Goal: Task Accomplishment & Management: Manage account settings

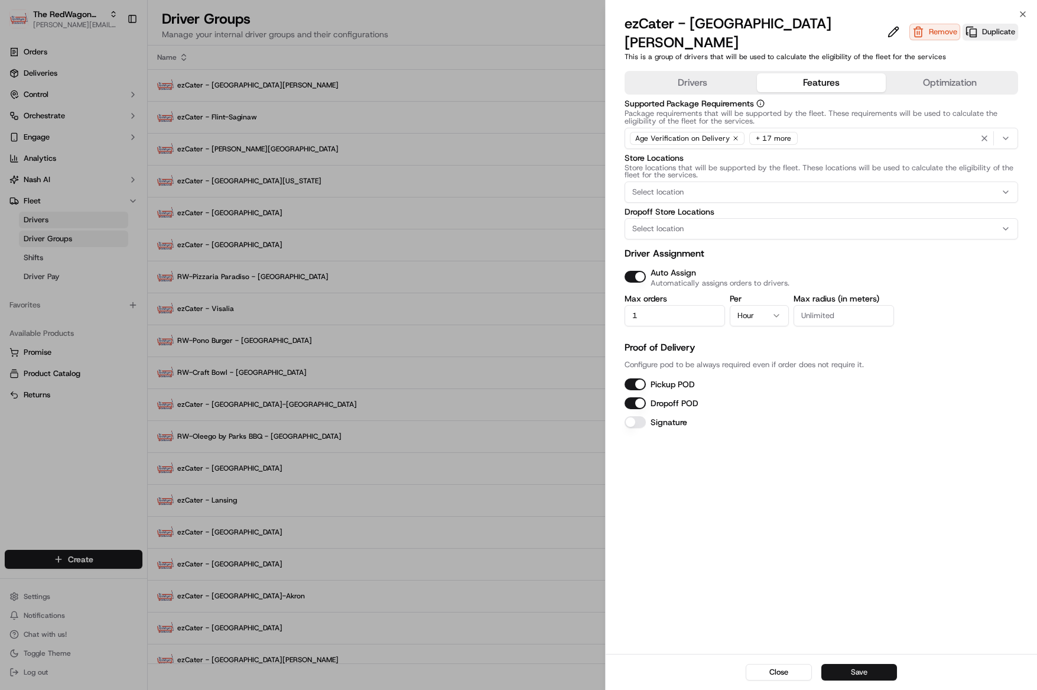
click at [859, 672] on button "Save" at bounding box center [859, 672] width 76 height 17
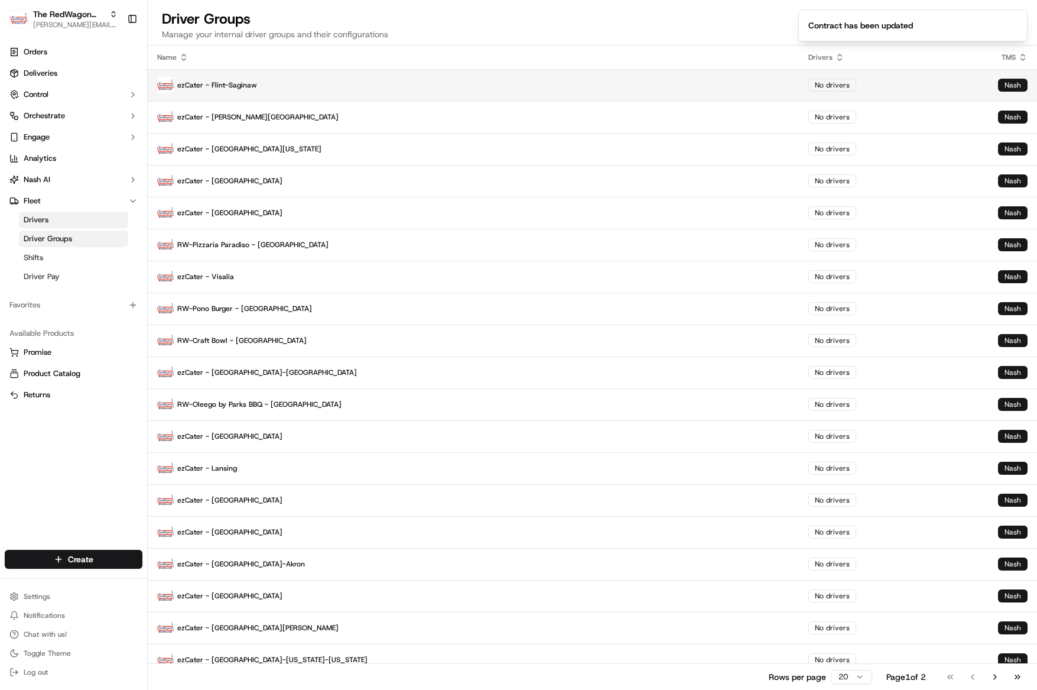
click at [230, 83] on p "ezCater - Flint-Saginaw" at bounding box center [473, 85] width 632 height 17
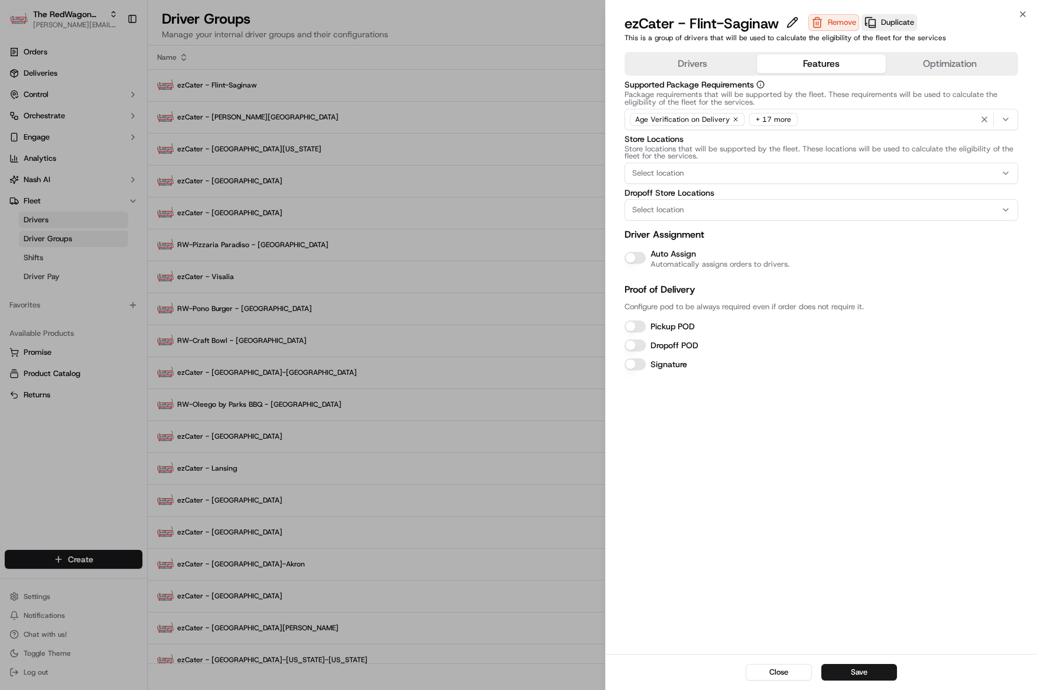
click at [817, 72] on button "Features" at bounding box center [821, 63] width 129 height 19
click at [640, 256] on button "Auto Assign" at bounding box center [635, 258] width 21 height 12
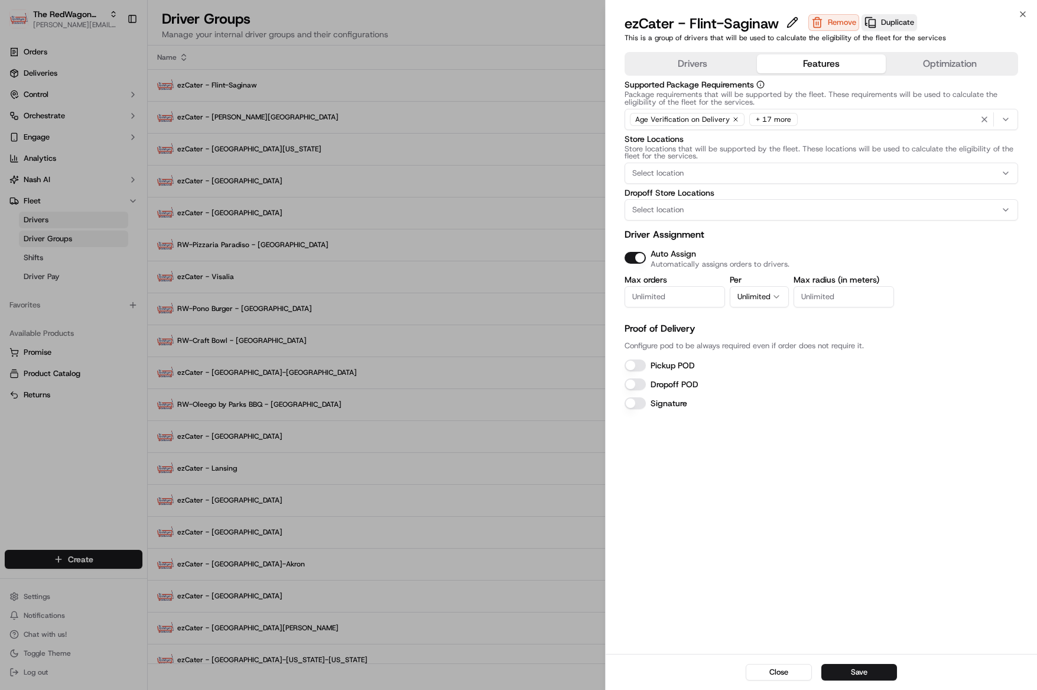
click at [694, 297] on input "Max orders" at bounding box center [675, 296] width 100 height 21
type input "1"
click at [764, 298] on button "Unlimited" at bounding box center [759, 296] width 59 height 21
click at [856, 677] on button "Save" at bounding box center [859, 672] width 76 height 17
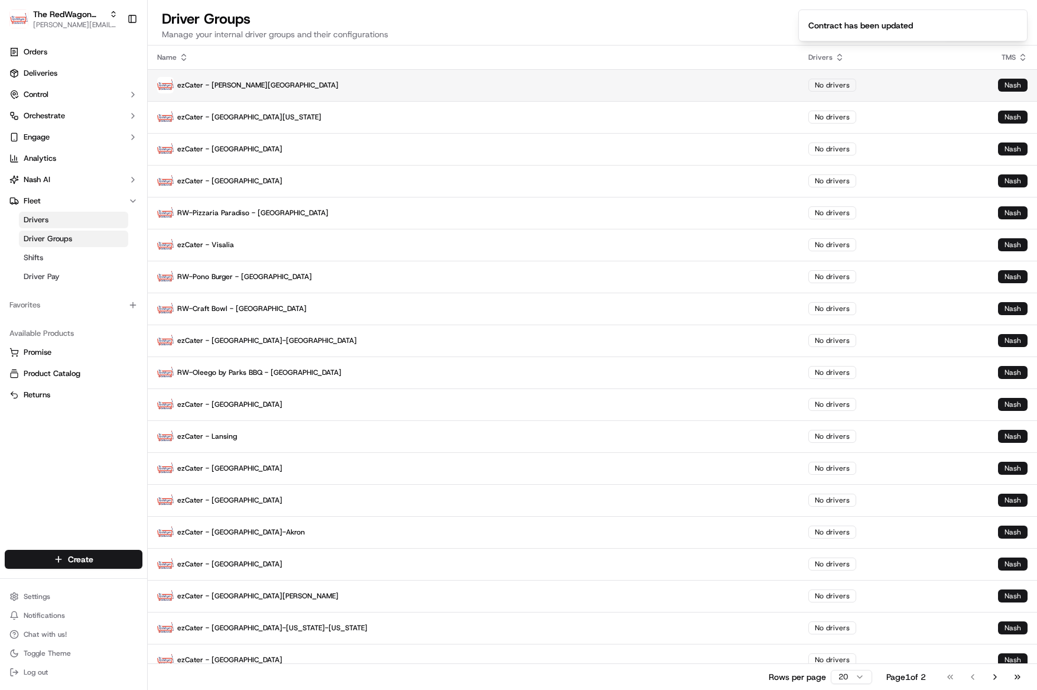
click at [190, 79] on p "ezCater - [PERSON_NAME][GEOGRAPHIC_DATA]" at bounding box center [473, 85] width 632 height 17
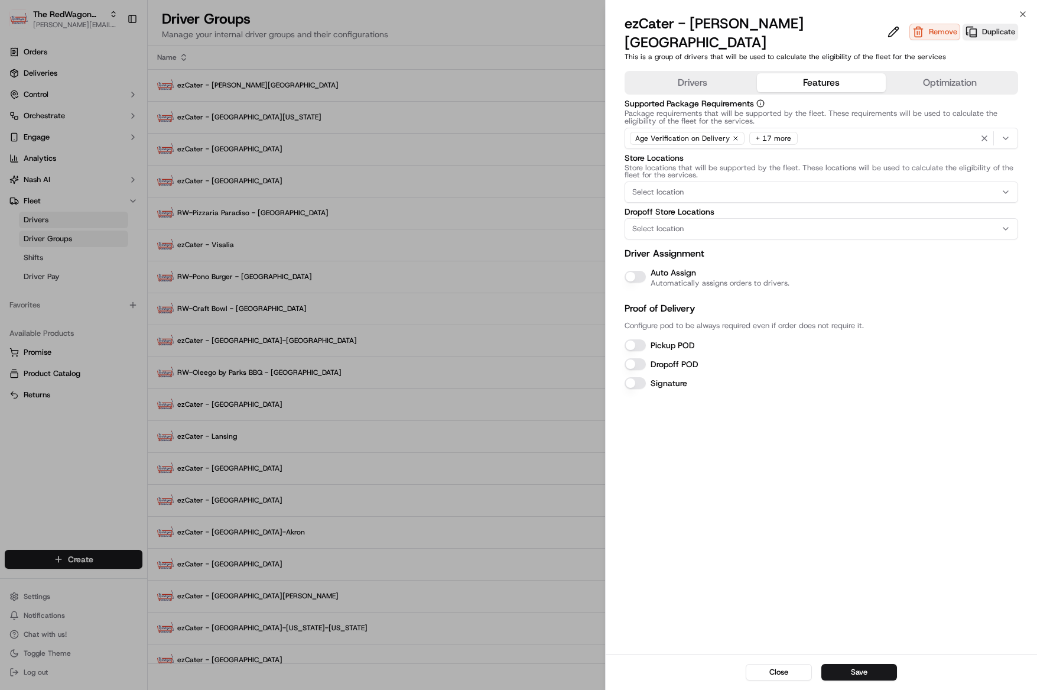
click at [807, 73] on button "Features" at bounding box center [821, 82] width 129 height 19
click at [642, 271] on button "Auto Assign" at bounding box center [635, 277] width 21 height 12
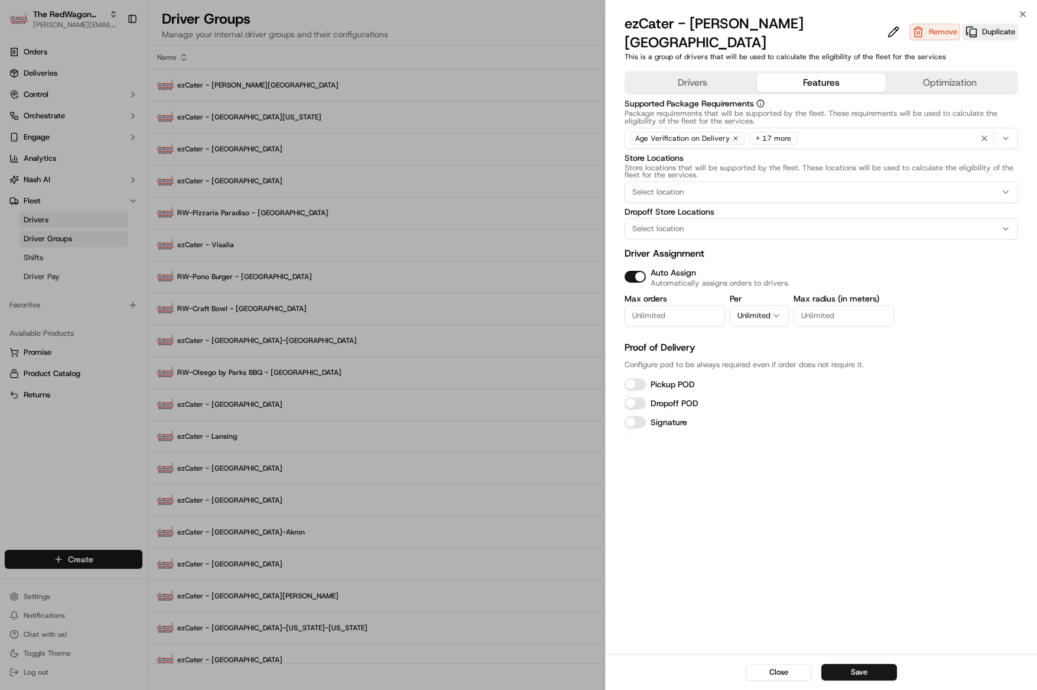
click at [706, 305] on input "Max orders" at bounding box center [675, 315] width 100 height 21
type input "1"
click at [765, 305] on button "Unlimited" at bounding box center [759, 315] width 59 height 21
click at [859, 671] on button "Save" at bounding box center [859, 672] width 76 height 17
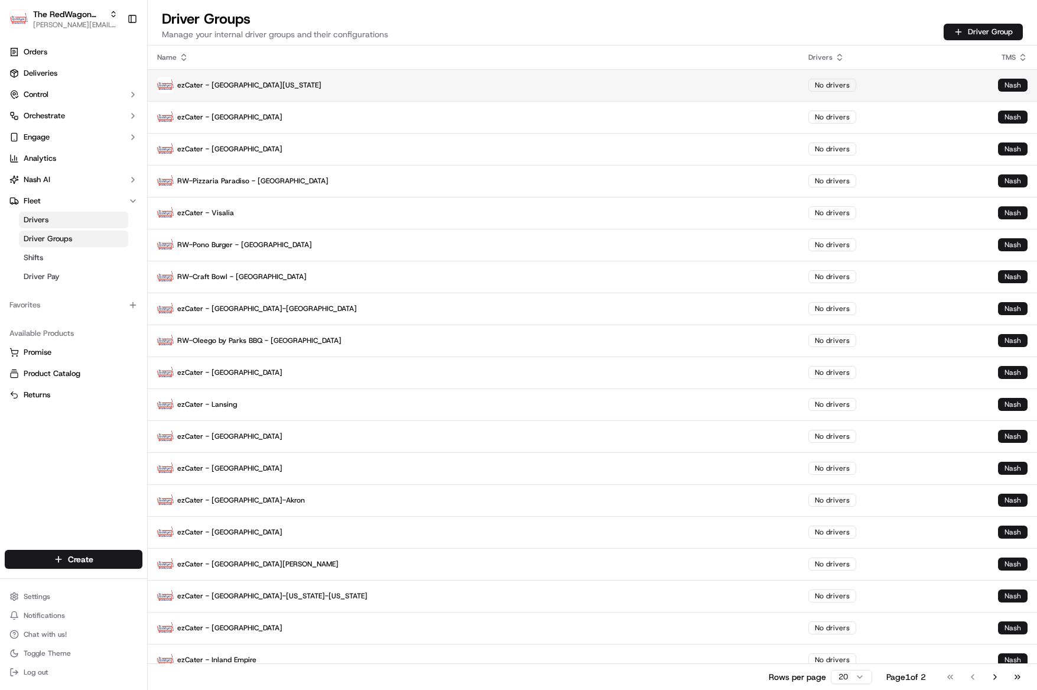
click at [230, 86] on p "ezCater - [GEOGRAPHIC_DATA][US_STATE]" at bounding box center [473, 85] width 632 height 17
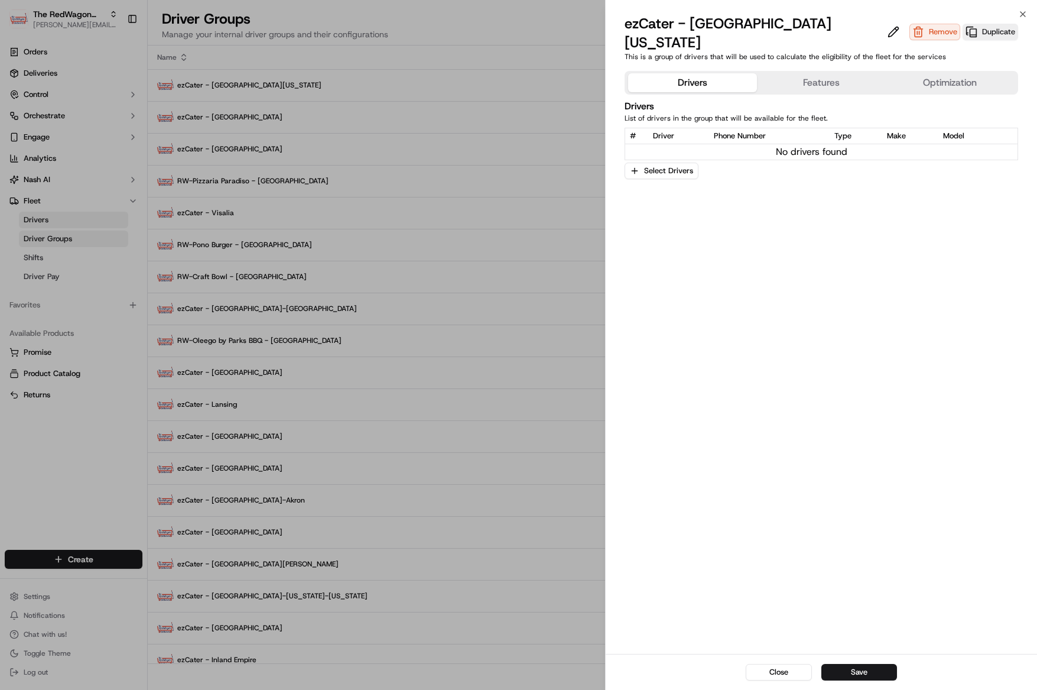
click at [812, 73] on button "Features" at bounding box center [821, 82] width 129 height 19
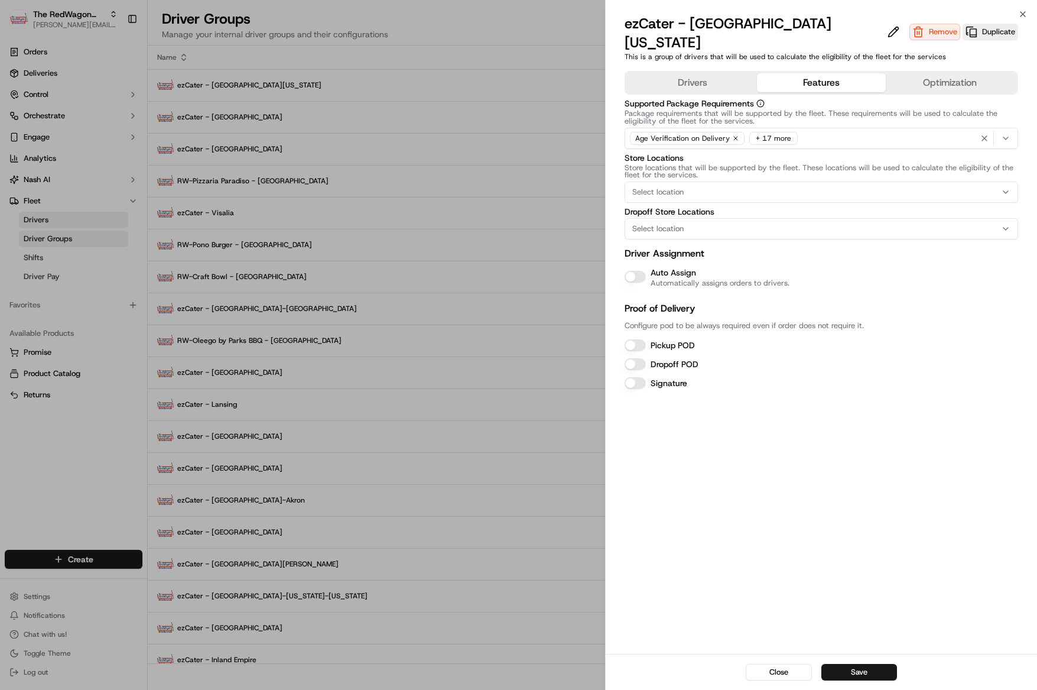
click at [642, 271] on button "Auto Assign" at bounding box center [635, 277] width 21 height 12
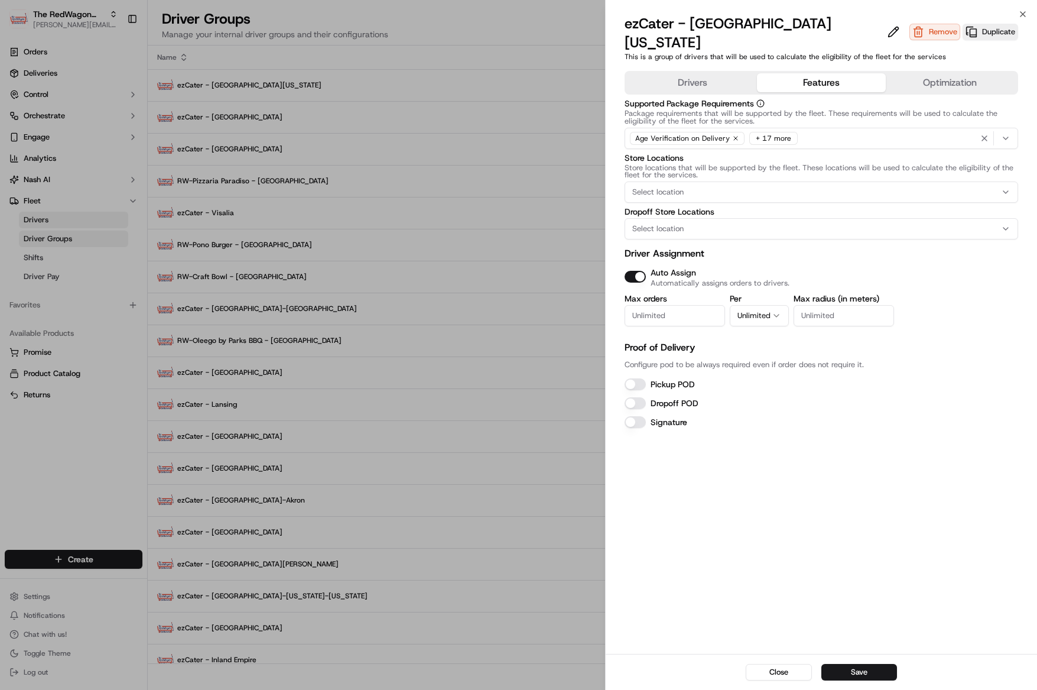
click at [688, 305] on input "Max orders" at bounding box center [675, 315] width 100 height 21
type input "1"
click at [778, 311] on icon "button" at bounding box center [776, 315] width 9 height 9
drag, startPoint x: 767, startPoint y: 352, endPoint x: 768, endPoint y: 344, distance: 8.3
click at [853, 660] on div "Close Save" at bounding box center [821, 672] width 431 height 36
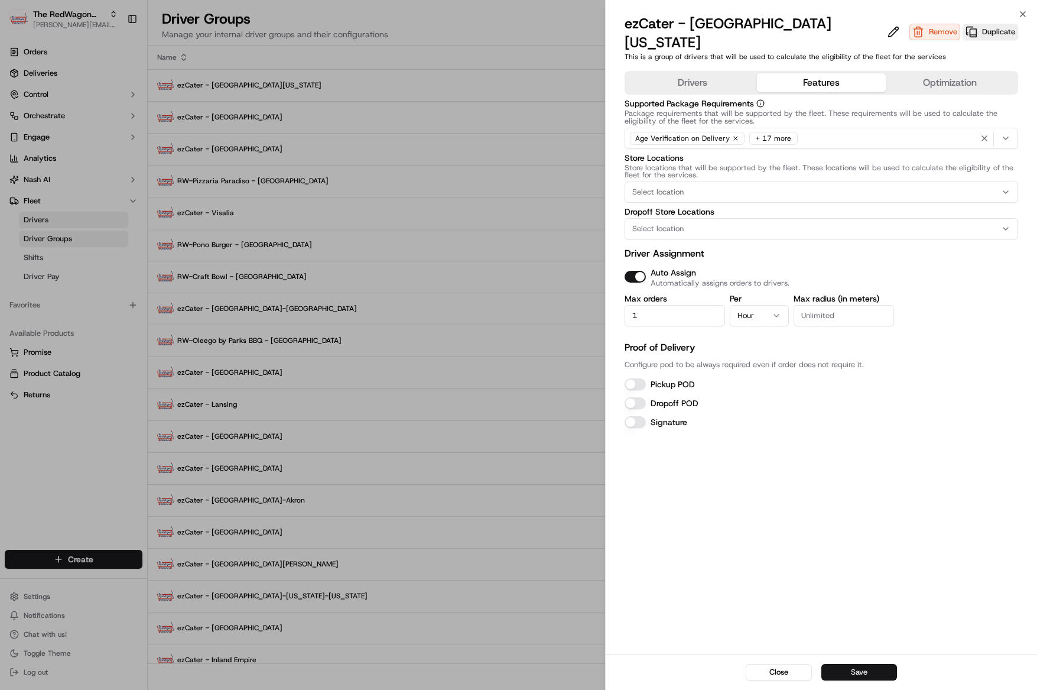
click at [854, 672] on button "Save" at bounding box center [859, 672] width 76 height 17
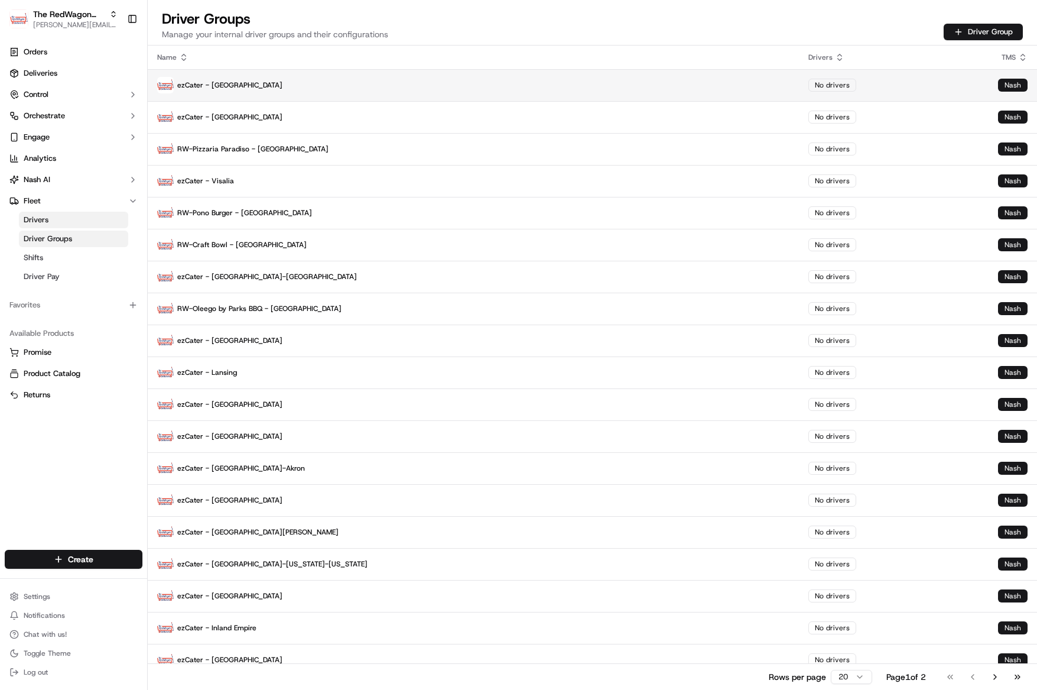
click at [222, 81] on p "ezCater - [GEOGRAPHIC_DATA]" at bounding box center [473, 85] width 632 height 17
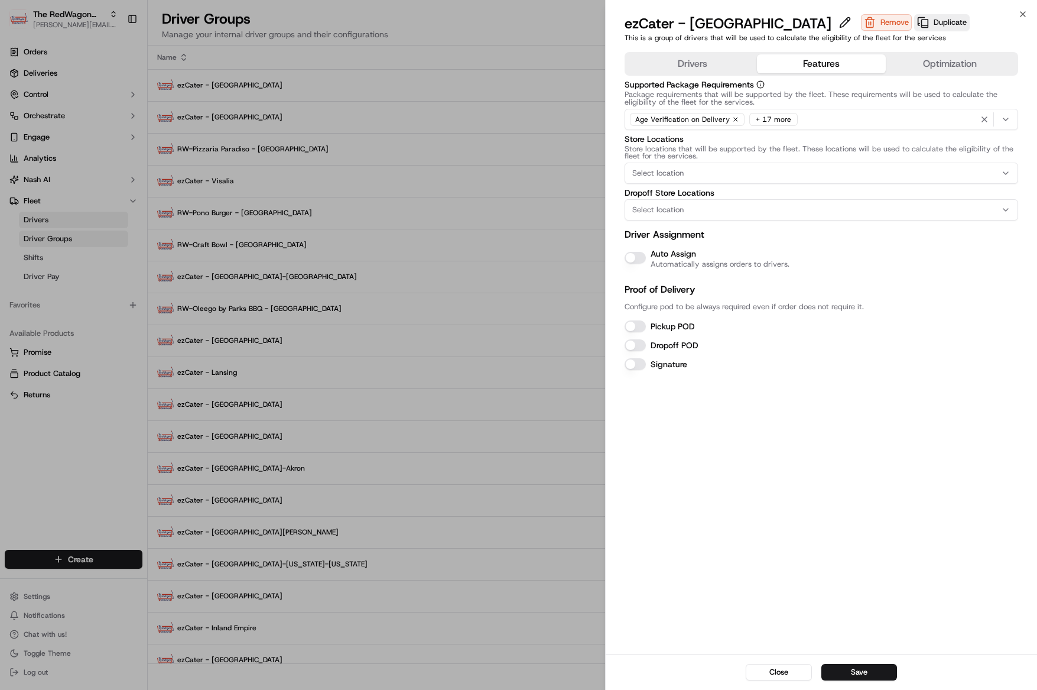
click at [815, 64] on button "Features" at bounding box center [821, 63] width 129 height 19
click at [641, 258] on button "Auto Assign" at bounding box center [635, 258] width 21 height 12
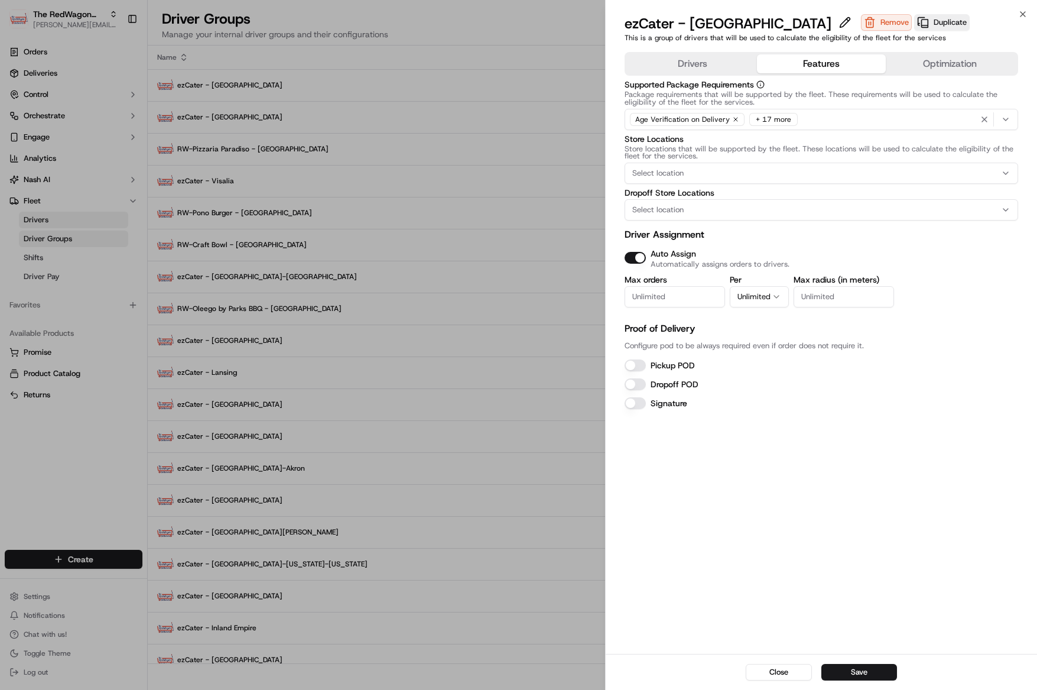
click at [641, 366] on button "Pickup POD" at bounding box center [635, 365] width 21 height 12
click at [637, 385] on button "Dropoff POD" at bounding box center [635, 384] width 21 height 12
click at [763, 294] on button "Unlimited" at bounding box center [759, 296] width 59 height 21
click at [669, 305] on input "Max orders" at bounding box center [675, 296] width 100 height 21
type input "1"
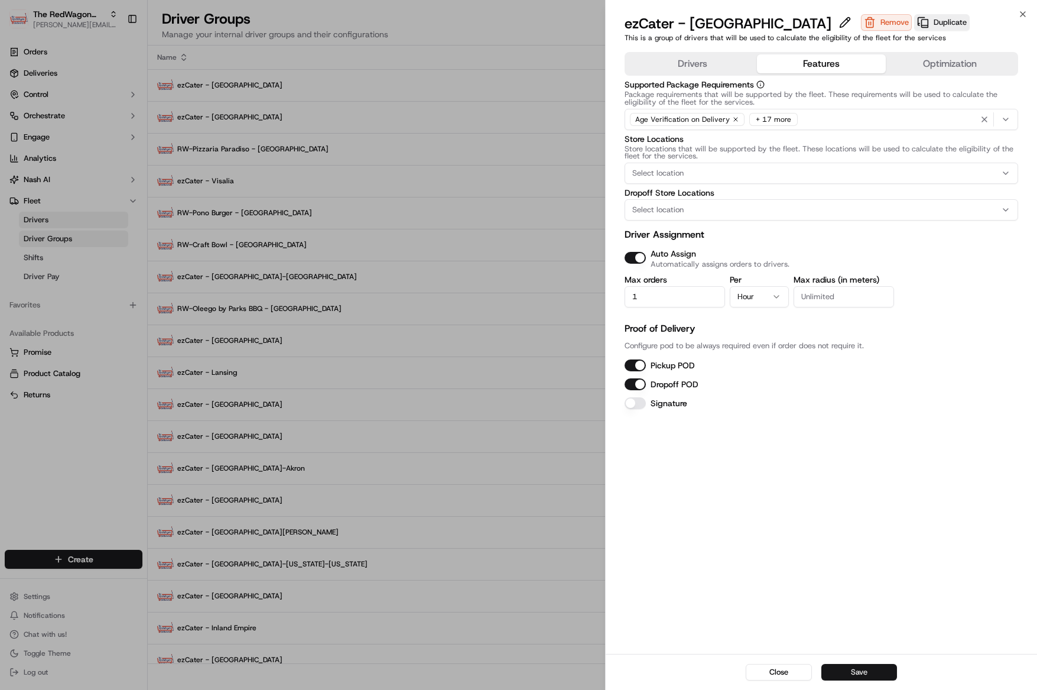
click at [848, 673] on button "Save" at bounding box center [859, 672] width 76 height 17
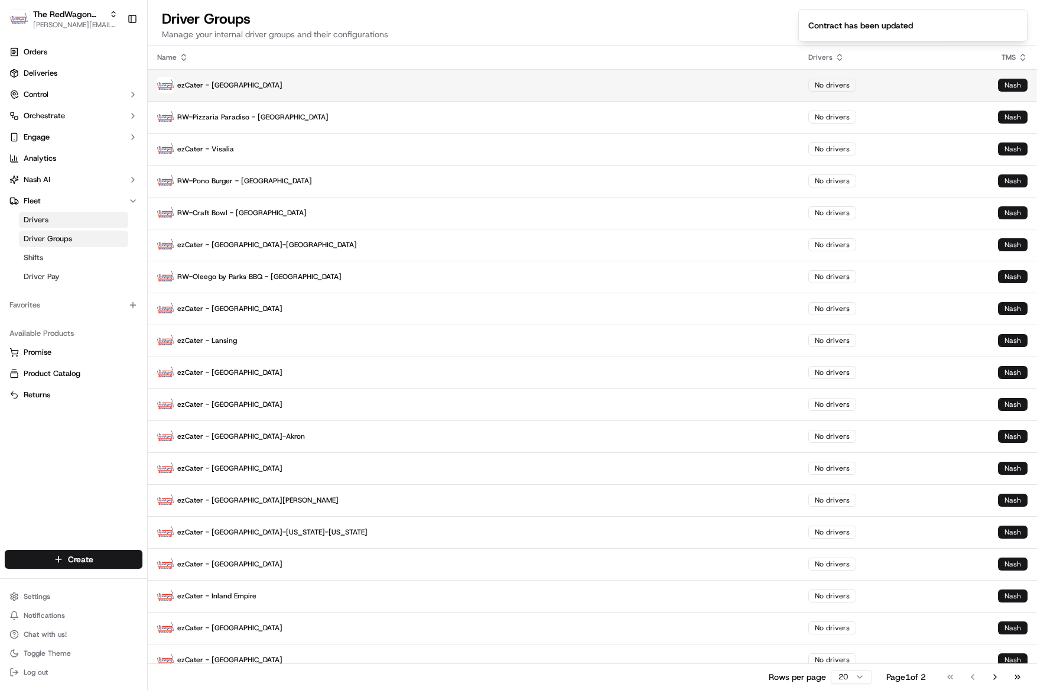
click at [223, 89] on p "ezCater - [GEOGRAPHIC_DATA]" at bounding box center [473, 85] width 632 height 17
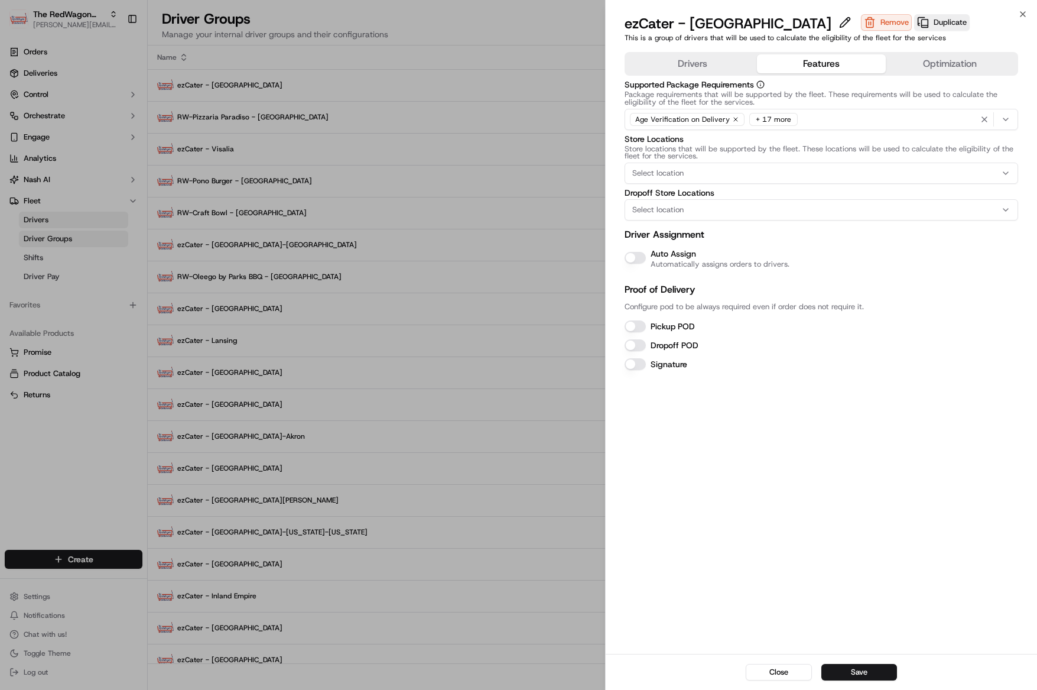
click at [791, 68] on button "Features" at bounding box center [821, 63] width 129 height 19
click at [632, 256] on button "Auto Assign" at bounding box center [635, 258] width 21 height 12
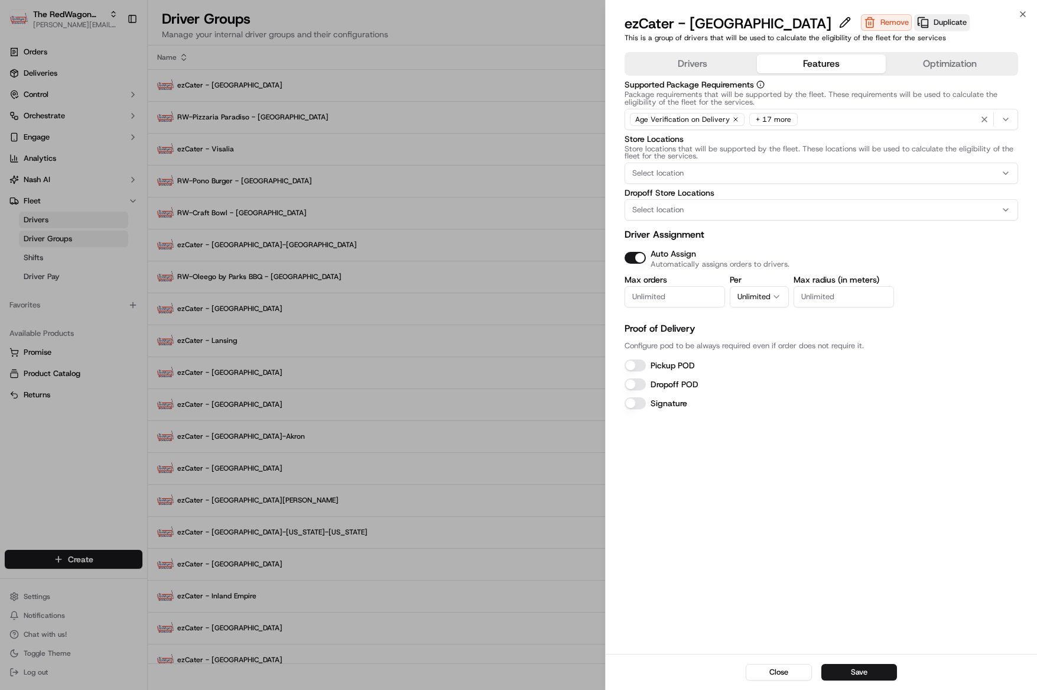
click at [679, 294] on input "Max orders" at bounding box center [675, 296] width 100 height 21
type input "1"
click at [770, 299] on button "Unlimited" at bounding box center [759, 296] width 59 height 21
click at [644, 366] on button "Pickup POD" at bounding box center [635, 365] width 21 height 12
click at [640, 385] on button "Dropoff POD" at bounding box center [635, 384] width 21 height 12
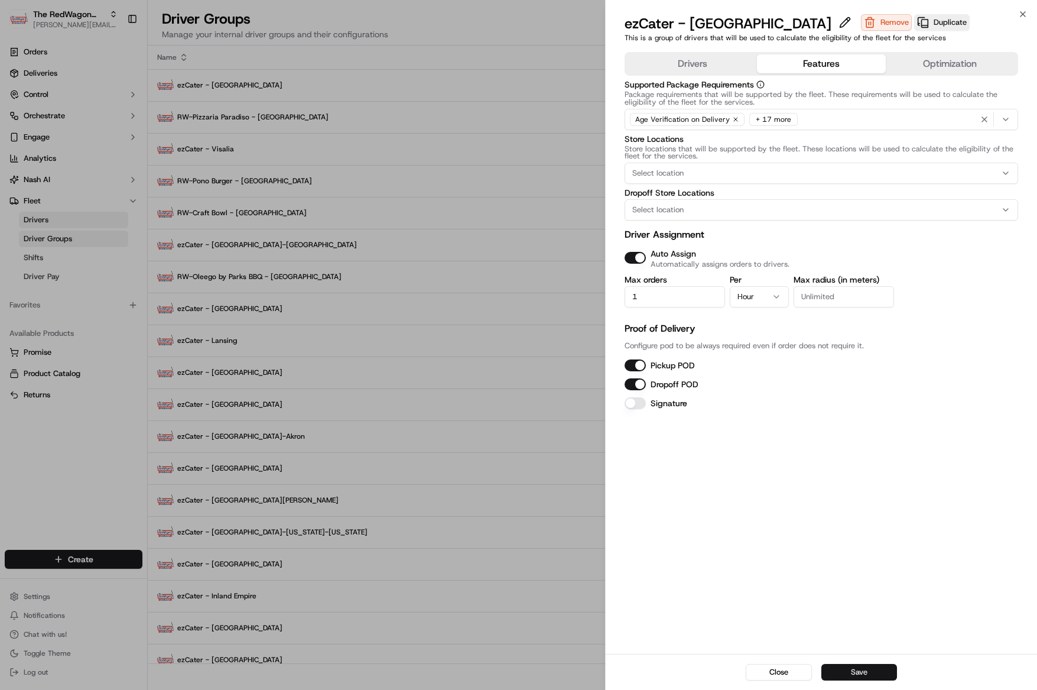
click at [859, 677] on button "Save" at bounding box center [859, 672] width 76 height 17
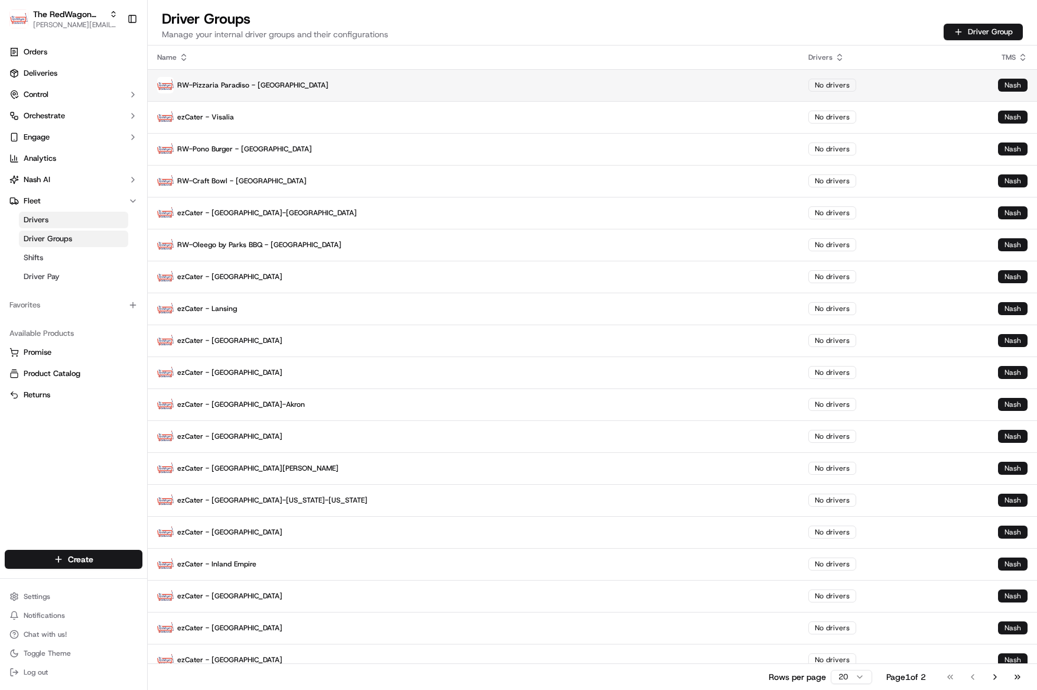
click at [225, 82] on p "RW-Pizzaria Paradiso - [GEOGRAPHIC_DATA]" at bounding box center [473, 85] width 632 height 17
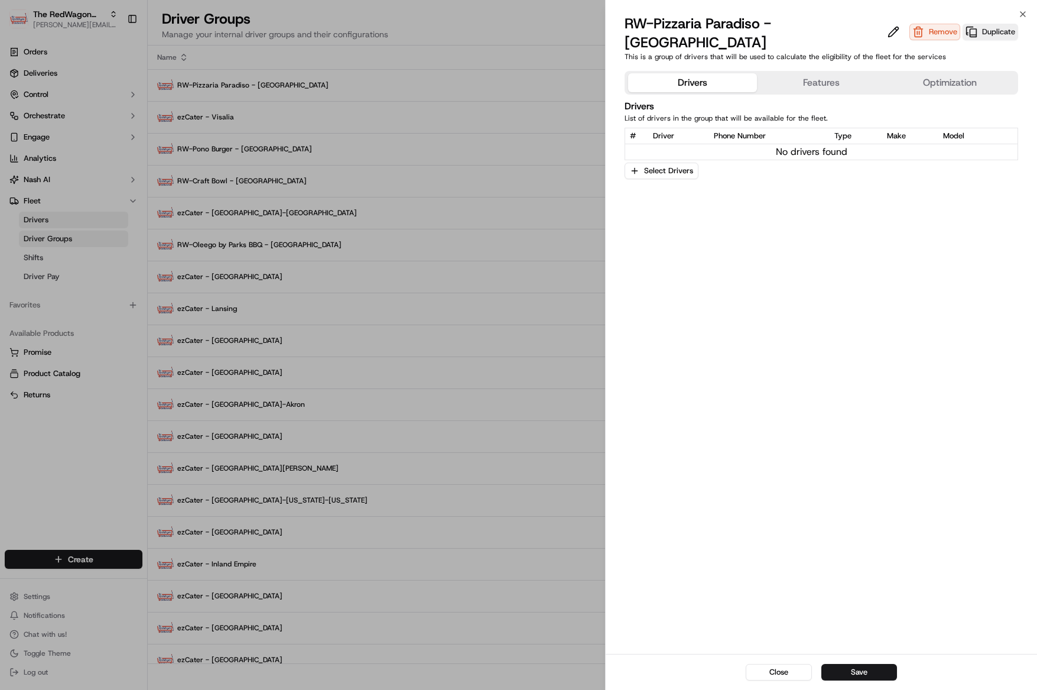
click at [795, 73] on button "Features" at bounding box center [821, 82] width 129 height 19
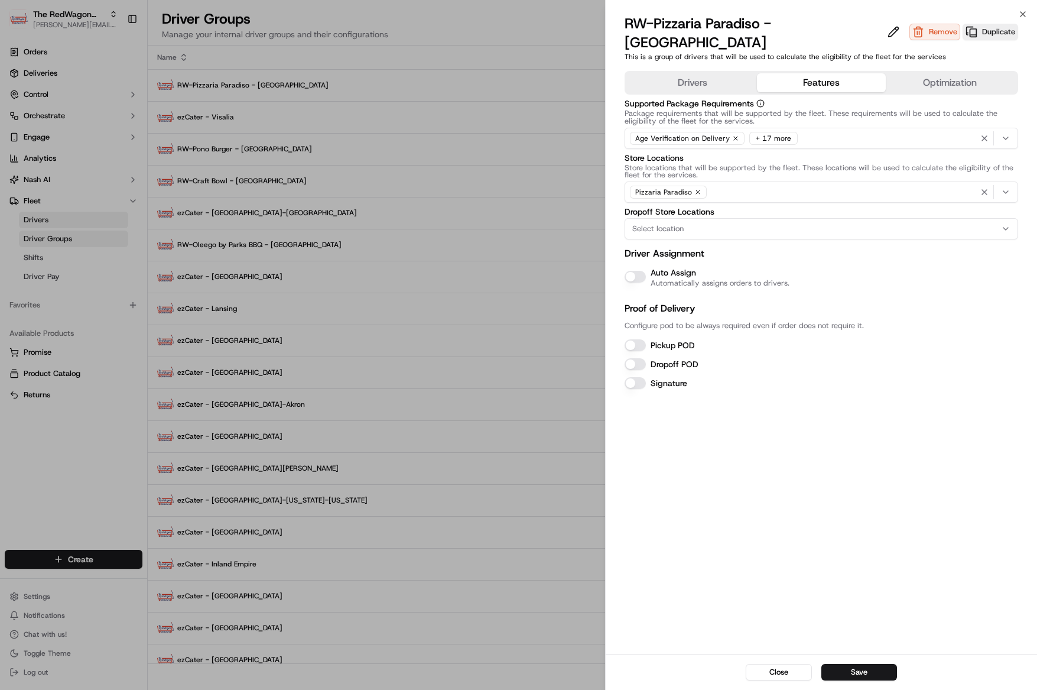
click at [636, 271] on button "Auto Assign" at bounding box center [635, 277] width 21 height 12
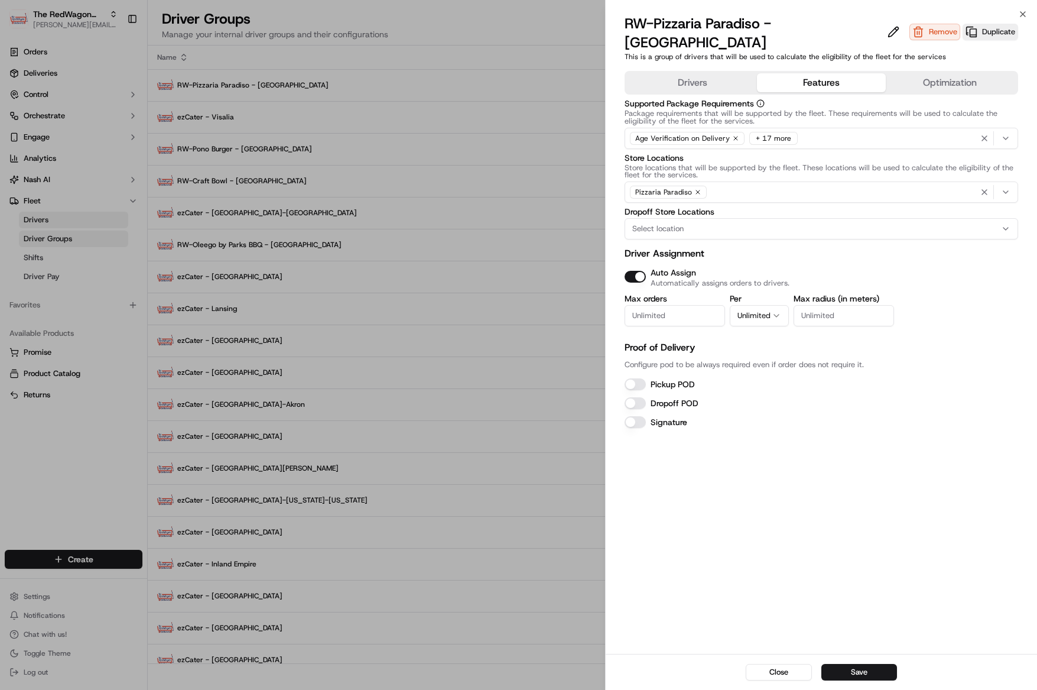
click at [701, 305] on input "Max orders" at bounding box center [675, 315] width 100 height 21
type input "1"
click at [758, 305] on button "Unlimited" at bounding box center [759, 315] width 59 height 21
click at [645, 378] on button "Pickup POD" at bounding box center [635, 384] width 21 height 12
click at [638, 396] on div "Dropoff POD" at bounding box center [822, 403] width 394 height 14
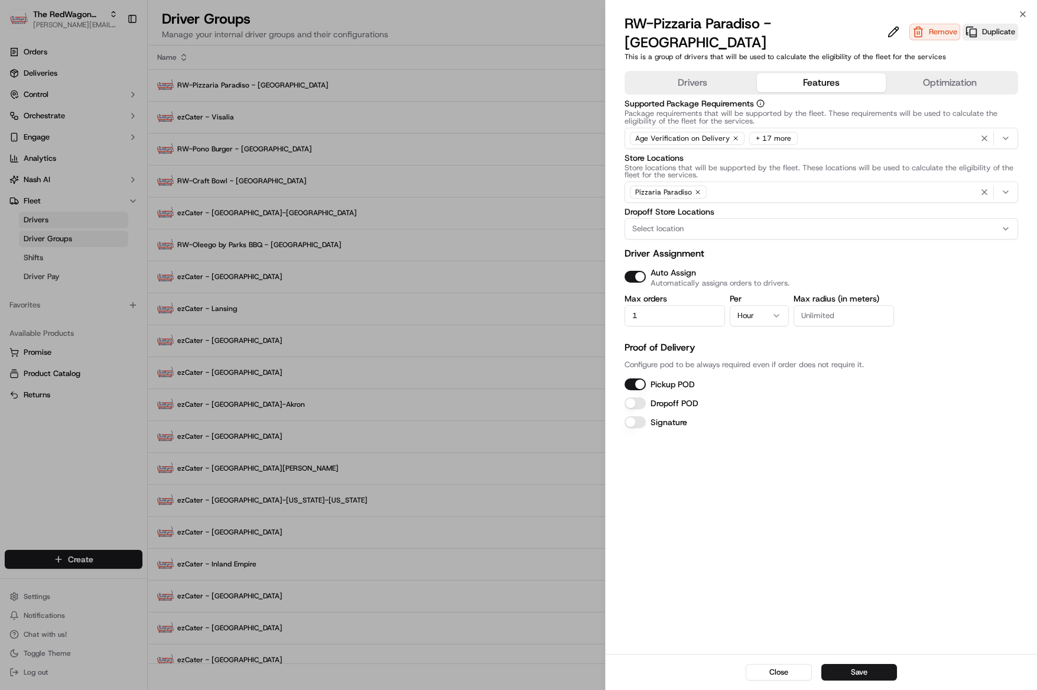
click at [641, 397] on button "Dropoff POD" at bounding box center [635, 403] width 21 height 12
click at [866, 675] on button "Save" at bounding box center [859, 672] width 76 height 17
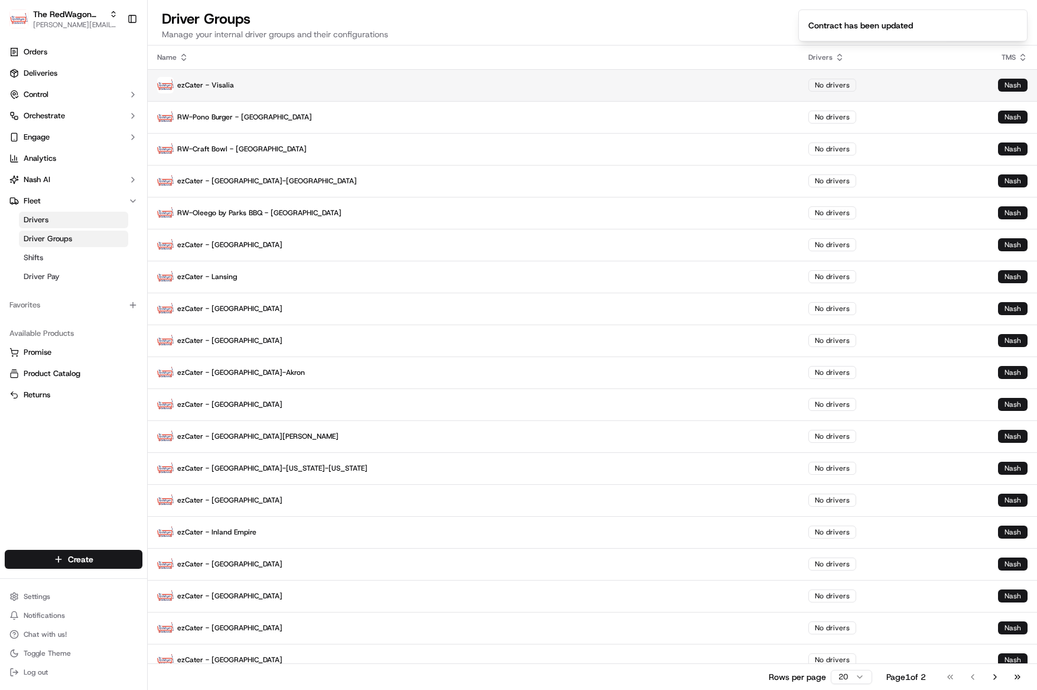
click at [210, 86] on p "ezCater - Visalia" at bounding box center [473, 85] width 632 height 17
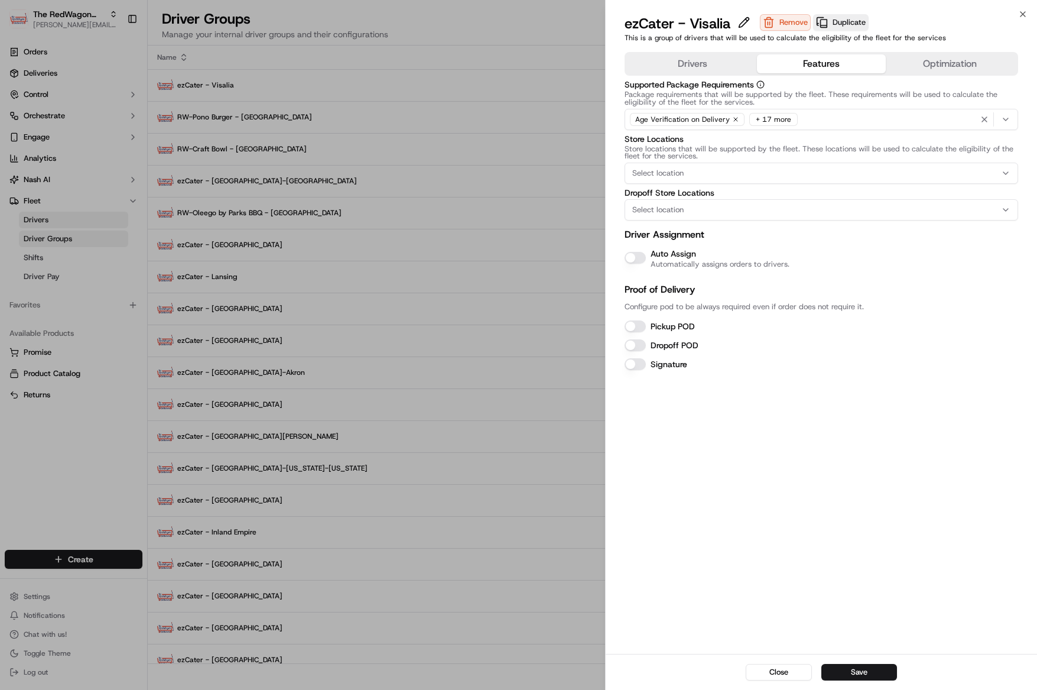
click at [802, 60] on button "Features" at bounding box center [821, 63] width 129 height 19
click at [639, 259] on button "Auto Assign" at bounding box center [635, 258] width 21 height 12
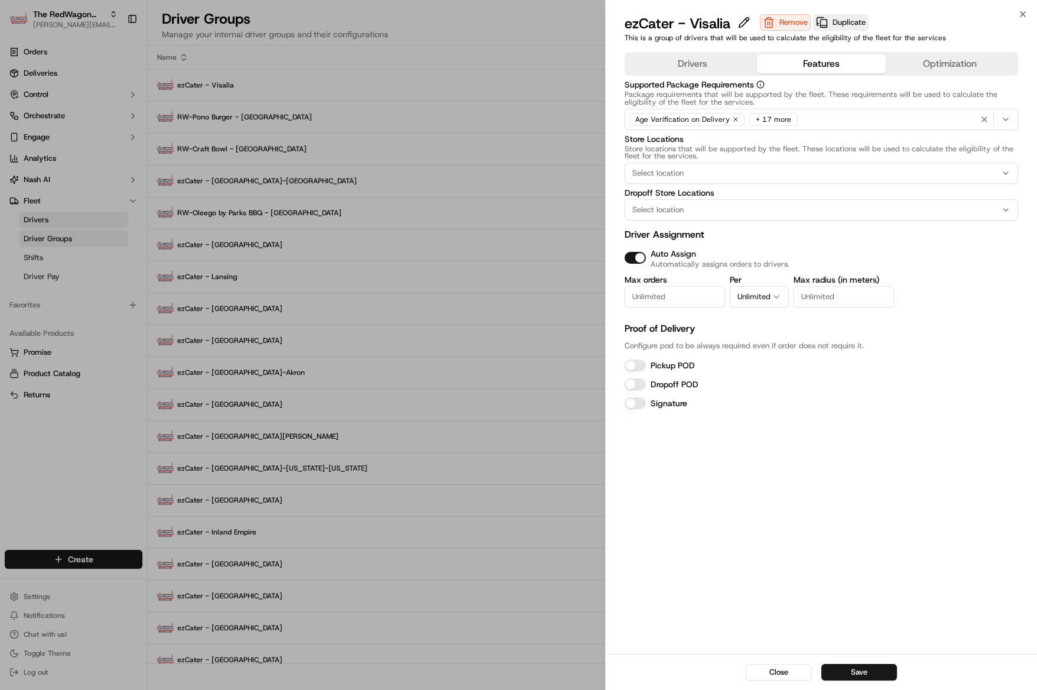
drag, startPoint x: 672, startPoint y: 301, endPoint x: 680, endPoint y: 301, distance: 7.1
click at [674, 301] on input "Max orders" at bounding box center [675, 296] width 100 height 21
type input "1"
click at [764, 294] on button "Unlimited" at bounding box center [759, 296] width 59 height 21
click at [662, 363] on label "Pickup POD" at bounding box center [673, 365] width 44 height 11
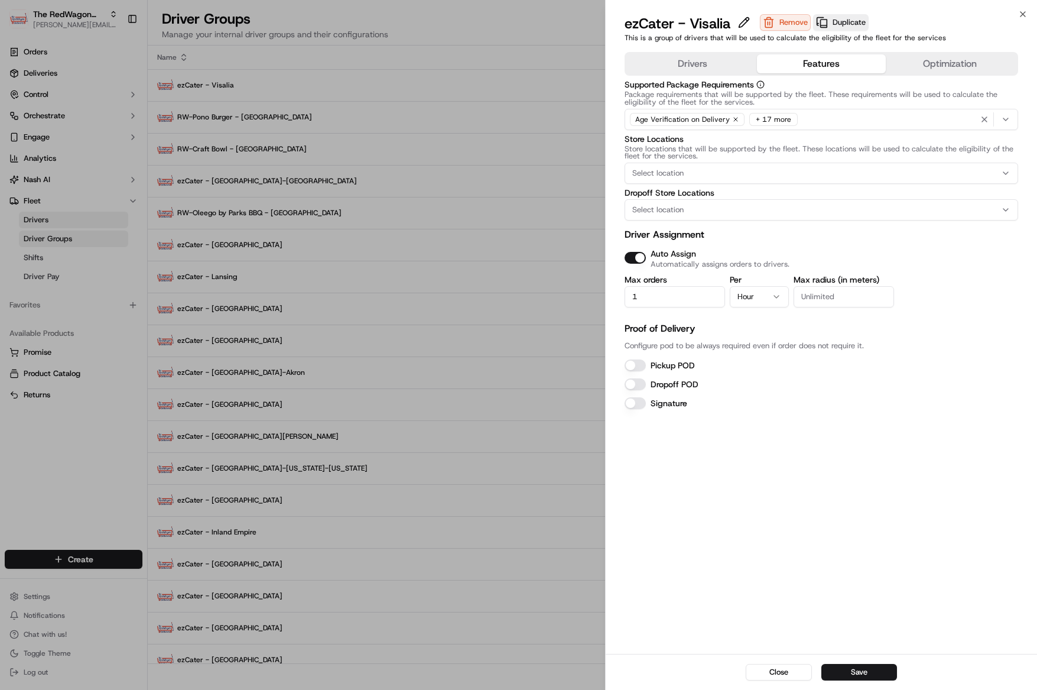
click at [646, 363] on button "Pickup POD" at bounding box center [635, 365] width 21 height 12
click at [640, 382] on button "Dropoff POD" at bounding box center [635, 384] width 21 height 12
click at [863, 667] on button "Save" at bounding box center [859, 672] width 76 height 17
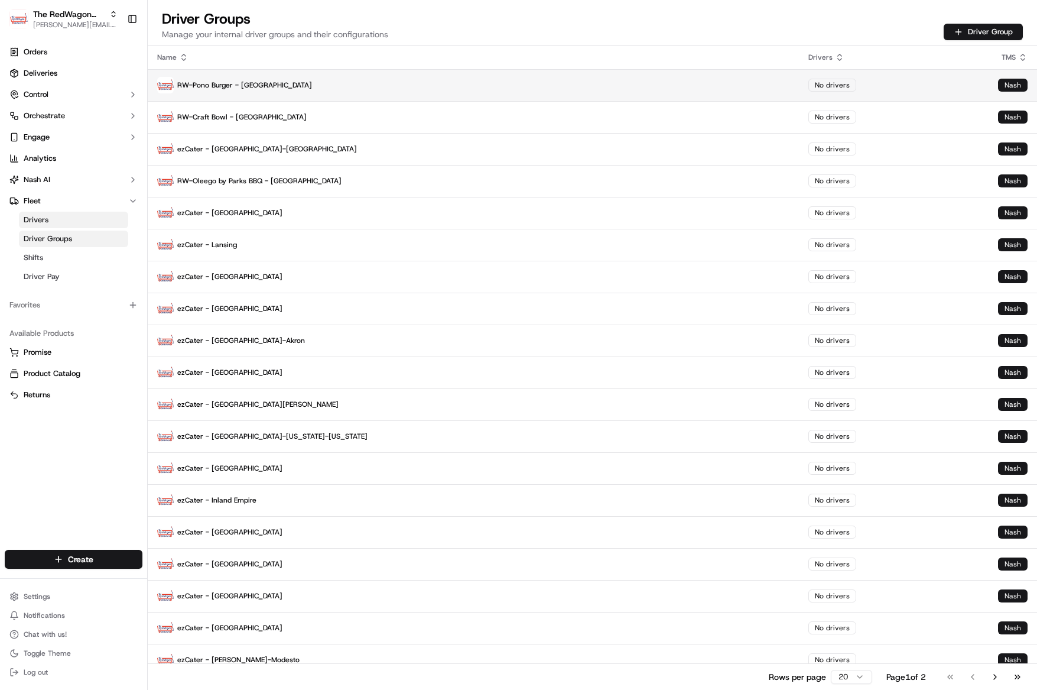
click at [300, 90] on p "RW-Pono Burger - [GEOGRAPHIC_DATA]" at bounding box center [473, 85] width 632 height 17
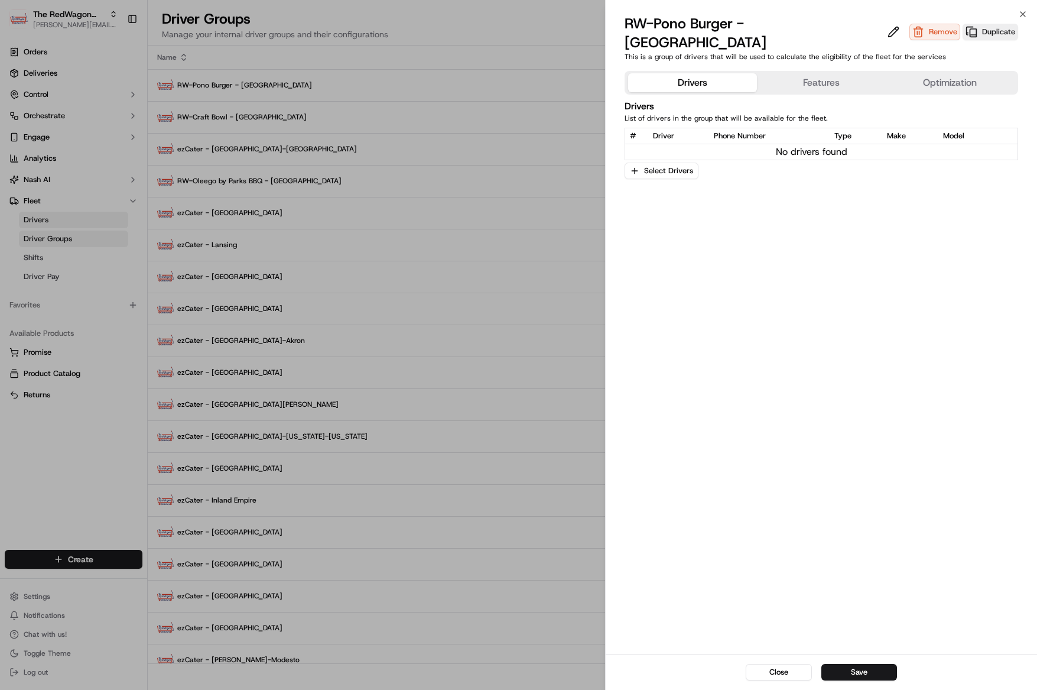
click at [789, 73] on button "Features" at bounding box center [821, 82] width 129 height 19
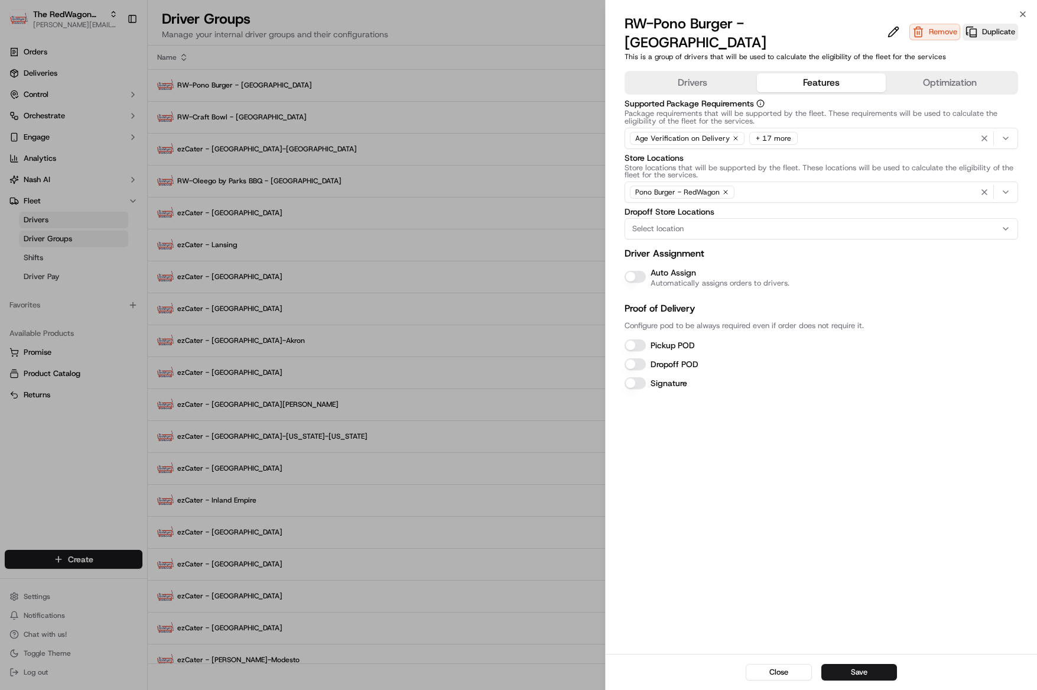
drag, startPoint x: 638, startPoint y: 251, endPoint x: 629, endPoint y: 251, distance: 8.3
click at [638, 271] on button "Auto Assign" at bounding box center [635, 277] width 21 height 12
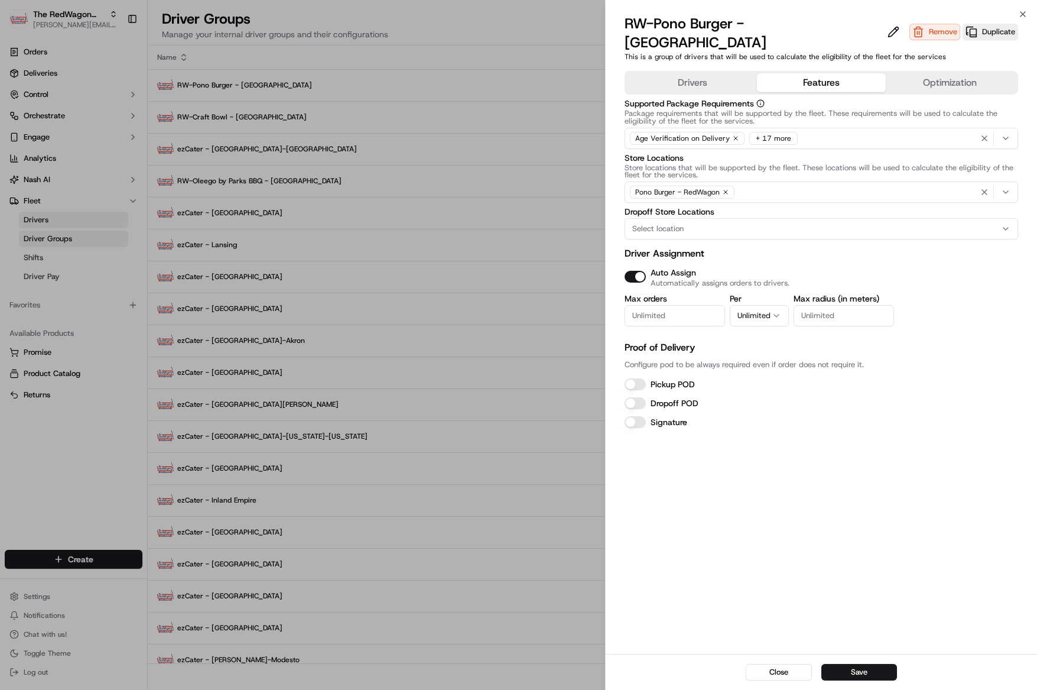
click at [643, 378] on button "Pickup POD" at bounding box center [635, 384] width 21 height 12
click at [640, 397] on button "Dropoff POD" at bounding box center [635, 403] width 21 height 12
click at [669, 305] on input "Max orders" at bounding box center [675, 315] width 100 height 21
type input "1"
click at [760, 305] on button "Unlimited" at bounding box center [759, 315] width 59 height 21
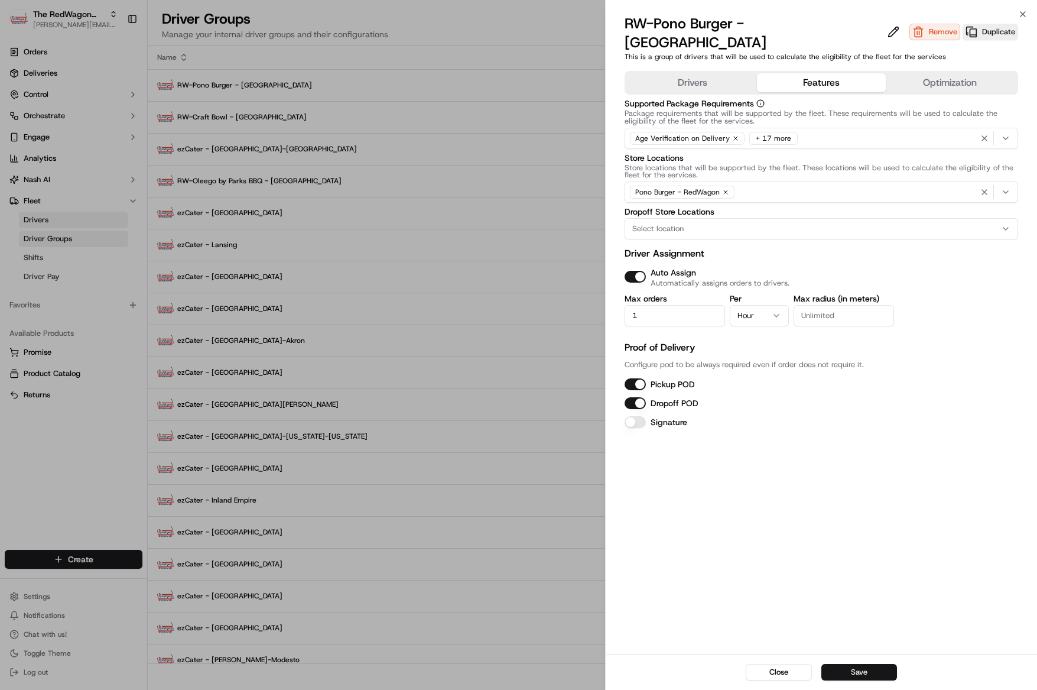
click at [857, 677] on button "Save" at bounding box center [859, 672] width 76 height 17
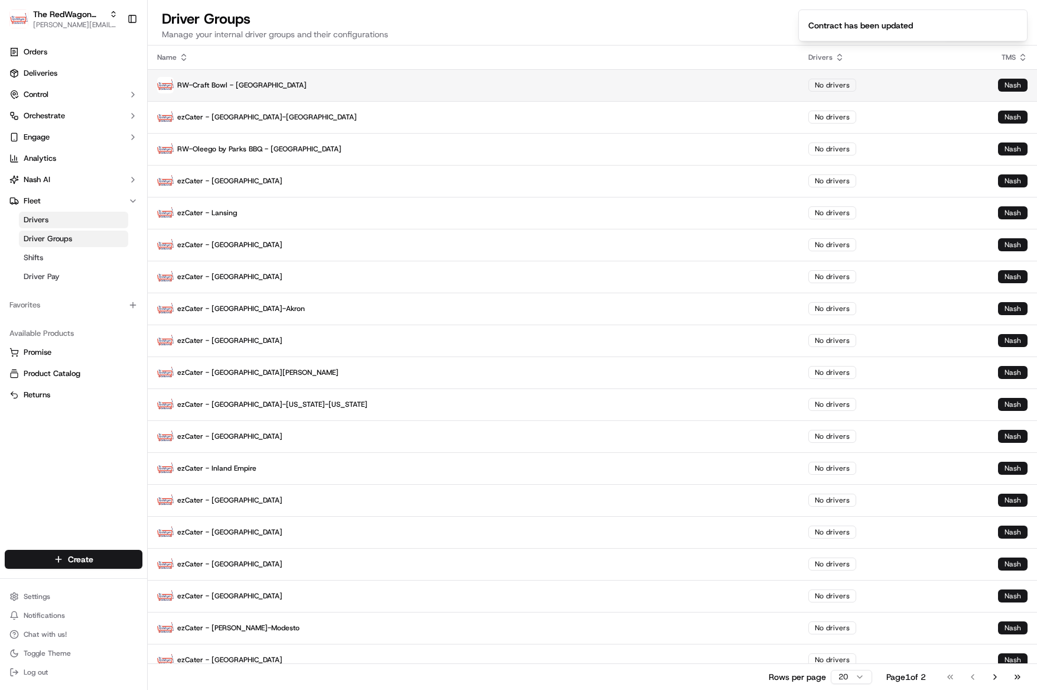
click at [219, 84] on p "RW-Craft Bowl - [GEOGRAPHIC_DATA]" at bounding box center [473, 85] width 632 height 17
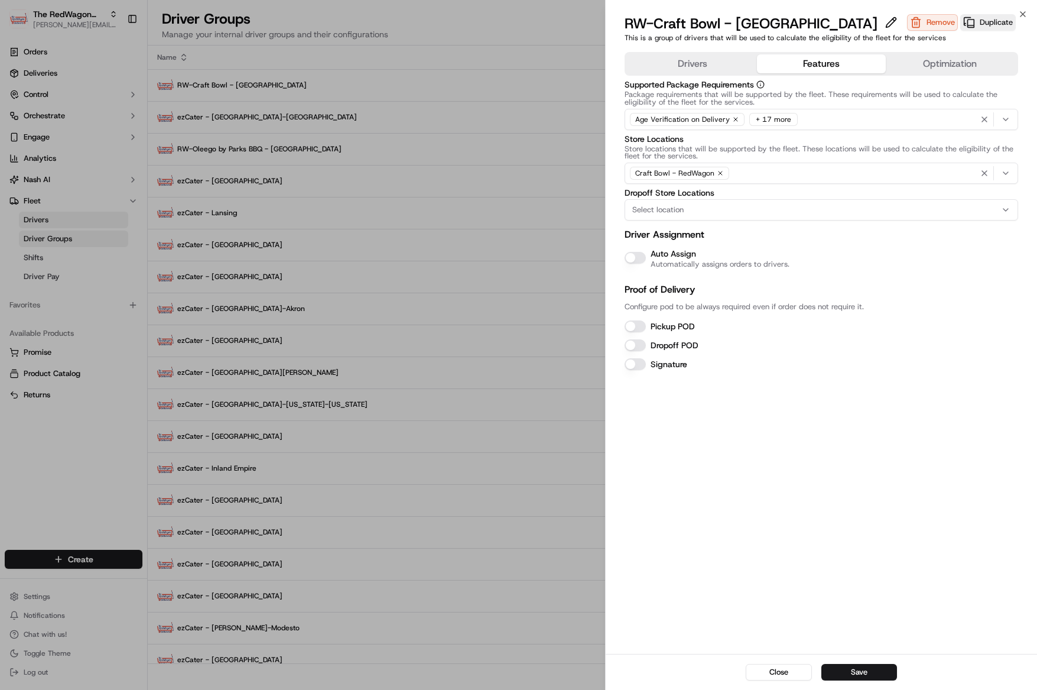
click at [792, 64] on button "Features" at bounding box center [821, 63] width 129 height 19
drag, startPoint x: 640, startPoint y: 259, endPoint x: 644, endPoint y: 313, distance: 53.3
click at [640, 259] on button "Auto Assign" at bounding box center [635, 258] width 21 height 12
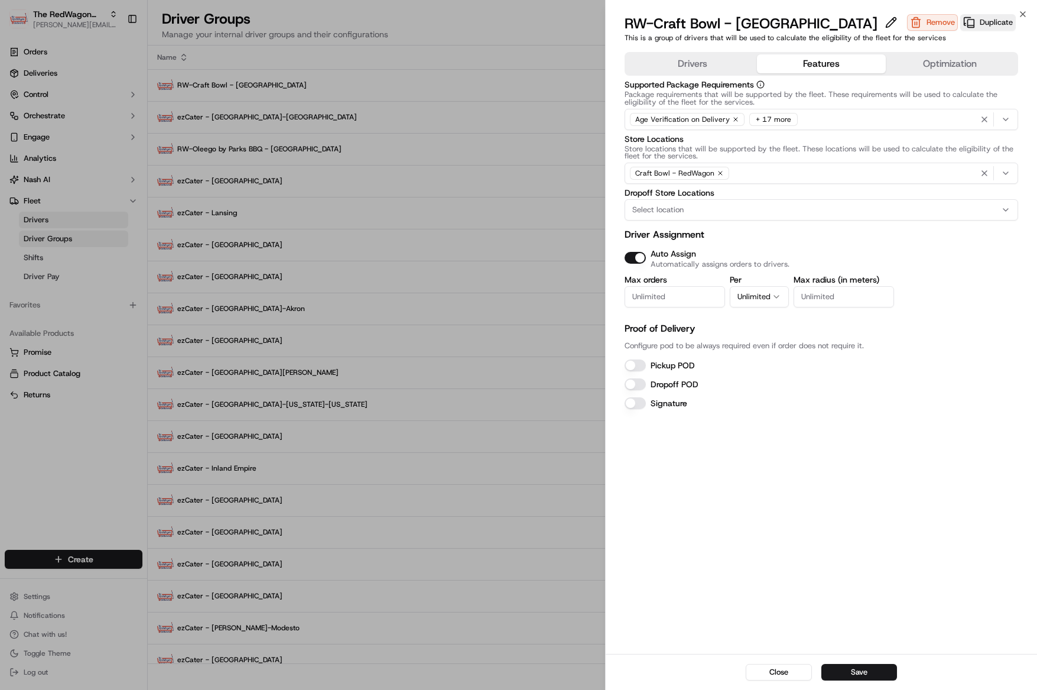
click at [642, 366] on button "Pickup POD" at bounding box center [635, 365] width 21 height 12
click at [642, 389] on button "Dropoff POD" at bounding box center [635, 384] width 21 height 12
click at [671, 302] on input "Max orders" at bounding box center [675, 296] width 100 height 21
type input "1"
click at [736, 292] on button "Unlimited" at bounding box center [759, 296] width 59 height 21
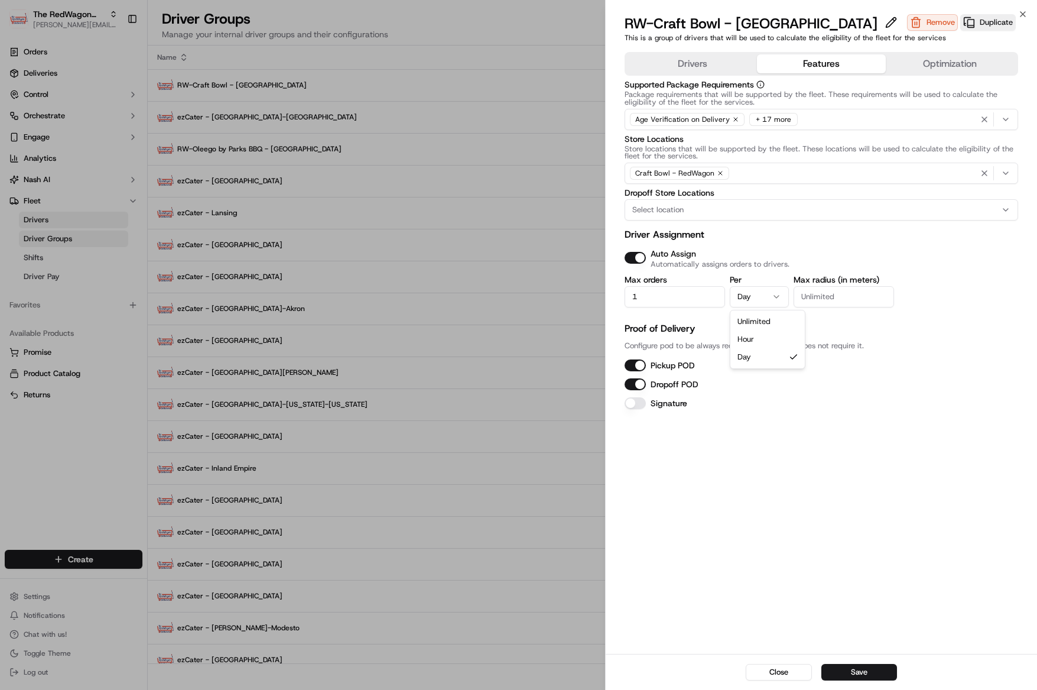
click at [742, 299] on button "Day" at bounding box center [759, 296] width 59 height 21
click at [869, 681] on div "Close Save" at bounding box center [821, 672] width 431 height 36
click at [869, 673] on button "Save" at bounding box center [859, 672] width 76 height 17
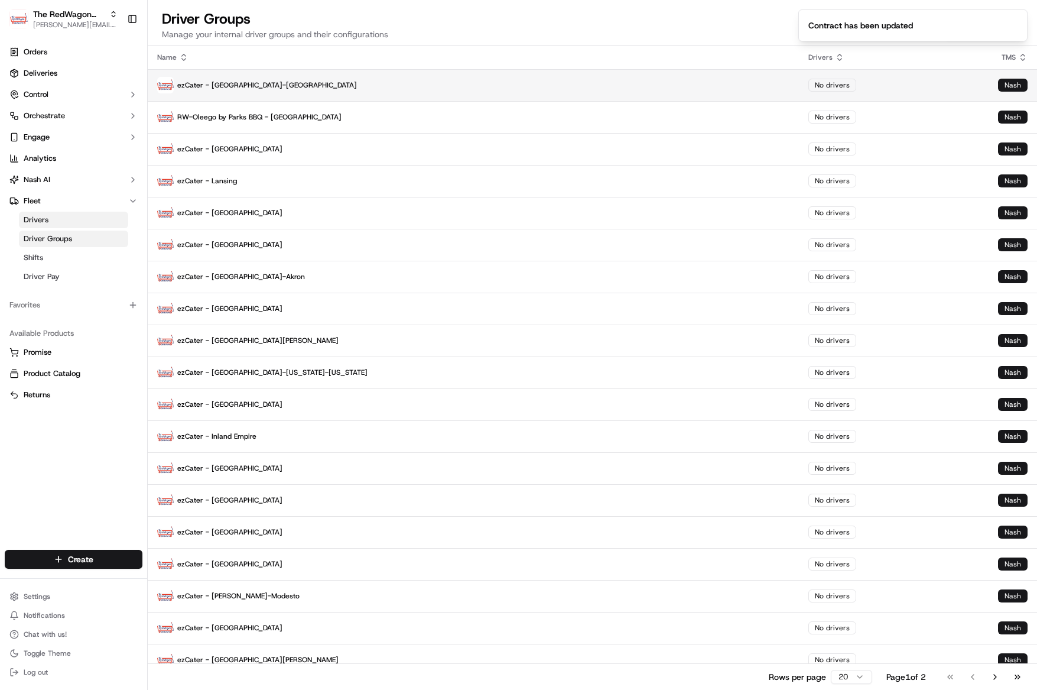
click at [221, 88] on p "ezCater - [GEOGRAPHIC_DATA]-[GEOGRAPHIC_DATA]" at bounding box center [473, 85] width 632 height 17
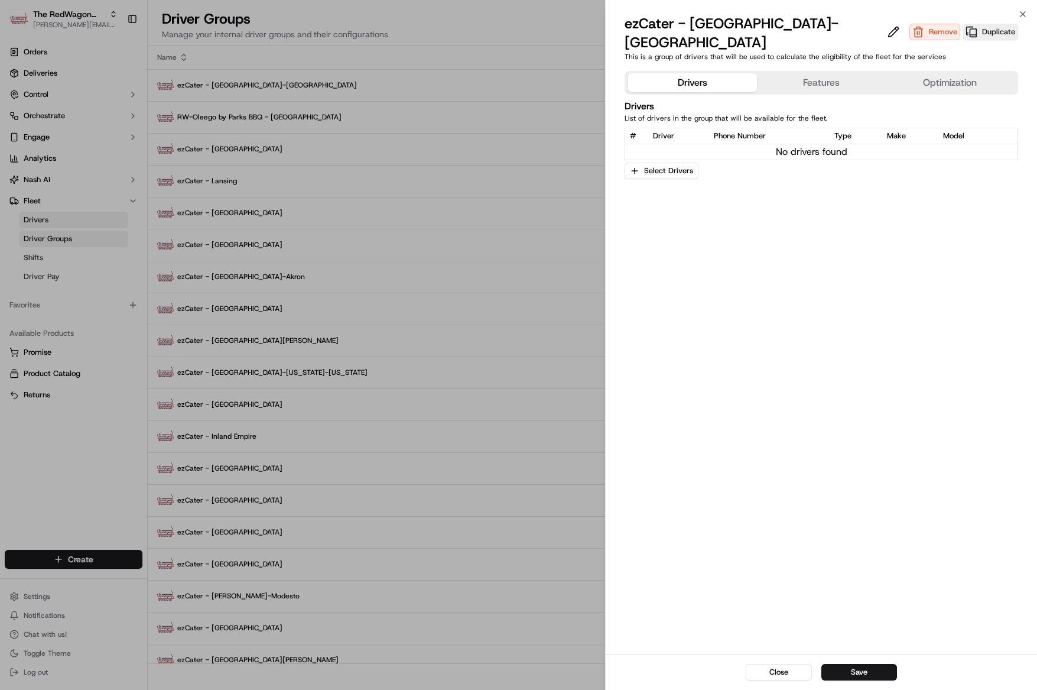
click at [811, 75] on div "Drivers Features Optimization" at bounding box center [822, 83] width 394 height 24
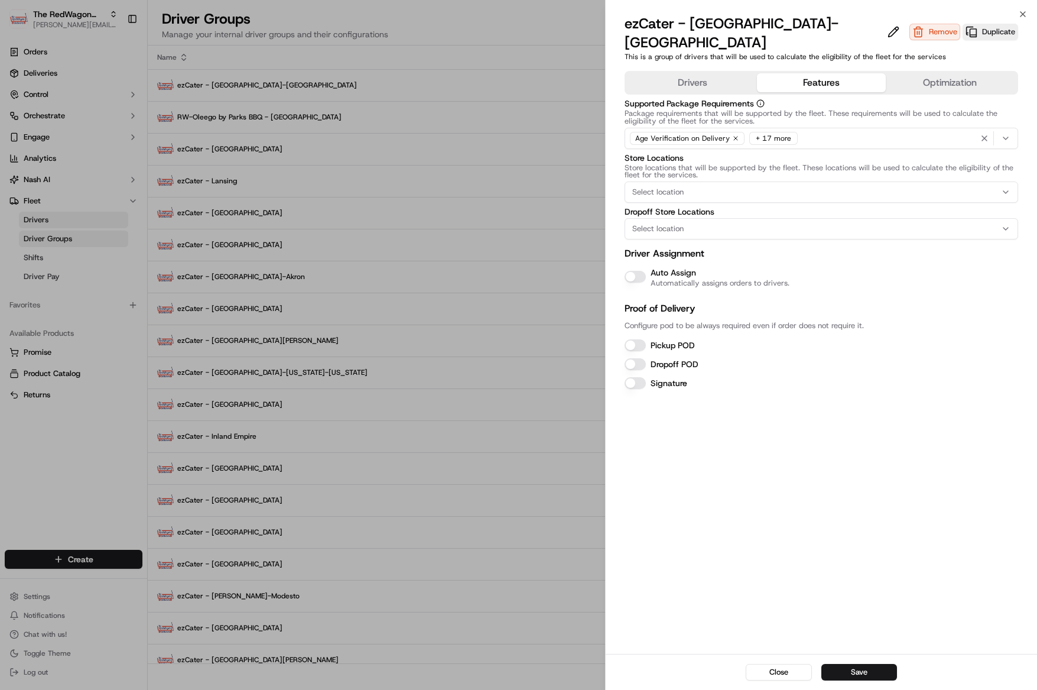
click at [812, 73] on button "Features" at bounding box center [821, 82] width 129 height 19
click at [641, 271] on button "Auto Assign" at bounding box center [635, 277] width 21 height 12
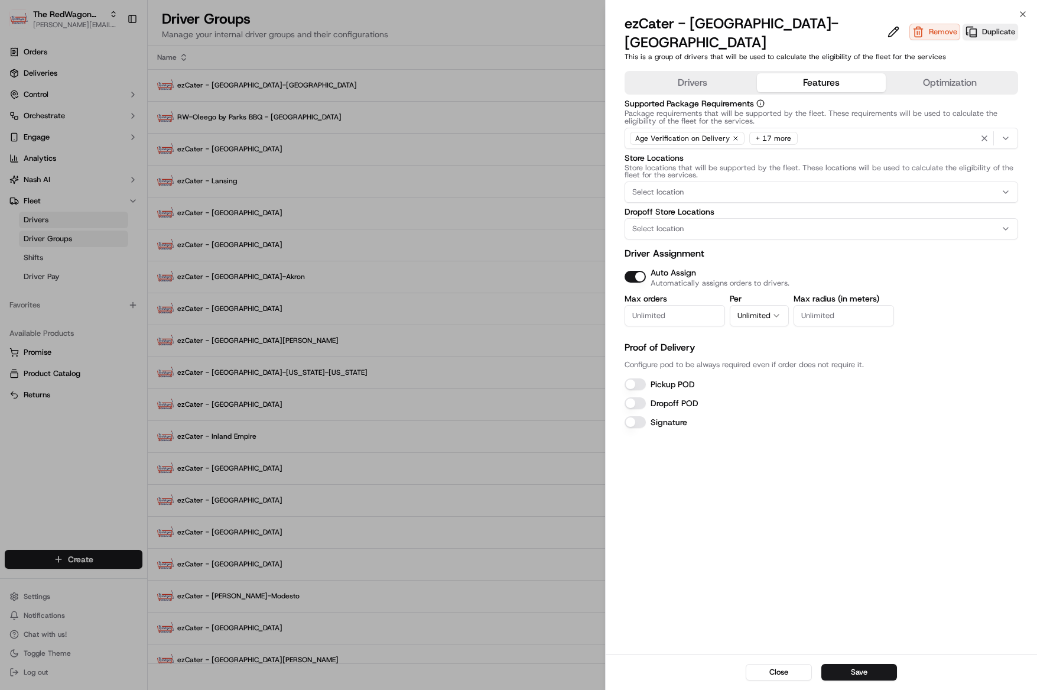
click at [657, 305] on input "Max orders" at bounding box center [675, 315] width 100 height 21
type input "1"
click at [750, 305] on button "Unlimited" at bounding box center [759, 315] width 59 height 21
drag, startPoint x: 633, startPoint y: 363, endPoint x: 632, endPoint y: 384, distance: 21.3
click at [633, 378] on button "Pickup POD" at bounding box center [635, 384] width 21 height 12
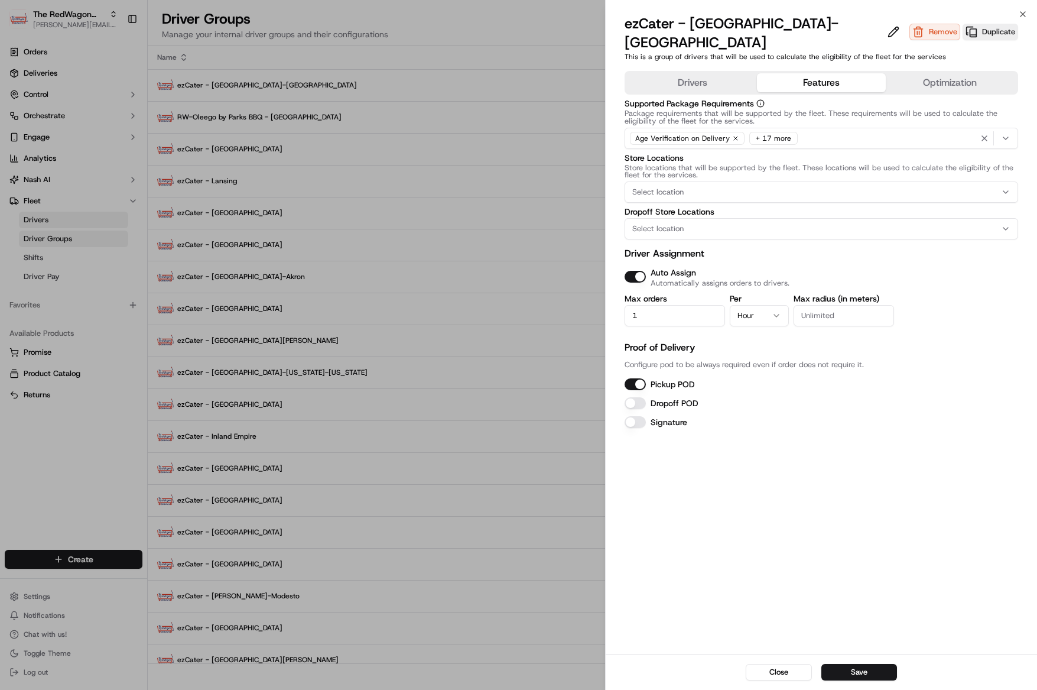
click at [631, 397] on button "Dropoff POD" at bounding box center [635, 403] width 21 height 12
click at [843, 673] on button "Save" at bounding box center [859, 672] width 76 height 17
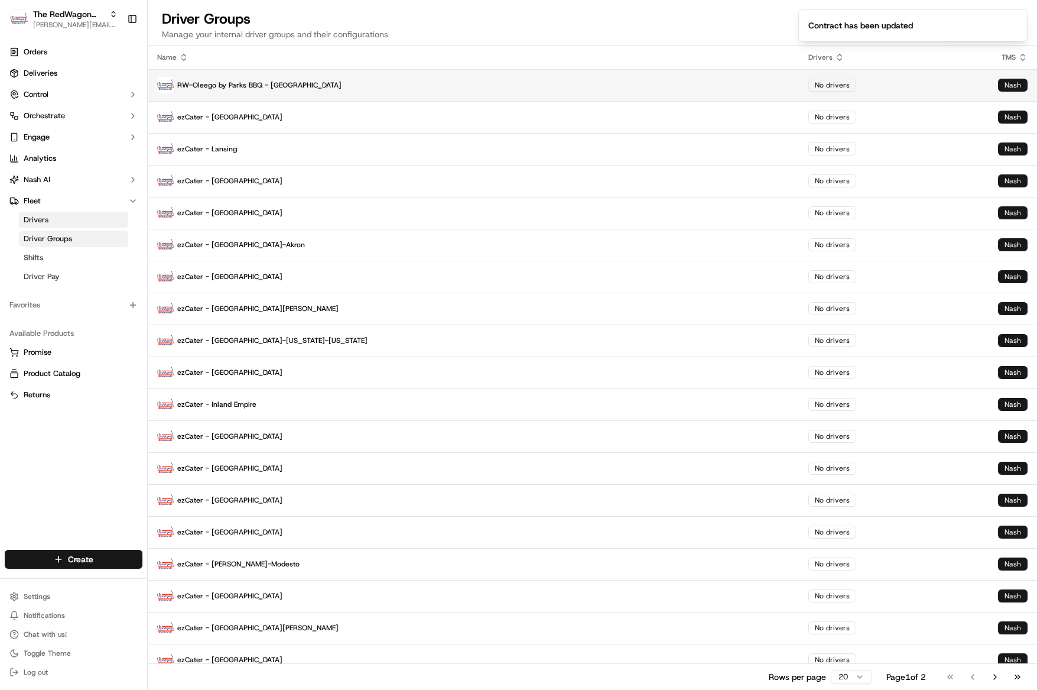
click at [266, 86] on p "RW-Oleego by Parks BBQ - [GEOGRAPHIC_DATA]" at bounding box center [473, 85] width 632 height 17
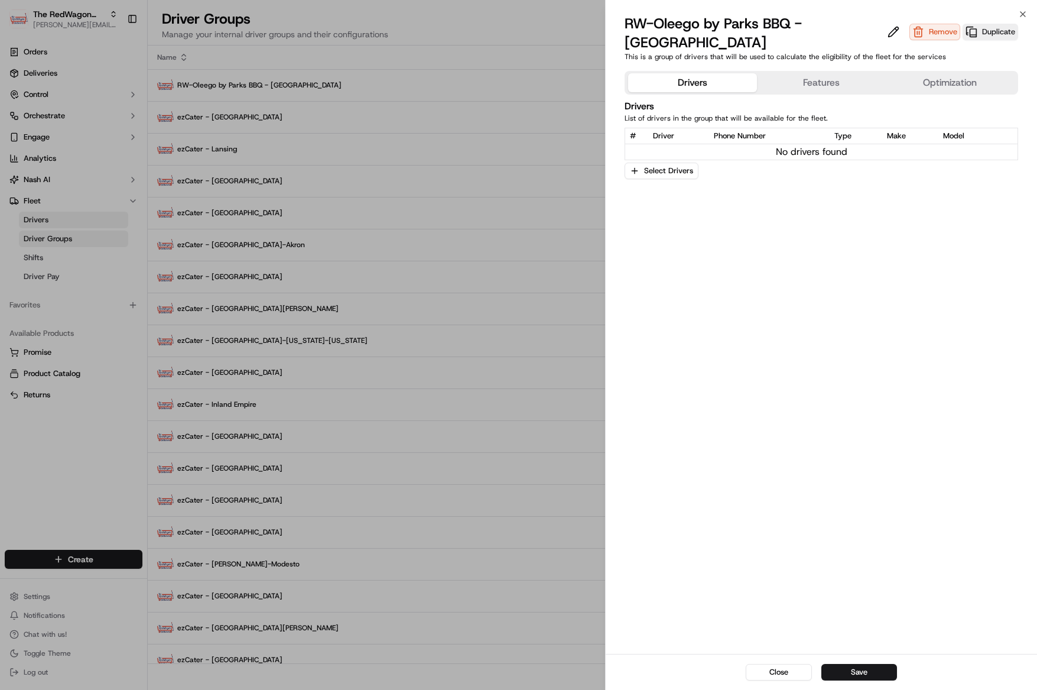
click at [803, 87] on button "Features" at bounding box center [821, 82] width 129 height 19
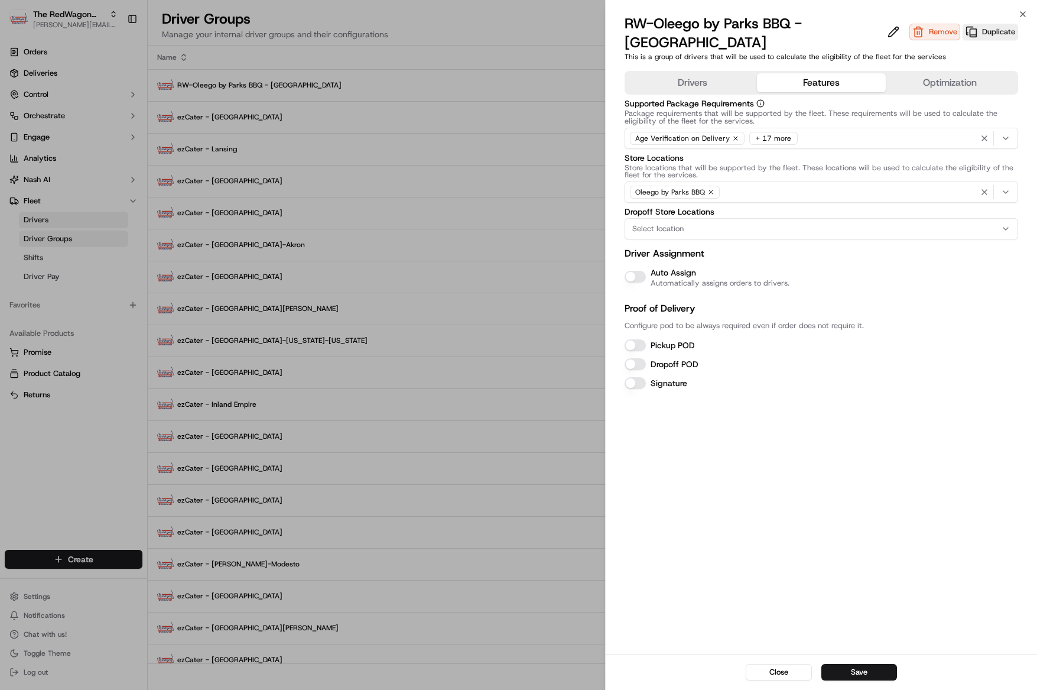
click at [635, 275] on button "Auto Assign" at bounding box center [635, 277] width 21 height 12
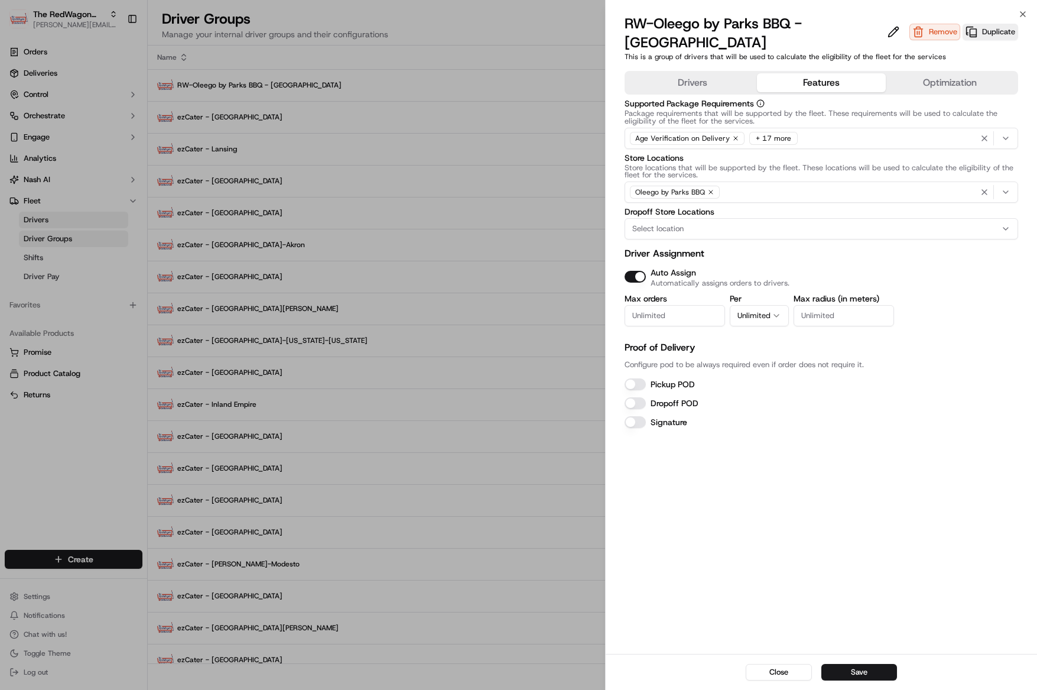
click at [641, 383] on button "Pickup POD" at bounding box center [635, 384] width 21 height 12
click at [640, 402] on button "Dropoff POD" at bounding box center [635, 403] width 21 height 12
click at [687, 317] on input "Max orders" at bounding box center [675, 315] width 100 height 21
type input "1"
click at [761, 317] on button "Unlimited" at bounding box center [759, 315] width 59 height 21
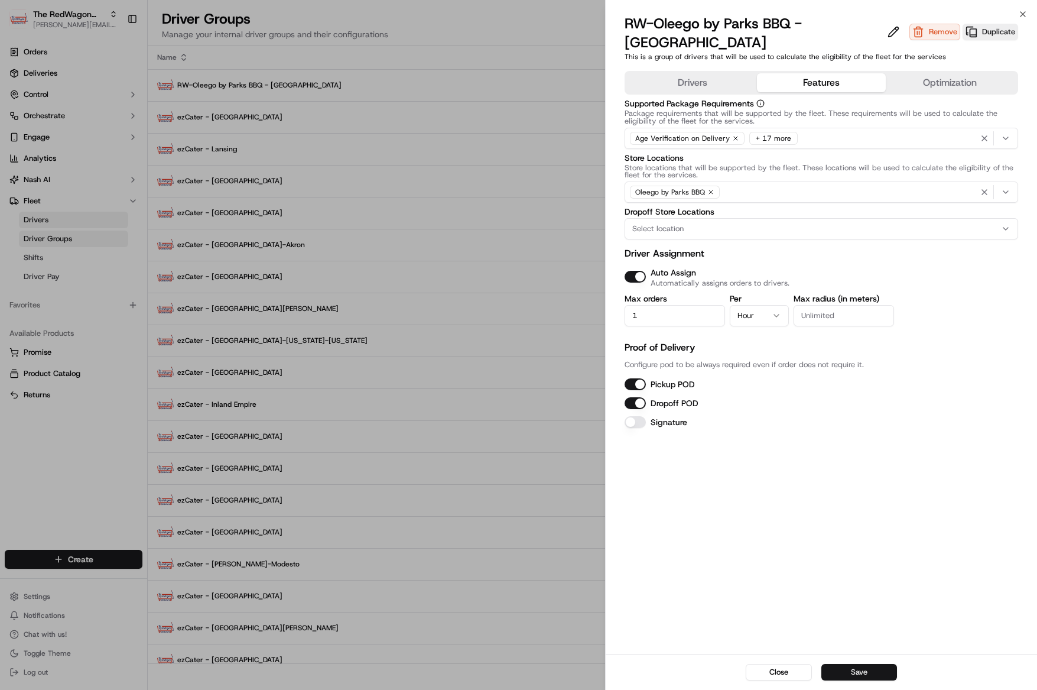
click at [851, 669] on button "Save" at bounding box center [859, 672] width 76 height 17
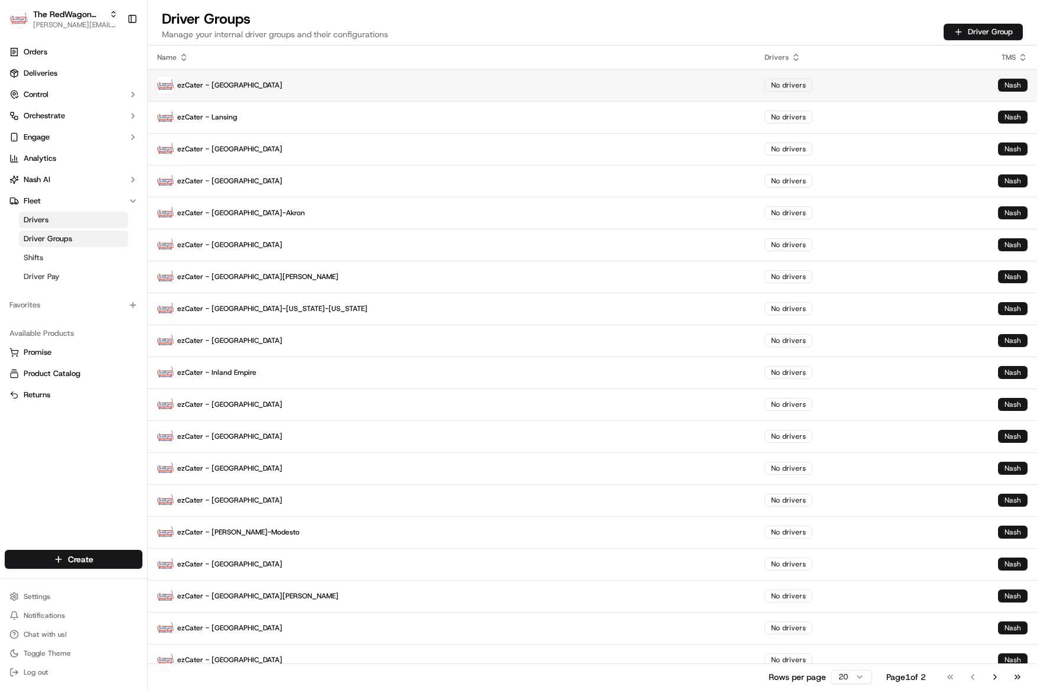
click at [197, 79] on p "ezCater - [GEOGRAPHIC_DATA]" at bounding box center [451, 85] width 589 height 17
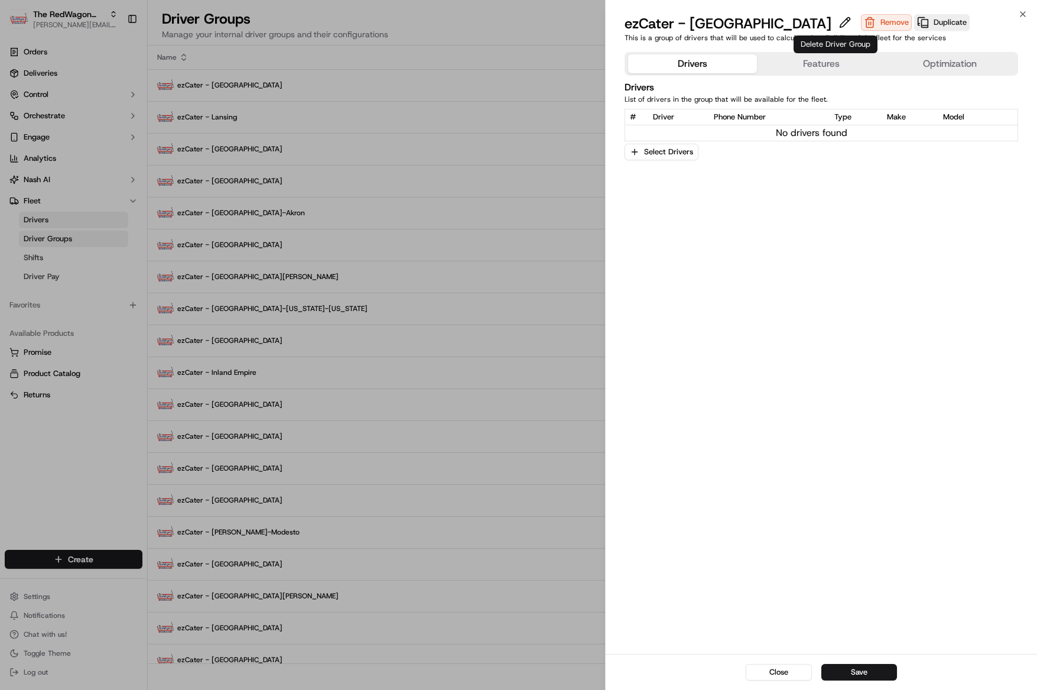
click at [801, 65] on button "Features" at bounding box center [821, 63] width 129 height 19
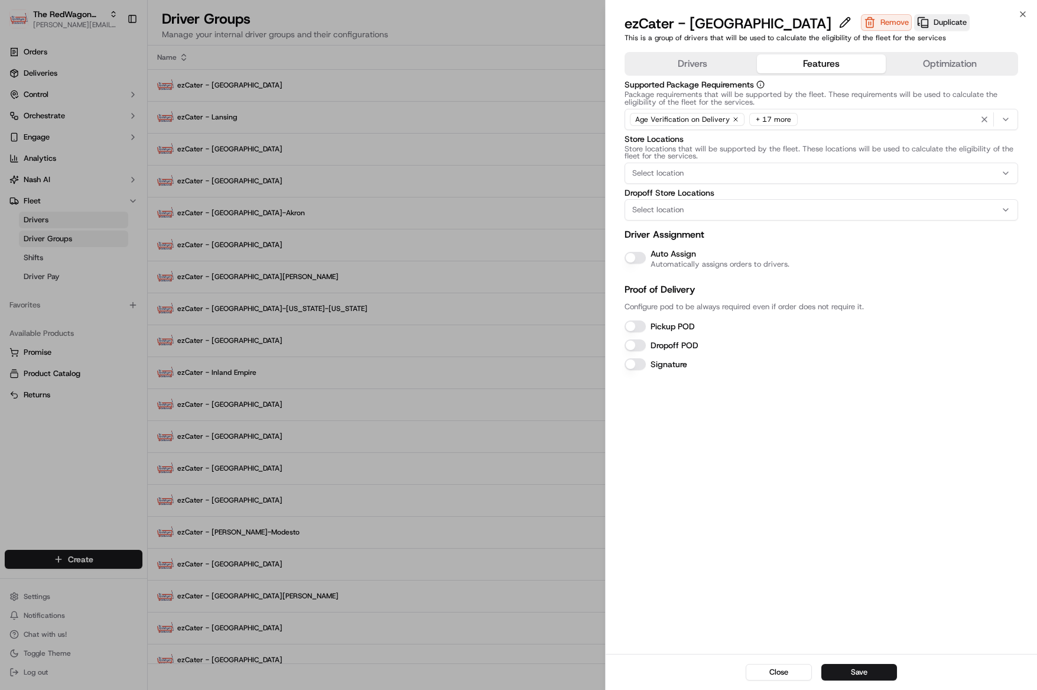
click at [641, 255] on button "Auto Assign" at bounding box center [635, 258] width 21 height 12
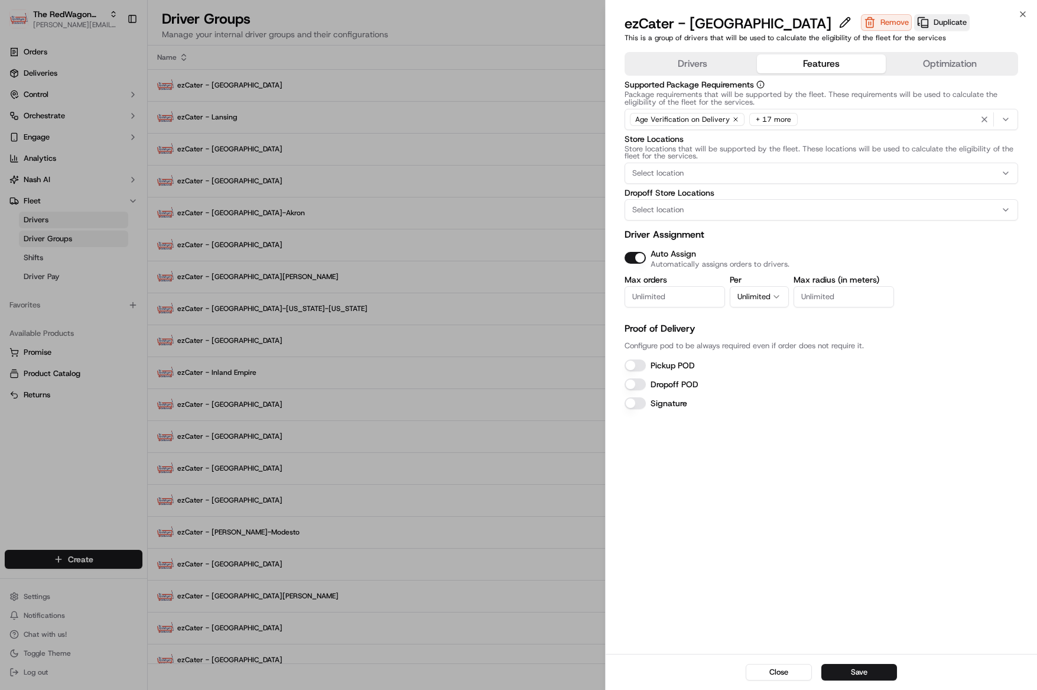
click at [680, 297] on input "Max orders" at bounding box center [675, 296] width 100 height 21
type input "1"
click at [778, 298] on icon "button" at bounding box center [776, 296] width 9 height 9
click at [629, 365] on button "Pickup POD" at bounding box center [635, 365] width 21 height 12
click at [632, 387] on button "Dropoff POD" at bounding box center [635, 384] width 21 height 12
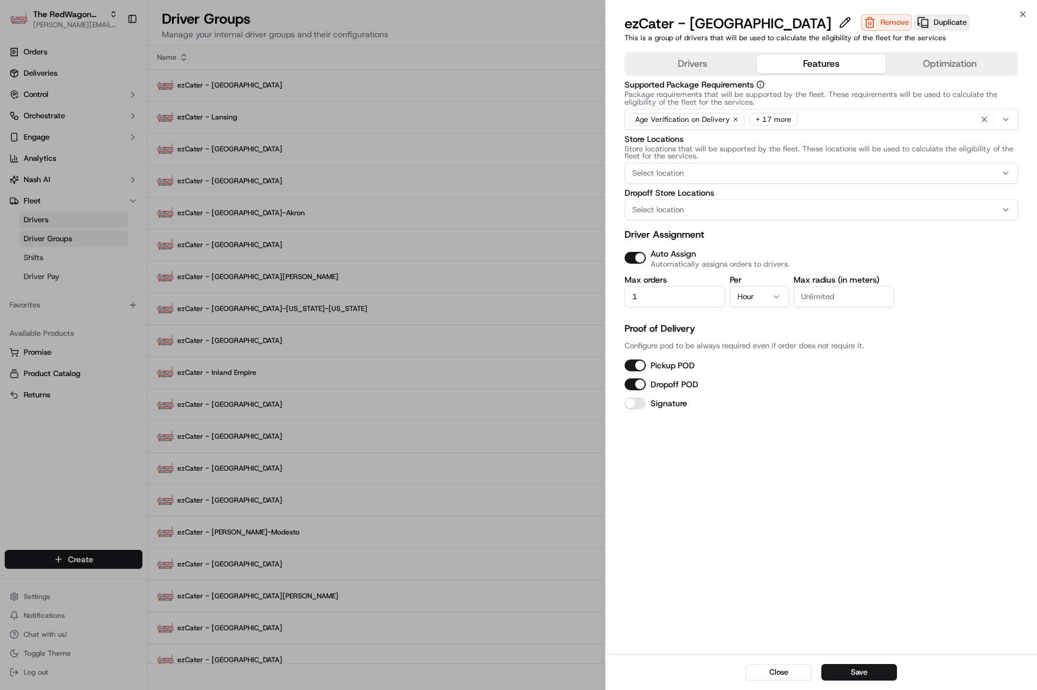
click at [859, 671] on button "Save" at bounding box center [859, 672] width 76 height 17
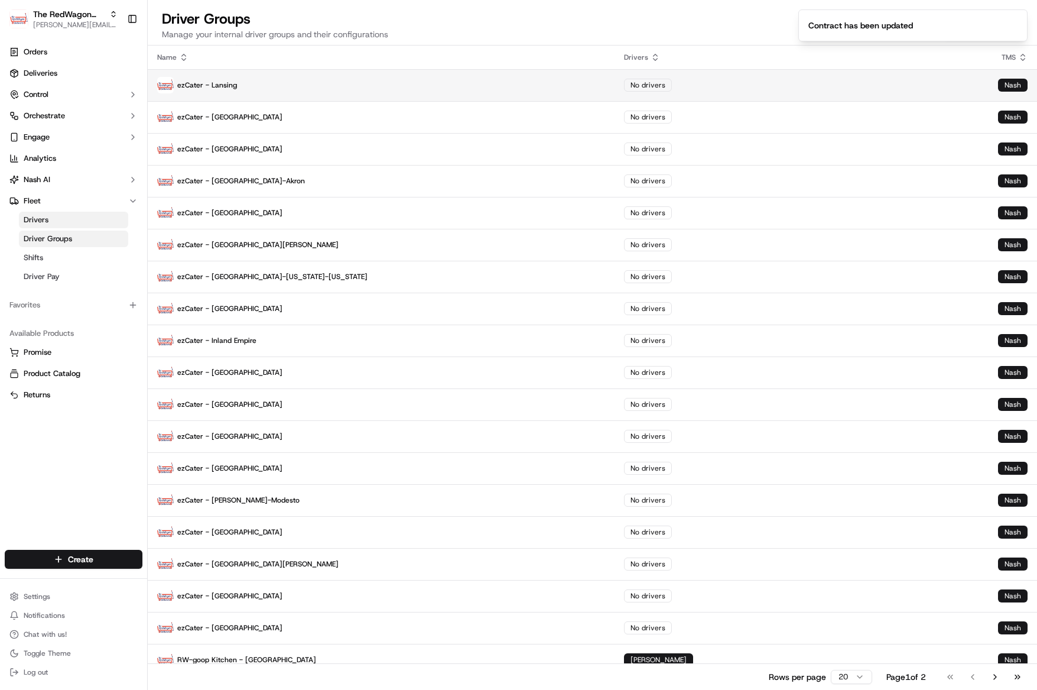
click at [252, 86] on p "ezCater - Lansing" at bounding box center [381, 85] width 448 height 17
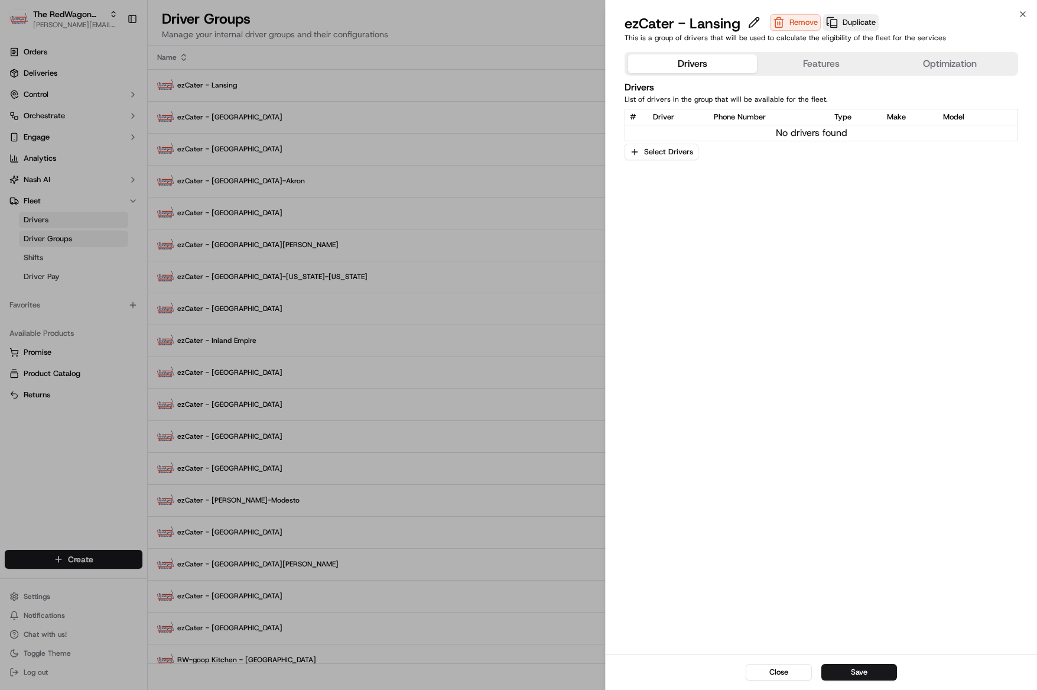
click at [809, 50] on div "Drivers Features Optimization Drivers List of drivers in the group that will be…" at bounding box center [821, 350] width 431 height 606
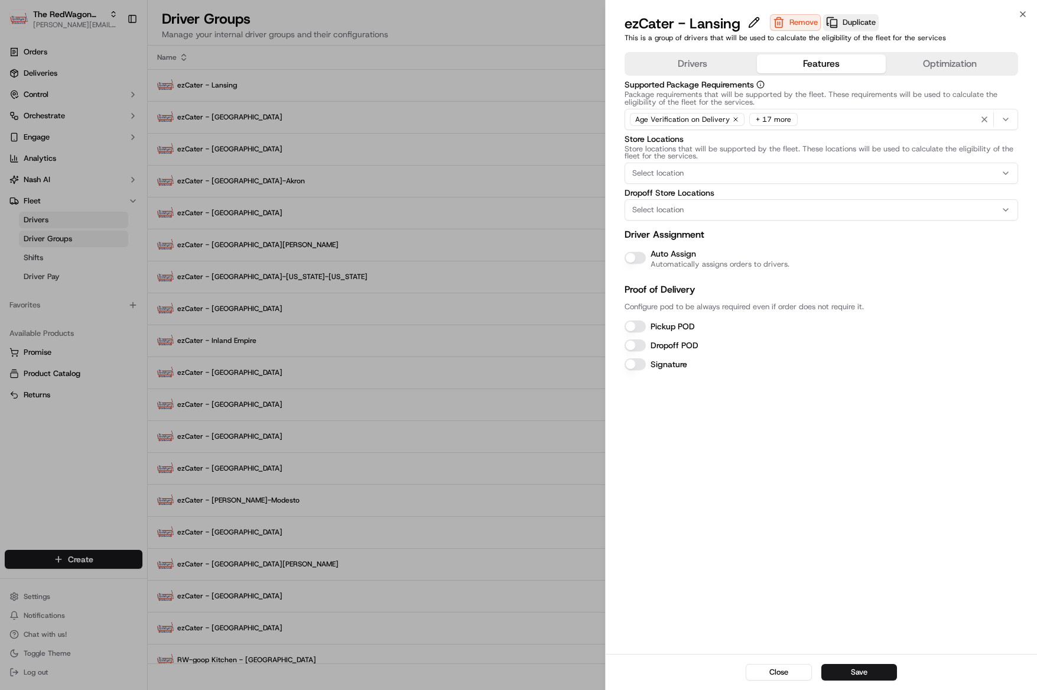
click at [807, 62] on button "Features" at bounding box center [821, 63] width 129 height 19
click at [643, 257] on button "Auto Assign" at bounding box center [635, 258] width 21 height 12
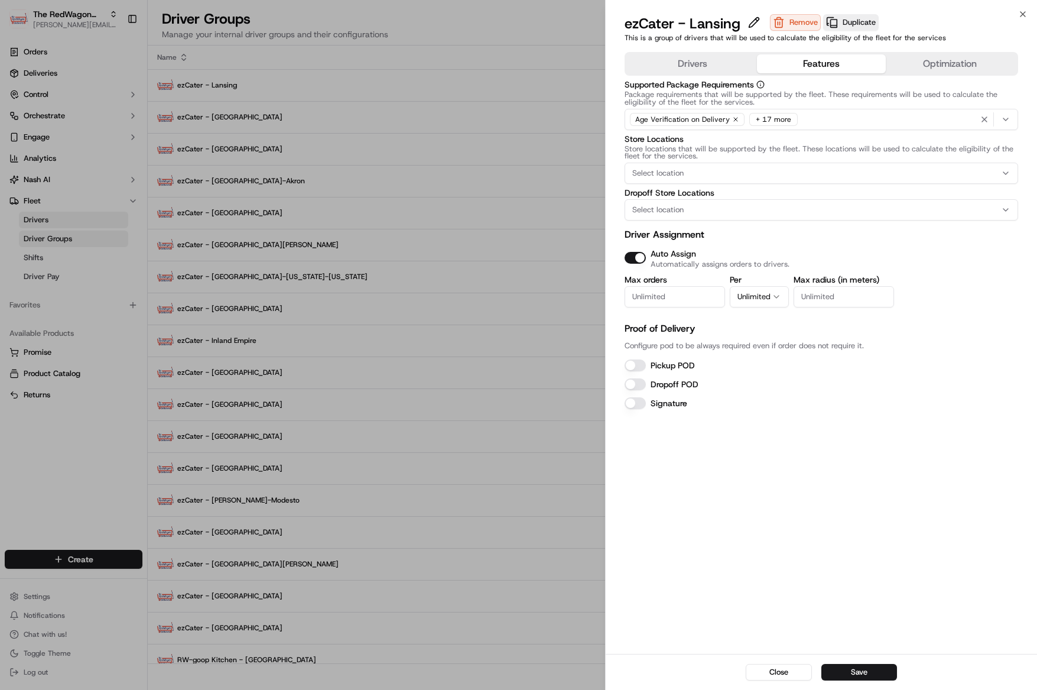
click at [685, 296] on input "Max orders" at bounding box center [675, 296] width 100 height 21
type input "1"
click at [763, 294] on button "Unlimited" at bounding box center [759, 296] width 59 height 21
click at [817, 296] on input "Max radius (in meters)" at bounding box center [844, 296] width 100 height 21
drag, startPoint x: 643, startPoint y: 368, endPoint x: 634, endPoint y: 365, distance: 9.3
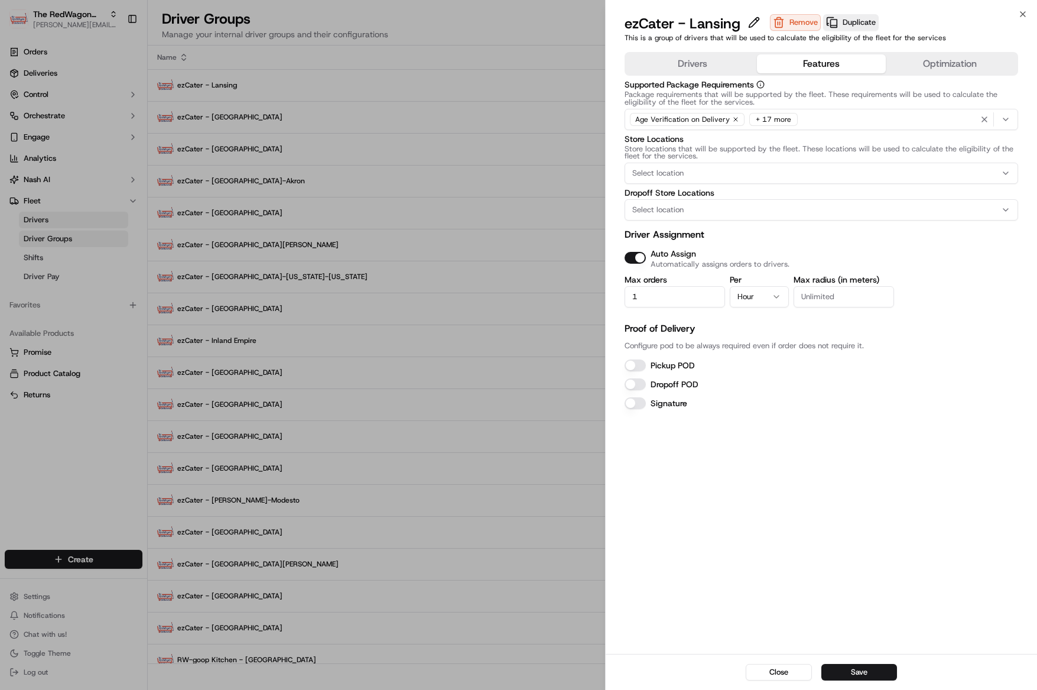
click at [642, 368] on button "Pickup POD" at bounding box center [635, 365] width 21 height 12
click at [636, 381] on button "Dropoff POD" at bounding box center [635, 384] width 21 height 12
drag, startPoint x: 851, startPoint y: 673, endPoint x: 827, endPoint y: 671, distance: 24.9
click at [849, 673] on button "Save" at bounding box center [859, 672] width 76 height 17
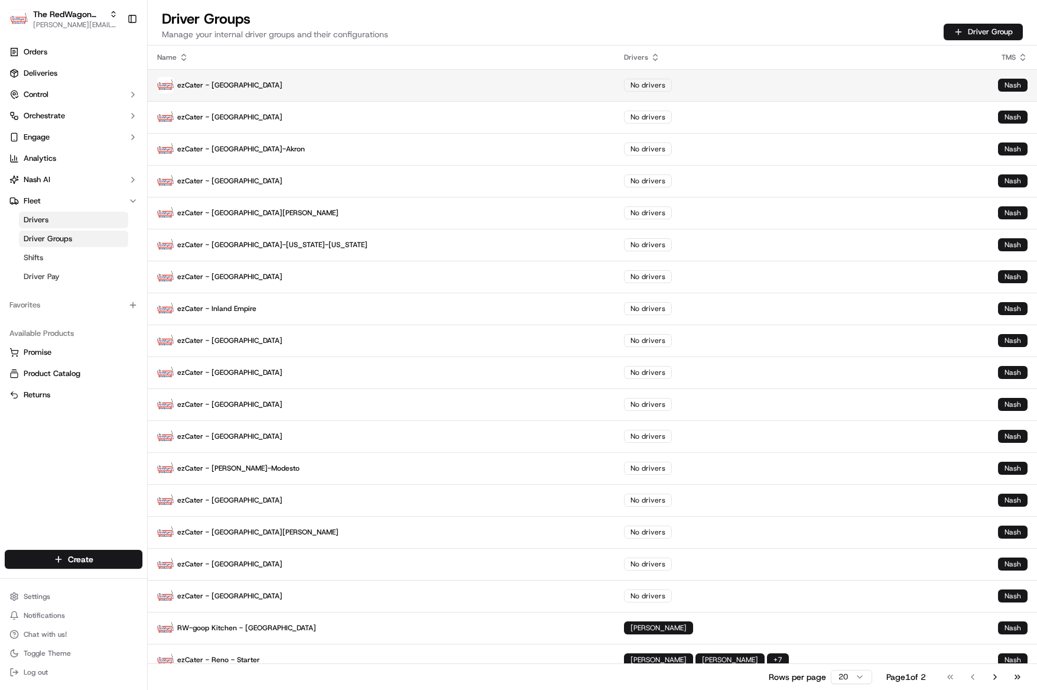
click at [326, 89] on p "ezCater - [GEOGRAPHIC_DATA]" at bounding box center [381, 85] width 448 height 17
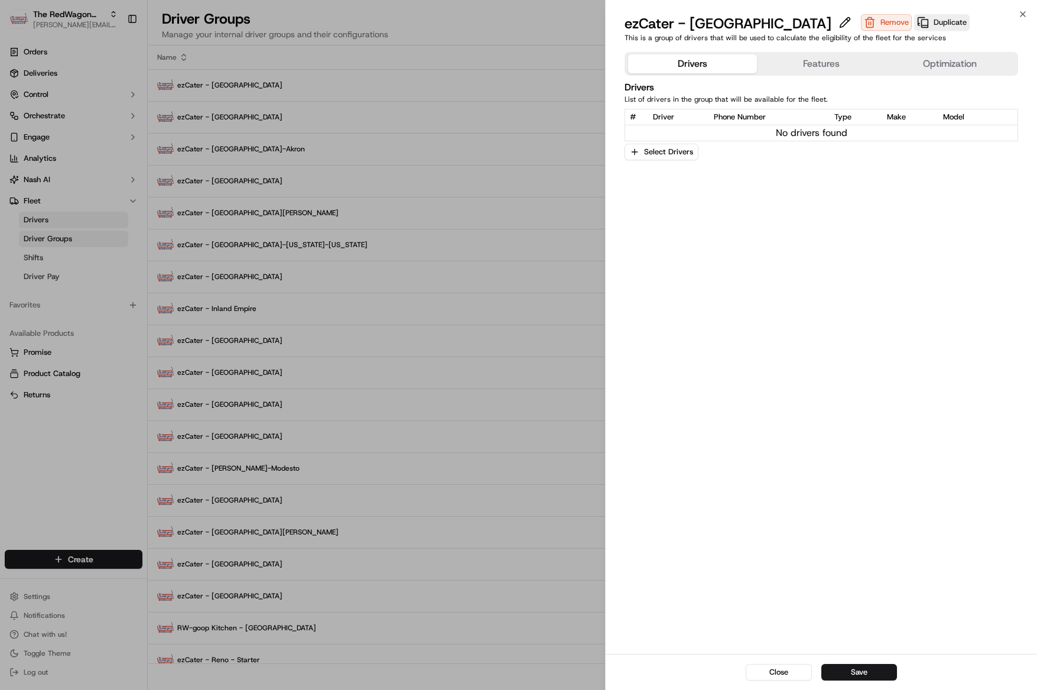
click at [802, 64] on button "Features" at bounding box center [821, 63] width 129 height 19
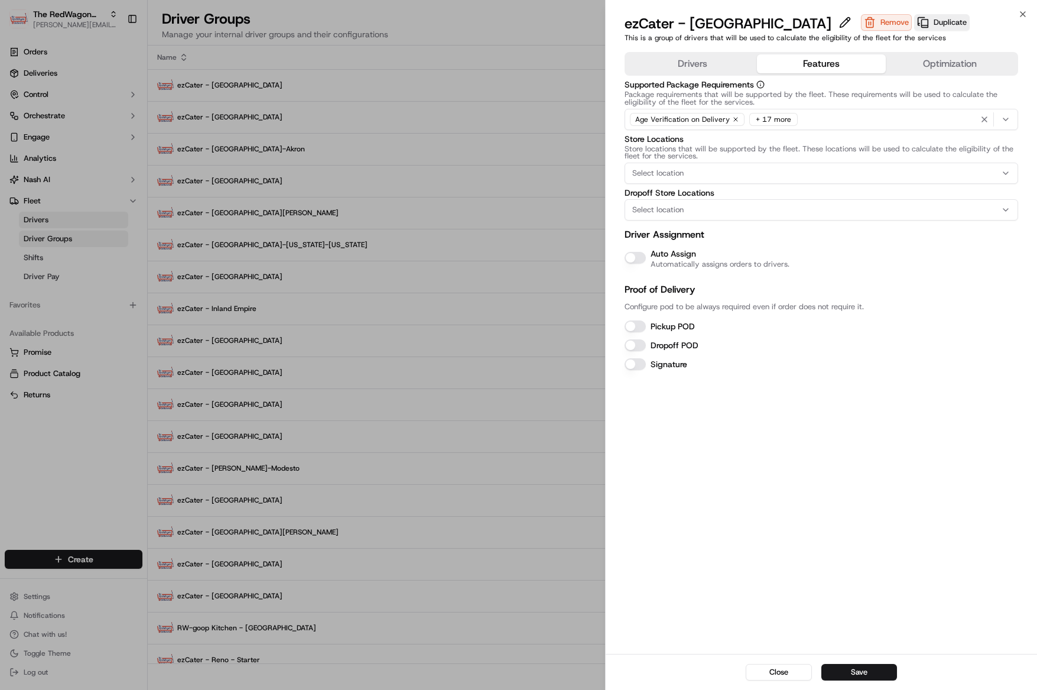
click at [636, 253] on button "Auto Assign" at bounding box center [635, 258] width 21 height 12
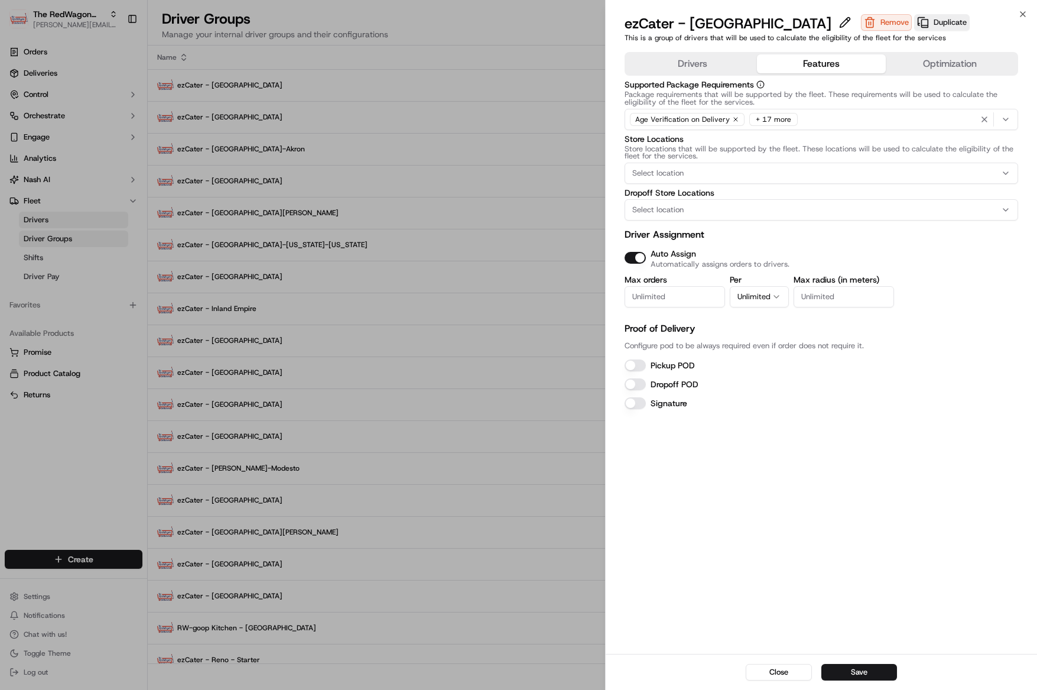
click at [676, 291] on input "Max orders" at bounding box center [675, 296] width 100 height 21
type input "1"
click at [755, 296] on button "Unlimited" at bounding box center [759, 296] width 59 height 21
click at [655, 364] on label "Pickup POD" at bounding box center [673, 365] width 44 height 11
click at [646, 364] on button "Pickup POD" at bounding box center [635, 365] width 21 height 12
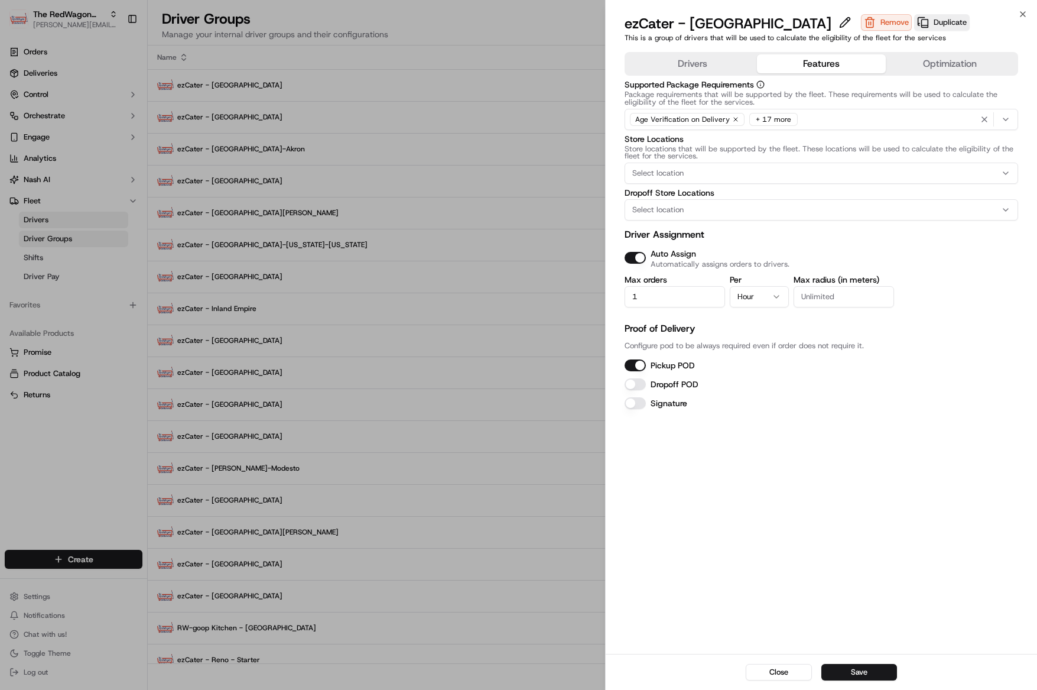
click at [638, 382] on button "Dropoff POD" at bounding box center [635, 384] width 21 height 12
click at [867, 674] on button "Save" at bounding box center [859, 672] width 76 height 17
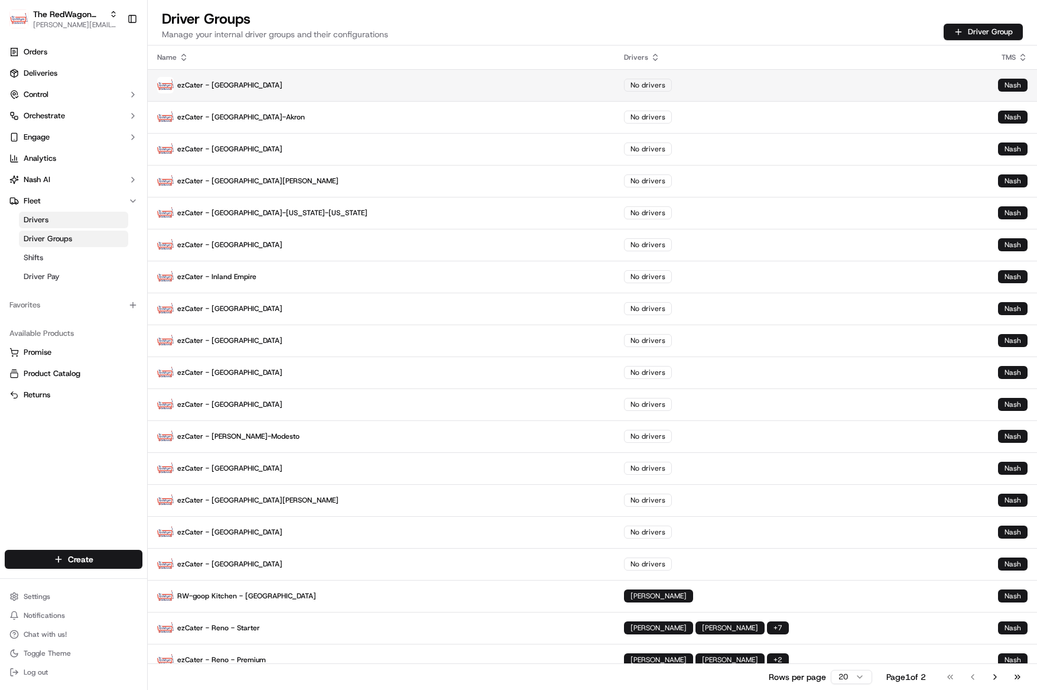
click at [305, 74] on td "ezCater - [GEOGRAPHIC_DATA]" at bounding box center [381, 85] width 467 height 32
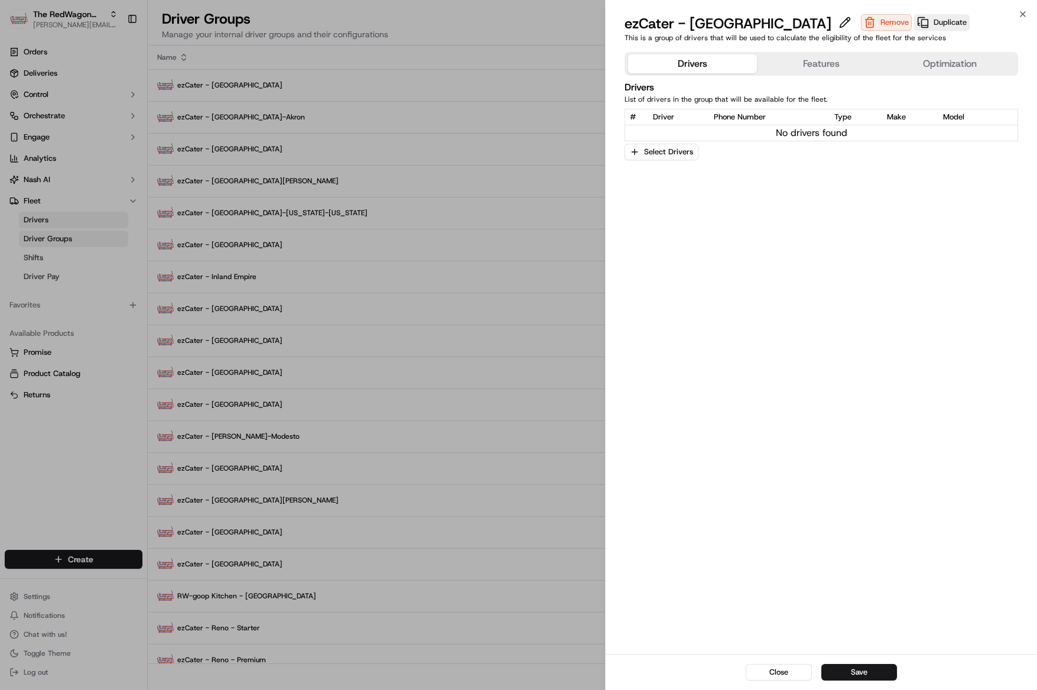
click at [794, 59] on button "Features" at bounding box center [821, 63] width 129 height 19
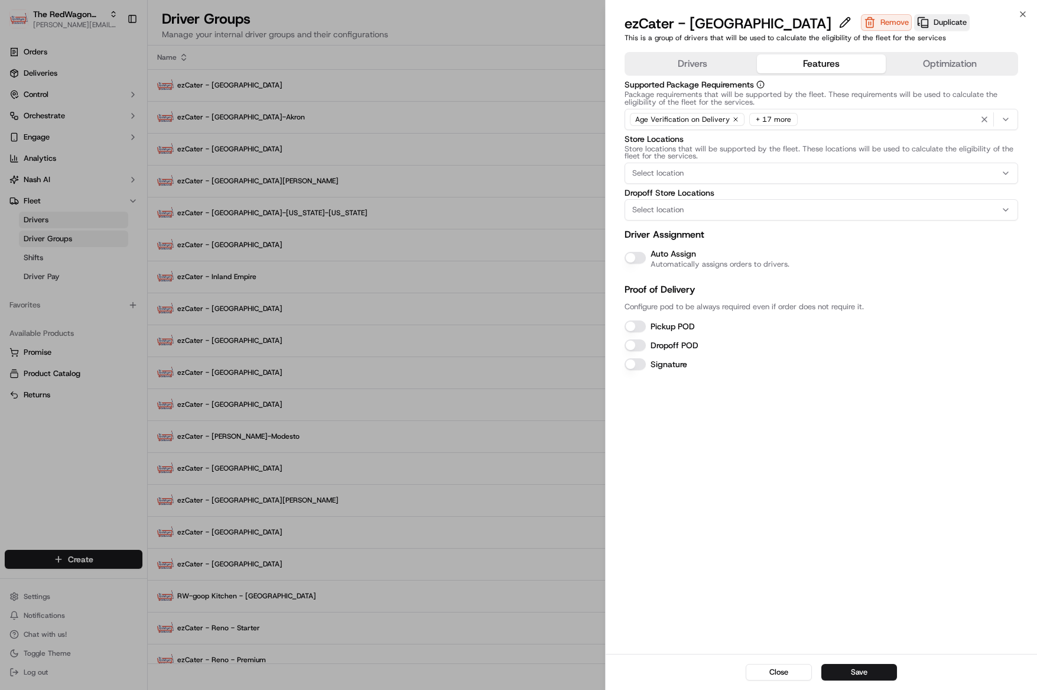
click at [641, 260] on button "Auto Assign" at bounding box center [635, 258] width 21 height 12
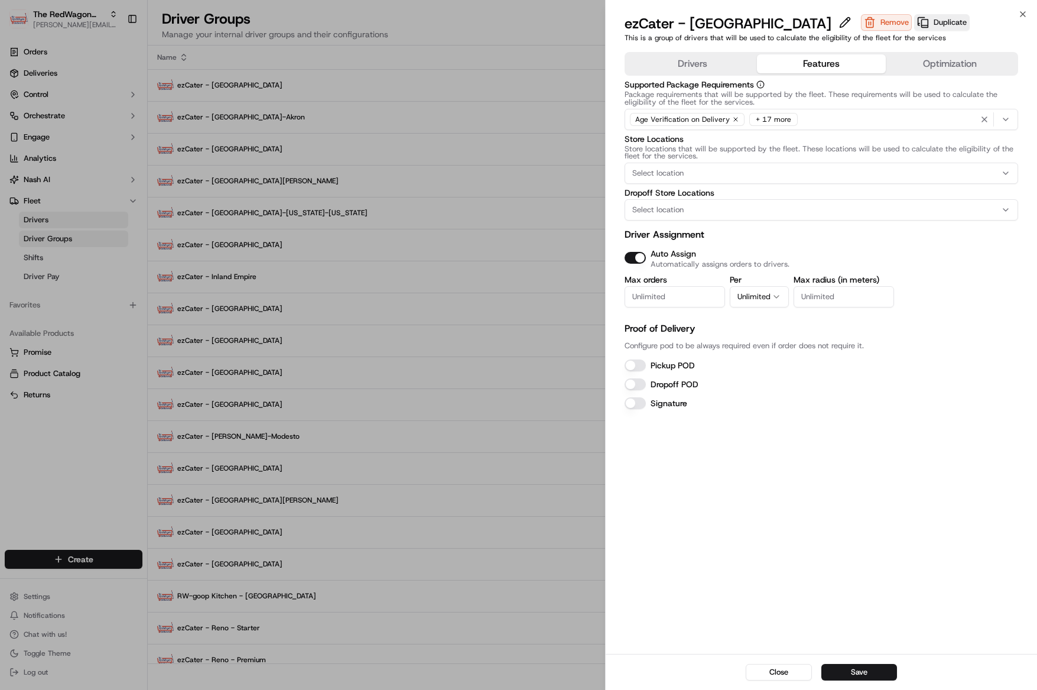
drag, startPoint x: 638, startPoint y: 364, endPoint x: 641, endPoint y: 370, distance: 6.9
click at [638, 365] on button "Pickup POD" at bounding box center [635, 365] width 21 height 12
drag, startPoint x: 633, startPoint y: 386, endPoint x: 687, endPoint y: 356, distance: 61.4
click at [633, 386] on button "Dropoff POD" at bounding box center [635, 384] width 21 height 12
click at [688, 298] on input "Max orders" at bounding box center [675, 296] width 100 height 21
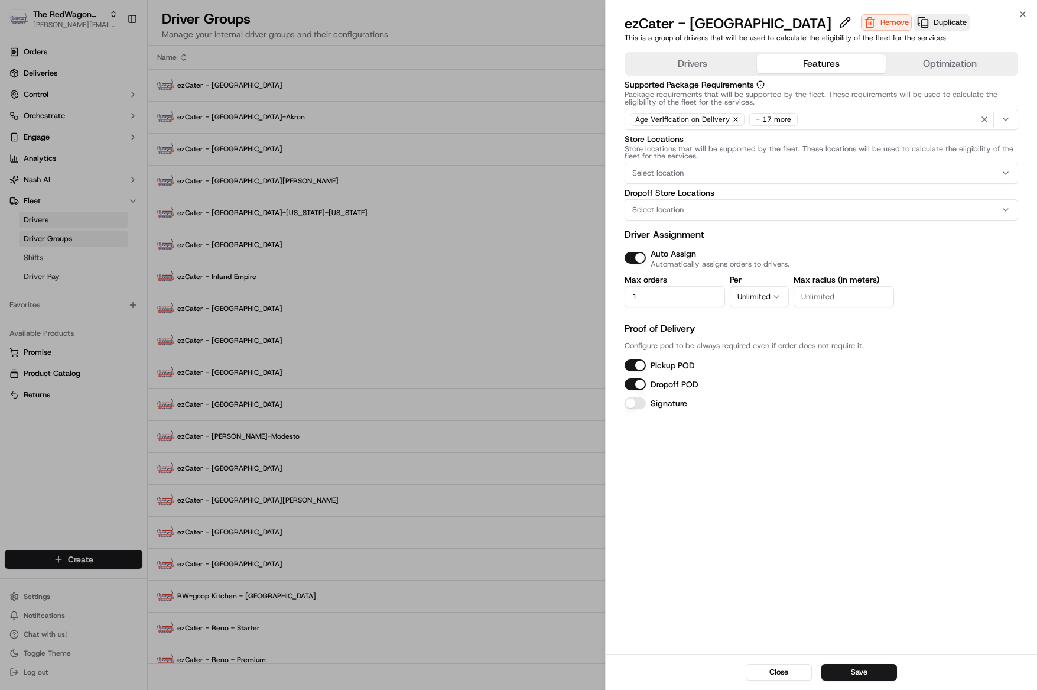
type input "1"
click at [752, 301] on button "Unlimited" at bounding box center [759, 296] width 59 height 21
click at [863, 673] on button "Save" at bounding box center [859, 672] width 76 height 17
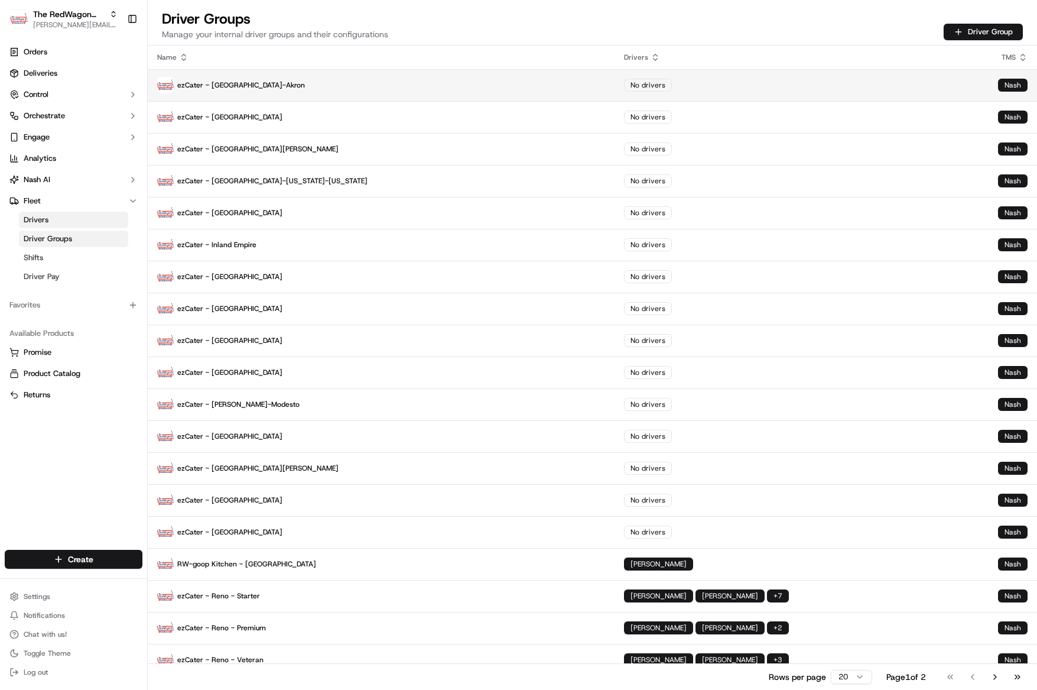
click at [243, 77] on p "ezCater - [GEOGRAPHIC_DATA]-Akron" at bounding box center [381, 85] width 448 height 17
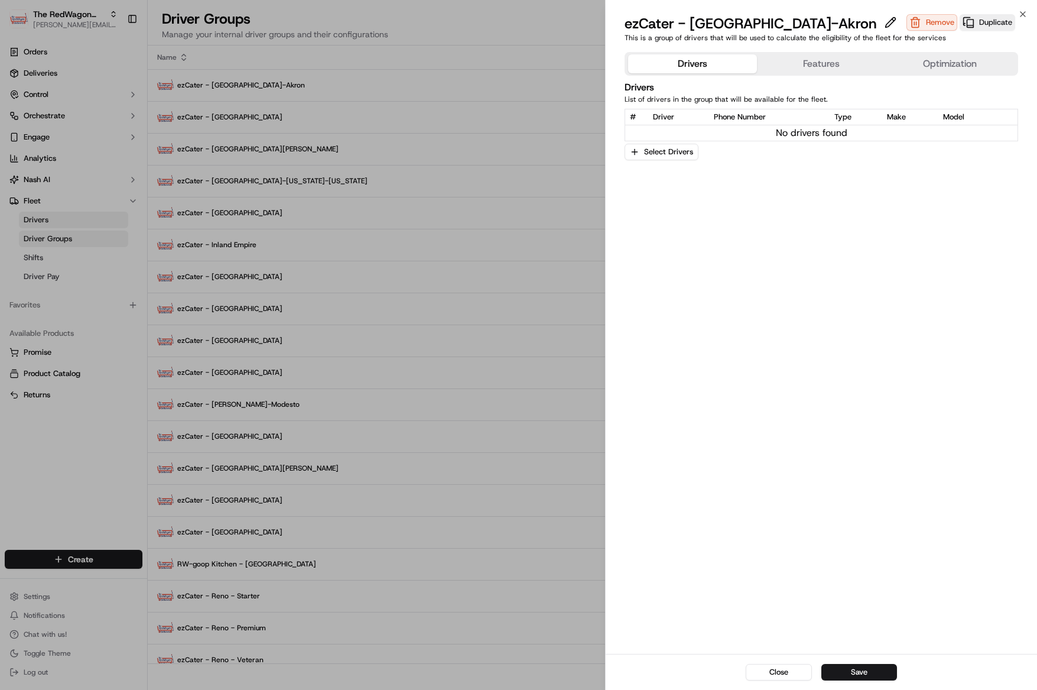
click at [847, 70] on button "Features" at bounding box center [821, 63] width 129 height 19
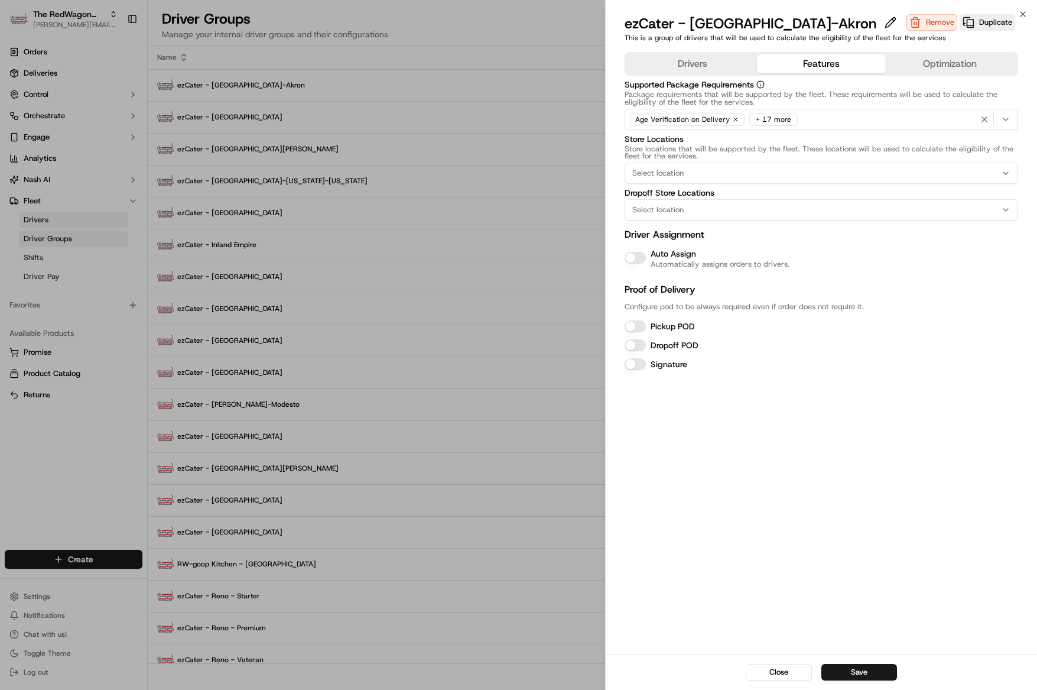
click at [641, 261] on button "Auto Assign" at bounding box center [635, 258] width 21 height 12
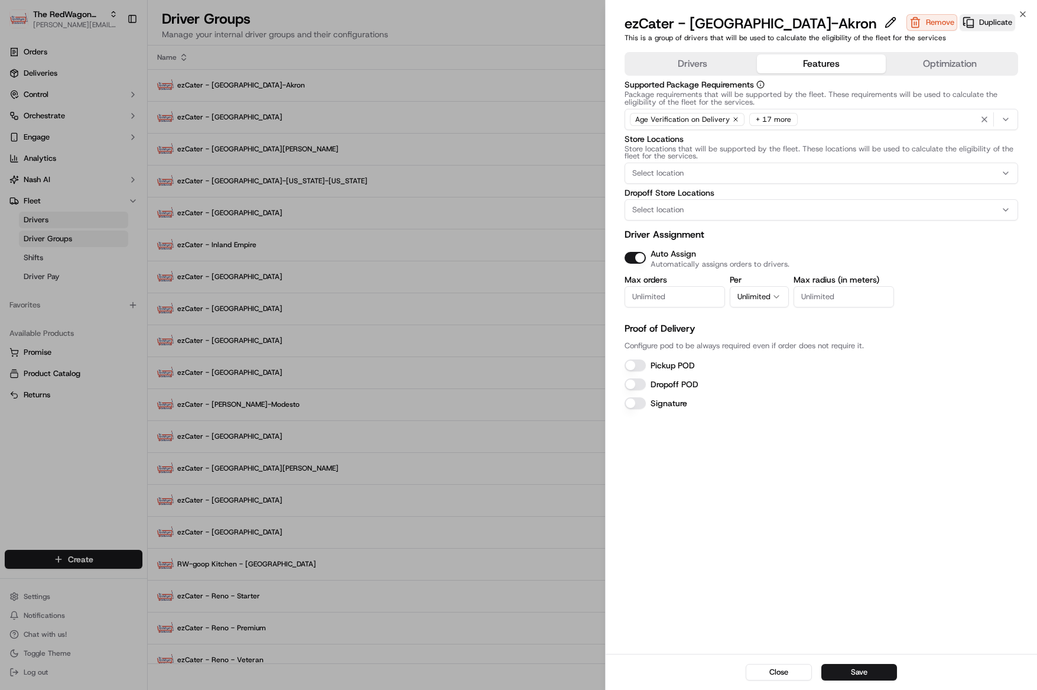
click at [643, 294] on input "Max orders" at bounding box center [675, 296] width 100 height 21
type input "1"
click at [765, 295] on button "Unlimited" at bounding box center [759, 296] width 59 height 21
click at [632, 367] on button "Pickup POD" at bounding box center [635, 365] width 21 height 12
drag, startPoint x: 639, startPoint y: 382, endPoint x: 859, endPoint y: 619, distance: 322.8
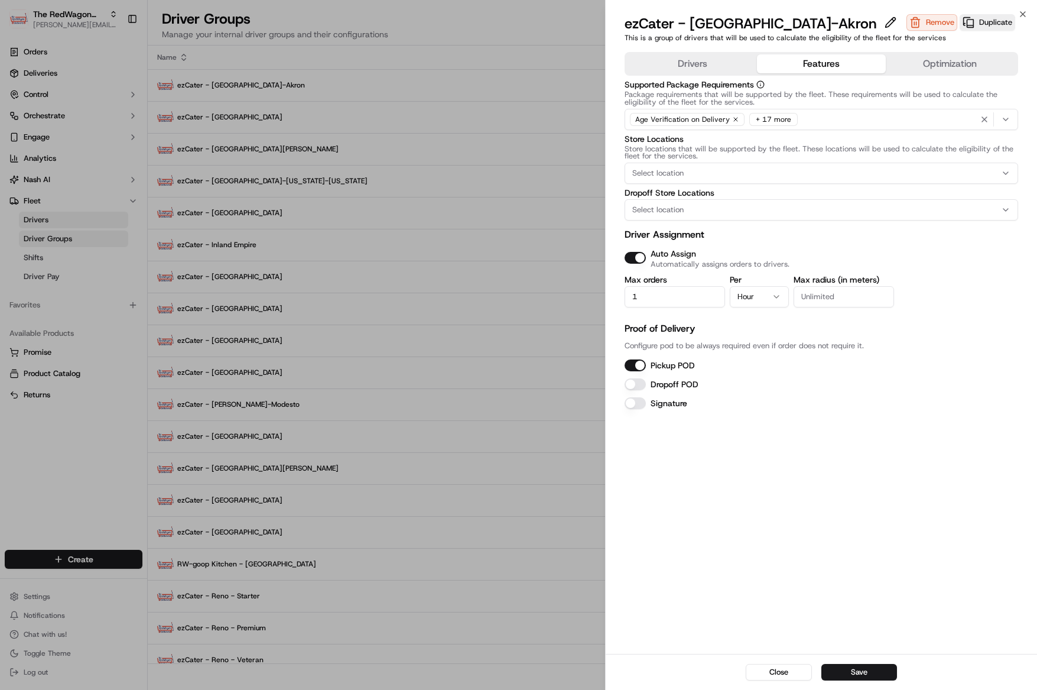
click at [639, 382] on button "Dropoff POD" at bounding box center [635, 384] width 21 height 12
click at [868, 672] on button "Save" at bounding box center [859, 672] width 76 height 17
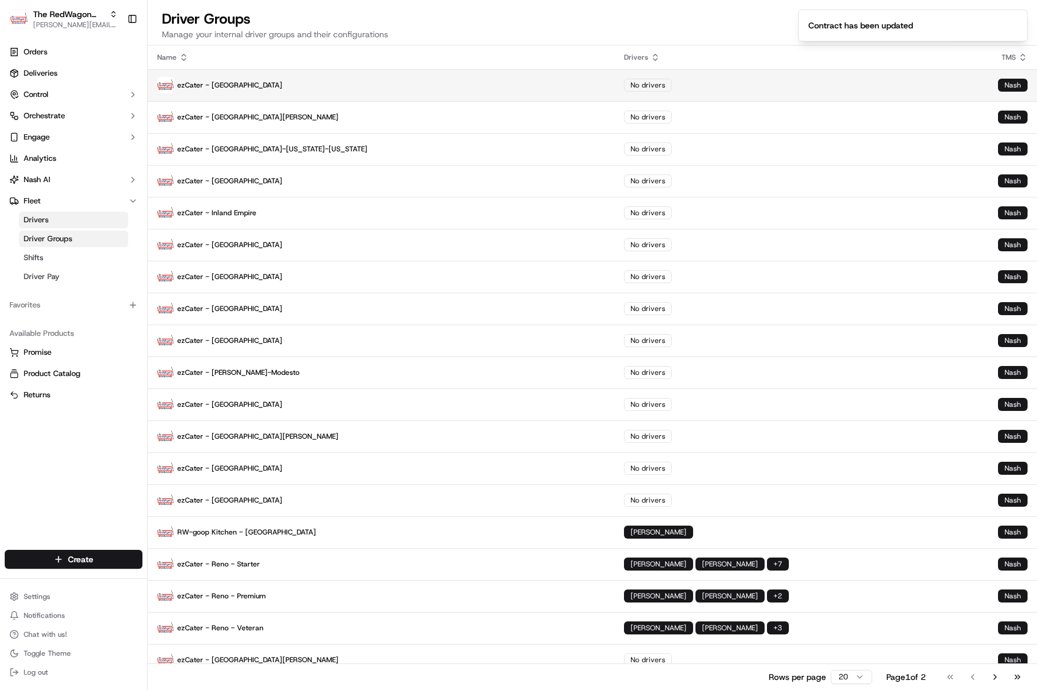
click at [272, 79] on p "ezCater - [GEOGRAPHIC_DATA]" at bounding box center [381, 85] width 448 height 17
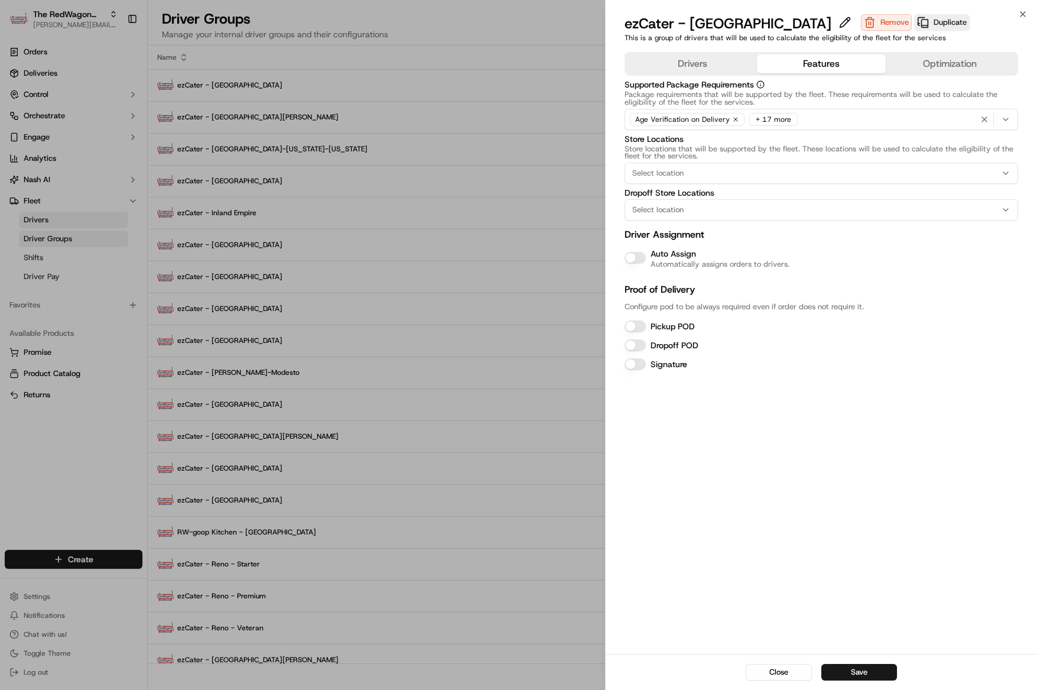
click at [811, 60] on button "Features" at bounding box center [821, 63] width 129 height 19
drag, startPoint x: 635, startPoint y: 255, endPoint x: 625, endPoint y: 315, distance: 61.1
click at [635, 255] on button "Auto Assign" at bounding box center [635, 258] width 21 height 12
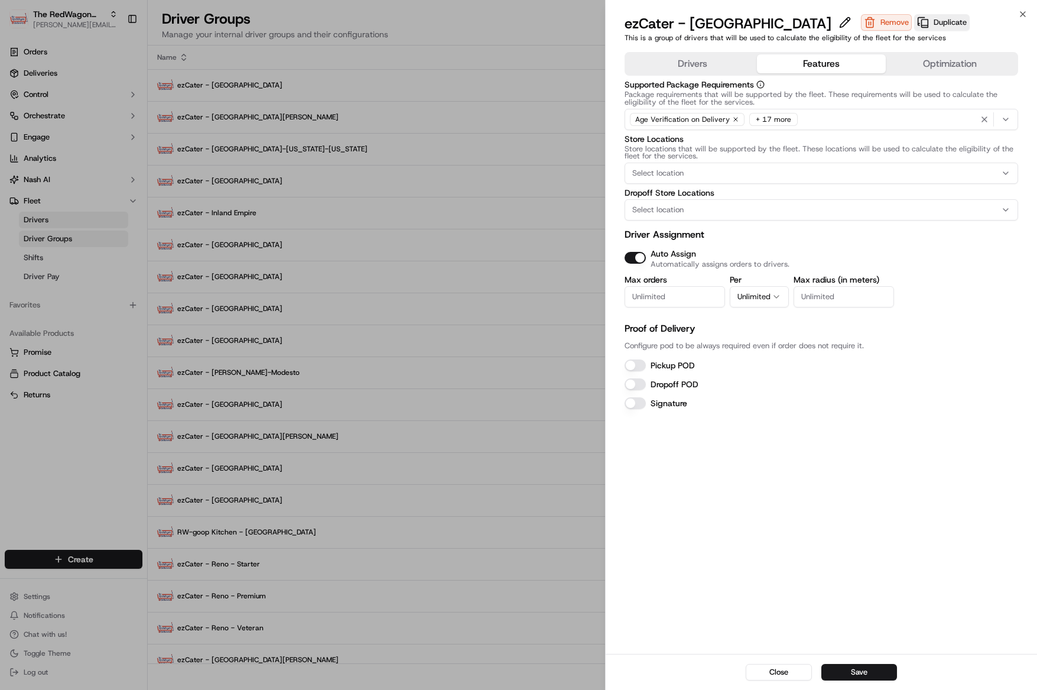
click at [639, 361] on button "Pickup POD" at bounding box center [635, 365] width 21 height 12
drag, startPoint x: 643, startPoint y: 386, endPoint x: 661, endPoint y: 291, distance: 96.8
click at [643, 384] on button "Dropoff POD" at bounding box center [635, 384] width 21 height 12
click at [666, 302] on input "Max orders" at bounding box center [675, 296] width 100 height 21
type input "1"
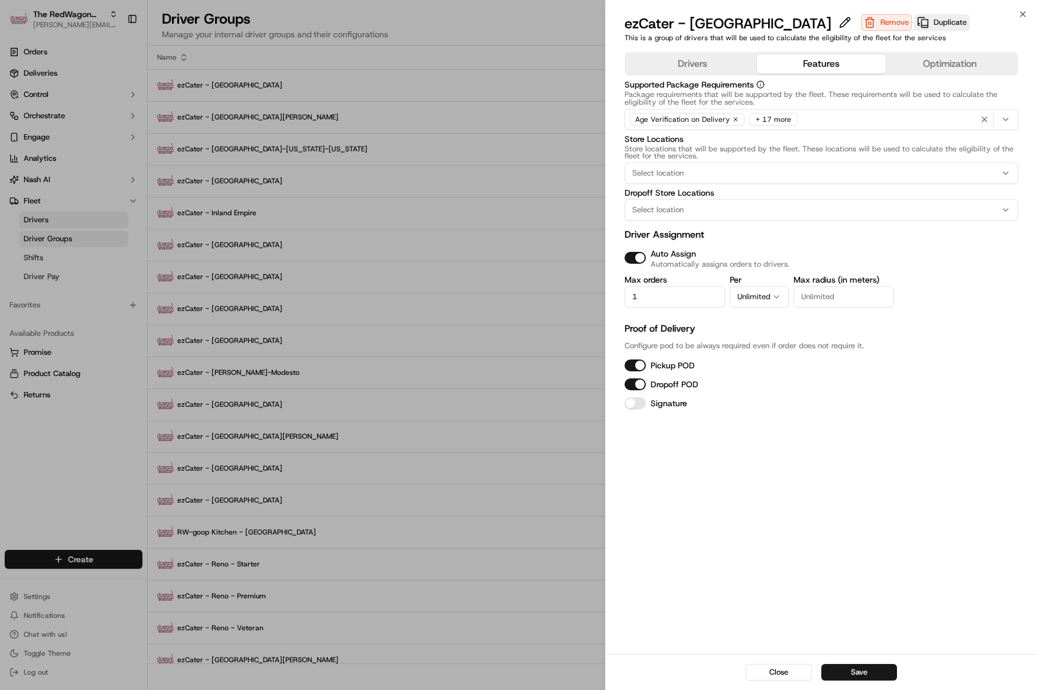
click at [747, 299] on button "Unlimited" at bounding box center [759, 296] width 59 height 21
click at [746, 301] on button "Unlimited" at bounding box center [759, 296] width 59 height 21
click at [852, 672] on button "Save" at bounding box center [859, 672] width 76 height 17
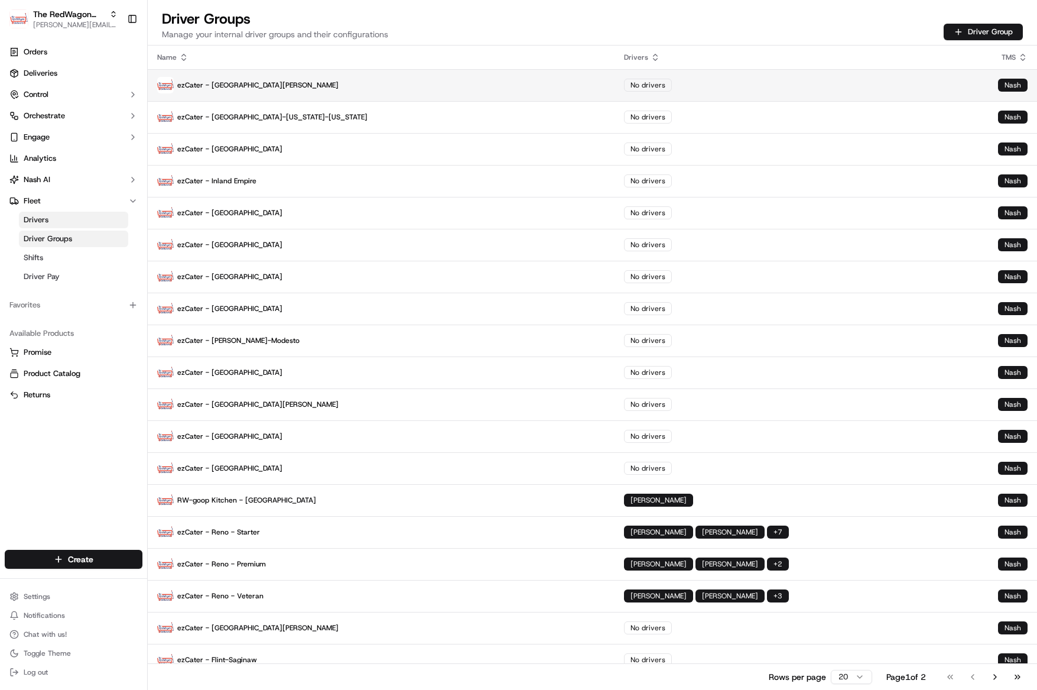
click at [240, 89] on p "ezCater - [GEOGRAPHIC_DATA][PERSON_NAME]" at bounding box center [381, 85] width 448 height 17
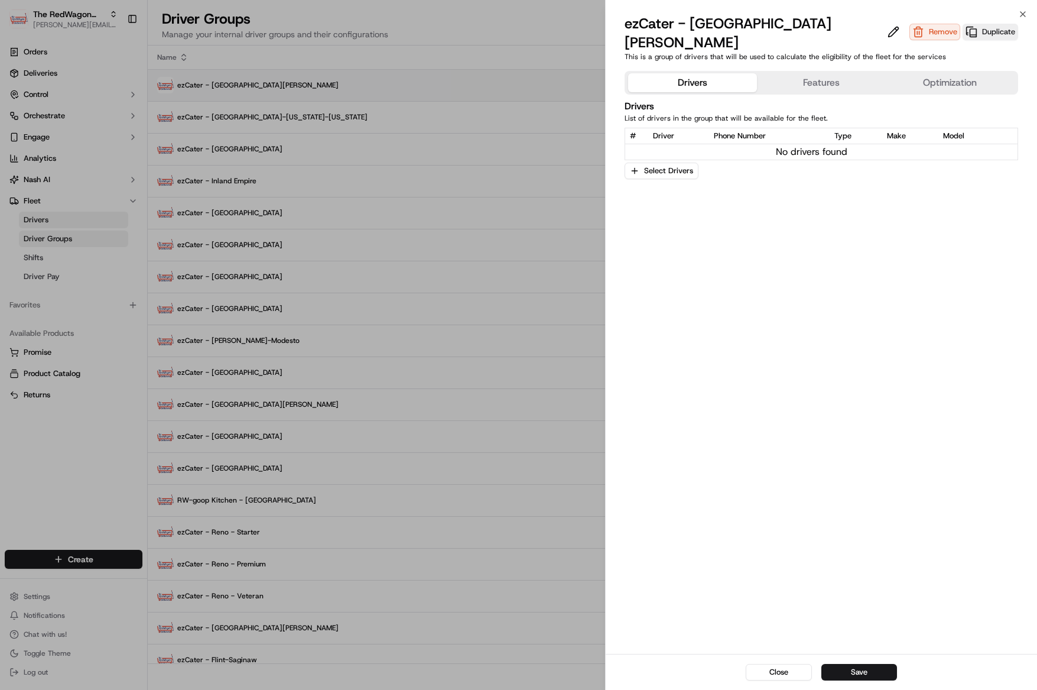
scroll to position [1, 0]
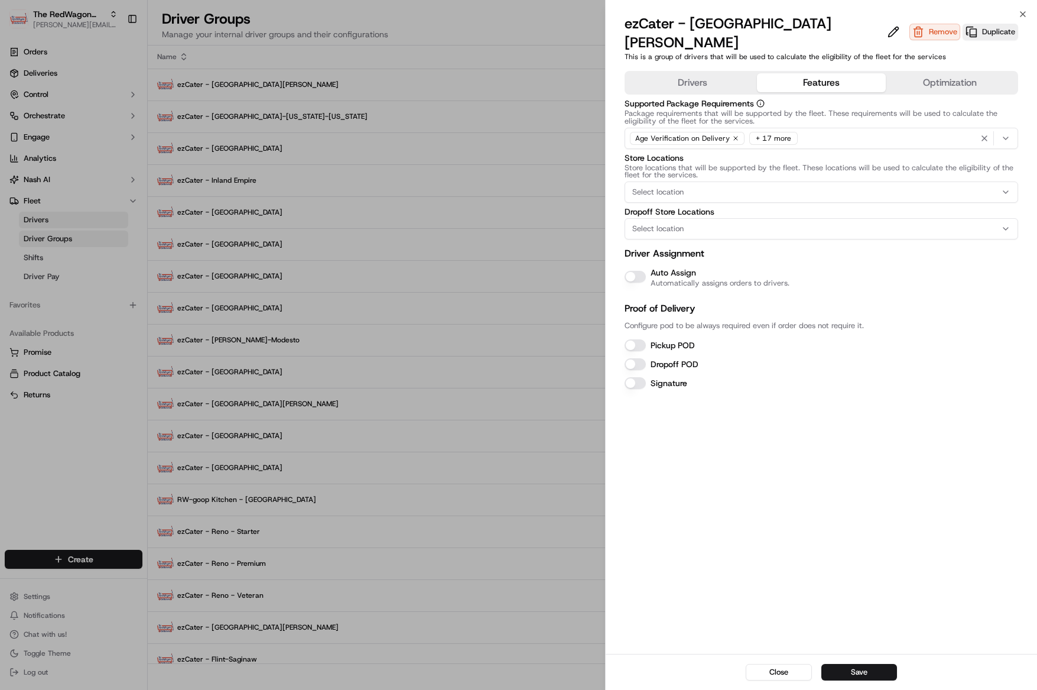
click at [820, 73] on button "Features" at bounding box center [821, 82] width 129 height 19
click at [643, 265] on div "Auto Assign Automatically assigns orders to drivers." at bounding box center [822, 276] width 394 height 22
click at [641, 271] on button "Auto Assign" at bounding box center [635, 277] width 21 height 12
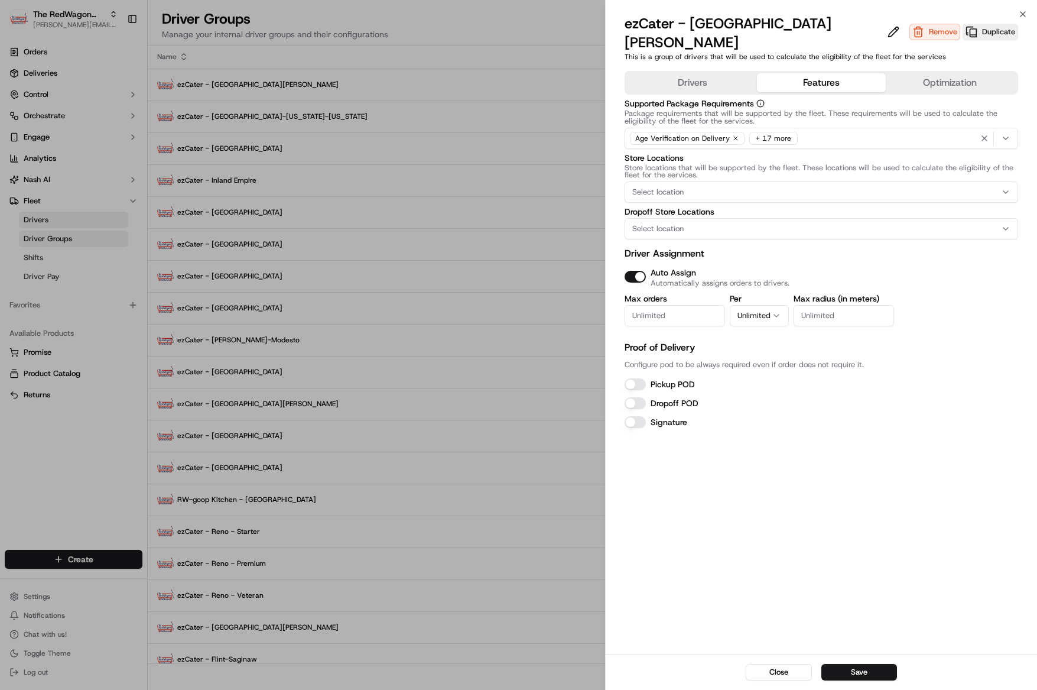
click at [652, 305] on input "Max orders" at bounding box center [675, 315] width 100 height 21
type input "1"
click at [771, 305] on button "Unlimited" at bounding box center [759, 315] width 59 height 21
click at [649, 377] on div "Pickup POD" at bounding box center [822, 384] width 394 height 14
click at [638, 378] on button "Pickup POD" at bounding box center [635, 384] width 21 height 12
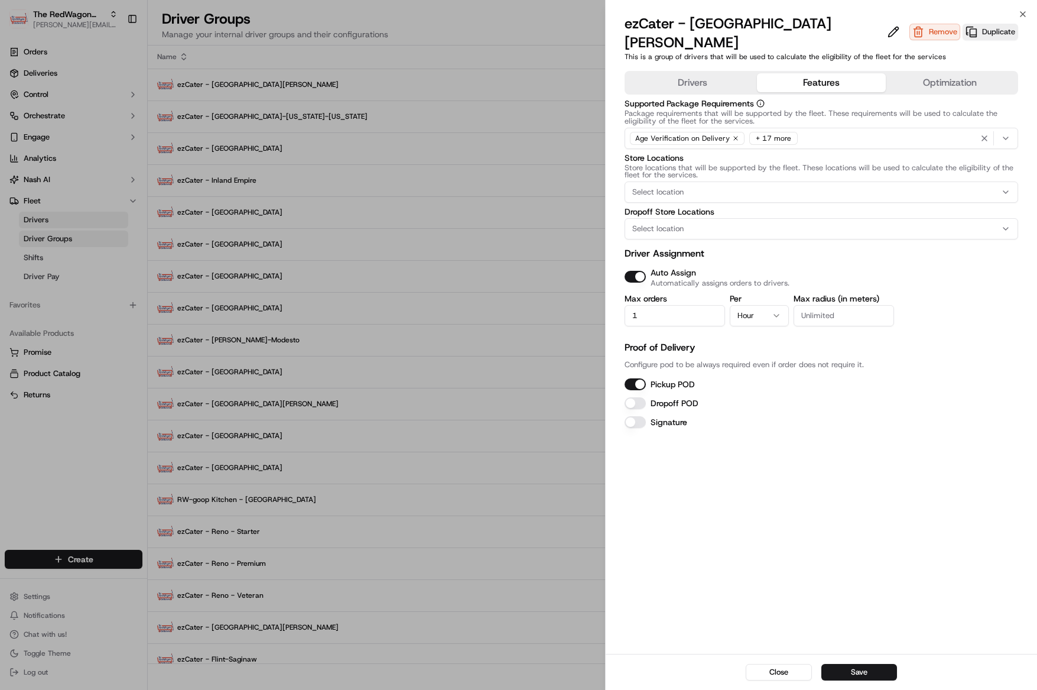
click at [639, 397] on button "Dropoff POD" at bounding box center [635, 403] width 21 height 12
click at [860, 675] on button "Save" at bounding box center [859, 672] width 76 height 17
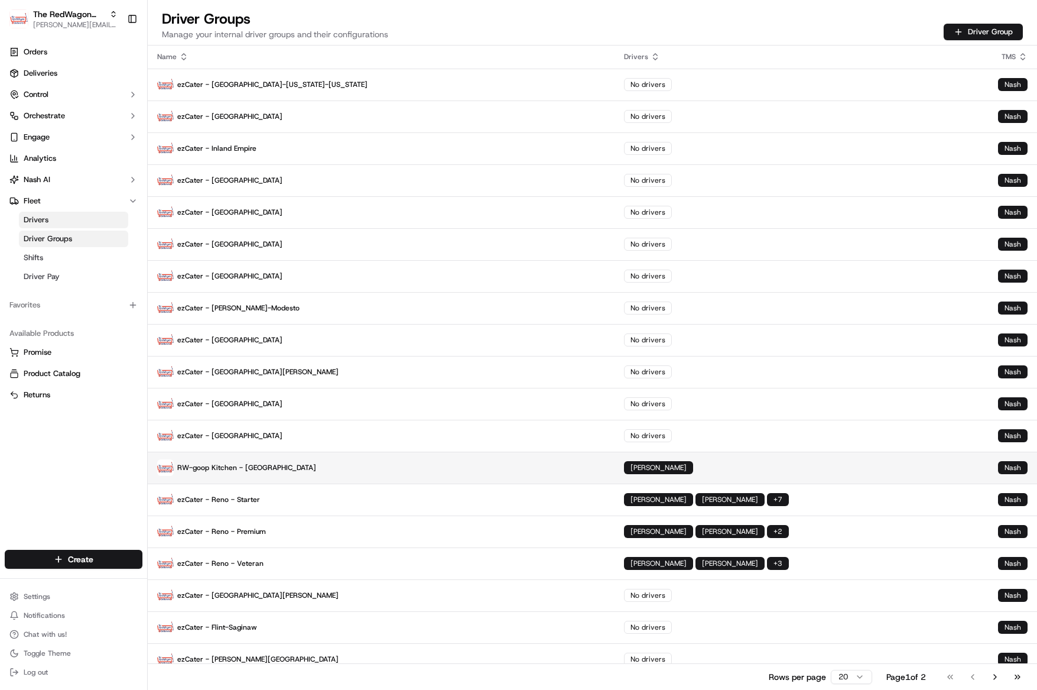
scroll to position [0, 0]
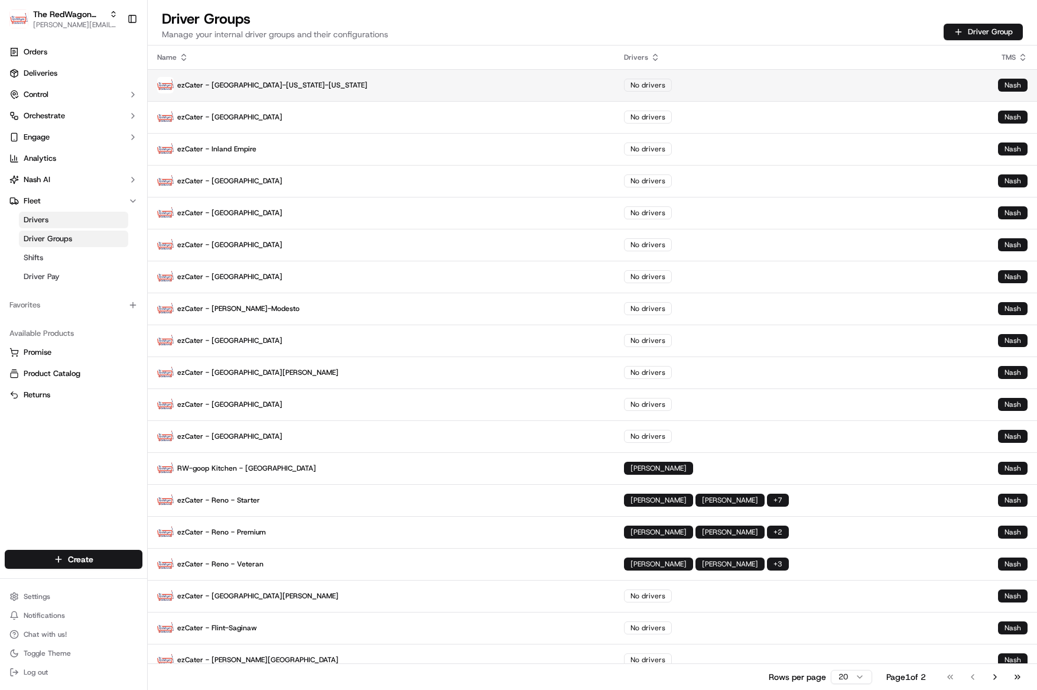
click at [291, 82] on p "ezCater - [GEOGRAPHIC_DATA]-[US_STATE]-[US_STATE]" at bounding box center [381, 85] width 448 height 17
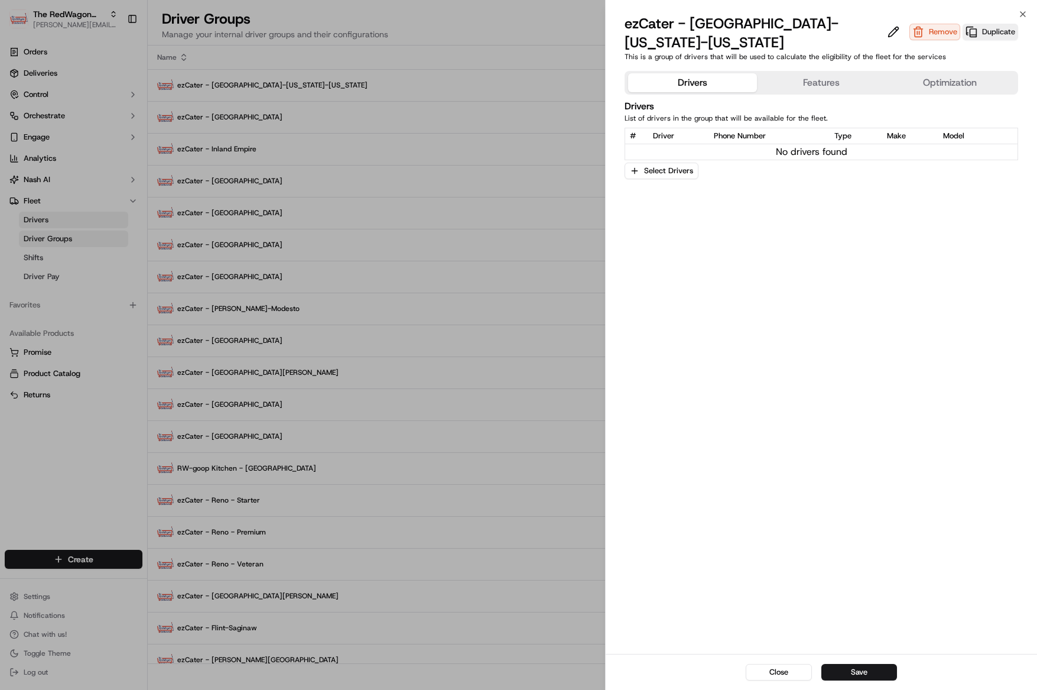
click at [821, 73] on button "Features" at bounding box center [821, 82] width 129 height 19
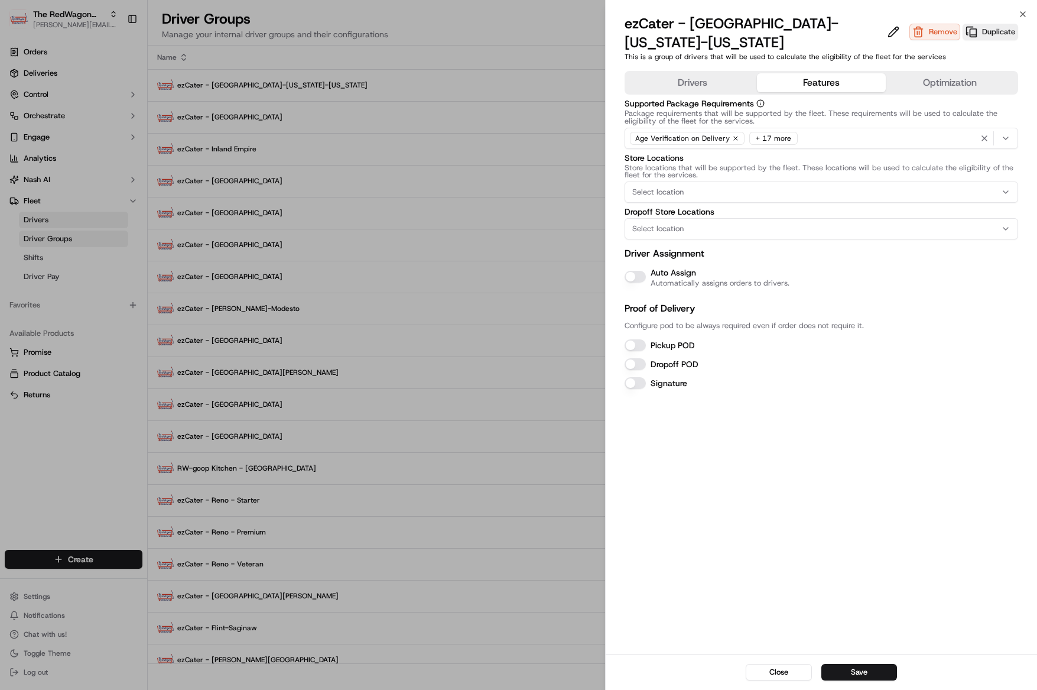
click at [636, 271] on button "Auto Assign" at bounding box center [635, 277] width 21 height 12
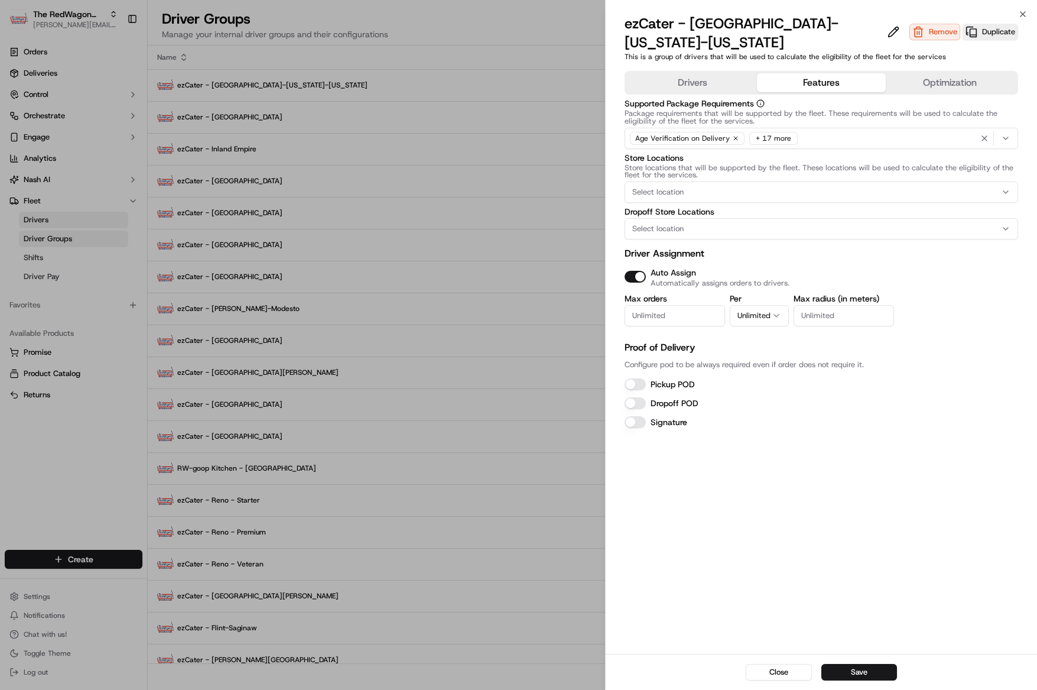
click at [685, 305] on input "Max orders" at bounding box center [675, 315] width 100 height 21
type input "1"
click at [775, 311] on icon "button" at bounding box center [776, 315] width 9 height 9
click at [634, 378] on button "Pickup POD" at bounding box center [635, 384] width 21 height 12
click at [642, 397] on button "Dropoff POD" at bounding box center [635, 403] width 21 height 12
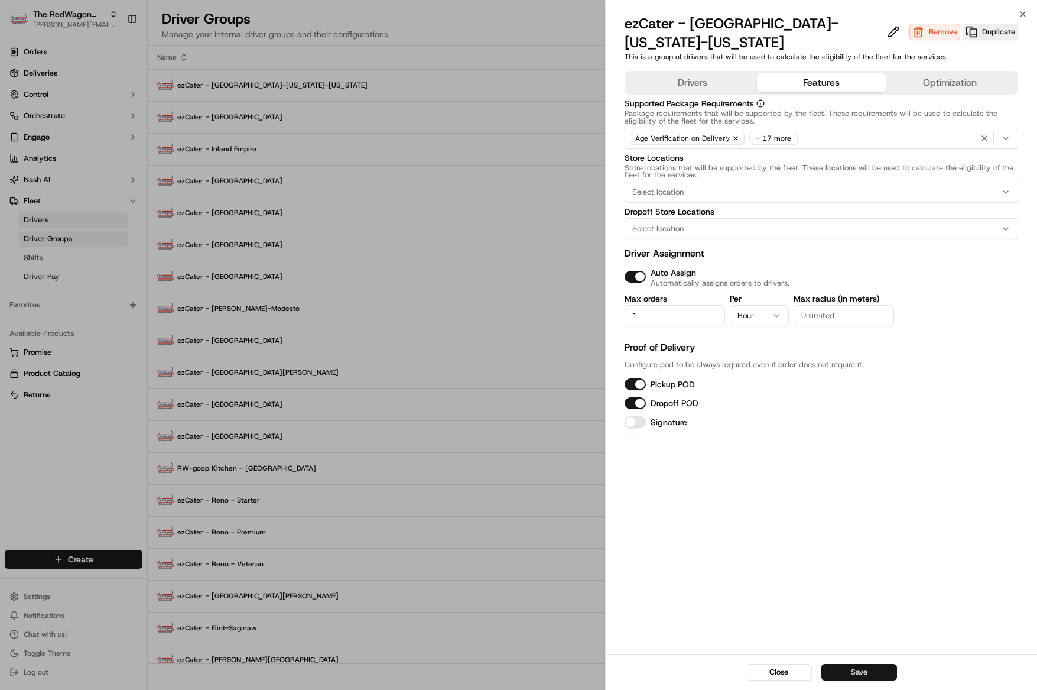
click at [862, 673] on button "Save" at bounding box center [859, 672] width 76 height 17
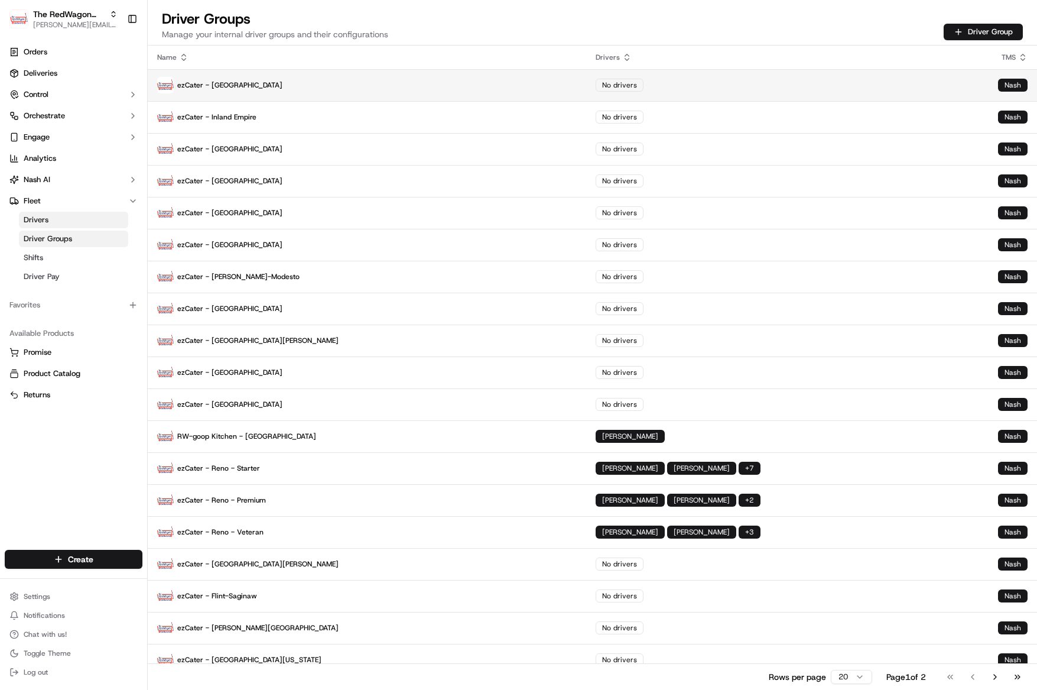
click at [229, 83] on p "ezCater - Boston" at bounding box center [367, 85] width 420 height 17
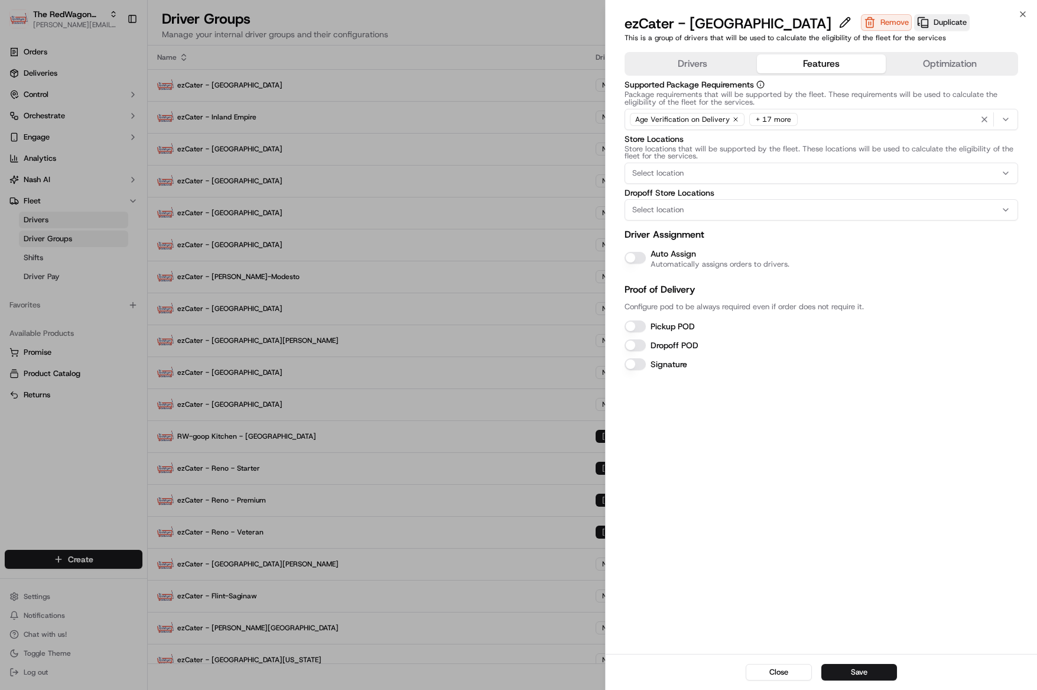
click at [793, 72] on button "Features" at bounding box center [821, 63] width 129 height 19
click at [798, 62] on button "Features" at bounding box center [821, 63] width 129 height 19
drag, startPoint x: 636, startPoint y: 258, endPoint x: 633, endPoint y: 266, distance: 9.3
click at [636, 258] on button "Auto Assign" at bounding box center [635, 258] width 21 height 12
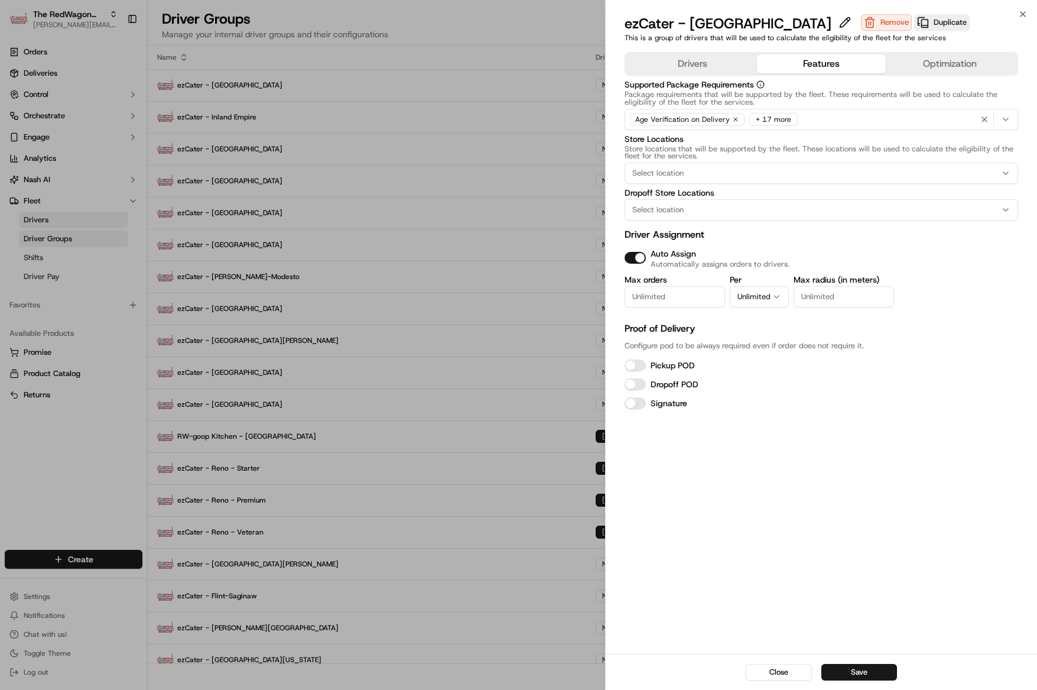
click at [651, 297] on input "Max orders" at bounding box center [675, 296] width 100 height 21
type input "1"
click at [641, 373] on div "Pickup POD Dropoff POD Signature" at bounding box center [822, 384] width 394 height 52
click at [641, 366] on button "Pickup POD" at bounding box center [635, 365] width 21 height 12
click at [634, 384] on button "Dropoff POD" at bounding box center [635, 384] width 21 height 12
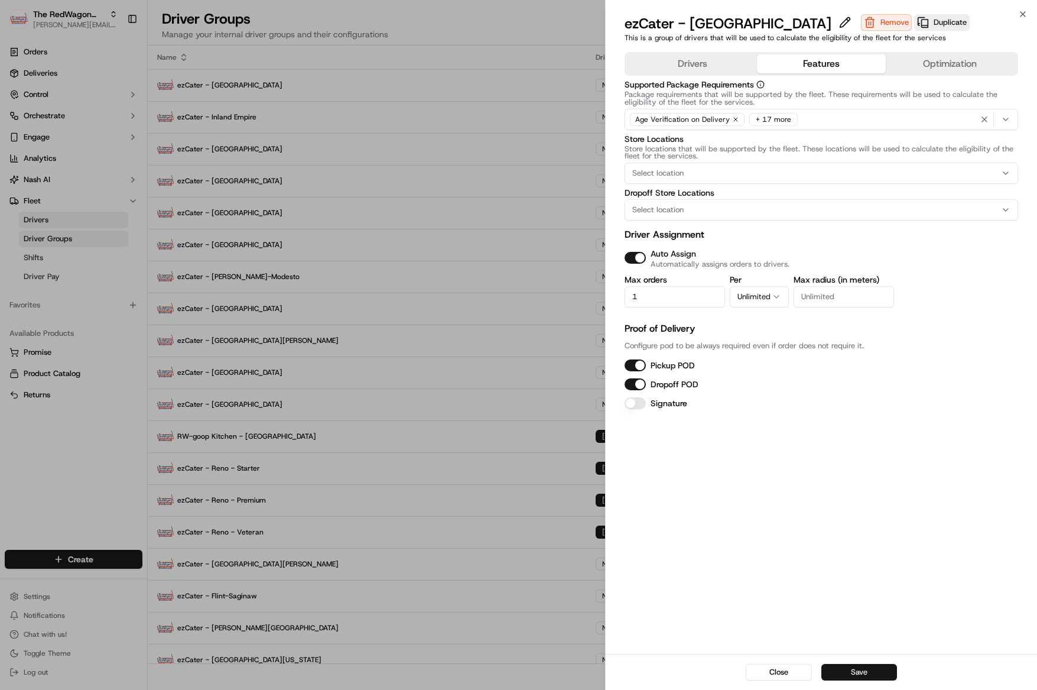
click at [848, 672] on button "Save" at bounding box center [859, 672] width 76 height 17
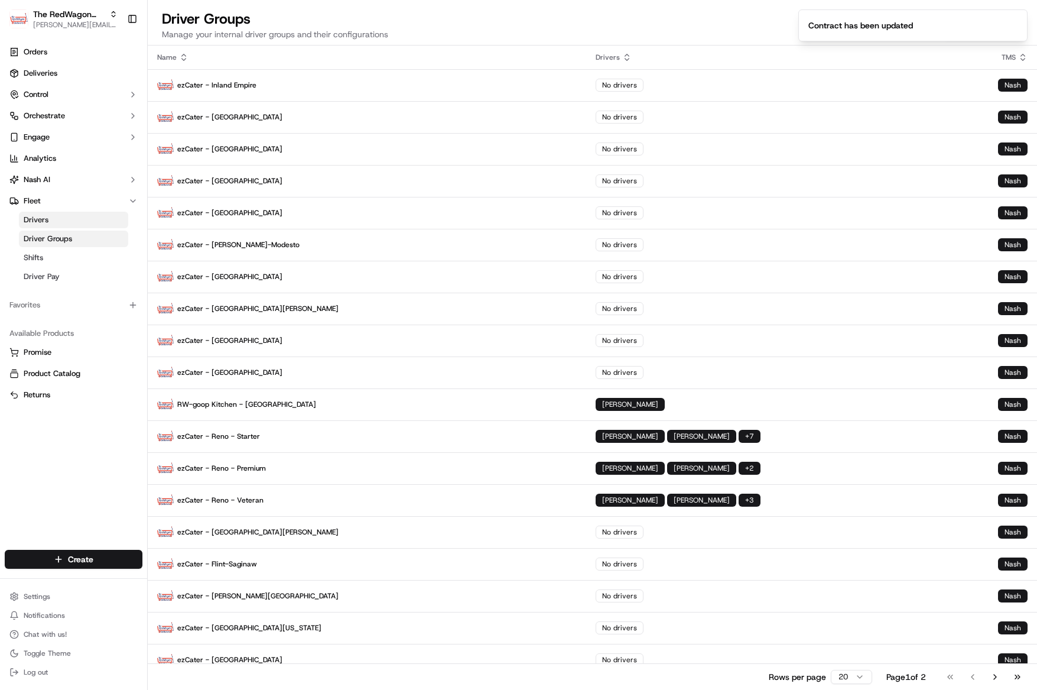
scroll to position [1, 0]
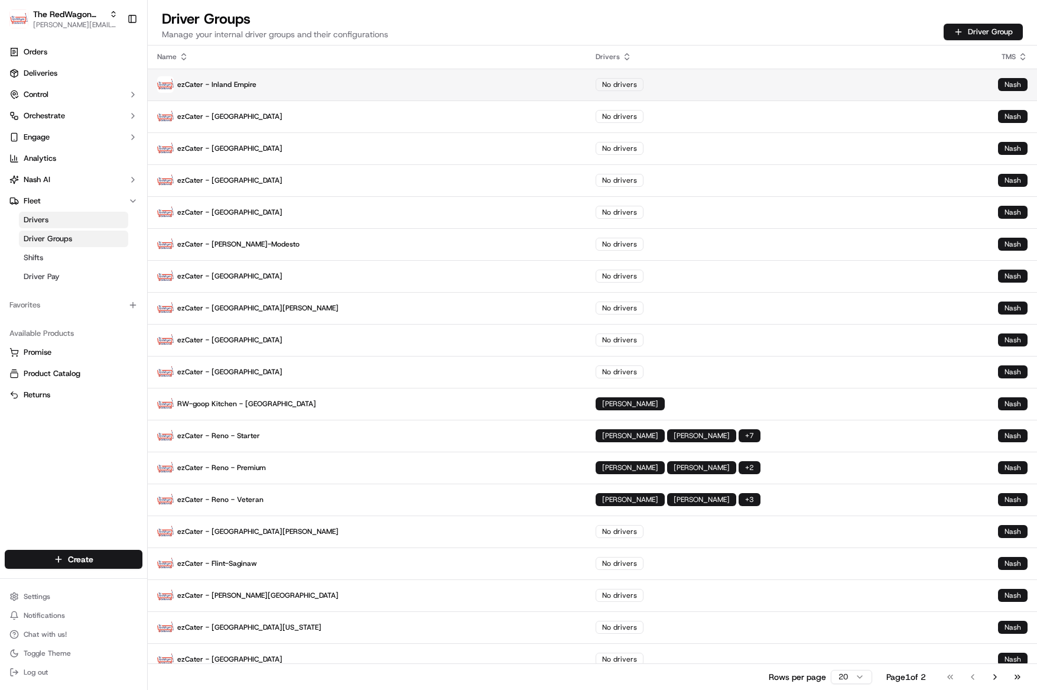
click at [299, 82] on p "ezCater - Inland Empire" at bounding box center [367, 84] width 420 height 17
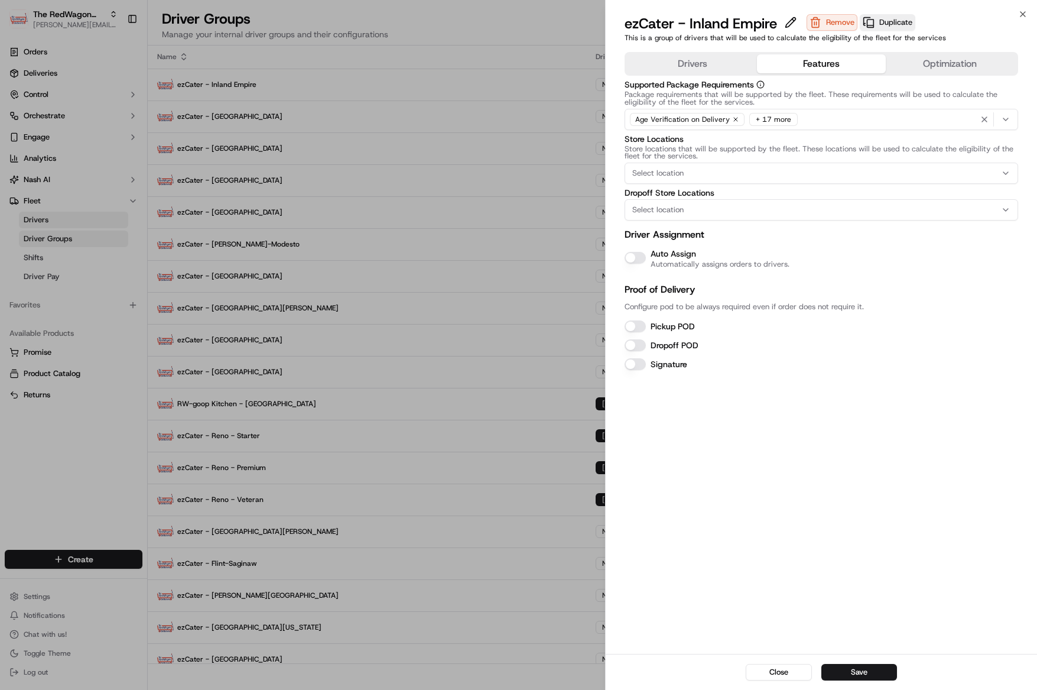
click at [802, 63] on button "Features" at bounding box center [821, 63] width 129 height 19
click at [643, 255] on button "Auto Assign" at bounding box center [635, 258] width 21 height 12
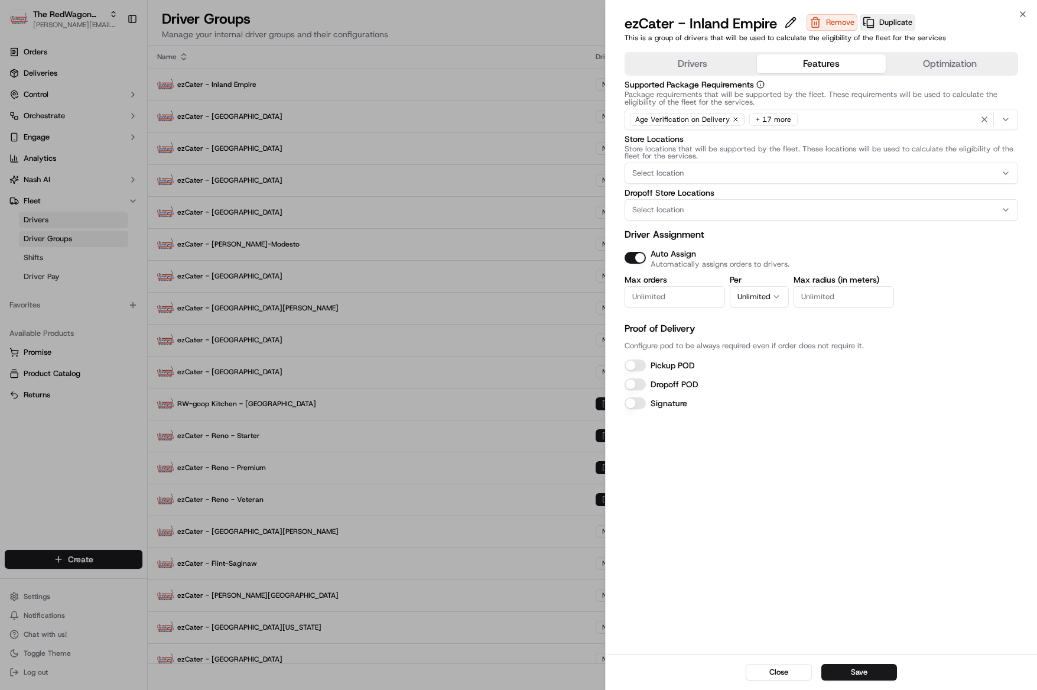
click at [708, 296] on input "Max orders" at bounding box center [675, 296] width 100 height 21
type input "1"
click at [766, 298] on button "Unlimited" at bounding box center [759, 296] width 59 height 21
click at [639, 365] on button "Pickup POD" at bounding box center [635, 365] width 21 height 12
click at [641, 388] on button "Dropoff POD" at bounding box center [635, 384] width 21 height 12
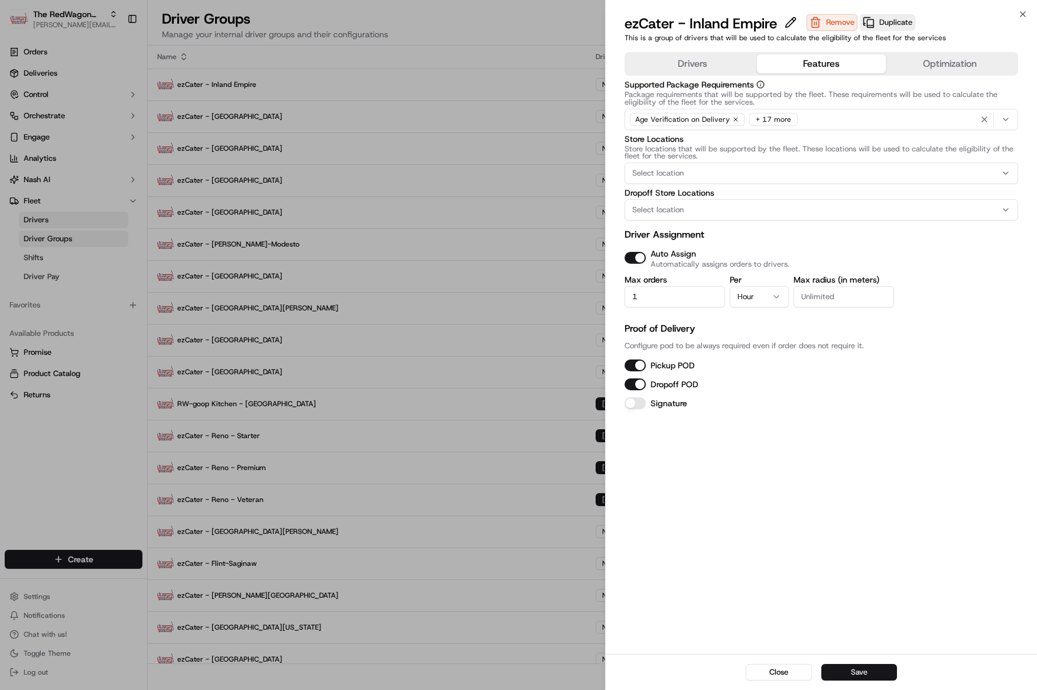
click at [859, 670] on button "Save" at bounding box center [859, 672] width 76 height 17
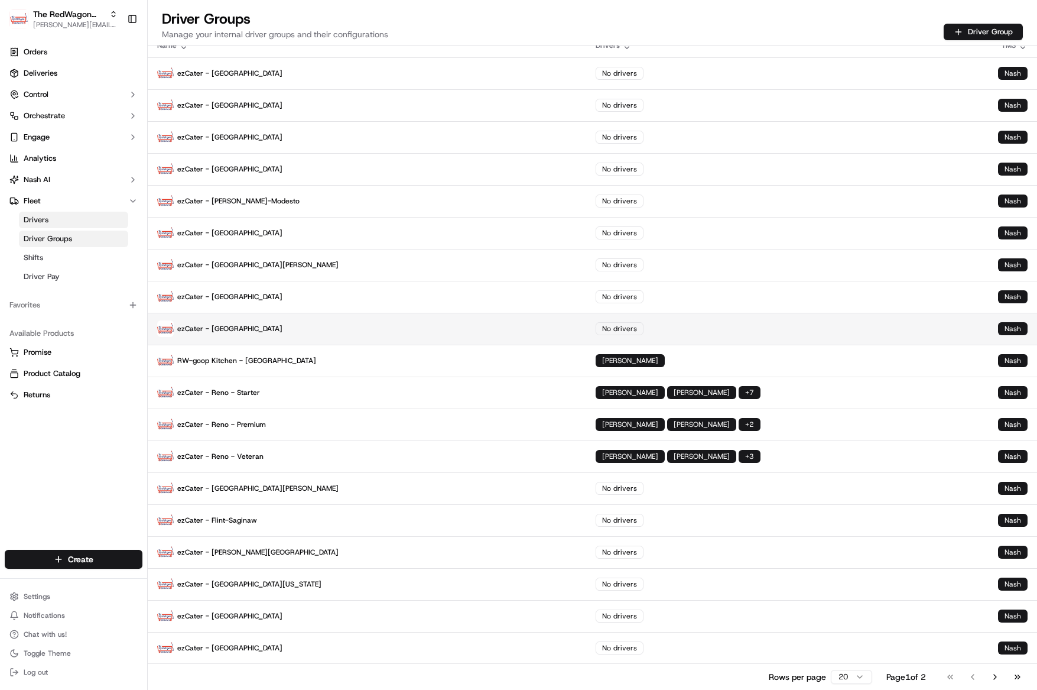
scroll to position [0, 0]
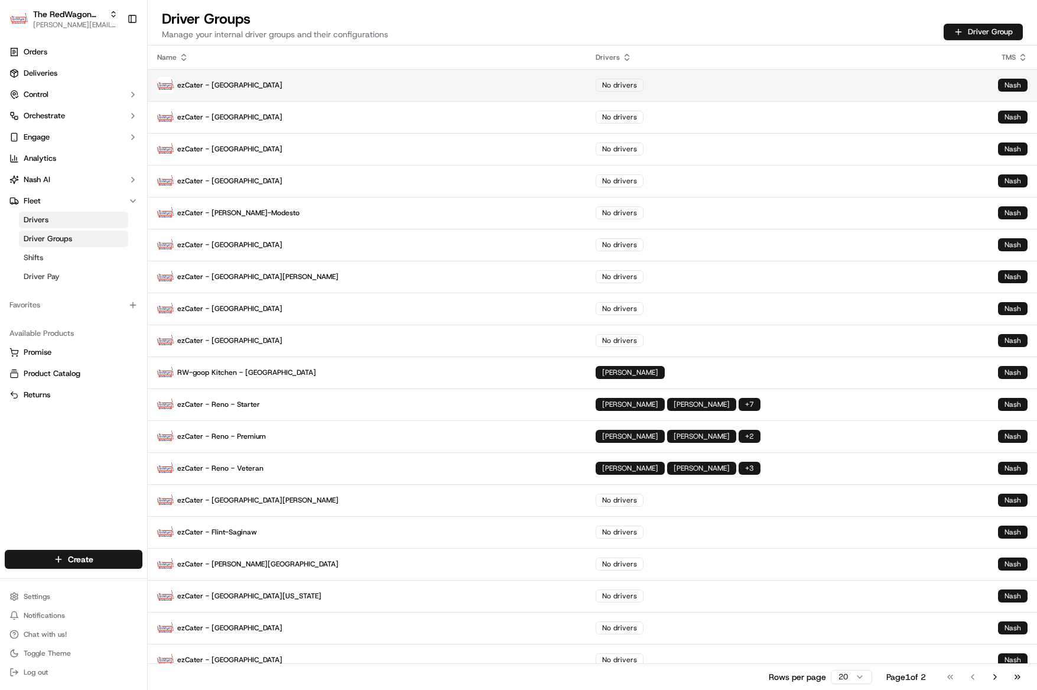
click at [259, 84] on p "ezCater - Monterey Bay" at bounding box center [367, 85] width 420 height 17
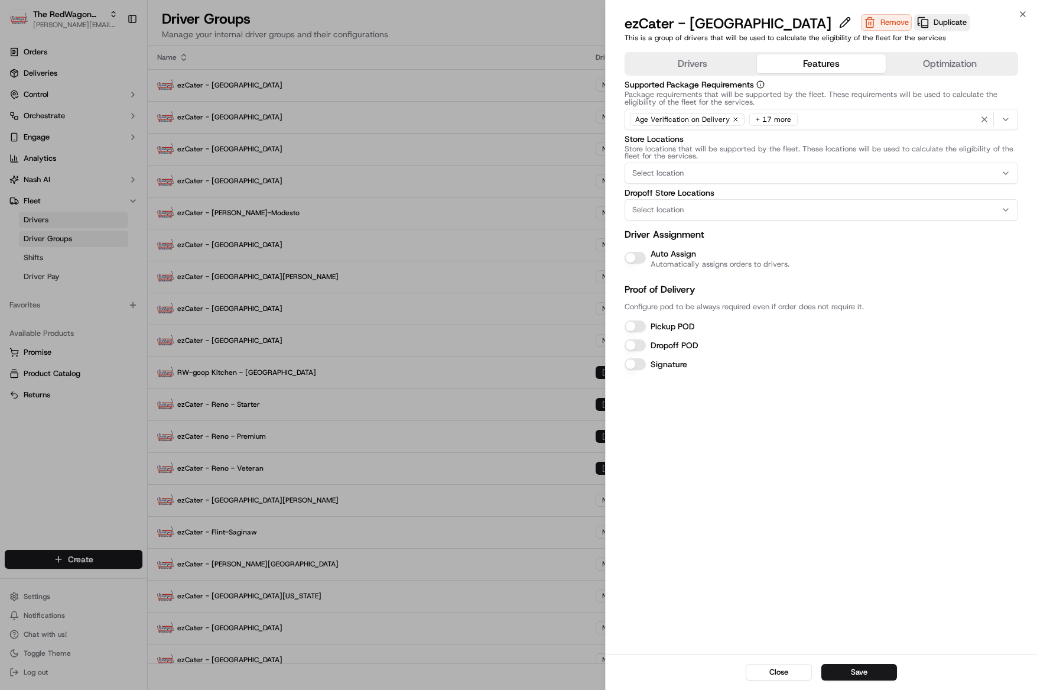
click at [779, 64] on button "Features" at bounding box center [821, 63] width 129 height 19
drag, startPoint x: 641, startPoint y: 261, endPoint x: 642, endPoint y: 271, distance: 9.5
click at [641, 261] on button "Auto Assign" at bounding box center [635, 258] width 21 height 12
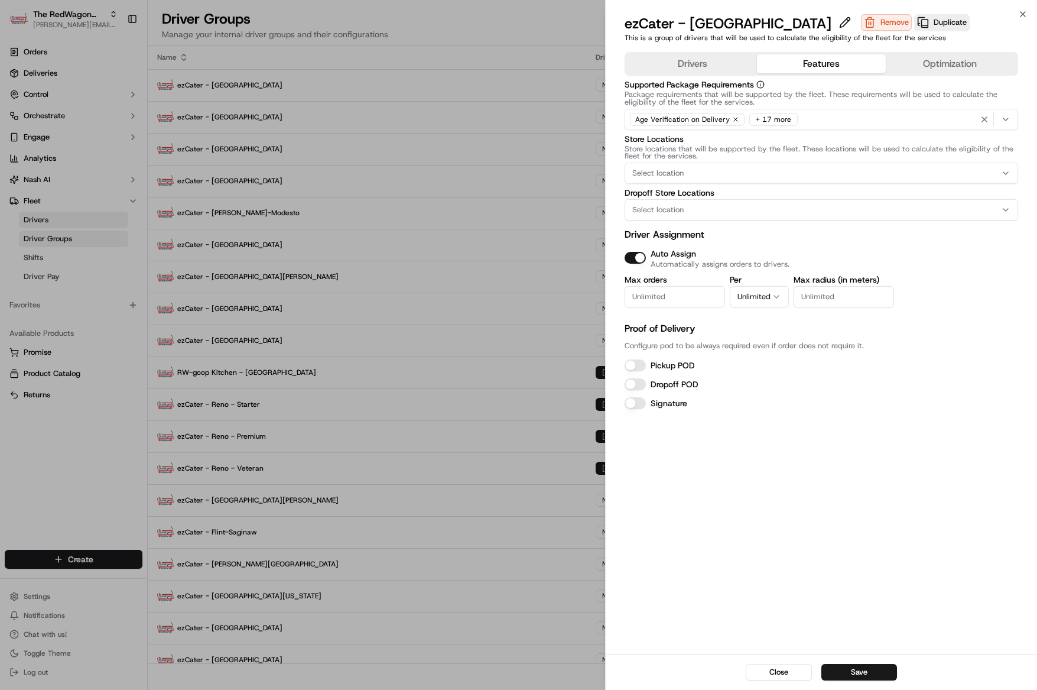
click at [659, 302] on input "Max orders" at bounding box center [675, 296] width 100 height 21
type input "1"
click at [762, 292] on button "Unlimited" at bounding box center [759, 296] width 59 height 21
click at [635, 361] on button "Pickup POD" at bounding box center [635, 365] width 21 height 12
click at [634, 380] on button "Dropoff POD" at bounding box center [635, 384] width 21 height 12
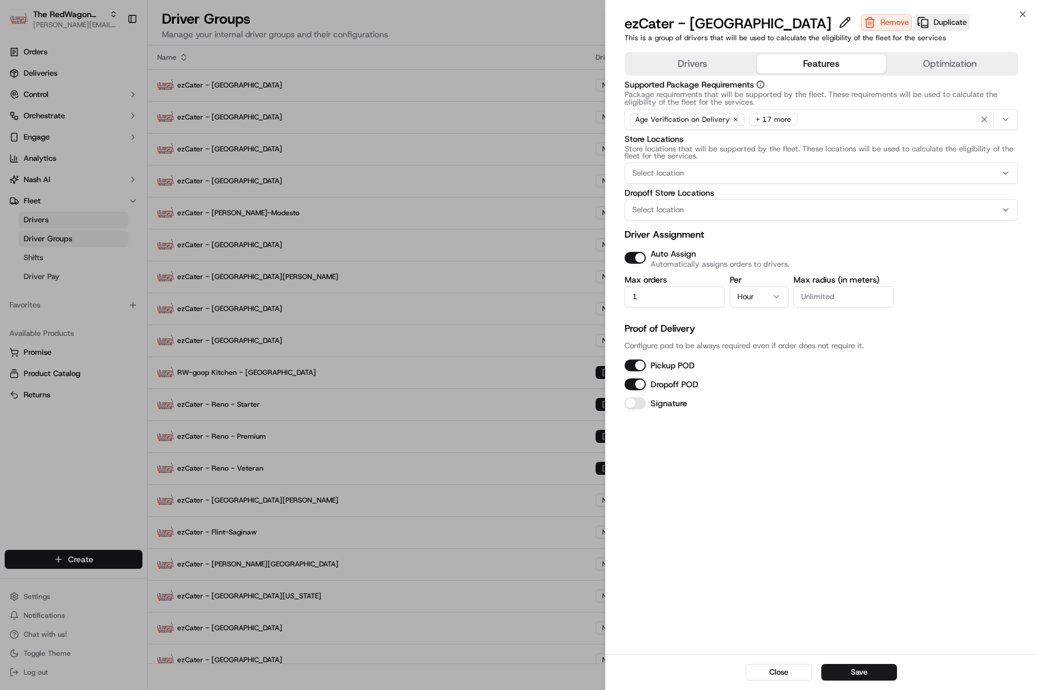
click at [875, 669] on button "Save" at bounding box center [859, 672] width 76 height 17
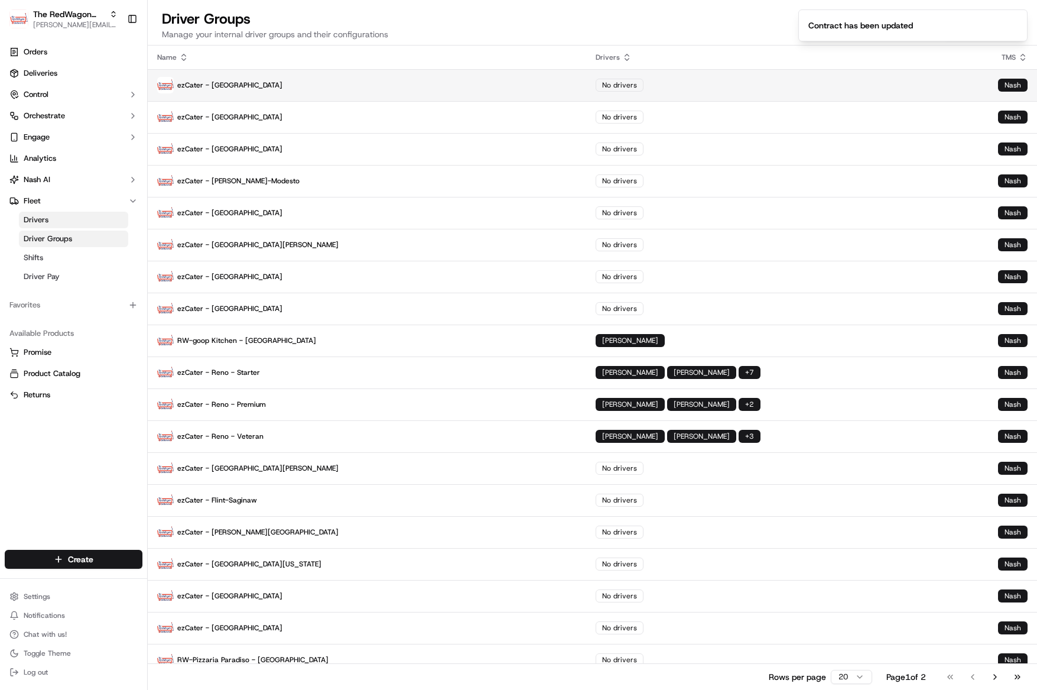
click at [274, 92] on p "ezCater - Grand Rapids" at bounding box center [367, 85] width 420 height 17
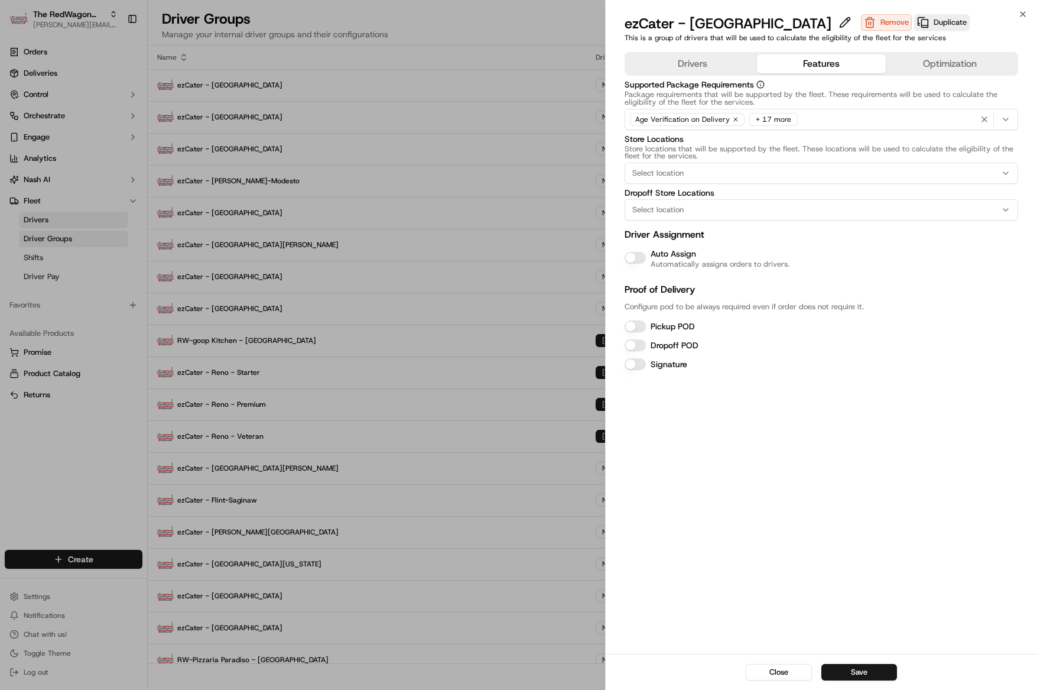
click at [794, 59] on button "Features" at bounding box center [821, 63] width 129 height 19
click at [638, 263] on button "Auto Assign" at bounding box center [635, 258] width 21 height 12
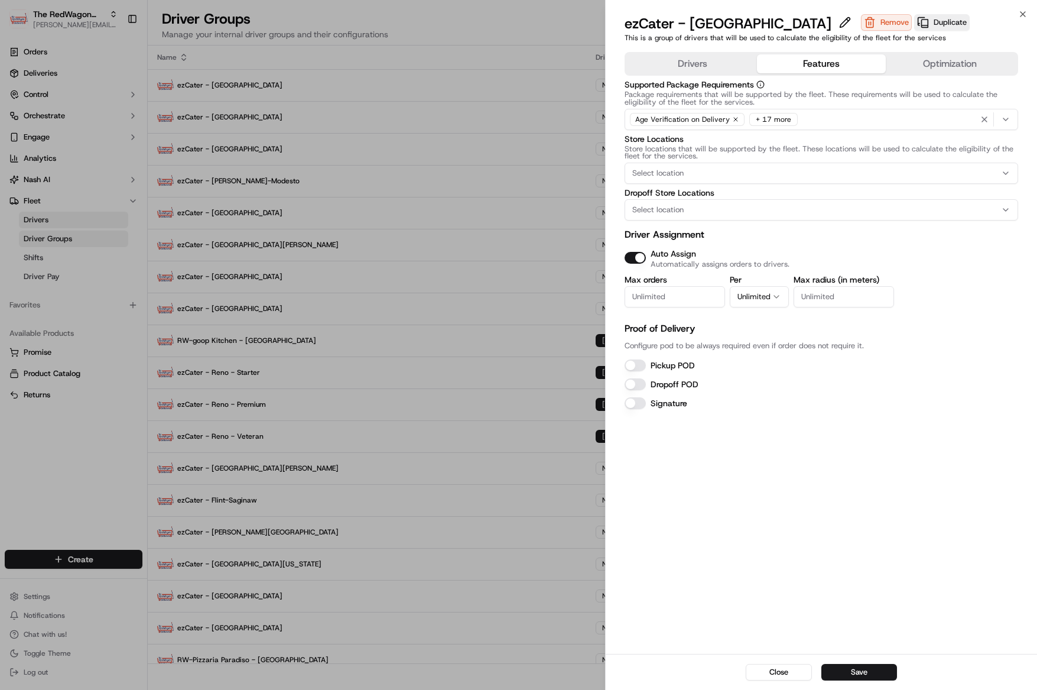
click at [649, 292] on input "Max orders" at bounding box center [675, 296] width 100 height 21
type input "1"
click at [758, 302] on button "Unlimited" at bounding box center [759, 296] width 59 height 21
click at [648, 368] on div "Pickup POD" at bounding box center [822, 365] width 394 height 14
drag, startPoint x: 633, startPoint y: 368, endPoint x: 639, endPoint y: 383, distance: 15.9
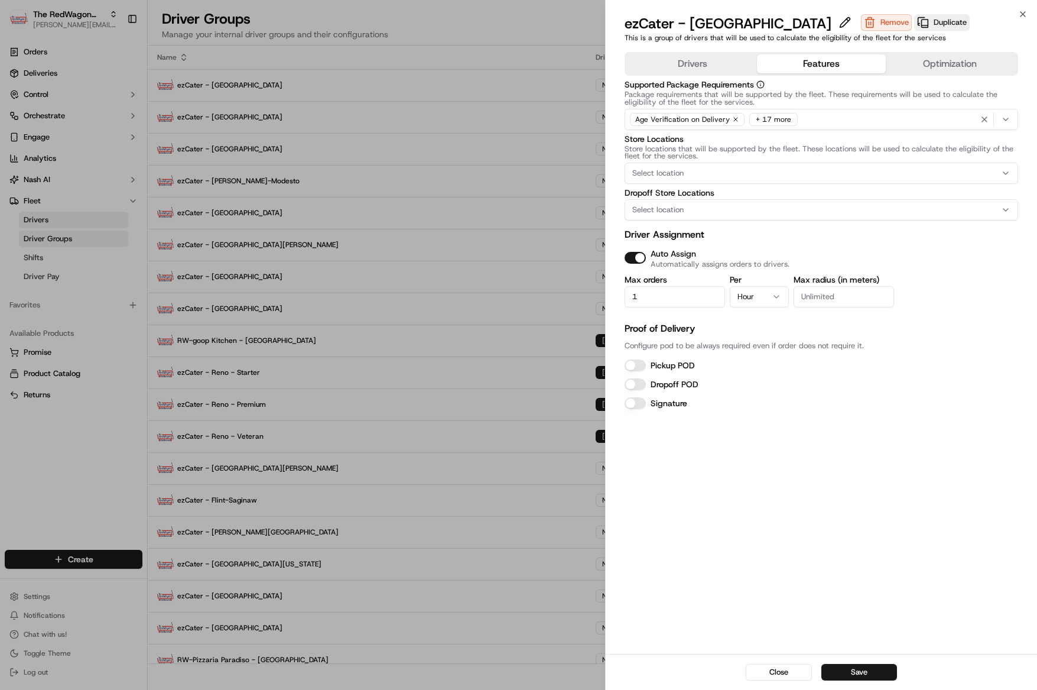
click at [633, 369] on button "Pickup POD" at bounding box center [635, 365] width 21 height 12
click at [639, 383] on button "Dropoff POD" at bounding box center [635, 384] width 21 height 12
click at [856, 666] on button "Save" at bounding box center [859, 672] width 76 height 17
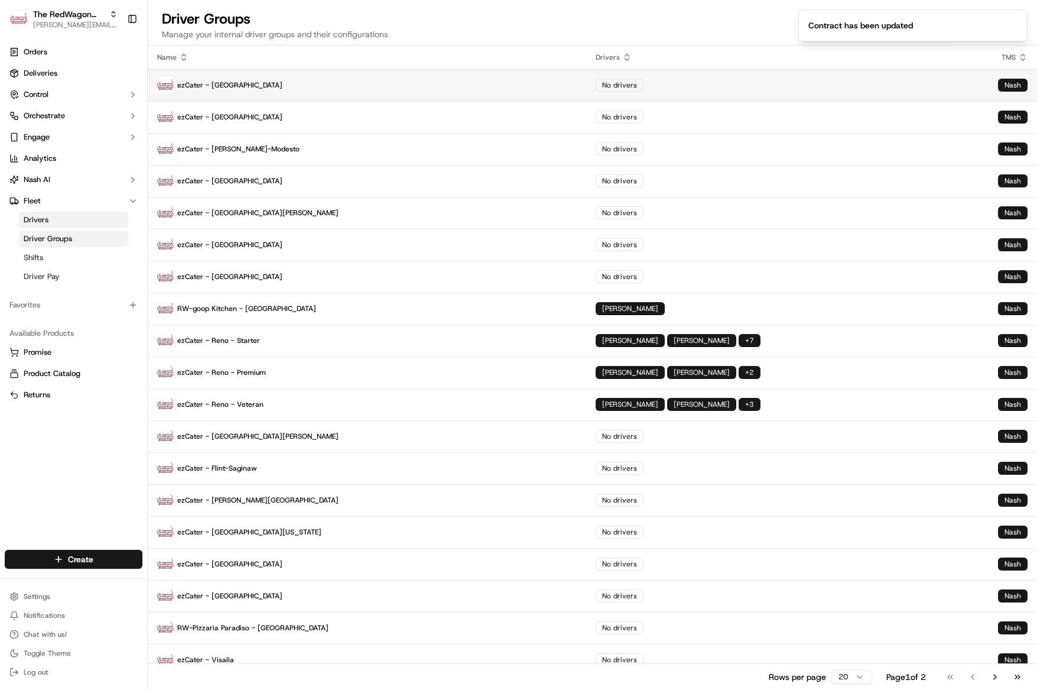
click at [248, 85] on p "ezCater - Minneapolis" at bounding box center [367, 85] width 420 height 17
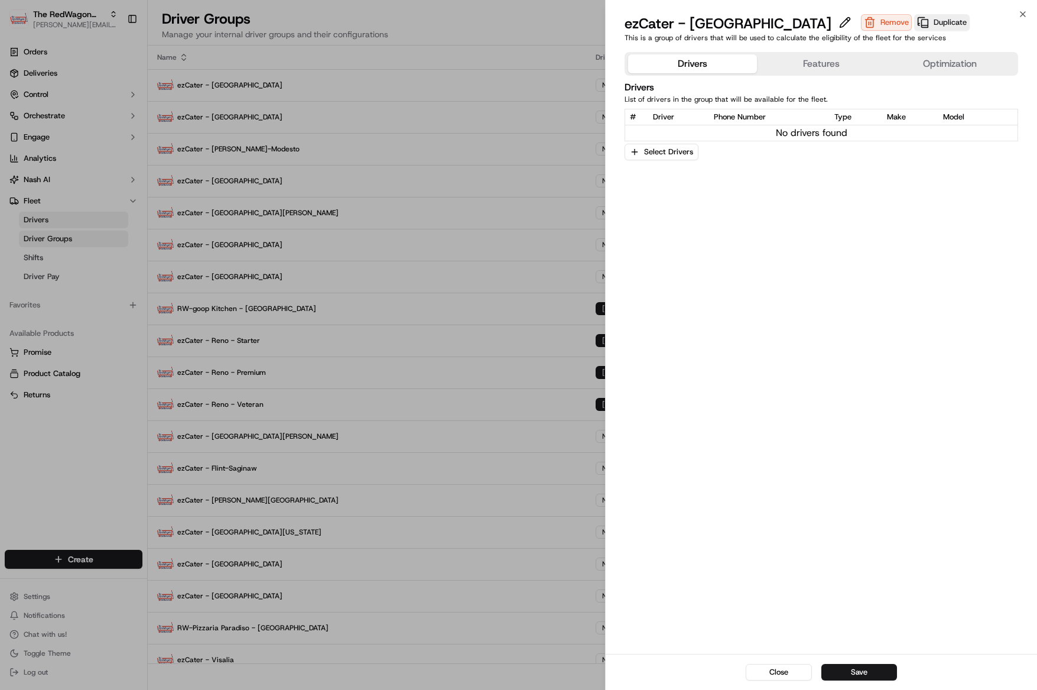
click at [789, 70] on button "Features" at bounding box center [821, 63] width 129 height 19
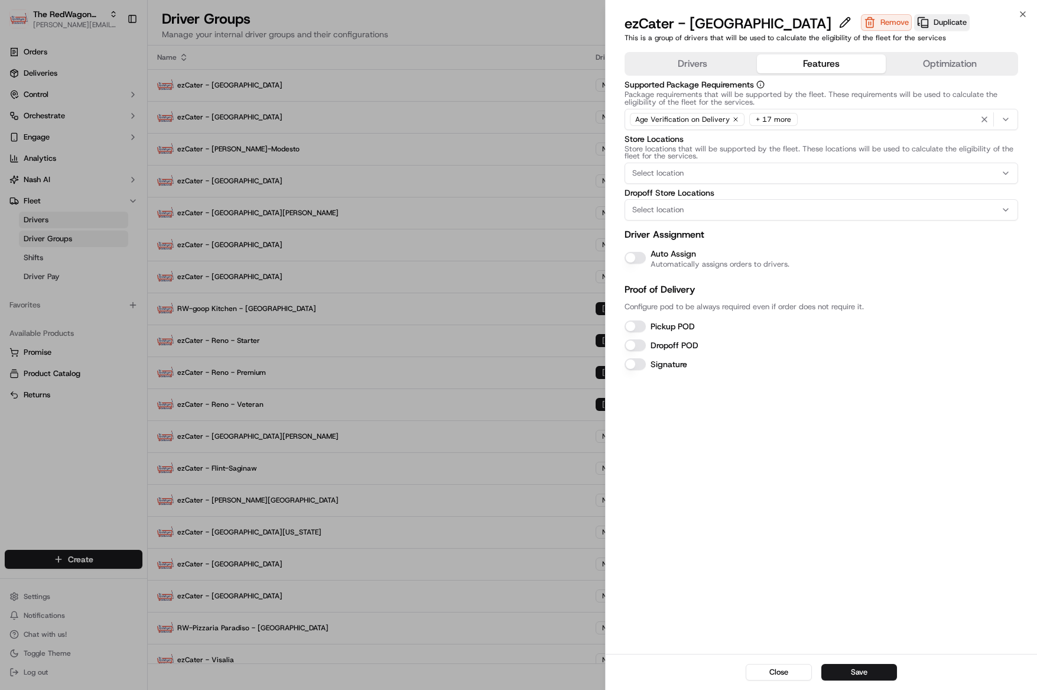
click at [635, 253] on button "Auto Assign" at bounding box center [635, 258] width 21 height 12
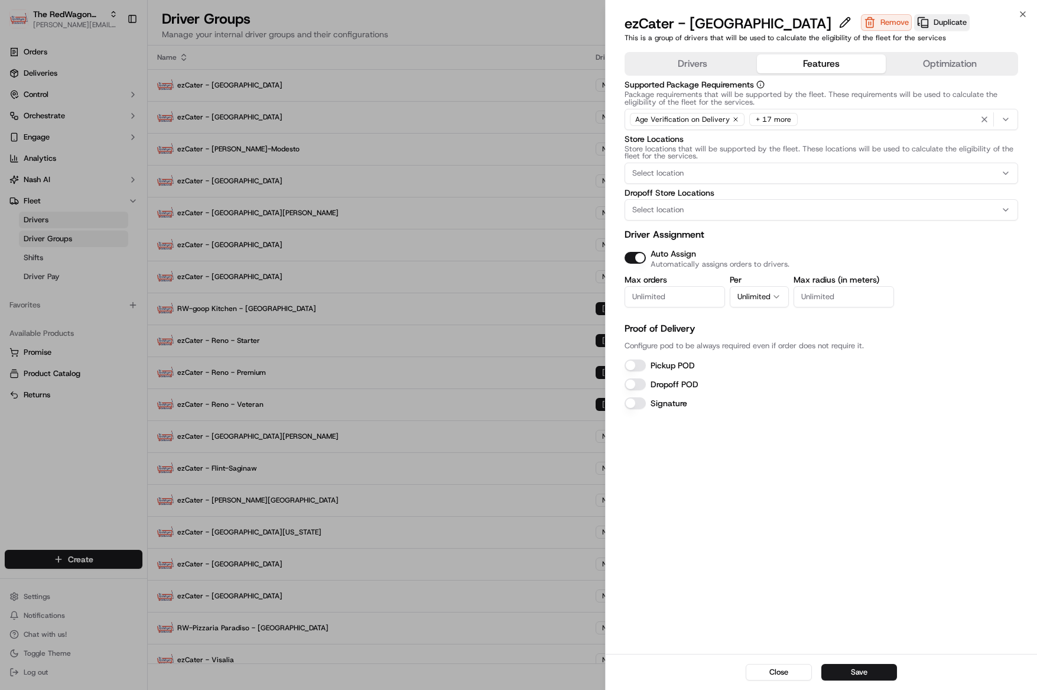
click at [668, 292] on input "Max orders" at bounding box center [675, 296] width 100 height 21
type input "1"
click at [765, 298] on button "Unlimited" at bounding box center [759, 296] width 59 height 21
click at [637, 365] on button "Pickup POD" at bounding box center [635, 365] width 21 height 12
click at [626, 385] on button "Dropoff POD" at bounding box center [635, 384] width 21 height 12
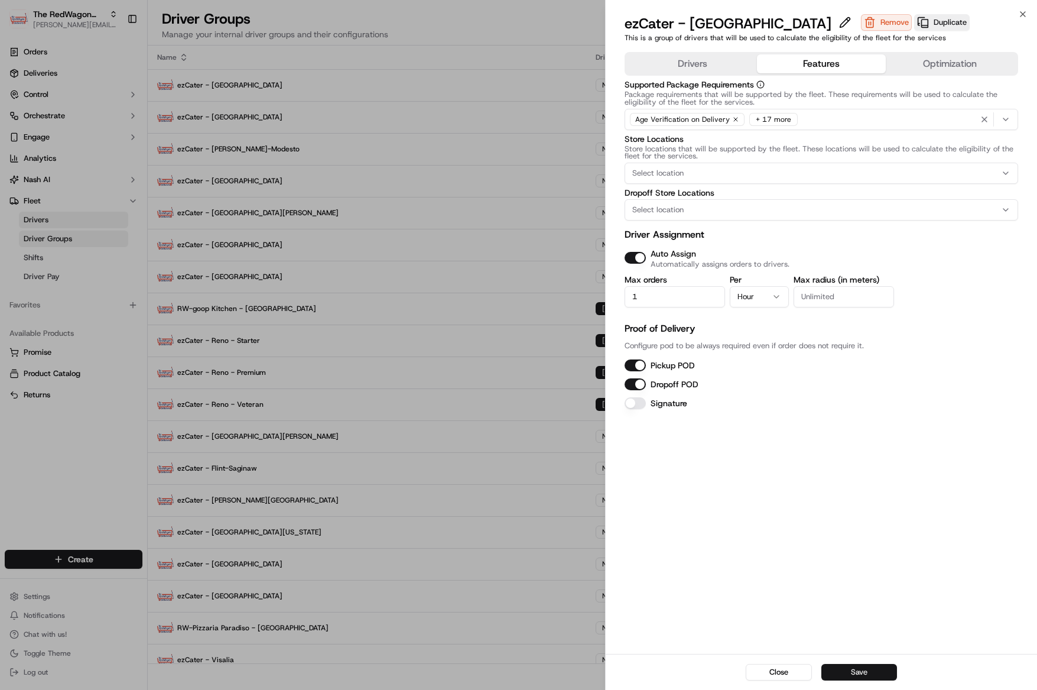
click at [857, 675] on button "Save" at bounding box center [859, 672] width 76 height 17
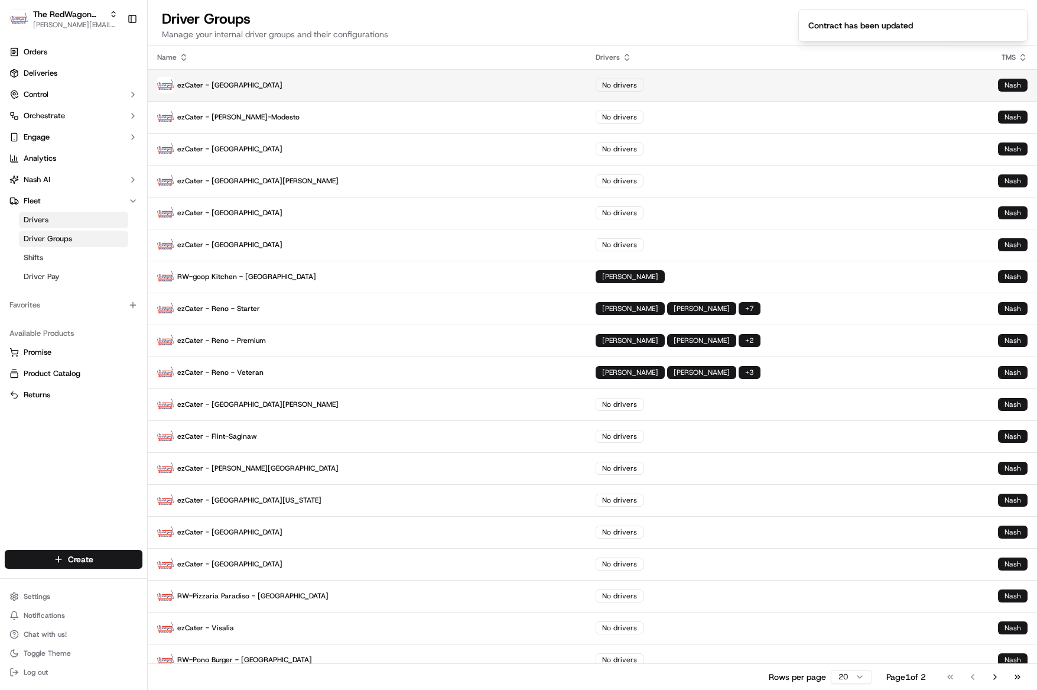
click at [280, 79] on p "ezCater - Las Vegas" at bounding box center [367, 85] width 420 height 17
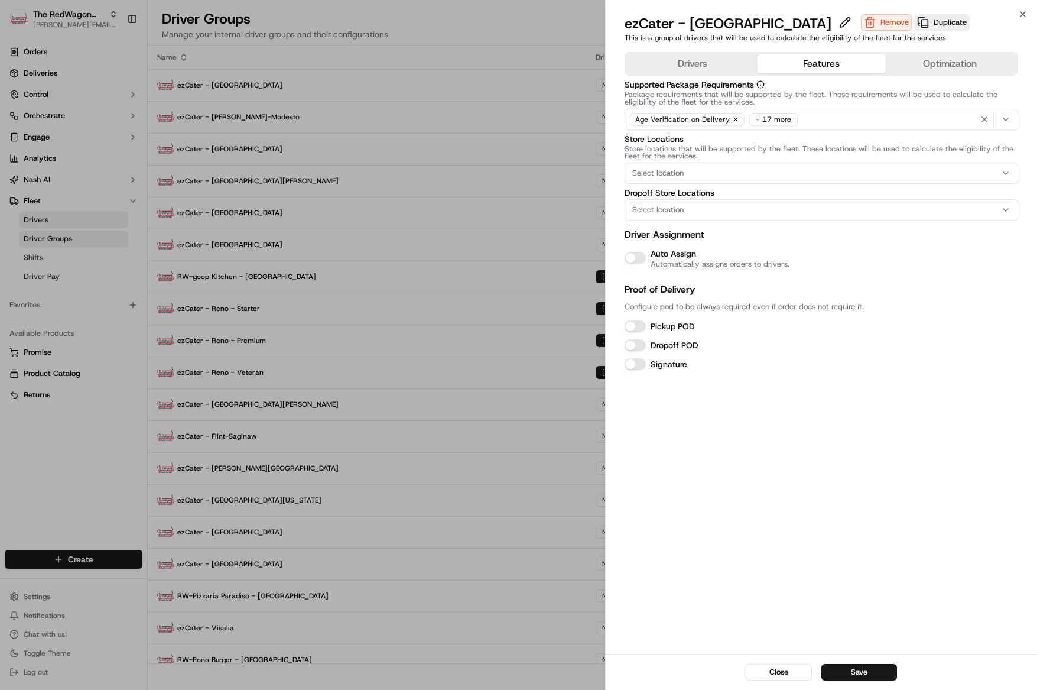
click at [807, 60] on button "Features" at bounding box center [821, 63] width 129 height 19
click at [647, 257] on div "Auto Assign Automatically assigns orders to drivers." at bounding box center [822, 257] width 394 height 22
click at [640, 261] on button "Auto Assign" at bounding box center [635, 258] width 21 height 12
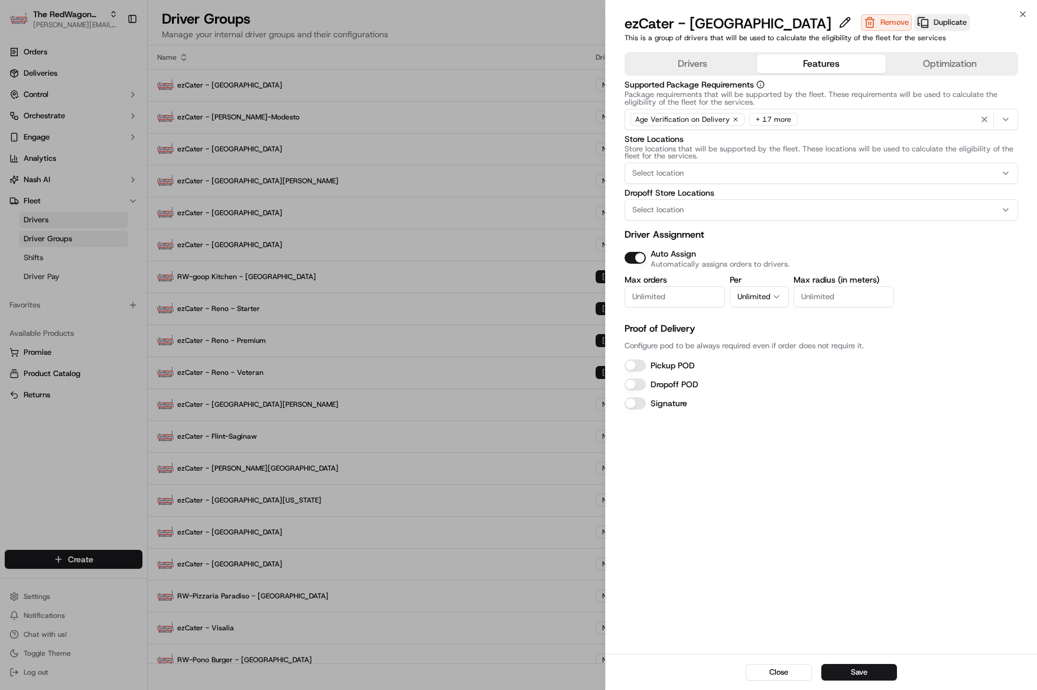
click at [641, 358] on div "Pickup POD" at bounding box center [822, 365] width 394 height 14
click at [642, 375] on div "Pickup POD Dropoff POD Signature" at bounding box center [822, 384] width 394 height 52
click at [645, 368] on button "Pickup POD" at bounding box center [635, 365] width 21 height 12
click at [638, 384] on button "Dropoff POD" at bounding box center [635, 384] width 21 height 12
click at [669, 294] on input "Max orders" at bounding box center [675, 296] width 100 height 21
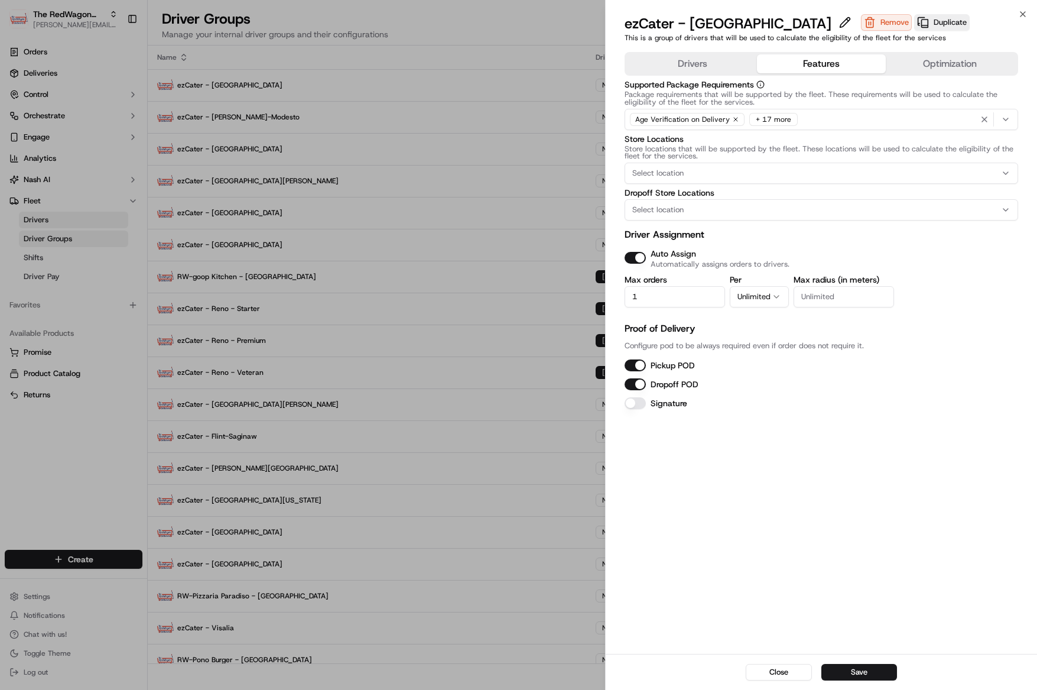
type input "1"
click at [777, 299] on icon "button" at bounding box center [776, 296] width 9 height 9
drag, startPoint x: 841, startPoint y: 676, endPoint x: 828, endPoint y: 675, distance: 12.4
click at [840, 677] on button "Save" at bounding box center [859, 672] width 76 height 17
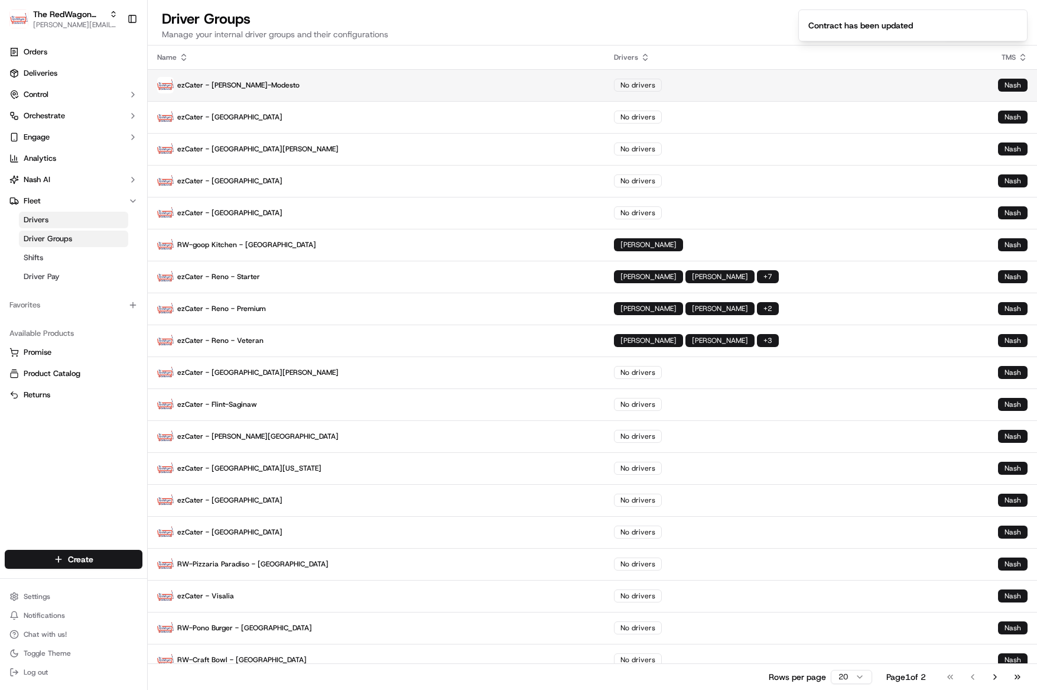
click at [278, 89] on p "ezCater - Tracy-Stockton-Modesto" at bounding box center [376, 85] width 438 height 17
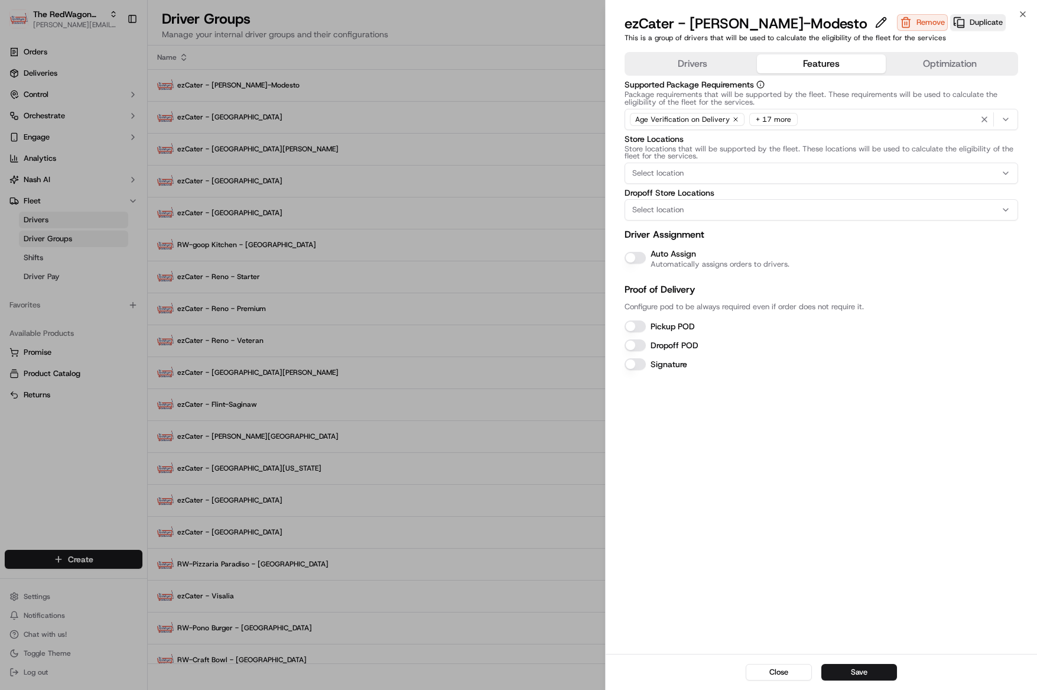
click at [792, 64] on button "Features" at bounding box center [821, 63] width 129 height 19
drag, startPoint x: 649, startPoint y: 253, endPoint x: 638, endPoint y: 260, distance: 13.3
click at [649, 253] on div "Auto Assign Automatically assigns orders to drivers." at bounding box center [822, 257] width 394 height 22
click at [638, 262] on button "Auto Assign" at bounding box center [635, 258] width 21 height 12
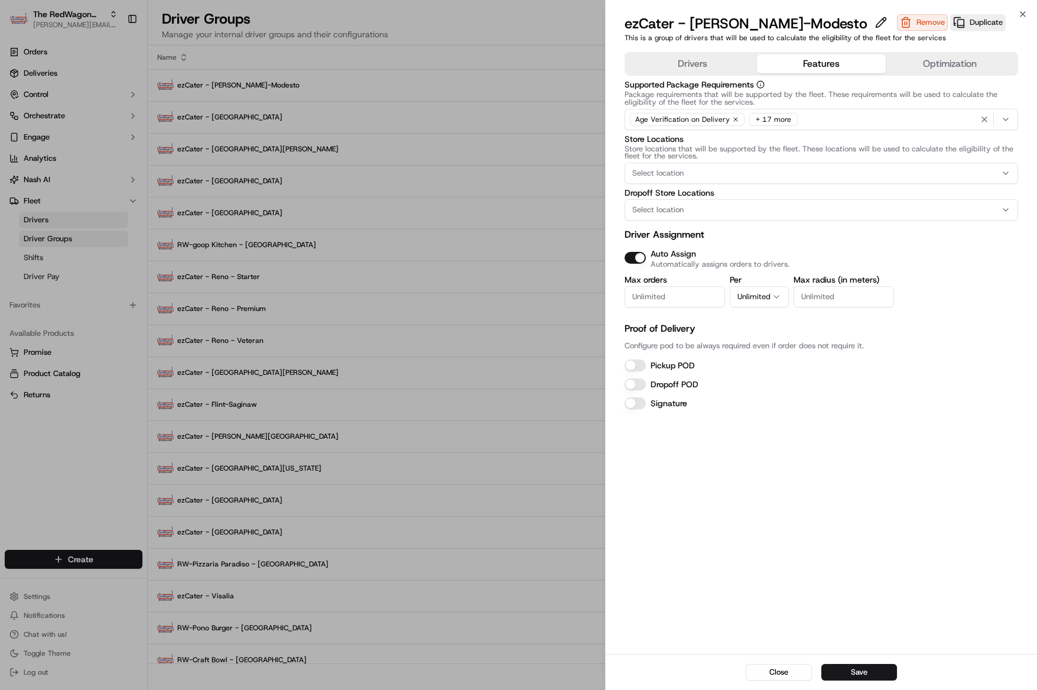
click at [656, 298] on input "Max orders" at bounding box center [675, 296] width 100 height 21
type input "1"
click at [750, 296] on button "Unlimited" at bounding box center [759, 296] width 59 height 21
drag, startPoint x: 669, startPoint y: 366, endPoint x: 662, endPoint y: 369, distance: 7.5
click at [669, 367] on label "Pickup POD" at bounding box center [673, 365] width 44 height 11
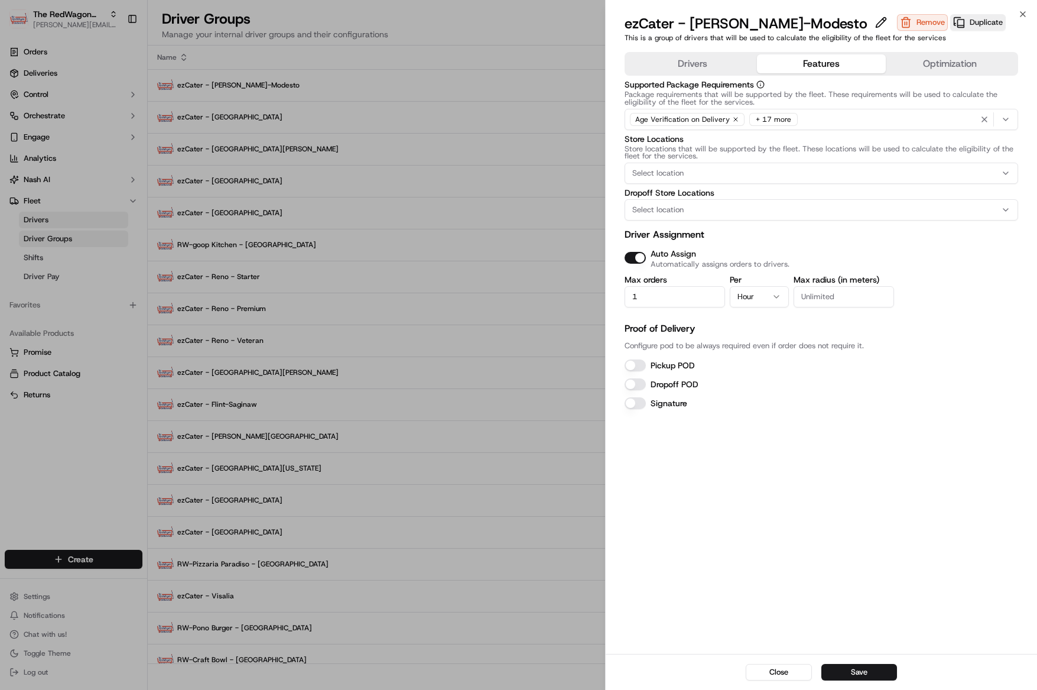
click at [646, 367] on button "Pickup POD" at bounding box center [635, 365] width 21 height 12
click at [652, 381] on label "Dropoff POD" at bounding box center [675, 384] width 48 height 11
click at [646, 381] on button "Dropoff POD" at bounding box center [635, 384] width 21 height 12
click at [856, 670] on button "Save" at bounding box center [859, 672] width 76 height 17
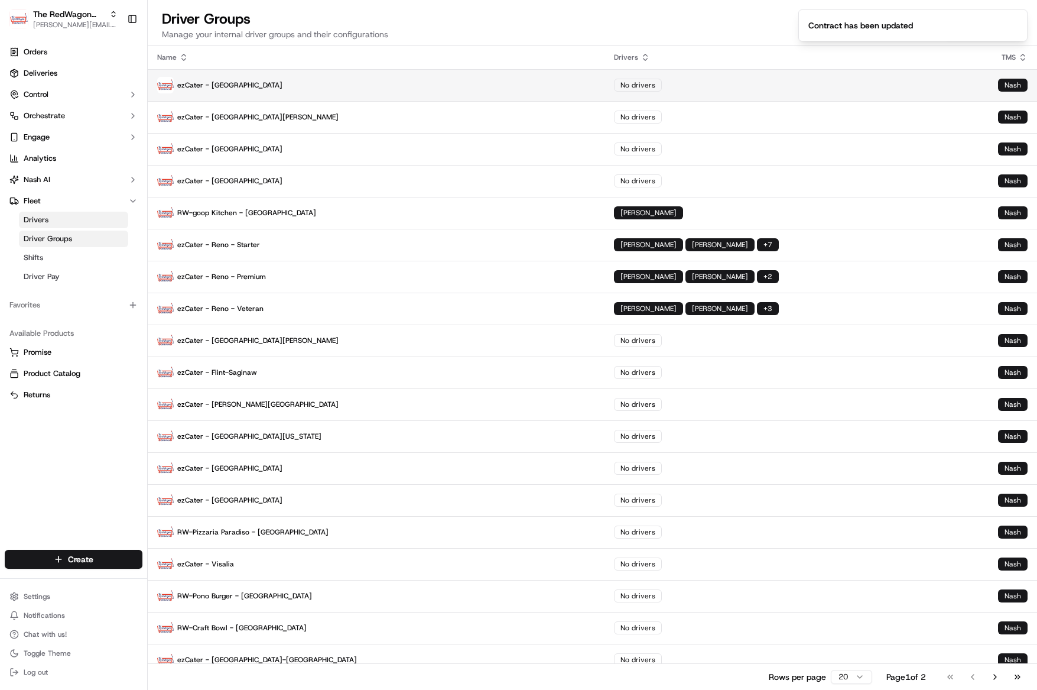
click at [204, 91] on p "ezCater - Orlando" at bounding box center [376, 85] width 438 height 17
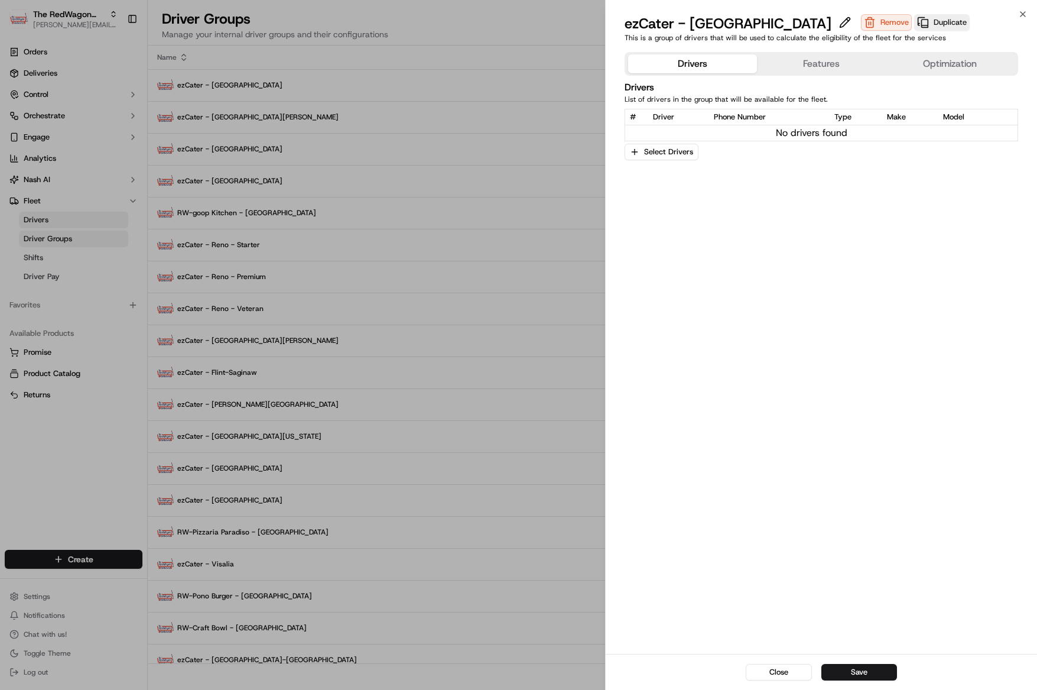
click at [812, 62] on button "Features" at bounding box center [821, 63] width 129 height 19
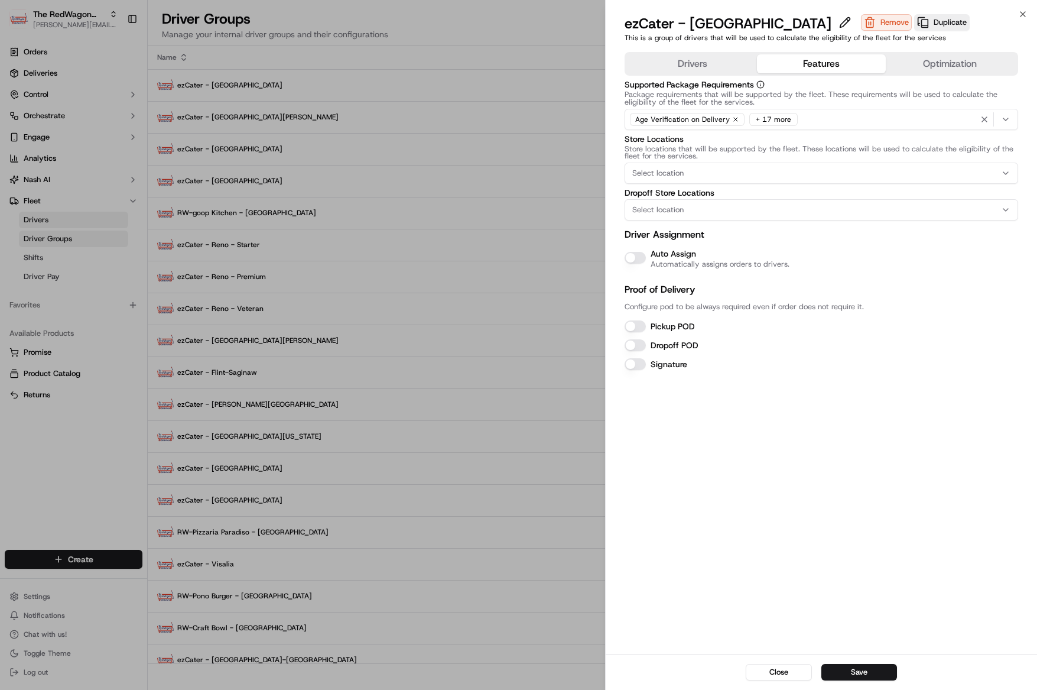
click at [638, 256] on button "Auto Assign" at bounding box center [635, 258] width 21 height 12
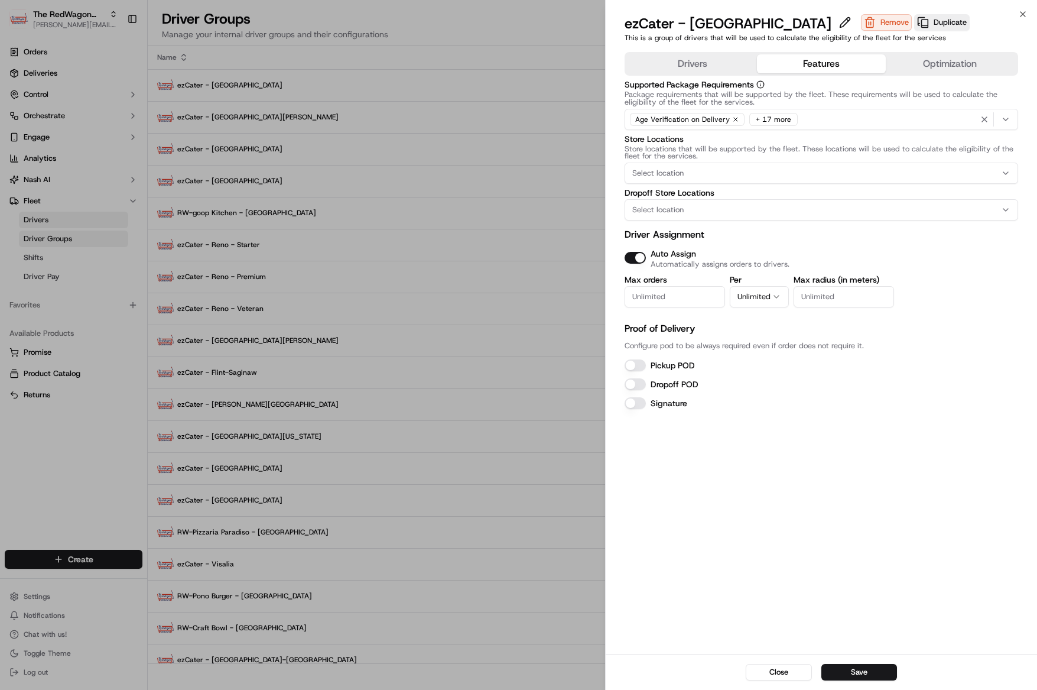
click at [658, 293] on input "Max orders" at bounding box center [675, 296] width 100 height 21
type input "1"
click at [752, 290] on button "Unlimited" at bounding box center [759, 296] width 59 height 21
drag, startPoint x: 641, startPoint y: 364, endPoint x: 638, endPoint y: 375, distance: 10.9
click at [641, 364] on button "Pickup POD" at bounding box center [635, 365] width 21 height 12
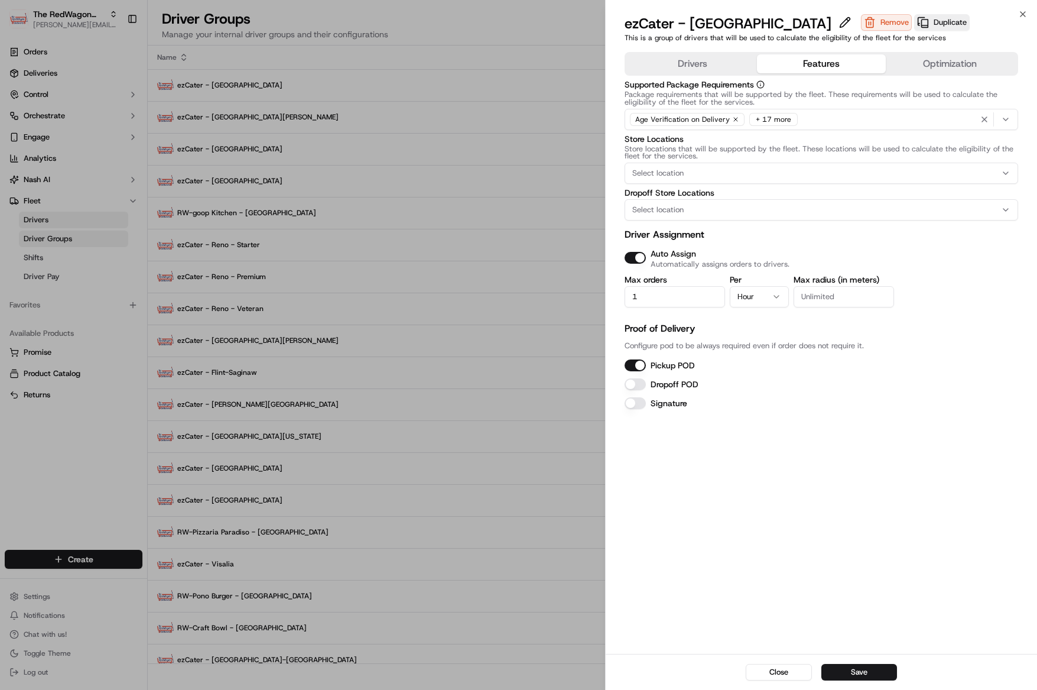
click at [638, 382] on button "Dropoff POD" at bounding box center [635, 384] width 21 height 12
drag, startPoint x: 853, startPoint y: 673, endPoint x: 846, endPoint y: 667, distance: 9.7
click at [853, 672] on button "Save" at bounding box center [859, 672] width 76 height 17
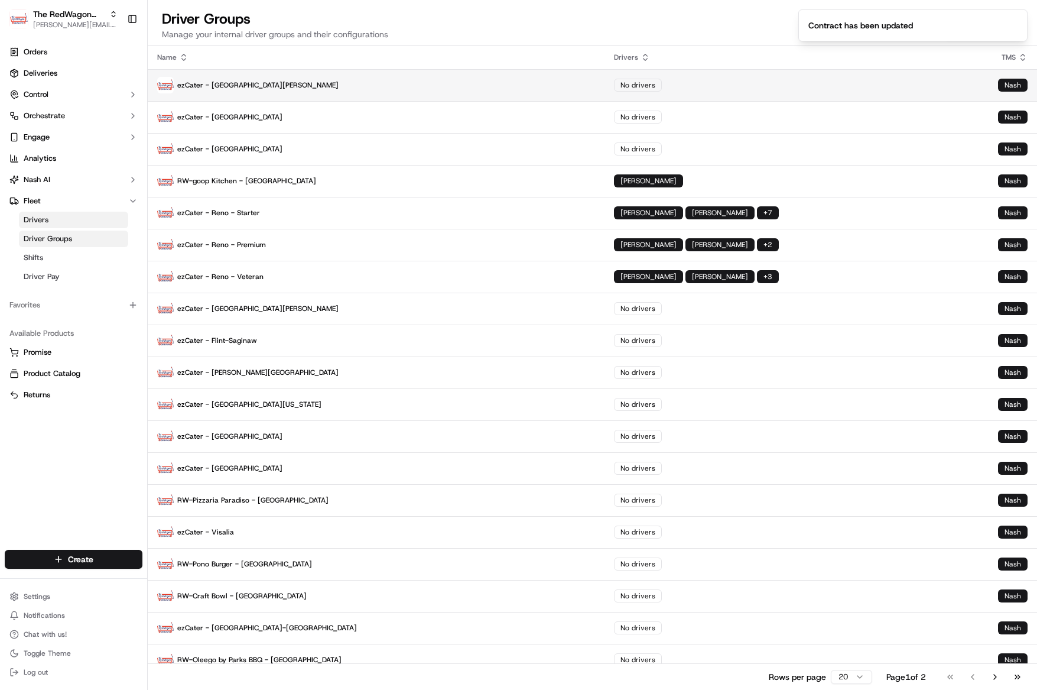
click at [262, 84] on p "ezCater - Santa Rosa" at bounding box center [376, 85] width 438 height 17
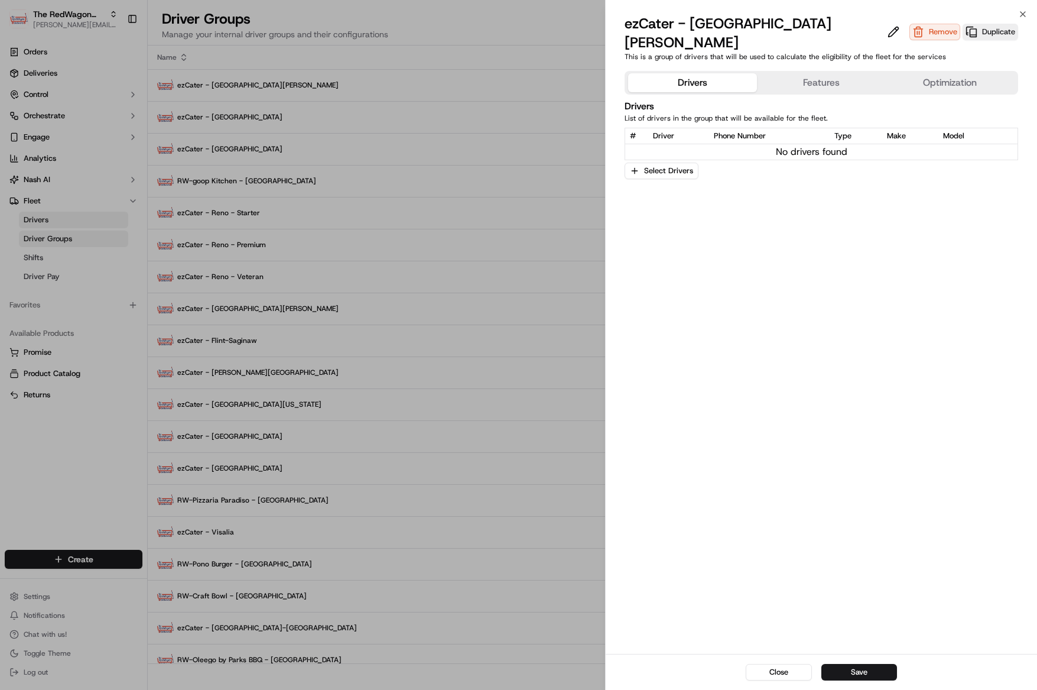
click at [794, 73] on button "Features" at bounding box center [821, 82] width 129 height 19
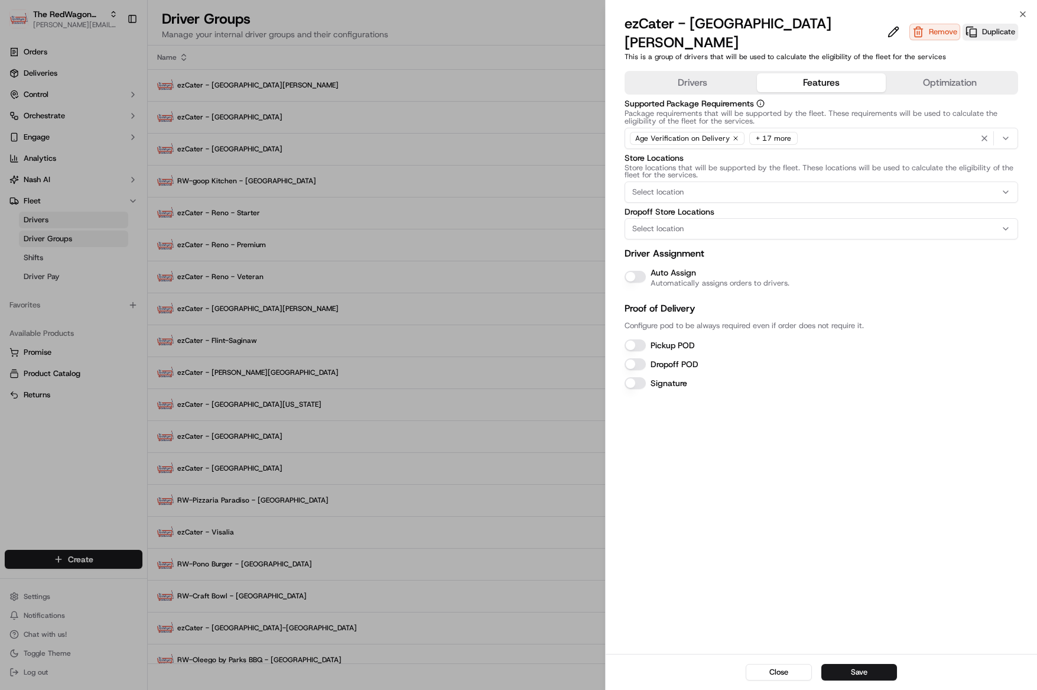
click at [635, 271] on button "Auto Assign" at bounding box center [635, 277] width 21 height 12
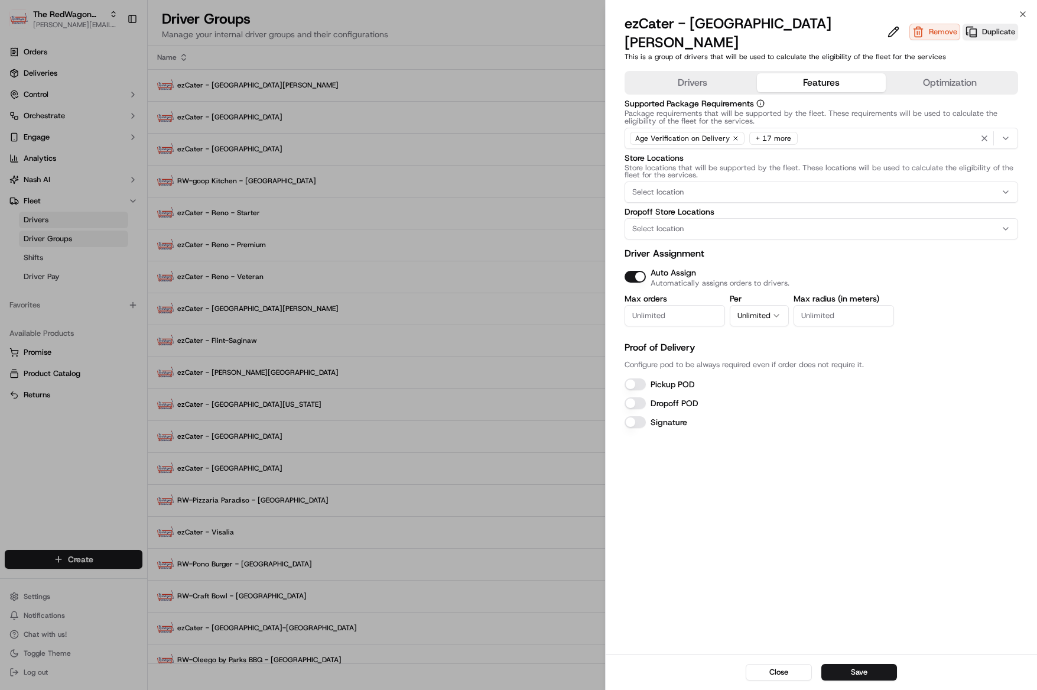
click at [693, 305] on input "Max orders" at bounding box center [675, 315] width 100 height 21
type input "1"
click at [753, 305] on button "Unlimited" at bounding box center [759, 315] width 59 height 21
click at [655, 379] on label "Pickup POD" at bounding box center [673, 384] width 44 height 11
click at [646, 378] on button "Pickup POD" at bounding box center [635, 384] width 21 height 12
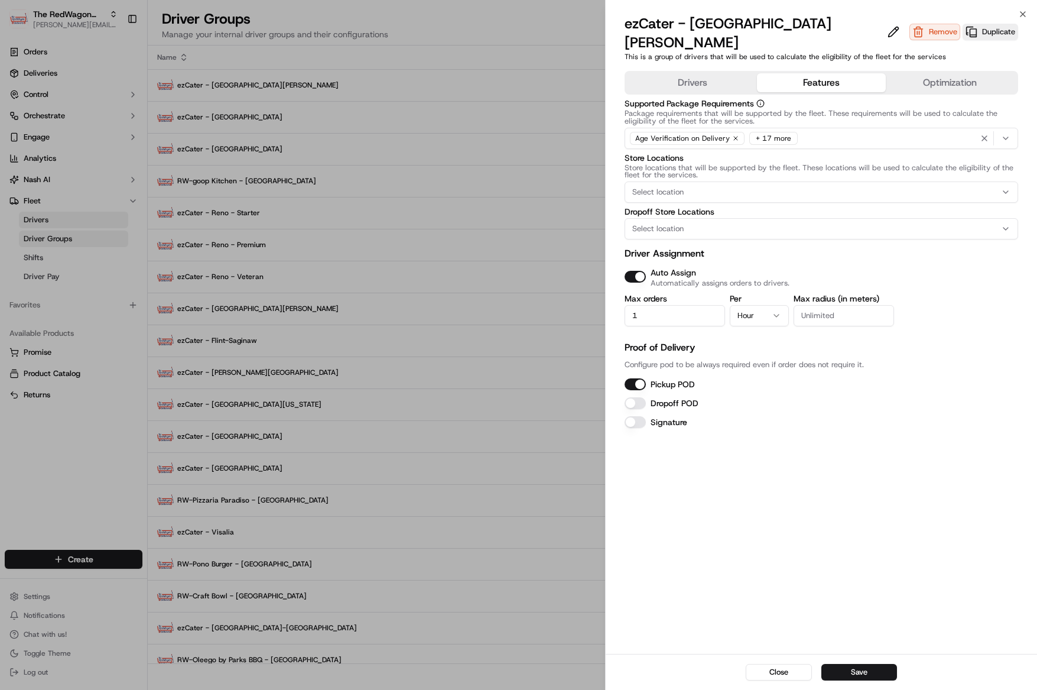
click at [643, 397] on button "Dropoff POD" at bounding box center [635, 403] width 21 height 12
click at [862, 679] on div "Close Save" at bounding box center [821, 672] width 431 height 36
click at [858, 671] on button "Save" at bounding box center [859, 672] width 76 height 17
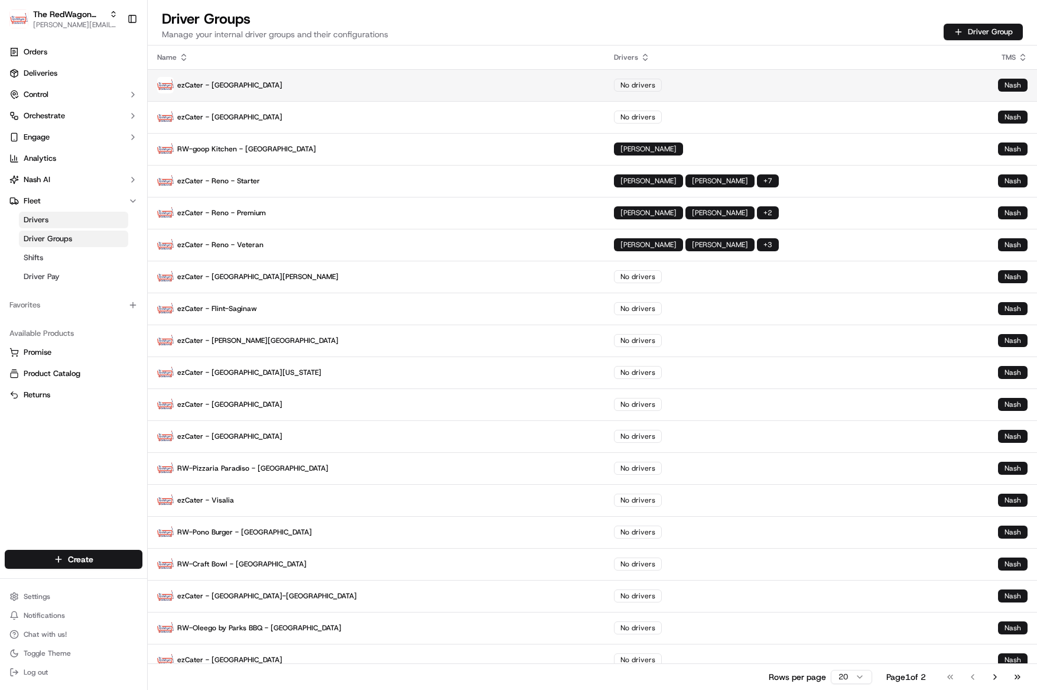
click at [202, 83] on p "ezCater - Sacramento" at bounding box center [376, 85] width 438 height 17
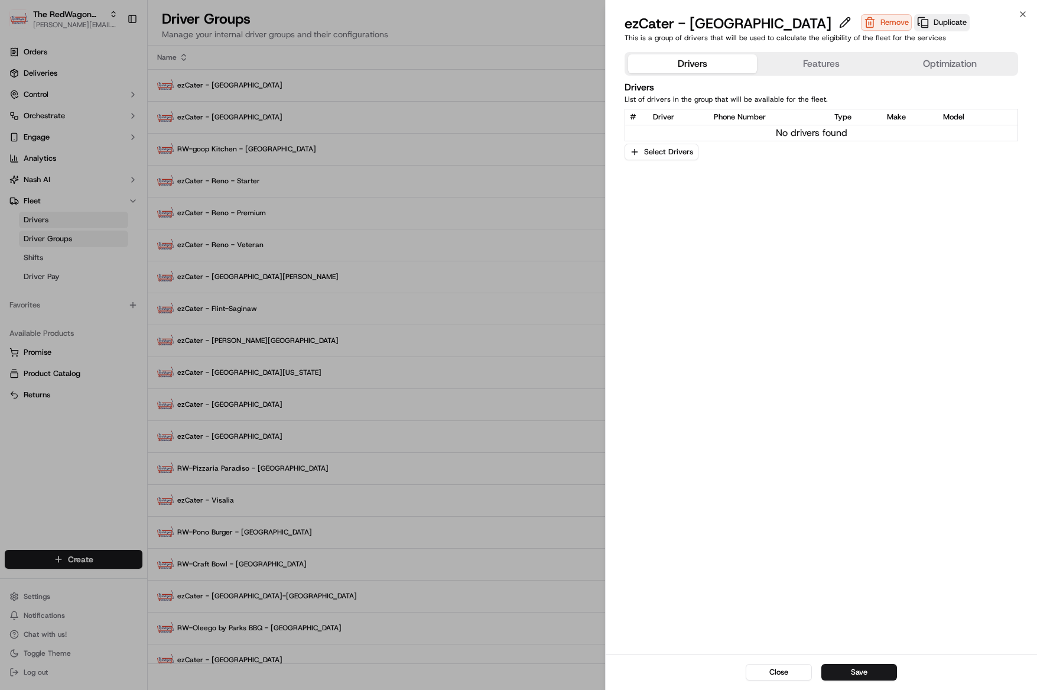
click at [849, 66] on button "Features" at bounding box center [821, 63] width 129 height 19
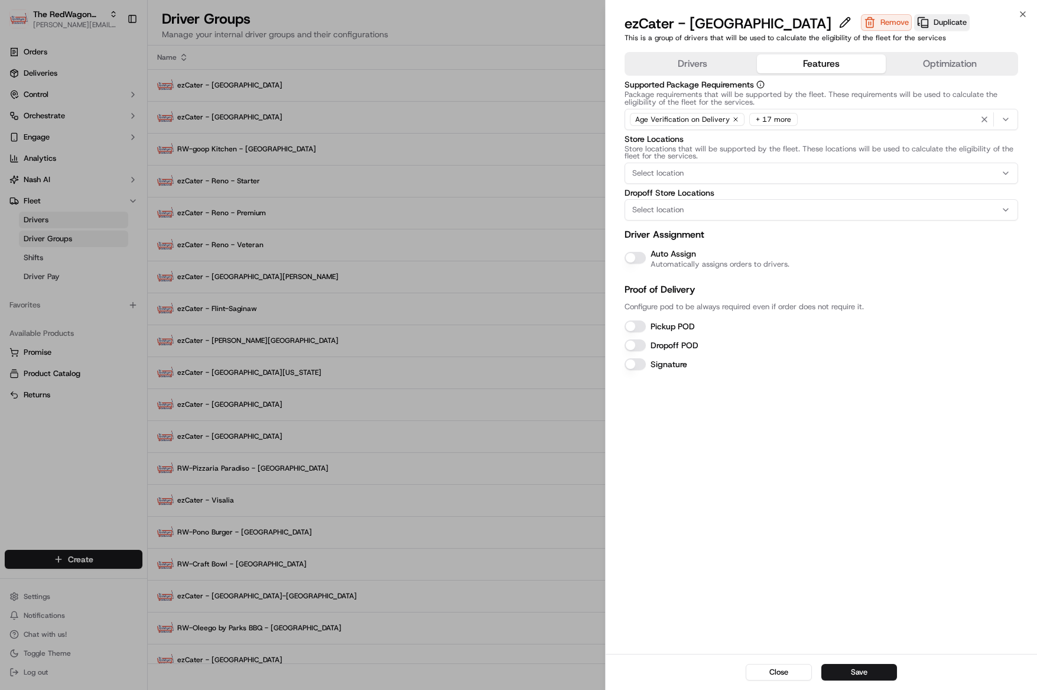
click at [640, 257] on button "Auto Assign" at bounding box center [635, 258] width 21 height 12
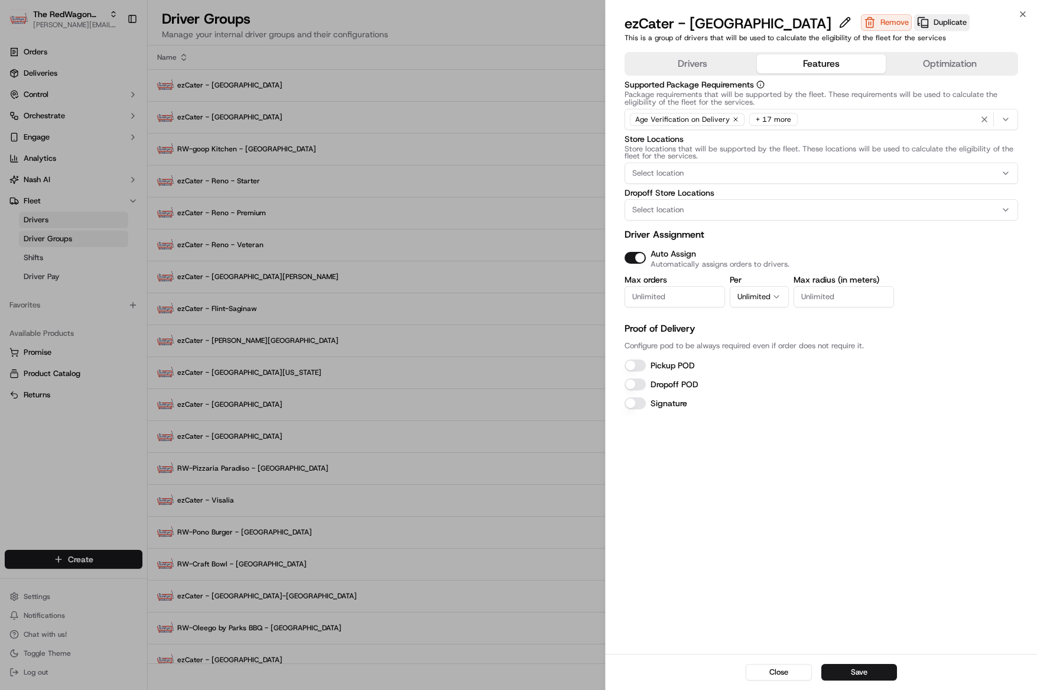
click at [683, 301] on input "Max orders" at bounding box center [675, 296] width 100 height 21
type input "1"
click at [746, 301] on button "Unlimited" at bounding box center [759, 296] width 59 height 21
click at [638, 365] on button "Pickup POD" at bounding box center [635, 365] width 21 height 12
click at [633, 385] on button "Dropoff POD" at bounding box center [635, 384] width 21 height 12
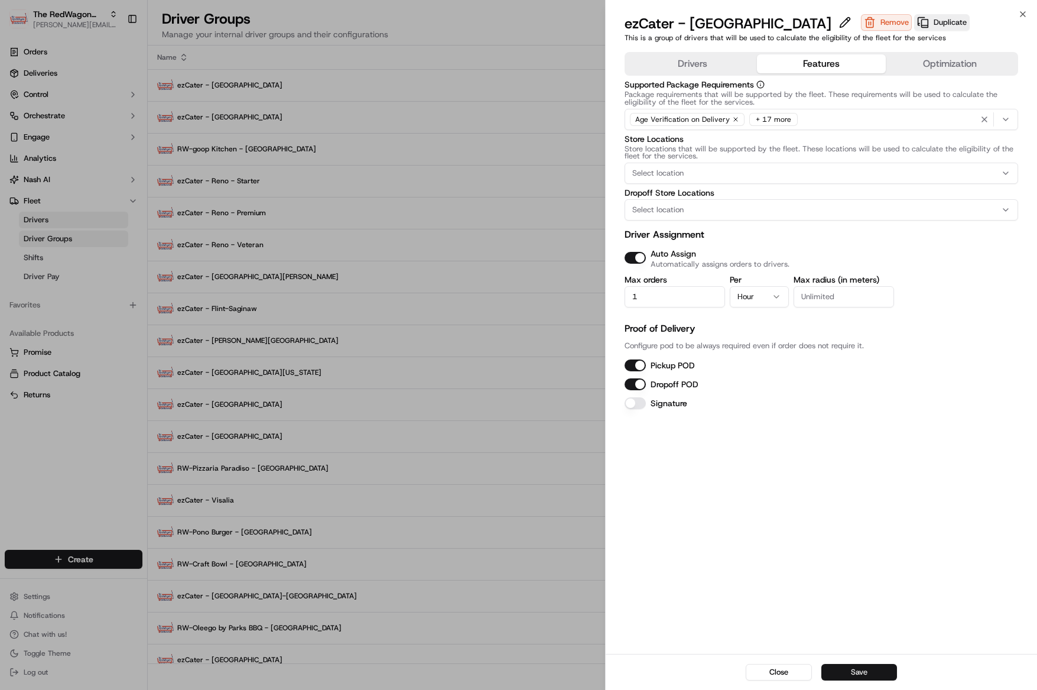
click at [858, 667] on button "Save" at bounding box center [859, 672] width 76 height 17
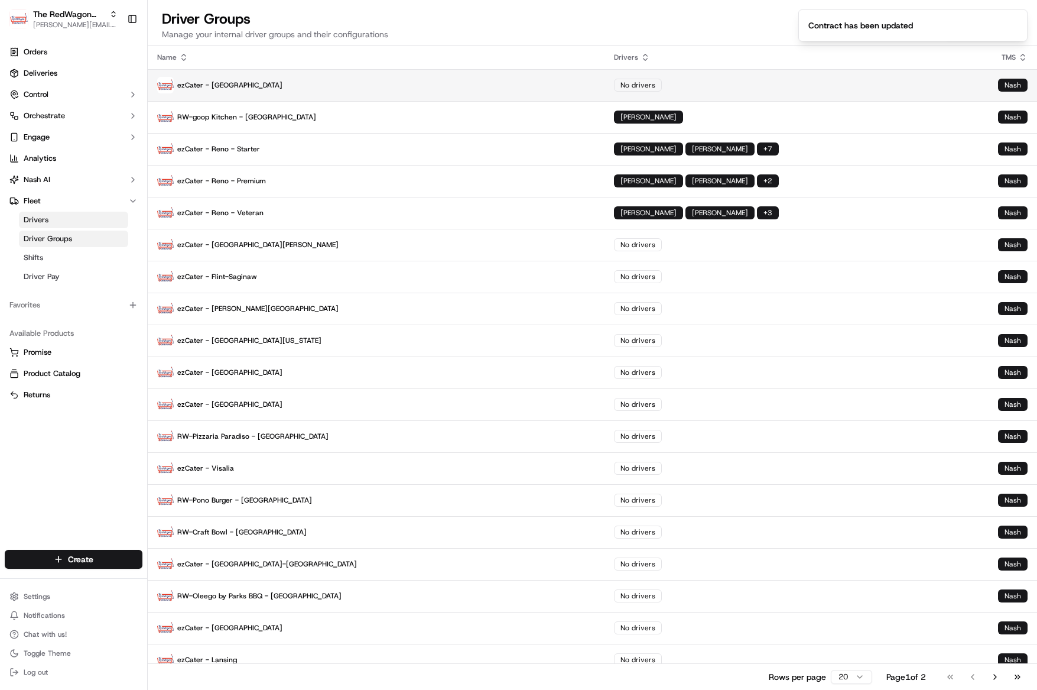
click at [297, 89] on p "ezCater - Chicago" at bounding box center [376, 85] width 438 height 17
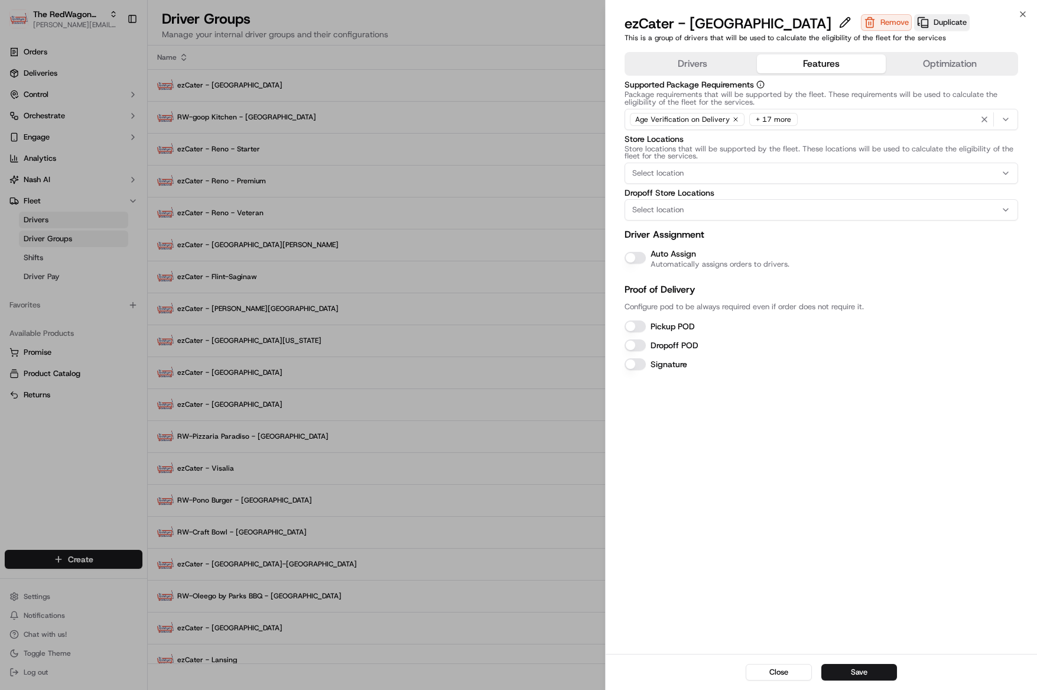
click at [804, 65] on button "Features" at bounding box center [821, 63] width 129 height 19
click at [957, 63] on button "Optimization" at bounding box center [950, 63] width 129 height 19
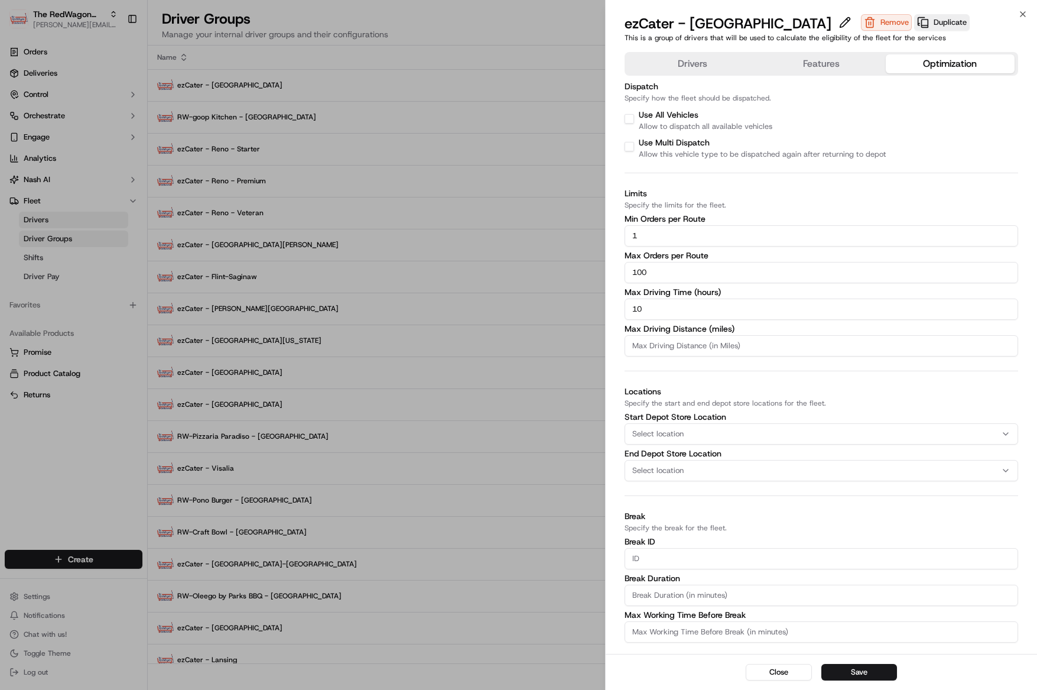
click at [823, 67] on button "Features" at bounding box center [821, 63] width 129 height 19
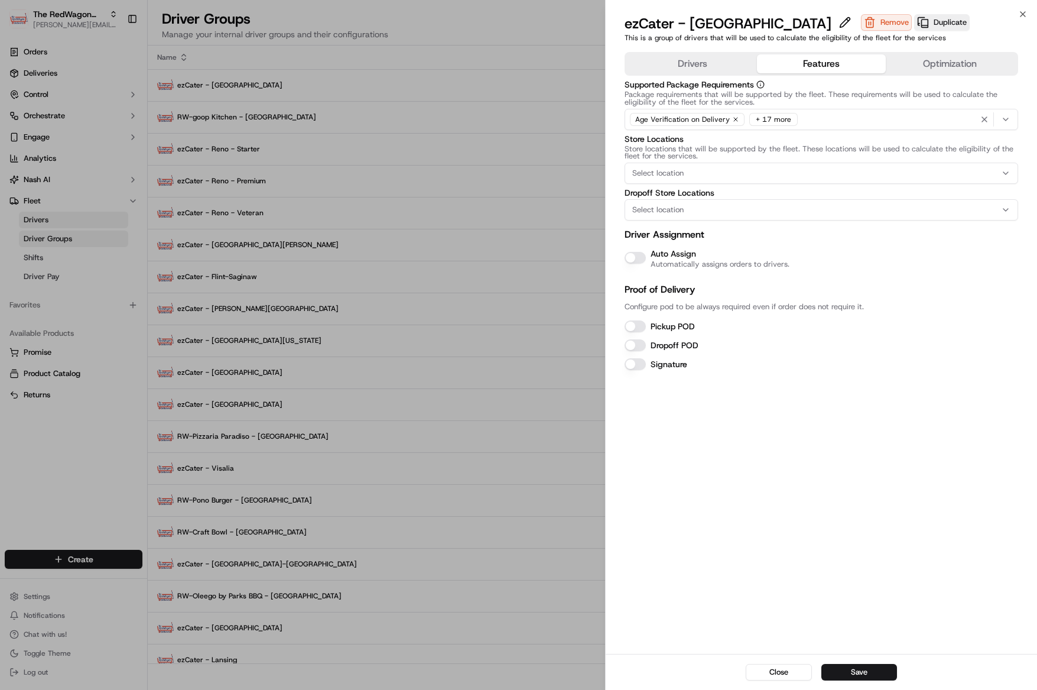
click at [641, 258] on button "Auto Assign" at bounding box center [635, 258] width 21 height 12
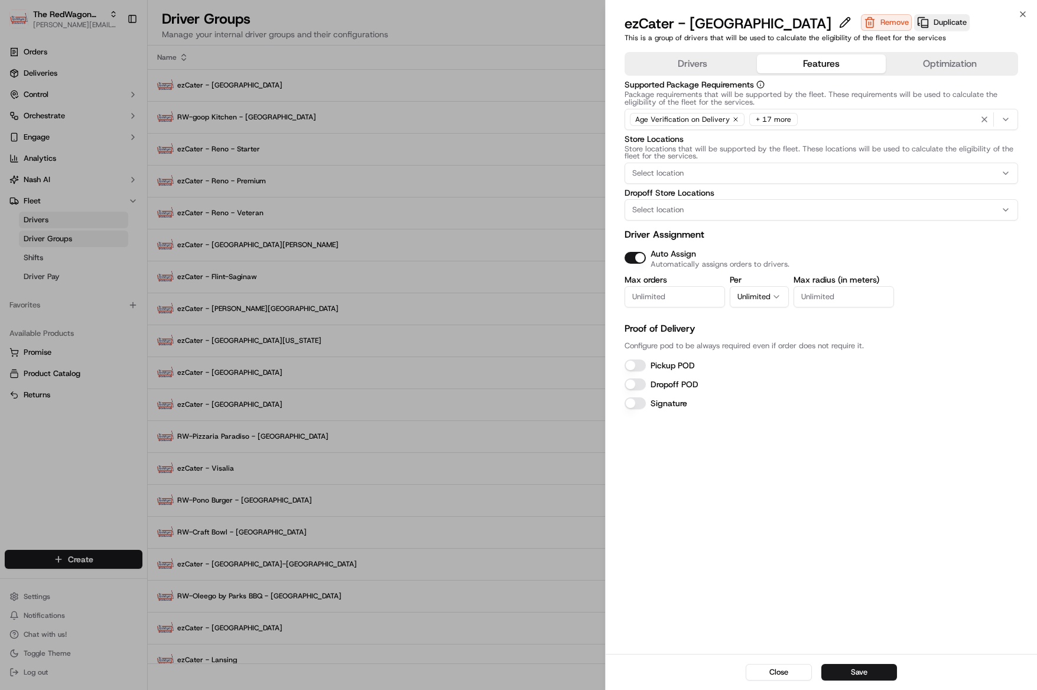
drag, startPoint x: 640, startPoint y: 363, endPoint x: 646, endPoint y: 379, distance: 17.0
click at [642, 366] on button "Pickup POD" at bounding box center [635, 365] width 21 height 12
drag, startPoint x: 642, startPoint y: 385, endPoint x: 689, endPoint y: 334, distance: 68.6
click at [648, 378] on div "Dropoff POD" at bounding box center [822, 384] width 394 height 14
click at [683, 287] on input "Max orders" at bounding box center [675, 296] width 100 height 21
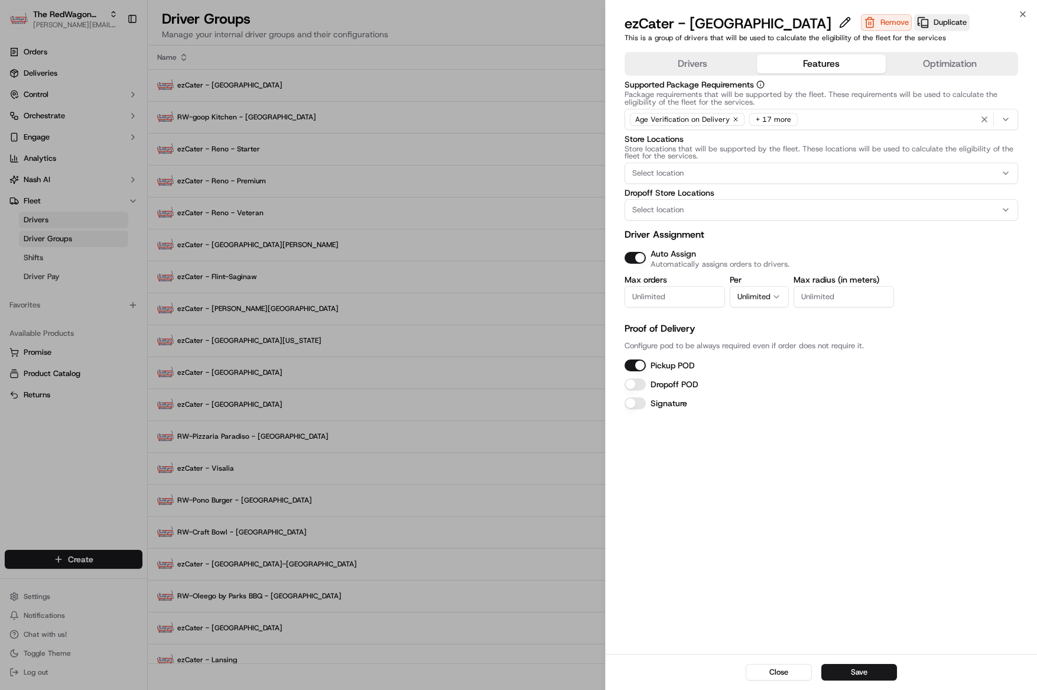
click at [640, 384] on button "Dropoff POD" at bounding box center [635, 384] width 21 height 12
click at [662, 290] on input "Max orders" at bounding box center [675, 296] width 100 height 21
type input "1"
click at [755, 294] on button "Unlimited" at bounding box center [759, 296] width 59 height 21
click at [849, 672] on button "Save" at bounding box center [859, 672] width 76 height 17
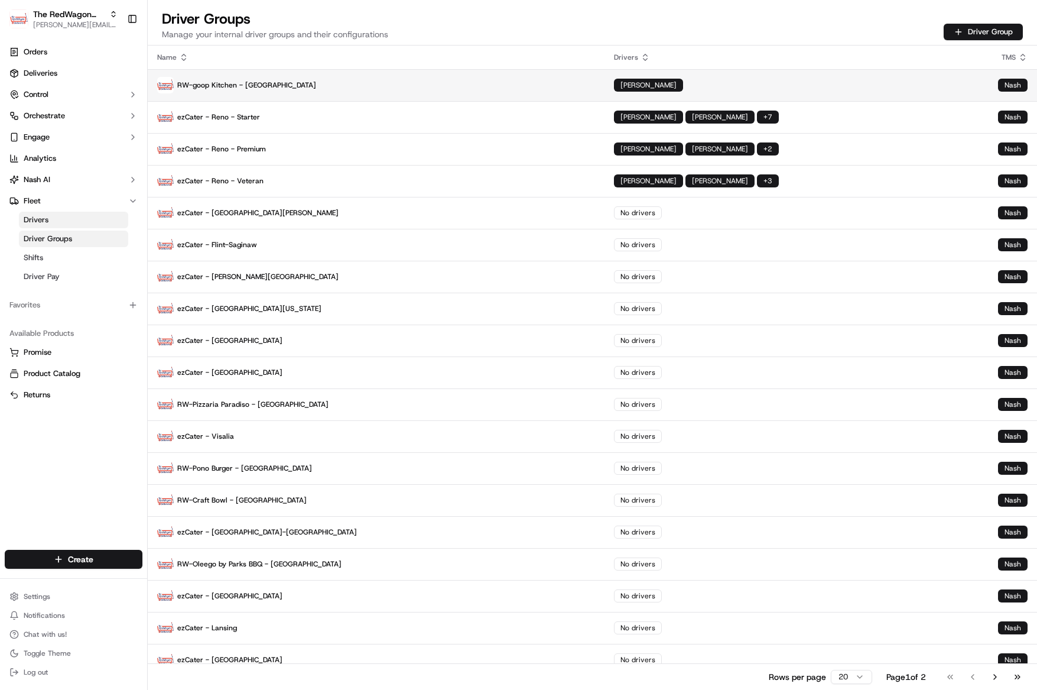
click at [223, 88] on p "RW-goop Kitchen - [GEOGRAPHIC_DATA]" at bounding box center [376, 85] width 438 height 17
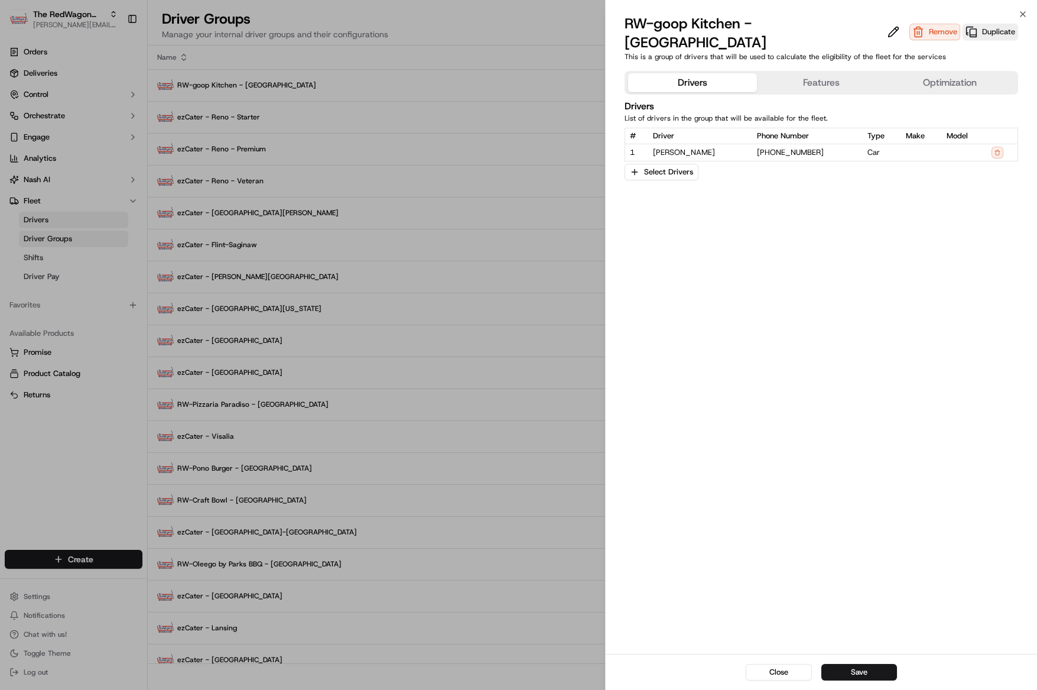
click at [789, 73] on button "Features" at bounding box center [821, 82] width 129 height 19
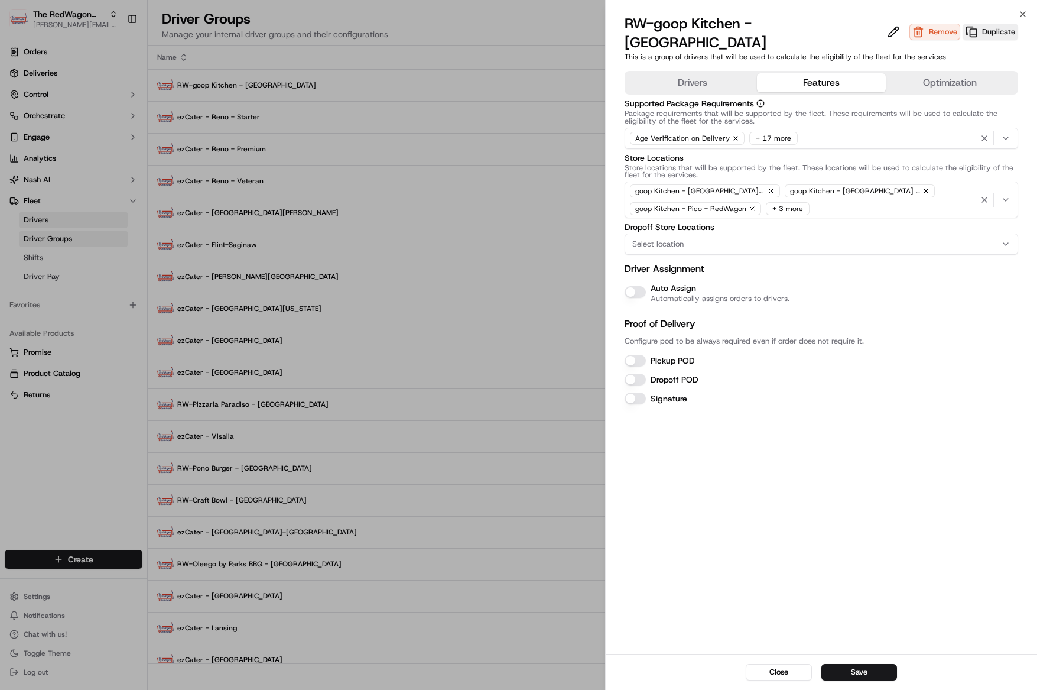
drag, startPoint x: 641, startPoint y: 274, endPoint x: 638, endPoint y: 282, distance: 9.2
click at [642, 281] on div "Auto Assign Automatically assigns orders to drivers." at bounding box center [822, 292] width 394 height 22
click at [781, 317] on p "Proof of Delivery" at bounding box center [822, 324] width 394 height 14
click at [643, 286] on button "Auto Assign" at bounding box center [635, 292] width 21 height 12
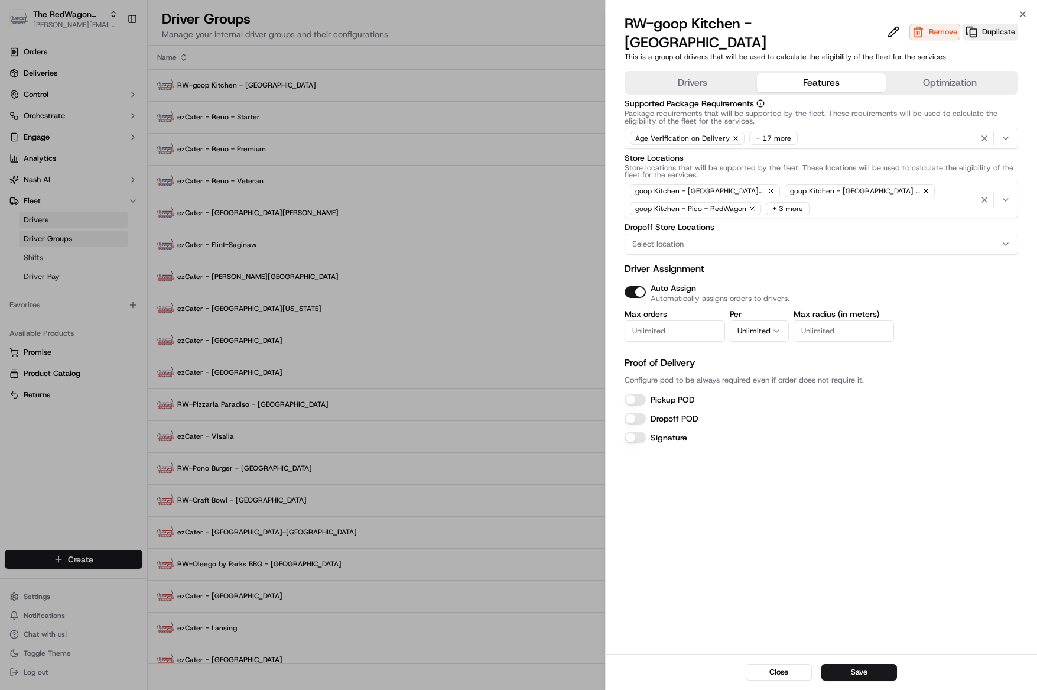
drag, startPoint x: 633, startPoint y: 381, endPoint x: 633, endPoint y: 394, distance: 13.0
click at [633, 394] on button "Pickup POD" at bounding box center [635, 400] width 21 height 12
click at [638, 412] on button "Dropoff POD" at bounding box center [635, 418] width 21 height 12
click at [707, 320] on input "Max orders" at bounding box center [675, 330] width 100 height 21
type input "1"
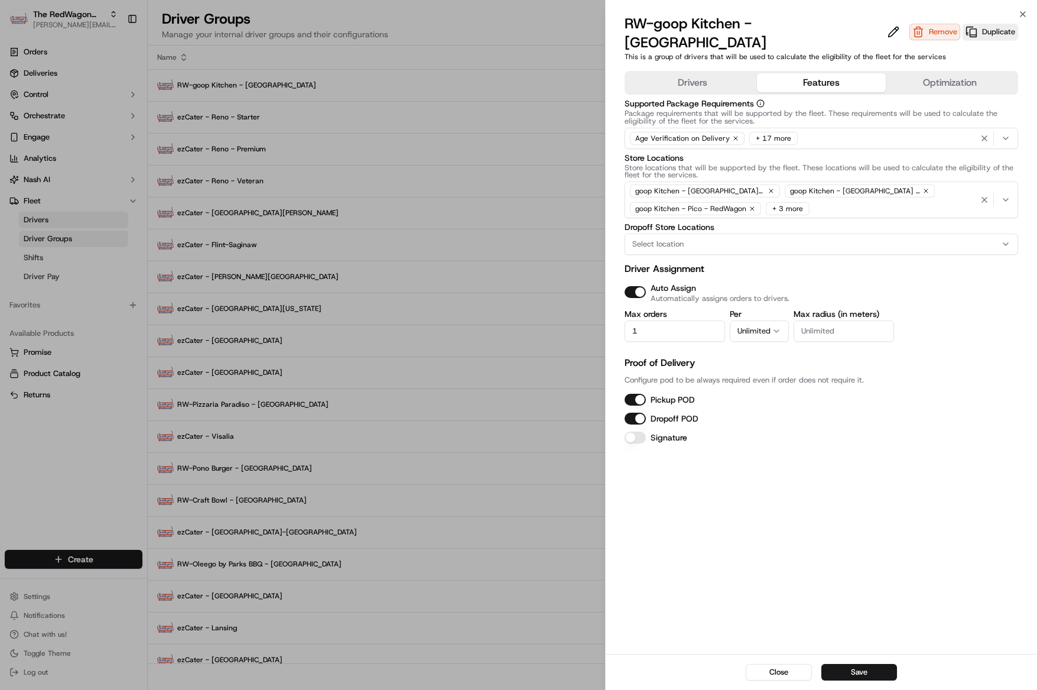
click at [763, 320] on button "Unlimited" at bounding box center [759, 330] width 59 height 21
click at [847, 664] on button "Save" at bounding box center [859, 672] width 76 height 17
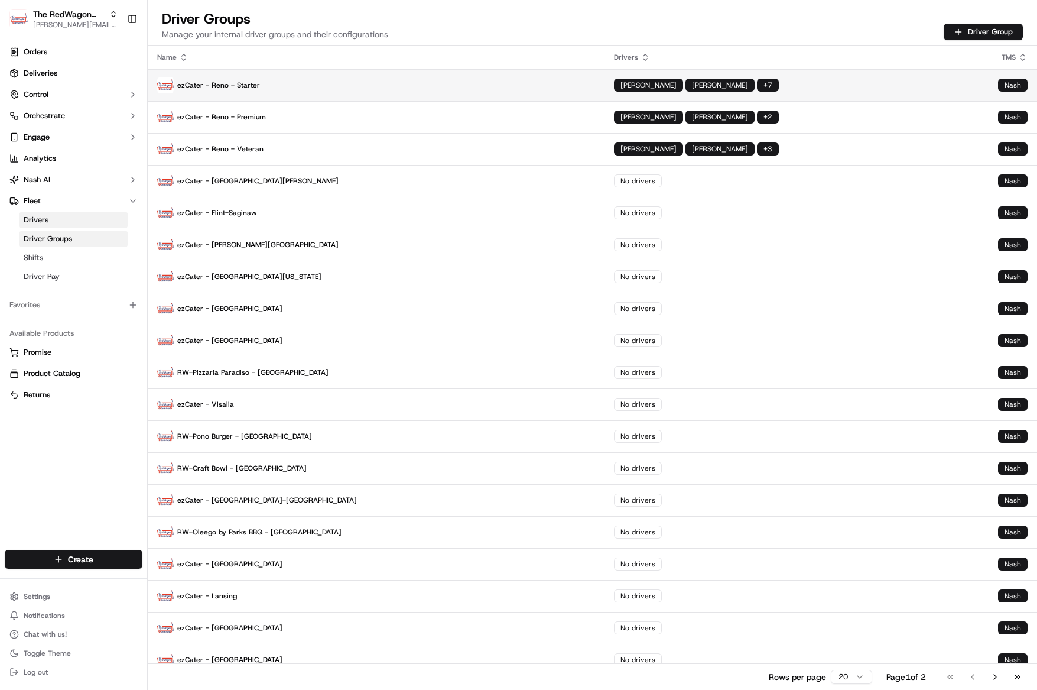
click at [246, 87] on p "ezCater - Reno - Starter" at bounding box center [376, 85] width 438 height 17
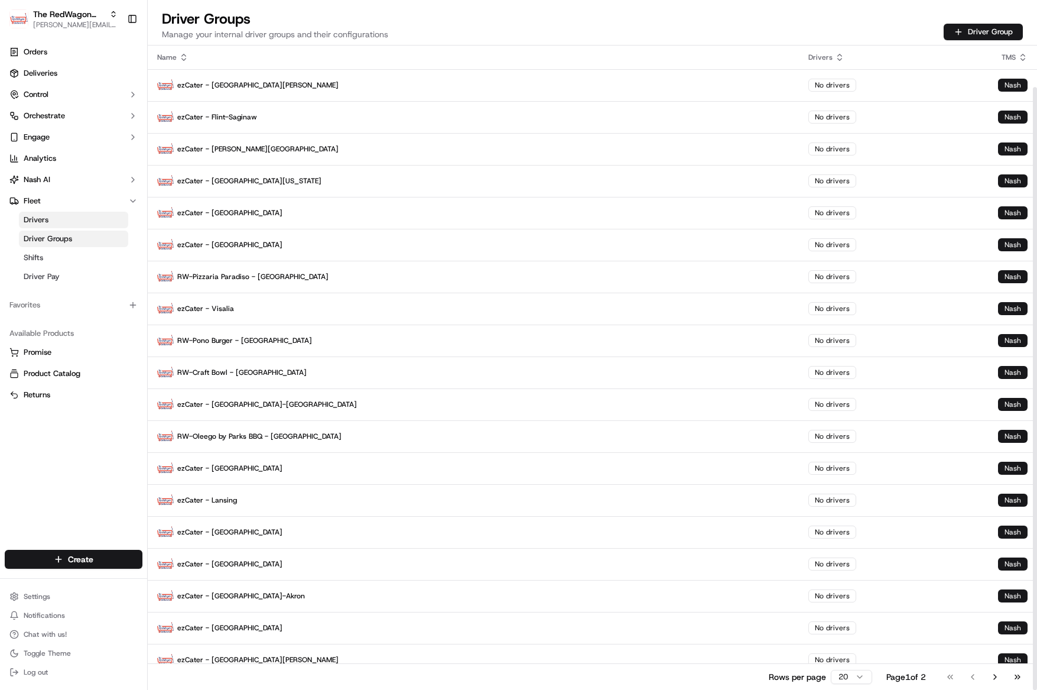
scroll to position [44, 0]
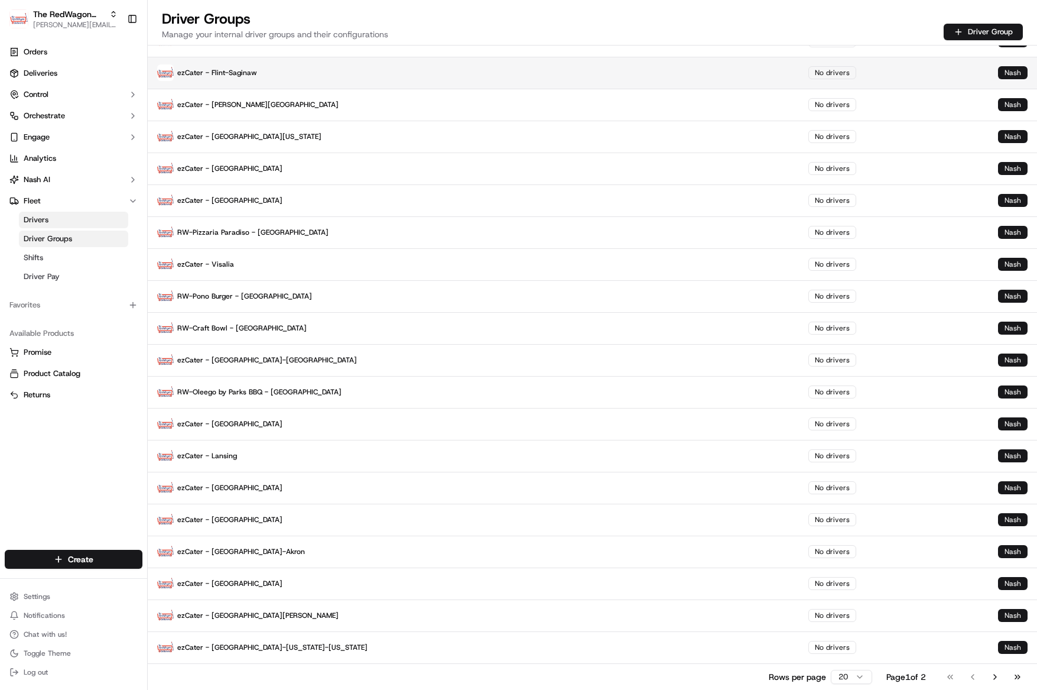
click at [186, 73] on p "ezCater - Flint-Saginaw" at bounding box center [473, 72] width 632 height 17
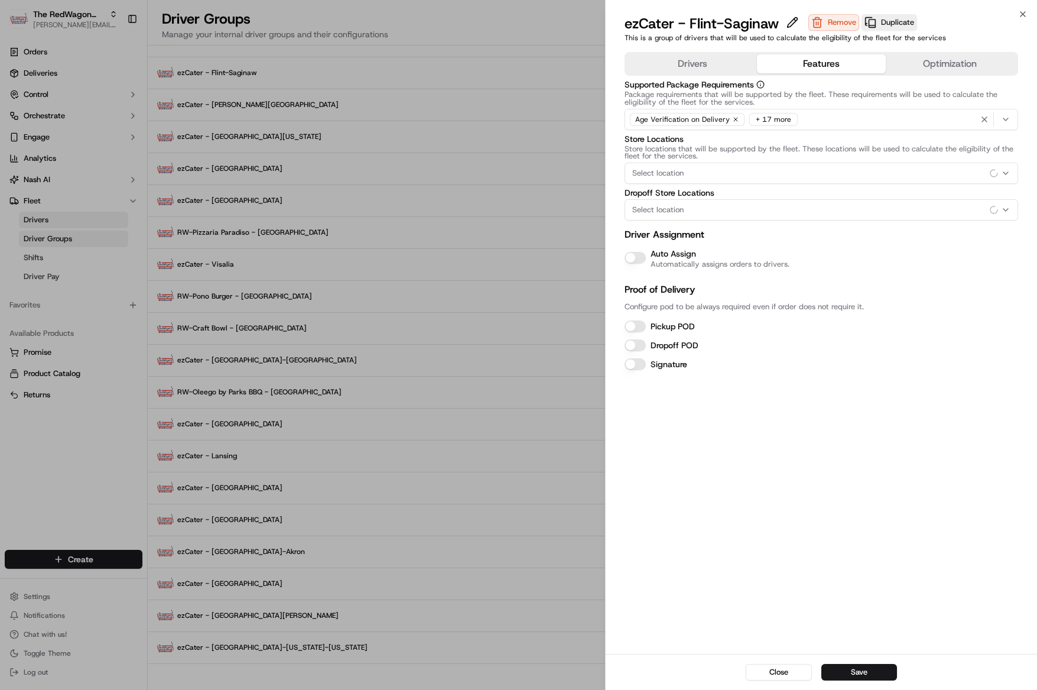
click at [785, 62] on button "Features" at bounding box center [821, 63] width 129 height 19
click at [637, 258] on button "Auto Assign" at bounding box center [635, 258] width 21 height 12
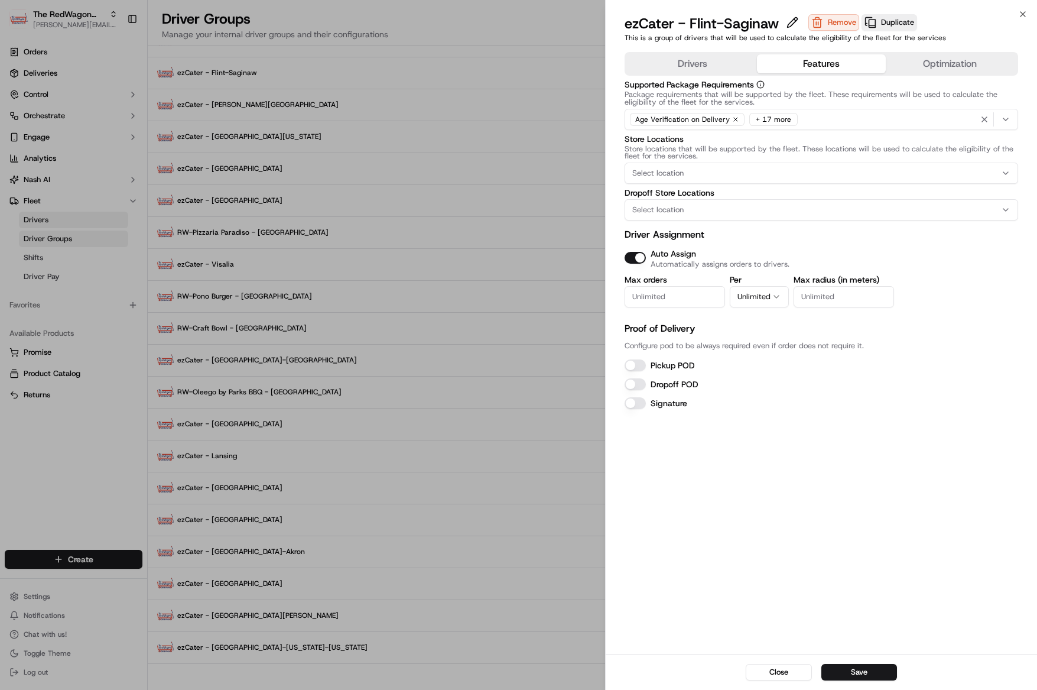
click at [665, 302] on input "Max orders" at bounding box center [675, 296] width 100 height 21
type input "1"
click at [640, 366] on button "Pickup POD" at bounding box center [635, 365] width 21 height 12
drag, startPoint x: 640, startPoint y: 382, endPoint x: 652, endPoint y: 375, distance: 14.6
click at [640, 382] on button "Dropoff POD" at bounding box center [635, 384] width 21 height 12
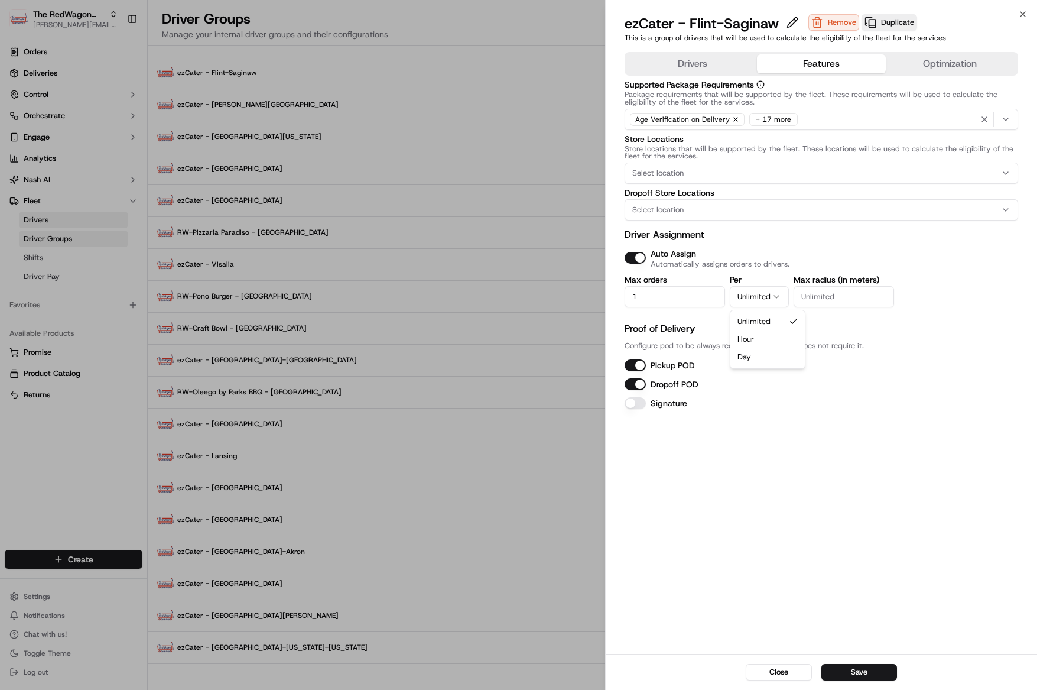
click at [767, 294] on button "Unlimited" at bounding box center [759, 296] width 59 height 21
click at [854, 669] on button "Save" at bounding box center [859, 672] width 76 height 17
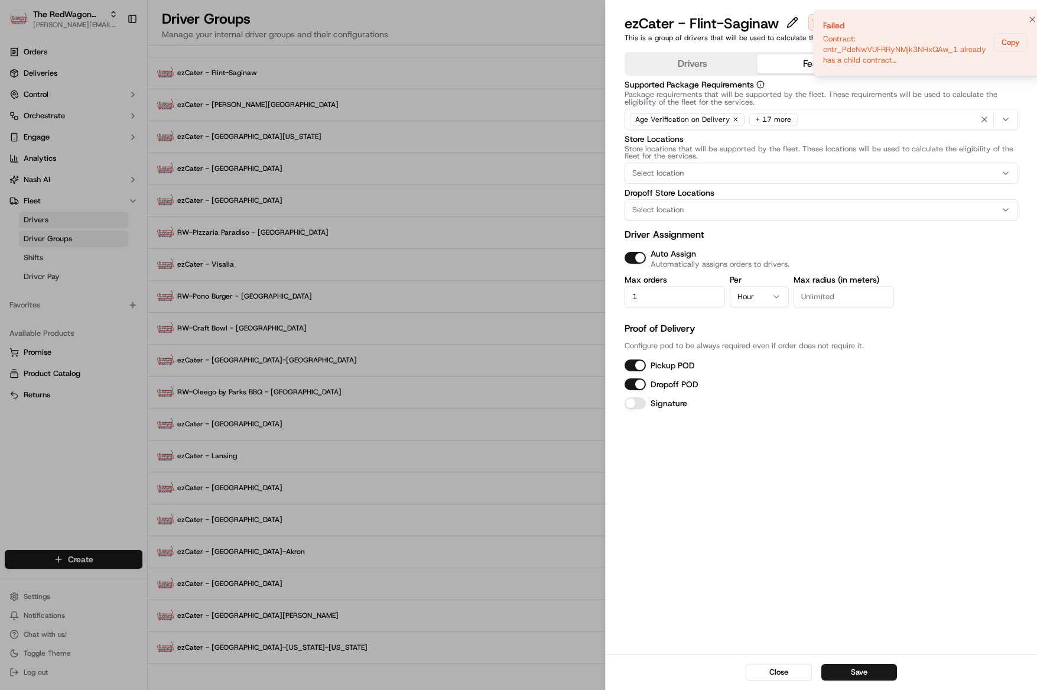
drag, startPoint x: 1000, startPoint y: 45, endPoint x: 1010, endPoint y: 30, distance: 18.4
click at [1010, 30] on li "Failed Contract: cntr_PdeNwVUFRRyNMjk3NHxQAw_1 already has a child contract cnt…" at bounding box center [927, 42] width 229 height 66
click at [1018, 21] on icon "Notifications (F8)" at bounding box center [1017, 19] width 9 height 9
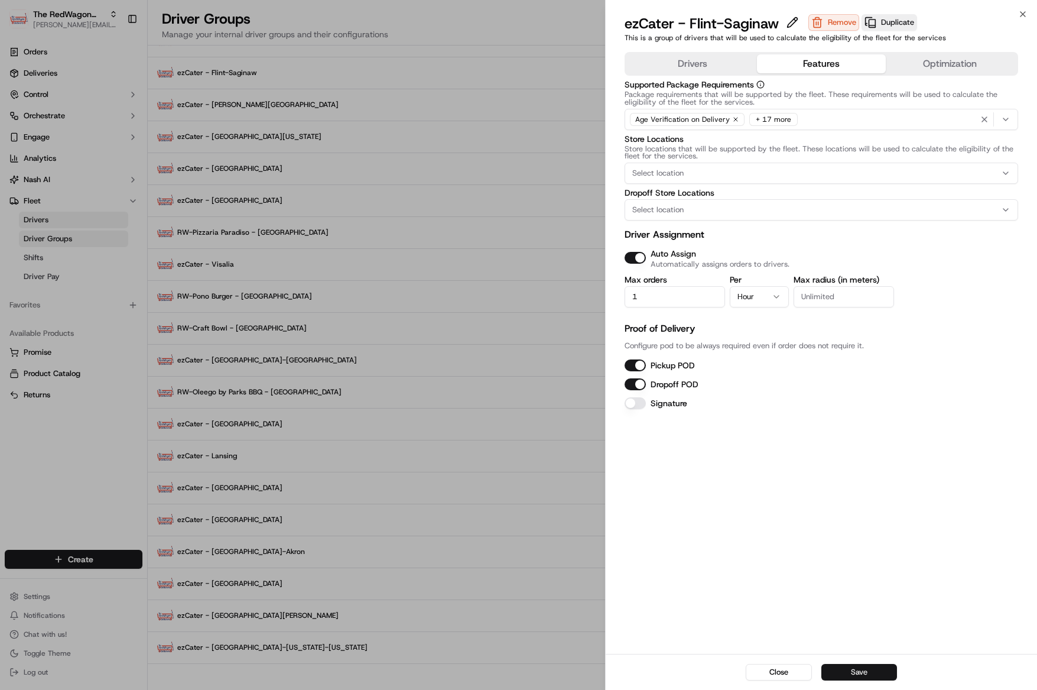
click at [862, 667] on button "Save" at bounding box center [859, 672] width 76 height 17
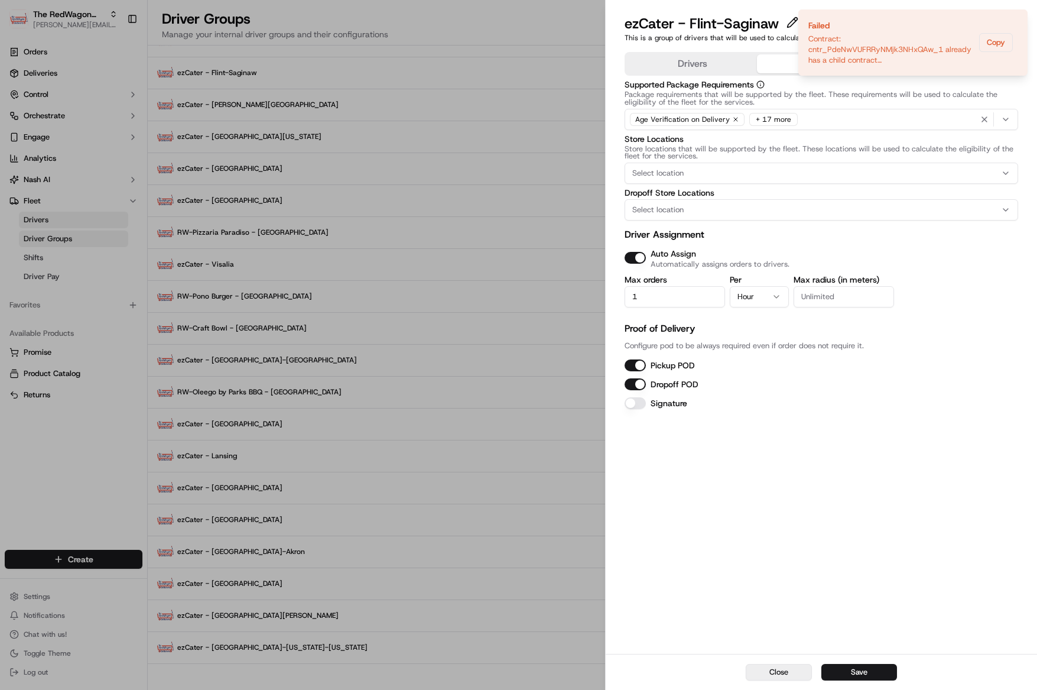
click at [781, 676] on button "Close" at bounding box center [779, 672] width 66 height 17
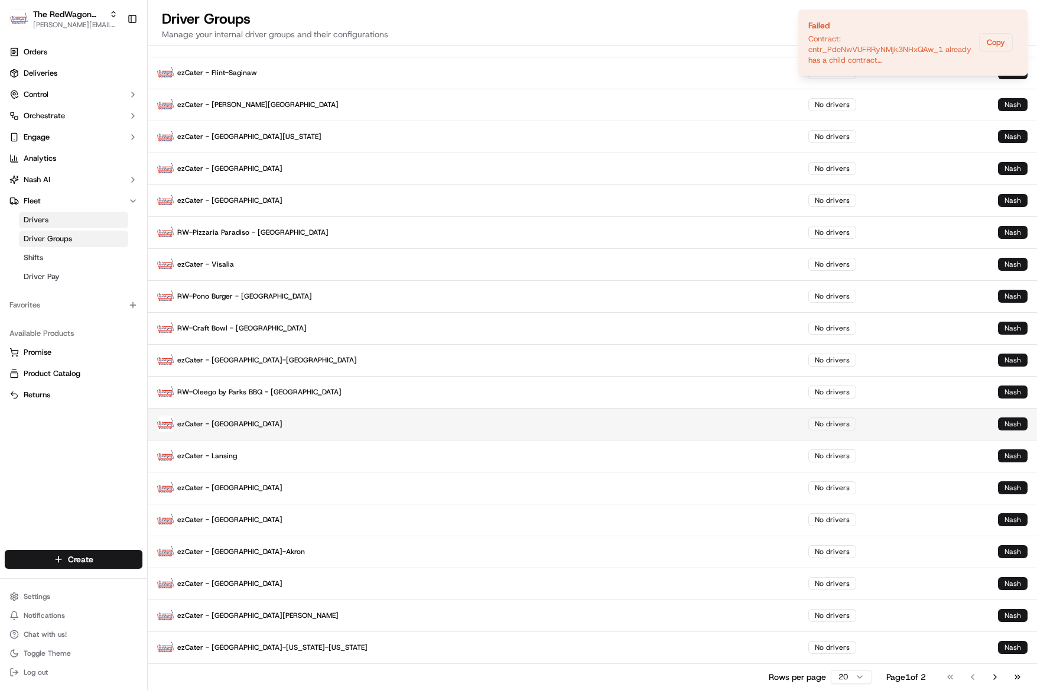
click at [606, 418] on p "ezCater - [GEOGRAPHIC_DATA]" at bounding box center [473, 423] width 632 height 17
drag, startPoint x: 471, startPoint y: 45, endPoint x: 469, endPoint y: 26, distance: 19.0
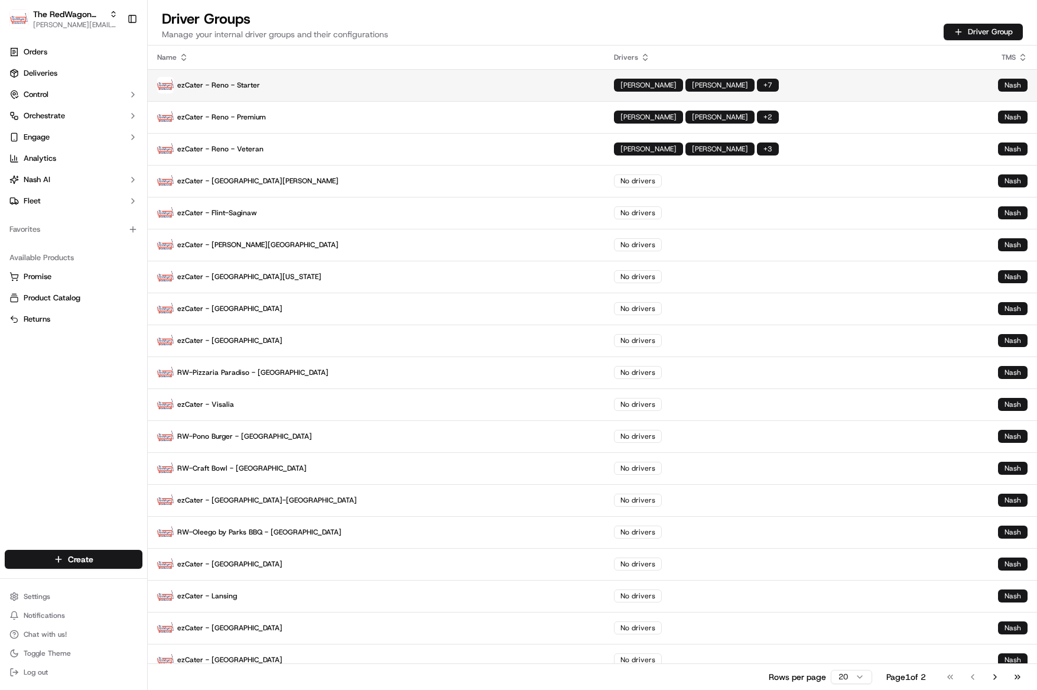
click at [237, 77] on p "ezCater - Reno - Starter" at bounding box center [376, 85] width 438 height 17
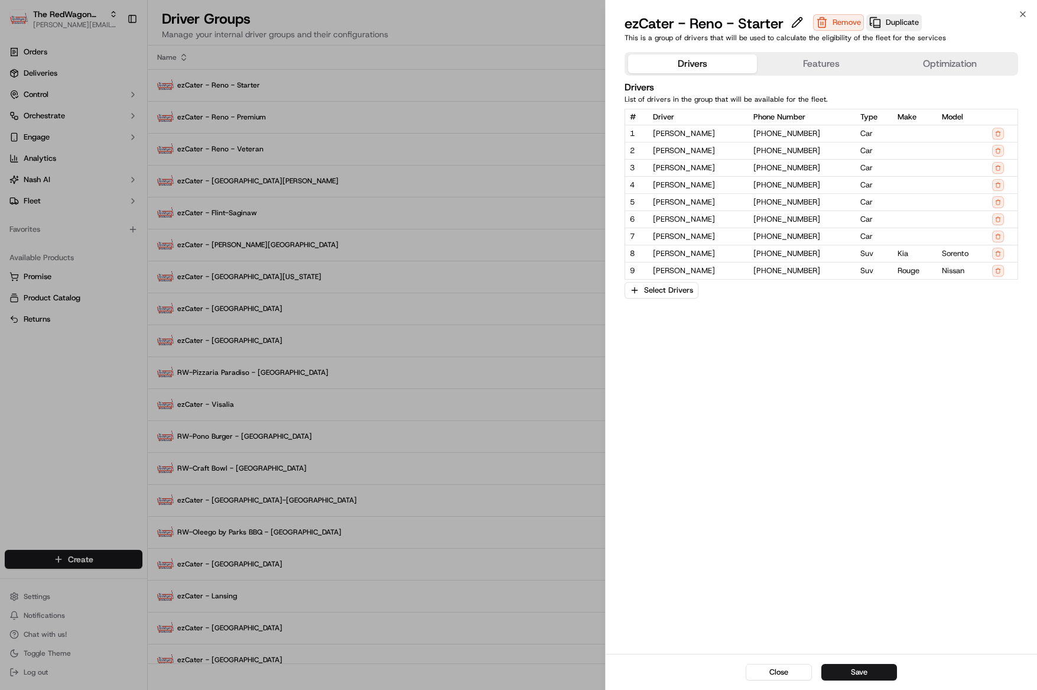
click at [824, 61] on button "Features" at bounding box center [821, 63] width 129 height 19
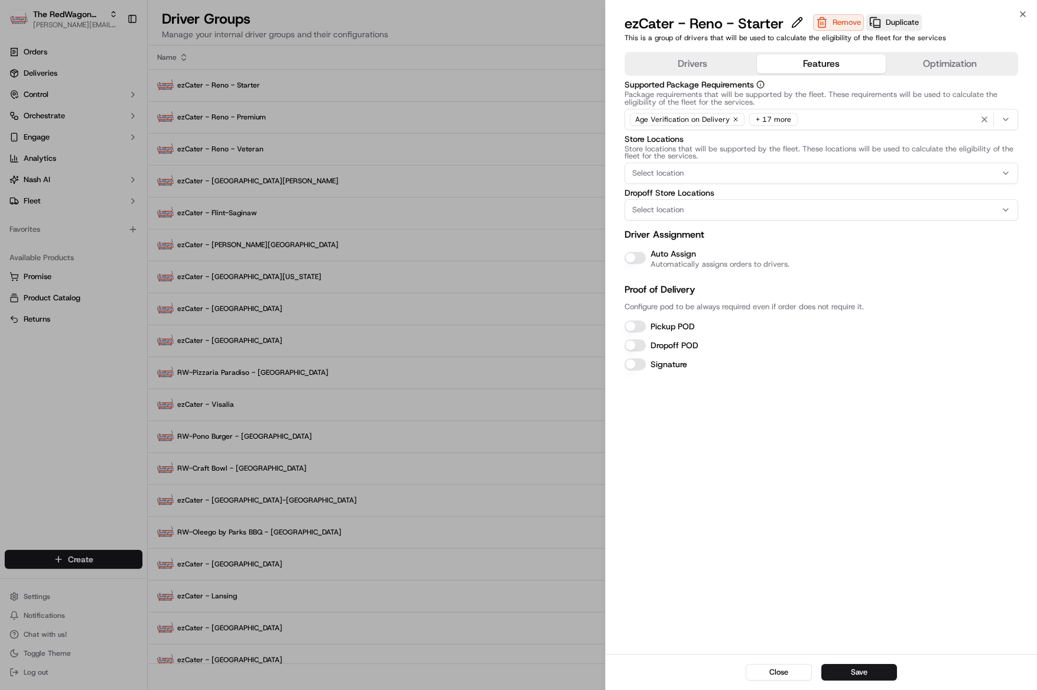
drag, startPoint x: 635, startPoint y: 262, endPoint x: 624, endPoint y: 255, distance: 13.3
click at [635, 262] on button "Auto Assign" at bounding box center [635, 258] width 21 height 12
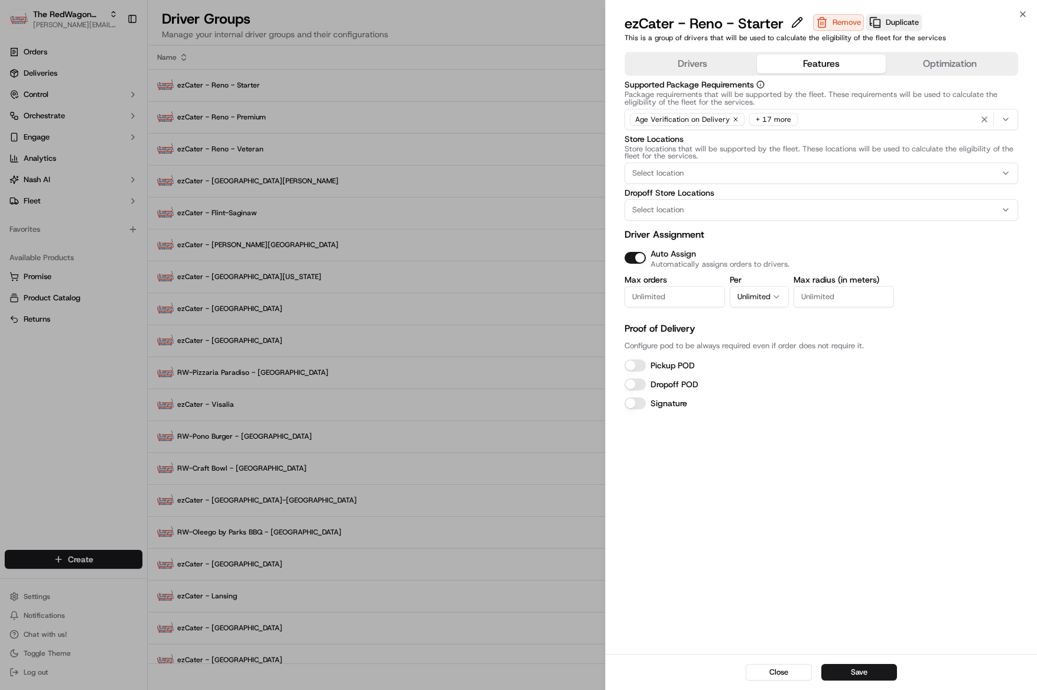
drag, startPoint x: 642, startPoint y: 366, endPoint x: 643, endPoint y: 382, distance: 16.1
click at [642, 367] on button "Pickup POD" at bounding box center [635, 365] width 21 height 12
drag, startPoint x: 643, startPoint y: 383, endPoint x: 649, endPoint y: 374, distance: 10.3
click at [644, 382] on button "Dropoff POD" at bounding box center [635, 384] width 21 height 12
click at [660, 297] on input "Max orders" at bounding box center [675, 296] width 100 height 21
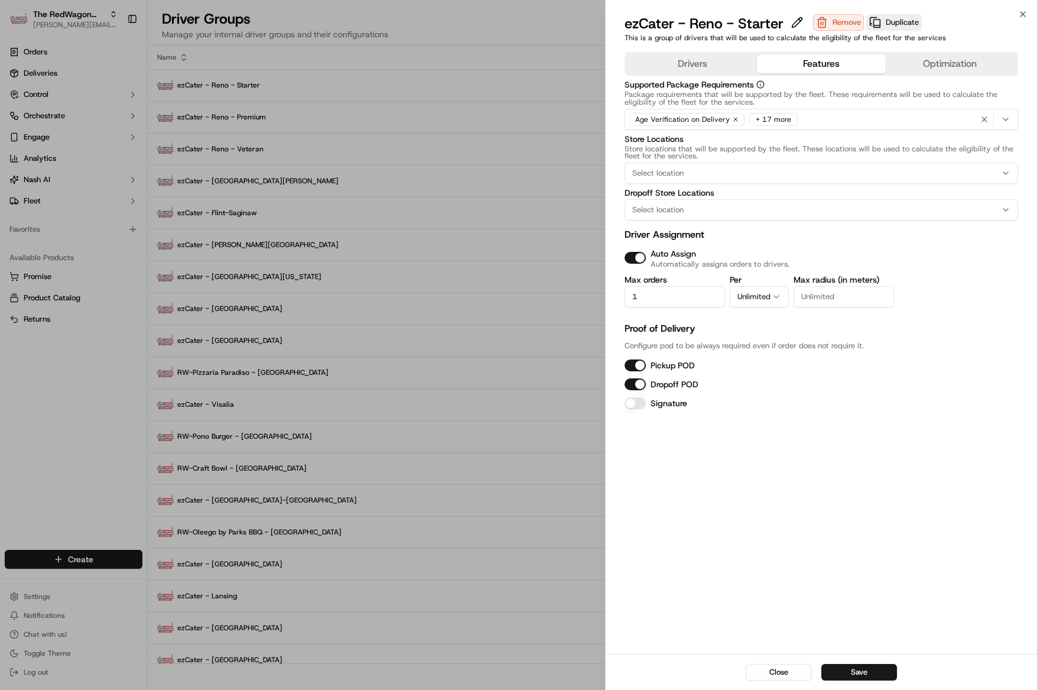
type input "1"
click at [761, 298] on button "Unlimited" at bounding box center [759, 296] width 59 height 21
click at [855, 678] on button "Save" at bounding box center [859, 672] width 76 height 17
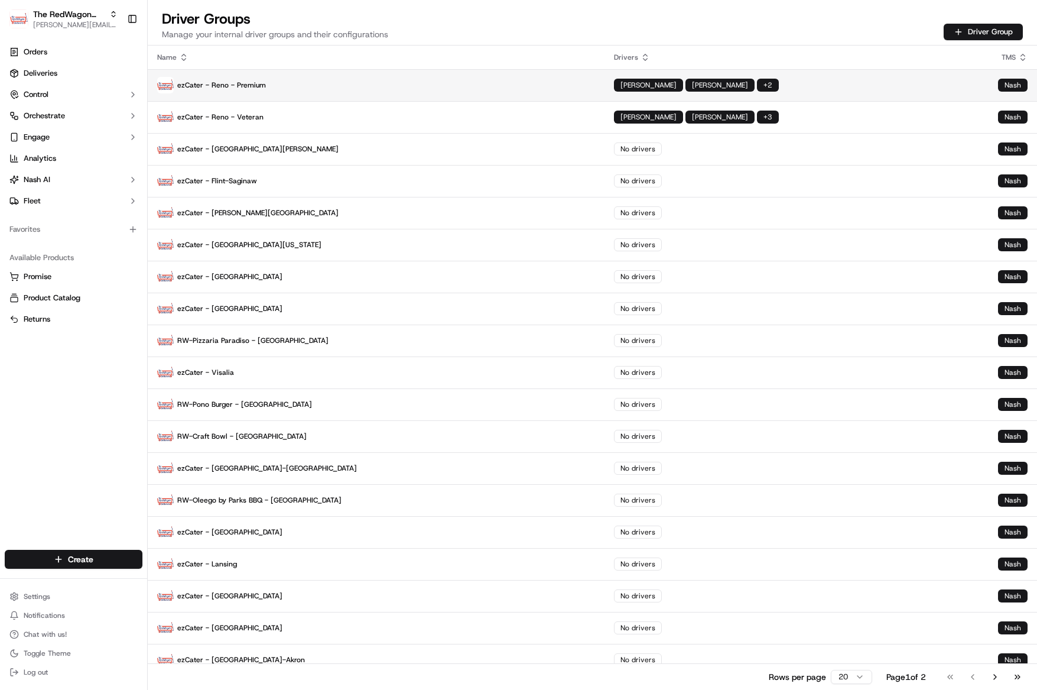
click at [283, 83] on p "ezCater - Reno - Premium" at bounding box center [376, 85] width 438 height 17
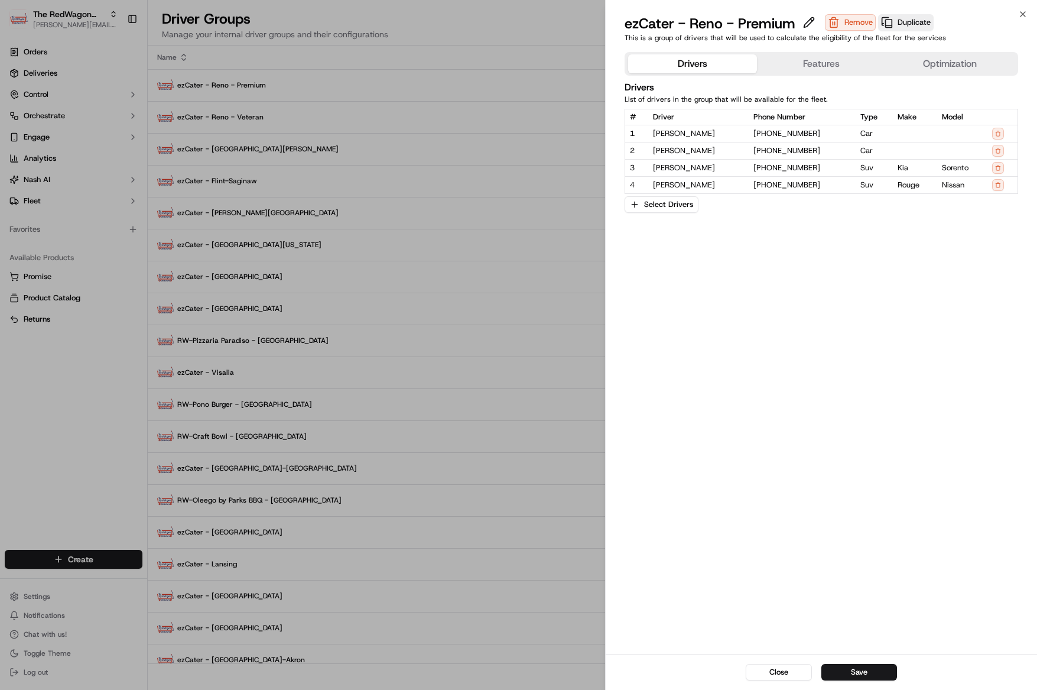
click at [820, 66] on button "Features" at bounding box center [821, 63] width 129 height 19
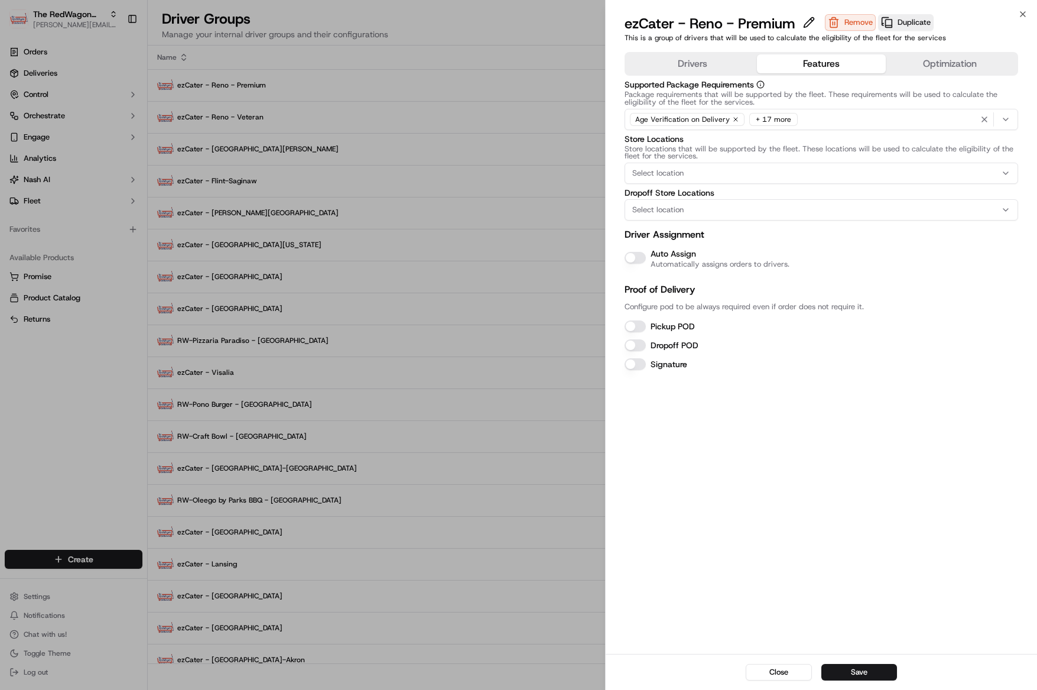
click at [639, 256] on button "Auto Assign" at bounding box center [635, 258] width 21 height 12
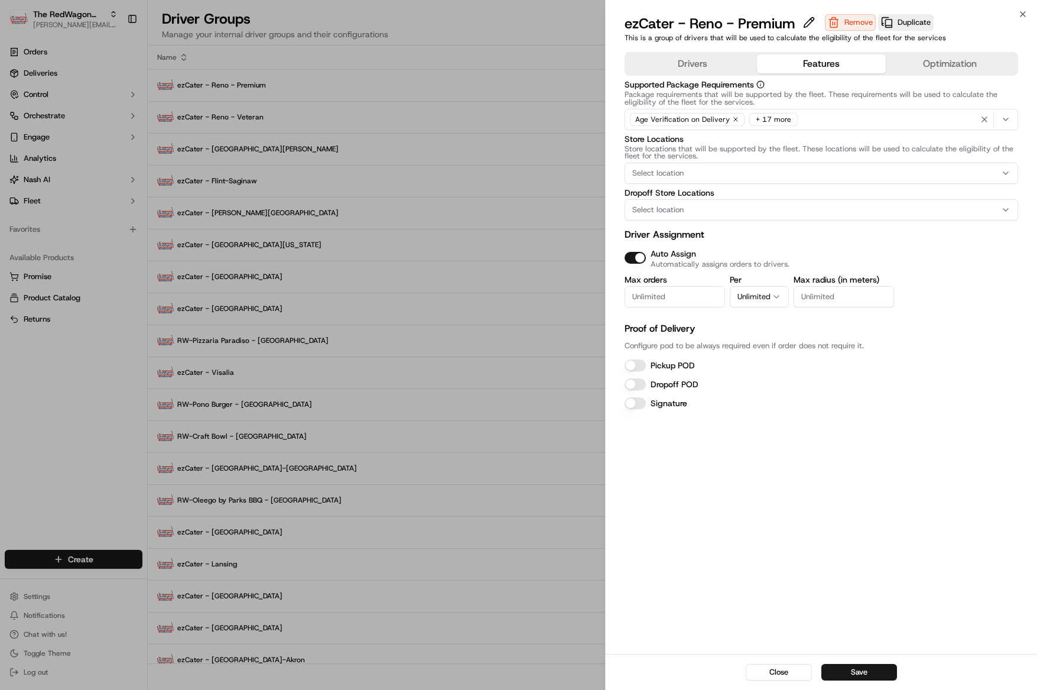
click at [661, 307] on input "Max orders" at bounding box center [675, 296] width 100 height 21
type input "1"
click at [755, 296] on button "Unlimited" at bounding box center [759, 296] width 59 height 21
click at [646, 360] on div "Pickup POD" at bounding box center [822, 365] width 394 height 14
click at [640, 365] on button "Pickup POD" at bounding box center [635, 365] width 21 height 12
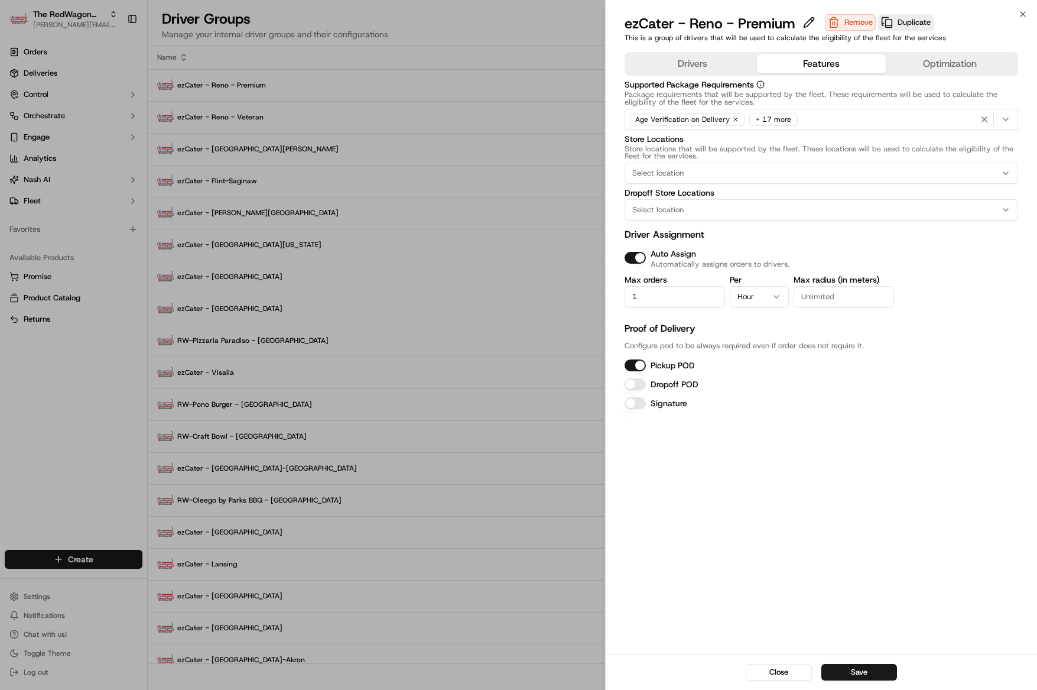
click at [635, 390] on div "Dropoff POD" at bounding box center [822, 384] width 394 height 14
click at [639, 385] on button "Dropoff POD" at bounding box center [635, 384] width 21 height 12
click at [854, 672] on button "Save" at bounding box center [859, 672] width 76 height 17
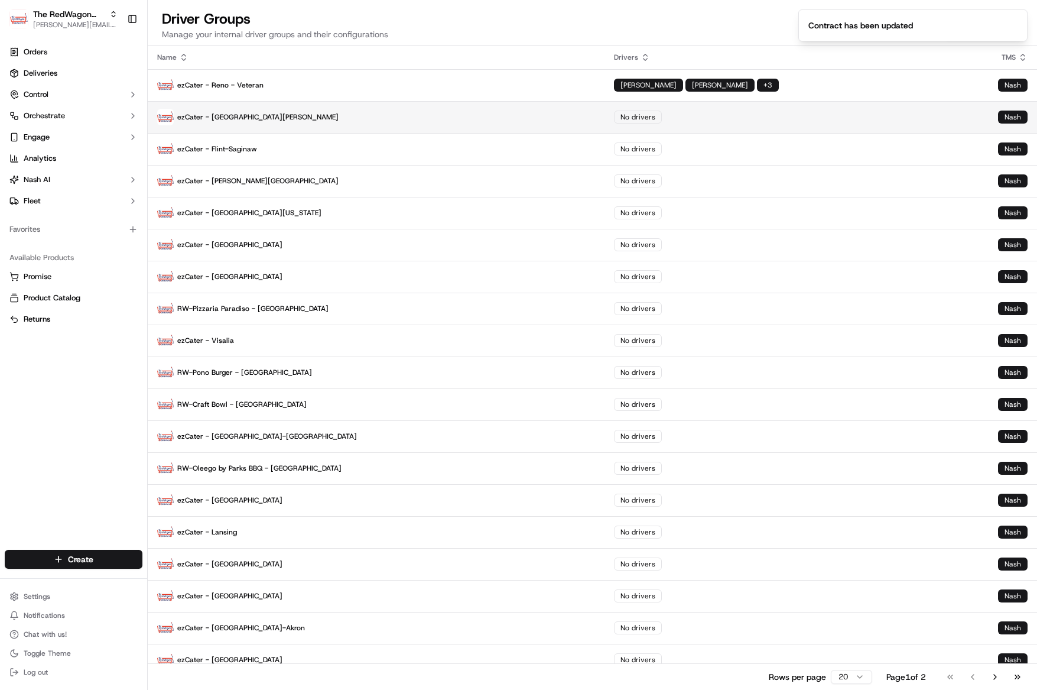
scroll to position [4, 0]
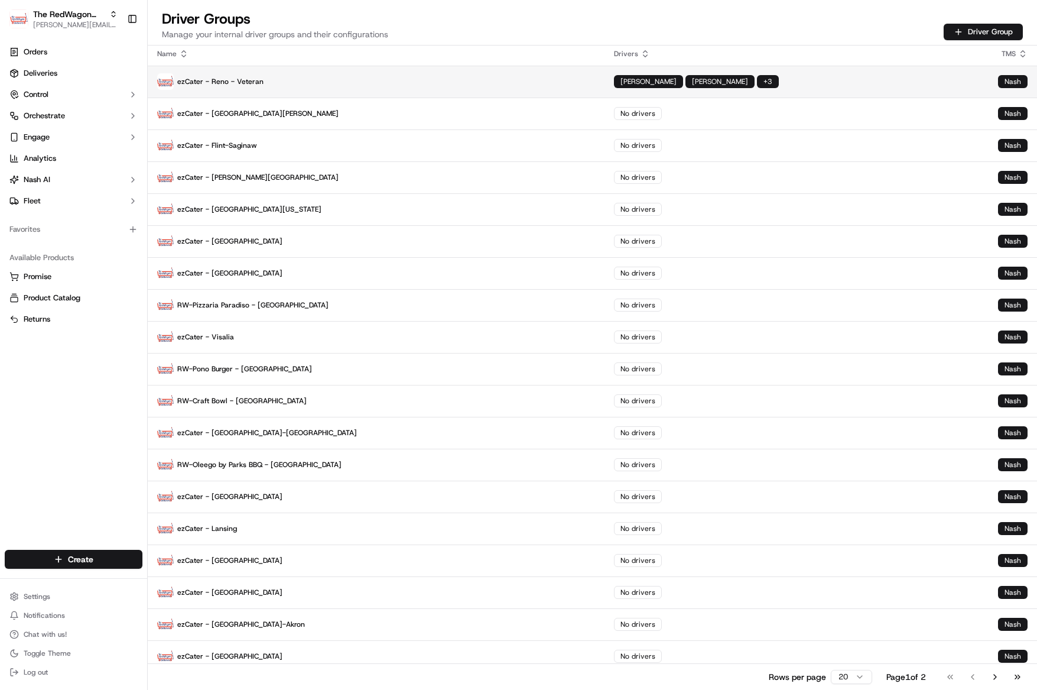
click at [329, 87] on p "ezCater - Reno - Veteran" at bounding box center [376, 81] width 438 height 17
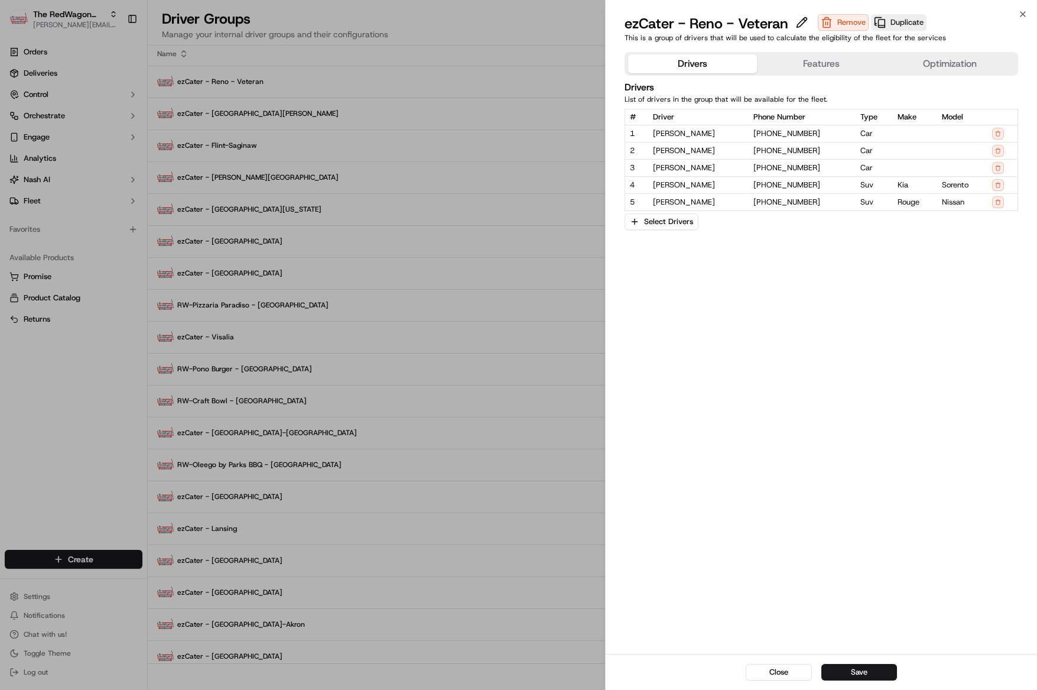
click at [823, 69] on button "Features" at bounding box center [821, 63] width 129 height 19
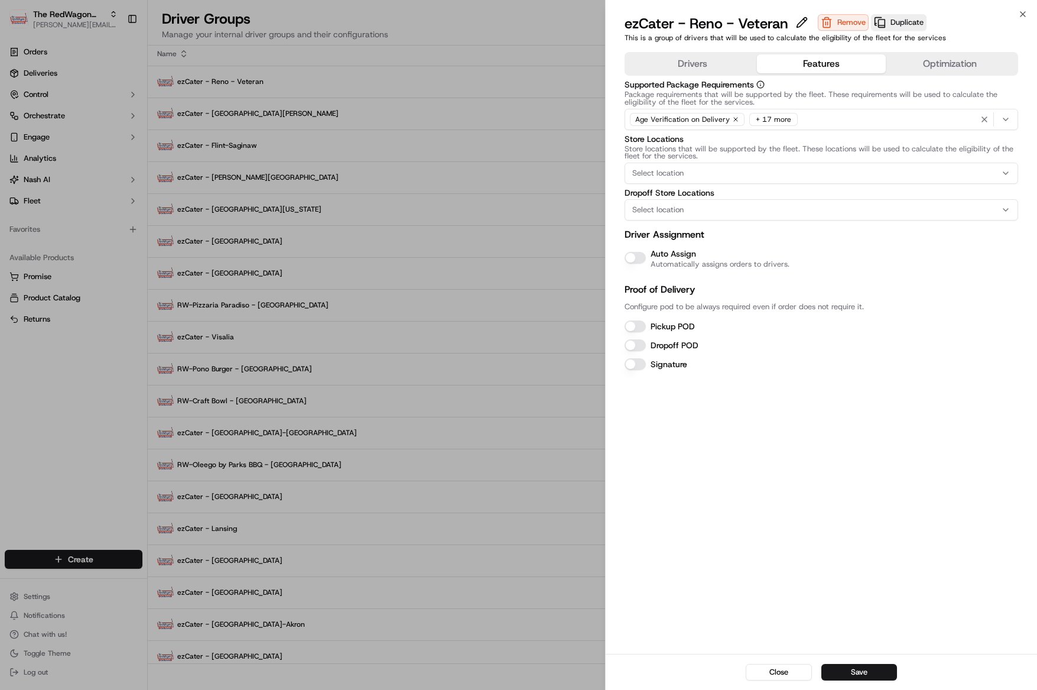
click at [639, 260] on button "Auto Assign" at bounding box center [635, 258] width 21 height 12
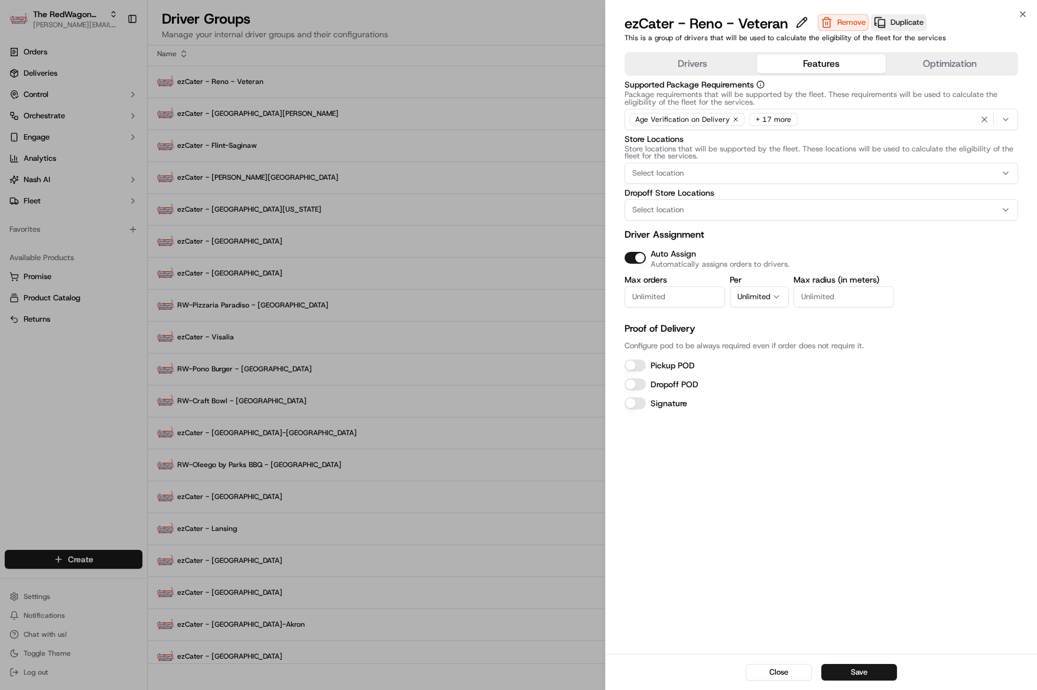
click at [675, 300] on input "Max orders" at bounding box center [675, 296] width 100 height 21
type input "1"
click at [777, 299] on icon "button" at bounding box center [776, 296] width 9 height 9
click at [635, 366] on button "Pickup POD" at bounding box center [635, 365] width 21 height 12
click at [633, 382] on button "Dropoff POD" at bounding box center [635, 384] width 21 height 12
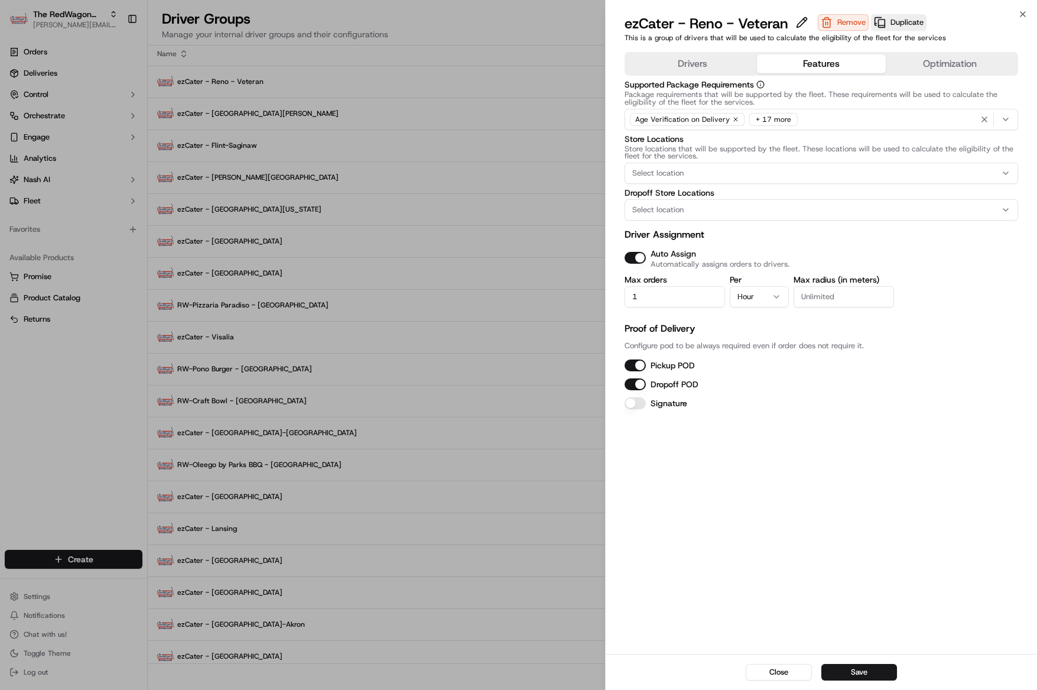
click at [854, 667] on button "Save" at bounding box center [859, 672] width 76 height 17
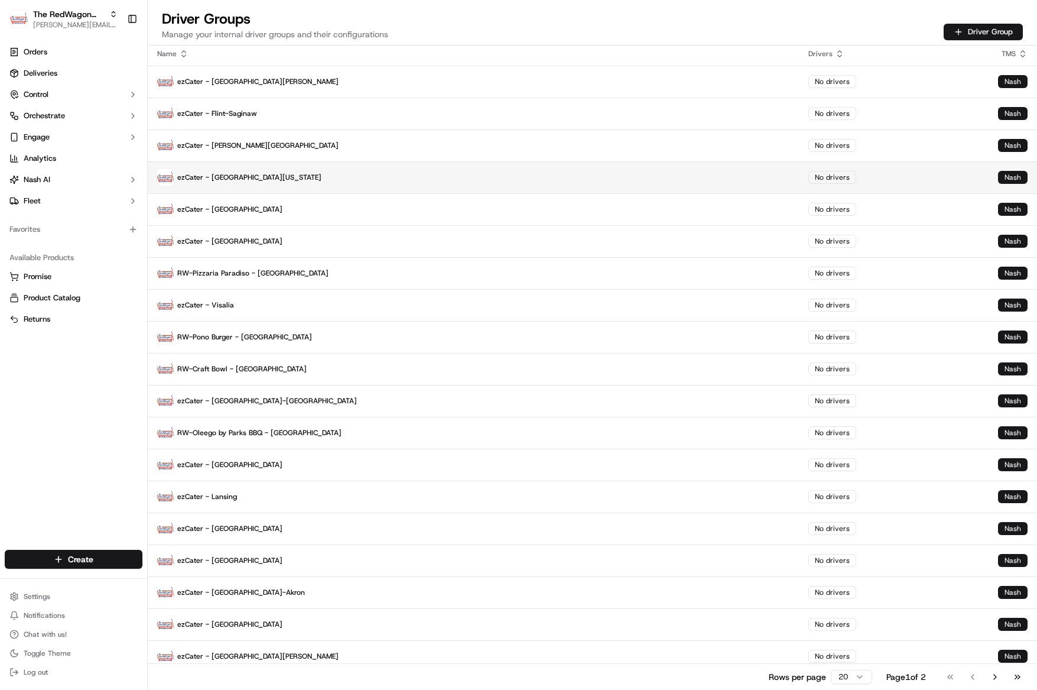
scroll to position [0, 0]
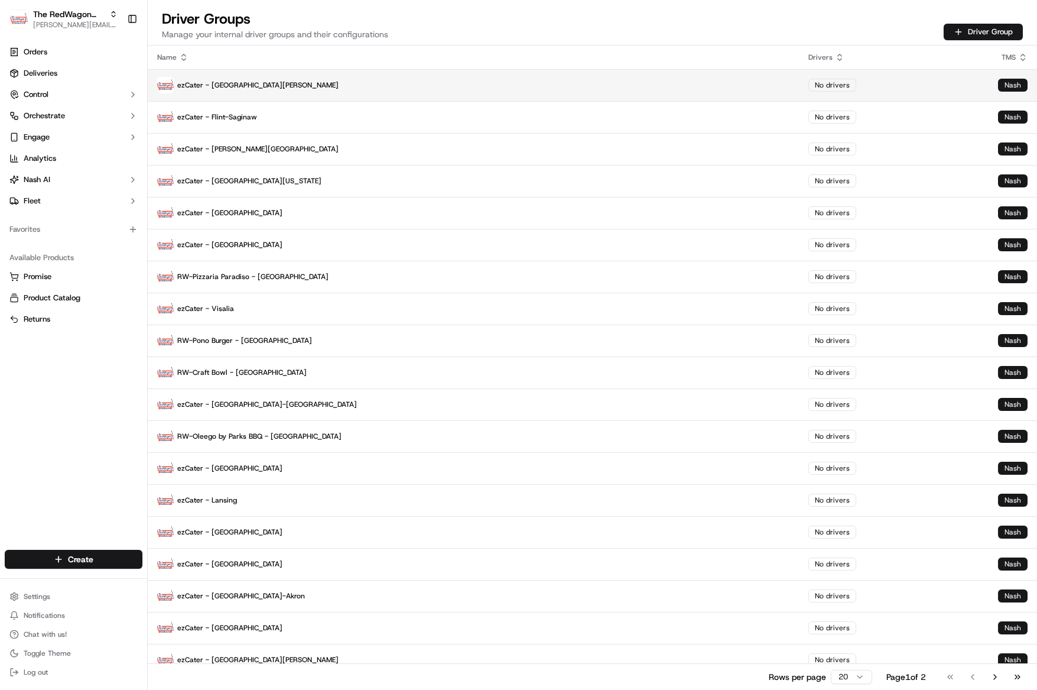
click at [240, 88] on p "ezCater - San Fernando Valley" at bounding box center [473, 85] width 632 height 17
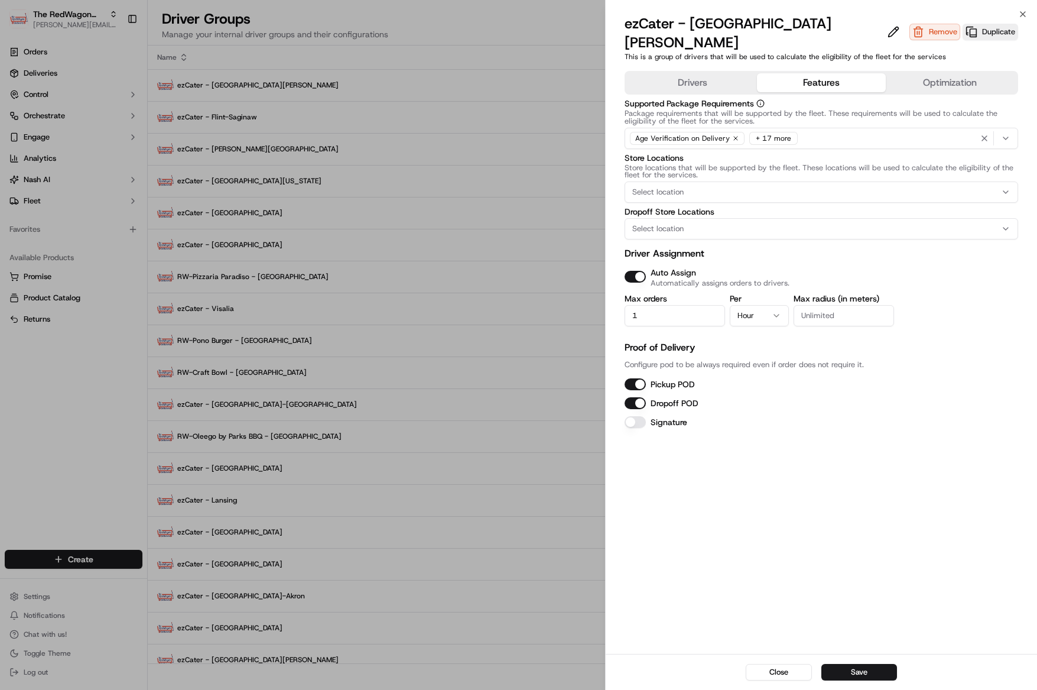
click at [788, 73] on button "Features" at bounding box center [821, 82] width 129 height 19
click at [1019, 16] on icon "button" at bounding box center [1022, 13] width 9 height 9
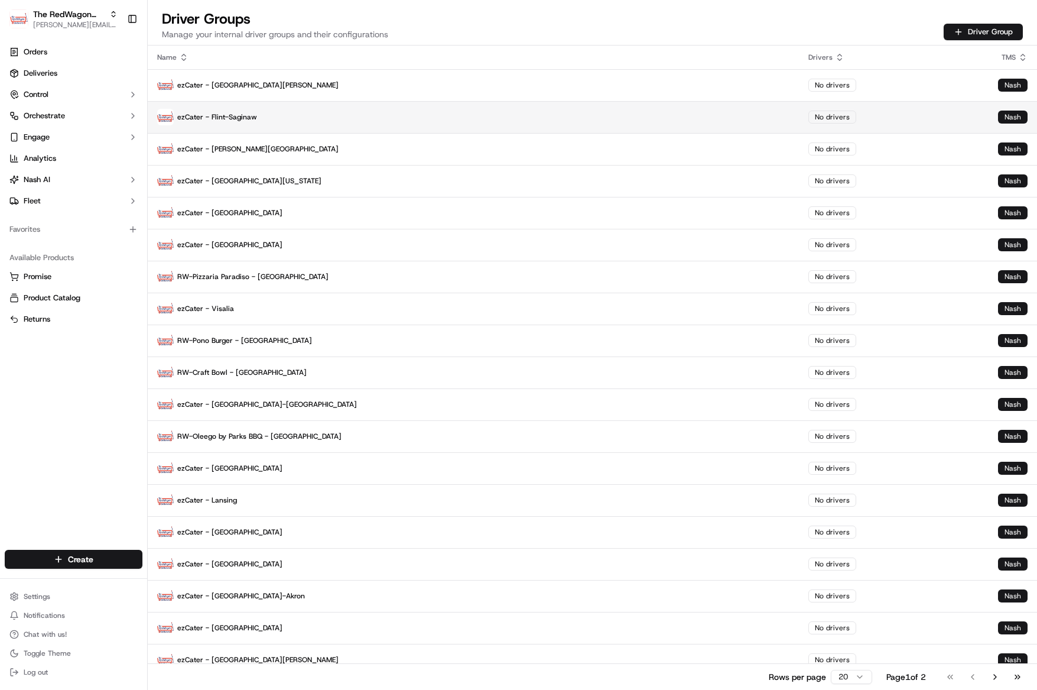
click at [242, 112] on p "ezCater - Flint-Saginaw" at bounding box center [473, 117] width 632 height 17
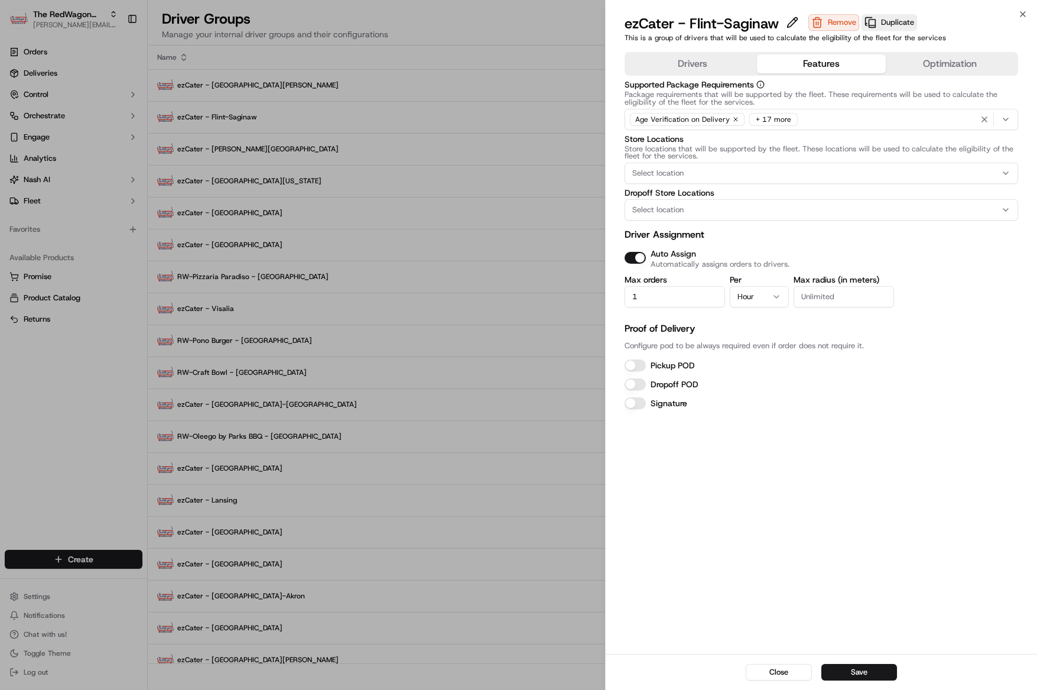
click at [854, 67] on button "Features" at bounding box center [821, 63] width 129 height 19
click at [642, 365] on button "Pickup POD" at bounding box center [635, 365] width 21 height 12
click at [642, 385] on button "Dropoff POD" at bounding box center [635, 384] width 21 height 12
click at [857, 669] on button "Save" at bounding box center [859, 672] width 76 height 17
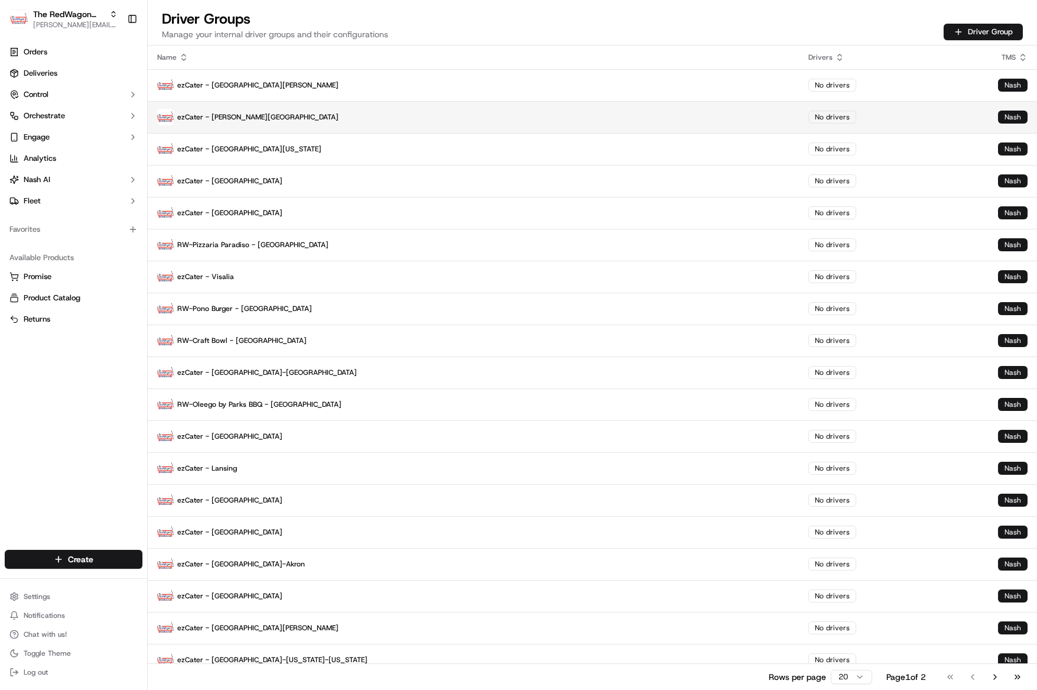
click at [217, 121] on p "ezCater - Ann Arbor" at bounding box center [473, 117] width 632 height 17
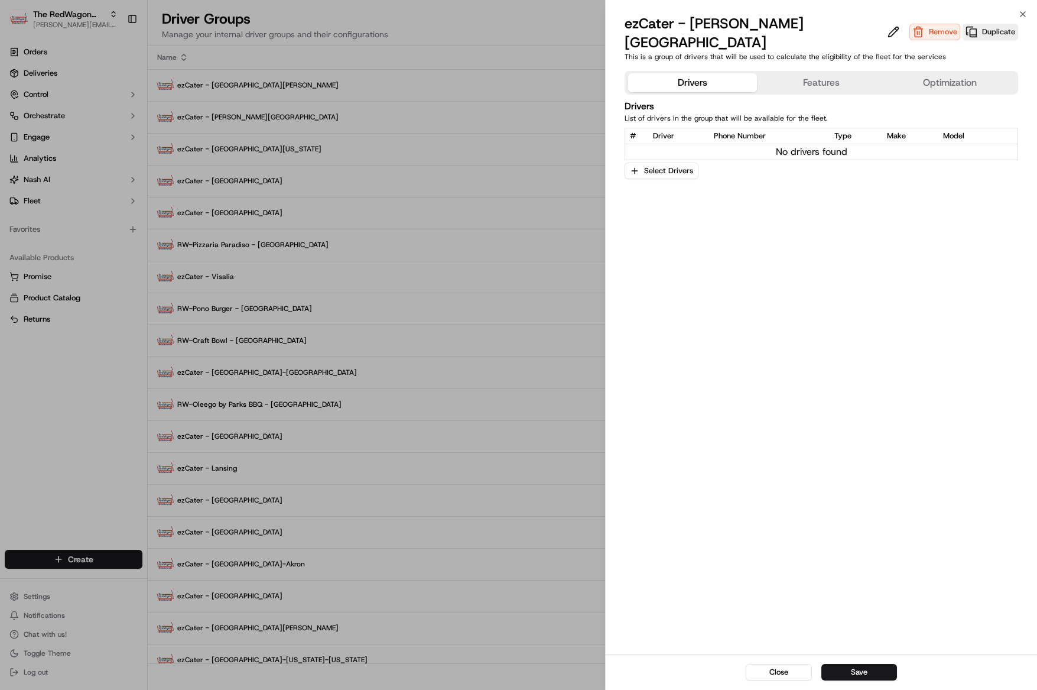
click at [830, 73] on button "Features" at bounding box center [821, 82] width 129 height 19
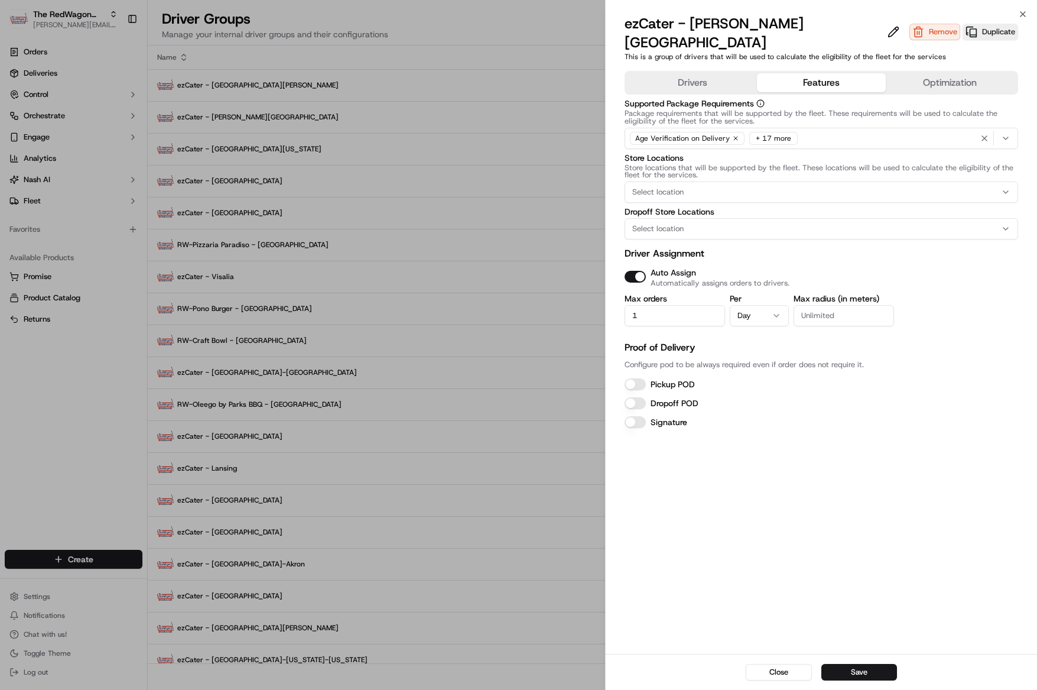
drag, startPoint x: 633, startPoint y: 362, endPoint x: 637, endPoint y: 383, distance: 21.6
click at [633, 378] on button "Pickup POD" at bounding box center [635, 384] width 21 height 12
click at [637, 397] on button "Dropoff POD" at bounding box center [635, 403] width 21 height 12
click at [859, 674] on button "Save" at bounding box center [859, 672] width 76 height 17
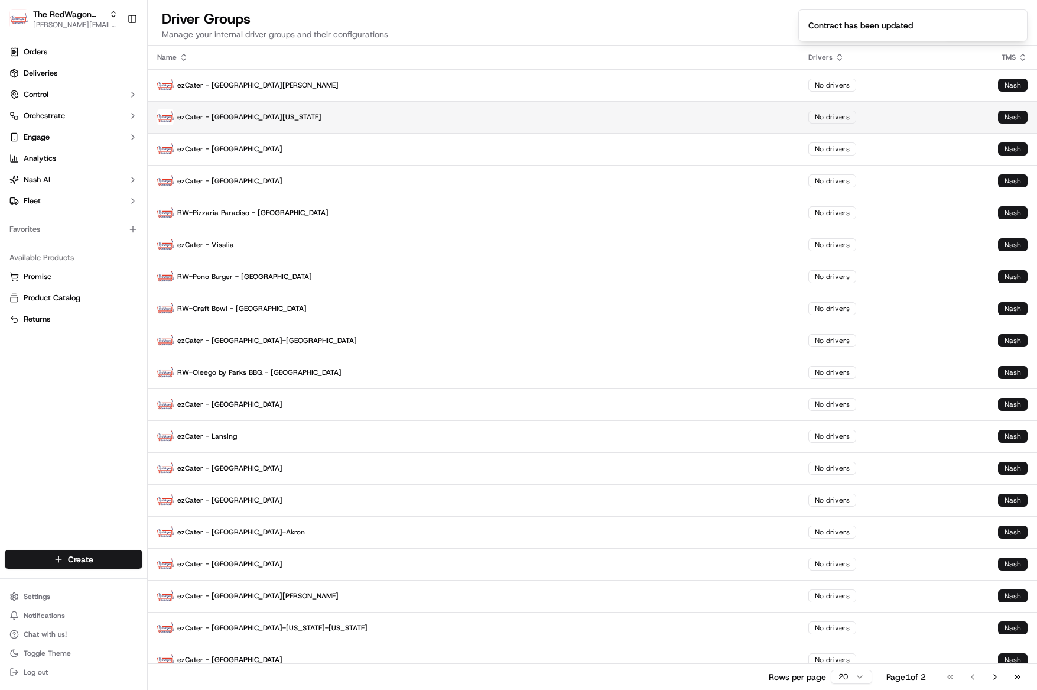
click at [236, 124] on p "ezCater - South Florida" at bounding box center [473, 117] width 632 height 17
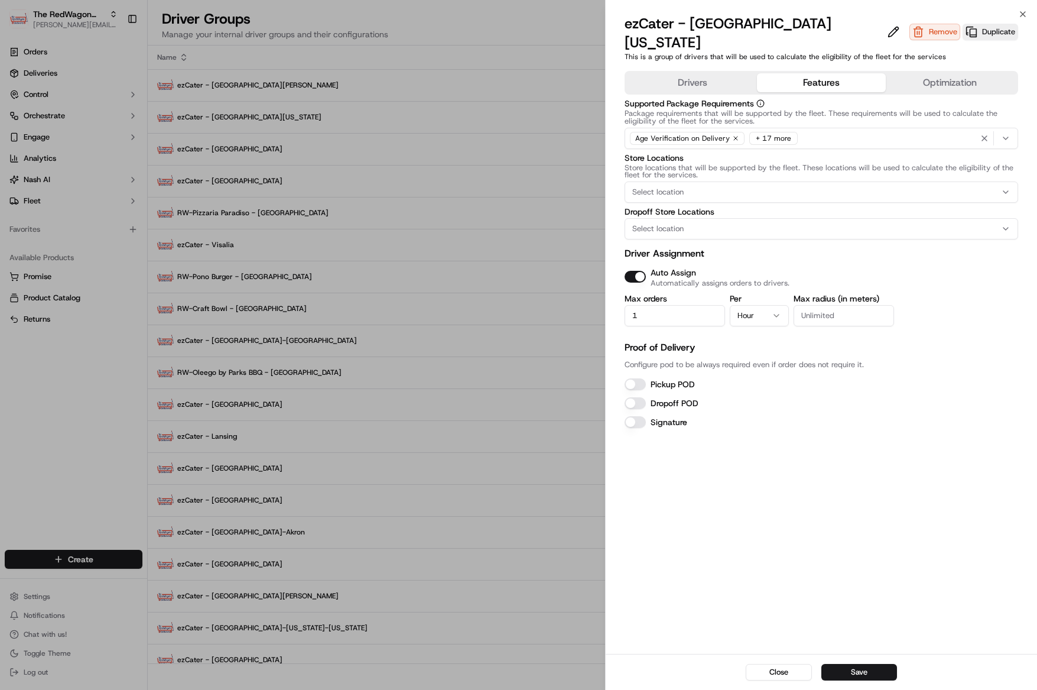
click at [797, 73] on button "Features" at bounding box center [821, 82] width 129 height 19
click at [635, 378] on button "Pickup POD" at bounding box center [635, 384] width 21 height 12
click at [635, 397] on button "Dropoff POD" at bounding box center [635, 403] width 21 height 12
click at [864, 678] on button "Save" at bounding box center [859, 672] width 76 height 17
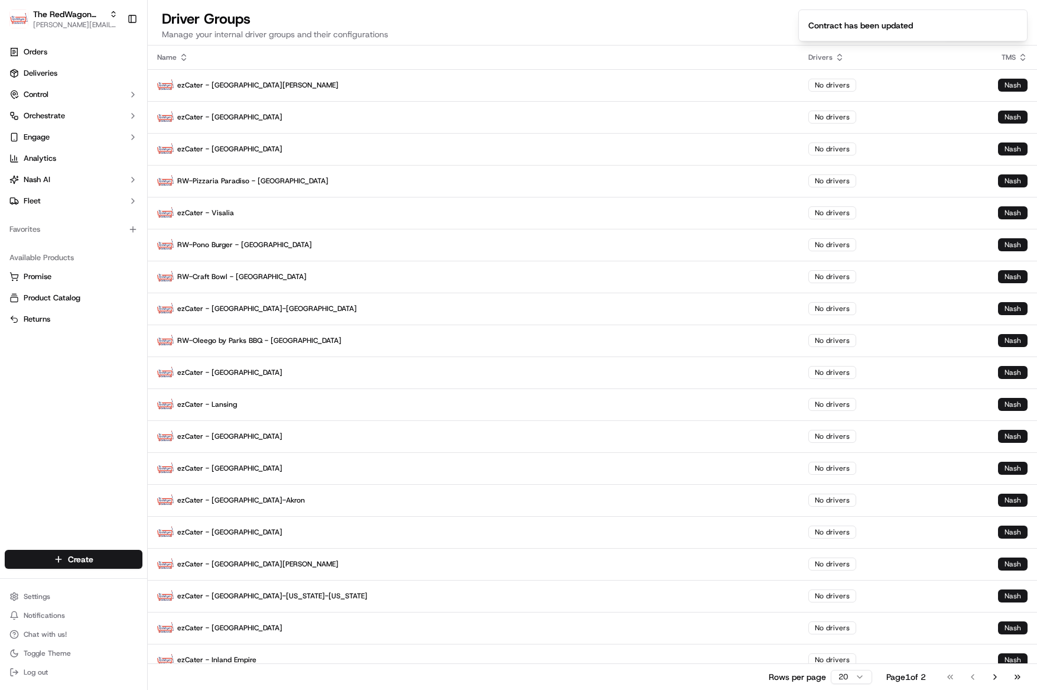
click at [227, 113] on p "ezCater - Indianapolis" at bounding box center [473, 117] width 632 height 17
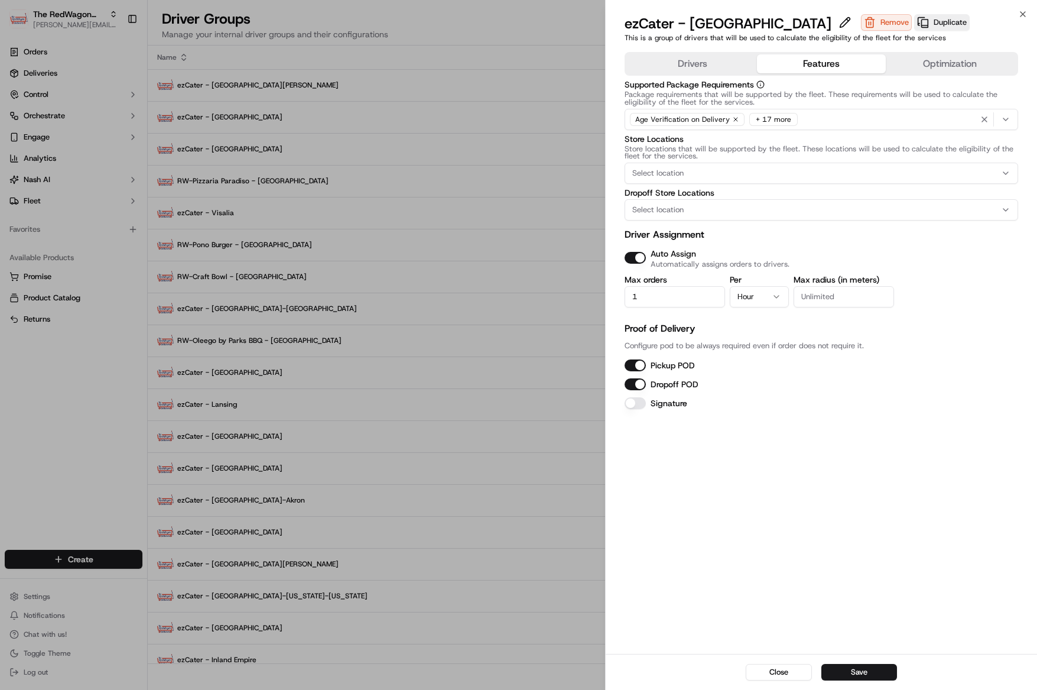
click at [797, 63] on button "Features" at bounding box center [821, 63] width 129 height 19
click at [864, 671] on button "Save" at bounding box center [859, 672] width 76 height 17
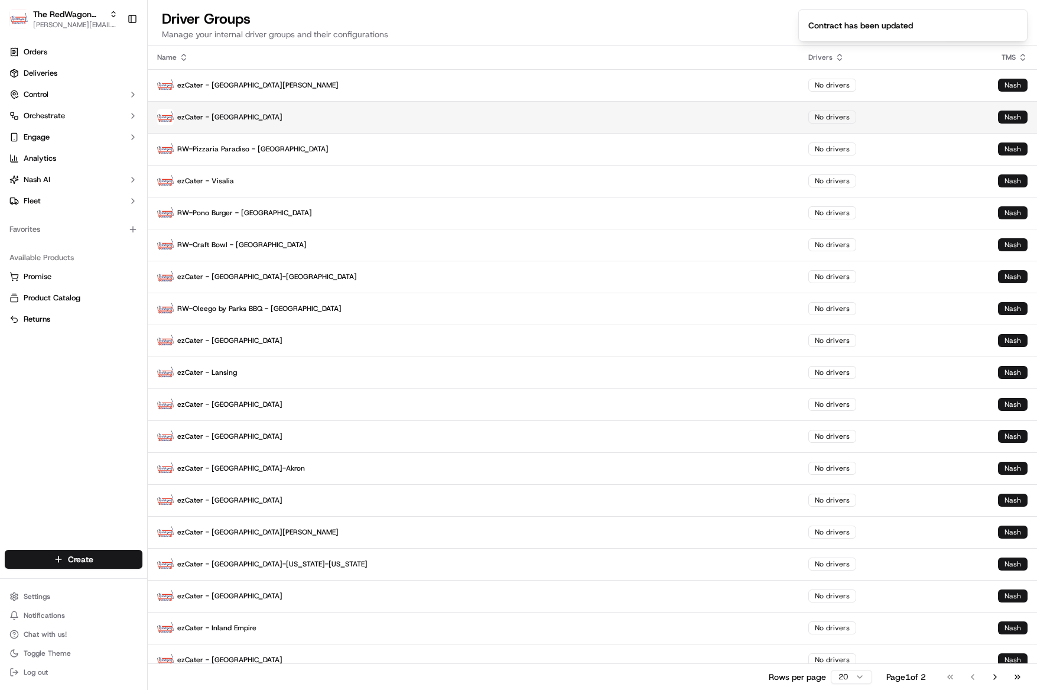
click at [266, 114] on p "ezCater - Los Angeles" at bounding box center [473, 117] width 632 height 17
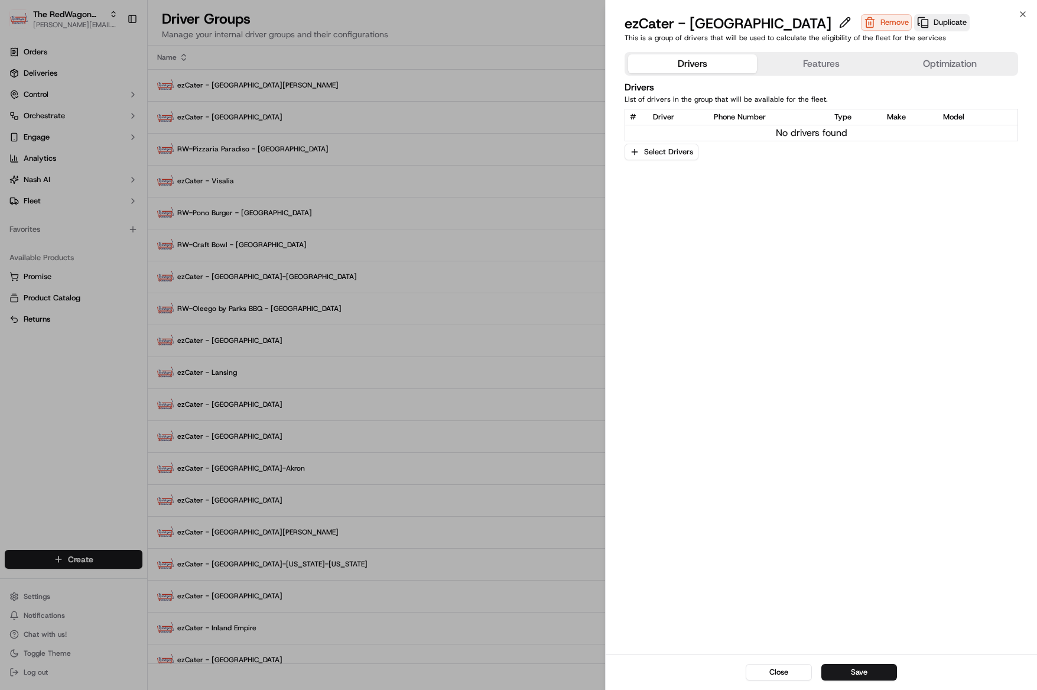
click at [821, 64] on button "Features" at bounding box center [821, 63] width 129 height 19
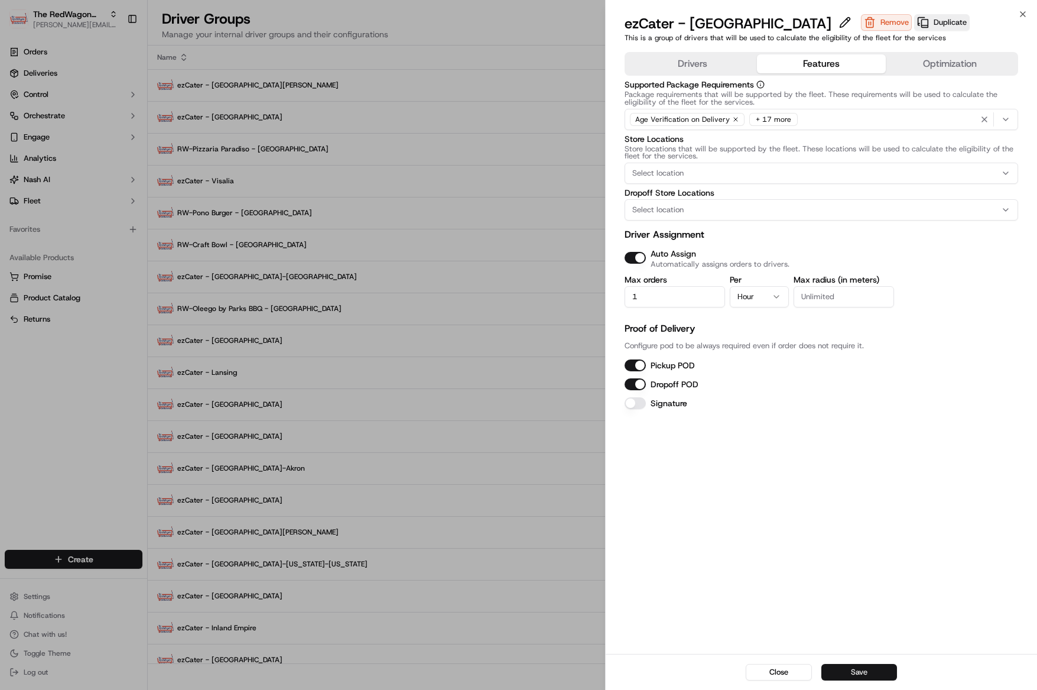
click at [838, 669] on button "Save" at bounding box center [859, 672] width 76 height 17
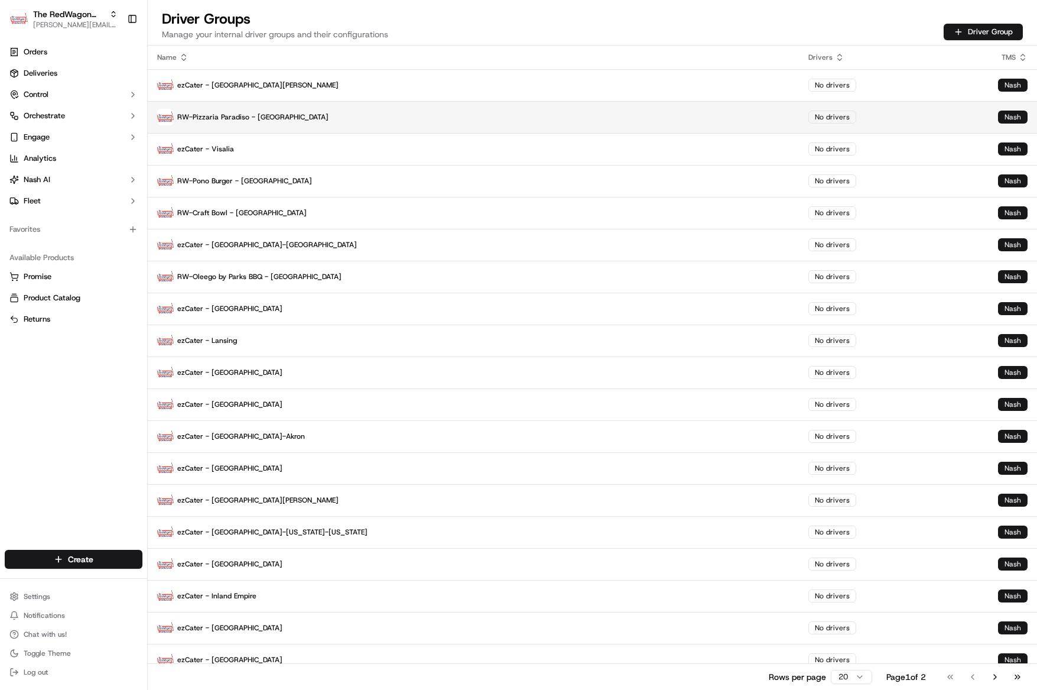
click at [230, 120] on p "RW-Pizzaria Paradiso - [GEOGRAPHIC_DATA]" at bounding box center [473, 117] width 632 height 17
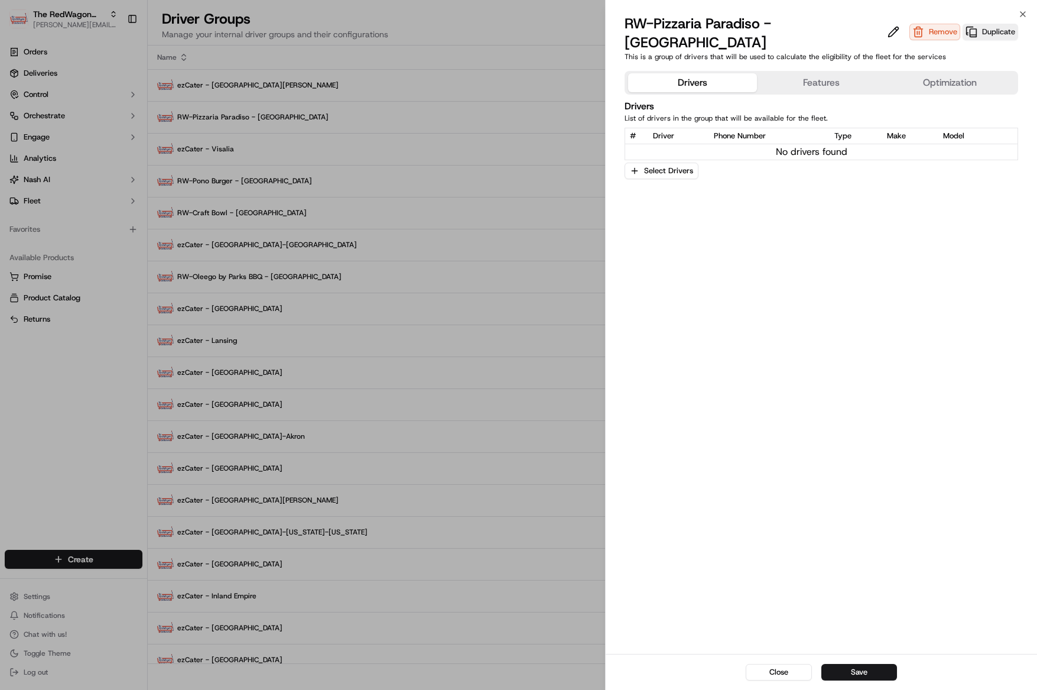
click at [837, 79] on div "Drivers Features Optimization Drivers List of drivers in the group that will be…" at bounding box center [822, 125] width 394 height 108
click at [837, 74] on div "Drivers Features Optimization" at bounding box center [822, 83] width 394 height 24
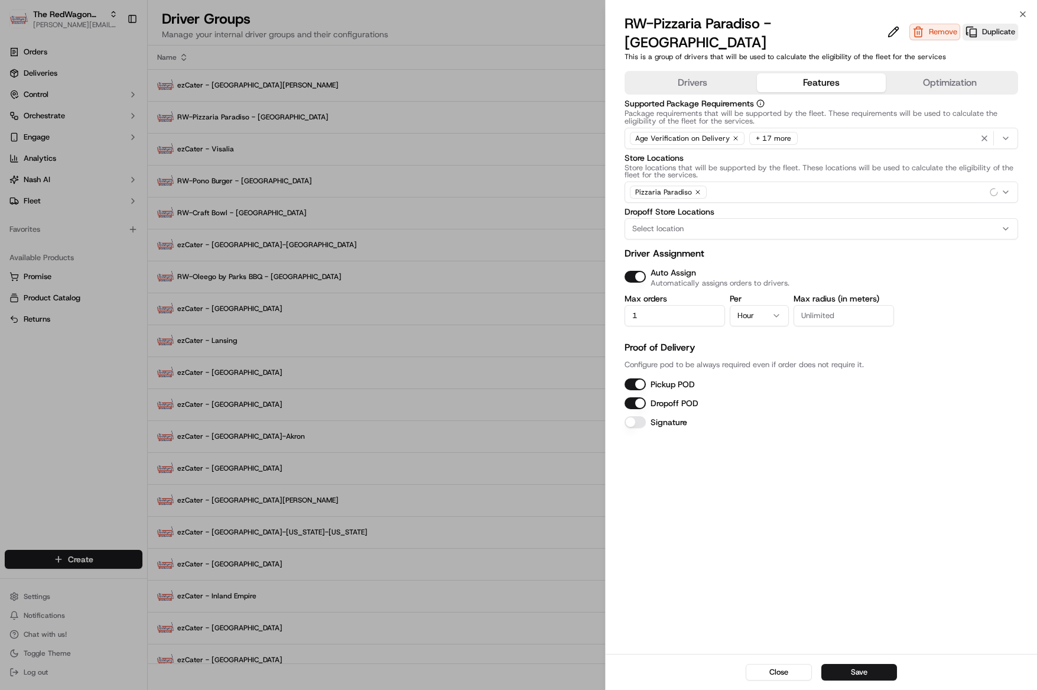
click at [811, 73] on button "Features" at bounding box center [821, 82] width 129 height 19
click at [852, 671] on button "Save" at bounding box center [859, 672] width 76 height 17
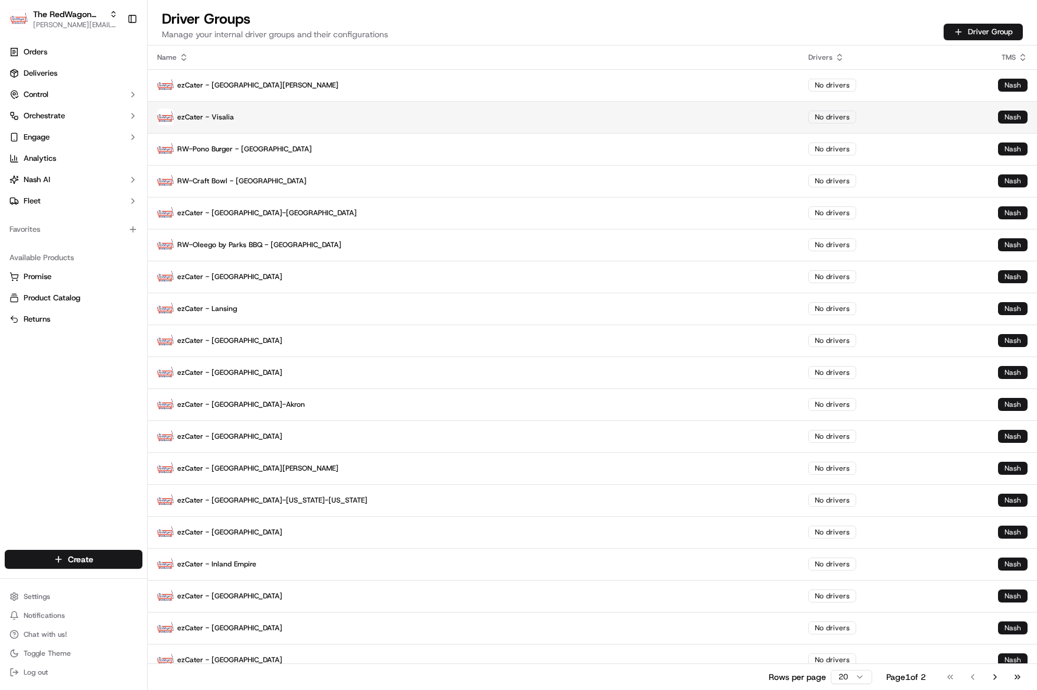
click at [223, 119] on p "ezCater - Visalia" at bounding box center [473, 117] width 632 height 17
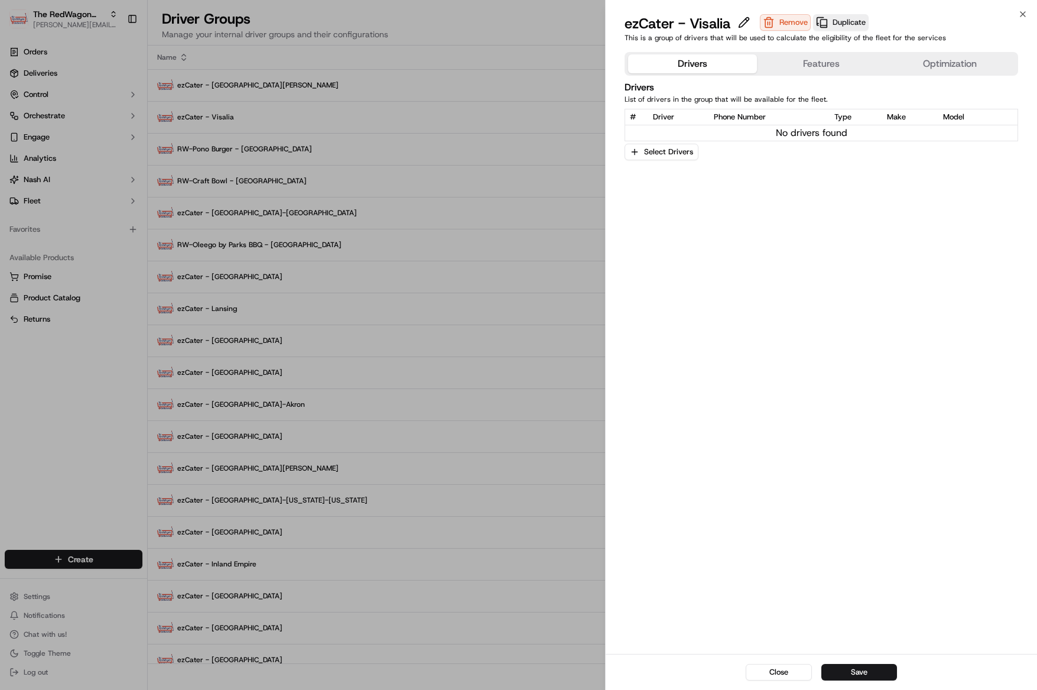
click at [812, 53] on div "Drivers Features Optimization" at bounding box center [822, 64] width 394 height 24
click at [811, 65] on button "Features" at bounding box center [821, 63] width 129 height 19
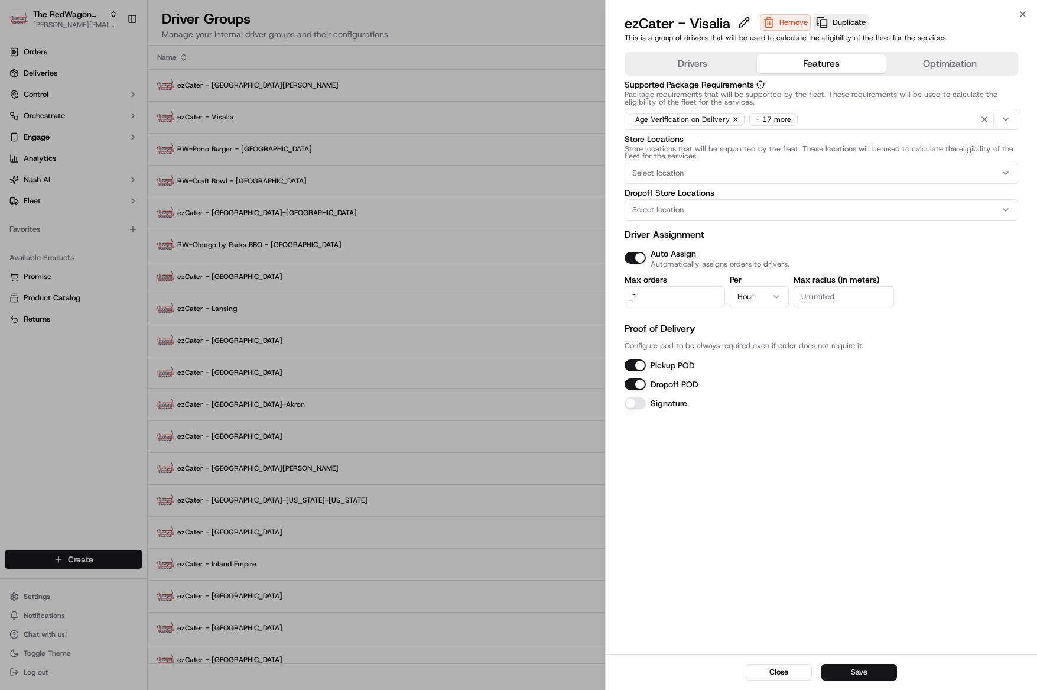
click at [853, 670] on button "Save" at bounding box center [859, 672] width 76 height 17
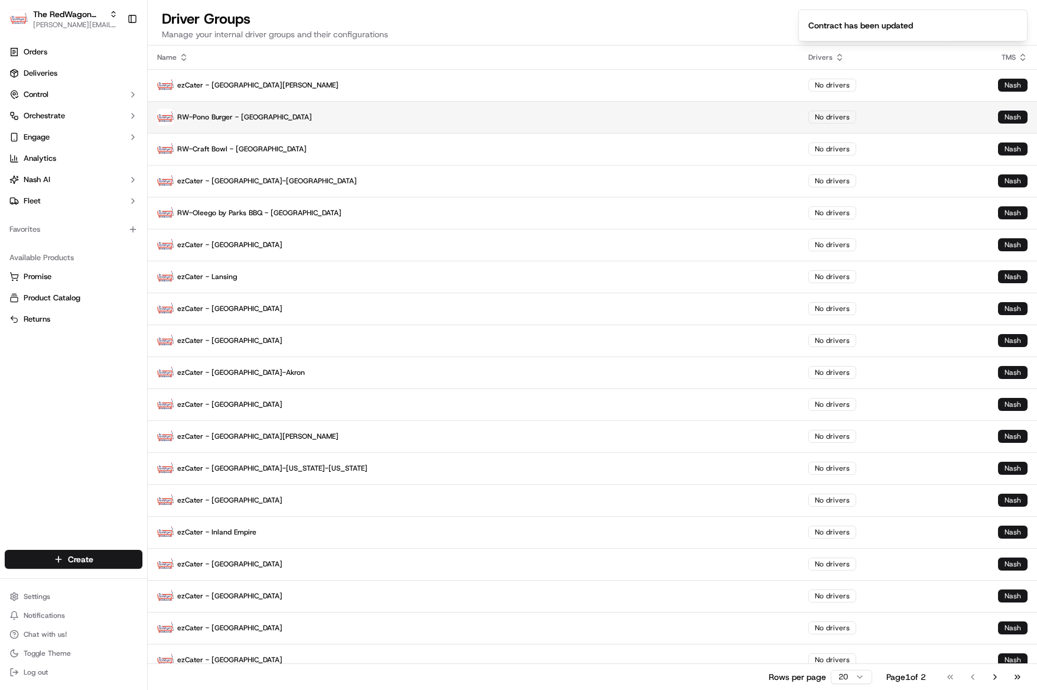
click at [223, 113] on p "RW-Pono Burger - [GEOGRAPHIC_DATA]" at bounding box center [473, 117] width 632 height 17
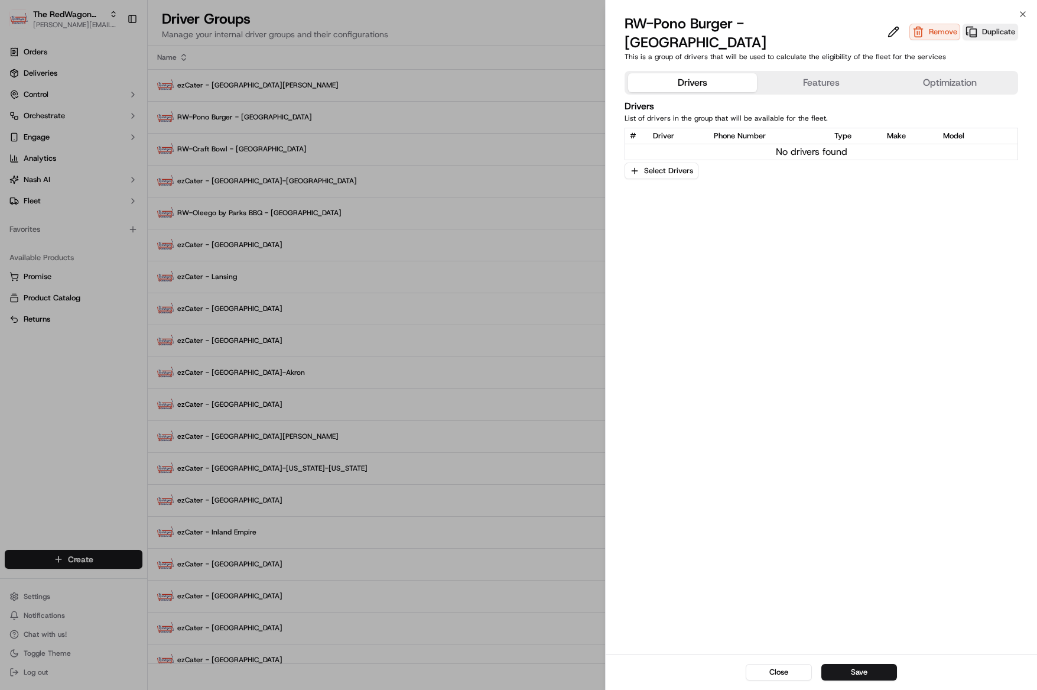
click at [809, 73] on button "Features" at bounding box center [821, 82] width 129 height 19
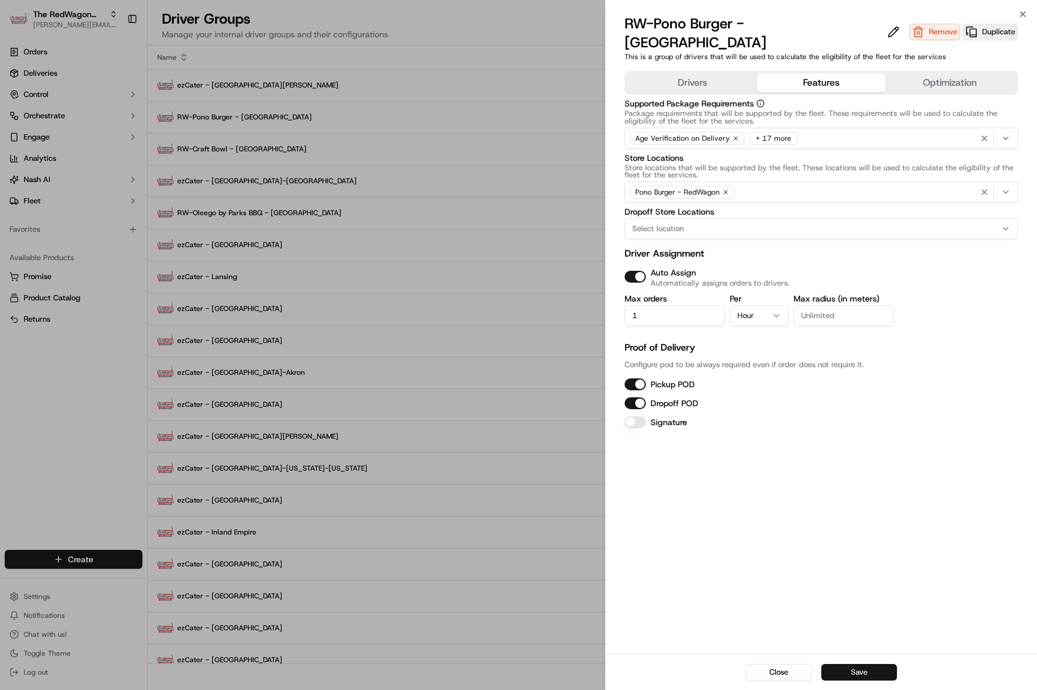
click at [875, 667] on button "Save" at bounding box center [859, 672] width 76 height 17
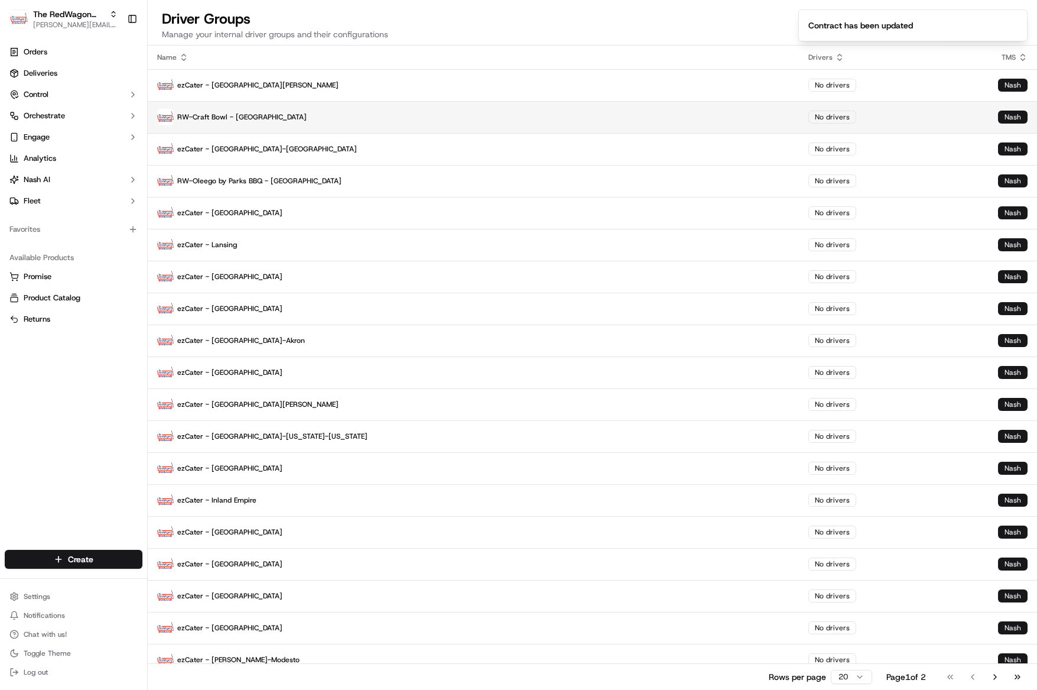
click at [248, 129] on td "RW-Craft Bowl - [GEOGRAPHIC_DATA]" at bounding box center [473, 117] width 651 height 32
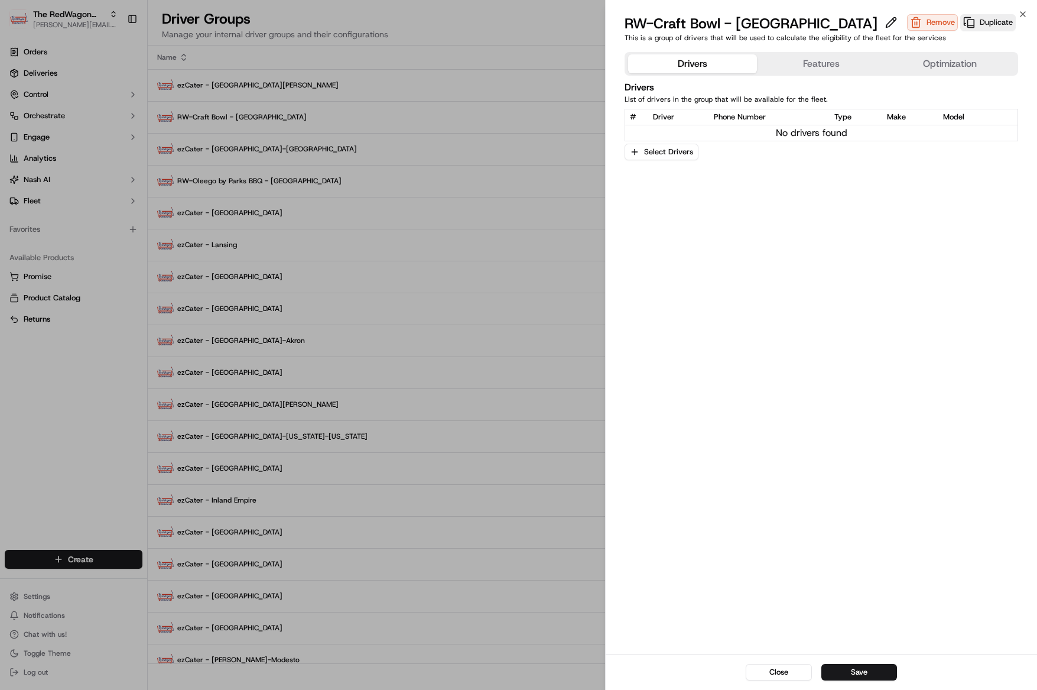
click at [811, 60] on button "Features" at bounding box center [821, 63] width 129 height 19
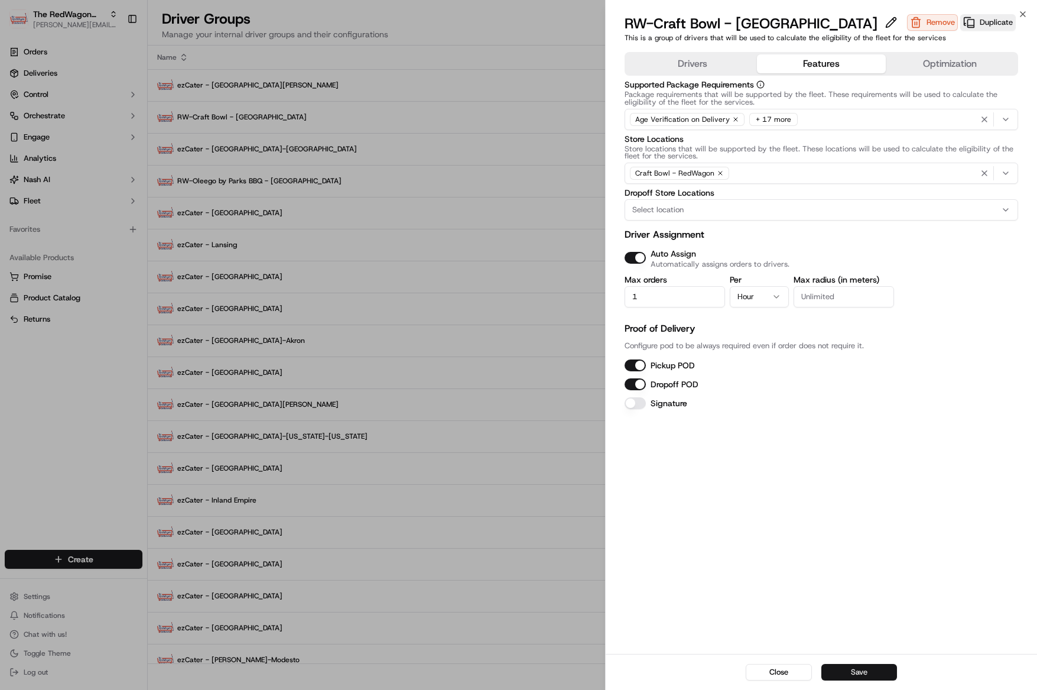
click at [860, 670] on button "Save" at bounding box center [859, 672] width 76 height 17
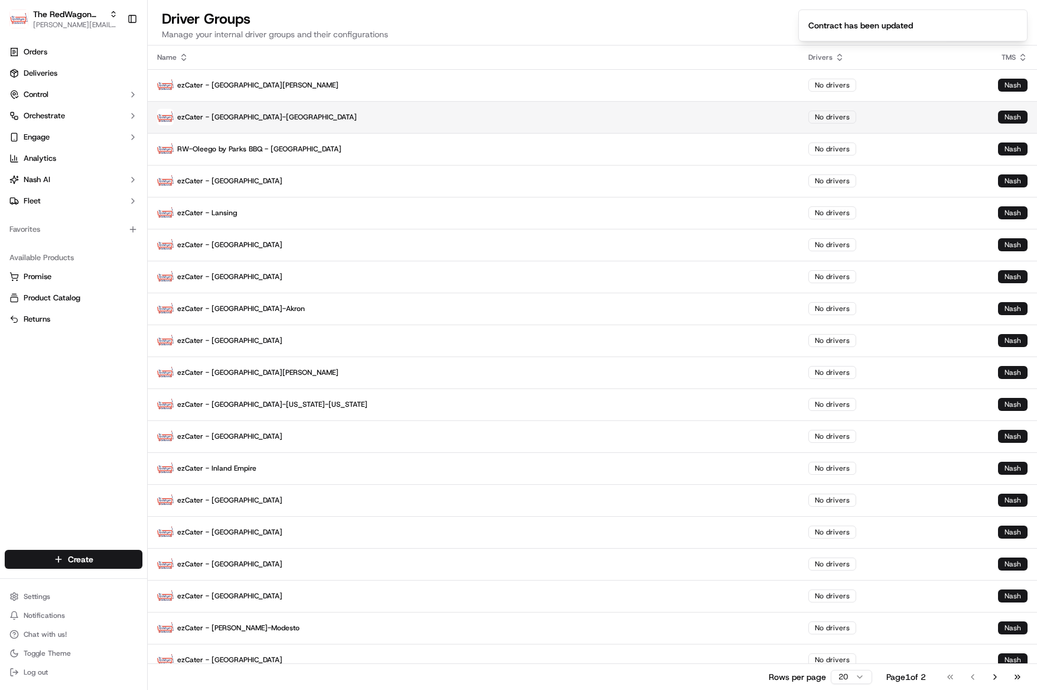
click at [253, 122] on p "ezCater - Dallas-Fort Worth" at bounding box center [473, 117] width 632 height 17
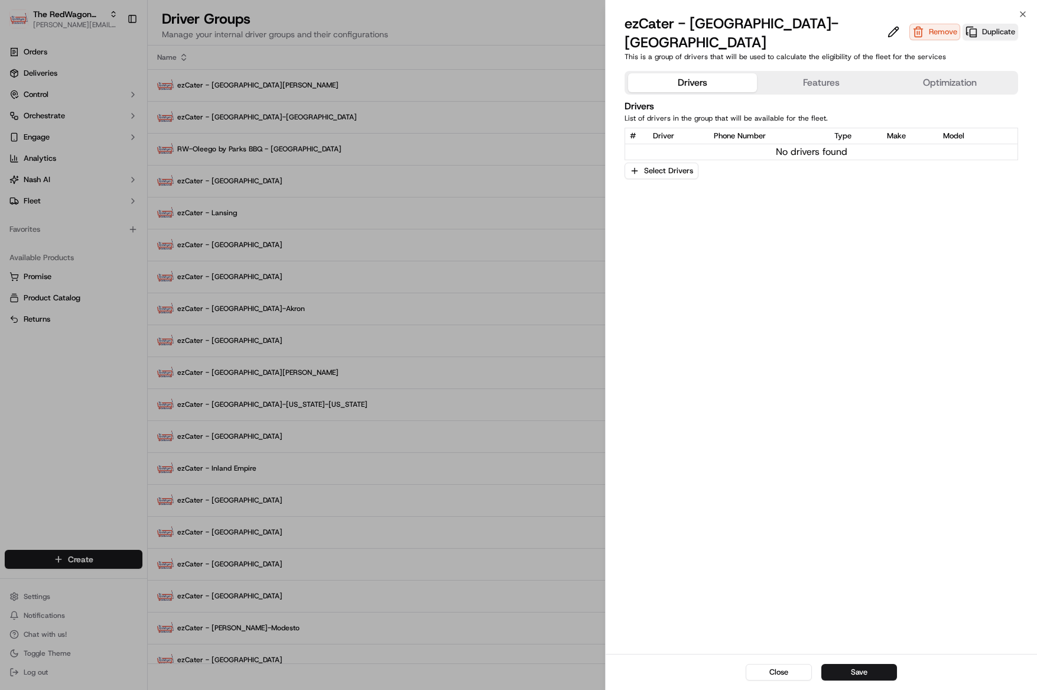
click at [828, 73] on button "Features" at bounding box center [821, 82] width 129 height 19
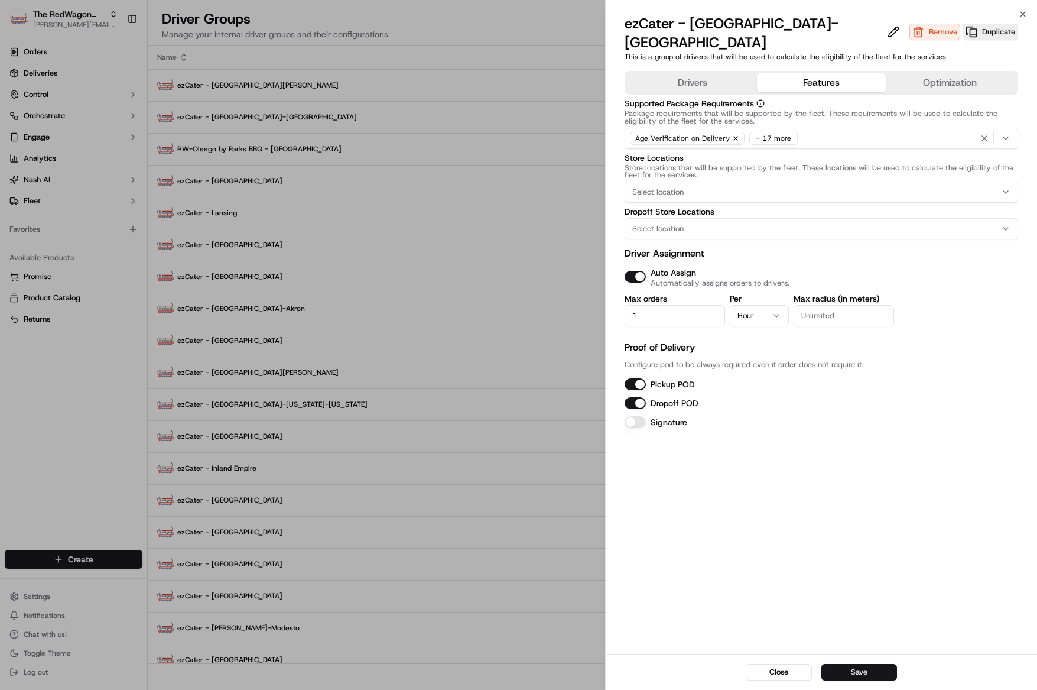
click at [857, 665] on button "Save" at bounding box center [859, 672] width 76 height 17
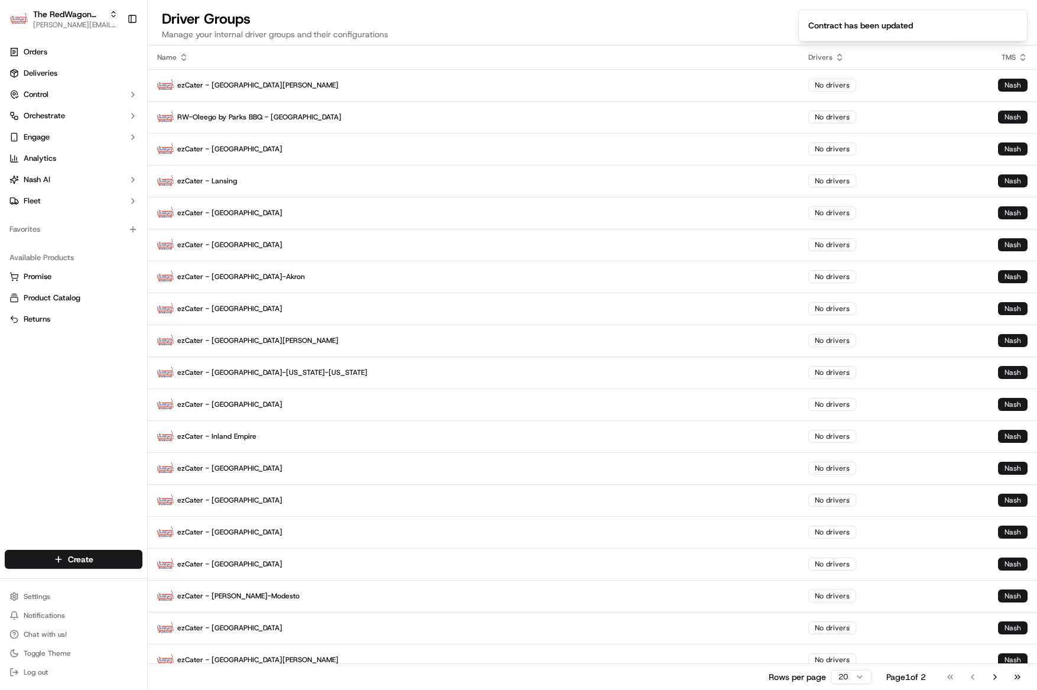
click at [244, 115] on p "RW-Oleego by Parks BBQ - [GEOGRAPHIC_DATA]" at bounding box center [473, 117] width 632 height 17
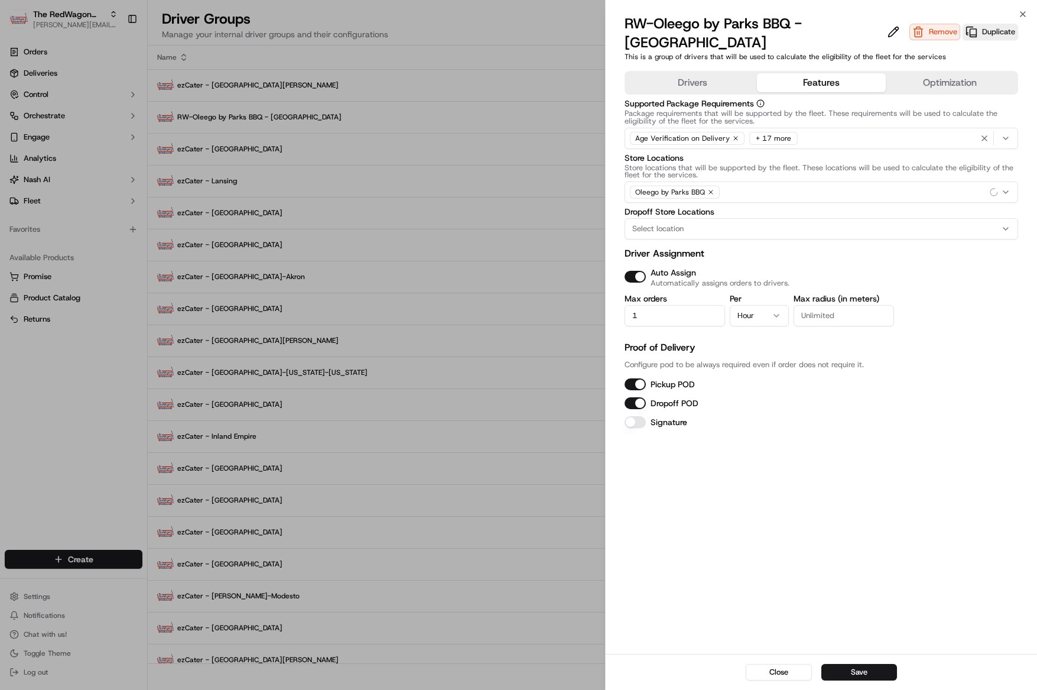
click at [834, 74] on button "Features" at bounding box center [821, 82] width 129 height 19
click at [862, 664] on button "Save" at bounding box center [859, 672] width 76 height 17
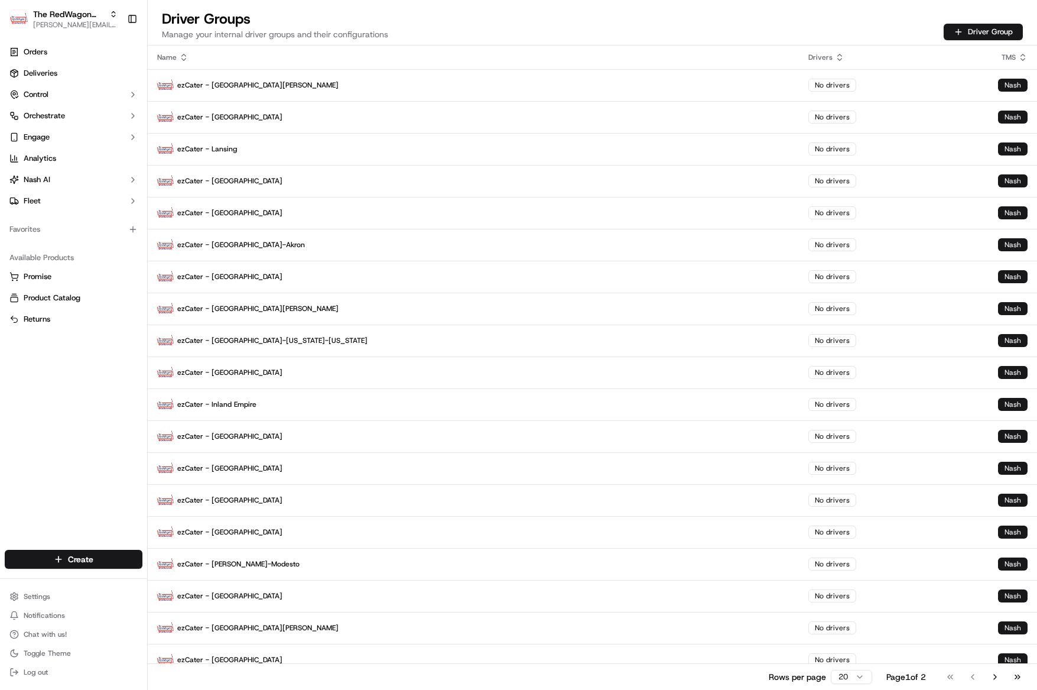
click at [230, 118] on p "ezCater - San Francisco" at bounding box center [473, 117] width 632 height 17
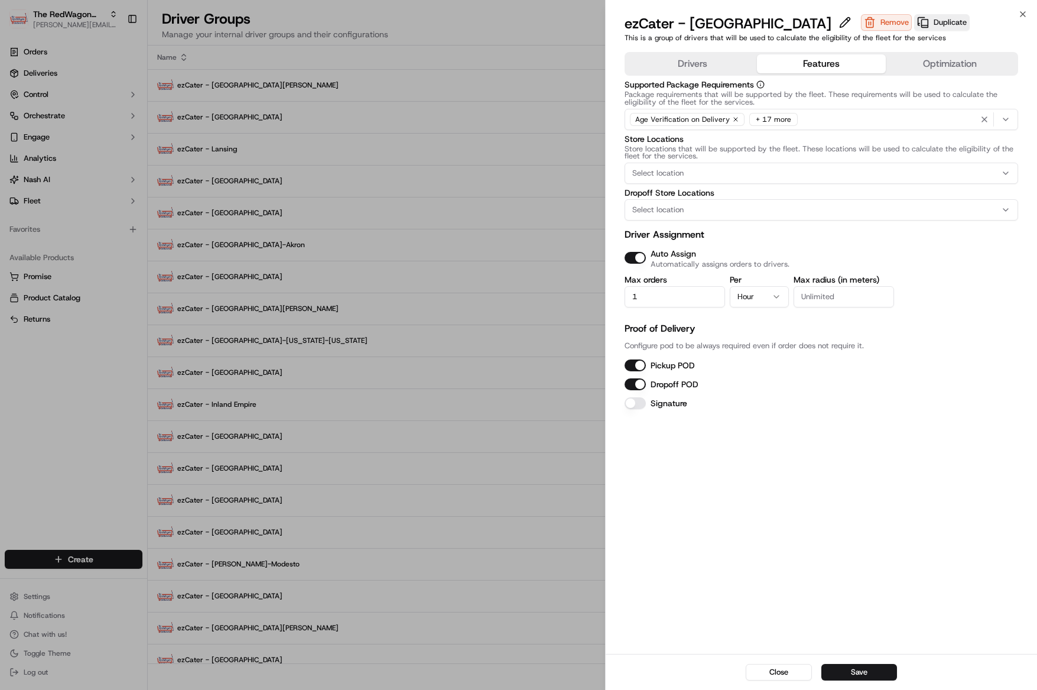
click at [837, 62] on button "Features" at bounding box center [821, 63] width 129 height 19
click at [853, 671] on button "Save" at bounding box center [859, 672] width 76 height 17
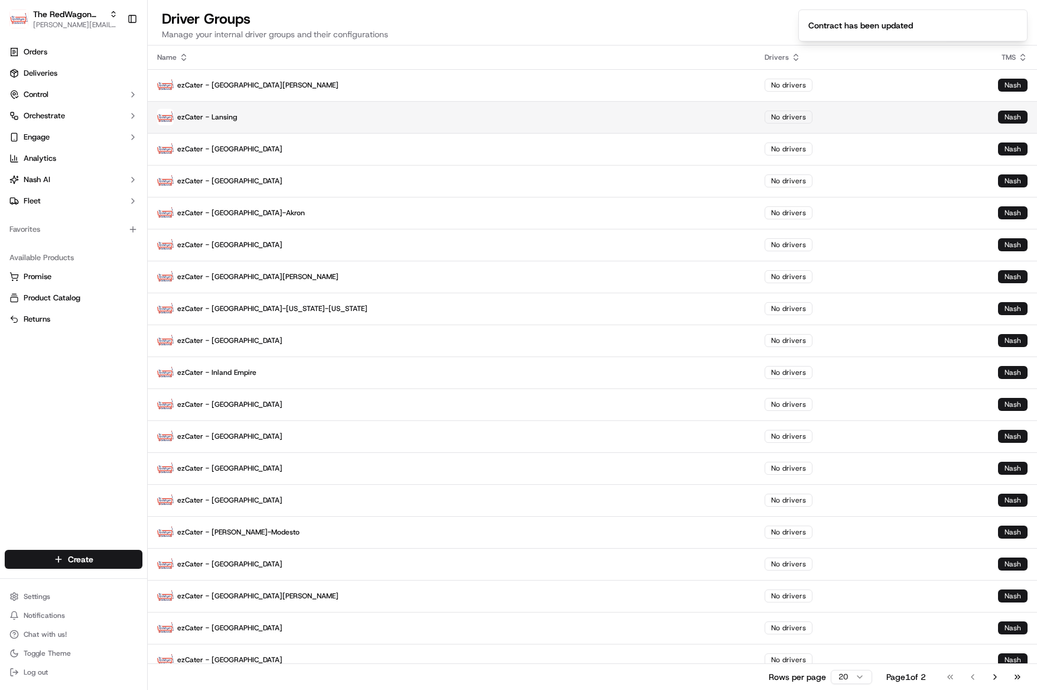
click at [233, 118] on p "ezCater - Lansing" at bounding box center [451, 117] width 589 height 17
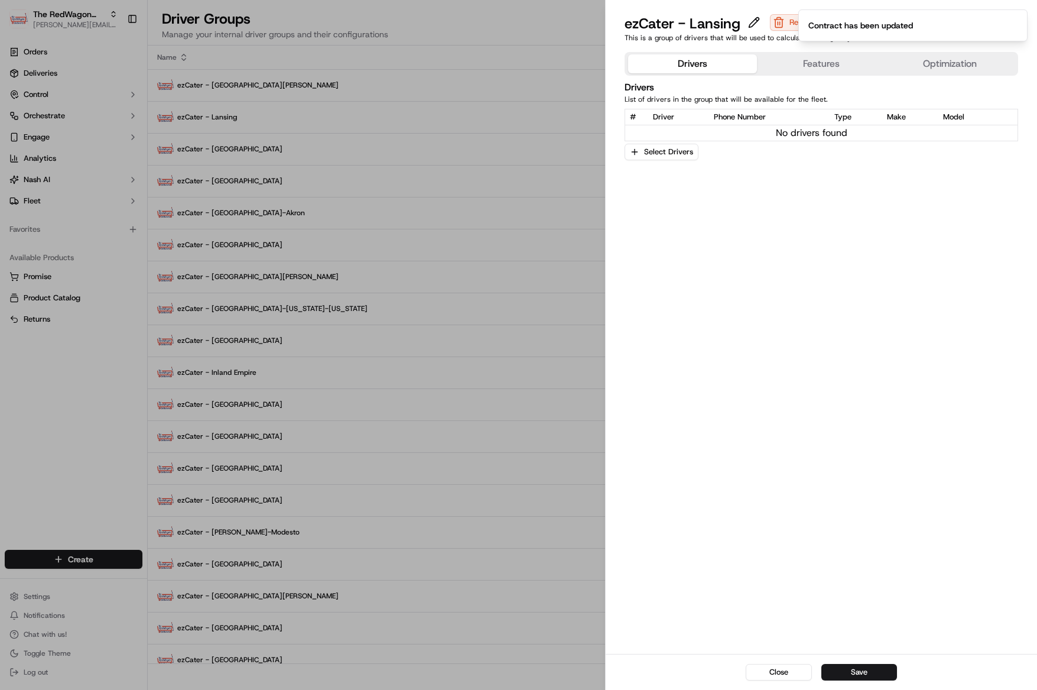
click at [808, 58] on button "Features" at bounding box center [821, 63] width 129 height 19
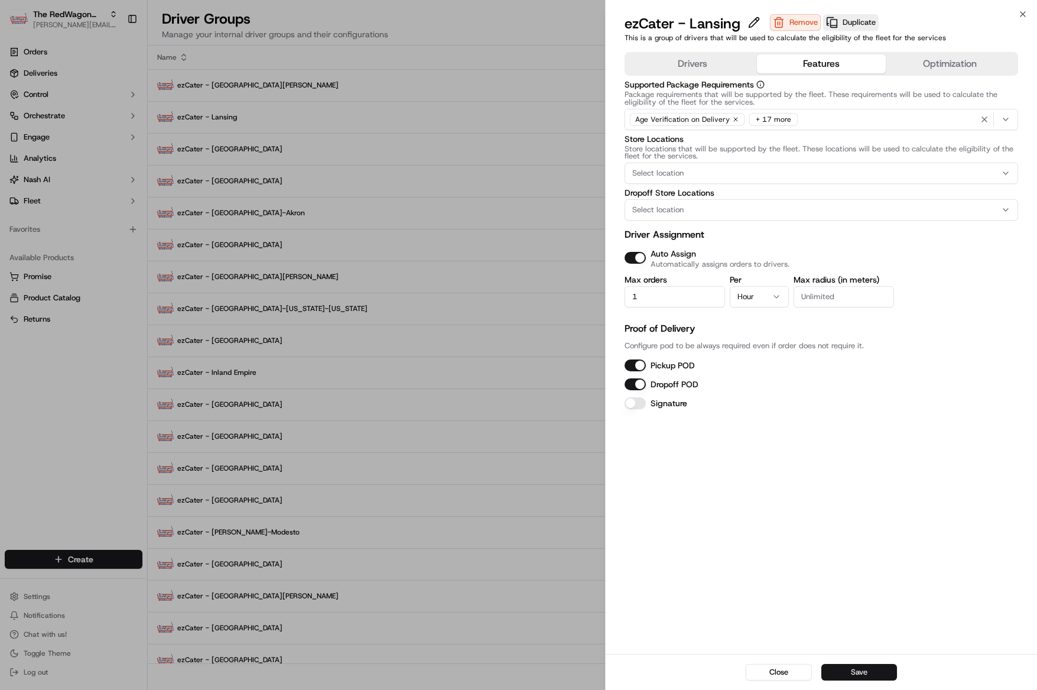
click at [864, 665] on button "Save" at bounding box center [859, 672] width 76 height 17
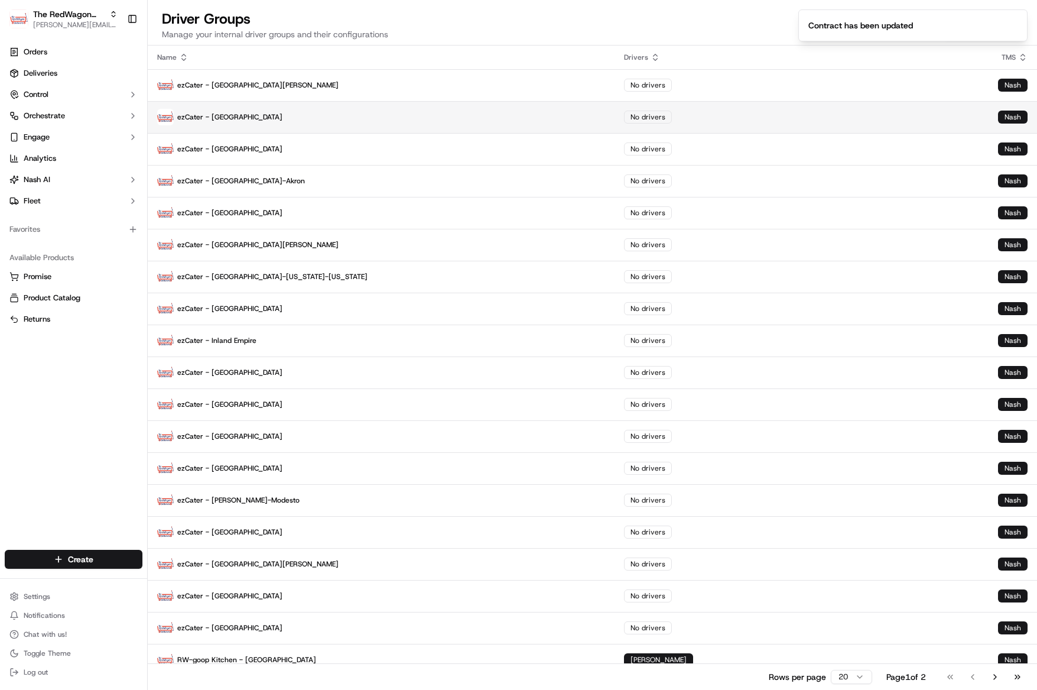
click at [245, 119] on p "ezCater - [GEOGRAPHIC_DATA]" at bounding box center [381, 117] width 448 height 17
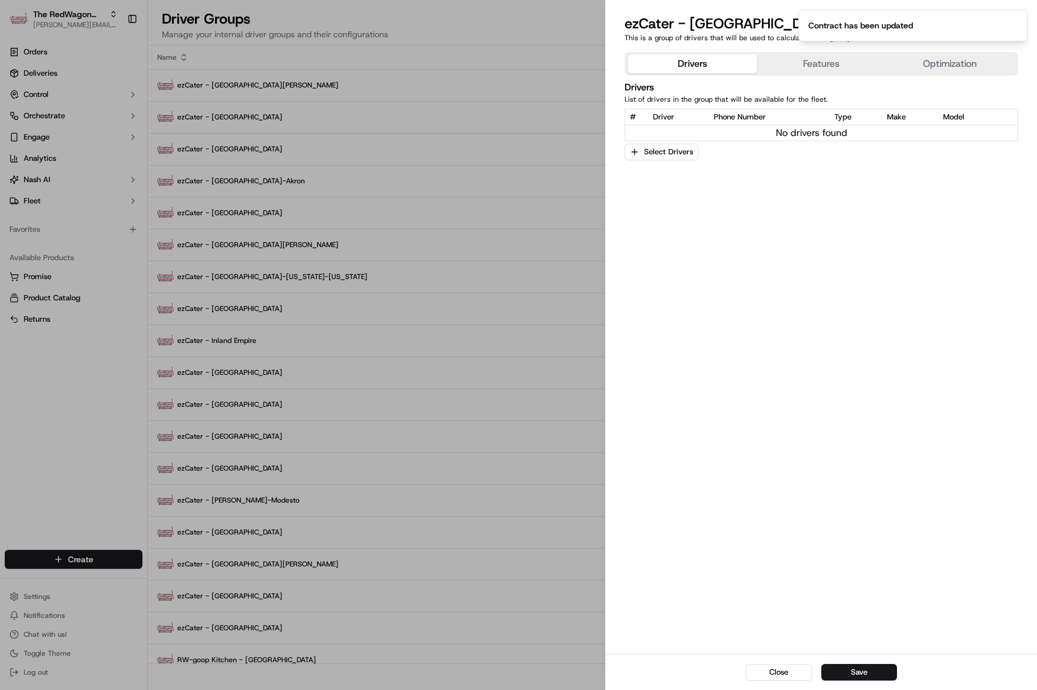
click at [823, 58] on button "Features" at bounding box center [821, 63] width 129 height 19
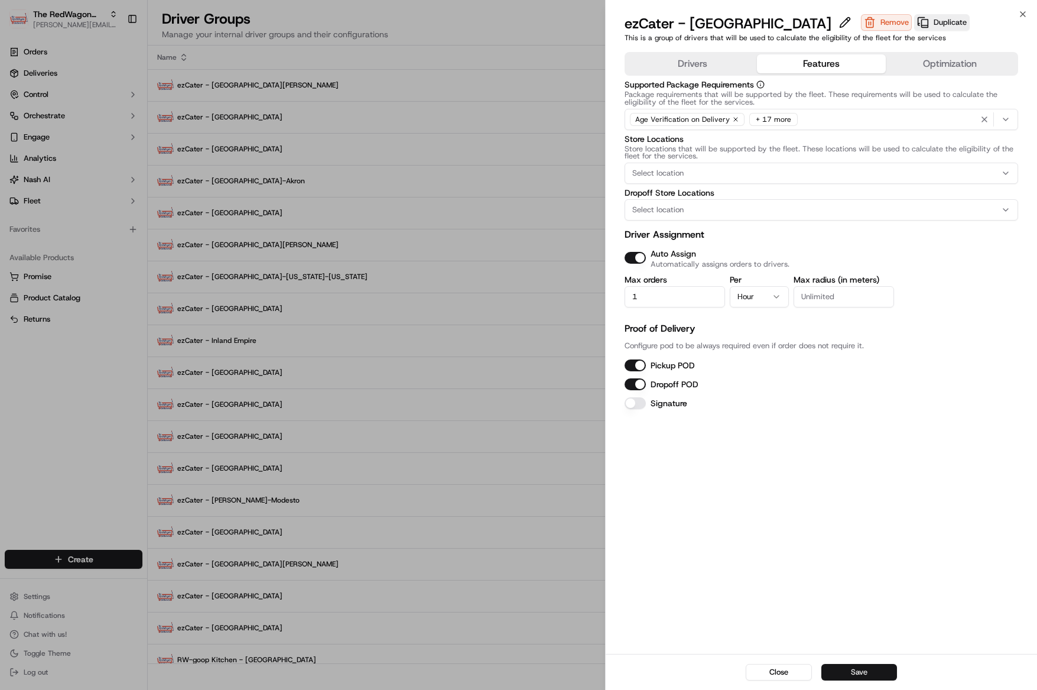
click at [851, 668] on button "Save" at bounding box center [859, 672] width 76 height 17
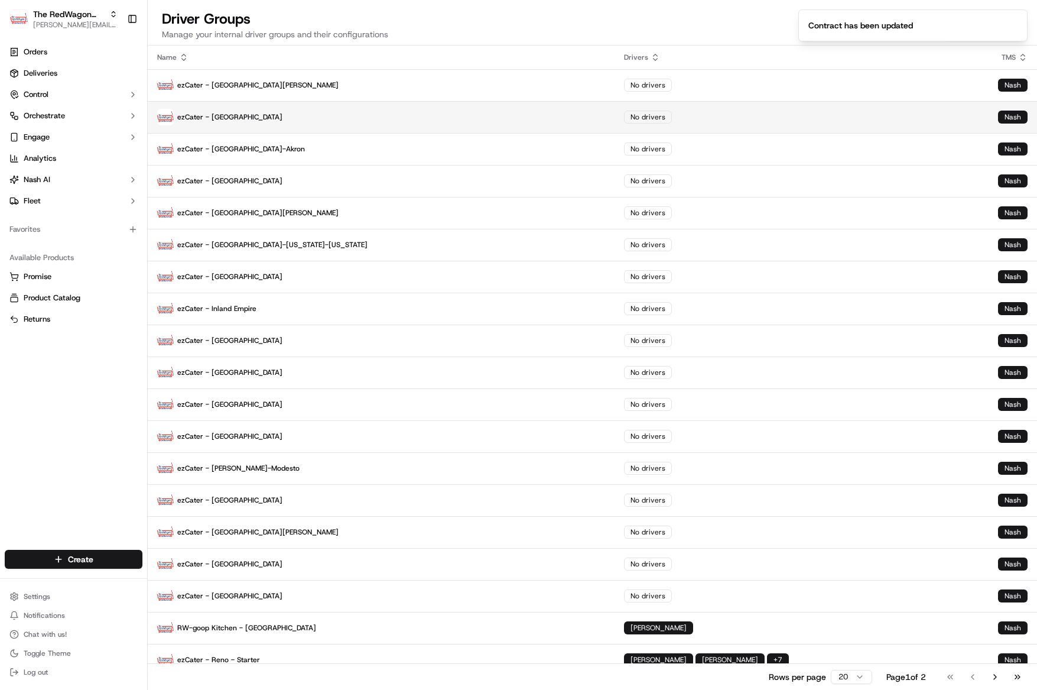
click at [207, 118] on p "ezCater - Denver" at bounding box center [381, 117] width 448 height 17
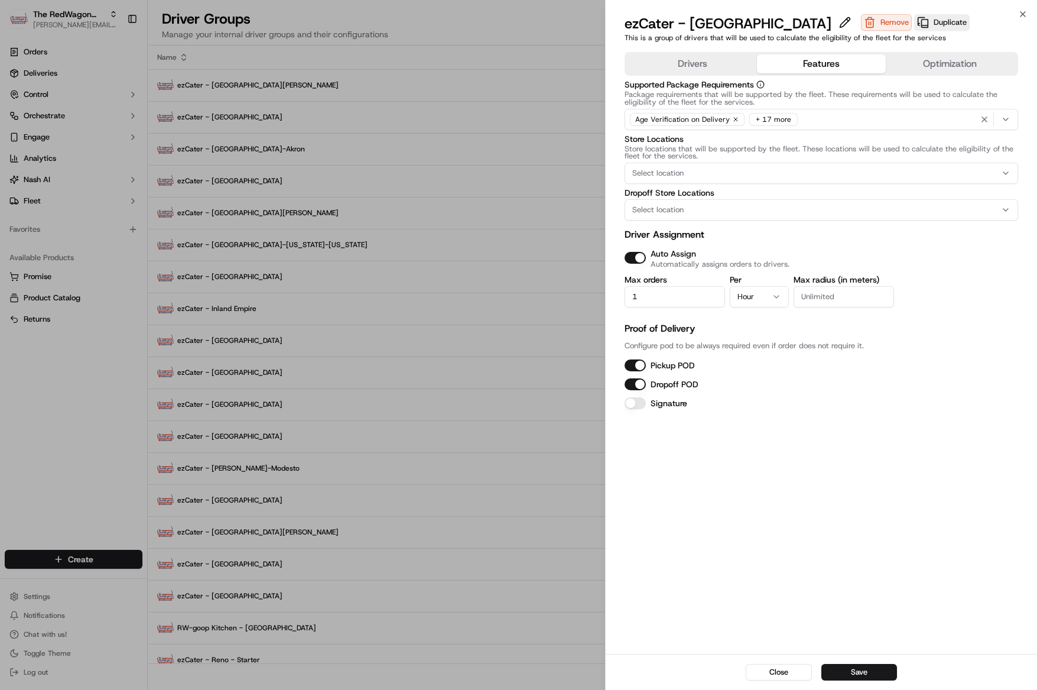
click at [789, 67] on button "Features" at bounding box center [821, 63] width 129 height 19
click at [852, 669] on button "Save" at bounding box center [859, 672] width 76 height 17
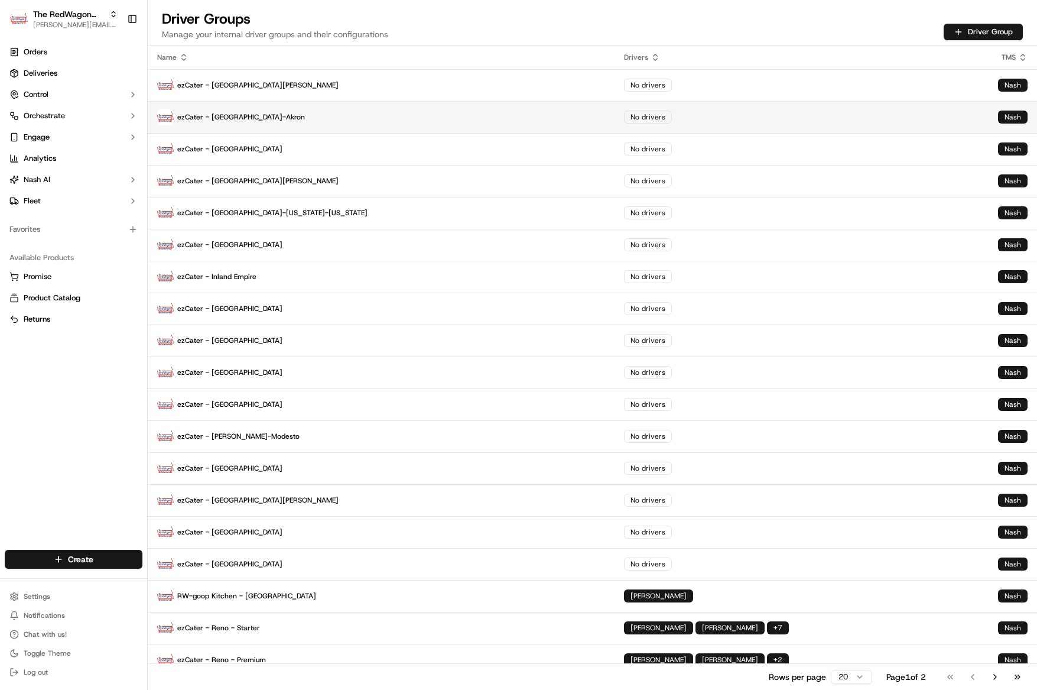
click at [240, 122] on p "ezCater - Cleveland-Akron" at bounding box center [381, 117] width 448 height 17
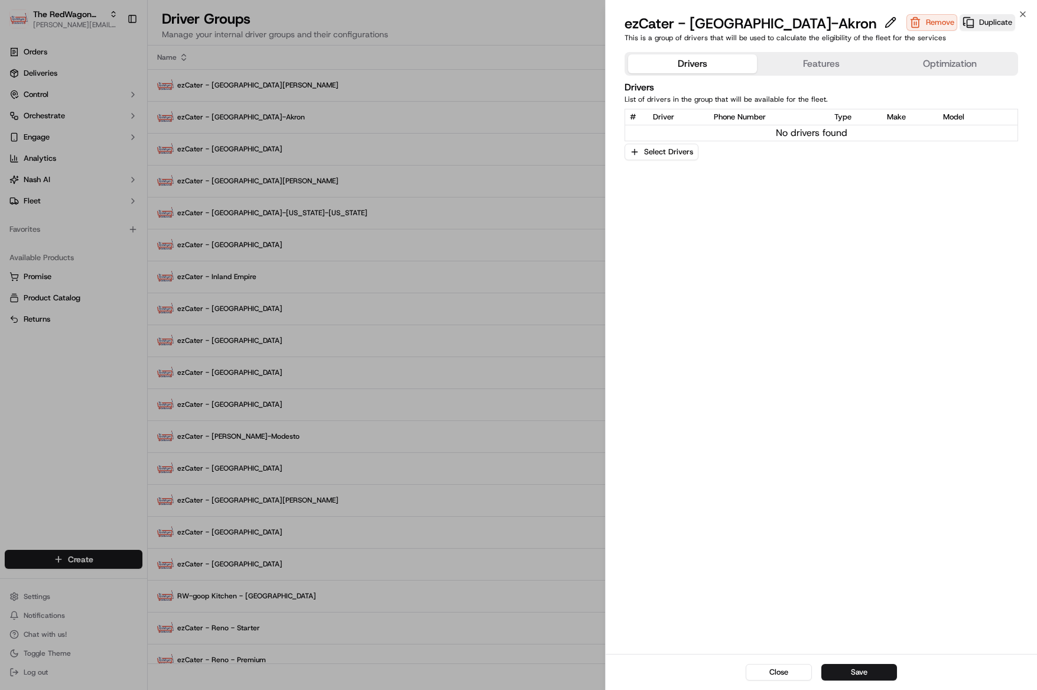
click at [841, 54] on button "Features" at bounding box center [821, 63] width 129 height 19
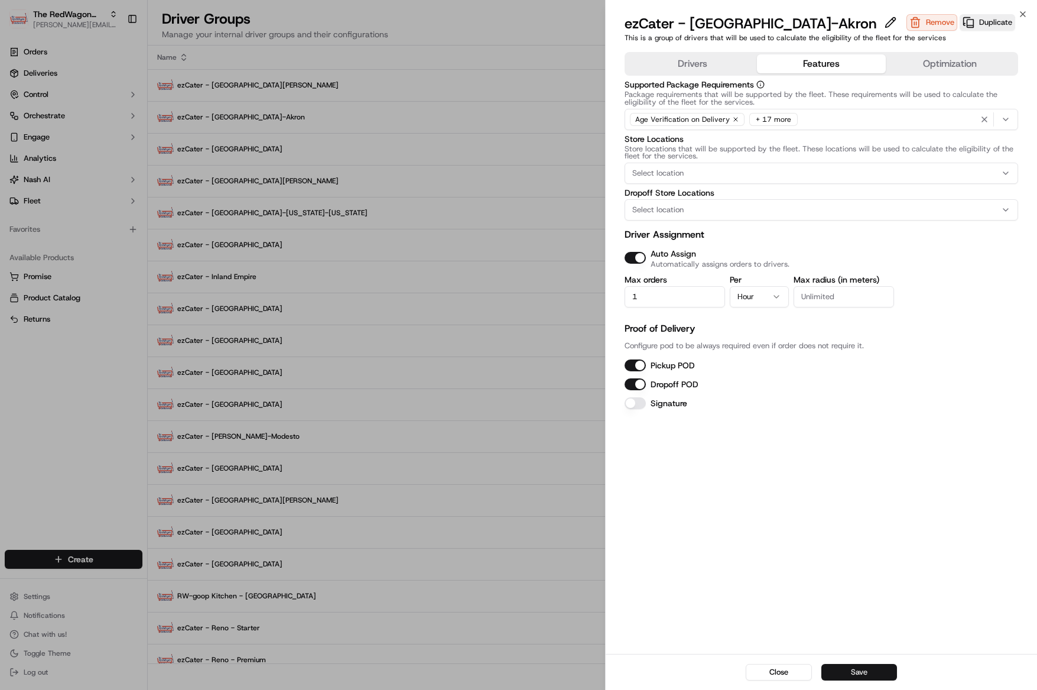
click at [869, 679] on button "Save" at bounding box center [859, 672] width 76 height 17
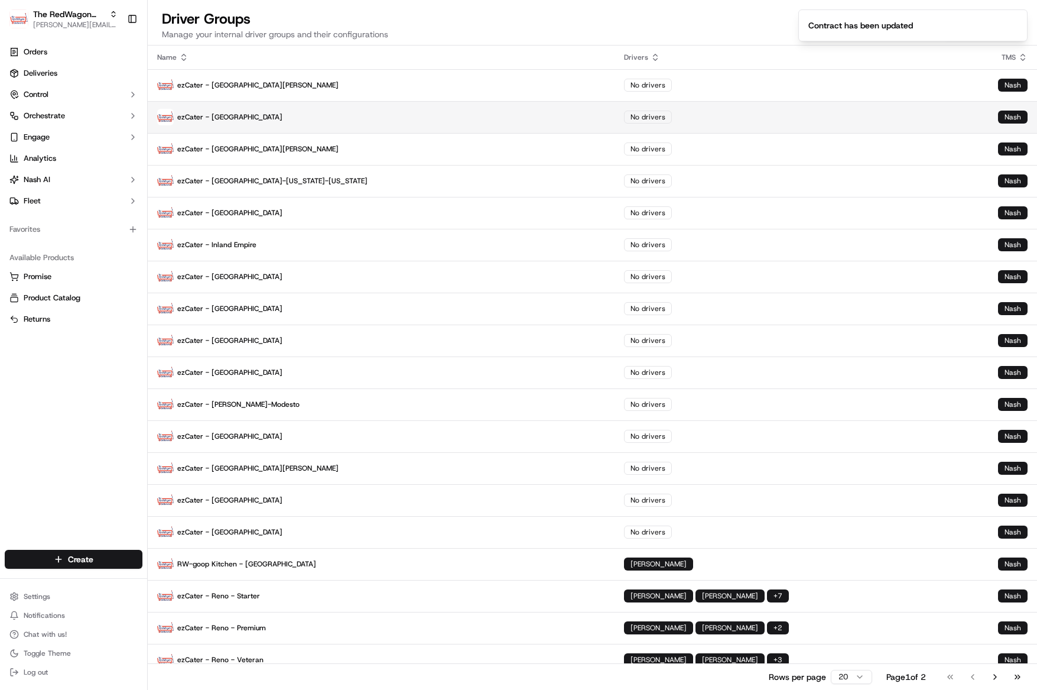
click at [264, 116] on p "ezCater - Baltimore" at bounding box center [381, 117] width 448 height 17
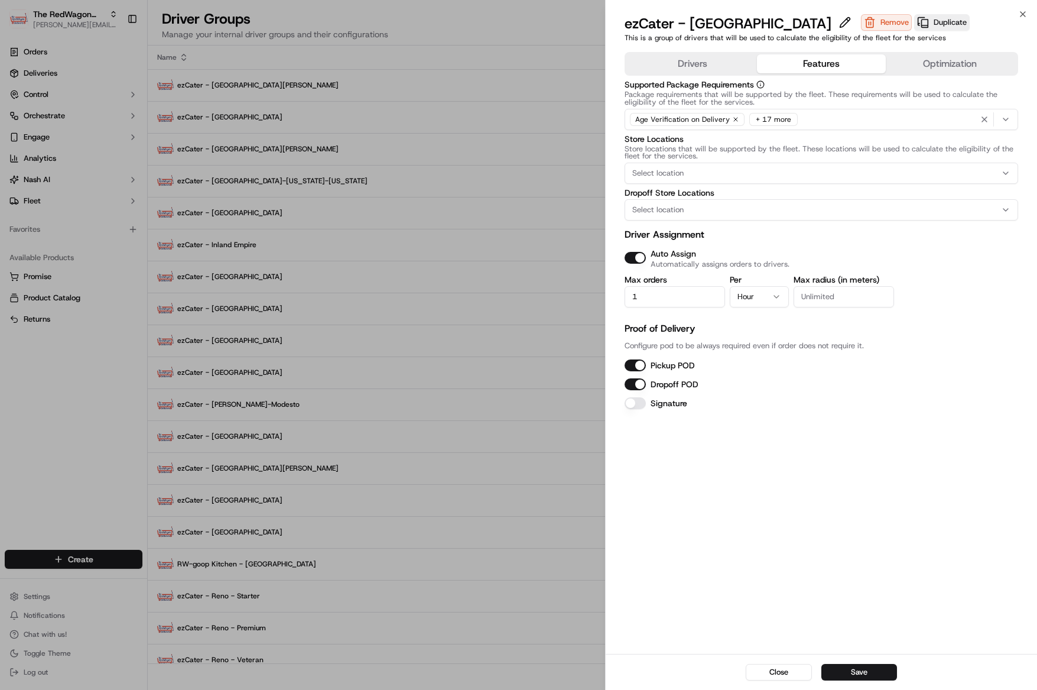
click at [801, 58] on button "Features" at bounding box center [821, 63] width 129 height 19
click at [874, 674] on button "Save" at bounding box center [859, 672] width 76 height 17
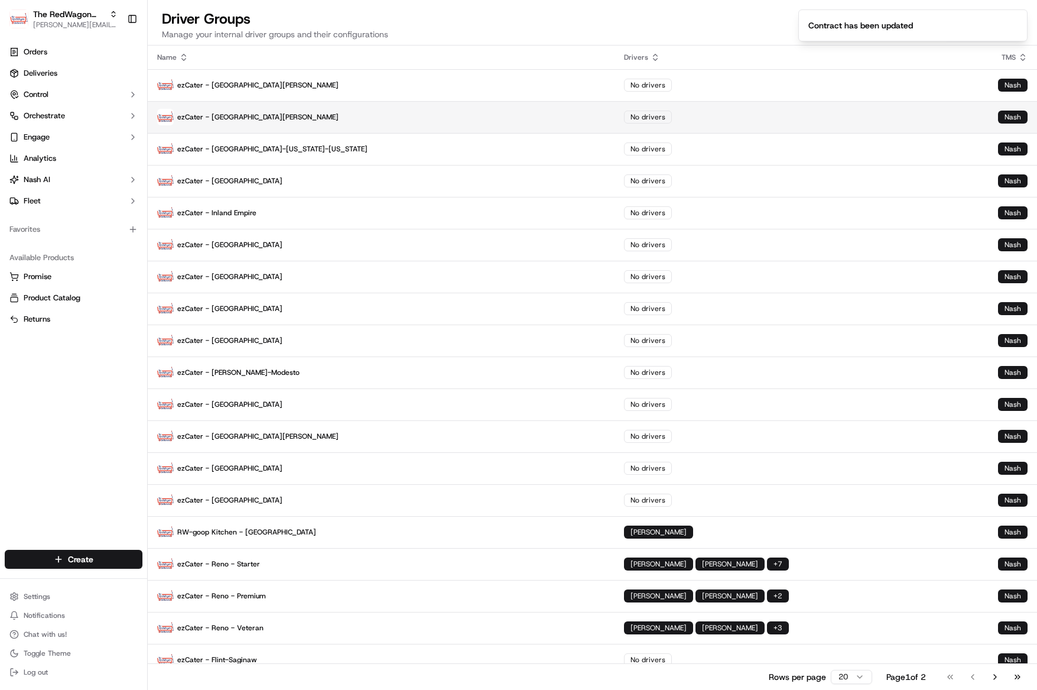
click at [297, 128] on td "ezCater - San Luis Obispo" at bounding box center [381, 117] width 467 height 32
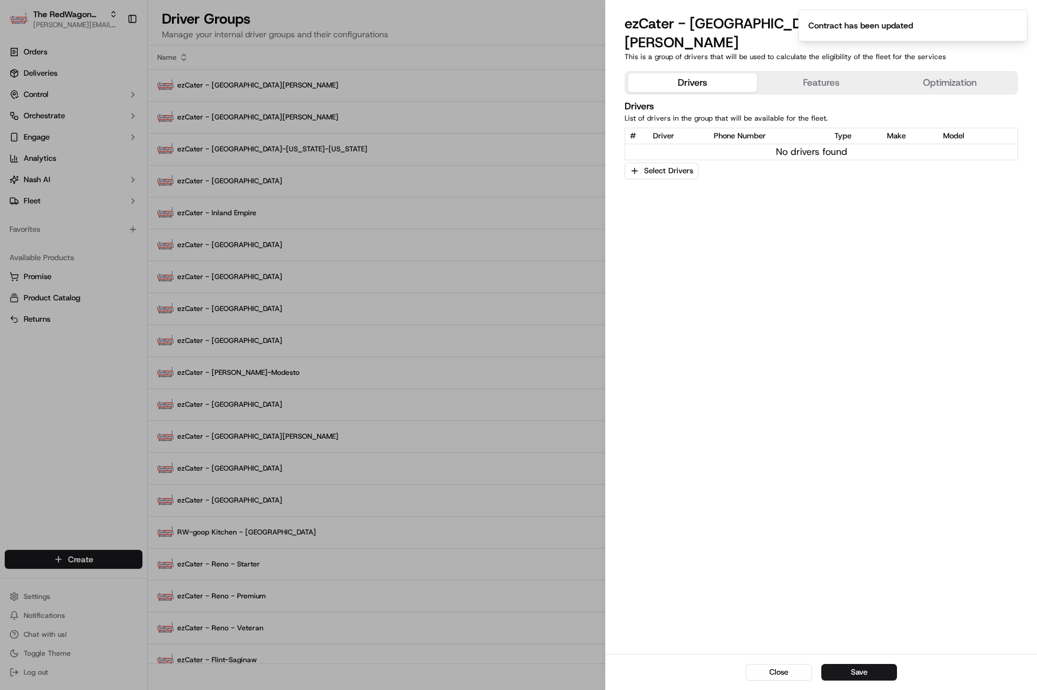
click at [808, 73] on button "Features" at bounding box center [821, 82] width 129 height 19
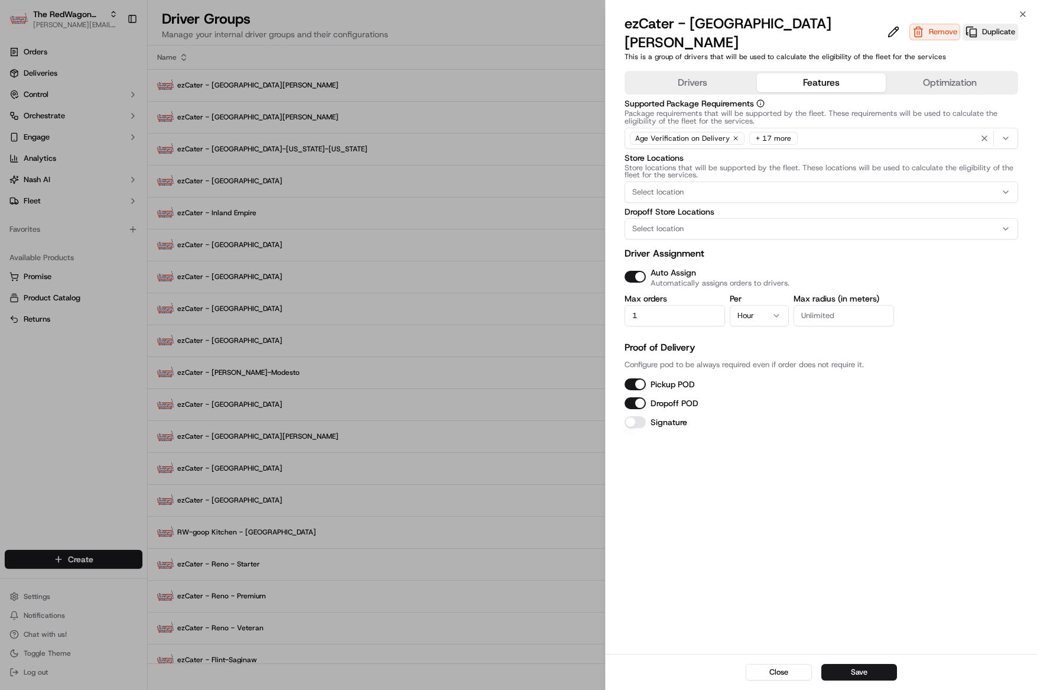
click at [853, 673] on button "Save" at bounding box center [859, 672] width 76 height 17
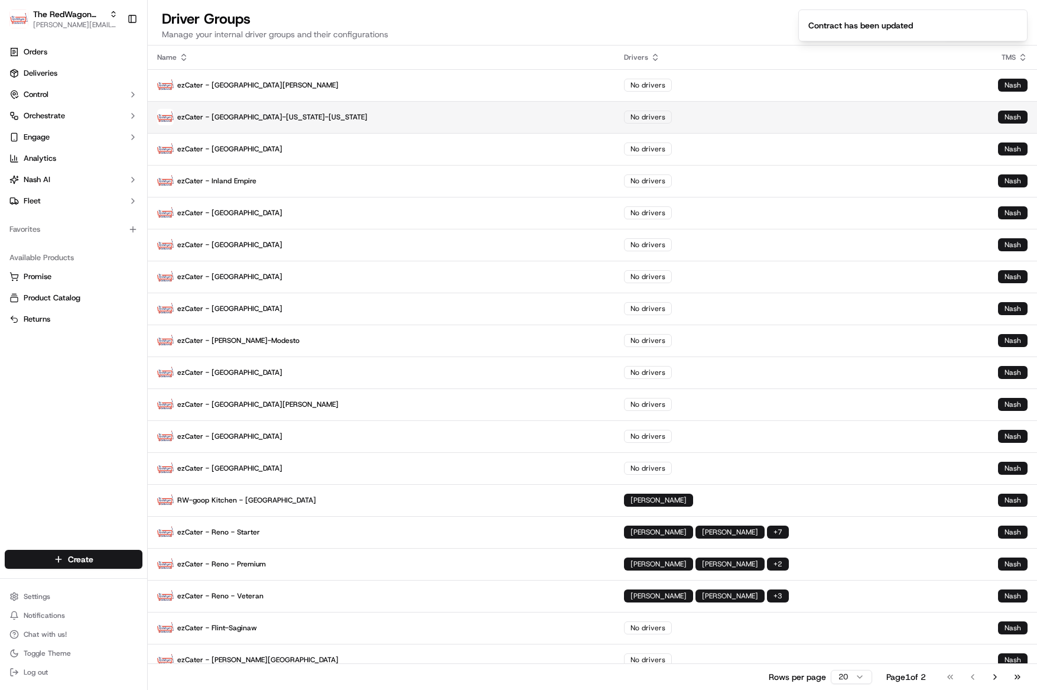
click at [261, 120] on p "ezCater - DC-Maryland-Virginia" at bounding box center [381, 117] width 448 height 17
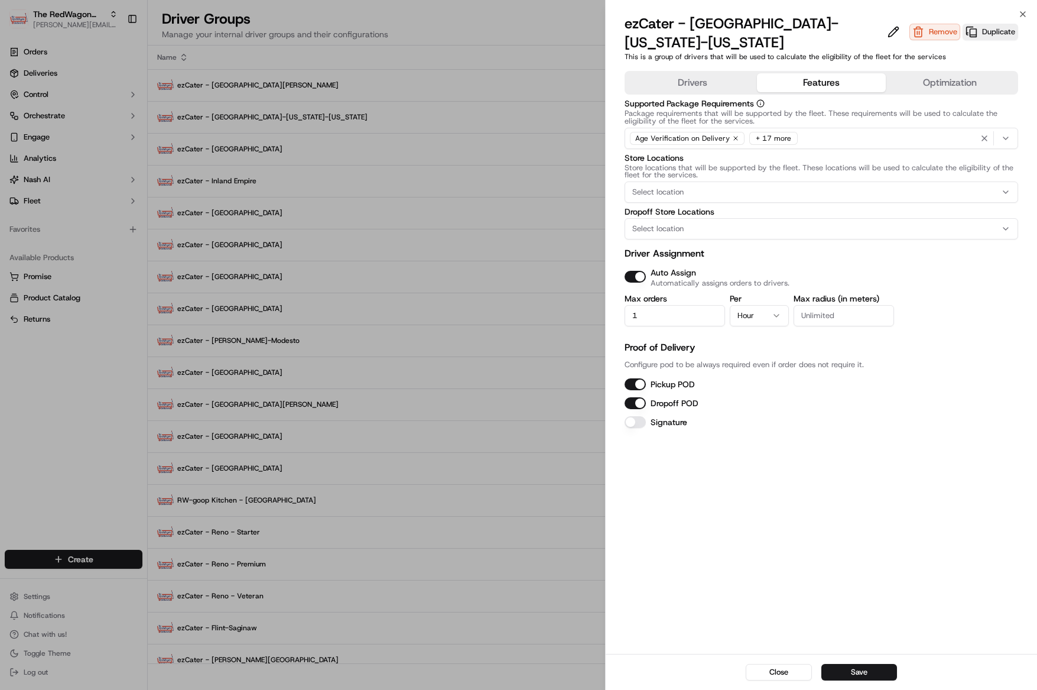
click at [817, 73] on button "Features" at bounding box center [821, 82] width 129 height 19
click at [863, 673] on button "Save" at bounding box center [859, 672] width 76 height 17
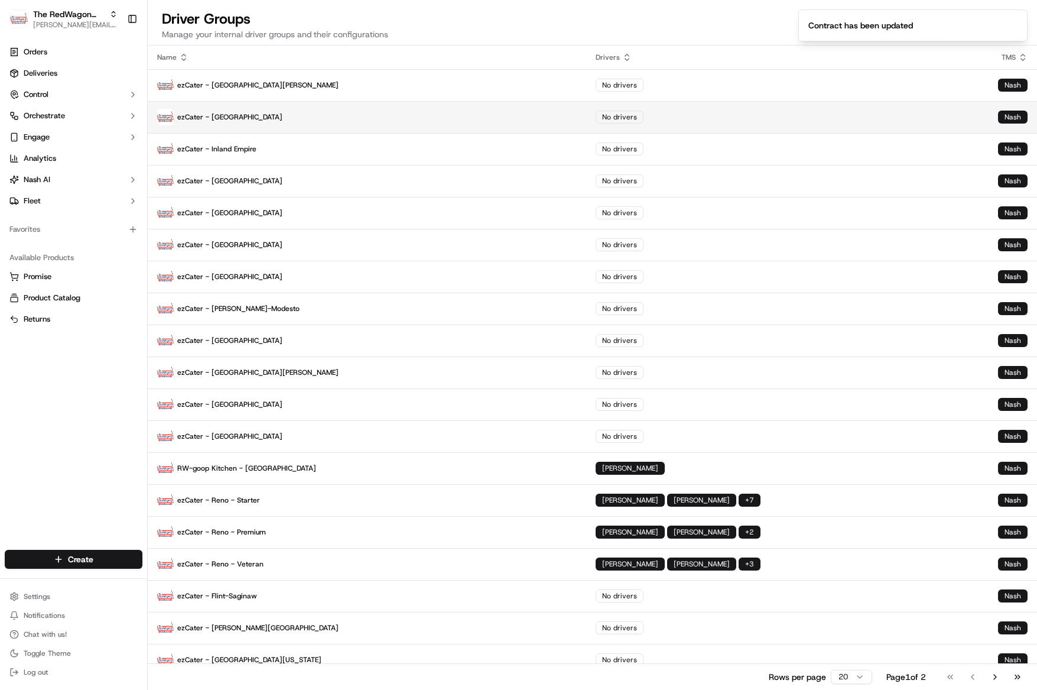
click at [225, 107] on td "ezCater - Boston" at bounding box center [367, 117] width 438 height 32
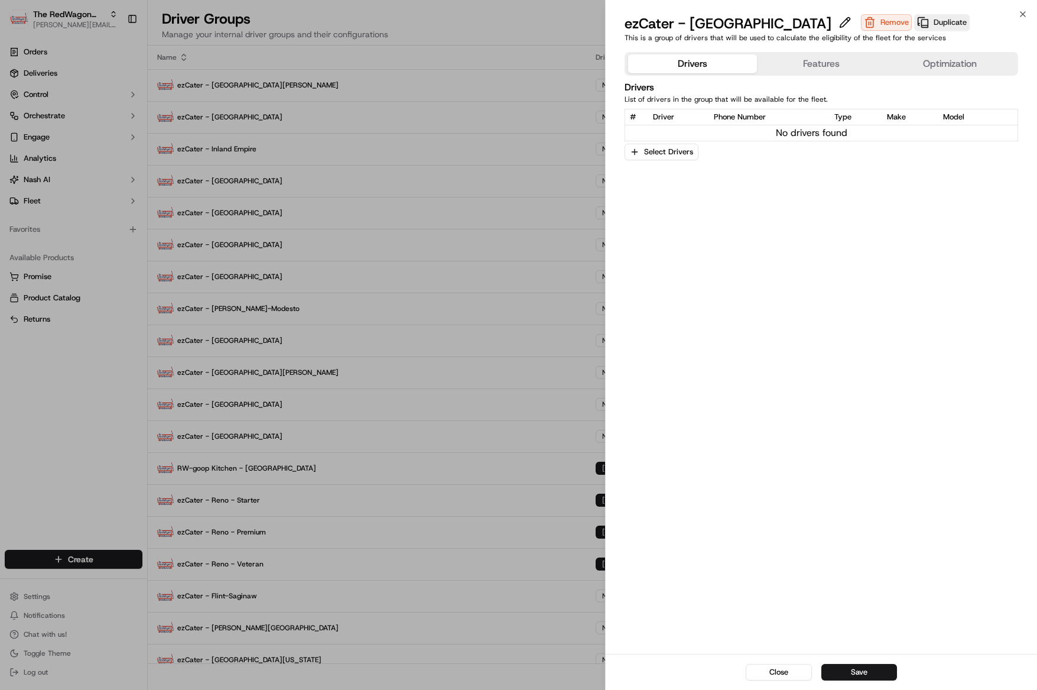
click at [823, 68] on button "Features" at bounding box center [821, 63] width 129 height 19
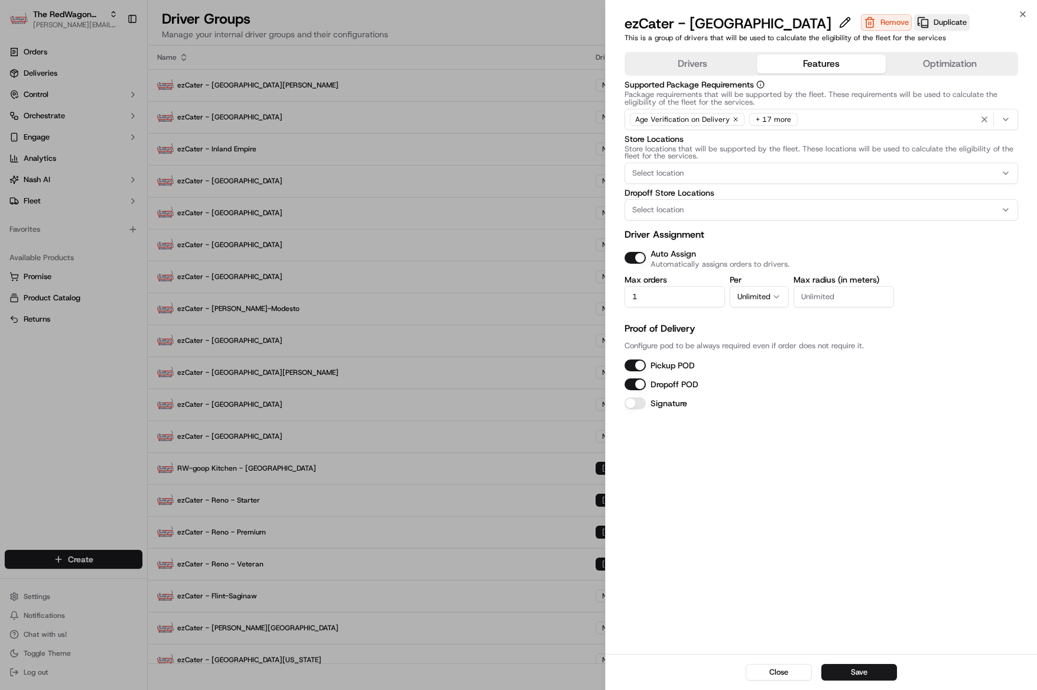
click at [739, 290] on button "Unlimited" at bounding box center [759, 296] width 59 height 21
click at [868, 665] on button "Save" at bounding box center [859, 672] width 76 height 17
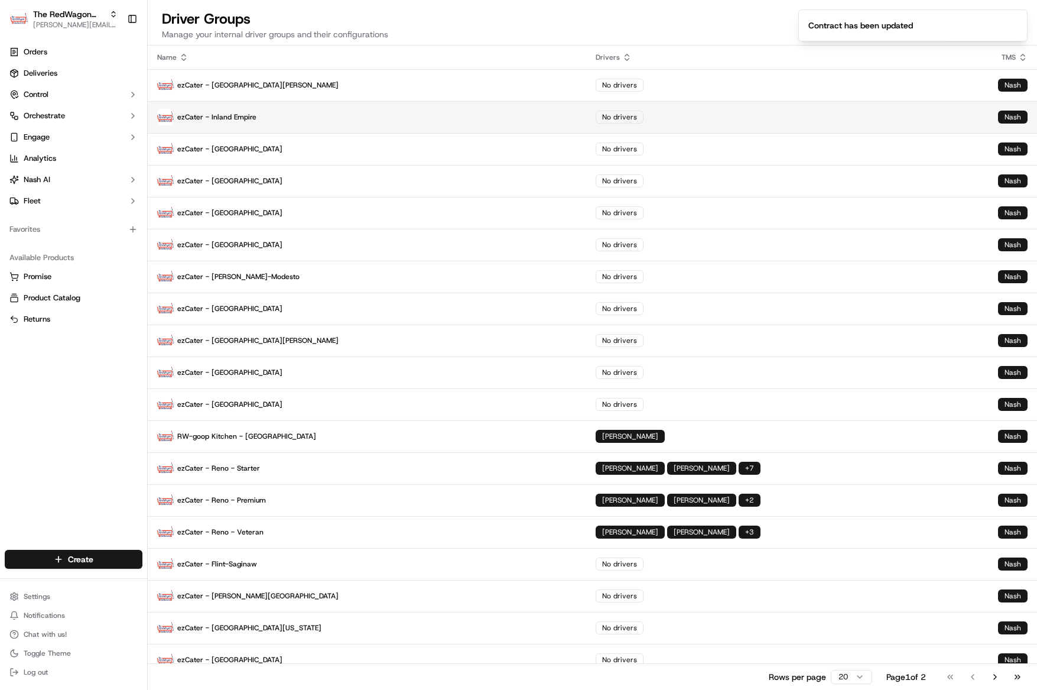
click at [236, 122] on p "ezCater - Inland Empire" at bounding box center [367, 117] width 420 height 17
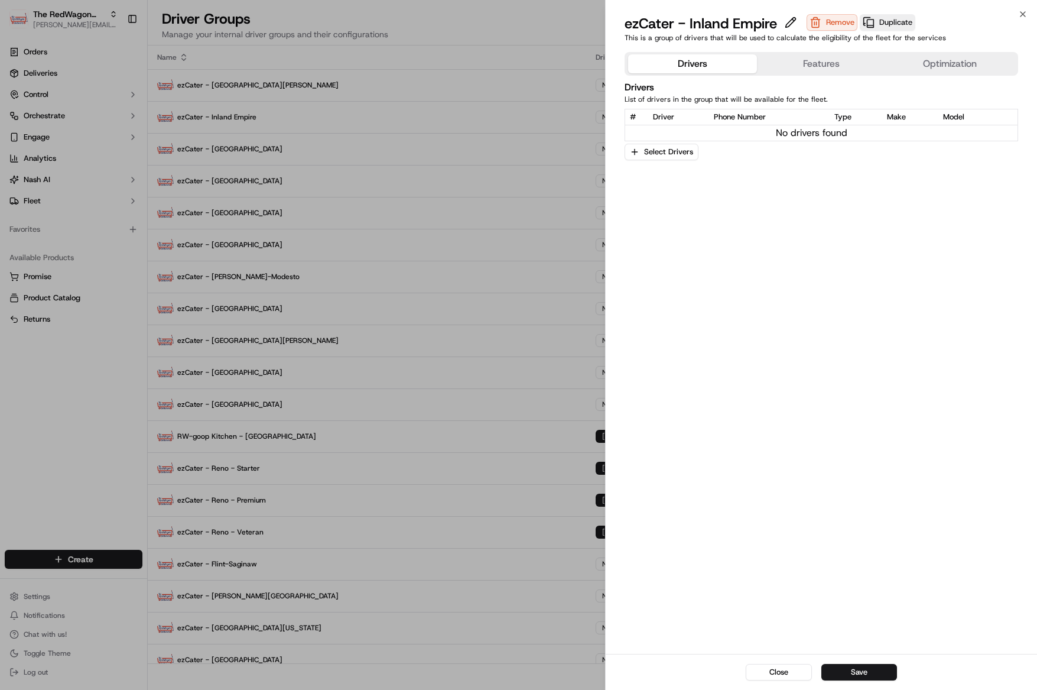
click at [805, 64] on button "Features" at bounding box center [821, 63] width 129 height 19
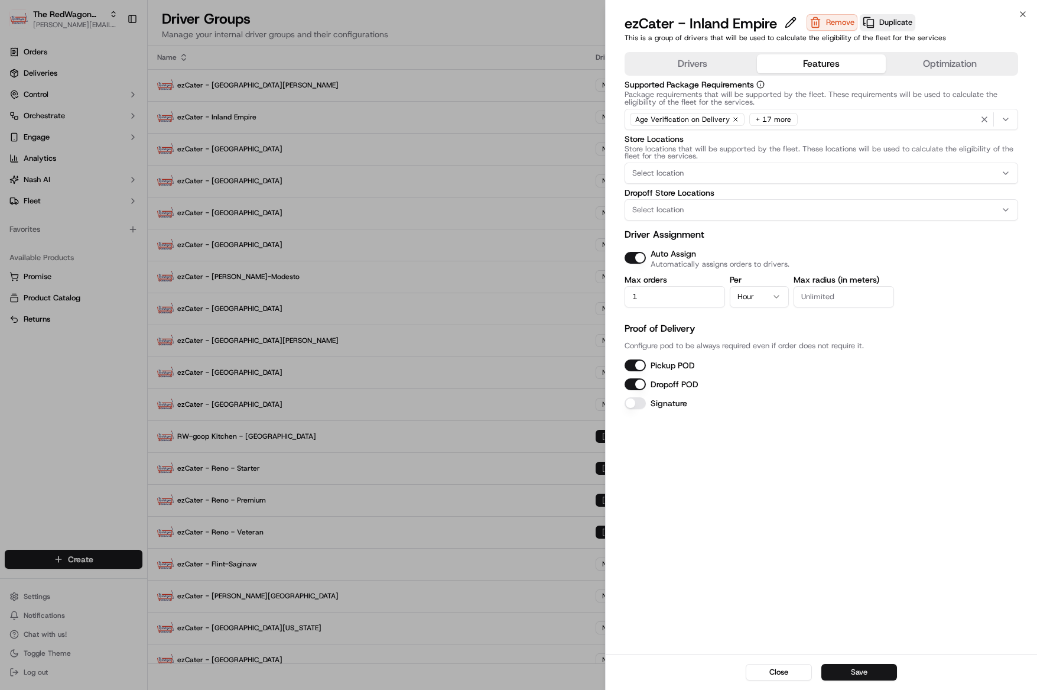
click at [850, 680] on button "Save" at bounding box center [859, 672] width 76 height 17
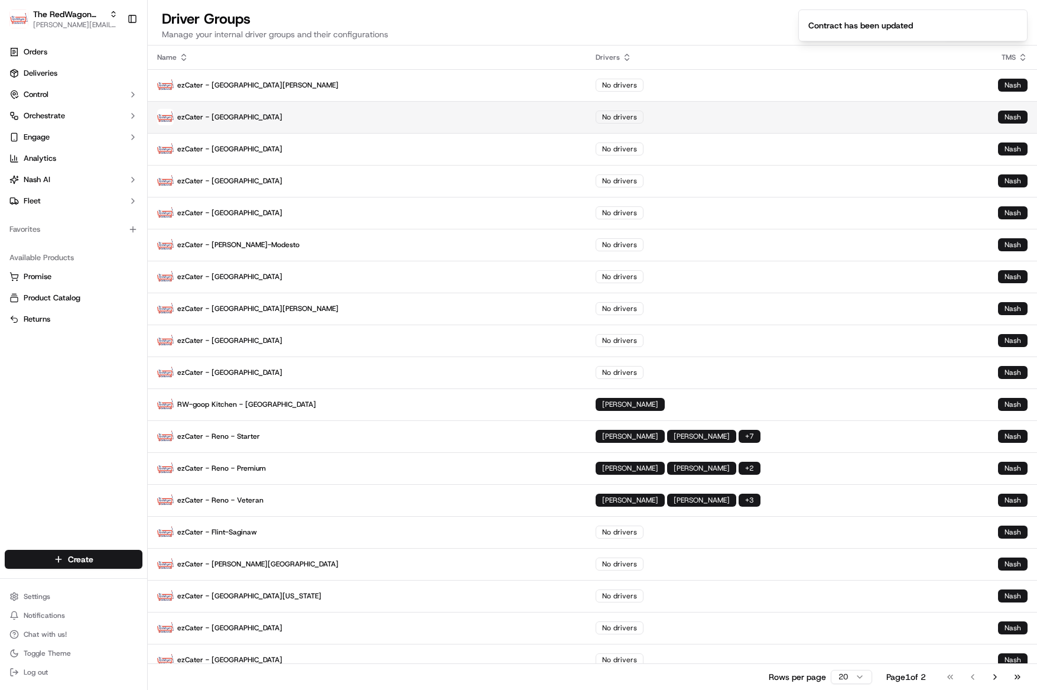
click at [220, 116] on p "ezCater - Monterey Bay" at bounding box center [367, 117] width 420 height 17
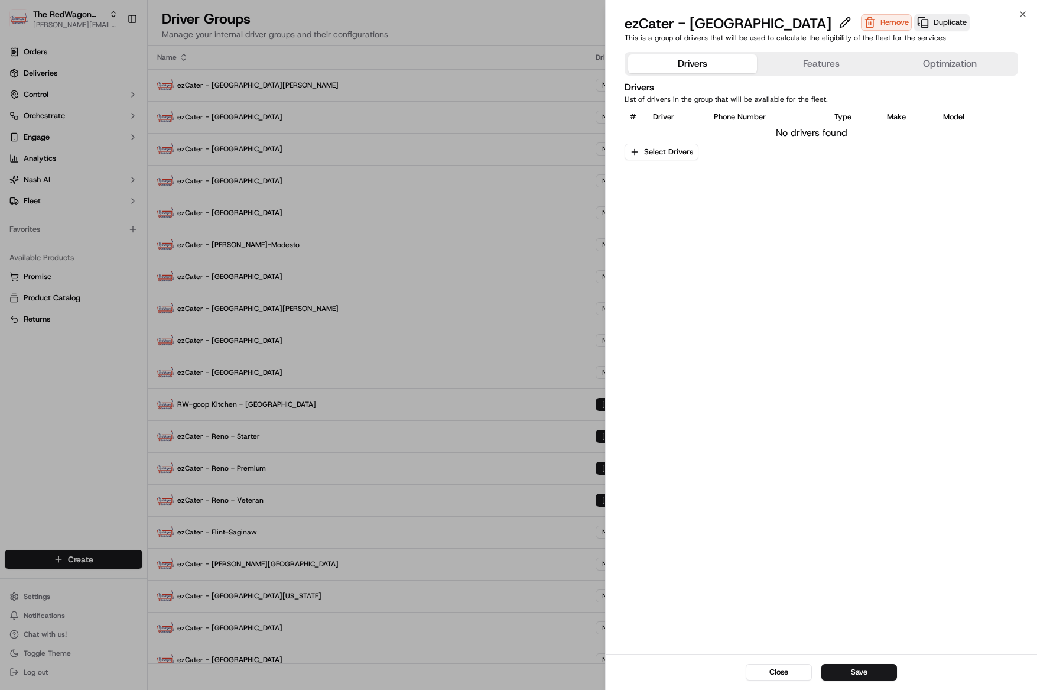
click at [807, 67] on button "Features" at bounding box center [821, 63] width 129 height 19
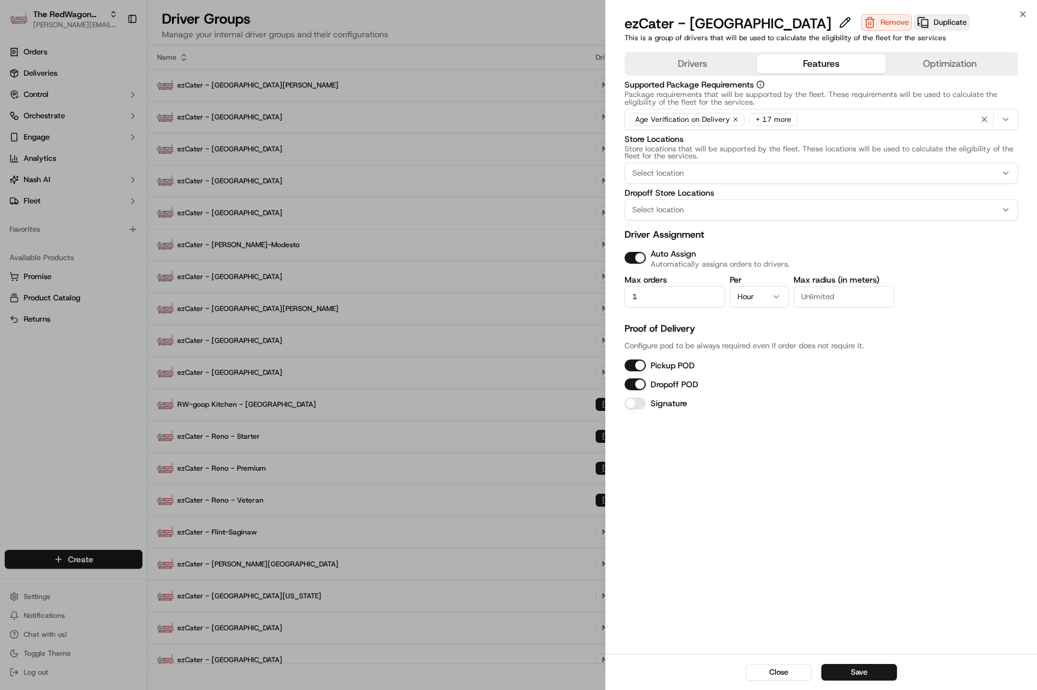
click at [856, 671] on button "Save" at bounding box center [859, 672] width 76 height 17
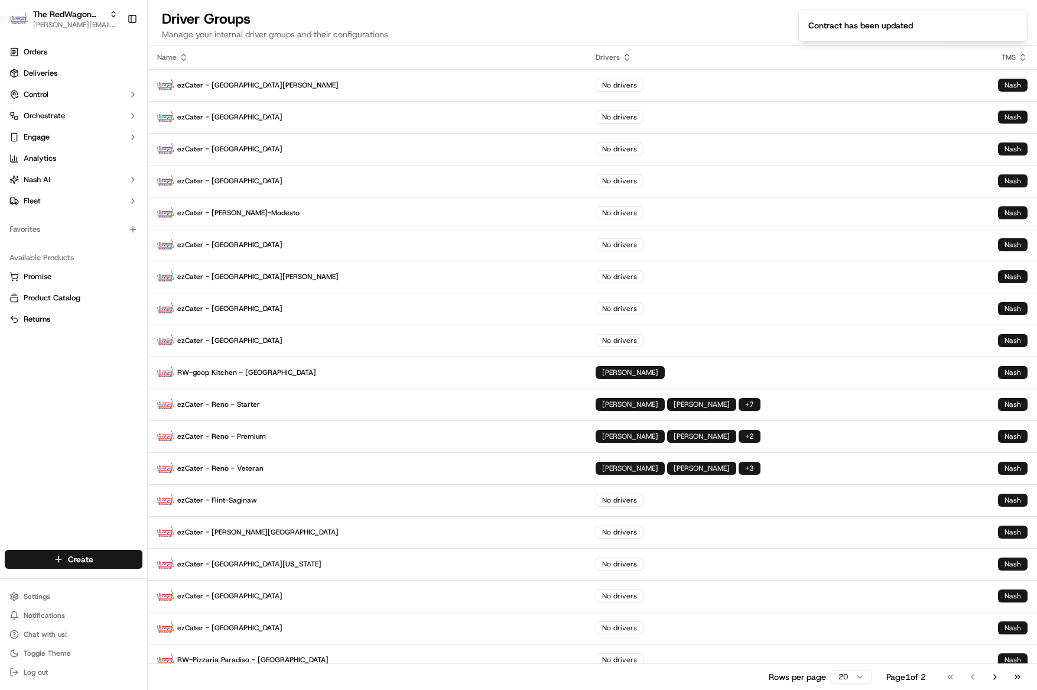
click at [170, 61] on div "Name" at bounding box center [367, 57] width 420 height 9
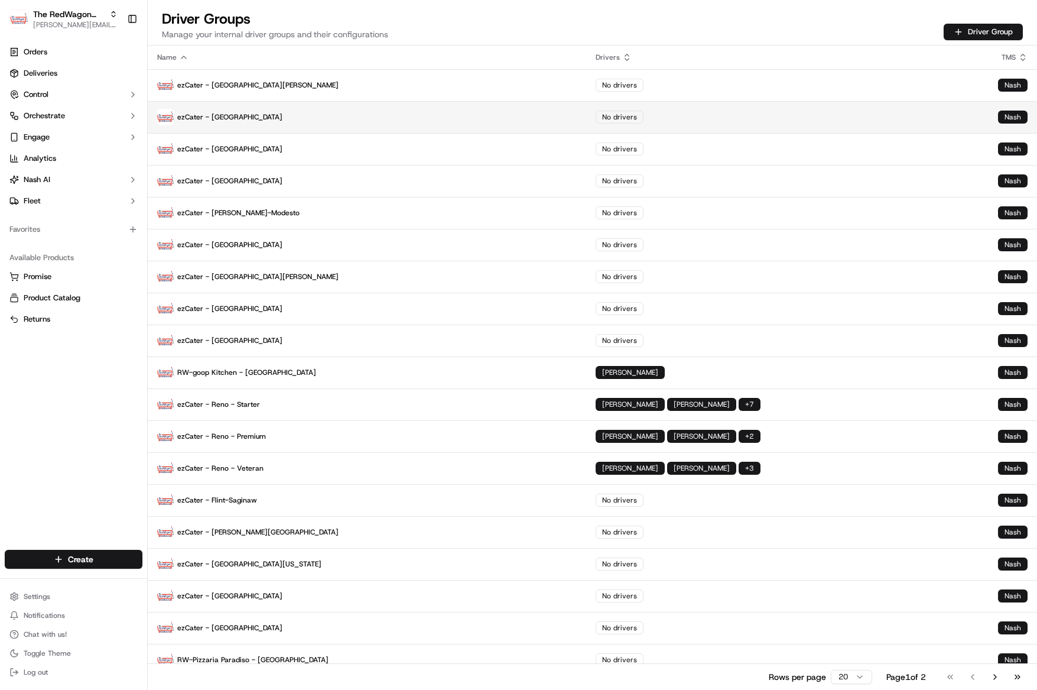
click at [238, 117] on p "ezCater - Grand Rapids" at bounding box center [367, 117] width 420 height 17
click at [285, 109] on p "ezCater - Grand Rapids" at bounding box center [367, 117] width 420 height 17
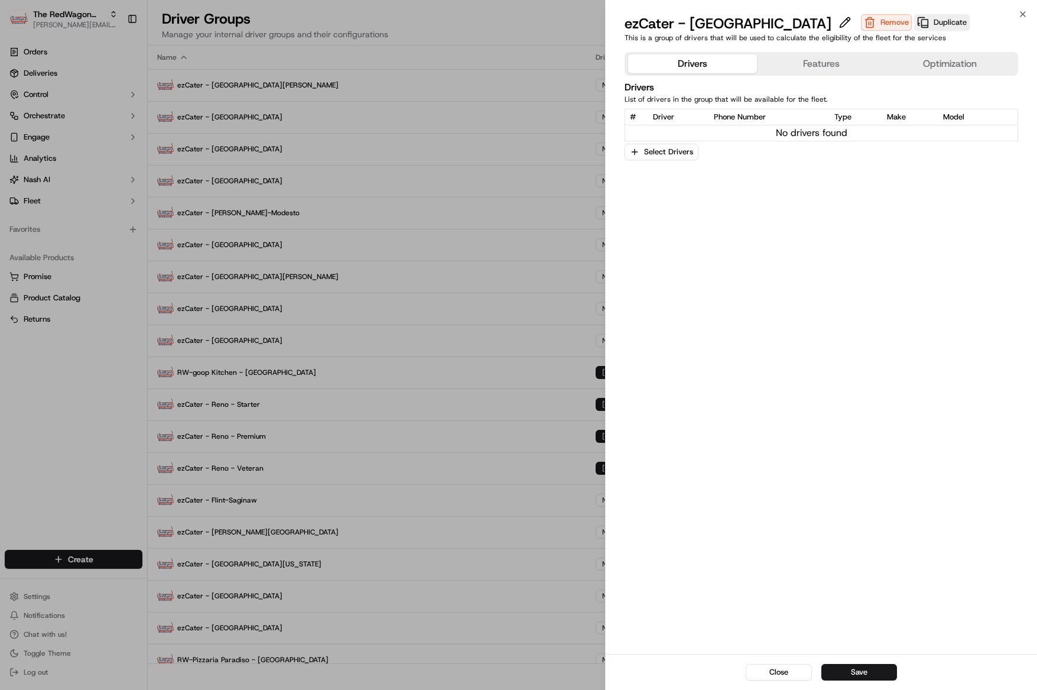
click at [818, 51] on div "Drivers Features Optimization Drivers List of drivers in the group that will be…" at bounding box center [821, 350] width 431 height 606
click at [818, 63] on button "Features" at bounding box center [821, 63] width 129 height 19
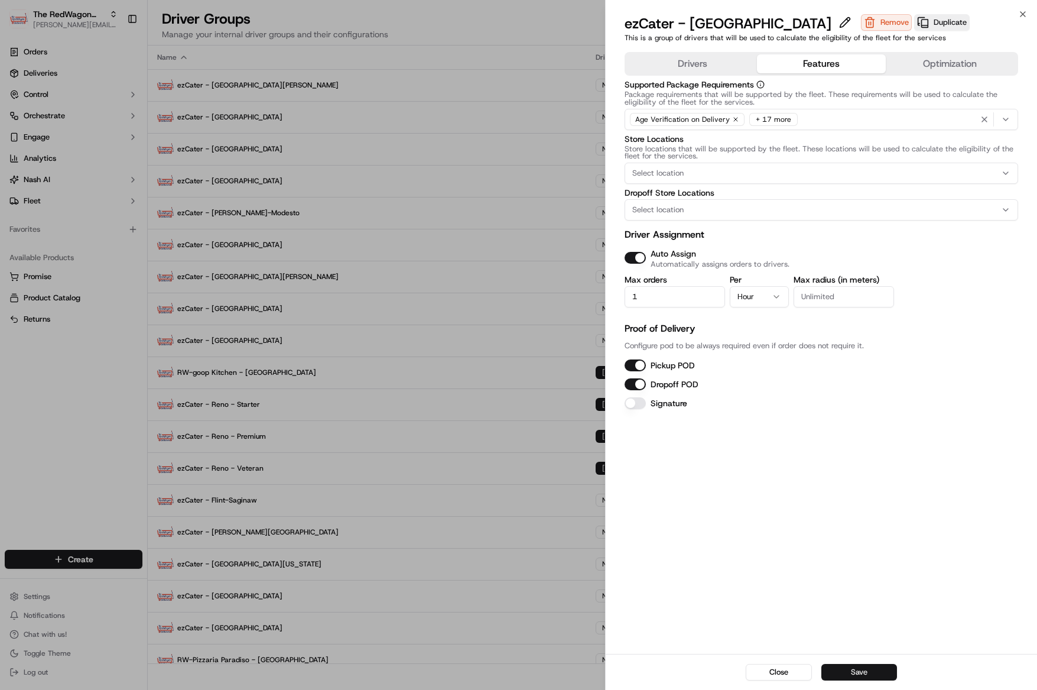
click at [841, 668] on button "Save" at bounding box center [859, 672] width 76 height 17
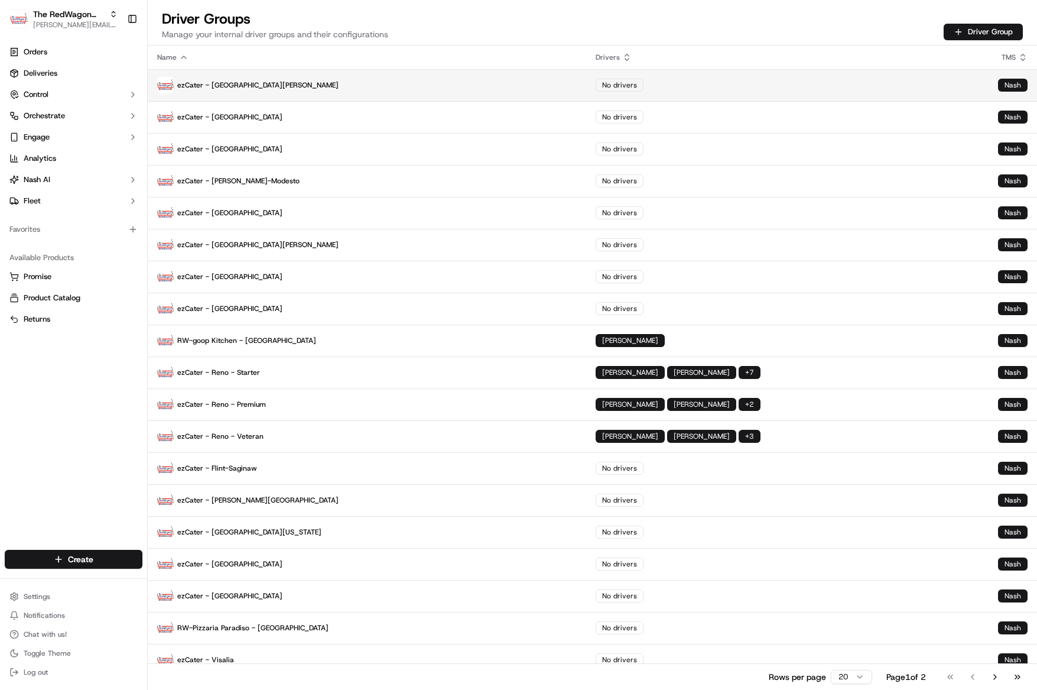
click at [252, 86] on p "ezCater - San Fernando Valley" at bounding box center [367, 85] width 420 height 17
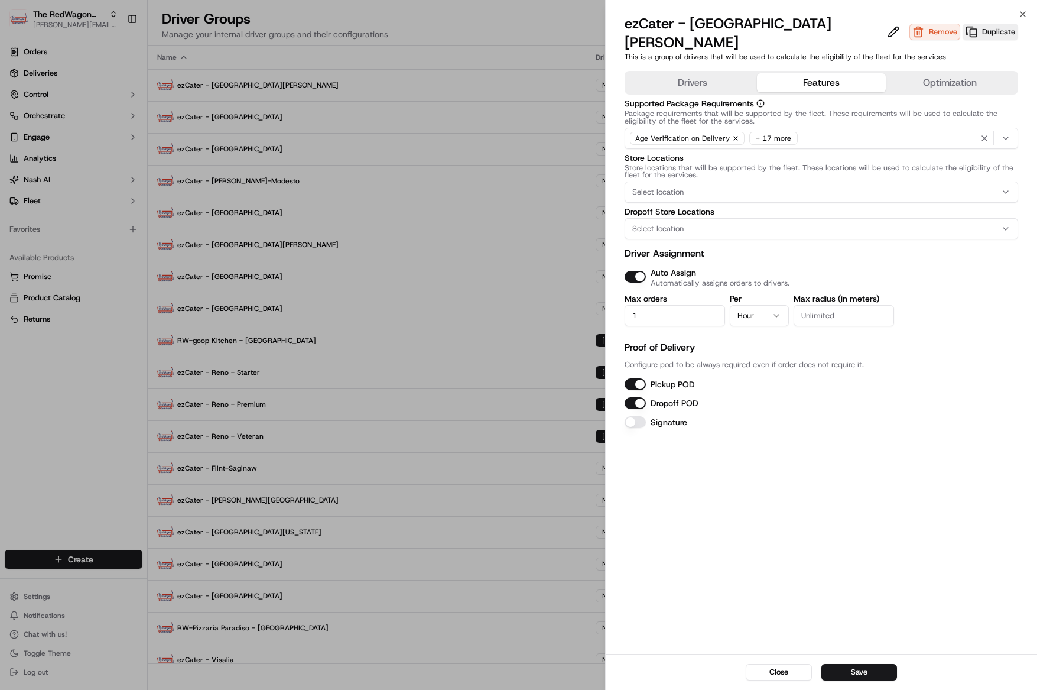
click at [791, 73] on button "Features" at bounding box center [821, 82] width 129 height 19
click at [863, 667] on button "Save" at bounding box center [859, 672] width 76 height 17
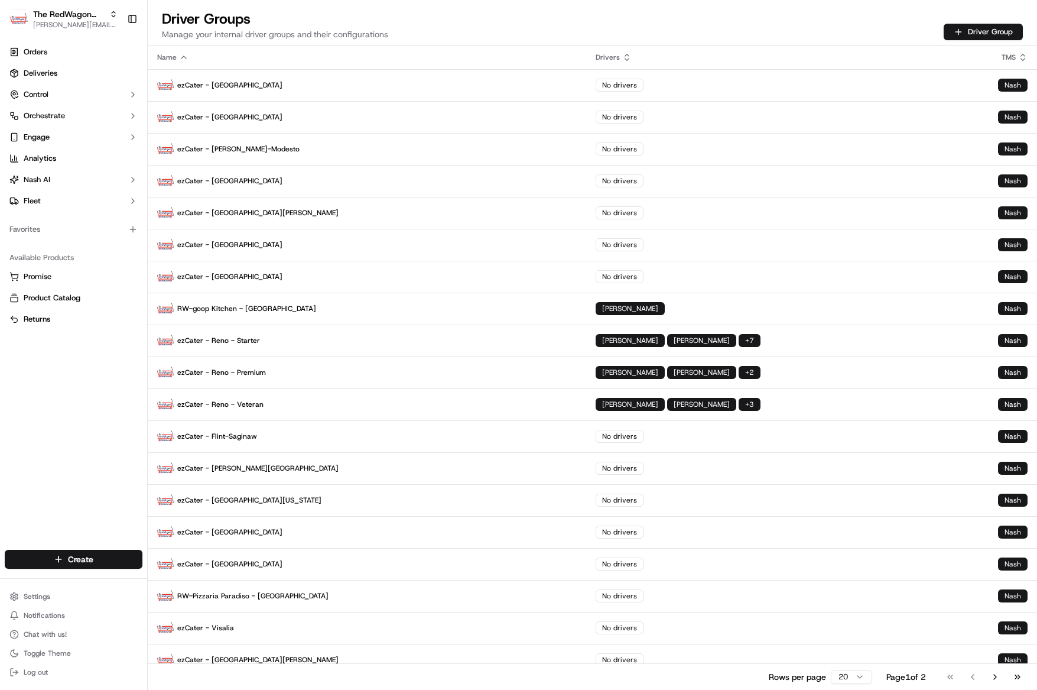
scroll to position [1, 0]
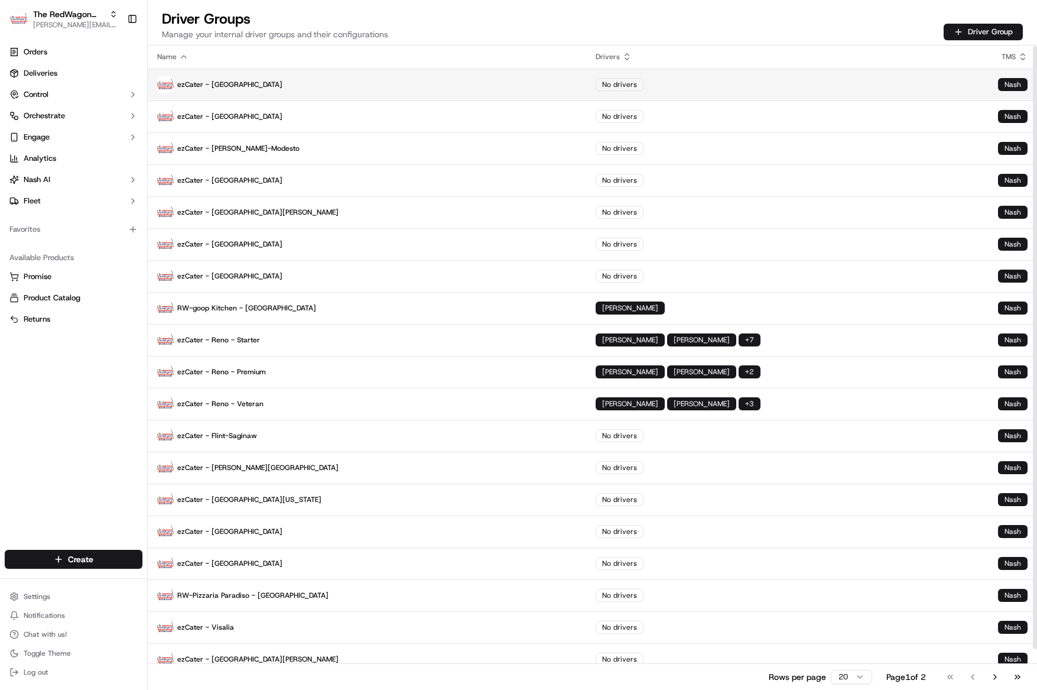
click at [239, 86] on p "ezCater - Minneapolis" at bounding box center [367, 84] width 420 height 17
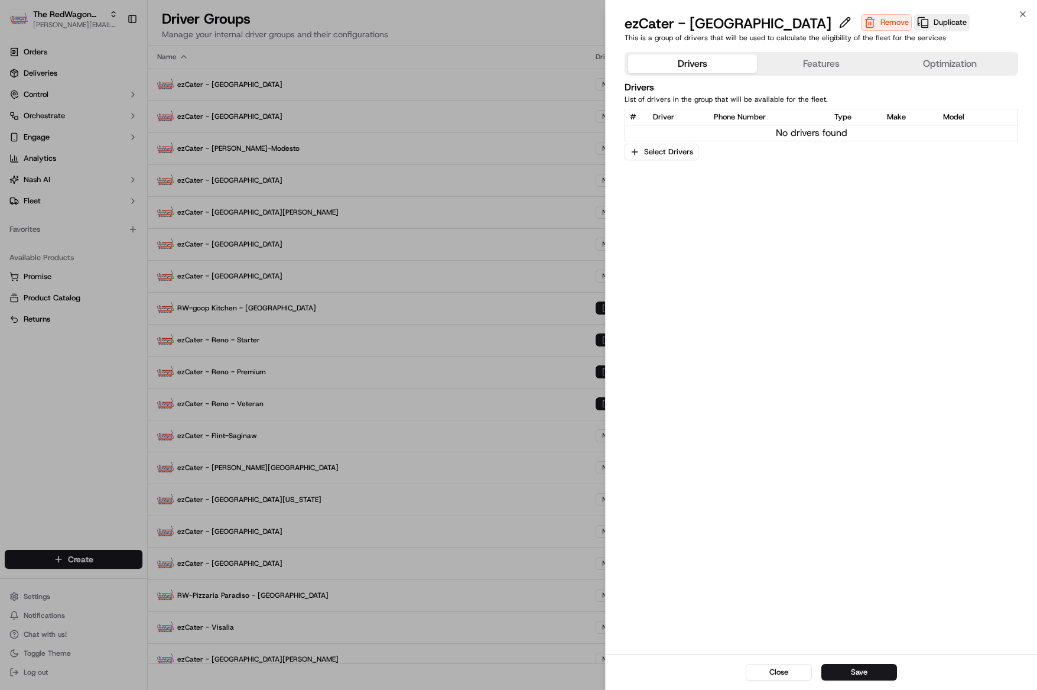
click at [812, 67] on button "Features" at bounding box center [821, 63] width 129 height 19
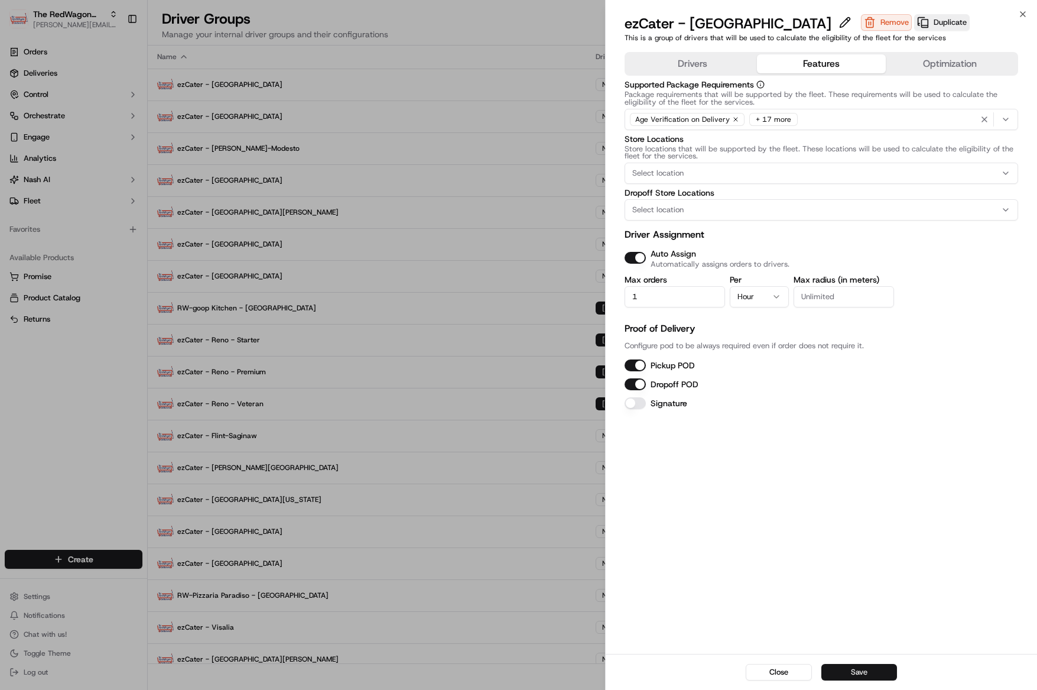
click at [867, 665] on button "Save" at bounding box center [859, 672] width 76 height 17
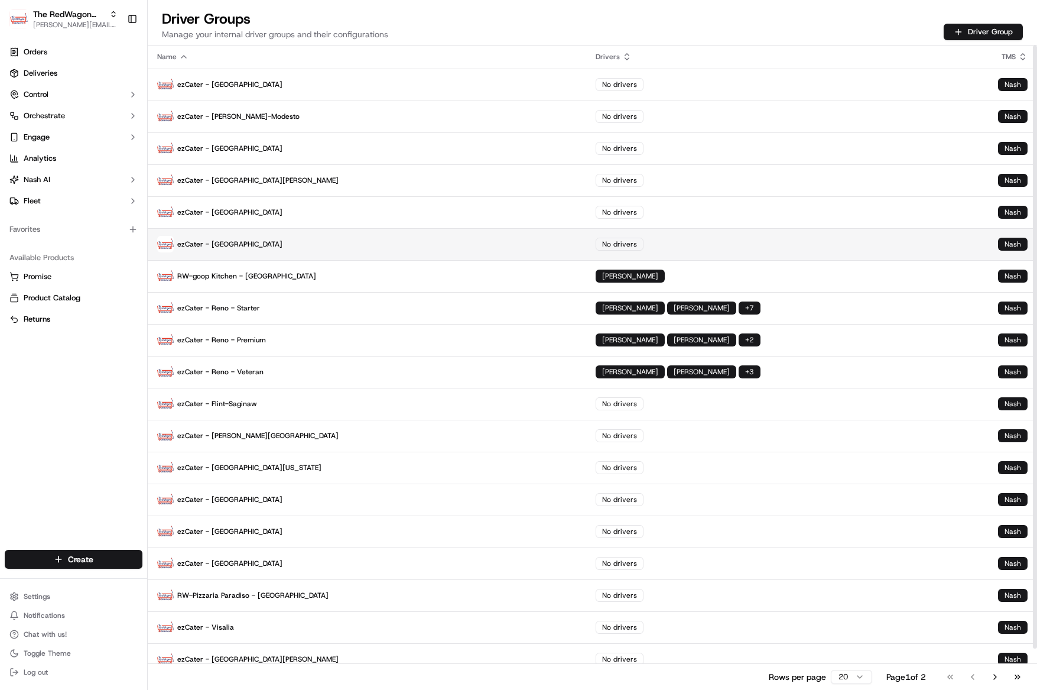
scroll to position [0, 0]
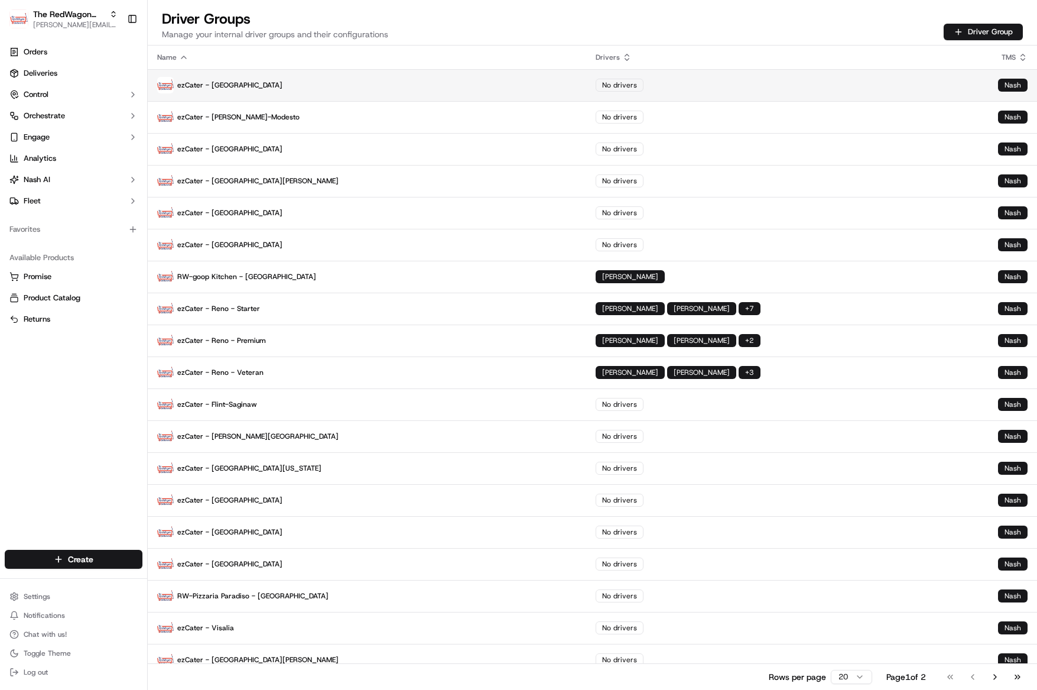
click at [229, 82] on p "ezCater - Las Vegas" at bounding box center [367, 85] width 420 height 17
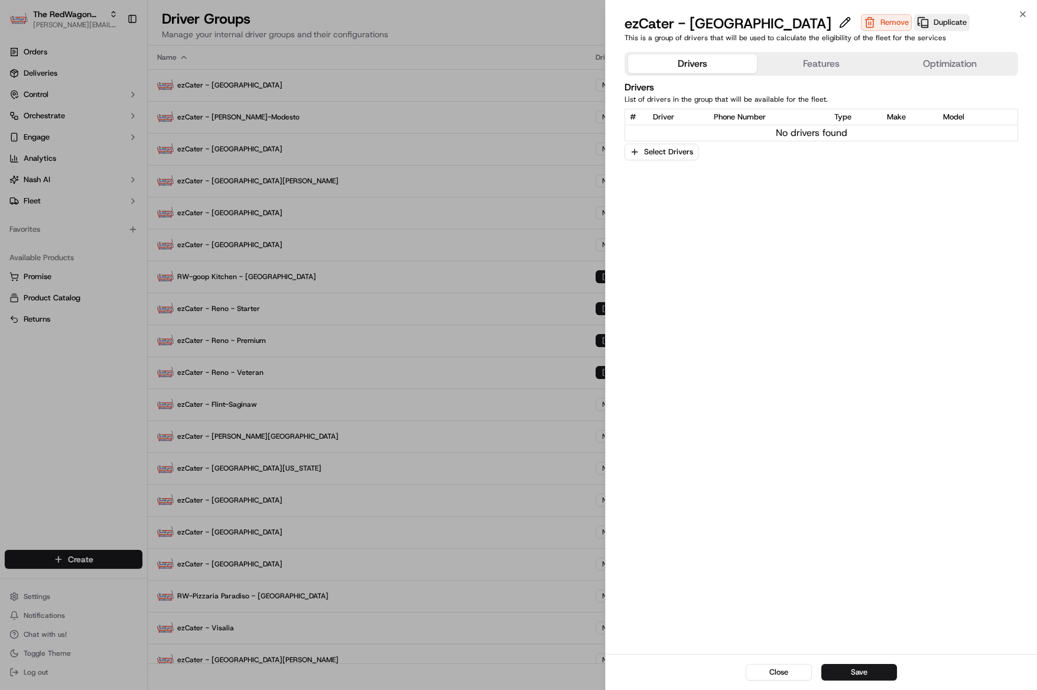
click at [799, 74] on div "Drivers Features Optimization" at bounding box center [822, 64] width 394 height 24
click at [804, 64] on button "Features" at bounding box center [821, 63] width 129 height 19
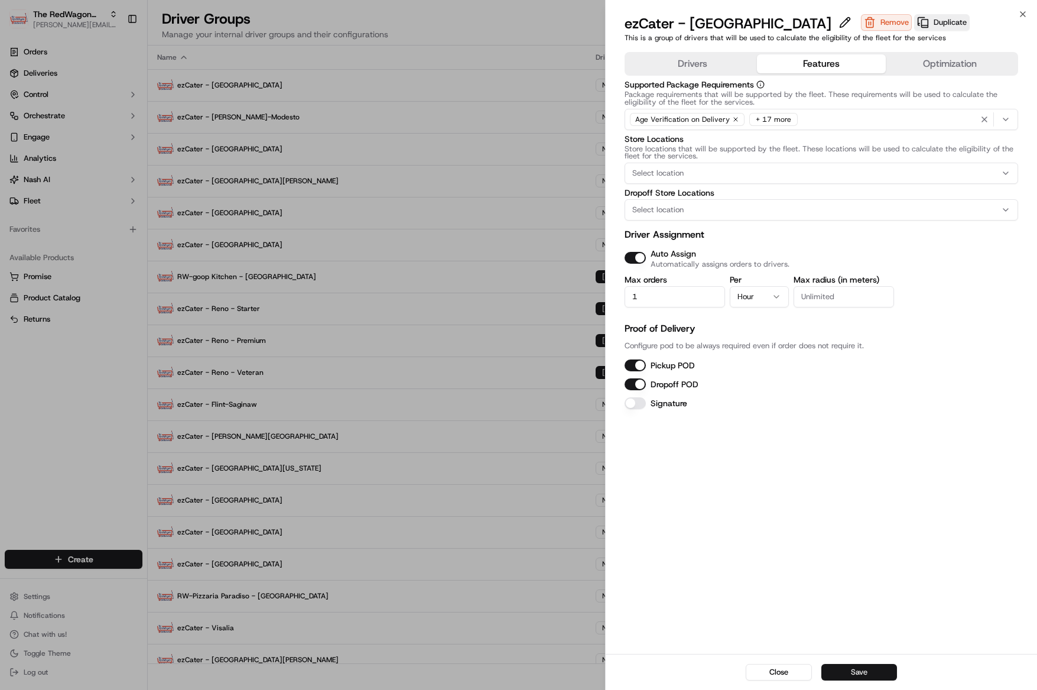
click at [870, 677] on button "Save" at bounding box center [859, 672] width 76 height 17
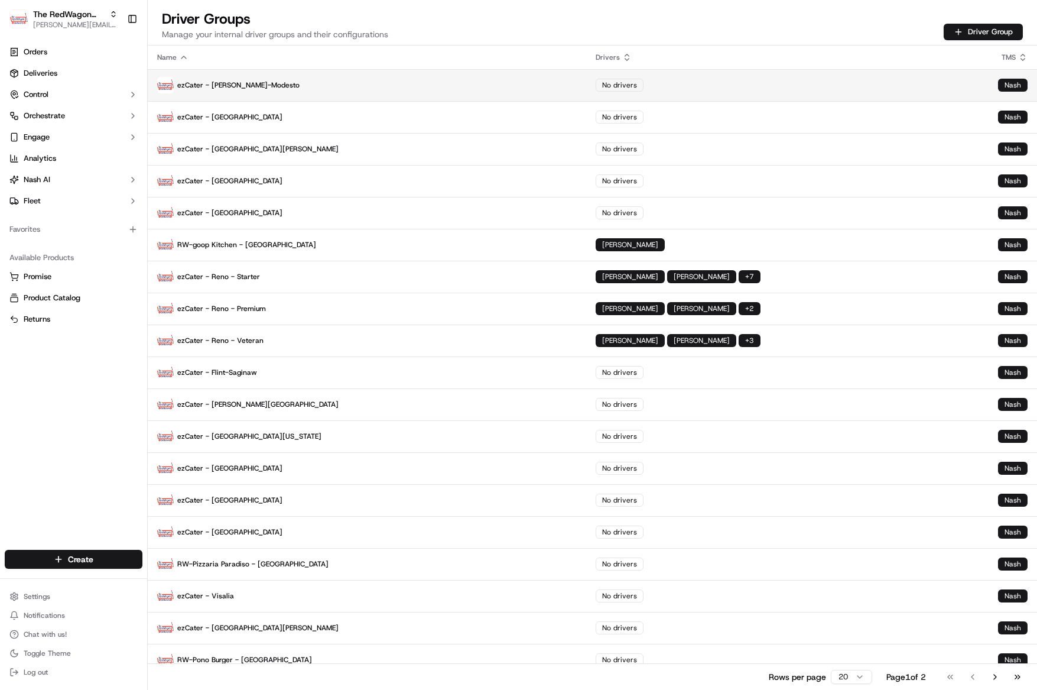
click at [236, 77] on p "ezCater - Tracy-Stockton-Modesto" at bounding box center [367, 85] width 420 height 17
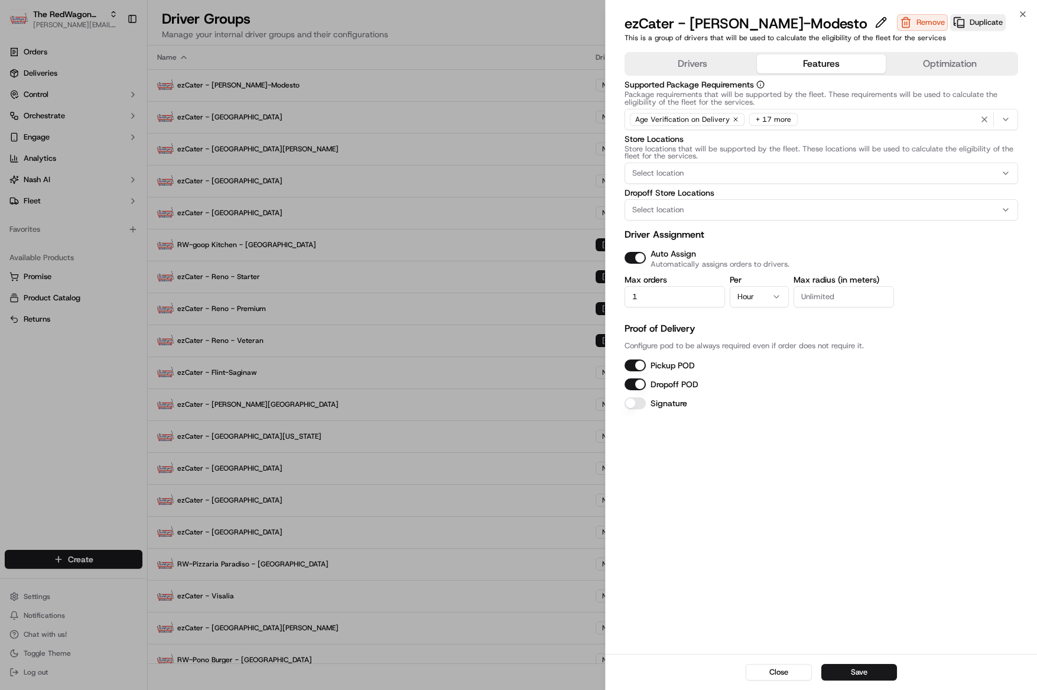
click at [772, 65] on button "Features" at bounding box center [821, 63] width 129 height 19
click at [863, 664] on button "Save" at bounding box center [859, 672] width 76 height 17
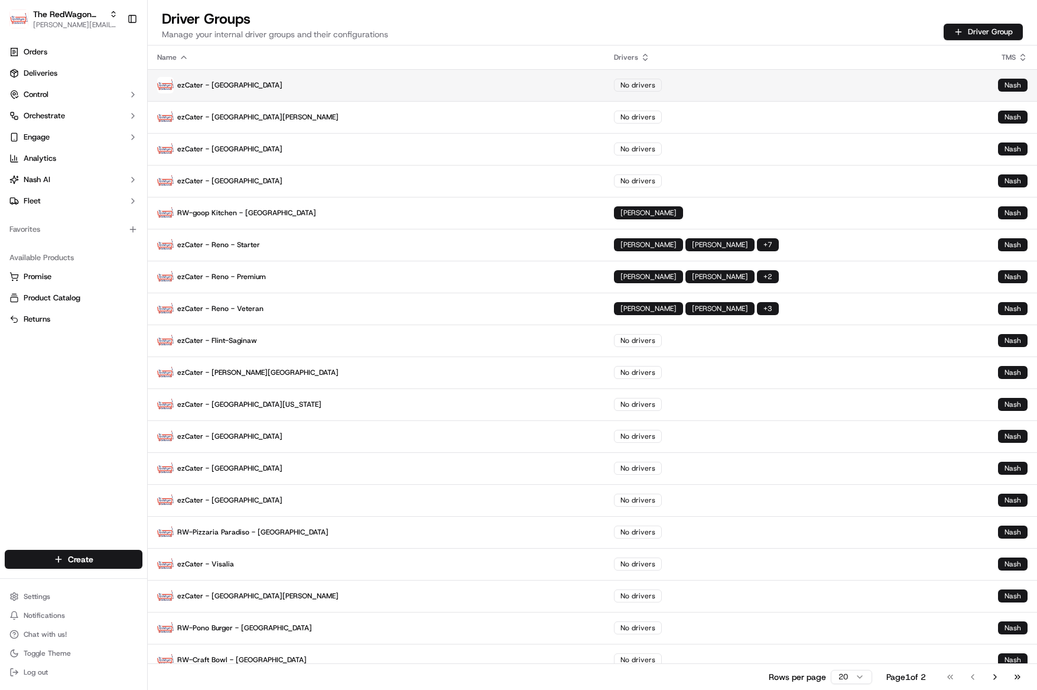
click at [252, 83] on p "ezCater - Orlando" at bounding box center [376, 85] width 438 height 17
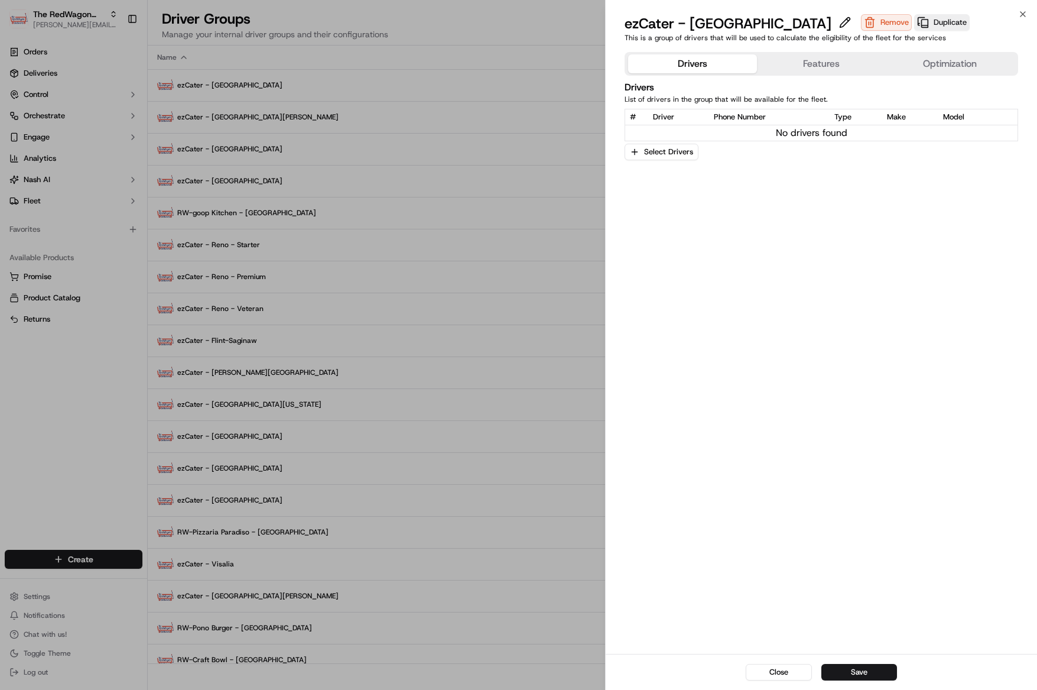
click at [778, 55] on button "Features" at bounding box center [821, 63] width 129 height 19
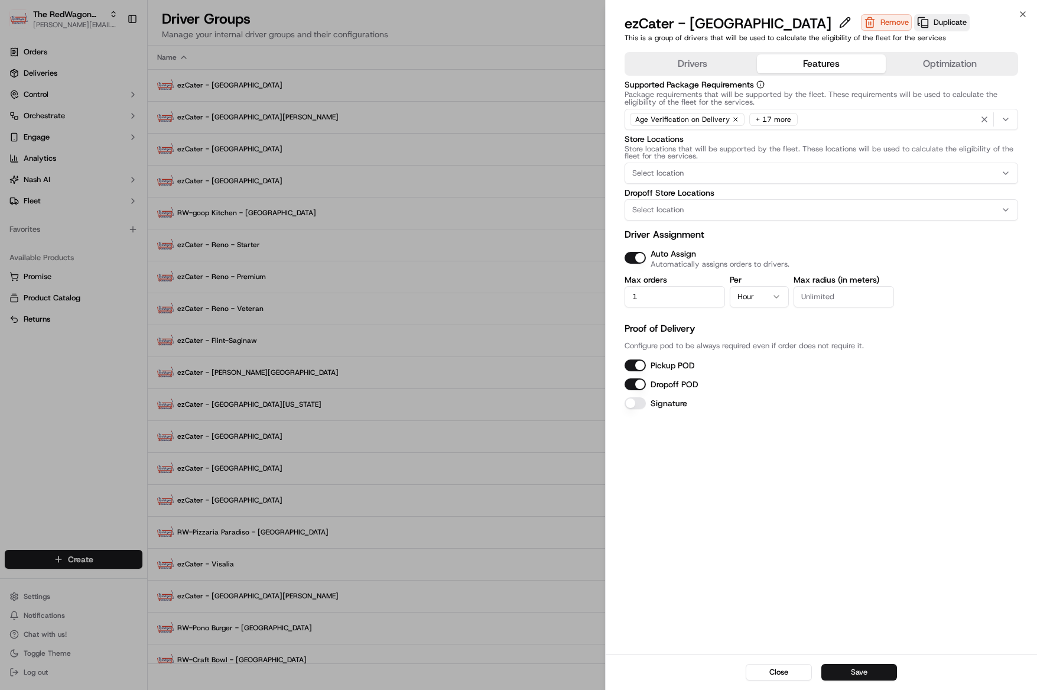
click at [857, 670] on button "Save" at bounding box center [859, 672] width 76 height 17
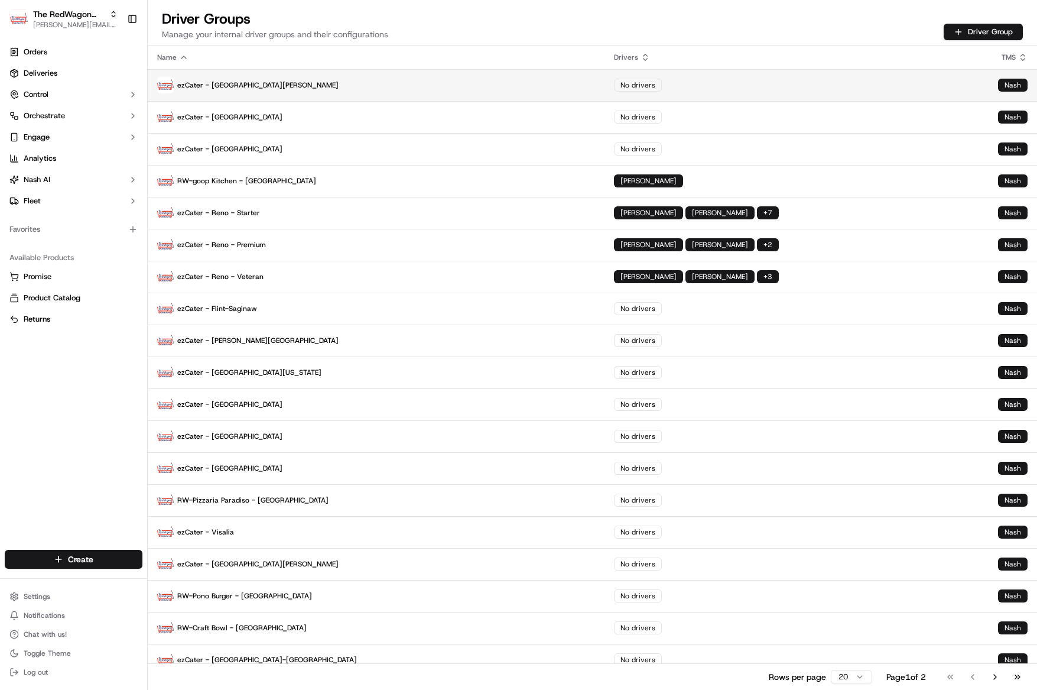
click at [283, 84] on p "ezCater - Santa Rosa" at bounding box center [376, 85] width 438 height 17
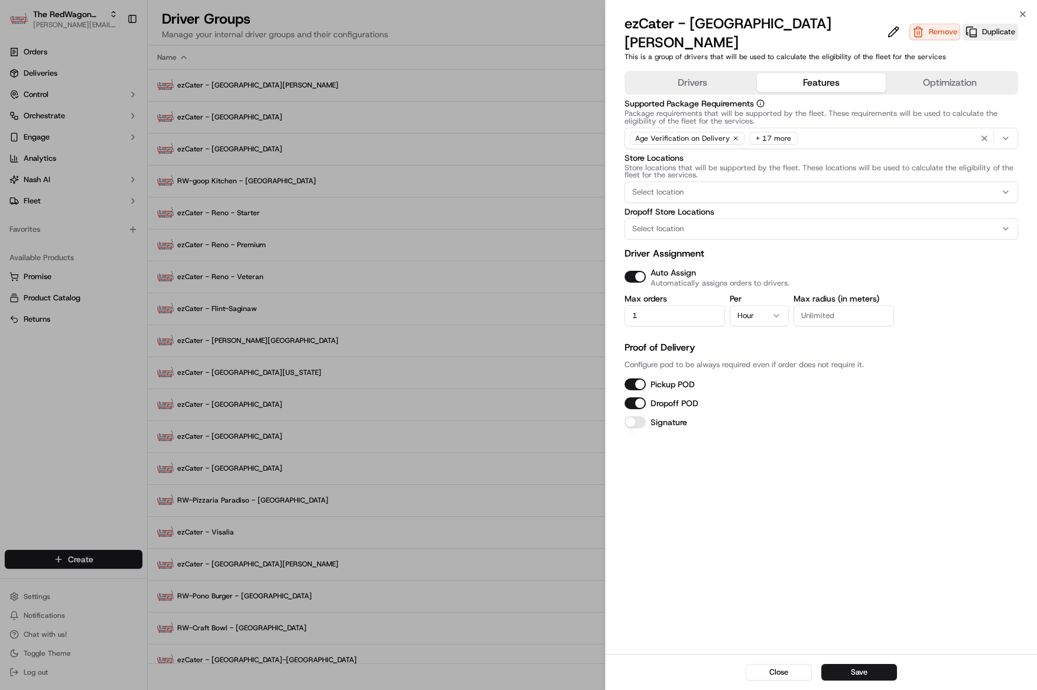
click at [847, 73] on button "Features" at bounding box center [821, 82] width 129 height 19
click at [848, 661] on div "Close Save" at bounding box center [821, 672] width 431 height 36
click at [849, 669] on button "Save" at bounding box center [859, 672] width 76 height 17
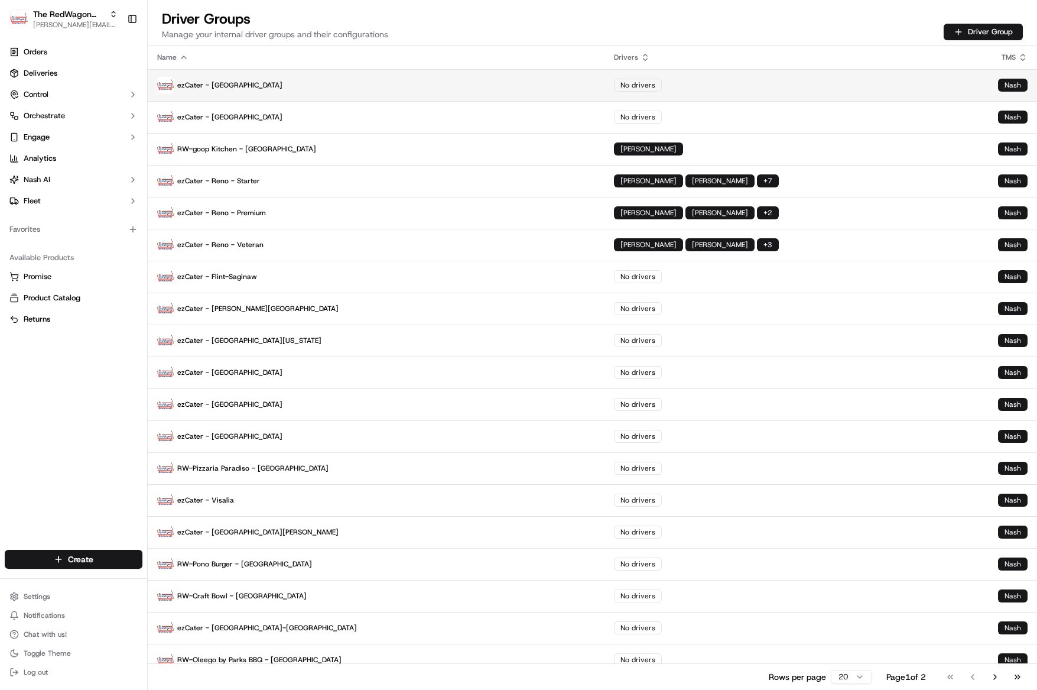
click at [235, 91] on p "ezCater - Sacramento" at bounding box center [376, 85] width 438 height 17
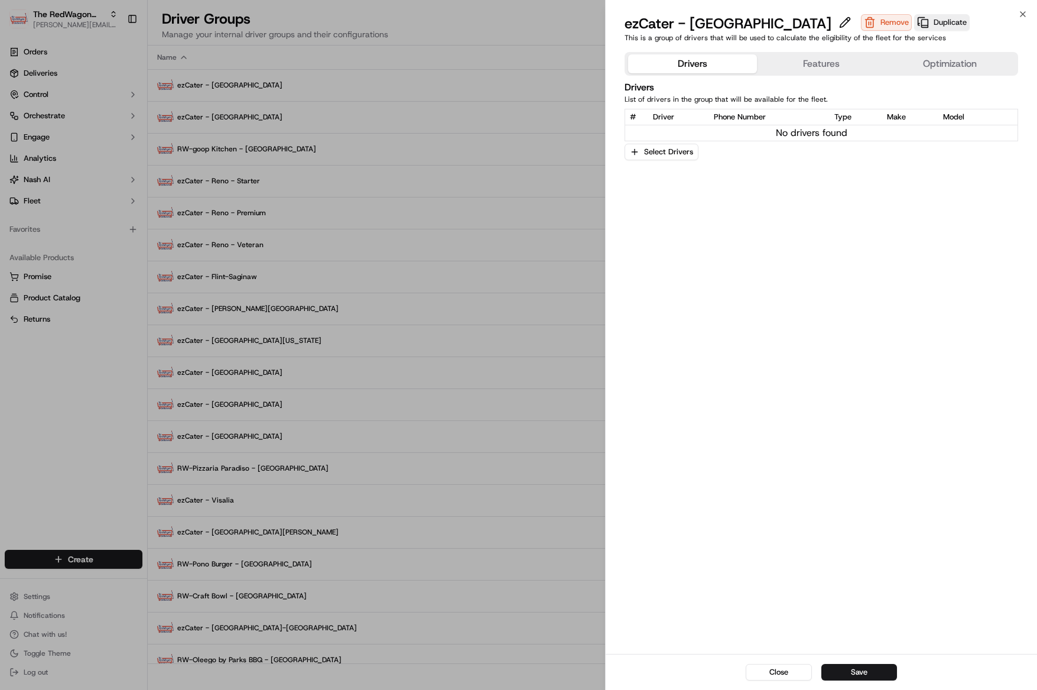
click at [774, 73] on div "Drivers Features Optimization" at bounding box center [822, 64] width 394 height 24
click at [790, 63] on button "Features" at bounding box center [821, 63] width 129 height 19
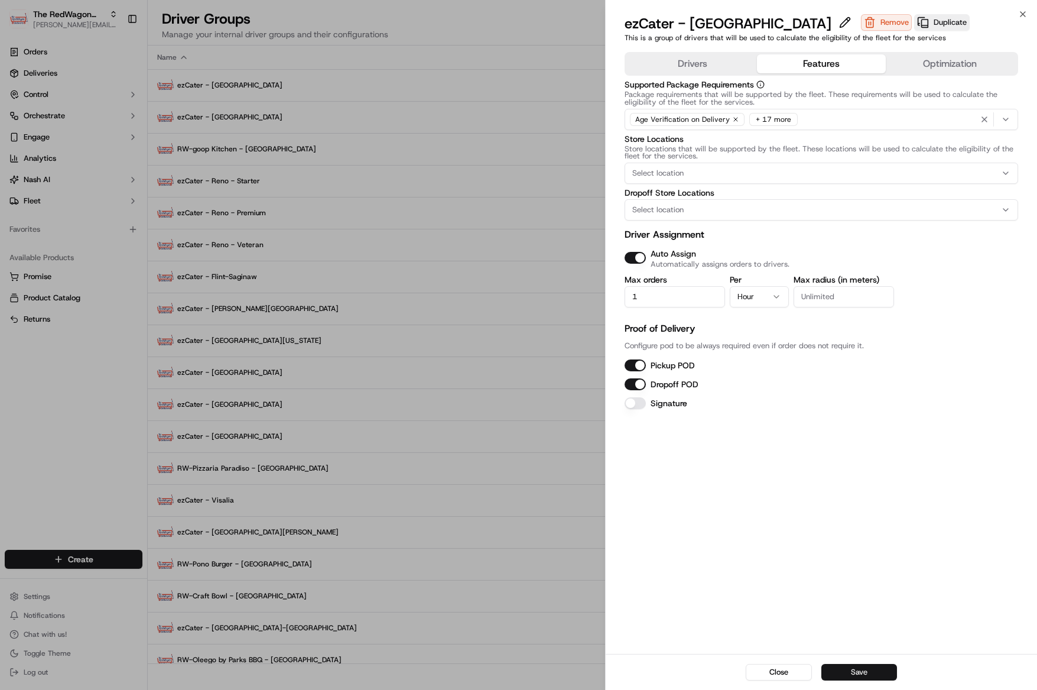
click at [859, 668] on button "Save" at bounding box center [859, 672] width 76 height 17
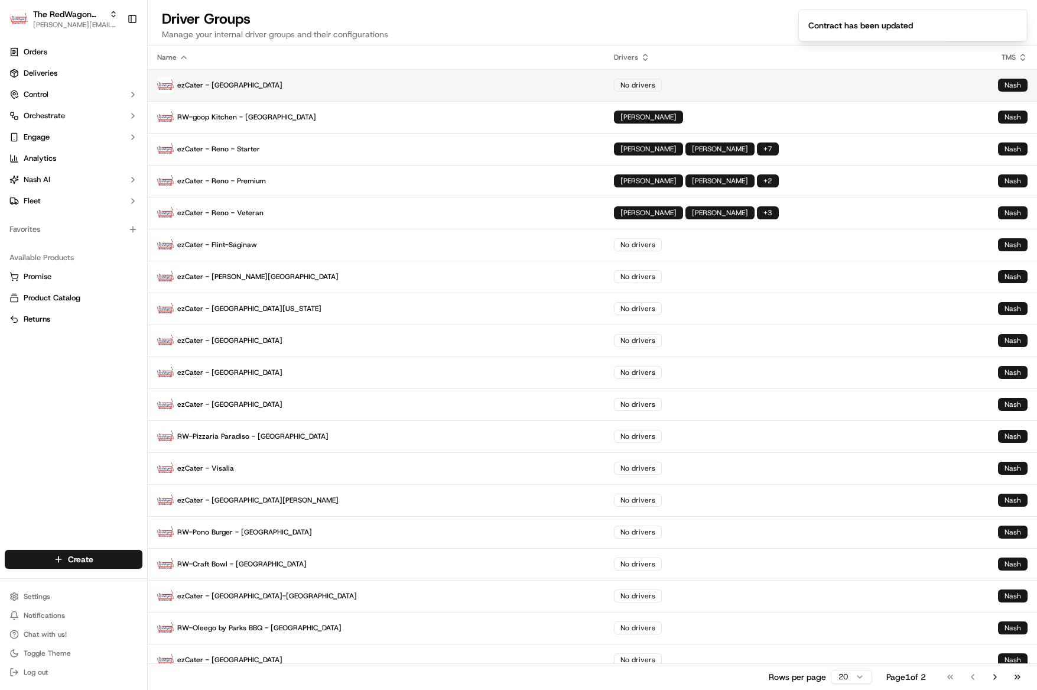
click at [217, 80] on p "ezCater - Chicago" at bounding box center [376, 85] width 438 height 17
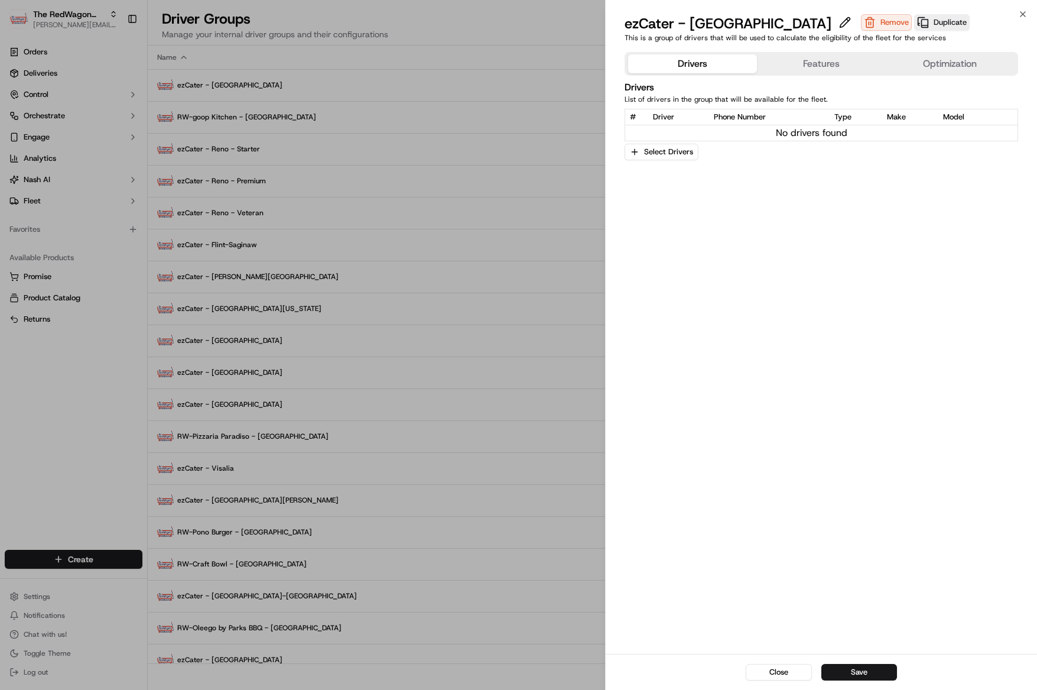
click at [832, 65] on button "Features" at bounding box center [821, 63] width 129 height 19
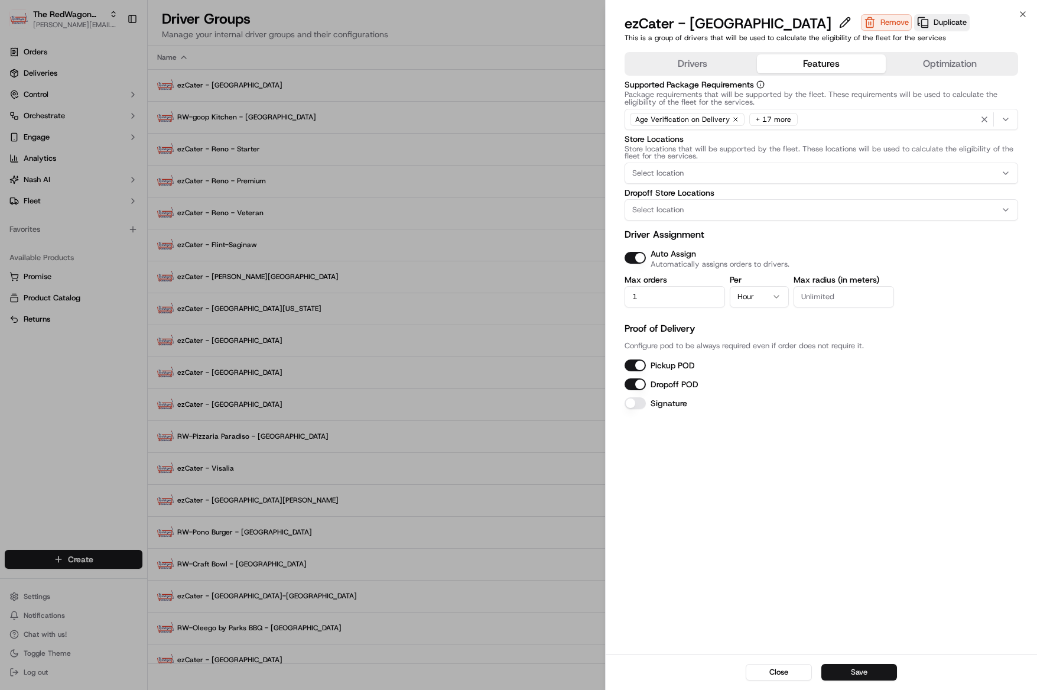
click at [869, 675] on button "Save" at bounding box center [859, 672] width 76 height 17
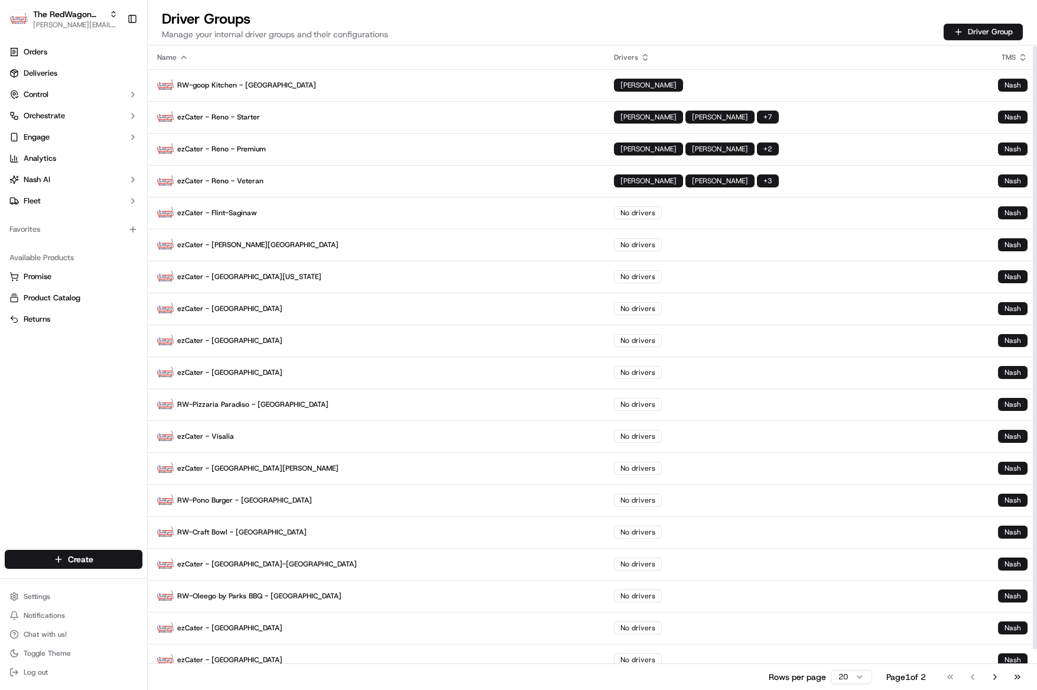
scroll to position [1, 0]
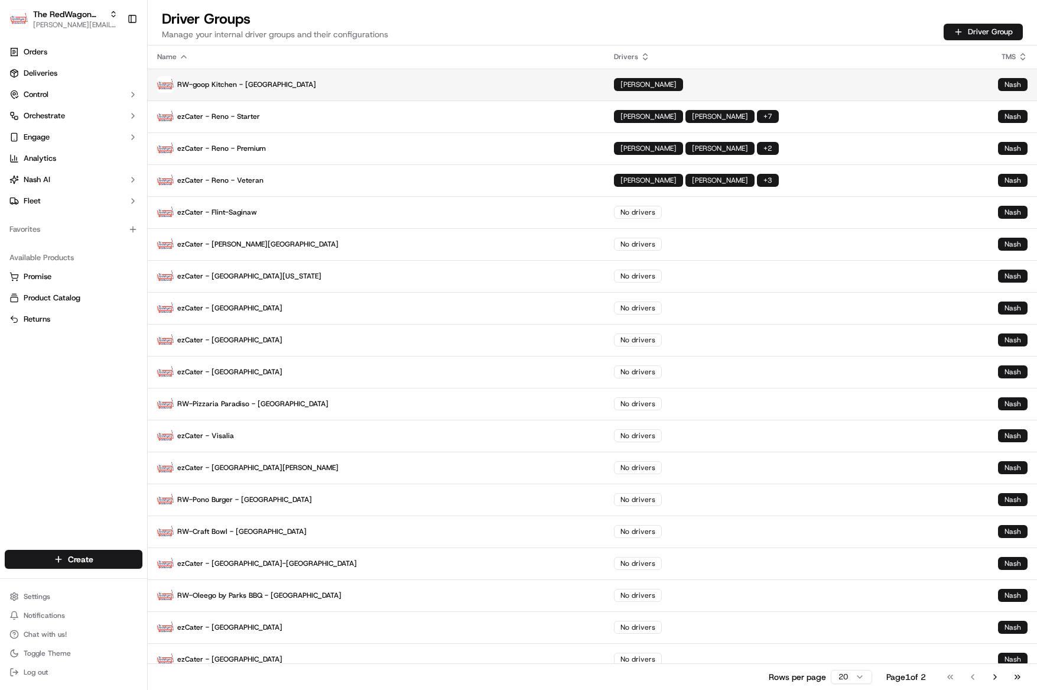
click at [235, 89] on p "RW-goop Kitchen - [GEOGRAPHIC_DATA]" at bounding box center [376, 84] width 438 height 17
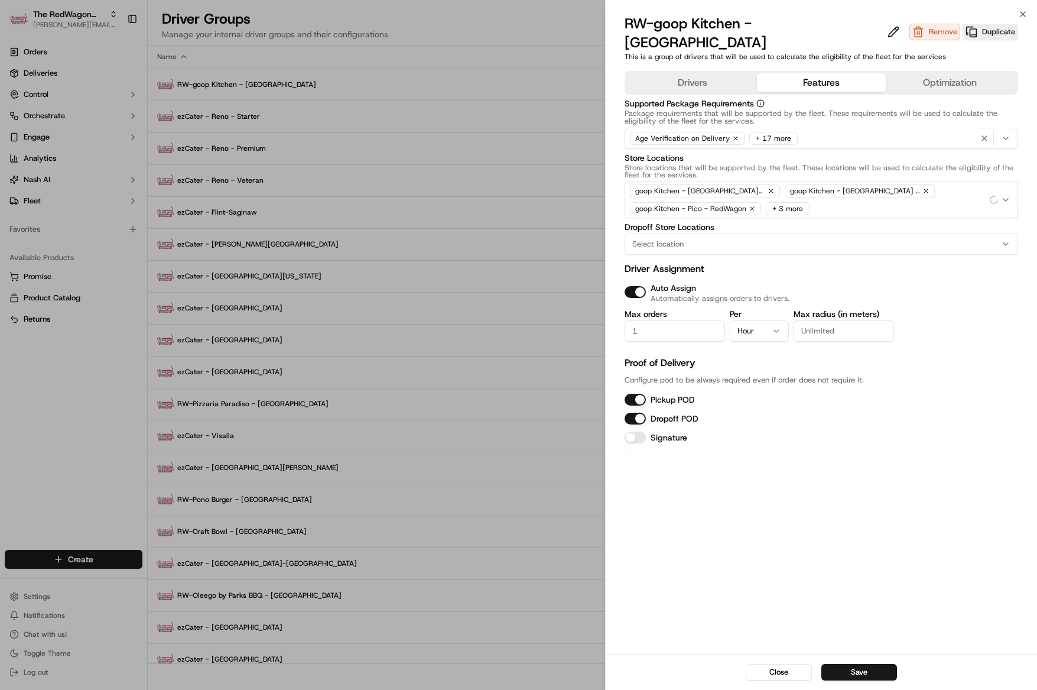
click at [795, 73] on button "Features" at bounding box center [821, 82] width 129 height 19
click at [859, 674] on button "Save" at bounding box center [859, 672] width 76 height 17
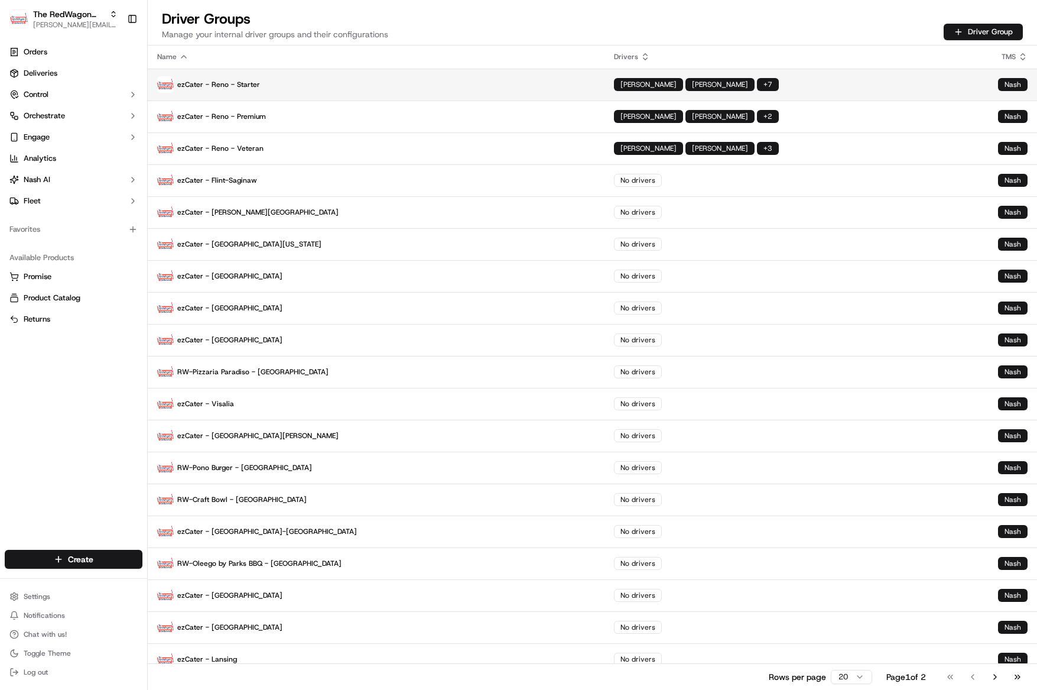
click at [258, 88] on p "ezCater - Reno - Starter" at bounding box center [376, 84] width 438 height 17
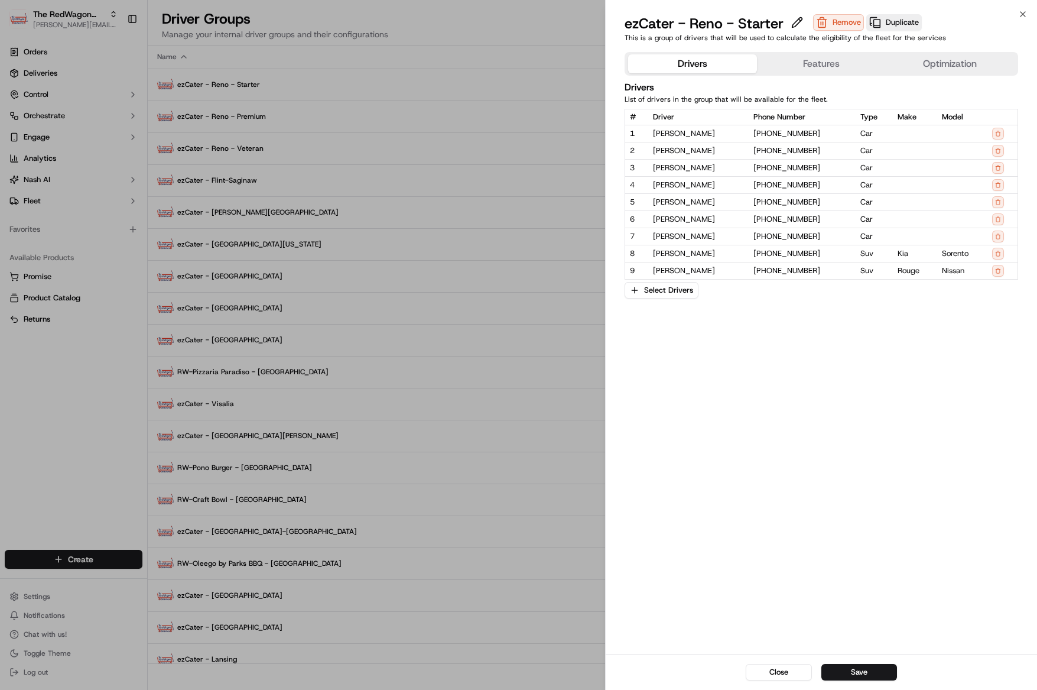
click at [798, 65] on button "Features" at bounding box center [821, 63] width 129 height 19
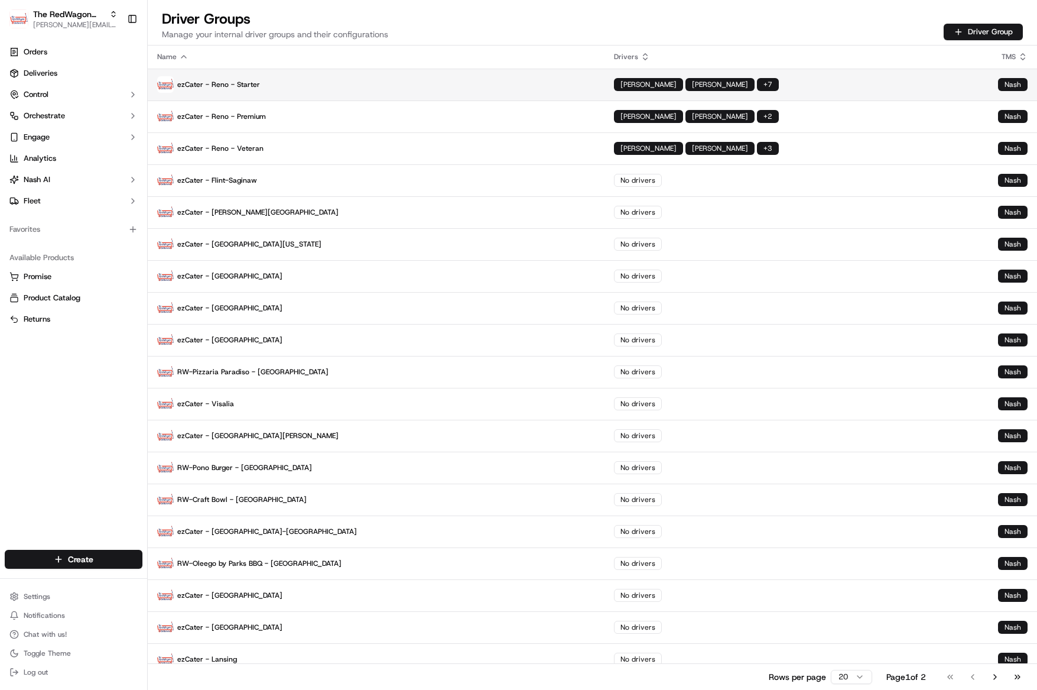
click at [818, 95] on td "Annika Henry David Gilliland + 7" at bounding box center [796, 85] width 384 height 32
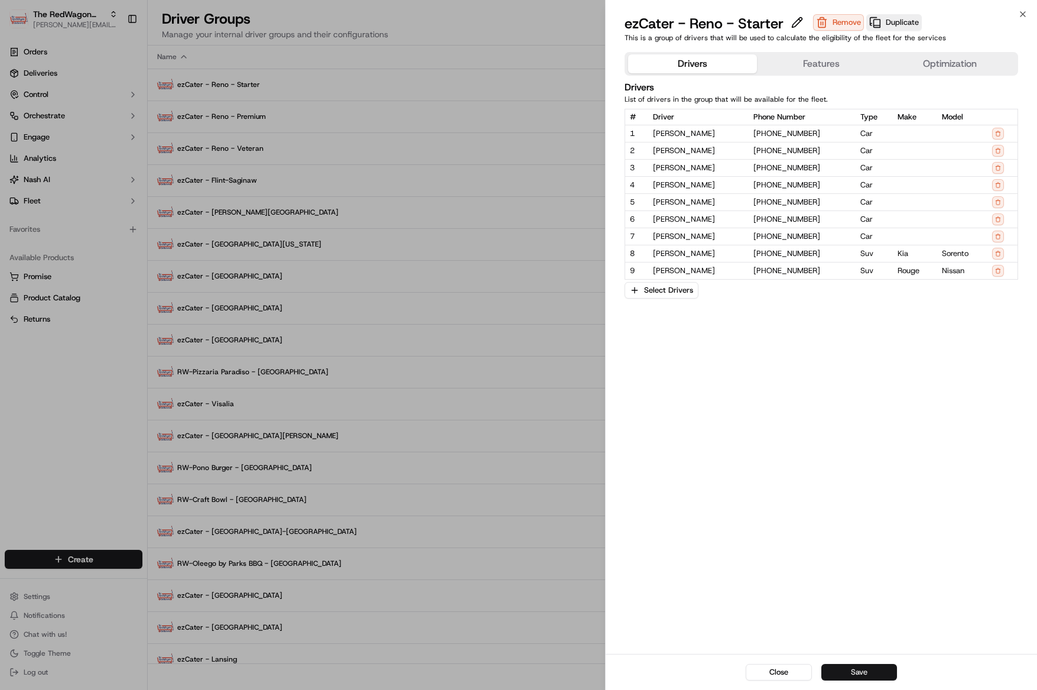
click at [860, 672] on button "Save" at bounding box center [859, 672] width 76 height 17
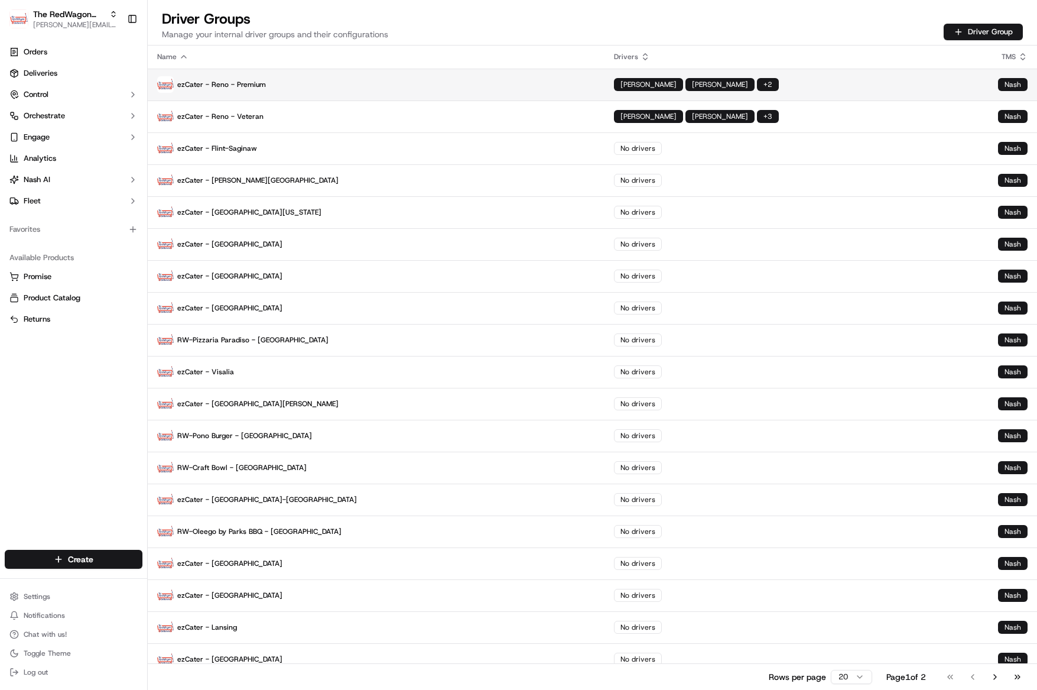
click at [295, 96] on td "ezCater - Reno - Premium" at bounding box center [376, 85] width 457 height 32
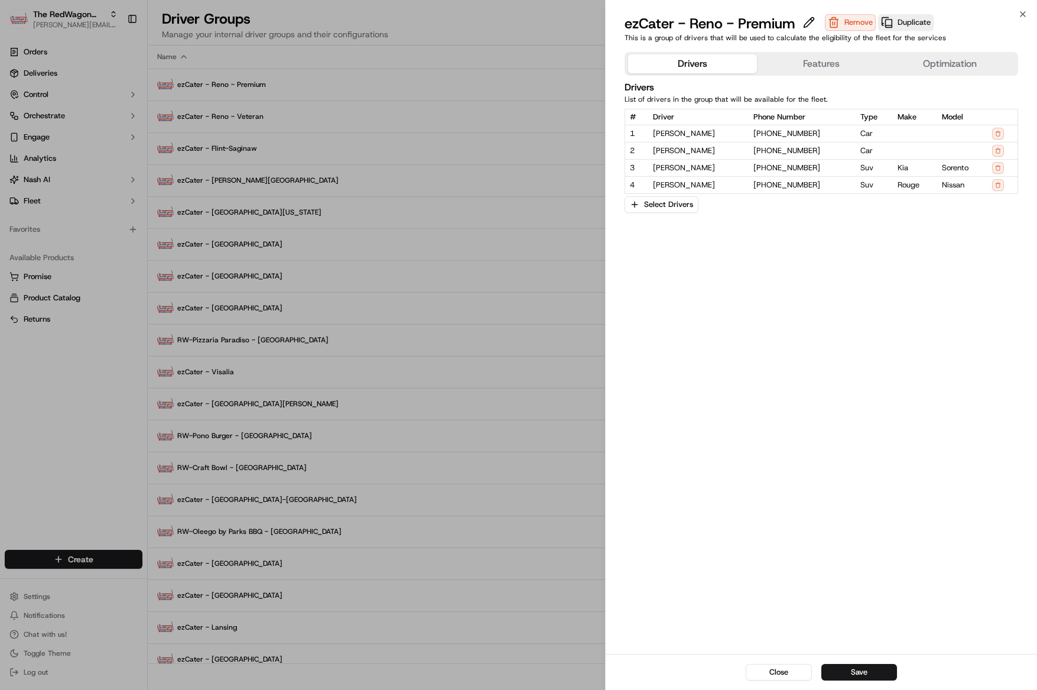
click at [822, 57] on button "Features" at bounding box center [821, 63] width 129 height 19
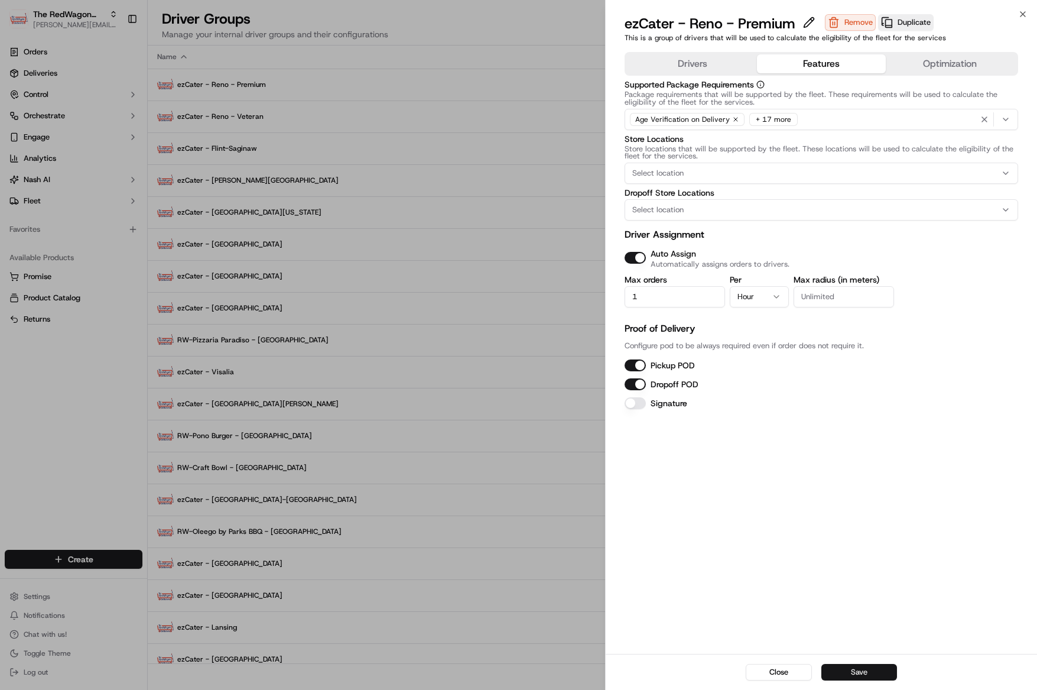
click at [880, 679] on button "Save" at bounding box center [859, 672] width 76 height 17
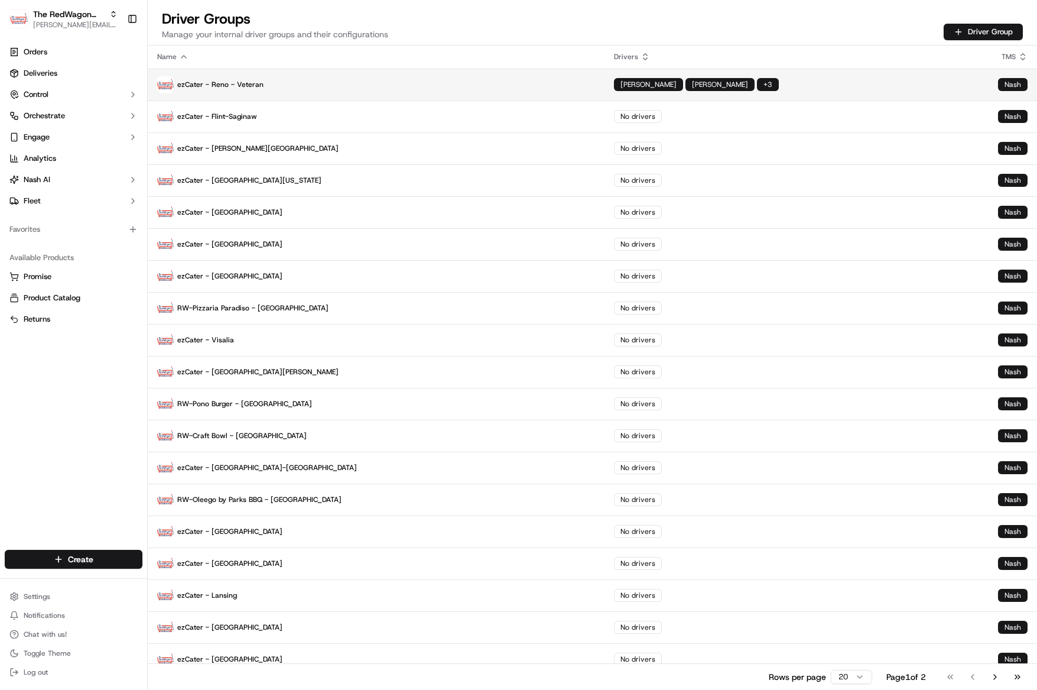
click at [802, 90] on div "Annika Henry Paula Leyba + 3" at bounding box center [796, 84] width 365 height 13
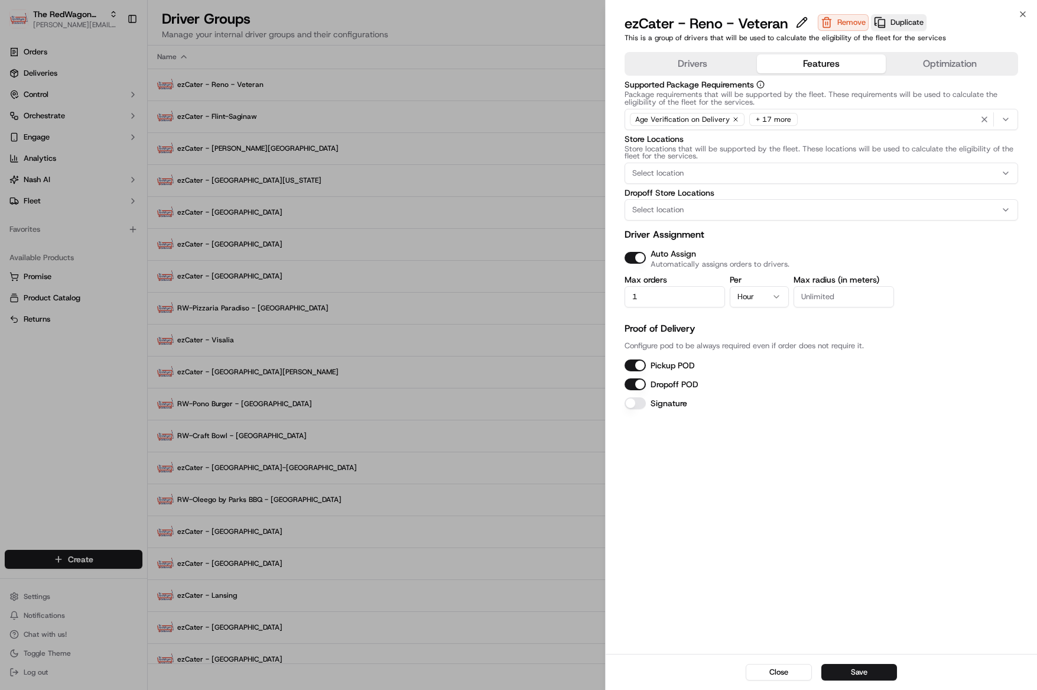
click at [831, 64] on button "Features" at bounding box center [821, 63] width 129 height 19
click at [858, 671] on button "Save" at bounding box center [859, 672] width 76 height 17
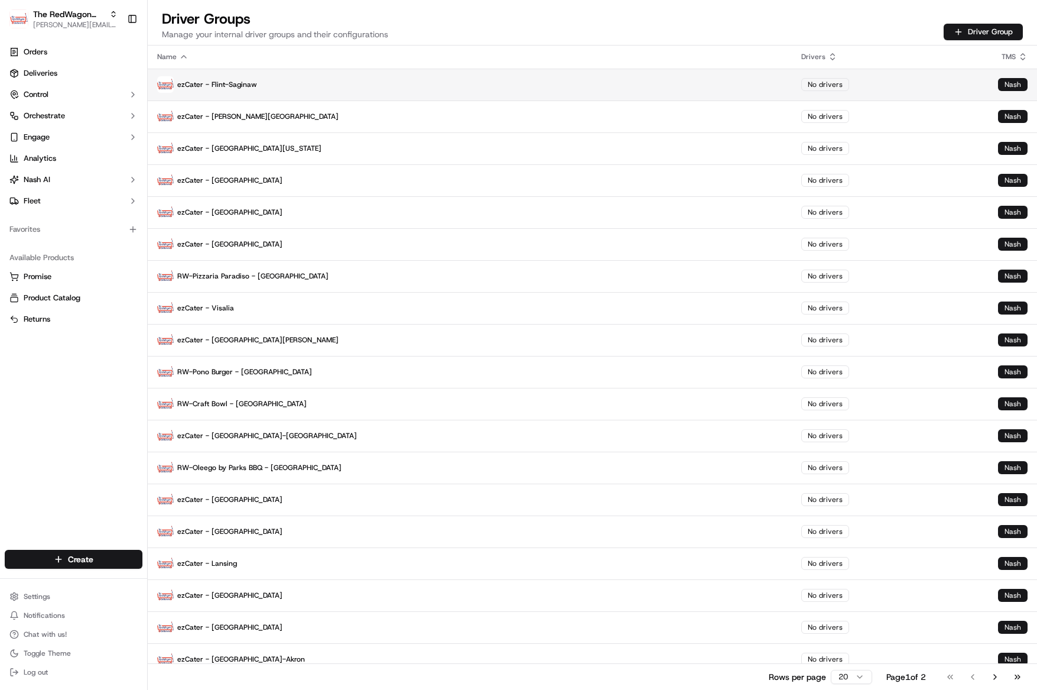
click at [225, 84] on p "ezCater - Flint-Saginaw" at bounding box center [469, 84] width 625 height 17
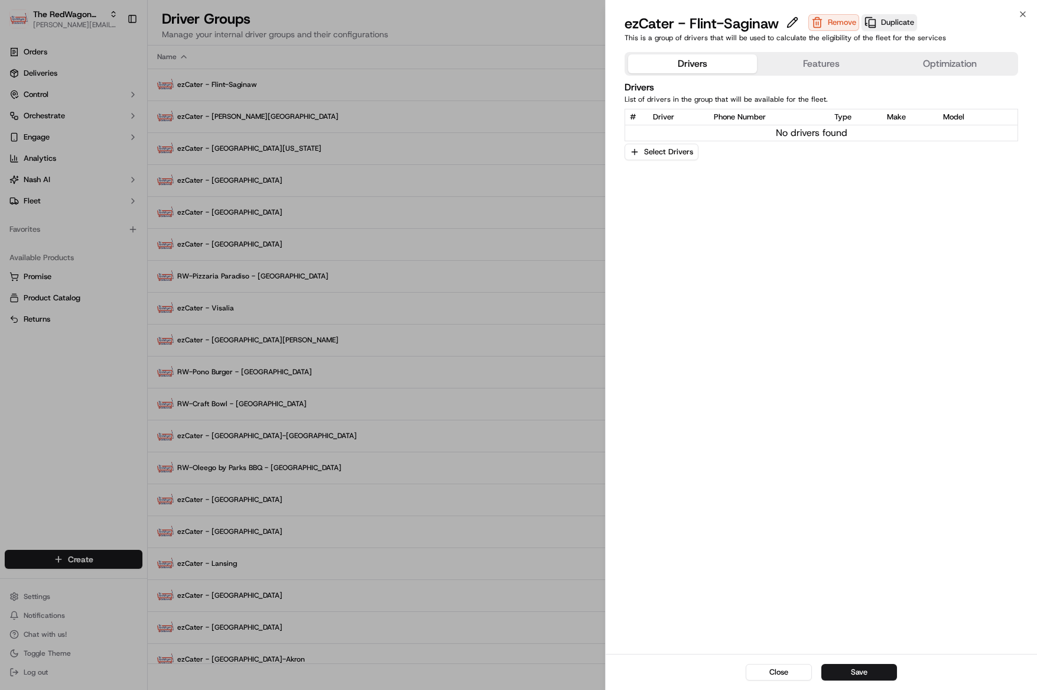
click at [807, 73] on button "Features" at bounding box center [821, 63] width 129 height 19
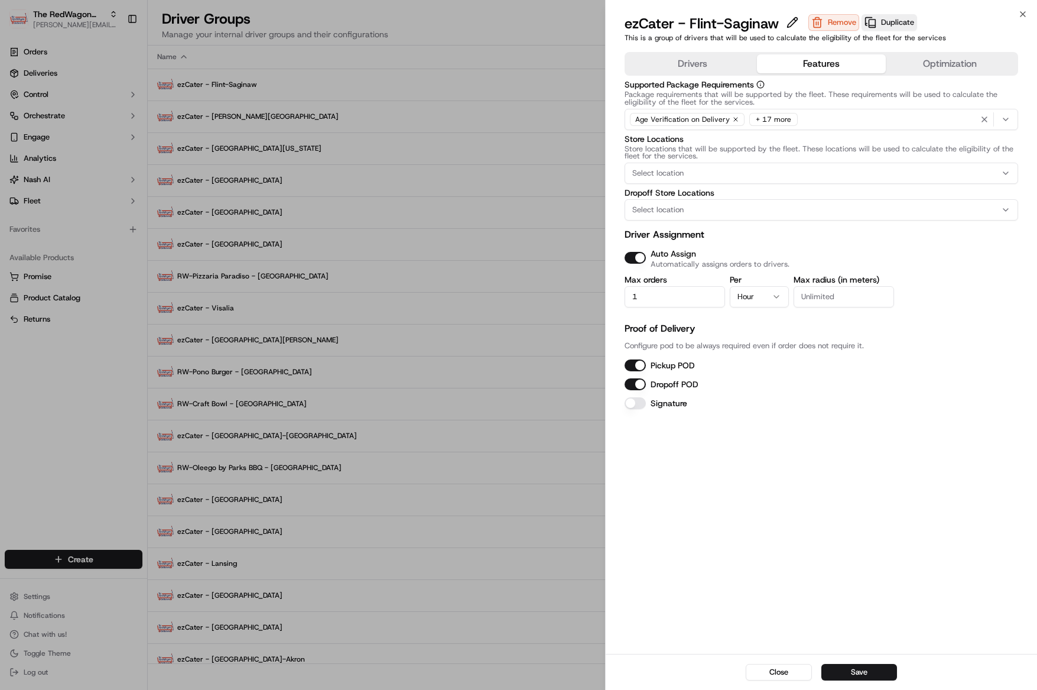
drag, startPoint x: 853, startPoint y: 677, endPoint x: 836, endPoint y: 677, distance: 16.6
click at [854, 679] on button "Save" at bounding box center [859, 672] width 76 height 17
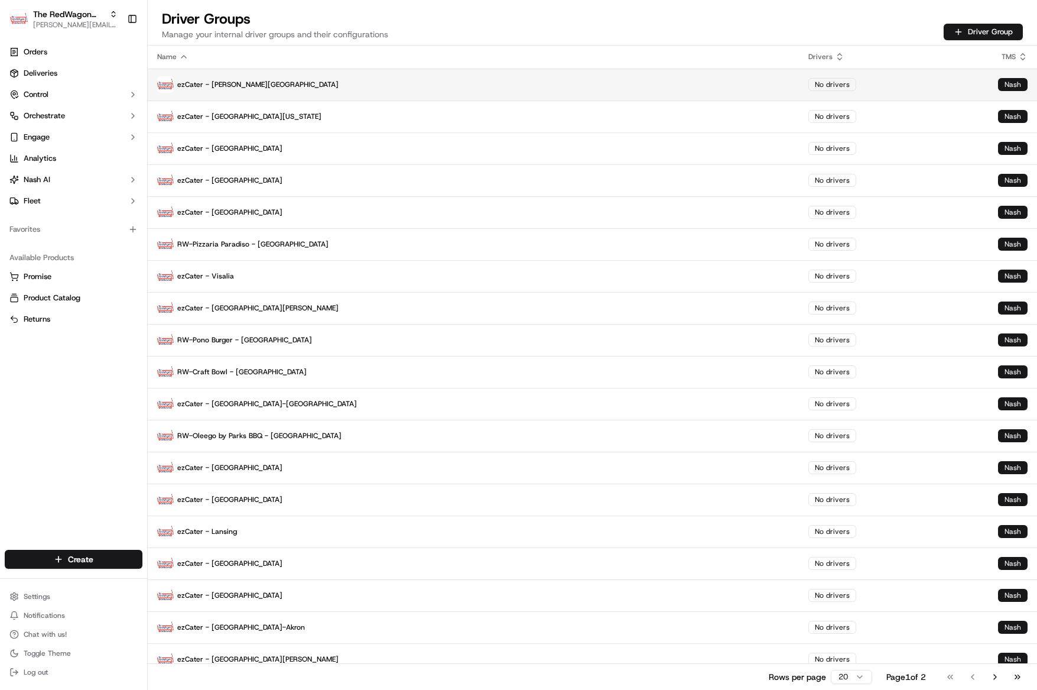
click at [199, 81] on p "ezCater - Ann Arbor" at bounding box center [473, 84] width 632 height 17
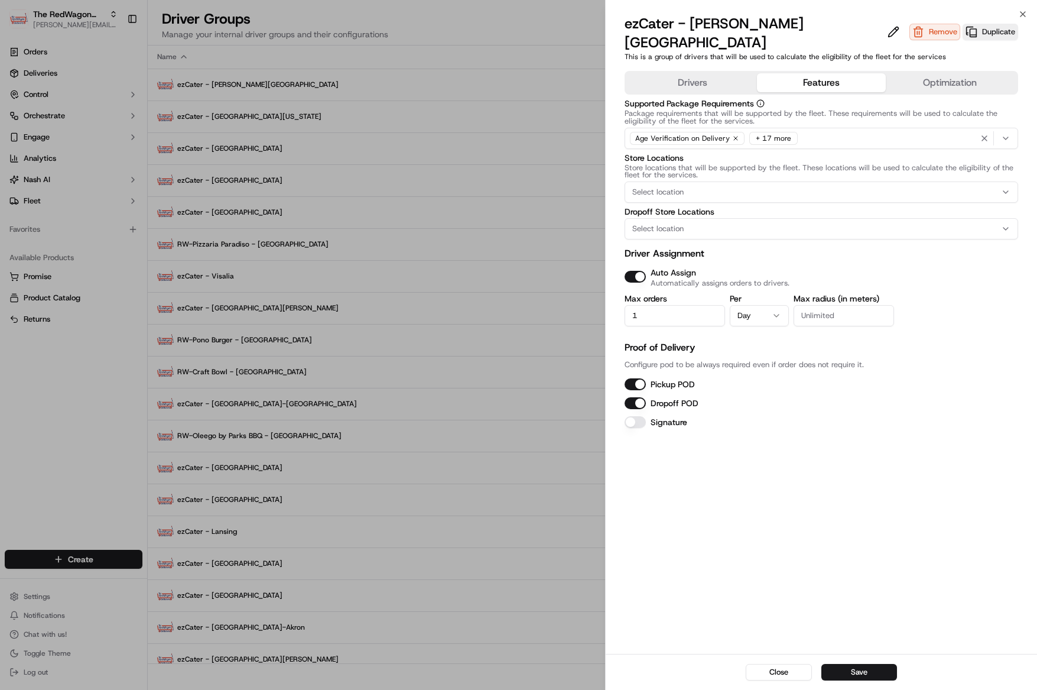
click at [784, 73] on button "Features" at bounding box center [821, 82] width 129 height 19
click at [867, 675] on button "Save" at bounding box center [859, 672] width 76 height 17
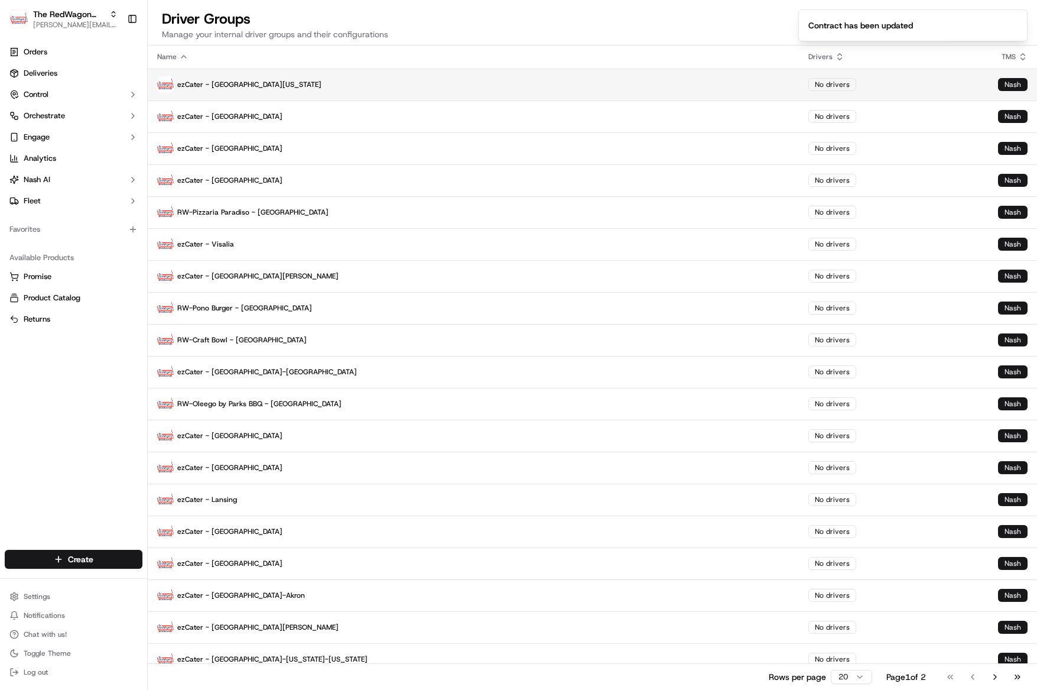
click at [245, 84] on p "ezCater - South Florida" at bounding box center [473, 84] width 632 height 17
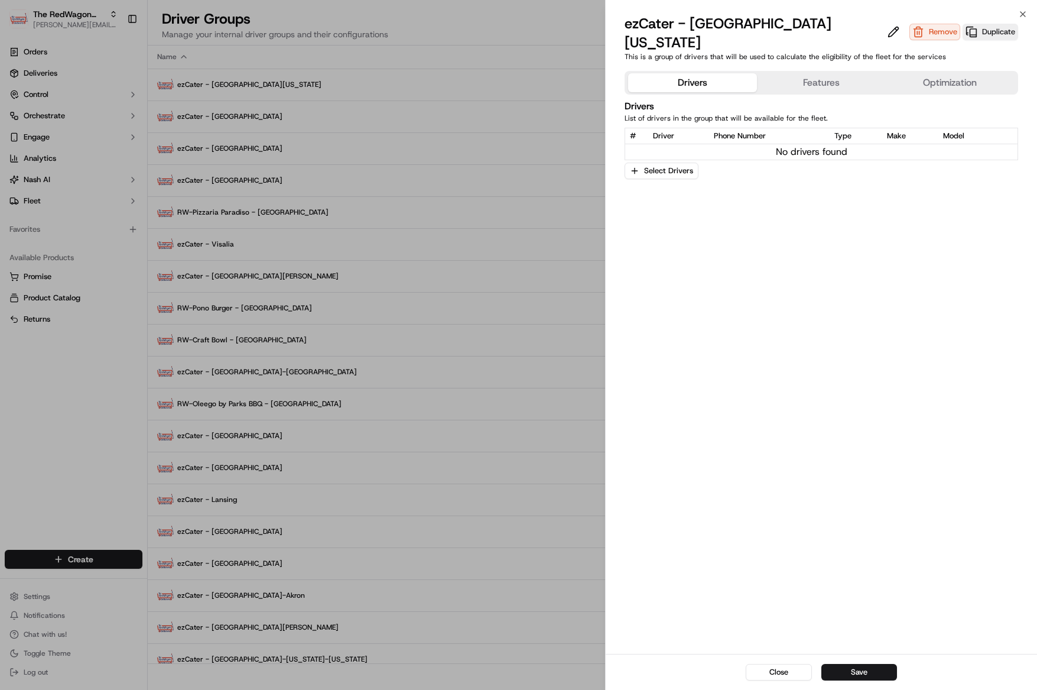
click at [811, 71] on div "Drivers Features Optimization" at bounding box center [822, 83] width 394 height 24
click at [813, 73] on button "Features" at bounding box center [821, 82] width 129 height 19
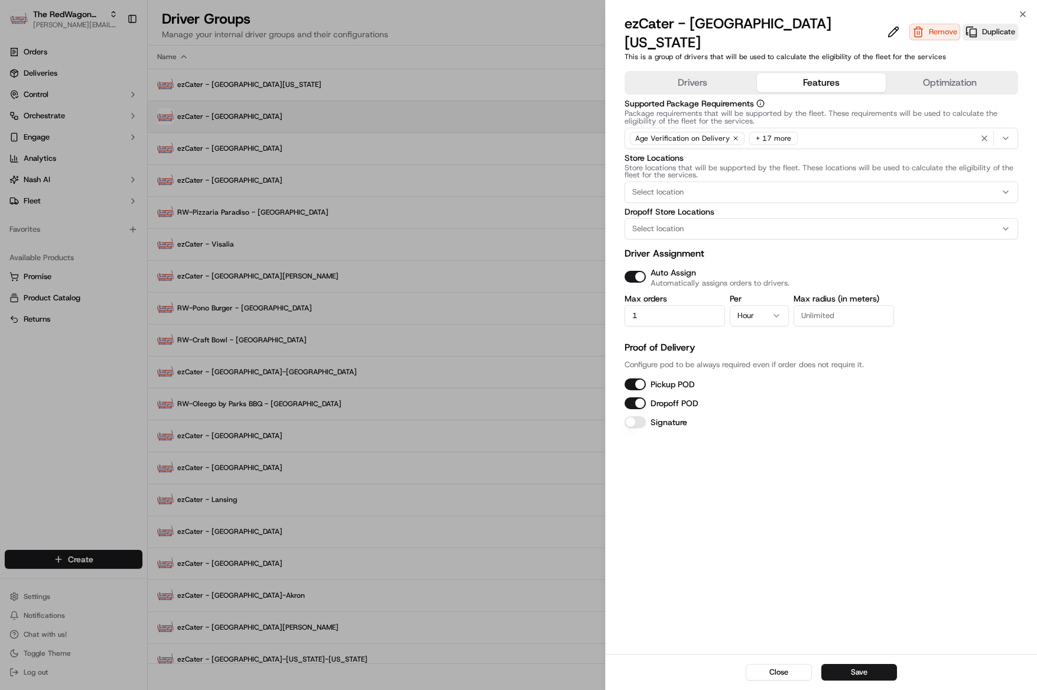
drag, startPoint x: 235, startPoint y: 103, endPoint x: 235, endPoint y: 109, distance: 6.5
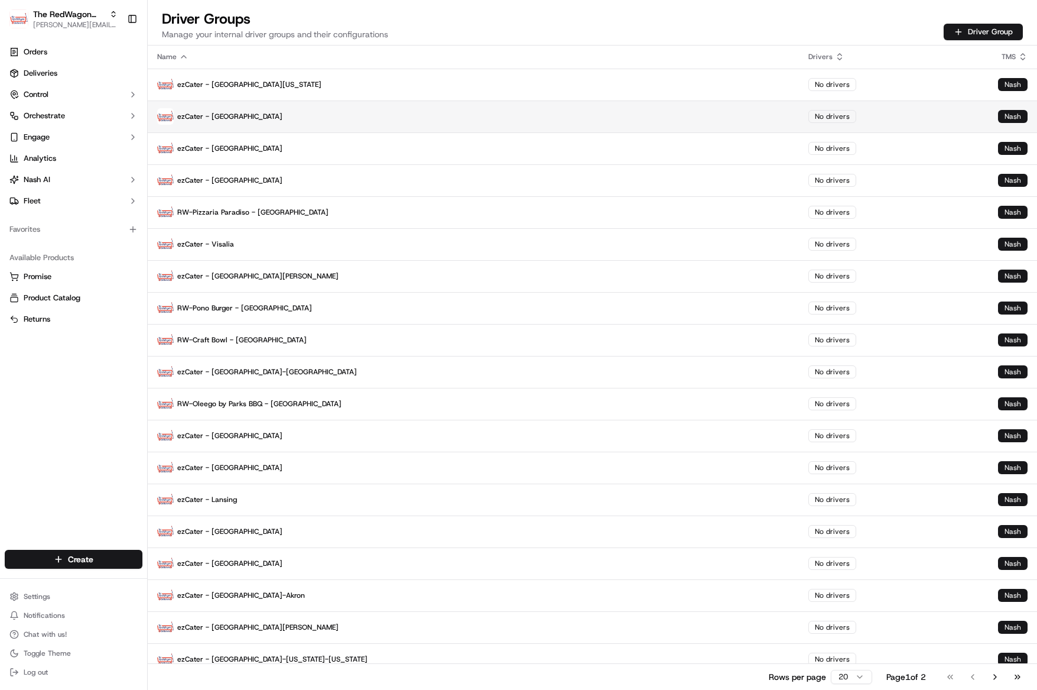
click at [234, 113] on p "ezCater - Indianapolis" at bounding box center [473, 116] width 632 height 17
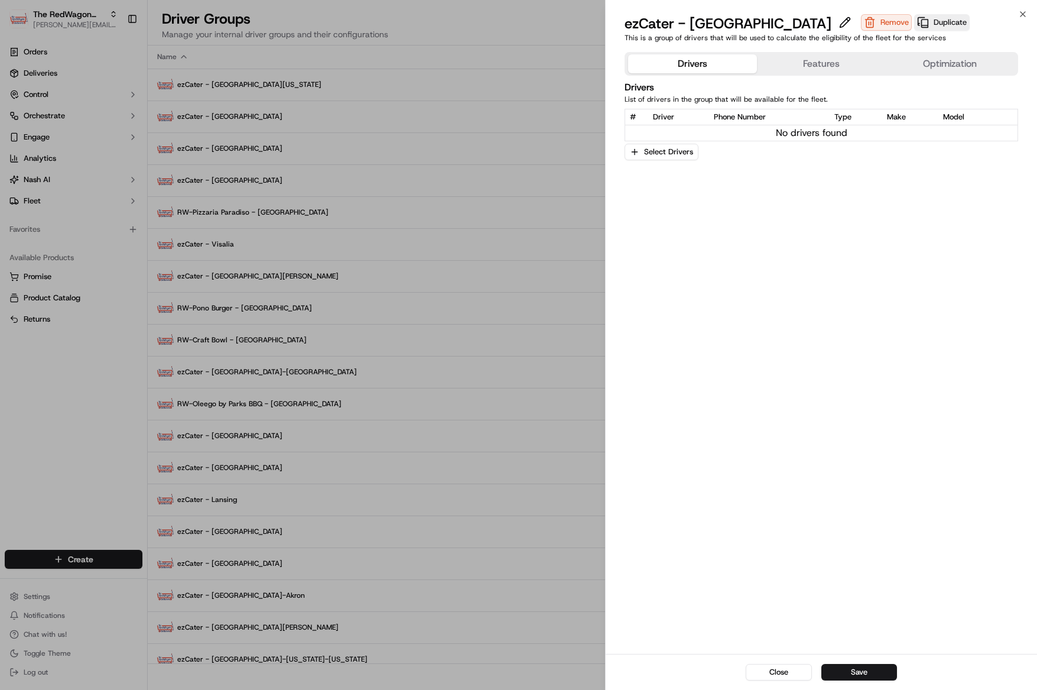
click at [778, 52] on div "Drivers Features Optimization" at bounding box center [822, 64] width 394 height 24
click at [782, 58] on button "Features" at bounding box center [821, 63] width 129 height 19
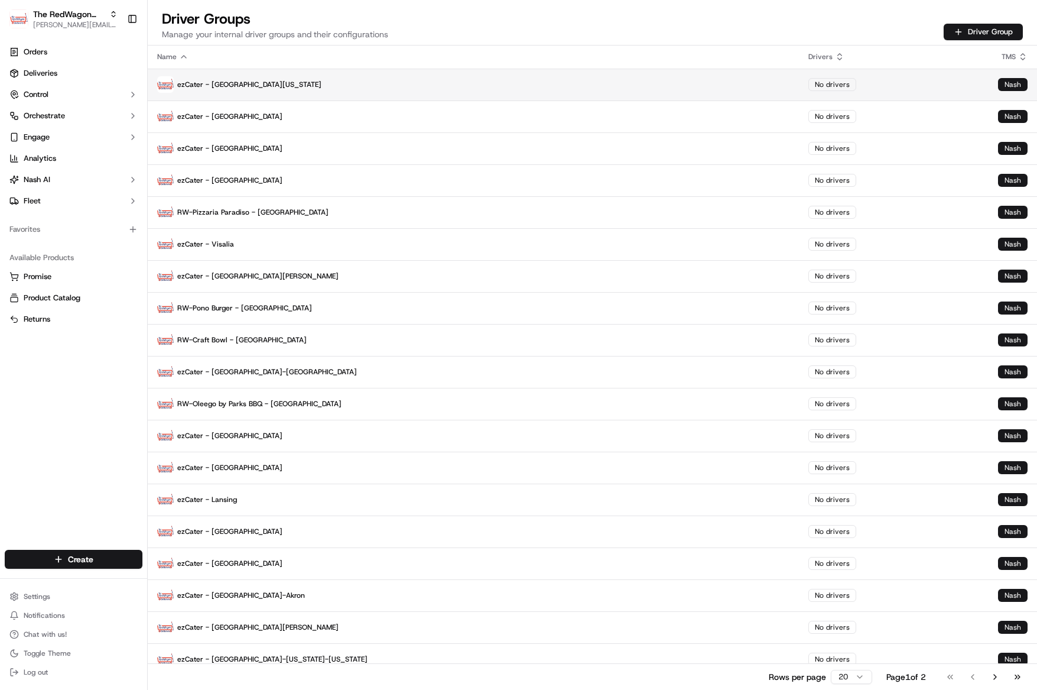
click at [248, 79] on p "ezCater - South Florida" at bounding box center [473, 84] width 632 height 17
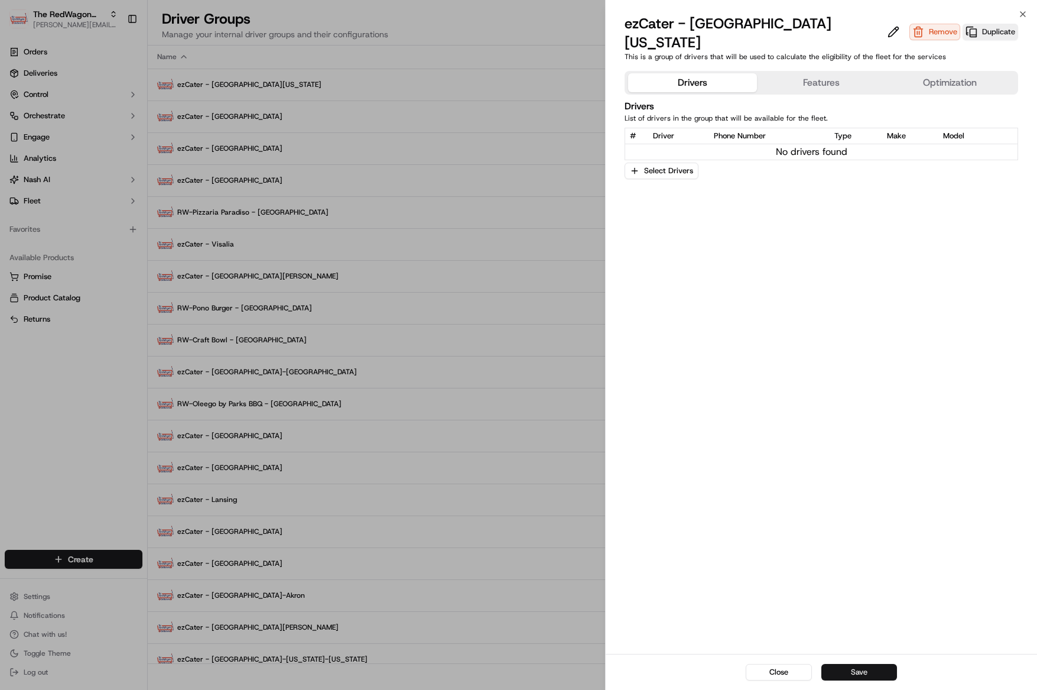
click at [870, 669] on button "Save" at bounding box center [859, 672] width 76 height 17
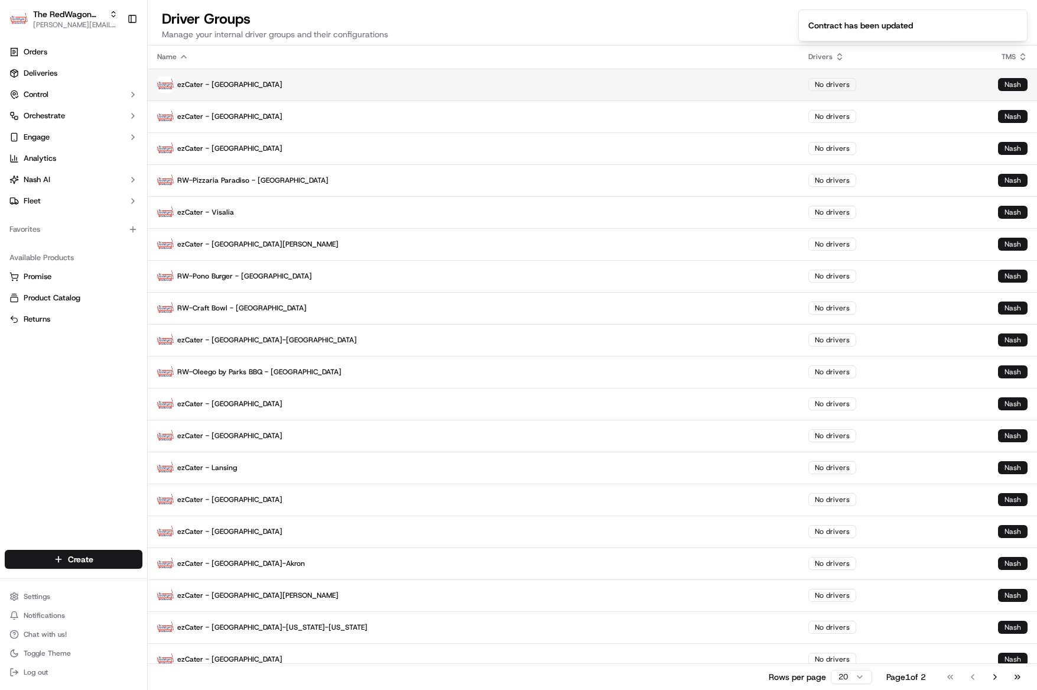
click at [291, 87] on p "ezCater - Indianapolis" at bounding box center [473, 84] width 632 height 17
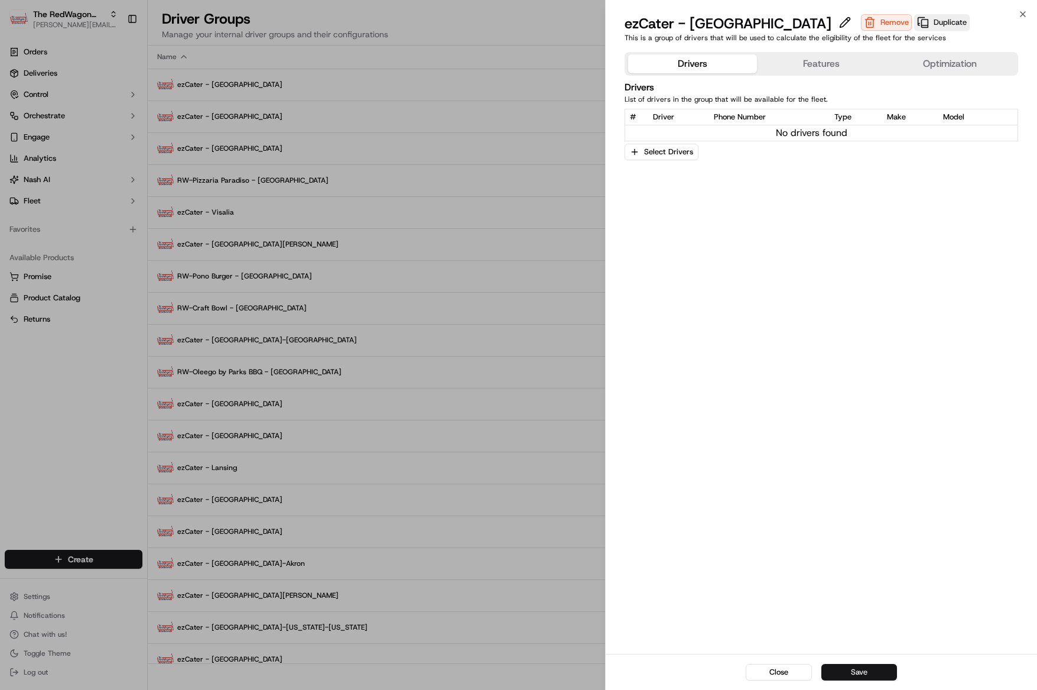
click at [846, 667] on button "Save" at bounding box center [859, 672] width 76 height 17
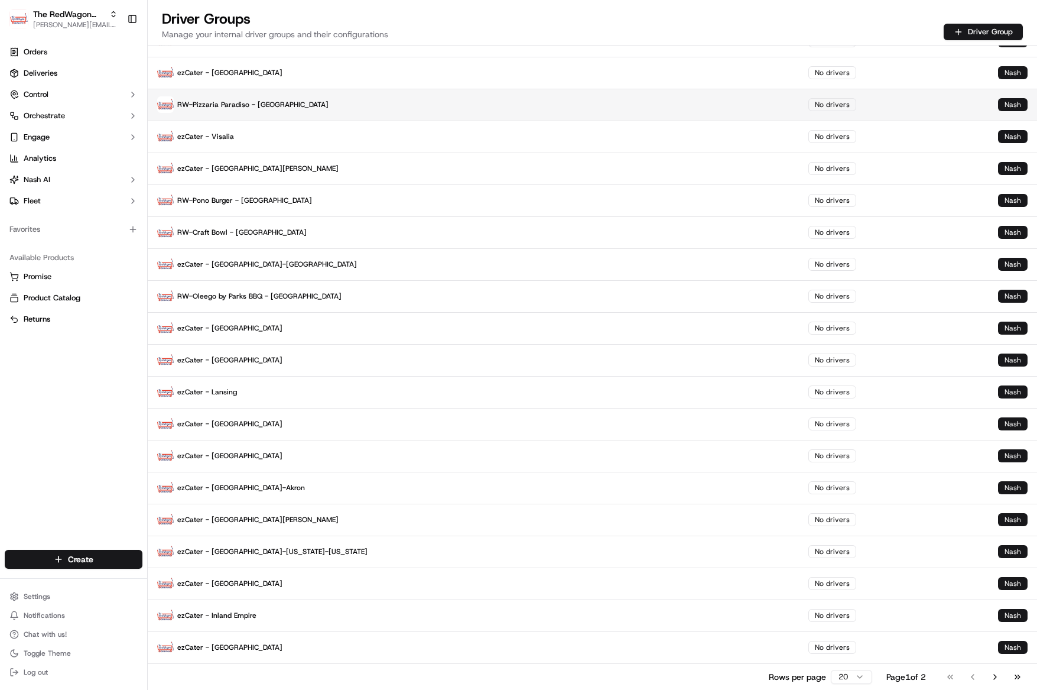
scroll to position [0, 0]
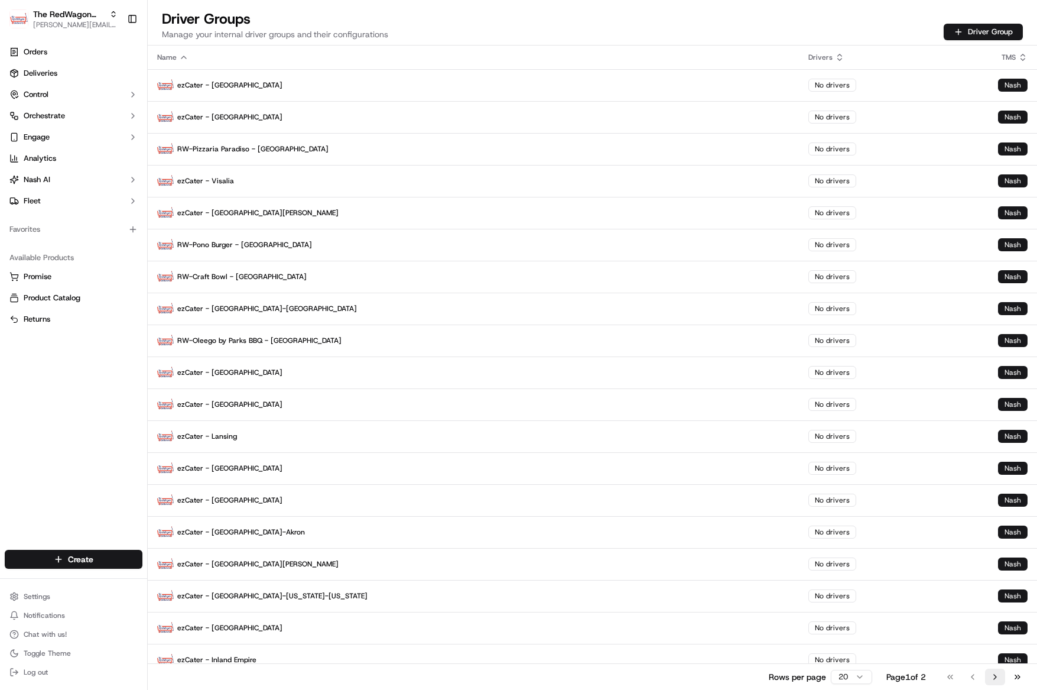
click at [993, 677] on button "Go to next page" at bounding box center [995, 676] width 20 height 17
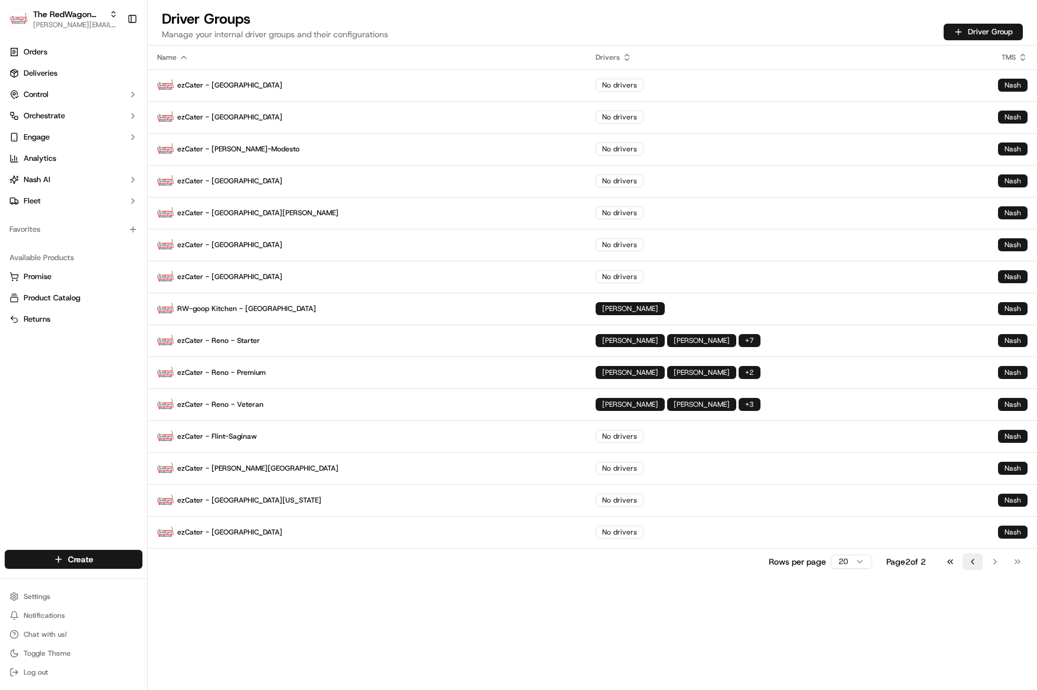
click at [970, 560] on button "Go to previous page" at bounding box center [973, 561] width 20 height 17
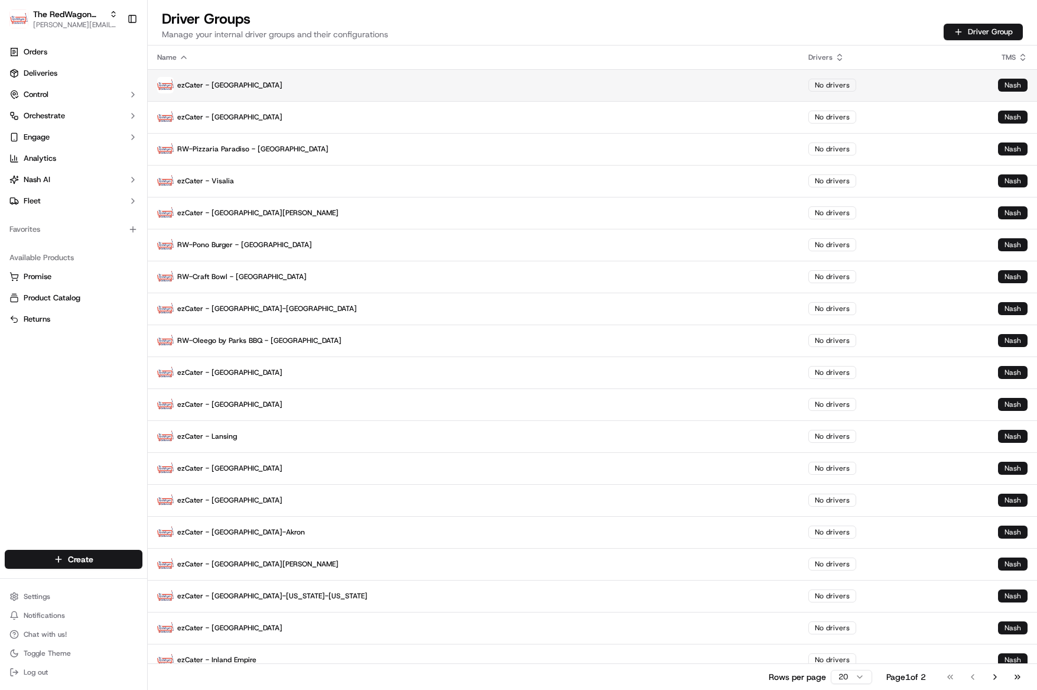
click at [240, 89] on p "ezCater - Minneapolis" at bounding box center [473, 85] width 632 height 17
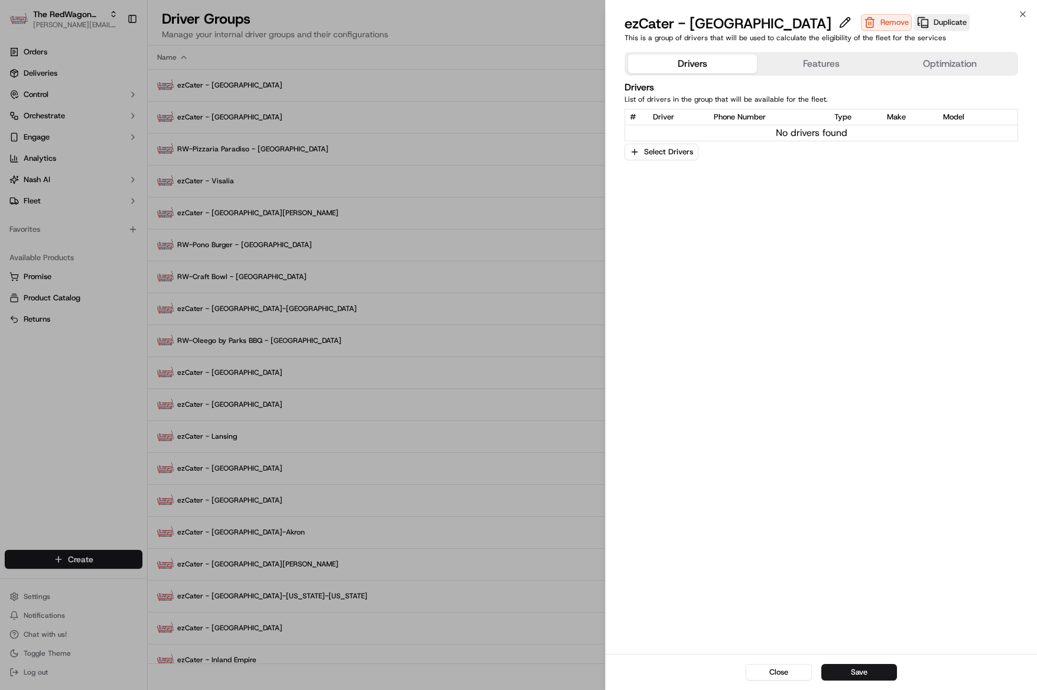
click at [820, 62] on button "Features" at bounding box center [821, 63] width 129 height 19
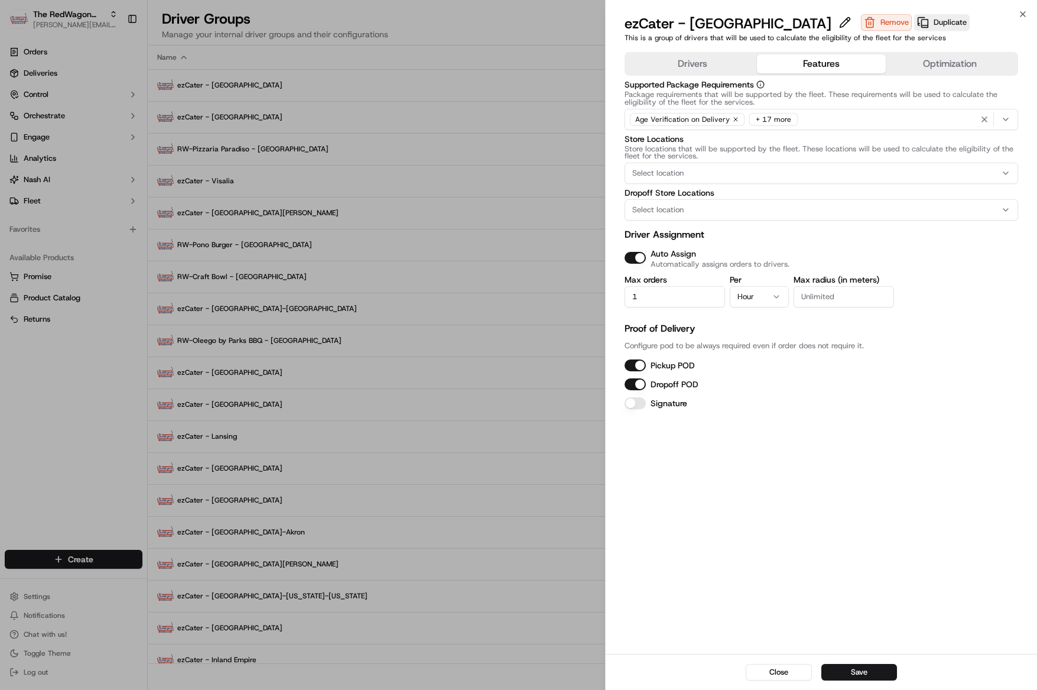
drag, startPoint x: 876, startPoint y: 676, endPoint x: 557, endPoint y: 312, distance: 484.1
click at [875, 676] on button "Save" at bounding box center [859, 672] width 76 height 17
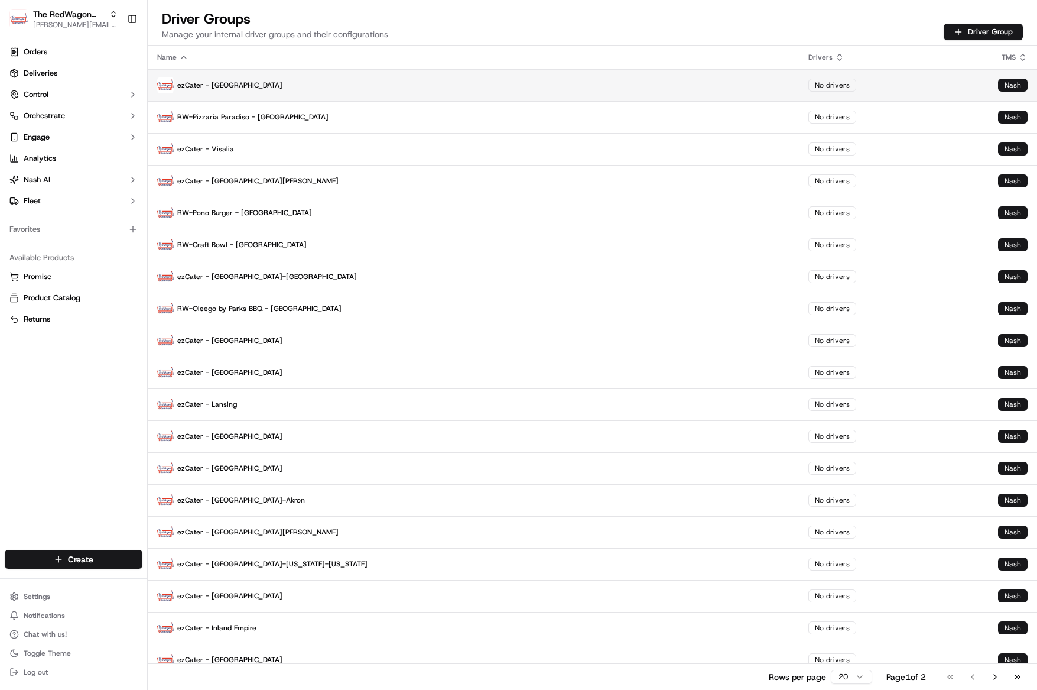
click at [220, 83] on p "ezCater - Los Angeles" at bounding box center [473, 85] width 632 height 17
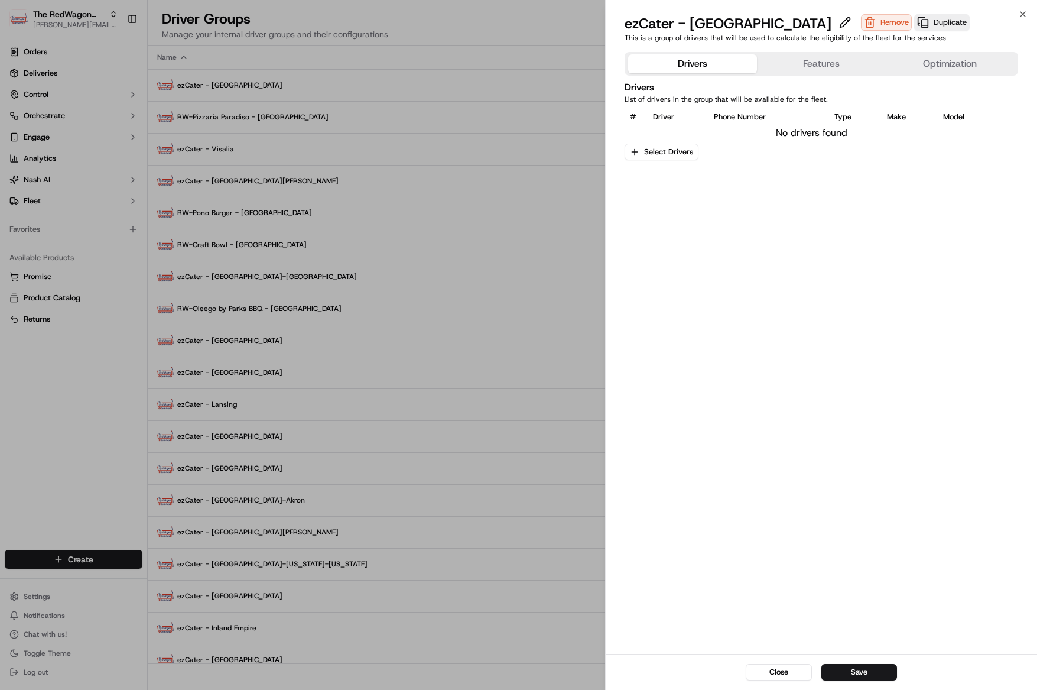
click at [833, 60] on button "Features" at bounding box center [821, 63] width 129 height 19
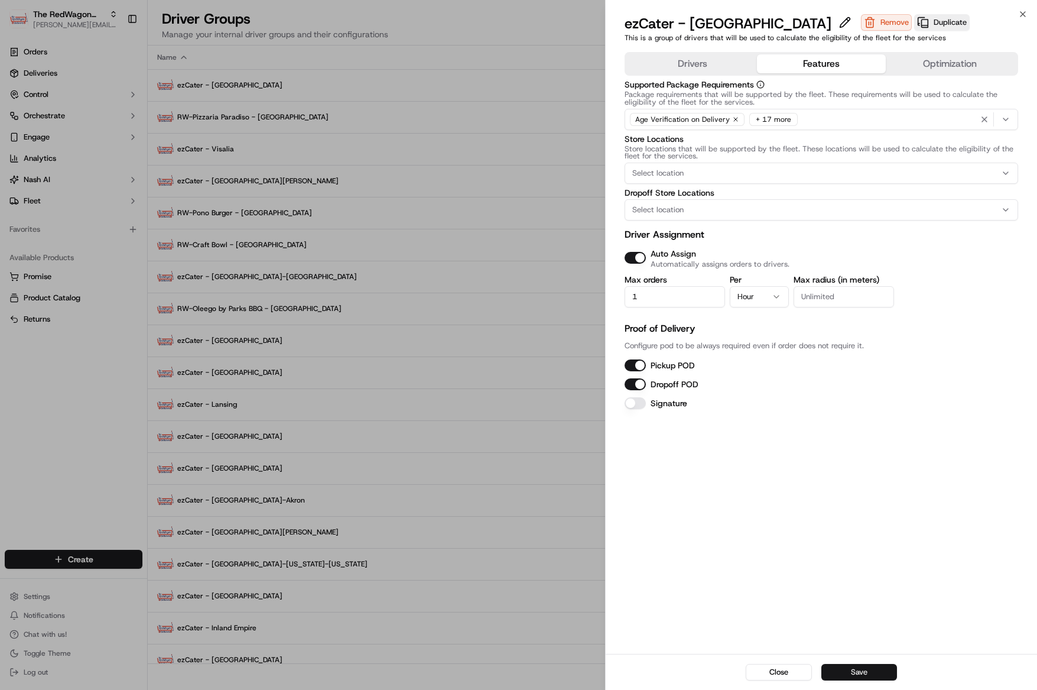
click at [868, 675] on button "Save" at bounding box center [859, 672] width 76 height 17
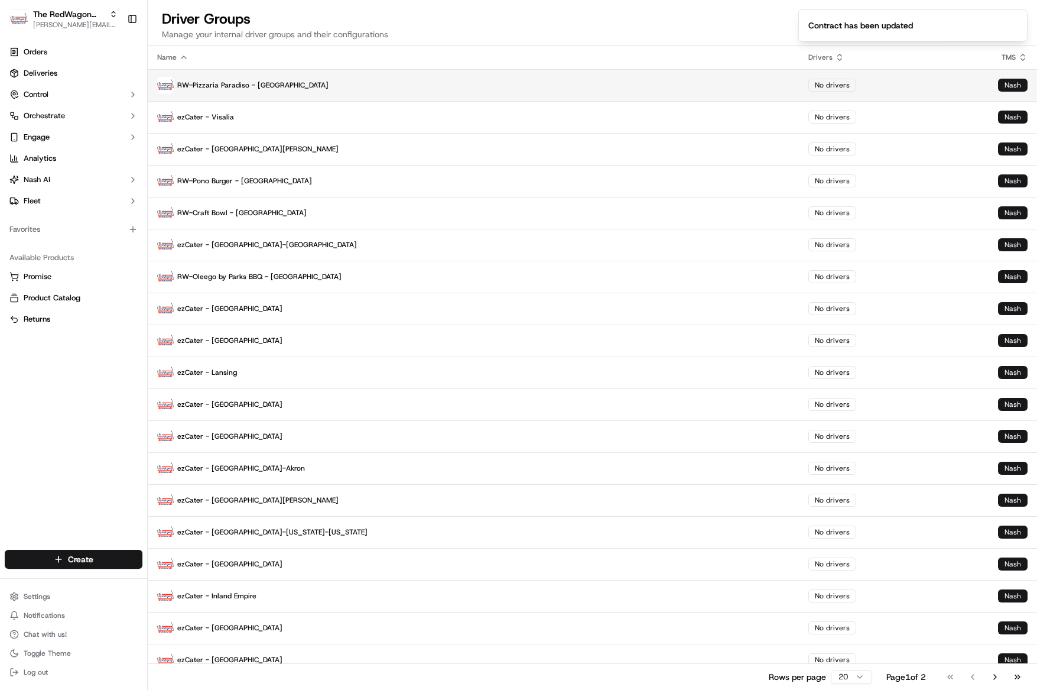
click at [245, 90] on p "RW-Pizzaria Paradiso - [GEOGRAPHIC_DATA]" at bounding box center [473, 85] width 632 height 17
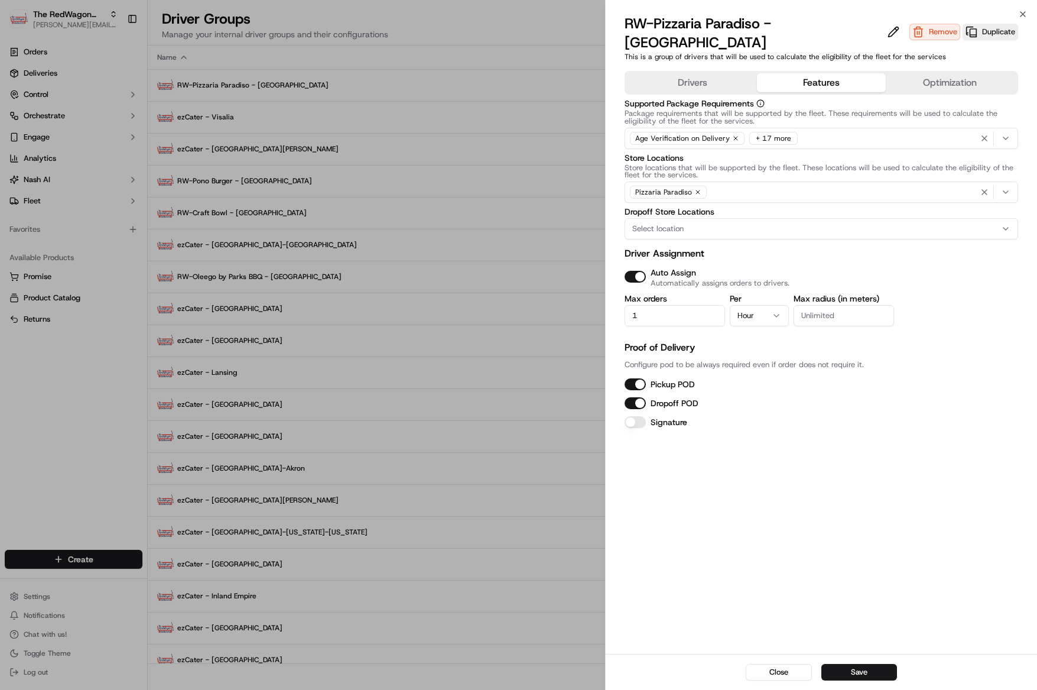
click at [801, 73] on button "Features" at bounding box center [821, 82] width 129 height 19
drag, startPoint x: 867, startPoint y: 668, endPoint x: 859, endPoint y: 662, distance: 10.7
click at [867, 668] on button "Save" at bounding box center [859, 672] width 76 height 17
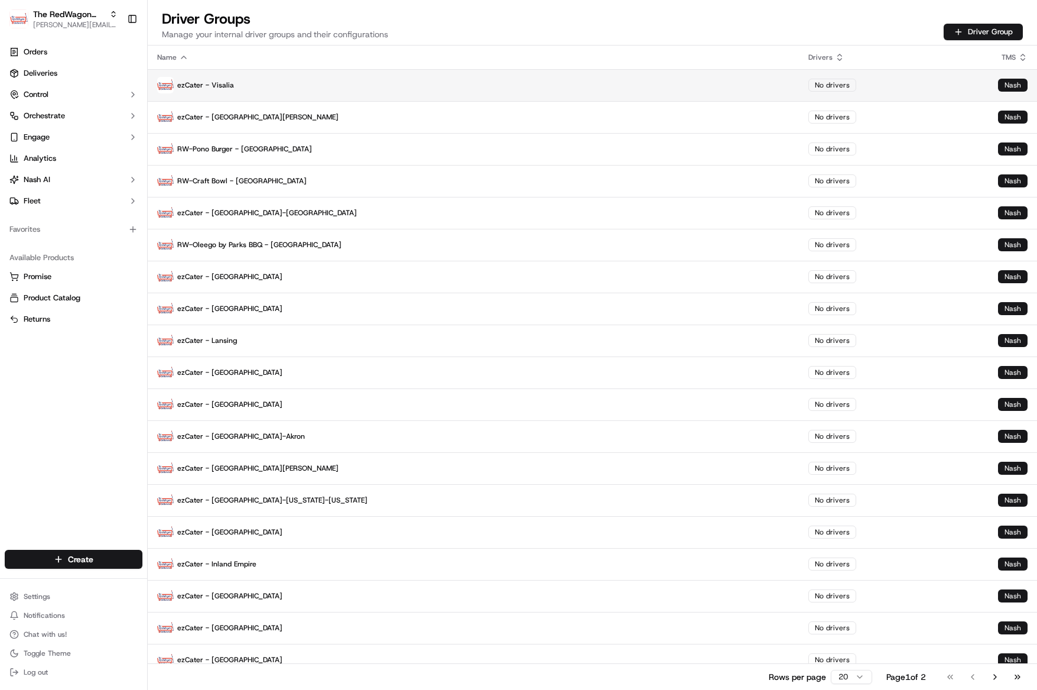
click at [217, 89] on p "ezCater - Visalia" at bounding box center [473, 85] width 632 height 17
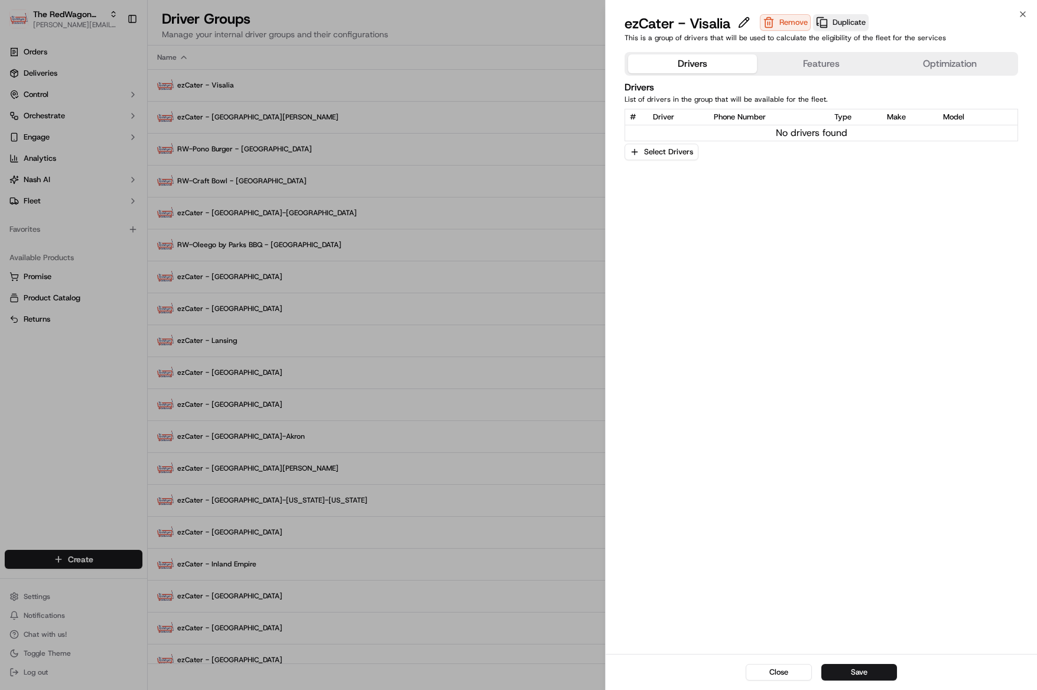
click at [805, 57] on button "Features" at bounding box center [821, 63] width 129 height 19
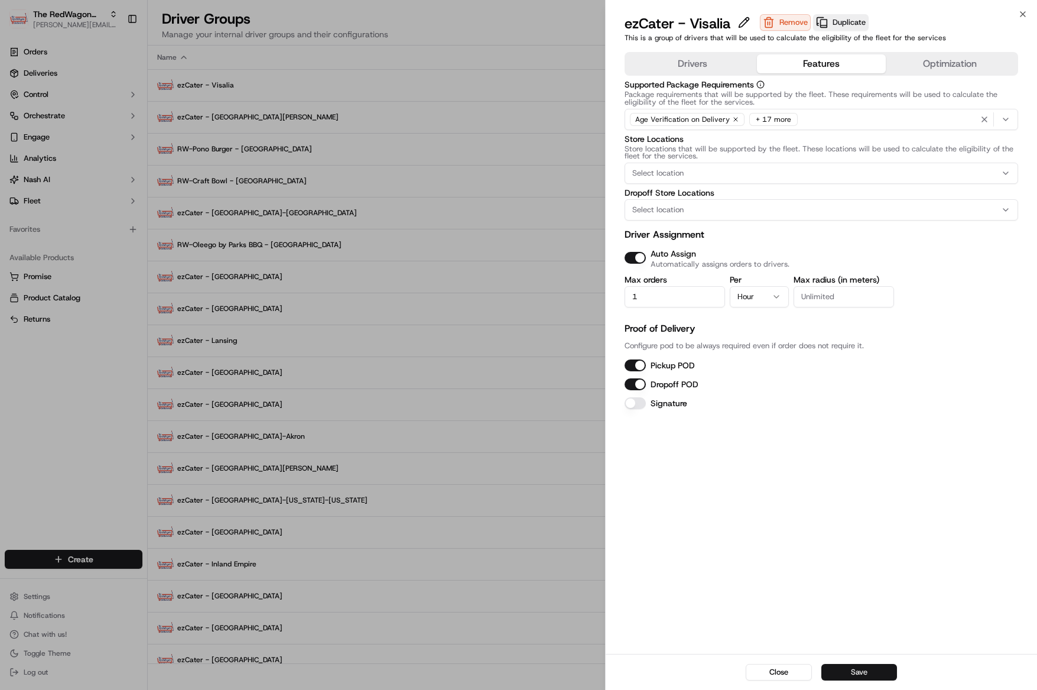
click at [866, 675] on button "Save" at bounding box center [859, 672] width 76 height 17
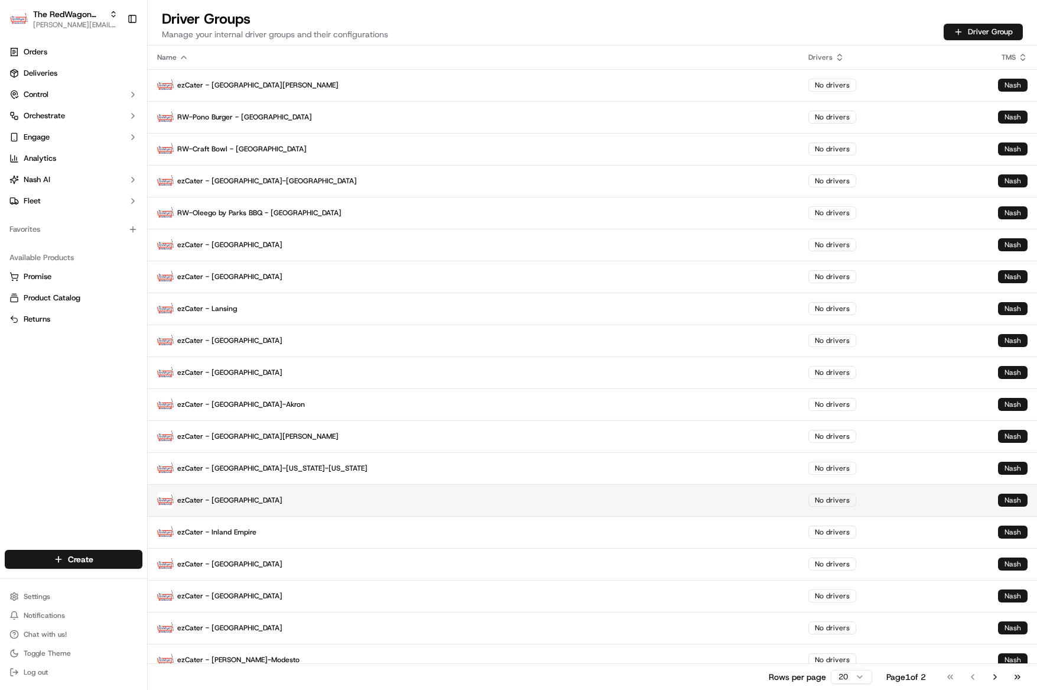
scroll to position [44, 0]
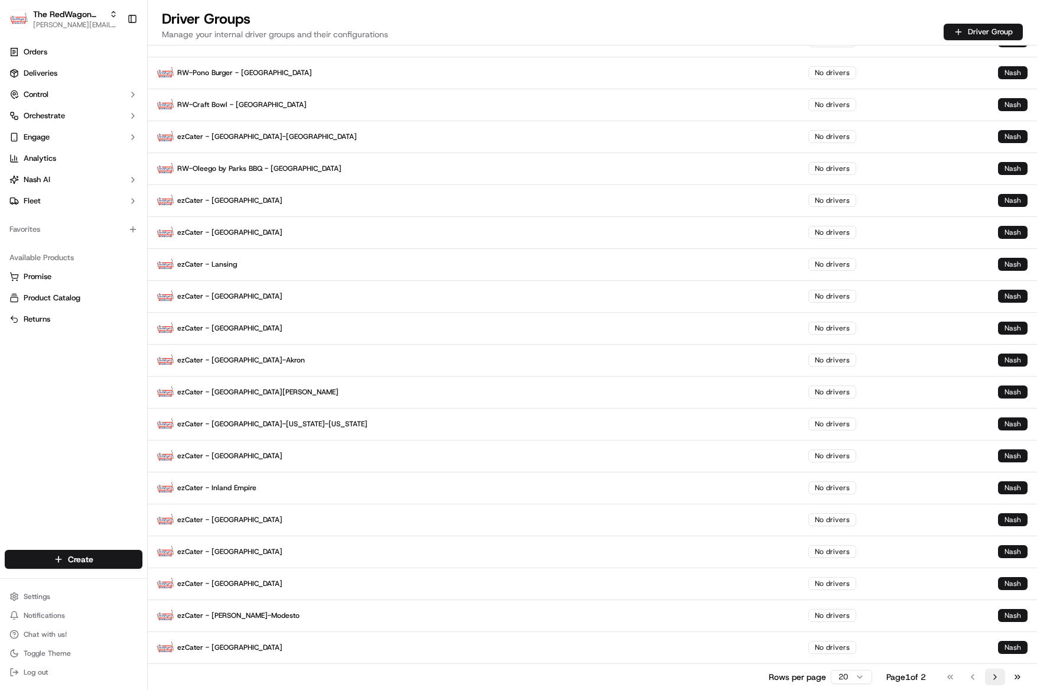
click at [993, 676] on button "Go to next page" at bounding box center [995, 676] width 20 height 17
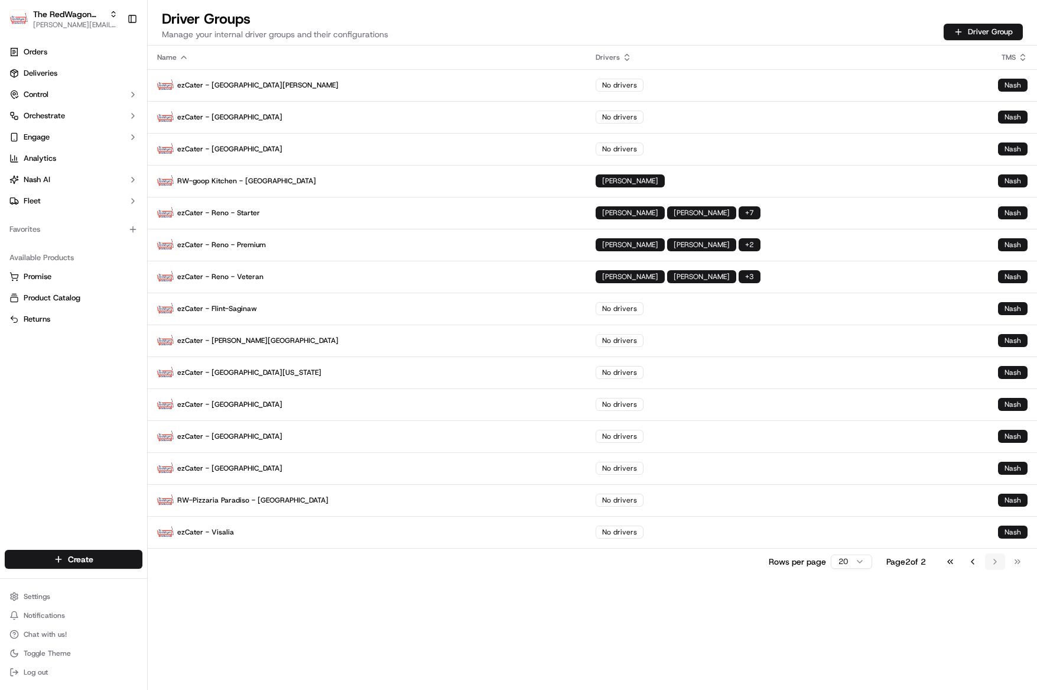
scroll to position [0, 0]
click at [972, 563] on button "Go to previous page" at bounding box center [973, 561] width 20 height 17
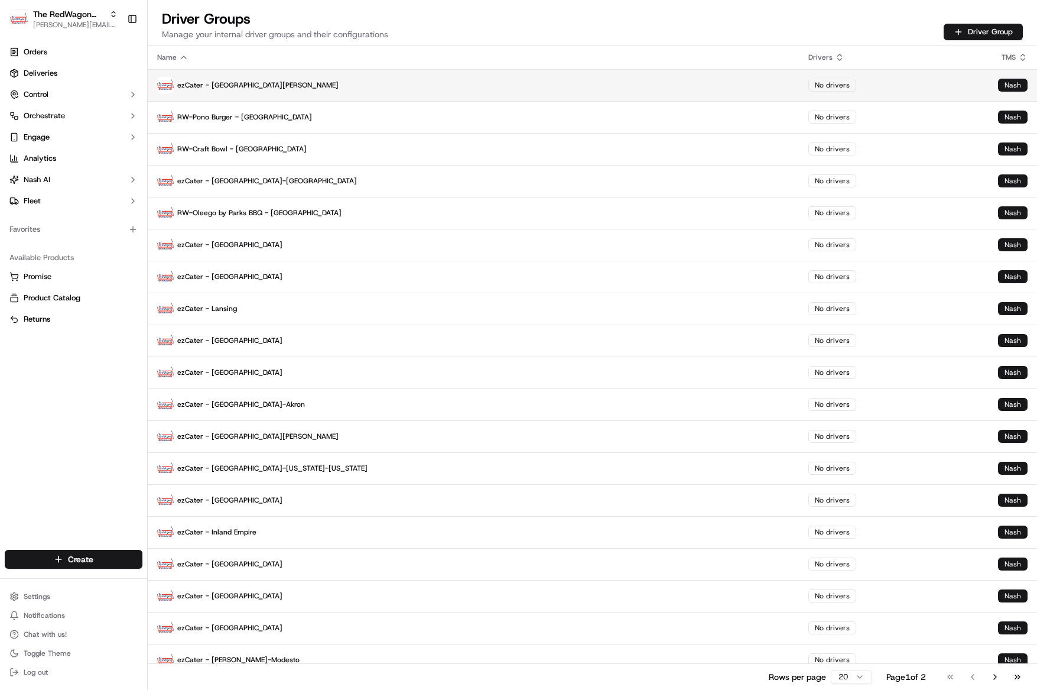
click at [225, 89] on p "ezCater - San Fernando Valley" at bounding box center [473, 85] width 632 height 17
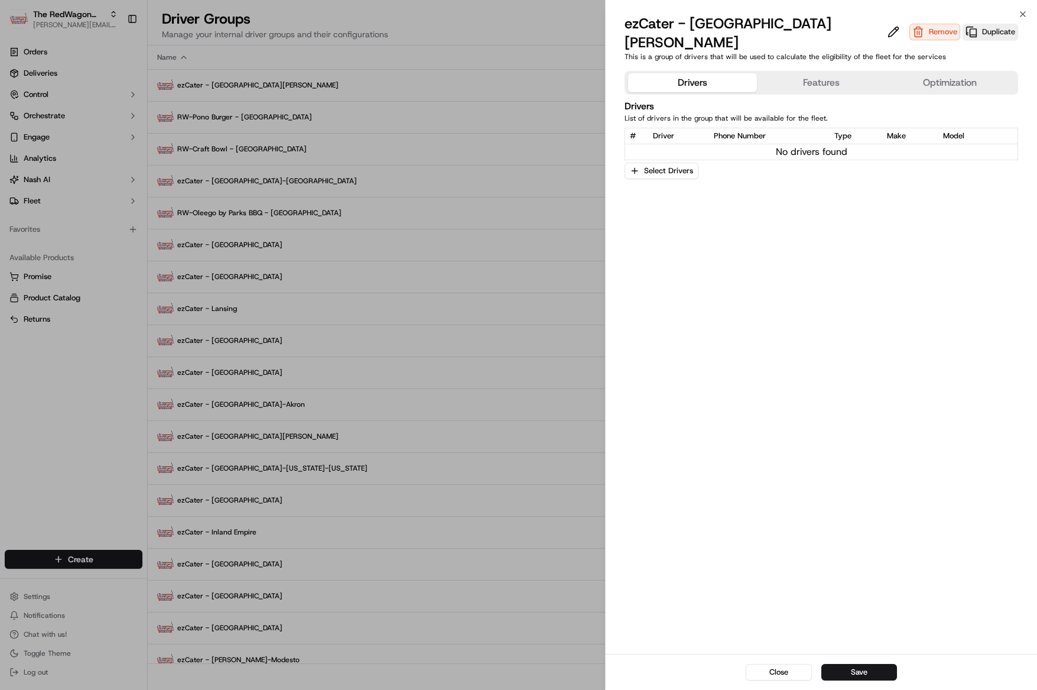
click at [821, 73] on button "Features" at bounding box center [821, 82] width 129 height 19
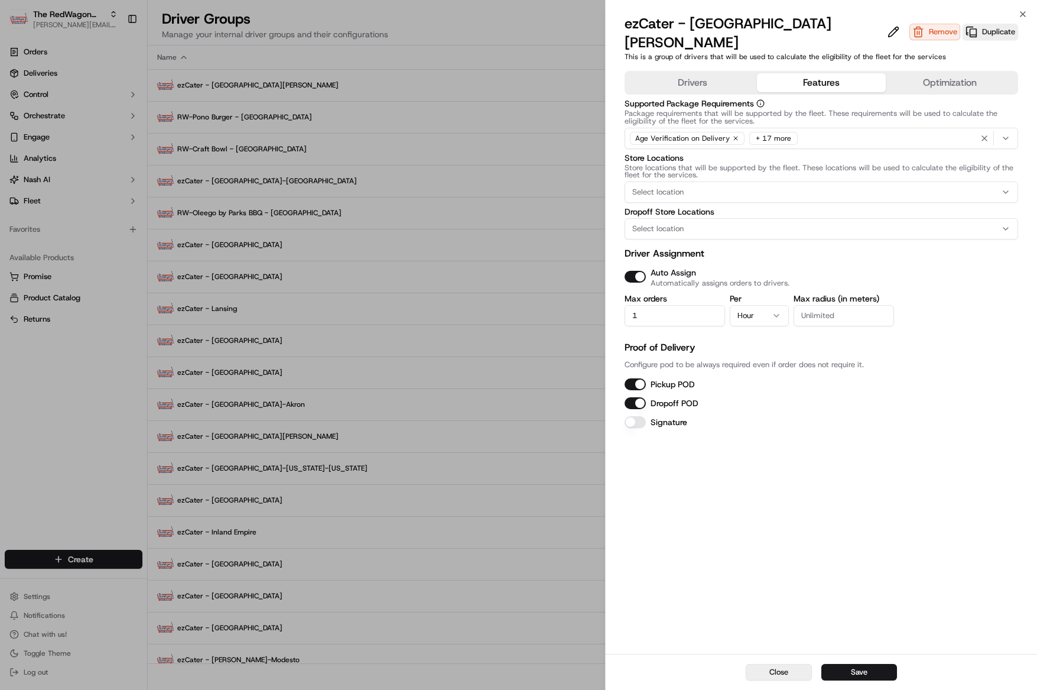
click at [785, 671] on button "Close" at bounding box center [779, 672] width 66 height 17
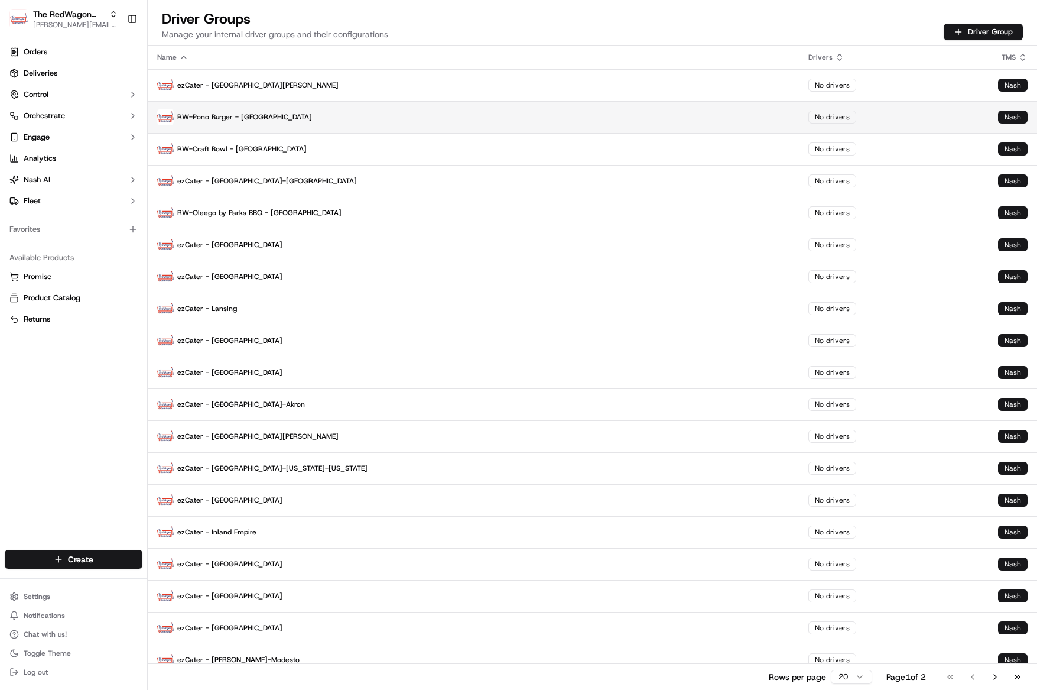
click at [266, 116] on p "RW-Pono Burger - [GEOGRAPHIC_DATA]" at bounding box center [473, 117] width 632 height 17
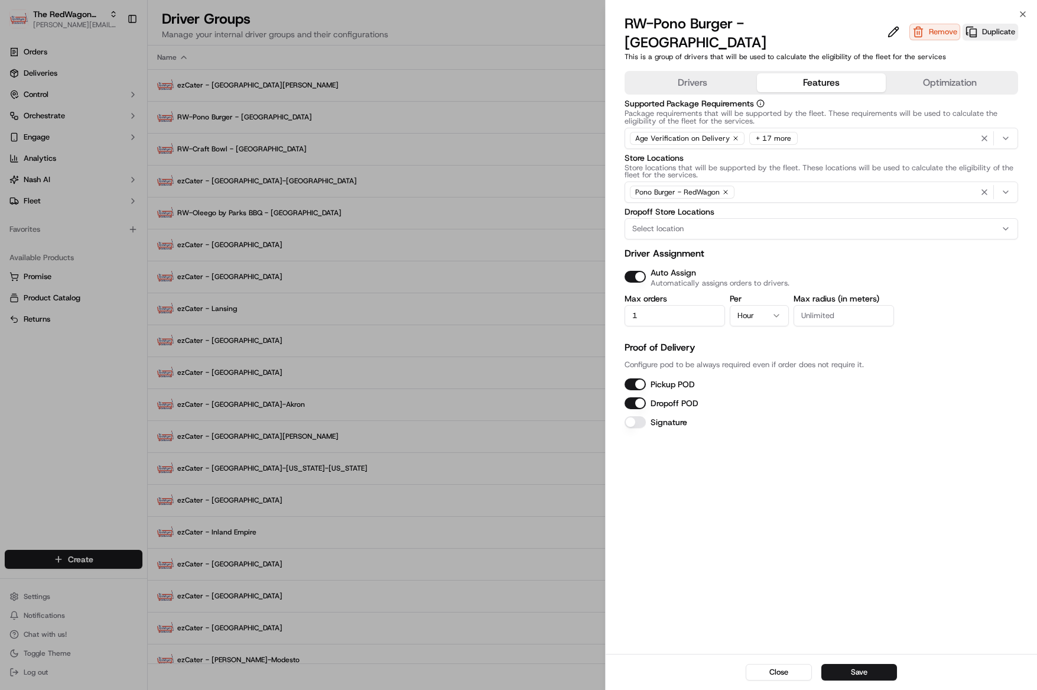
click at [810, 73] on button "Features" at bounding box center [821, 82] width 129 height 19
click at [861, 671] on button "Save" at bounding box center [859, 672] width 76 height 17
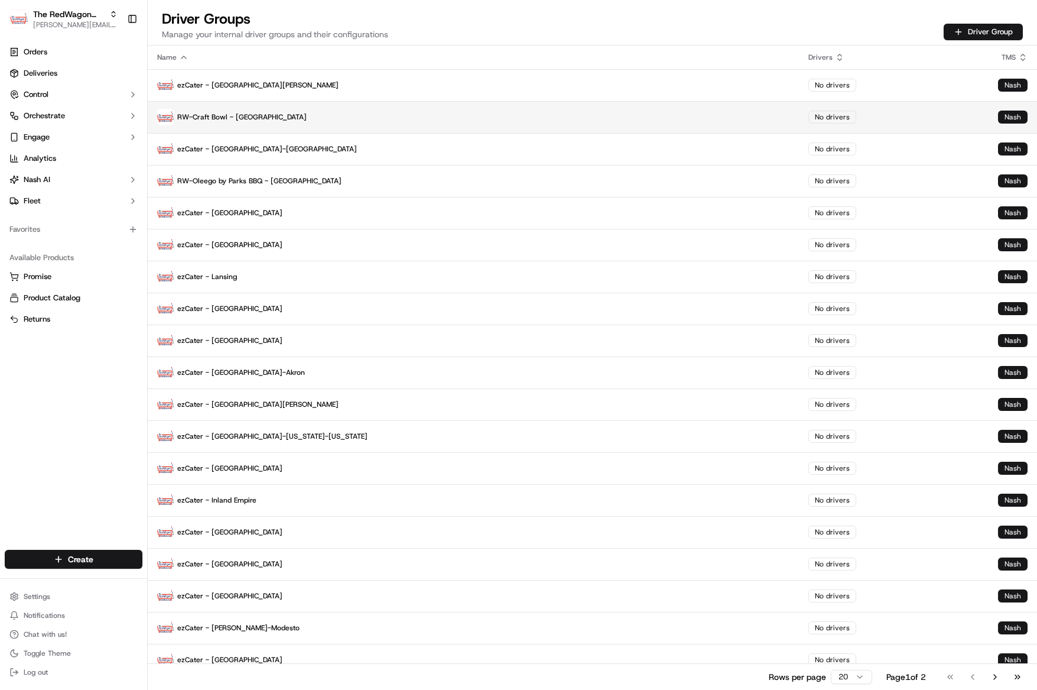
click at [239, 116] on p "RW-Craft Bowl - [GEOGRAPHIC_DATA]" at bounding box center [473, 117] width 632 height 17
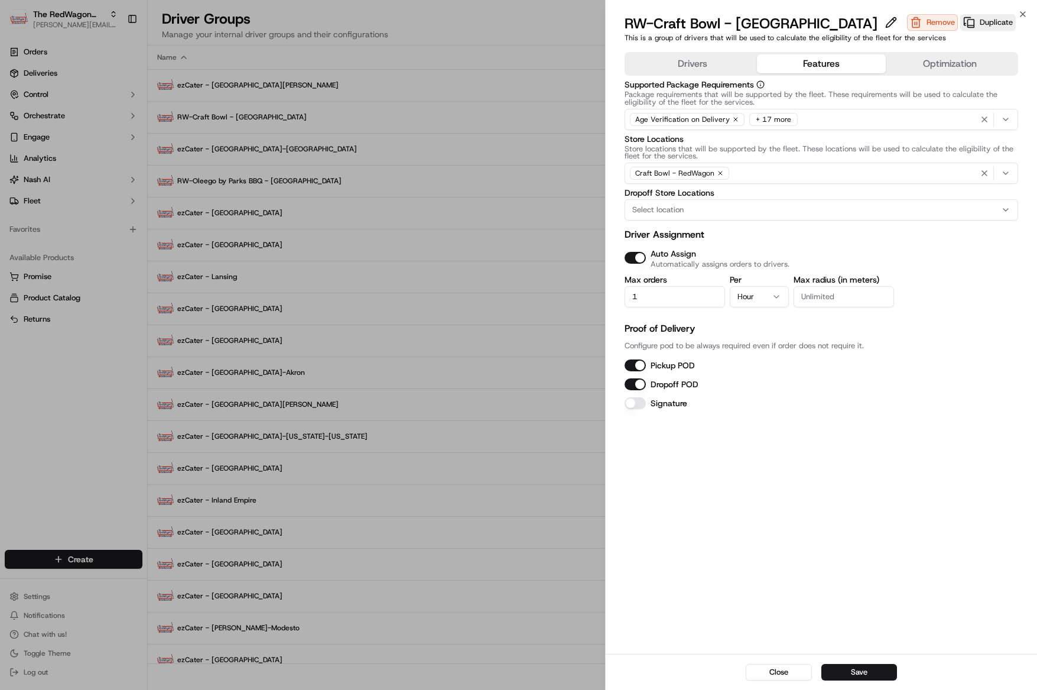
click at [805, 65] on button "Features" at bounding box center [821, 63] width 129 height 19
drag, startPoint x: 858, startPoint y: 662, endPoint x: 707, endPoint y: 632, distance: 154.4
click at [857, 662] on div "Close Save" at bounding box center [821, 672] width 431 height 36
click at [864, 669] on button "Save" at bounding box center [859, 672] width 76 height 17
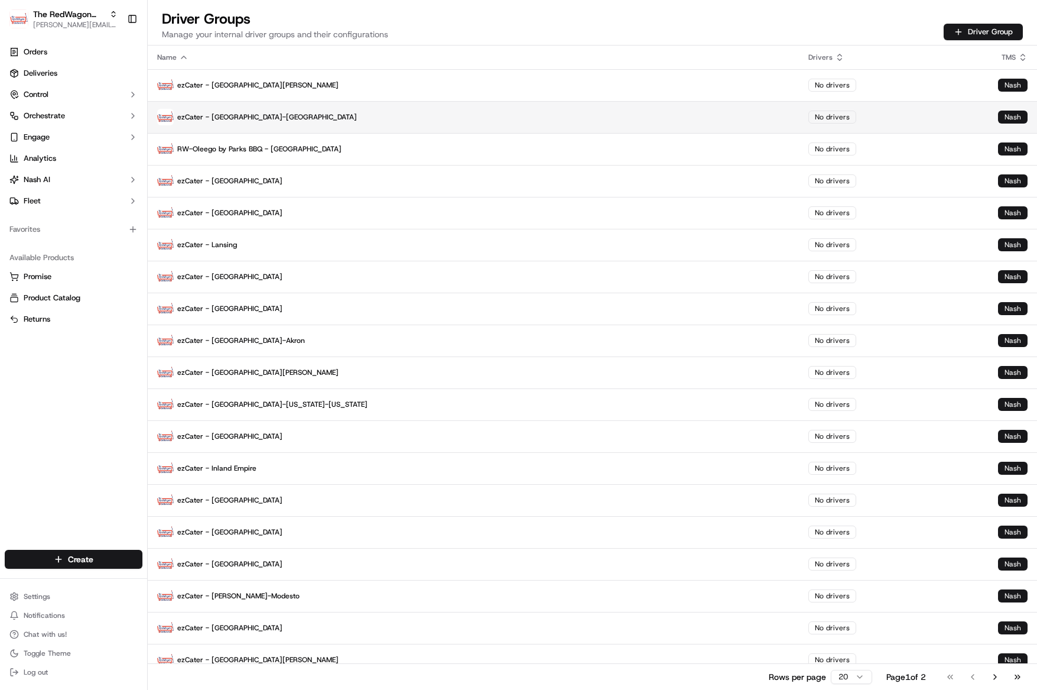
click at [238, 116] on p "ezCater - Dallas-Fort Worth" at bounding box center [473, 117] width 632 height 17
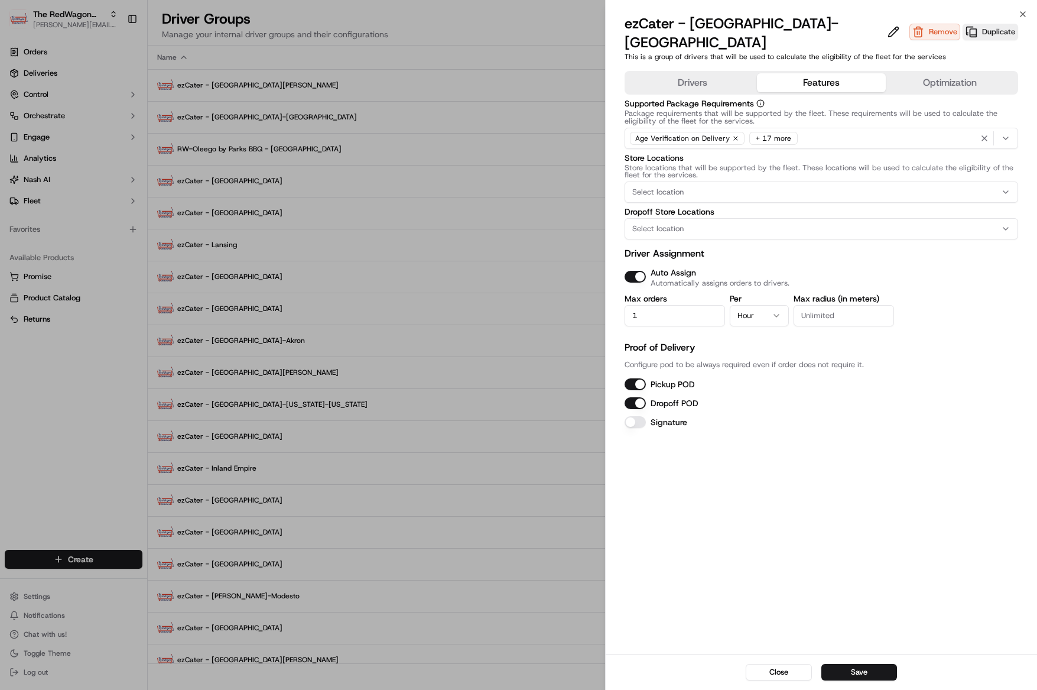
click at [803, 73] on button "Features" at bounding box center [821, 82] width 129 height 19
click at [860, 677] on button "Save" at bounding box center [859, 672] width 76 height 17
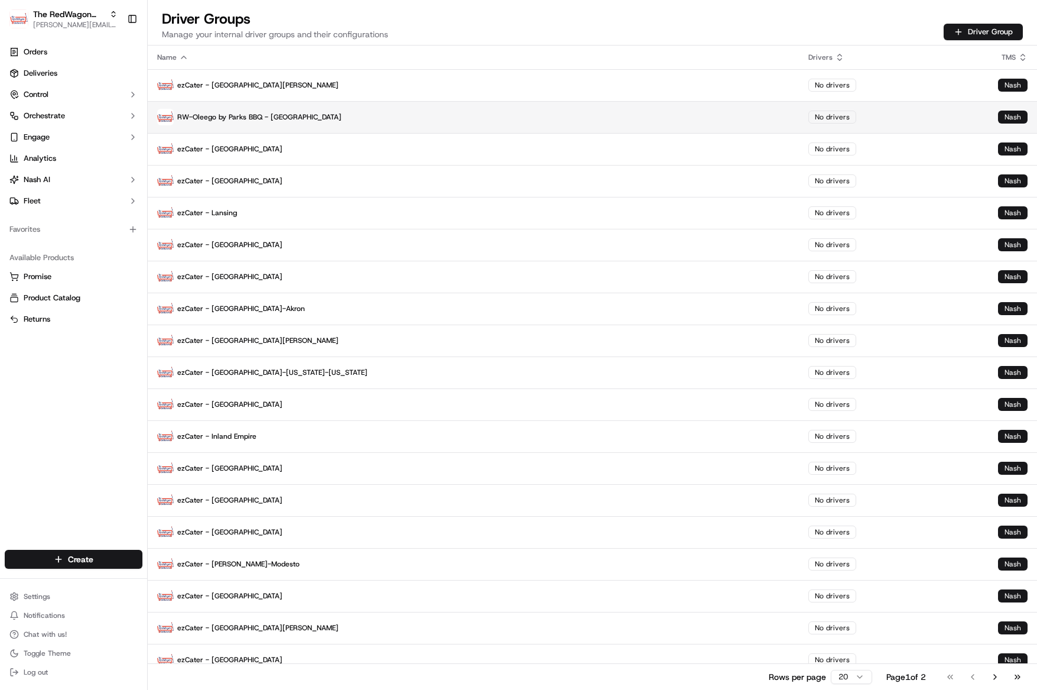
click at [288, 118] on p "RW-Oleego by Parks BBQ - [GEOGRAPHIC_DATA]" at bounding box center [473, 117] width 632 height 17
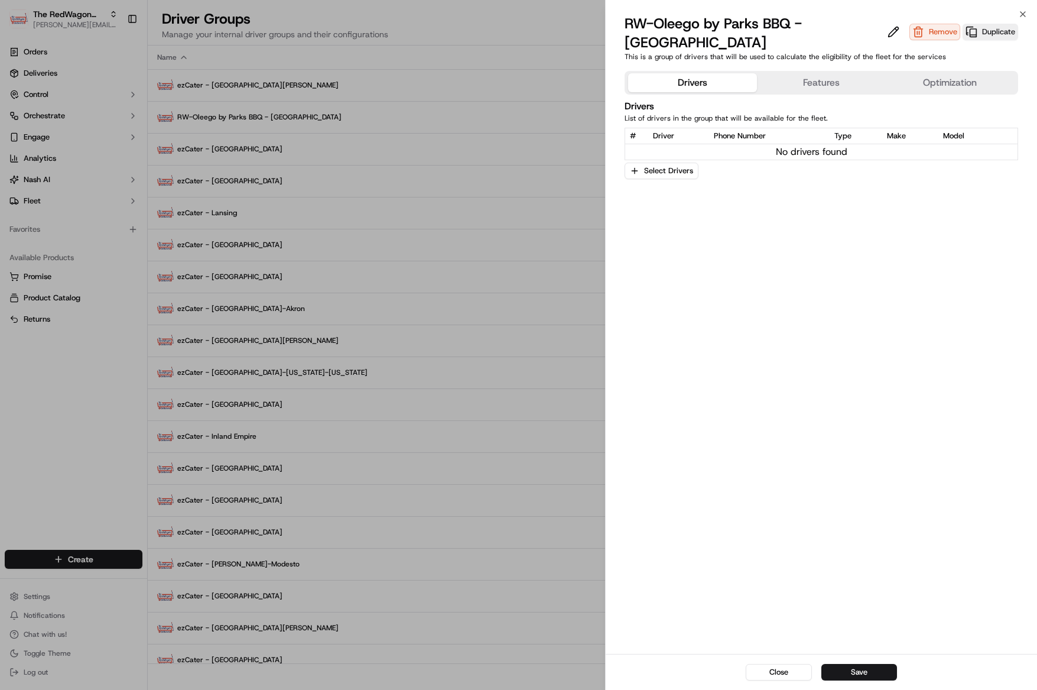
click at [802, 83] on button "Features" at bounding box center [821, 82] width 129 height 19
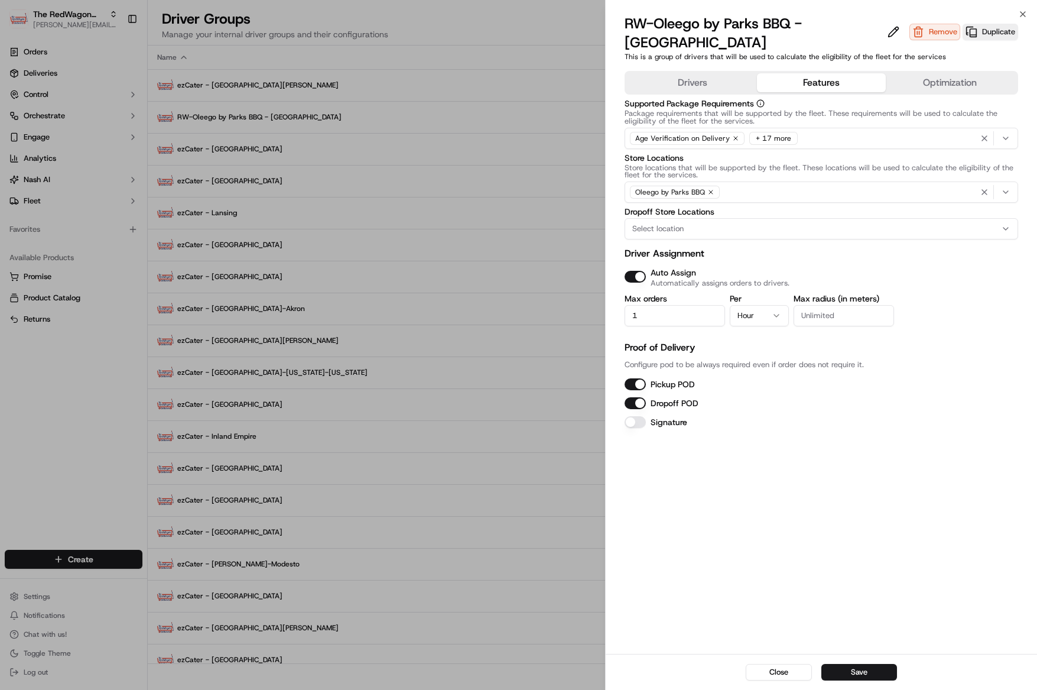
click at [856, 681] on div "Close Save" at bounding box center [821, 672] width 431 height 36
click at [853, 669] on button "Save" at bounding box center [859, 672] width 76 height 17
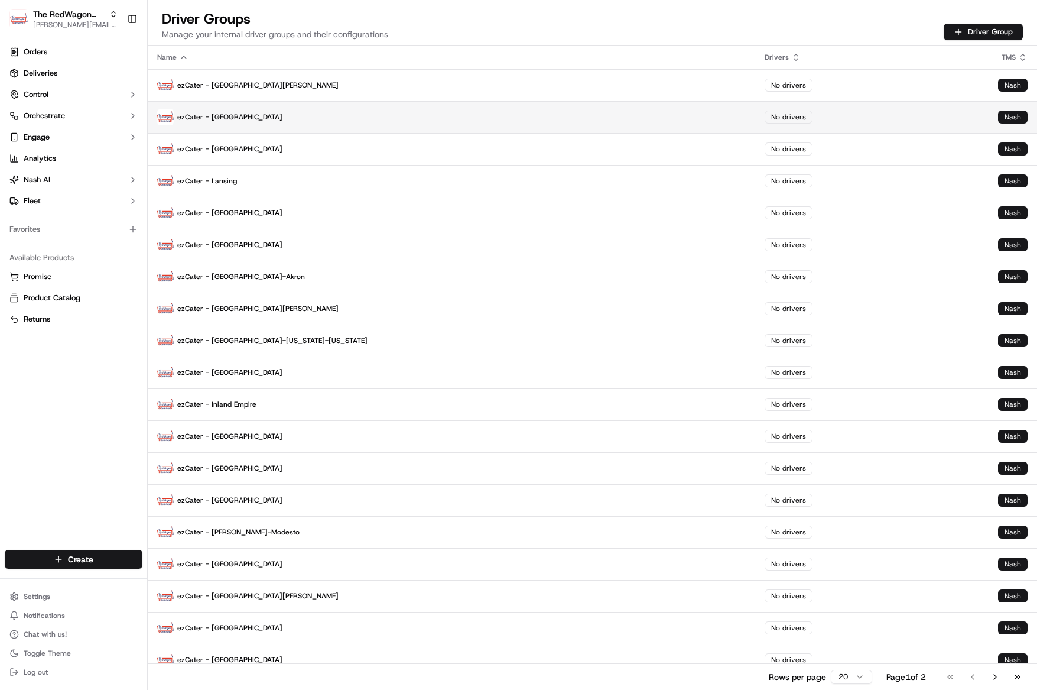
click at [244, 123] on p "ezCater - Baltimore" at bounding box center [451, 117] width 589 height 17
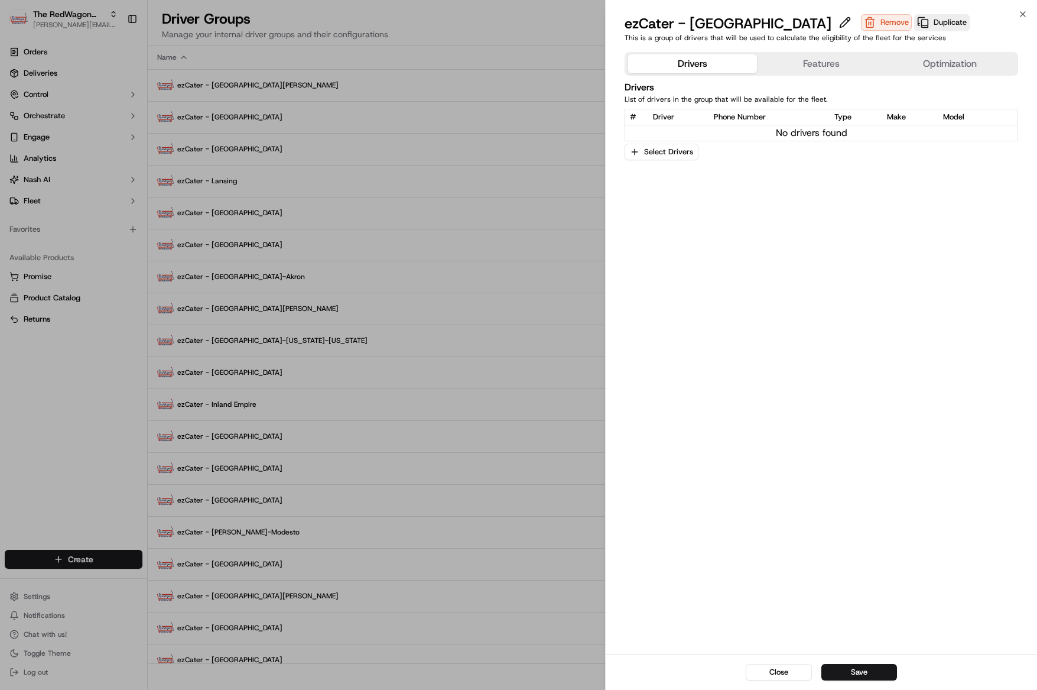
click at [799, 57] on button "Features" at bounding box center [821, 63] width 129 height 19
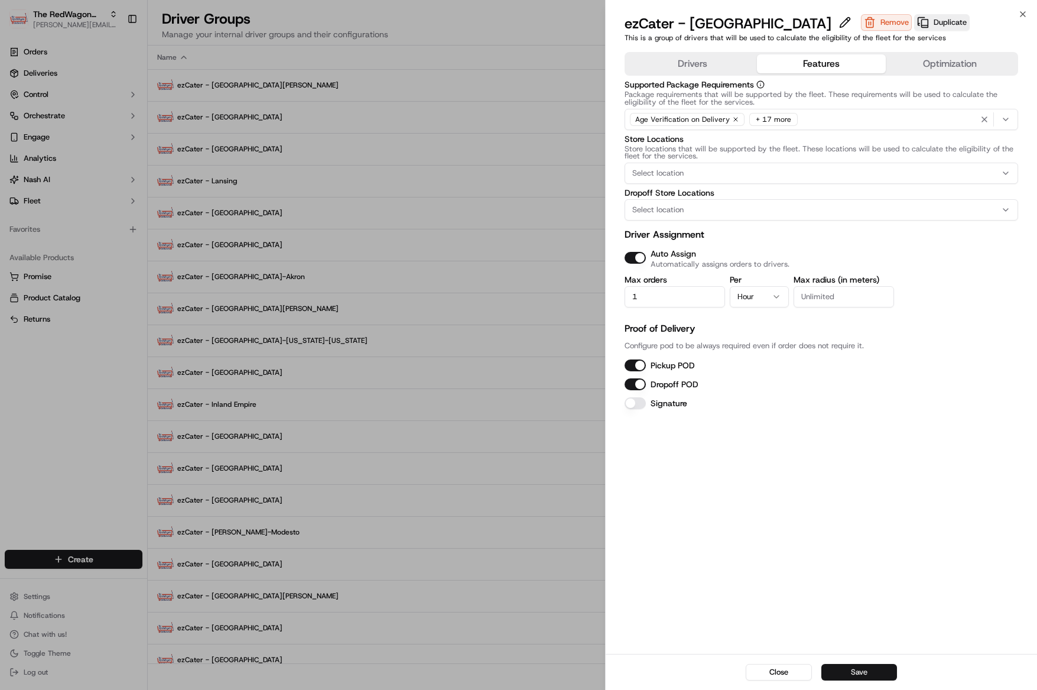
click at [869, 678] on button "Save" at bounding box center [859, 672] width 76 height 17
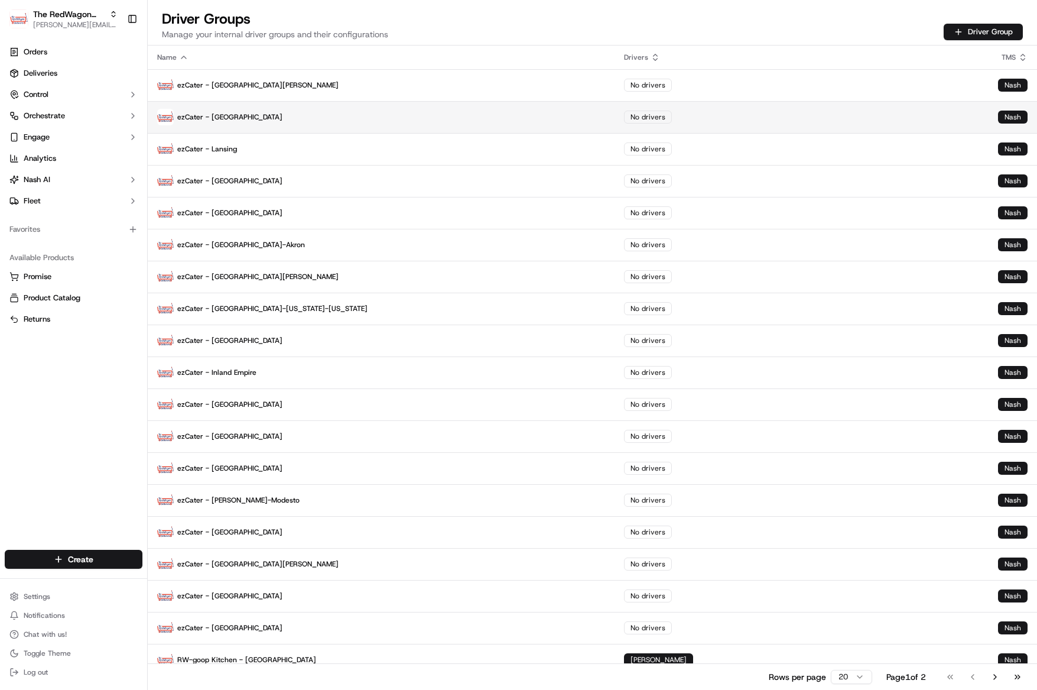
click at [229, 123] on p "ezCater - San Francisco" at bounding box center [381, 117] width 448 height 17
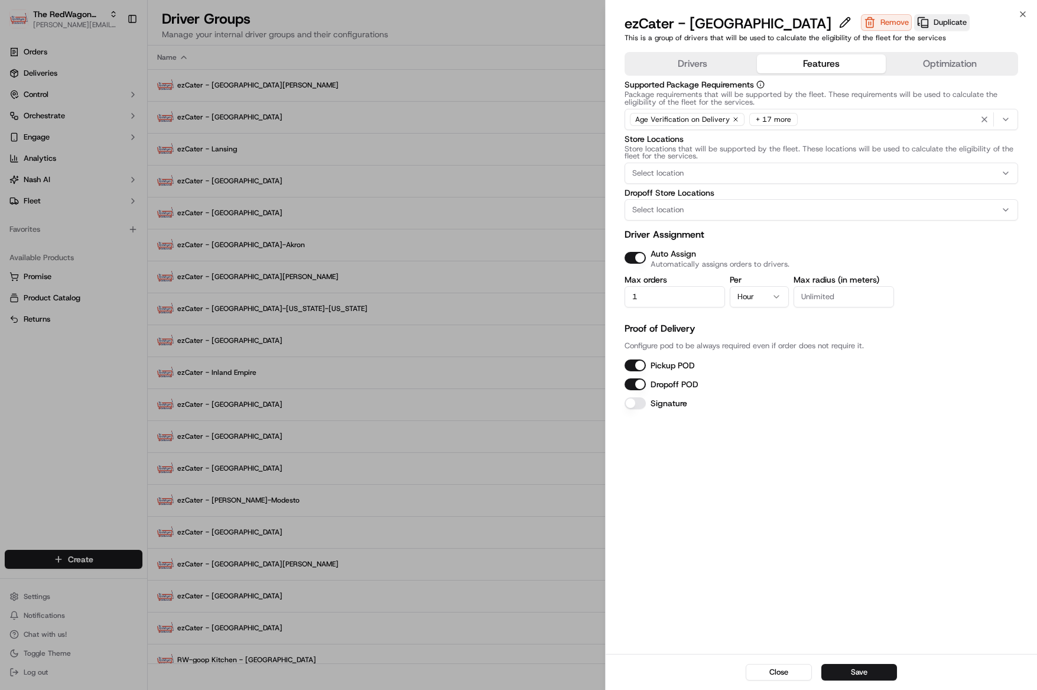
click at [812, 60] on button "Features" at bounding box center [821, 63] width 129 height 19
click at [864, 671] on button "Save" at bounding box center [859, 672] width 76 height 17
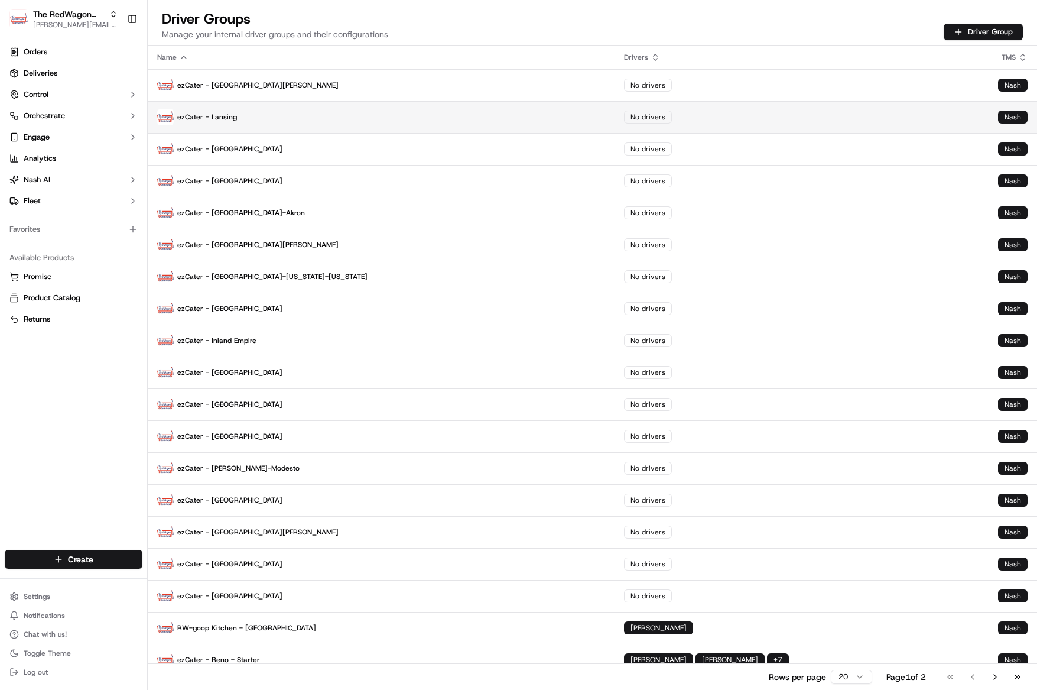
click at [240, 119] on p "ezCater - Lansing" at bounding box center [381, 117] width 448 height 17
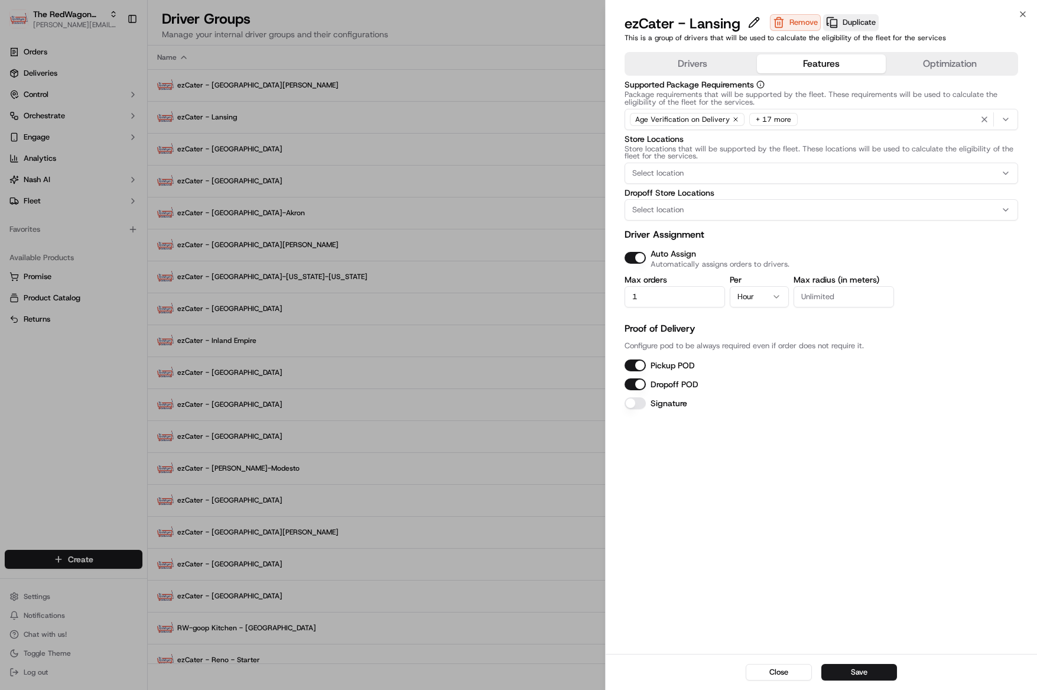
click at [811, 56] on button "Features" at bounding box center [821, 63] width 129 height 19
click at [856, 674] on button "Save" at bounding box center [859, 672] width 76 height 17
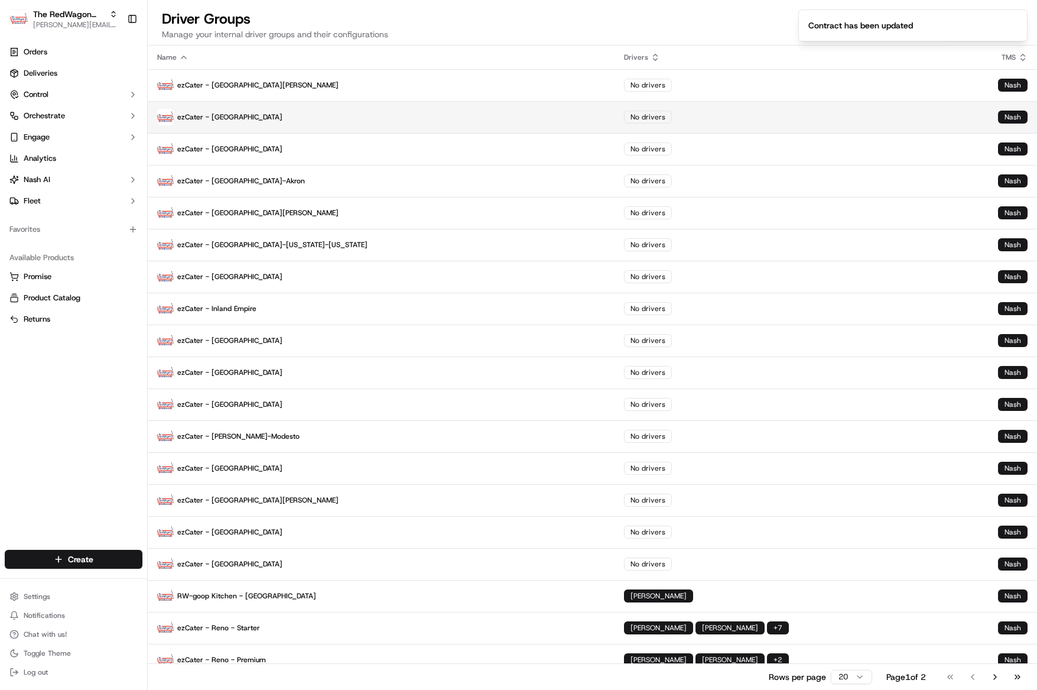
click at [253, 115] on p "ezCater - [GEOGRAPHIC_DATA]" at bounding box center [381, 117] width 448 height 17
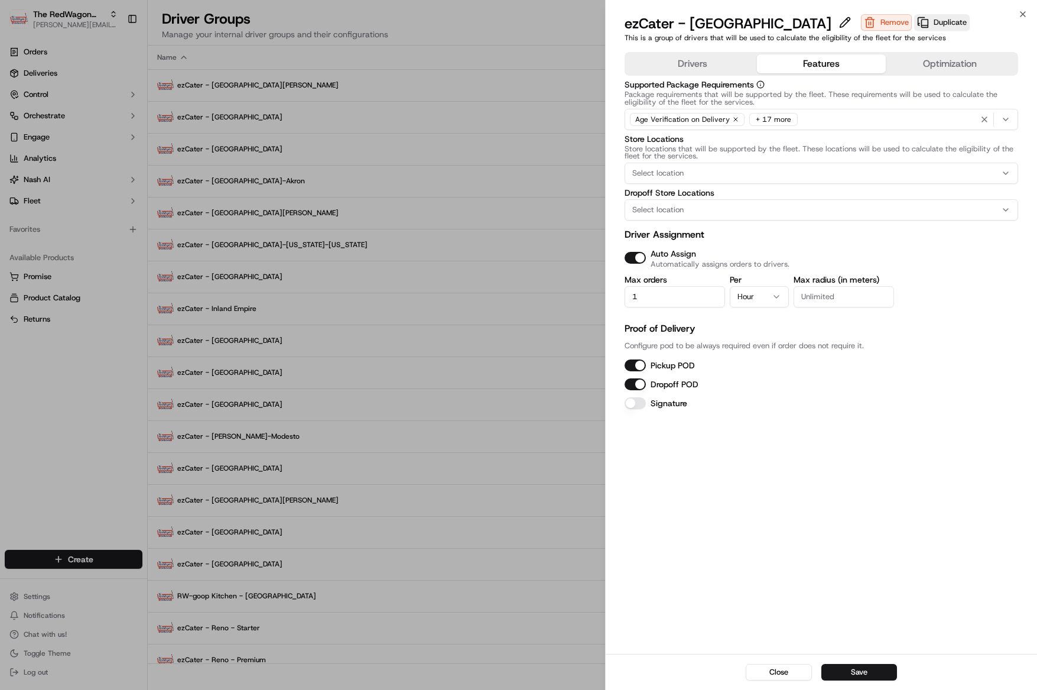
click at [810, 72] on button "Features" at bounding box center [821, 63] width 129 height 19
click at [883, 672] on button "Save" at bounding box center [859, 672] width 76 height 17
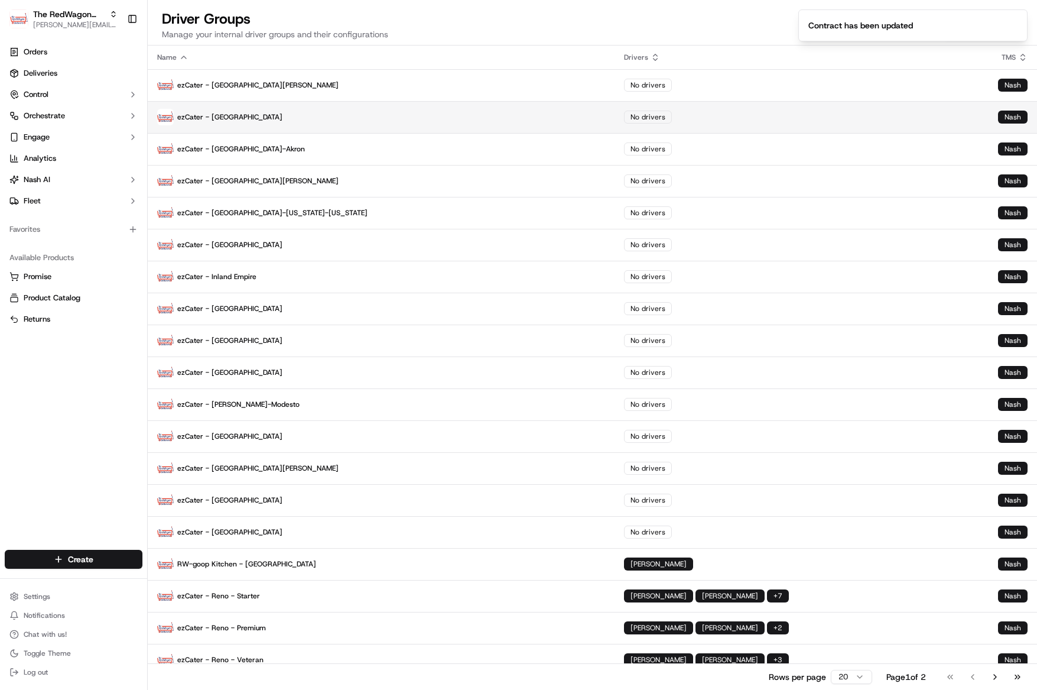
click at [233, 112] on p "ezCater - Denver" at bounding box center [381, 117] width 448 height 17
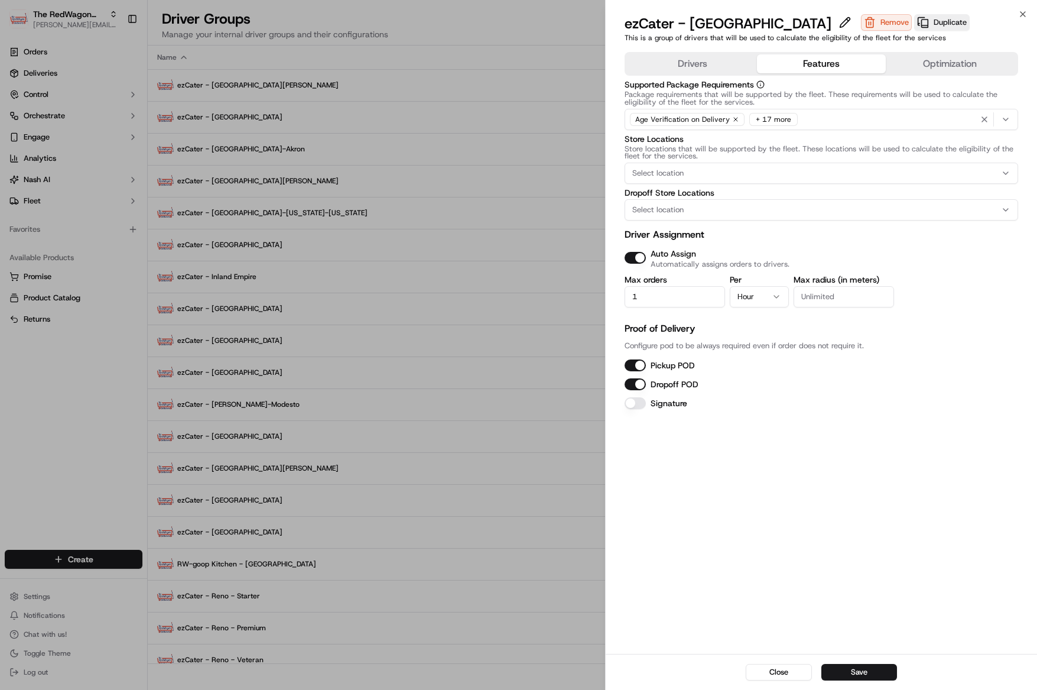
click at [797, 65] on button "Features" at bounding box center [821, 63] width 129 height 19
click at [863, 673] on button "Save" at bounding box center [859, 672] width 76 height 17
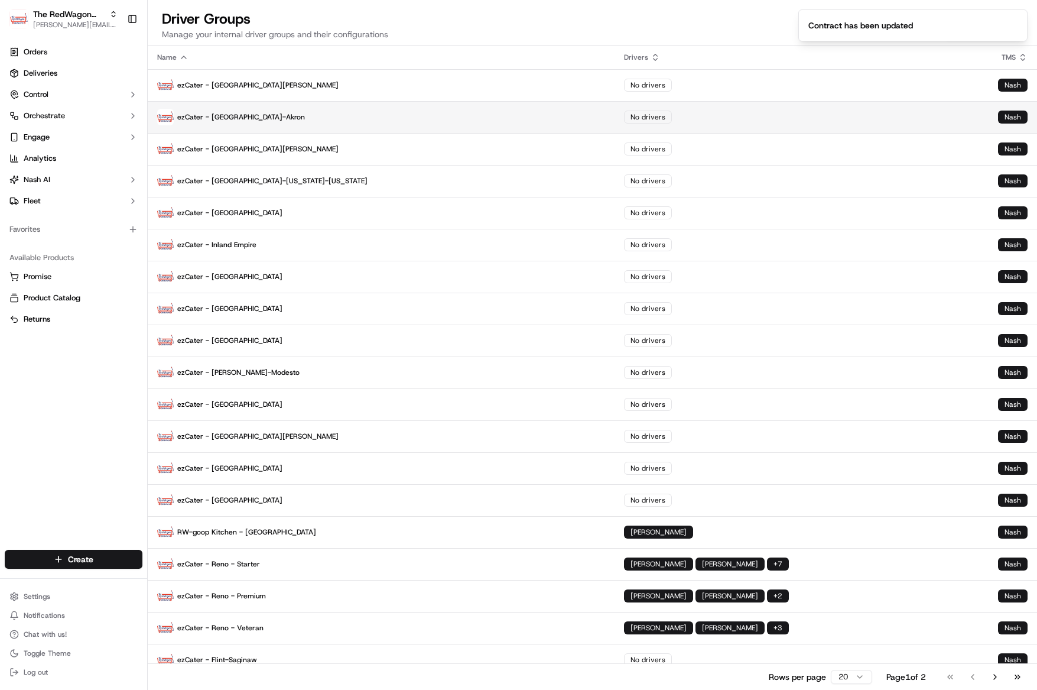
click at [261, 115] on p "ezCater - Cleveland-Akron" at bounding box center [381, 117] width 448 height 17
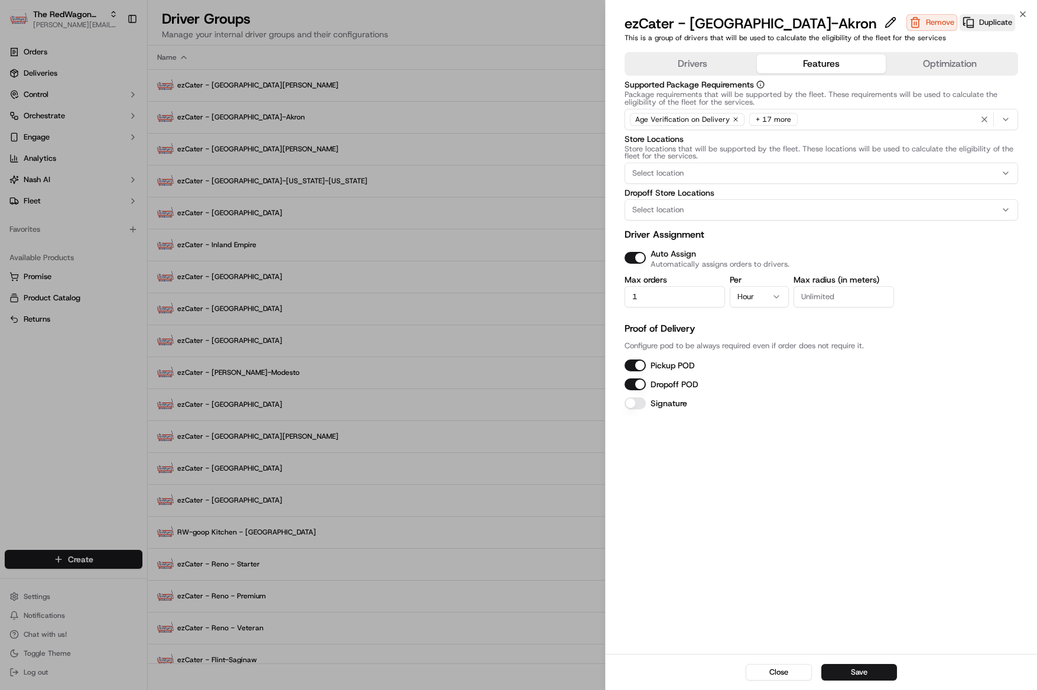
click at [818, 69] on button "Features" at bounding box center [821, 63] width 129 height 19
click at [856, 667] on button "Save" at bounding box center [859, 672] width 76 height 17
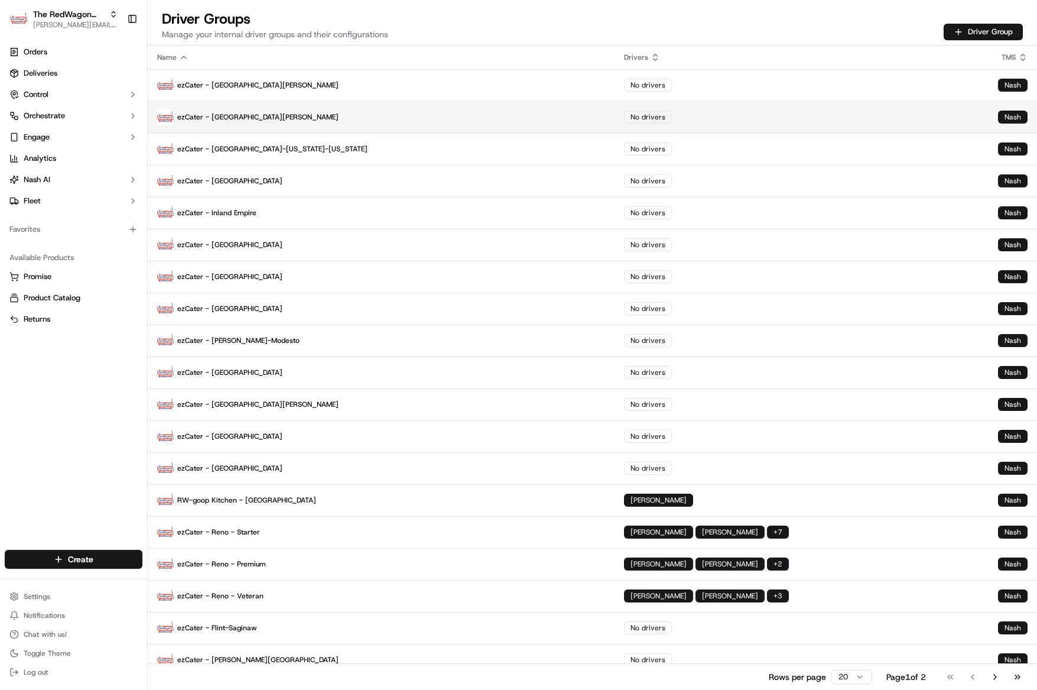
click at [269, 118] on p "ezCater - San Luis Obispo" at bounding box center [381, 117] width 448 height 17
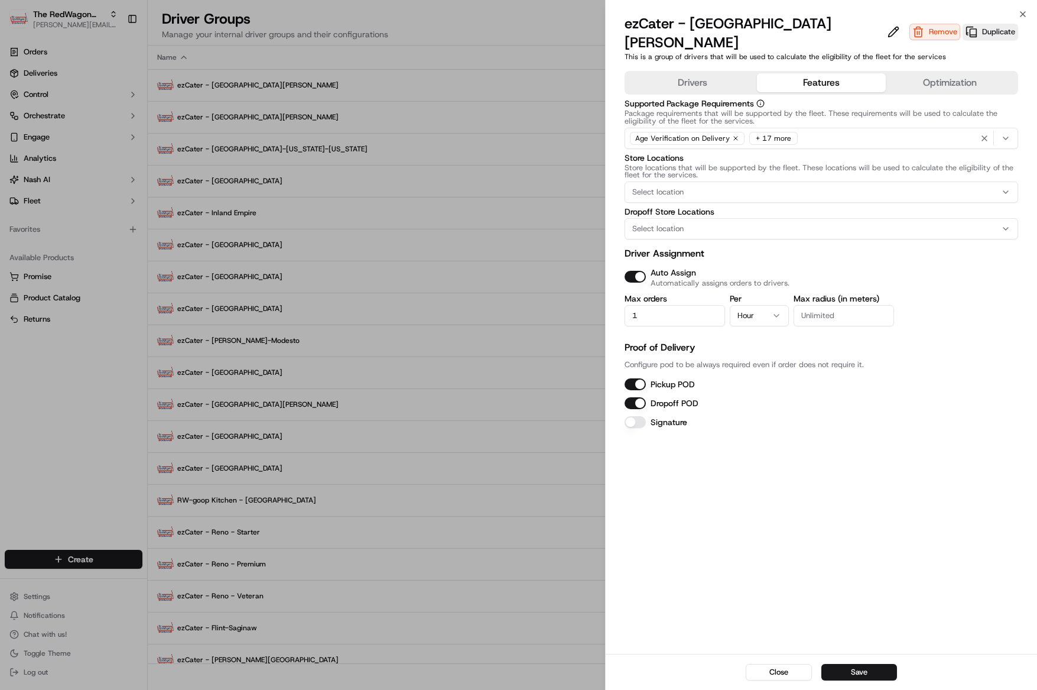
click at [808, 73] on div "Drivers Features Optimization" at bounding box center [822, 83] width 394 height 24
click at [865, 667] on button "Save" at bounding box center [859, 672] width 76 height 17
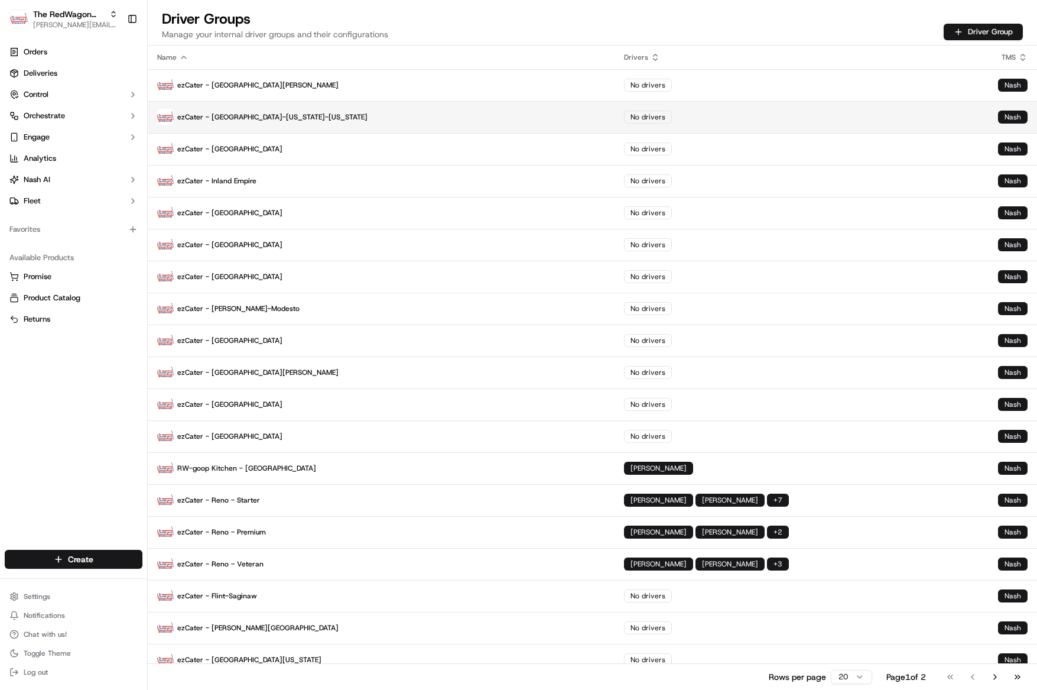
click at [284, 121] on p "ezCater - DC-Maryland-Virginia" at bounding box center [381, 117] width 448 height 17
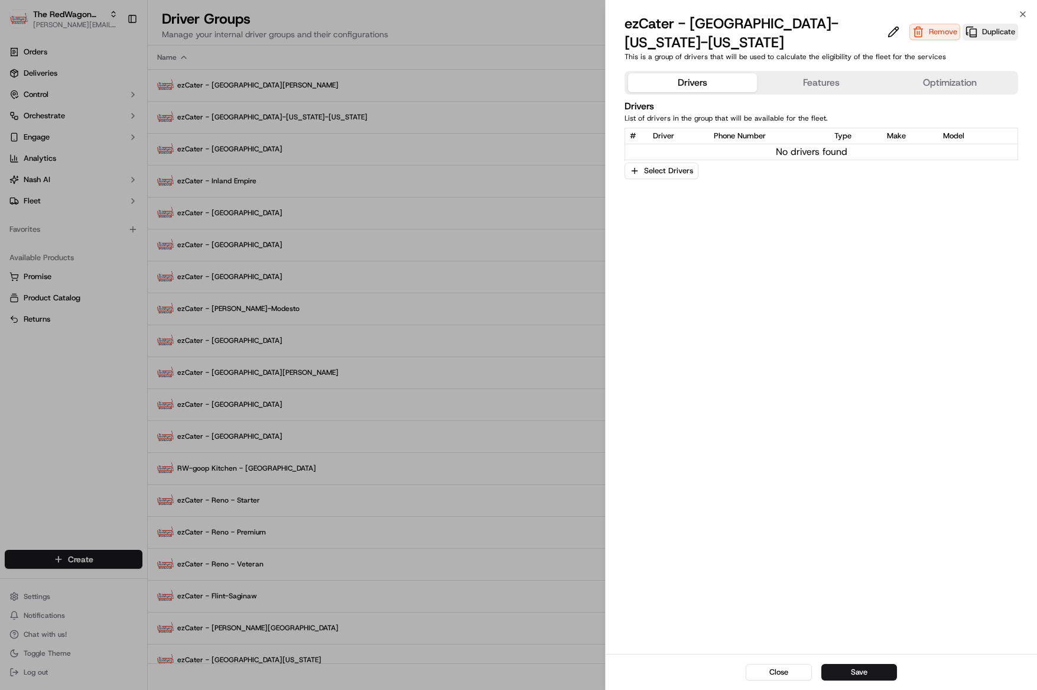
click at [820, 73] on button "Features" at bounding box center [821, 82] width 129 height 19
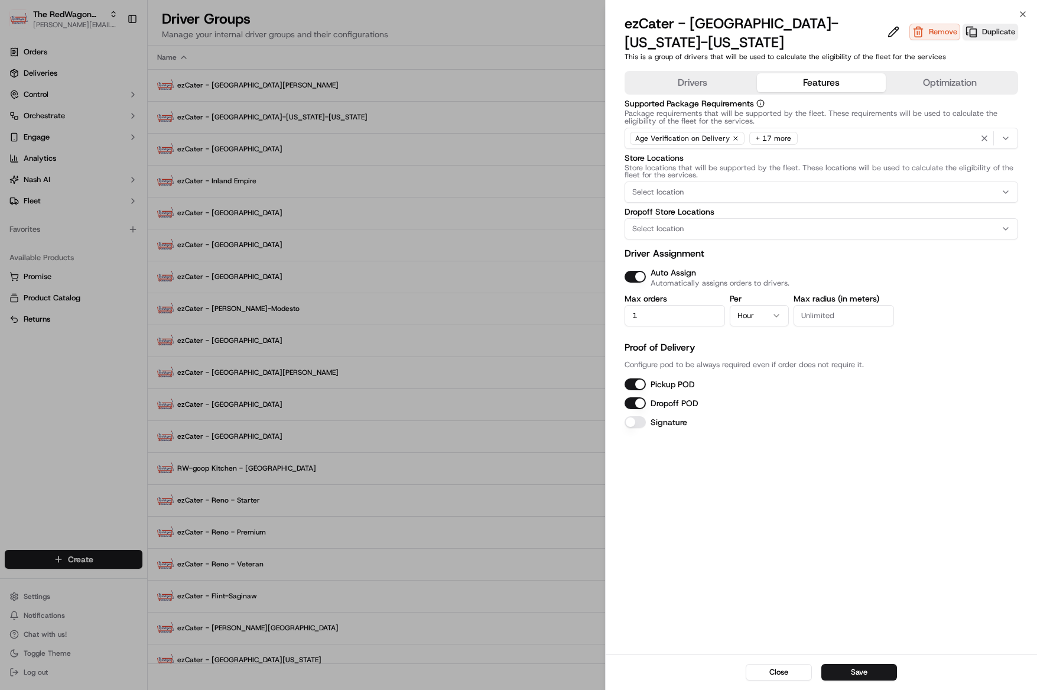
drag, startPoint x: 865, startPoint y: 667, endPoint x: 704, endPoint y: 642, distance: 163.2
click at [827, 662] on div "Close Save" at bounding box center [821, 672] width 431 height 36
click at [863, 678] on button "Save" at bounding box center [859, 672] width 76 height 17
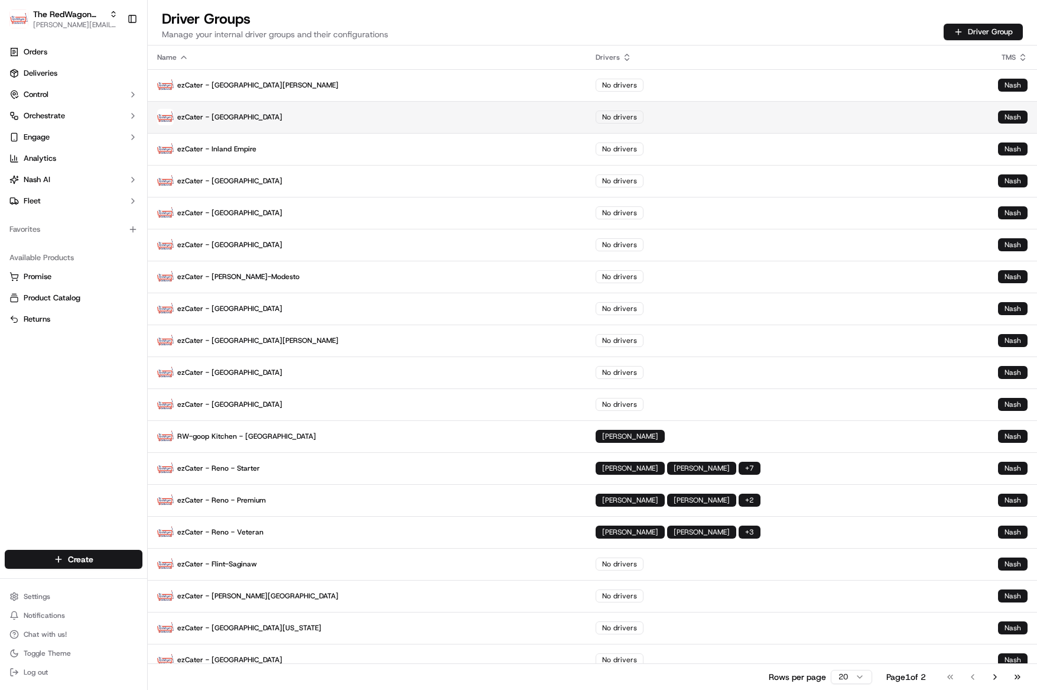
click at [270, 109] on p "ezCater - Boston" at bounding box center [367, 117] width 420 height 17
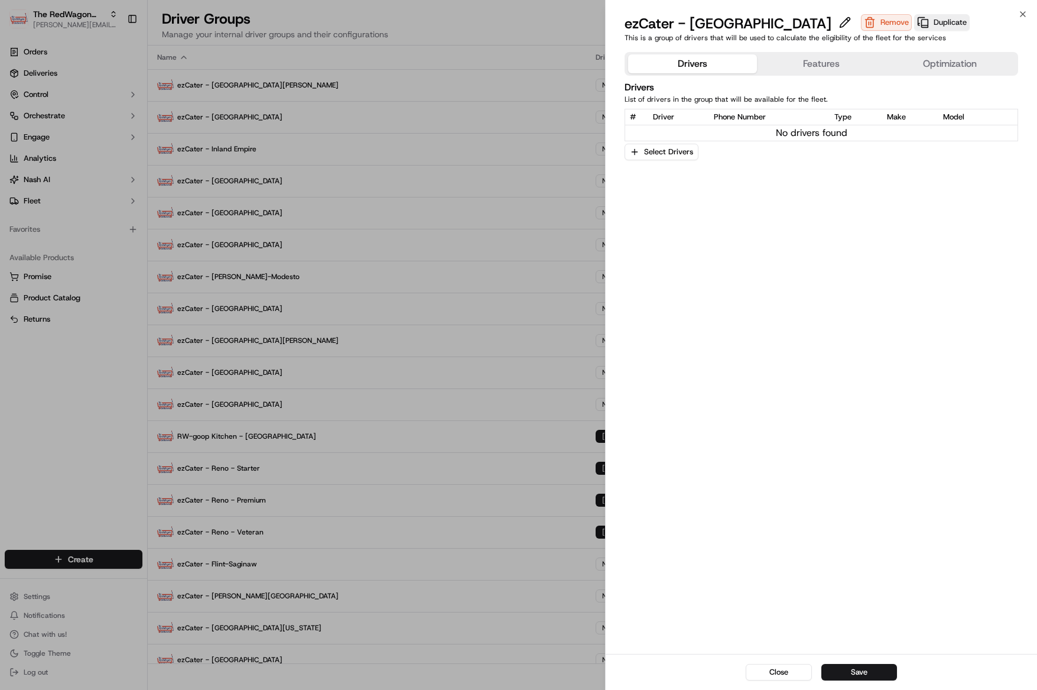
click at [810, 67] on button "Features" at bounding box center [821, 63] width 129 height 19
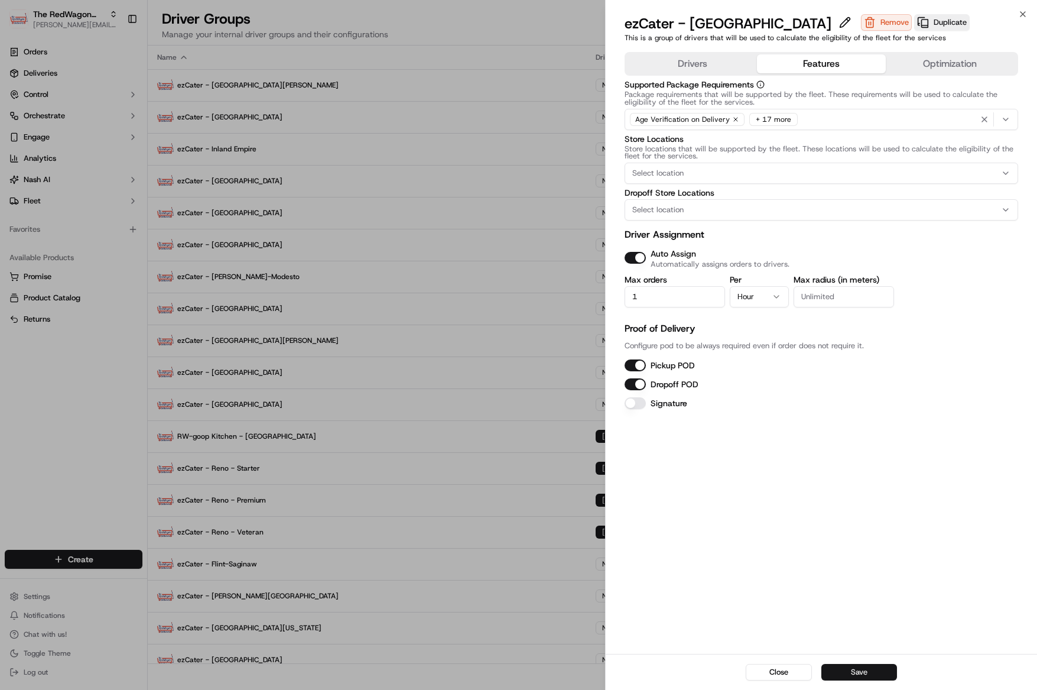
click at [874, 672] on button "Save" at bounding box center [859, 672] width 76 height 17
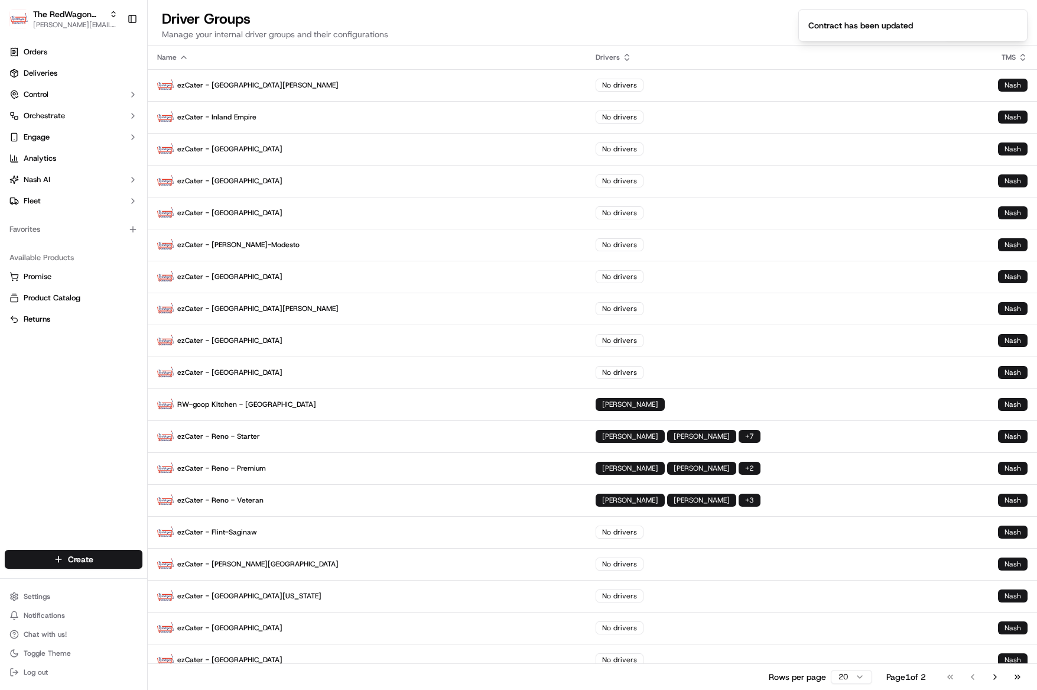
click at [227, 123] on p "ezCater - Inland Empire" at bounding box center [367, 117] width 420 height 17
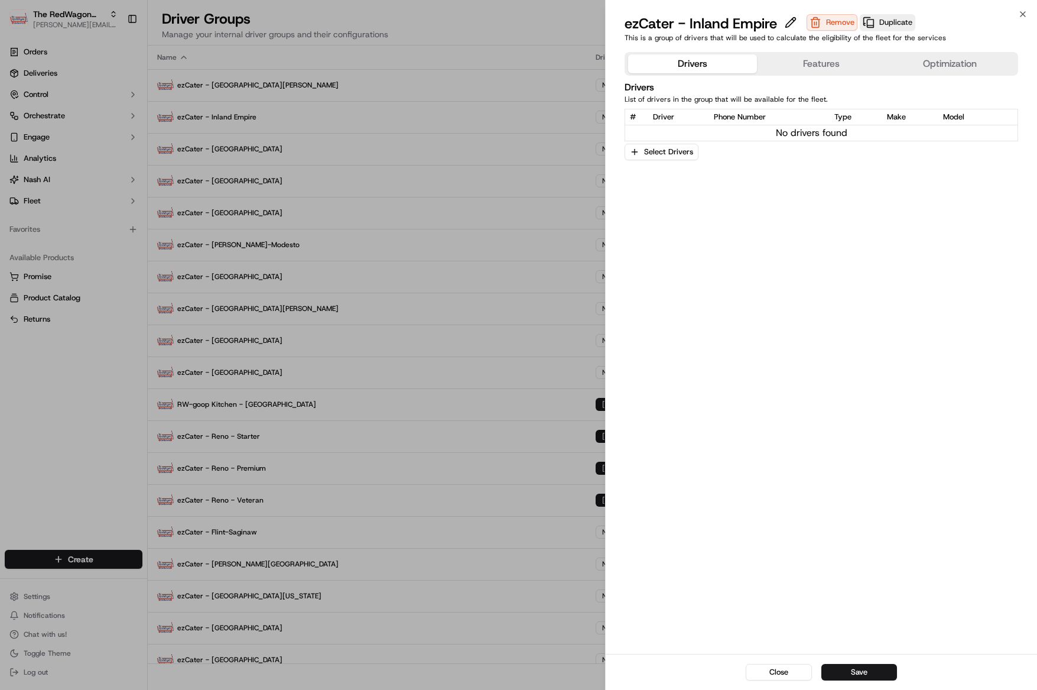
click at [825, 66] on button "Features" at bounding box center [821, 63] width 129 height 19
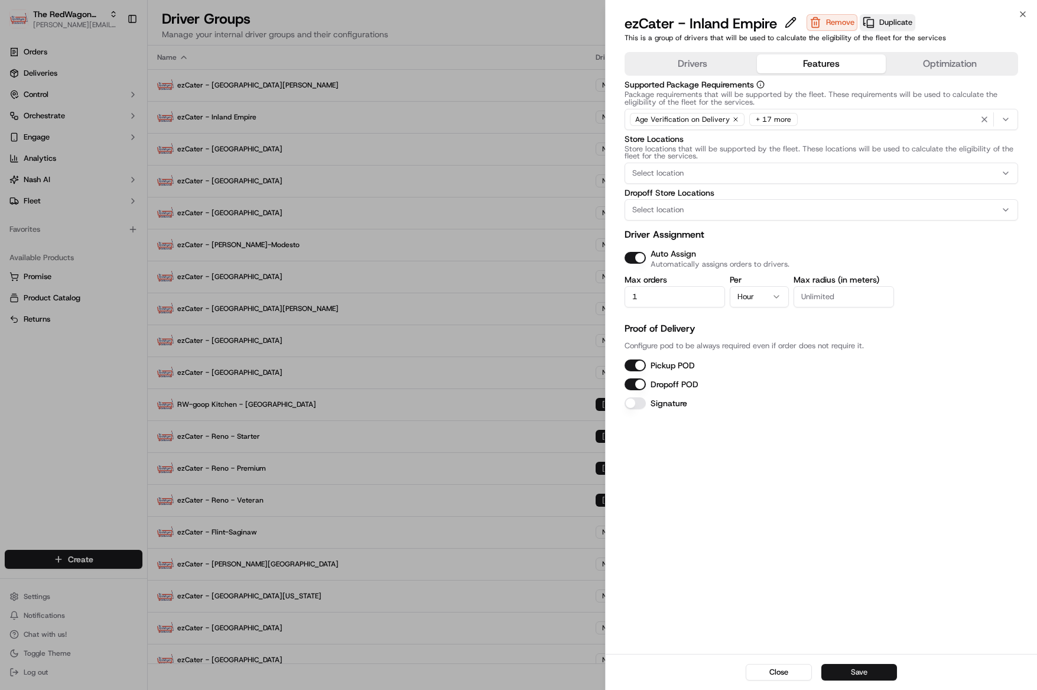
click at [844, 672] on button "Save" at bounding box center [859, 672] width 76 height 17
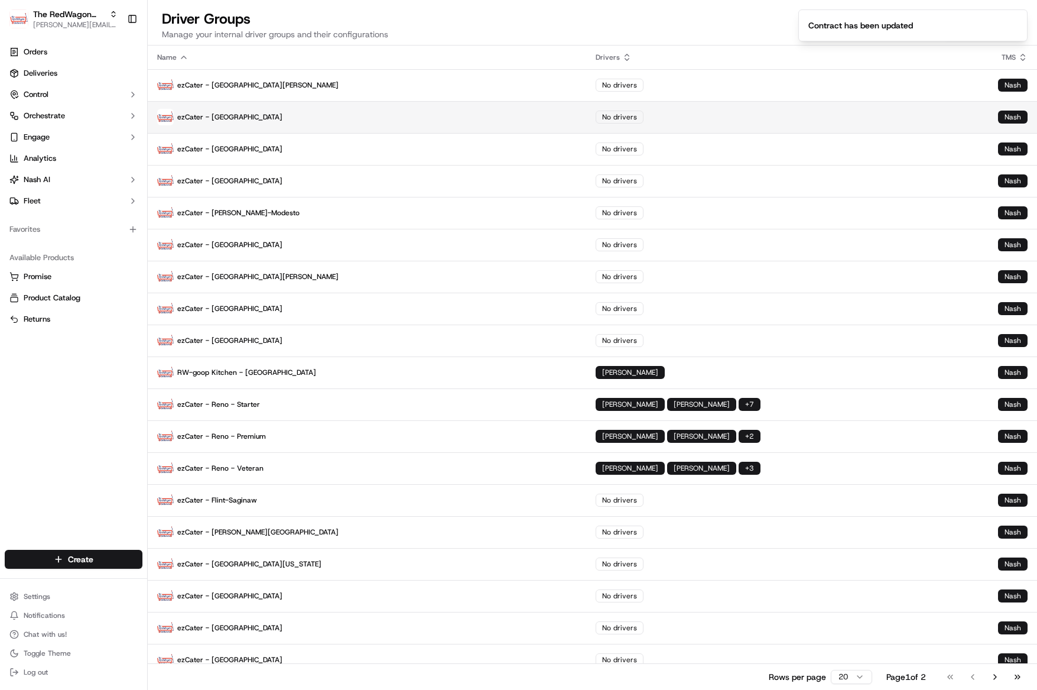
click at [240, 115] on p "ezCater - Monterey Bay" at bounding box center [367, 117] width 420 height 17
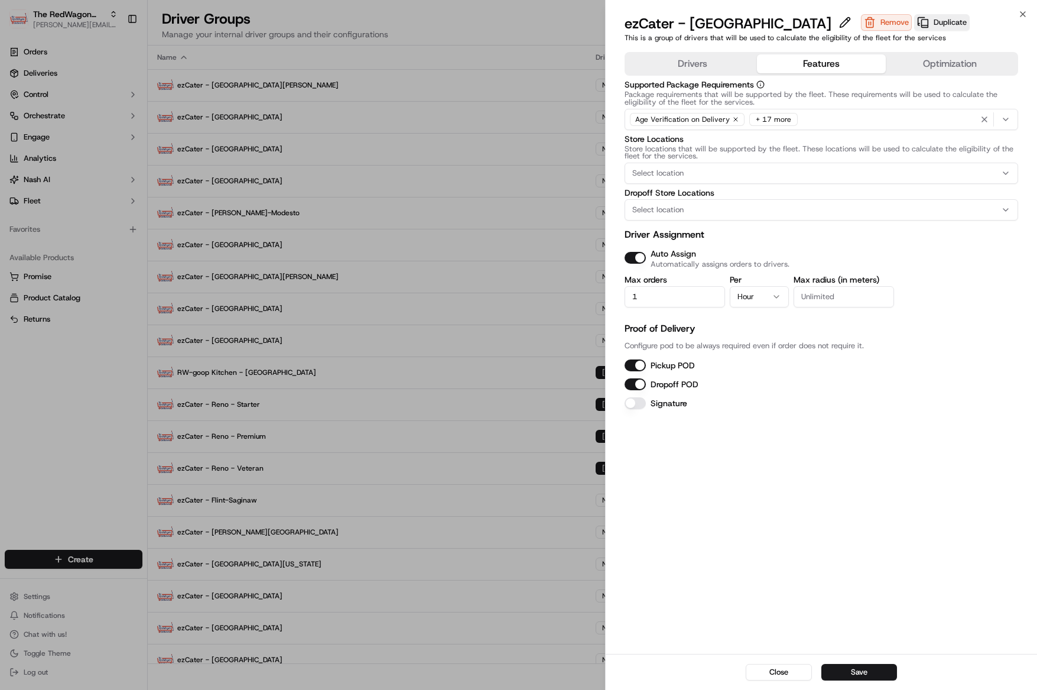
click at [818, 56] on button "Features" at bounding box center [821, 63] width 129 height 19
click at [868, 668] on button "Save" at bounding box center [859, 672] width 76 height 17
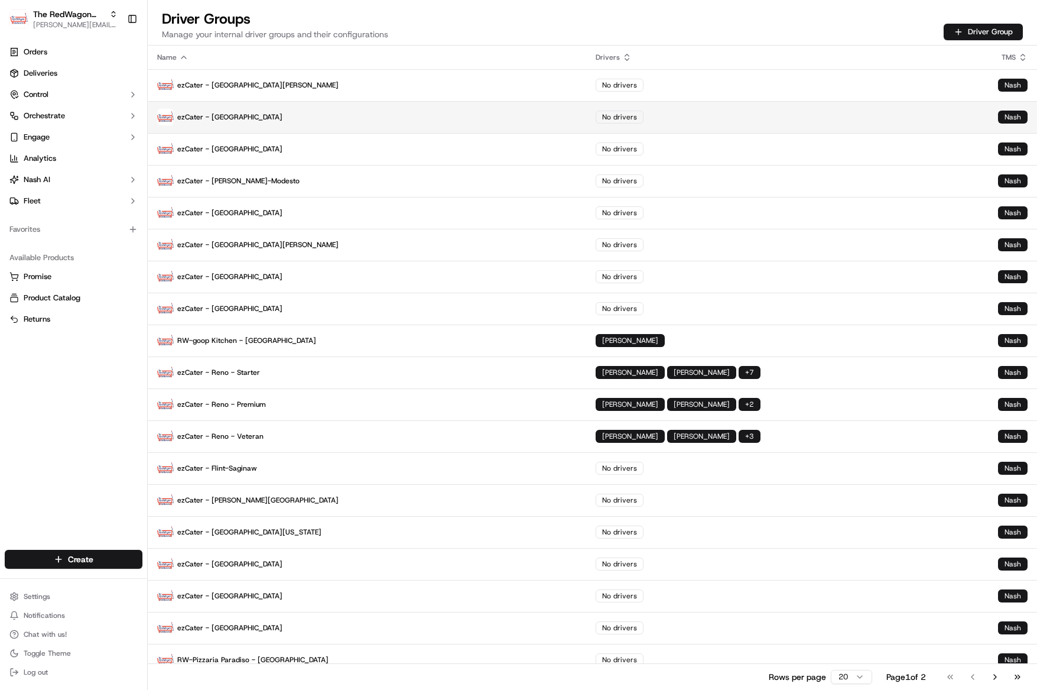
click at [226, 116] on p "ezCater - Grand Rapids" at bounding box center [367, 117] width 420 height 17
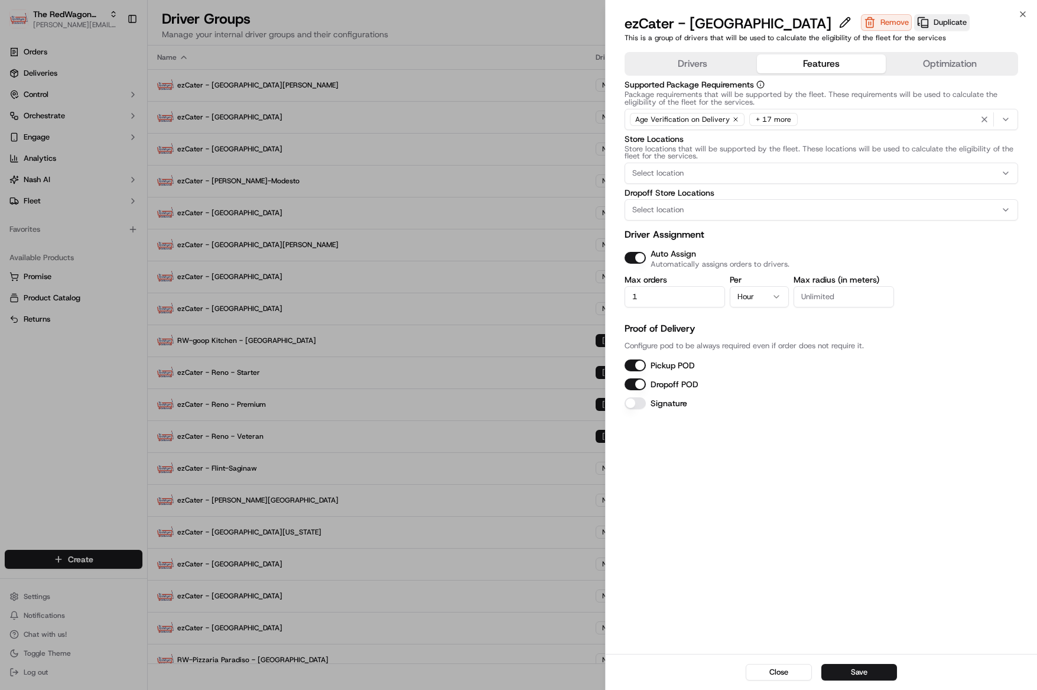
click at [813, 61] on button "Features" at bounding box center [821, 63] width 129 height 19
click at [863, 669] on button "Save" at bounding box center [859, 672] width 76 height 17
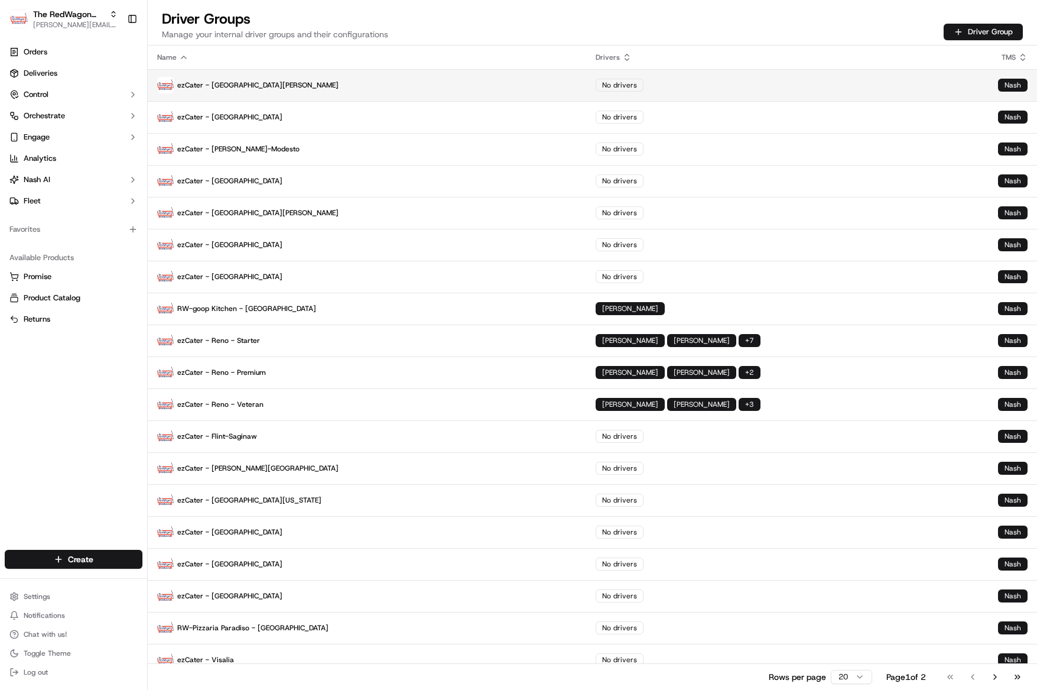
click at [264, 84] on p "ezCater - San Fernando Valley" at bounding box center [367, 85] width 420 height 17
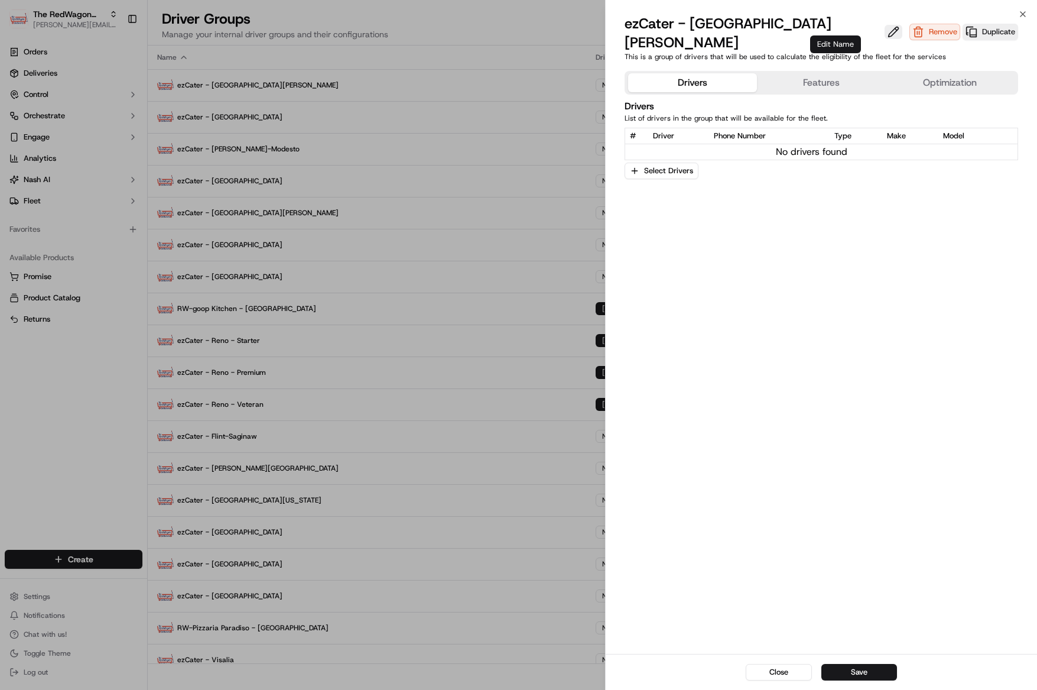
click at [885, 26] on button at bounding box center [894, 32] width 18 height 14
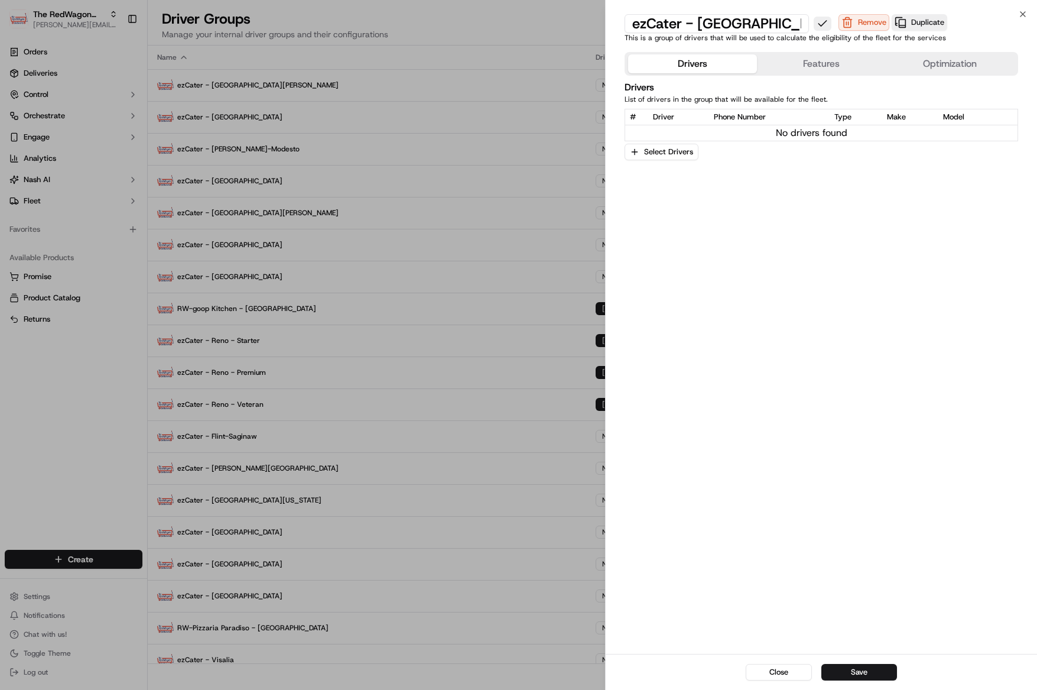
scroll to position [0, 26]
type input "ezCater - [GEOGRAPHIC_DATA][PERSON_NAME] - Starter"
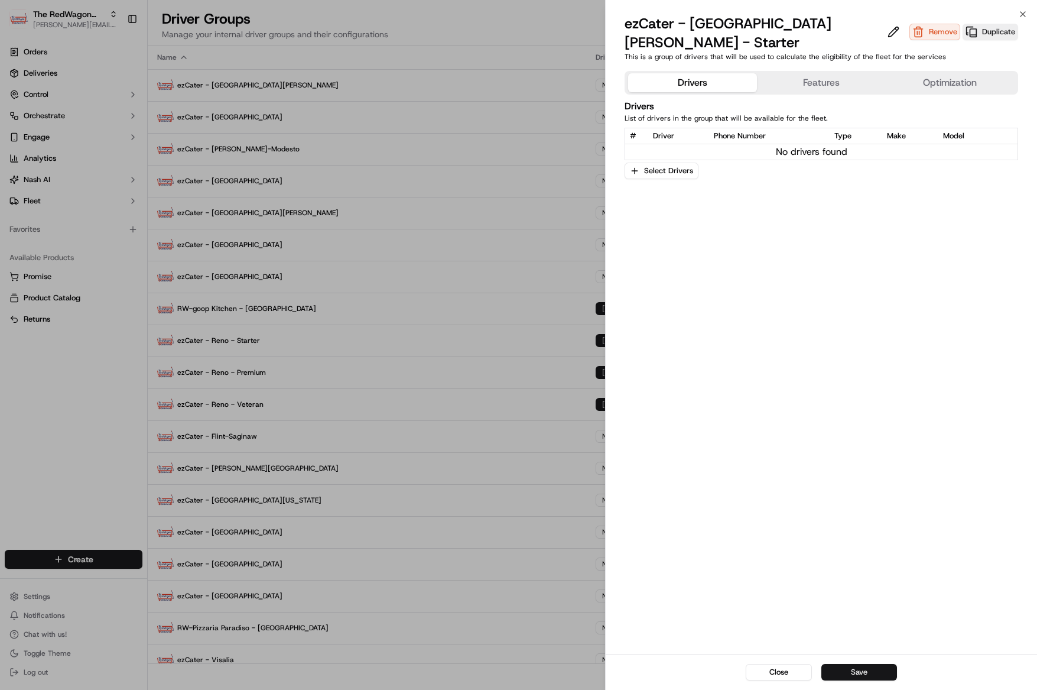
click at [863, 670] on button "Save" at bounding box center [859, 672] width 76 height 17
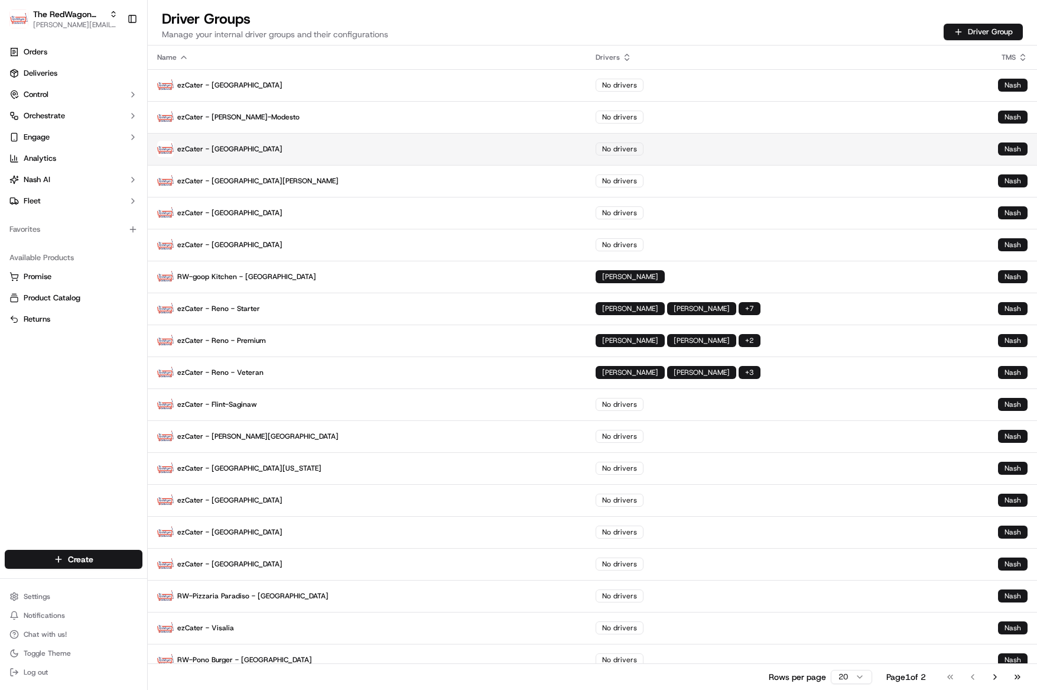
scroll to position [44, 0]
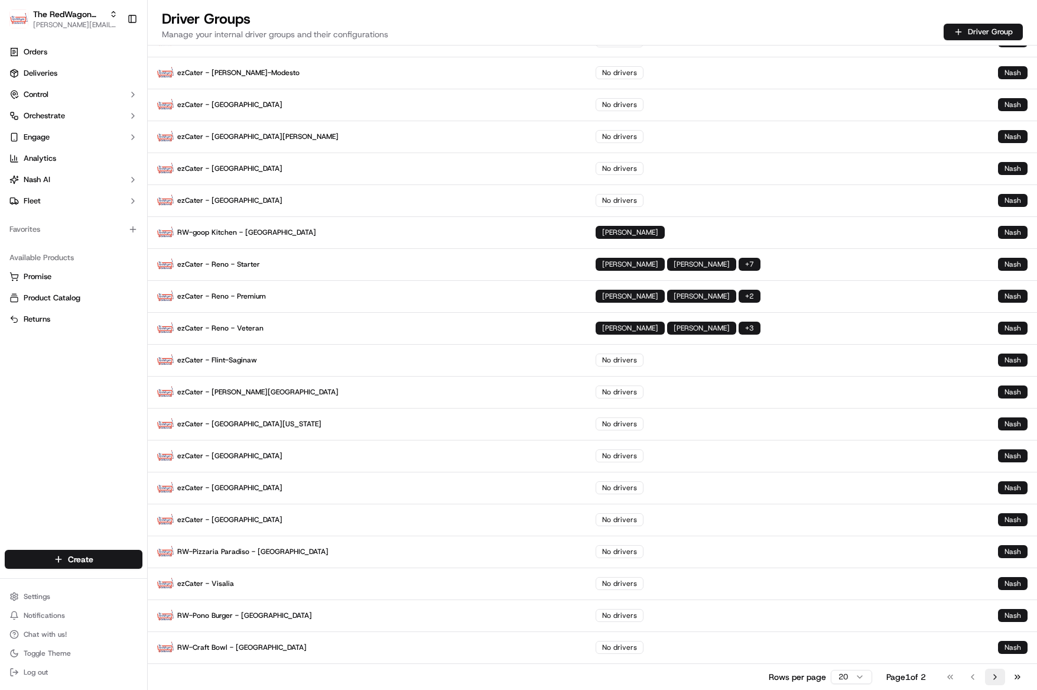
click at [991, 675] on button "Go to next page" at bounding box center [995, 676] width 20 height 17
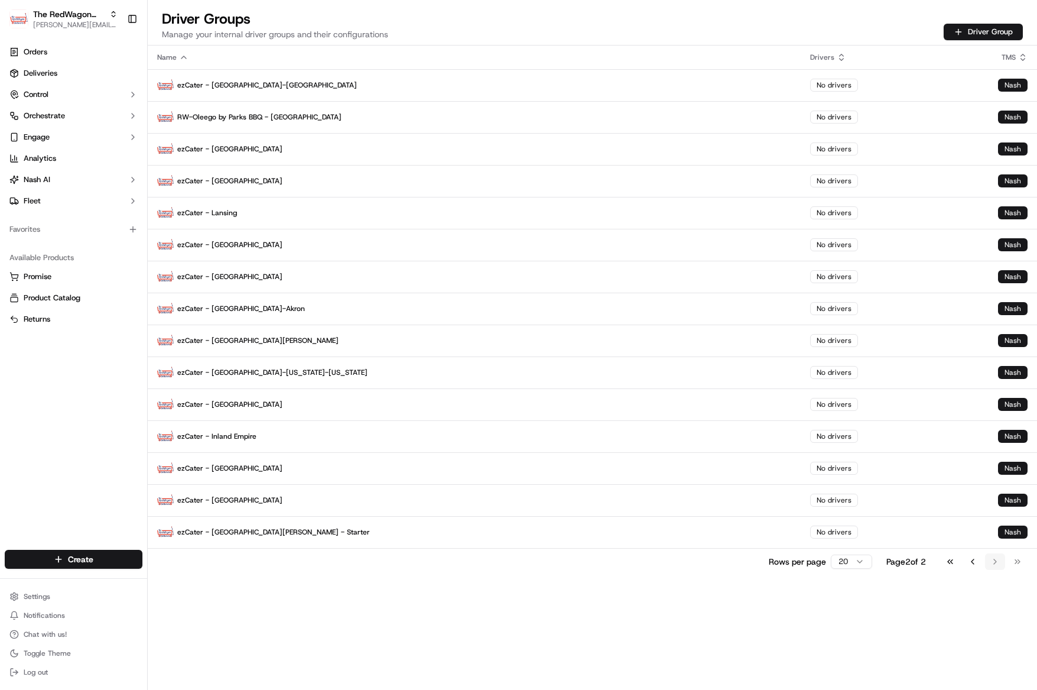
scroll to position [0, 0]
click at [288, 531] on p "ezCater - [GEOGRAPHIC_DATA][PERSON_NAME] - Starter" at bounding box center [474, 532] width 634 height 17
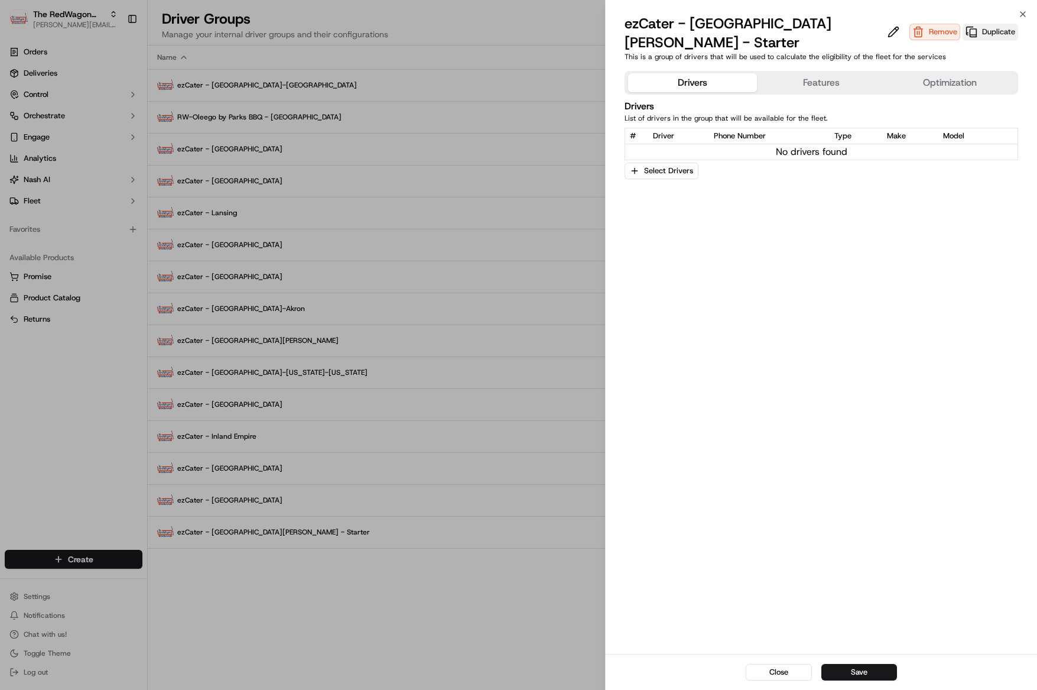
click at [997, 34] on button "Duplicate" at bounding box center [991, 32] width 56 height 17
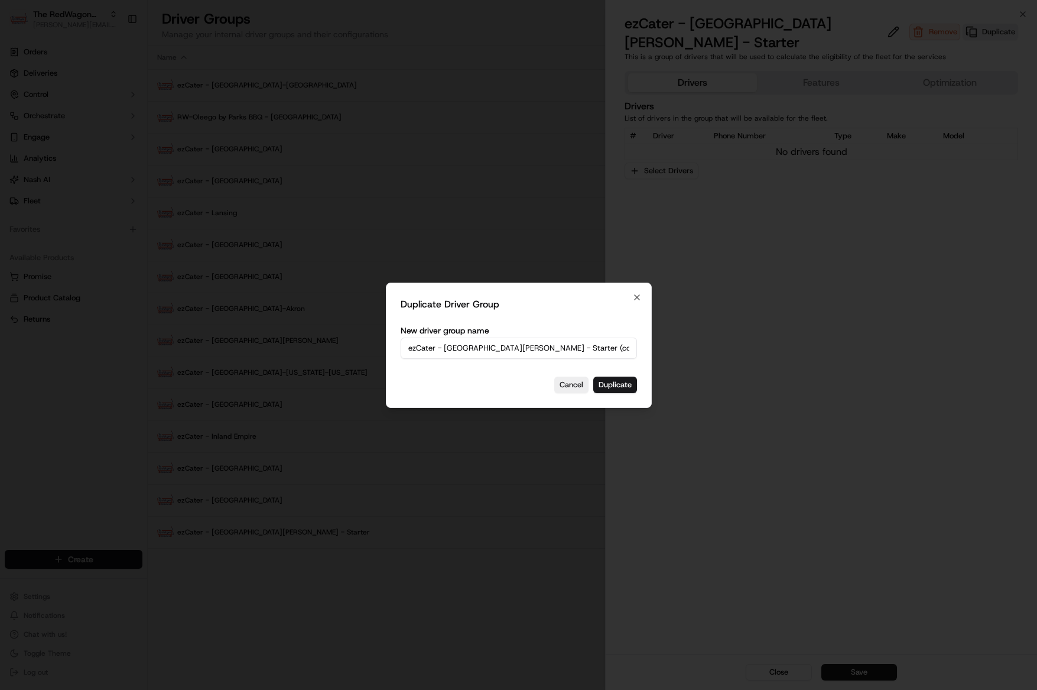
click at [523, 347] on input "ezCater - San Fernando Valley - Starter (copy)" at bounding box center [519, 347] width 236 height 21
drag, startPoint x: 524, startPoint y: 347, endPoint x: 600, endPoint y: 342, distance: 75.8
click at [600, 342] on input "ezCater - San Fernando Valley - Starter (copy)" at bounding box center [519, 347] width 236 height 21
click at [573, 349] on input "ezCater - San Fernando Valley - Starter (copy)" at bounding box center [519, 347] width 236 height 21
drag, startPoint x: 576, startPoint y: 346, endPoint x: 525, endPoint y: 348, distance: 50.8
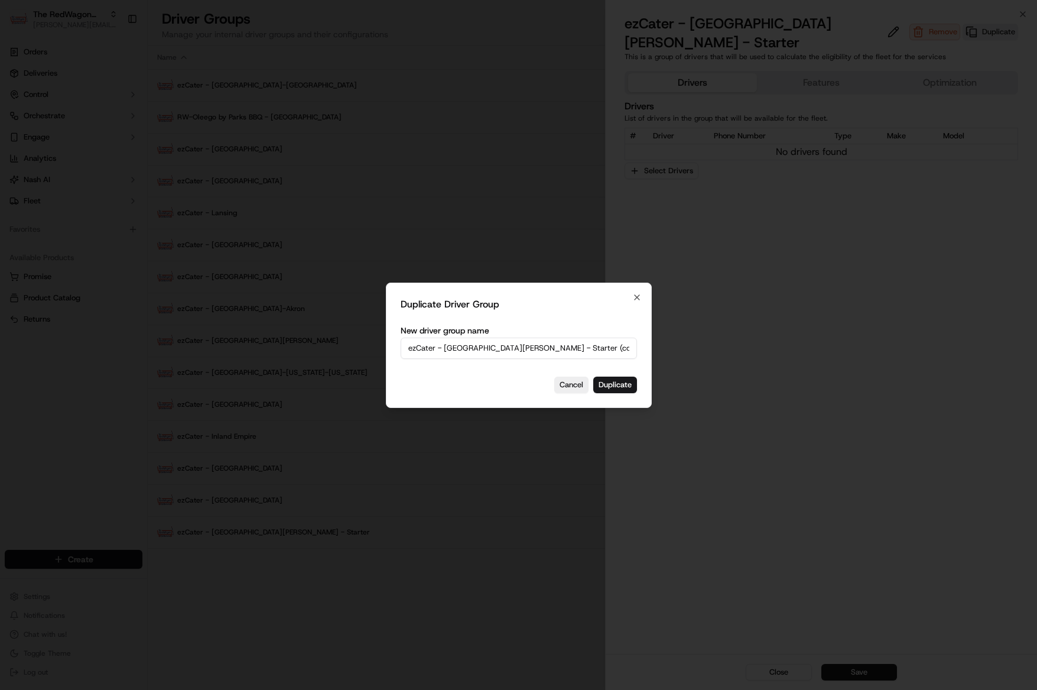
click at [525, 348] on input "ezCater - San Fernando Valley - Starter (copy)" at bounding box center [519, 347] width 236 height 21
type input "ezCater - [GEOGRAPHIC_DATA][PERSON_NAME] - Veteran"
click at [630, 386] on button "Duplicate" at bounding box center [615, 384] width 44 height 17
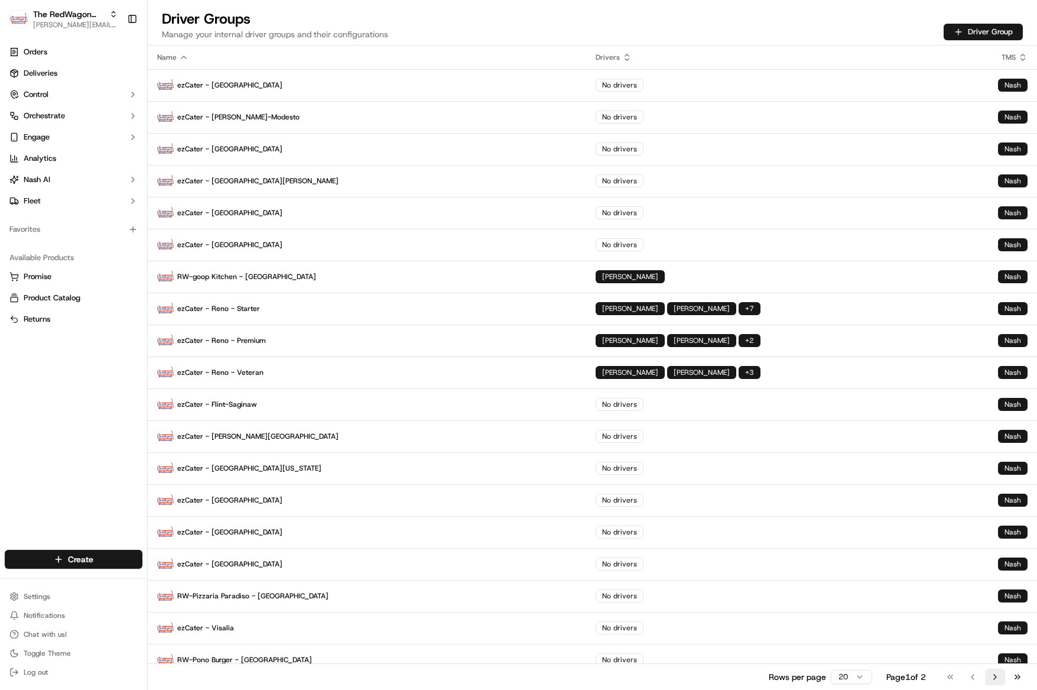
click at [993, 676] on button "Go to next page" at bounding box center [995, 676] width 20 height 17
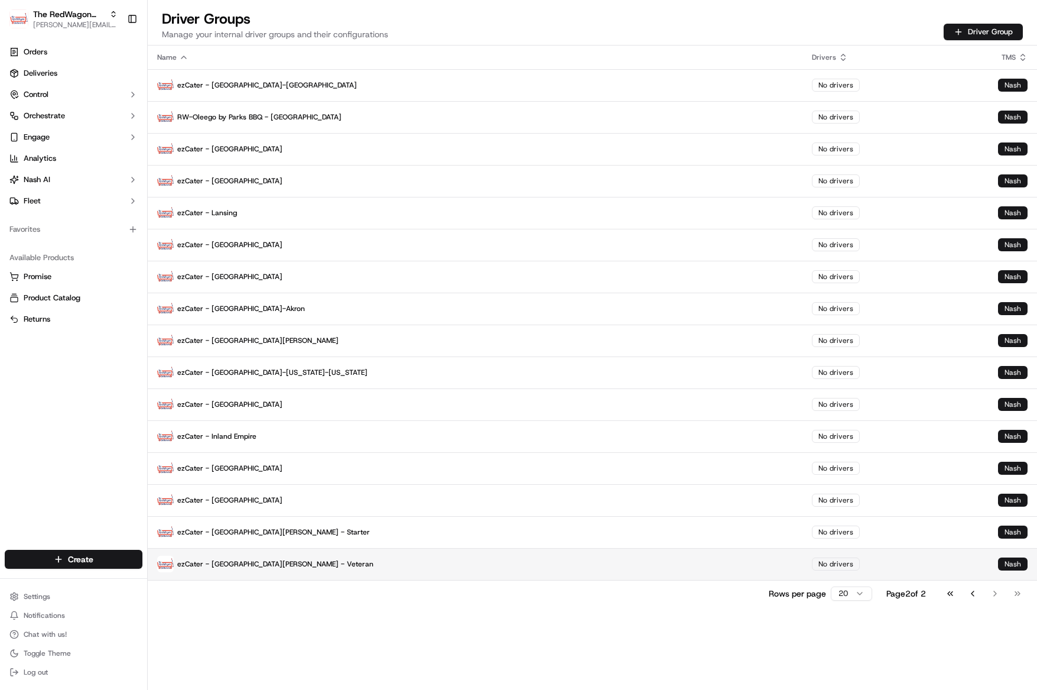
click at [284, 566] on p "ezCater - [GEOGRAPHIC_DATA][PERSON_NAME] - Veteran" at bounding box center [475, 563] width 636 height 17
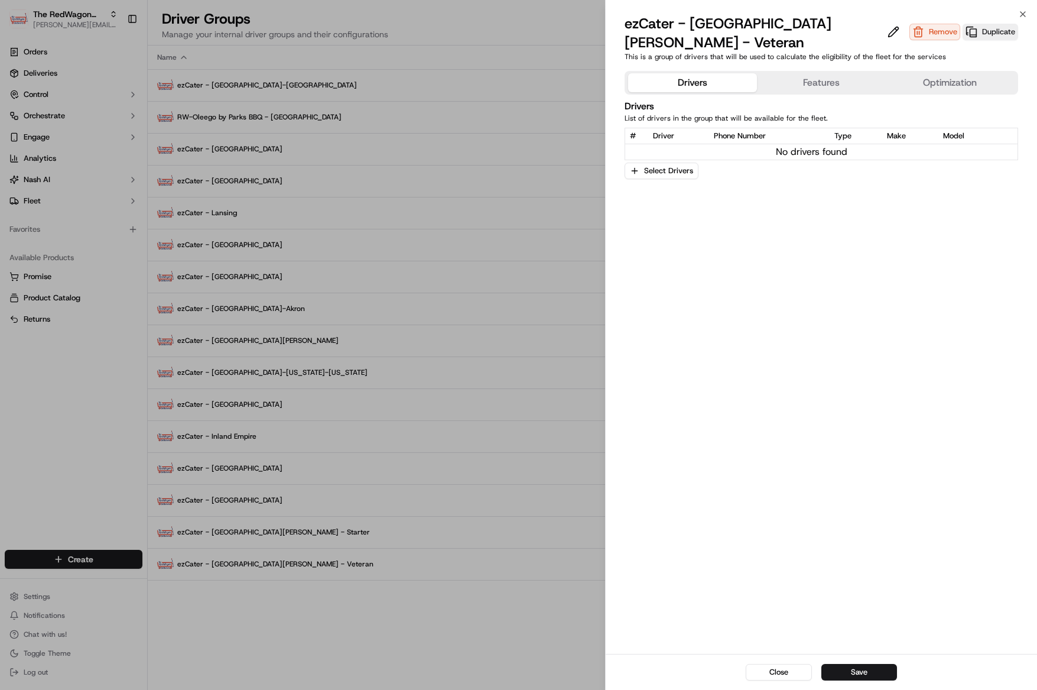
click at [824, 88] on button "Features" at bounding box center [821, 82] width 129 height 19
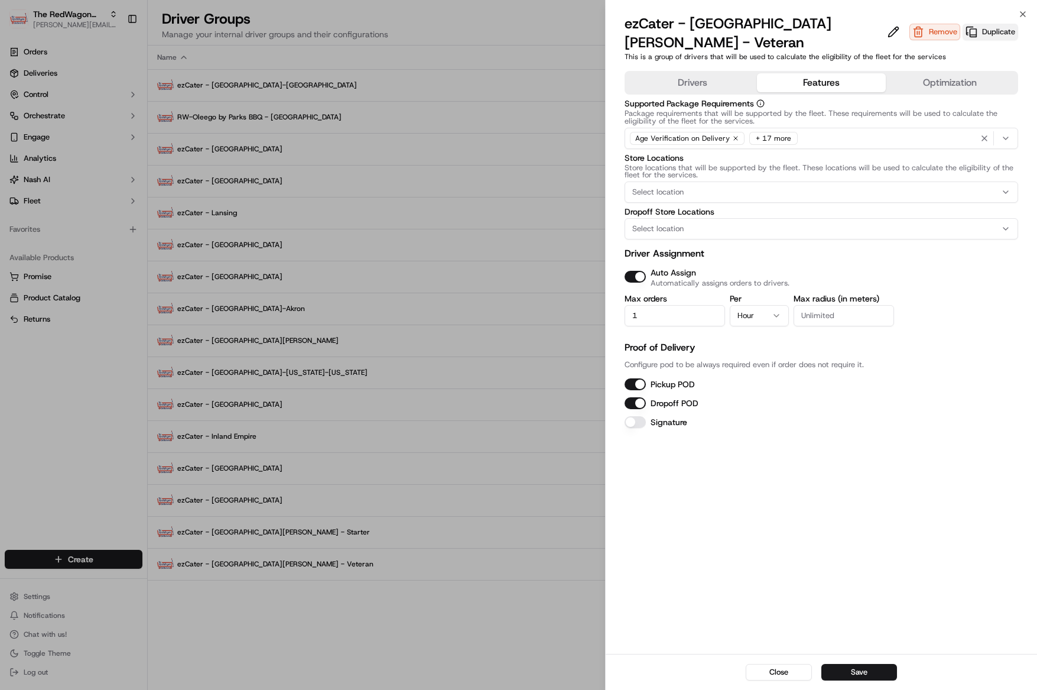
click at [985, 35] on button "Duplicate" at bounding box center [991, 32] width 56 height 17
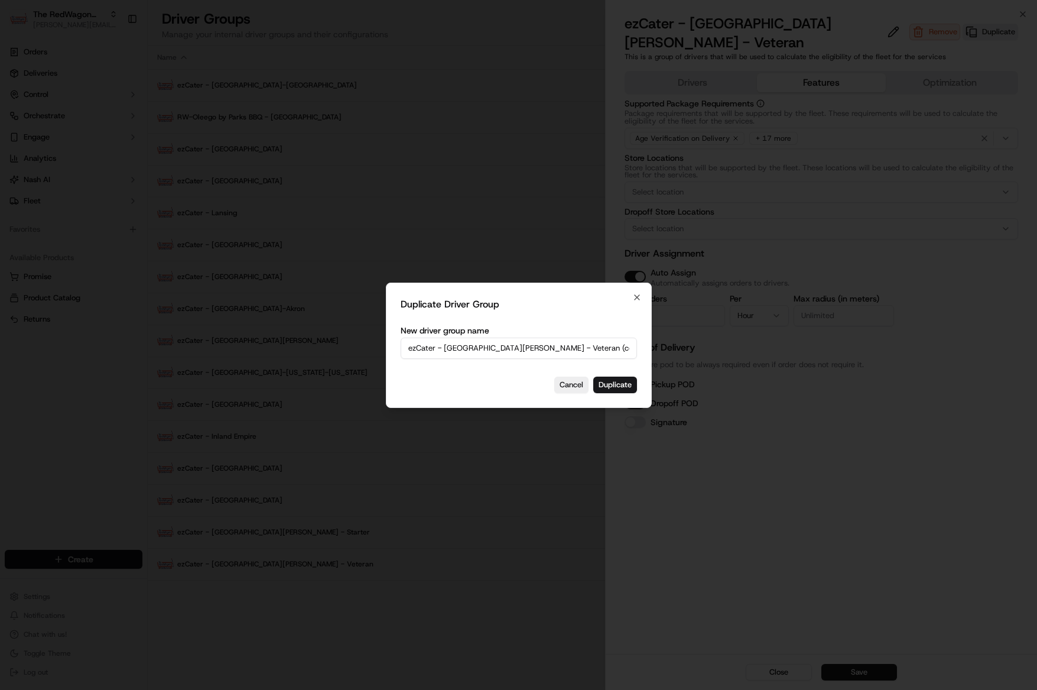
drag, startPoint x: 589, startPoint y: 355, endPoint x: 552, endPoint y: 351, distance: 36.8
click at [588, 355] on input "ezCater - San Fernando Valley - Veteran (copy)" at bounding box center [519, 347] width 236 height 21
drag, startPoint x: 524, startPoint y: 345, endPoint x: 599, endPoint y: 345, distance: 75.0
click at [599, 345] on input "ezCater - San Fernando Valley - Veteran (copy)" at bounding box center [519, 347] width 236 height 21
type input "ezCater - [GEOGRAPHIC_DATA][PERSON_NAME] - Premium"
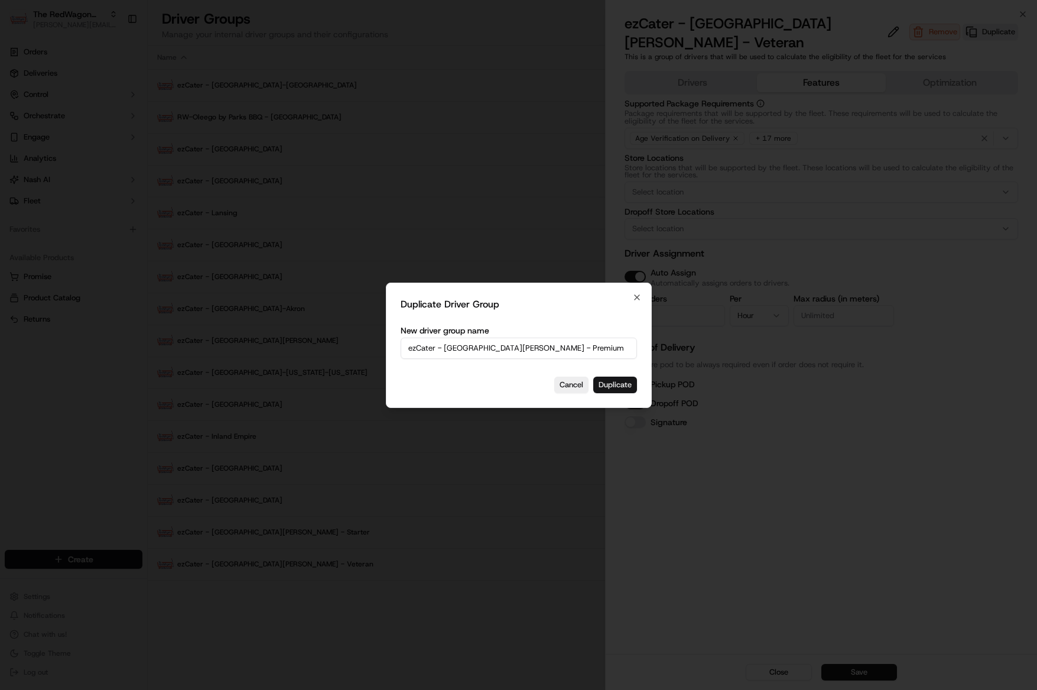
click at [619, 382] on button "Duplicate" at bounding box center [615, 384] width 44 height 17
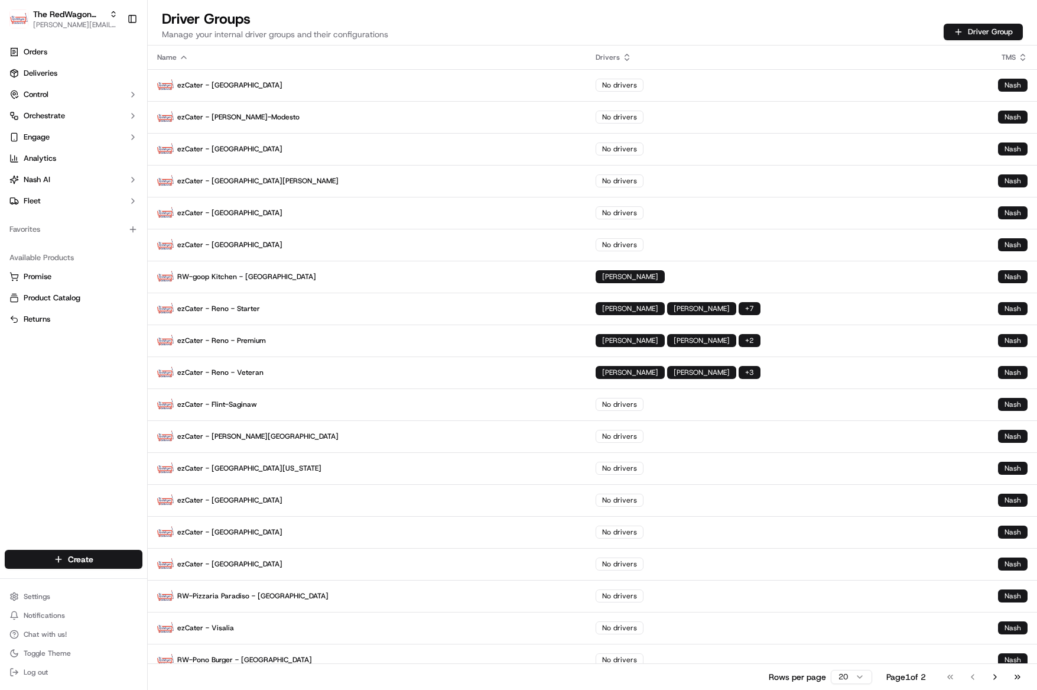
click at [622, 61] on icon at bounding box center [626, 57] width 9 height 9
click at [192, 57] on div "Name" at bounding box center [367, 57] width 420 height 9
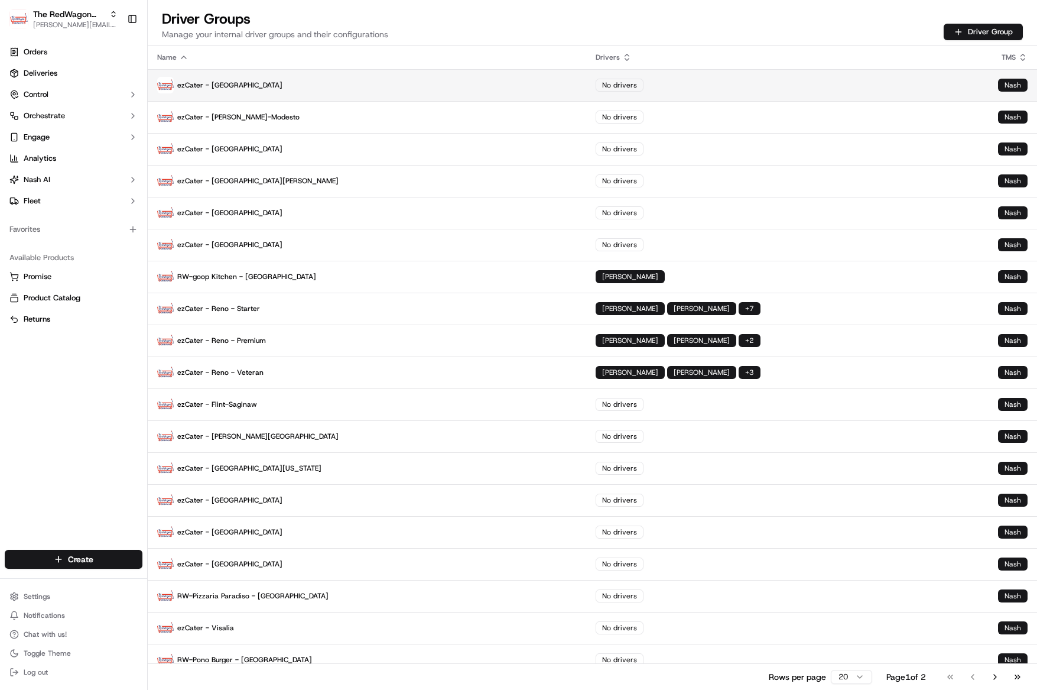
click at [191, 84] on p "ezCater - Las Vegas" at bounding box center [367, 85] width 420 height 17
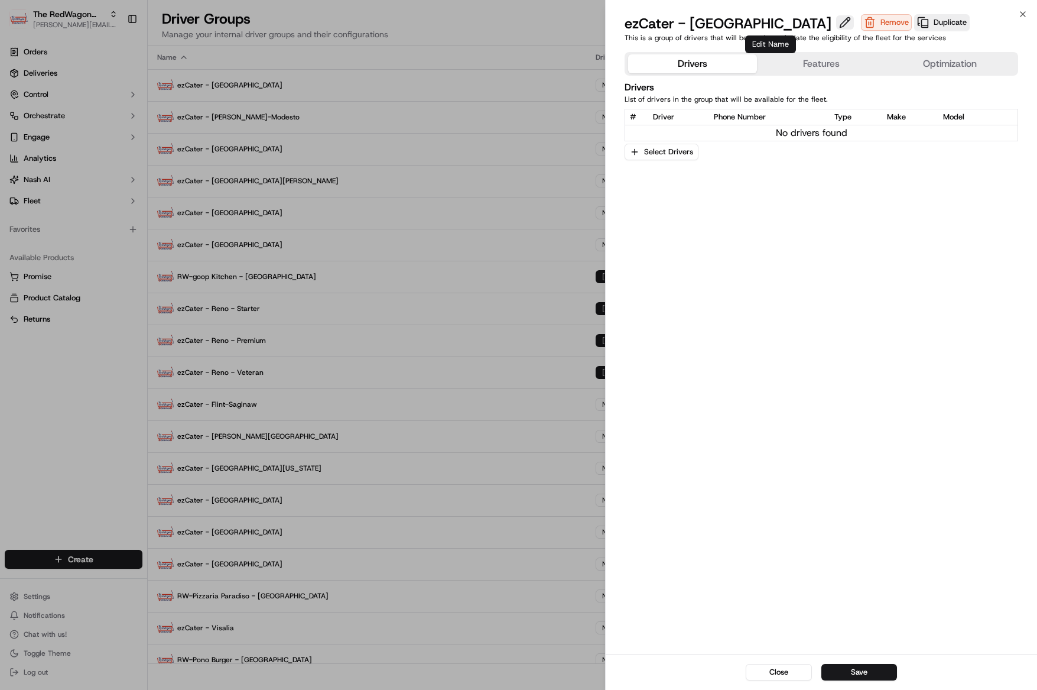
click at [836, 22] on button at bounding box center [845, 22] width 18 height 14
type input "ezCater - [GEOGRAPHIC_DATA] - Starter"
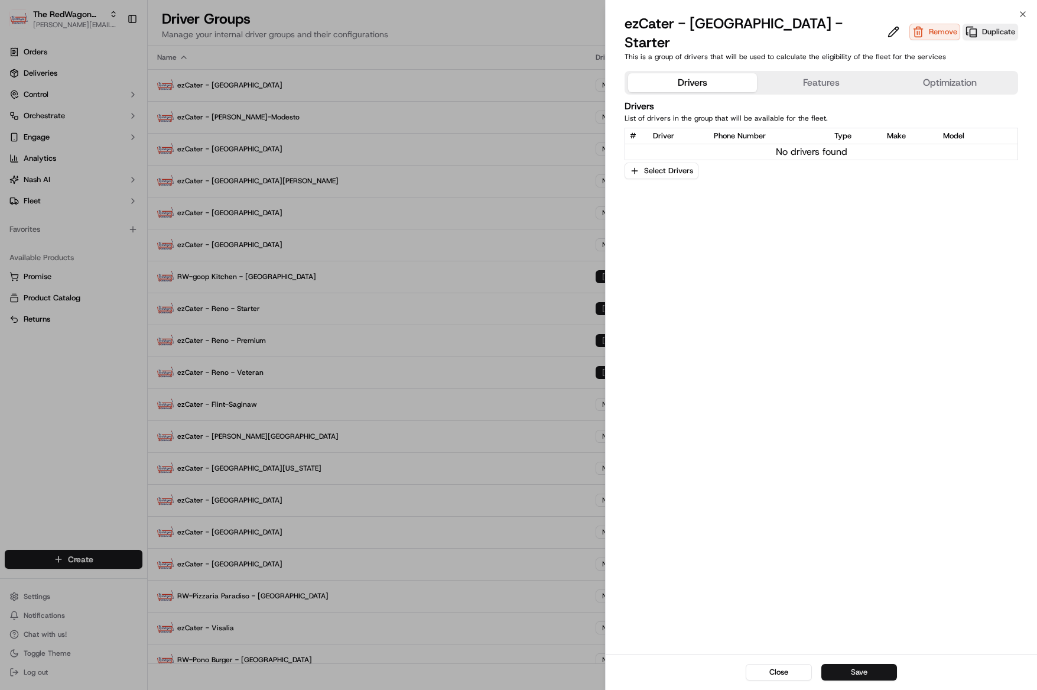
click at [870, 669] on button "Save" at bounding box center [859, 672] width 76 height 17
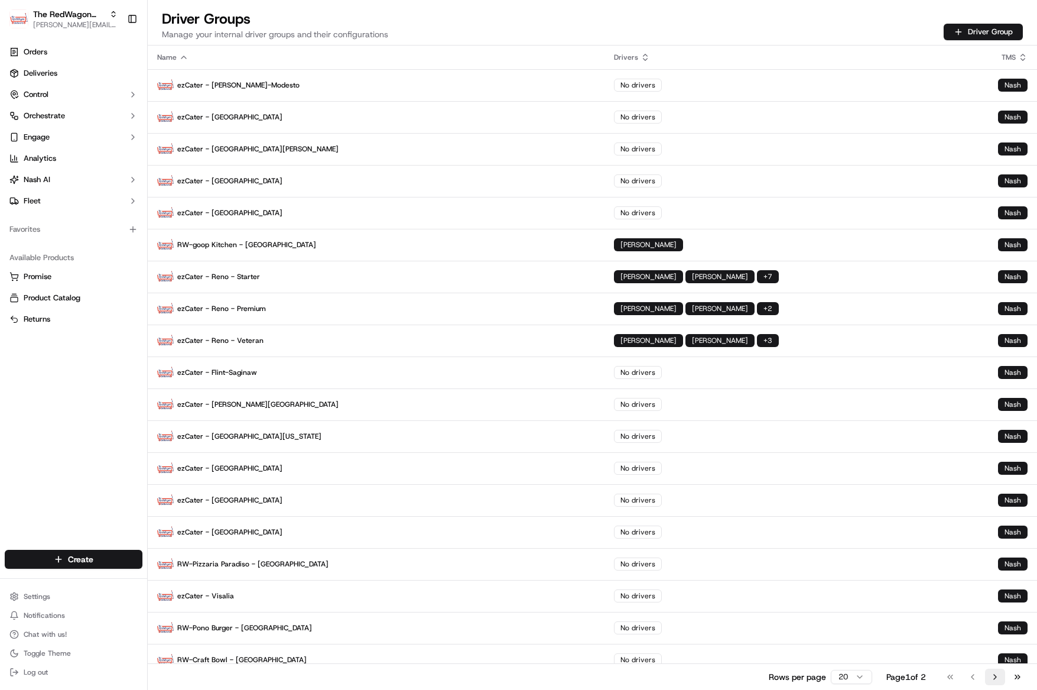
click at [1002, 674] on button "Go to next page" at bounding box center [995, 676] width 20 height 17
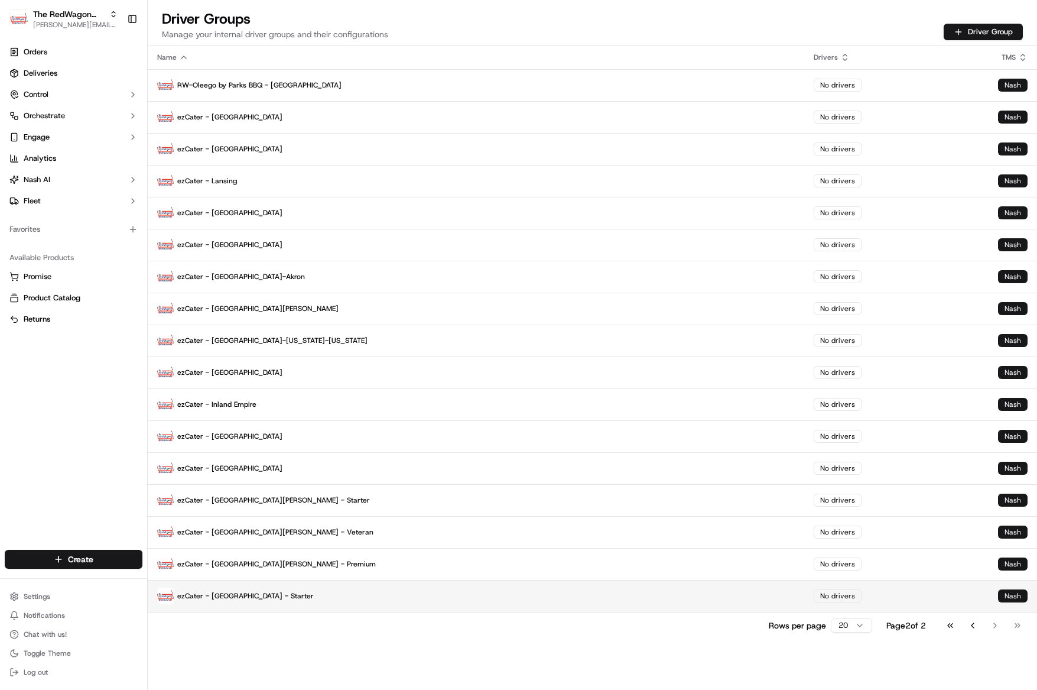
click at [256, 599] on p "ezCater - [GEOGRAPHIC_DATA] - Starter" at bounding box center [476, 595] width 638 height 17
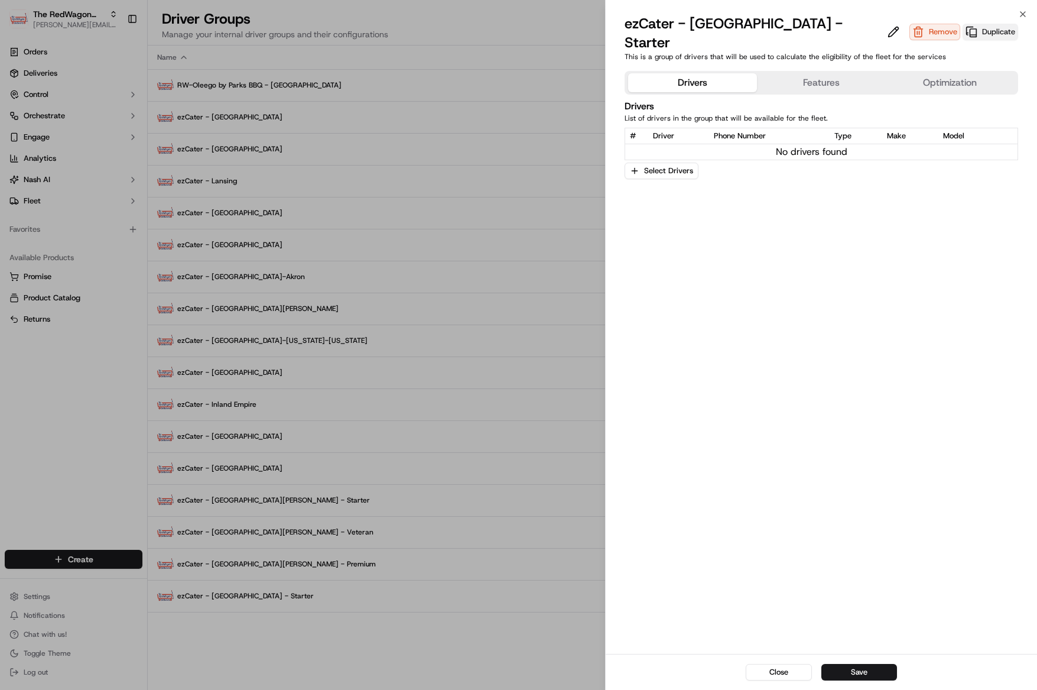
click at [963, 24] on button "Duplicate" at bounding box center [991, 32] width 56 height 17
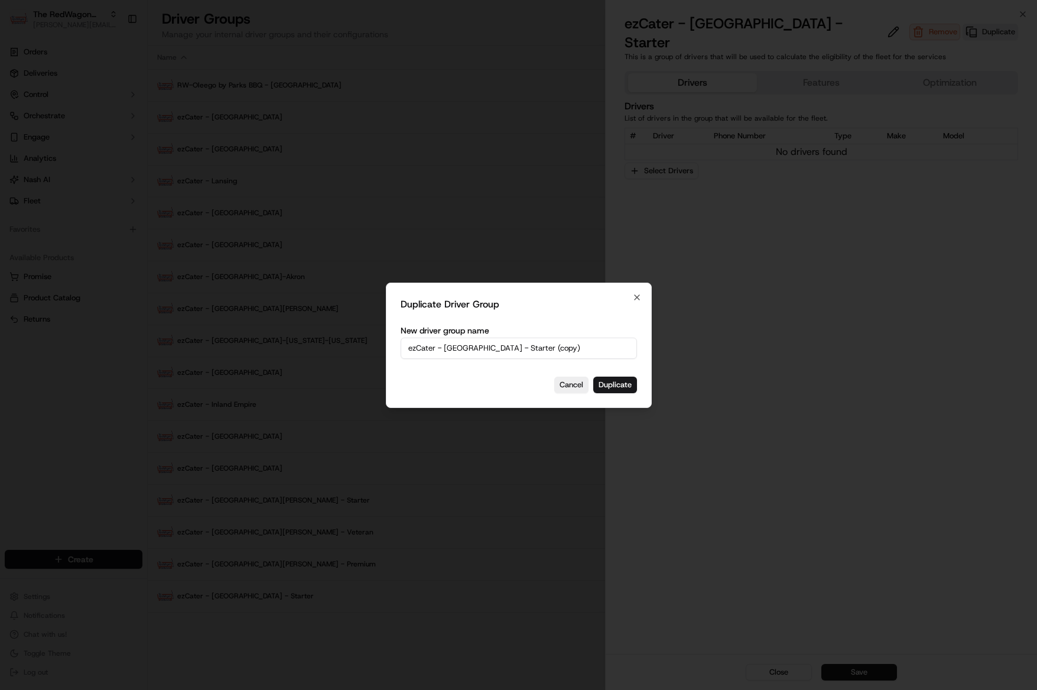
click at [507, 347] on input "ezCater - Las Vegas - Starter (copy)" at bounding box center [519, 347] width 236 height 21
drag, startPoint x: 489, startPoint y: 347, endPoint x: 610, endPoint y: 346, distance: 121.1
click at [610, 346] on input "ezCater - Las Vegas - Starter (copy)" at bounding box center [519, 347] width 236 height 21
type input "ezCater - [GEOGRAPHIC_DATA] - Veteran"
click at [624, 386] on button "Duplicate" at bounding box center [615, 384] width 44 height 17
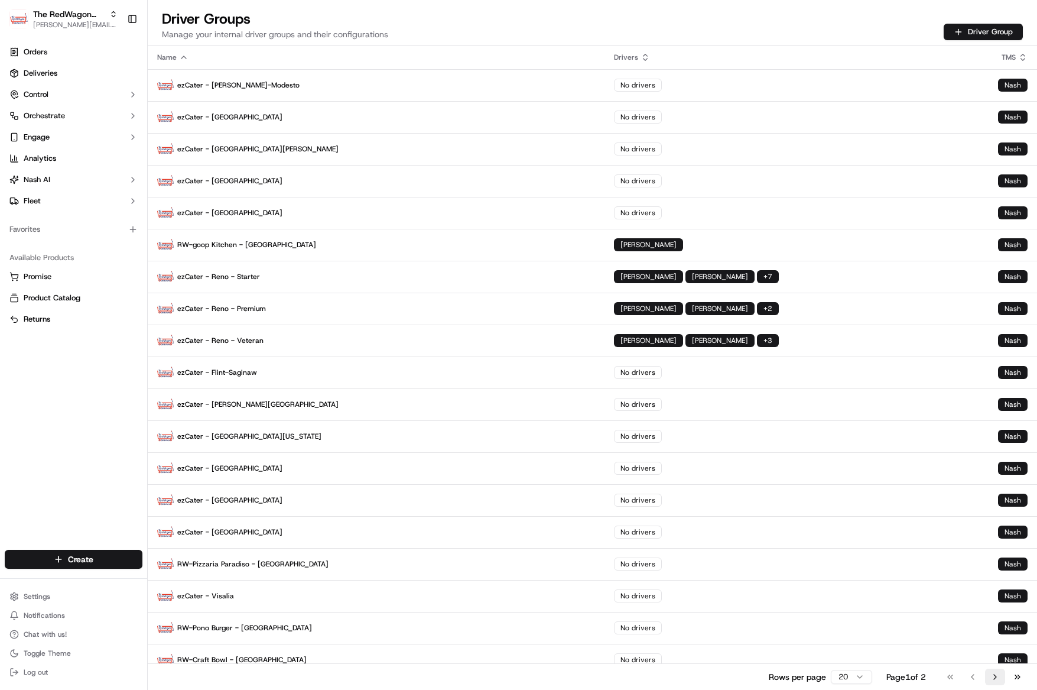
click at [995, 680] on button "Go to next page" at bounding box center [995, 676] width 20 height 17
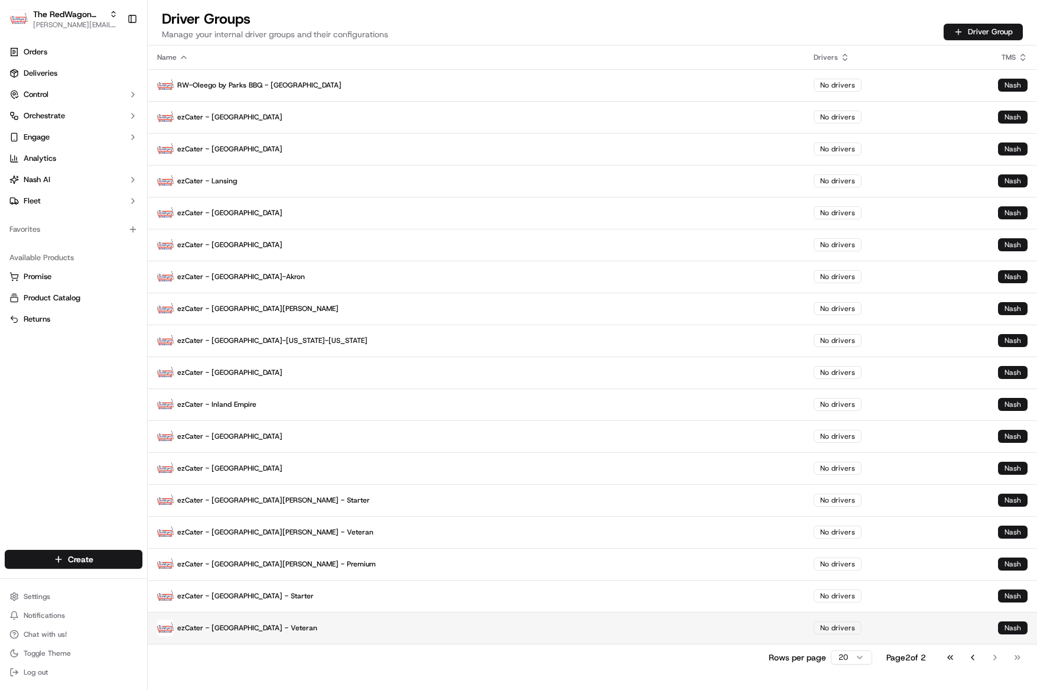
click at [261, 631] on p "ezCater - [GEOGRAPHIC_DATA] - Veteran" at bounding box center [476, 627] width 638 height 17
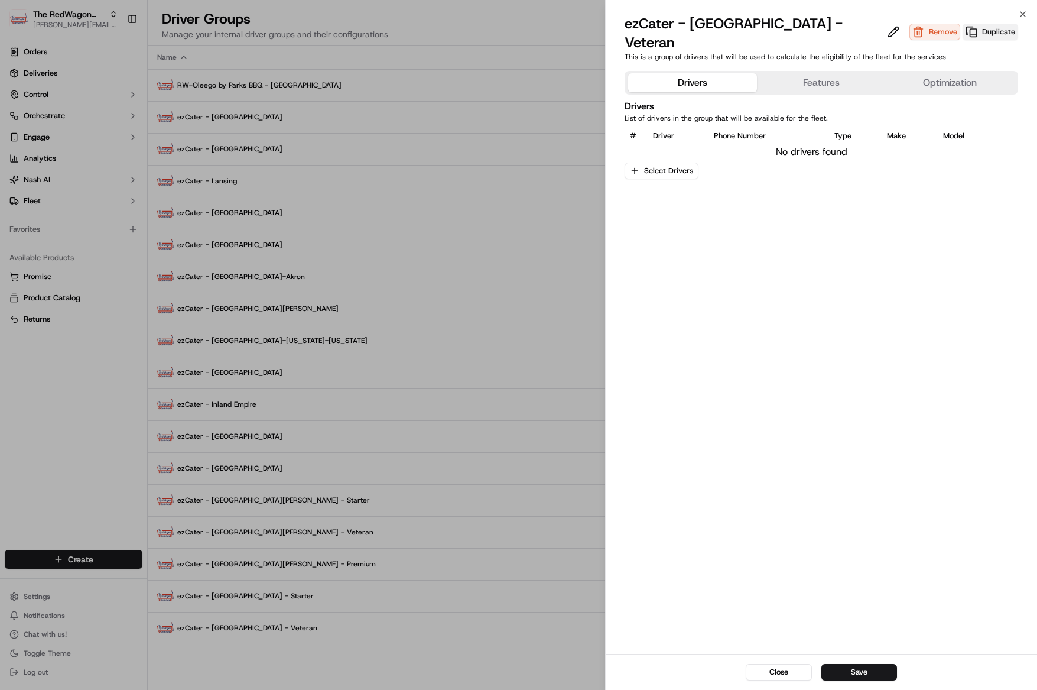
click at [963, 24] on button "Duplicate" at bounding box center [991, 32] width 56 height 17
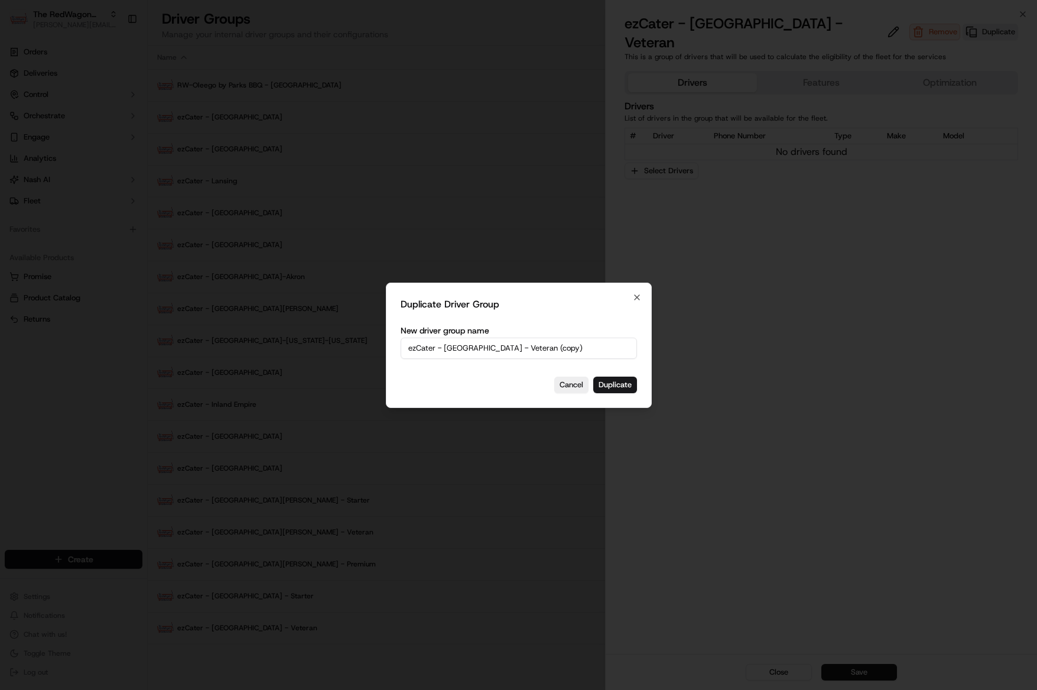
drag, startPoint x: 524, startPoint y: 347, endPoint x: 481, endPoint y: 352, distance: 42.9
click at [524, 347] on input "ezCater - Las Vegas - Veteran (copy)" at bounding box center [519, 347] width 236 height 21
click at [492, 349] on input "ezCater - Las Vegas - Veteran (copy)" at bounding box center [519, 347] width 236 height 21
drag, startPoint x: 503, startPoint y: 347, endPoint x: 555, endPoint y: 346, distance: 52.6
click at [572, 338] on input "ezCater - Las Vegas - Veteran (copy)" at bounding box center [519, 347] width 236 height 21
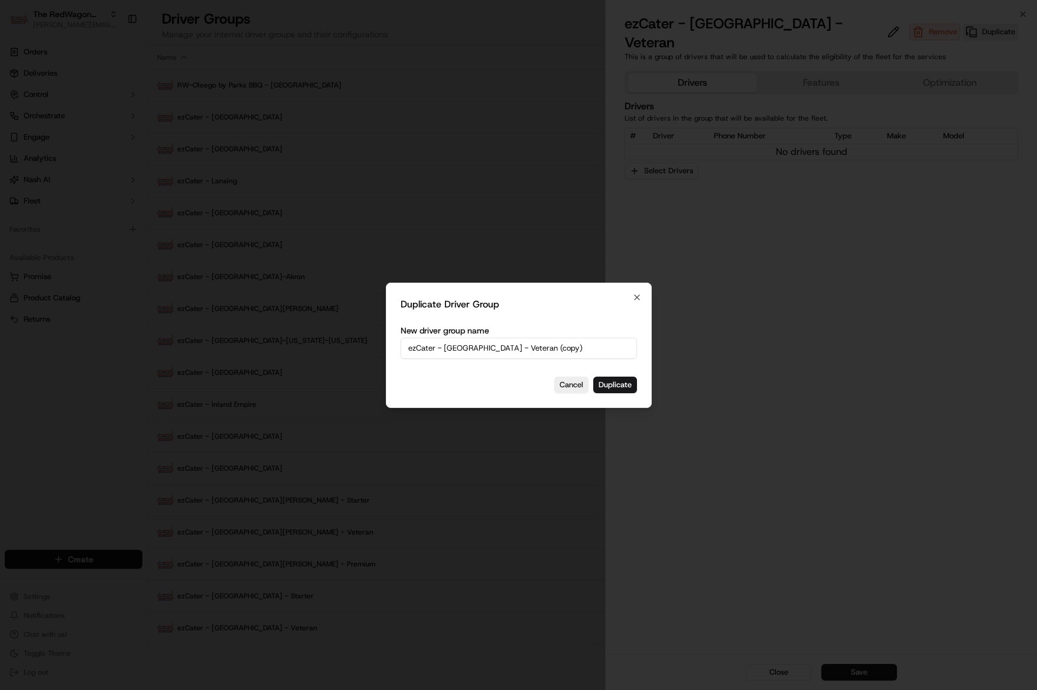
drag, startPoint x: 554, startPoint y: 347, endPoint x: 489, endPoint y: 350, distance: 65.7
click at [489, 350] on input "ezCater - Las Vegas - Veteran (copy)" at bounding box center [519, 347] width 236 height 21
type input "ezCater - [GEOGRAPHIC_DATA] - Premium"
click at [612, 381] on button "Duplicate" at bounding box center [615, 384] width 44 height 17
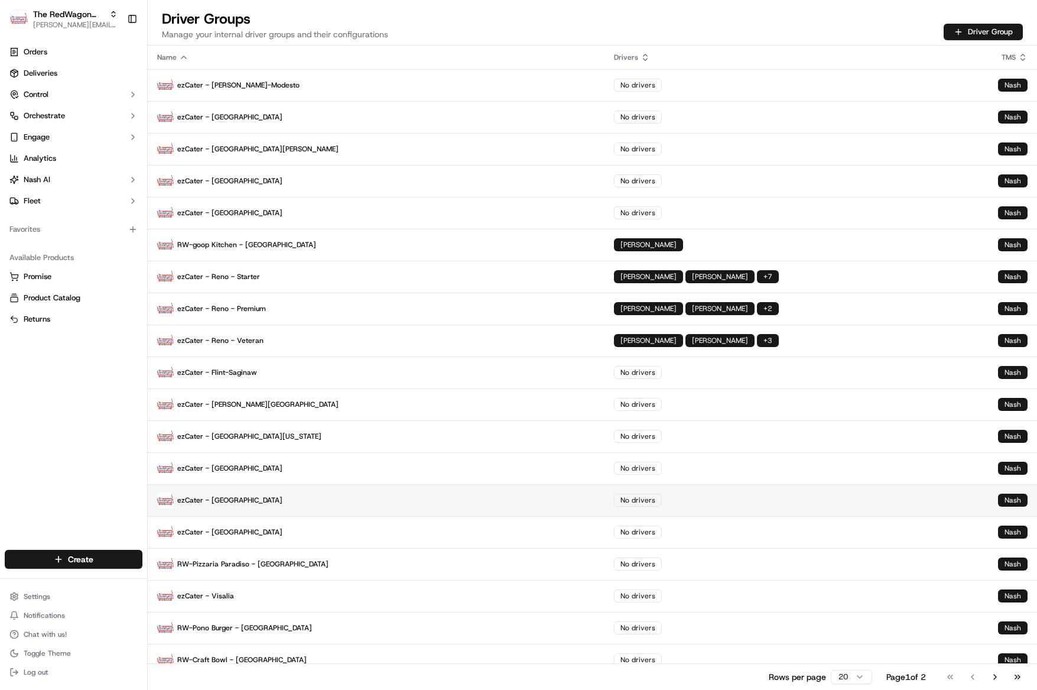
scroll to position [44, 0]
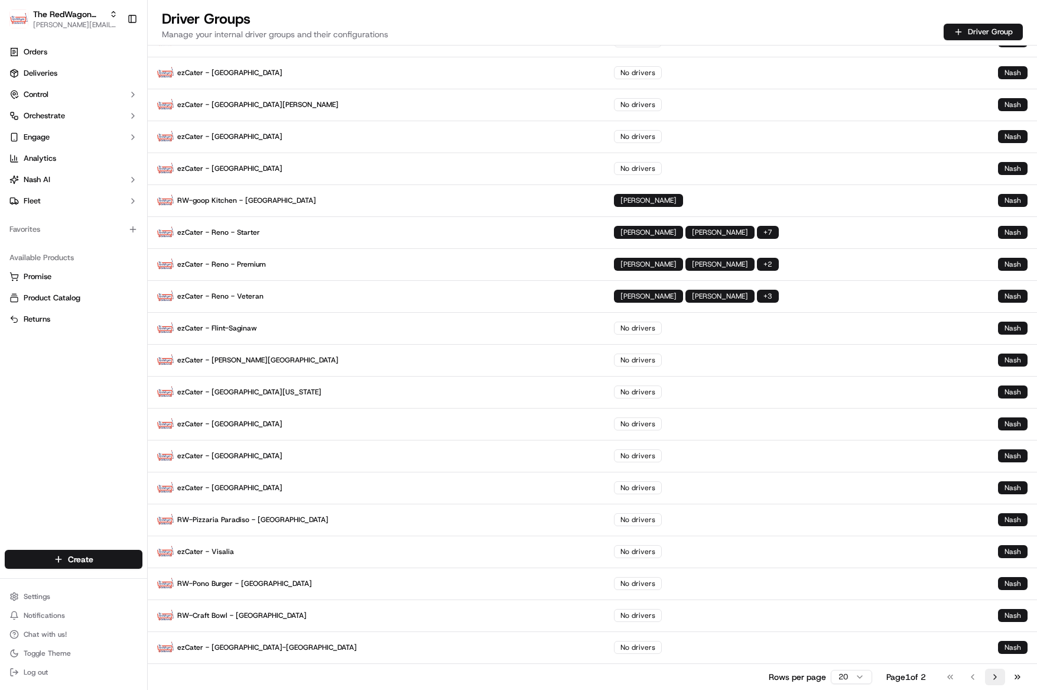
click at [995, 675] on button "Go to next page" at bounding box center [995, 676] width 20 height 17
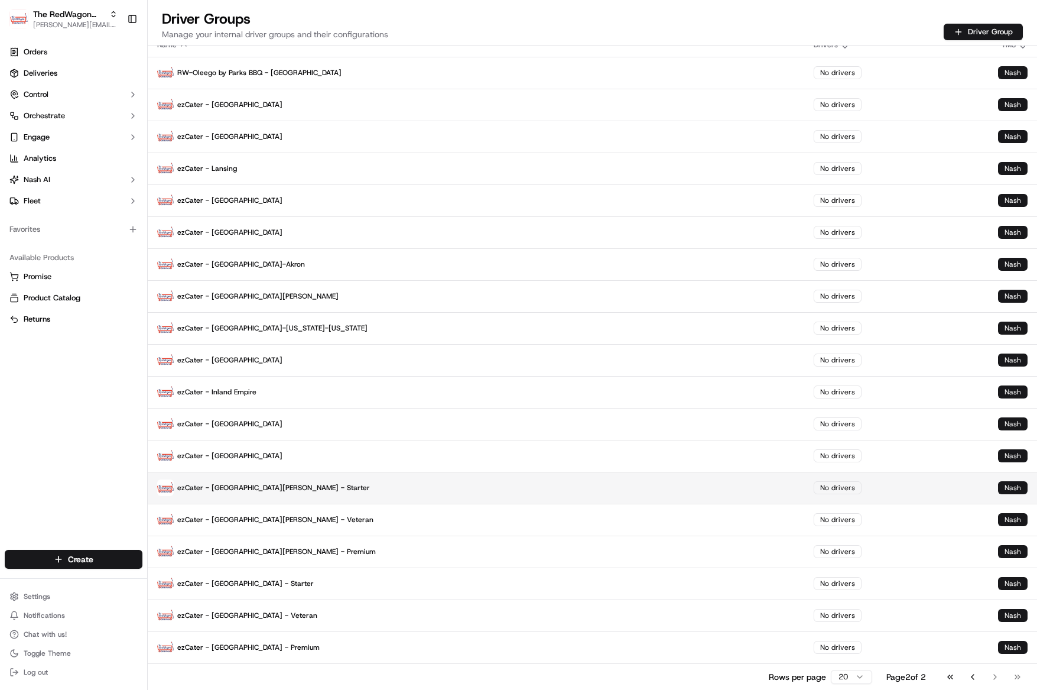
scroll to position [0, 0]
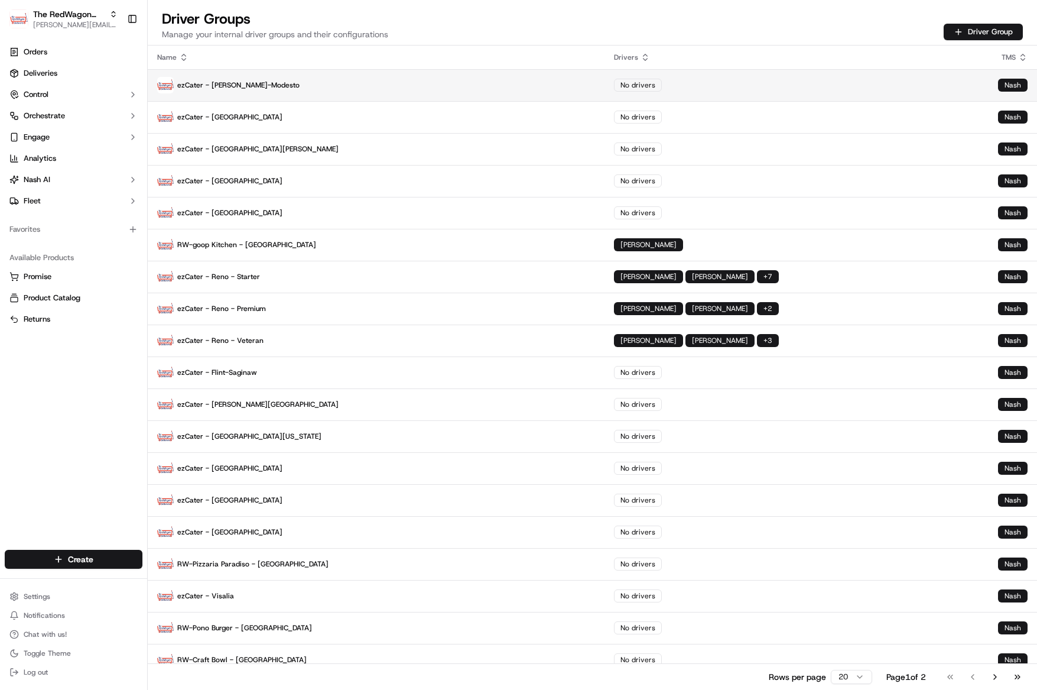
click at [249, 86] on p "ezCater - [PERSON_NAME]-Modesto" at bounding box center [376, 85] width 438 height 17
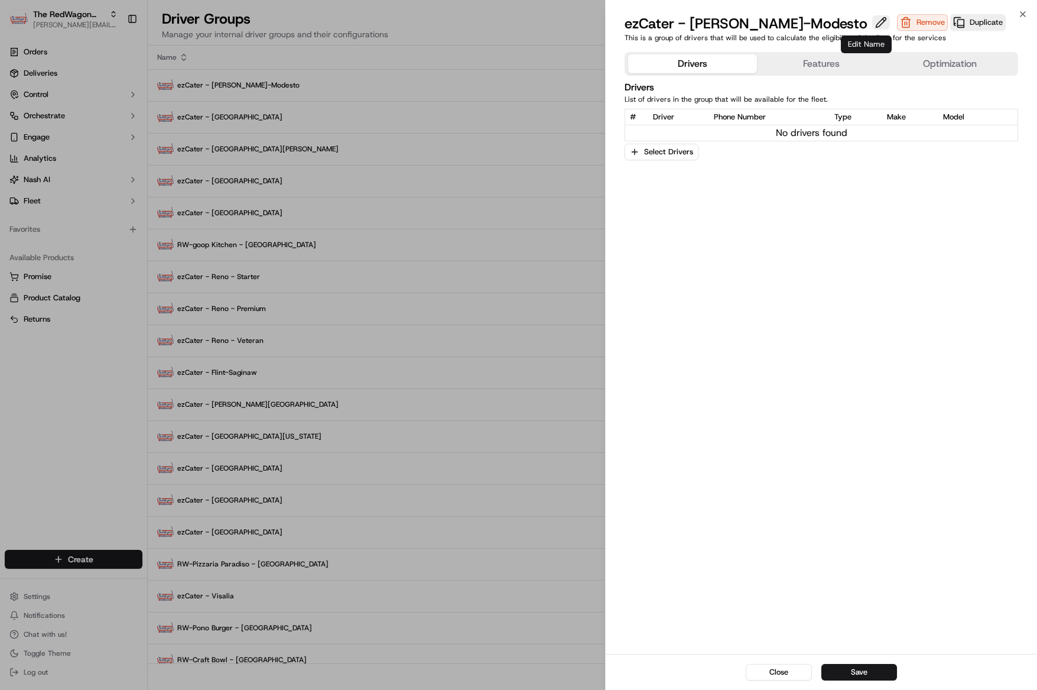
click at [872, 21] on button at bounding box center [881, 22] width 18 height 14
type input "ezCater - Tracy-Stockton-Modesto - Starter"
click at [853, 665] on button "Save" at bounding box center [859, 672] width 76 height 17
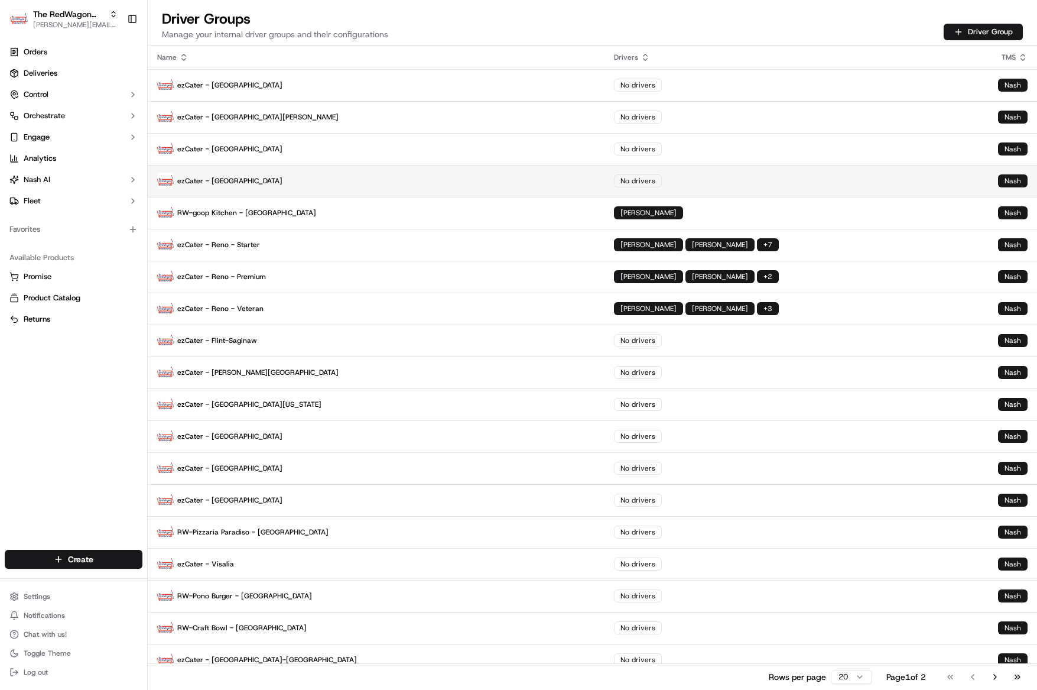
scroll to position [44, 0]
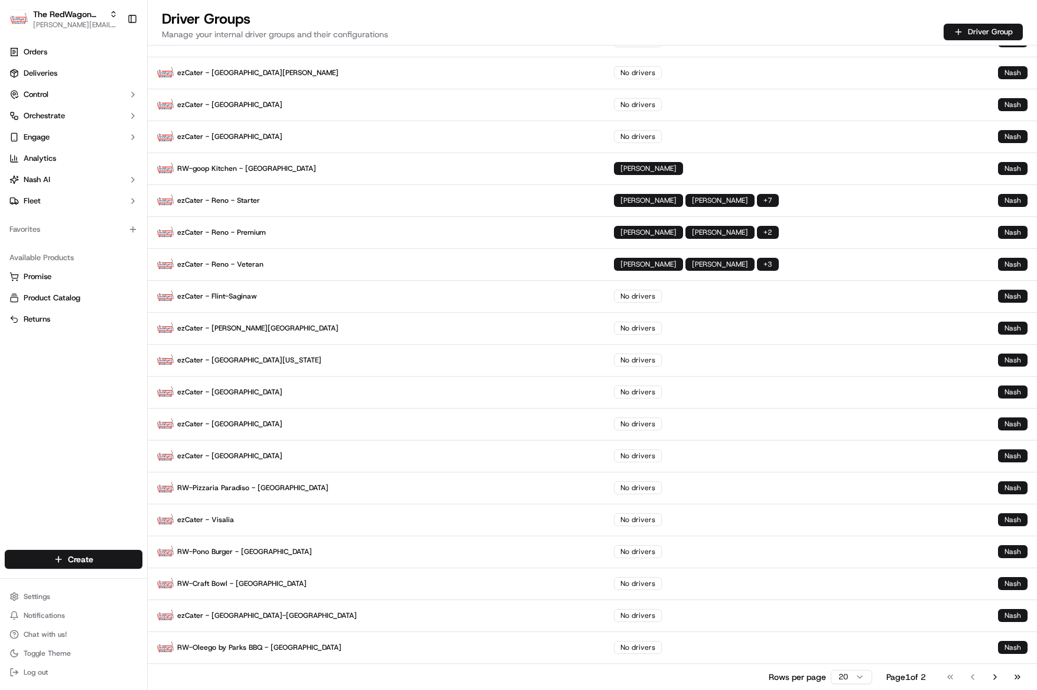
drag, startPoint x: 1003, startPoint y: 677, endPoint x: 920, endPoint y: 677, distance: 82.7
click at [1002, 677] on button "Go to next page" at bounding box center [995, 676] width 20 height 17
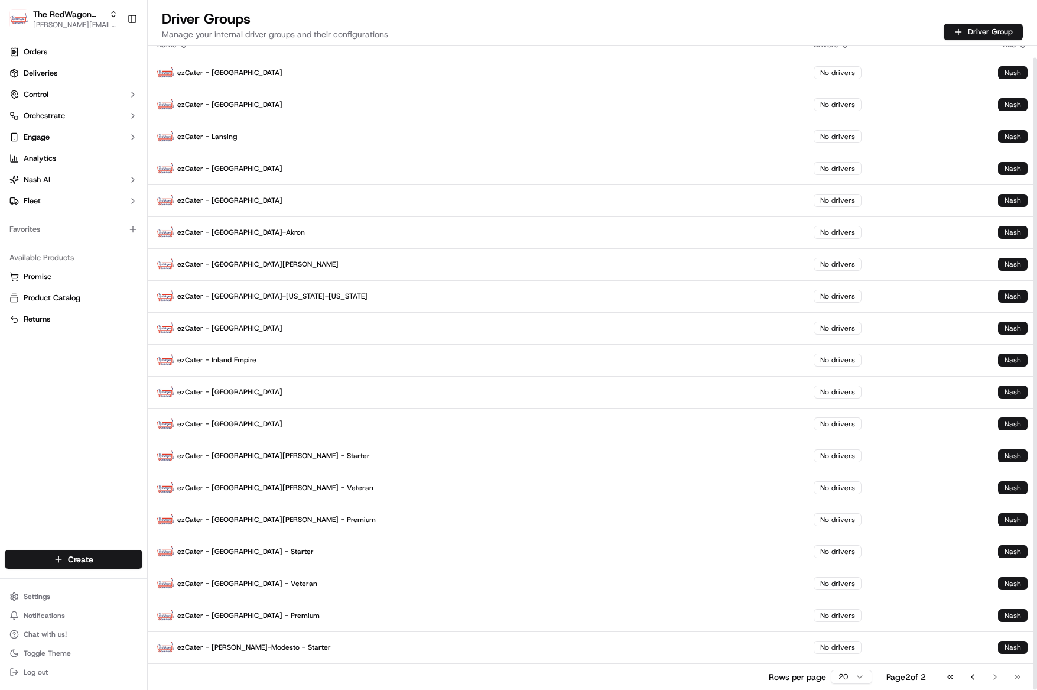
scroll to position [12, 0]
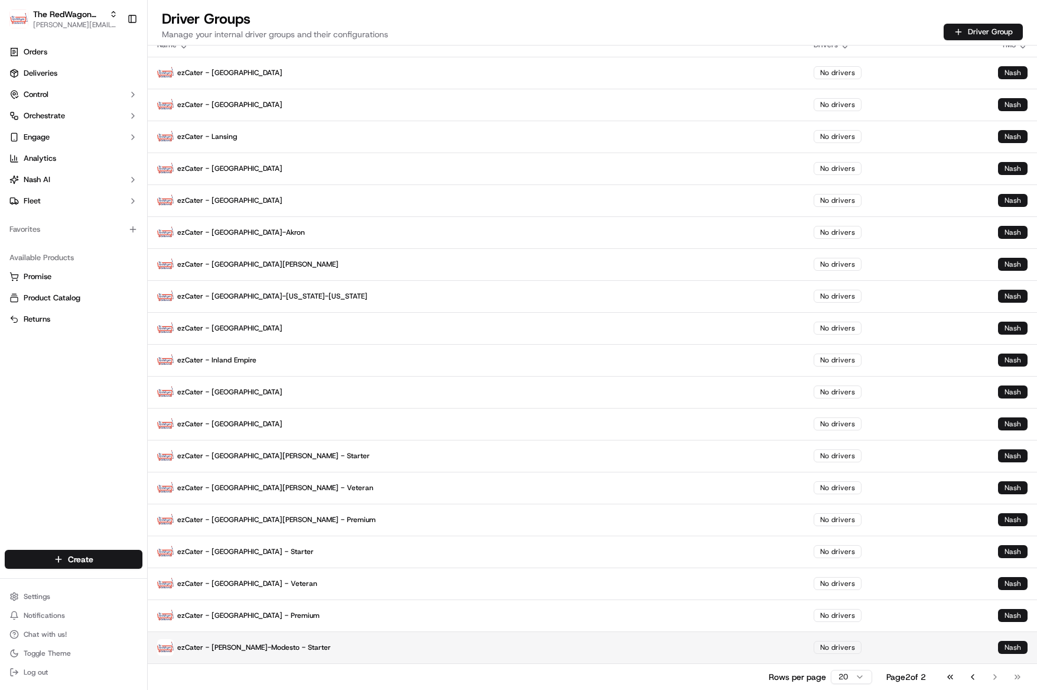
click at [256, 643] on p "ezCater - Tracy-Stockton-Modesto - Starter" at bounding box center [476, 647] width 638 height 17
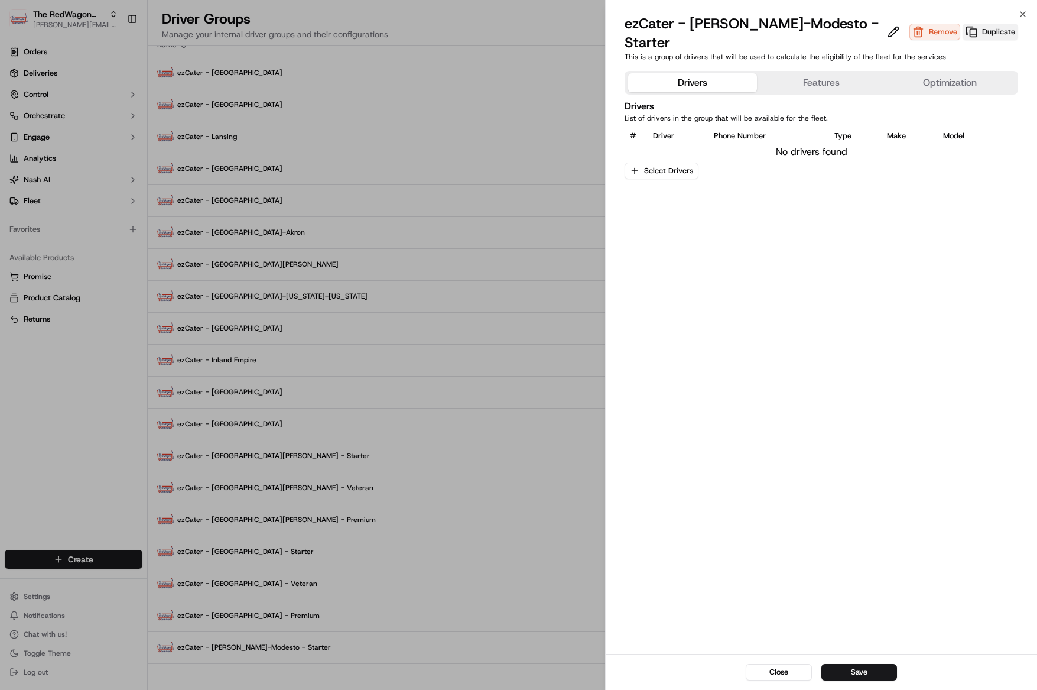
click at [987, 31] on button "Duplicate" at bounding box center [991, 32] width 56 height 17
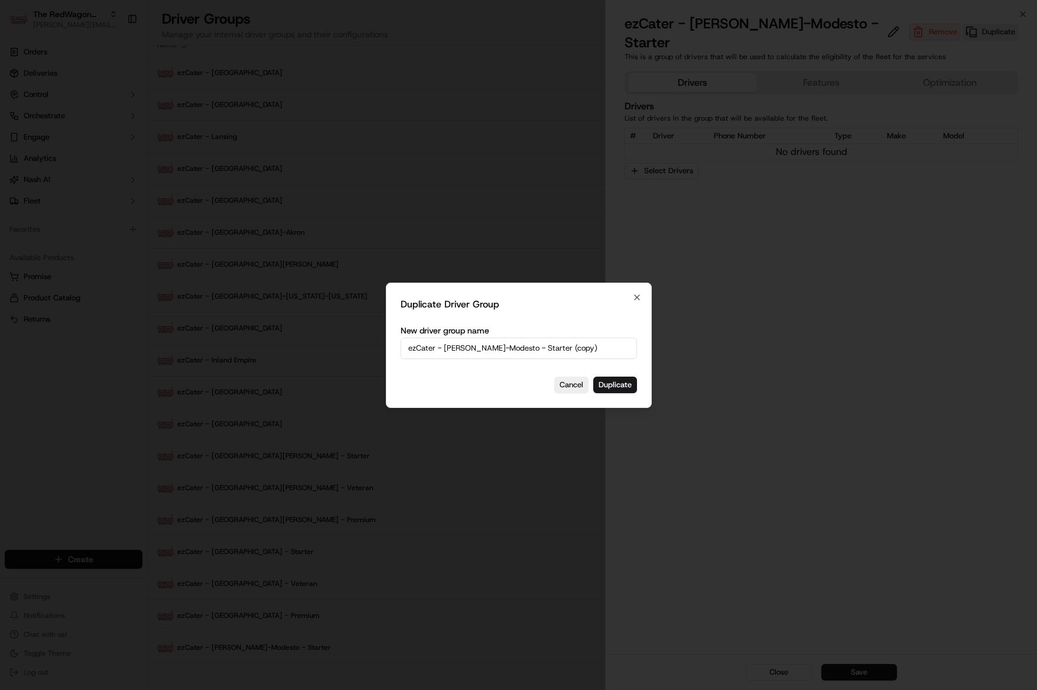
click at [551, 357] on input "ezCater - Tracy-Stockton-Modesto - Starter (copy)" at bounding box center [519, 347] width 236 height 21
drag, startPoint x: 541, startPoint y: 349, endPoint x: 622, endPoint y: 344, distance: 80.5
click at [622, 344] on input "ezCater - Tracy-Stockton-Modesto - Starter (copy)" at bounding box center [519, 347] width 236 height 21
type input "ezCater - Tracy-Stockton-Modesto - Veteran"
click at [623, 386] on button "Duplicate" at bounding box center [615, 384] width 44 height 17
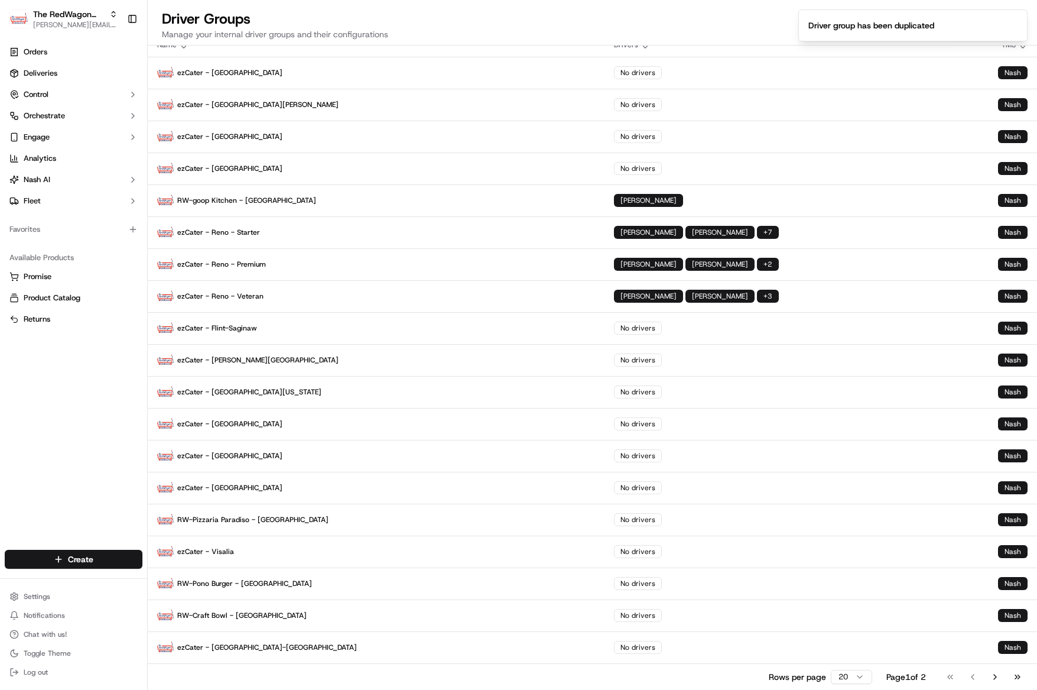
drag, startPoint x: 996, startPoint y: 671, endPoint x: 983, endPoint y: 671, distance: 13.0
click at [995, 671] on button "Go to next page" at bounding box center [995, 676] width 20 height 17
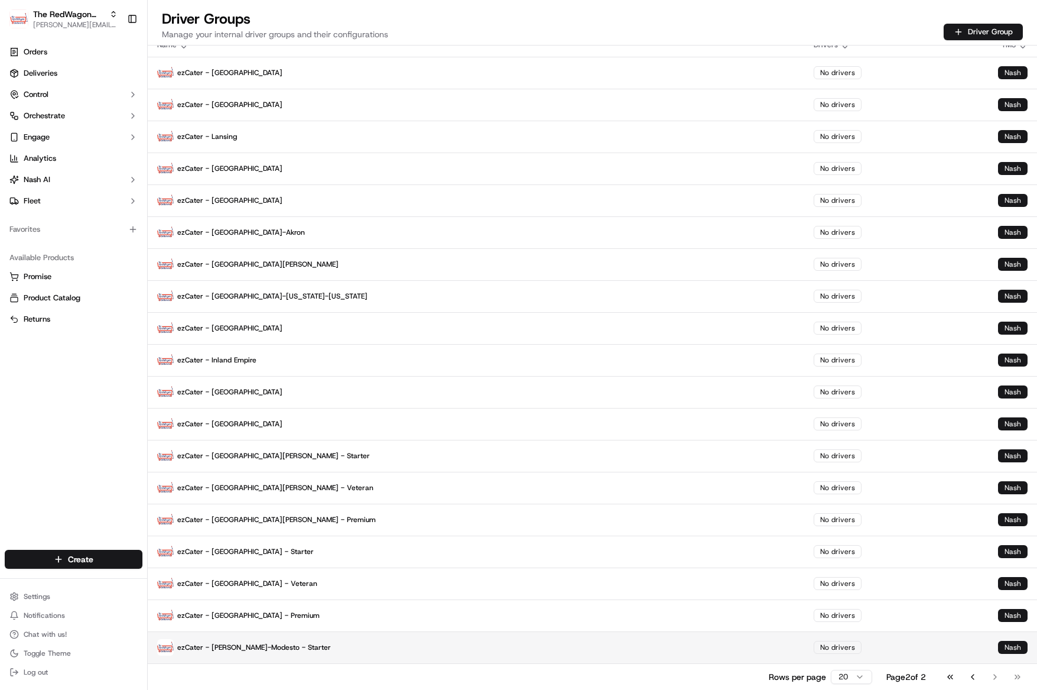
click at [258, 647] on p "ezCater - Tracy-Stockton-Modesto - Starter" at bounding box center [476, 647] width 638 height 17
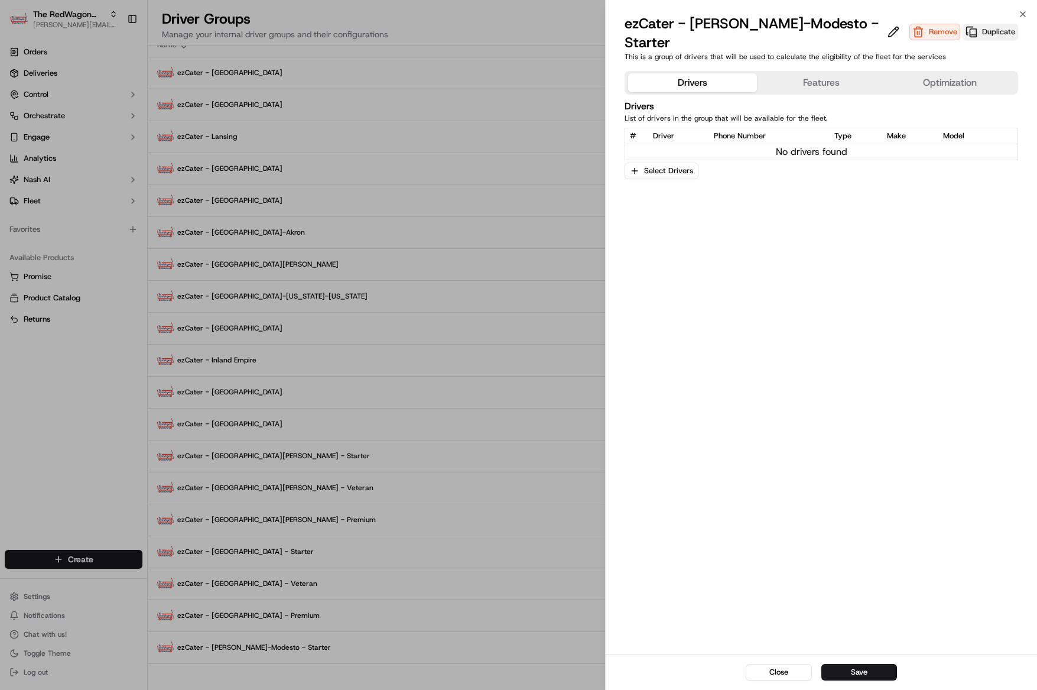
click at [989, 27] on button "Duplicate" at bounding box center [991, 32] width 56 height 17
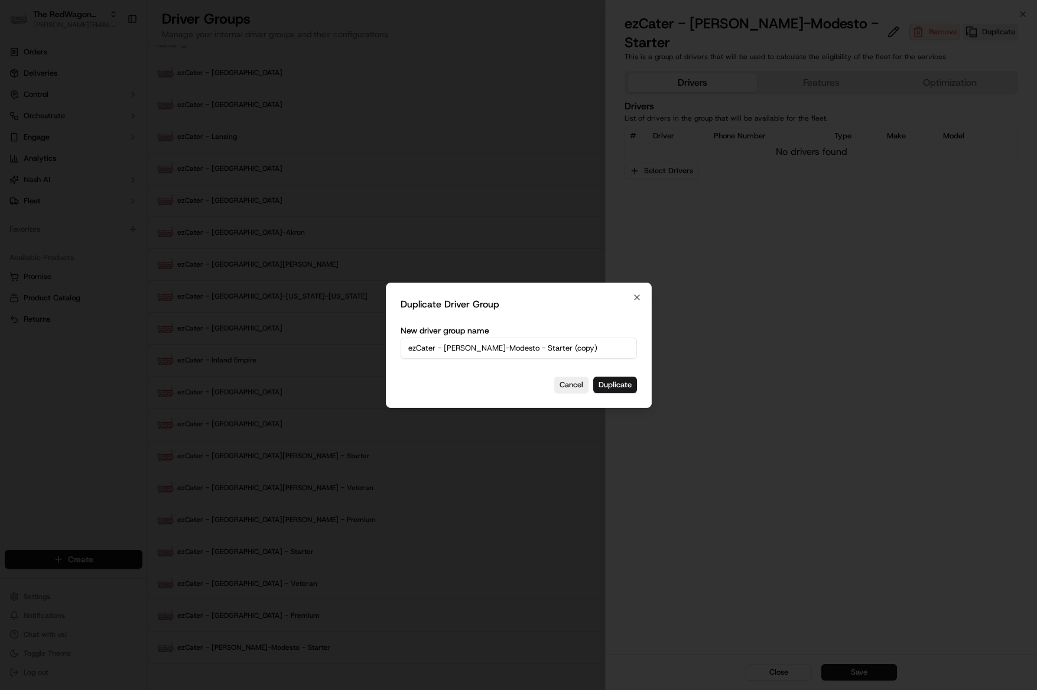
drag, startPoint x: 587, startPoint y: 348, endPoint x: 564, endPoint y: 346, distance: 23.1
click at [581, 346] on input "ezCater - Tracy-Stockton-Modesto - Starter (copy)" at bounding box center [519, 347] width 236 height 21
drag, startPoint x: 539, startPoint y: 348, endPoint x: 587, endPoint y: 344, distance: 47.5
click at [601, 347] on input "ezCater - Tracy-Stockton-Modesto - Starter (copy)" at bounding box center [519, 347] width 236 height 21
type input "ezCater - Tracy-Stockton-Modesto - Premium"
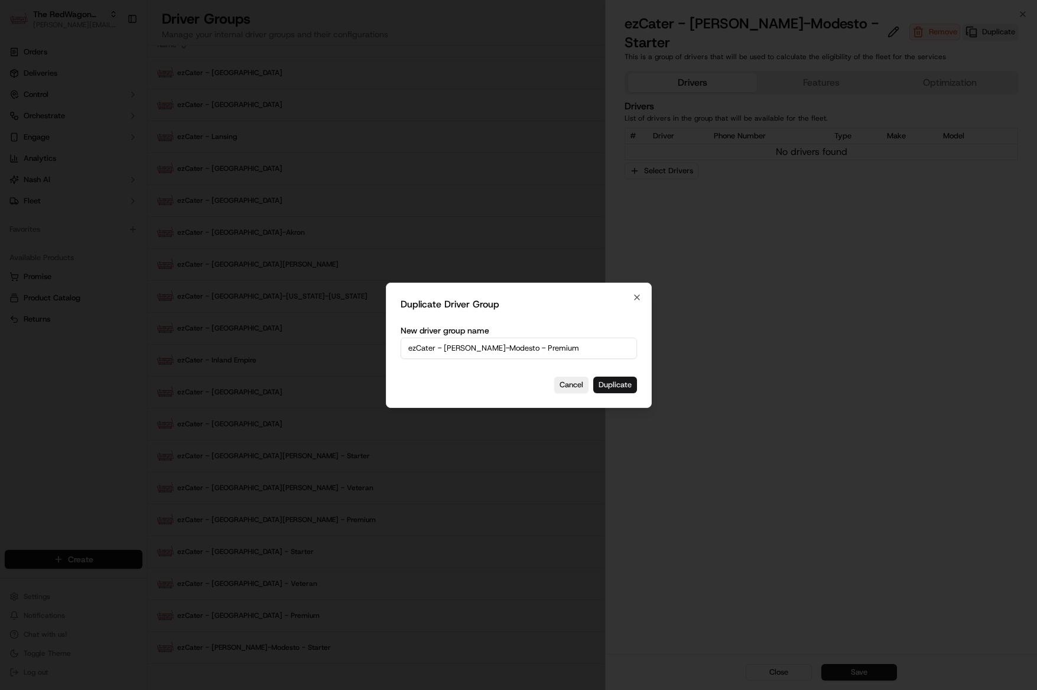
click at [612, 379] on button "Duplicate" at bounding box center [615, 384] width 44 height 17
click at [611, 385] on button "Duplicate" at bounding box center [615, 384] width 44 height 17
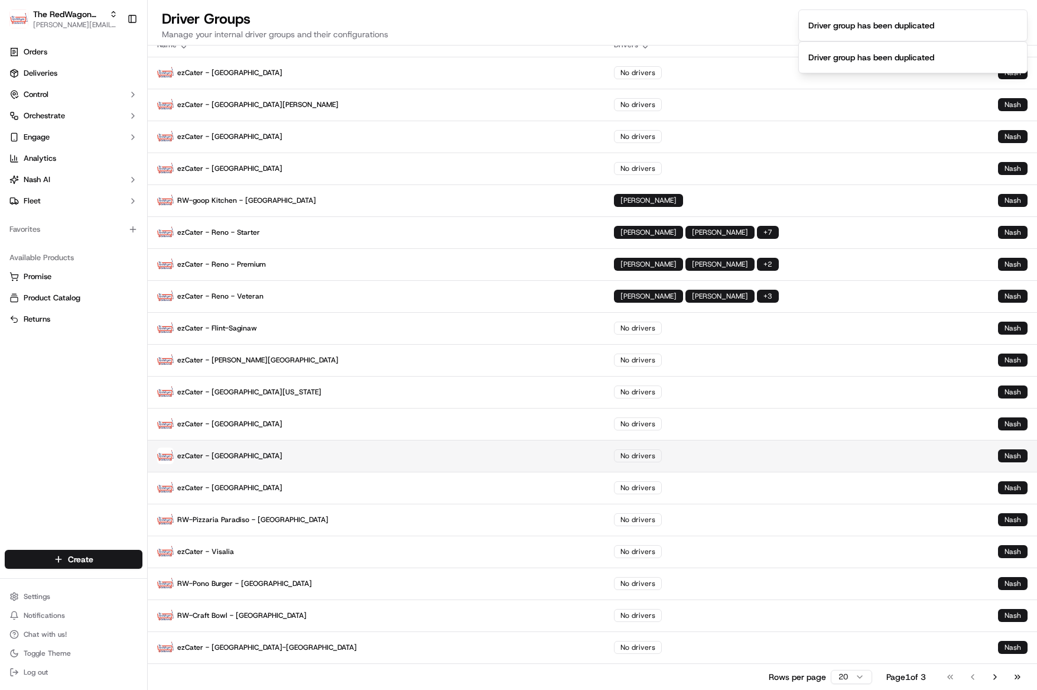
scroll to position [44, 0]
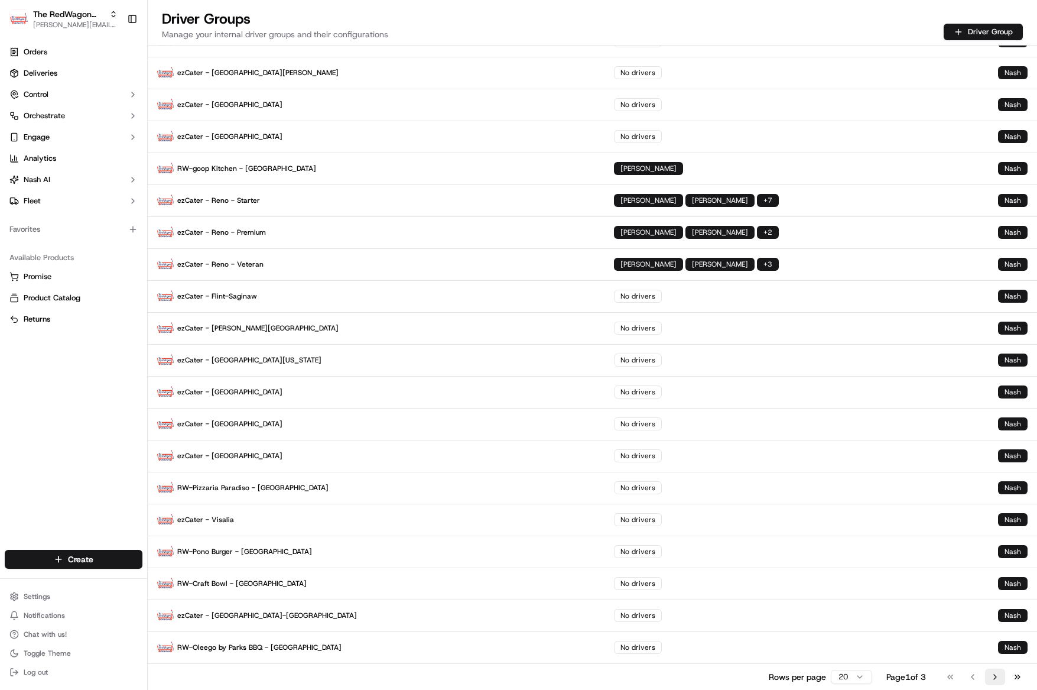
click at [995, 678] on button "Go to next page" at bounding box center [995, 676] width 20 height 17
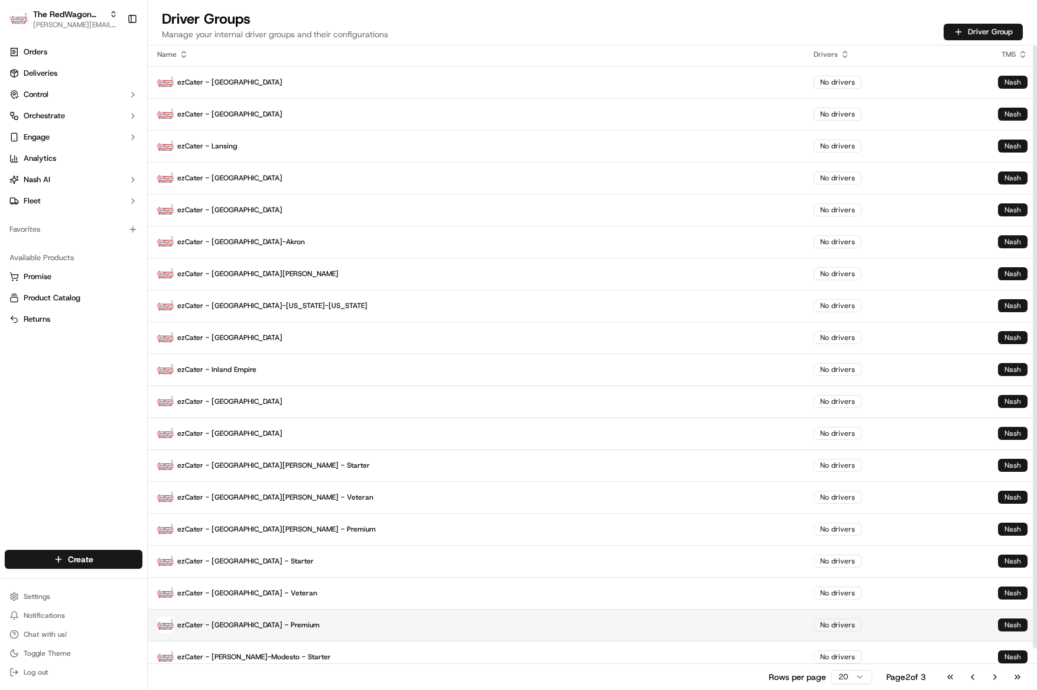
scroll to position [0, 0]
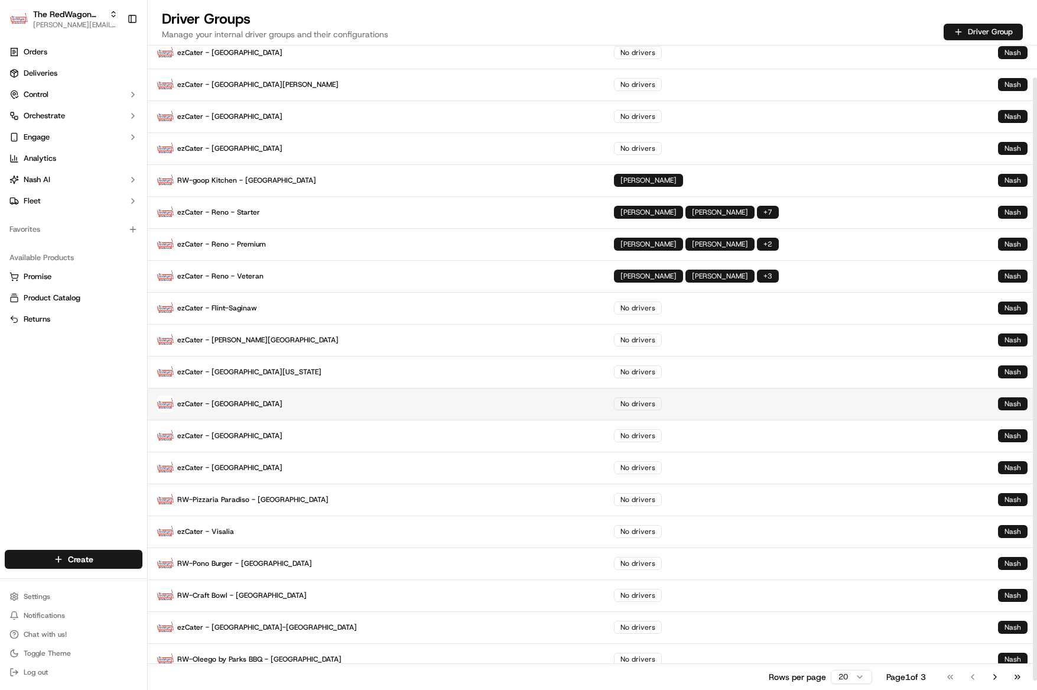
scroll to position [34, 0]
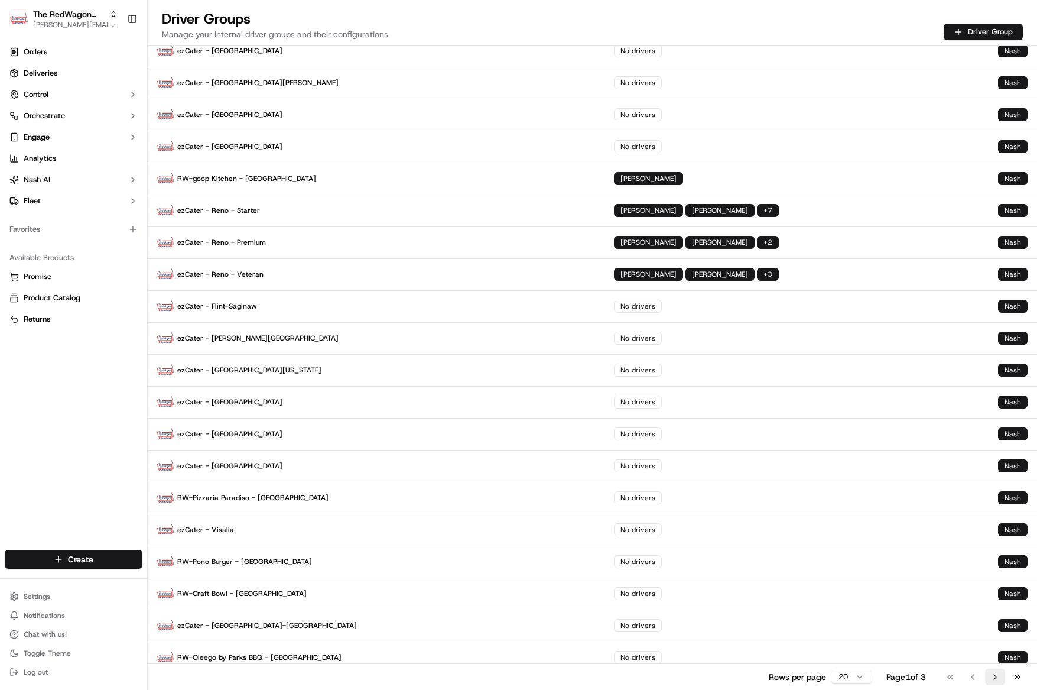
click at [997, 678] on button "Go to next page" at bounding box center [995, 676] width 20 height 17
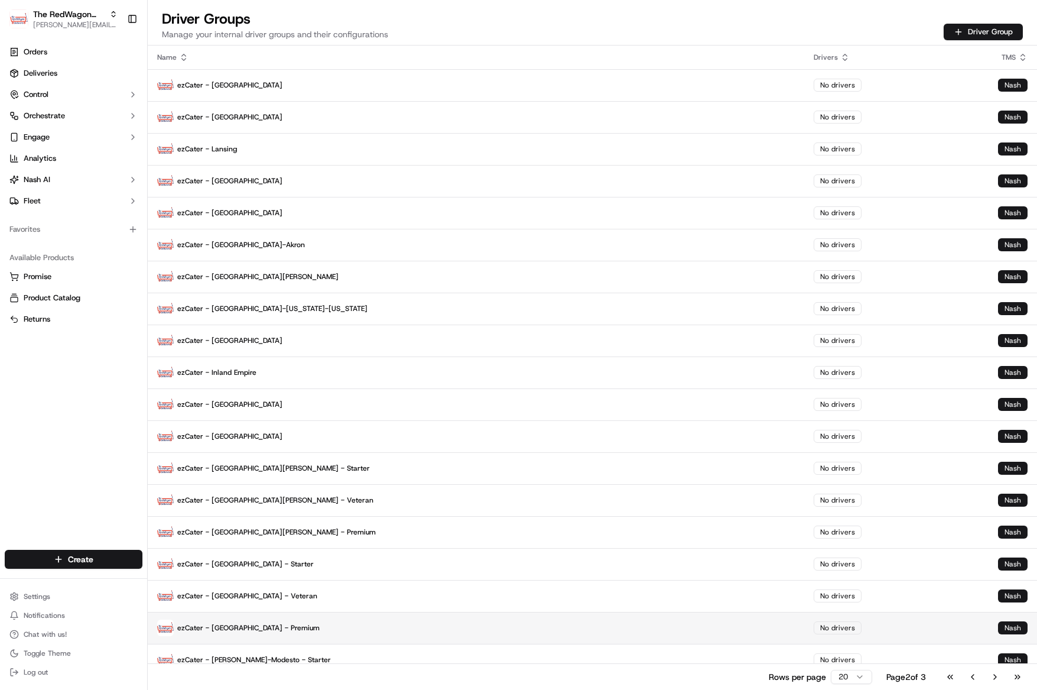
scroll to position [44, 0]
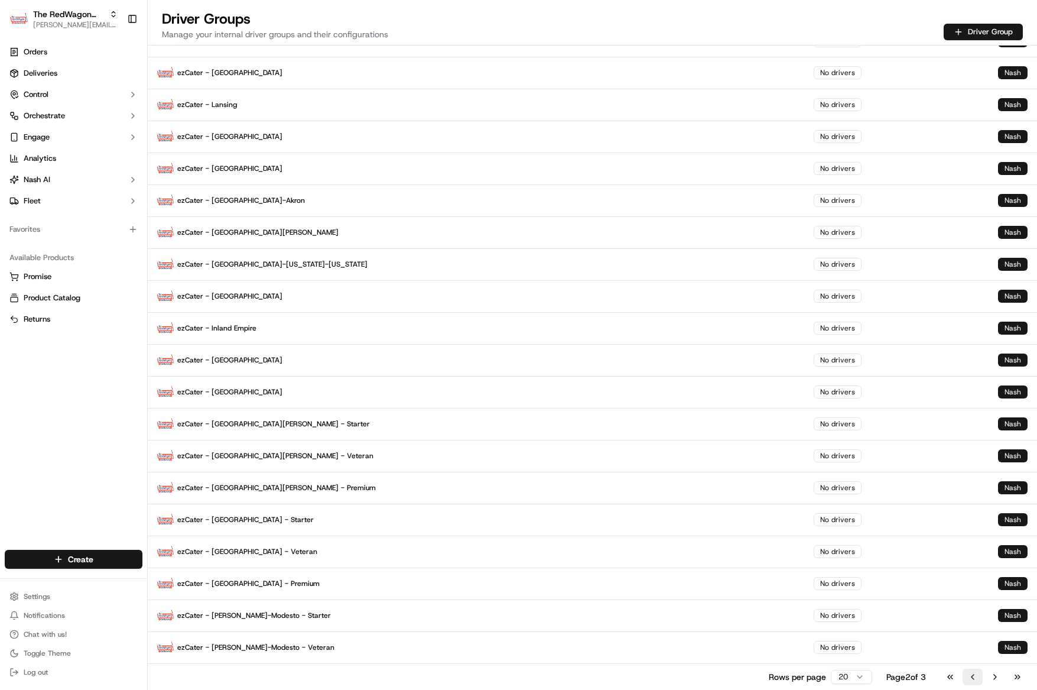
click at [974, 675] on button "Go to previous page" at bounding box center [973, 676] width 20 height 17
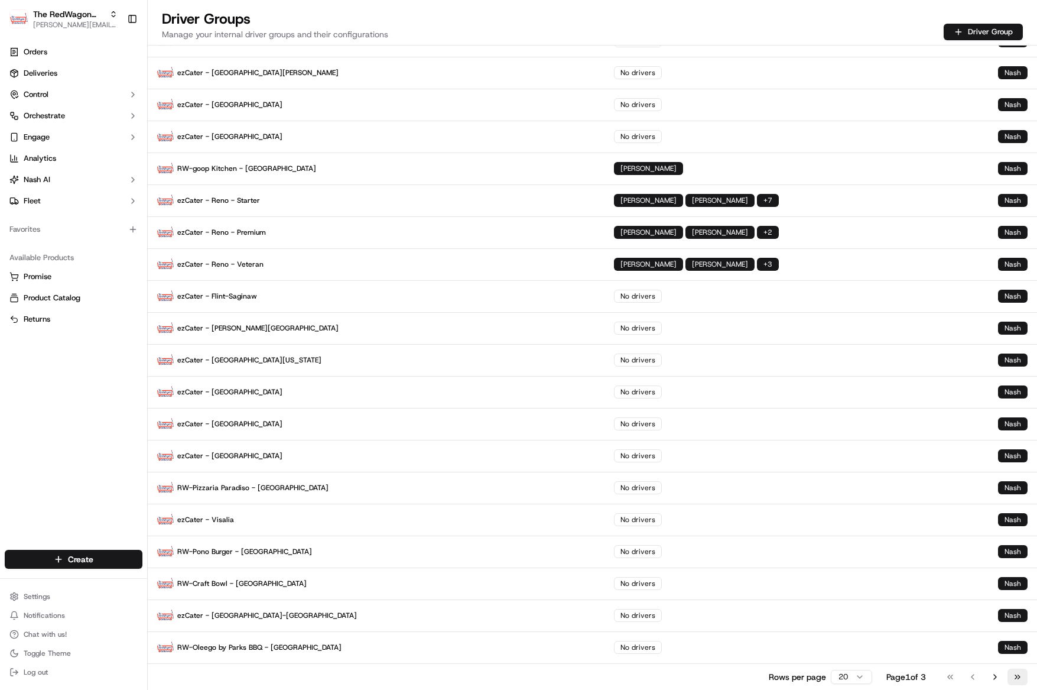
click at [1011, 675] on button "Go to last page" at bounding box center [1017, 676] width 20 height 17
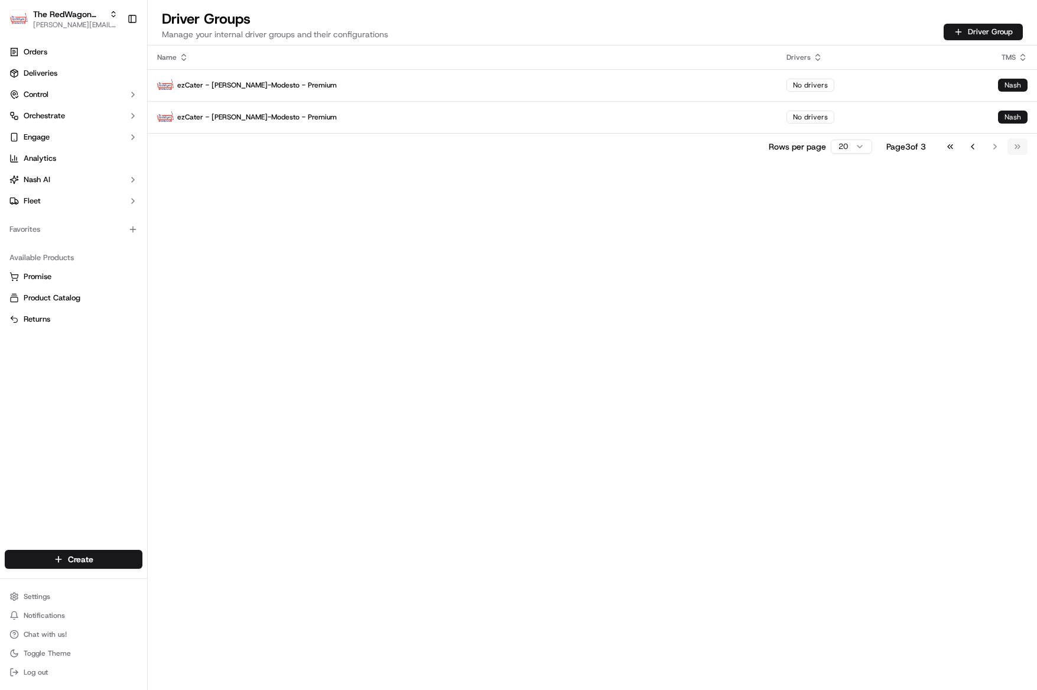
scroll to position [0, 0]
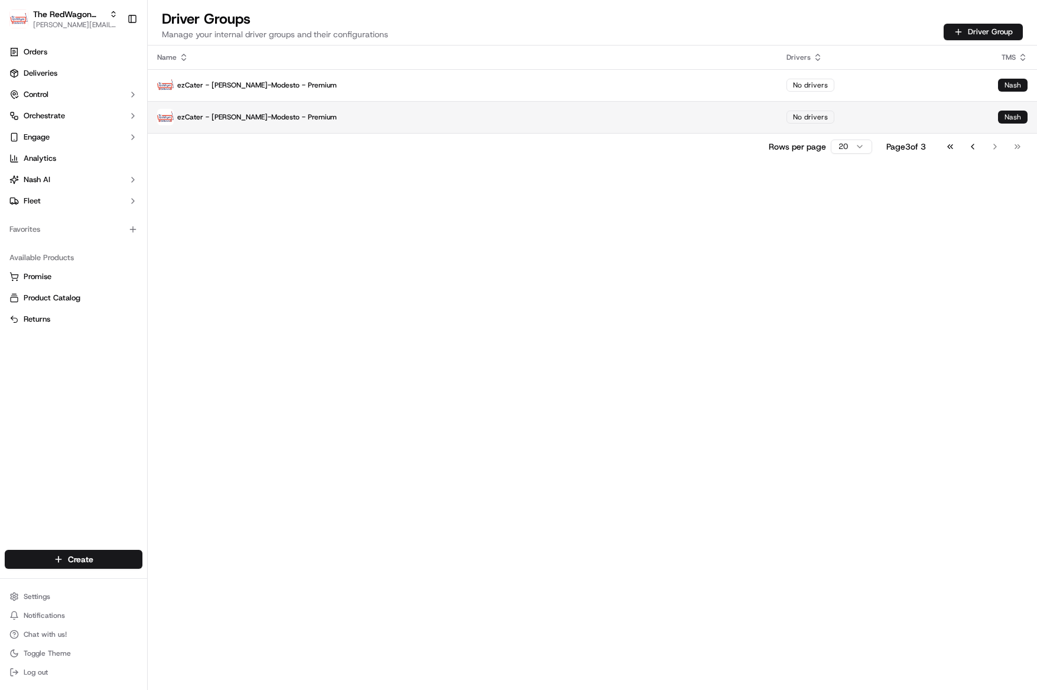
click at [487, 113] on p "ezCater - [PERSON_NAME]-Modesto - Premium" at bounding box center [462, 117] width 610 height 17
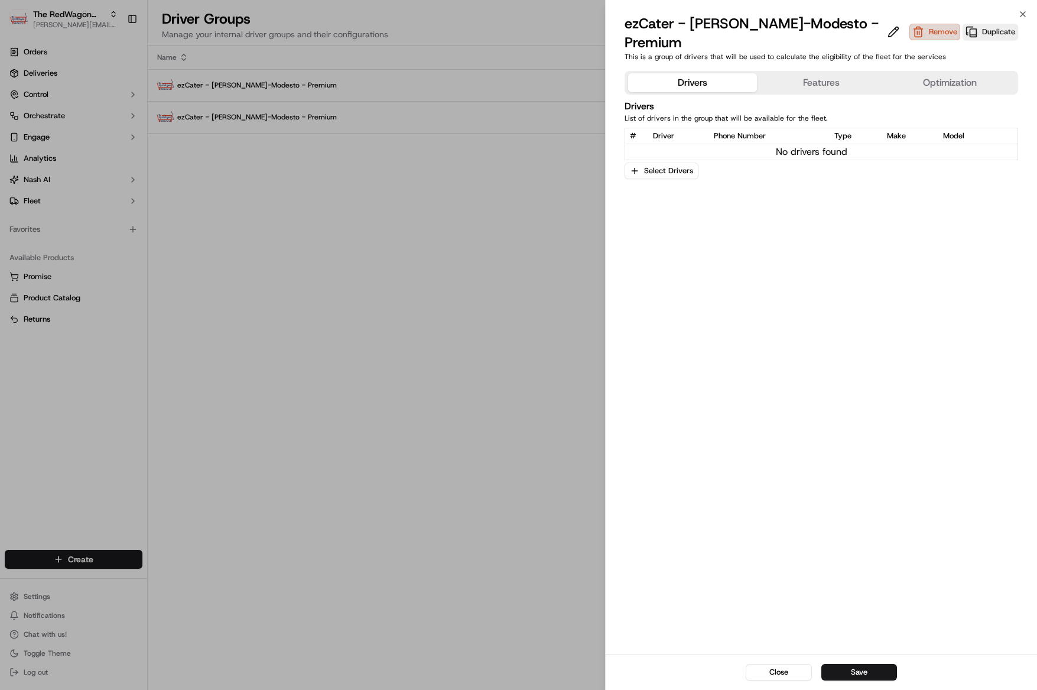
click at [947, 35] on button "Remove" at bounding box center [934, 32] width 51 height 17
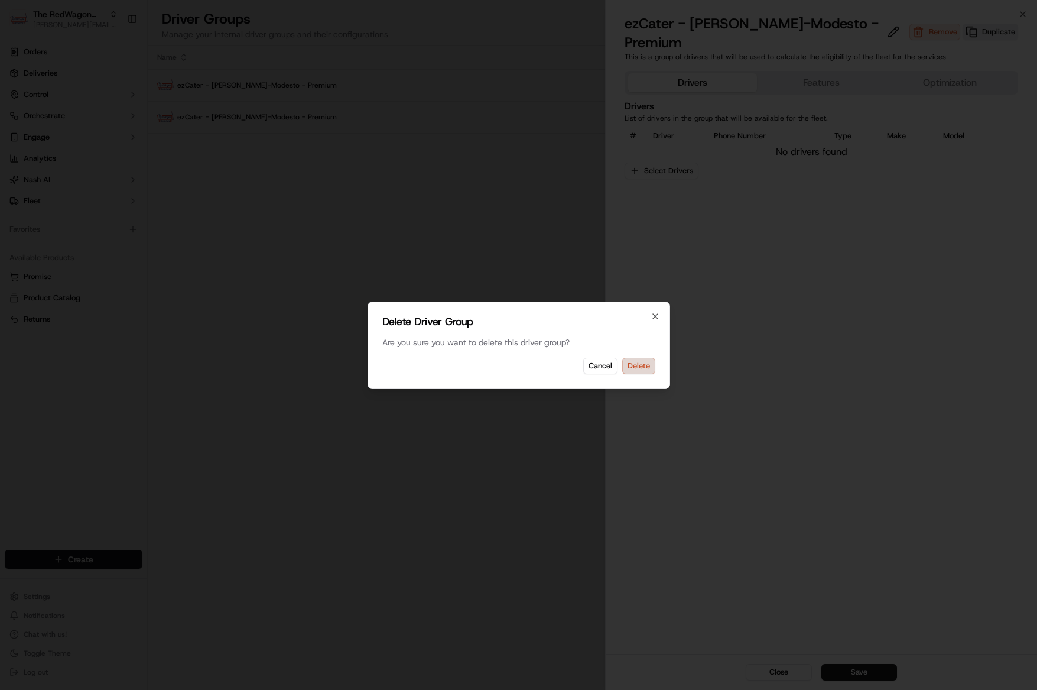
click at [636, 369] on button "Delete" at bounding box center [638, 365] width 33 height 17
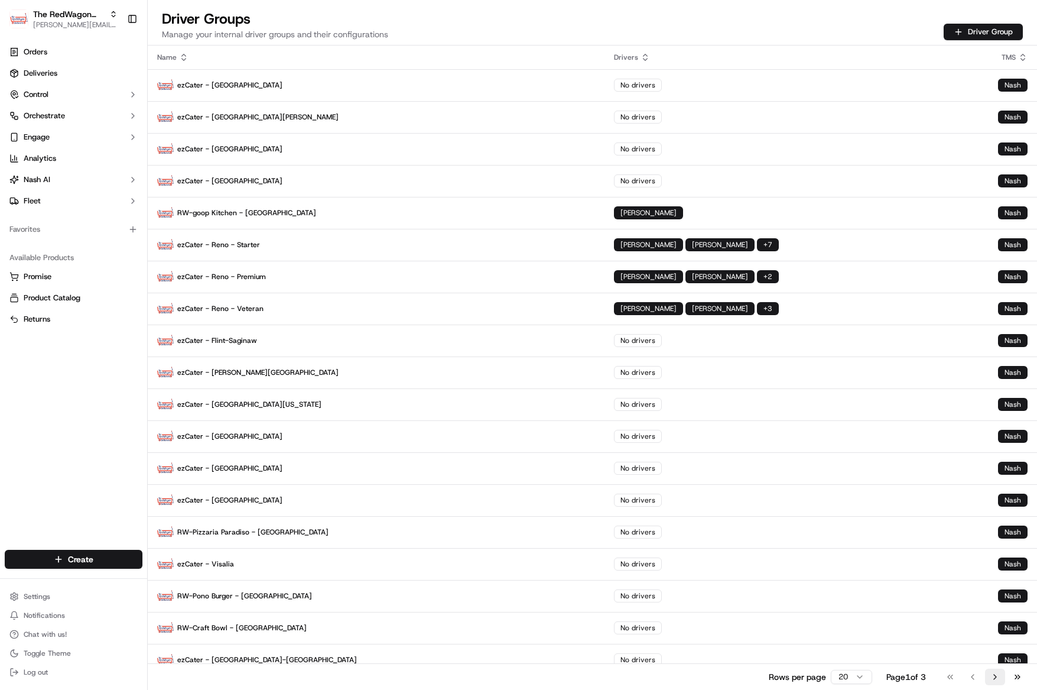
click at [1000, 681] on button "Go to next page" at bounding box center [995, 676] width 20 height 17
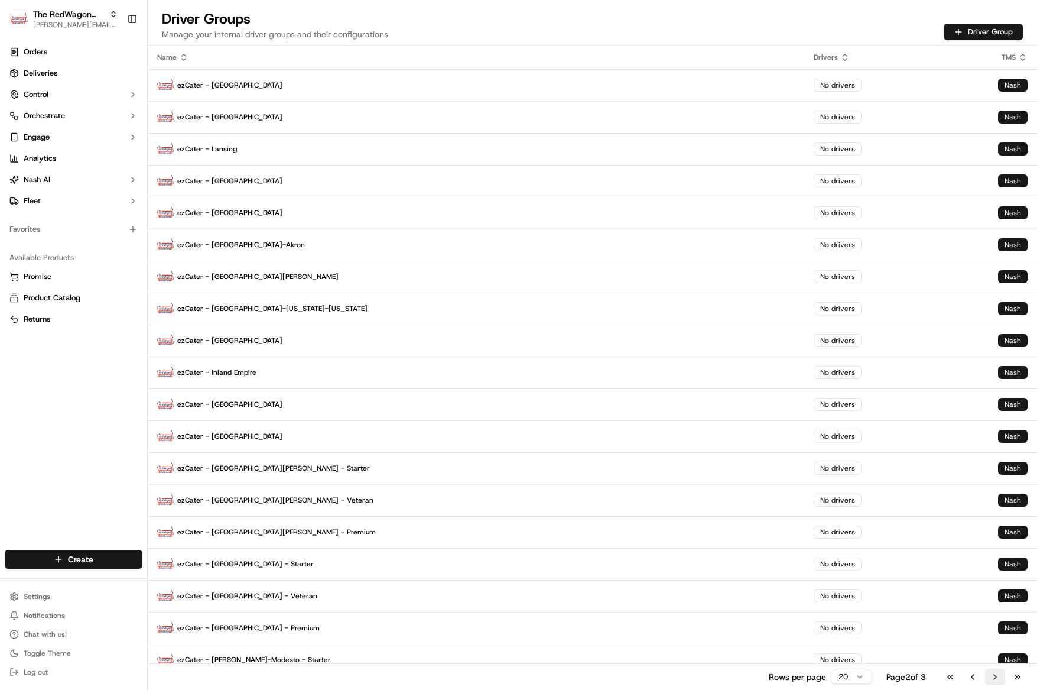
click at [1000, 681] on button "Go to next page" at bounding box center [995, 676] width 20 height 17
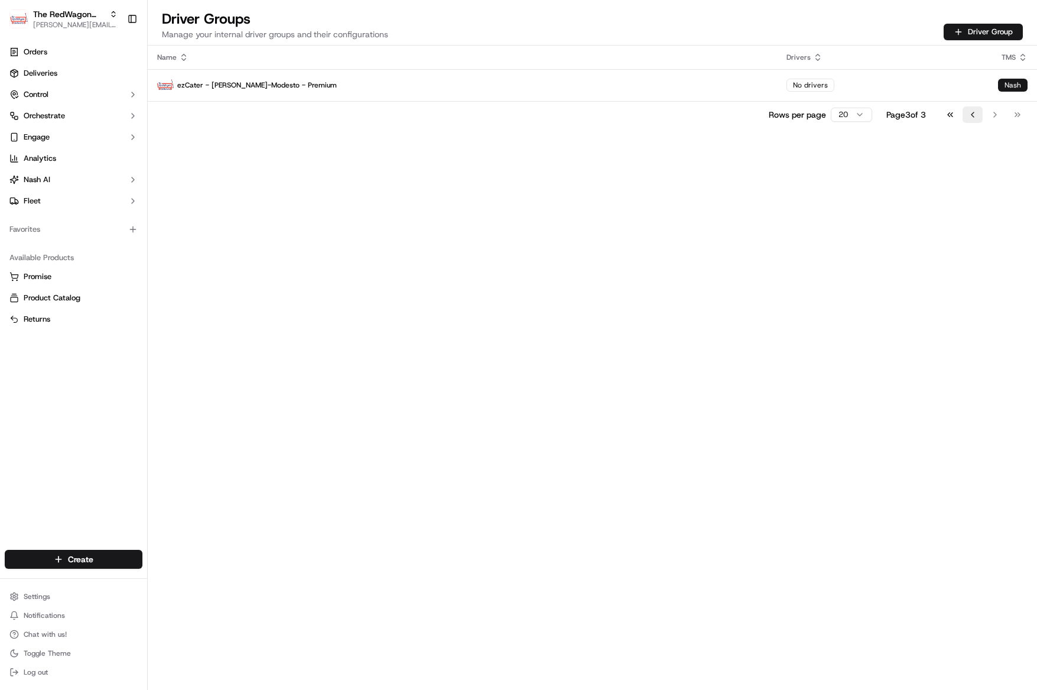
click at [973, 116] on button "Go to previous page" at bounding box center [973, 114] width 20 height 17
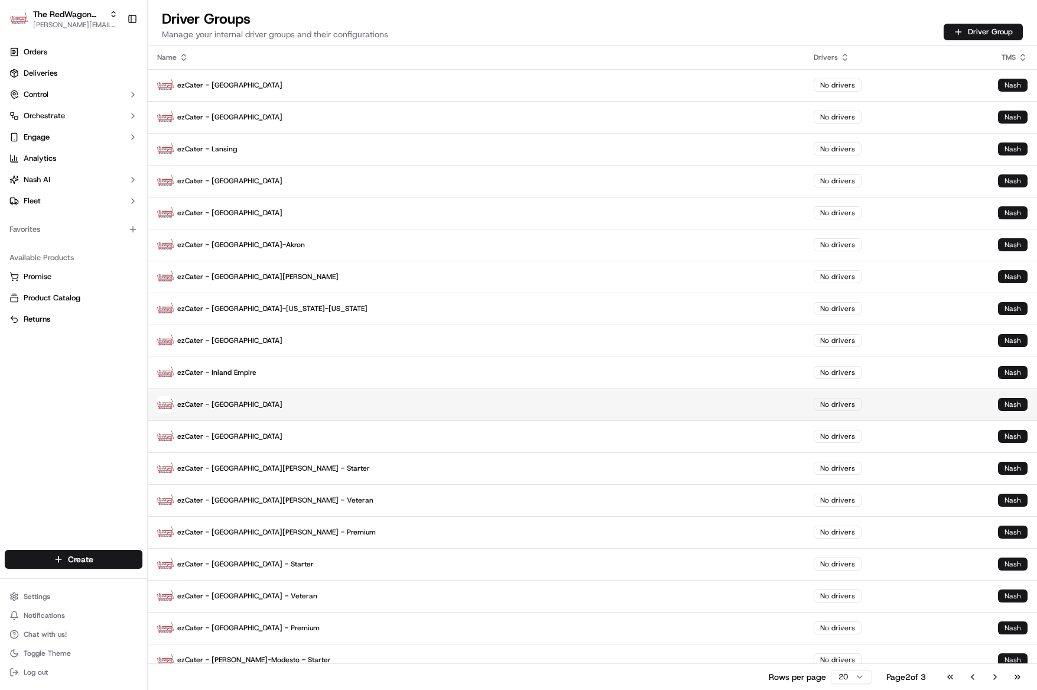
scroll to position [44, 0]
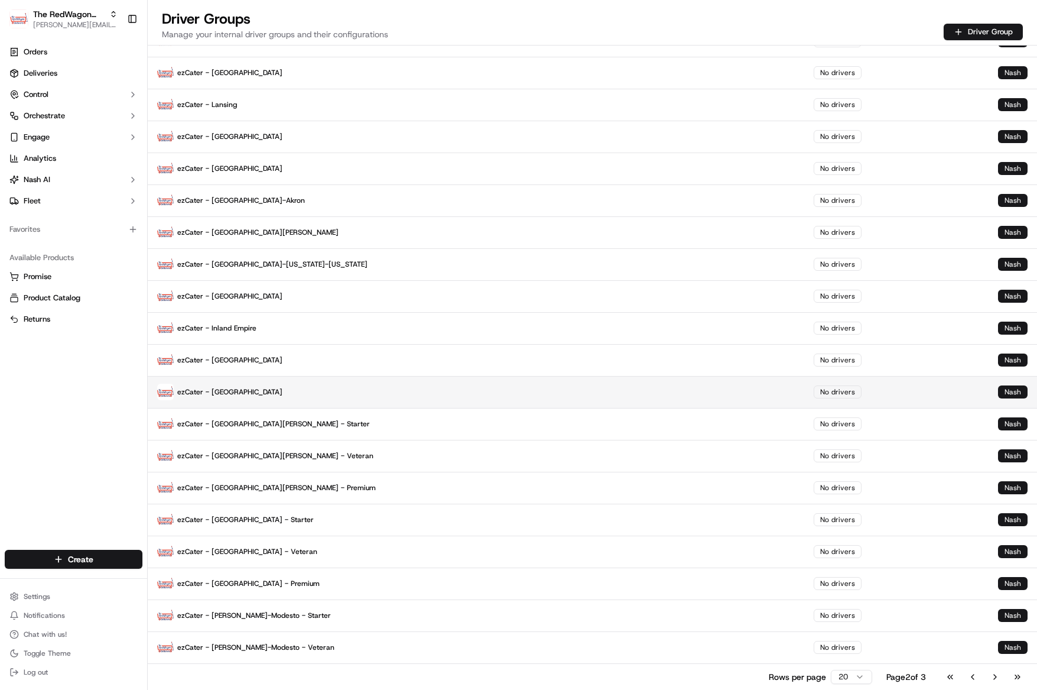
click at [196, 394] on p "ezCater - [GEOGRAPHIC_DATA]" at bounding box center [476, 391] width 638 height 17
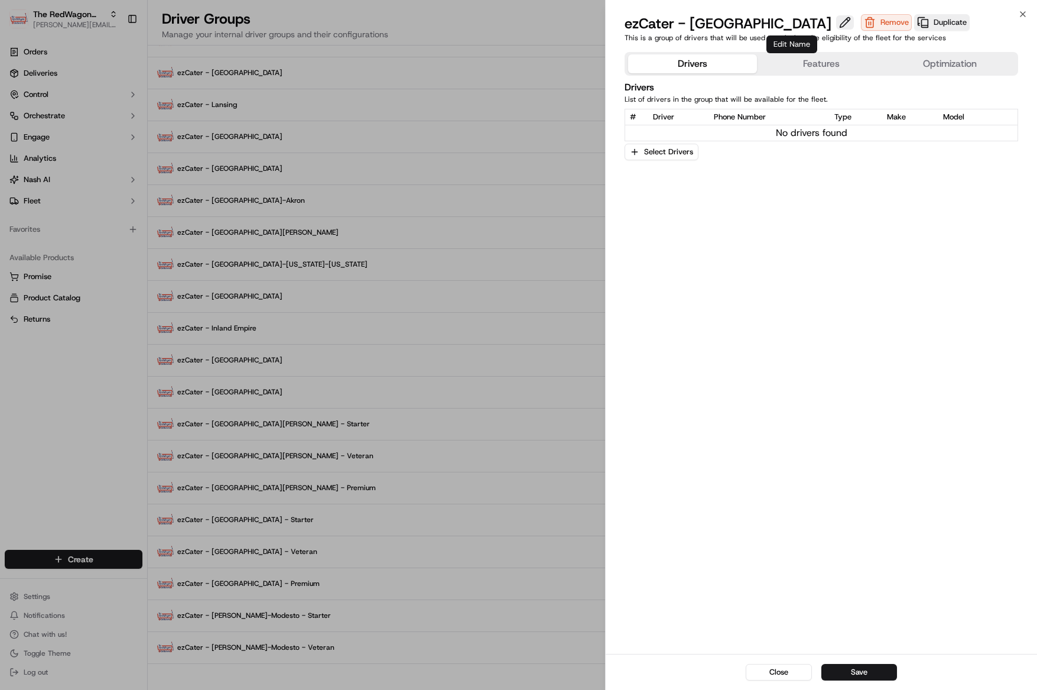
click at [836, 19] on button at bounding box center [845, 22] width 18 height 14
type input "ezCater - [GEOGRAPHIC_DATA] - Starter"
drag, startPoint x: 823, startPoint y: 21, endPoint x: 827, endPoint y: 25, distance: 6.7
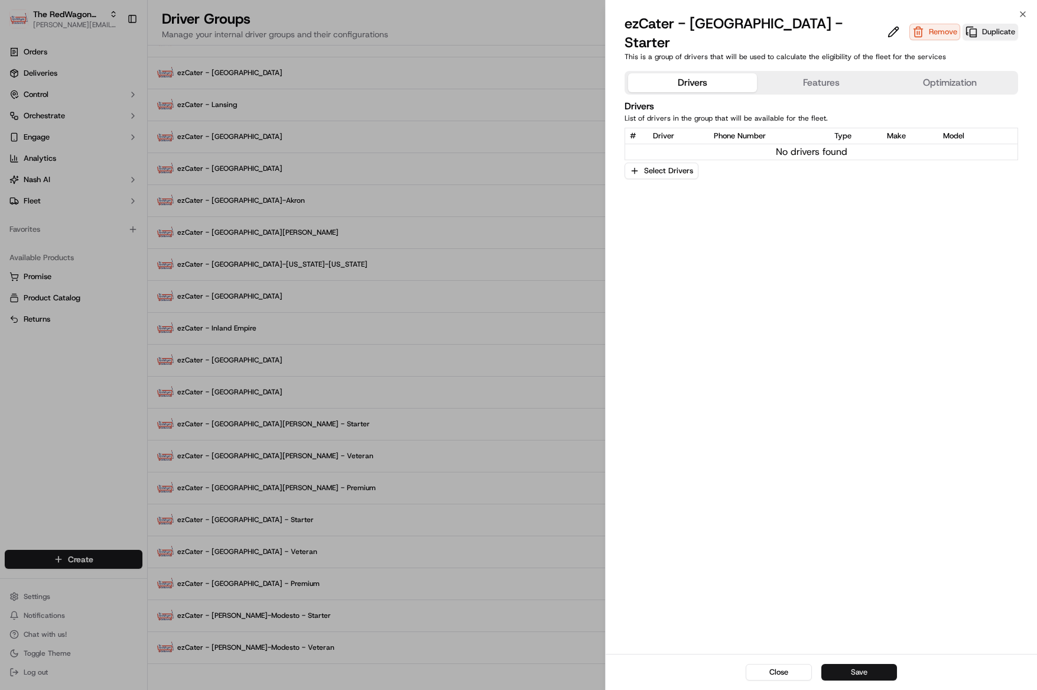
click at [865, 675] on button "Save" at bounding box center [859, 672] width 76 height 17
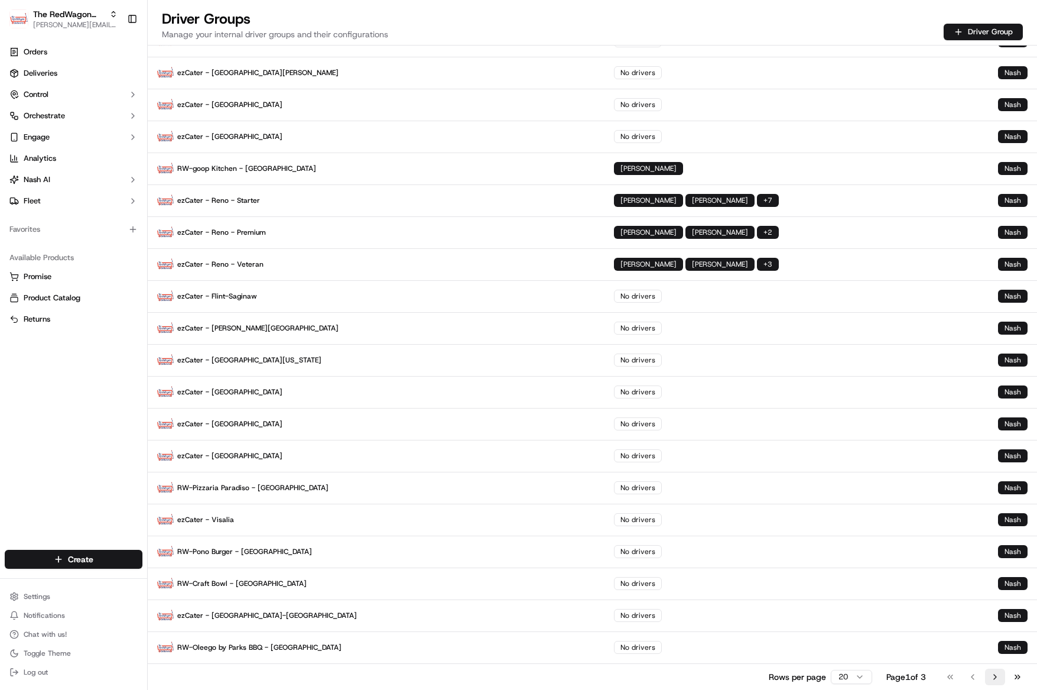
click at [995, 678] on button "Go to next page" at bounding box center [995, 676] width 20 height 17
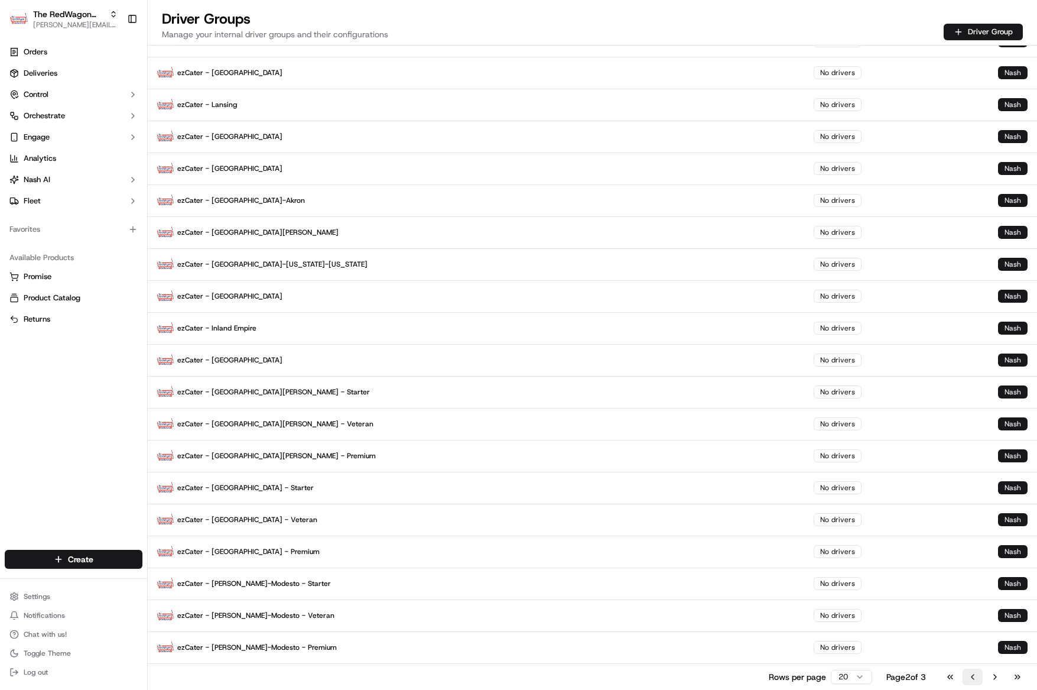
click at [968, 678] on button "Go to previous page" at bounding box center [973, 676] width 20 height 17
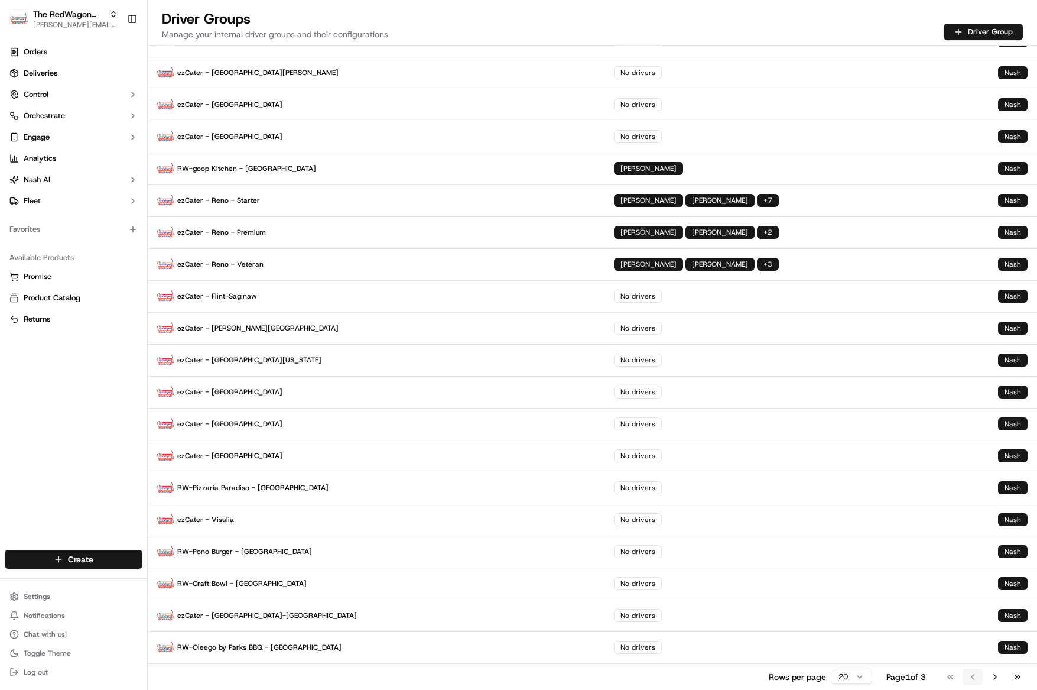
click at [968, 678] on div "Go to first page Go to previous page Go to next page Go to last page" at bounding box center [983, 676] width 87 height 17
click at [995, 679] on button "Go to next page" at bounding box center [995, 676] width 20 height 17
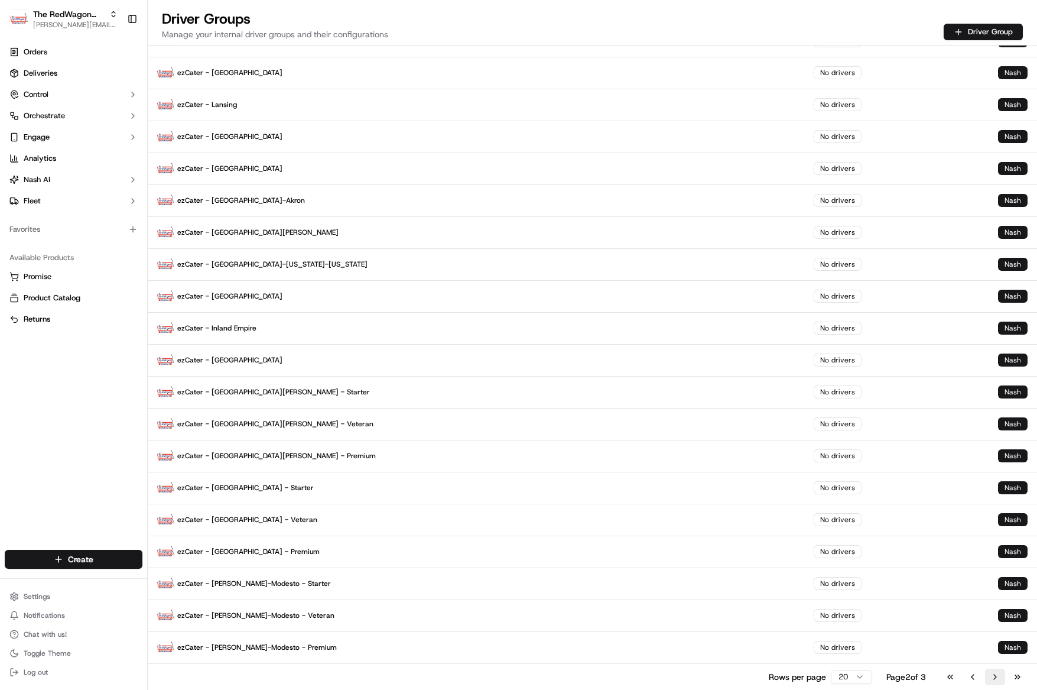
click at [996, 680] on button "Go to next page" at bounding box center [995, 676] width 20 height 17
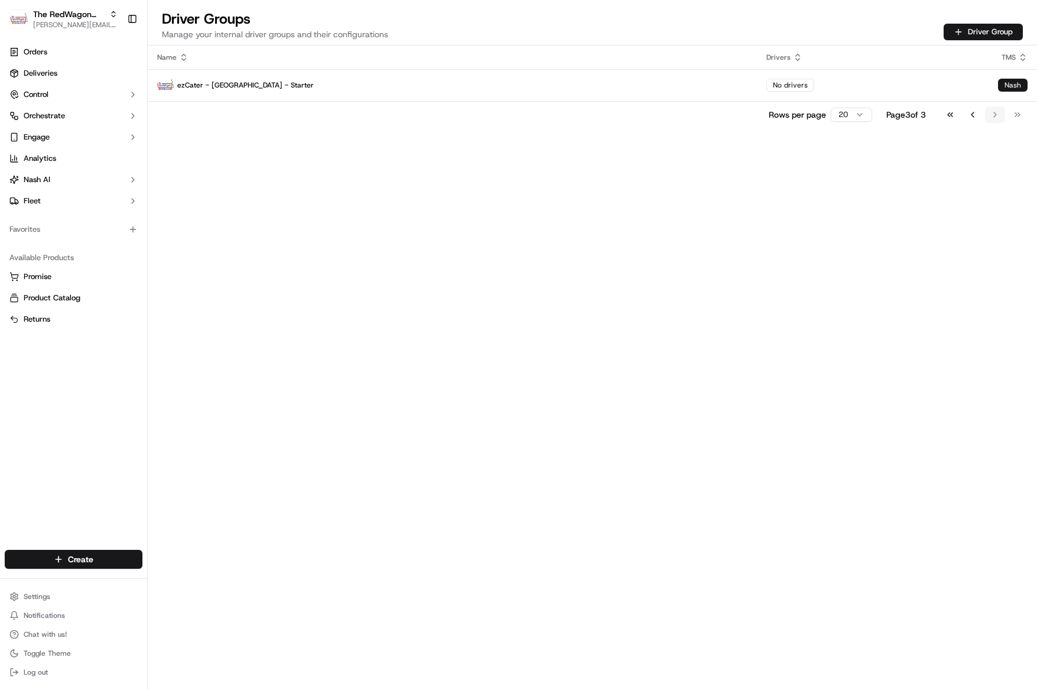
scroll to position [0, 0]
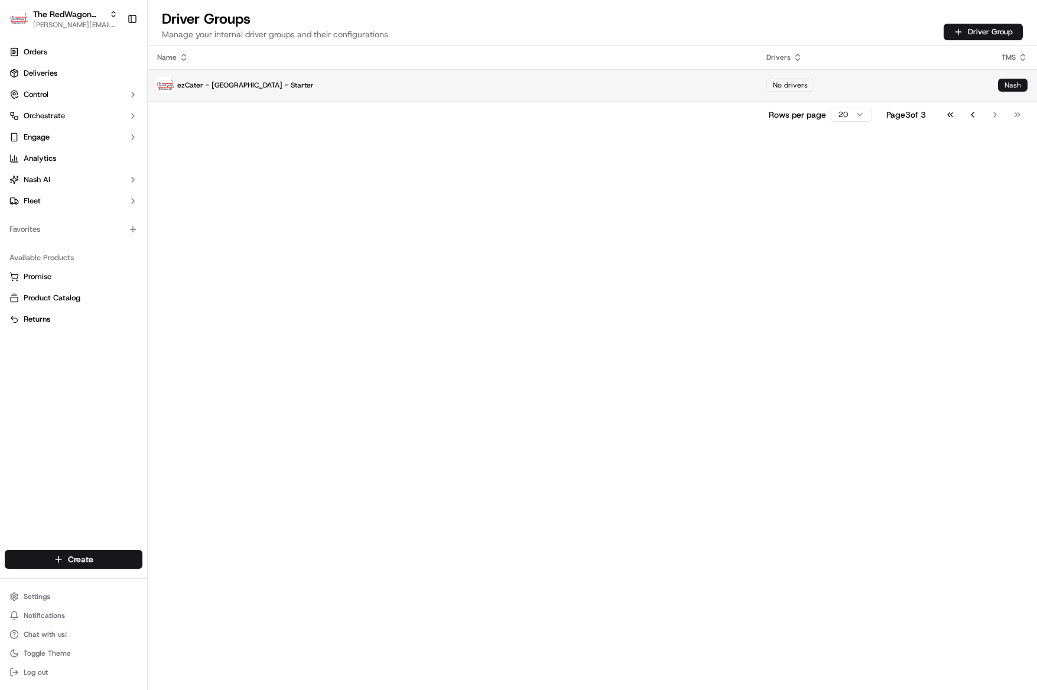
click at [233, 80] on p "ezCater - [GEOGRAPHIC_DATA] - Starter" at bounding box center [452, 85] width 590 height 17
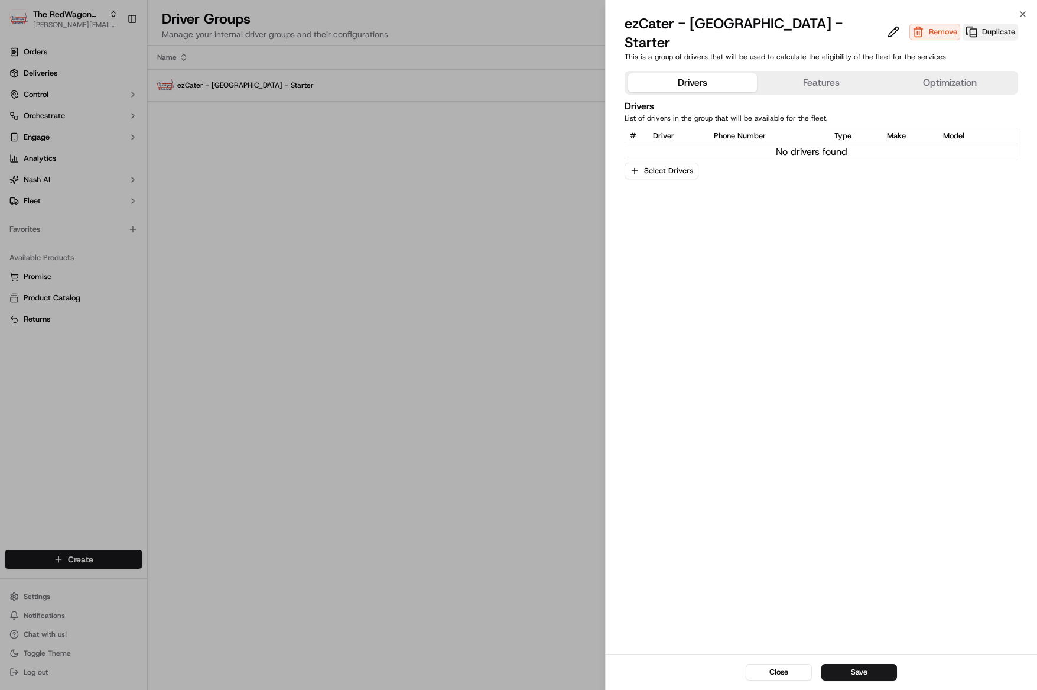
click at [963, 24] on button "Duplicate" at bounding box center [991, 32] width 56 height 17
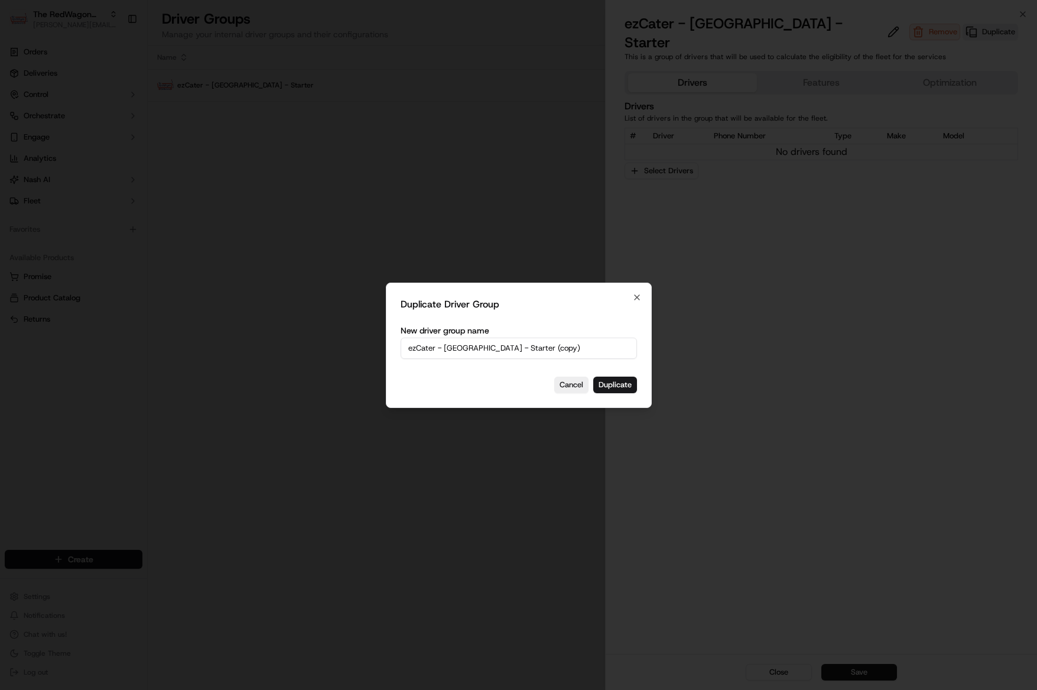
click at [508, 349] on input "ezCater - [GEOGRAPHIC_DATA] - Starter (copy)" at bounding box center [519, 347] width 236 height 21
drag, startPoint x: 503, startPoint y: 349, endPoint x: 576, endPoint y: 344, distance: 72.2
click at [576, 344] on input "ezCater - [GEOGRAPHIC_DATA] - Starter (copy)" at bounding box center [519, 347] width 236 height 21
type input "ezCater - [GEOGRAPHIC_DATA] - Veteran"
click at [619, 394] on div "Duplicate Driver Group New driver group name ezCater - Grand Rapids - Veteran C…" at bounding box center [519, 344] width 266 height 125
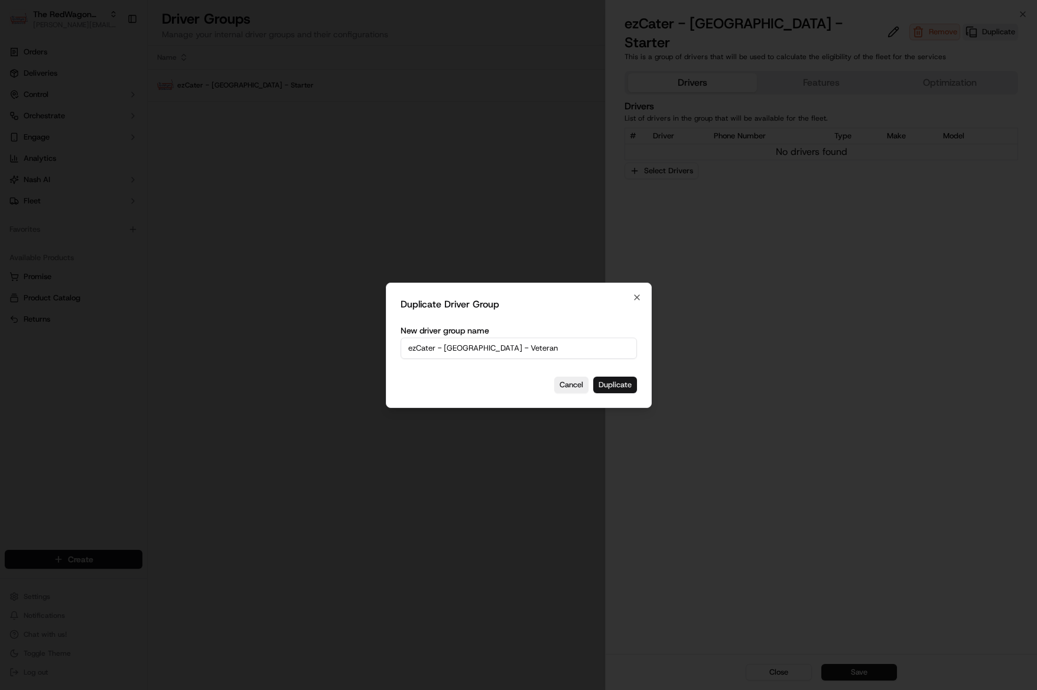
click at [620, 388] on button "Duplicate" at bounding box center [615, 384] width 44 height 17
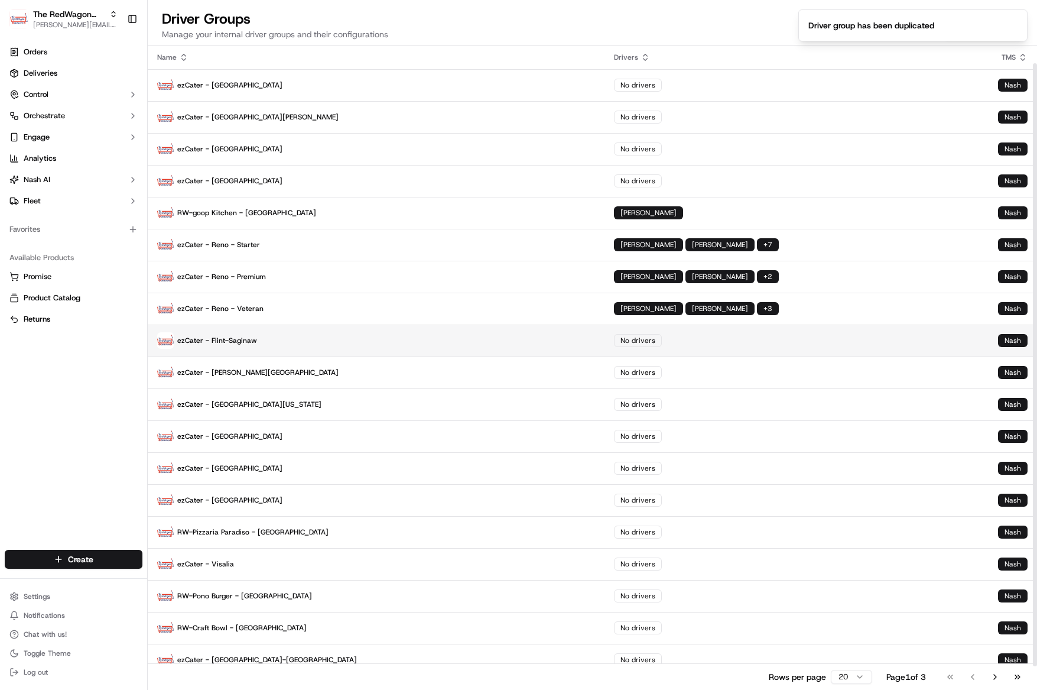
scroll to position [44, 0]
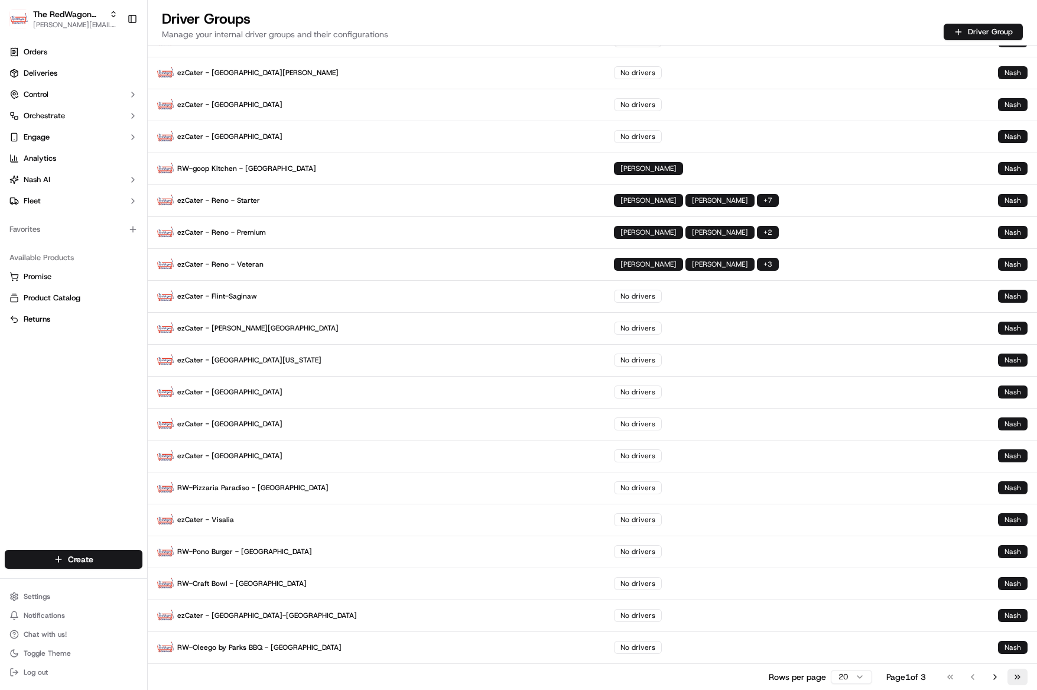
click at [1015, 675] on button "Go to last page" at bounding box center [1017, 676] width 20 height 17
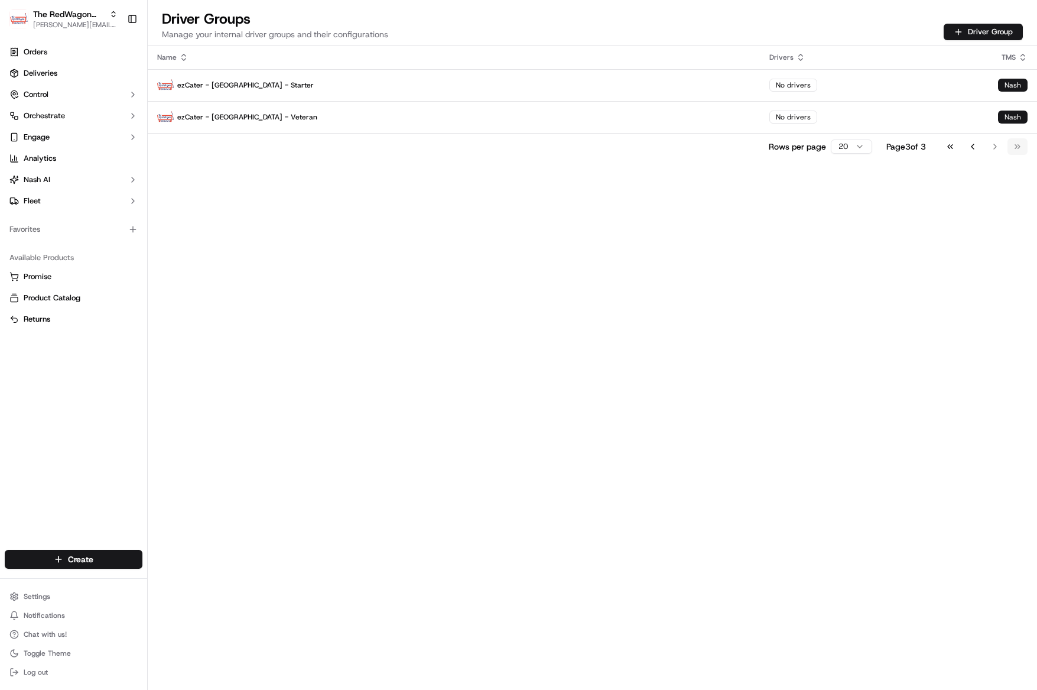
scroll to position [0, 0]
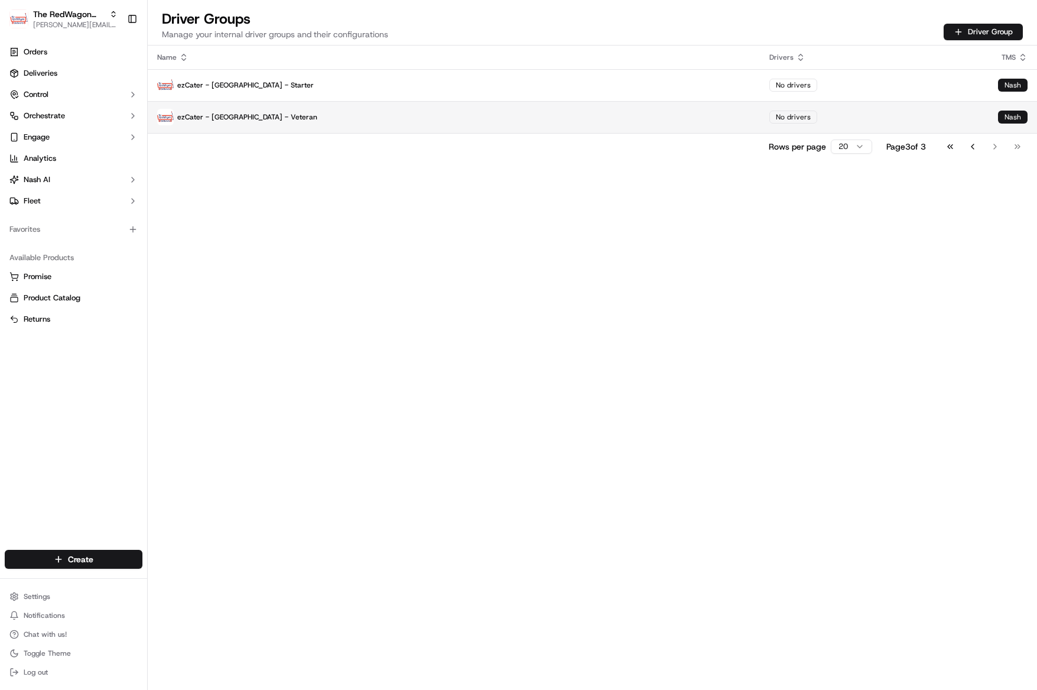
click at [256, 110] on p "ezCater - [GEOGRAPHIC_DATA] - Veteran" at bounding box center [453, 117] width 593 height 17
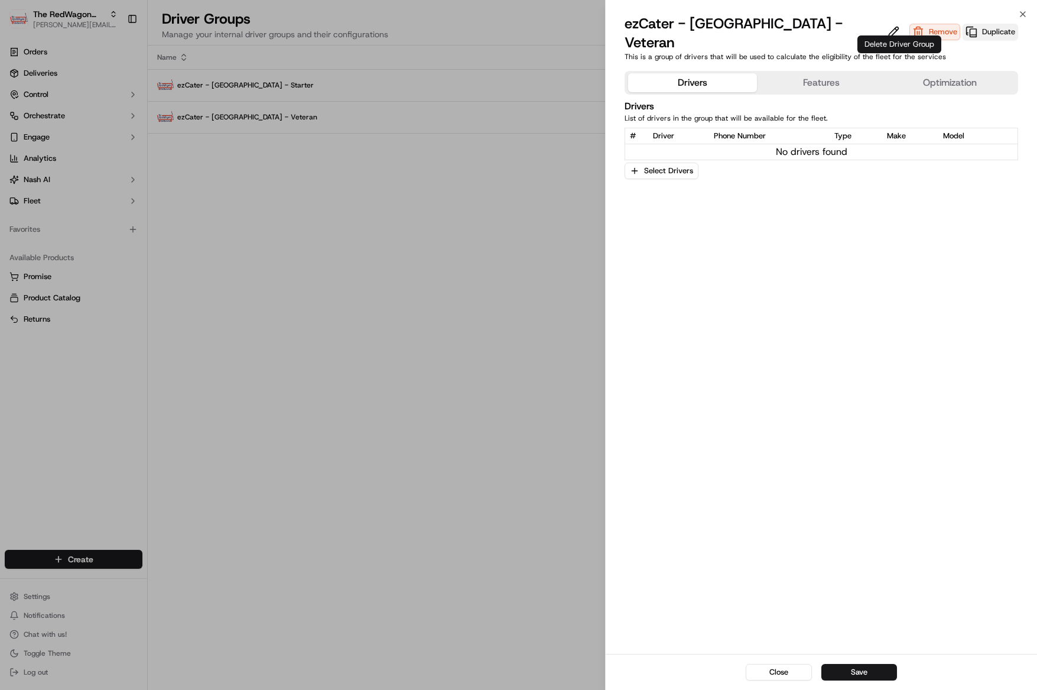
click at [963, 24] on button "Duplicate" at bounding box center [991, 32] width 56 height 17
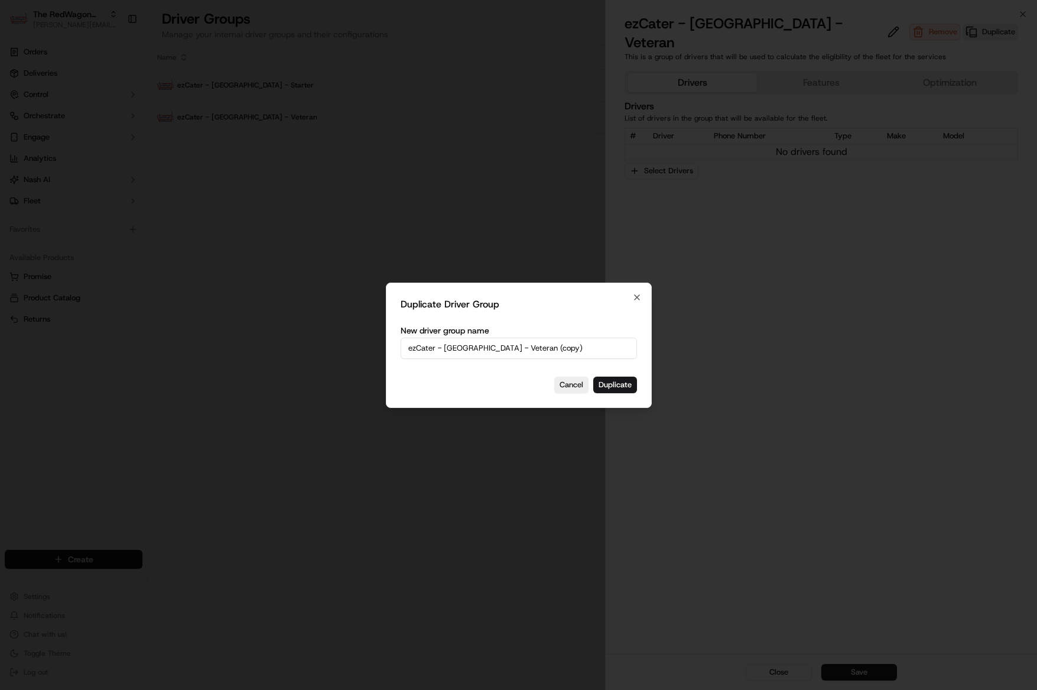
click at [564, 352] on input "ezCater - [GEOGRAPHIC_DATA] - Veteran (copy)" at bounding box center [519, 347] width 236 height 21
drag, startPoint x: 558, startPoint y: 350, endPoint x: 501, endPoint y: 350, distance: 56.7
click at [501, 350] on input "ezCater - [GEOGRAPHIC_DATA] - Veteran (copy)" at bounding box center [519, 347] width 236 height 21
type input "ezCater - [GEOGRAPHIC_DATA] - Premium"
click at [600, 382] on button "Duplicate" at bounding box center [615, 384] width 44 height 17
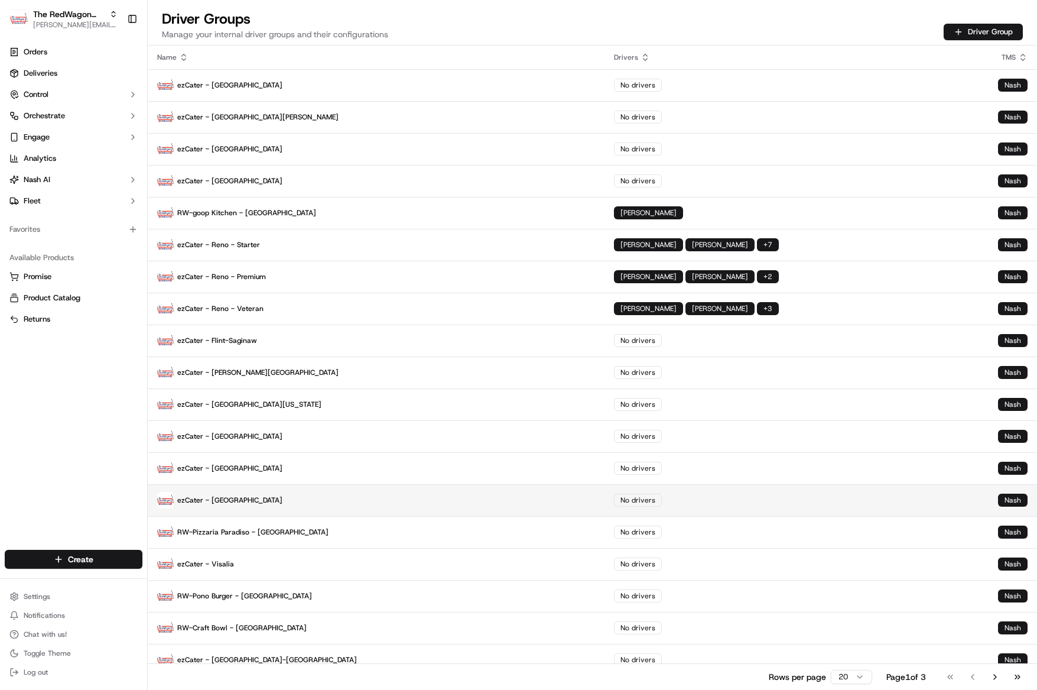
scroll to position [44, 0]
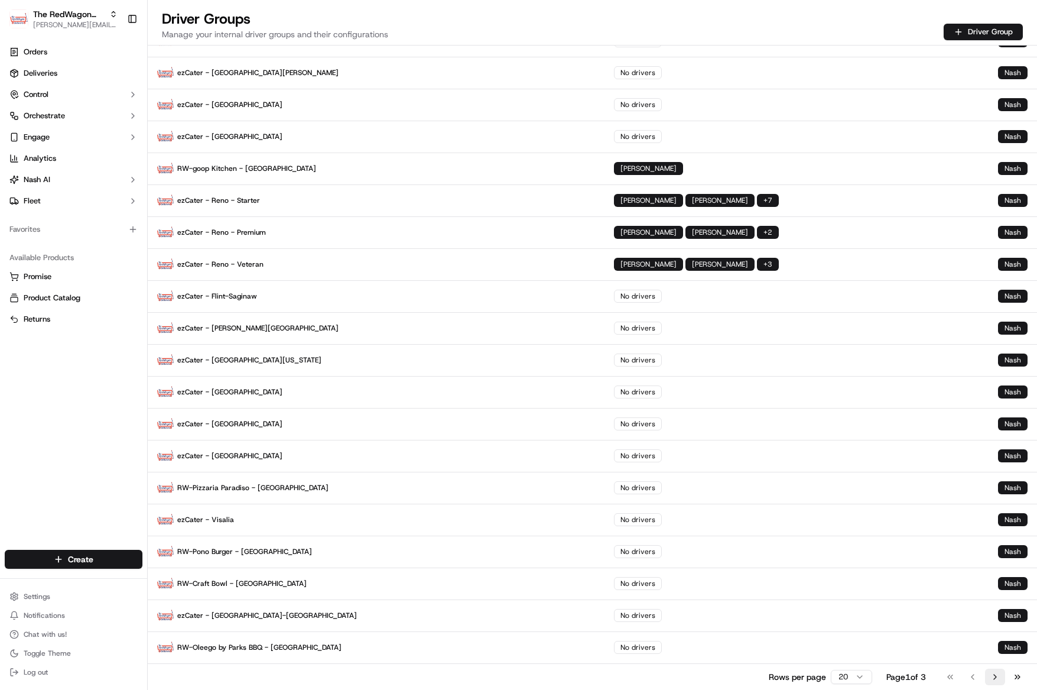
click at [999, 680] on button "Go to next page" at bounding box center [995, 676] width 20 height 17
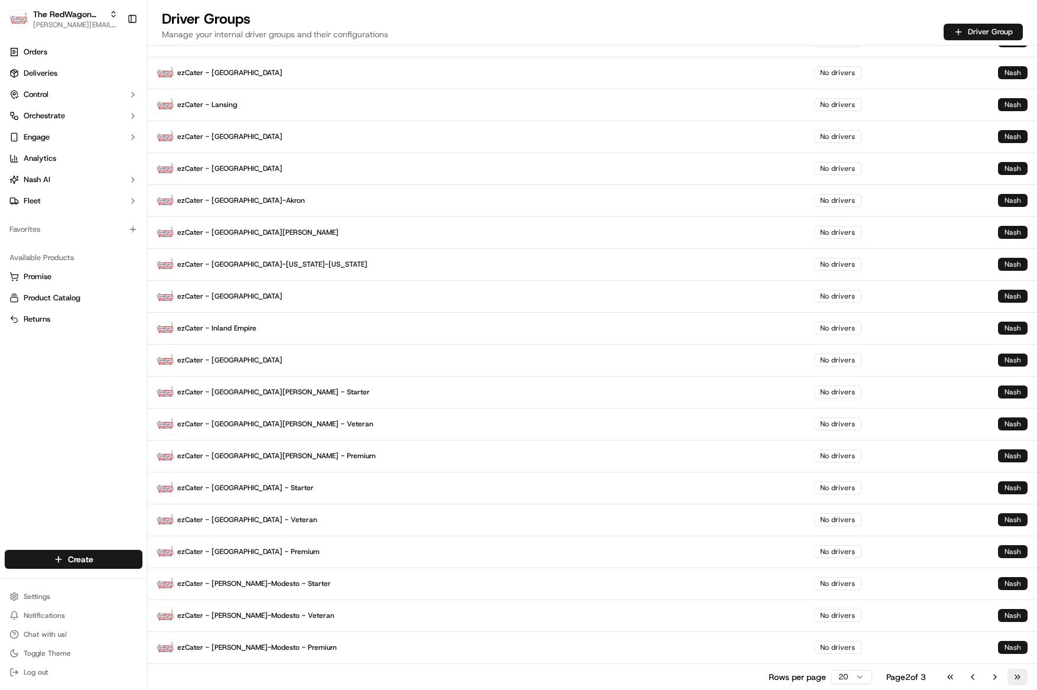
click at [1019, 677] on button "Go to last page" at bounding box center [1017, 676] width 20 height 17
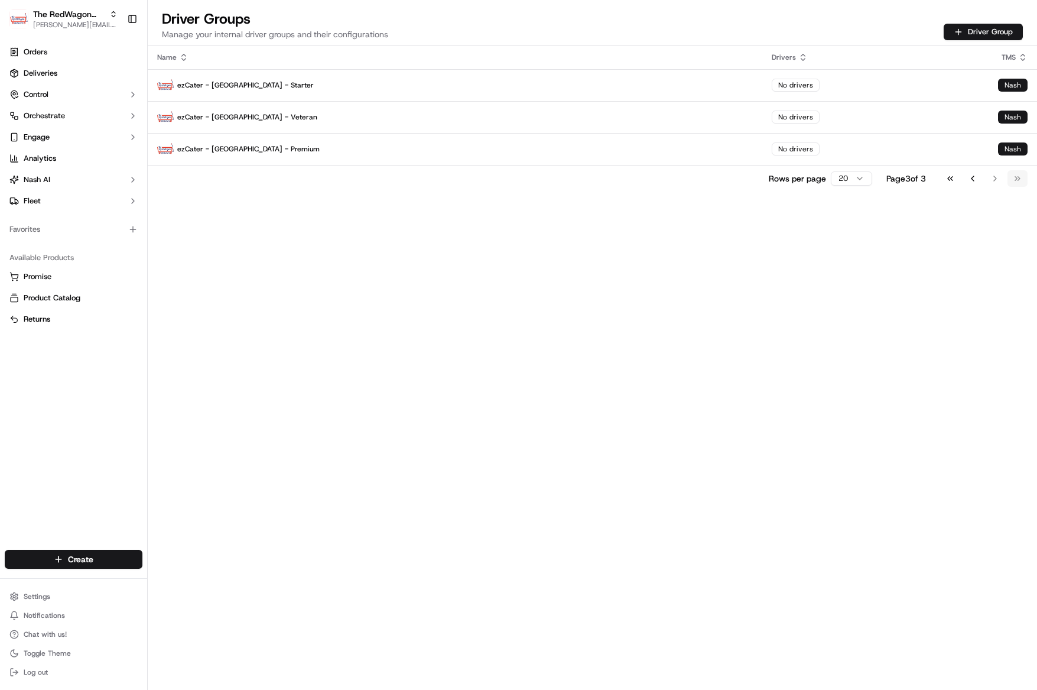
scroll to position [0, 0]
click at [970, 181] on button "Go to previous page" at bounding box center [973, 178] width 20 height 17
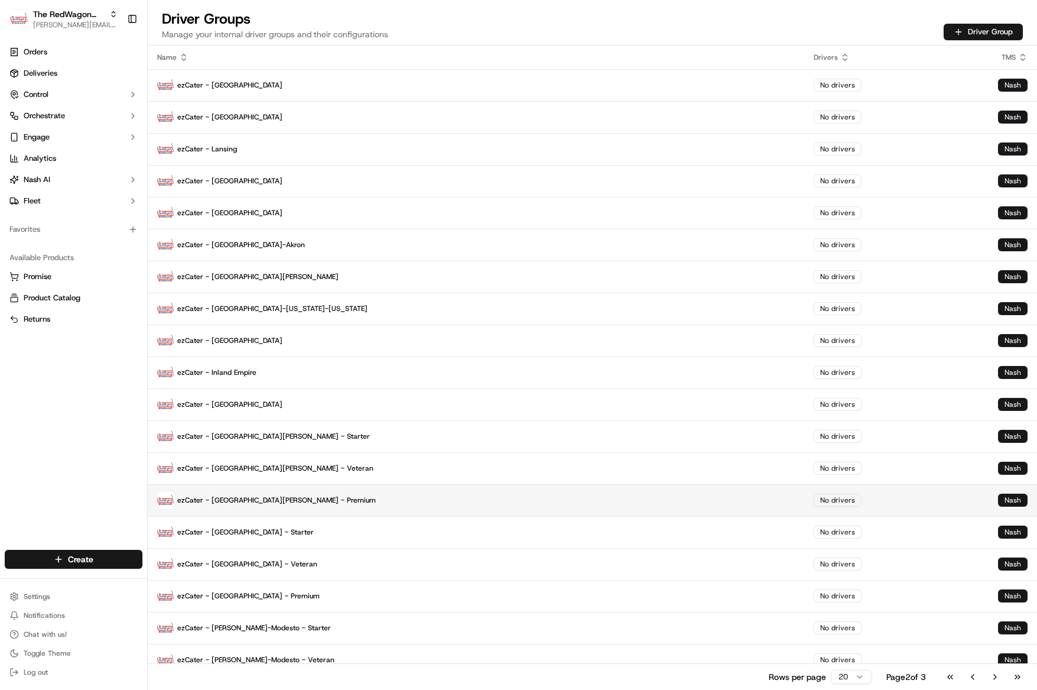
scroll to position [44, 0]
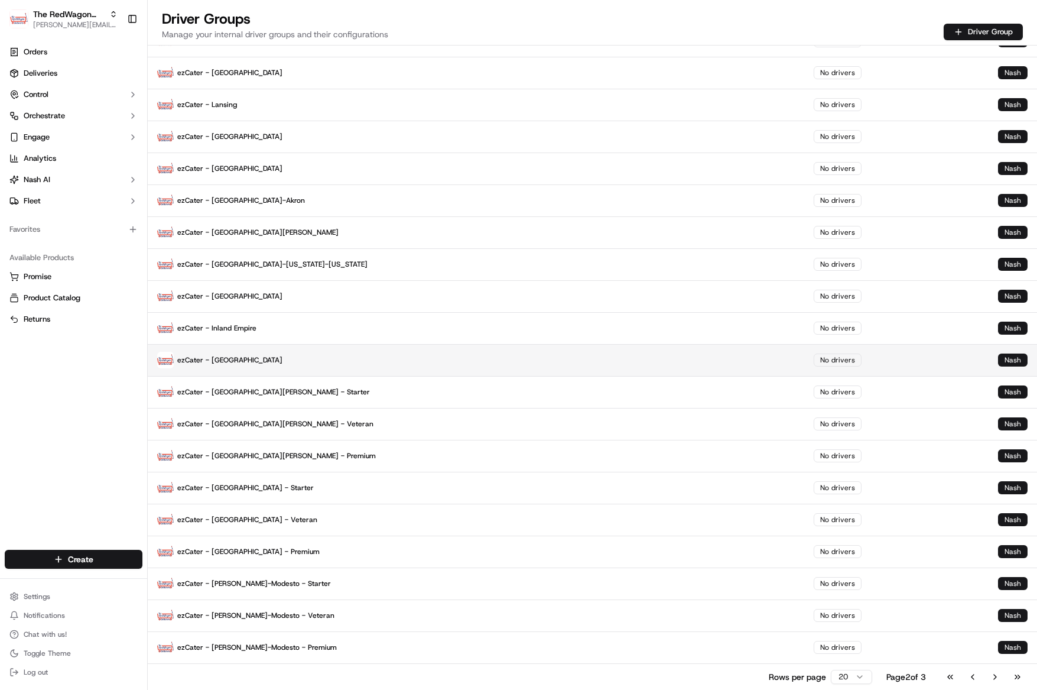
click at [233, 362] on p "ezCater - [GEOGRAPHIC_DATA]" at bounding box center [476, 360] width 638 height 17
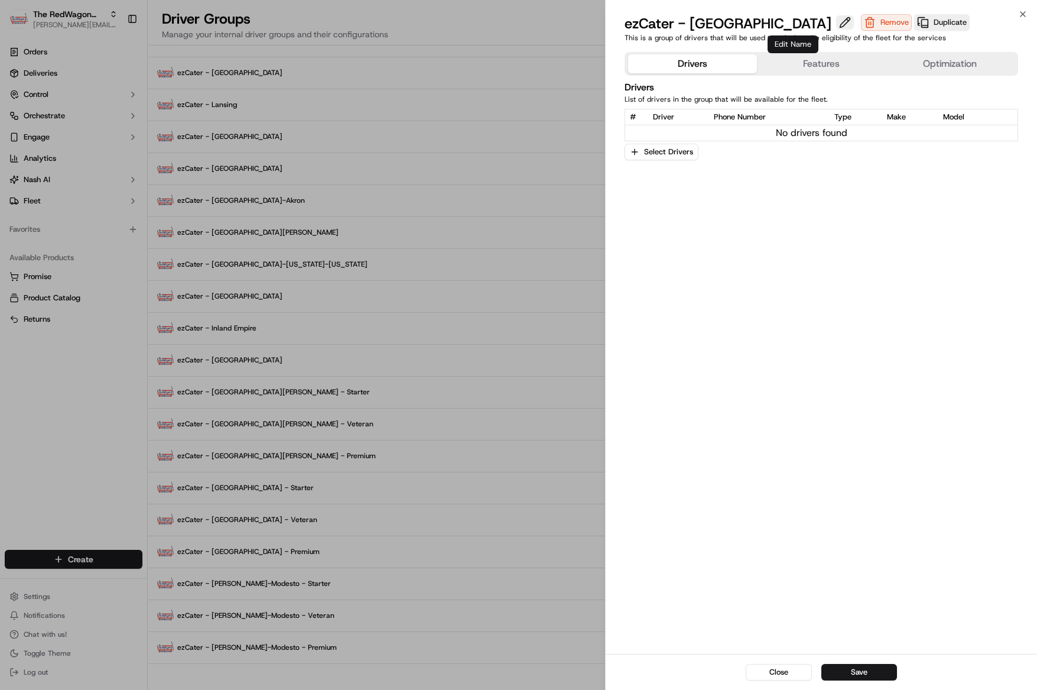
click at [836, 19] on button at bounding box center [845, 22] width 18 height 14
type input "ezCater - [GEOGRAPHIC_DATA] - Starter"
click at [867, 673] on button "Save" at bounding box center [859, 672] width 76 height 17
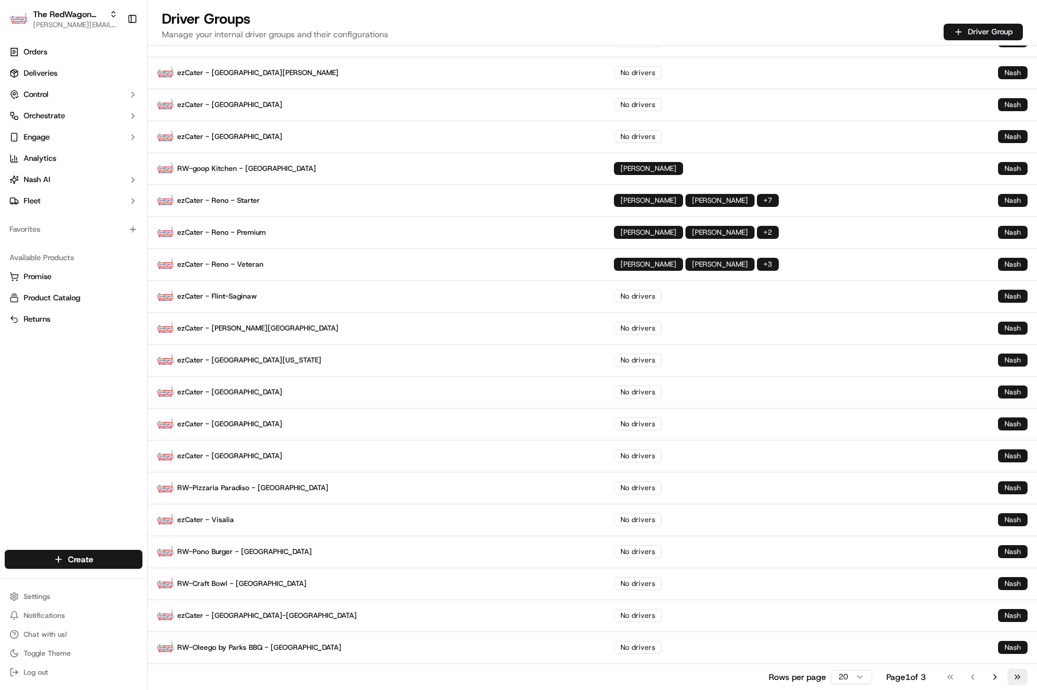
click at [1015, 678] on button "Go to last page" at bounding box center [1017, 676] width 20 height 17
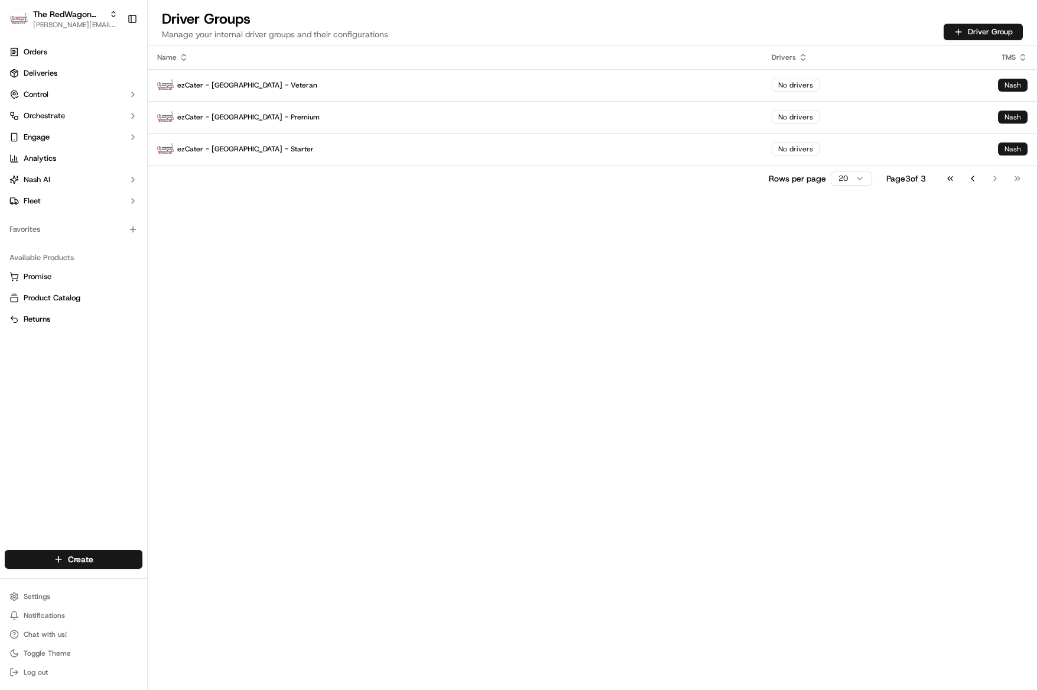
scroll to position [0, 0]
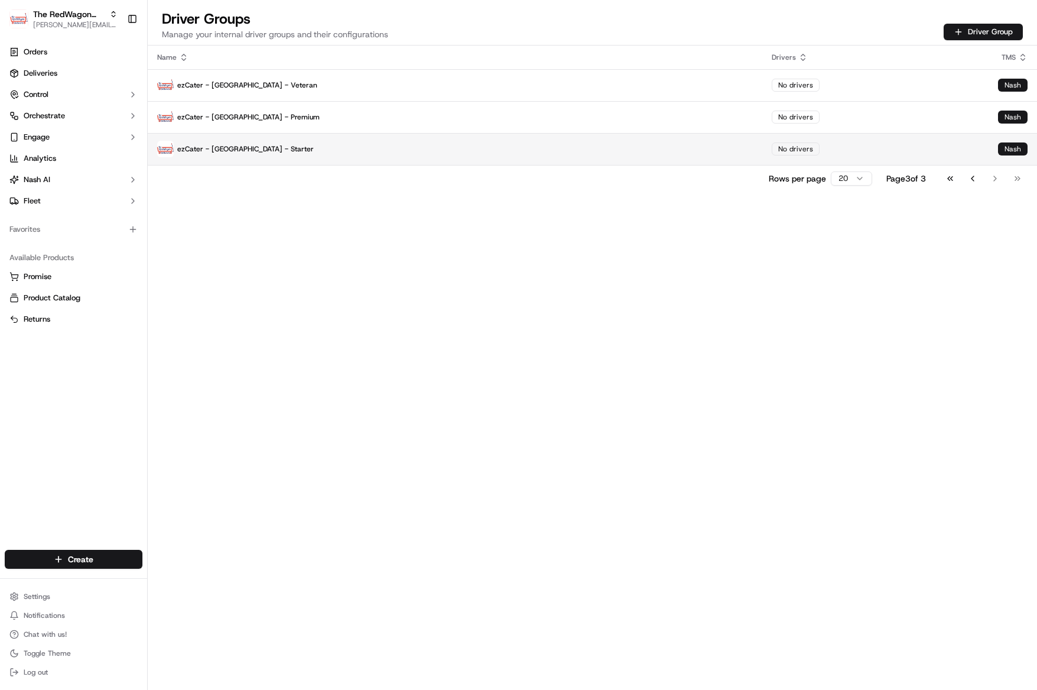
click at [252, 148] on p "ezCater - [GEOGRAPHIC_DATA] - Starter" at bounding box center [455, 149] width 596 height 17
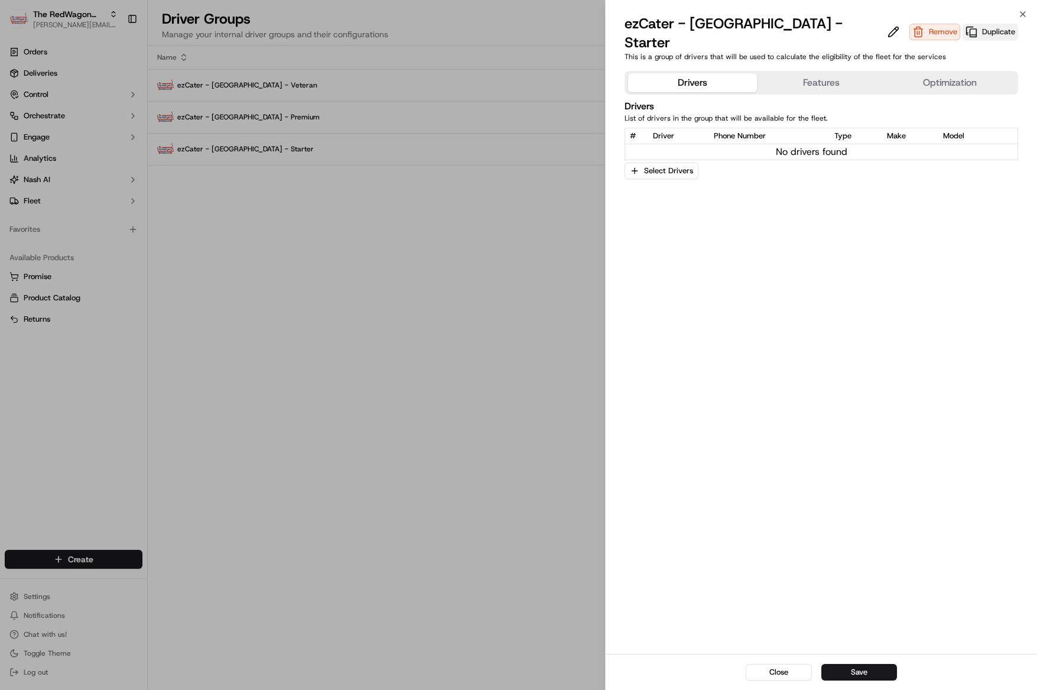
click at [963, 24] on button "Duplicate" at bounding box center [991, 32] width 56 height 17
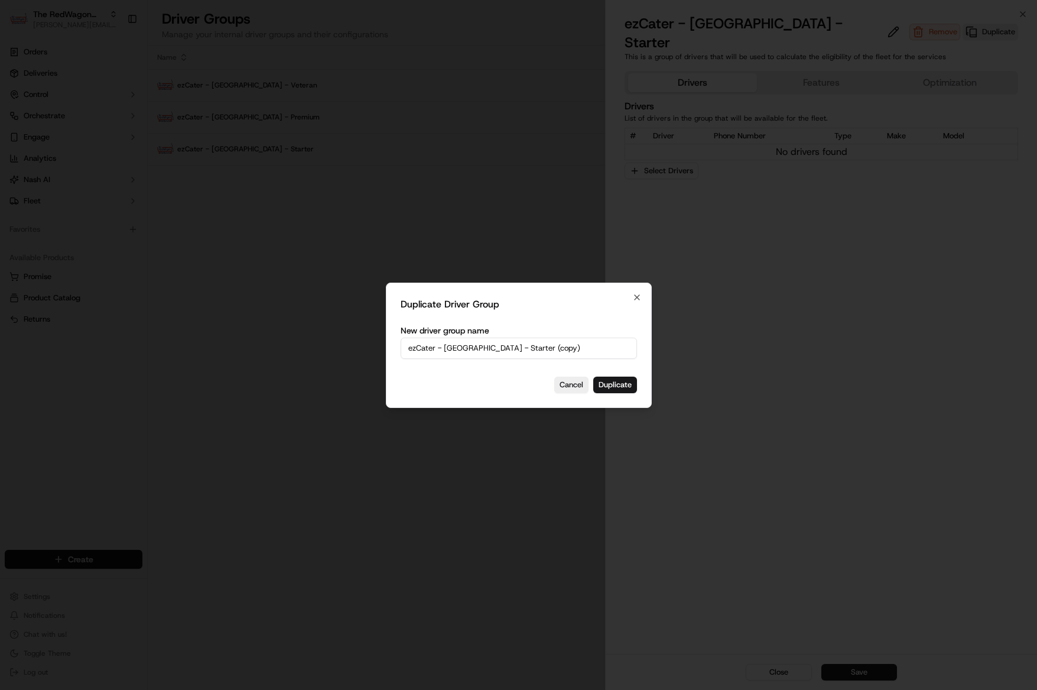
drag, startPoint x: 539, startPoint y: 350, endPoint x: 520, endPoint y: 344, distance: 19.8
click at [538, 349] on input "ezCater - [GEOGRAPHIC_DATA] - Starter (copy)" at bounding box center [519, 347] width 236 height 21
drag, startPoint x: 502, startPoint y: 345, endPoint x: 580, endPoint y: 339, distance: 77.7
click at [600, 345] on input "ezCater - [GEOGRAPHIC_DATA] - Starter (copy)" at bounding box center [519, 347] width 236 height 21
type input "ezCater - [GEOGRAPHIC_DATA] - Veteran"
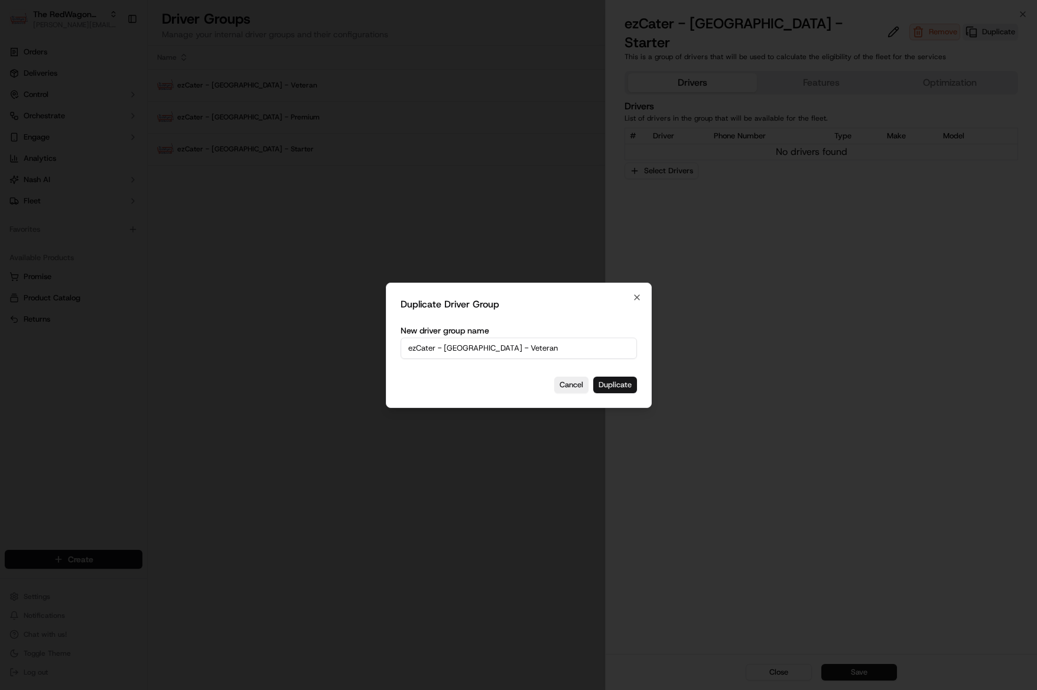
click at [614, 383] on button "Duplicate" at bounding box center [615, 384] width 44 height 17
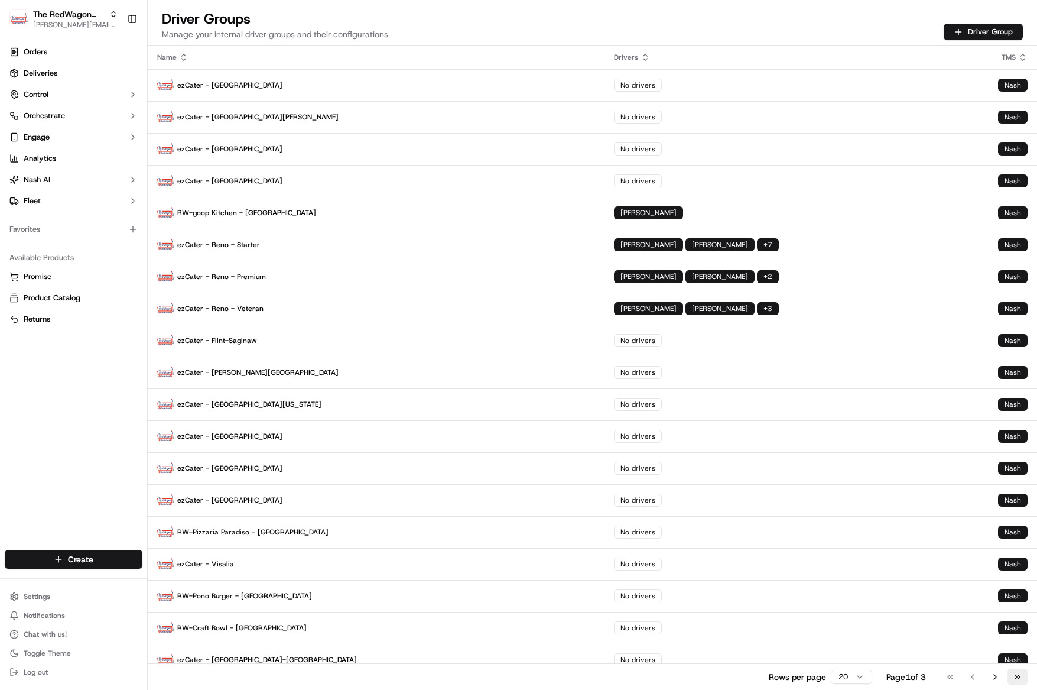
click at [1019, 679] on button "Go to last page" at bounding box center [1017, 676] width 20 height 17
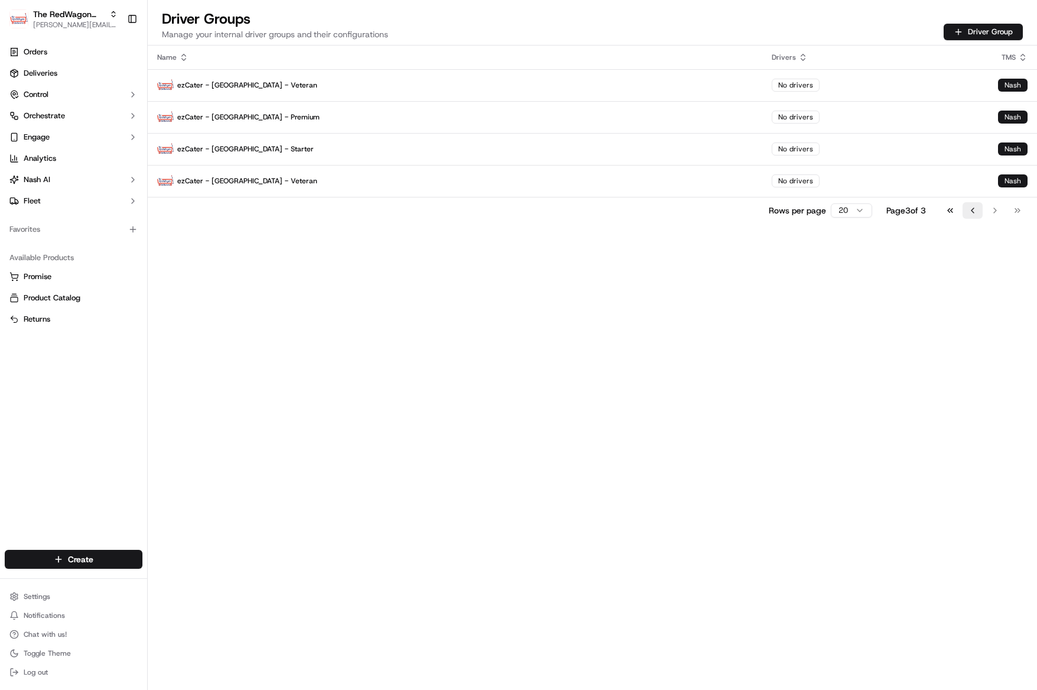
click at [978, 209] on button "Go to previous page" at bounding box center [973, 210] width 20 height 17
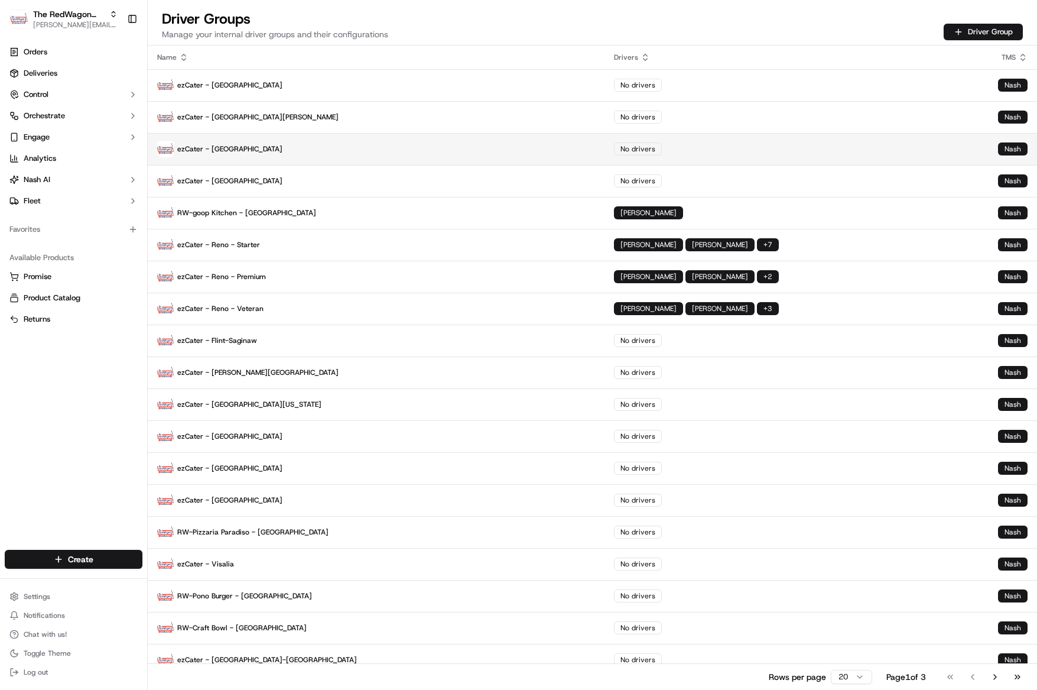
scroll to position [44, 0]
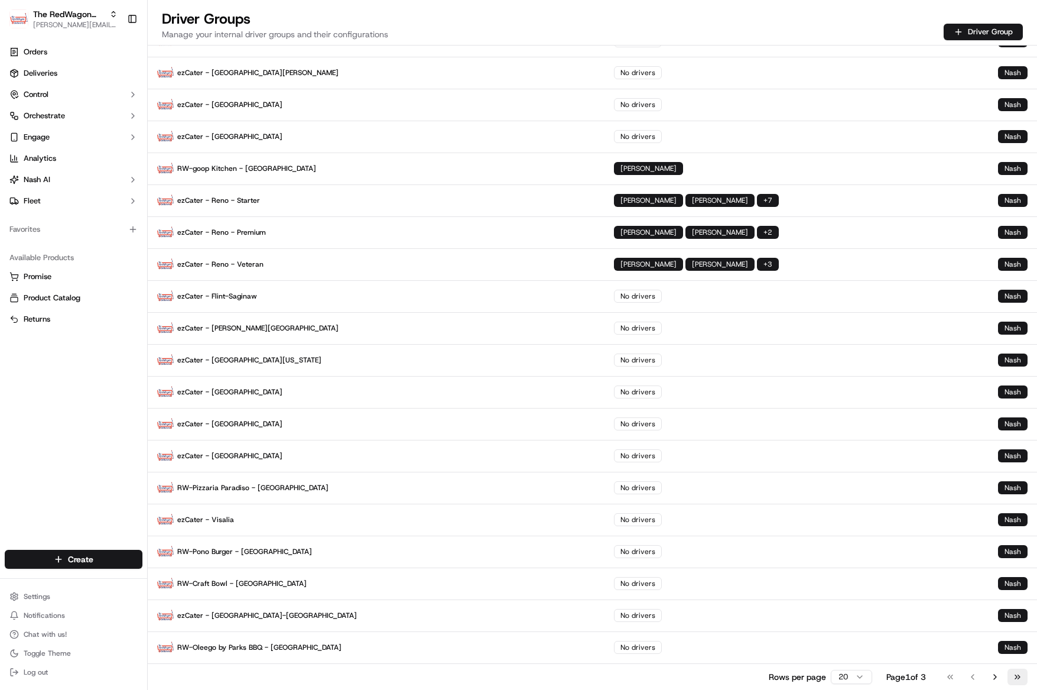
click at [1015, 675] on button "Go to last page" at bounding box center [1017, 676] width 20 height 17
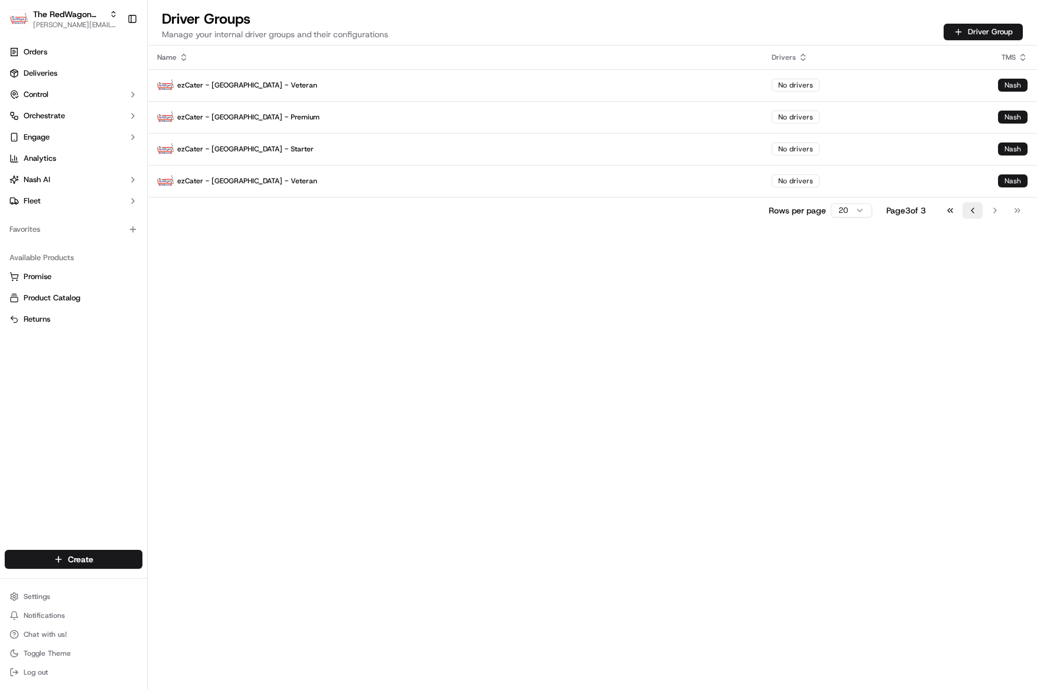
click at [973, 215] on button "Go to previous page" at bounding box center [973, 210] width 20 height 17
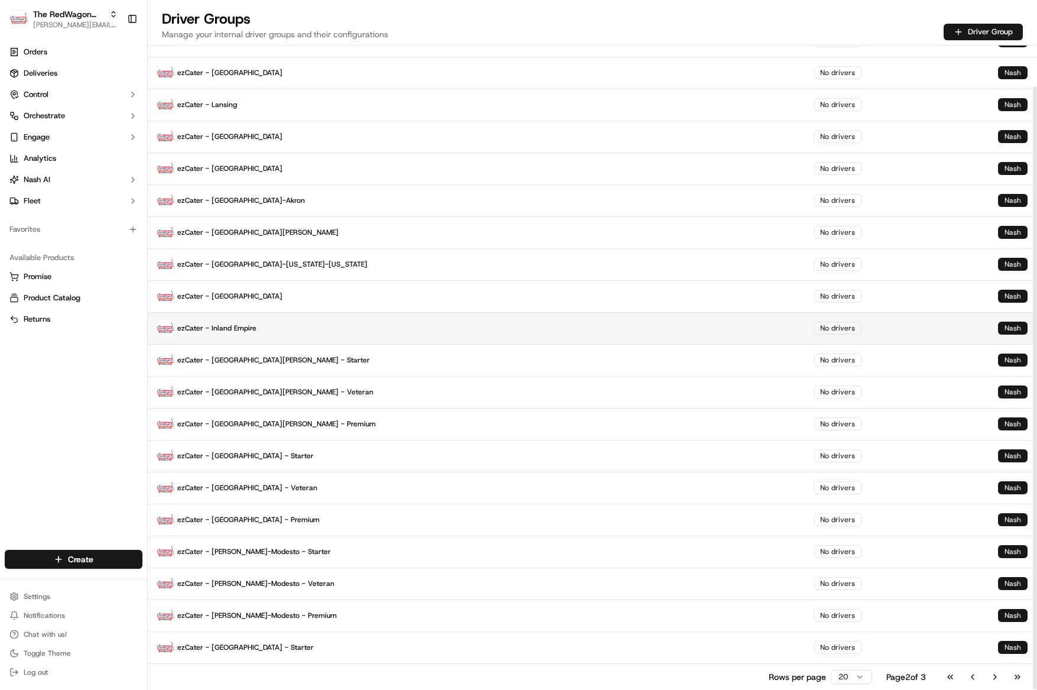
scroll to position [44, 0]
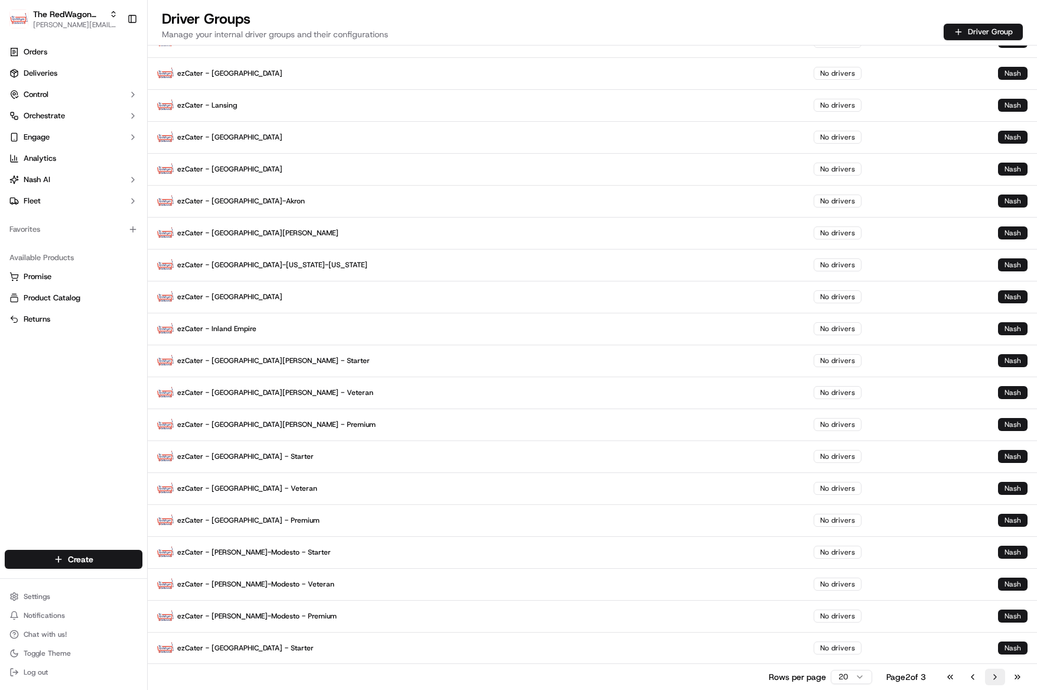
click at [994, 675] on button "Go to next page" at bounding box center [995, 676] width 20 height 17
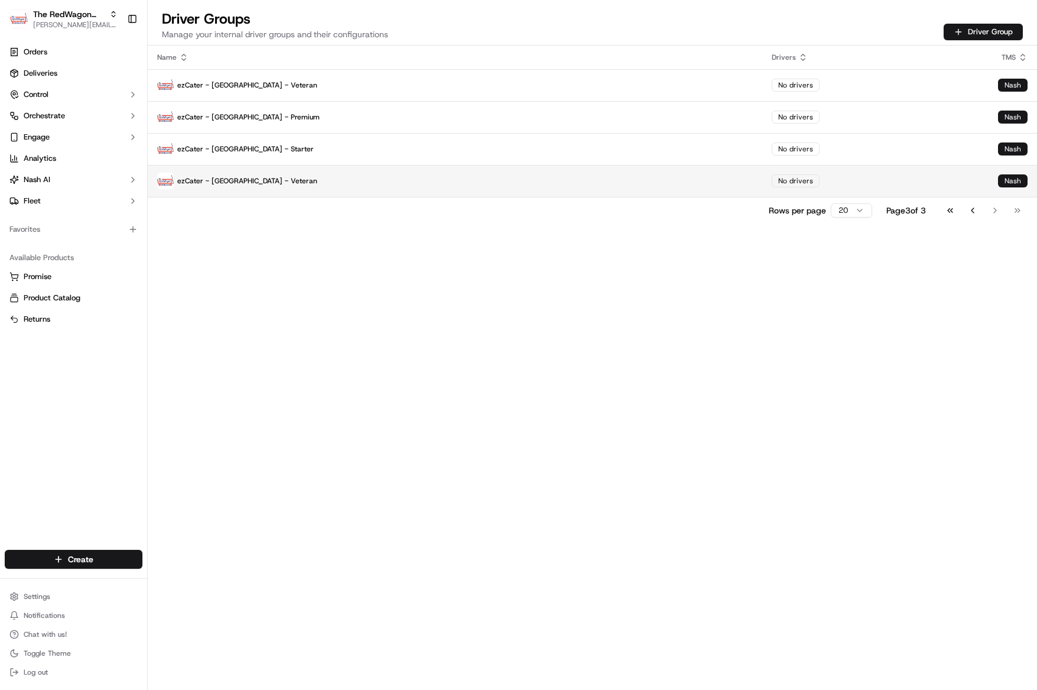
click at [243, 185] on p "ezCater - [GEOGRAPHIC_DATA] - Veteran" at bounding box center [455, 181] width 596 height 17
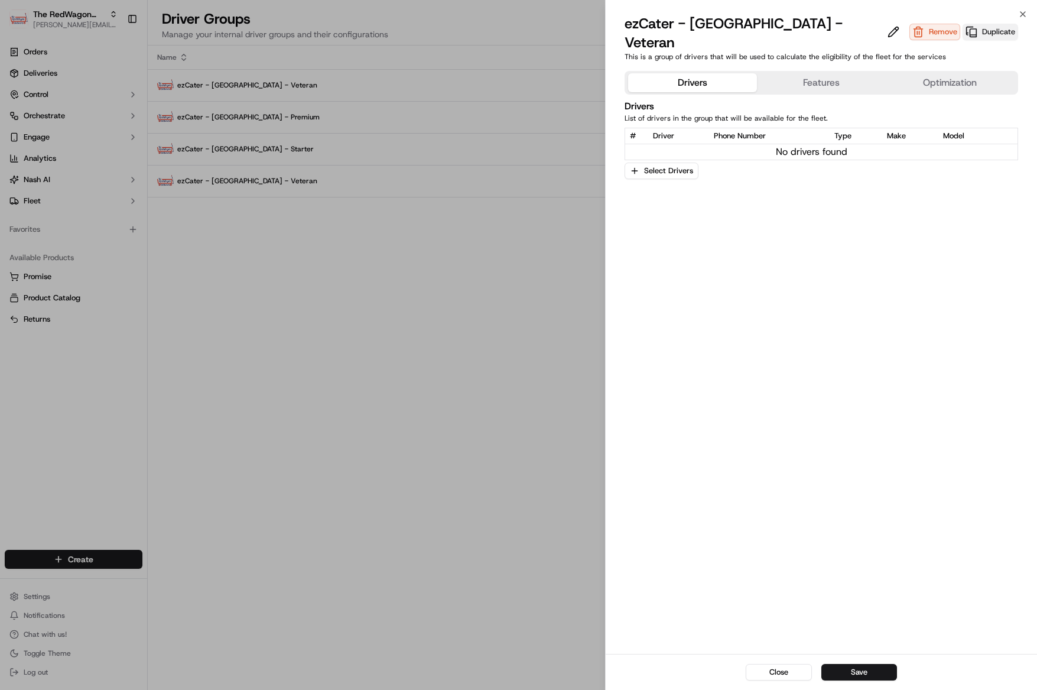
click at [963, 24] on button "Duplicate" at bounding box center [991, 32] width 56 height 17
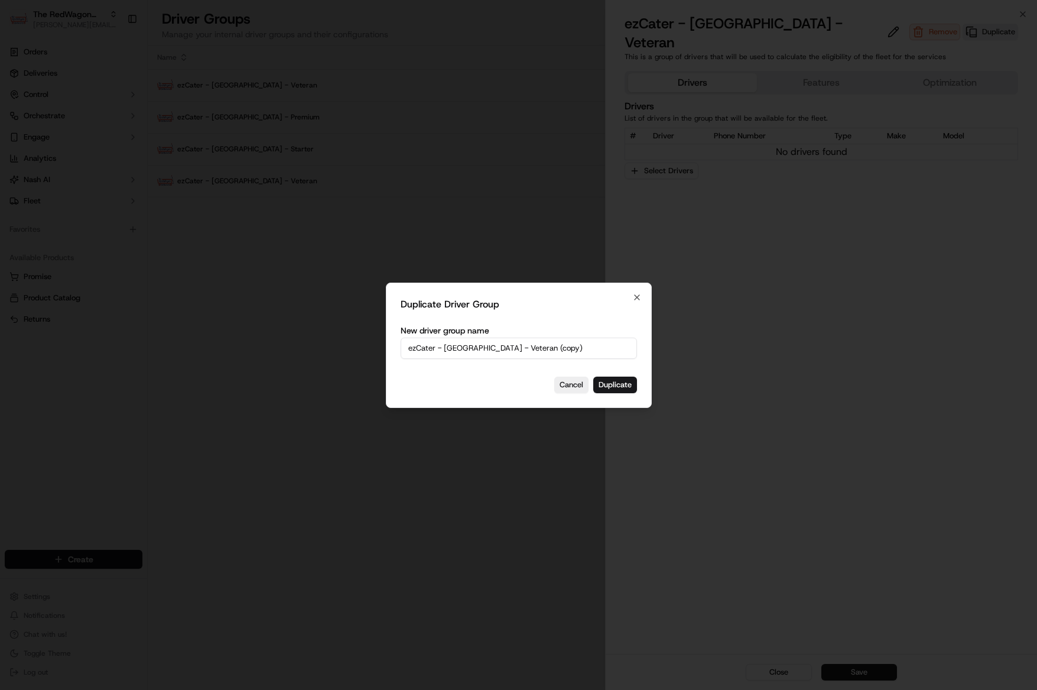
drag, startPoint x: 518, startPoint y: 352, endPoint x: 502, endPoint y: 350, distance: 16.1
click at [518, 351] on input "ezCater - Monterey Bay - Veteran (copy)" at bounding box center [519, 347] width 236 height 21
drag, startPoint x: 503, startPoint y: 349, endPoint x: 803, endPoint y: 343, distance: 300.2
click at [803, 343] on body "The RedWagon Delivers heather@redwagondelivers.com Toggle Sidebar Orders Delive…" at bounding box center [518, 345] width 1037 height 690
click at [573, 357] on input "ezCater - Monterey Bay - Veteran (copy)" at bounding box center [519, 347] width 236 height 21
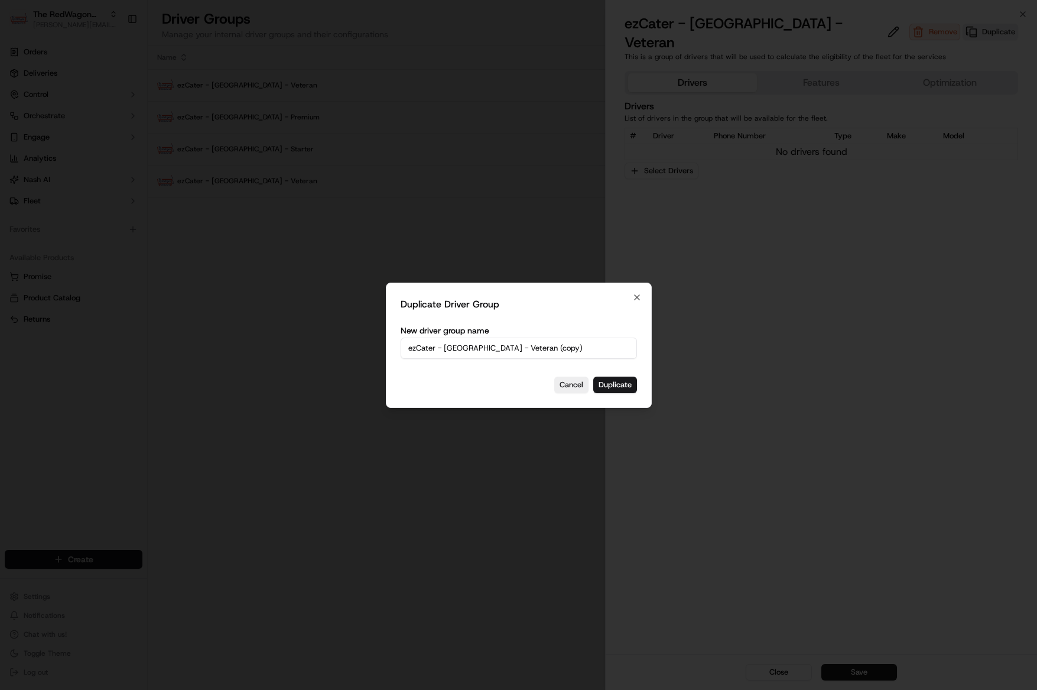
drag, startPoint x: 500, startPoint y: 347, endPoint x: 576, endPoint y: 347, distance: 75.6
click at [576, 347] on input "ezCater - Monterey Bay - Veteran (copy)" at bounding box center [519, 347] width 236 height 21
type input "ezCater - [GEOGRAPHIC_DATA] - Premium"
click at [615, 385] on button "Duplicate" at bounding box center [615, 384] width 44 height 17
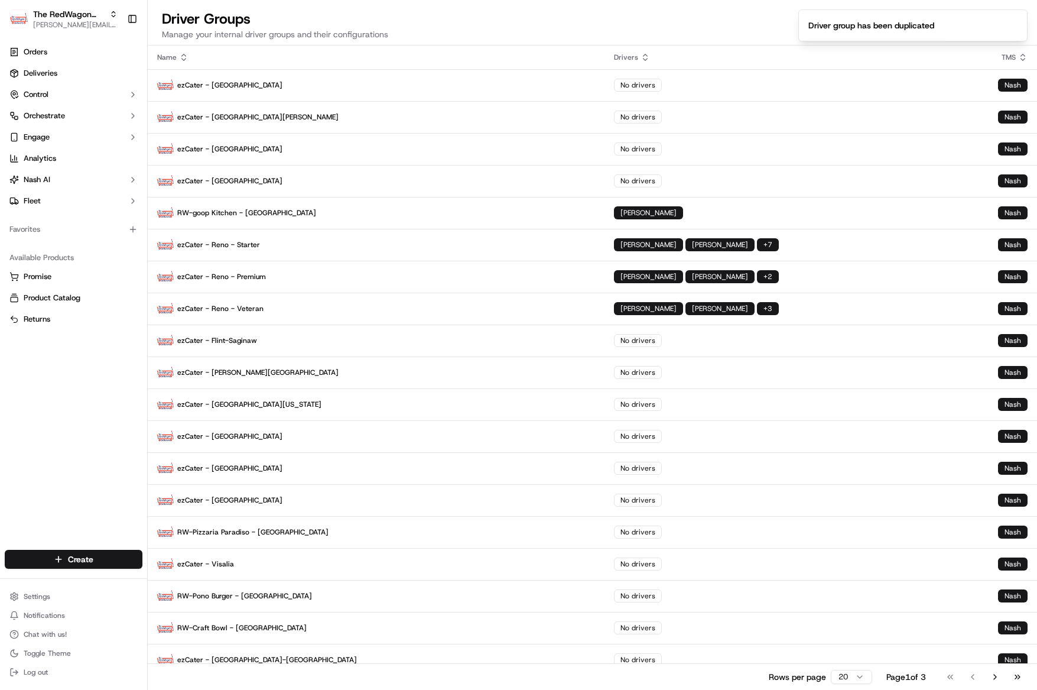
scroll to position [44, 0]
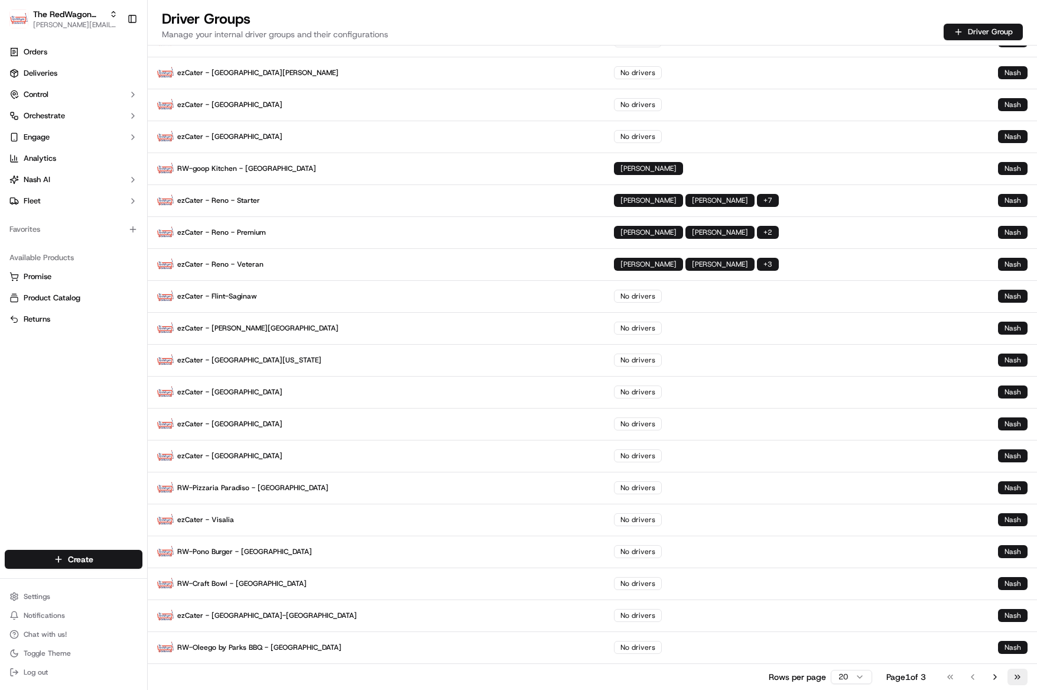
click at [1023, 675] on button "Go to last page" at bounding box center [1017, 676] width 20 height 17
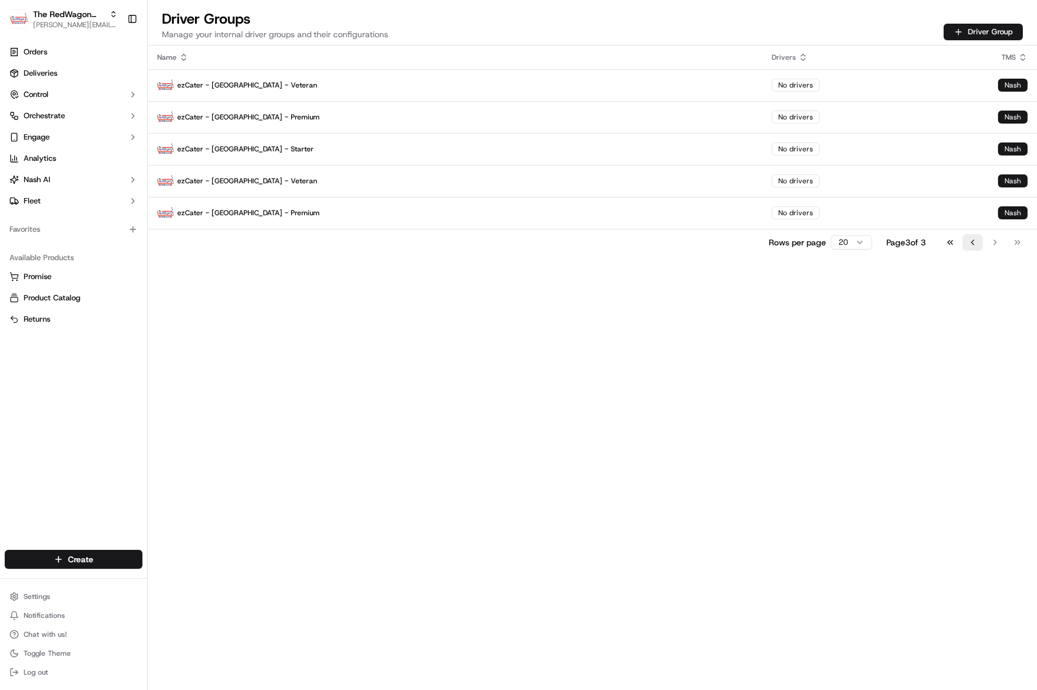
click at [970, 246] on button "Go to previous page" at bounding box center [973, 242] width 20 height 17
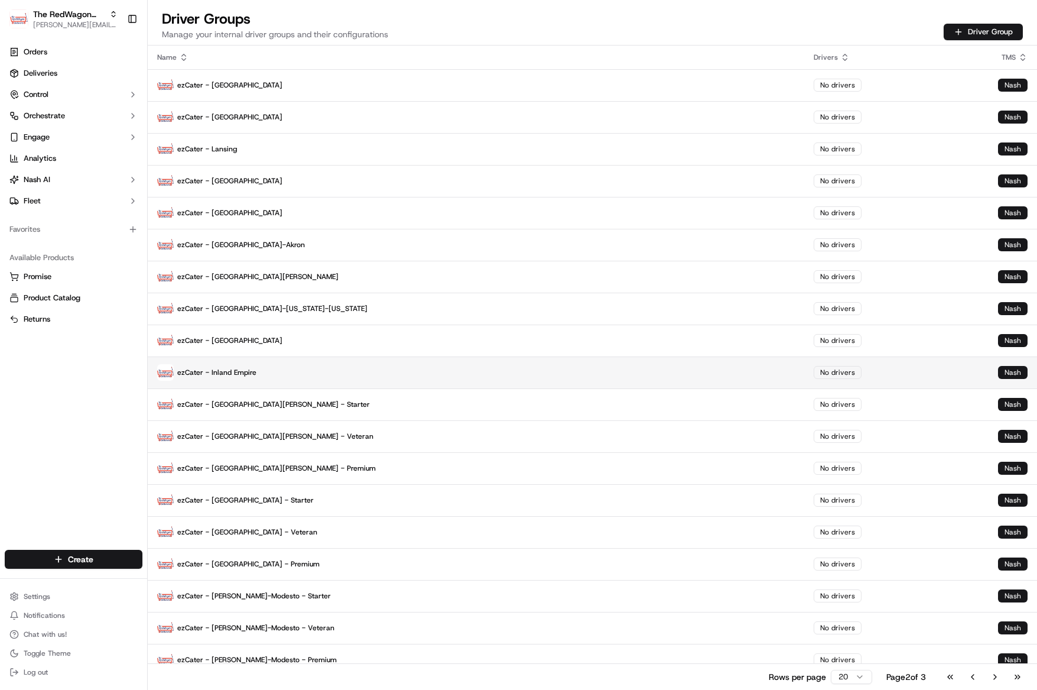
click at [240, 370] on p "ezCater - Inland Empire" at bounding box center [476, 372] width 638 height 17
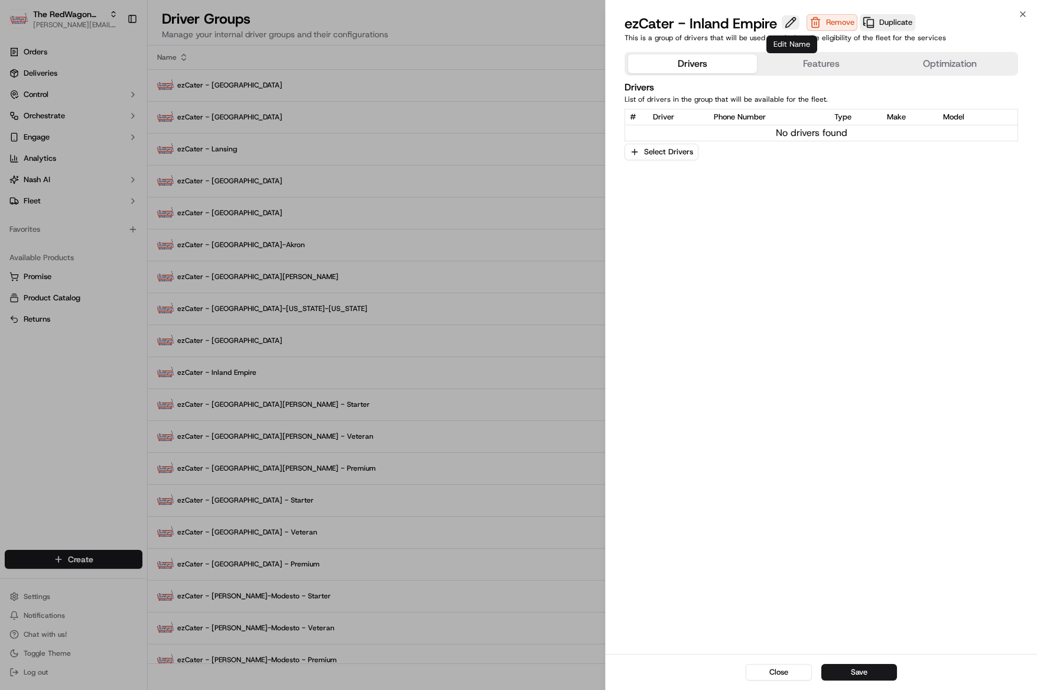
click at [791, 23] on button at bounding box center [791, 22] width 18 height 14
type input "ezCater - Inland Empire - Starter"
click at [872, 675] on button "Save" at bounding box center [859, 672] width 76 height 17
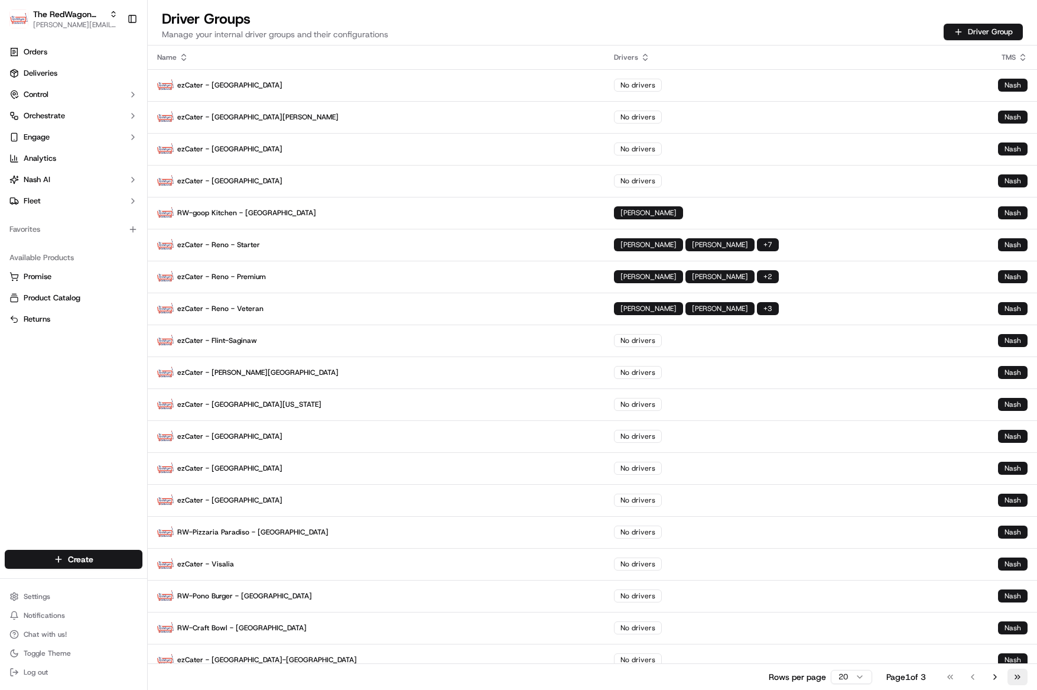
click at [1016, 680] on button "Go to last page" at bounding box center [1017, 676] width 20 height 17
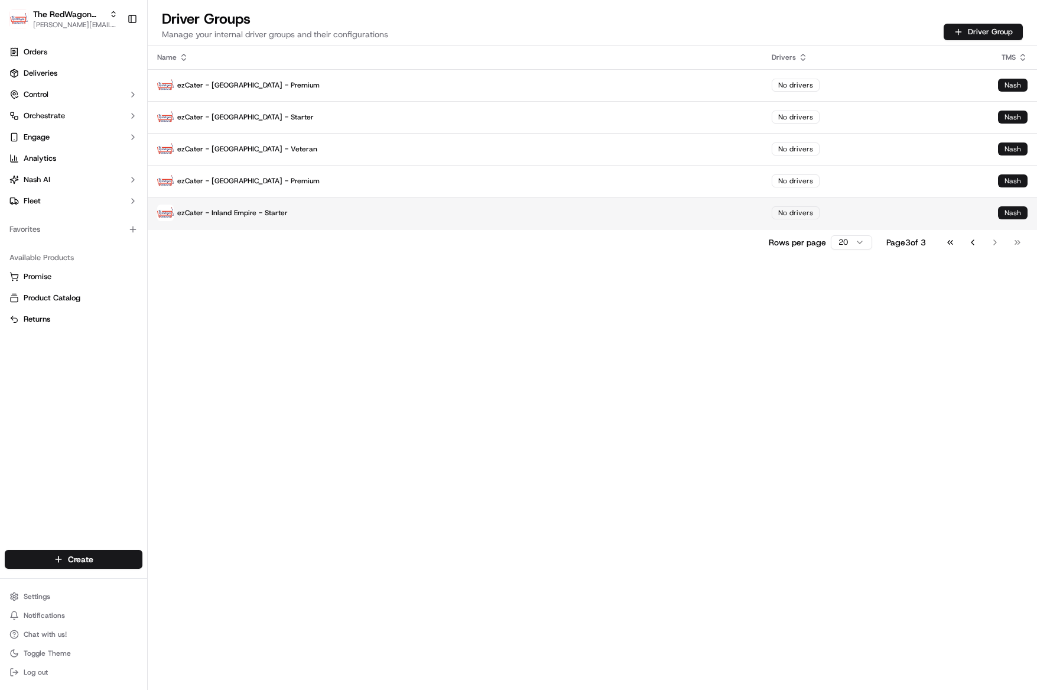
click at [239, 213] on p "ezCater - Inland Empire - Starter" at bounding box center [455, 212] width 596 height 17
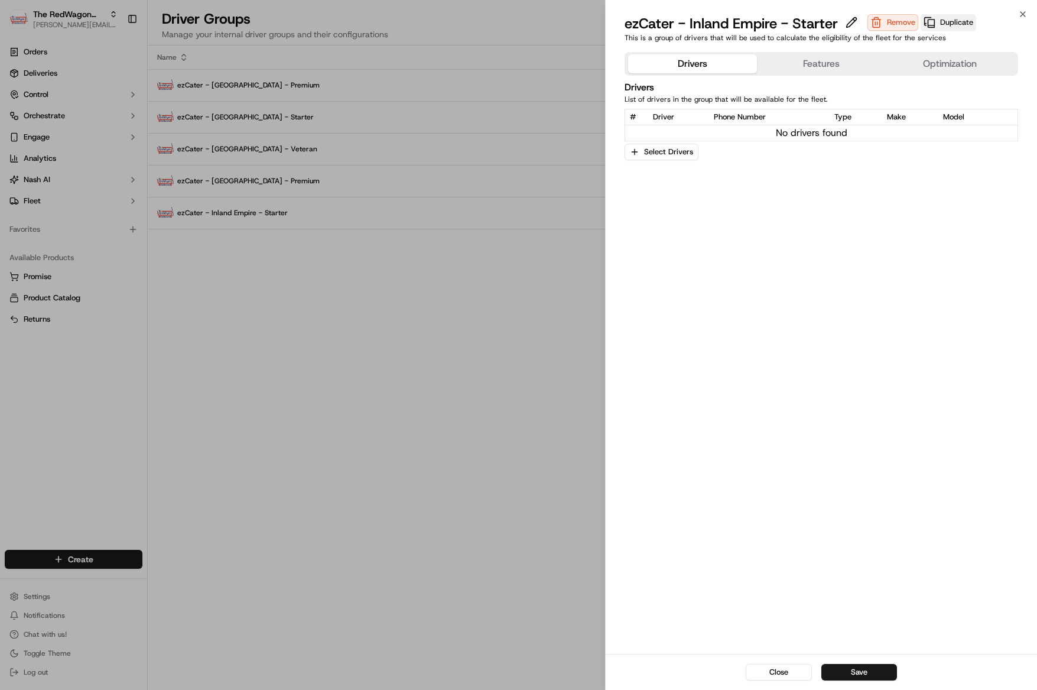
click at [938, 25] on button "Duplicate" at bounding box center [949, 22] width 56 height 17
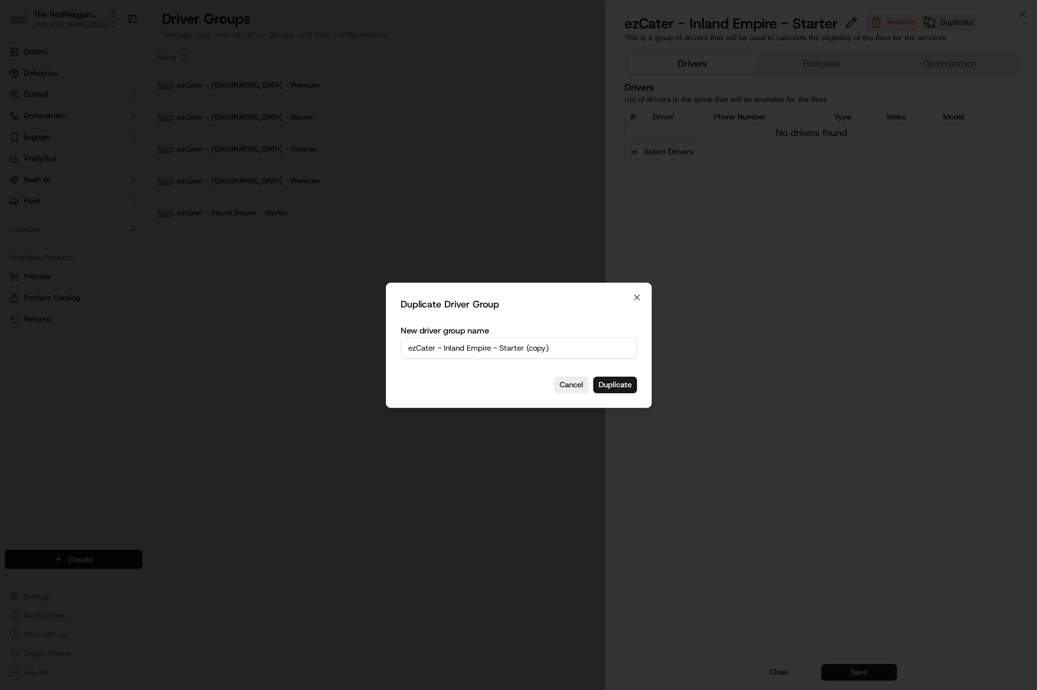
click at [526, 350] on input "ezCater - Inland Empire - Starter (copy)" at bounding box center [519, 347] width 236 height 21
drag, startPoint x: 499, startPoint y: 349, endPoint x: 630, endPoint y: 340, distance: 131.4
click at [630, 340] on input "ezCater - Inland Empire - Starter (copy)" at bounding box center [519, 347] width 236 height 21
click at [590, 349] on input "ezCater - Inland Empire - Starter (copy)" at bounding box center [519, 347] width 236 height 21
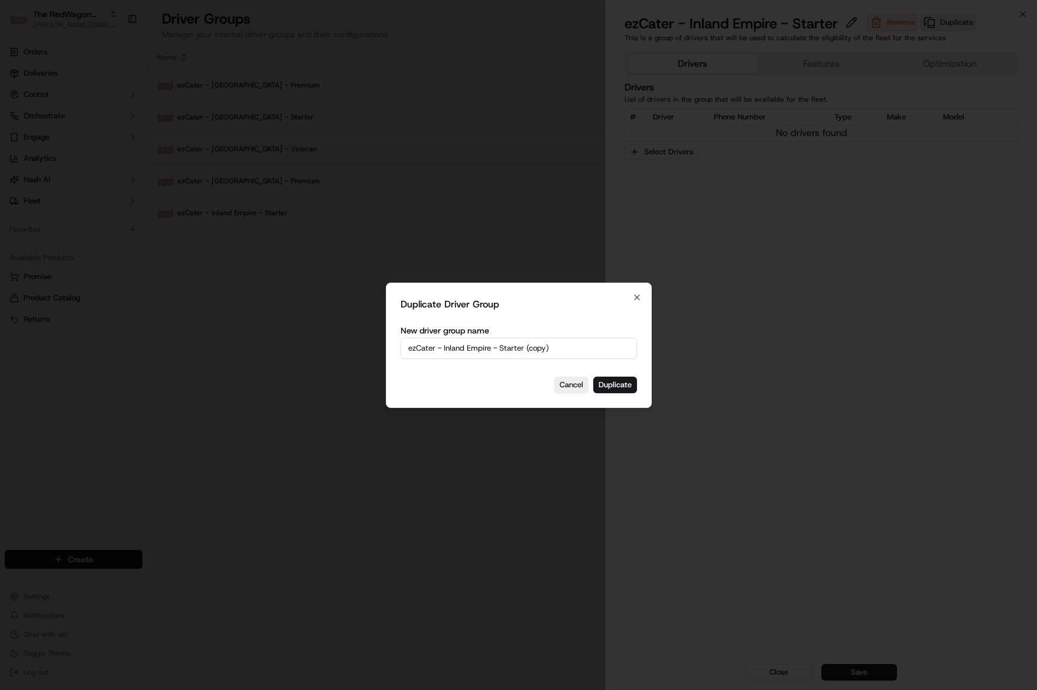
drag, startPoint x: 577, startPoint y: 349, endPoint x: 500, endPoint y: 349, distance: 76.8
click at [500, 349] on input "ezCater - Inland Empire - Starter (copy)" at bounding box center [519, 347] width 236 height 21
type input "ezCater - Inland Empire - Veteran"
click at [617, 383] on button "Duplicate" at bounding box center [615, 384] width 44 height 17
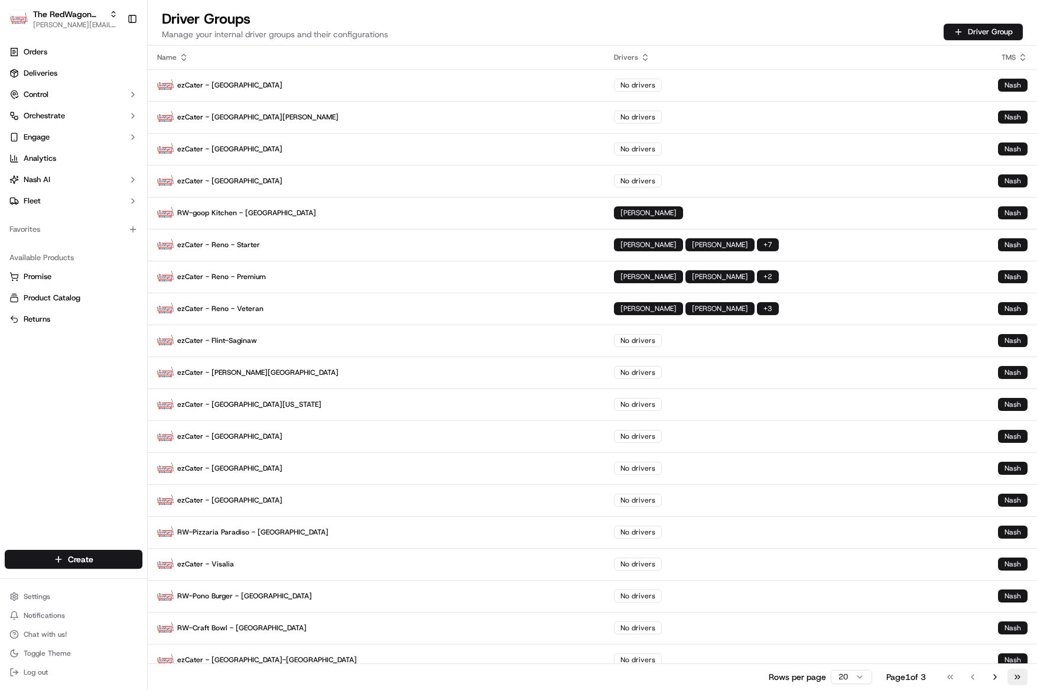
click at [1016, 672] on button "Go to last page" at bounding box center [1017, 676] width 20 height 17
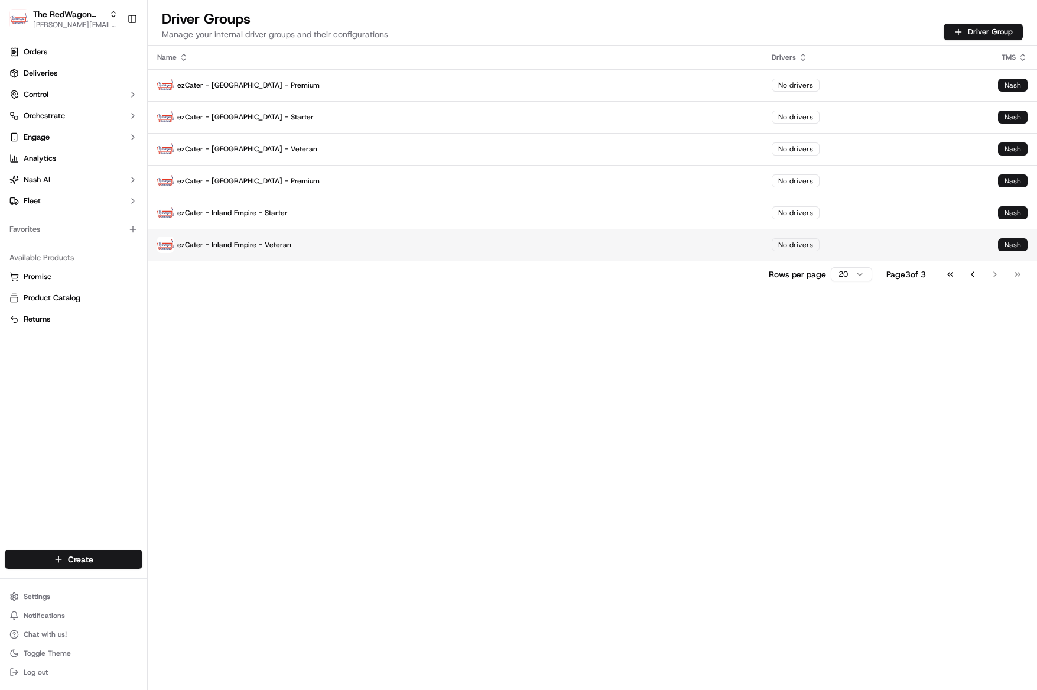
click at [286, 251] on p "ezCater - Inland Empire - Veteran" at bounding box center [455, 244] width 596 height 17
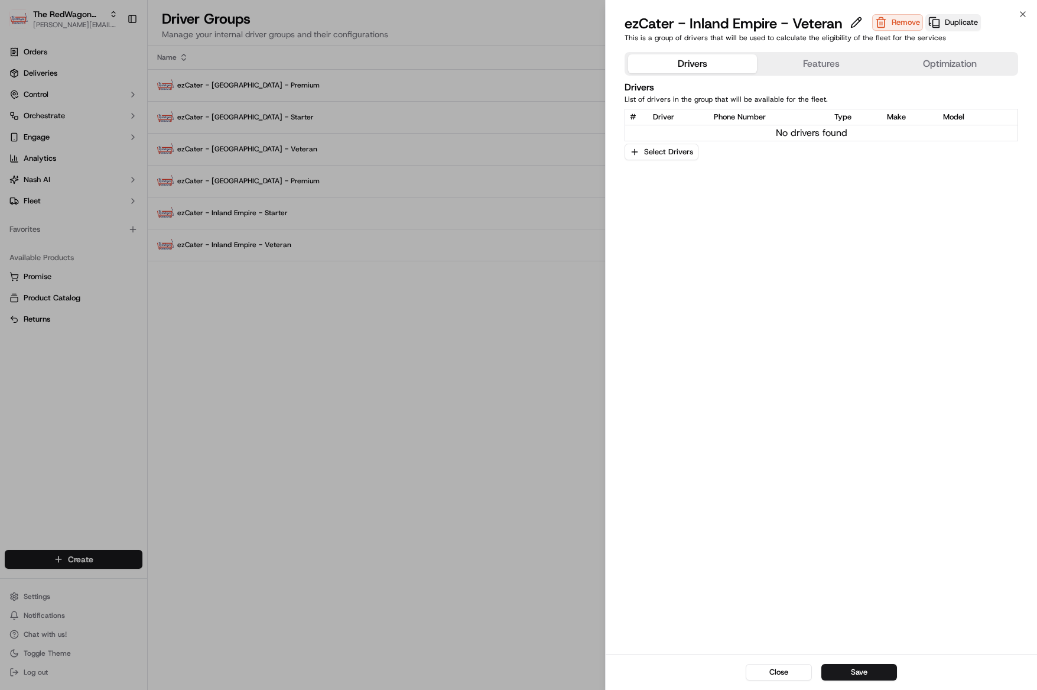
click at [961, 28] on button "Duplicate" at bounding box center [953, 22] width 56 height 17
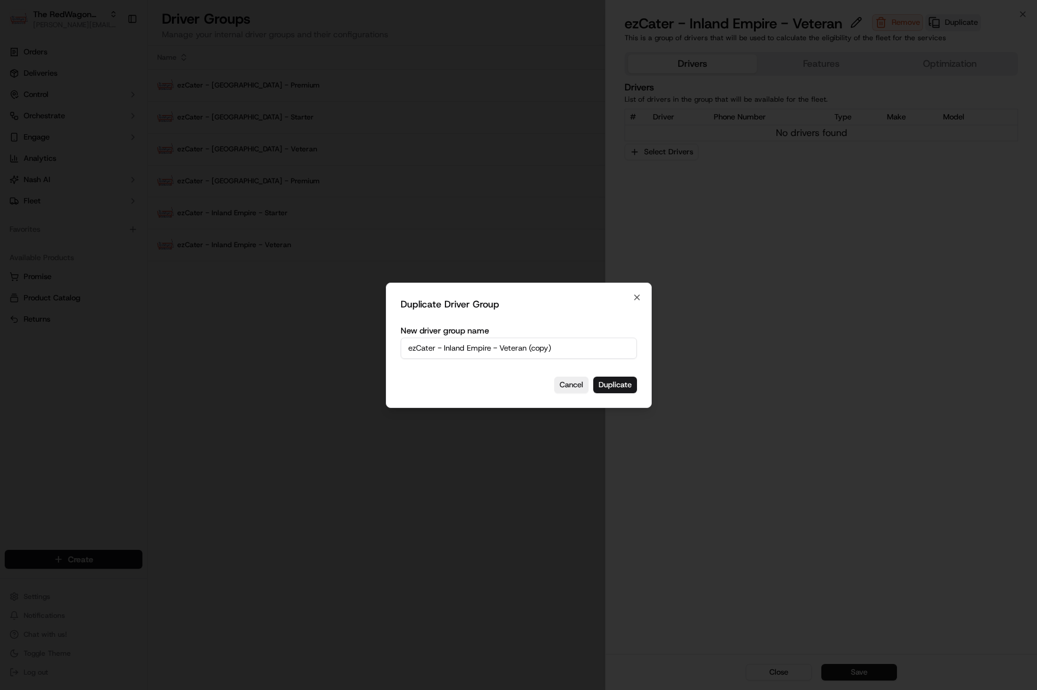
drag, startPoint x: 551, startPoint y: 350, endPoint x: 531, endPoint y: 351, distance: 20.7
click at [551, 350] on input "ezCater - Inland Empire - Veteran (copy)" at bounding box center [519, 347] width 236 height 21
drag, startPoint x: 500, startPoint y: 347, endPoint x: 587, endPoint y: 349, distance: 87.5
click at [587, 349] on input "ezCater - Inland Empire - Veteran (copy)" at bounding box center [519, 347] width 236 height 21
type input "ezCater - Inland Empire - Premium"
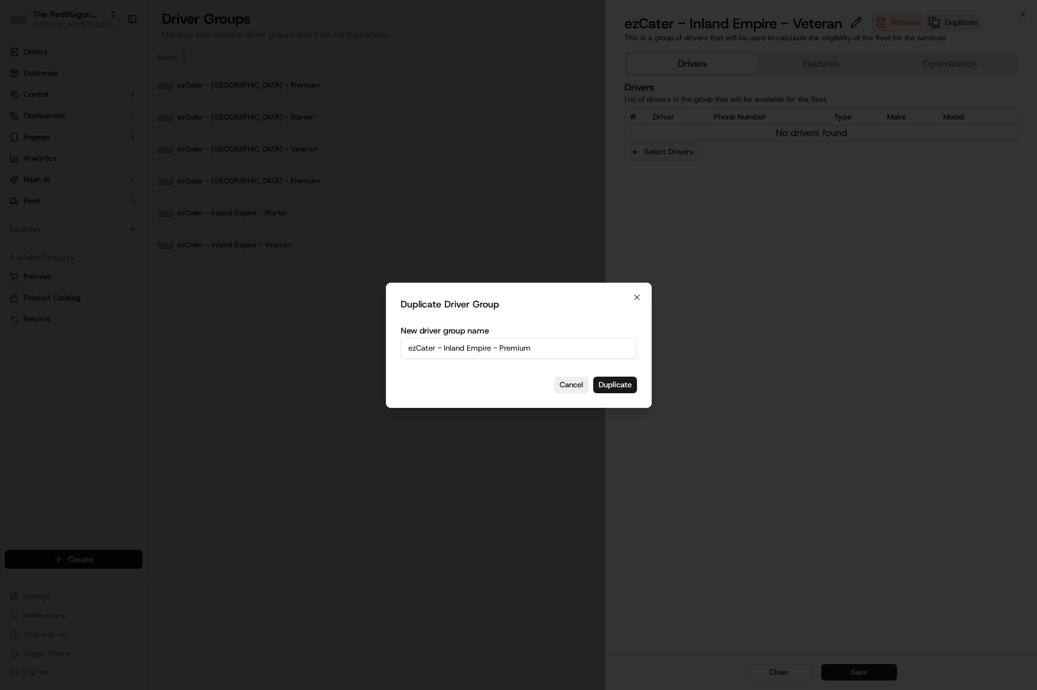
click at [638, 383] on div "Duplicate Driver Group New driver group name ezCater - Inland Empire - Premium …" at bounding box center [519, 344] width 266 height 125
click at [632, 386] on button "Duplicate" at bounding box center [615, 384] width 44 height 17
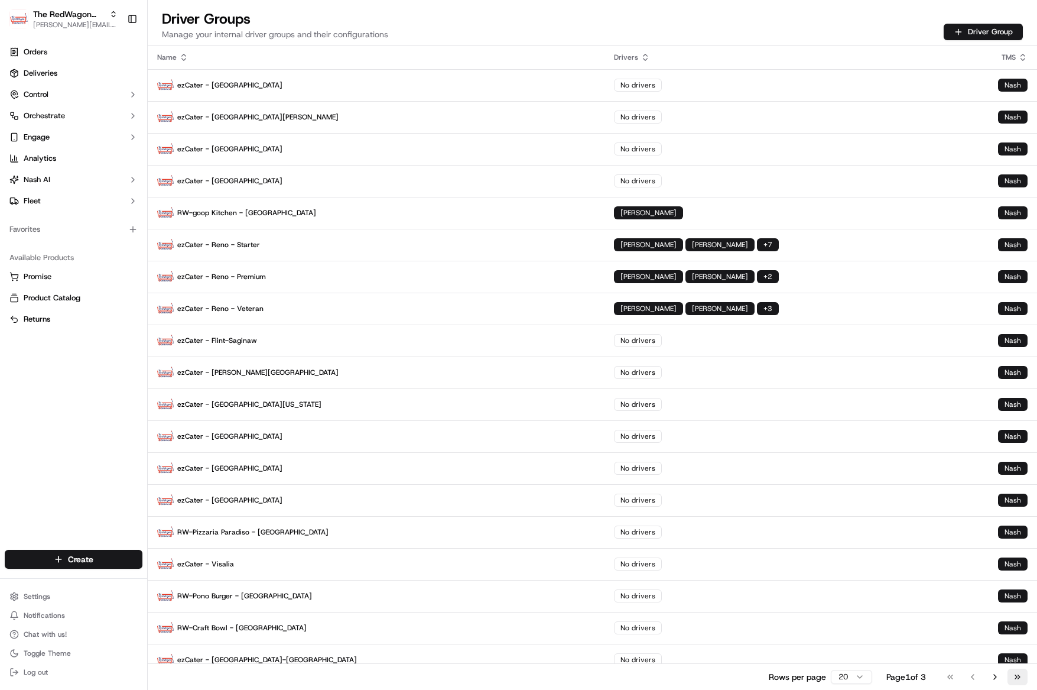
click at [1015, 675] on button "Go to last page" at bounding box center [1017, 676] width 20 height 17
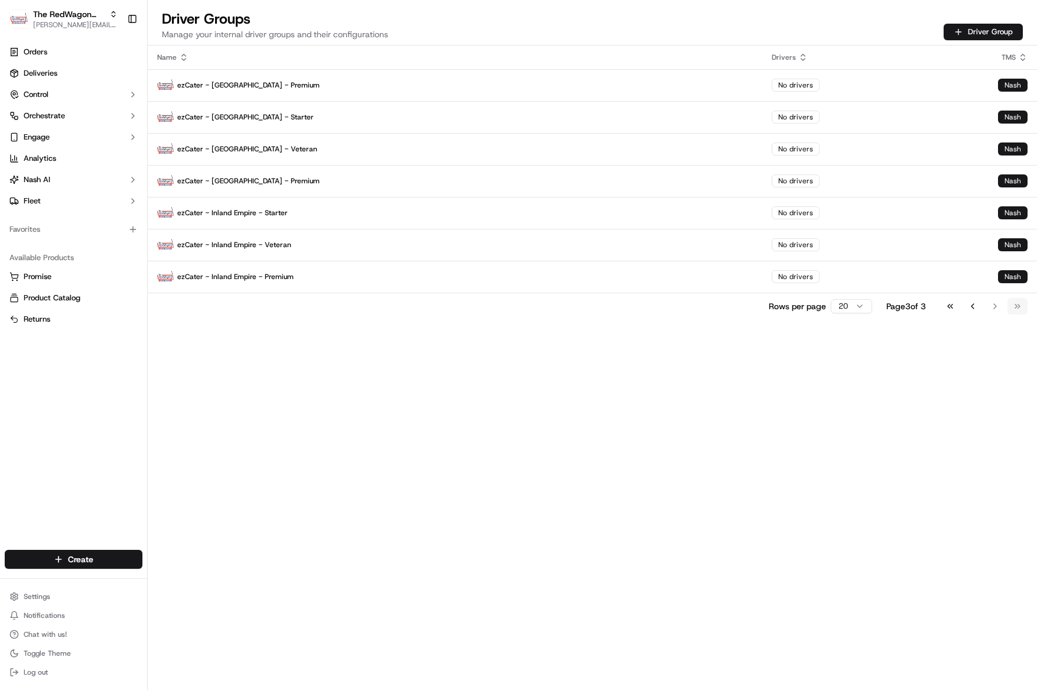
click at [1015, 675] on div "Name Drivers TMS ezCater - Grand Rapids - Premium No drivers Nash ezCater - Mon…" at bounding box center [592, 367] width 889 height 644
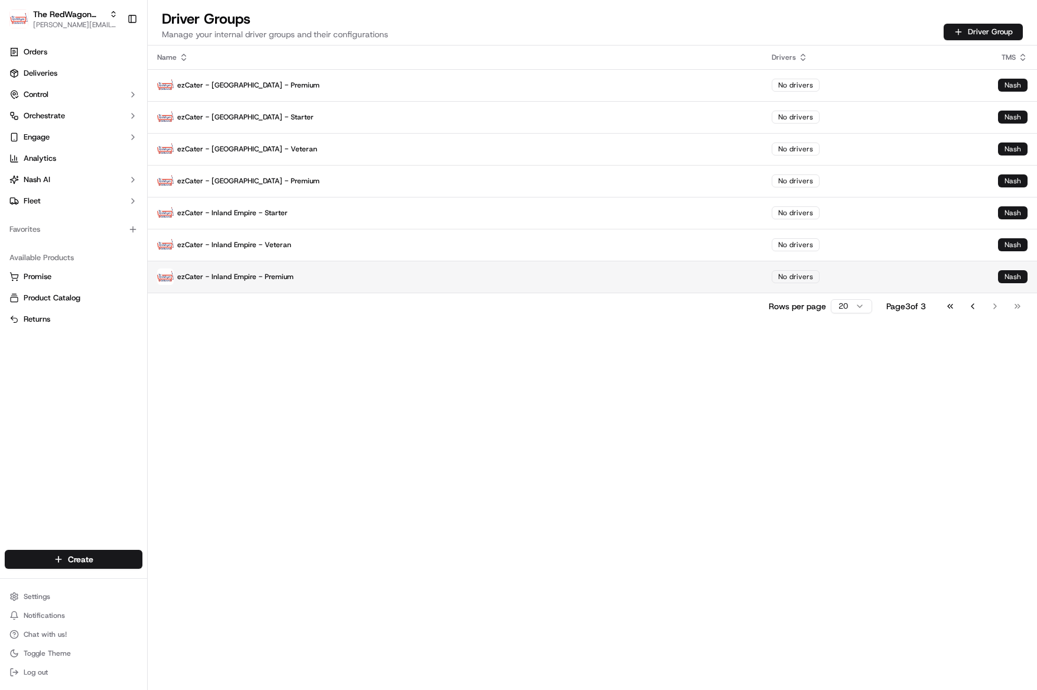
click at [264, 286] on td "ezCater - Inland Empire - Premium" at bounding box center [455, 277] width 615 height 32
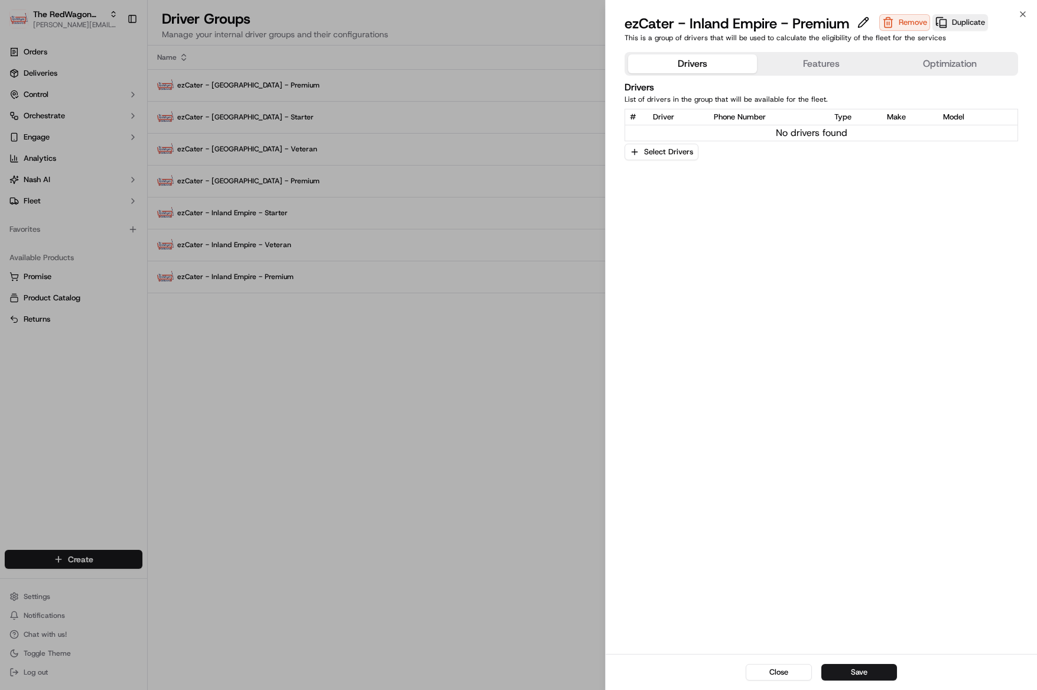
click at [814, 68] on button "Features" at bounding box center [821, 63] width 129 height 19
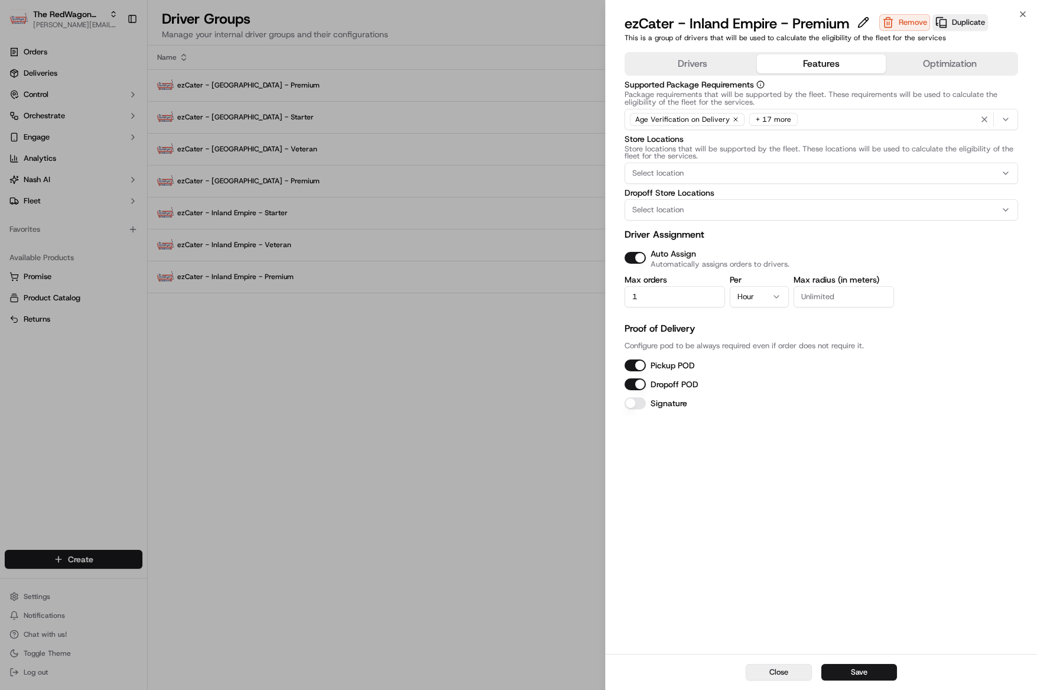
click at [784, 672] on button "Close" at bounding box center [779, 672] width 66 height 17
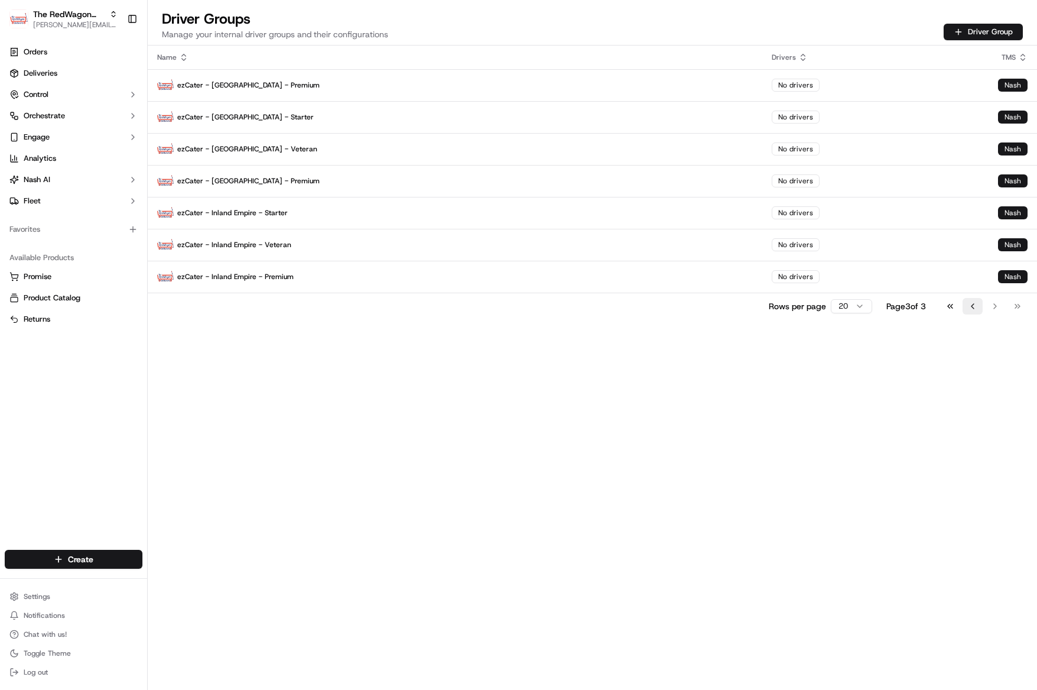
click at [975, 305] on button "Go to previous page" at bounding box center [973, 306] width 20 height 17
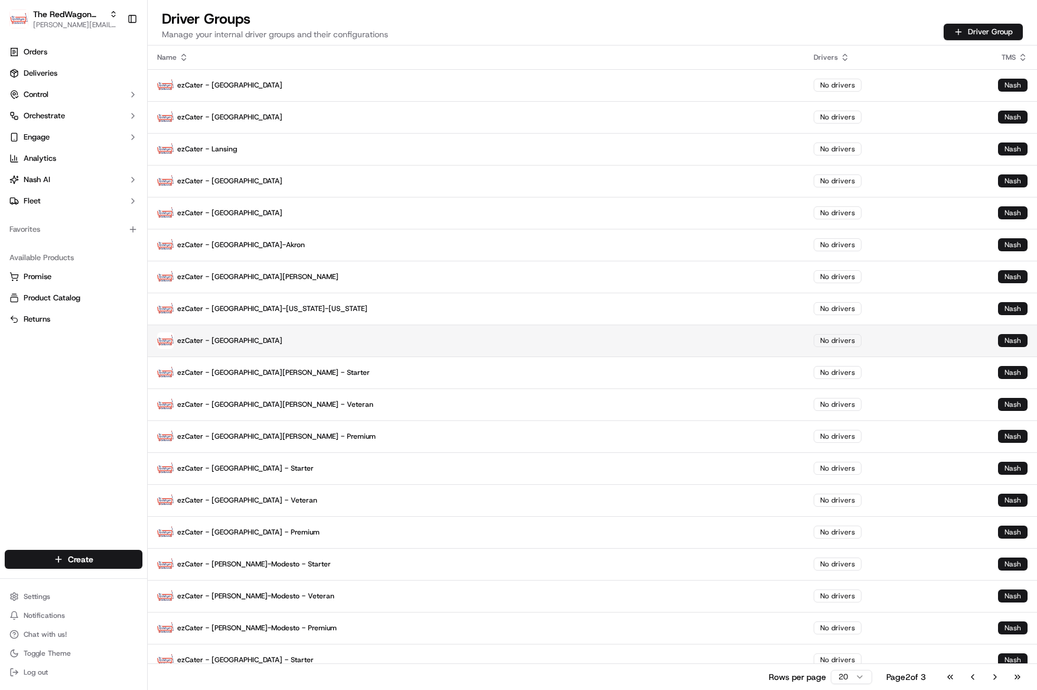
click at [231, 344] on p "ezCater - Boston" at bounding box center [476, 340] width 638 height 17
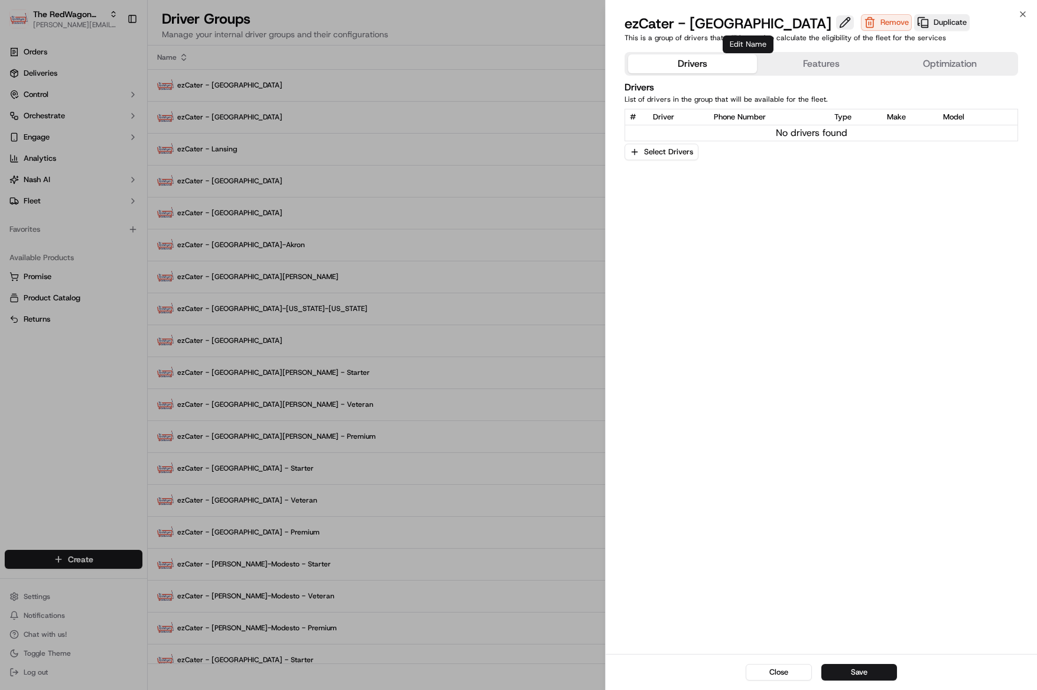
click at [836, 26] on button at bounding box center [845, 22] width 18 height 14
type input "ezCater - [GEOGRAPHIC_DATA] - Starter"
click at [849, 556] on div "Drivers Features Optimization Drivers List of drivers in the group that will be…" at bounding box center [821, 350] width 431 height 606
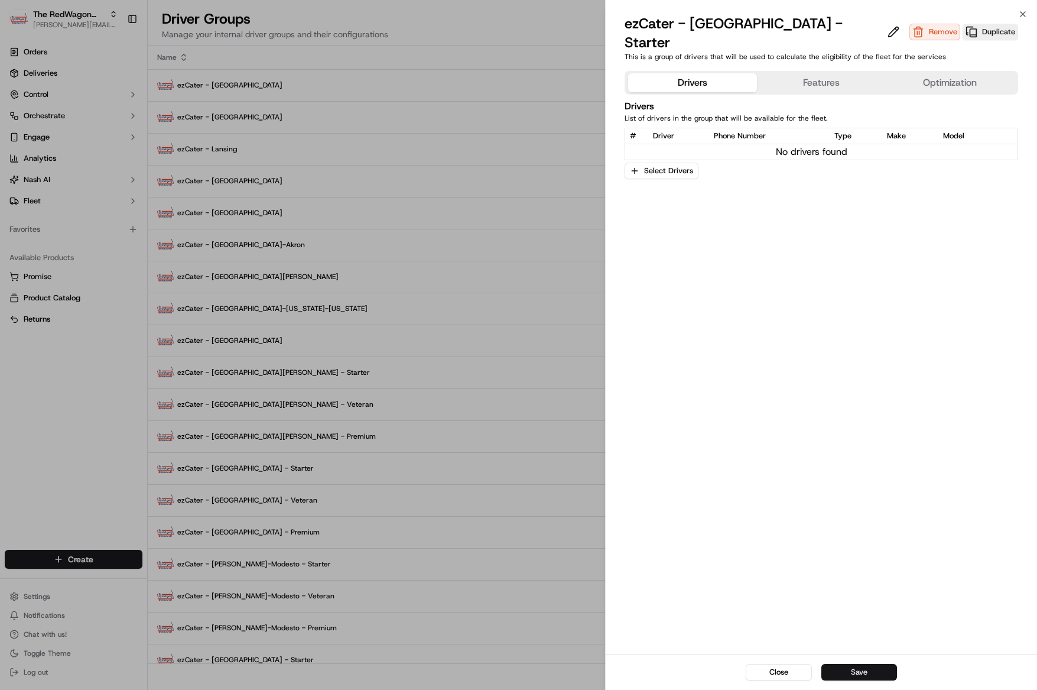
click at [879, 669] on button "Save" at bounding box center [859, 672] width 76 height 17
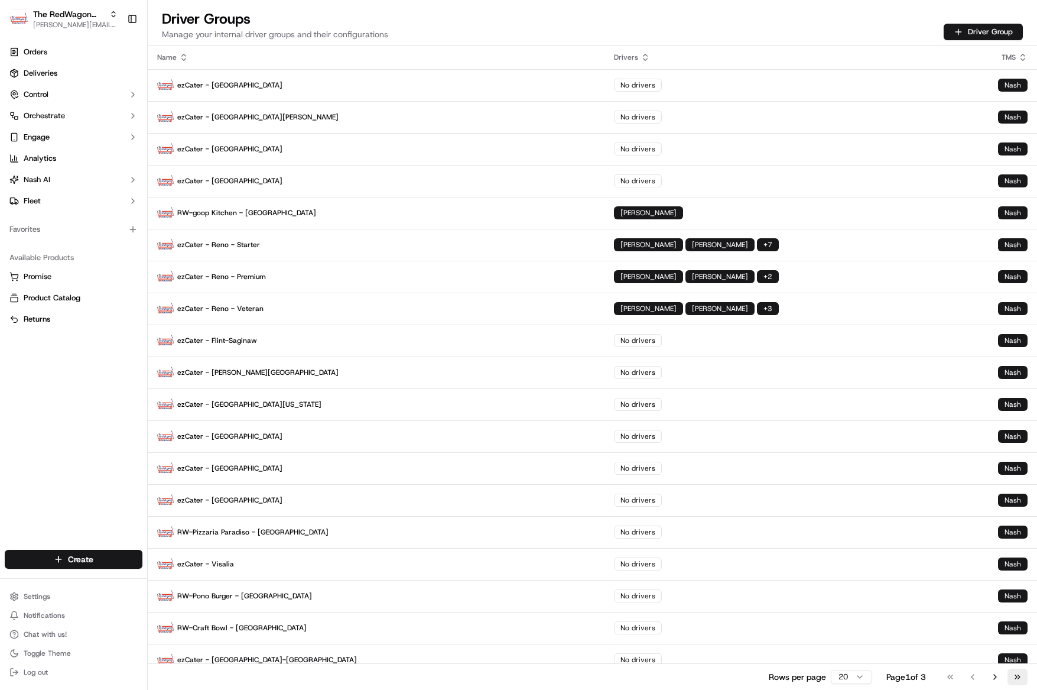
click at [1012, 675] on button "Go to last page" at bounding box center [1017, 676] width 20 height 17
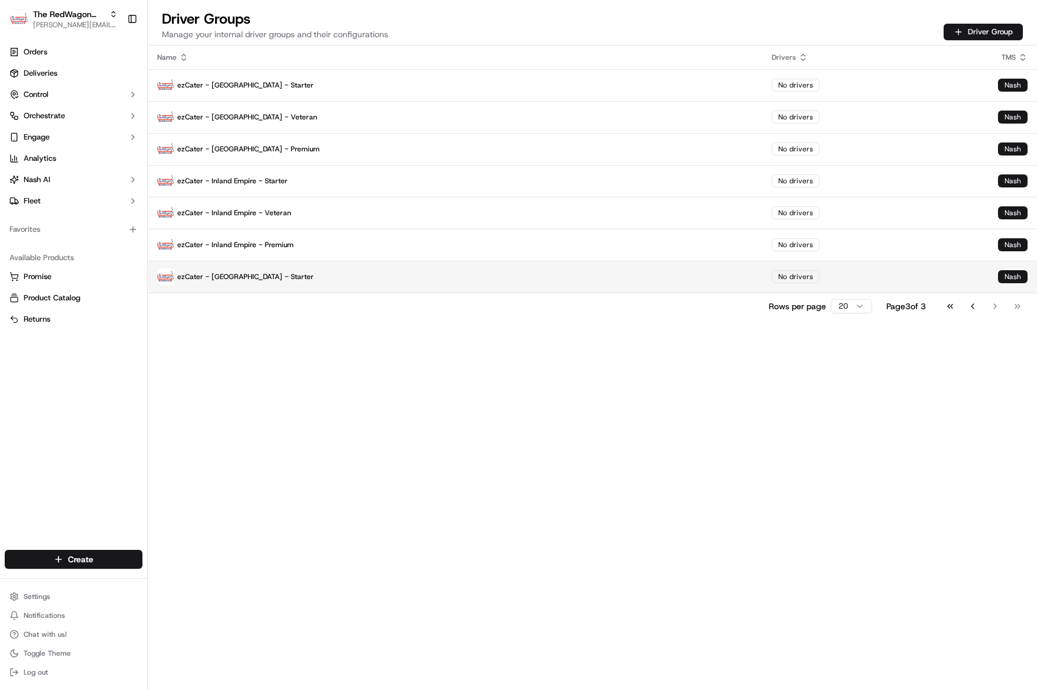
click at [225, 275] on p "ezCater - [GEOGRAPHIC_DATA] - Starter" at bounding box center [455, 276] width 596 height 17
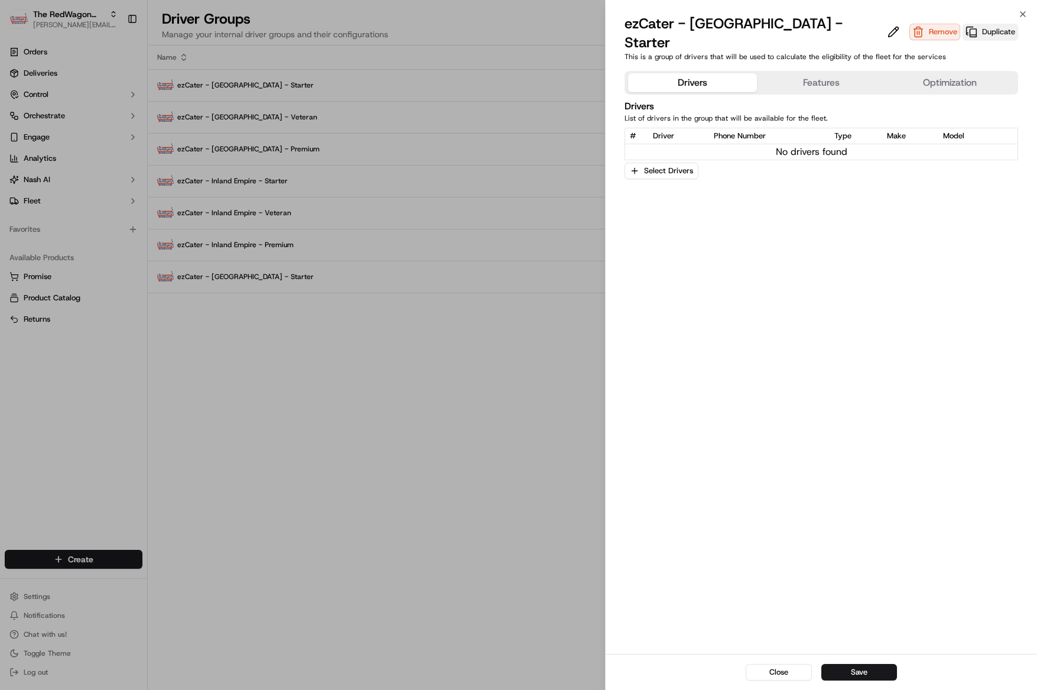
click at [963, 24] on button "Duplicate" at bounding box center [991, 32] width 56 height 17
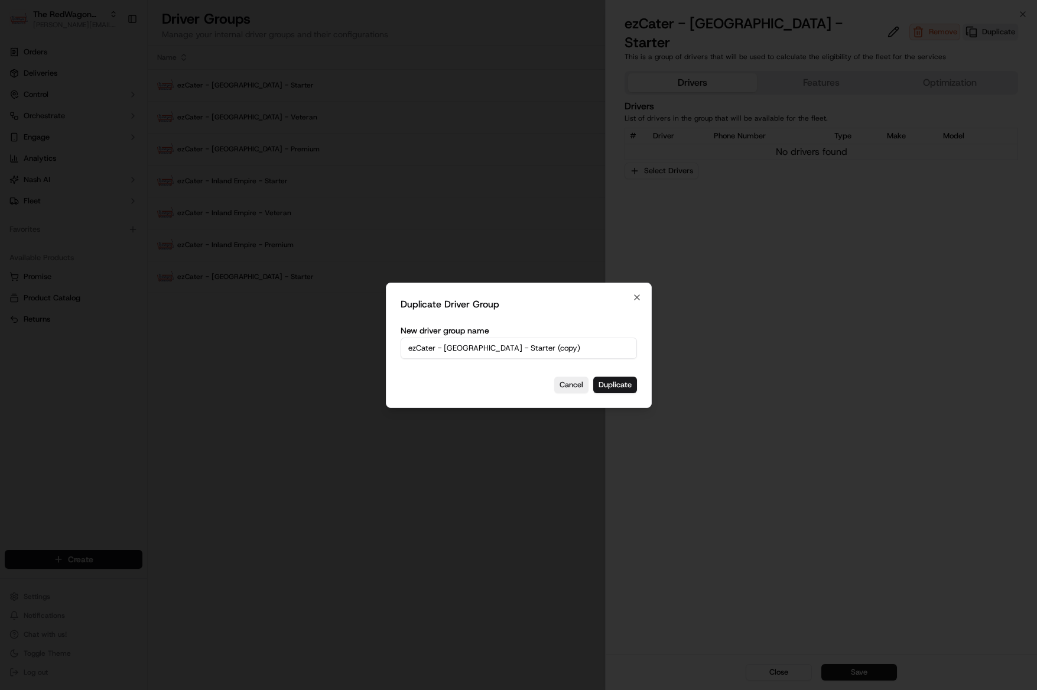
drag, startPoint x: 506, startPoint y: 347, endPoint x: 480, endPoint y: 350, distance: 26.7
click at [505, 348] on input "ezCater - Boston - Starter (copy)" at bounding box center [519, 347] width 236 height 21
drag, startPoint x: 476, startPoint y: 349, endPoint x: 596, endPoint y: 349, distance: 120.0
click at [596, 349] on input "ezCater - Boston - Starter (copy)" at bounding box center [519, 347] width 236 height 21
type input "ezCater - [GEOGRAPHIC_DATA] - Veteran"
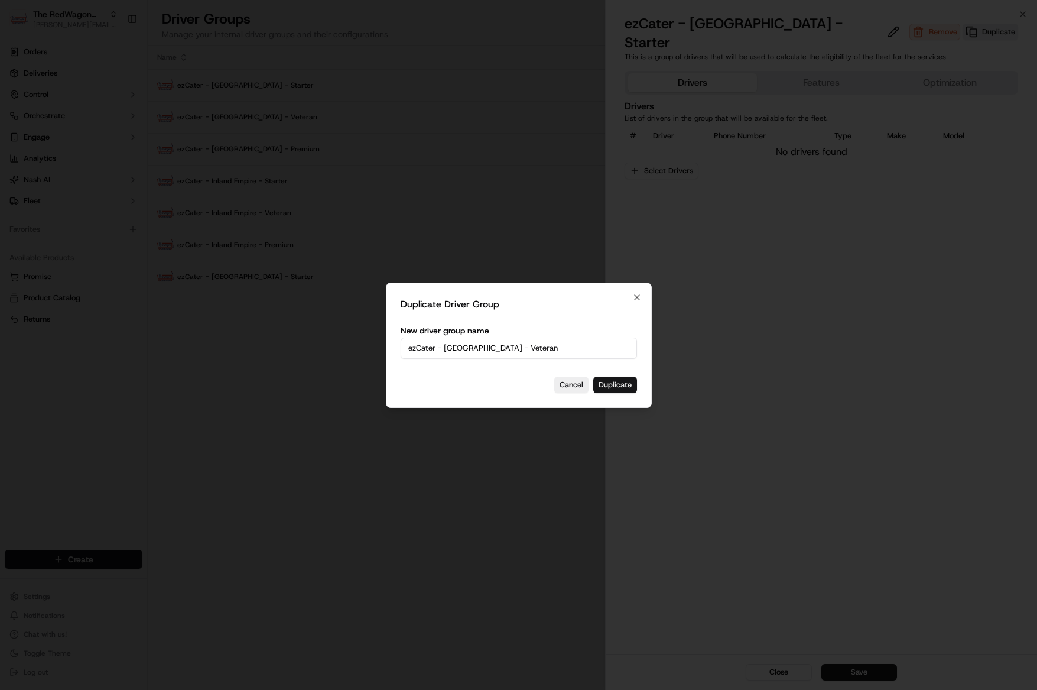
click at [620, 382] on button "Duplicate" at bounding box center [615, 384] width 44 height 17
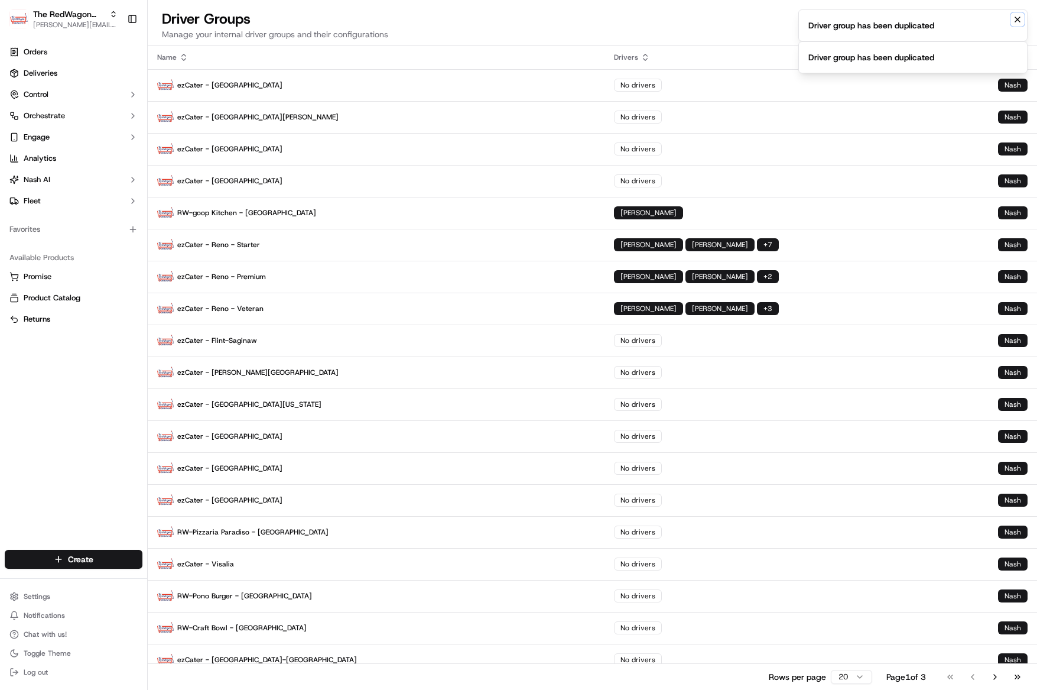
click at [1018, 22] on icon "Notifications (F8)" at bounding box center [1017, 19] width 9 height 9
click at [1020, 673] on button "Go to last page" at bounding box center [1017, 676] width 20 height 17
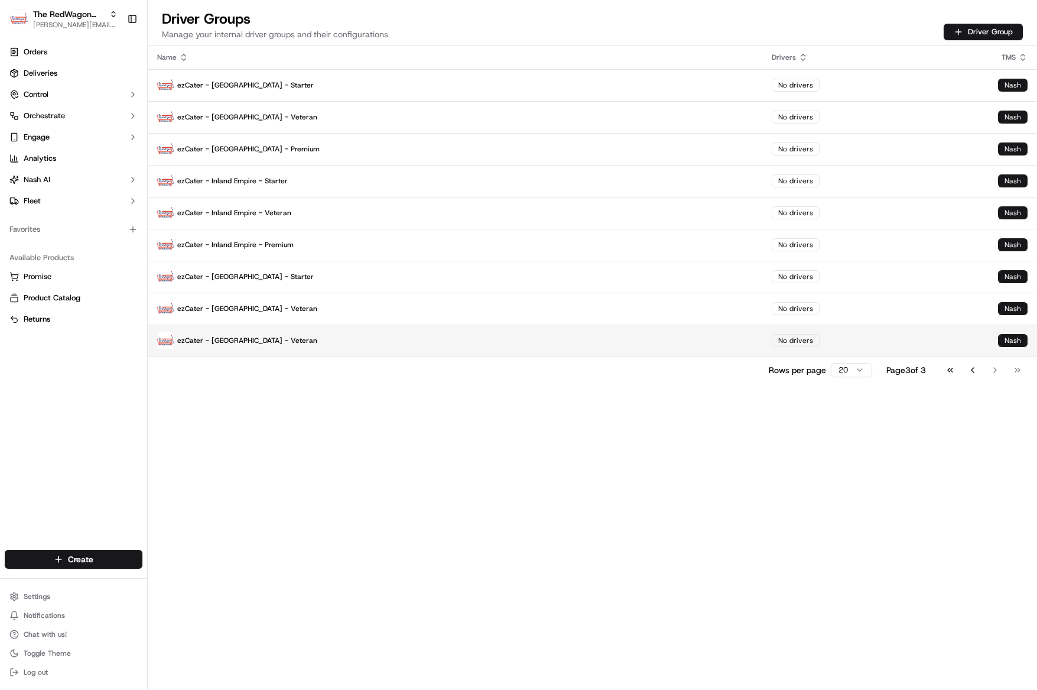
click at [297, 339] on p "ezCater - [GEOGRAPHIC_DATA] - Veteran" at bounding box center [455, 340] width 596 height 17
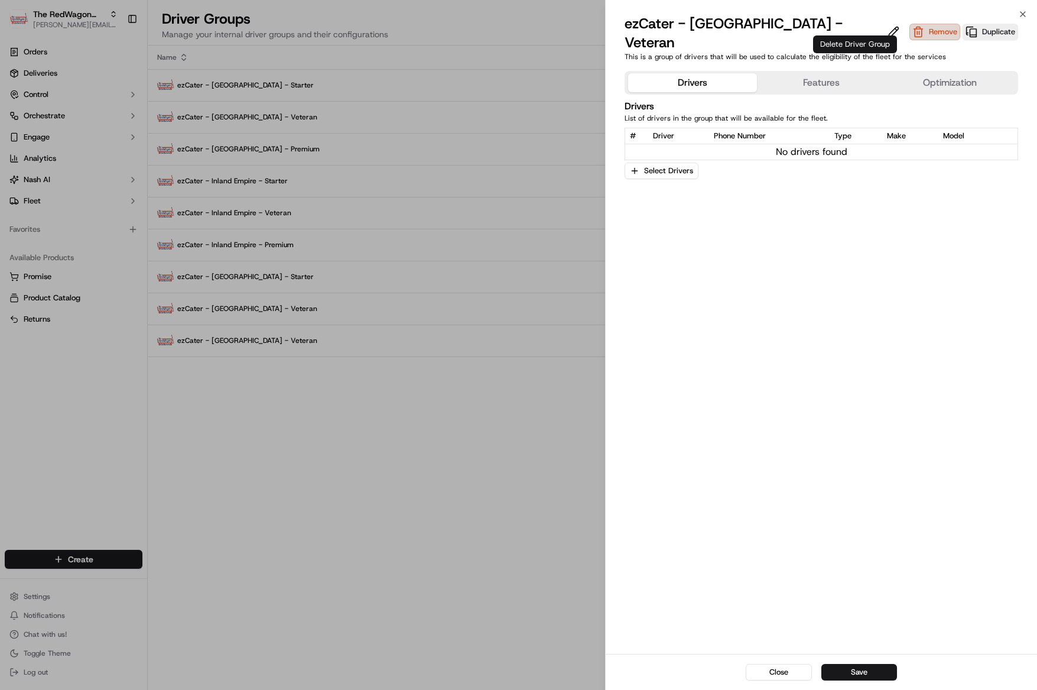
click at [909, 25] on button "Remove" at bounding box center [934, 32] width 51 height 17
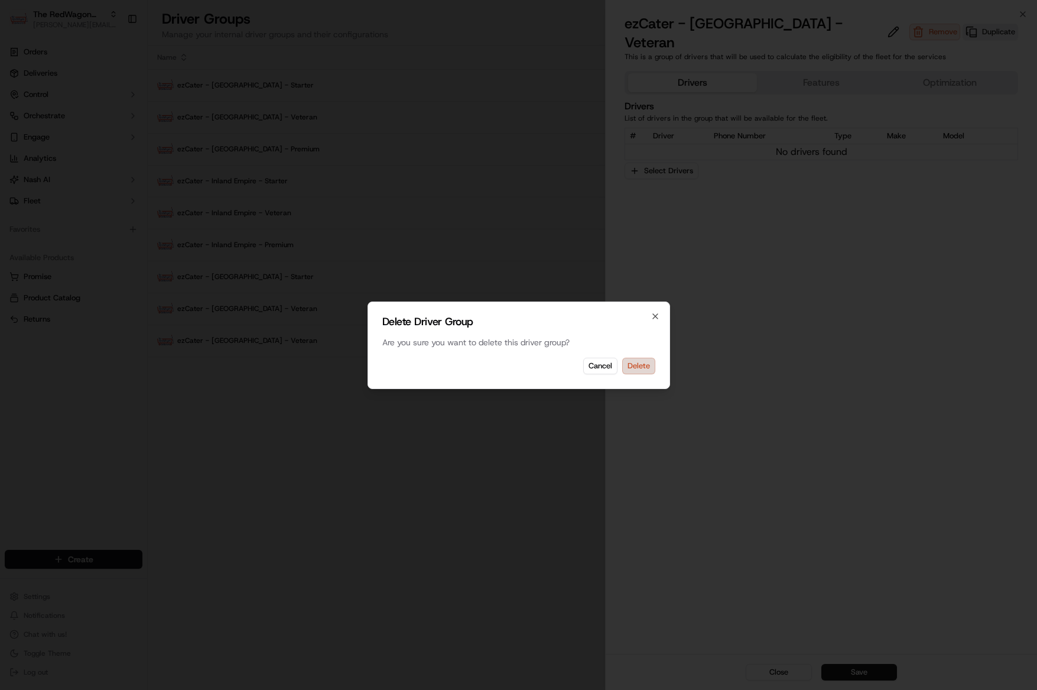
click at [640, 370] on button "Delete" at bounding box center [638, 365] width 33 height 17
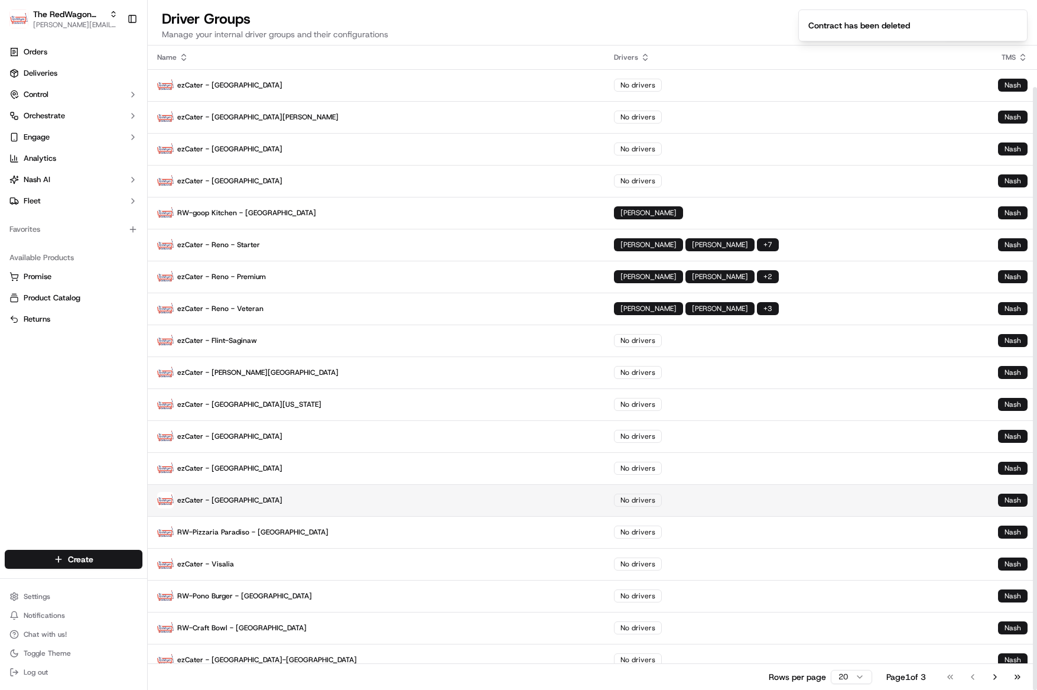
scroll to position [44, 0]
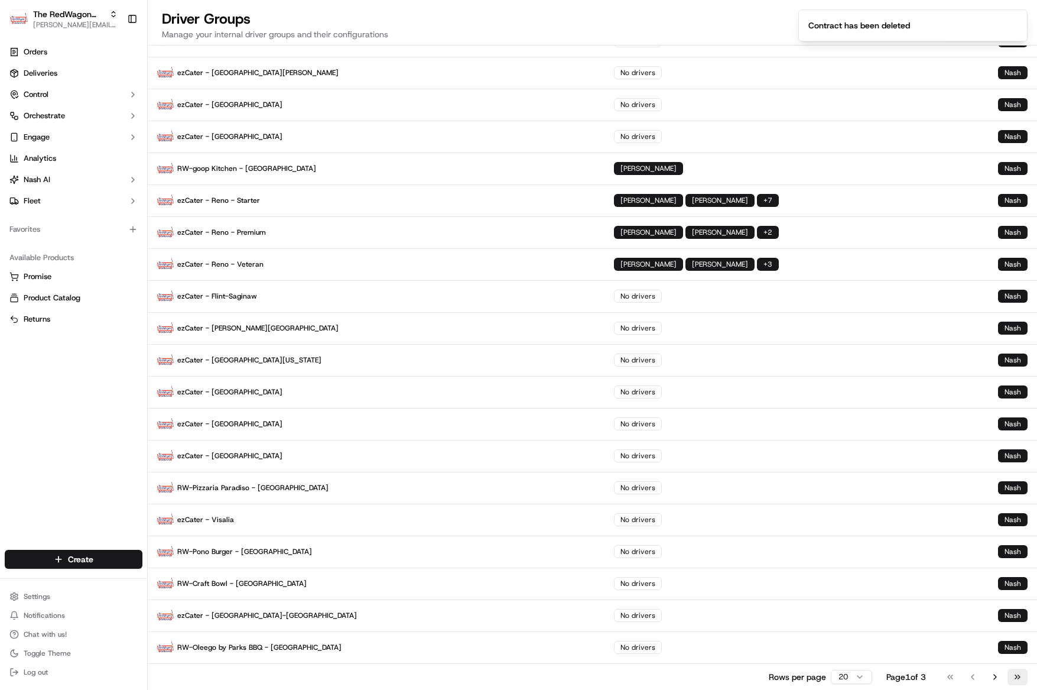
drag, startPoint x: 1018, startPoint y: 675, endPoint x: 596, endPoint y: 600, distance: 428.6
click at [1018, 675] on button "Go to last page" at bounding box center [1017, 676] width 20 height 17
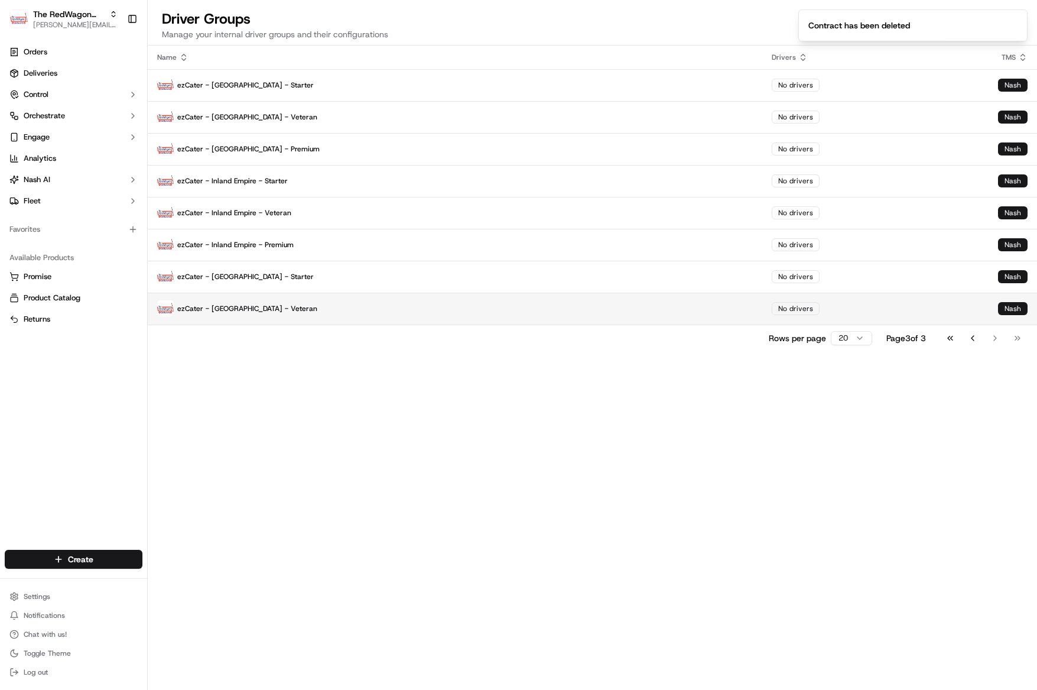
click at [269, 311] on p "ezCater - [GEOGRAPHIC_DATA] - Veteran" at bounding box center [455, 308] width 596 height 17
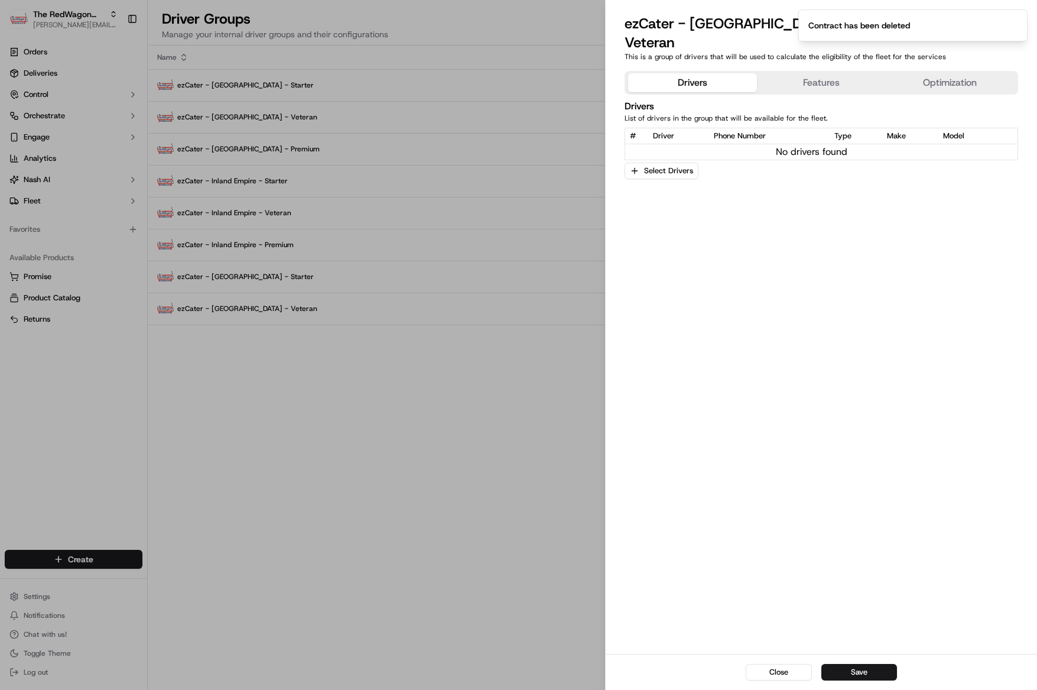
click at [928, 99] on h4 "Drivers" at bounding box center [822, 106] width 394 height 14
click at [1007, 6] on div "Close ezCater - Boston - Veteran Remove Duplicate This is a group of drivers th…" at bounding box center [821, 345] width 432 height 690
drag, startPoint x: 1009, startPoint y: 3, endPoint x: 935, endPoint y: 74, distance: 102.0
click at [1007, 5] on div "Close ezCater - Boston - Veteran Remove Duplicate This is a group of drivers th…" at bounding box center [821, 345] width 432 height 690
click at [742, 243] on div "Drivers Features Optimization Drivers List of drivers in the group that will be…" at bounding box center [821, 359] width 431 height 587
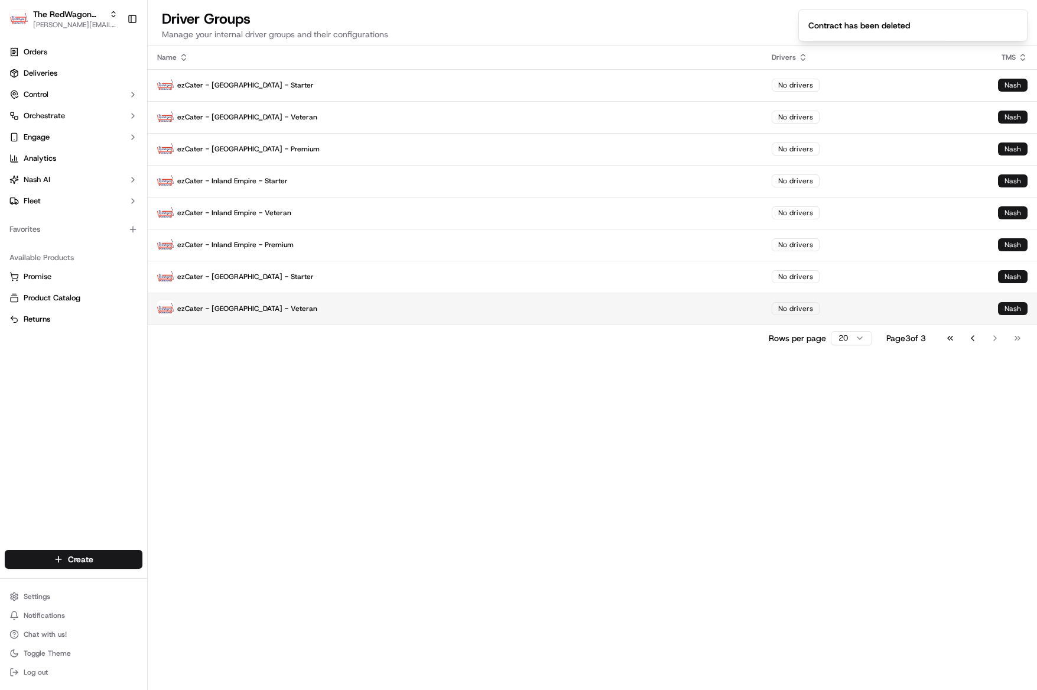
click at [256, 314] on p "ezCater - [GEOGRAPHIC_DATA] - Veteran" at bounding box center [455, 308] width 596 height 17
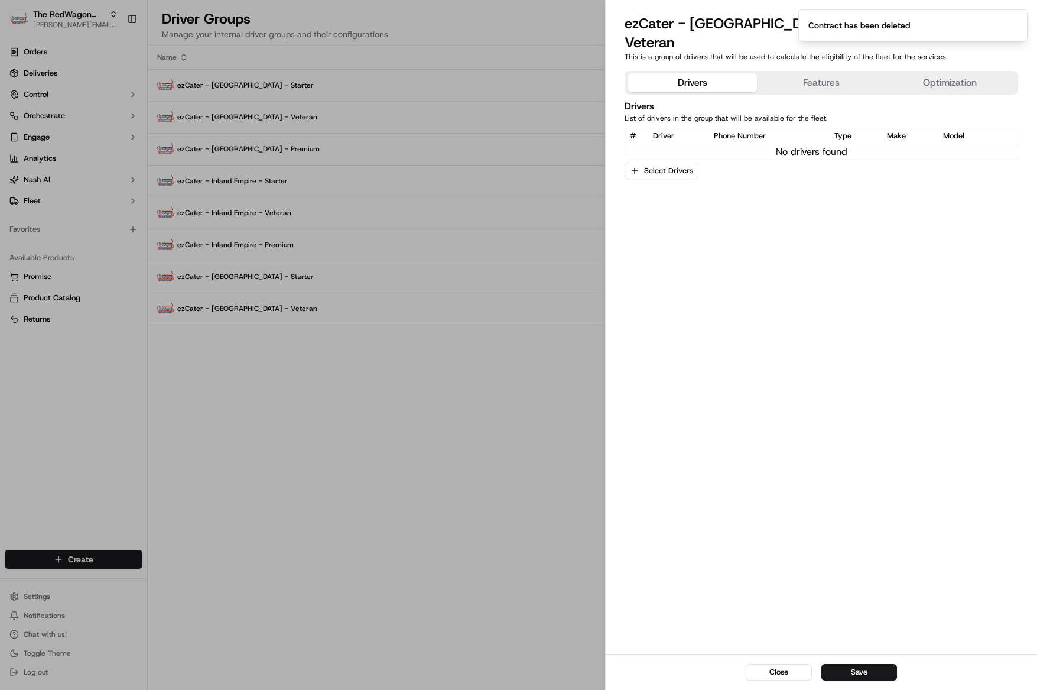
click at [800, 75] on div "Drivers Features Optimization" at bounding box center [822, 83] width 394 height 24
click at [804, 73] on button "Features" at bounding box center [821, 82] width 129 height 19
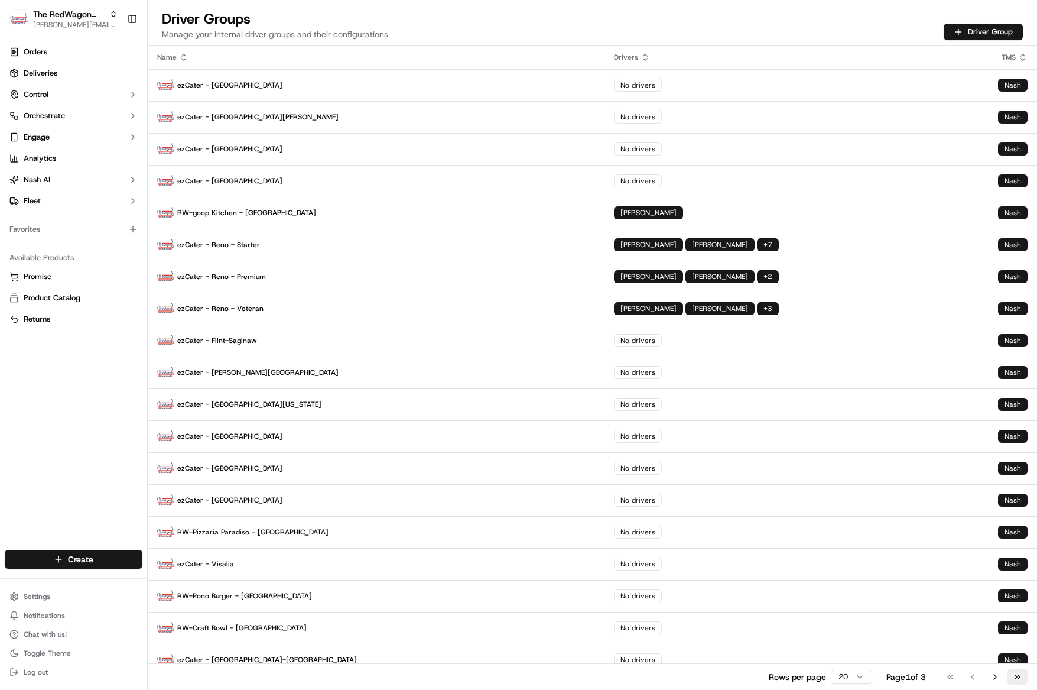
click at [1019, 680] on button "Go to last page" at bounding box center [1017, 676] width 20 height 17
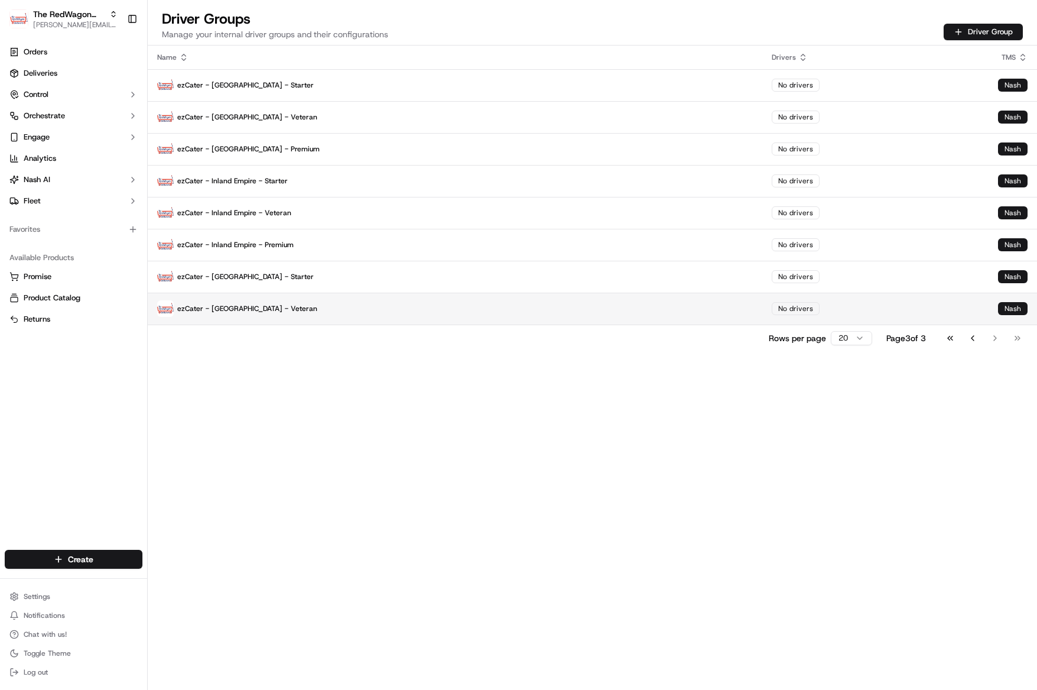
click at [264, 307] on p "ezCater - [GEOGRAPHIC_DATA] - Veteran" at bounding box center [455, 308] width 596 height 17
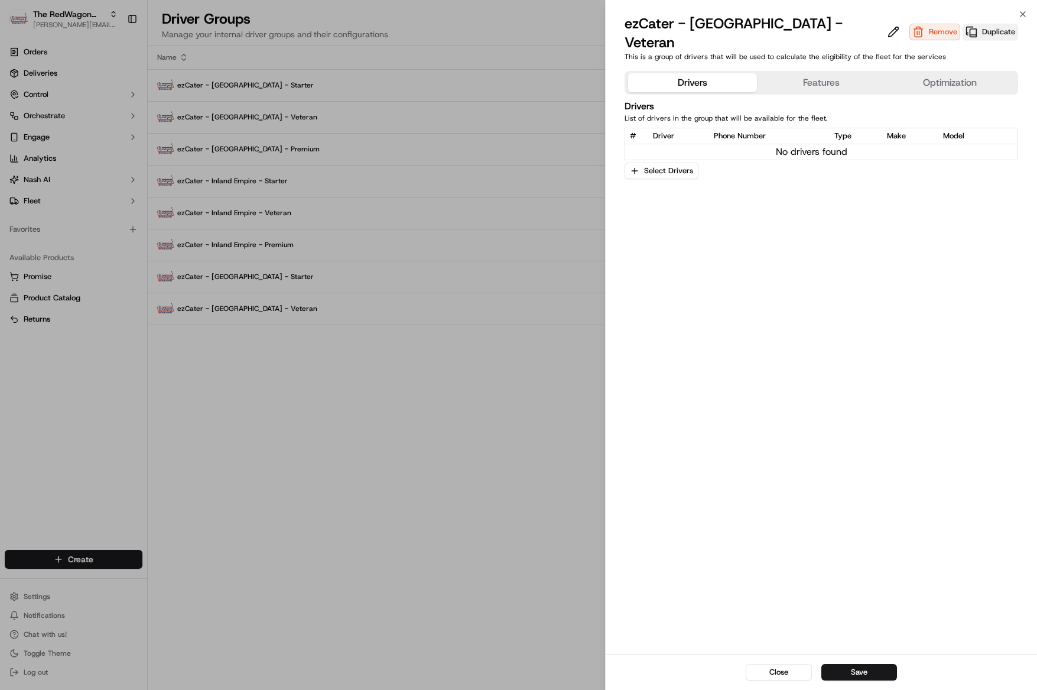
click at [963, 26] on button "Duplicate" at bounding box center [991, 32] width 56 height 17
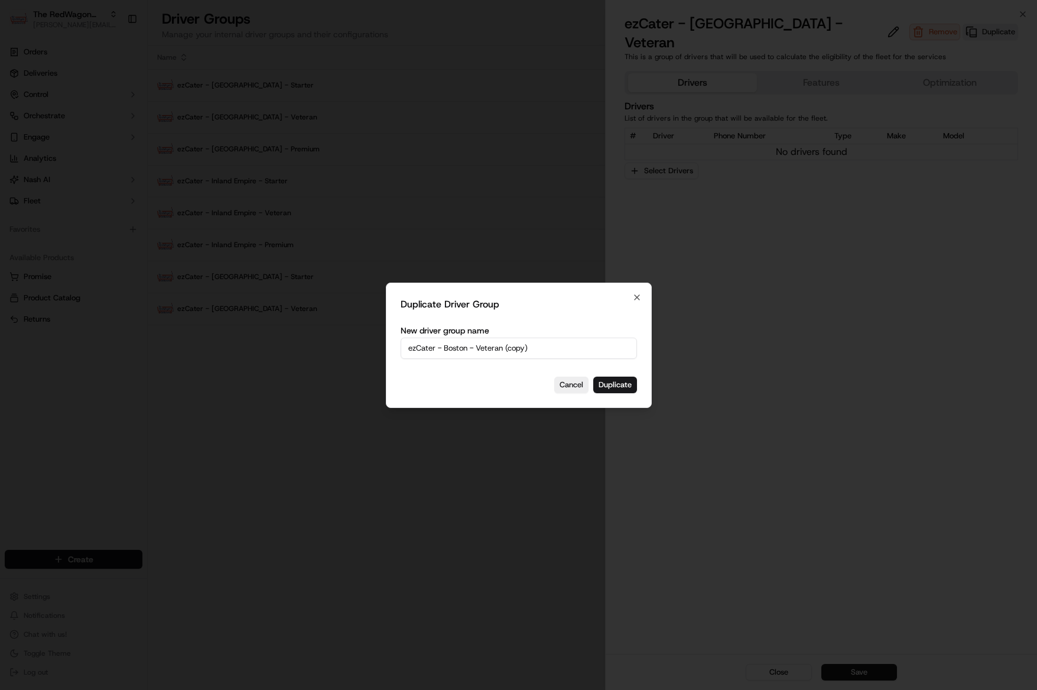
click at [524, 340] on input "ezCater - Boston - Veteran (copy)" at bounding box center [519, 347] width 236 height 21
drag, startPoint x: 479, startPoint y: 349, endPoint x: 564, endPoint y: 347, distance: 85.1
click at [564, 347] on input "ezCater - Boston - Veteran (copy)" at bounding box center [519, 347] width 236 height 21
type input "ezCater - [GEOGRAPHIC_DATA] - Premium"
click at [612, 378] on button "Duplicate" at bounding box center [615, 384] width 44 height 17
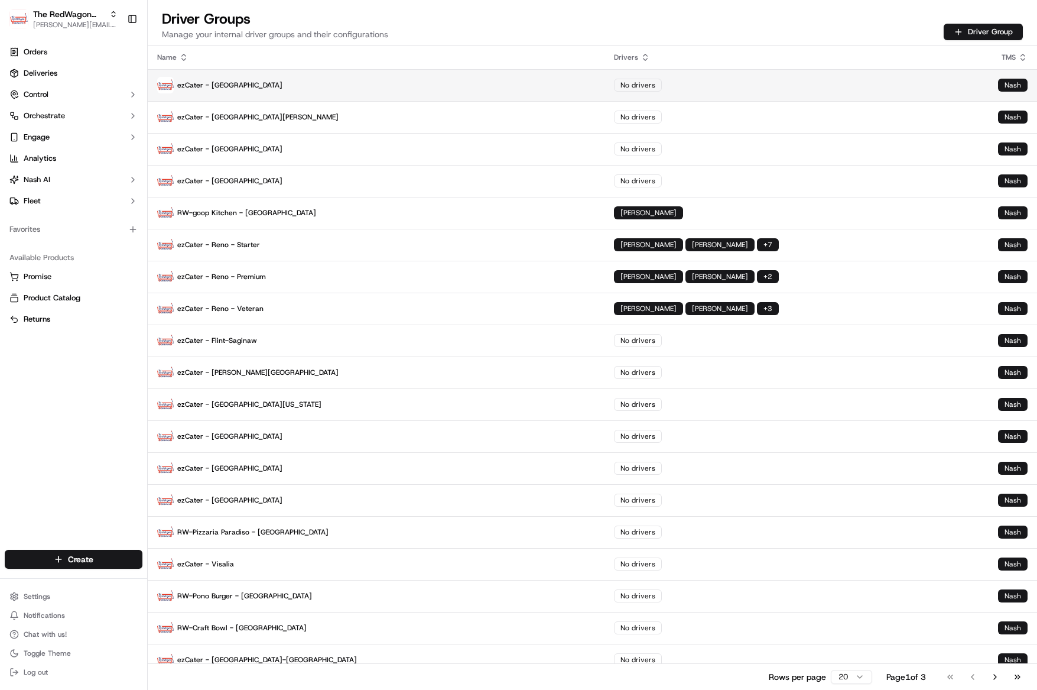
click at [225, 87] on p "ezCater - [GEOGRAPHIC_DATA]" at bounding box center [376, 85] width 438 height 17
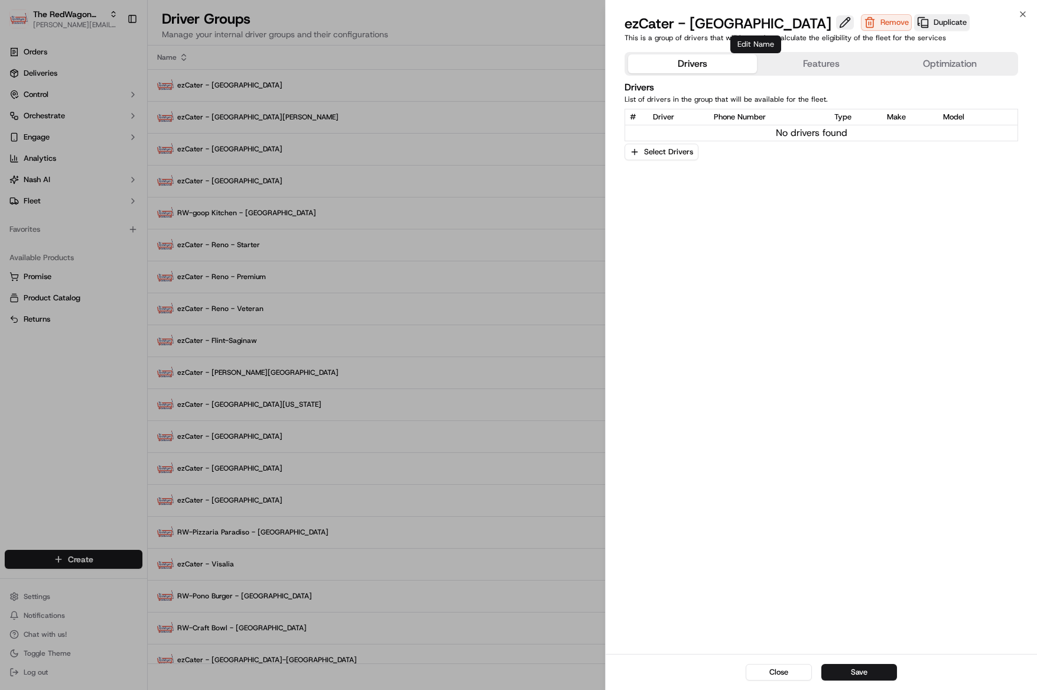
click at [836, 27] on button at bounding box center [845, 22] width 18 height 14
type input "ezCater - [GEOGRAPHIC_DATA] - Starter"
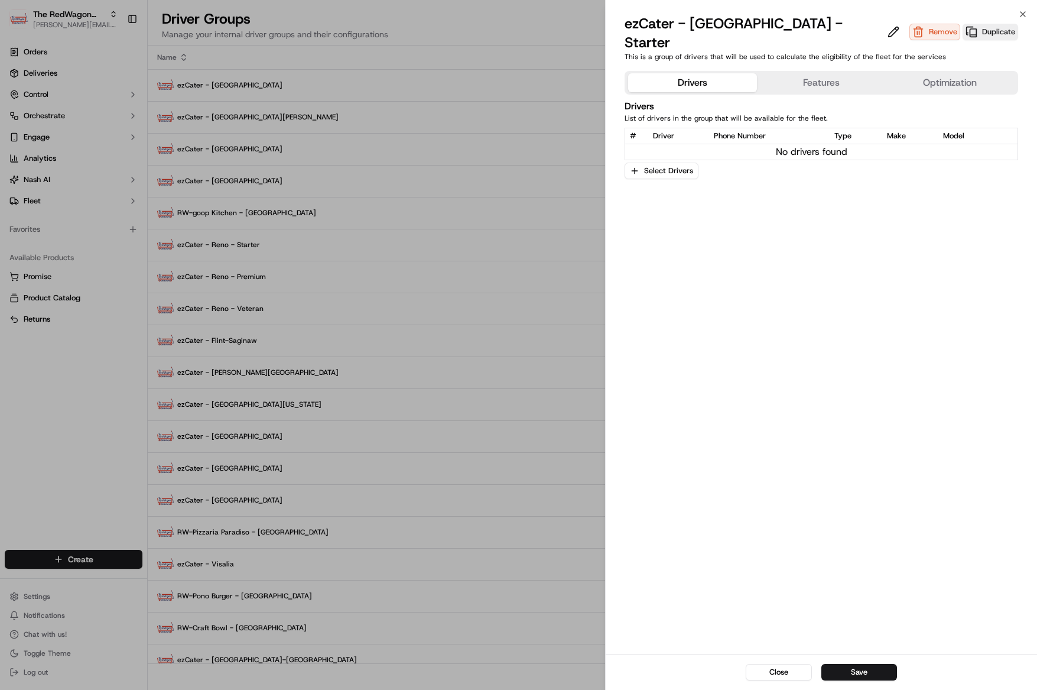
click at [869, 565] on div "Drivers Features Optimization Drivers List of drivers in the group that will be…" at bounding box center [821, 359] width 431 height 587
click at [858, 671] on button "Save" at bounding box center [859, 672] width 76 height 17
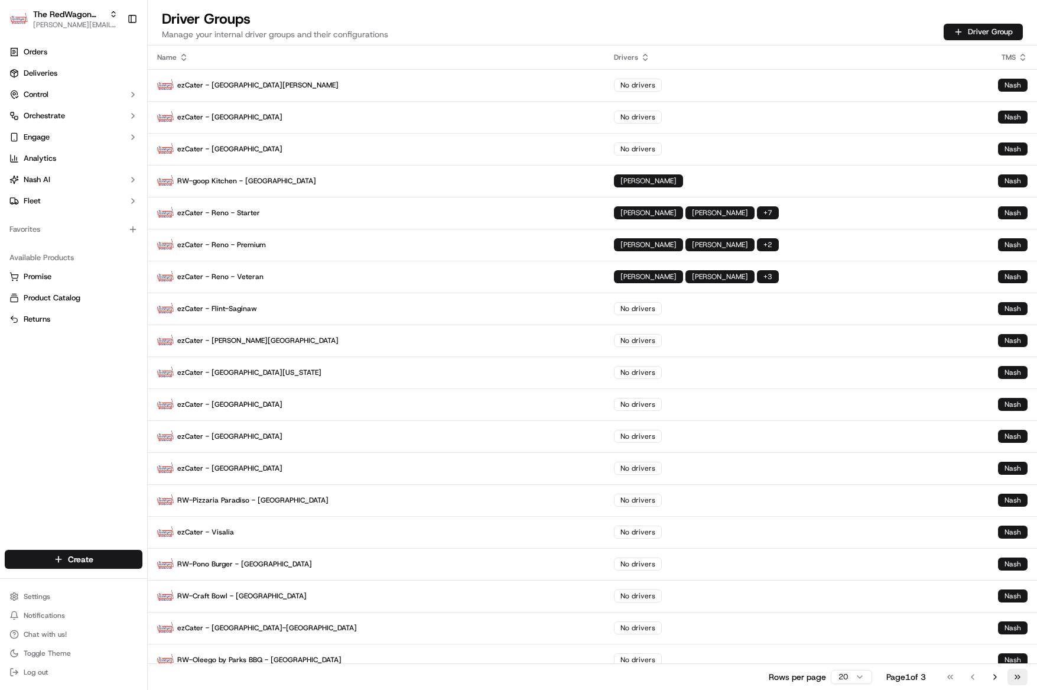
click at [1016, 677] on button "Go to last page" at bounding box center [1017, 676] width 20 height 17
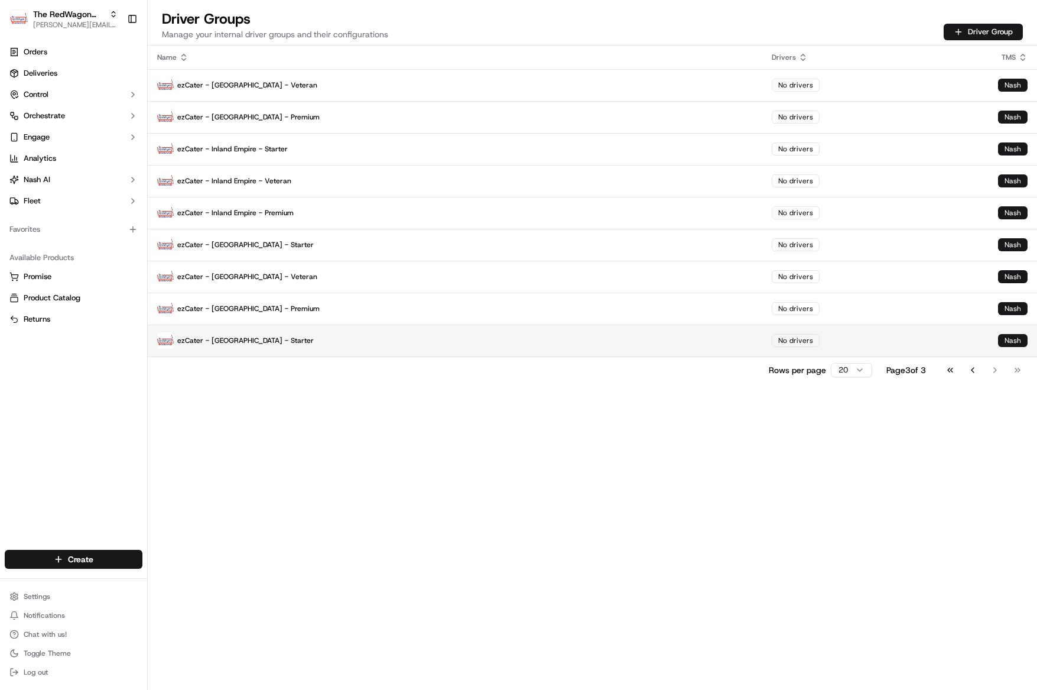
click at [269, 339] on p "ezCater - [GEOGRAPHIC_DATA] - Starter" at bounding box center [455, 340] width 596 height 17
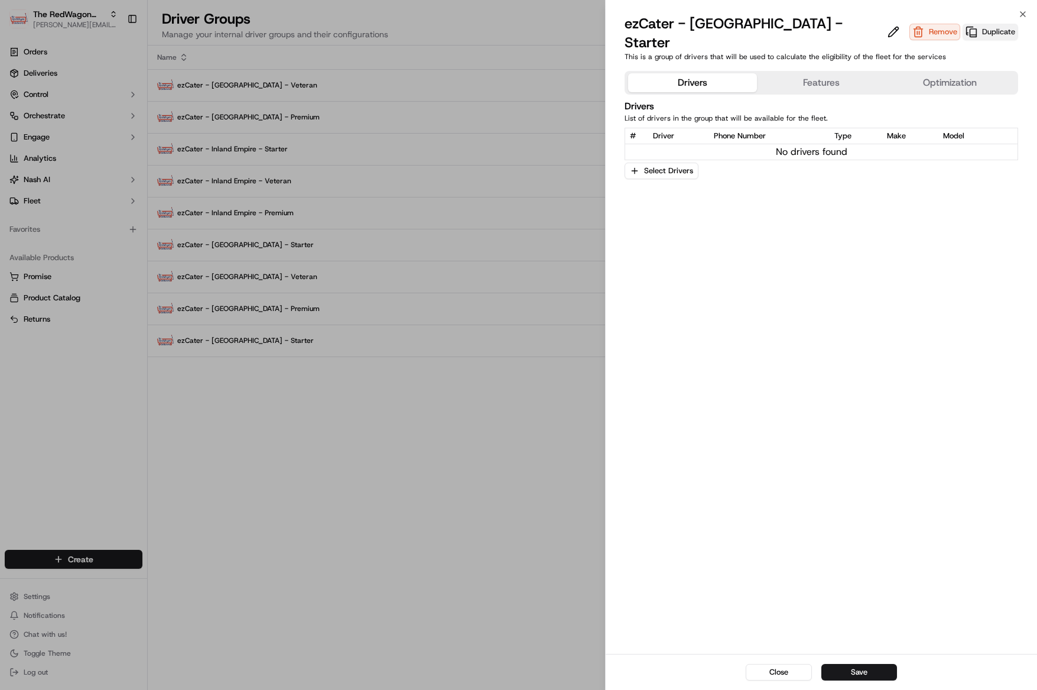
click at [963, 24] on button "Duplicate" at bounding box center [991, 32] width 56 height 17
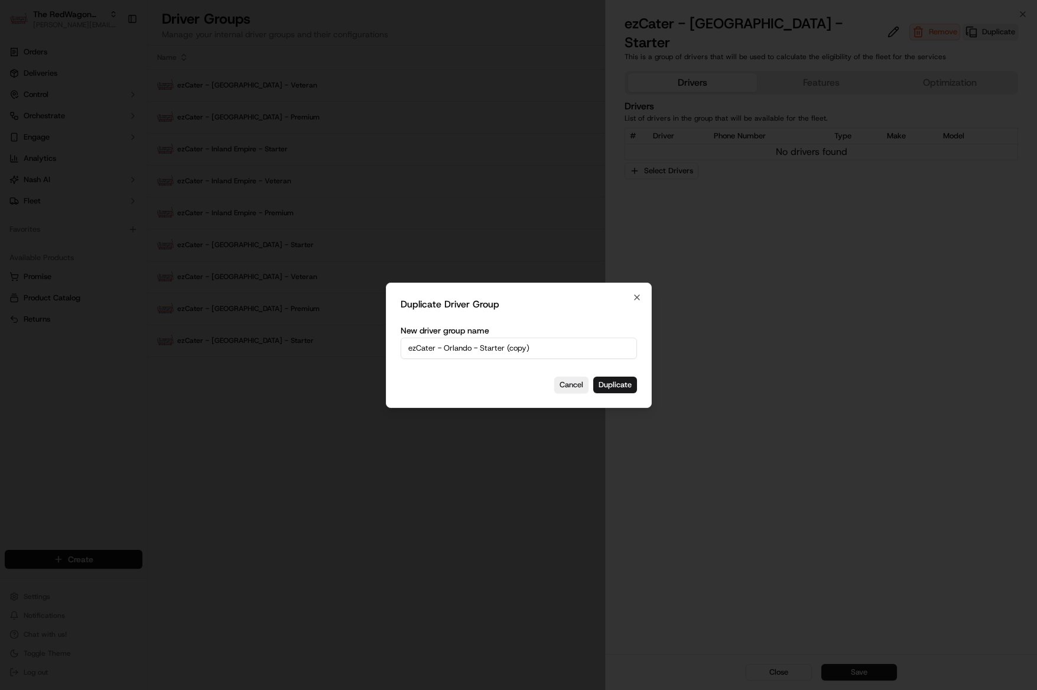
drag, startPoint x: 529, startPoint y: 347, endPoint x: 516, endPoint y: 352, distance: 13.8
click at [529, 348] on input "ezCater - Orlando - Starter (copy)" at bounding box center [519, 347] width 236 height 21
click at [481, 349] on input "ezCater - Orlando - Starter (copy)" at bounding box center [519, 347] width 236 height 21
click at [482, 348] on input "ezCater - Orlando - Starter (copy)" at bounding box center [519, 347] width 236 height 21
drag, startPoint x: 482, startPoint y: 348, endPoint x: 554, endPoint y: 347, distance: 72.7
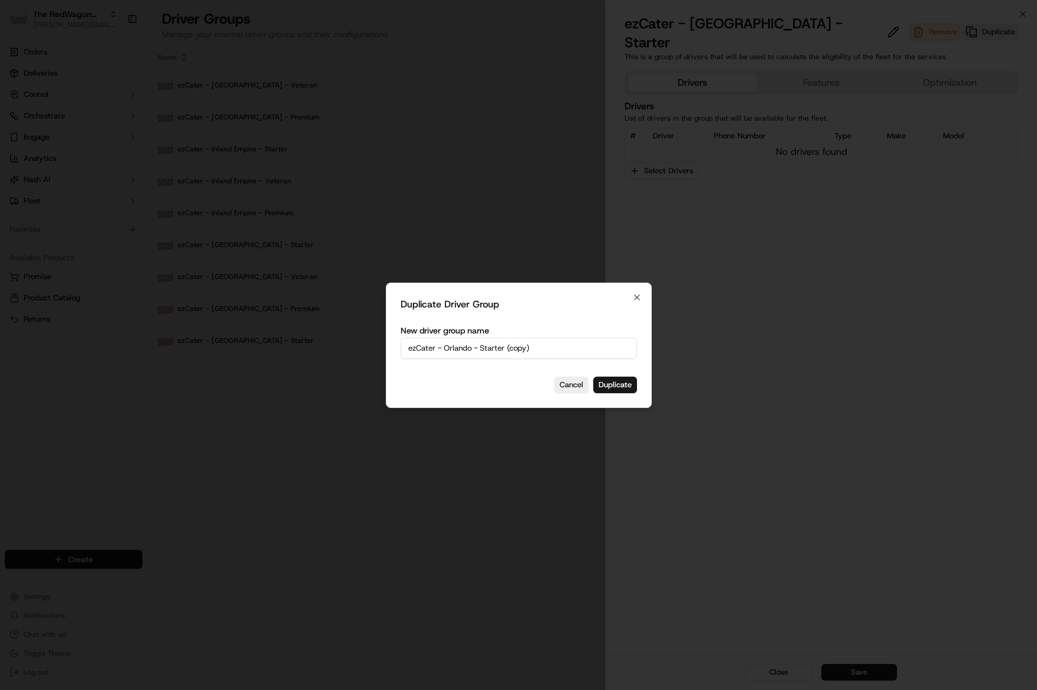
click at [554, 347] on input "ezCater - Orlando - Starter (copy)" at bounding box center [519, 347] width 236 height 21
type input "ezCater - Orlando - Veteran"
click at [609, 383] on button "Duplicate" at bounding box center [615, 384] width 44 height 17
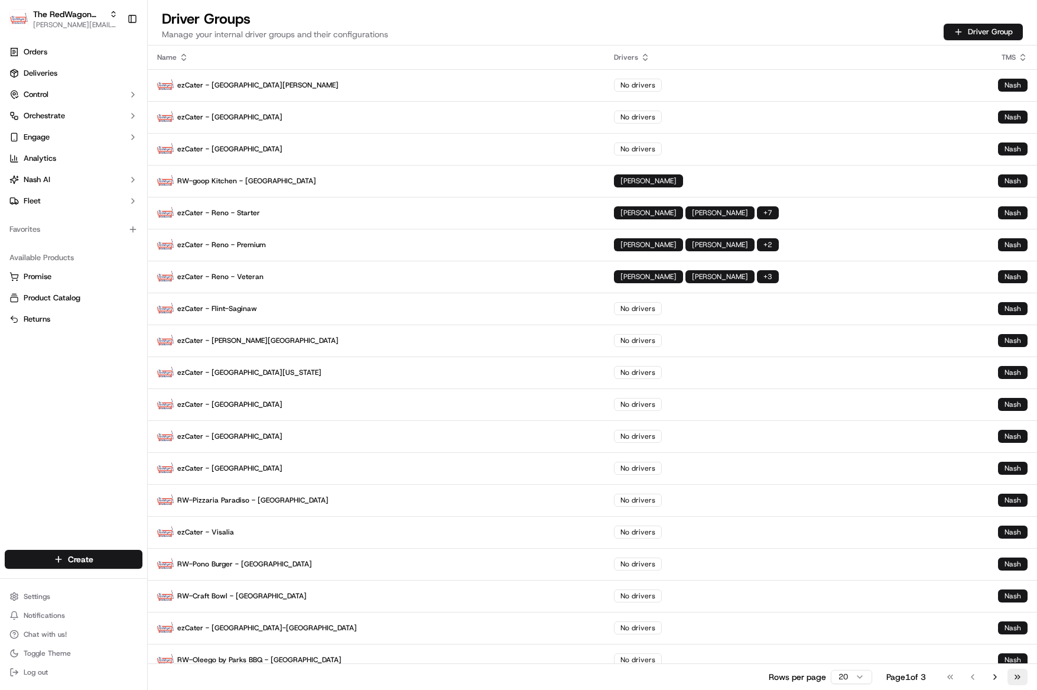
click at [1013, 677] on button "Go to last page" at bounding box center [1017, 676] width 20 height 17
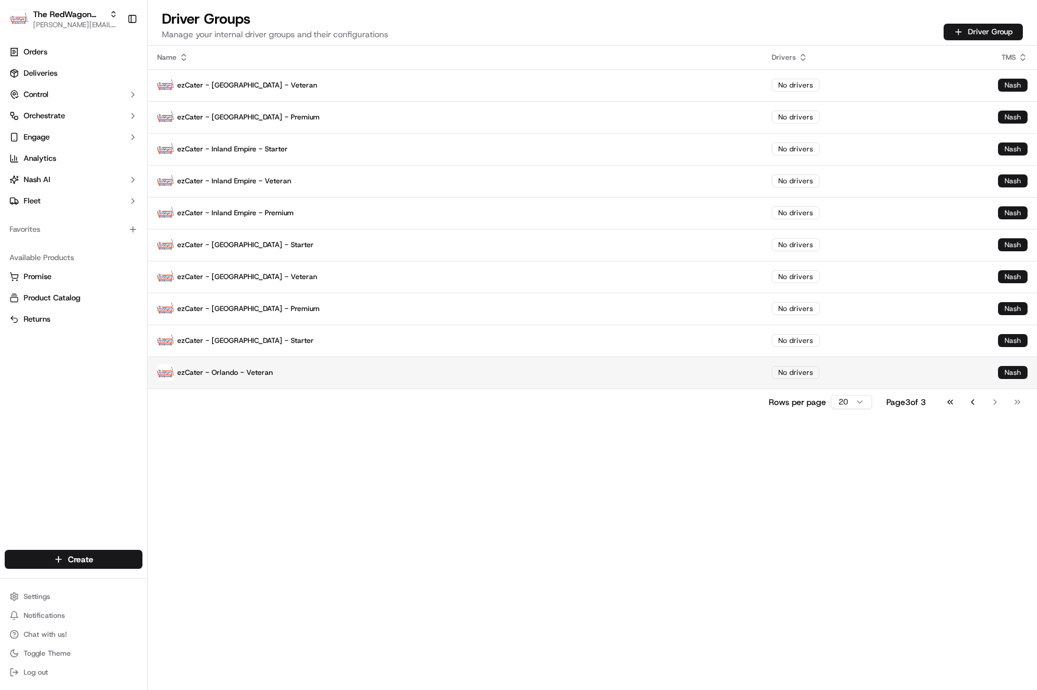
click at [228, 368] on p "ezCater - Orlando - Veteran" at bounding box center [455, 372] width 596 height 17
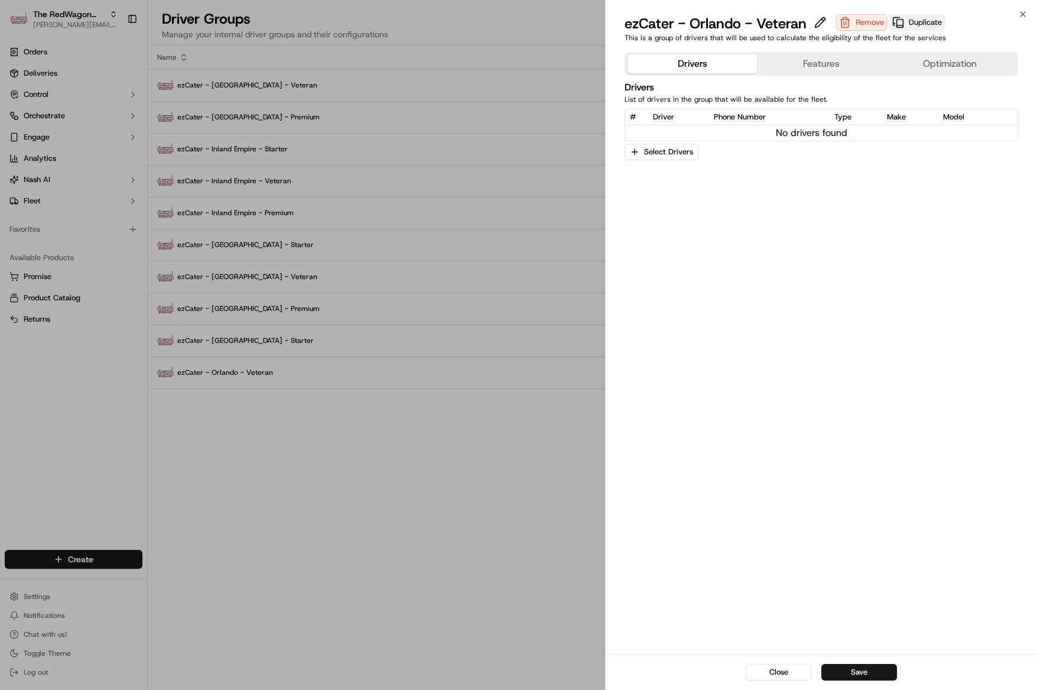
click at [935, 19] on button "Duplicate" at bounding box center [917, 22] width 56 height 17
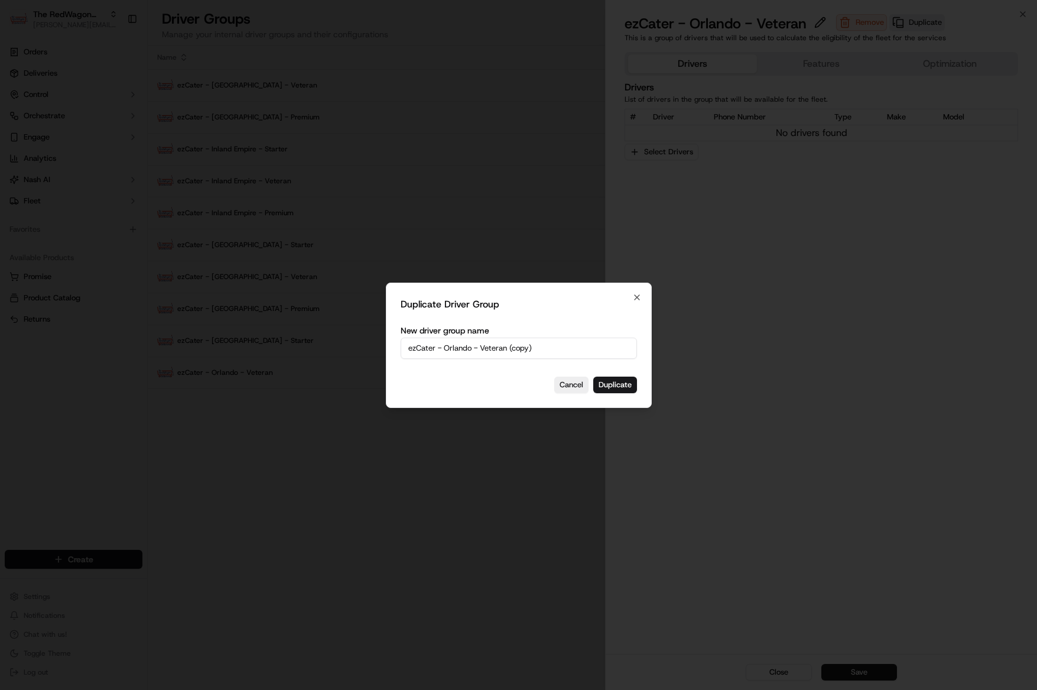
drag, startPoint x: 558, startPoint y: 357, endPoint x: 486, endPoint y: 356, distance: 72.7
click at [557, 357] on input "ezCater - Orlando - Veteran (copy)" at bounding box center [519, 347] width 236 height 21
drag, startPoint x: 481, startPoint y: 349, endPoint x: 636, endPoint y: 344, distance: 154.9
click at [636, 344] on input "ezCater - Orlando - Veteran (copy)" at bounding box center [519, 347] width 236 height 21
type input "ezCater - [GEOGRAPHIC_DATA] - Premium"
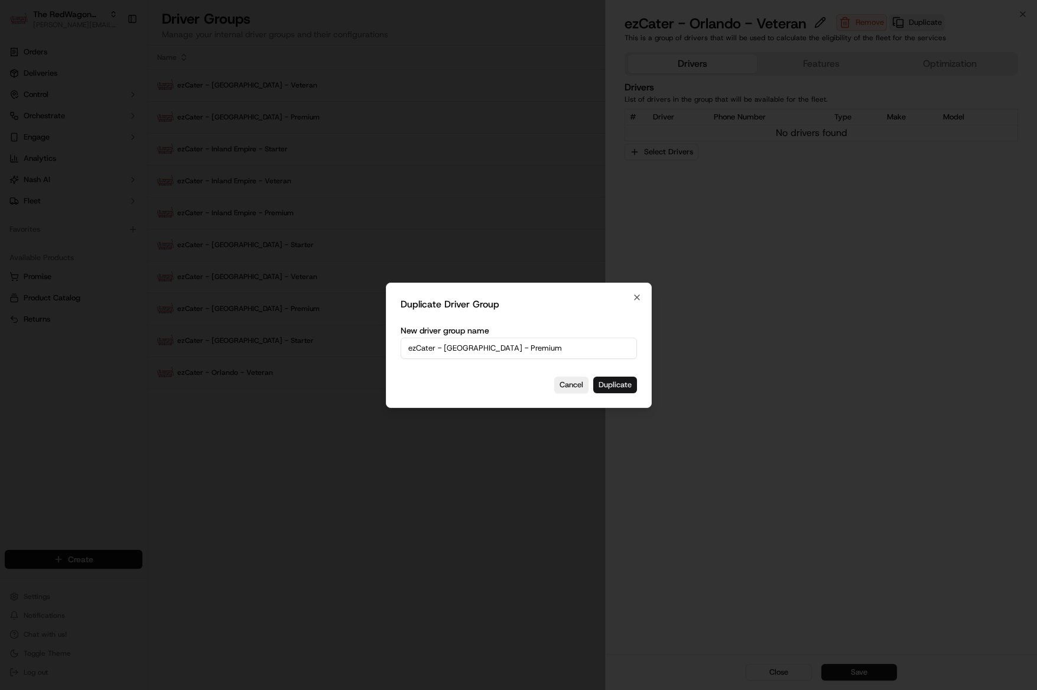
click at [631, 386] on button "Duplicate" at bounding box center [615, 384] width 44 height 17
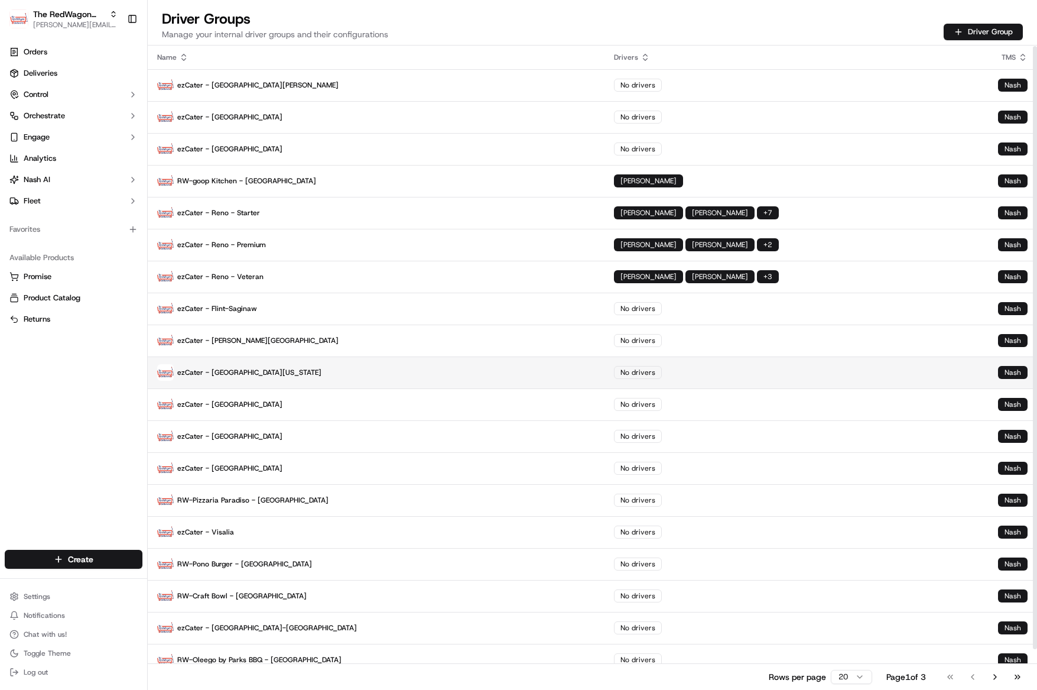
scroll to position [1, 0]
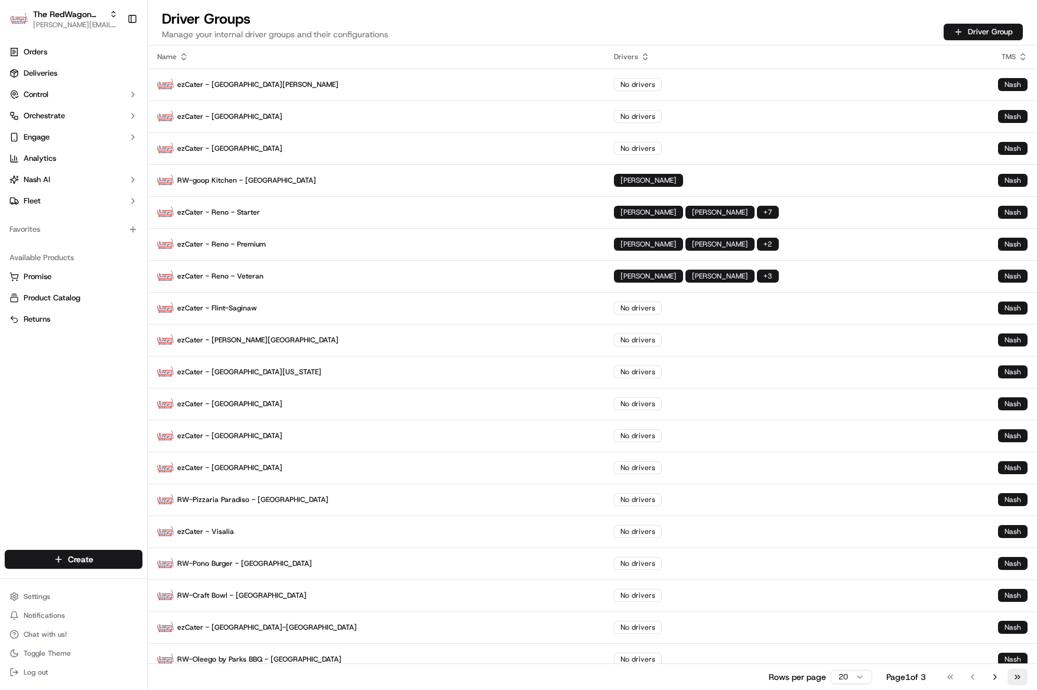
click at [1020, 675] on button "Go to last page" at bounding box center [1017, 676] width 20 height 17
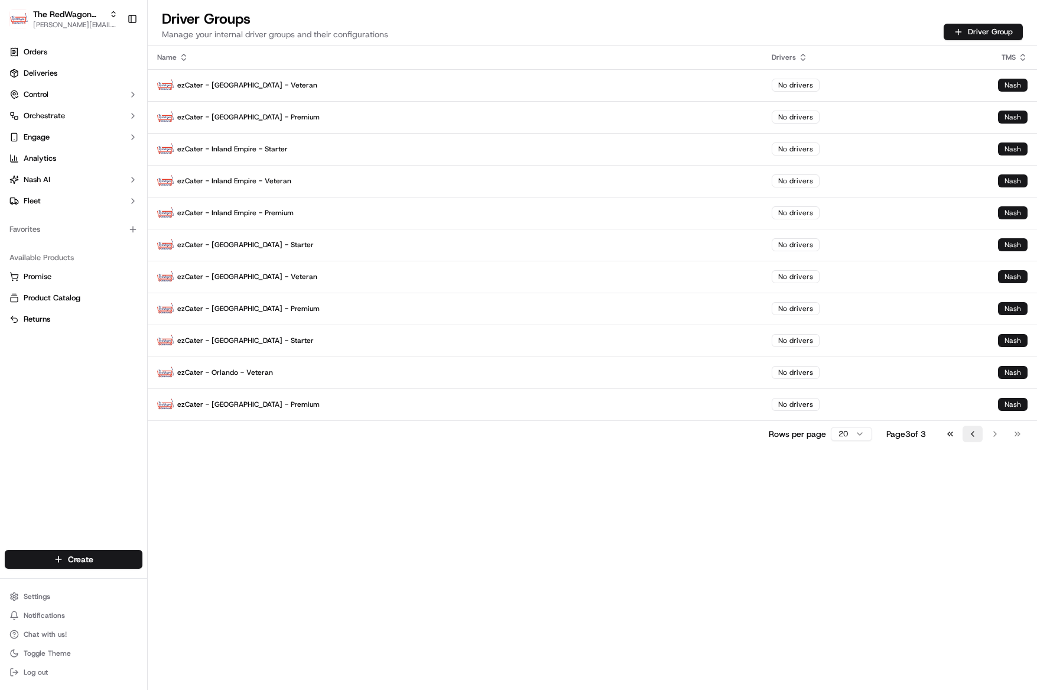
click at [968, 432] on button "Go to previous page" at bounding box center [973, 433] width 20 height 17
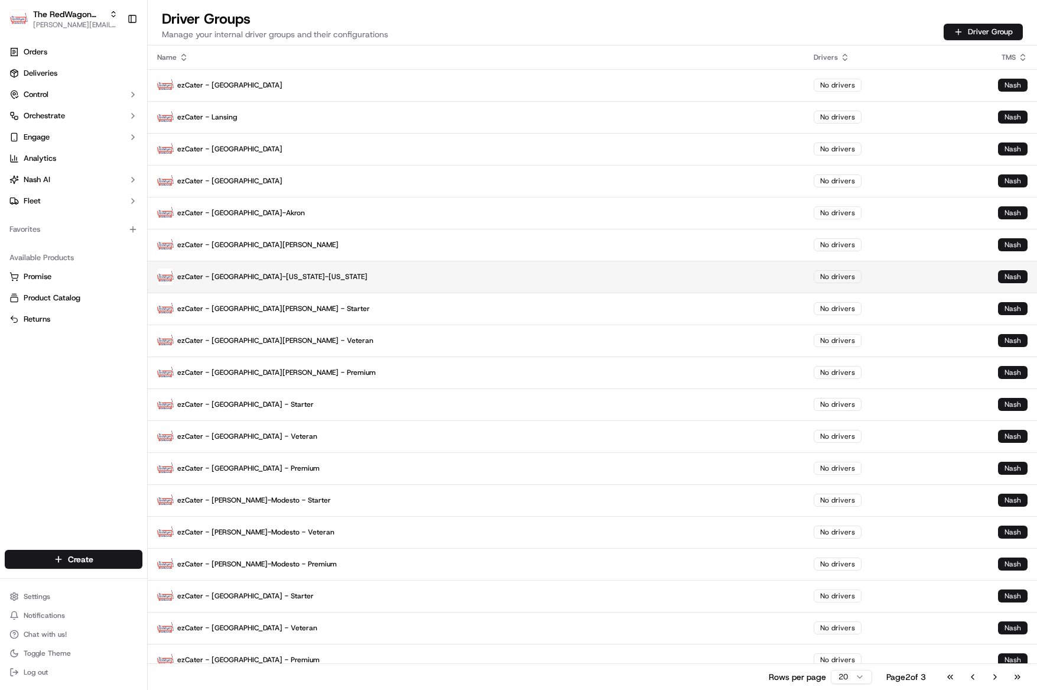
click at [256, 278] on p "ezCater - [GEOGRAPHIC_DATA]-[US_STATE]-[US_STATE]" at bounding box center [476, 276] width 638 height 17
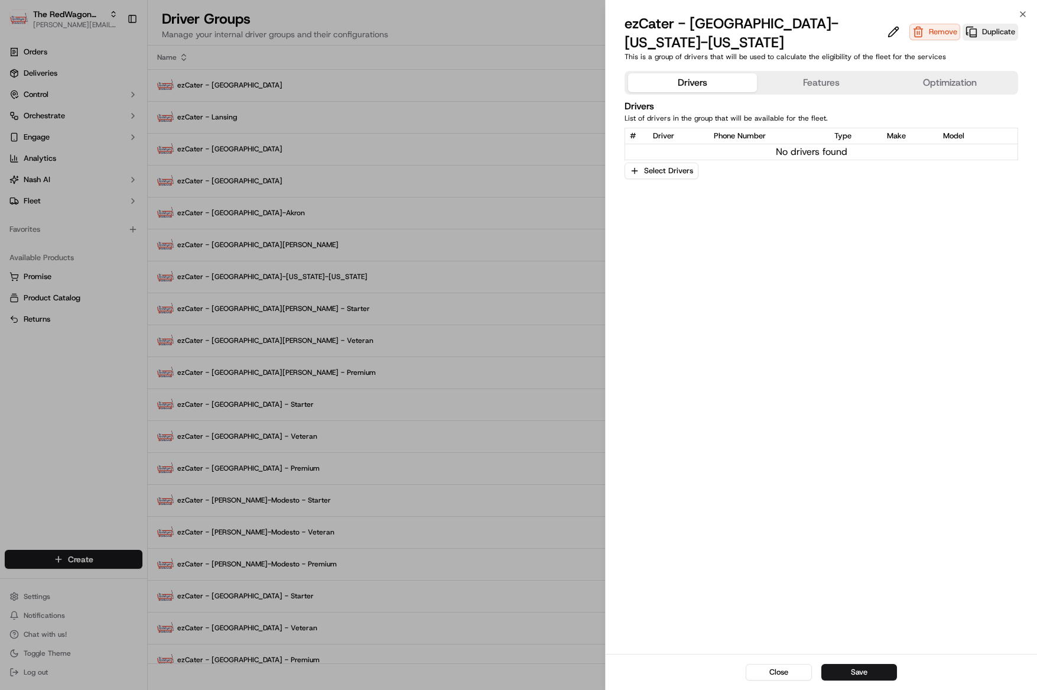
click at [831, 25] on div "ezCater - [GEOGRAPHIC_DATA]-[US_STATE]-[US_STATE]" at bounding box center [766, 33] width 282 height 38
click at [885, 25] on button at bounding box center [894, 32] width 18 height 14
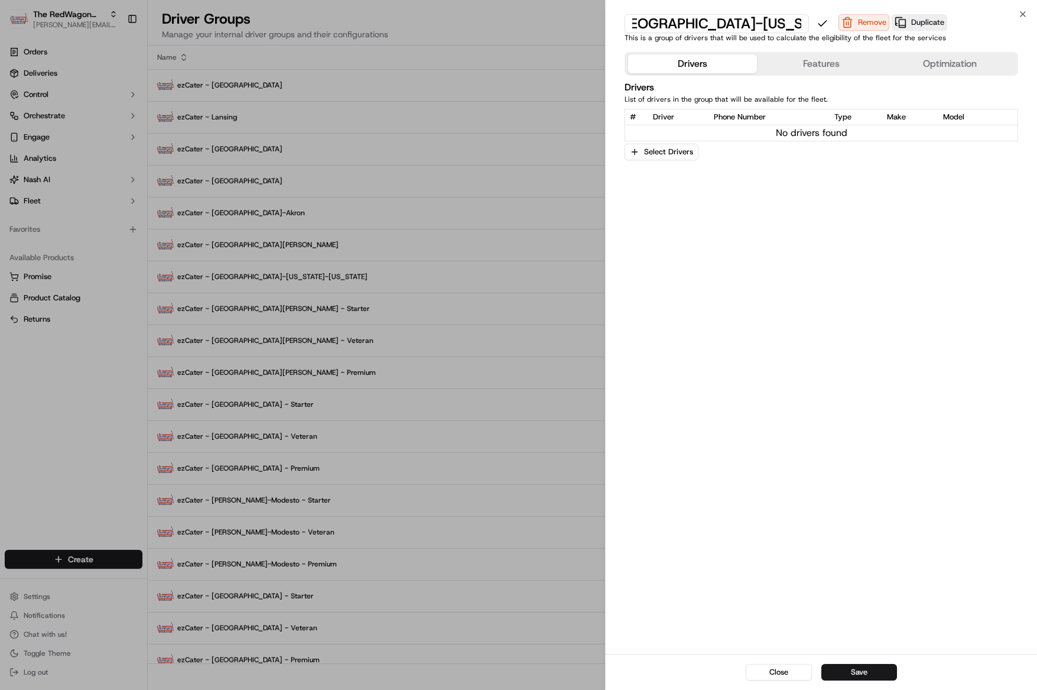
type input "ezCater - [GEOGRAPHIC_DATA]-[US_STATE]-[US_STATE] - Starter"
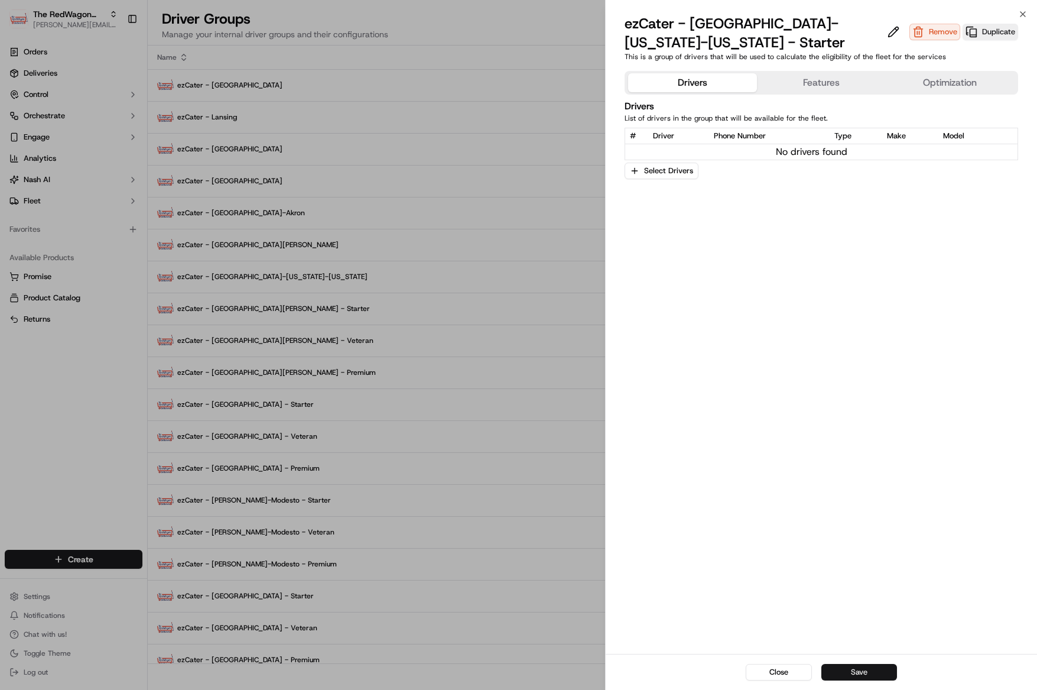
click at [879, 675] on button "Save" at bounding box center [859, 672] width 76 height 17
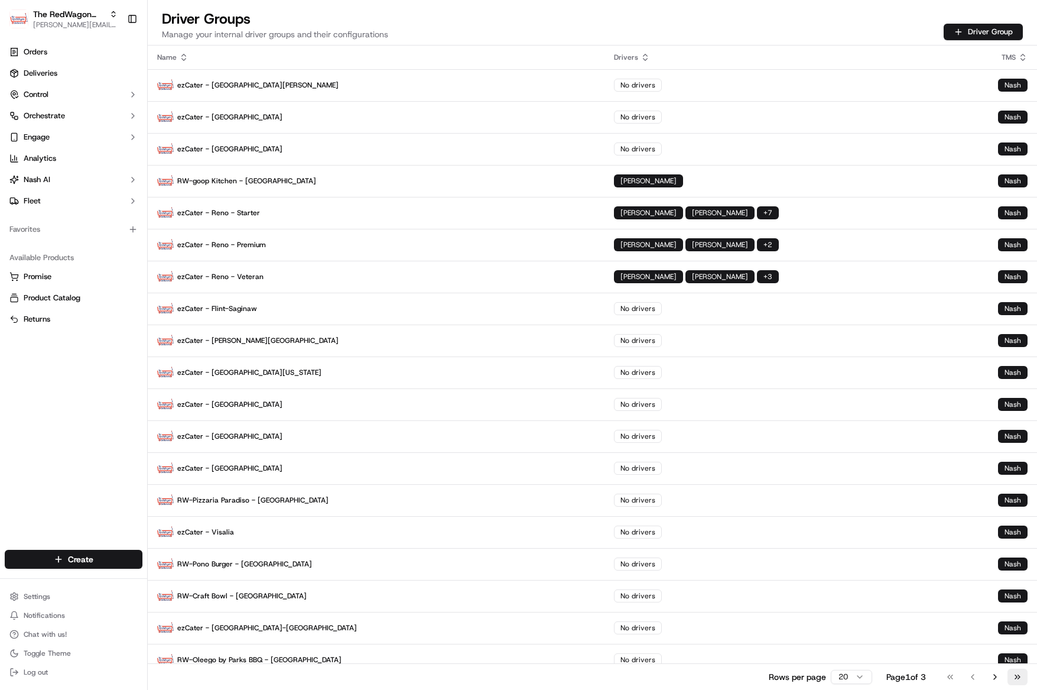
click at [1019, 674] on button "Go to last page" at bounding box center [1017, 676] width 20 height 17
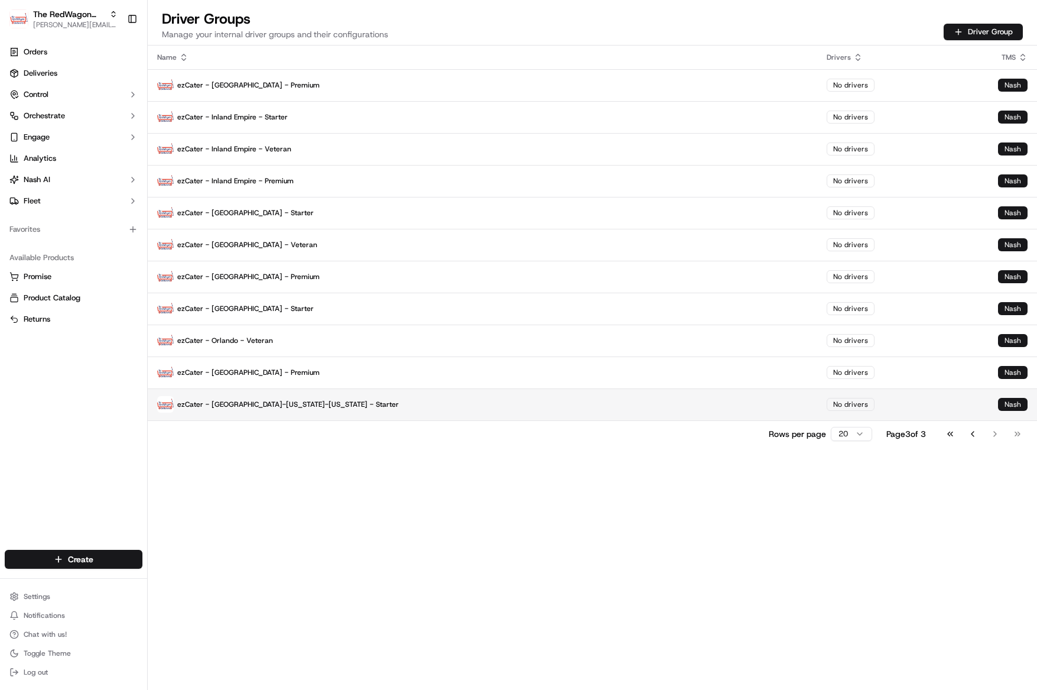
click at [267, 399] on p "ezCater - [GEOGRAPHIC_DATA]-[US_STATE]-[US_STATE] - Starter" at bounding box center [482, 404] width 651 height 17
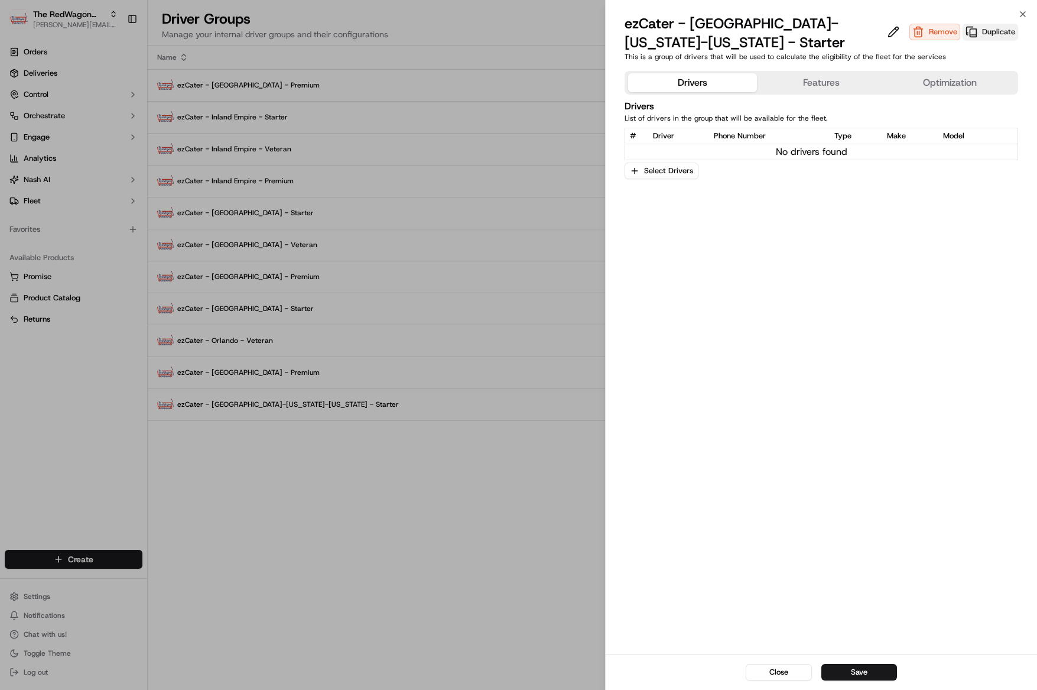
click at [995, 35] on button "Duplicate" at bounding box center [991, 32] width 56 height 17
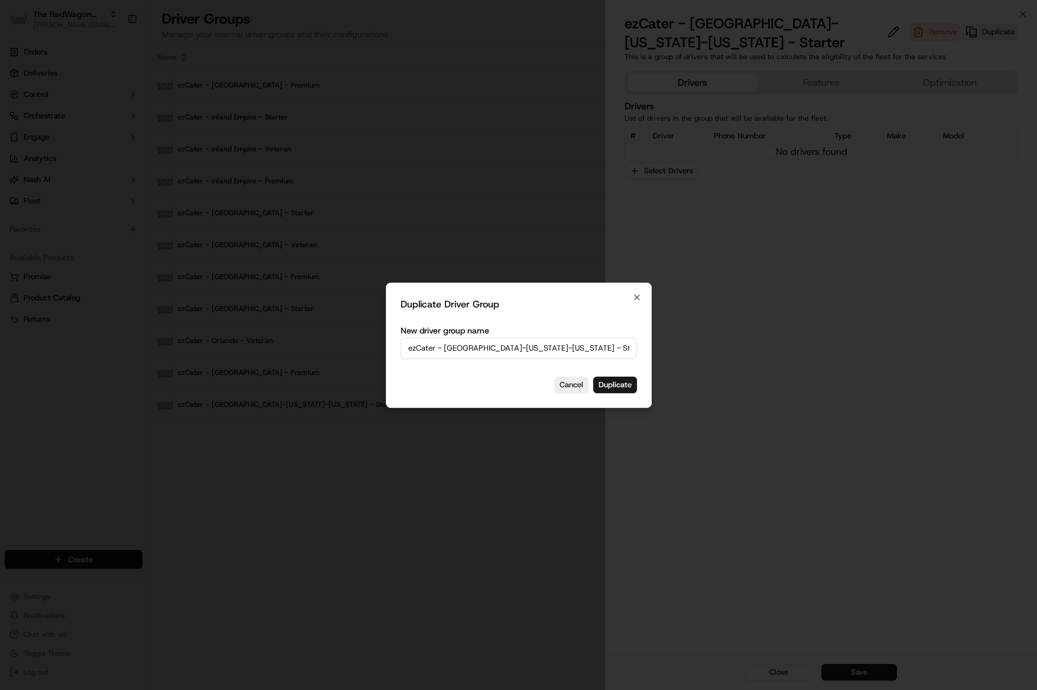
click at [552, 354] on input "ezCater - [GEOGRAPHIC_DATA]-[US_STATE]-[US_STATE] - Starter (copy)" at bounding box center [519, 347] width 236 height 21
drag, startPoint x: 532, startPoint y: 350, endPoint x: 609, endPoint y: 350, distance: 76.8
click at [609, 350] on input "ezCater - [GEOGRAPHIC_DATA]-[US_STATE]-[US_STATE] - Starter (copy)" at bounding box center [519, 347] width 236 height 21
type input "ezCater - [GEOGRAPHIC_DATA]-[US_STATE]-[US_STATE] - Veteran"
click at [606, 385] on button "Duplicate" at bounding box center [615, 384] width 44 height 17
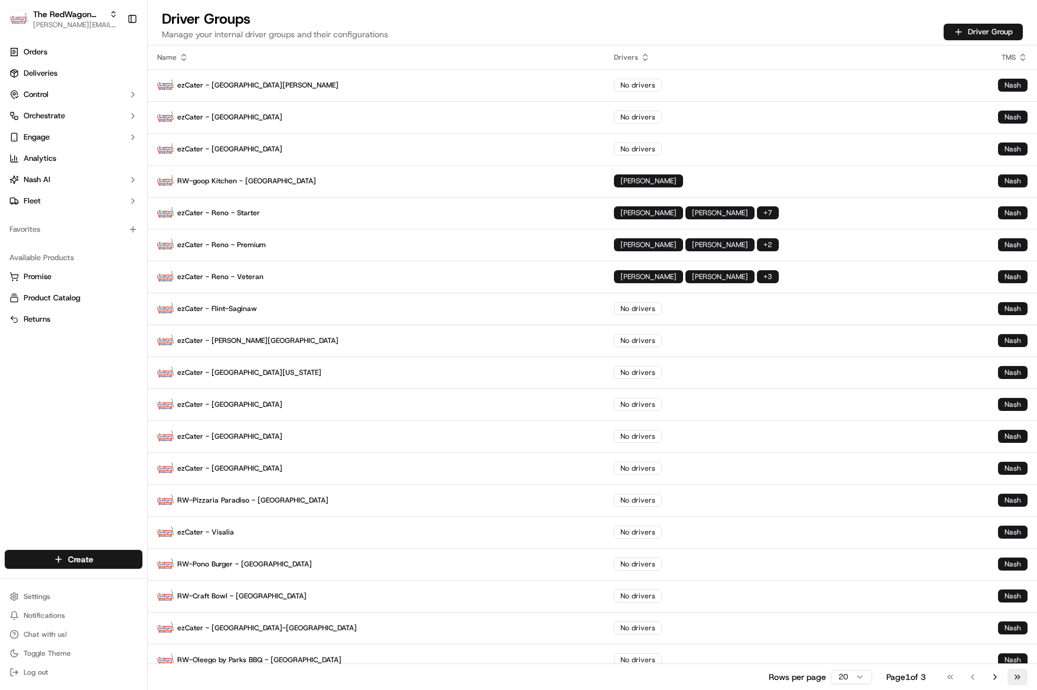
click at [1019, 675] on button "Go to last page" at bounding box center [1017, 676] width 20 height 17
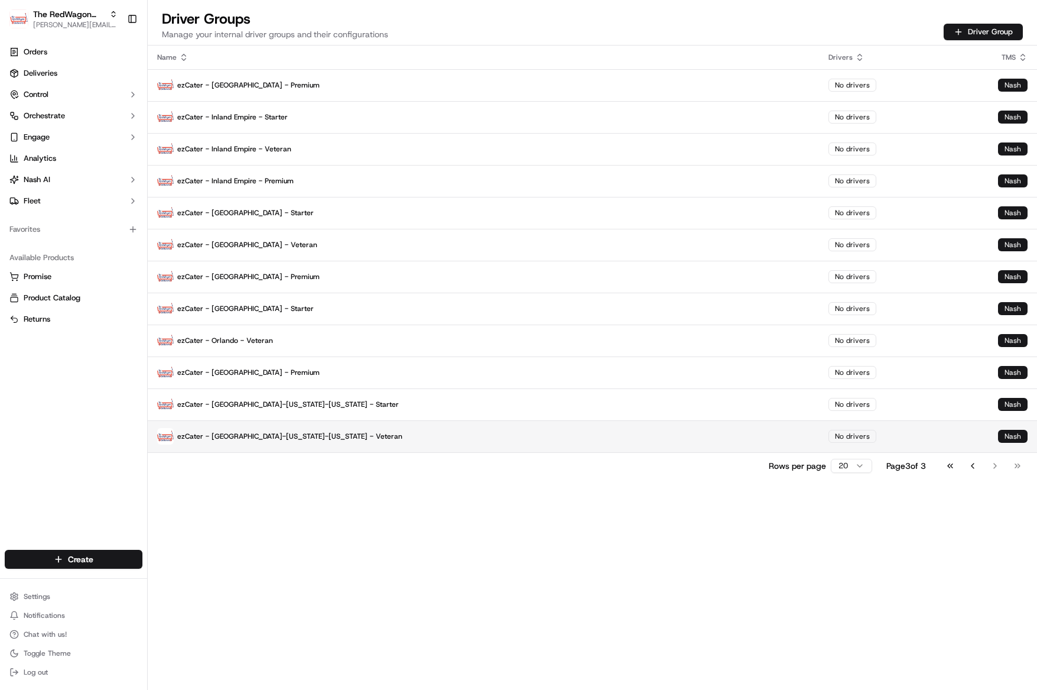
click at [260, 439] on p "ezCater - [GEOGRAPHIC_DATA]-[US_STATE]-[US_STATE] - Veteran" at bounding box center [483, 436] width 652 height 17
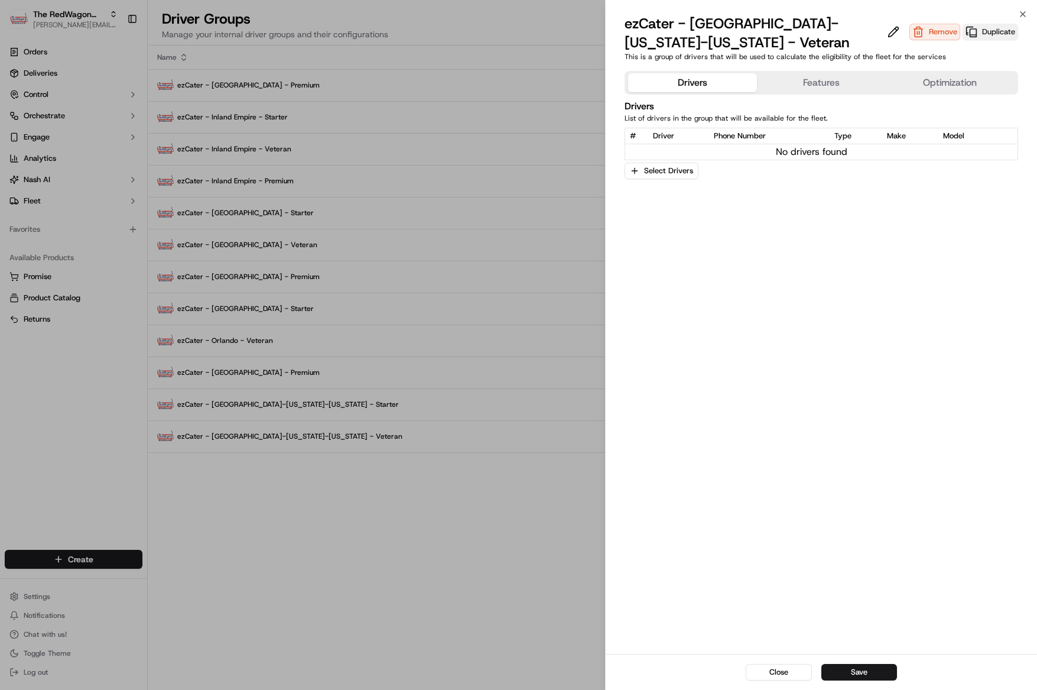
click at [997, 38] on button "Duplicate" at bounding box center [991, 32] width 56 height 17
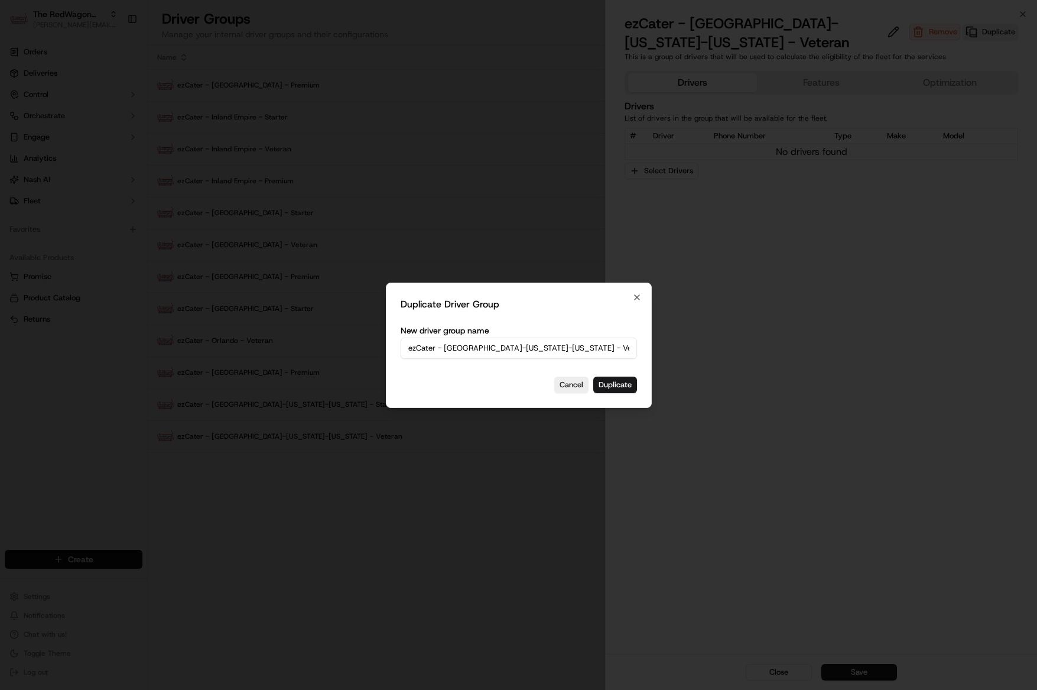
drag, startPoint x: 558, startPoint y: 349, endPoint x: 526, endPoint y: 346, distance: 32.7
click at [555, 349] on input "ezCater - [GEOGRAPHIC_DATA]-[US_STATE]-[US_STATE] - Veteran (copy)" at bounding box center [519, 347] width 236 height 21
drag, startPoint x: 529, startPoint y: 346, endPoint x: 586, endPoint y: 349, distance: 56.8
click at [586, 349] on input "ezCater - [GEOGRAPHIC_DATA]-[US_STATE]-[US_STATE] - Veteran (copy)" at bounding box center [519, 347] width 236 height 21
type input "ezCater - [GEOGRAPHIC_DATA]-[US_STATE]-[US_STATE] - Premium"
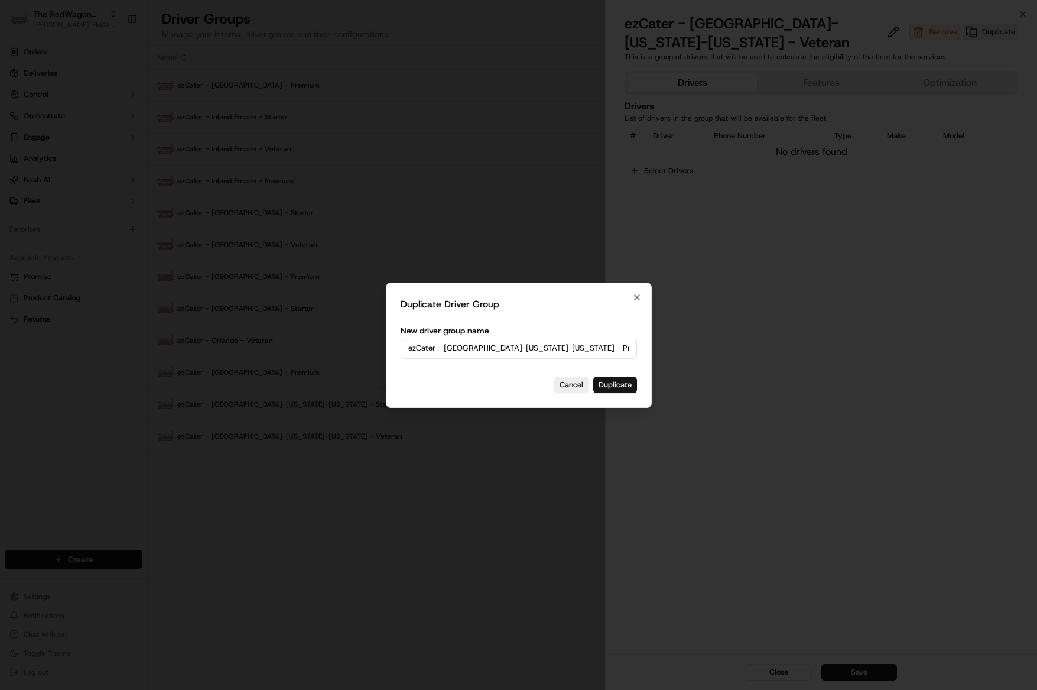
click at [617, 380] on button "Duplicate" at bounding box center [615, 384] width 44 height 17
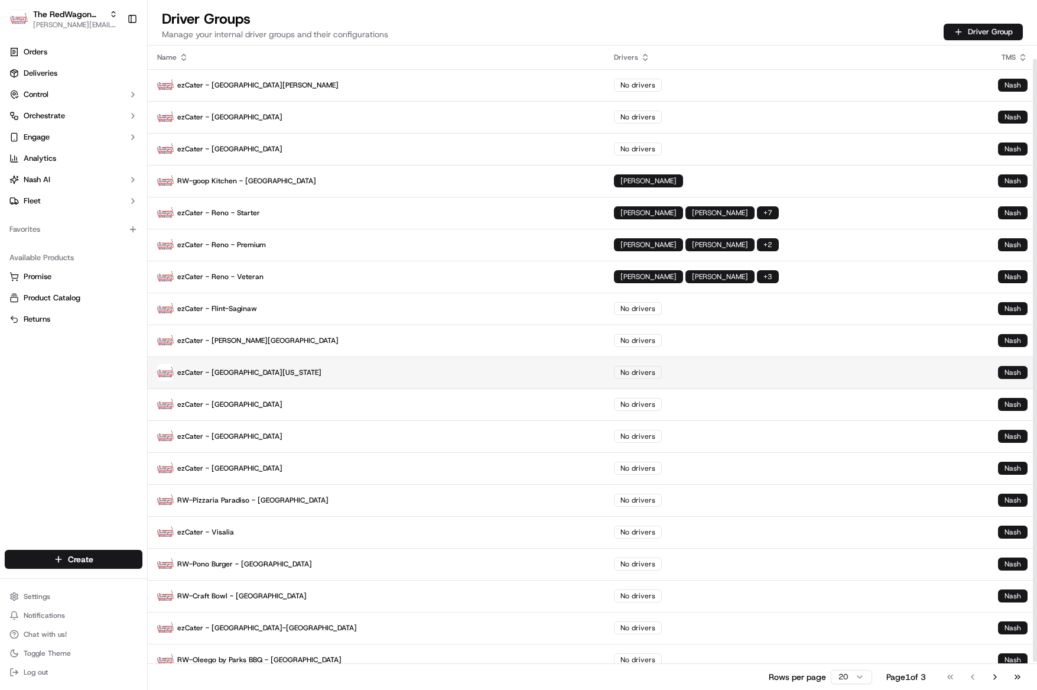
scroll to position [44, 0]
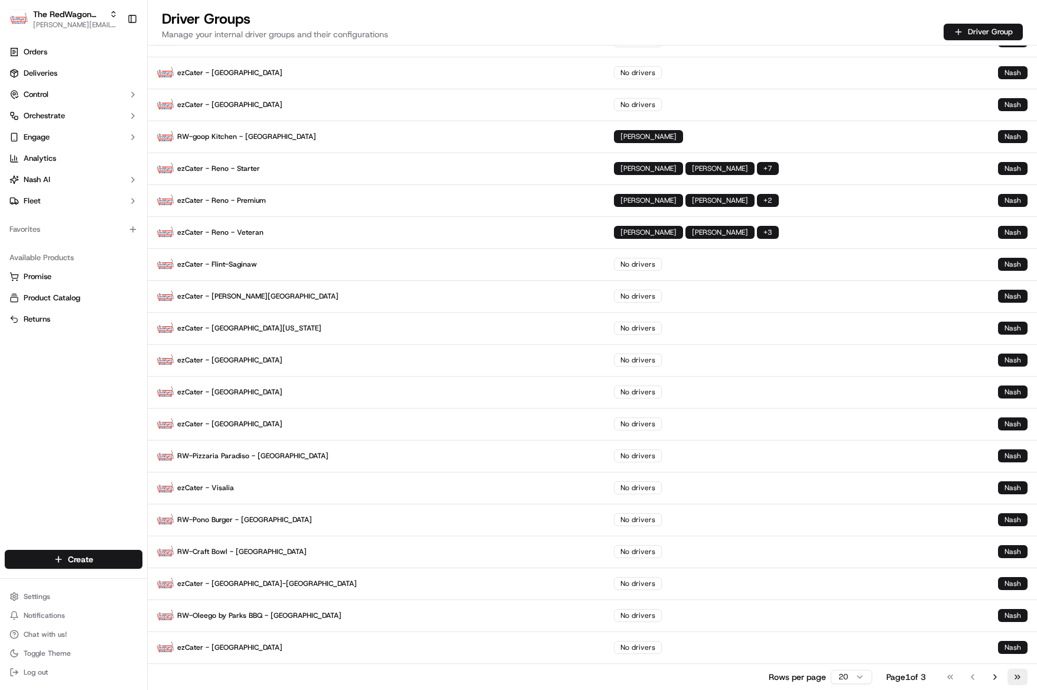
click at [1024, 680] on button "Go to last page" at bounding box center [1017, 676] width 20 height 17
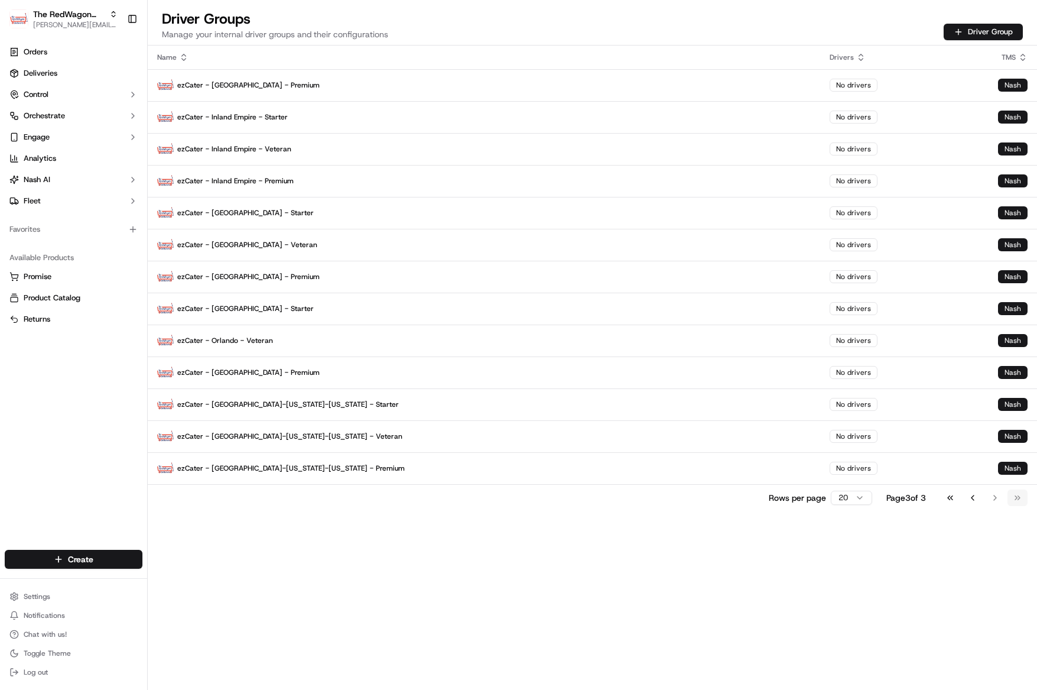
scroll to position [0, 0]
click at [974, 500] on button "Go to previous page" at bounding box center [973, 497] width 20 height 17
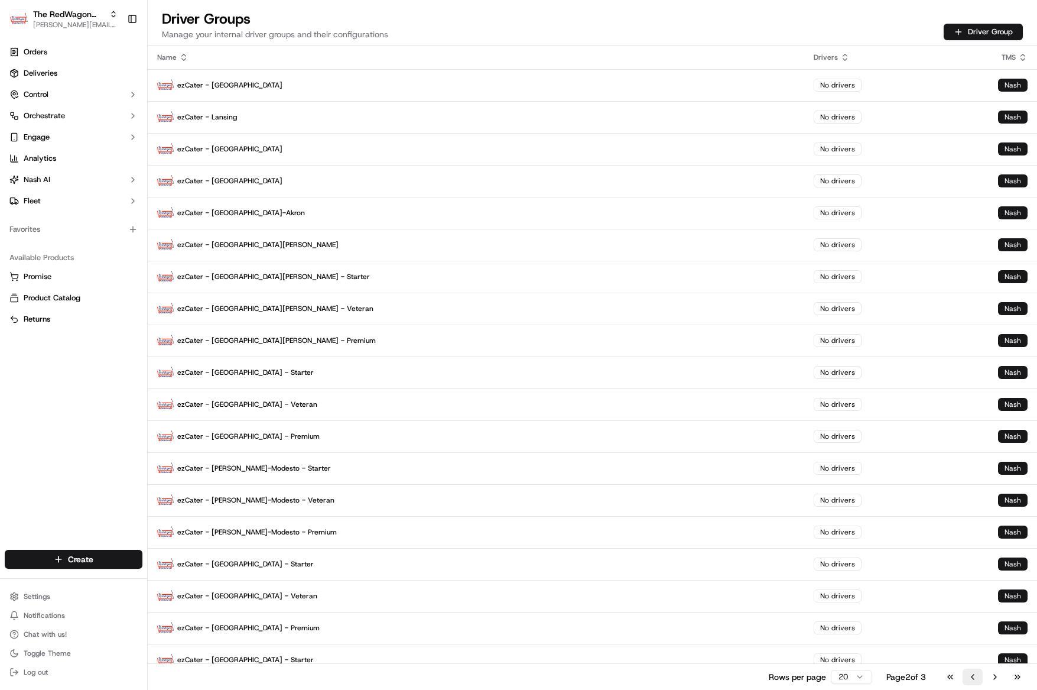
click at [979, 675] on button "Go to previous page" at bounding box center [973, 676] width 20 height 17
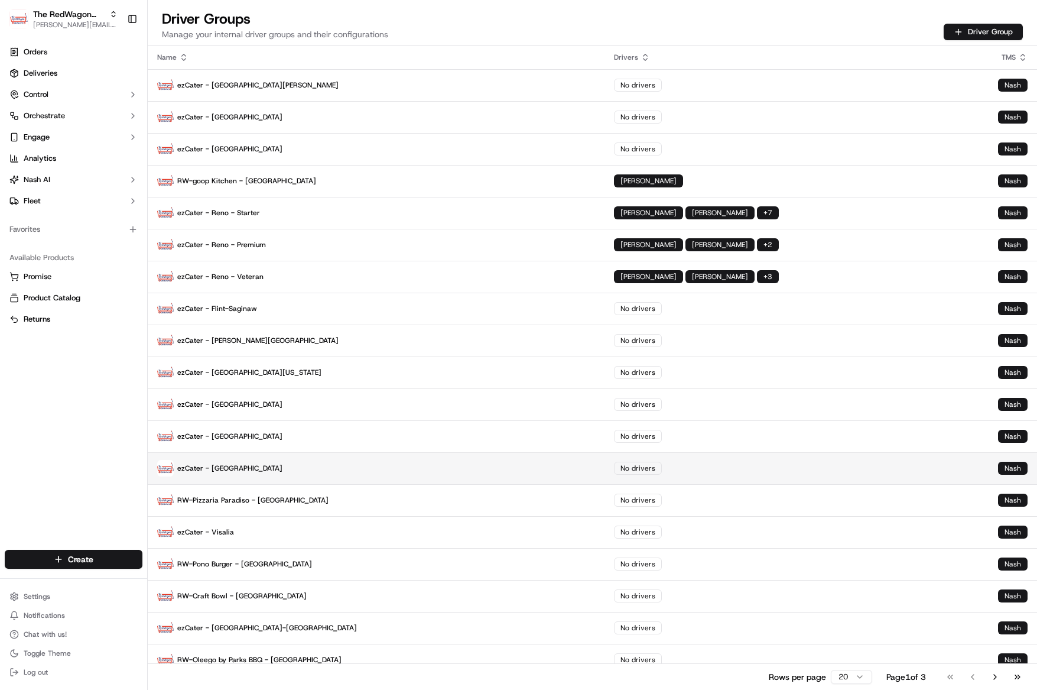
scroll to position [44, 0]
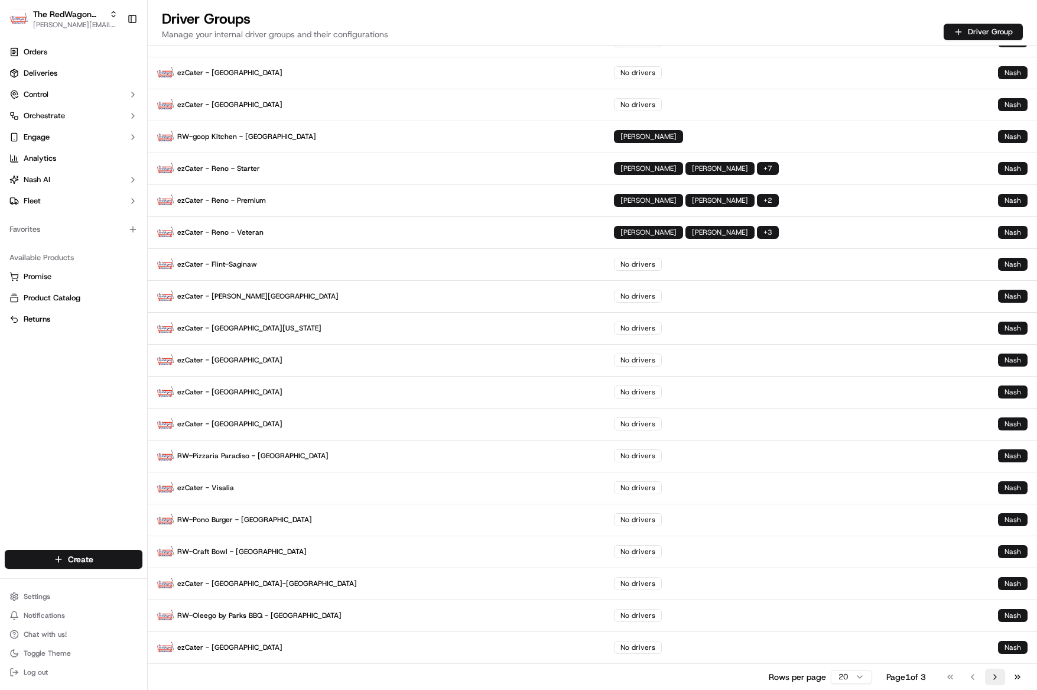
click at [991, 675] on button "Go to next page" at bounding box center [995, 676] width 20 height 17
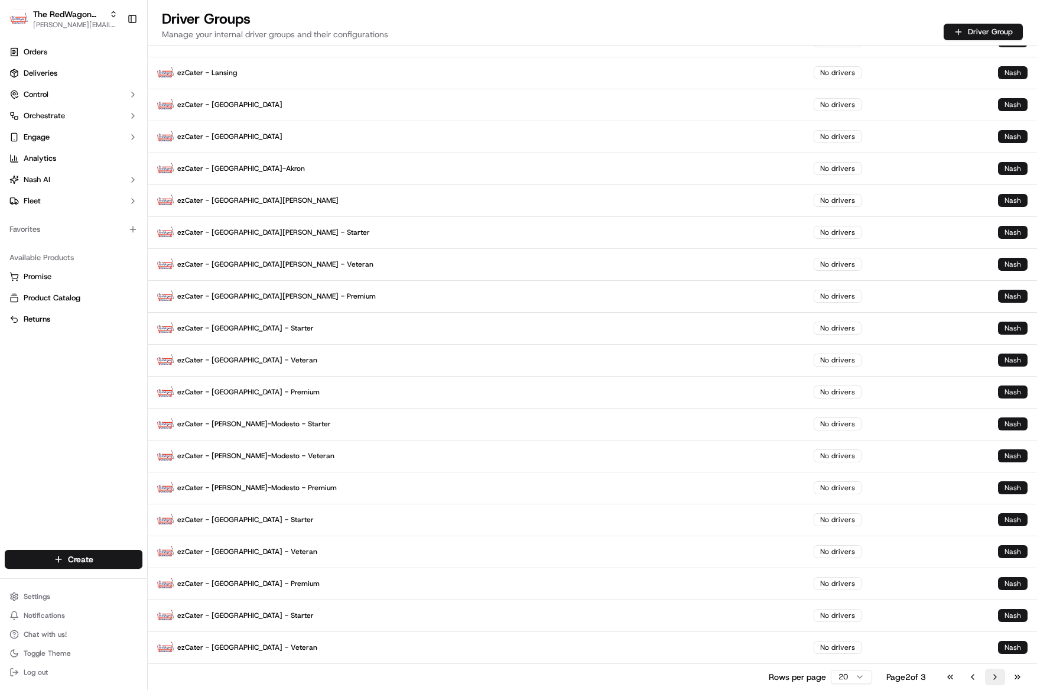
click at [992, 677] on button "Go to next page" at bounding box center [995, 676] width 20 height 17
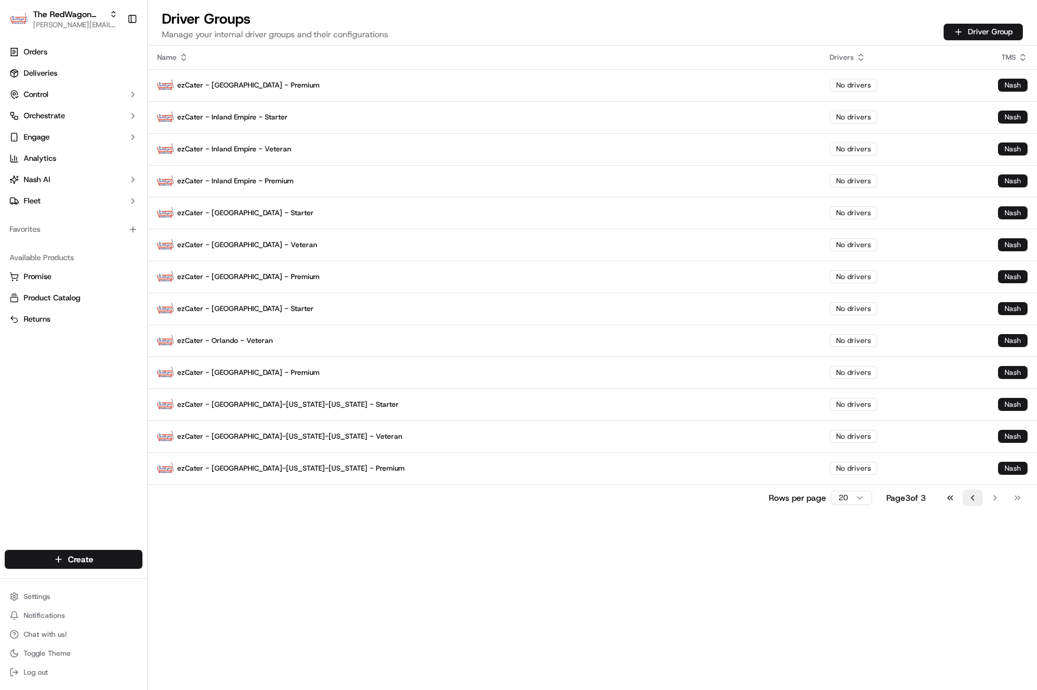
click at [971, 500] on button "Go to previous page" at bounding box center [973, 497] width 20 height 17
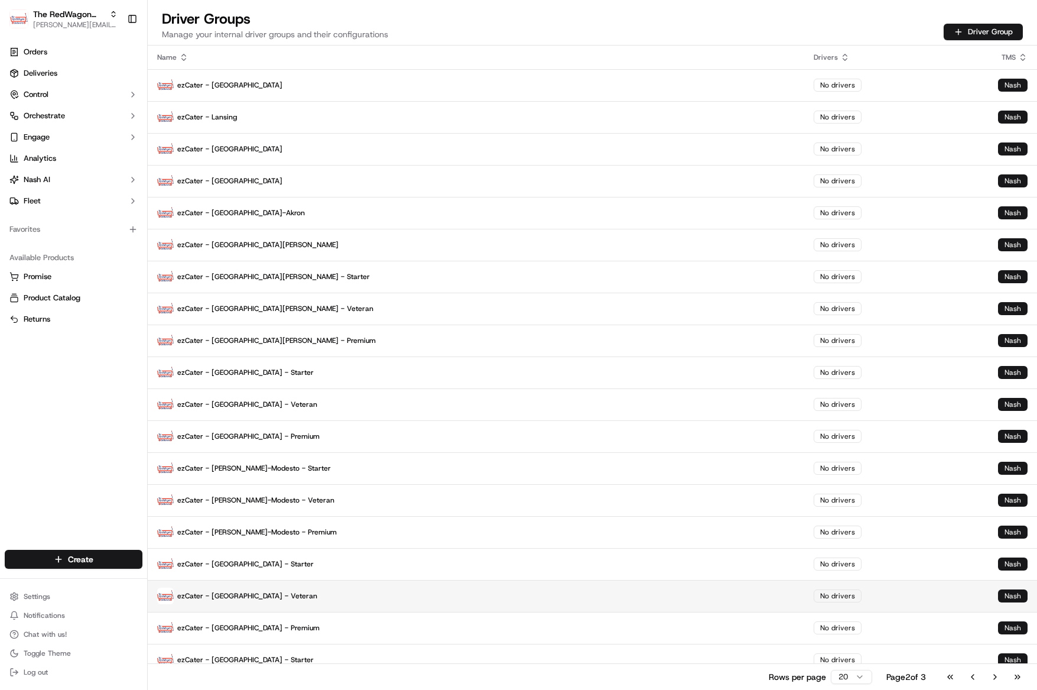
scroll to position [44, 0]
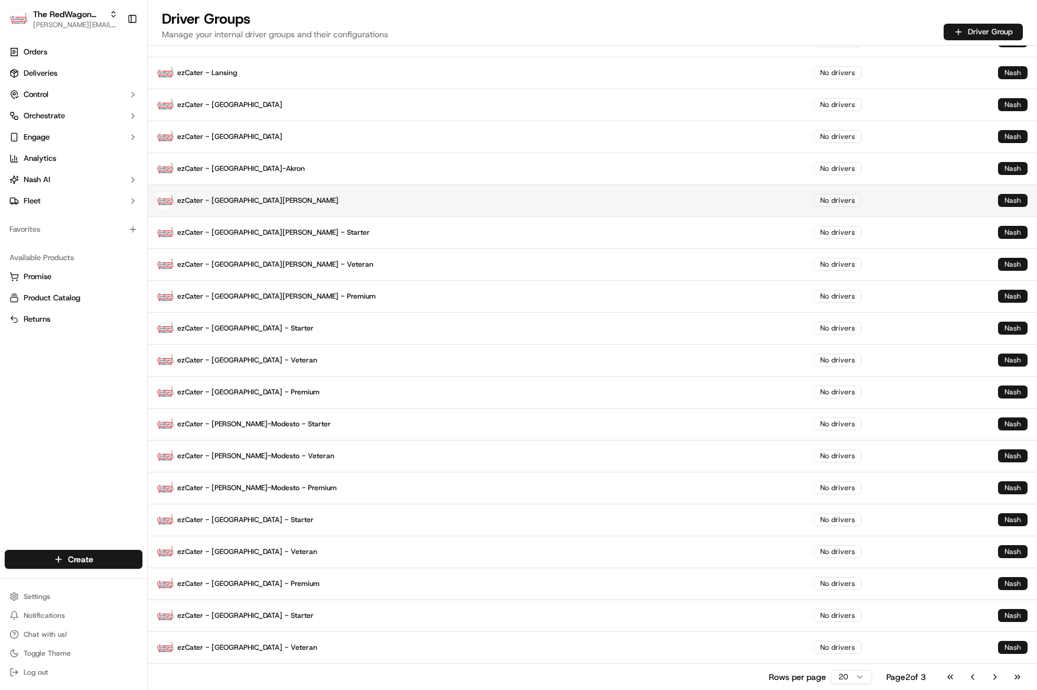
click at [229, 198] on p "ezCater - San Luis Obispo" at bounding box center [476, 200] width 638 height 17
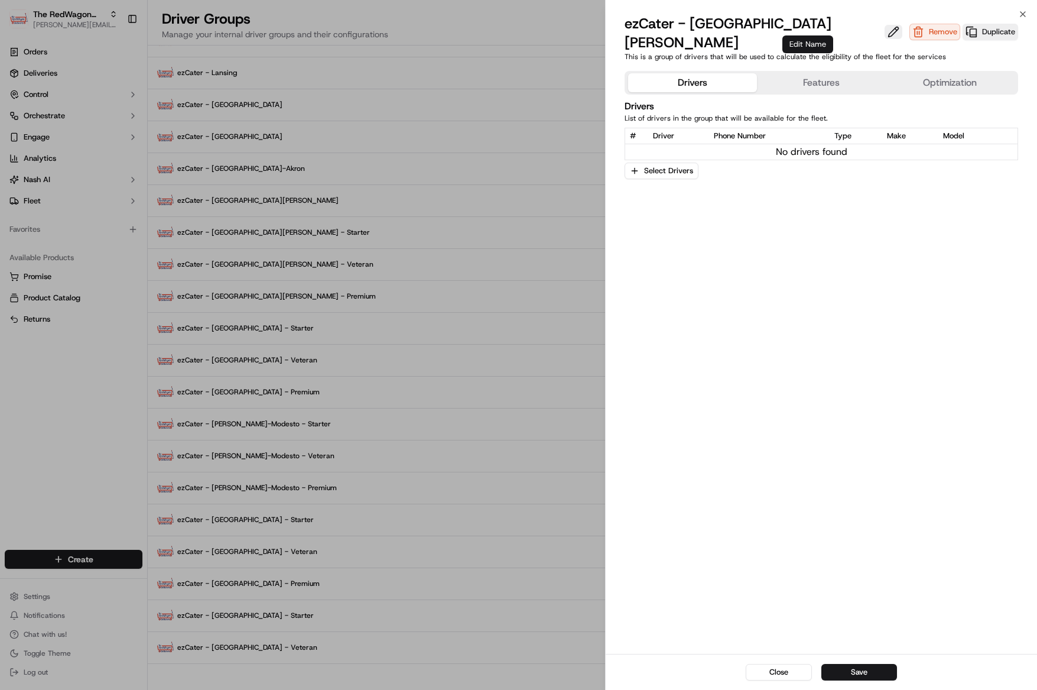
click at [885, 25] on button at bounding box center [894, 32] width 18 height 14
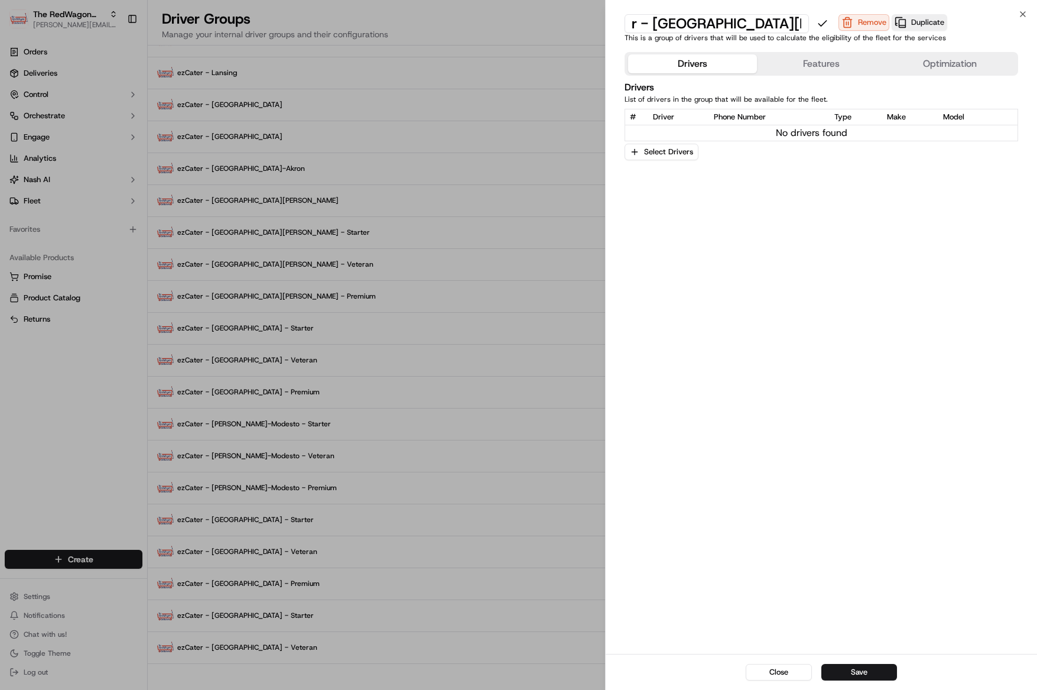
scroll to position [0, 58]
type input "ezCater - [GEOGRAPHIC_DATA][PERSON_NAME] - Starter"
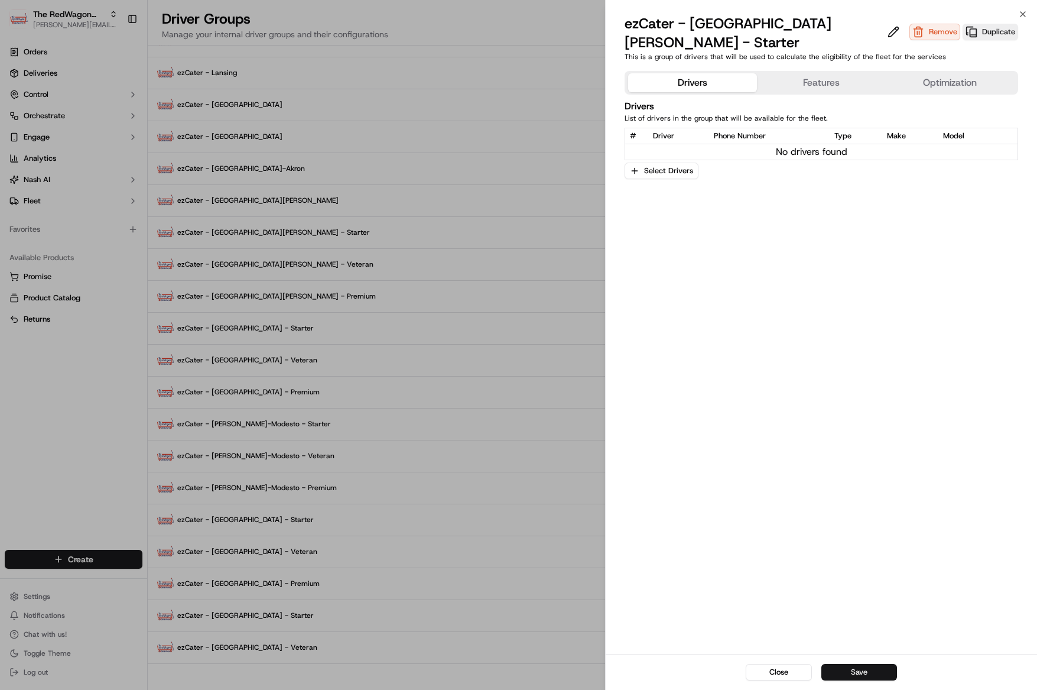
click at [876, 672] on button "Save" at bounding box center [859, 672] width 76 height 17
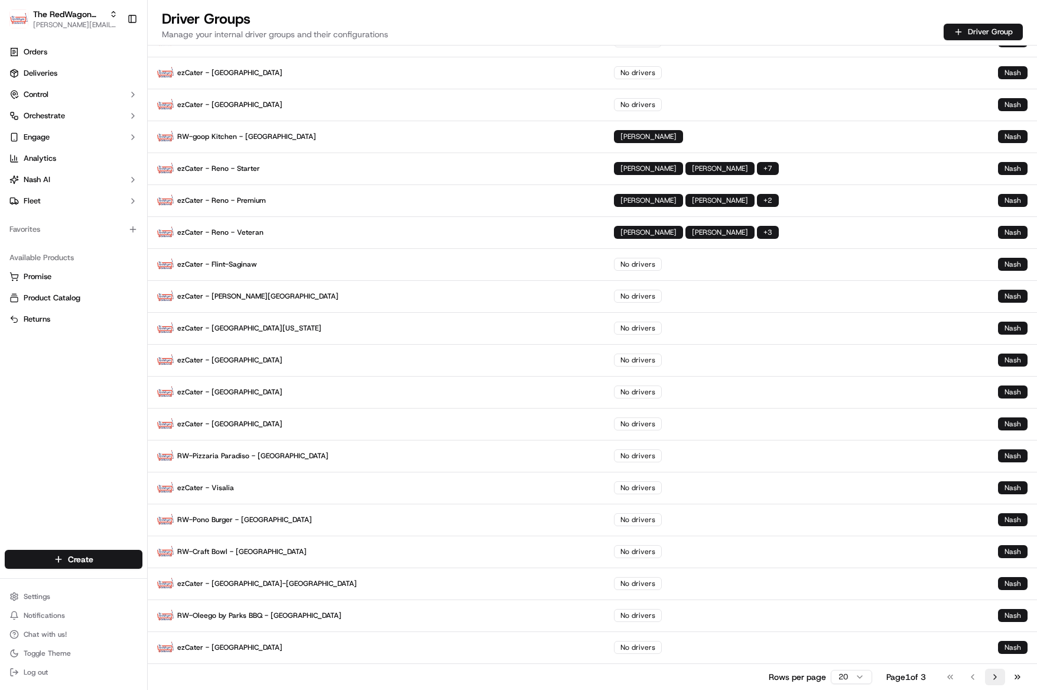
click at [999, 679] on button "Go to next page" at bounding box center [995, 676] width 20 height 17
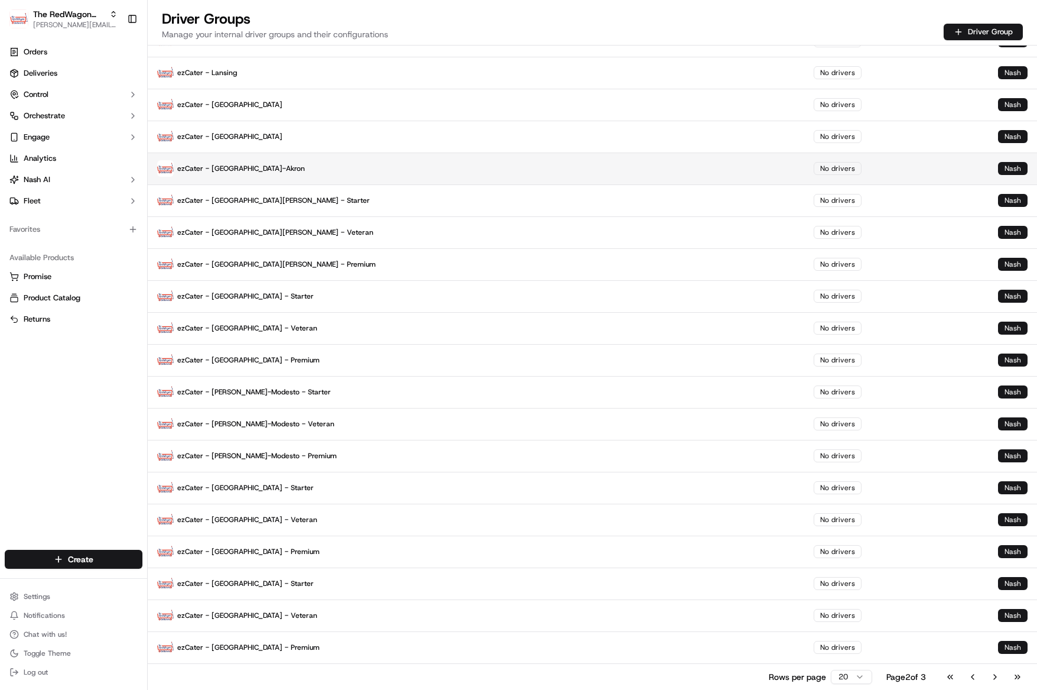
click at [235, 171] on p "ezCater - Cleveland-Akron" at bounding box center [476, 168] width 638 height 17
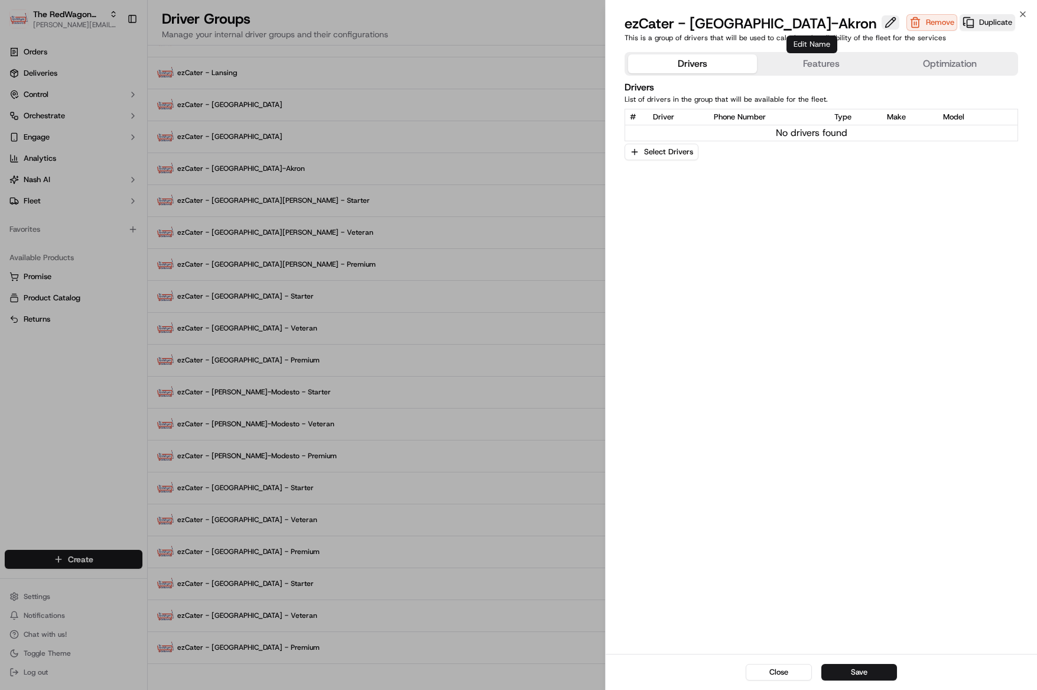
click at [882, 25] on button at bounding box center [891, 22] width 18 height 14
type input "ezCater - [GEOGRAPHIC_DATA]-Akron - Starter"
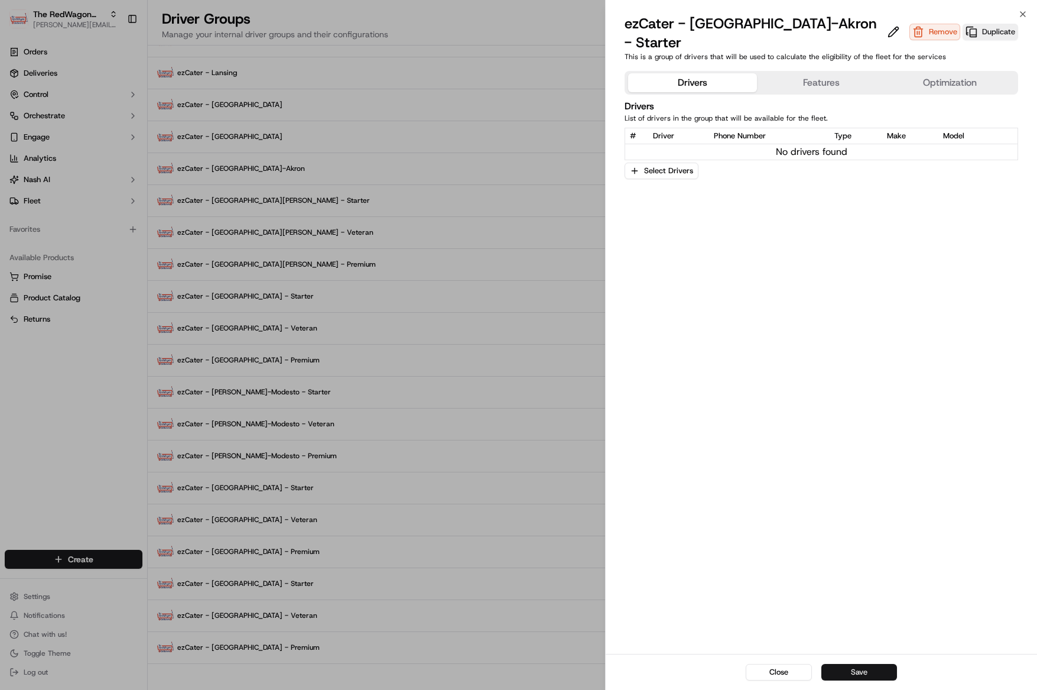
click at [880, 664] on button "Save" at bounding box center [859, 672] width 76 height 17
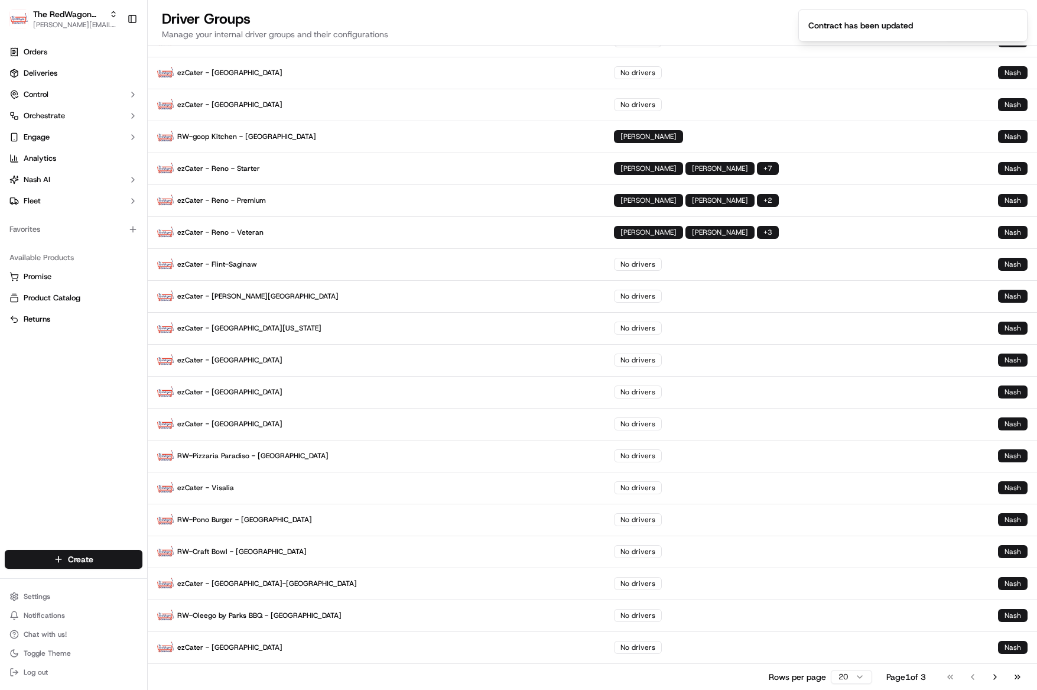
scroll to position [44, 0]
click at [994, 673] on button "Go to next page" at bounding box center [995, 676] width 20 height 17
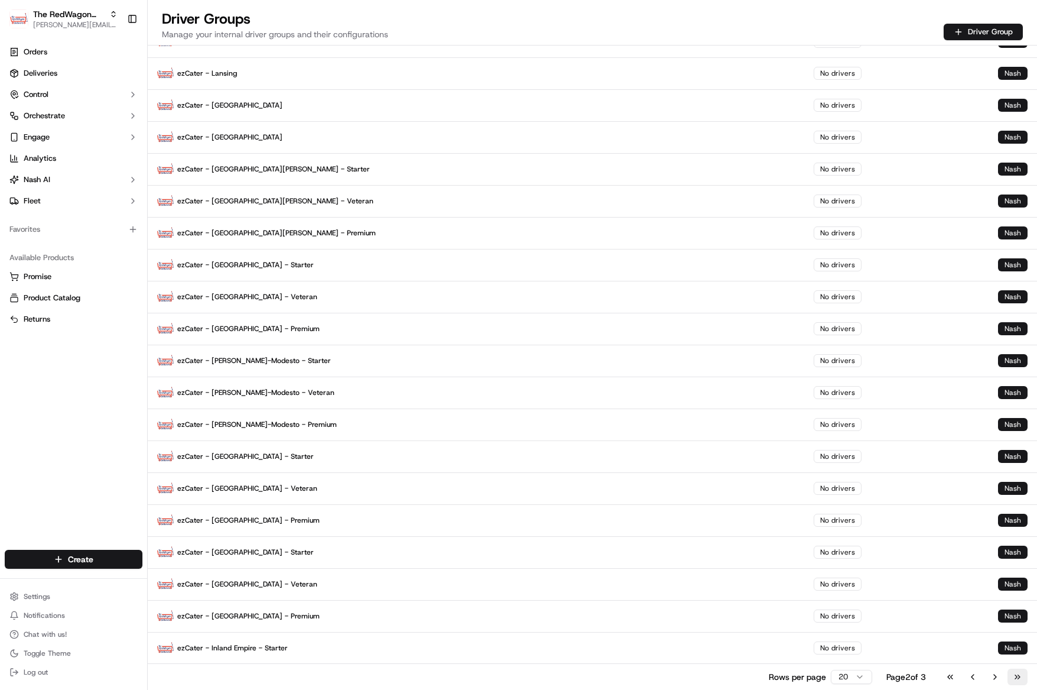
click at [1015, 678] on button "Go to last page" at bounding box center [1017, 676] width 20 height 17
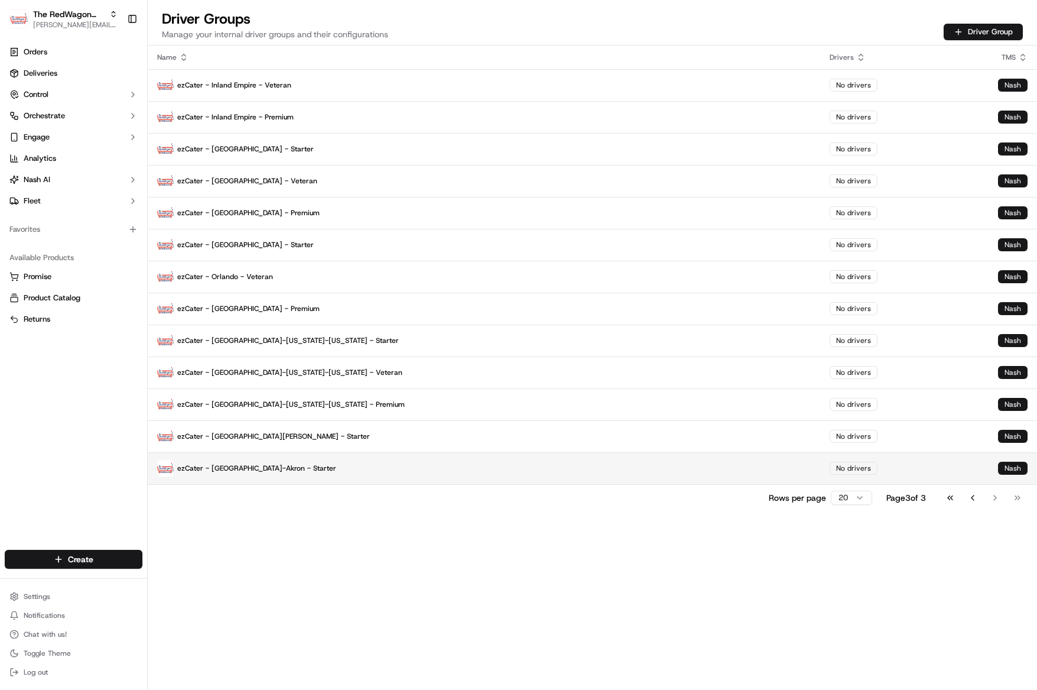
click at [210, 467] on p "ezCater - [GEOGRAPHIC_DATA]-Akron - Starter" at bounding box center [484, 468] width 654 height 17
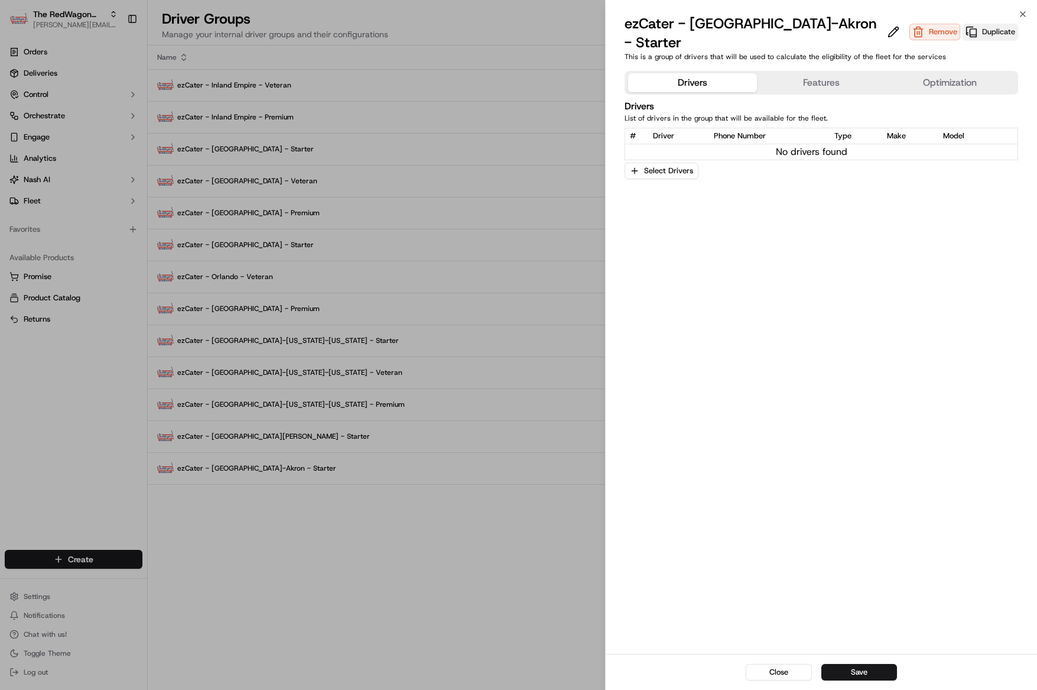
click at [970, 24] on button "Duplicate" at bounding box center [991, 32] width 56 height 17
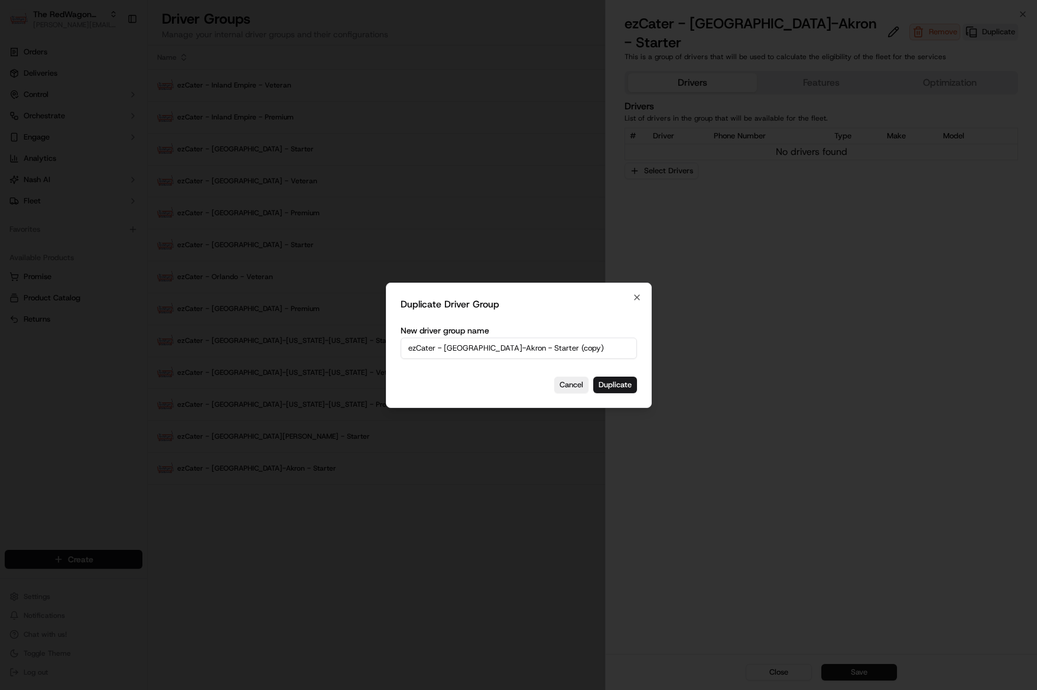
click at [519, 352] on input "ezCater - Cleveland-Akron - Starter (copy)" at bounding box center [519, 347] width 236 height 21
drag, startPoint x: 513, startPoint y: 351, endPoint x: 578, endPoint y: 350, distance: 65.0
click at [578, 350] on input "ezCater - Cleveland-Akron - Starter (copy)" at bounding box center [519, 347] width 236 height 21
type input "ezCater - [GEOGRAPHIC_DATA]-Akron - Veteran"
click at [632, 381] on button "Duplicate" at bounding box center [615, 384] width 44 height 17
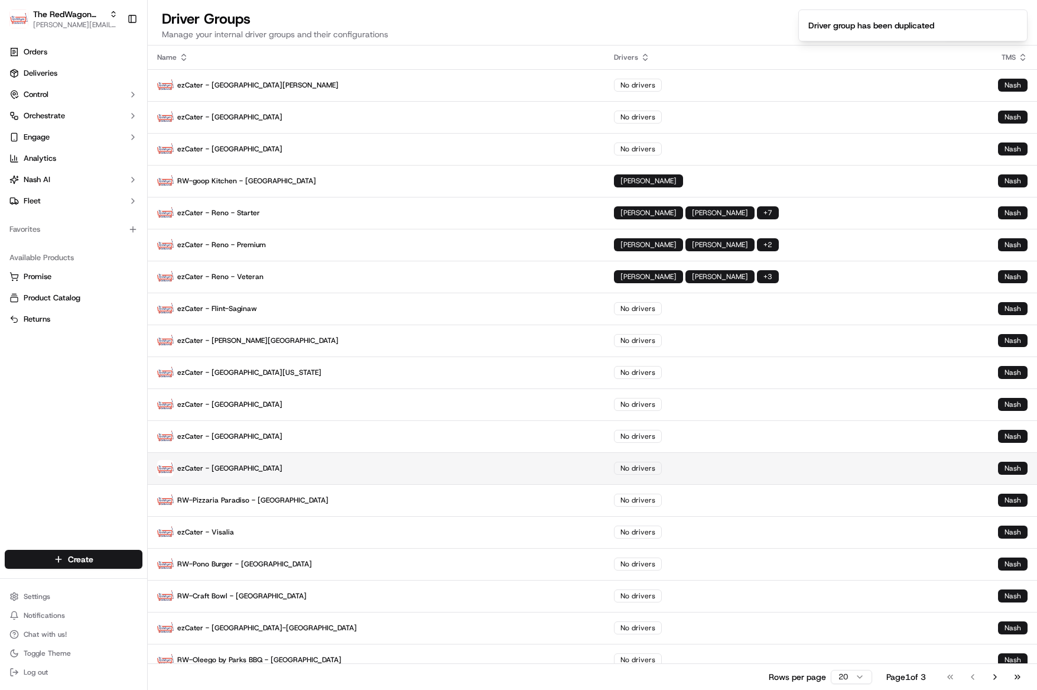
scroll to position [44, 0]
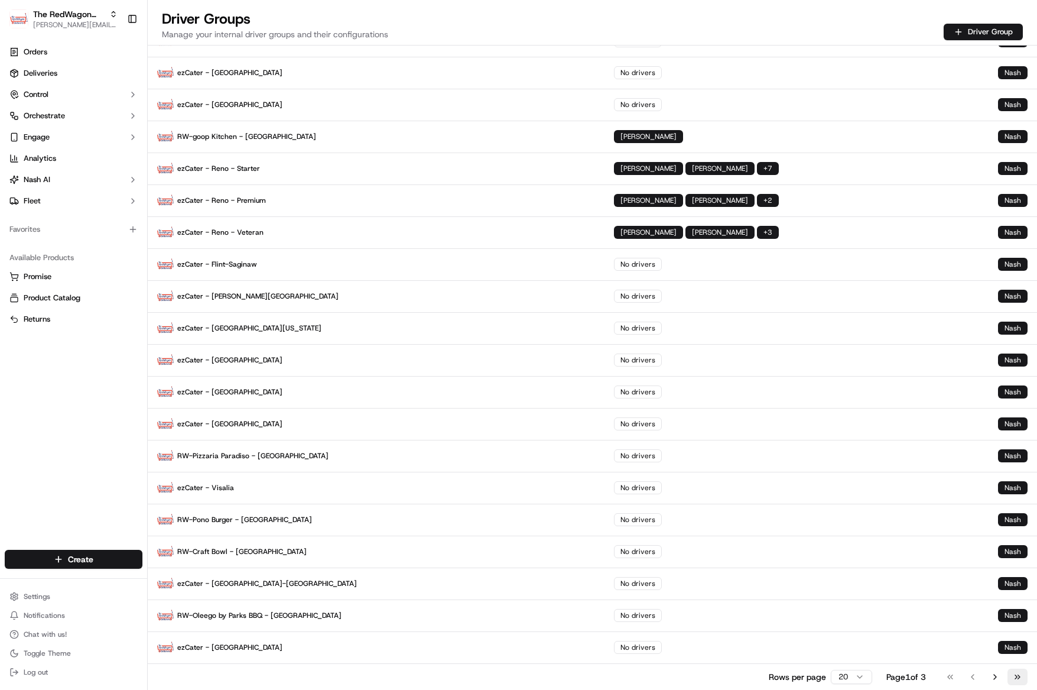
click at [1015, 675] on button "Go to last page" at bounding box center [1017, 676] width 20 height 17
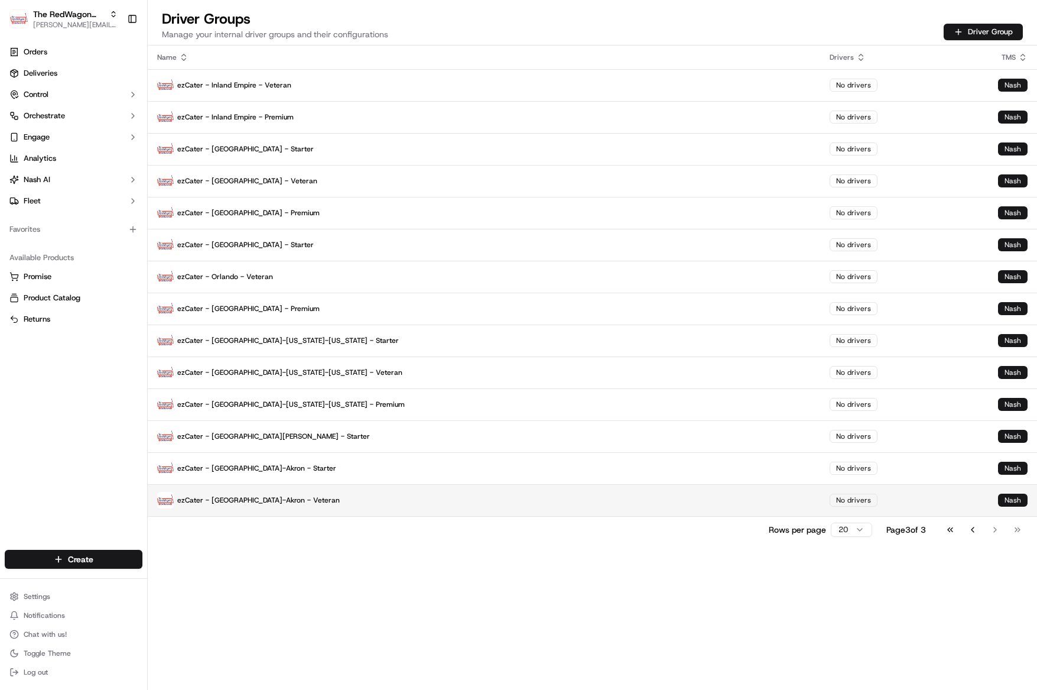
click at [279, 500] on p "ezCater - [GEOGRAPHIC_DATA]-Akron - Veteran" at bounding box center [484, 500] width 654 height 17
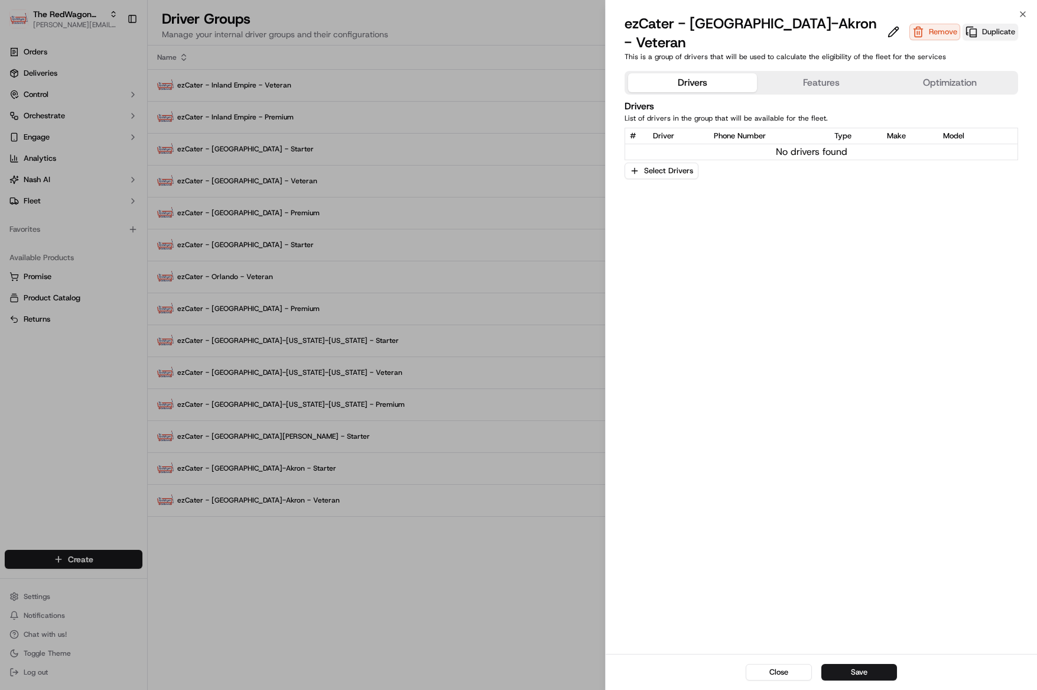
click at [981, 24] on button "Duplicate" at bounding box center [991, 32] width 56 height 17
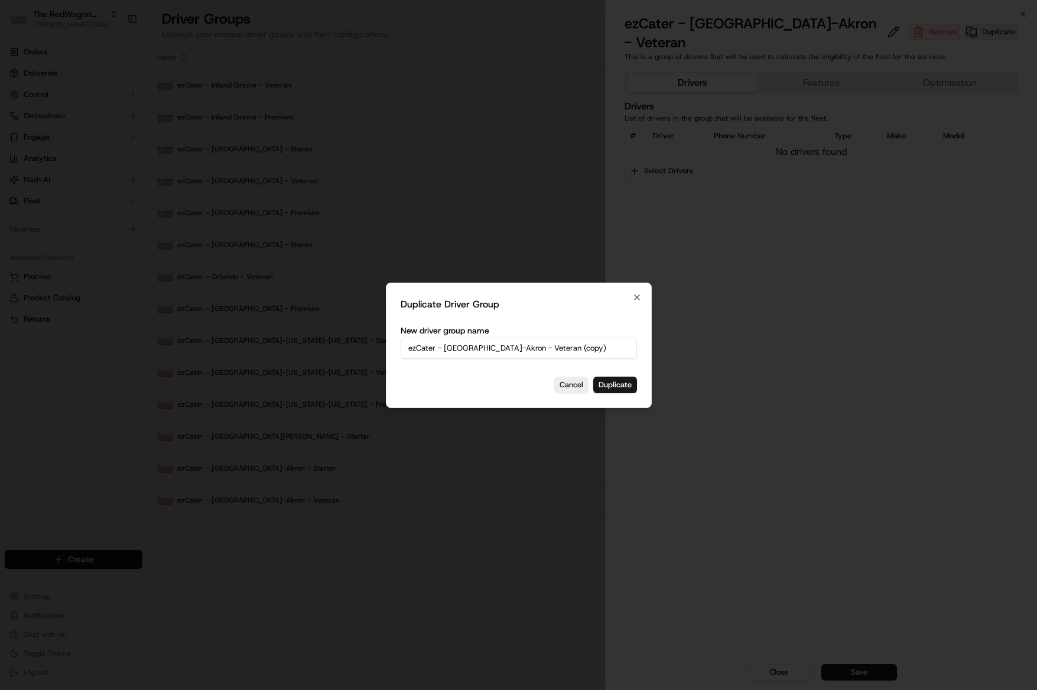
click at [542, 349] on input "ezCater - Cleveland-Akron - Veteran (copy)" at bounding box center [519, 347] width 236 height 21
drag, startPoint x: 512, startPoint y: 347, endPoint x: 572, endPoint y: 344, distance: 60.3
click at [572, 344] on input "ezCater - Cleveland-Akron - Veteran (copy)" at bounding box center [519, 347] width 236 height 21
type input "ezCater - [GEOGRAPHIC_DATA]-Akron - Premium"
click at [610, 382] on button "Duplicate" at bounding box center [615, 384] width 44 height 17
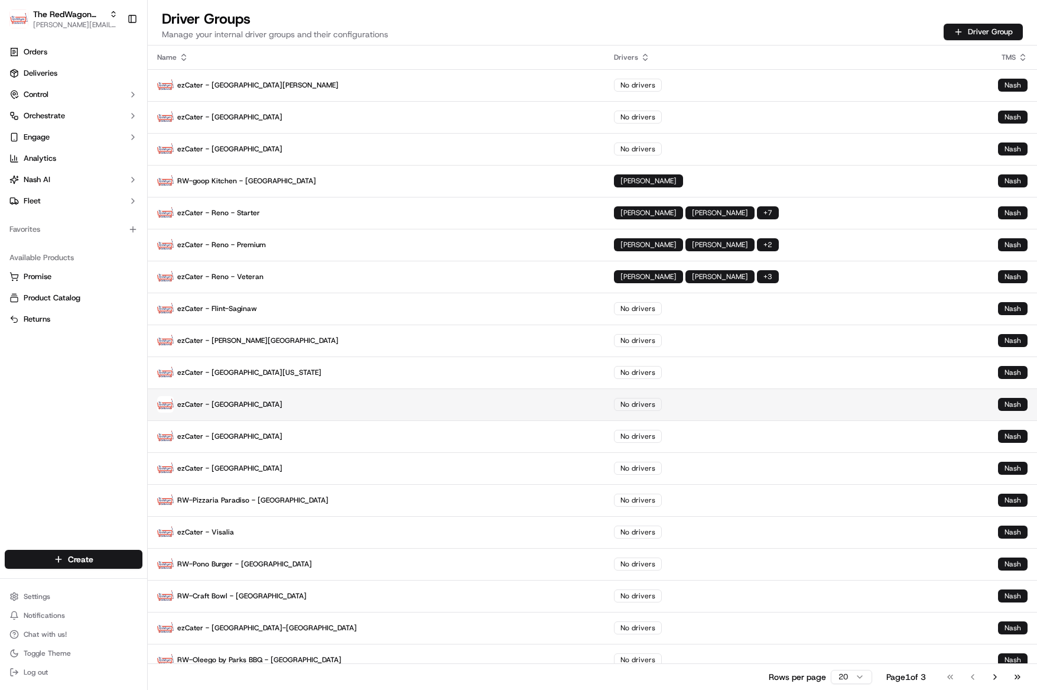
scroll to position [44, 0]
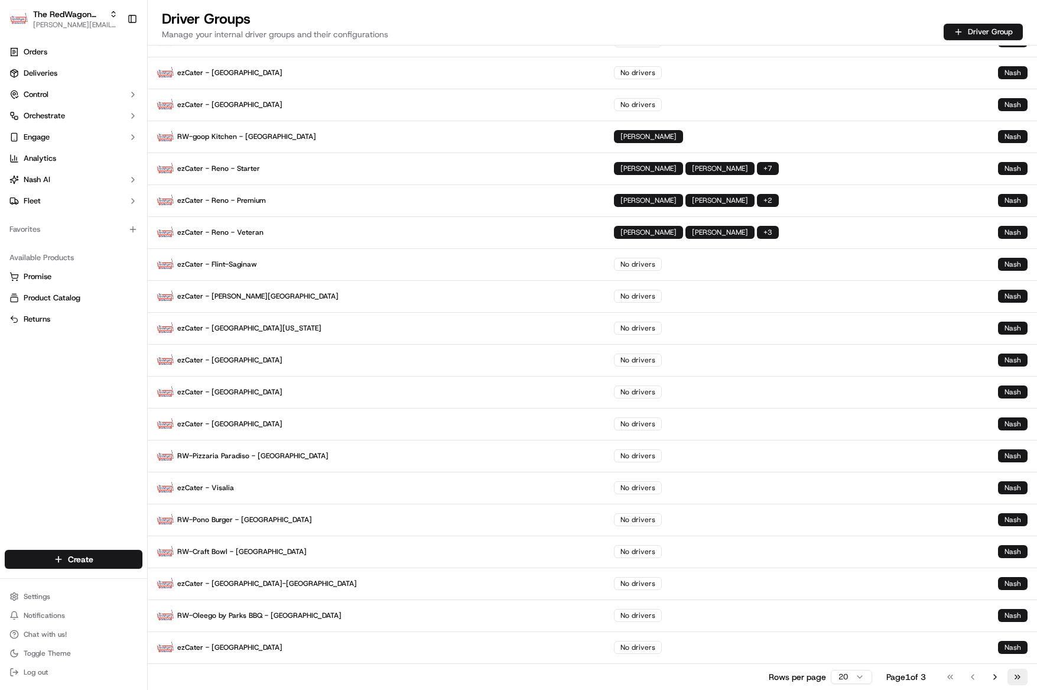
click at [1018, 671] on button "Go to last page" at bounding box center [1017, 676] width 20 height 17
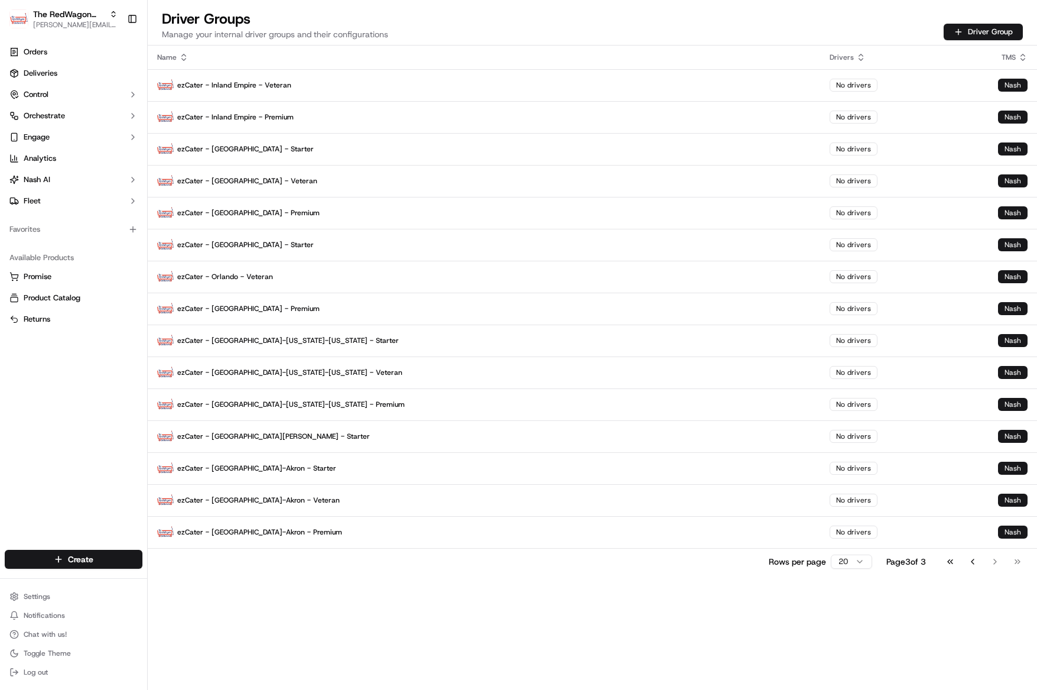
scroll to position [0, 0]
click at [256, 433] on p "ezCater - [GEOGRAPHIC_DATA][PERSON_NAME] - Starter" at bounding box center [484, 436] width 654 height 17
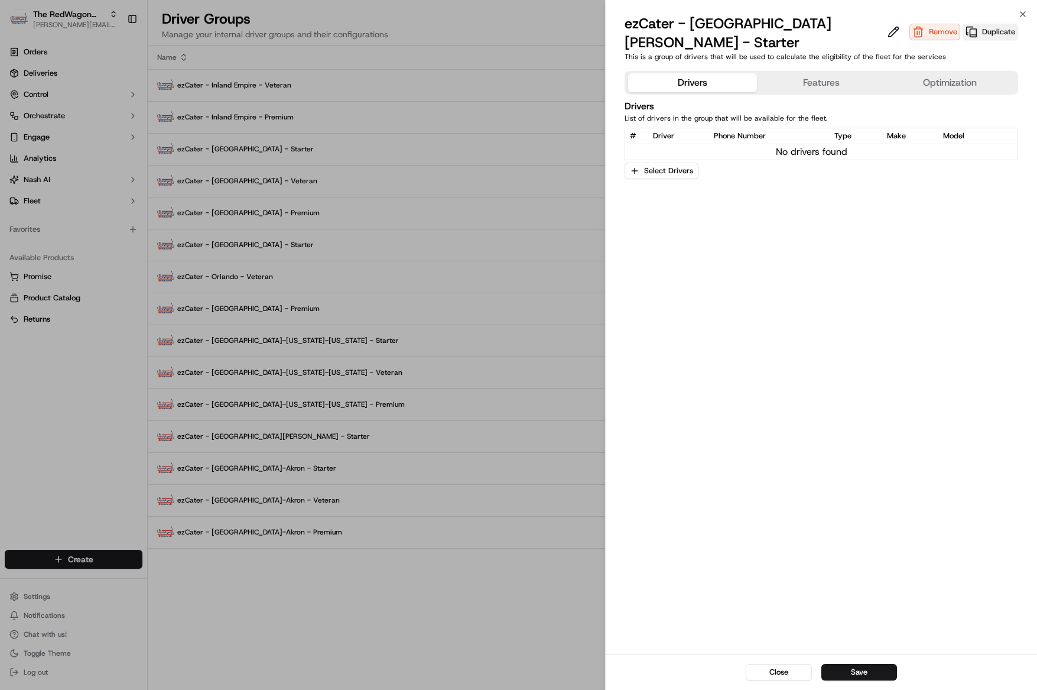
click at [969, 24] on button "Duplicate" at bounding box center [991, 32] width 56 height 17
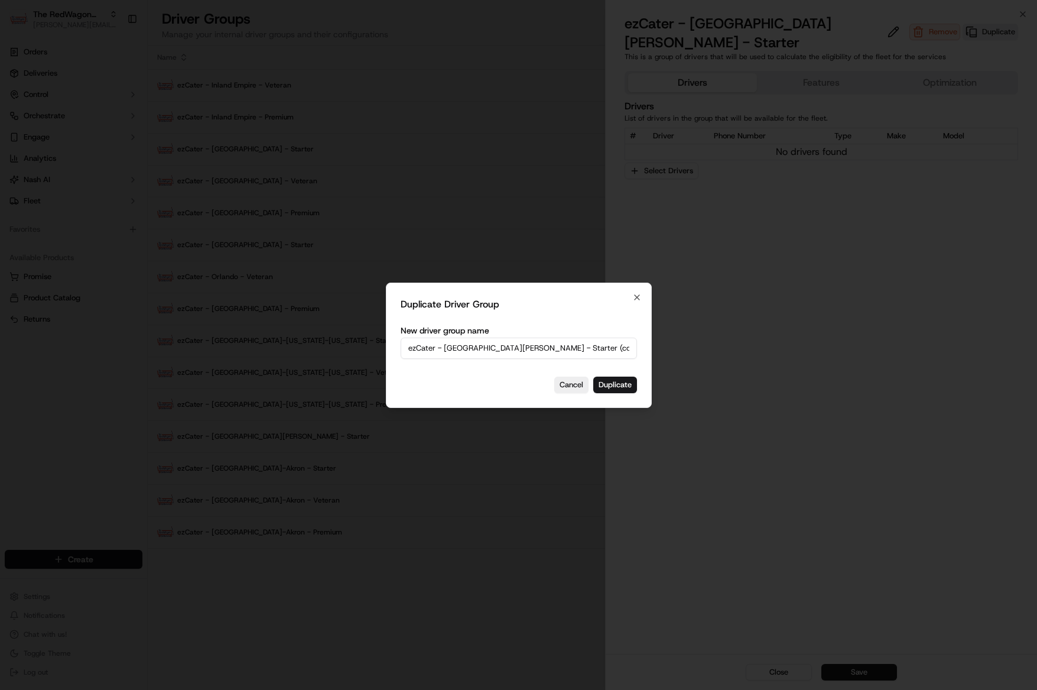
click at [544, 347] on input "ezCater - San Luis Obispo - Starter (copy)" at bounding box center [519, 347] width 236 height 21
drag, startPoint x: 509, startPoint y: 344, endPoint x: 628, endPoint y: 342, distance: 119.4
click at [628, 342] on input "ezCater - San Luis Obispo - Starter (copy)" at bounding box center [519, 347] width 236 height 21
drag, startPoint x: 560, startPoint y: 346, endPoint x: 507, endPoint y: 350, distance: 52.8
click at [507, 350] on input "ezCater - San Luis Obispo - Starter (copy)" at bounding box center [519, 347] width 236 height 21
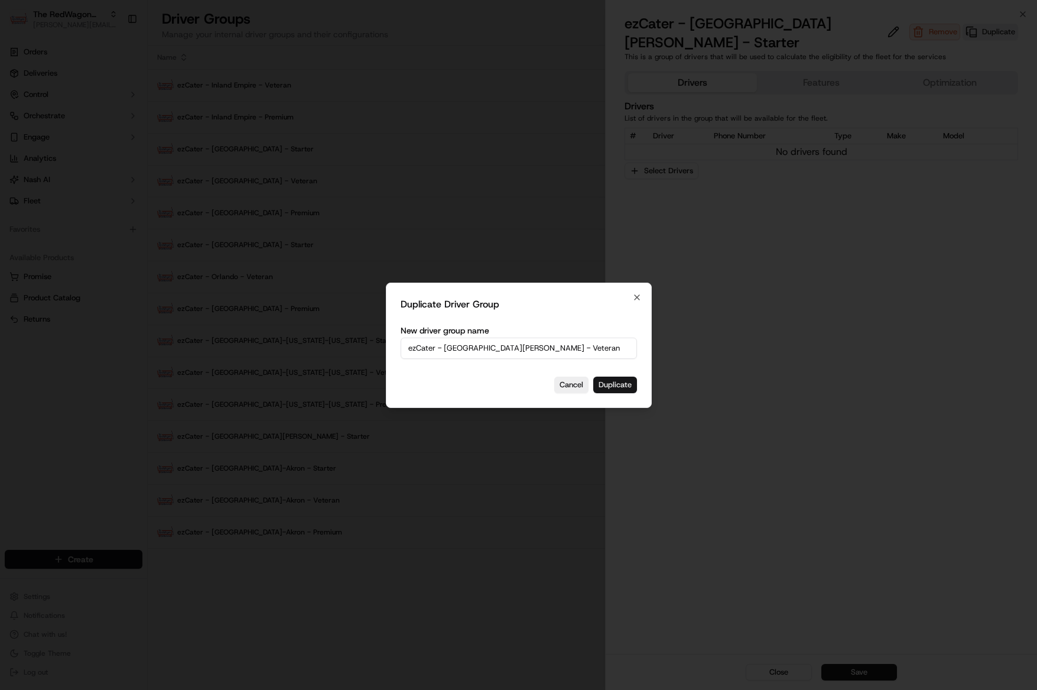
type input "ezCater - [GEOGRAPHIC_DATA][PERSON_NAME] - Veteran"
click at [612, 388] on button "Duplicate" at bounding box center [615, 384] width 44 height 17
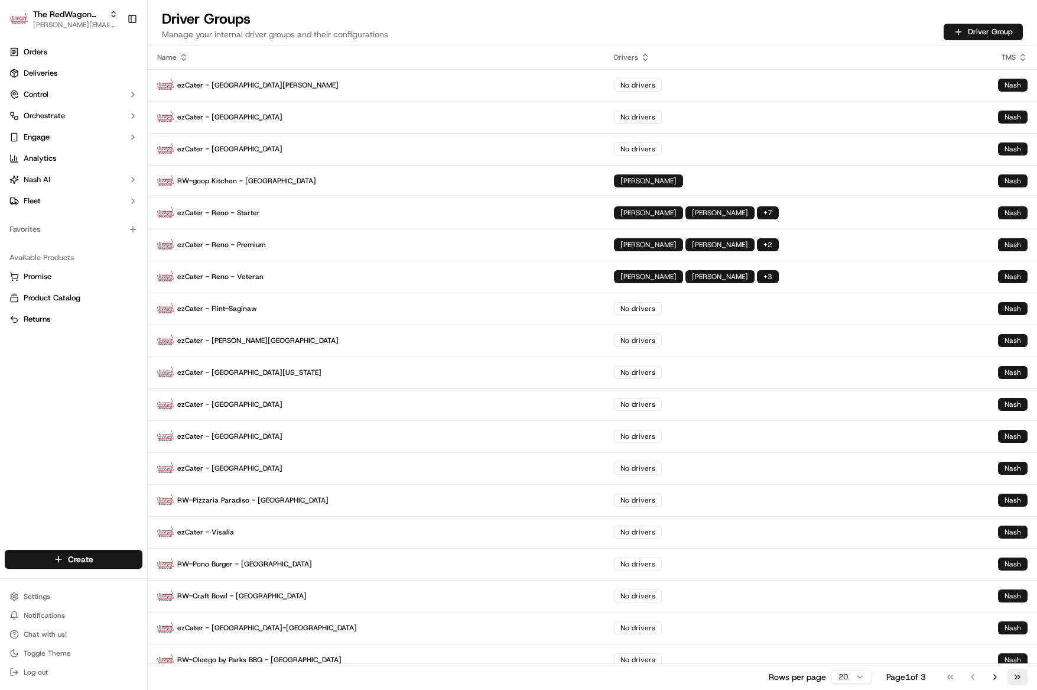
click at [1014, 676] on button "Go to last page" at bounding box center [1017, 676] width 20 height 17
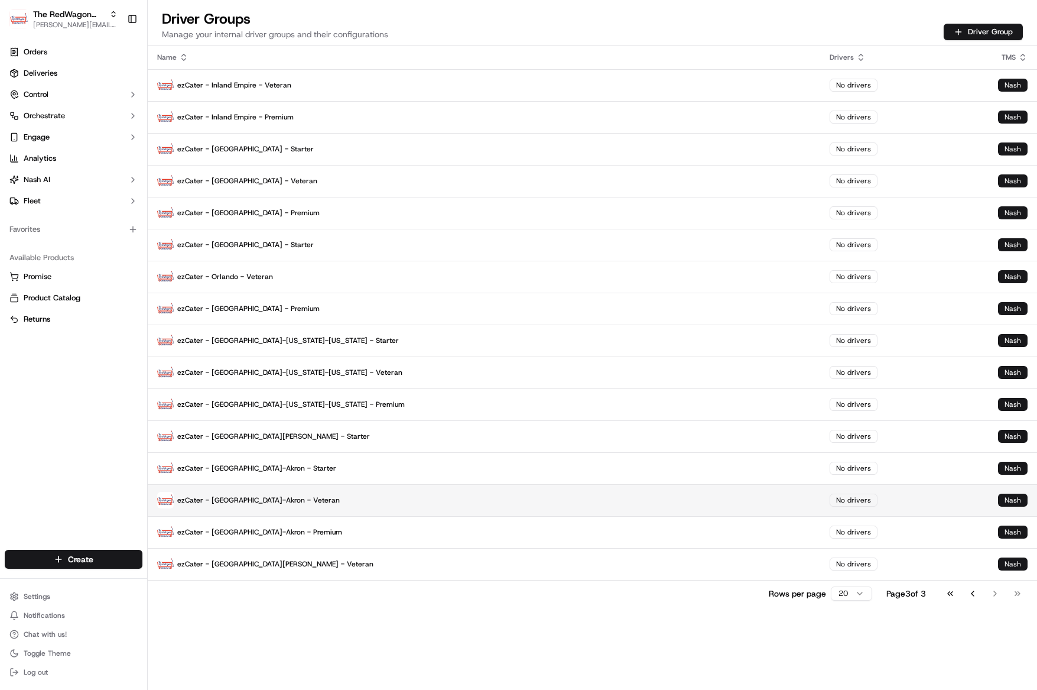
click at [261, 500] on p "ezCater - [GEOGRAPHIC_DATA]-Akron - Veteran" at bounding box center [484, 500] width 654 height 17
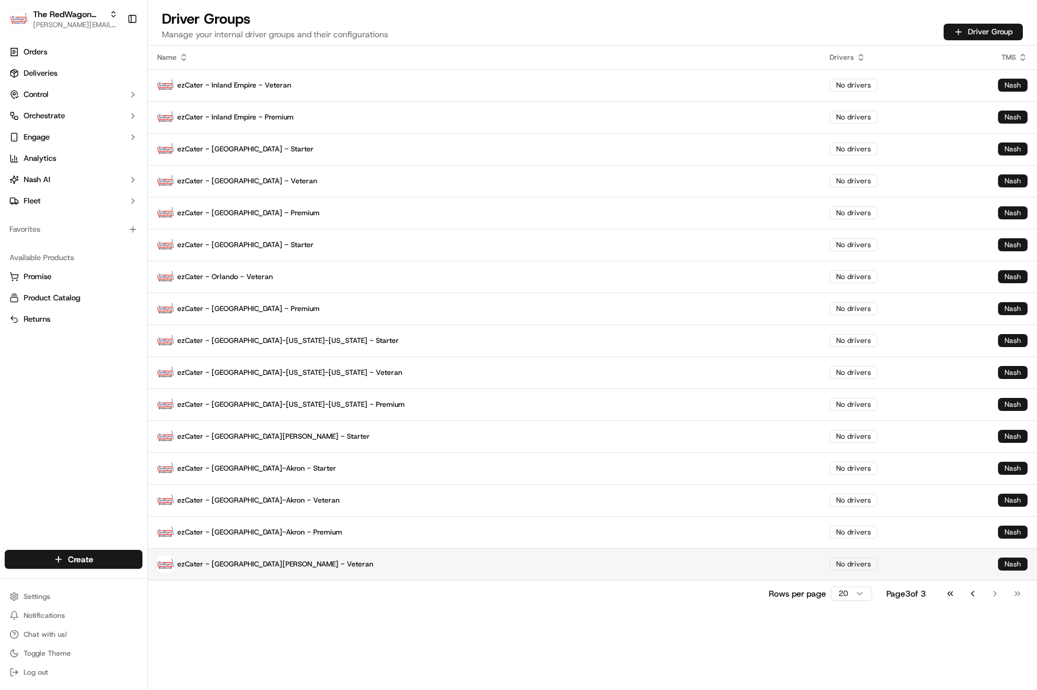
click at [254, 565] on p "ezCater - [GEOGRAPHIC_DATA][PERSON_NAME] - Veteran" at bounding box center [484, 563] width 654 height 17
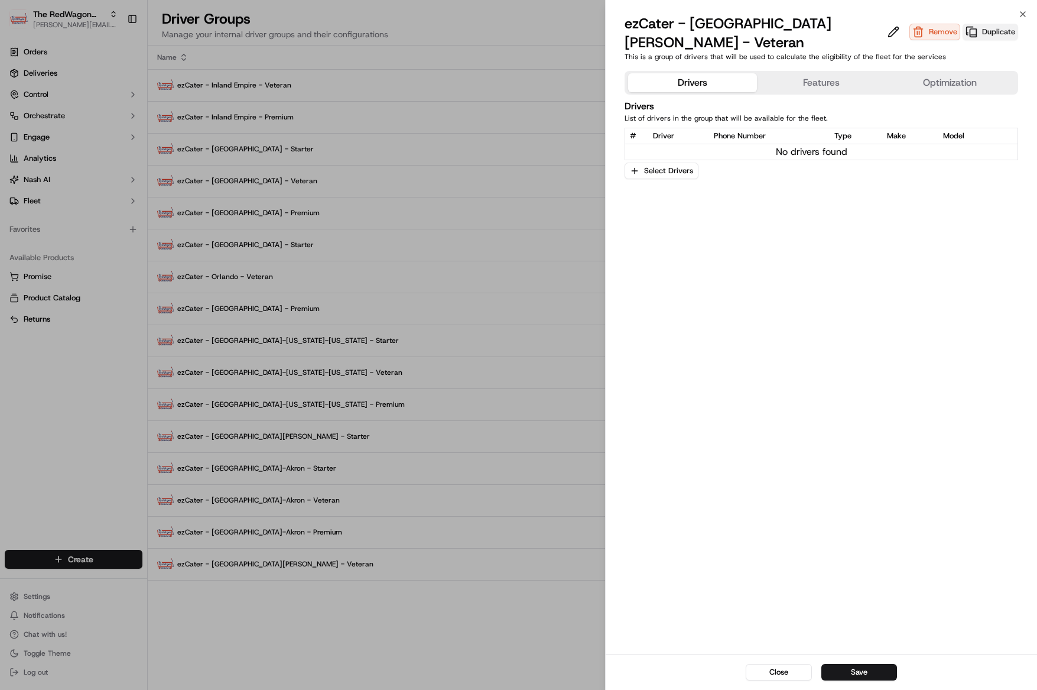
click at [978, 24] on button "Duplicate" at bounding box center [991, 32] width 56 height 17
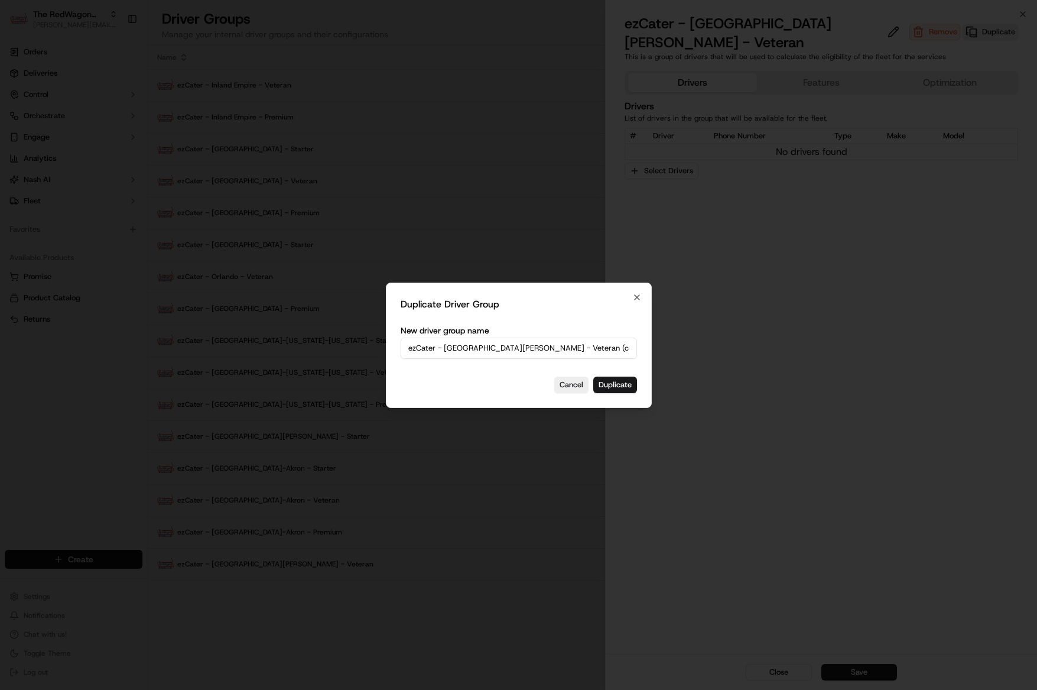
click at [565, 346] on input "ezCater - San Luis Obispo - Veteran (copy)" at bounding box center [519, 347] width 236 height 21
drag, startPoint x: 563, startPoint y: 348, endPoint x: 509, endPoint y: 352, distance: 54.5
click at [509, 352] on input "ezCater - San Luis Obispo - Veteran (copy)" at bounding box center [519, 347] width 236 height 21
type input "ezCater - [GEOGRAPHIC_DATA][PERSON_NAME] - Premium"
click at [623, 385] on button "Duplicate" at bounding box center [615, 384] width 44 height 17
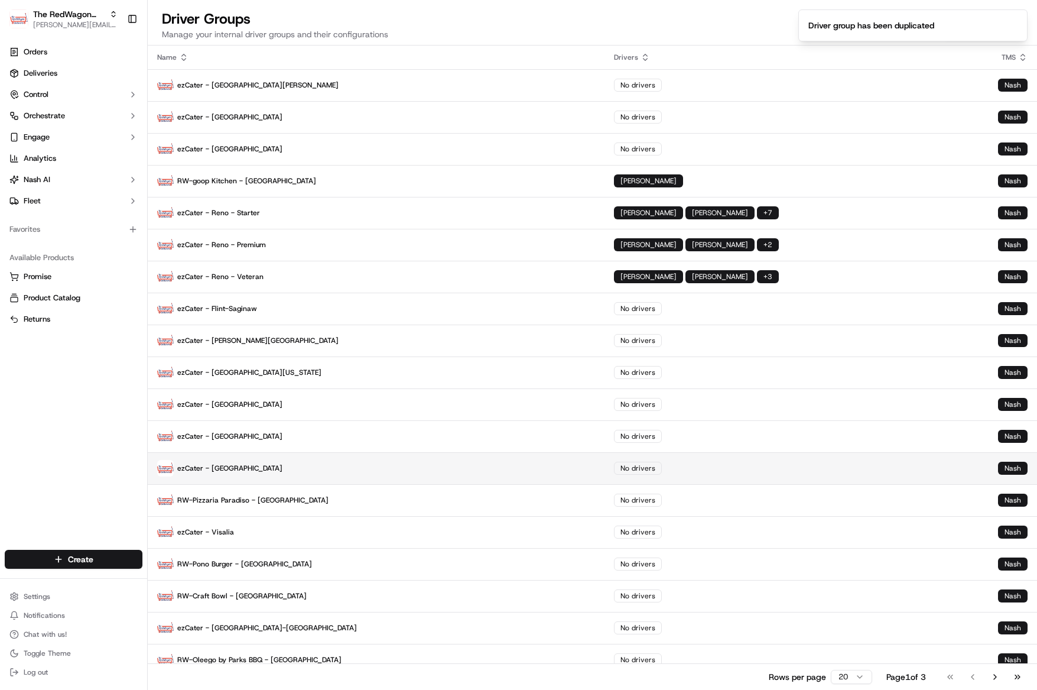
scroll to position [44, 0]
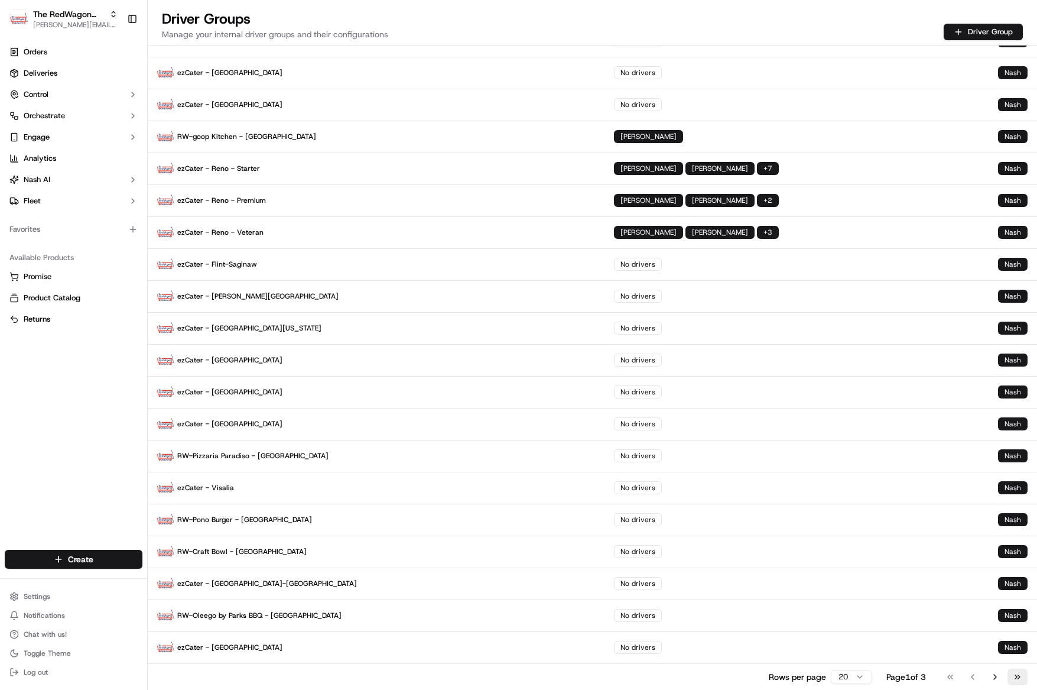
click at [1013, 681] on button "Go to last page" at bounding box center [1017, 676] width 20 height 17
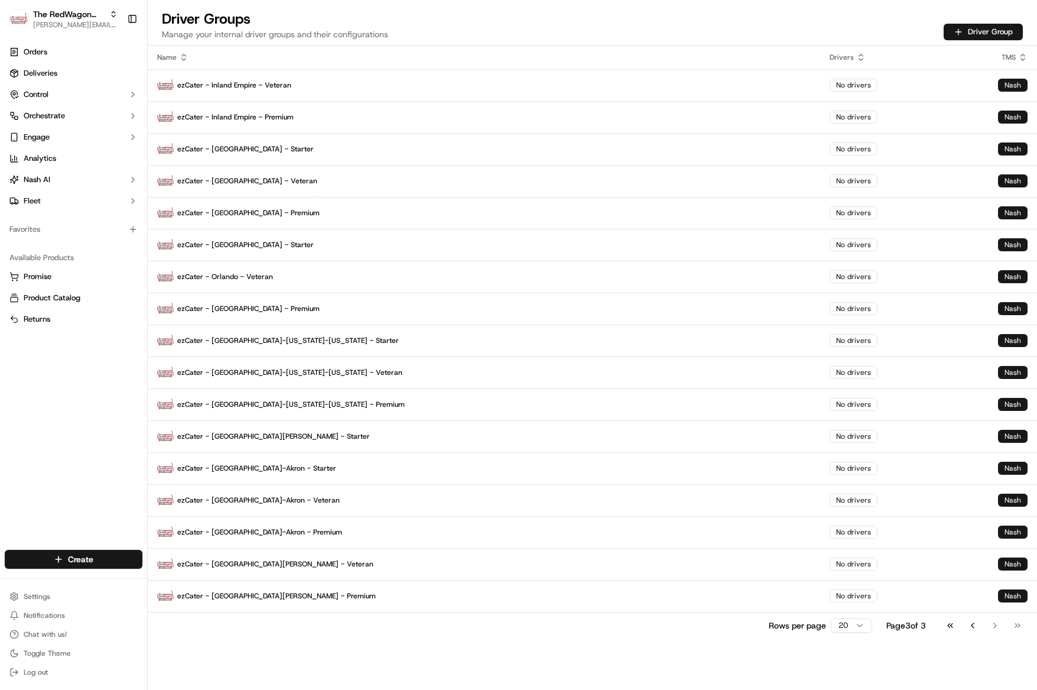
scroll to position [0, 0]
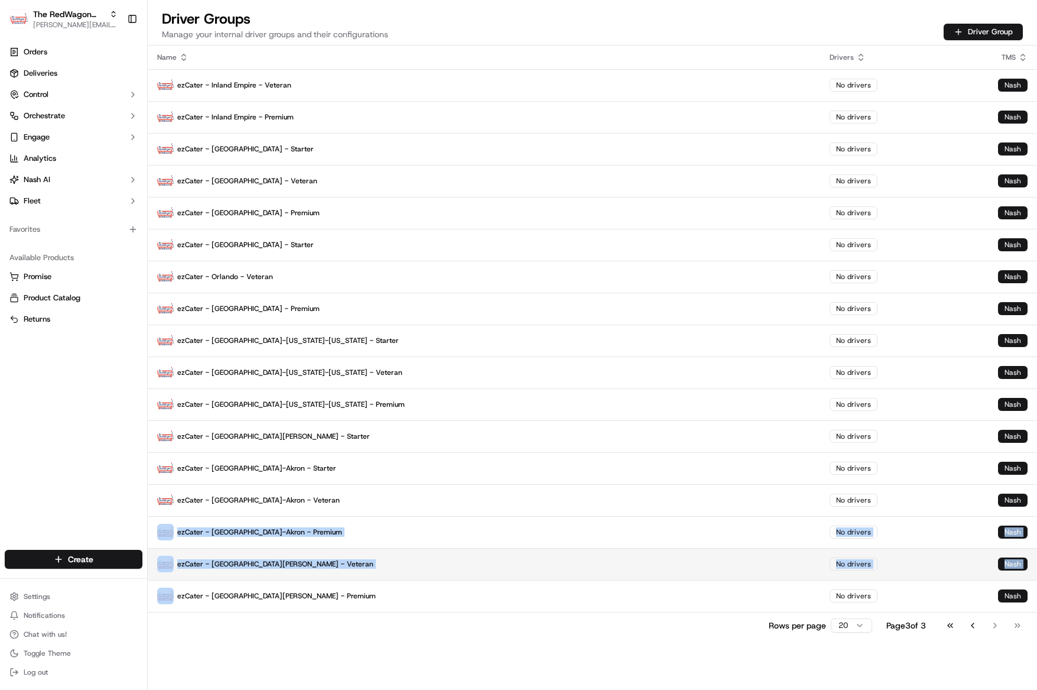
drag, startPoint x: 312, startPoint y: 593, endPoint x: 434, endPoint y: 554, distance: 128.4
click at [406, 551] on tbody "ezCater - Inland Empire - Veteran No drivers Nash ezCater - Inland Empire - Pre…" at bounding box center [592, 340] width 889 height 542
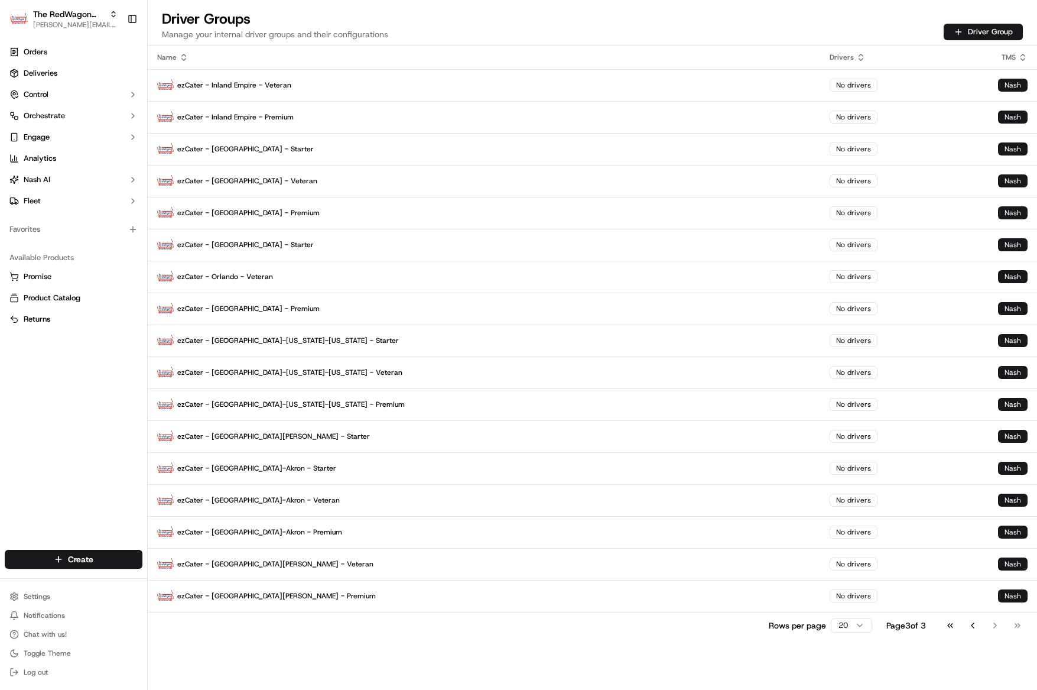
click at [576, 658] on div "Name Drivers TMS ezCater - Inland Empire - Veteran No drivers Nash ezCater - In…" at bounding box center [592, 367] width 889 height 644
click at [970, 624] on button "Go to previous page" at bounding box center [973, 625] width 20 height 17
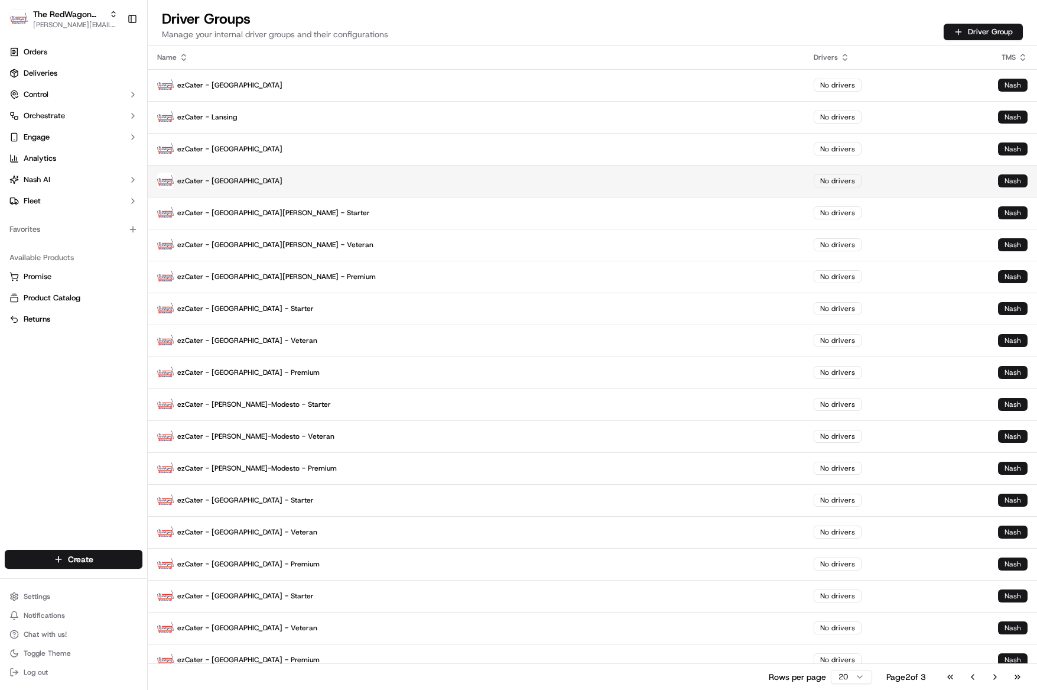
click at [209, 176] on p "ezCater - Denver" at bounding box center [476, 181] width 638 height 17
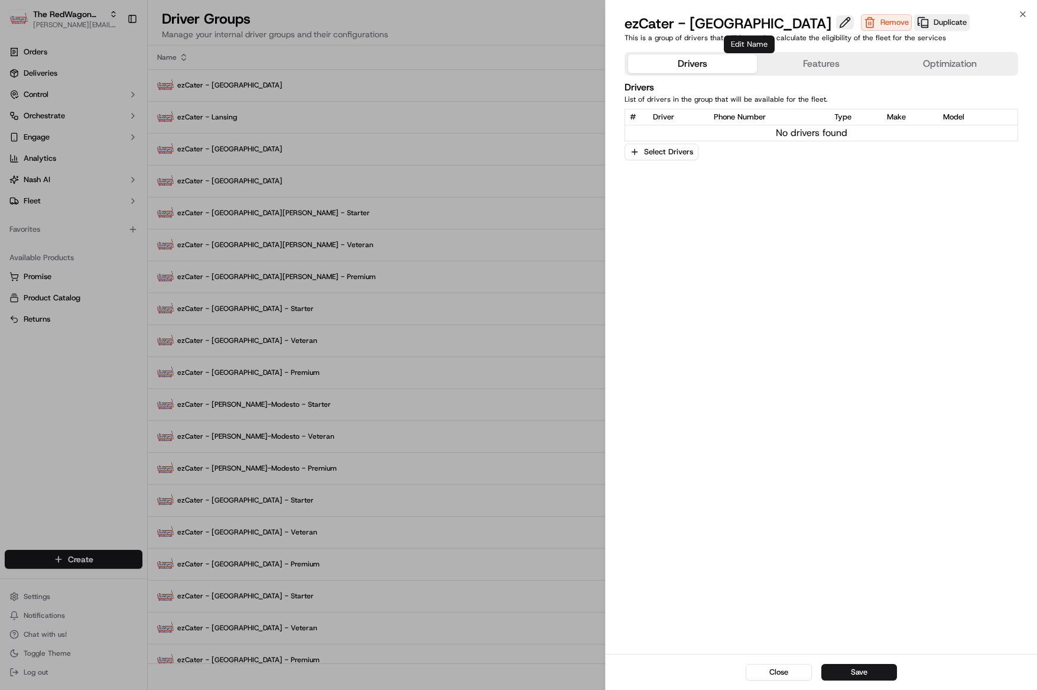
click at [836, 25] on button at bounding box center [845, 22] width 18 height 14
type input "ezCater - [GEOGRAPHIC_DATA] - Starter"
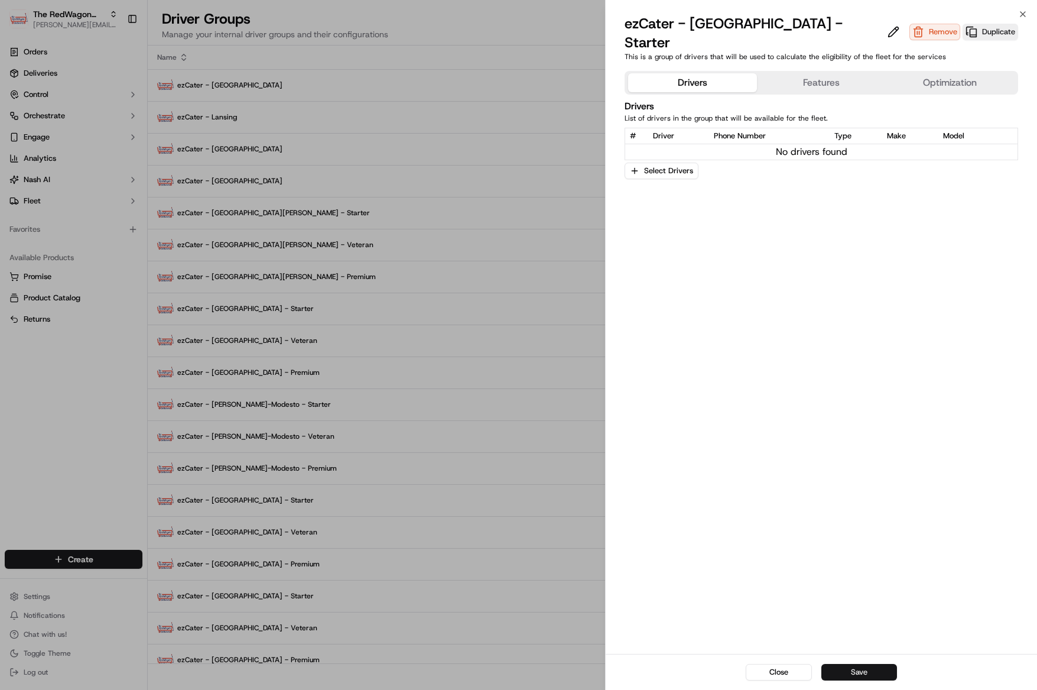
click at [854, 668] on button "Save" at bounding box center [859, 672] width 76 height 17
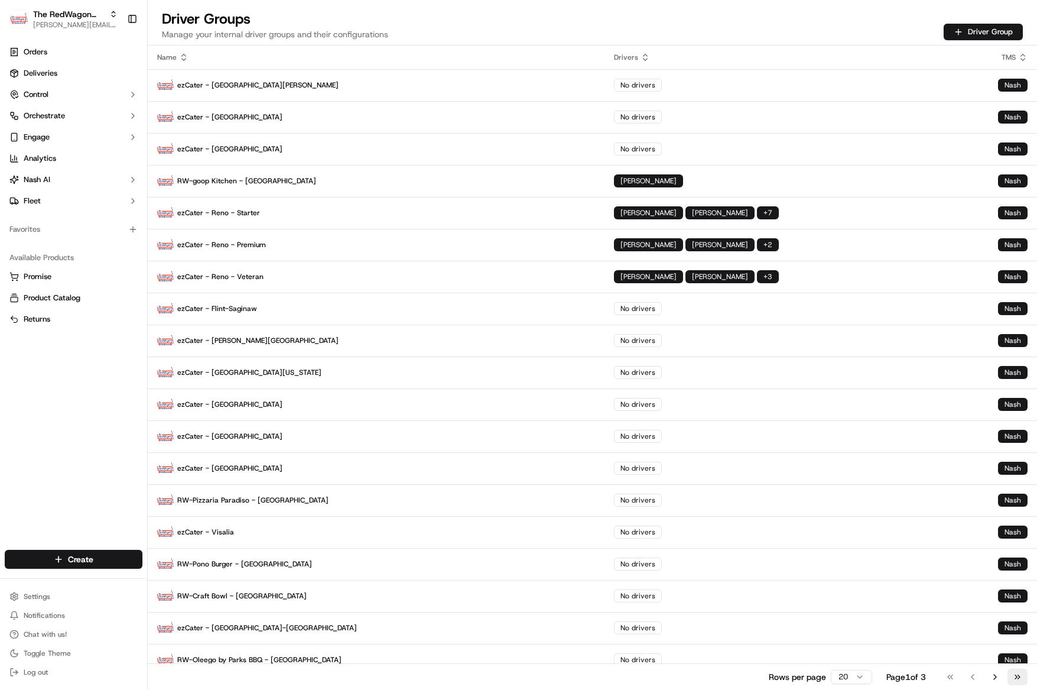
click at [1016, 674] on button "Go to last page" at bounding box center [1017, 676] width 20 height 17
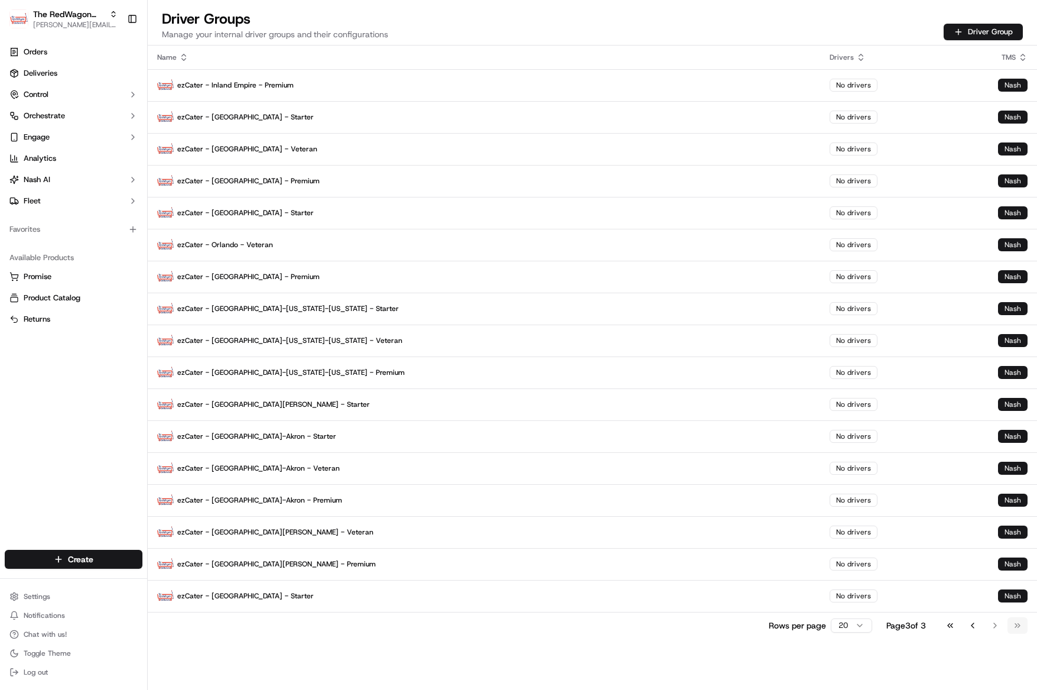
click at [1016, 674] on div "Name Drivers TMS ezCater - Inland Empire - Premium No drivers Nash ezCater - Bo…" at bounding box center [592, 367] width 889 height 644
click at [258, 603] on p "ezCater - [GEOGRAPHIC_DATA] - Starter" at bounding box center [484, 595] width 654 height 17
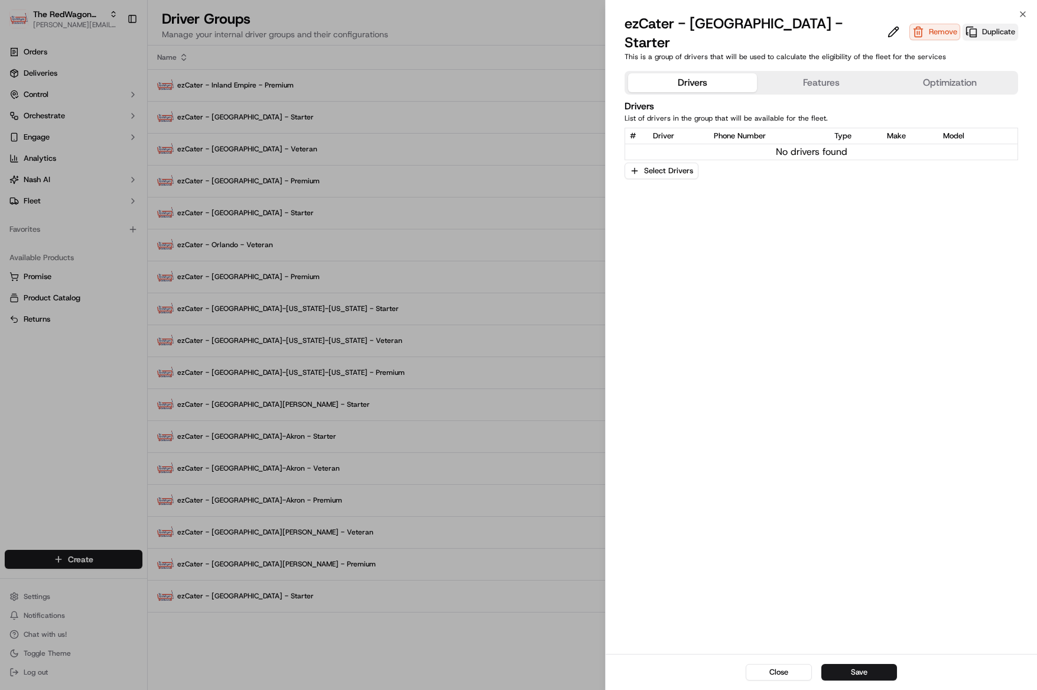
click at [963, 25] on button "Duplicate" at bounding box center [991, 32] width 56 height 17
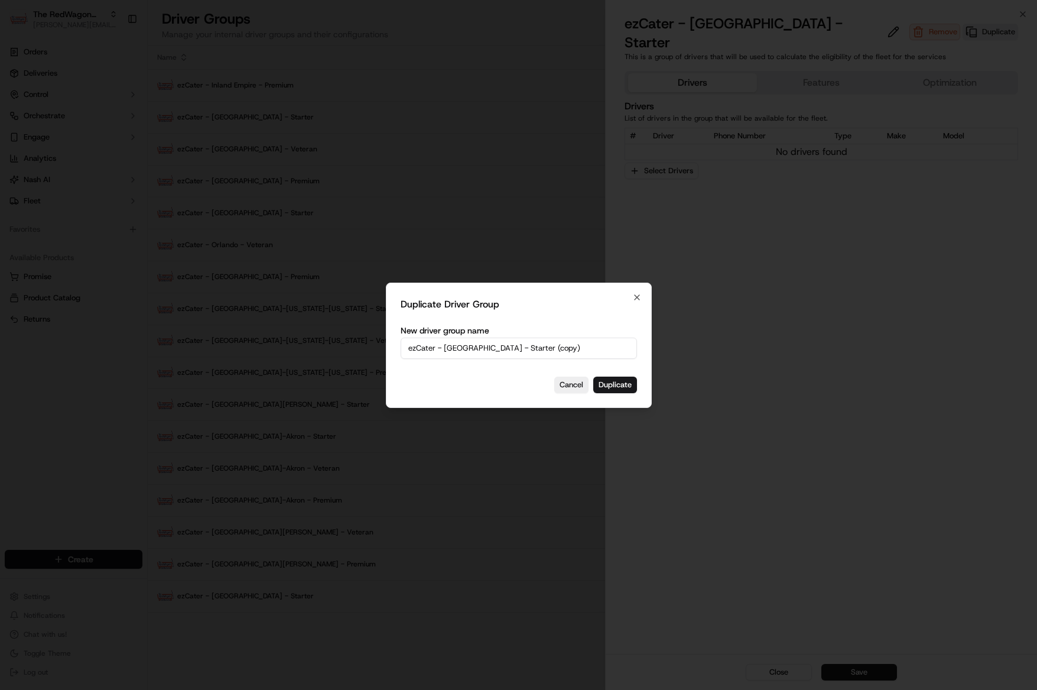
drag, startPoint x: 484, startPoint y: 347, endPoint x: 535, endPoint y: 347, distance: 51.4
click at [535, 347] on input "ezCater - Denver - Starter (copy)" at bounding box center [519, 347] width 236 height 21
drag, startPoint x: 538, startPoint y: 347, endPoint x: 477, endPoint y: 351, distance: 60.4
click at [477, 351] on input "ezCater - Denver - Starter (copy)" at bounding box center [519, 347] width 236 height 21
type input "ezCater - [GEOGRAPHIC_DATA] - Veteran"
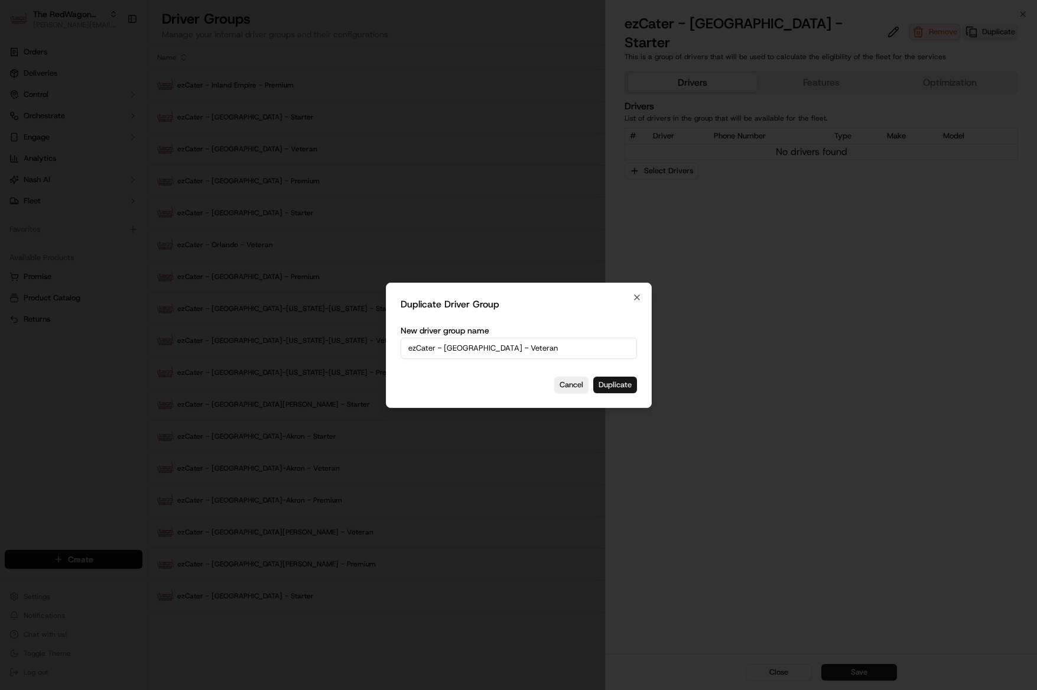
click at [616, 383] on button "Duplicate" at bounding box center [615, 384] width 44 height 17
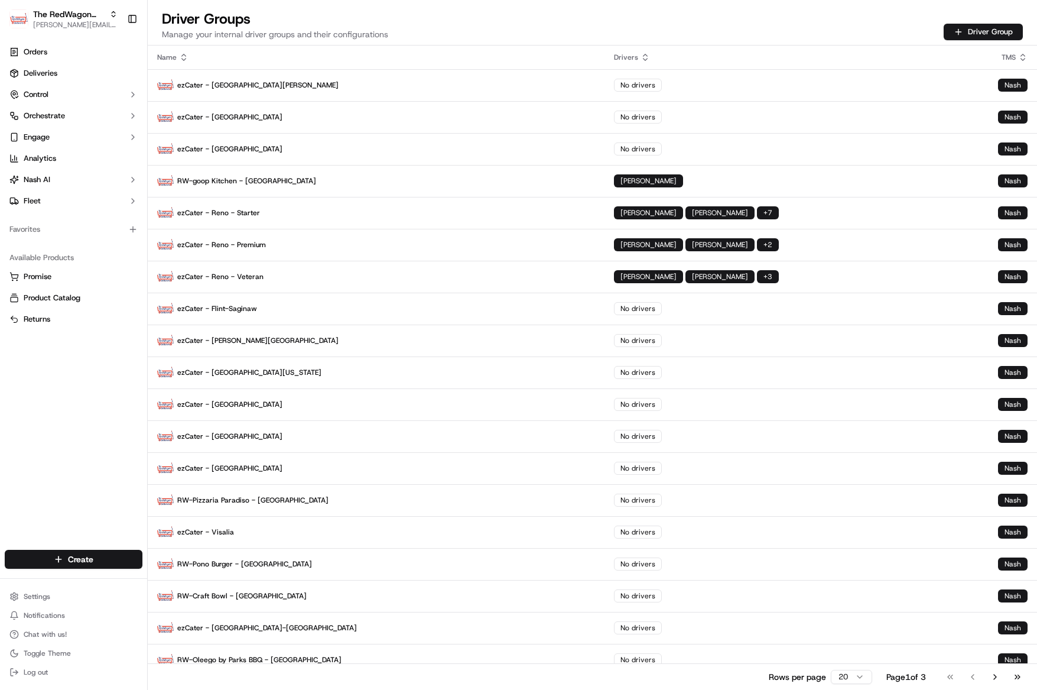
click at [1019, 672] on button "Go to last page" at bounding box center [1017, 676] width 20 height 17
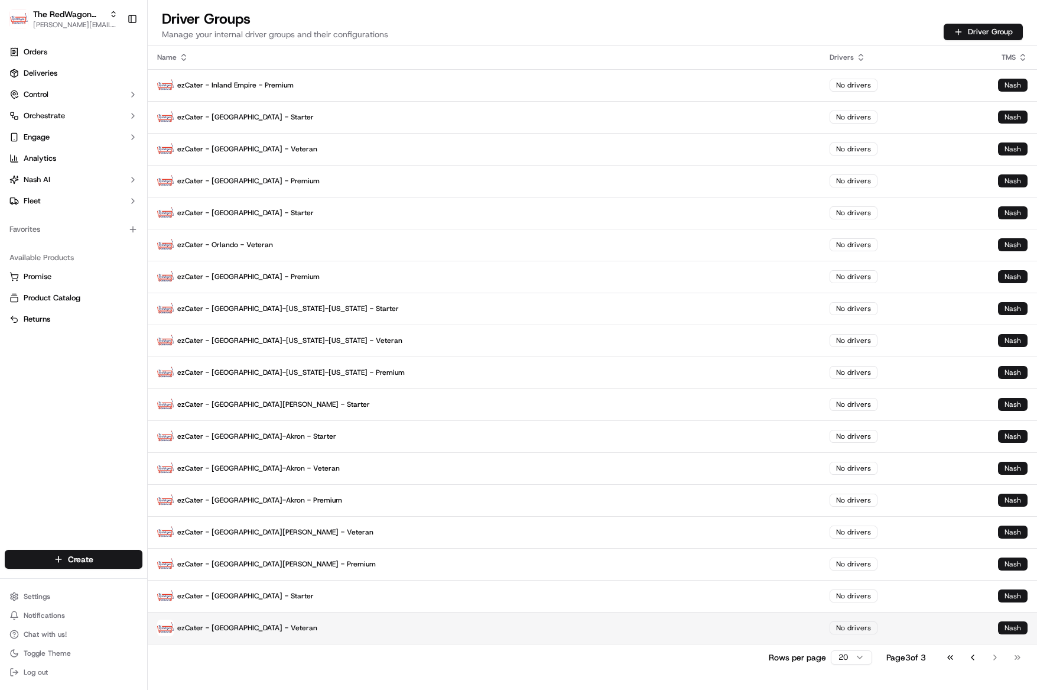
click at [258, 635] on p "ezCater - [GEOGRAPHIC_DATA] - Veteran" at bounding box center [484, 627] width 654 height 17
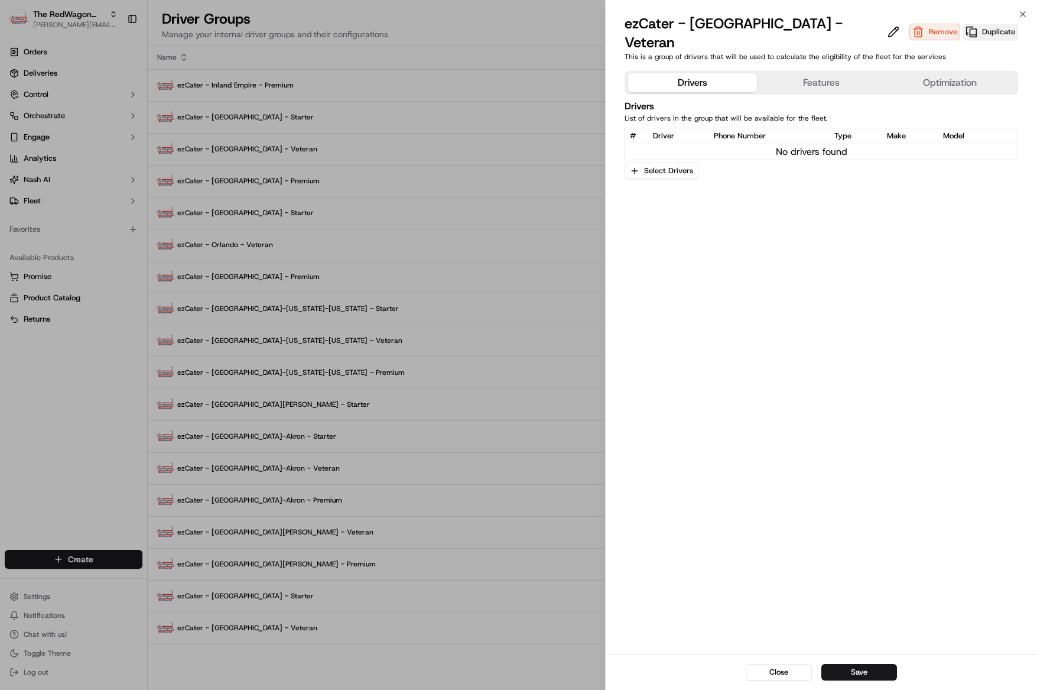
click at [963, 27] on button "Duplicate" at bounding box center [991, 32] width 56 height 17
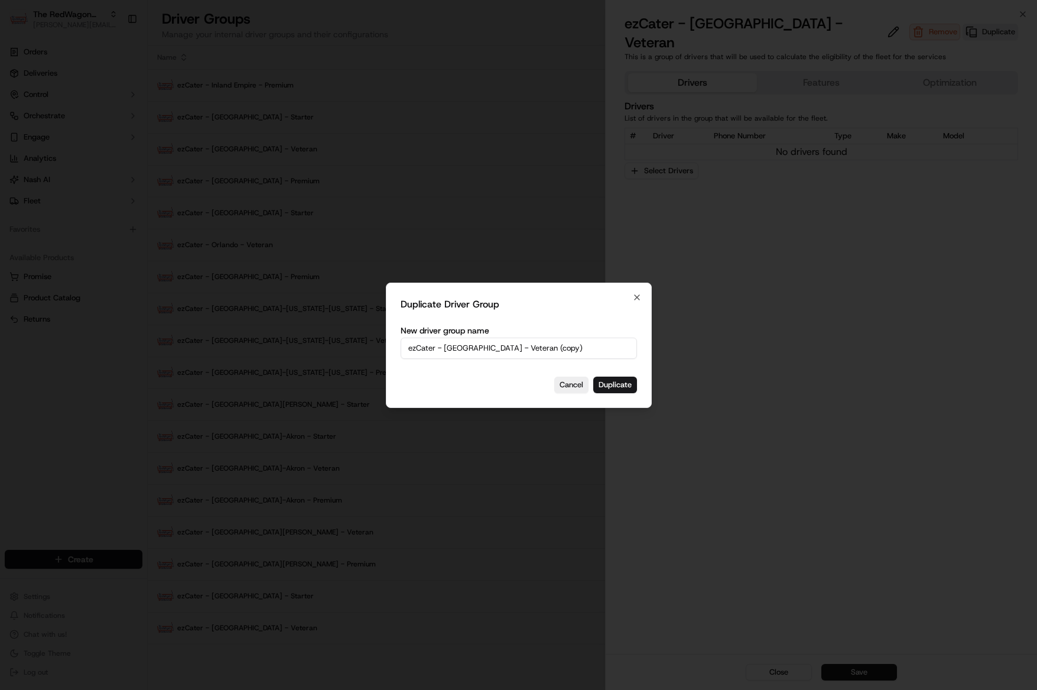
drag, startPoint x: 547, startPoint y: 357, endPoint x: 471, endPoint y: 352, distance: 76.4
click at [546, 357] on input "ezCater - Denver - Veteran (copy)" at bounding box center [519, 347] width 236 height 21
drag, startPoint x: 477, startPoint y: 348, endPoint x: 571, endPoint y: 348, distance: 93.4
click at [571, 348] on input "ezCater - Denver - Veteran (copy)" at bounding box center [519, 347] width 236 height 21
type input "ezCater - [GEOGRAPHIC_DATA] - Premium"
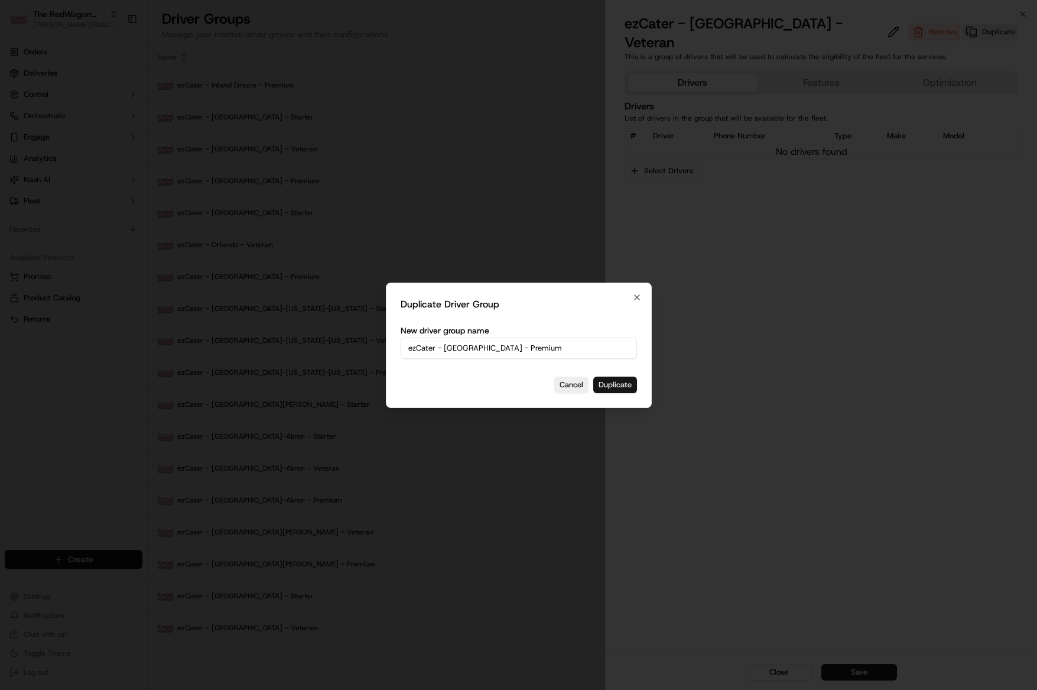
click at [626, 386] on button "Duplicate" at bounding box center [615, 384] width 44 height 17
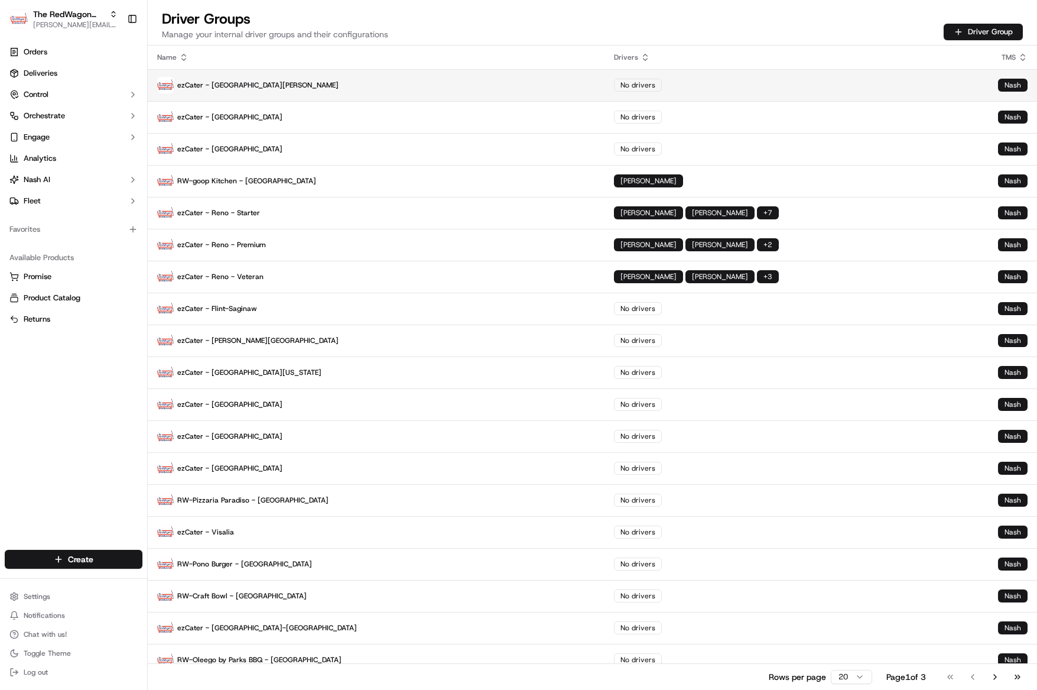
click at [265, 81] on p "ezCater - Santa Rosa" at bounding box center [376, 85] width 438 height 17
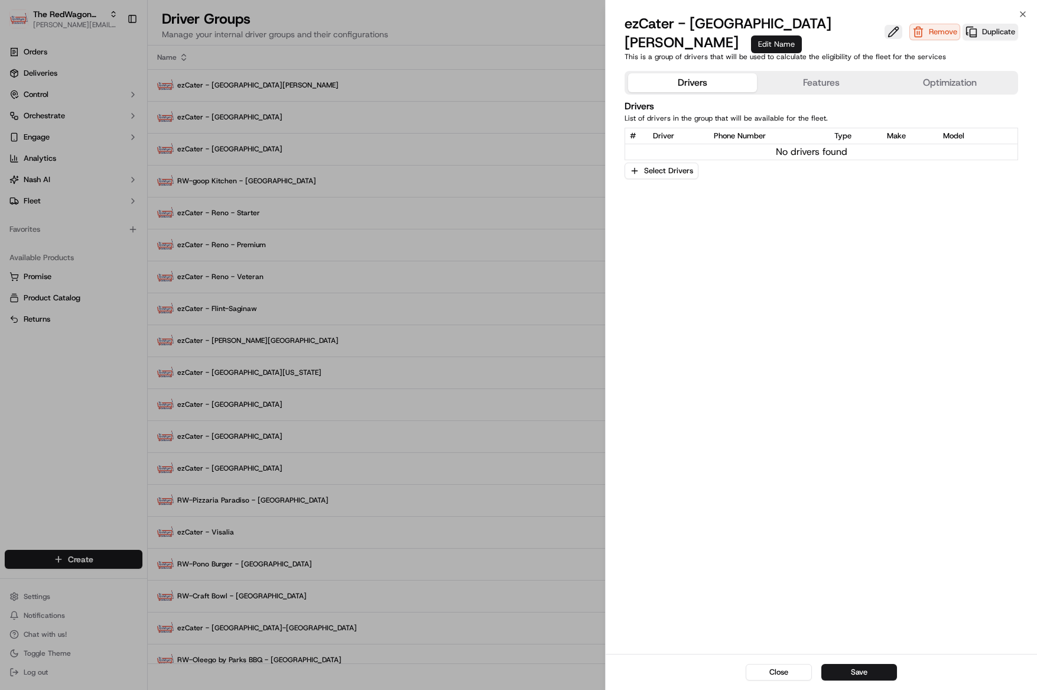
click at [885, 25] on button at bounding box center [894, 32] width 18 height 14
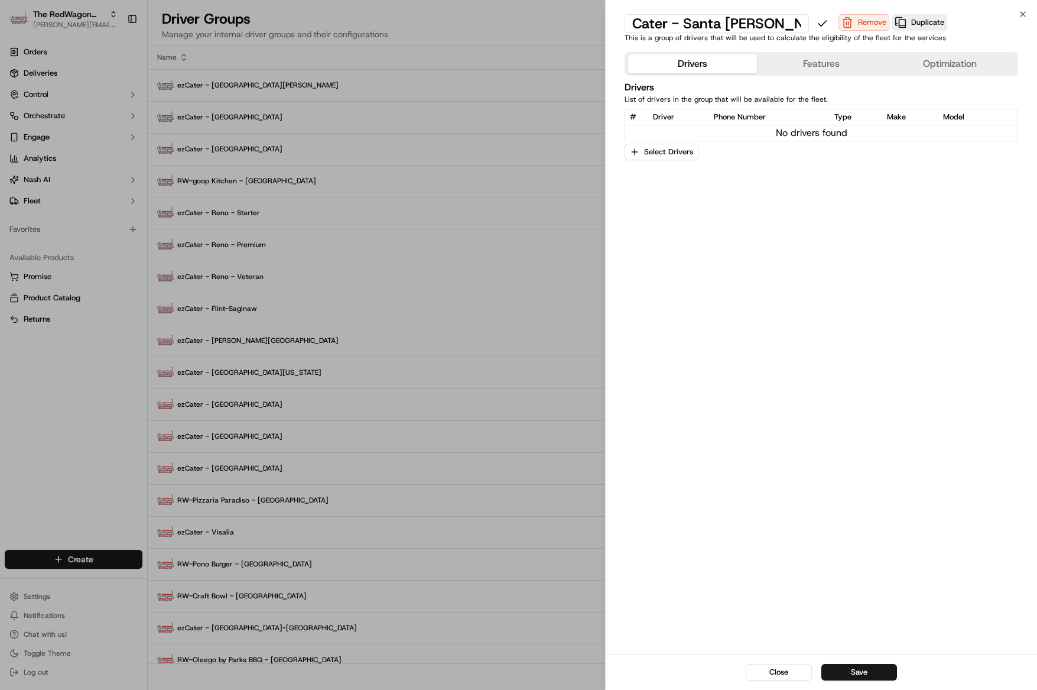
type input "ezCater - Santa [PERSON_NAME] - Starter"
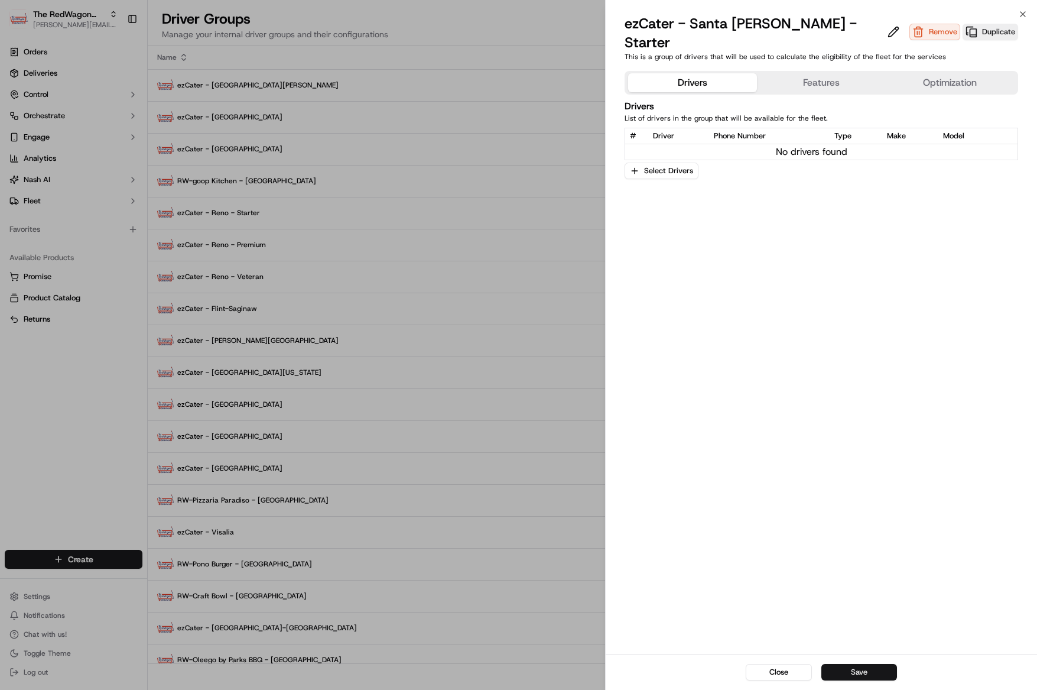
click at [871, 674] on button "Save" at bounding box center [859, 672] width 76 height 17
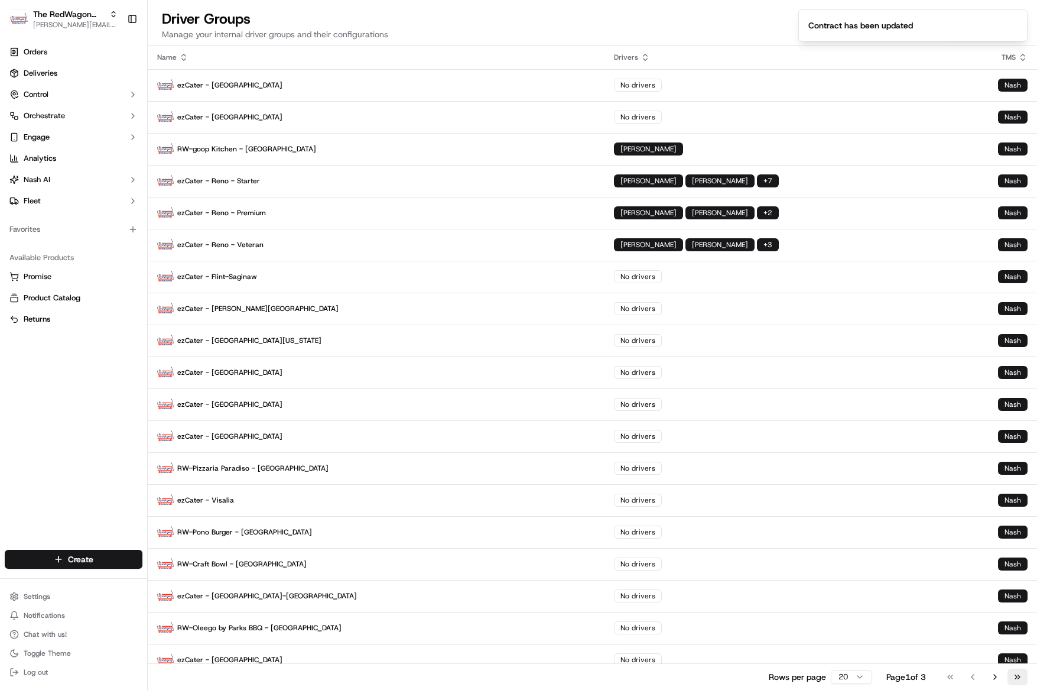
click at [1021, 673] on button "Go to last page" at bounding box center [1017, 676] width 20 height 17
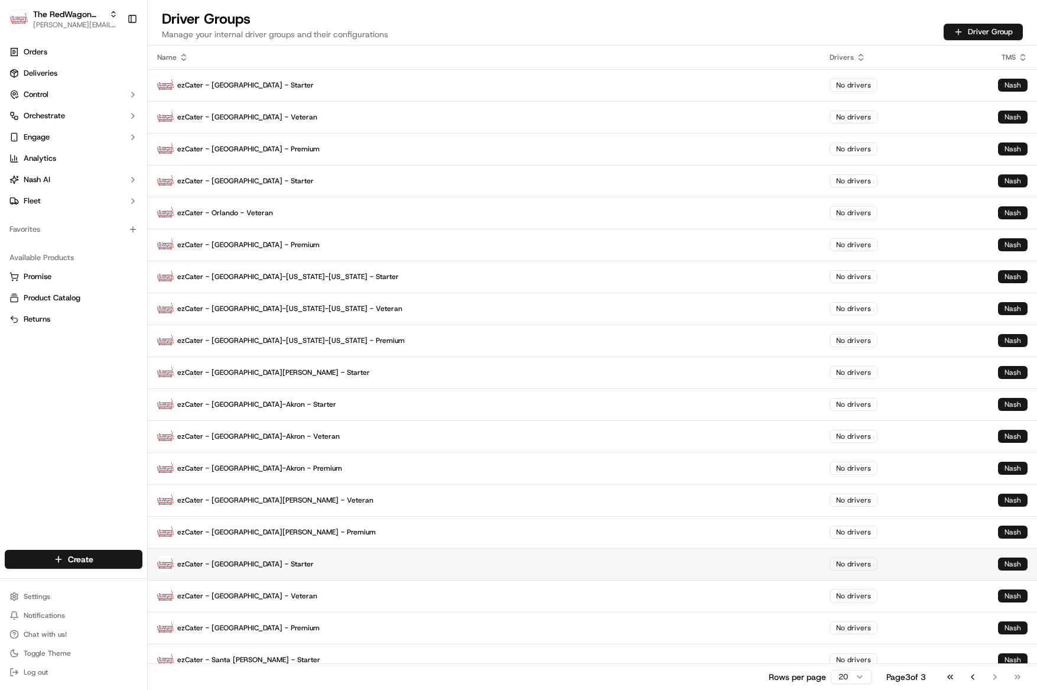
scroll to position [12, 0]
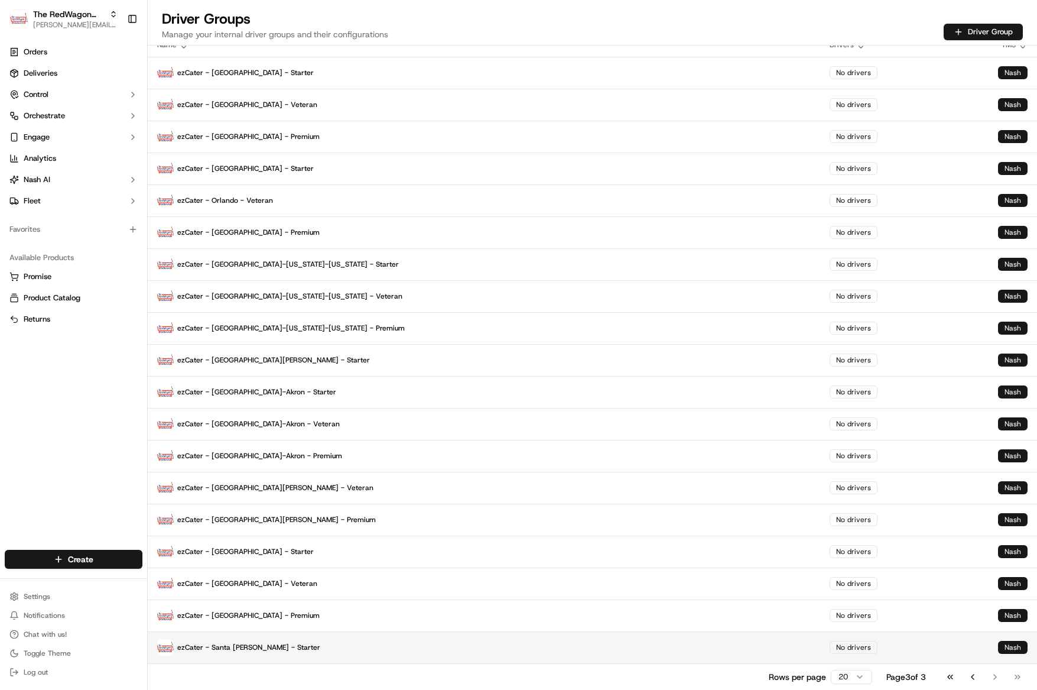
click at [219, 651] on p "ezCater - Santa [PERSON_NAME] - Starter" at bounding box center [484, 647] width 654 height 17
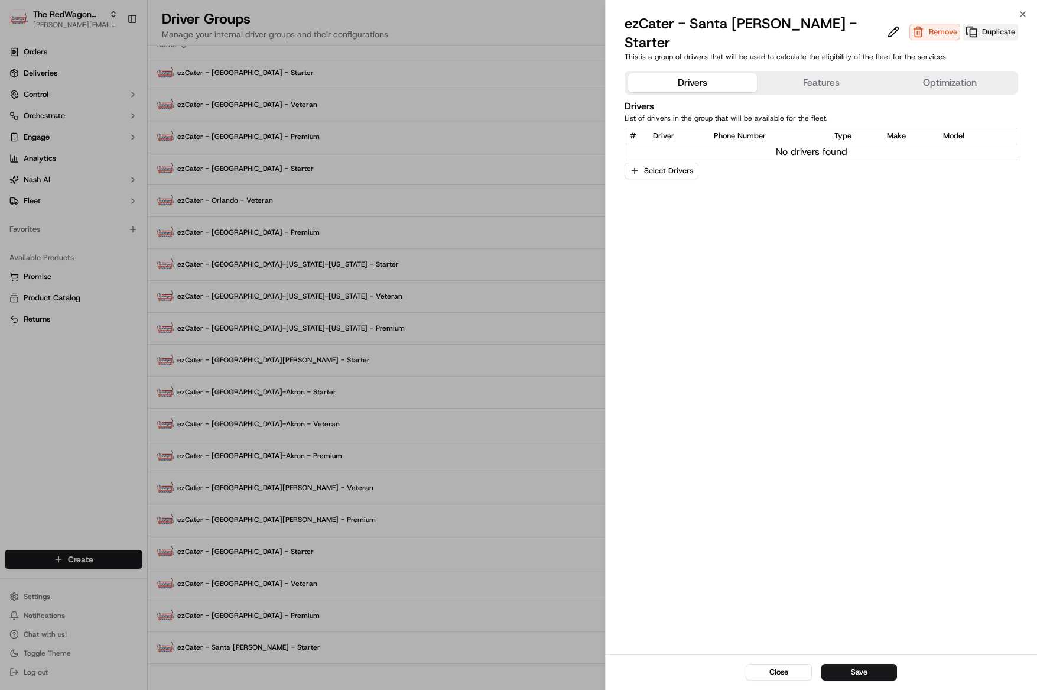
click at [963, 27] on button "Duplicate" at bounding box center [991, 32] width 56 height 17
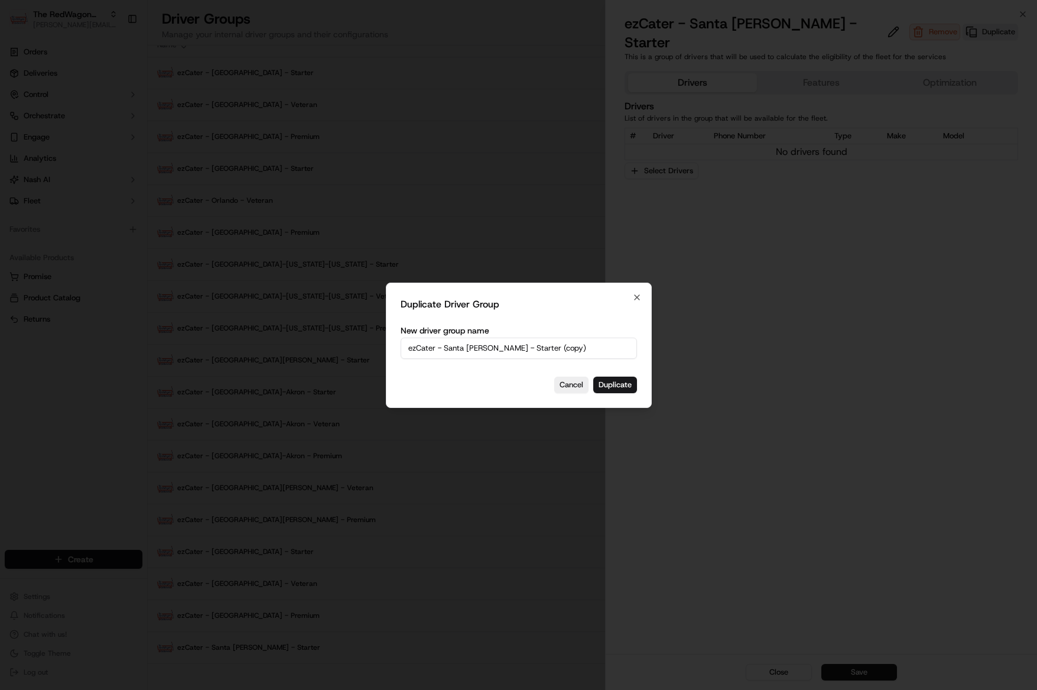
drag, startPoint x: 564, startPoint y: 349, endPoint x: 525, endPoint y: 350, distance: 39.6
click at [550, 350] on input "ezCater - Santa Rosa - Starter (copy)" at bounding box center [519, 347] width 236 height 21
drag, startPoint x: 493, startPoint y: 349, endPoint x: 594, endPoint y: 352, distance: 101.1
click at [594, 352] on input "ezCater - Santa Rosa - Starter (copy)" at bounding box center [519, 347] width 236 height 21
type input "ezCater - Santa [PERSON_NAME] - Veteran"
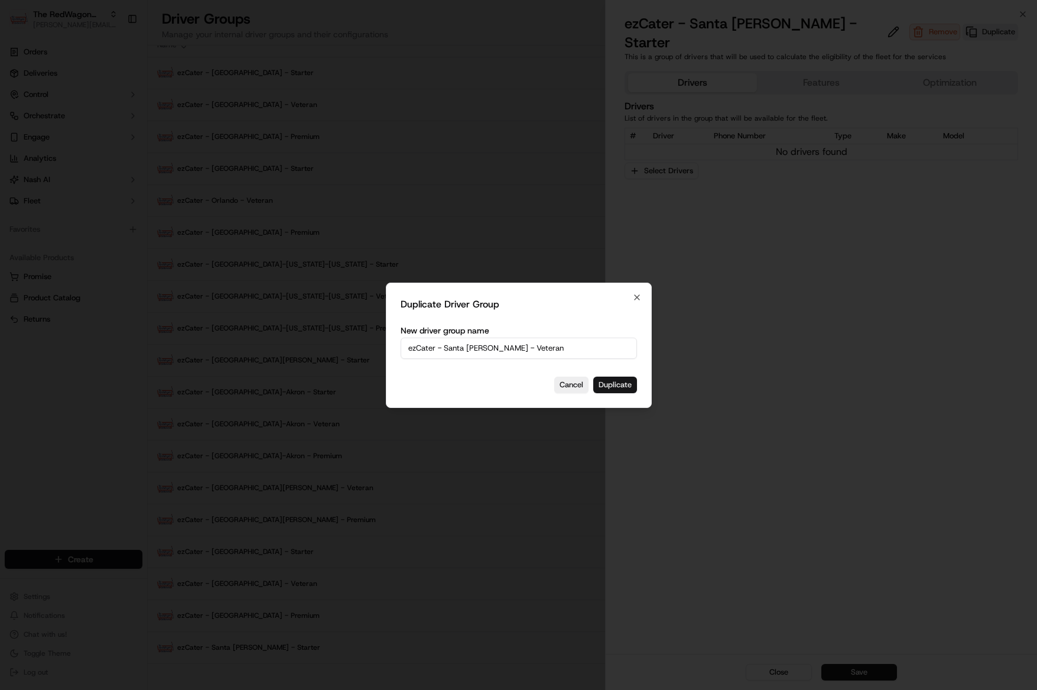
drag, startPoint x: 638, startPoint y: 380, endPoint x: 630, endPoint y: 383, distance: 7.7
click at [636, 381] on div "Duplicate Driver Group New driver group name ezCater - Santa Rosa - Veteran Can…" at bounding box center [519, 344] width 266 height 125
click at [630, 383] on button "Duplicate" at bounding box center [615, 384] width 44 height 17
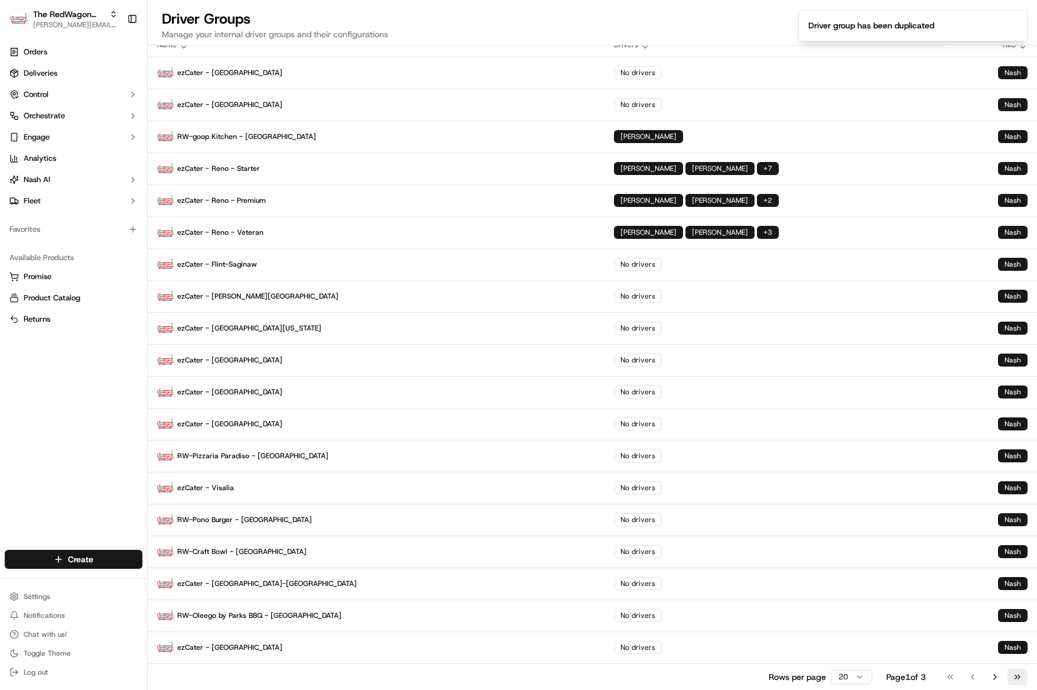
click at [1018, 676] on button "Go to last page" at bounding box center [1017, 676] width 20 height 17
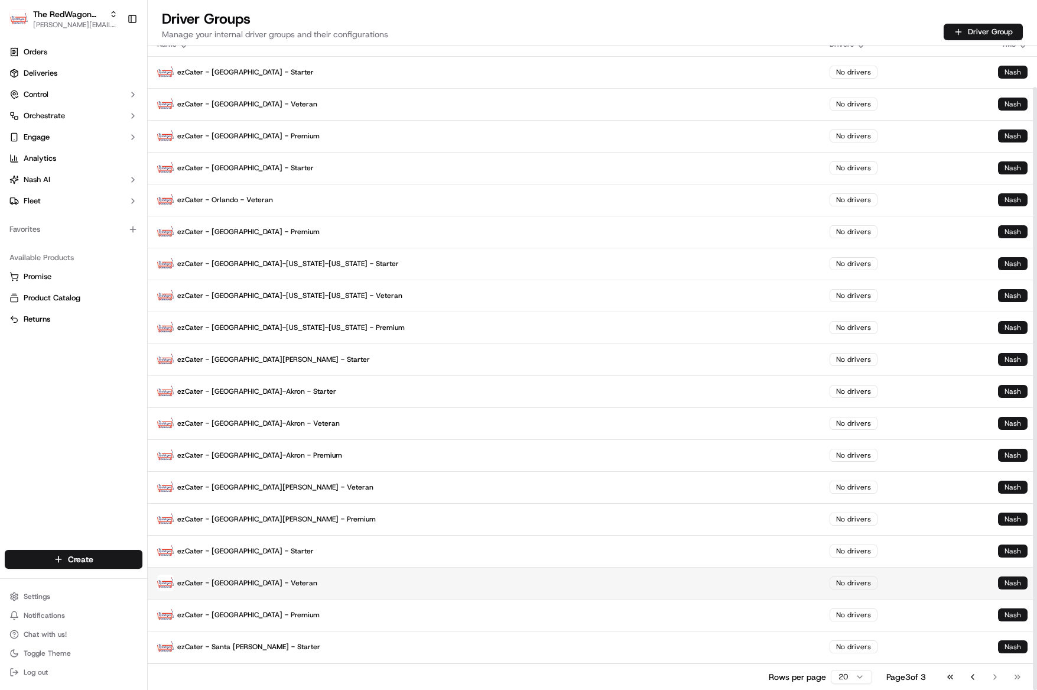
scroll to position [44, 0]
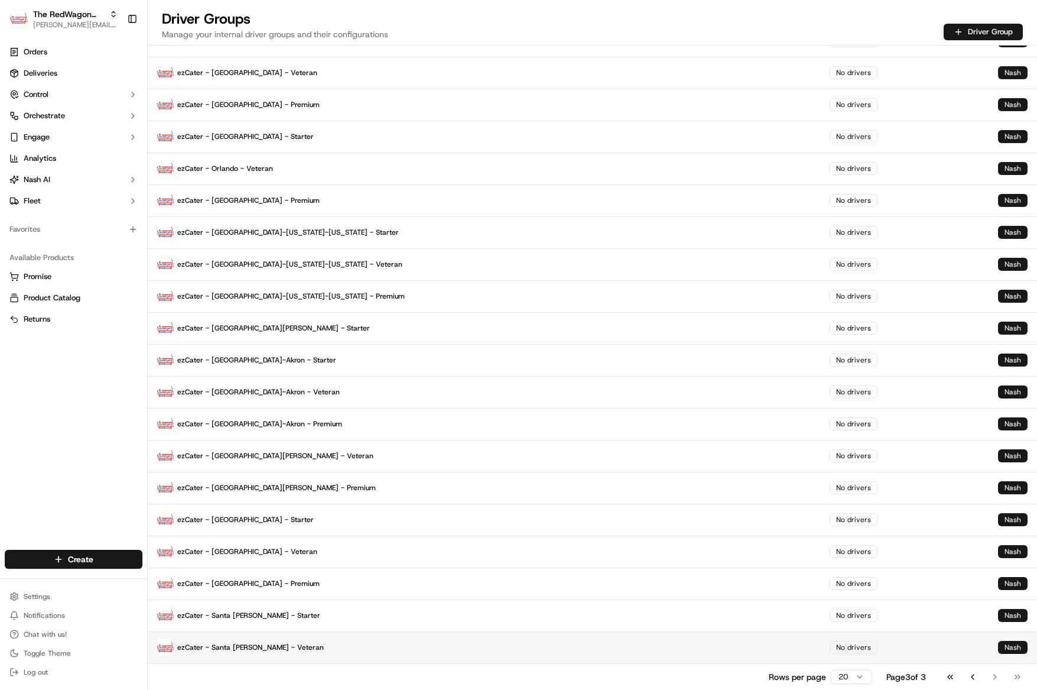
click at [240, 649] on p "ezCater - Santa [PERSON_NAME] - Veteran" at bounding box center [484, 647] width 654 height 17
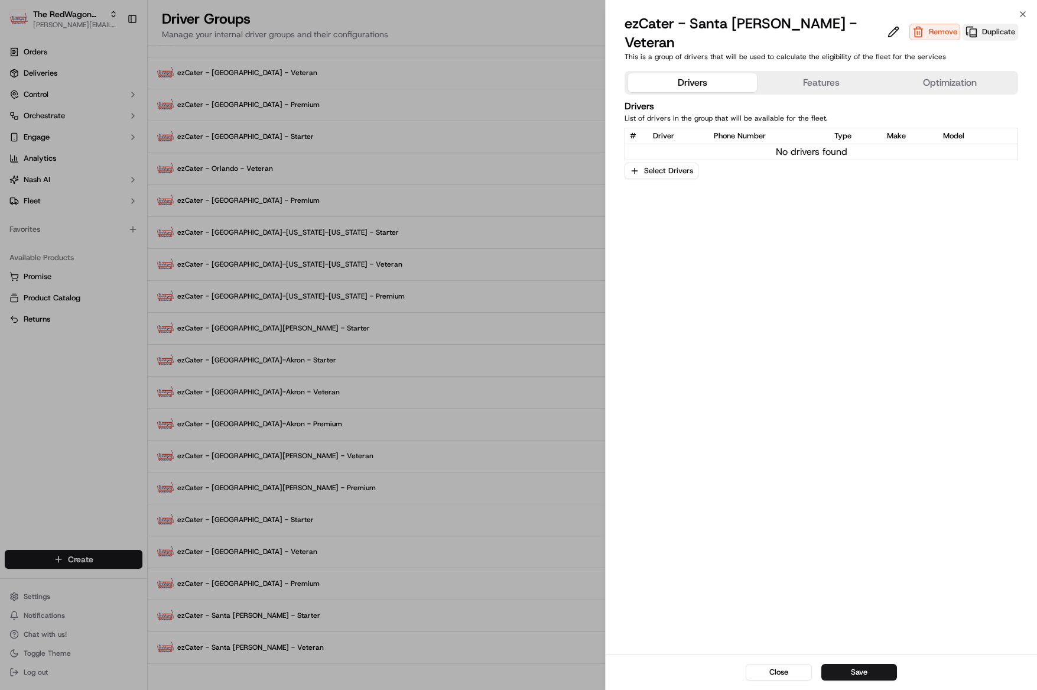
click at [963, 24] on button "Duplicate" at bounding box center [991, 32] width 56 height 17
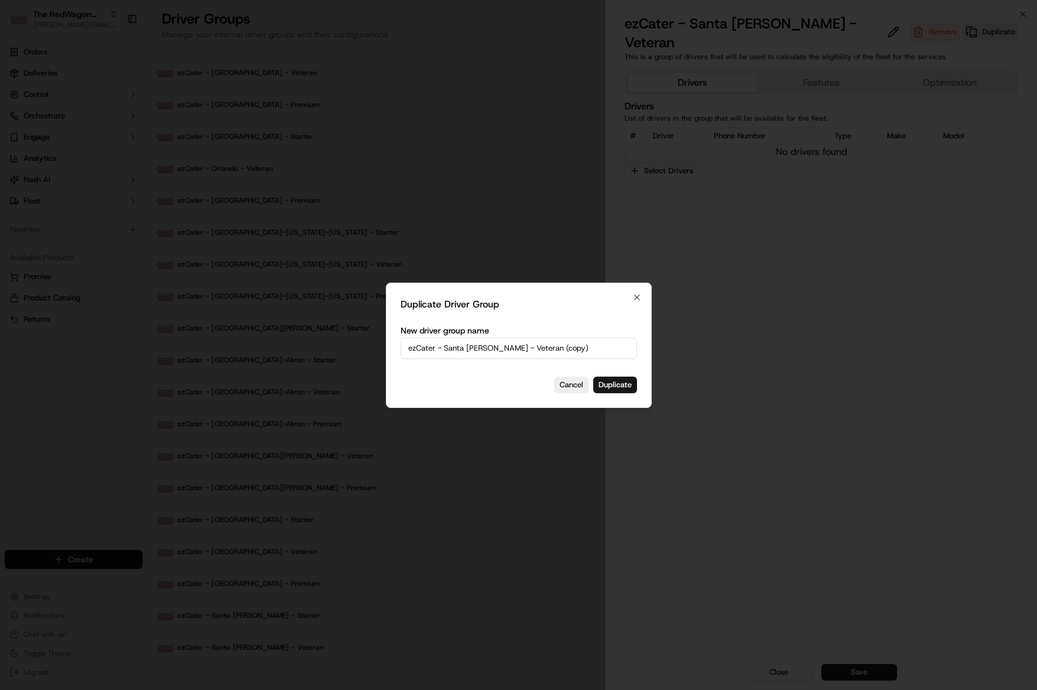
click at [505, 349] on input "ezCater - Santa Rosa - Veteran (copy)" at bounding box center [519, 347] width 236 height 21
drag, startPoint x: 493, startPoint y: 349, endPoint x: 578, endPoint y: 346, distance: 85.1
click at [578, 346] on input "ezCater - Santa Rosa - Veteran (copy)" at bounding box center [519, 347] width 236 height 21
type input "ezCater - Santa [PERSON_NAME] - Premium"
click at [609, 388] on button "Duplicate" at bounding box center [615, 384] width 44 height 17
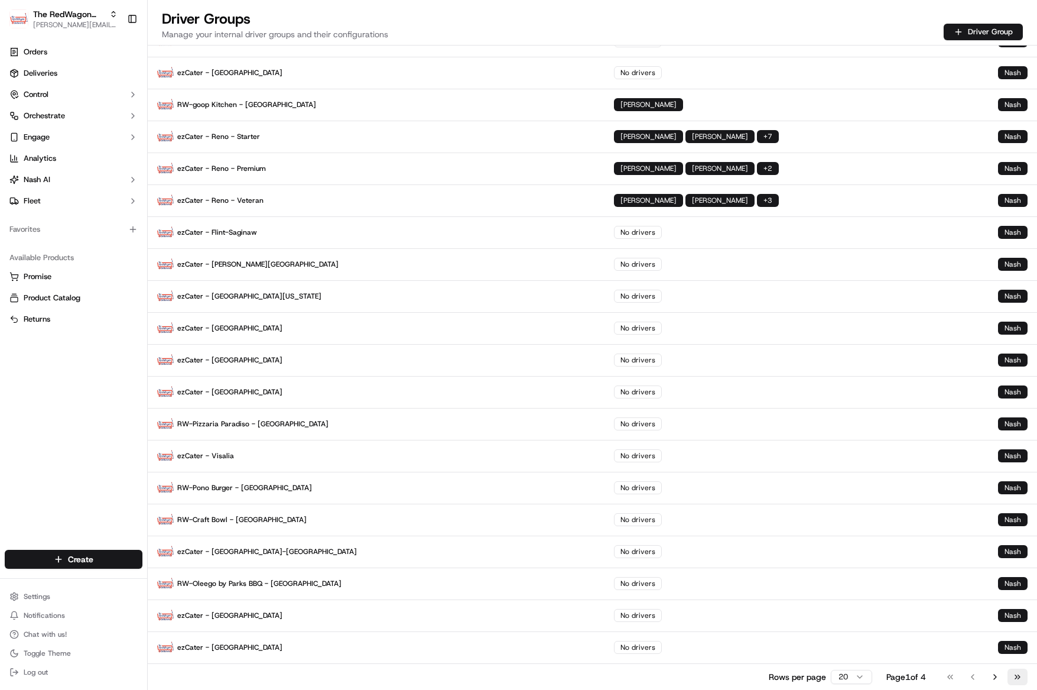
click at [1013, 676] on button "Go to last page" at bounding box center [1017, 676] width 20 height 17
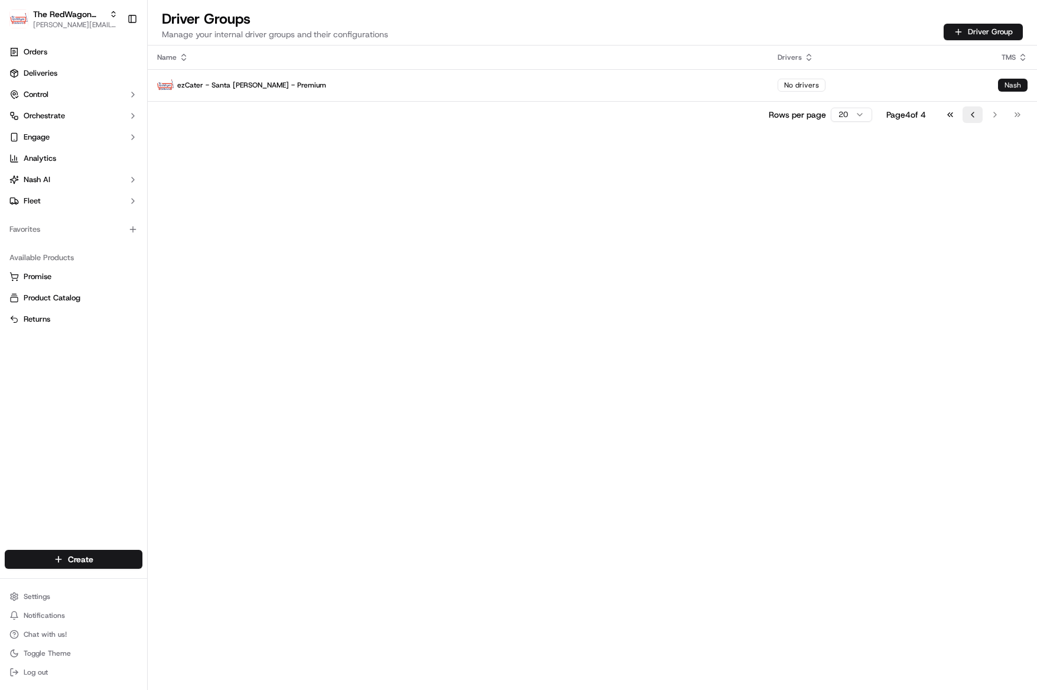
click at [972, 113] on button "Go to previous page" at bounding box center [973, 114] width 20 height 17
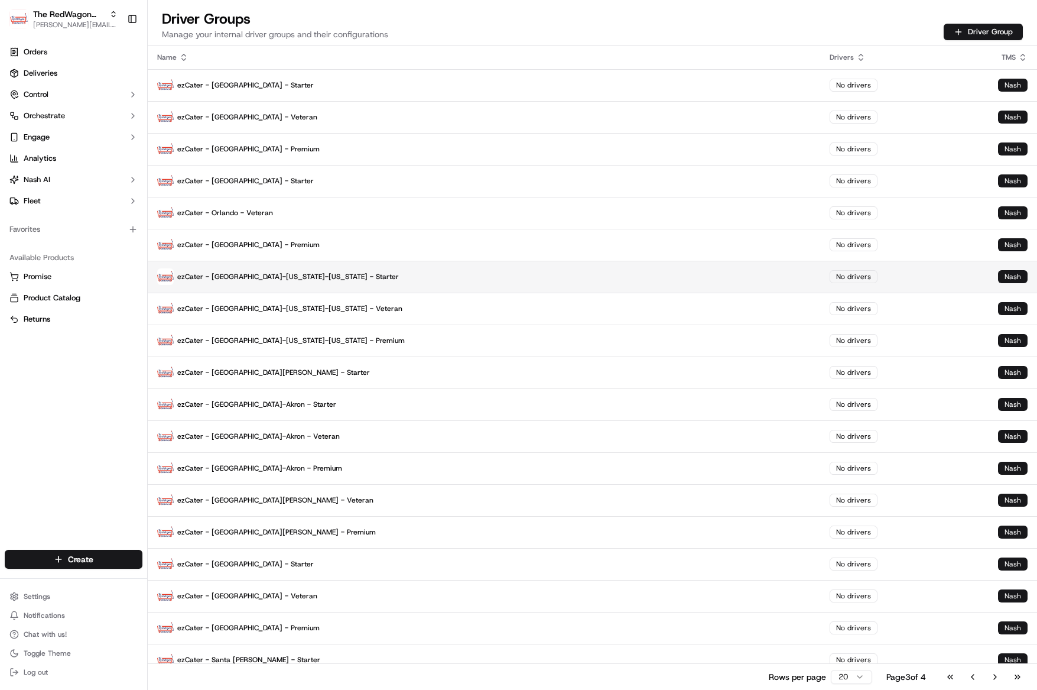
scroll to position [44, 0]
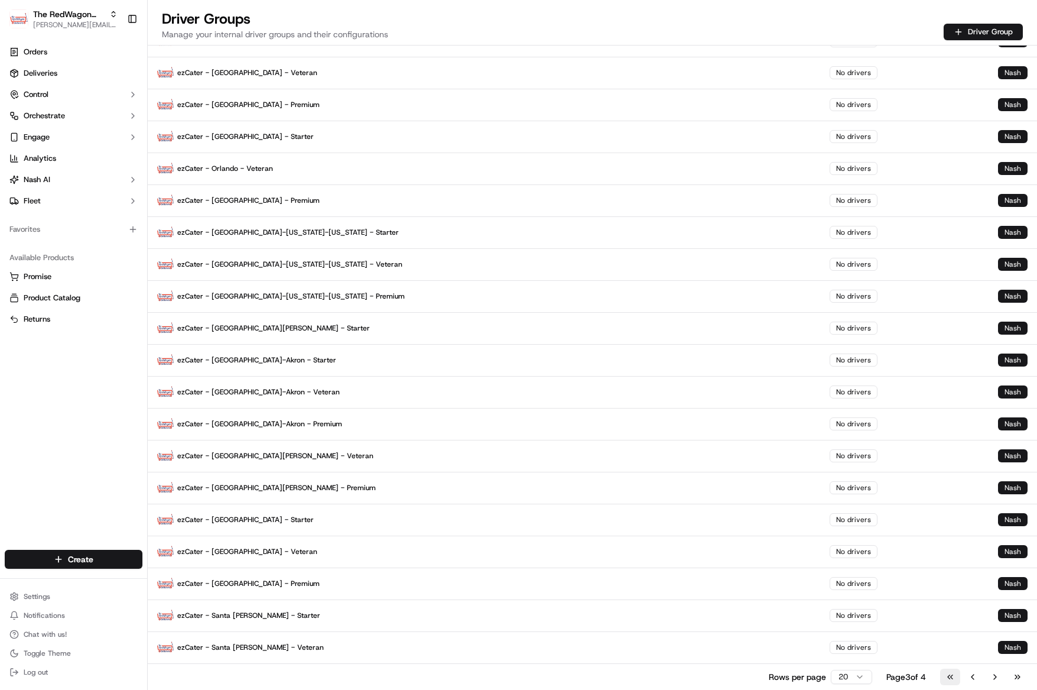
click at [953, 677] on button "Go to first page" at bounding box center [950, 676] width 20 height 17
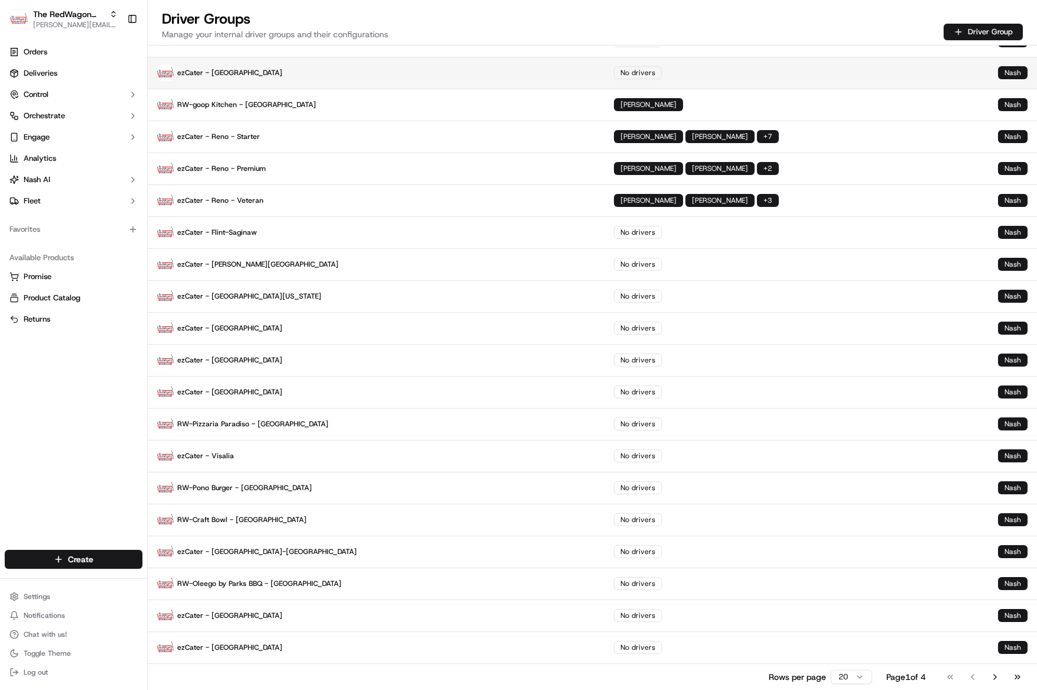
click at [225, 69] on p "ezCater - Chicago" at bounding box center [376, 72] width 438 height 17
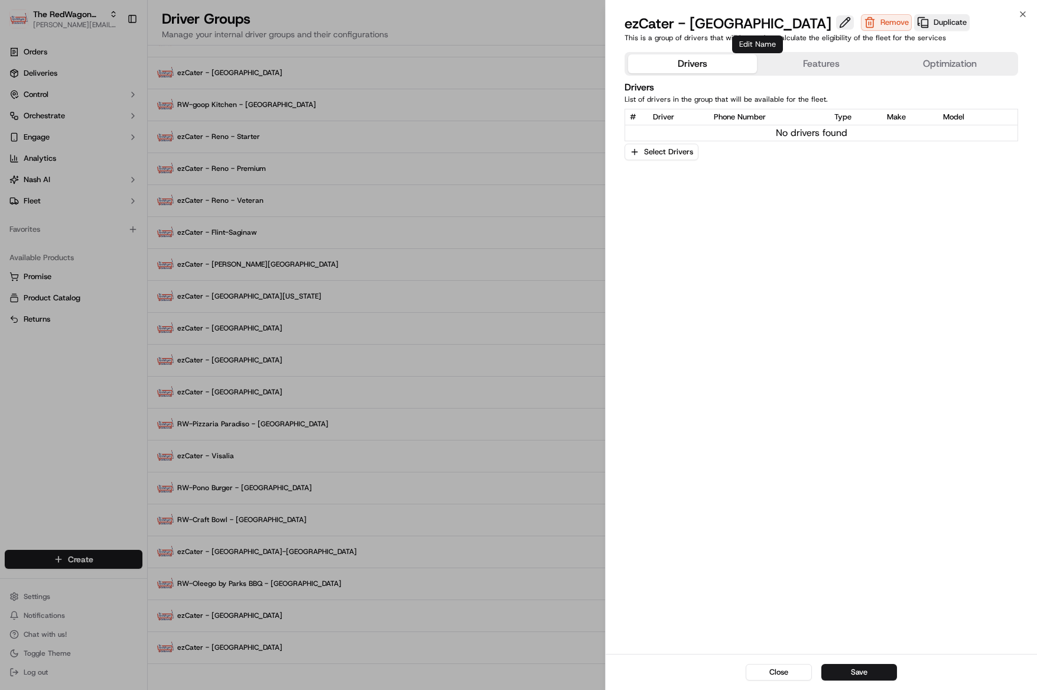
click at [836, 23] on button at bounding box center [845, 22] width 18 height 14
type input "ezCater - [GEOGRAPHIC_DATA] - Starter"
click at [867, 671] on button "Save" at bounding box center [859, 672] width 76 height 17
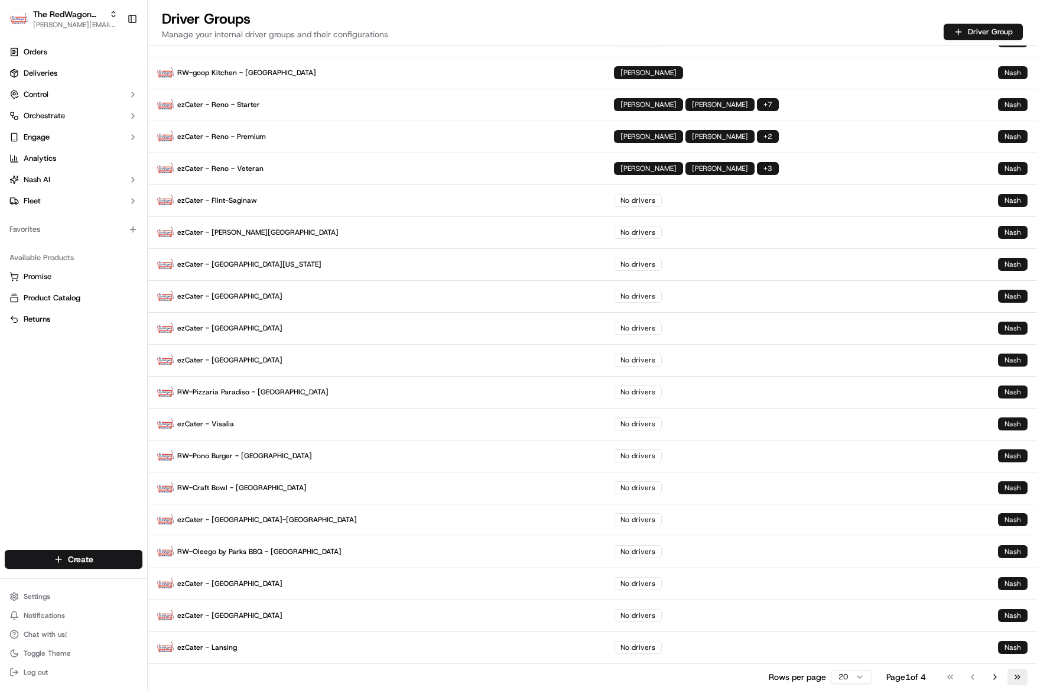
click at [1021, 675] on button "Go to last page" at bounding box center [1017, 676] width 20 height 17
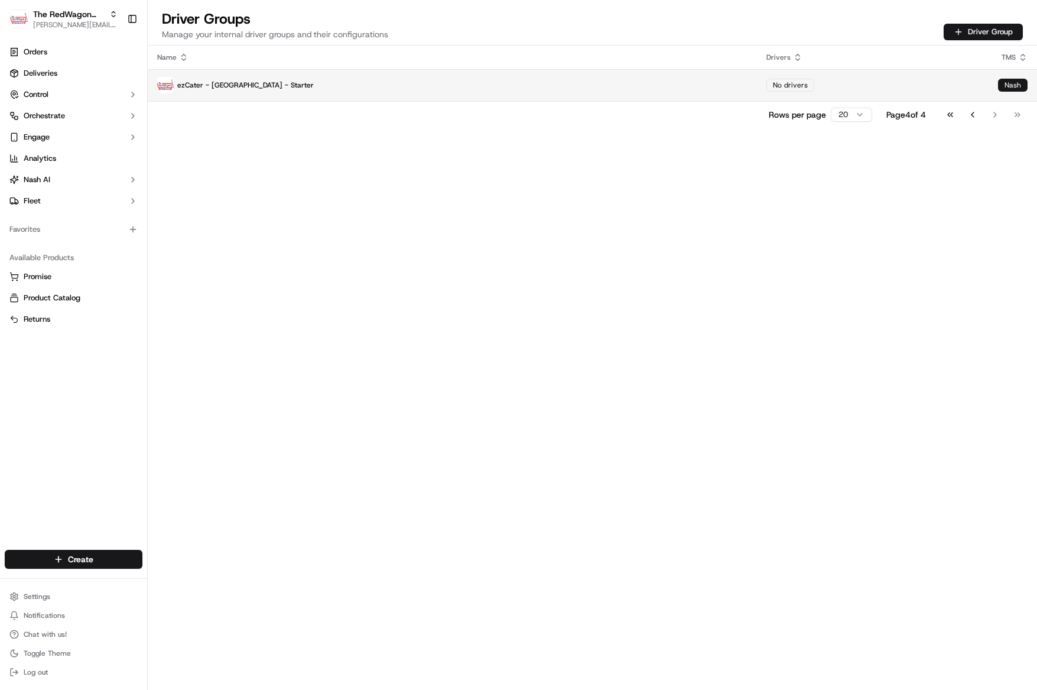
click at [251, 86] on p "ezCater - [GEOGRAPHIC_DATA] - Starter" at bounding box center [452, 85] width 590 height 17
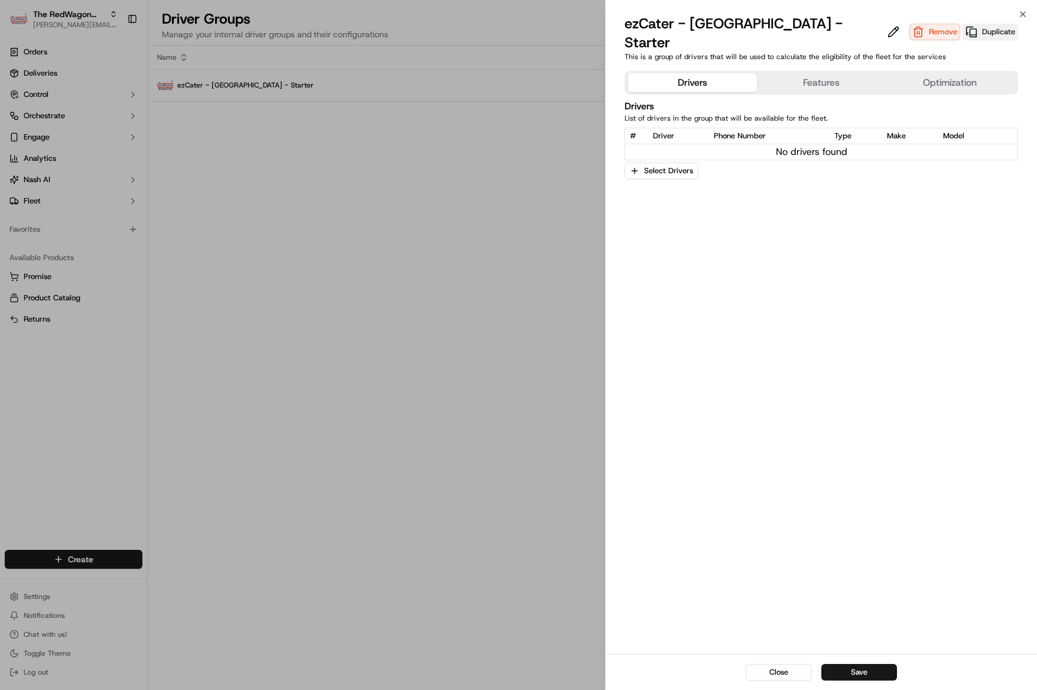
click at [963, 26] on button "Duplicate" at bounding box center [991, 32] width 56 height 17
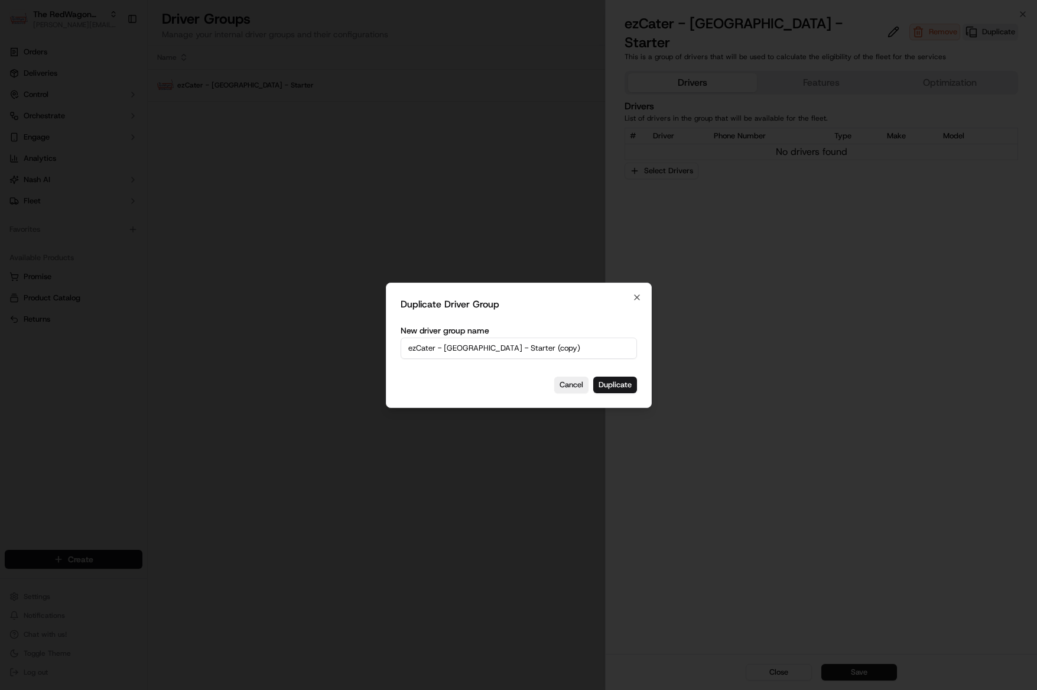
click at [507, 345] on input "ezCater - Chicago - Starter (copy)" at bounding box center [519, 347] width 236 height 21
drag, startPoint x: 608, startPoint y: 346, endPoint x: 622, endPoint y: 346, distance: 14.2
click at [622, 346] on input "ezCater - Chicago - Starter (copy)" at bounding box center [519, 347] width 236 height 21
type input "ezCater - [GEOGRAPHIC_DATA] - Veteran"
click at [624, 385] on button "Duplicate" at bounding box center [615, 384] width 44 height 17
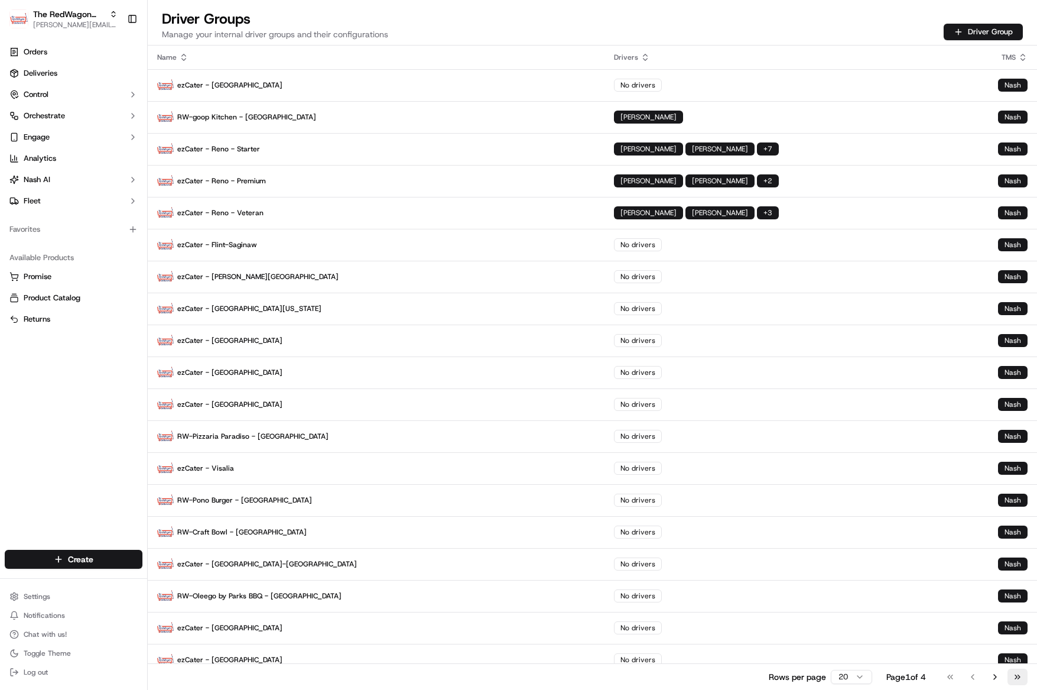
click at [1016, 677] on button "Go to last page" at bounding box center [1017, 676] width 20 height 17
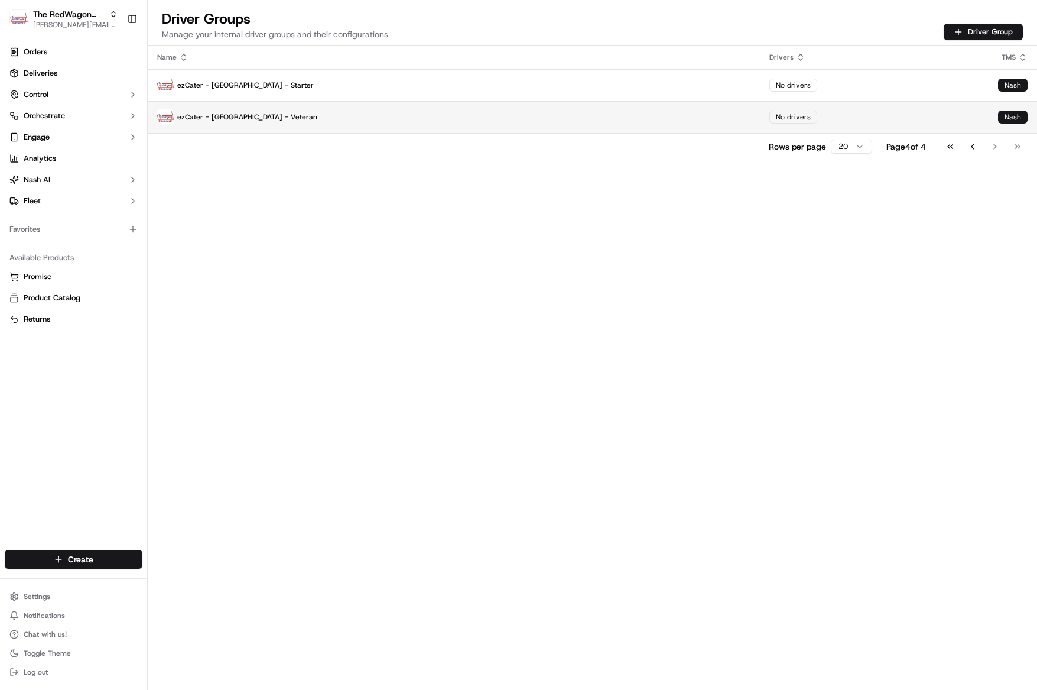
click at [250, 123] on p "ezCater - [GEOGRAPHIC_DATA] - Veteran" at bounding box center [453, 117] width 593 height 17
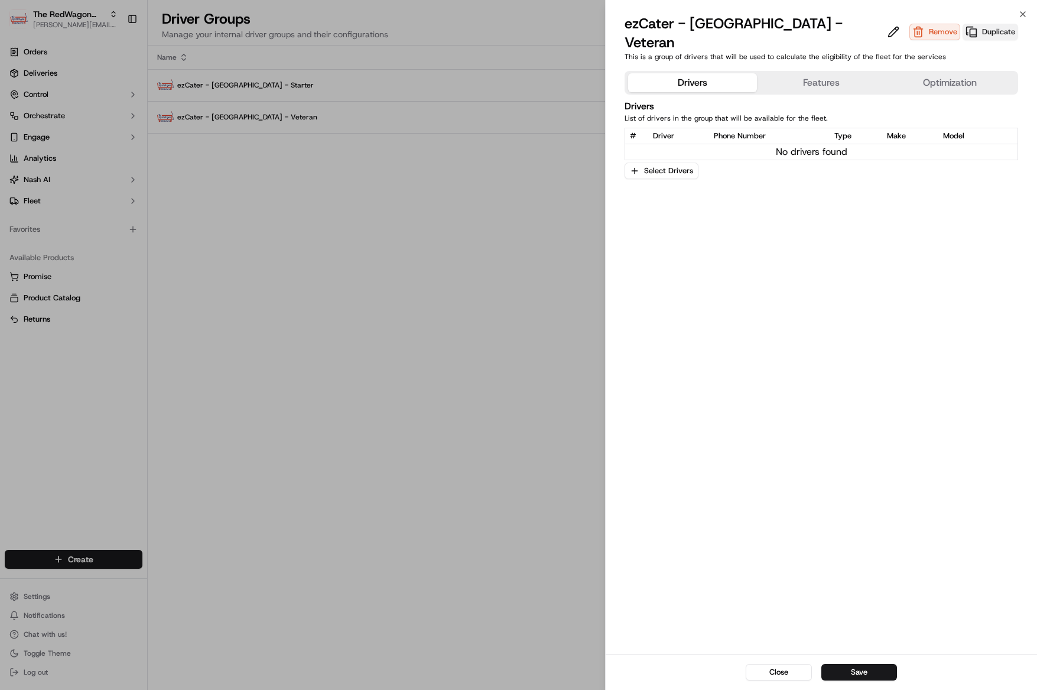
click at [963, 24] on button "Duplicate" at bounding box center [991, 32] width 56 height 17
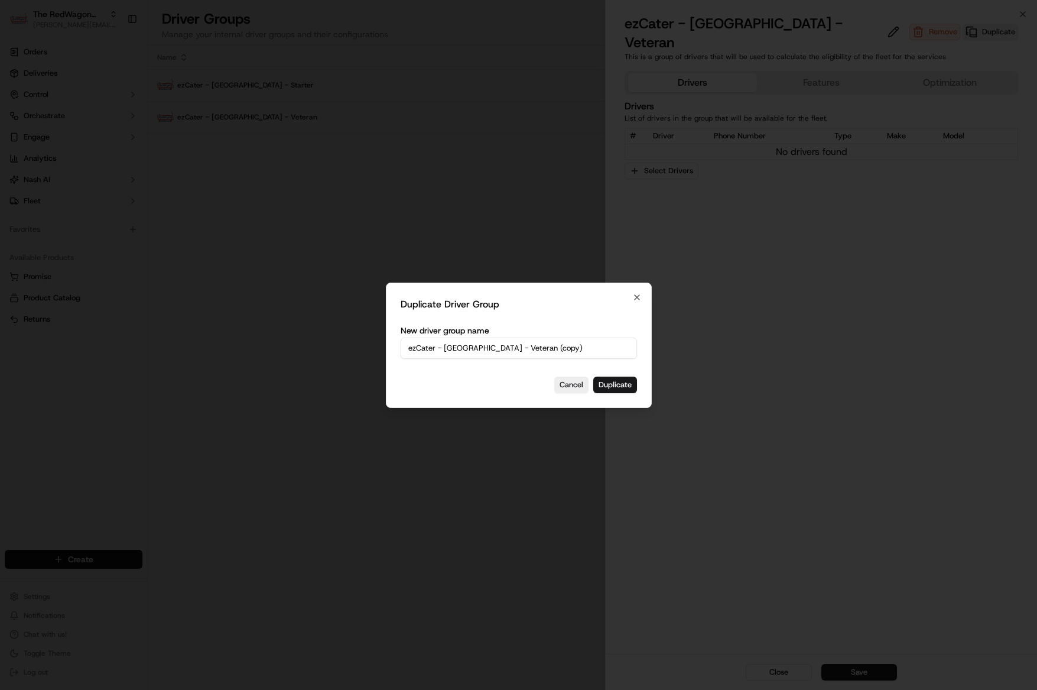
drag, startPoint x: 515, startPoint y: 352, endPoint x: 493, endPoint y: 351, distance: 21.3
click at [513, 352] on input "ezCater - Chicago - Veteran (copy)" at bounding box center [519, 347] width 236 height 21
drag, startPoint x: 482, startPoint y: 349, endPoint x: 565, endPoint y: 349, distance: 83.9
click at [565, 349] on input "ezCater - Chicago - Veteran (copy)" at bounding box center [519, 347] width 236 height 21
type input "ezCater - [GEOGRAPHIC_DATA] - Premium"
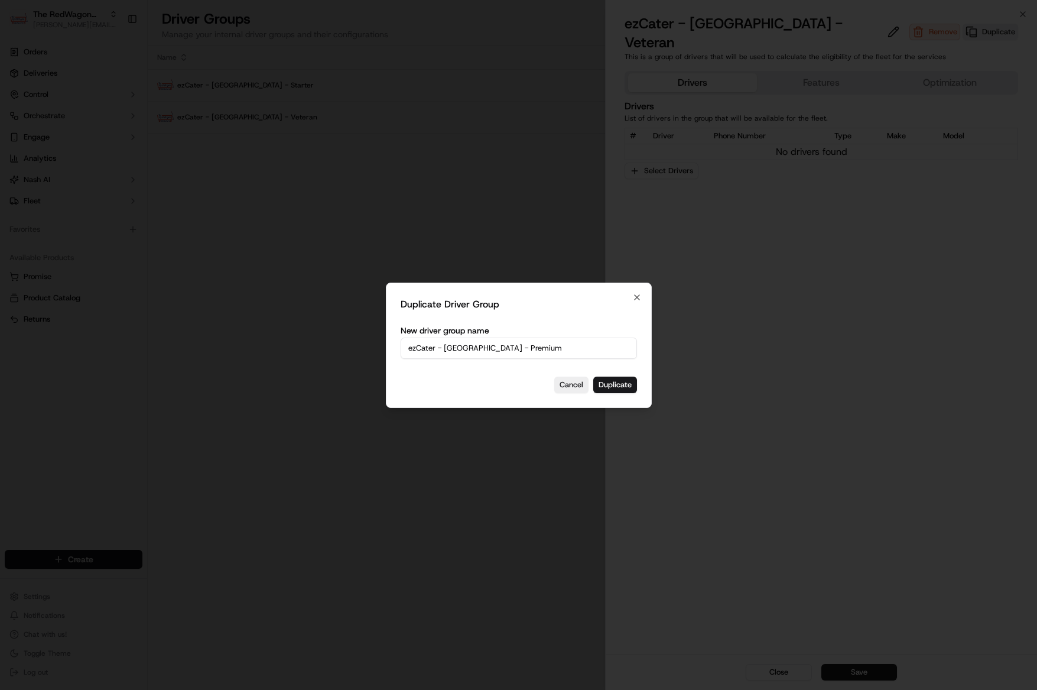
drag, startPoint x: 609, startPoint y: 390, endPoint x: 622, endPoint y: 396, distance: 13.7
click at [610, 391] on button "Duplicate" at bounding box center [615, 384] width 44 height 17
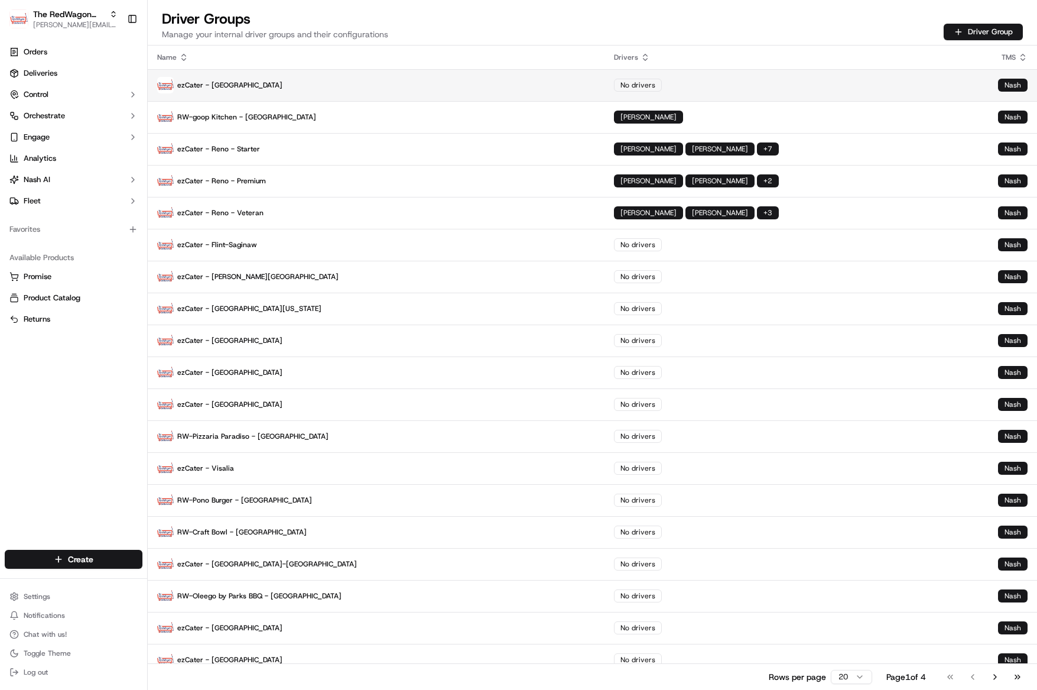
click at [211, 83] on p "ezCater - Sacramento" at bounding box center [376, 85] width 438 height 17
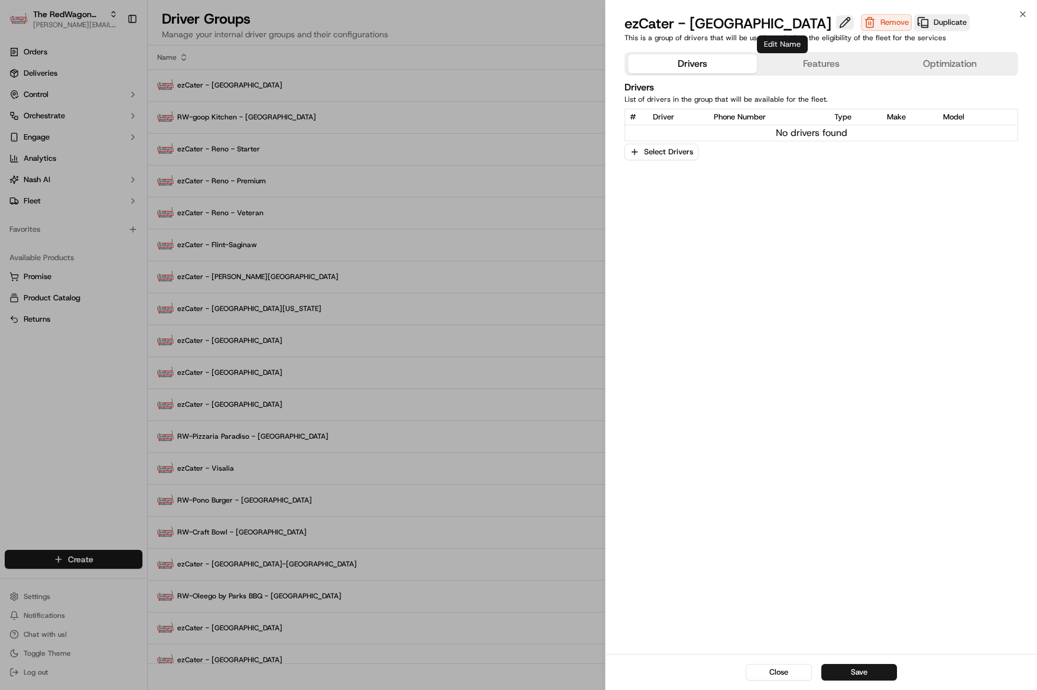
click at [836, 22] on button at bounding box center [845, 22] width 18 height 14
type input "ezCater - [GEOGRAPHIC_DATA] - Starter"
click at [851, 665] on button "Save" at bounding box center [859, 672] width 76 height 17
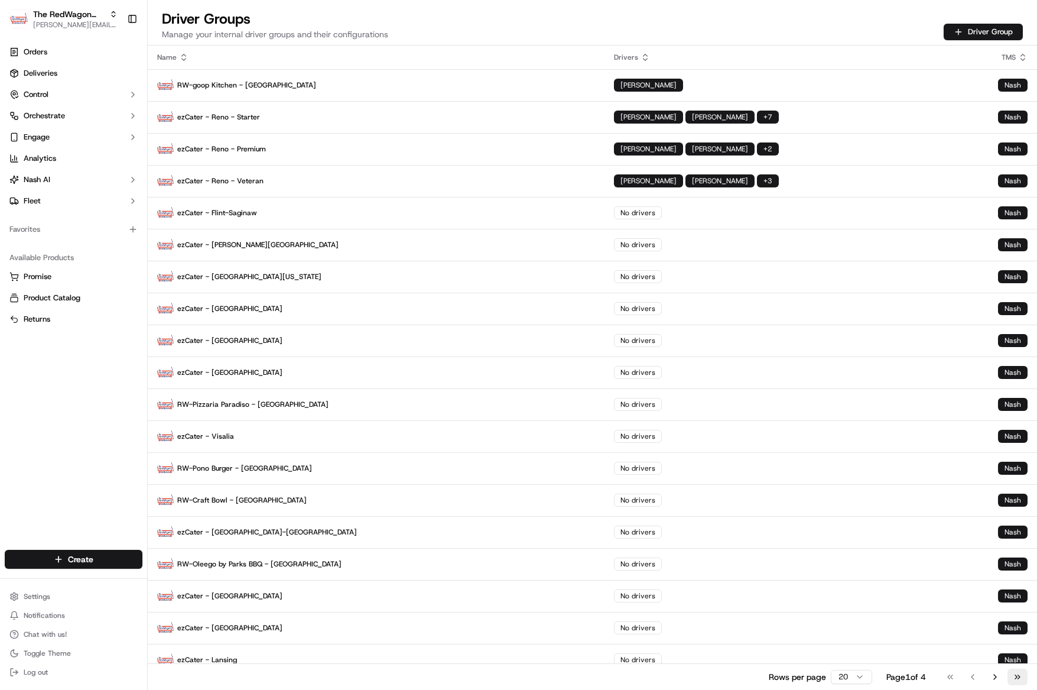
click at [1019, 678] on button "Go to last page" at bounding box center [1017, 676] width 20 height 17
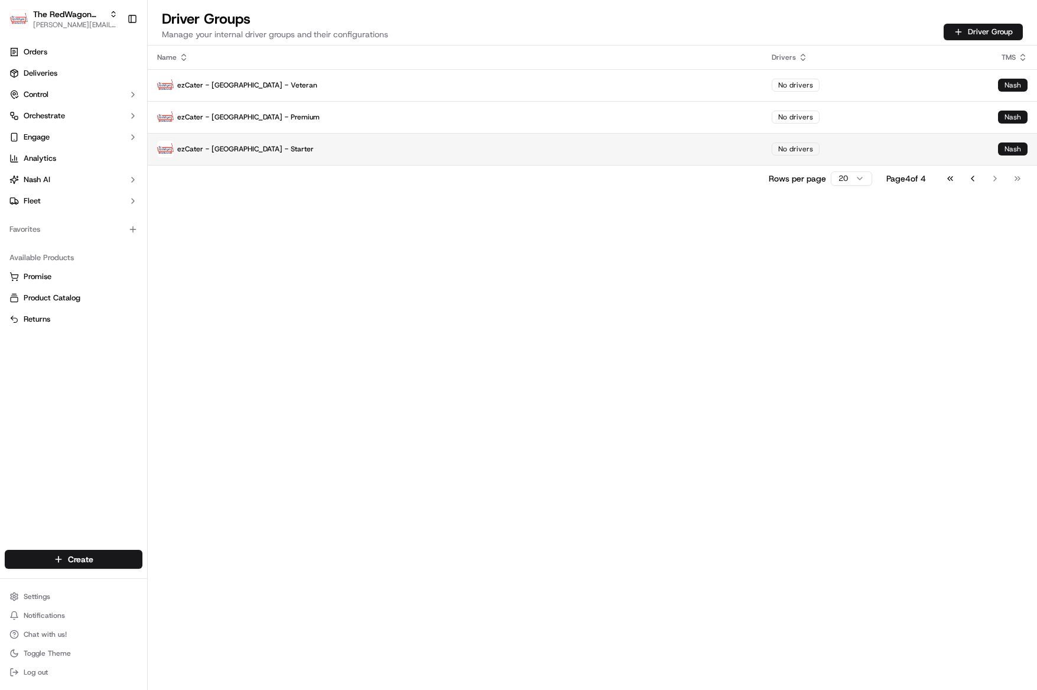
click at [274, 154] on p "ezCater - [GEOGRAPHIC_DATA] - Starter" at bounding box center [455, 149] width 596 height 17
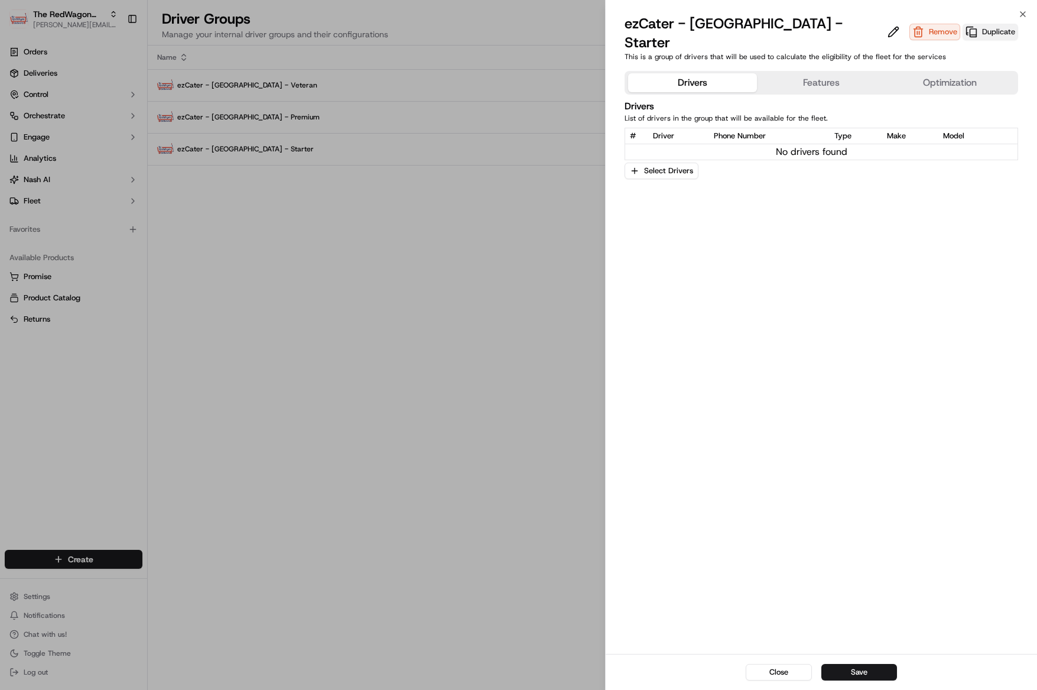
click at [963, 24] on button "Duplicate" at bounding box center [991, 32] width 56 height 17
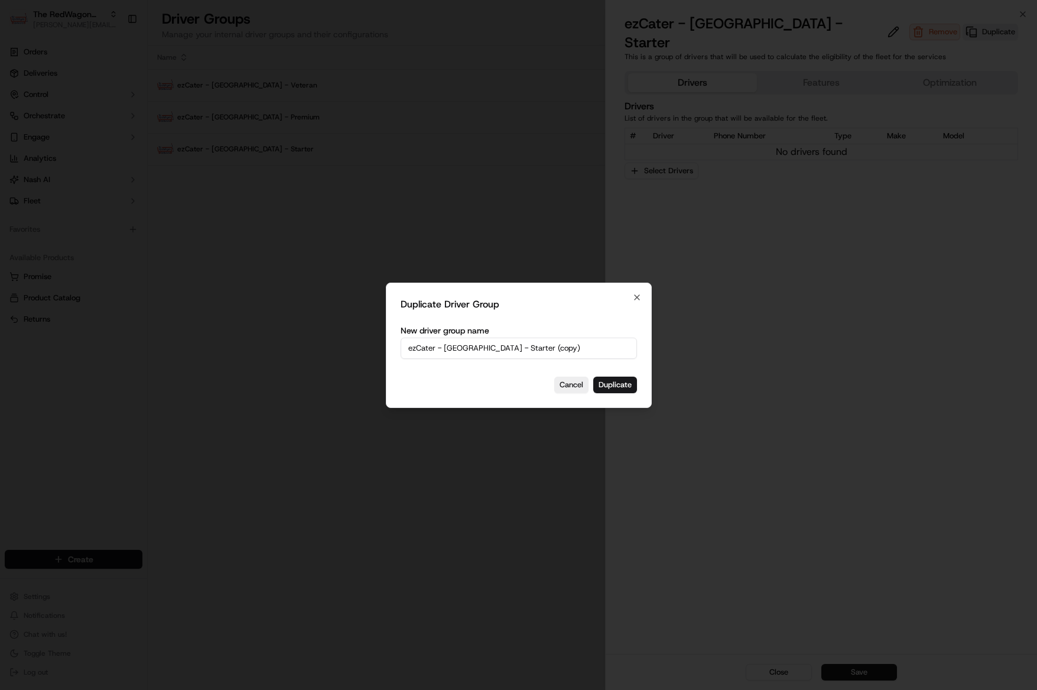
click at [505, 343] on input "ezCater - Sacramento - Starter (copy)" at bounding box center [519, 347] width 236 height 21
drag, startPoint x: 496, startPoint y: 347, endPoint x: 573, endPoint y: 353, distance: 77.0
click at [573, 353] on input "ezCater - Sacramento - Starter (copy)" at bounding box center [519, 347] width 236 height 21
type input "ezCater - [GEOGRAPHIC_DATA] - Veteran"
click at [626, 380] on button "Duplicate" at bounding box center [615, 384] width 44 height 17
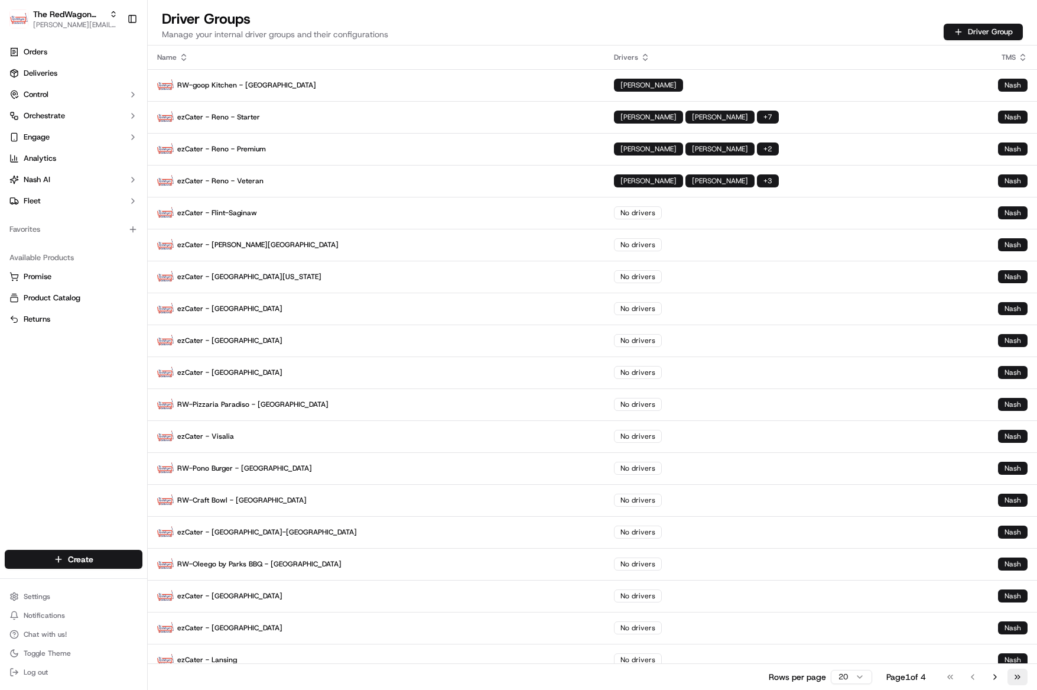
click at [1018, 674] on button "Go to last page" at bounding box center [1017, 676] width 20 height 17
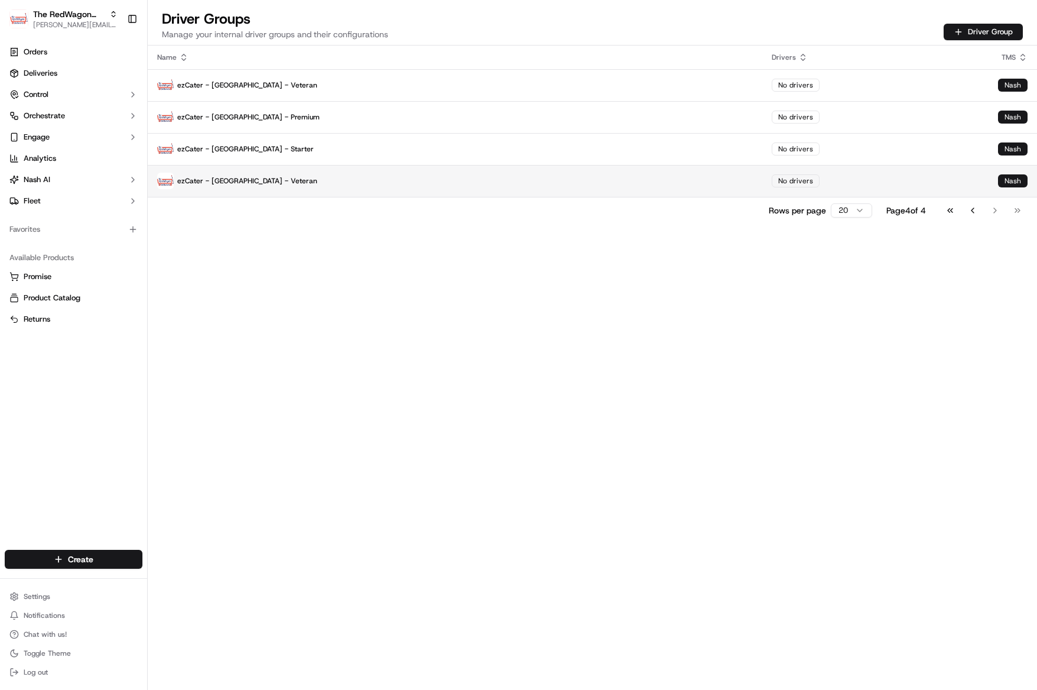
click at [256, 187] on p "ezCater - [GEOGRAPHIC_DATA] - Veteran" at bounding box center [455, 181] width 596 height 17
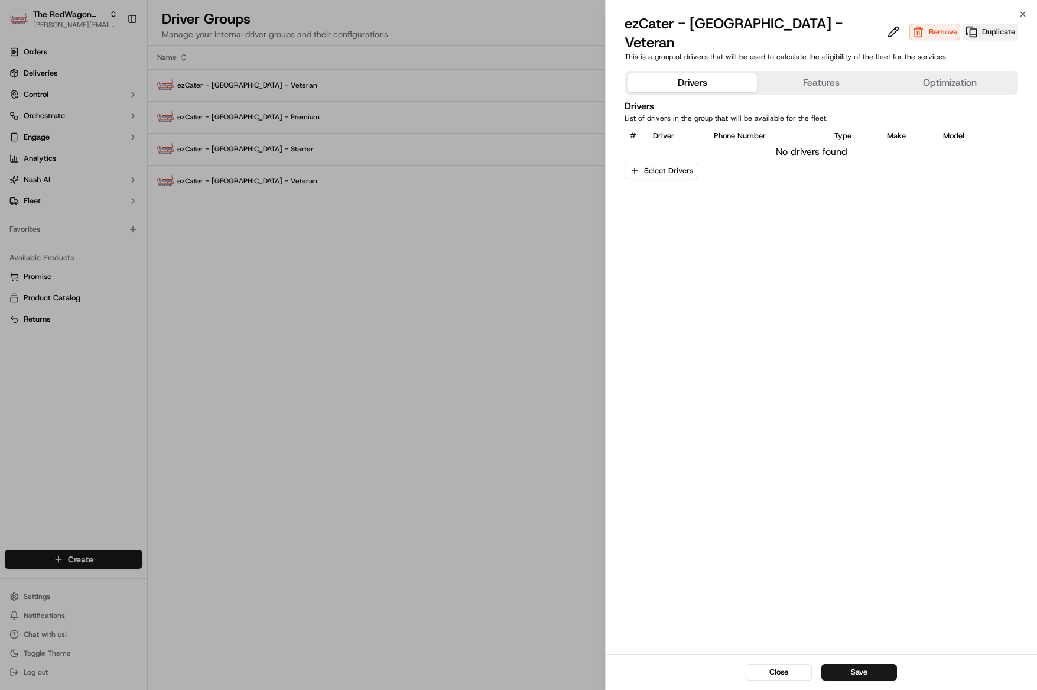
click at [963, 27] on button "Duplicate" at bounding box center [991, 32] width 56 height 17
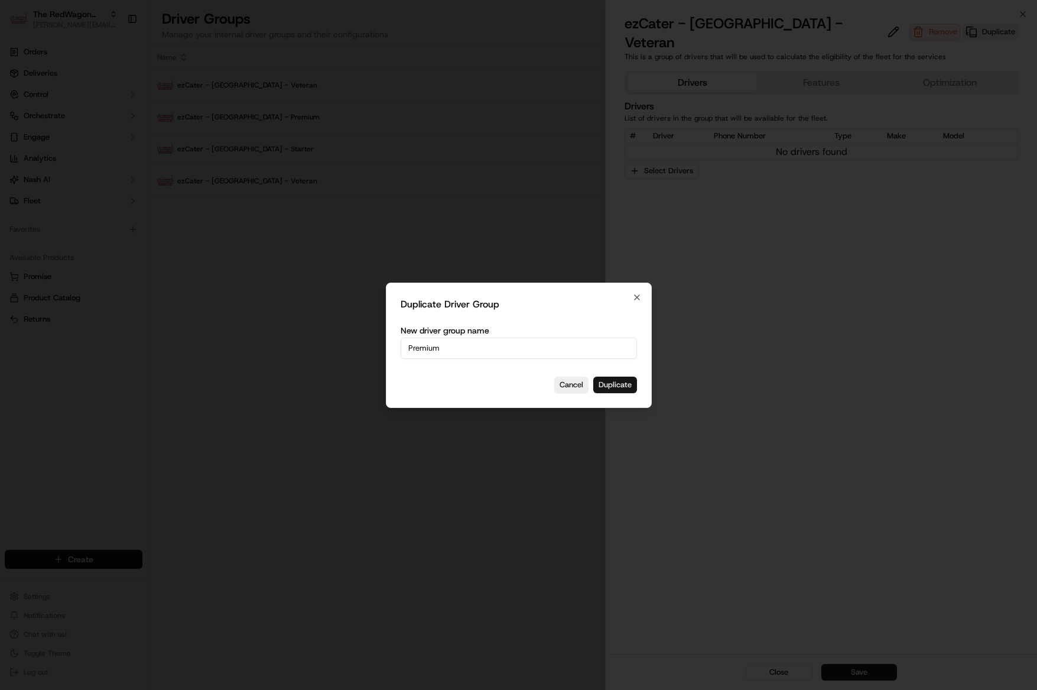
type input "Premium"
click at [607, 381] on button "Duplicate" at bounding box center [615, 384] width 44 height 17
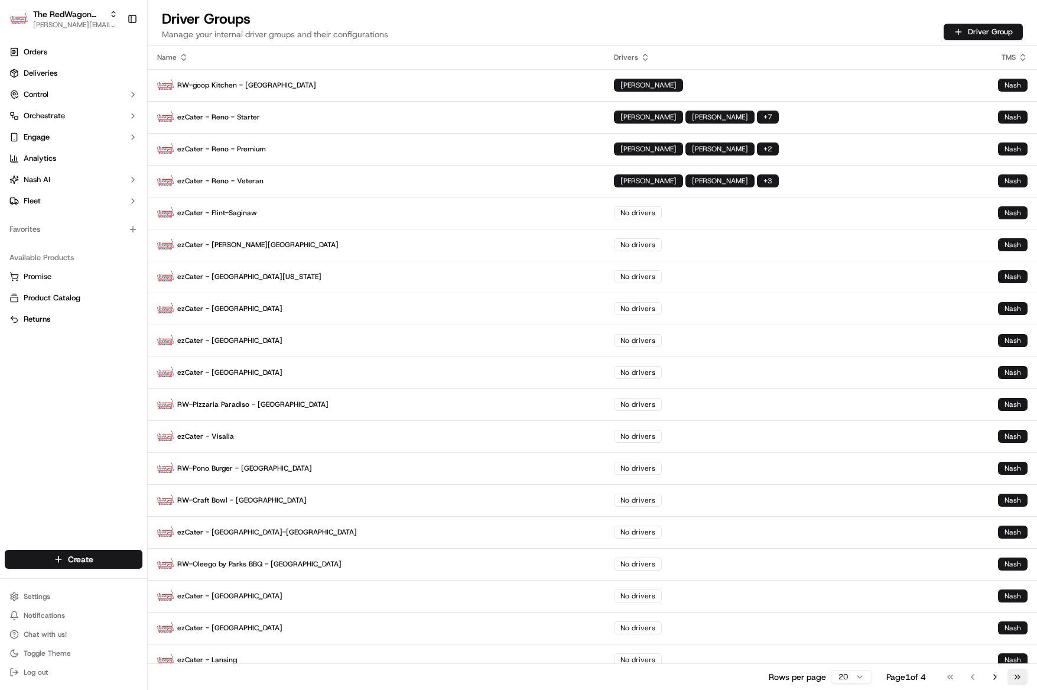
click at [1023, 677] on button "Go to last page" at bounding box center [1017, 676] width 20 height 17
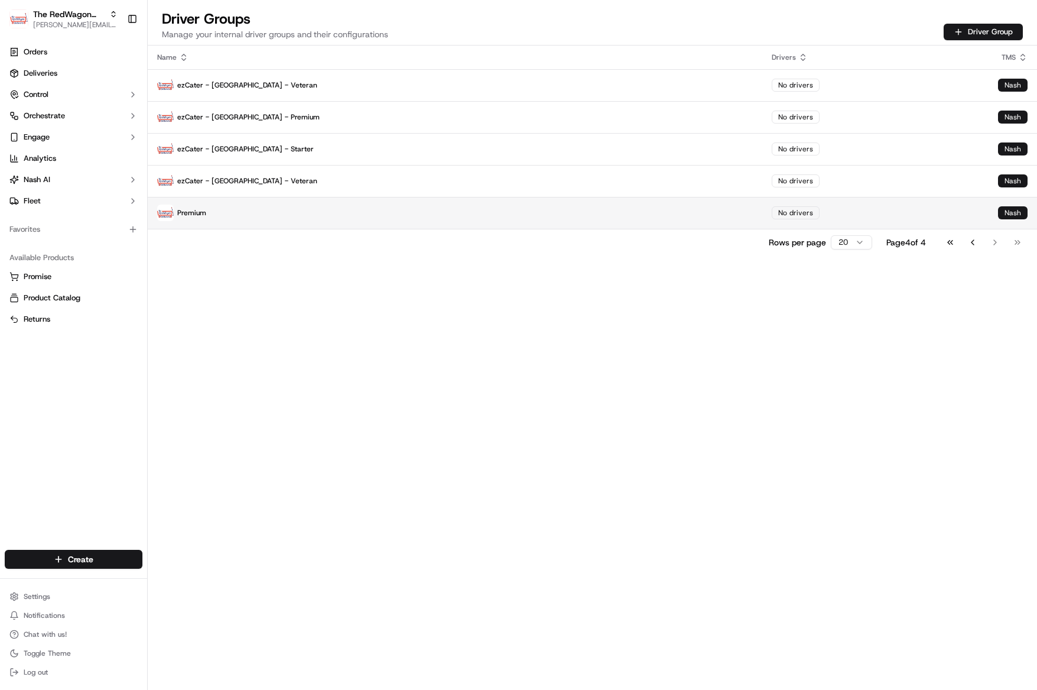
click at [404, 216] on p "Premium" at bounding box center [455, 212] width 596 height 17
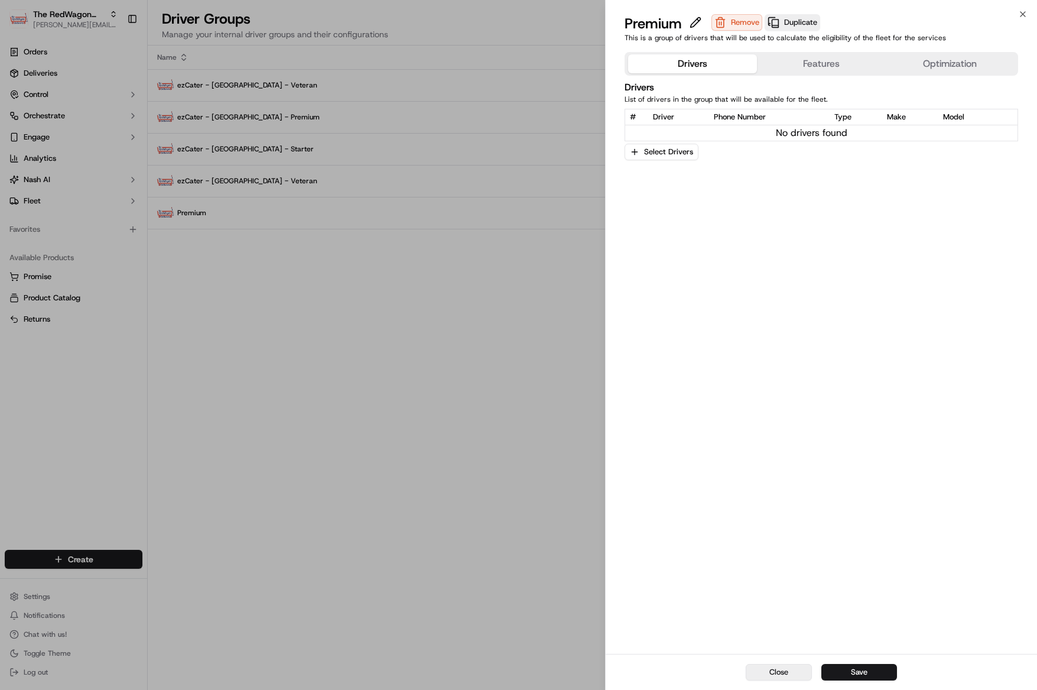
click at [765, 669] on button "Close" at bounding box center [779, 672] width 66 height 17
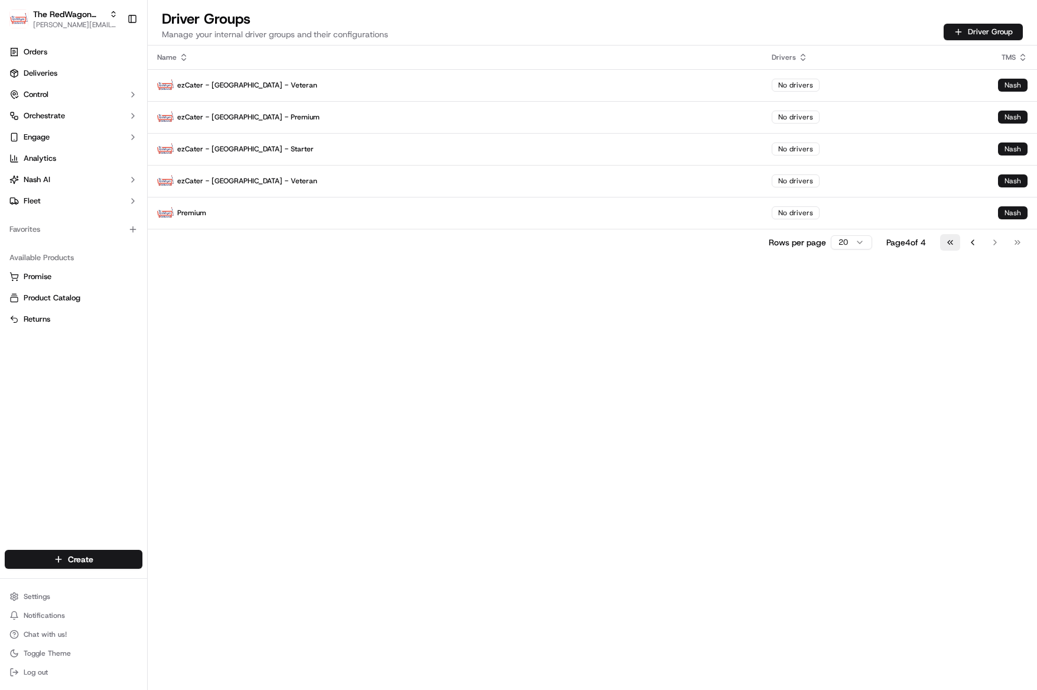
click at [955, 240] on button "Go to first page" at bounding box center [950, 242] width 20 height 17
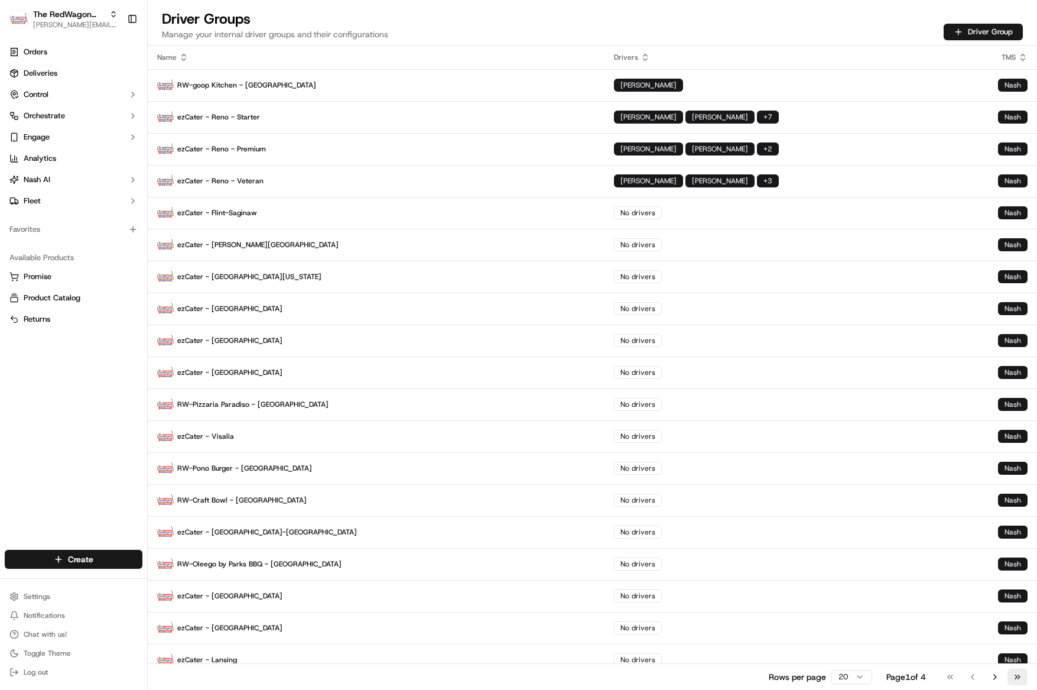
click at [1012, 676] on button "Go to last page" at bounding box center [1017, 676] width 20 height 17
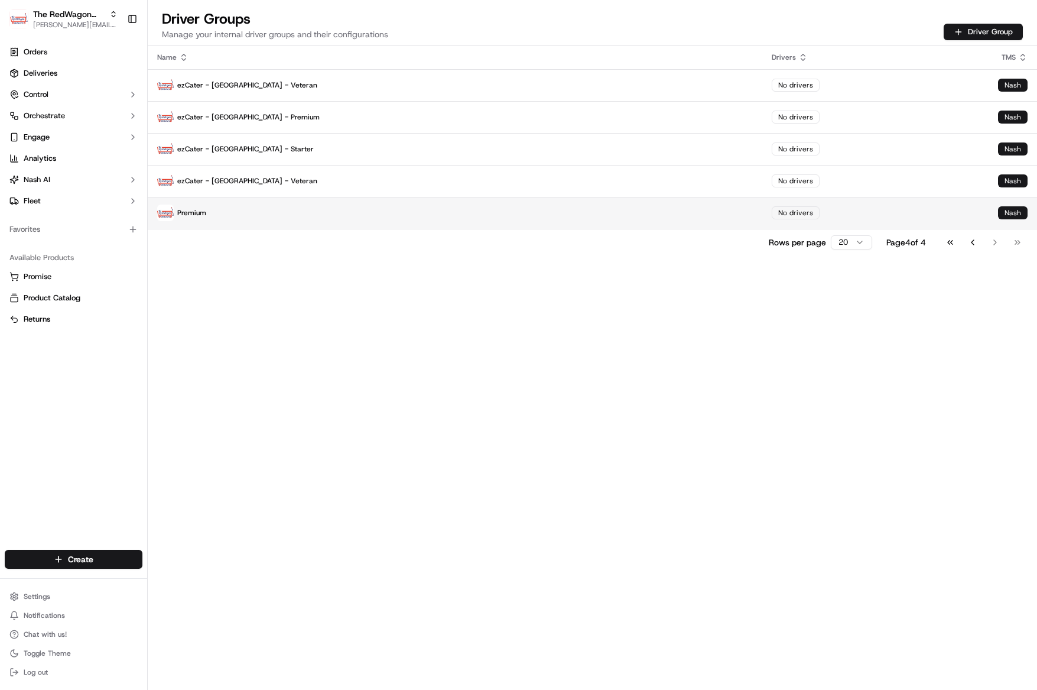
click at [290, 214] on p "Premium" at bounding box center [455, 212] width 596 height 17
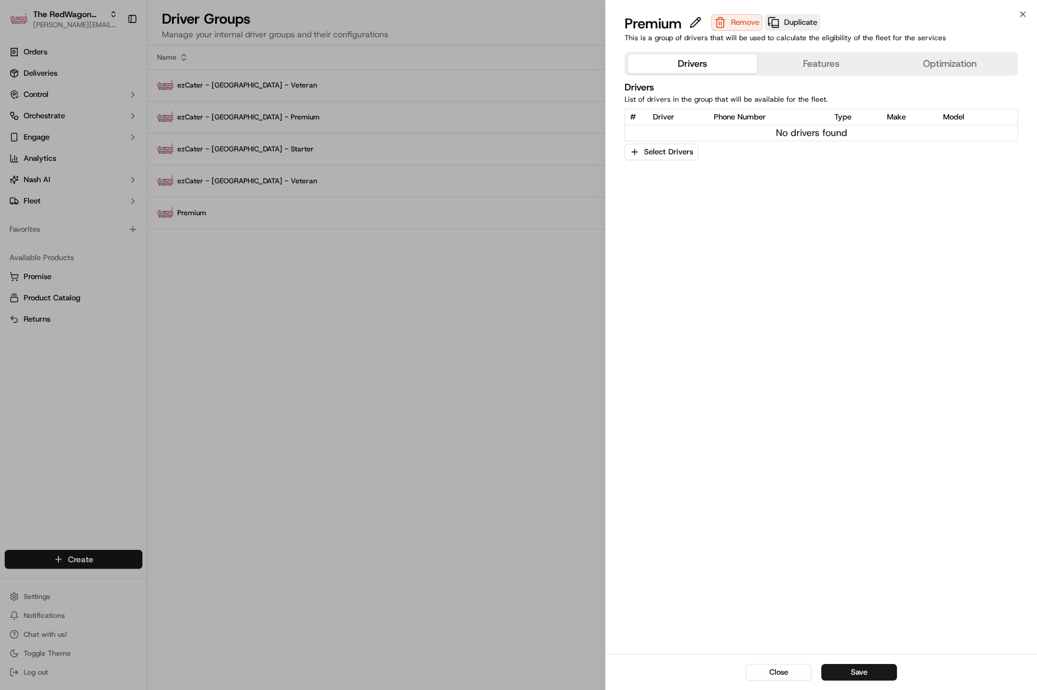
click at [677, 25] on div "Premium" at bounding box center [667, 23] width 84 height 19
click at [696, 24] on button at bounding box center [696, 22] width 18 height 14
click at [790, 24] on input "ezCater - [GEOGRAPHIC_DATA] - Premium" at bounding box center [717, 23] width 184 height 19
drag, startPoint x: 775, startPoint y: 24, endPoint x: 700, endPoint y: 24, distance: 75.6
click at [700, 24] on input "ezCater - [GEOGRAPHIC_DATA] - Premium" at bounding box center [717, 23] width 184 height 19
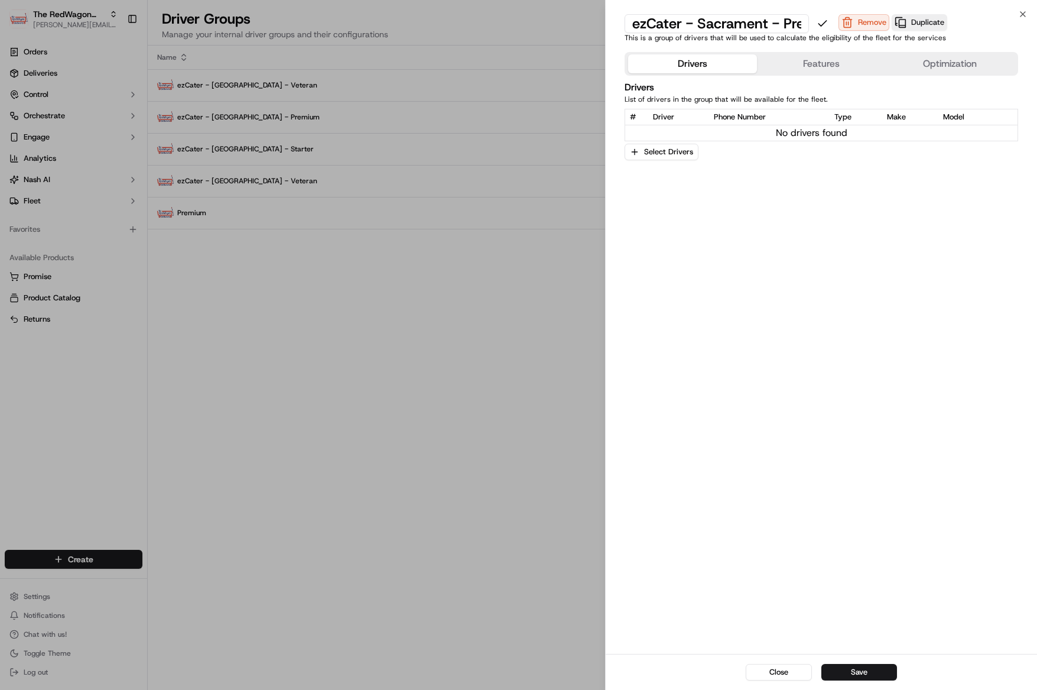
type input "ezCater - [GEOGRAPHIC_DATA] - Premium"
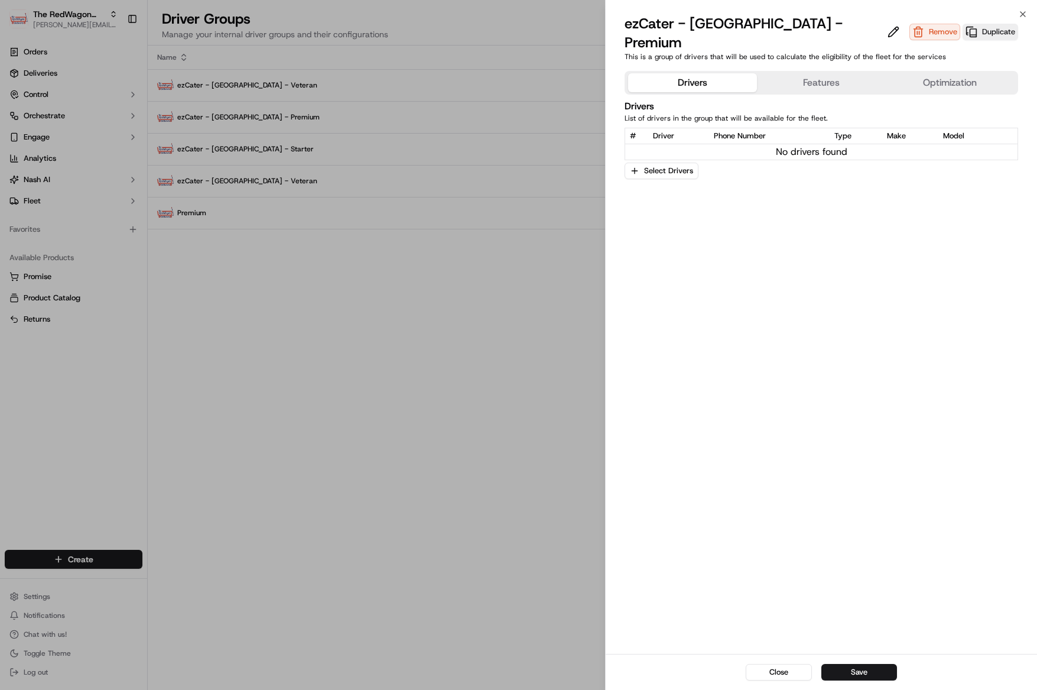
drag, startPoint x: 865, startPoint y: 677, endPoint x: 850, endPoint y: 675, distance: 15.5
click at [865, 677] on button "Save" at bounding box center [859, 672] width 76 height 17
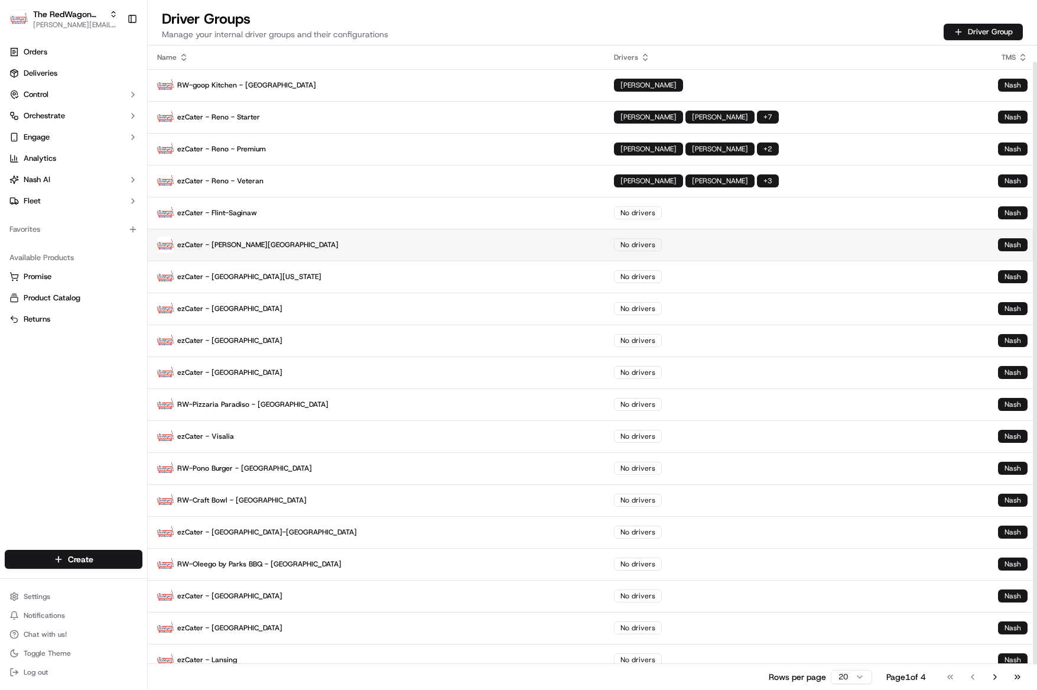
scroll to position [44, 0]
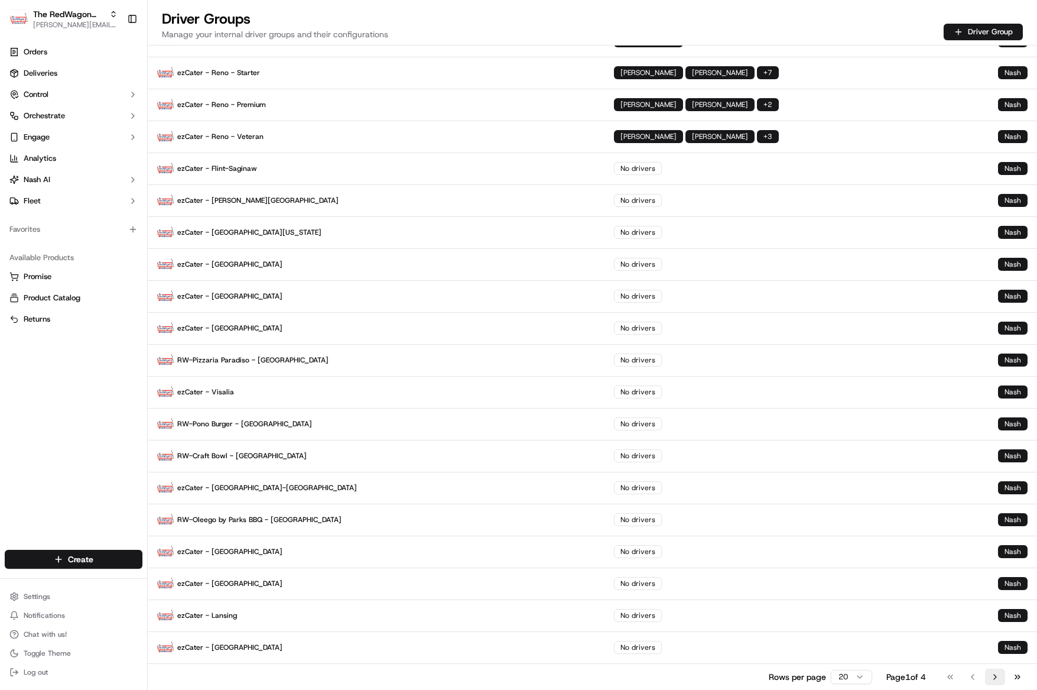
click at [998, 677] on button "Go to next page" at bounding box center [995, 676] width 20 height 17
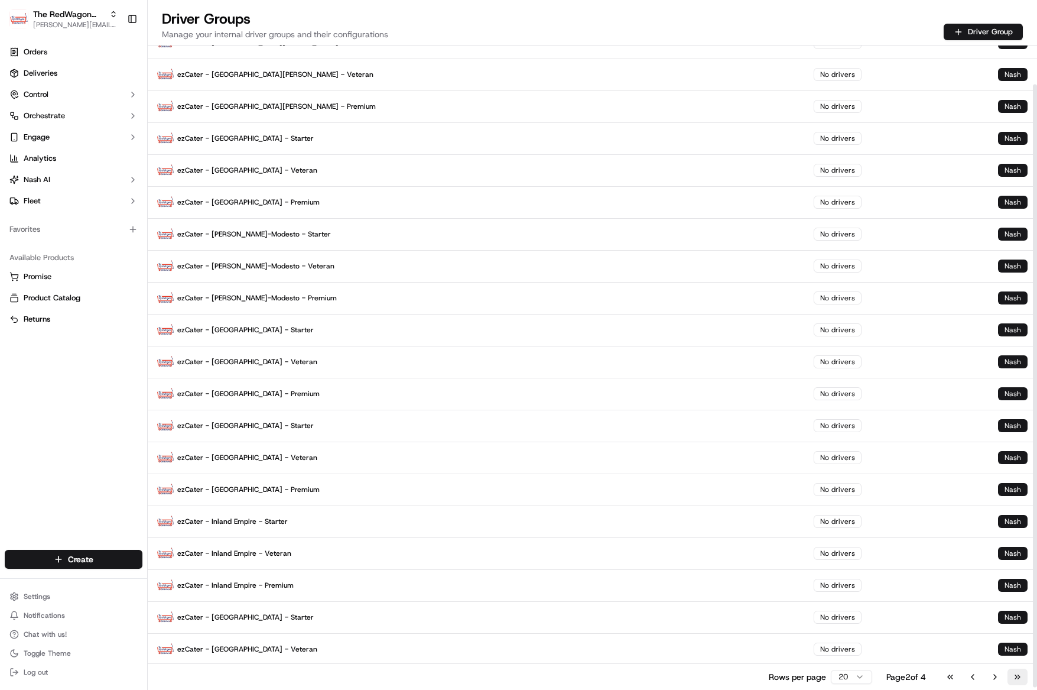
scroll to position [41, 0]
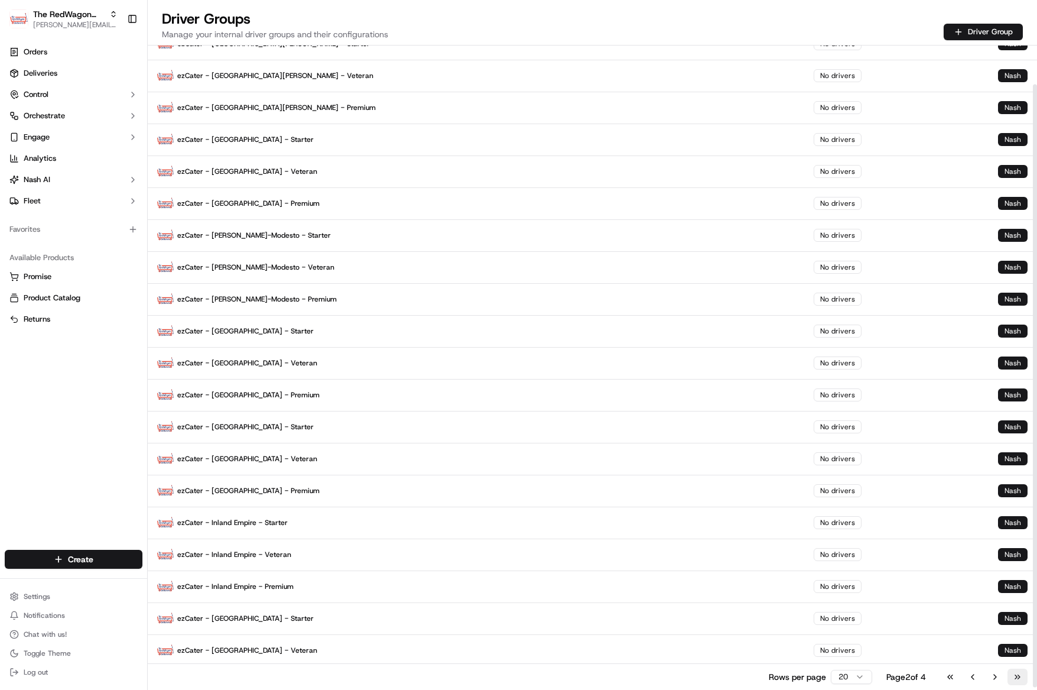
click at [1016, 676] on button "Go to last page" at bounding box center [1017, 676] width 20 height 17
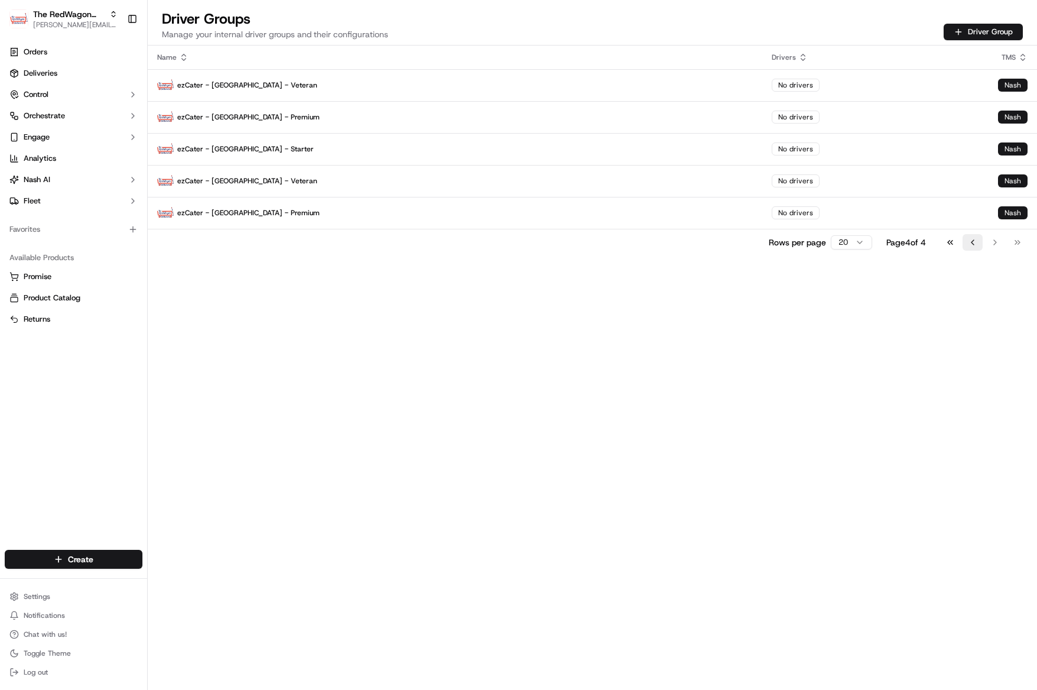
click at [971, 243] on button "Go to previous page" at bounding box center [973, 242] width 20 height 17
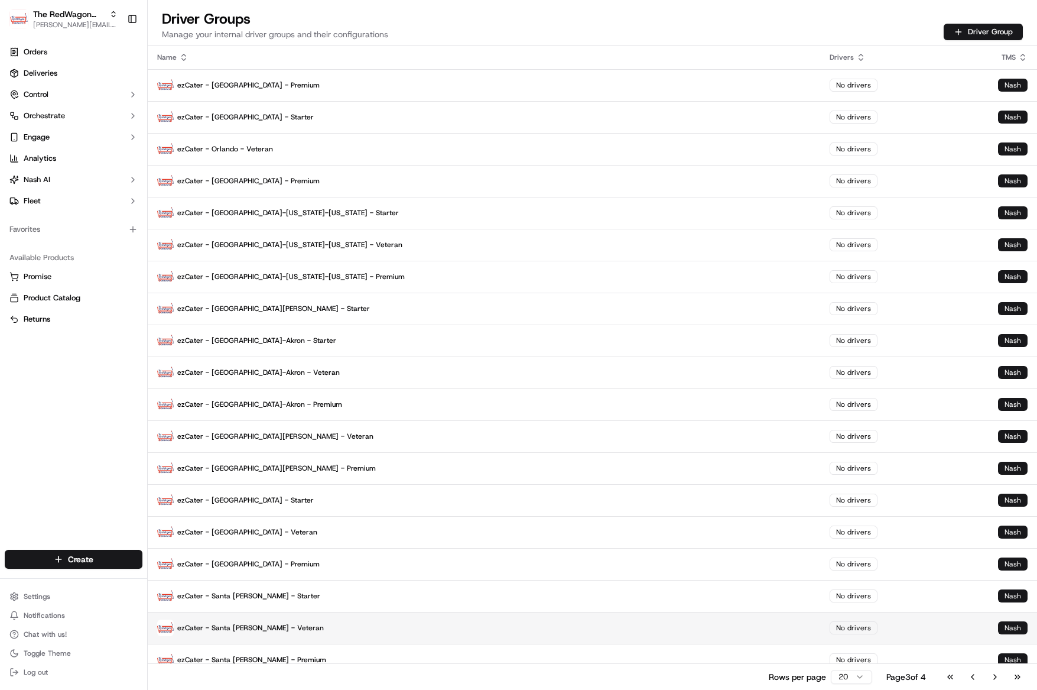
scroll to position [44, 0]
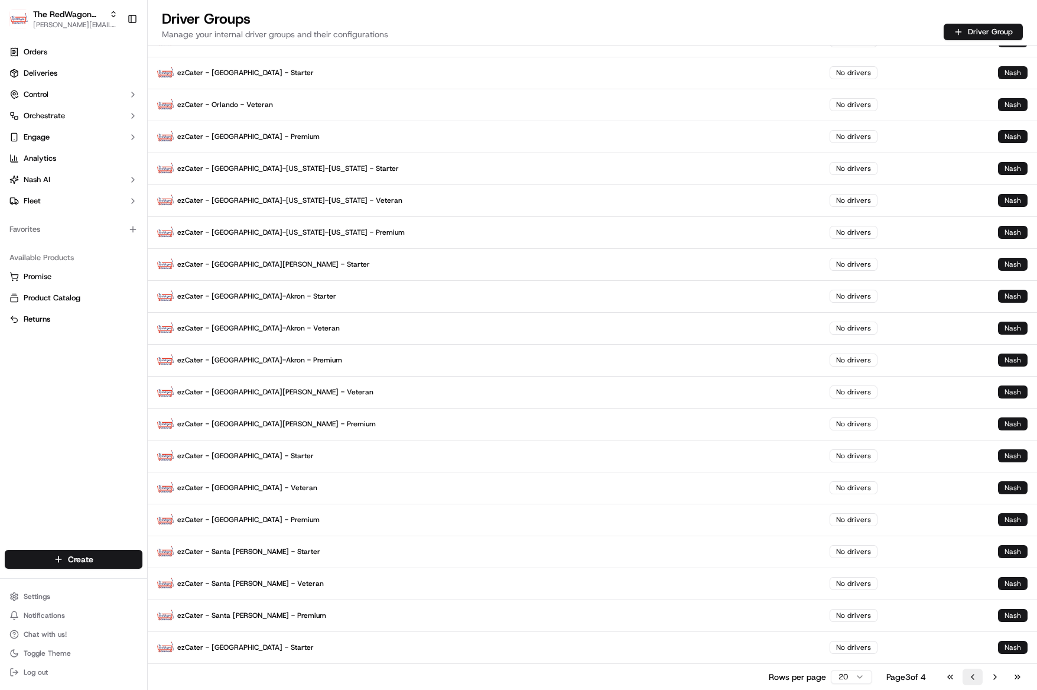
click at [973, 677] on button "Go to previous page" at bounding box center [973, 676] width 20 height 17
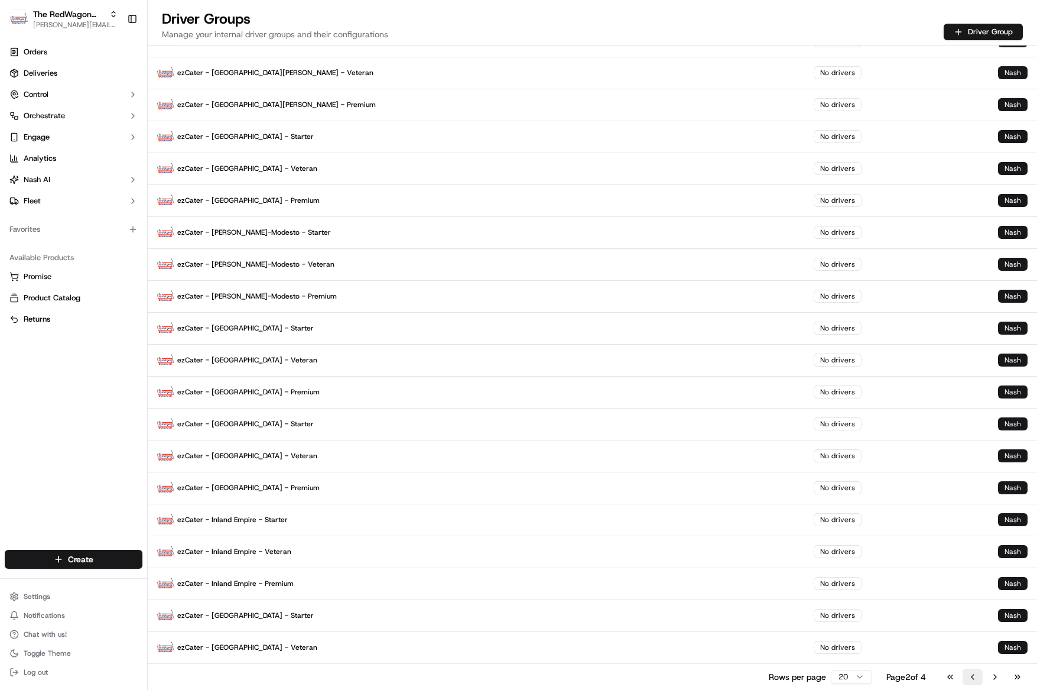
click at [973, 677] on button "Go to previous page" at bounding box center [973, 676] width 20 height 17
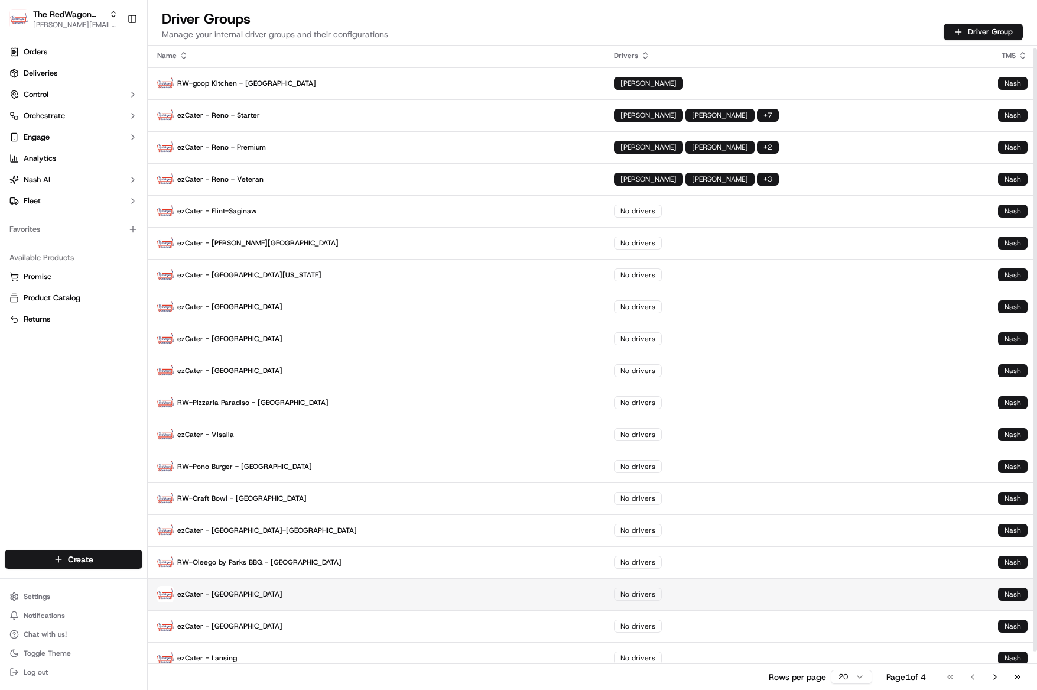
scroll to position [0, 0]
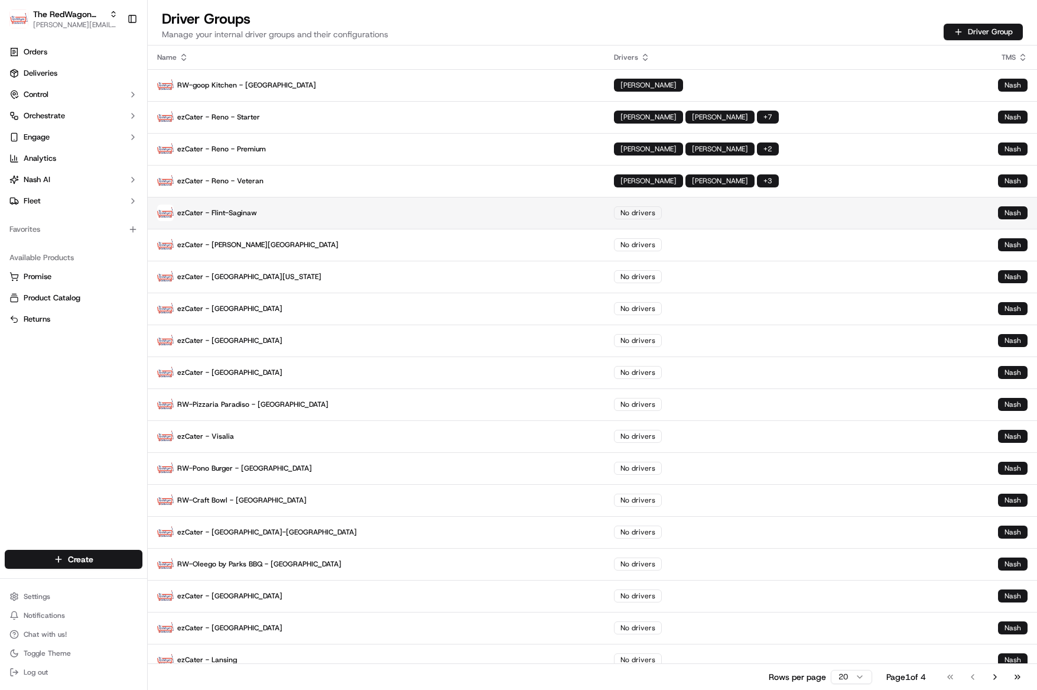
click at [236, 214] on p "ezCater - Flint-Saginaw" at bounding box center [376, 212] width 438 height 17
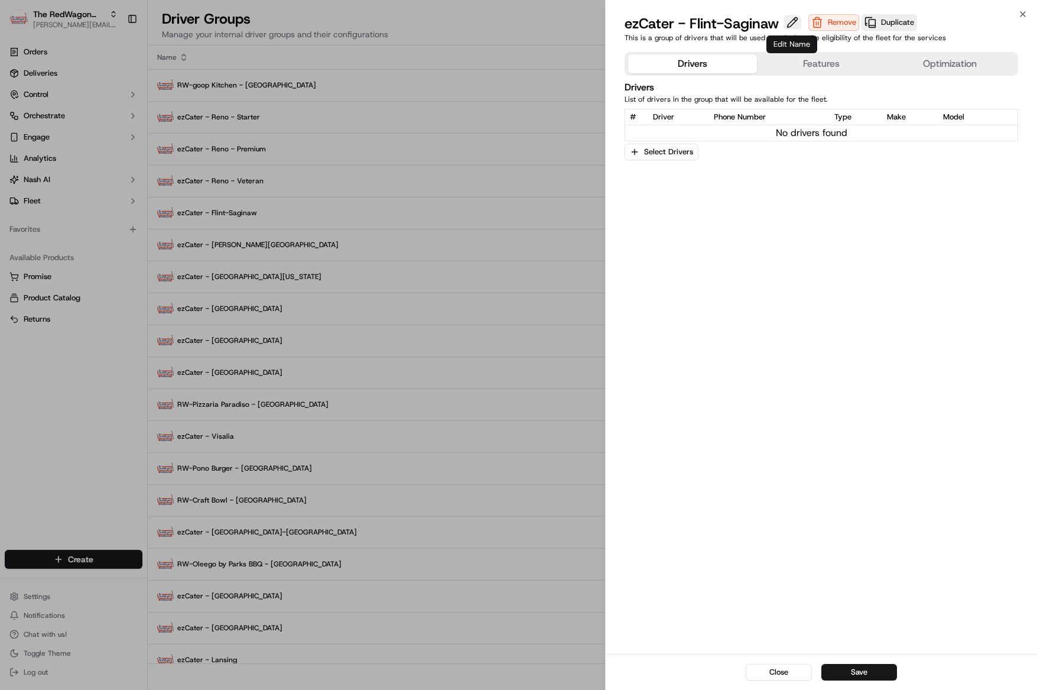
click at [791, 25] on button at bounding box center [793, 22] width 18 height 14
type input "ezCater - Flint-Saginaw - Starter"
click at [866, 674] on button "Save" at bounding box center [859, 672] width 76 height 17
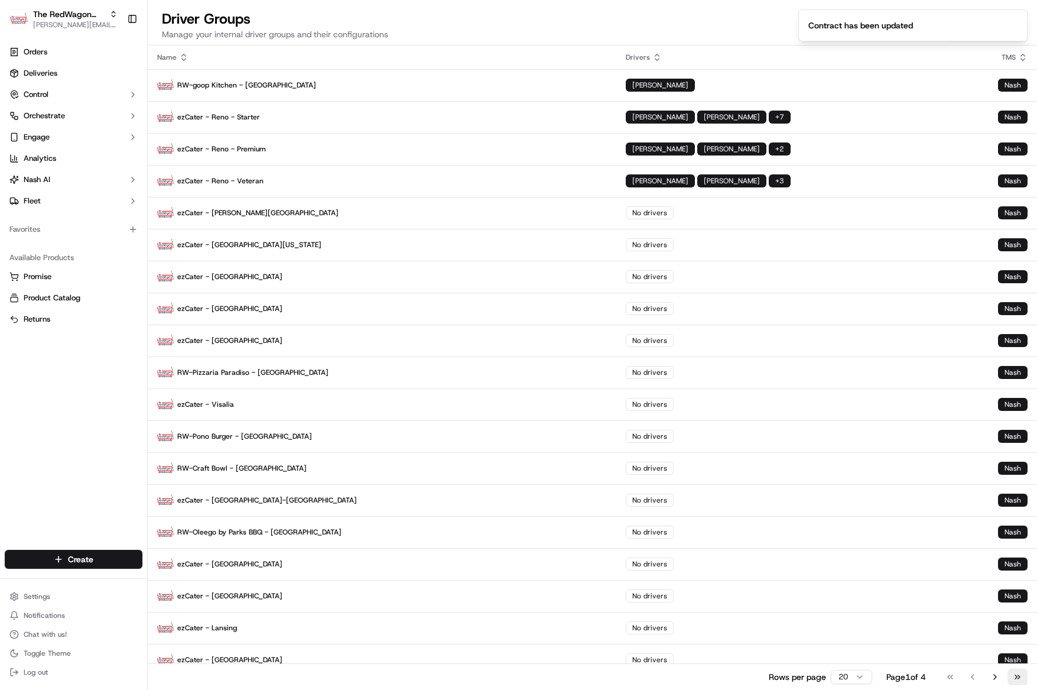
click at [1012, 674] on button "Go to last page" at bounding box center [1017, 676] width 20 height 17
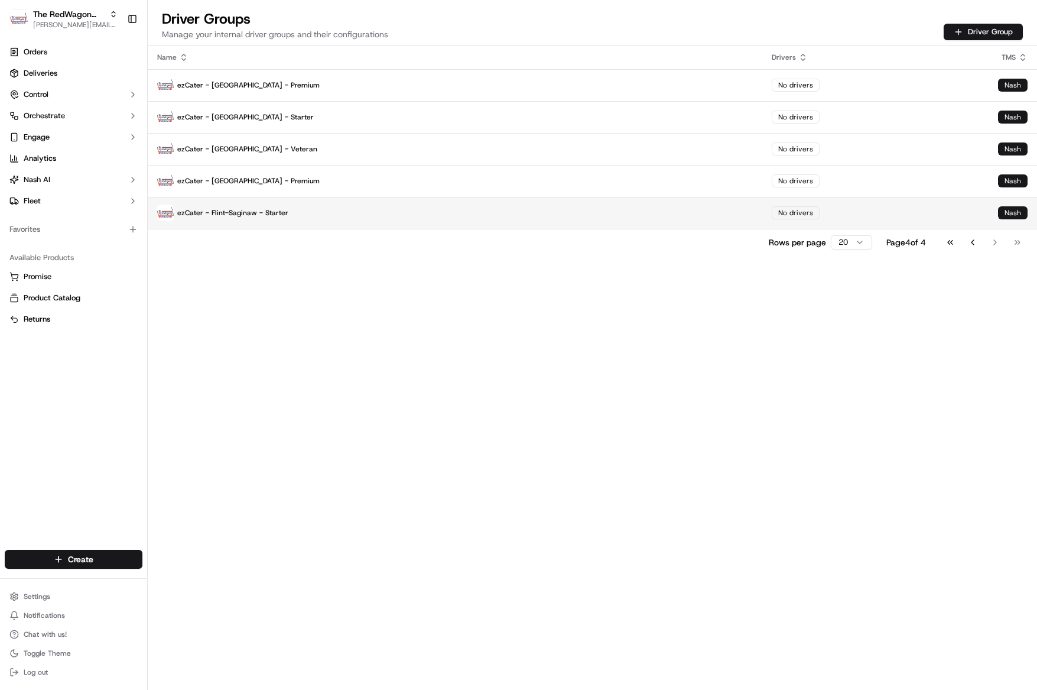
click at [232, 210] on p "ezCater - Flint-Saginaw - Starter" at bounding box center [455, 212] width 596 height 17
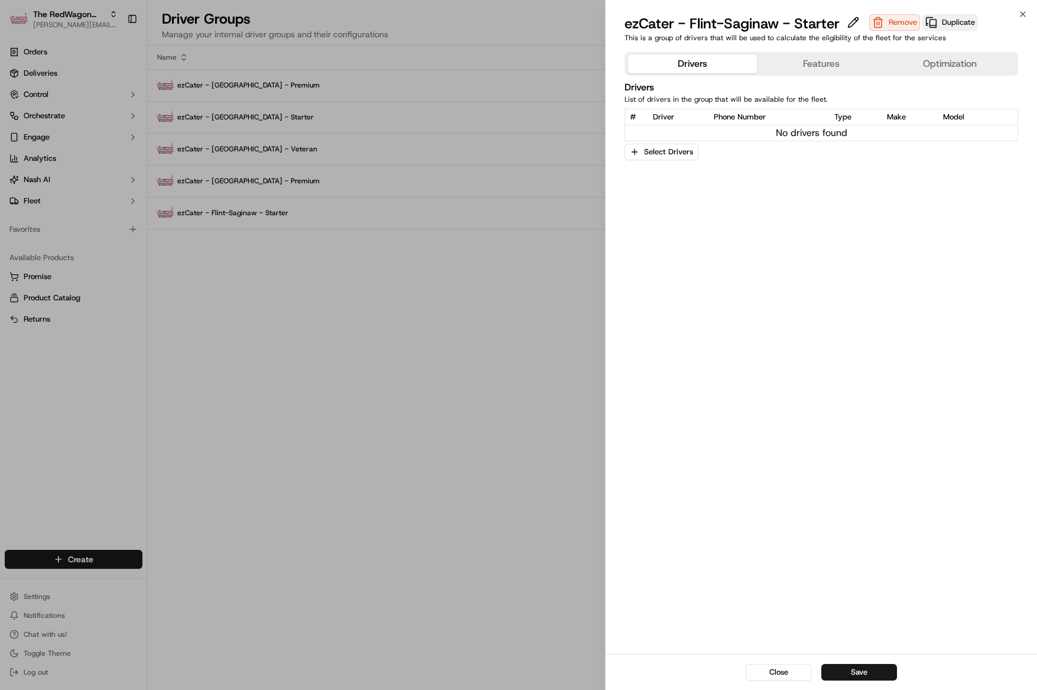
click at [964, 22] on button "Duplicate" at bounding box center [950, 22] width 56 height 17
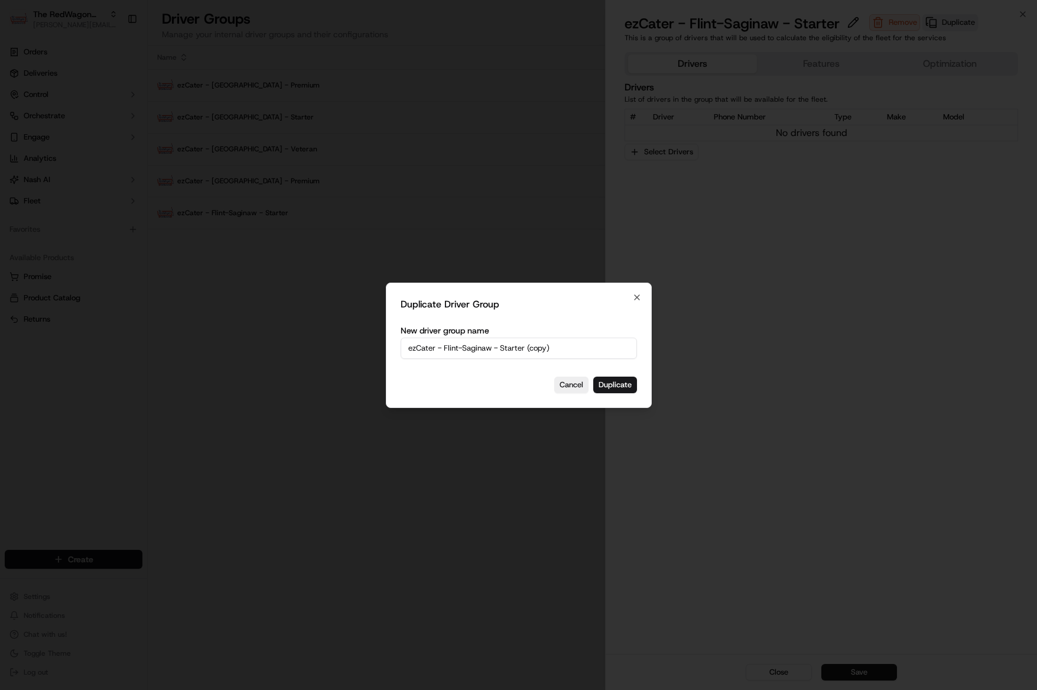
click at [529, 339] on input "ezCater - Flint-Saginaw - Starter (copy)" at bounding box center [519, 347] width 236 height 21
drag, startPoint x: 500, startPoint y: 350, endPoint x: 622, endPoint y: 346, distance: 122.4
click at [622, 346] on input "ezCater - Flint-Saginaw - Starter (copy)" at bounding box center [519, 347] width 236 height 21
type input "ezCater - Flint-Saginaw - Veteran"
click at [624, 391] on button "Duplicate" at bounding box center [615, 384] width 44 height 17
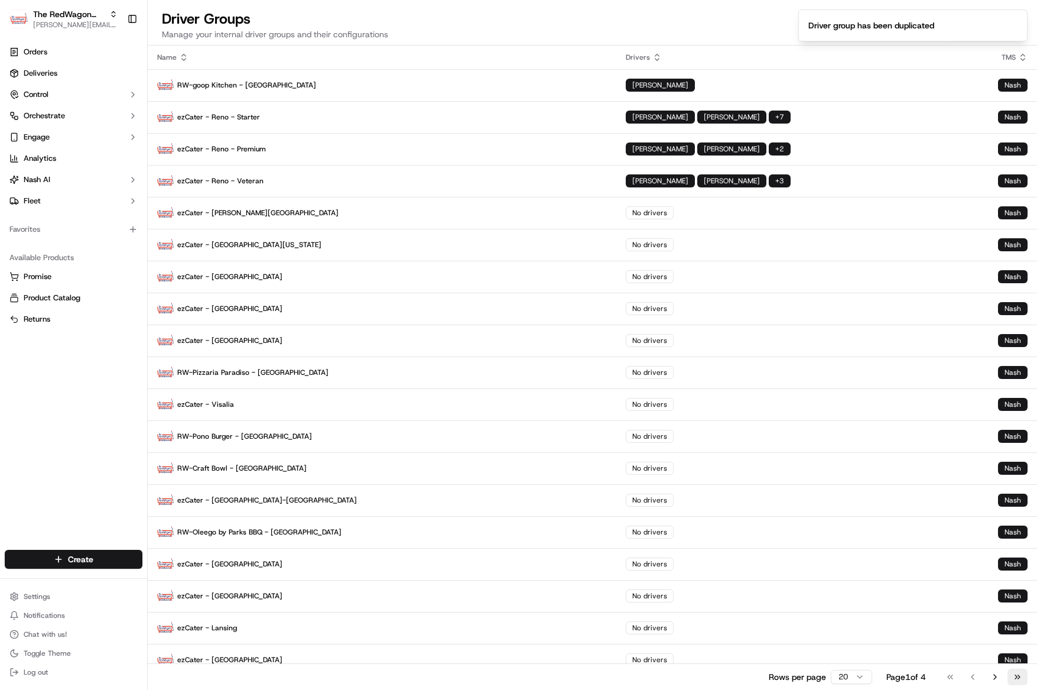
click at [1018, 677] on button "Go to last page" at bounding box center [1017, 676] width 20 height 17
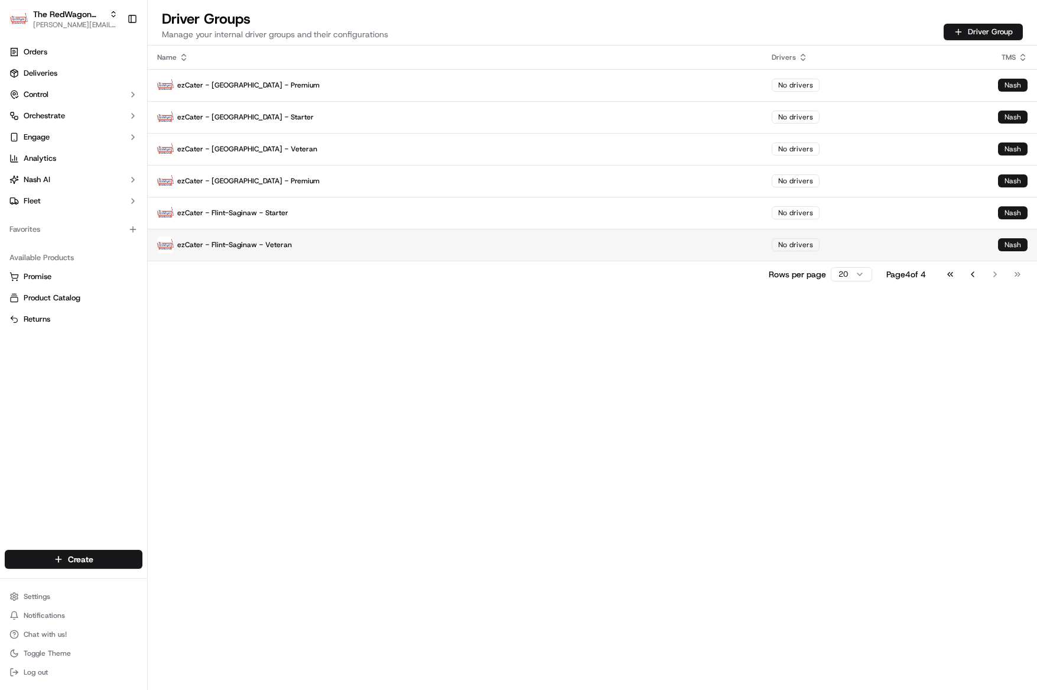
click at [240, 251] on p "ezCater - Flint-Saginaw - Veteran" at bounding box center [455, 244] width 596 height 17
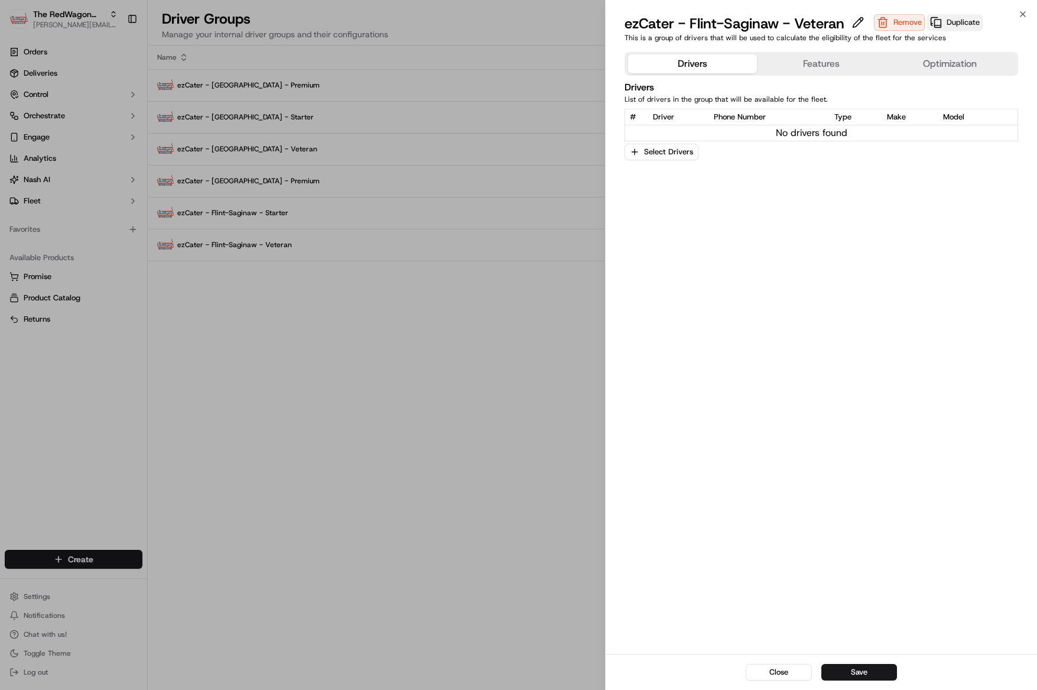
click at [955, 17] on button "Duplicate" at bounding box center [955, 22] width 56 height 17
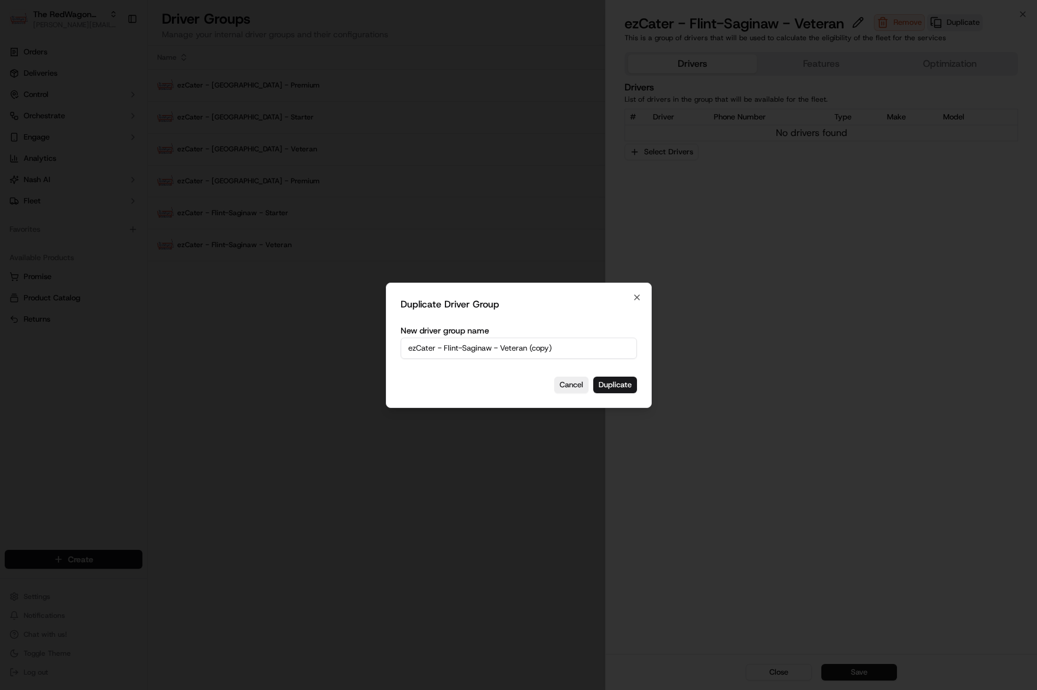
click at [522, 343] on input "ezCater - Flint-Saginaw - Veteran (copy)" at bounding box center [519, 347] width 236 height 21
drag, startPoint x: 502, startPoint y: 346, endPoint x: 641, endPoint y: 346, distance: 139.5
click at [641, 346] on div "Duplicate Driver Group New driver group name ezCater - Flint-Saginaw - Veteran …" at bounding box center [519, 344] width 266 height 125
type input "ezCater - Flint-Saginaw - Premium"
click at [625, 388] on button "Duplicate" at bounding box center [615, 384] width 44 height 17
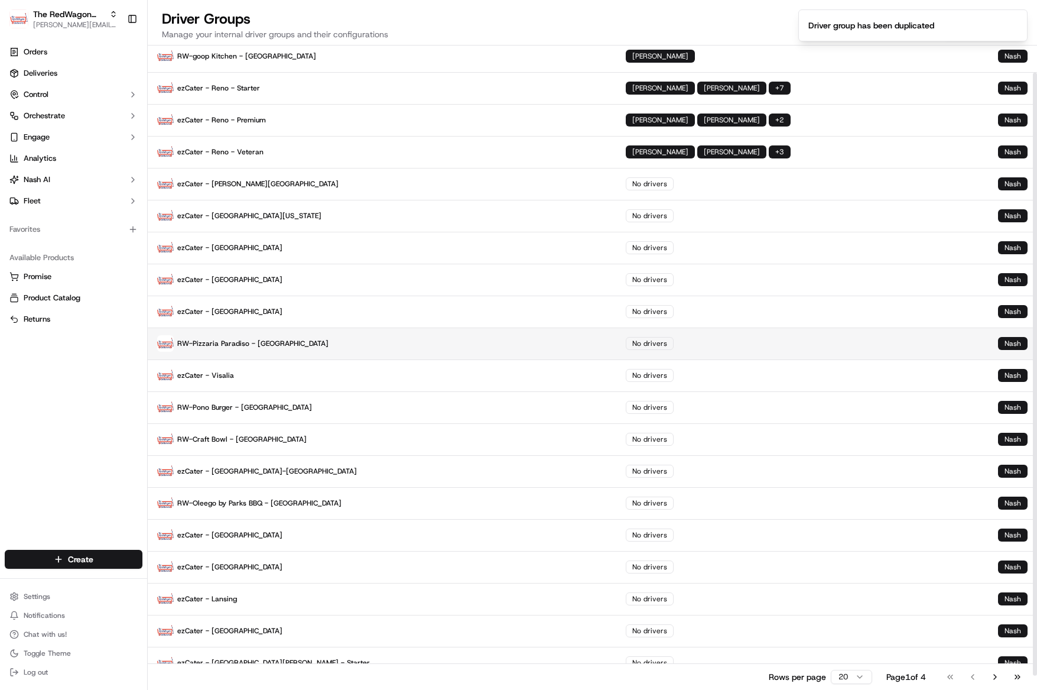
scroll to position [0, 0]
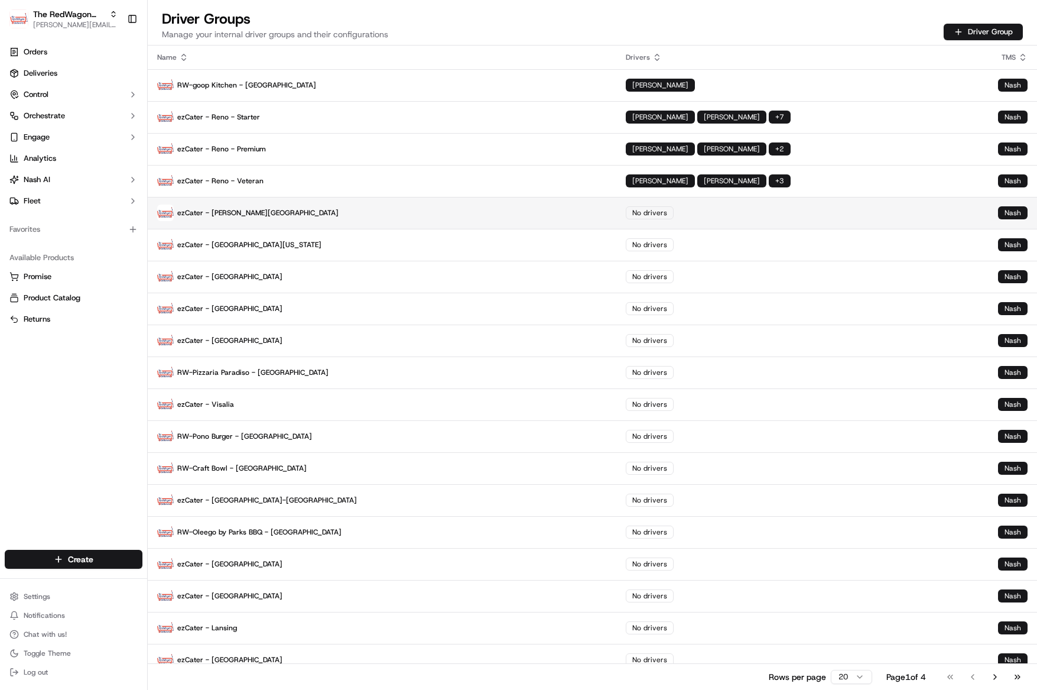
click at [229, 211] on p "ezCater - Ann Arbor" at bounding box center [382, 212] width 450 height 17
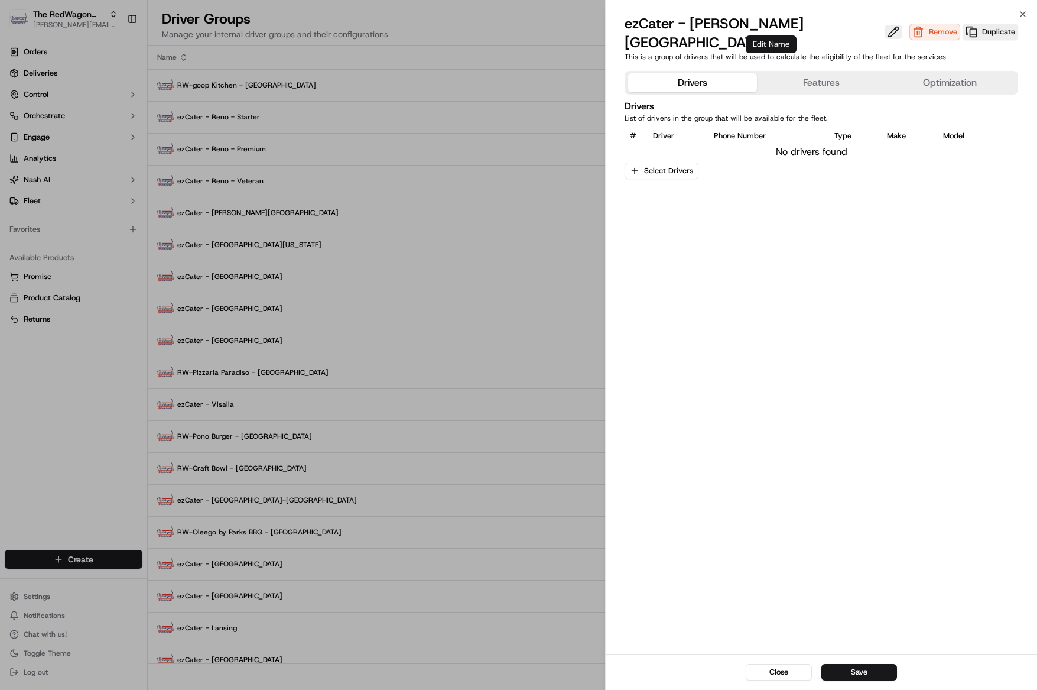
click at [885, 25] on button at bounding box center [894, 32] width 18 height 14
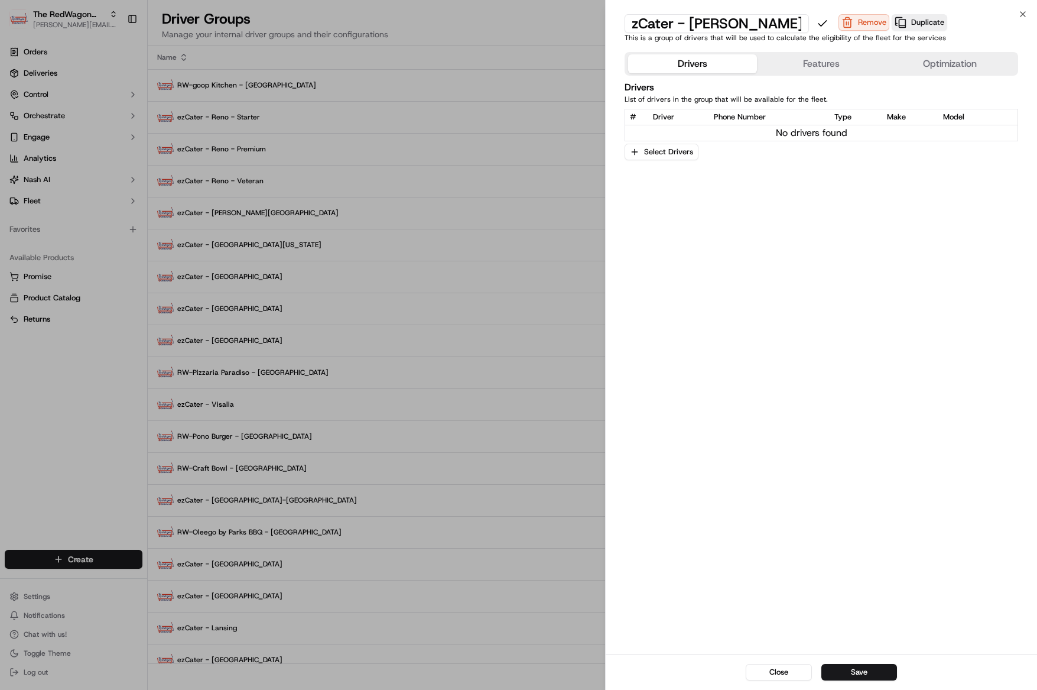
type input "ezCater - [PERSON_NAME] Arbor - Starter"
click at [867, 680] on button "Save" at bounding box center [859, 672] width 76 height 17
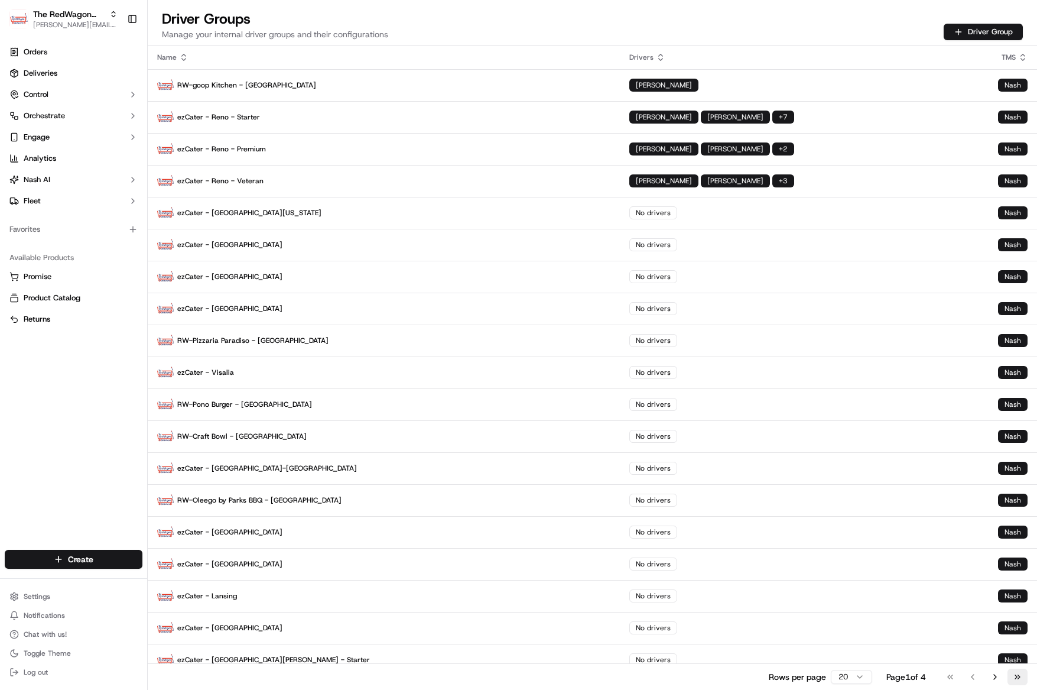
click at [1019, 677] on button "Go to last page" at bounding box center [1017, 676] width 20 height 17
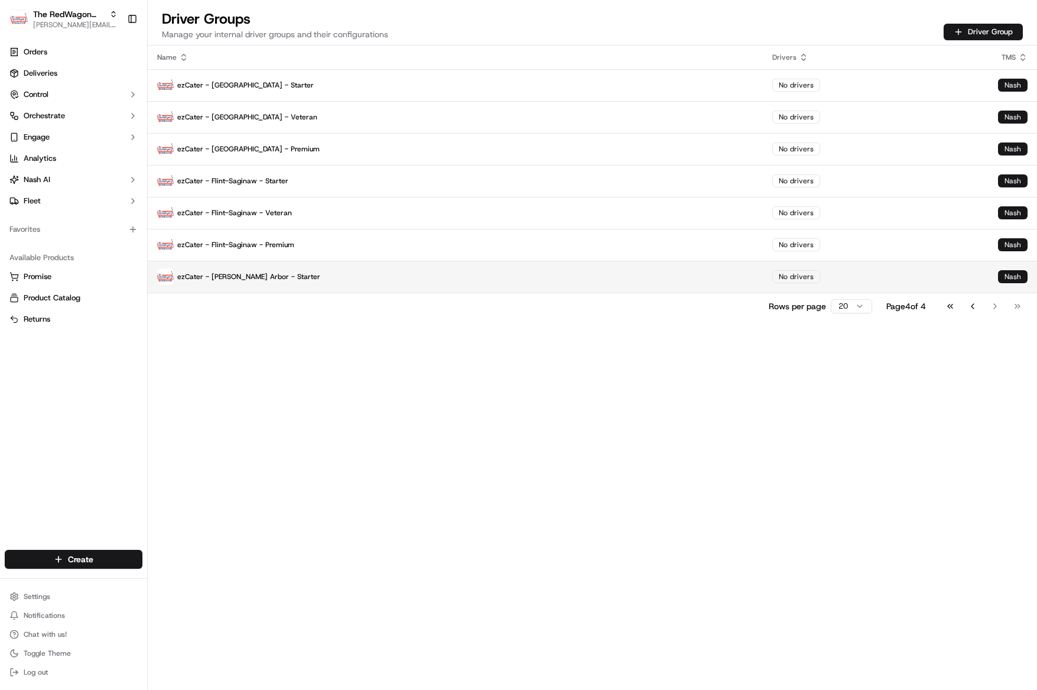
click at [268, 279] on p "ezCater - [PERSON_NAME] Arbor - Starter" at bounding box center [455, 276] width 596 height 17
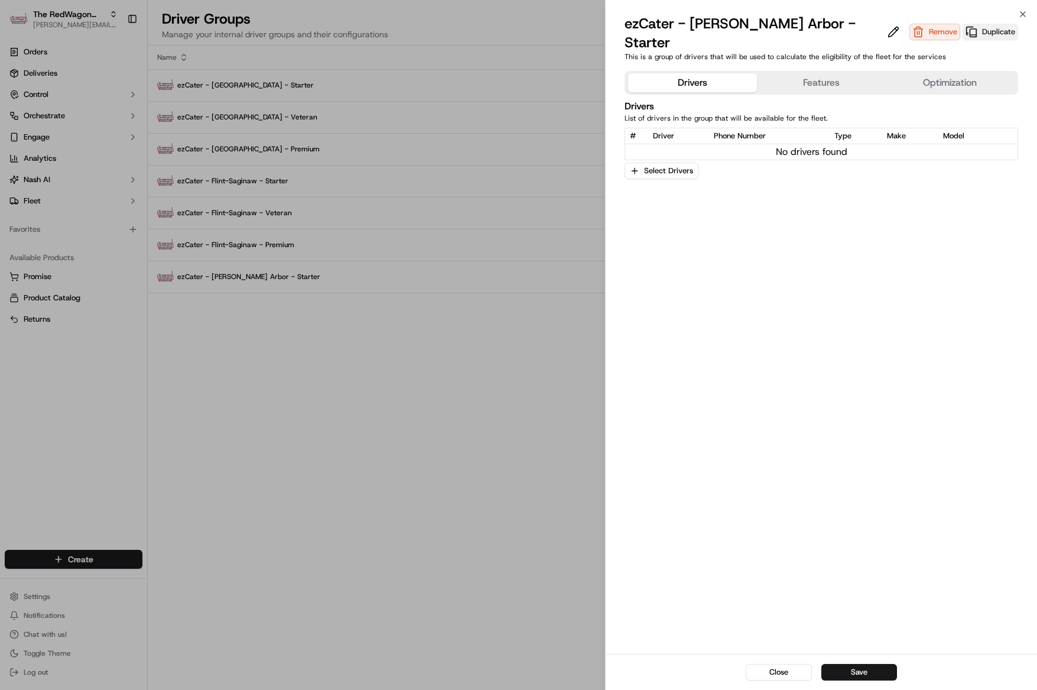
click at [963, 30] on button "Duplicate" at bounding box center [991, 32] width 56 height 17
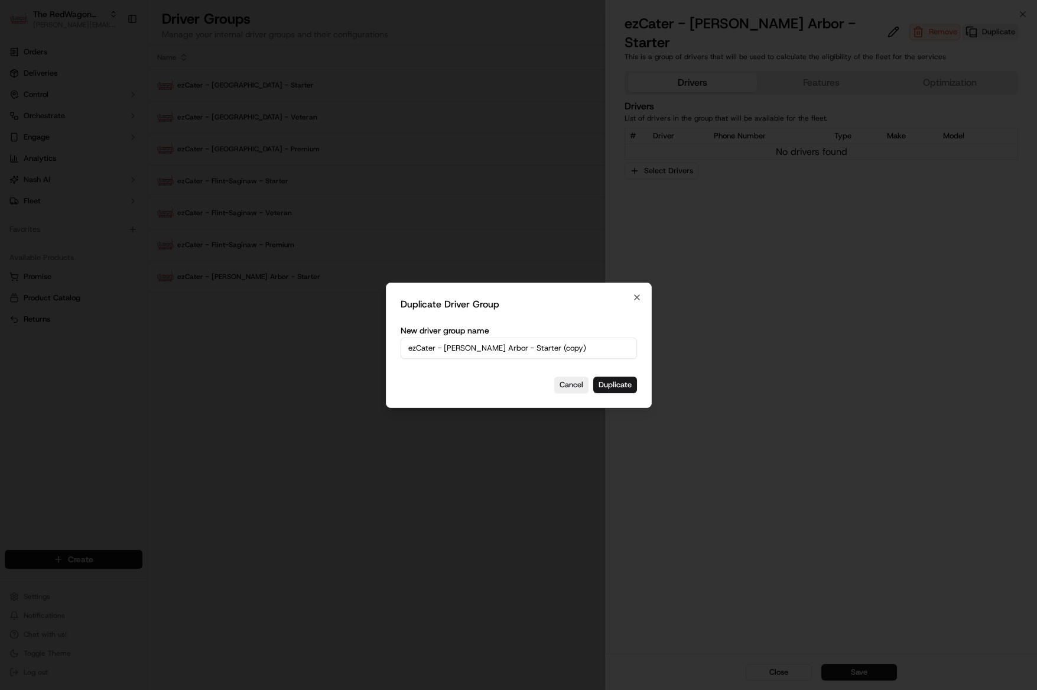
click at [515, 357] on input "ezCater - Ann Arbor - Starter (copy)" at bounding box center [519, 347] width 236 height 21
drag, startPoint x: 489, startPoint y: 346, endPoint x: 601, endPoint y: 345, distance: 111.7
click at [601, 345] on input "ezCater - Ann Arbor - Starter (copy)" at bounding box center [519, 347] width 236 height 21
type input "ezCater - [PERSON_NAME] Arbor - Veteran"
click at [615, 392] on div "Duplicate Driver Group New driver group name ezCater - Ann Arbor - Veteran Canc…" at bounding box center [519, 344] width 266 height 125
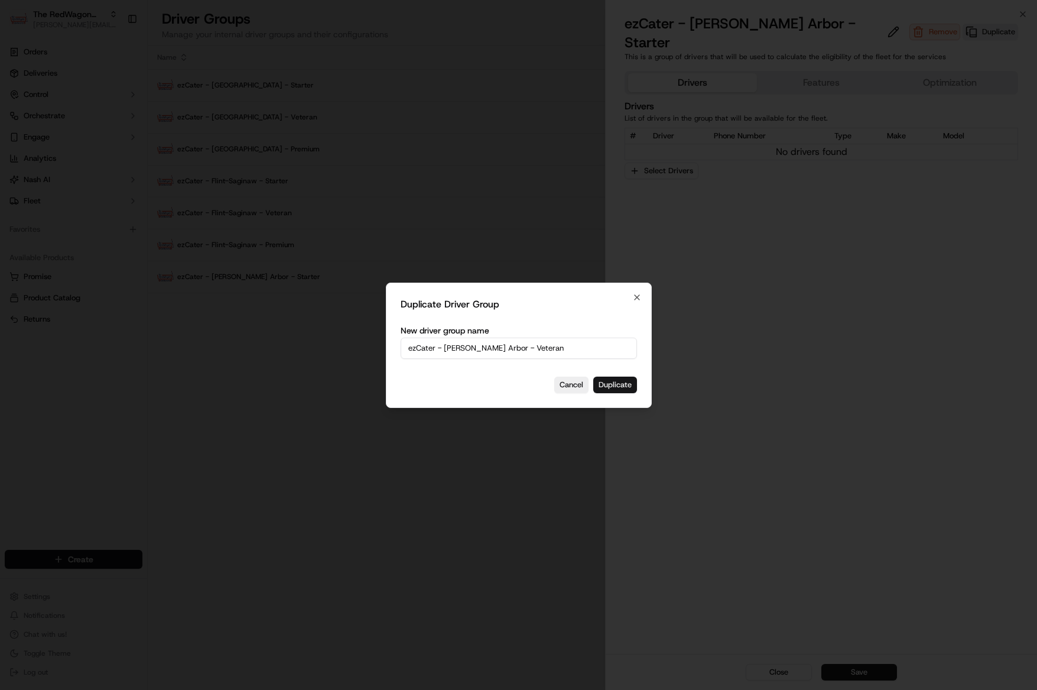
click at [616, 383] on button "Duplicate" at bounding box center [615, 384] width 44 height 17
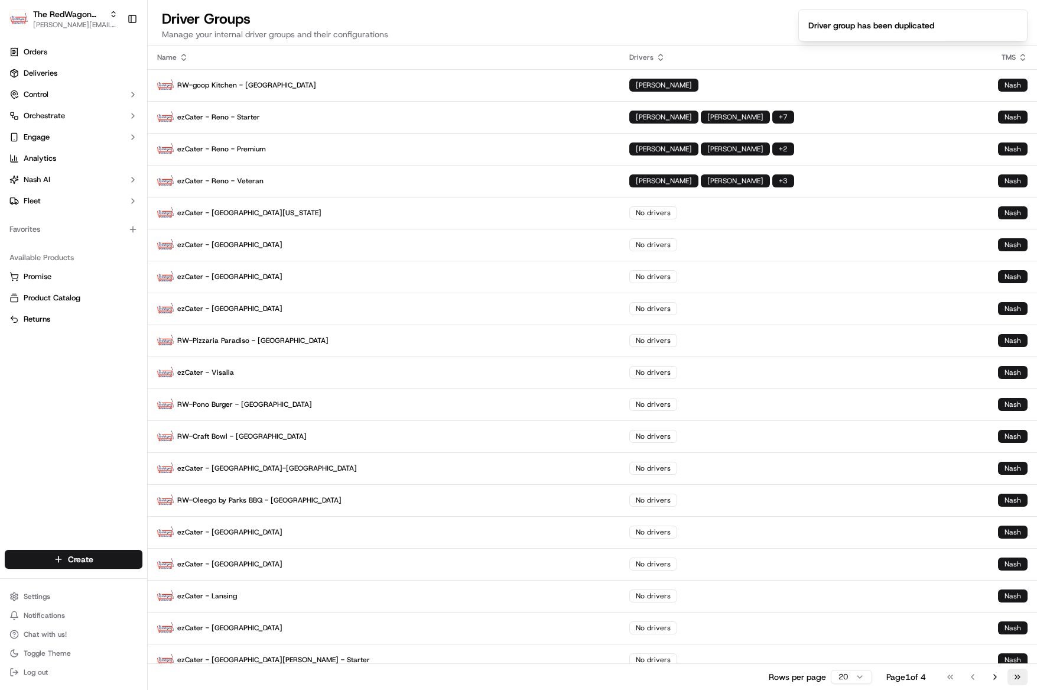
click at [1019, 678] on button "Go to last page" at bounding box center [1017, 676] width 20 height 17
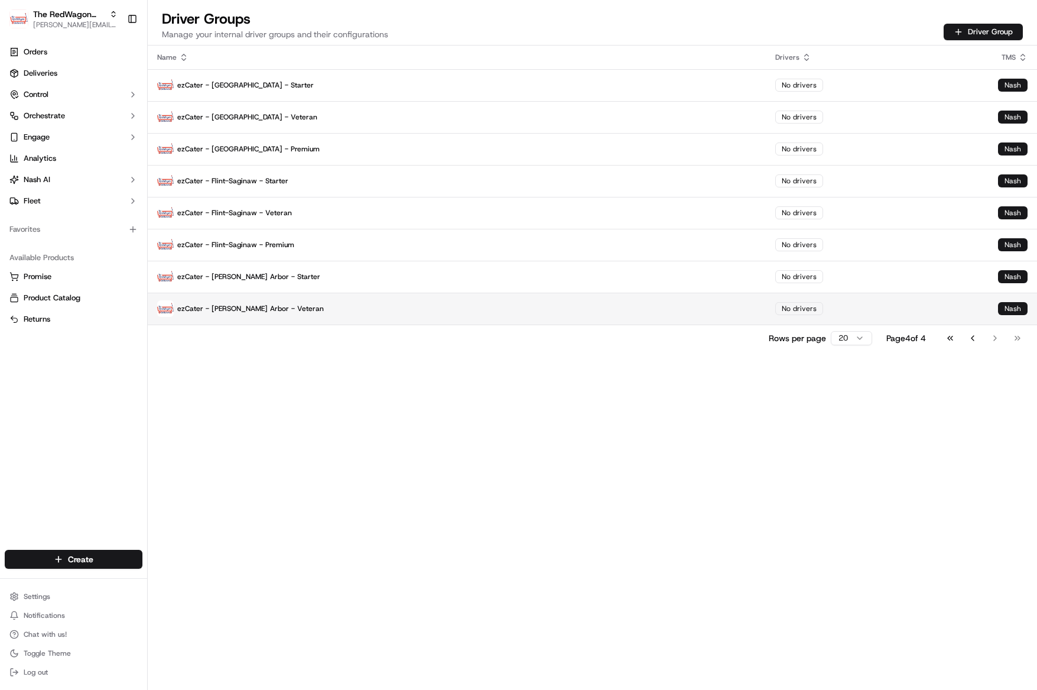
click at [248, 316] on p "ezCater - [PERSON_NAME] Arbor - Veteran" at bounding box center [456, 308] width 599 height 17
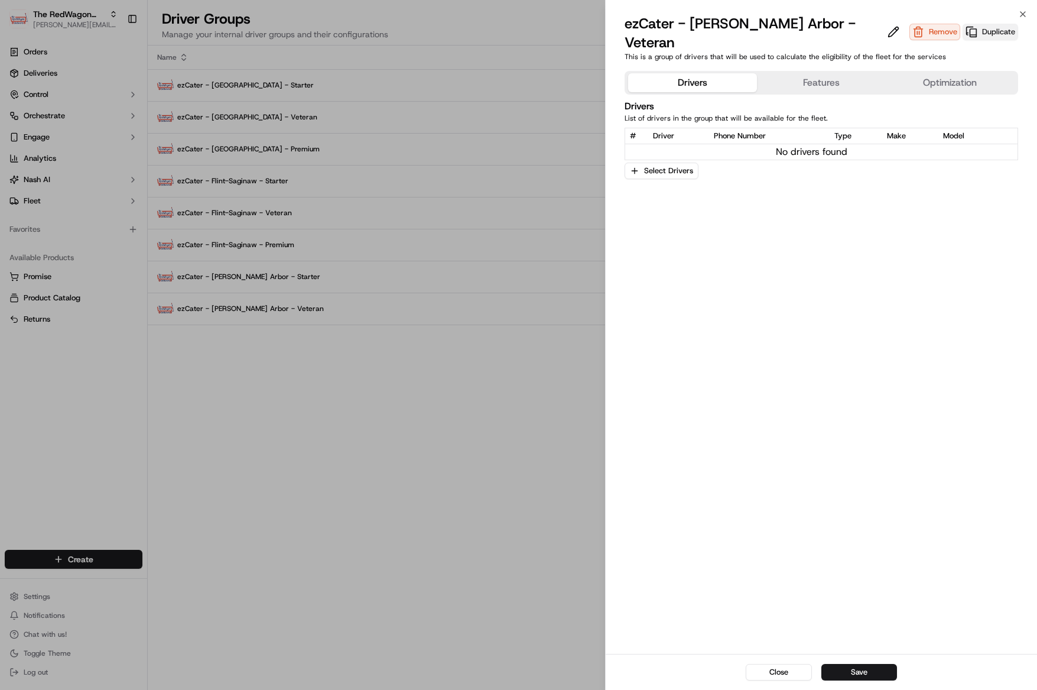
click at [963, 24] on button "Duplicate" at bounding box center [991, 32] width 56 height 17
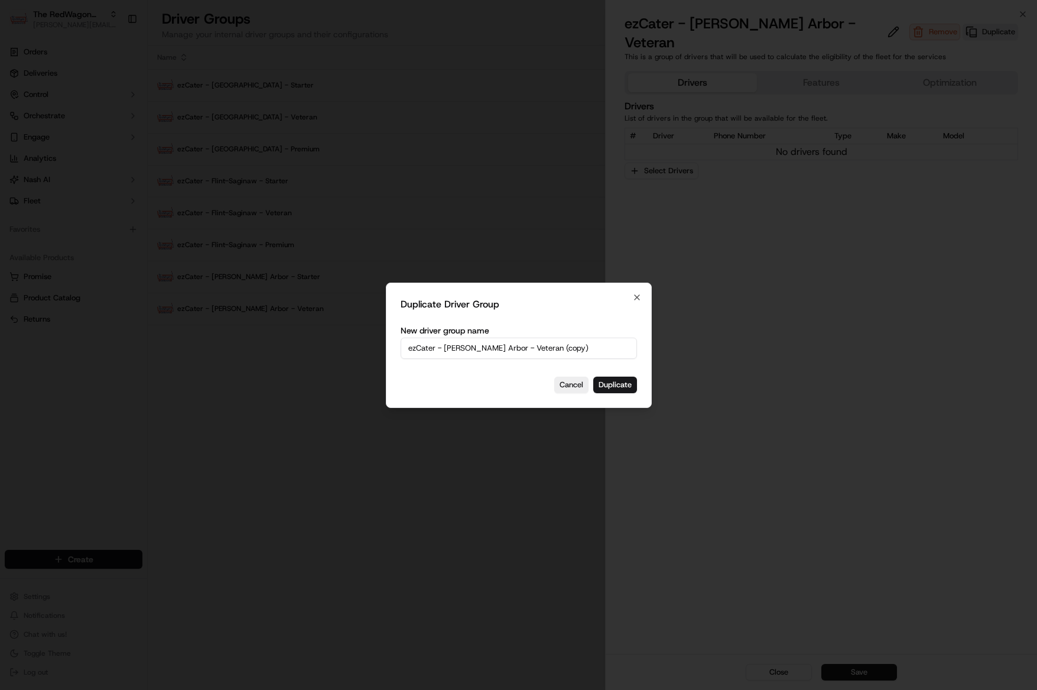
click at [515, 342] on input "ezCater - Ann Arbor - Veteran (copy)" at bounding box center [519, 347] width 236 height 21
drag, startPoint x: 490, startPoint y: 347, endPoint x: 582, endPoint y: 343, distance: 91.7
click at [582, 343] on input "ezCater - Ann Arbor - Veteran (copy)" at bounding box center [519, 347] width 236 height 21
type input "ezCater - [PERSON_NAME] Arbor - Premium"
click at [617, 382] on button "Duplicate" at bounding box center [615, 384] width 44 height 17
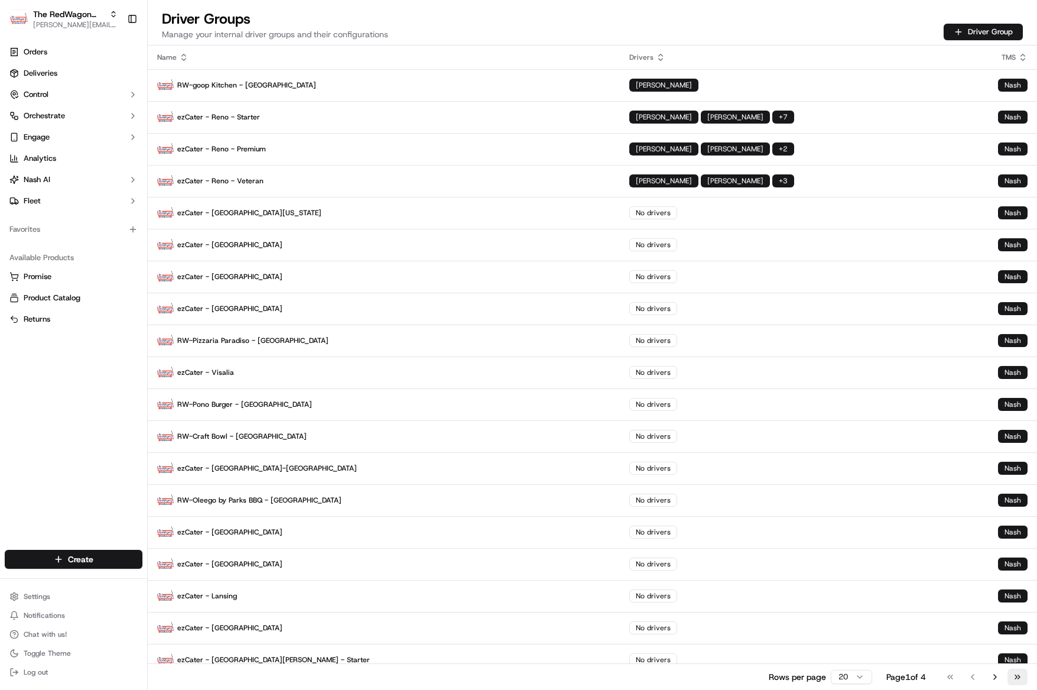
click at [1019, 680] on button "Go to last page" at bounding box center [1017, 676] width 20 height 17
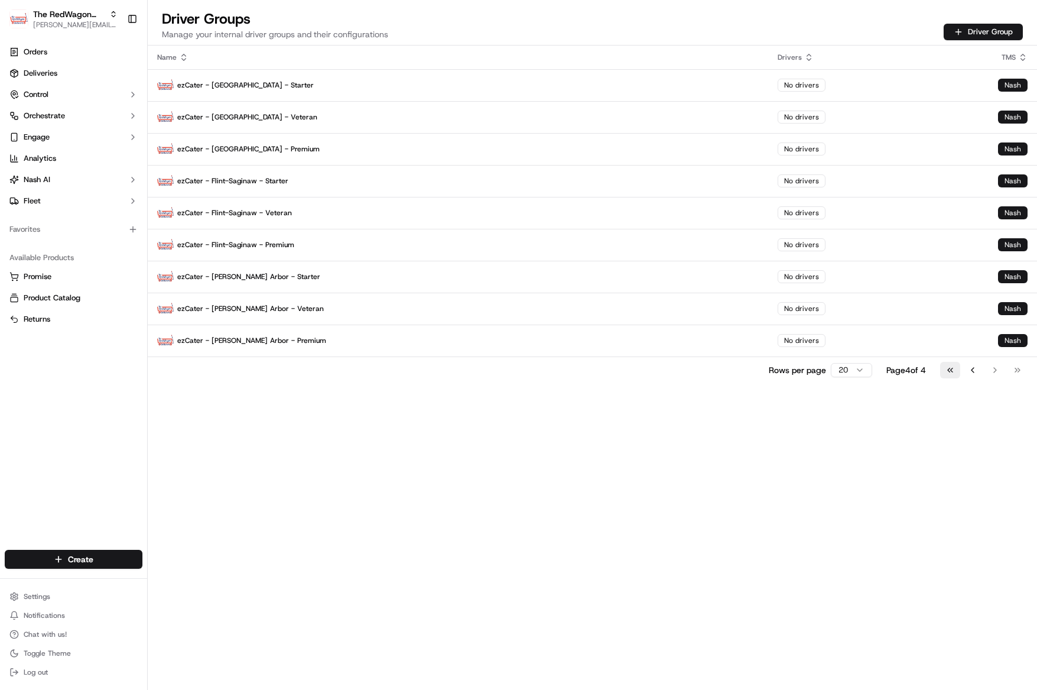
click at [953, 368] on button "Go to first page" at bounding box center [950, 370] width 20 height 17
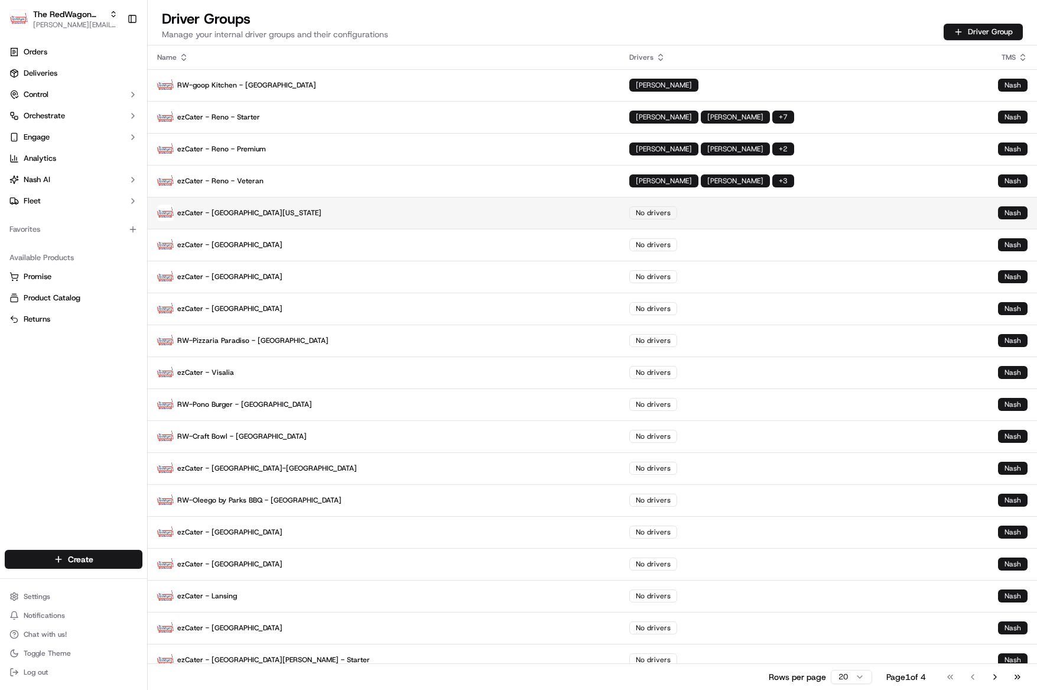
click at [230, 217] on p "ezCater - South Florida" at bounding box center [383, 212] width 453 height 17
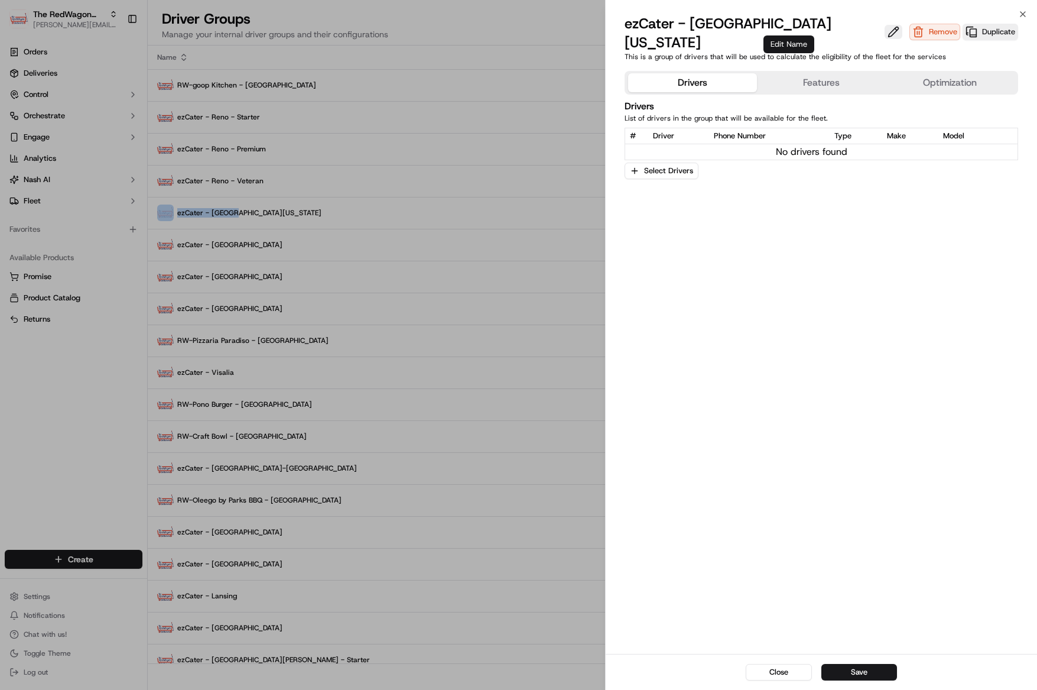
click at [885, 25] on button at bounding box center [894, 32] width 18 height 14
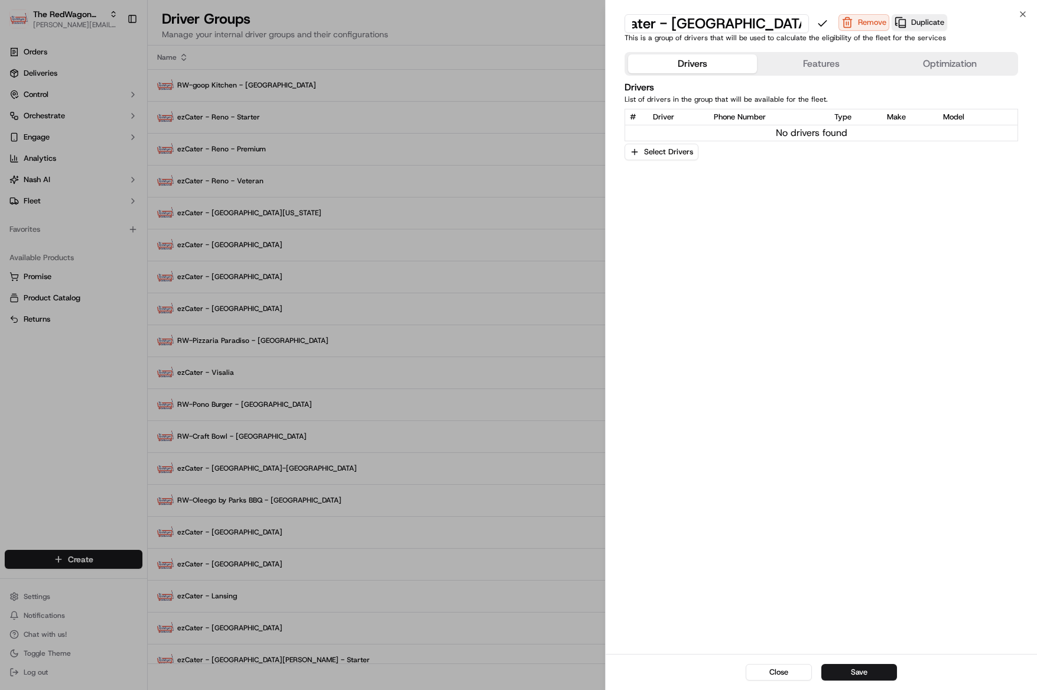
type input "ezCater - [GEOGRAPHIC_DATA][US_STATE] - Starter"
click at [872, 671] on button "Save" at bounding box center [859, 672] width 76 height 17
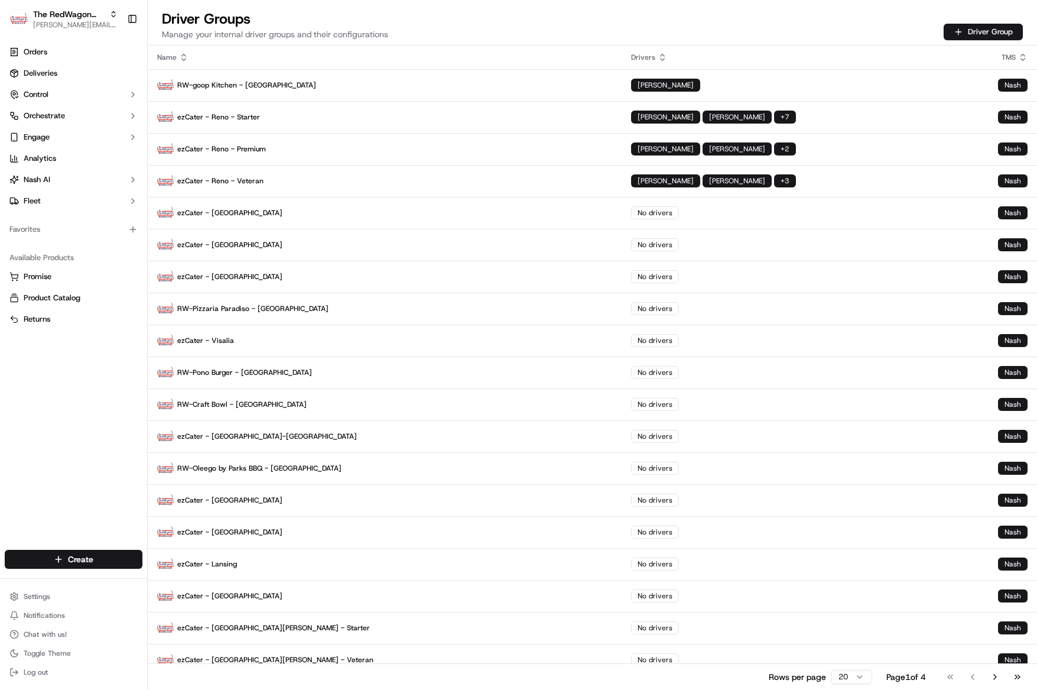
scroll to position [2, 0]
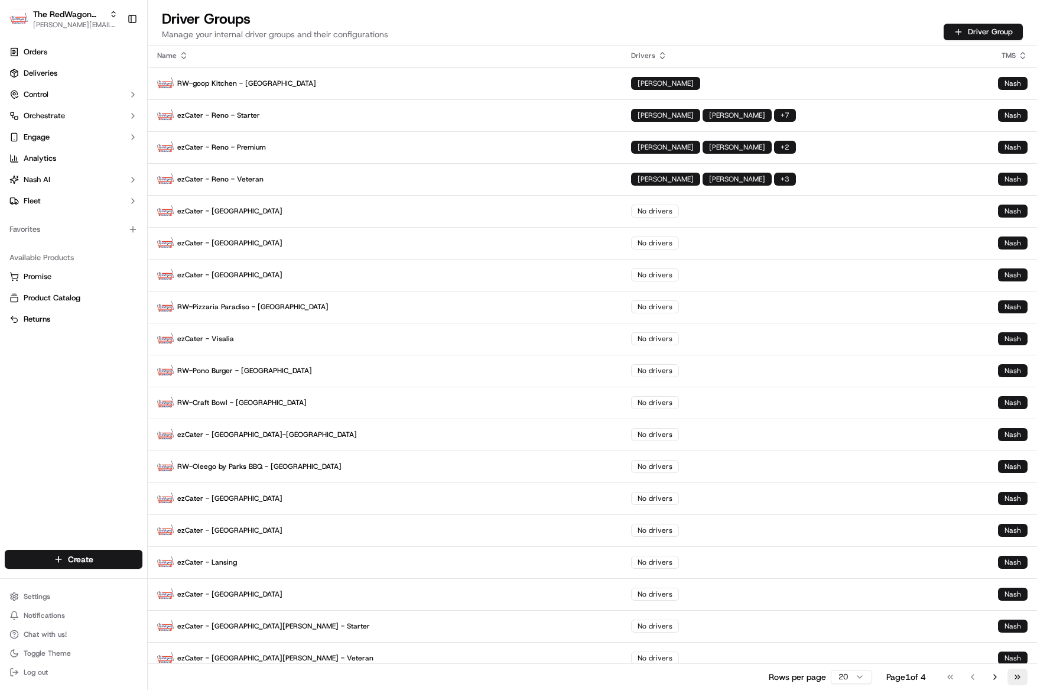
click at [1021, 677] on button "Go to last page" at bounding box center [1017, 676] width 20 height 17
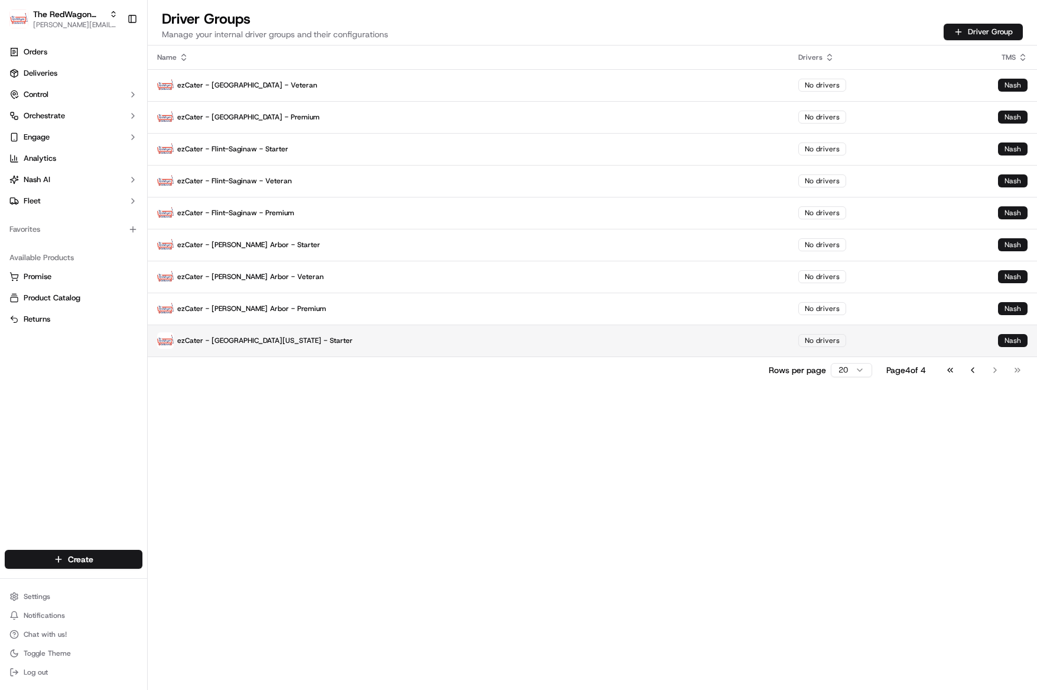
click at [238, 340] on p "ezCater - [GEOGRAPHIC_DATA][US_STATE] - Starter" at bounding box center [468, 340] width 622 height 17
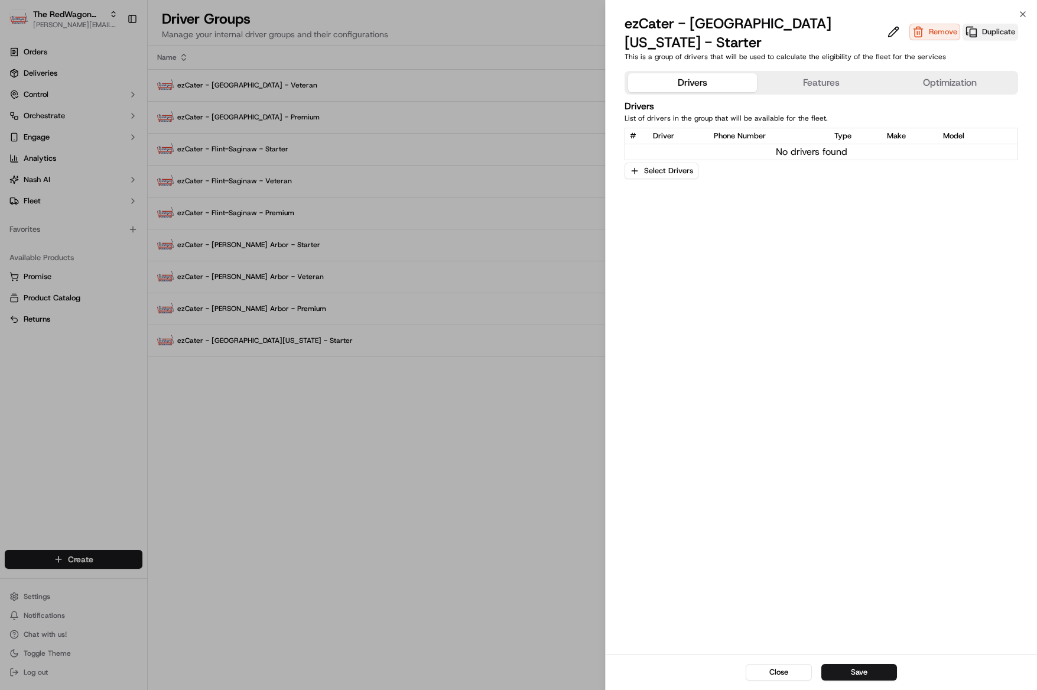
click at [963, 24] on button "Duplicate" at bounding box center [991, 32] width 56 height 17
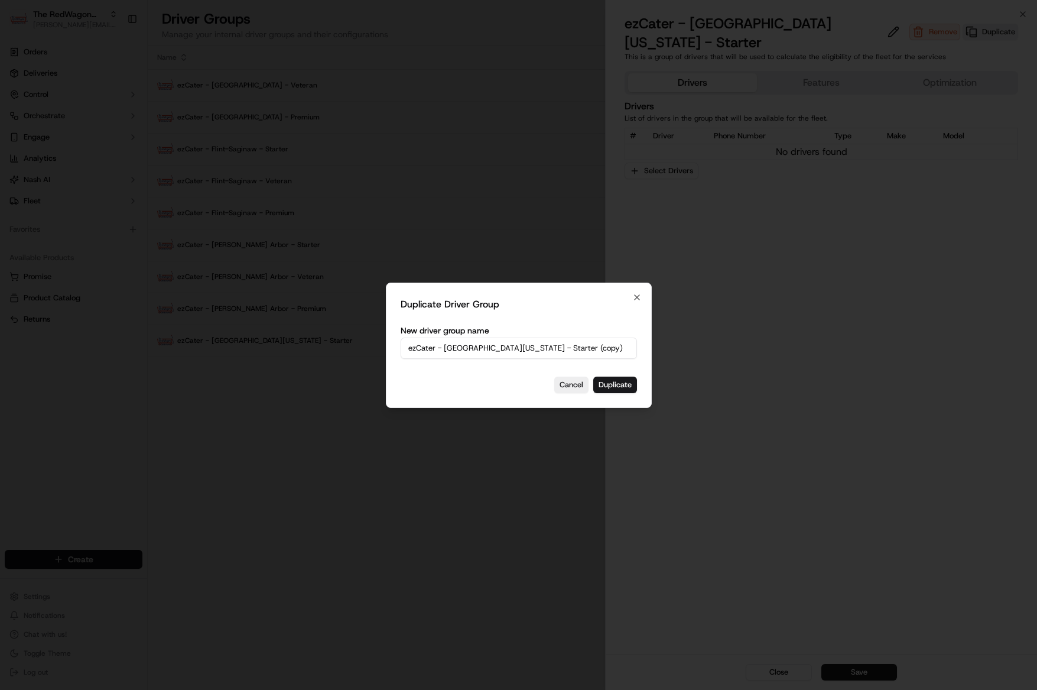
drag, startPoint x: 522, startPoint y: 331, endPoint x: 513, endPoint y: 348, distance: 18.5
click at [522, 331] on div "New driver group name ezCater - South Florida - Starter (copy)" at bounding box center [519, 340] width 236 height 35
drag, startPoint x: 498, startPoint y: 347, endPoint x: 606, endPoint y: 342, distance: 108.3
click at [606, 342] on input "ezCater - South Florida - Starter (copy)" at bounding box center [519, 347] width 236 height 21
drag, startPoint x: 506, startPoint y: 347, endPoint x: 499, endPoint y: 348, distance: 6.5
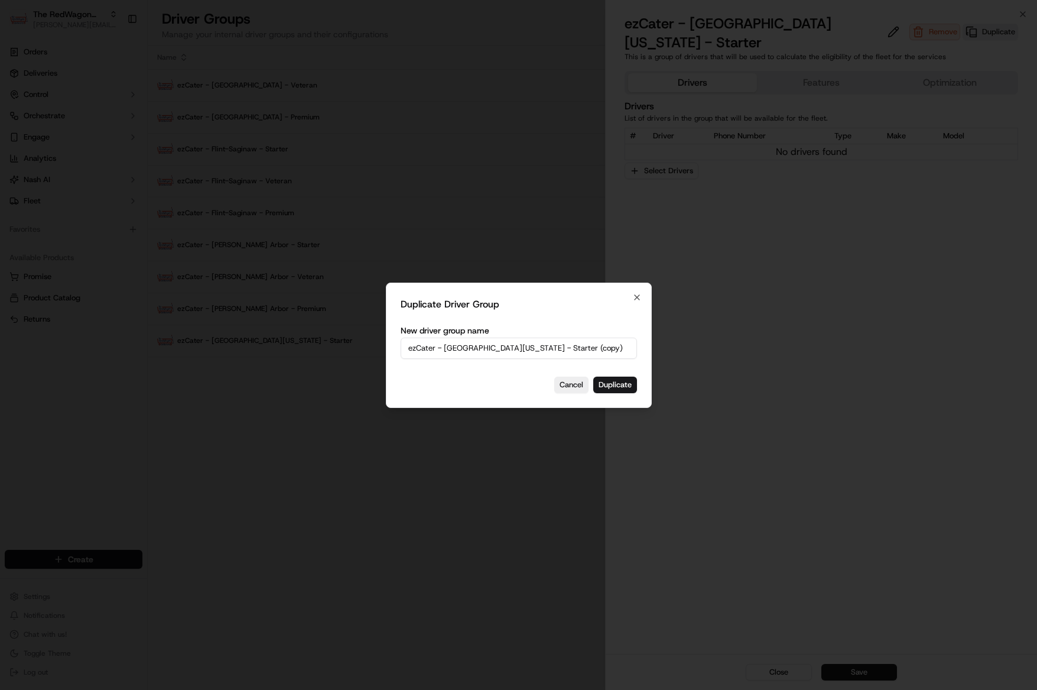
click at [505, 347] on input "ezCater - South Florida - Starter (copy)" at bounding box center [519, 347] width 236 height 21
drag, startPoint x: 498, startPoint y: 349, endPoint x: 550, endPoint y: 346, distance: 52.1
click at [550, 346] on input "ezCater - South Florida - Starter (copy)" at bounding box center [519, 347] width 236 height 21
type input "ezCater - [GEOGRAPHIC_DATA][US_STATE] - Veteran"
click at [600, 381] on button "Duplicate" at bounding box center [615, 384] width 44 height 17
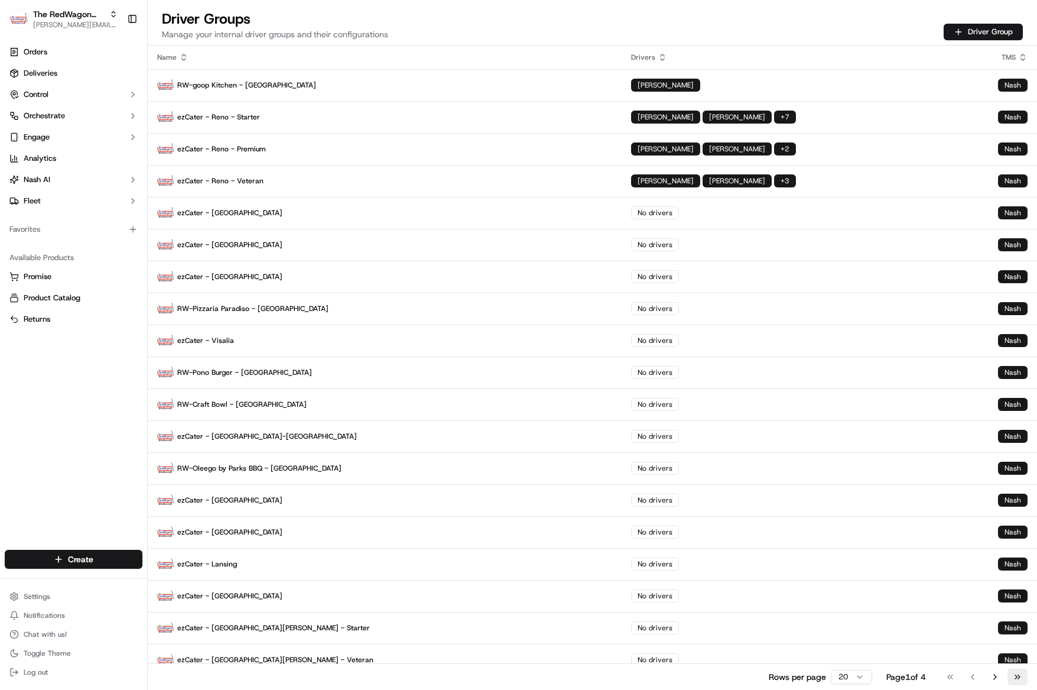
click at [1009, 677] on button "Go to last page" at bounding box center [1017, 676] width 20 height 17
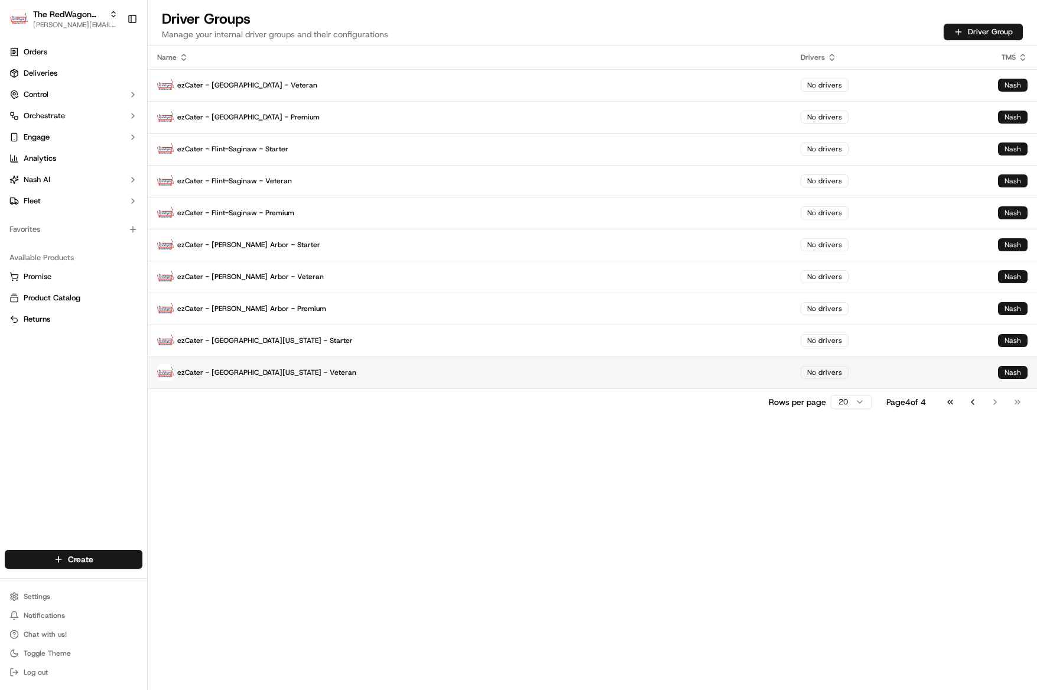
click at [243, 371] on p "ezCater - [GEOGRAPHIC_DATA][US_STATE] - Veteran" at bounding box center [469, 372] width 625 height 17
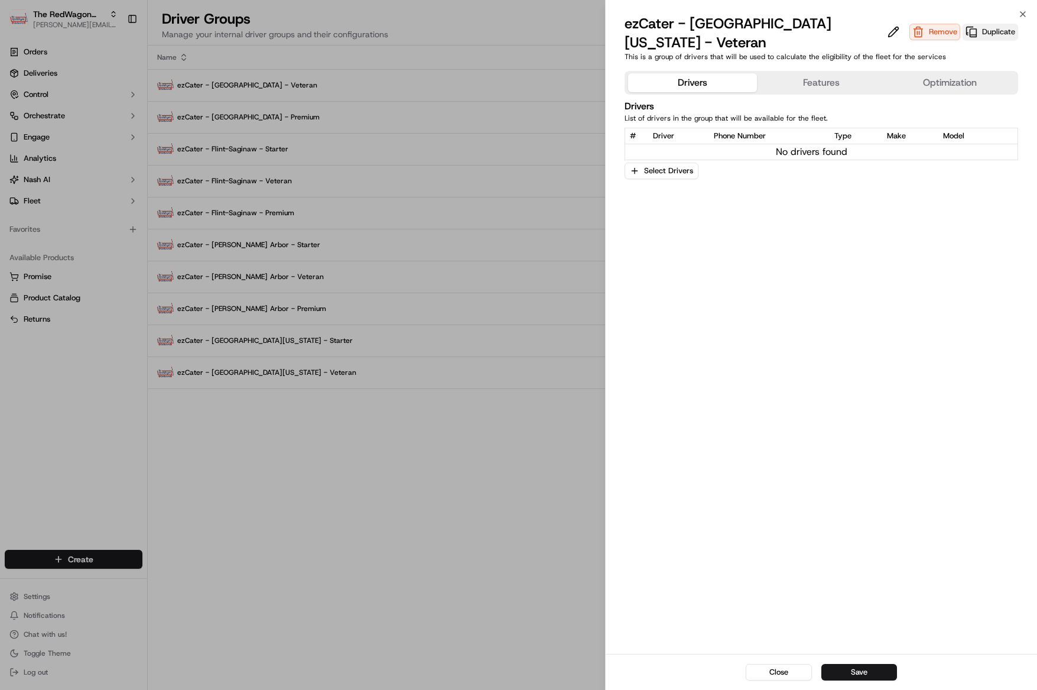
click at [963, 24] on button "Duplicate" at bounding box center [991, 32] width 56 height 17
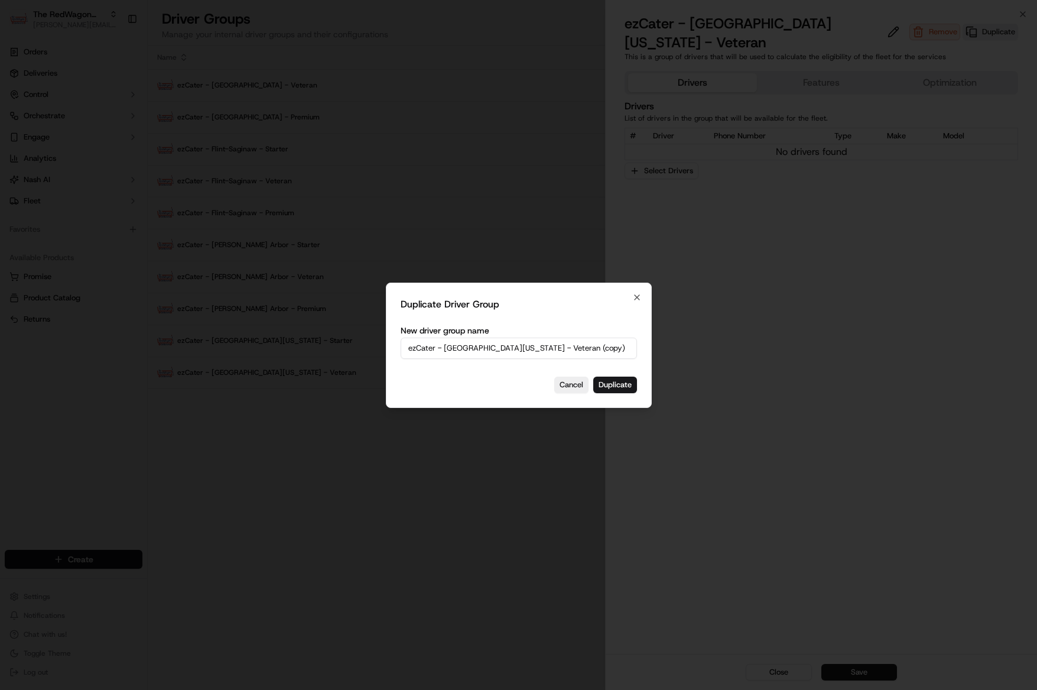
click at [526, 341] on input "ezCater - South Florida - Veteran (copy)" at bounding box center [519, 347] width 236 height 21
drag, startPoint x: 500, startPoint y: 345, endPoint x: 574, endPoint y: 346, distance: 73.3
click at [574, 346] on input "ezCater - South Florida - Veteran (copy)" at bounding box center [519, 347] width 236 height 21
type input "ezCater - [GEOGRAPHIC_DATA][US_STATE] - Premium"
click at [627, 385] on button "Duplicate" at bounding box center [615, 384] width 44 height 17
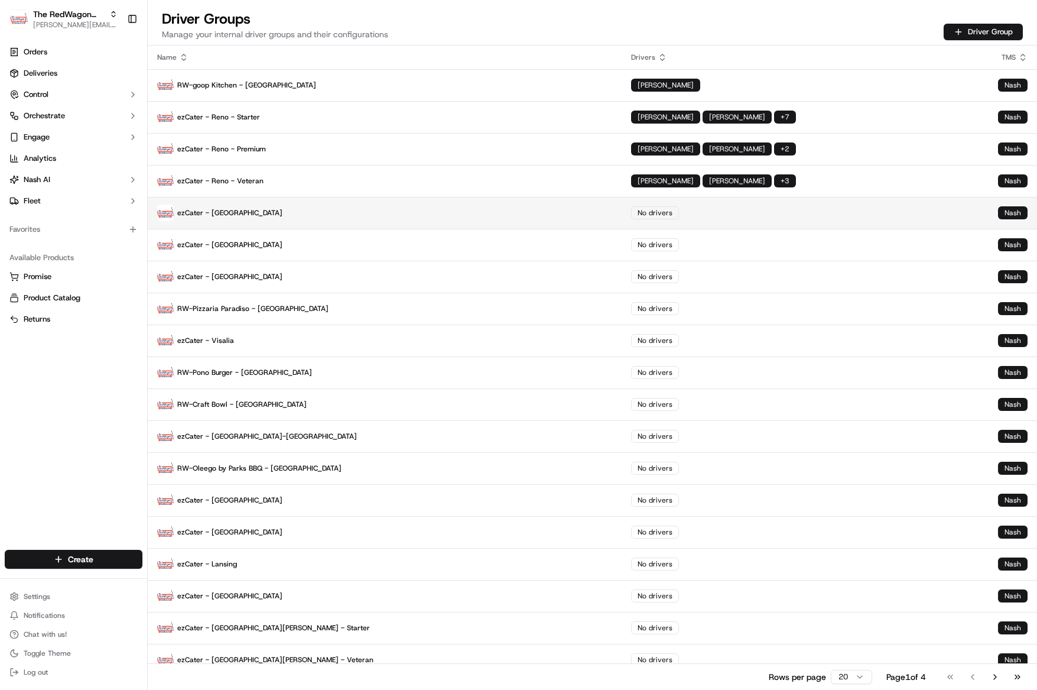
click at [239, 216] on p "ezCater - Indianapolis" at bounding box center [384, 212] width 455 height 17
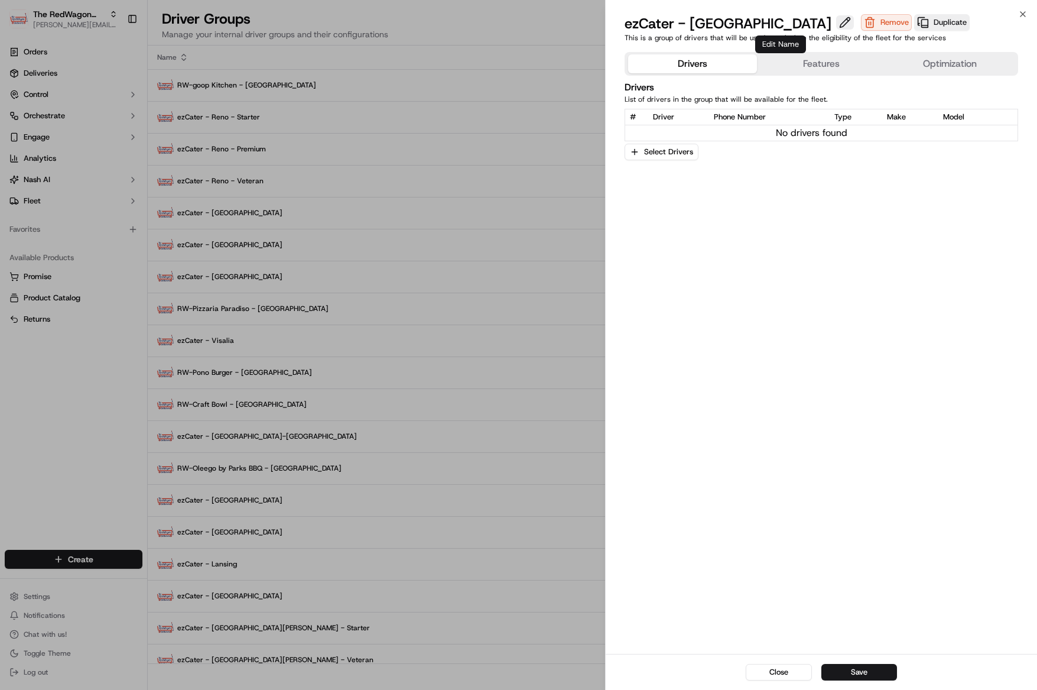
click at [836, 22] on button at bounding box center [845, 22] width 18 height 14
type input "ezCater - [GEOGRAPHIC_DATA] - Starter"
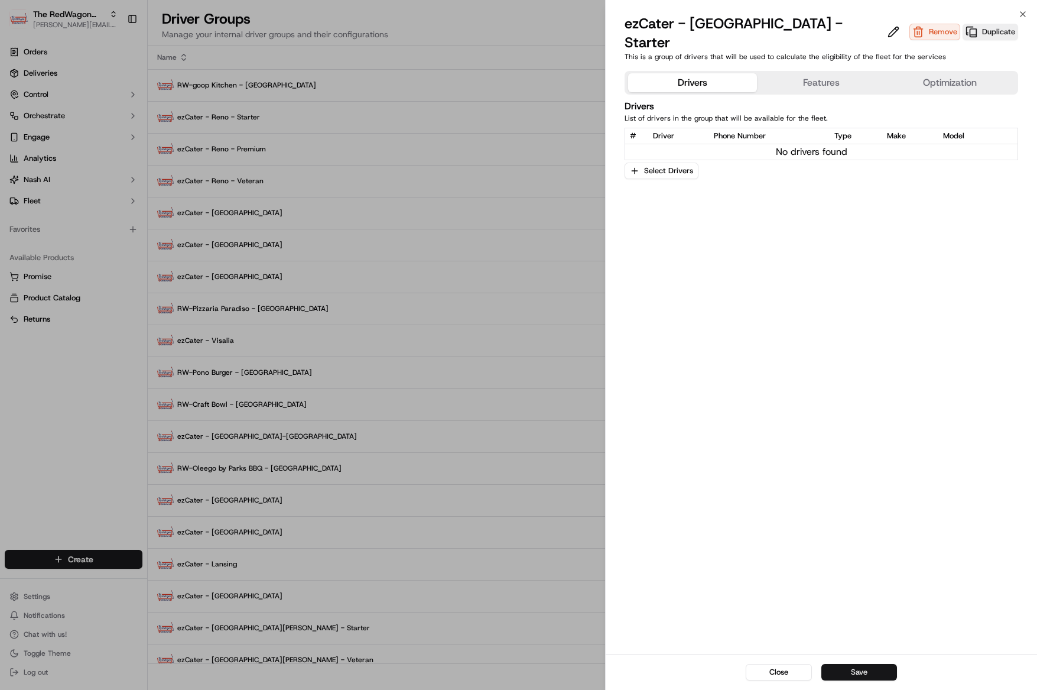
click at [873, 670] on button "Save" at bounding box center [859, 672] width 76 height 17
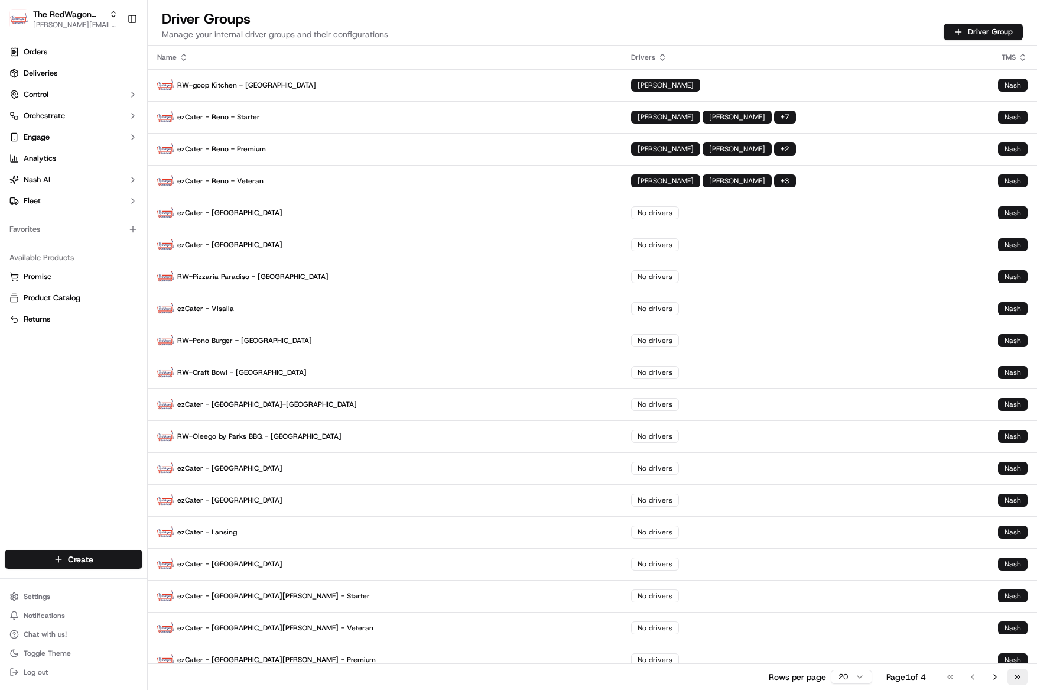
click at [1017, 673] on button "Go to last page" at bounding box center [1017, 676] width 20 height 17
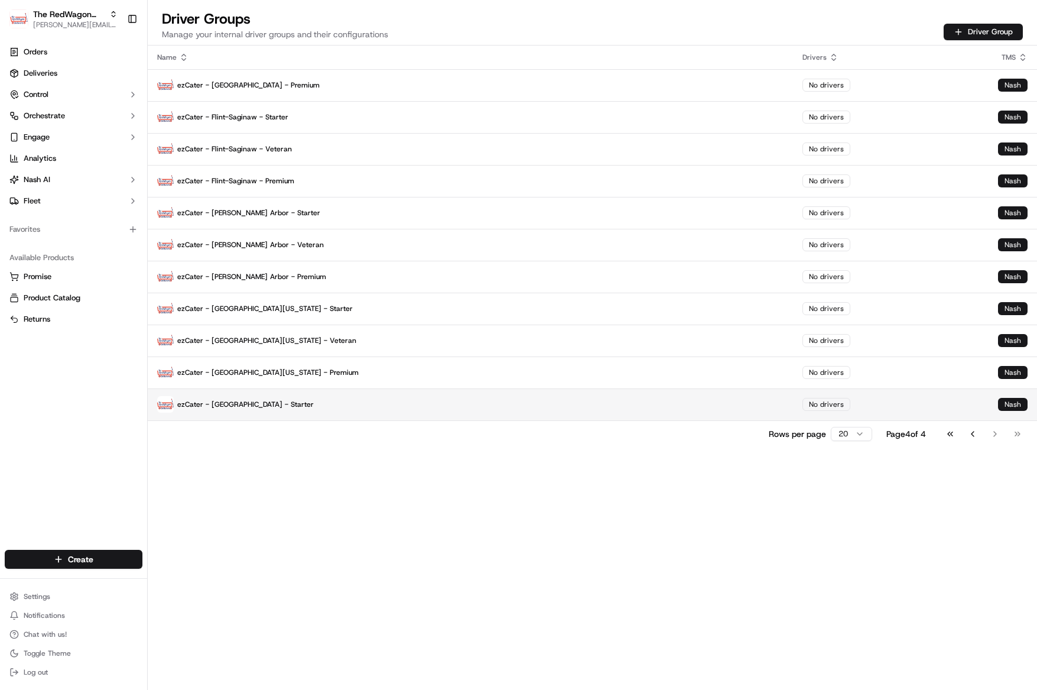
click at [290, 402] on p "ezCater - [GEOGRAPHIC_DATA] - Starter" at bounding box center [470, 404] width 626 height 17
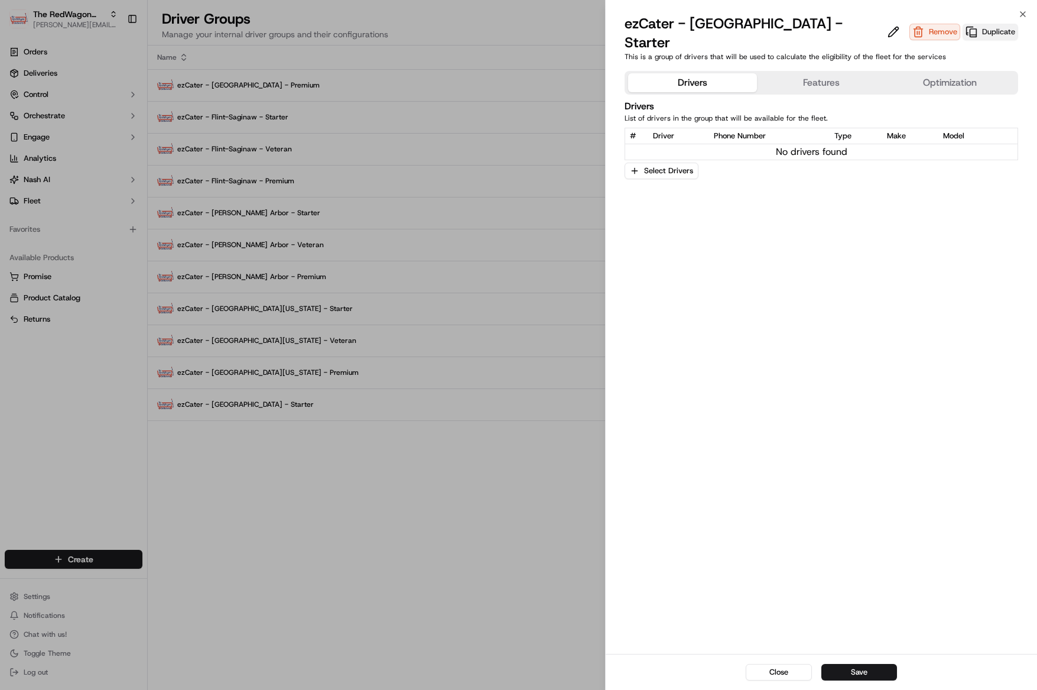
click at [963, 24] on button "Duplicate" at bounding box center [991, 32] width 56 height 17
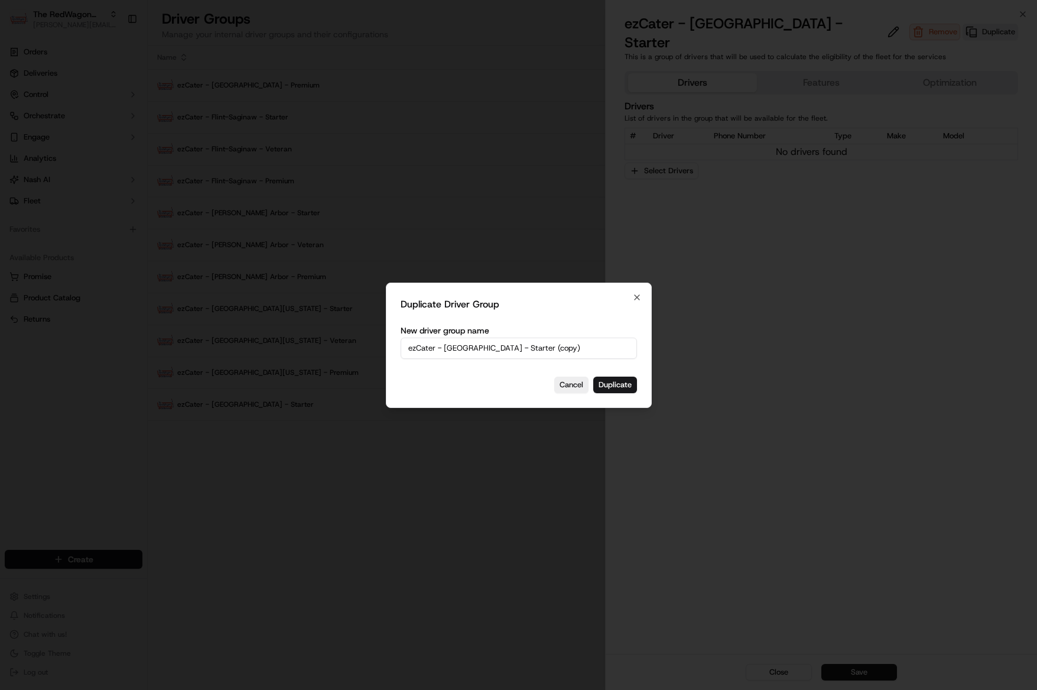
click at [509, 349] on input "ezCater - Indianapolis - Starter (copy)" at bounding box center [519, 347] width 236 height 21
drag, startPoint x: 497, startPoint y: 350, endPoint x: 594, endPoint y: 344, distance: 97.1
click at [594, 344] on input "ezCater - Indianapolis - Starter (copy)" at bounding box center [519, 347] width 236 height 21
type input "ezCater - [GEOGRAPHIC_DATA] - Veteran"
click at [626, 378] on button "Duplicate" at bounding box center [615, 384] width 44 height 17
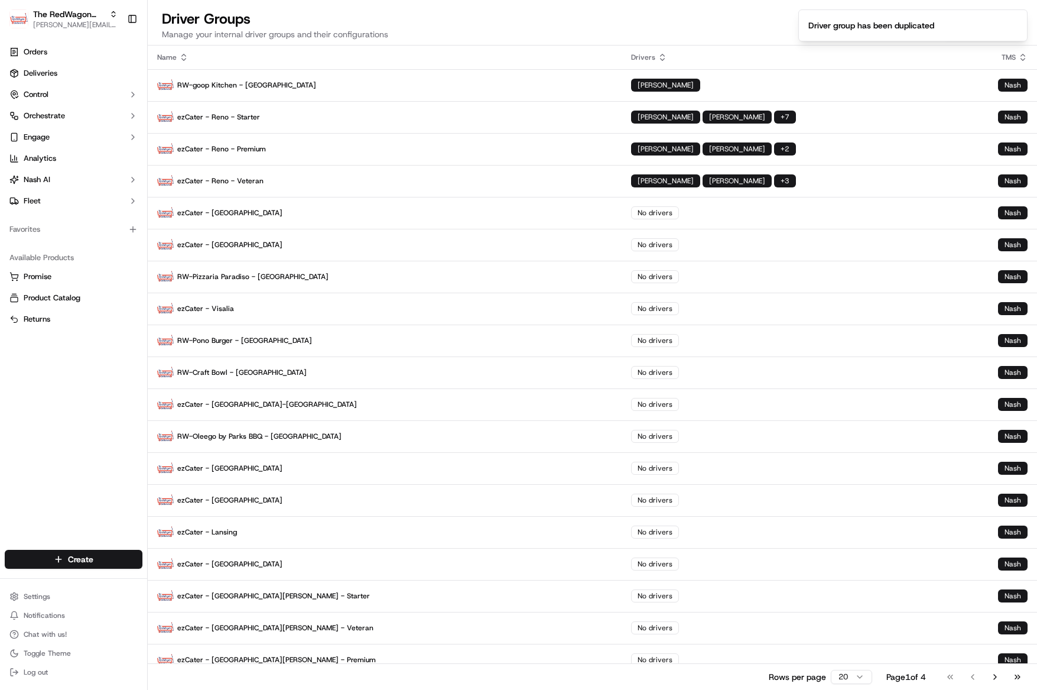
drag, startPoint x: 1018, startPoint y: 675, endPoint x: 945, endPoint y: 659, distance: 74.4
click at [1018, 675] on button "Go to last page" at bounding box center [1017, 676] width 20 height 17
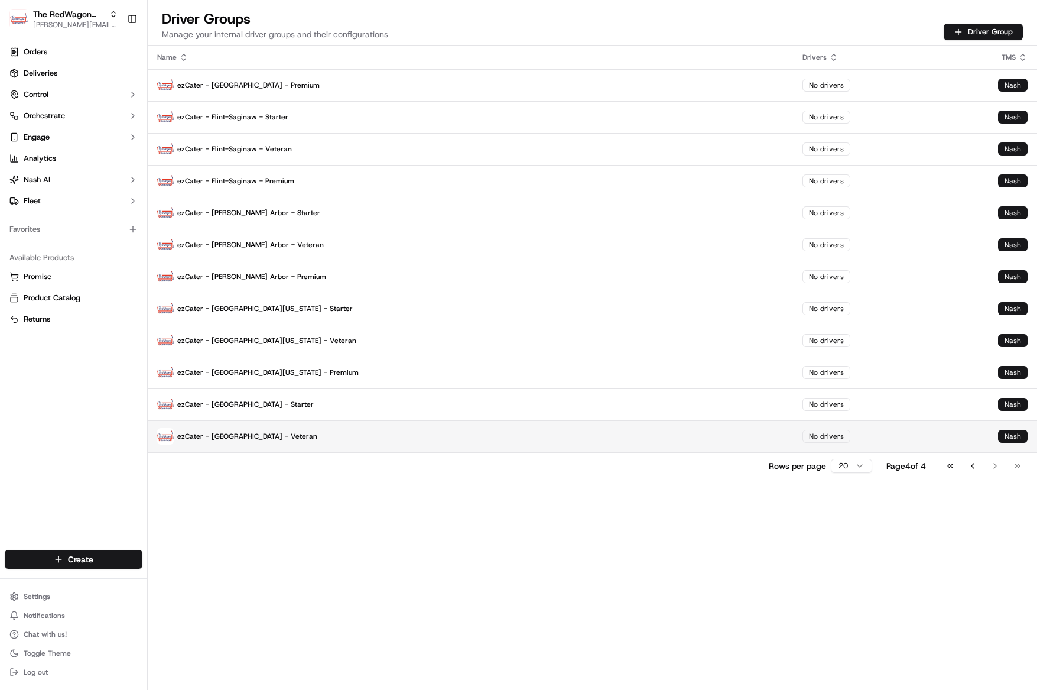
click at [223, 432] on p "ezCater - [GEOGRAPHIC_DATA] - Veteran" at bounding box center [470, 436] width 626 height 17
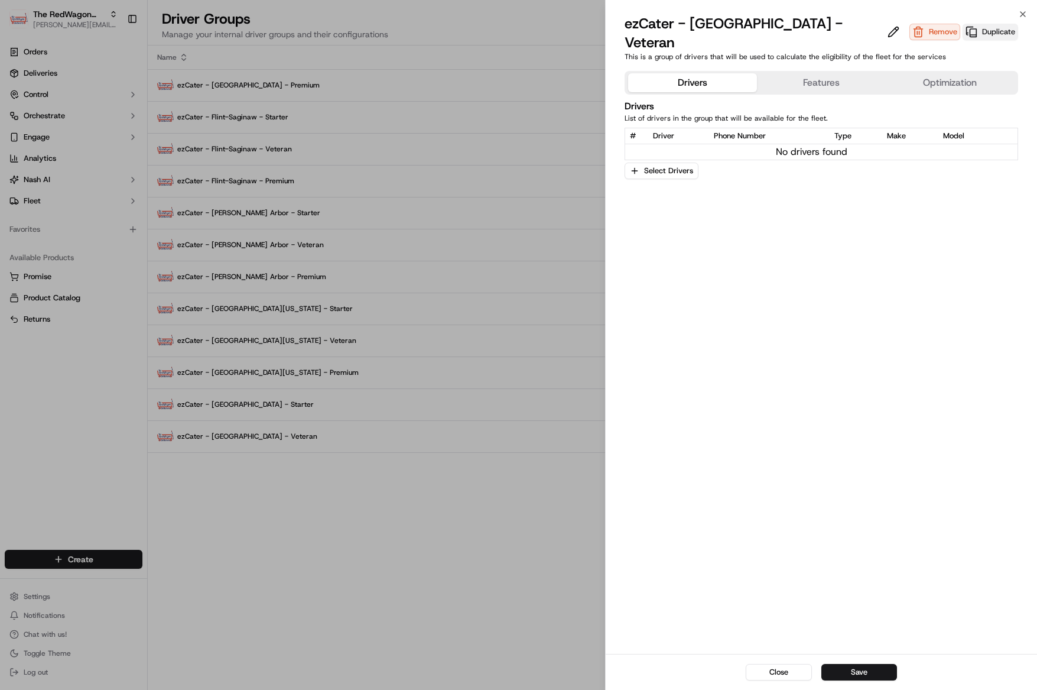
click at [963, 24] on button "Duplicate" at bounding box center [991, 32] width 56 height 17
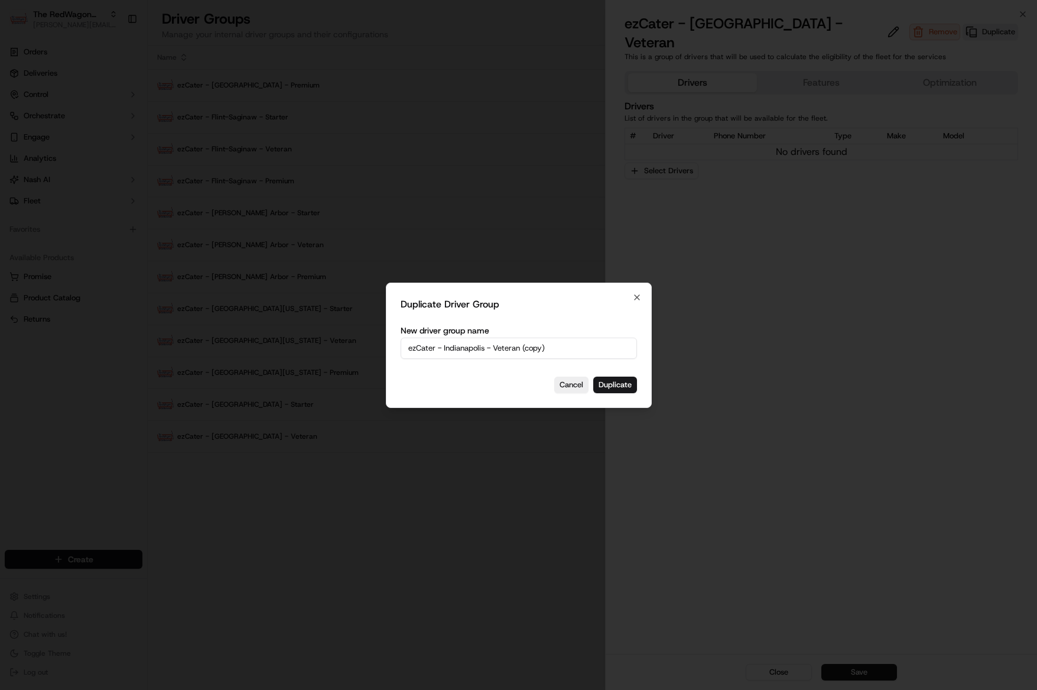
drag, startPoint x: 499, startPoint y: 353, endPoint x: 472, endPoint y: 350, distance: 27.3
click at [496, 352] on input "ezCater - Indianapolis - Veteran (copy)" at bounding box center [519, 347] width 236 height 21
click at [495, 344] on input "ezCater - Indianapolis - Veteran (copy)" at bounding box center [519, 347] width 236 height 21
drag, startPoint x: 495, startPoint y: 347, endPoint x: 579, endPoint y: 346, distance: 83.9
click at [579, 346] on input "ezCater - Indianapolis - Veteran (copy)" at bounding box center [519, 347] width 236 height 21
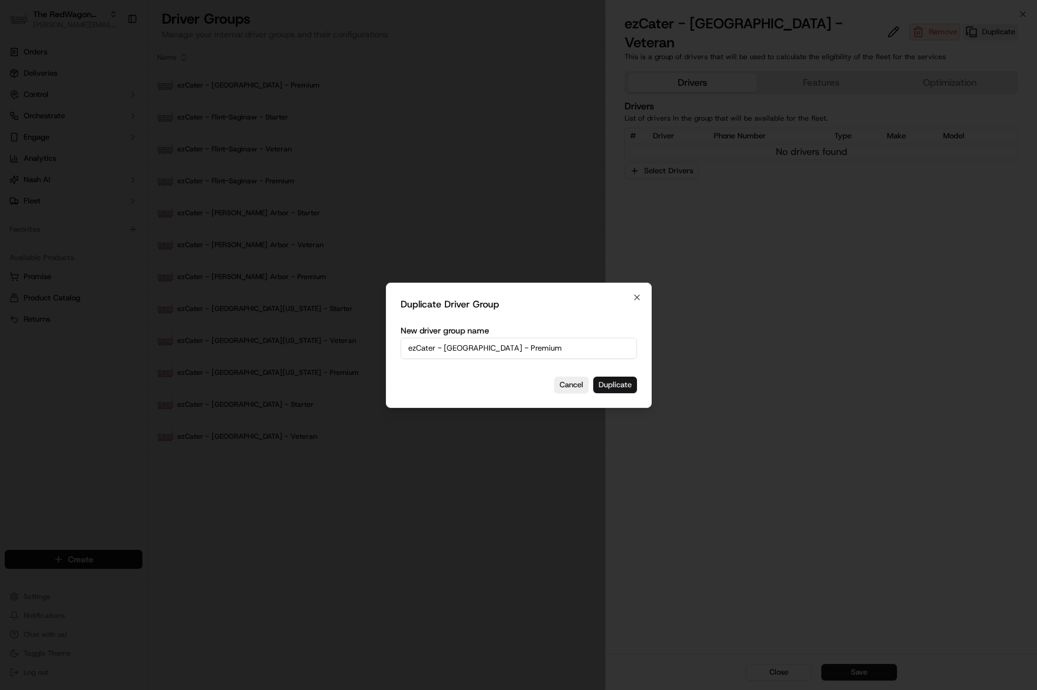
type input "ezCater - [GEOGRAPHIC_DATA] - Premium"
click at [609, 381] on button "Duplicate" at bounding box center [615, 384] width 44 height 17
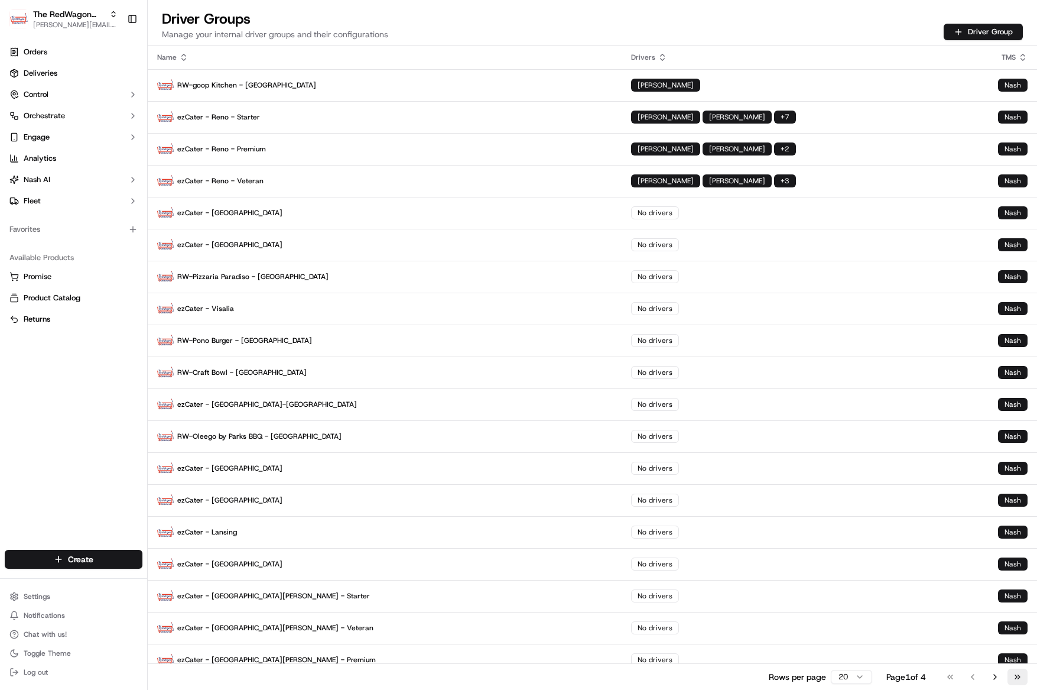
click at [1019, 676] on button "Go to last page" at bounding box center [1017, 676] width 20 height 17
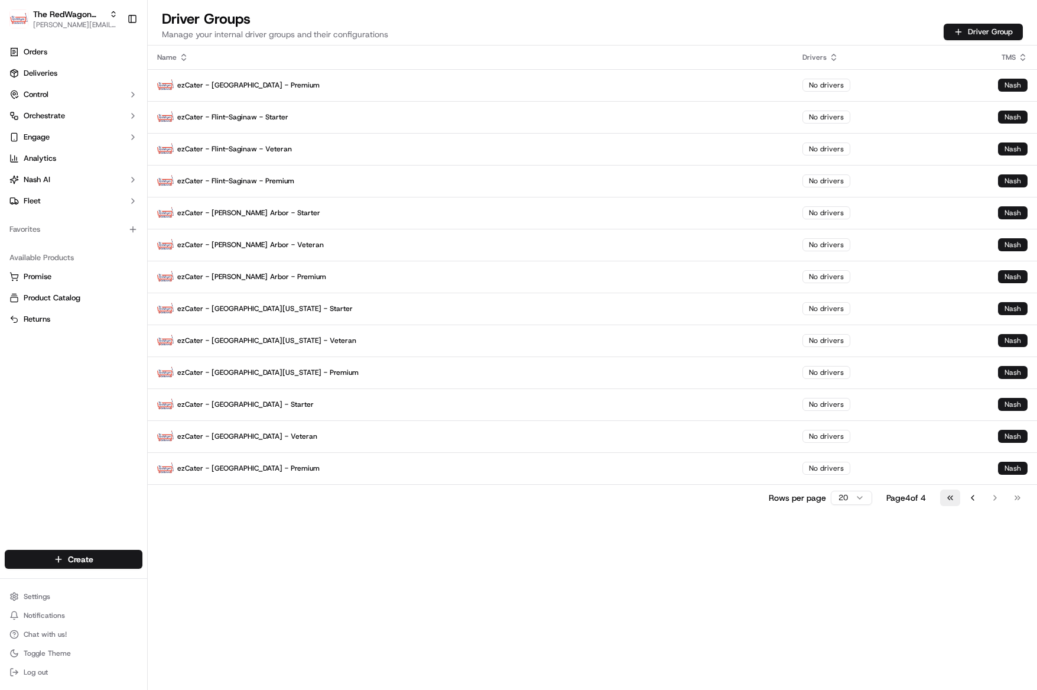
click at [951, 499] on button "Go to first page" at bounding box center [950, 497] width 20 height 17
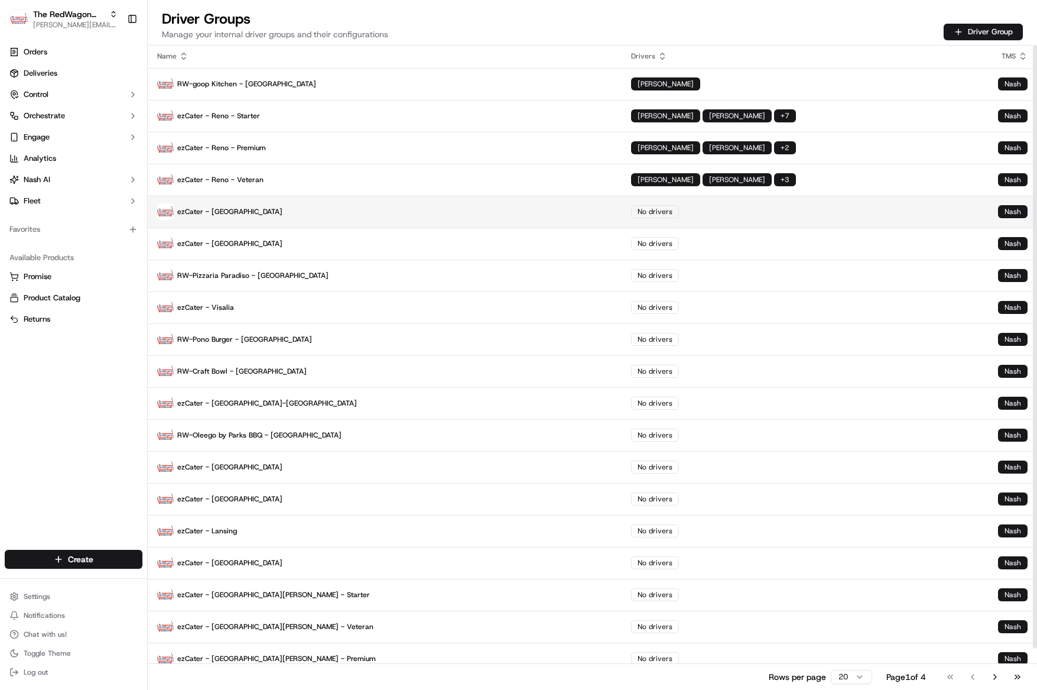
scroll to position [0, 0]
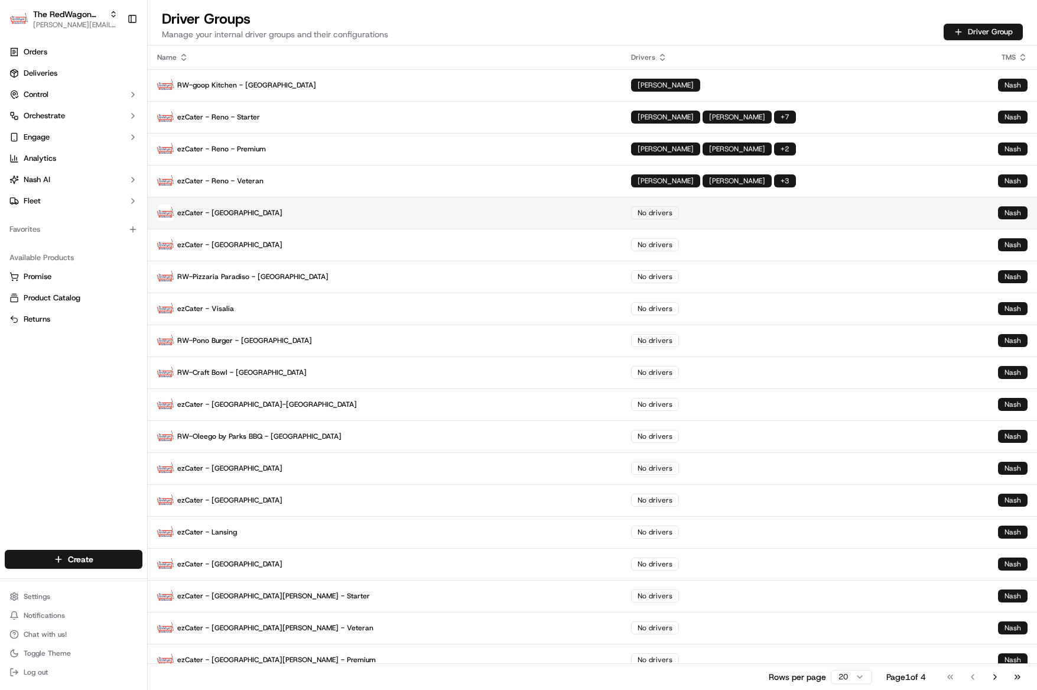
click at [235, 213] on p "ezCater - Minneapolis" at bounding box center [384, 212] width 455 height 17
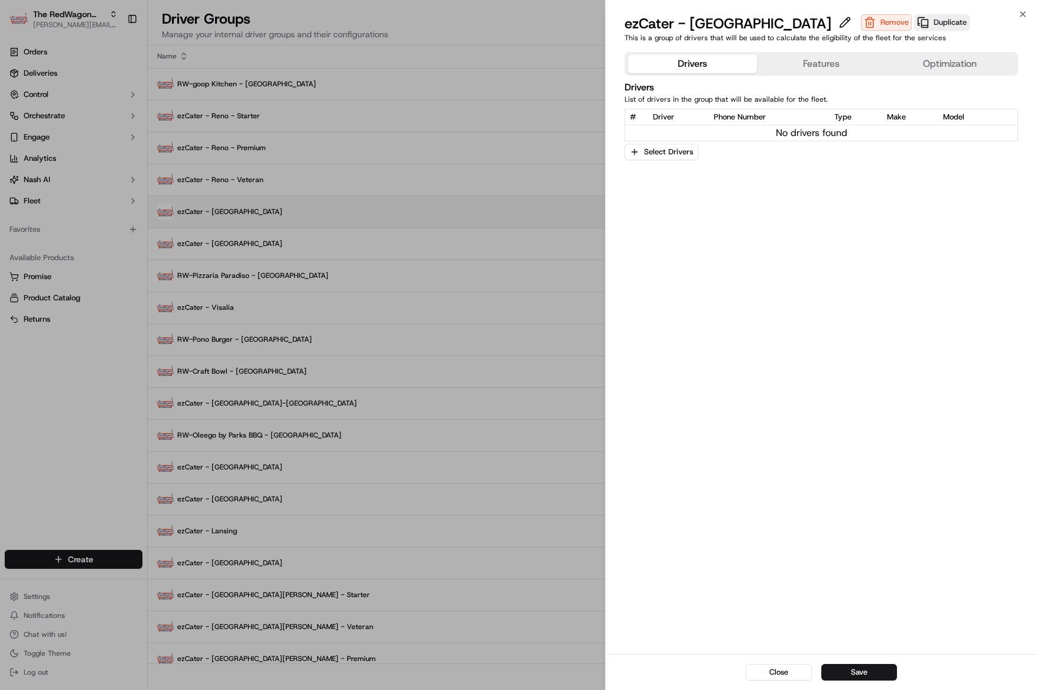
scroll to position [4, 0]
click at [836, 24] on button at bounding box center [845, 22] width 18 height 14
type input "ezCater - [GEOGRAPHIC_DATA] - Starter"
click at [863, 668] on button "Save" at bounding box center [859, 672] width 76 height 17
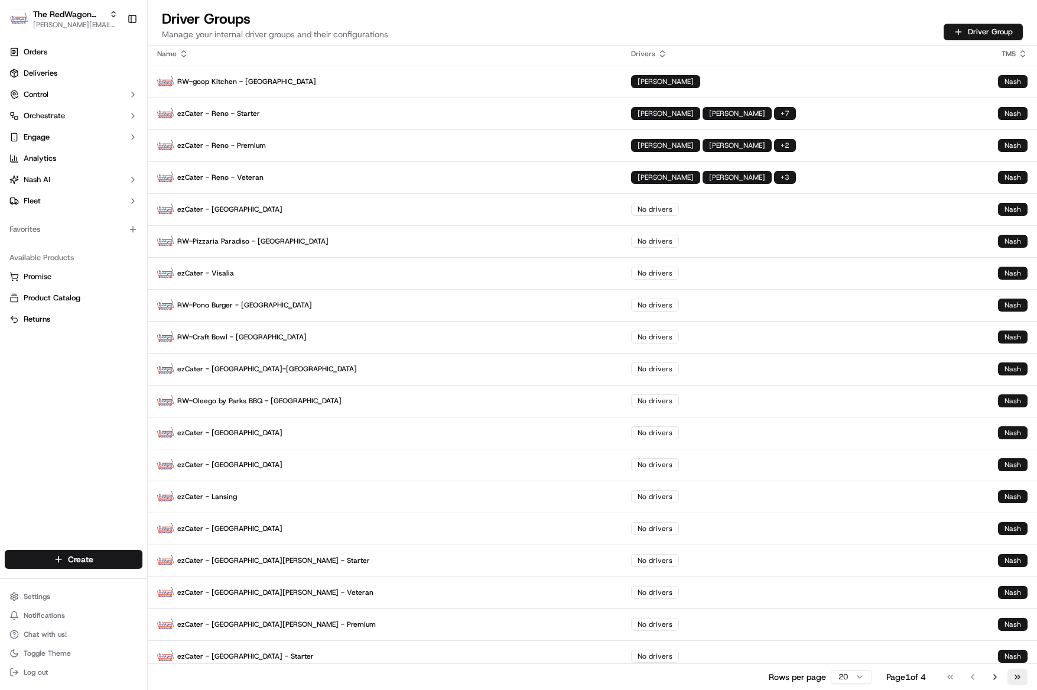
click at [1014, 672] on button "Go to last page" at bounding box center [1017, 676] width 20 height 17
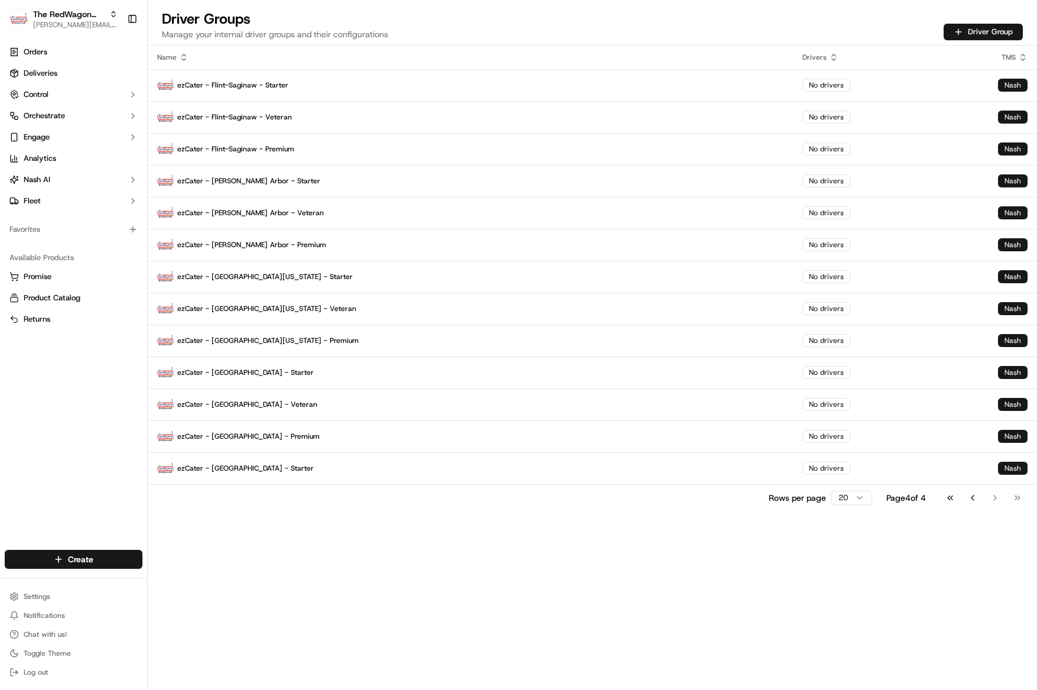
scroll to position [0, 0]
click at [269, 469] on p "ezCater - [GEOGRAPHIC_DATA] - Starter" at bounding box center [470, 468] width 626 height 17
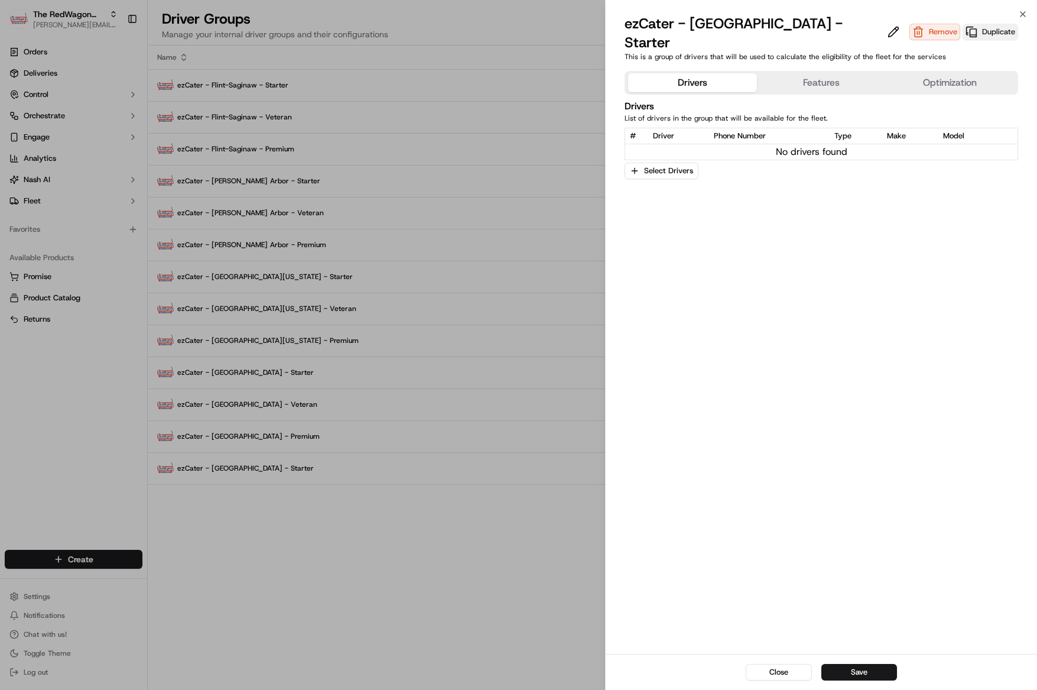
click at [963, 28] on button "Duplicate" at bounding box center [991, 32] width 56 height 17
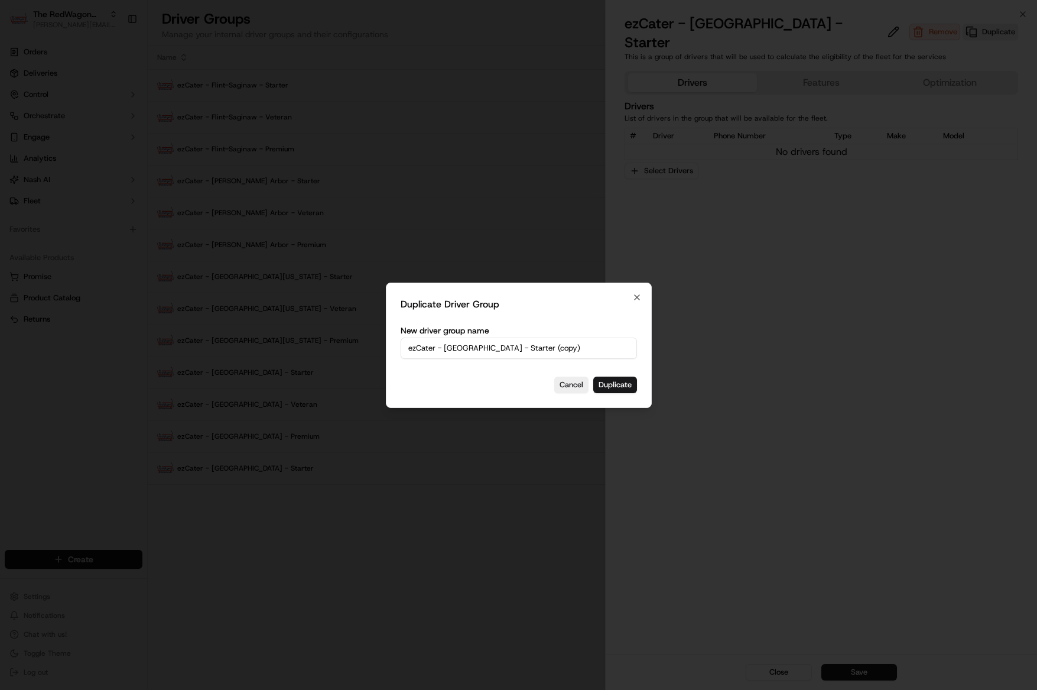
click at [512, 336] on div "New driver group name ezCater - Minneapolis - Starter (copy)" at bounding box center [519, 340] width 236 height 35
drag, startPoint x: 497, startPoint y: 348, endPoint x: 555, endPoint y: 347, distance: 58.5
click at [555, 347] on input "ezCater - Minneapolis - Starter (copy)" at bounding box center [519, 347] width 236 height 21
type input "ezCater - [GEOGRAPHIC_DATA] - Veteran"
click at [606, 380] on button "Duplicate" at bounding box center [615, 384] width 44 height 17
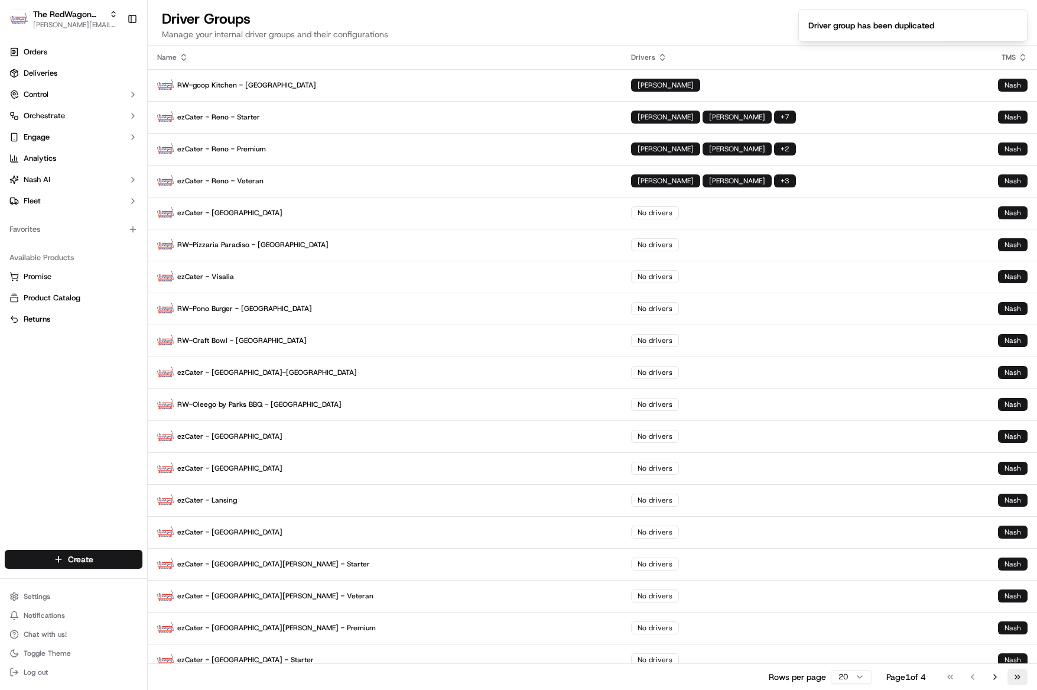
click at [1021, 672] on button "Go to last page" at bounding box center [1017, 676] width 20 height 17
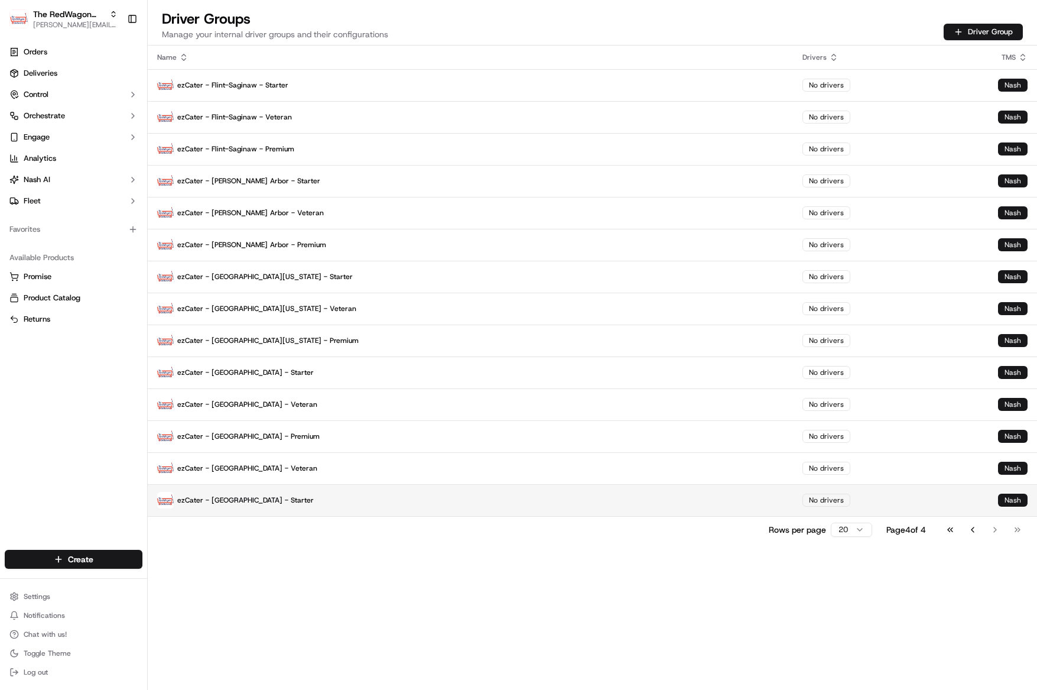
click at [234, 498] on p "ezCater - [GEOGRAPHIC_DATA] - Starter" at bounding box center [470, 500] width 626 height 17
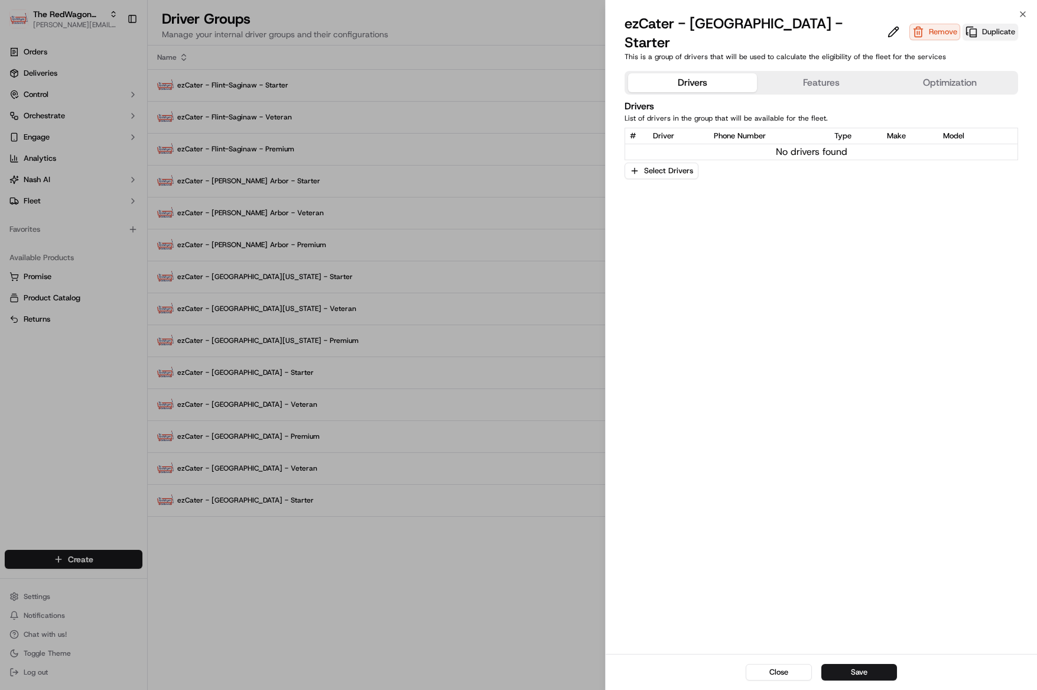
click at [963, 24] on button "Duplicate" at bounding box center [991, 32] width 56 height 17
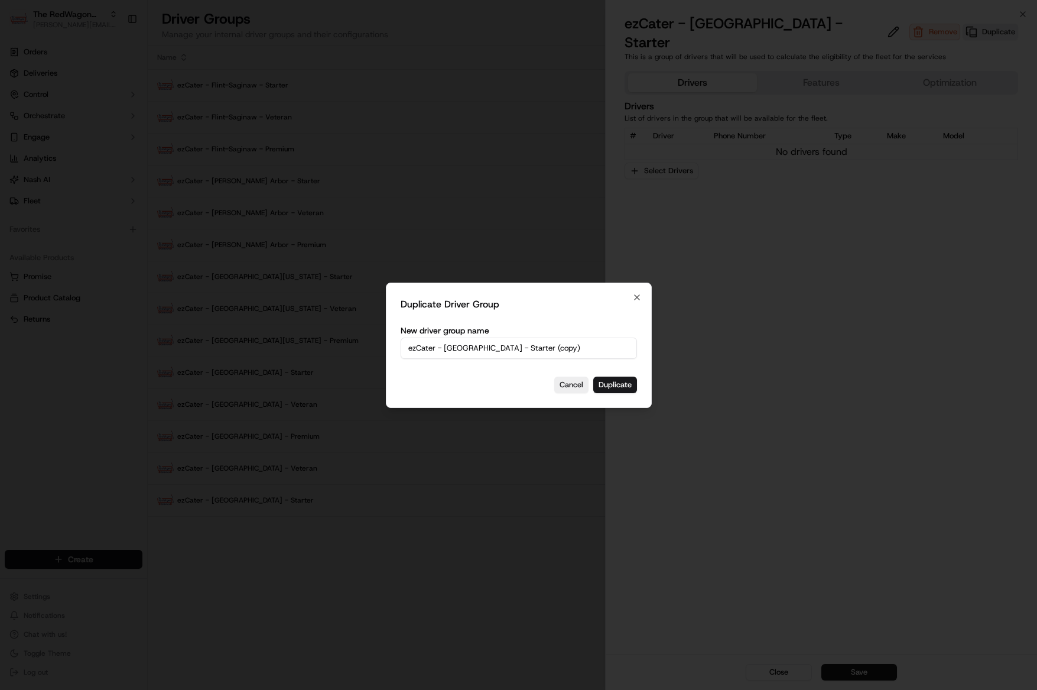
click at [506, 352] on input "ezCater - Minneapolis - Starter (copy)" at bounding box center [519, 347] width 236 height 21
click at [541, 351] on input "ezCater - Minneapolis - Starter (copy)" at bounding box center [519, 347] width 236 height 21
type input "ezCater - [GEOGRAPHIC_DATA] - Premium"
click at [607, 386] on button "Duplicate" at bounding box center [615, 384] width 44 height 17
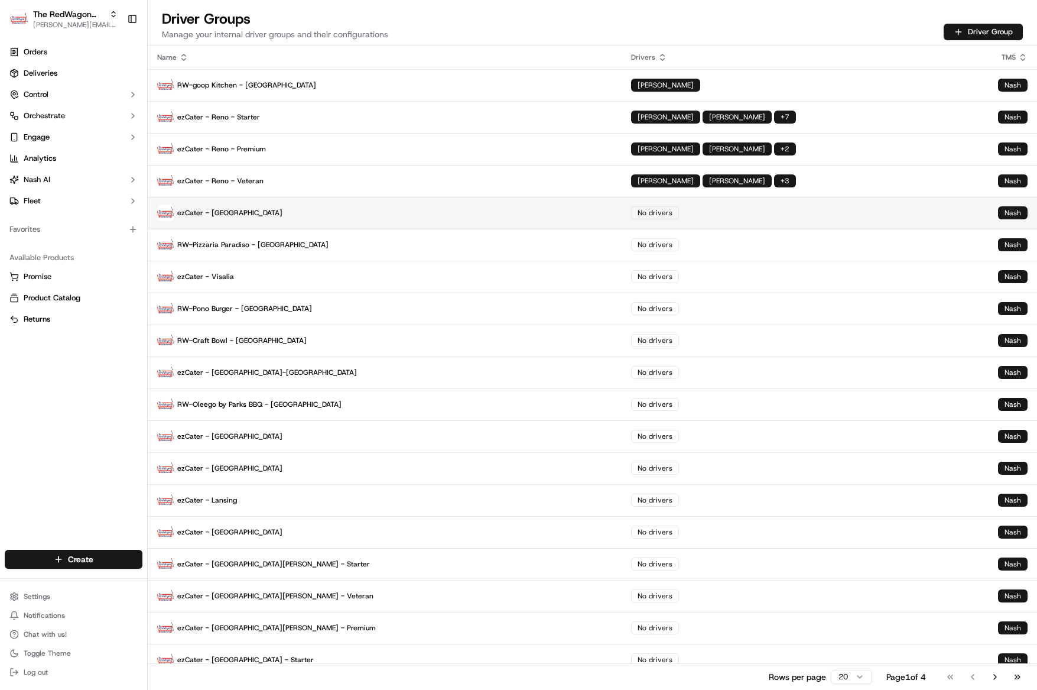
click at [220, 214] on p "ezCater - Los Angeles" at bounding box center [384, 212] width 455 height 17
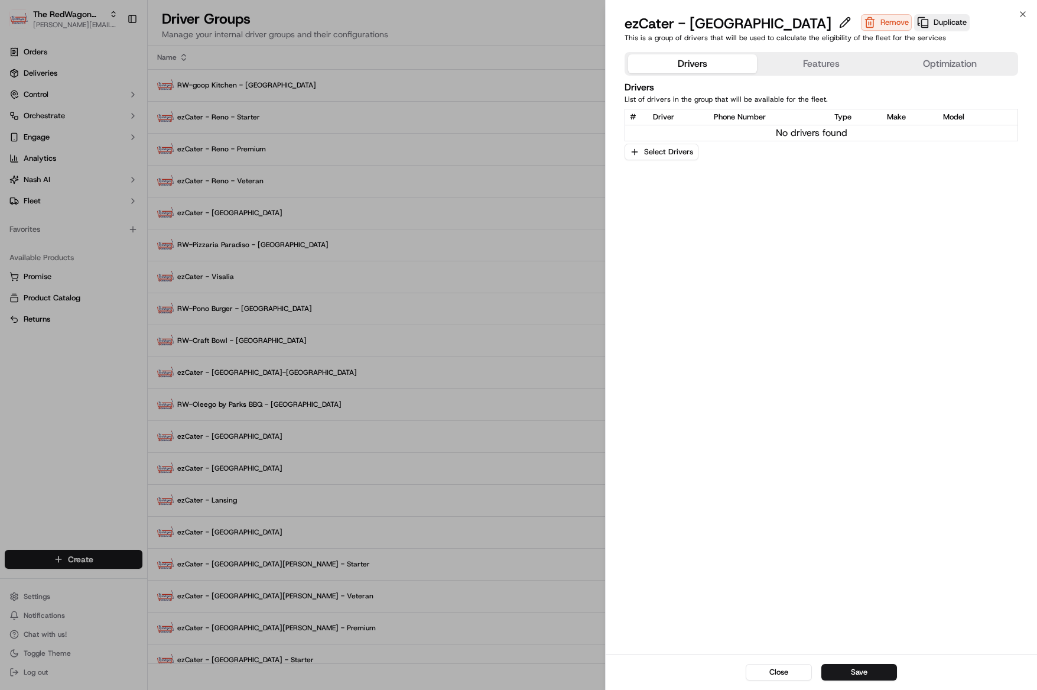
click at [765, 29] on div "ezCater - Los Angeles" at bounding box center [742, 23] width 234 height 19
drag, startPoint x: 768, startPoint y: 27, endPoint x: 779, endPoint y: 24, distance: 11.8
click at [768, 27] on div "ezCater - Los Angeles" at bounding box center [742, 23] width 234 height 19
click at [836, 24] on button at bounding box center [845, 22] width 18 height 14
type input "ezCater - [GEOGRAPHIC_DATA] - Starter"
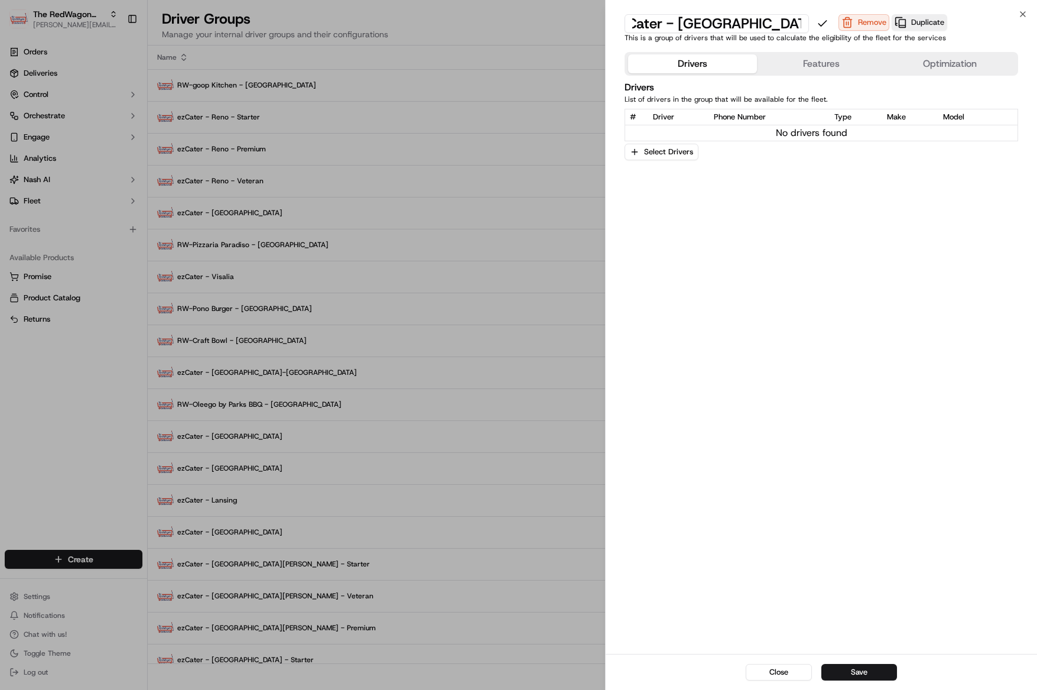
scroll to position [0, 32]
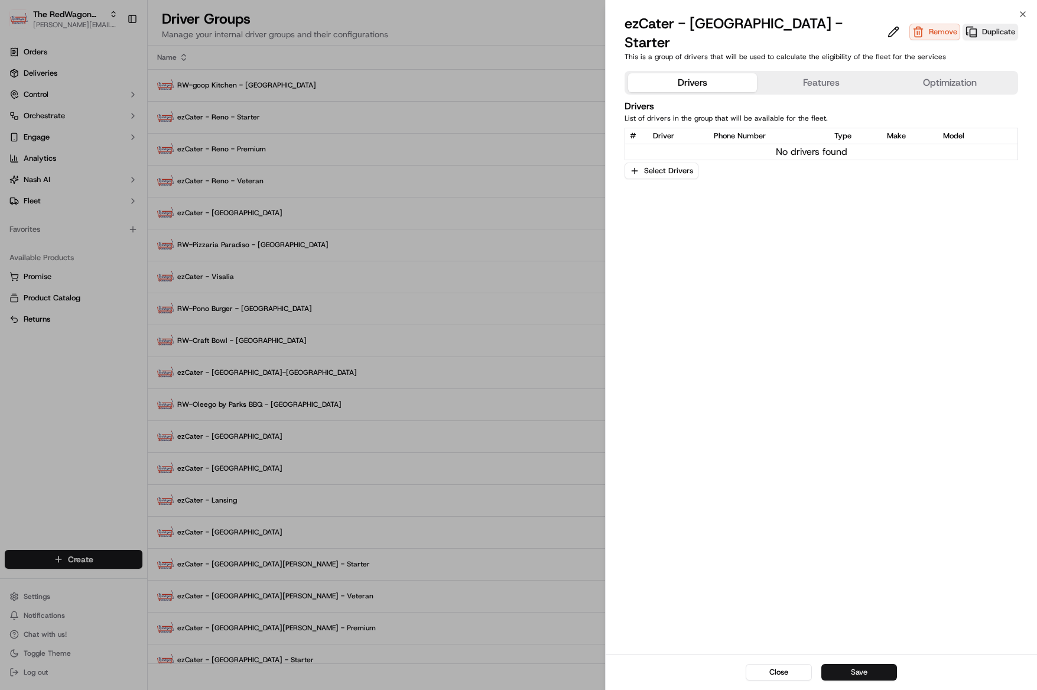
click at [850, 672] on button "Save" at bounding box center [859, 672] width 76 height 17
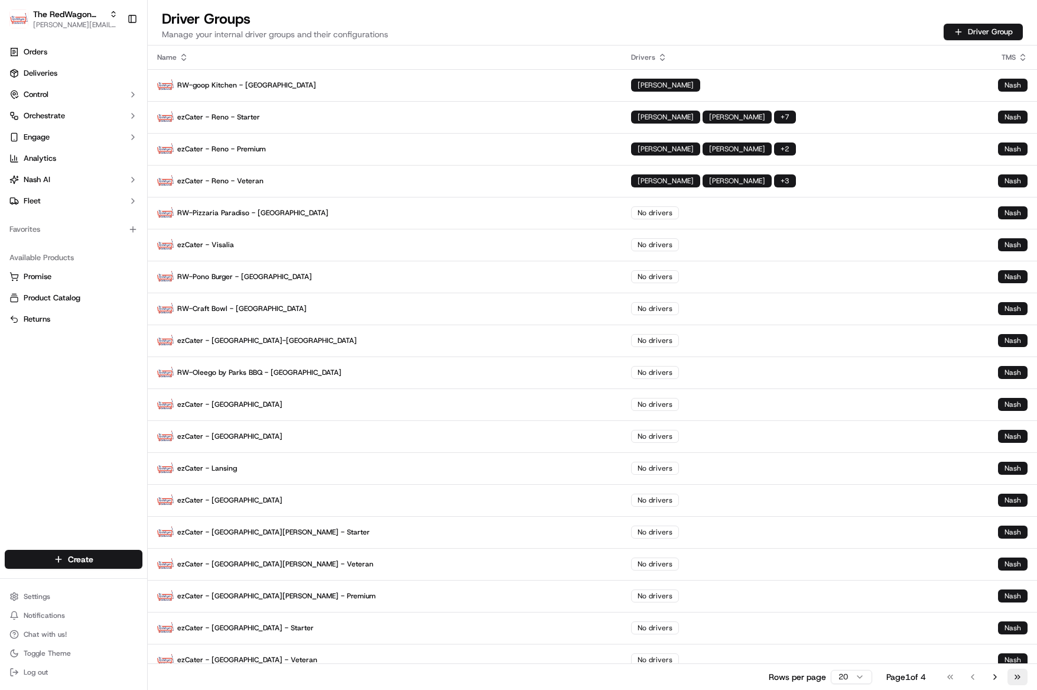
click at [1019, 676] on button "Go to last page" at bounding box center [1017, 676] width 20 height 17
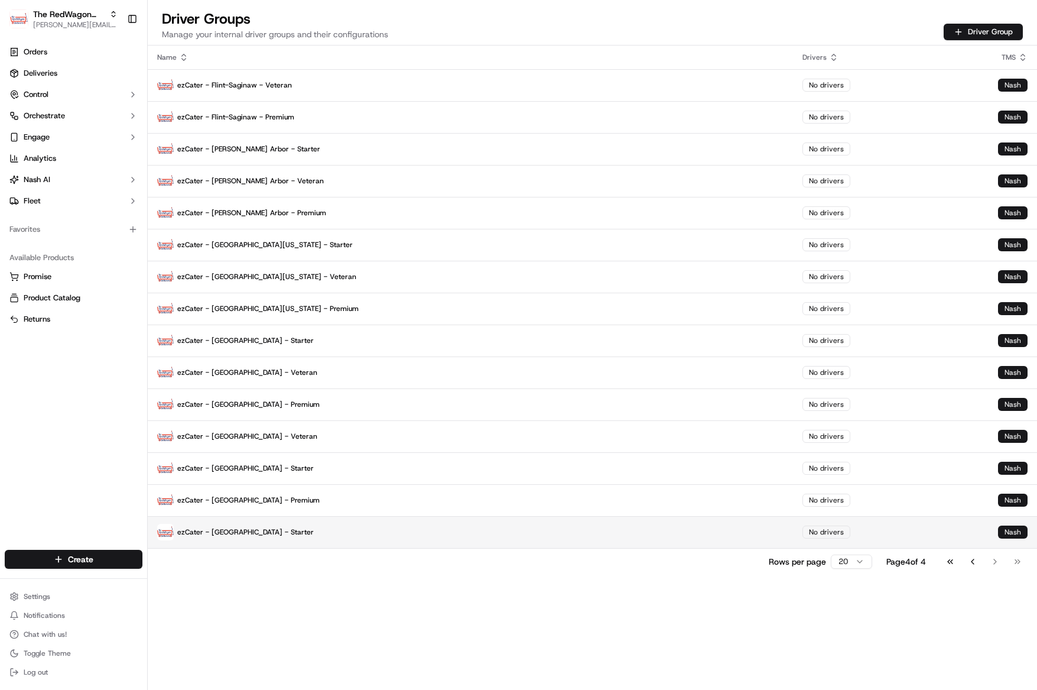
click at [331, 545] on td "ezCater - [GEOGRAPHIC_DATA] - Starter" at bounding box center [470, 532] width 645 height 32
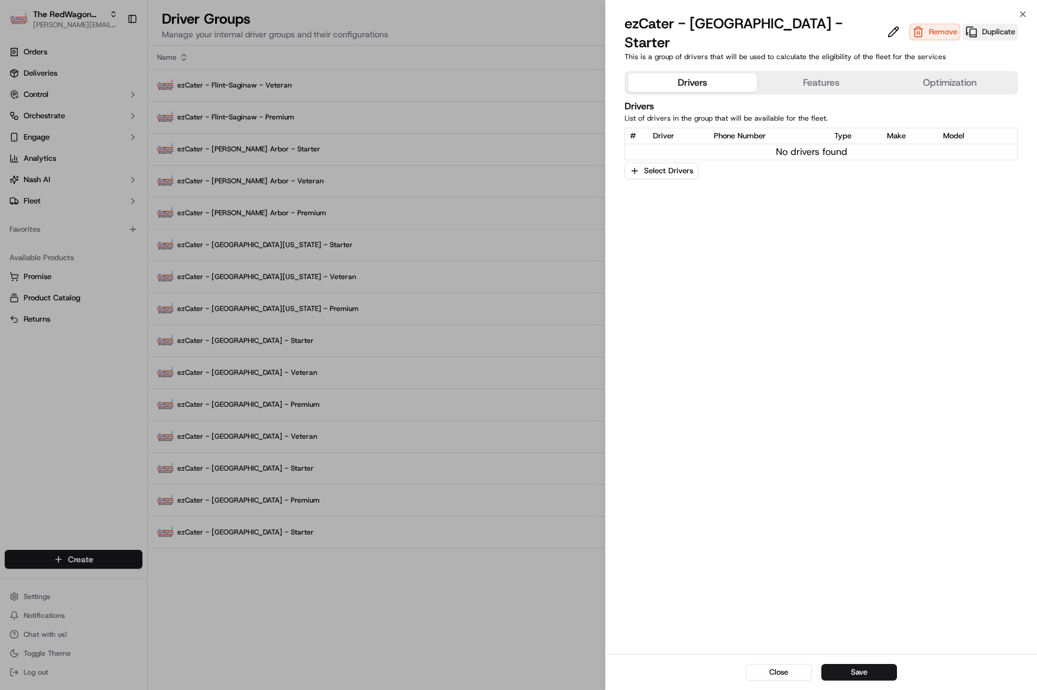
click at [963, 24] on button "Duplicate" at bounding box center [991, 32] width 56 height 17
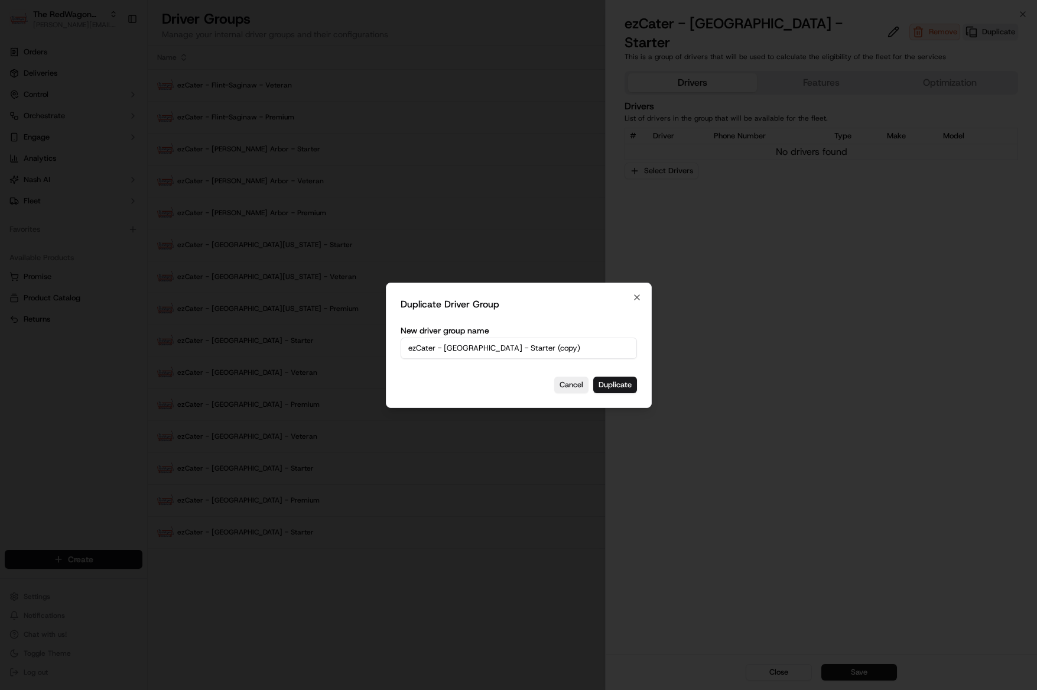
click at [556, 346] on input "ezCater - Los Angeles - Starter (copy)" at bounding box center [519, 347] width 236 height 21
drag, startPoint x: 556, startPoint y: 347, endPoint x: 505, endPoint y: 351, distance: 50.9
click at [505, 351] on input "ezCater - Los Angeles - Starter (copy)" at bounding box center [519, 347] width 236 height 21
click at [521, 347] on input "ezCater - [GEOGRAPHIC_DATA] - Premium" at bounding box center [519, 347] width 236 height 21
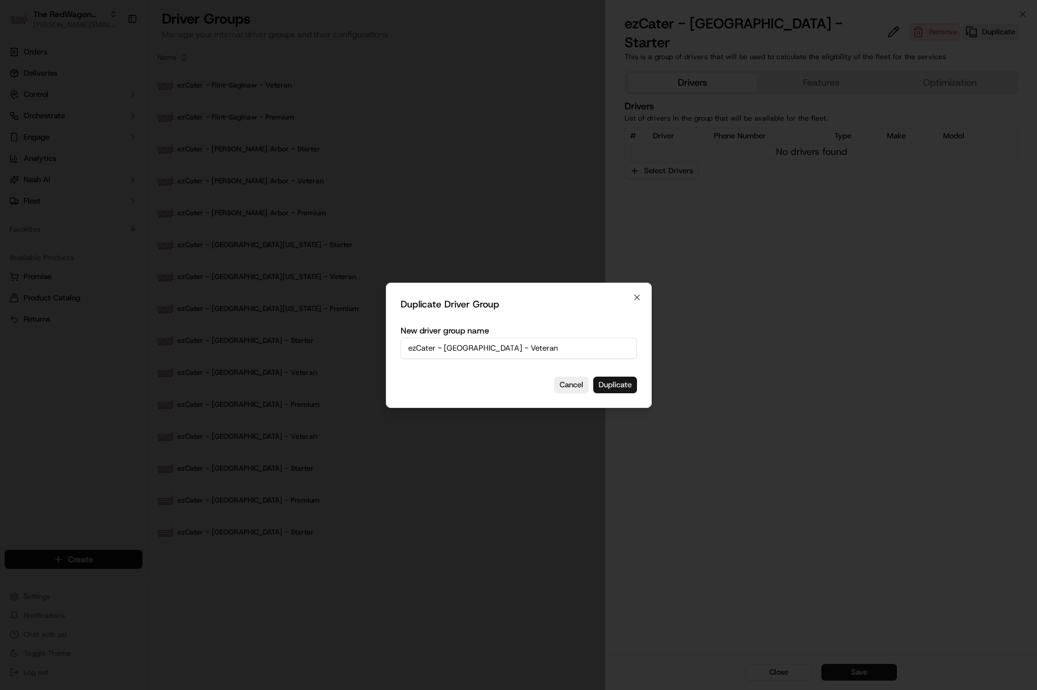
type input "ezCater - [GEOGRAPHIC_DATA] - Veteran"
click at [621, 383] on button "Duplicate" at bounding box center [615, 384] width 44 height 17
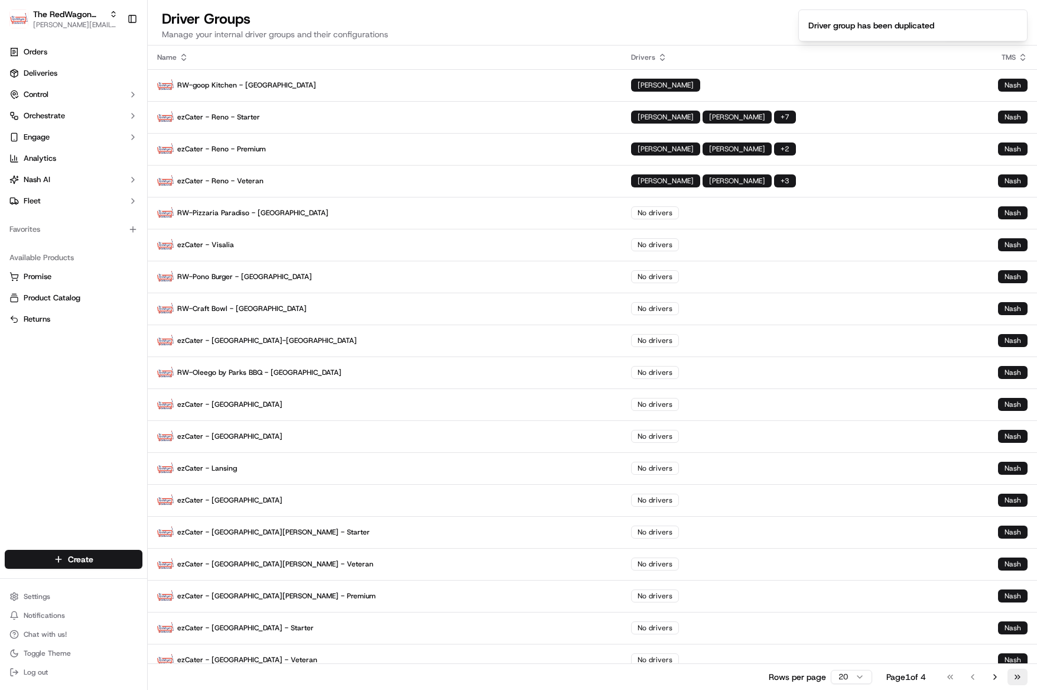
click at [1020, 675] on button "Go to last page" at bounding box center [1017, 676] width 20 height 17
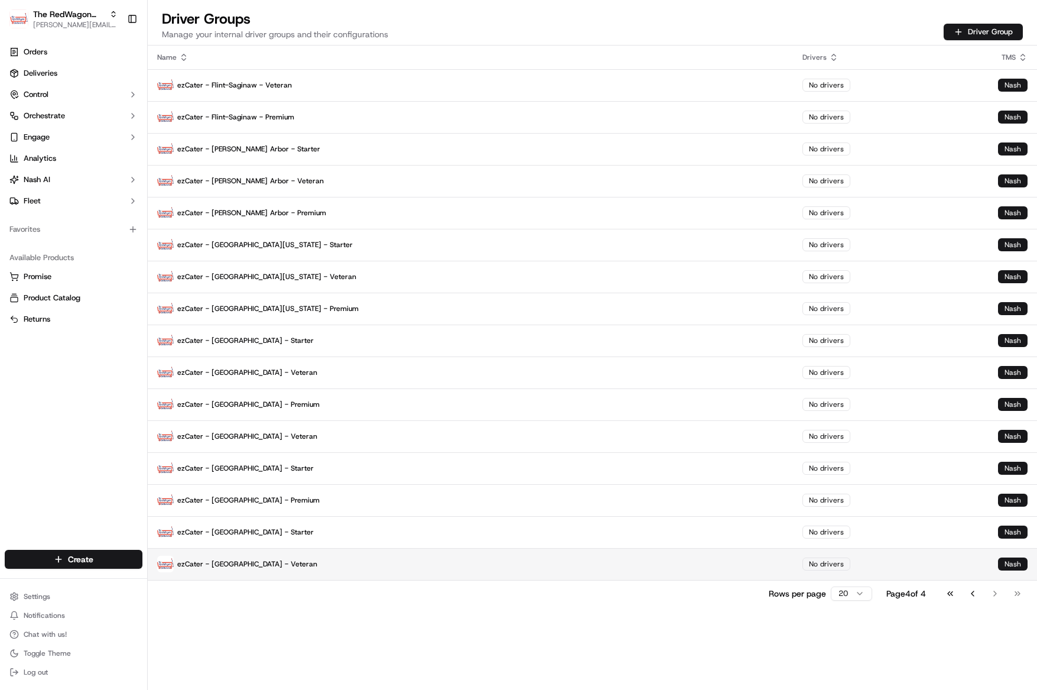
click at [269, 565] on p "ezCater - [GEOGRAPHIC_DATA] - Veteran" at bounding box center [470, 563] width 626 height 17
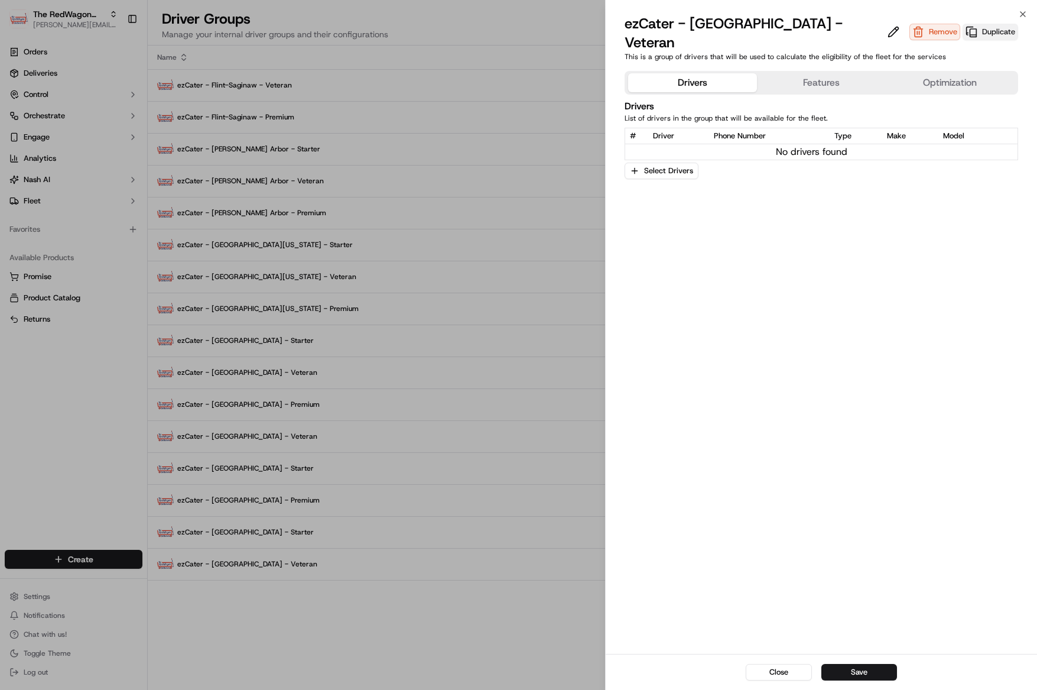
click at [963, 25] on button "Duplicate" at bounding box center [991, 32] width 56 height 17
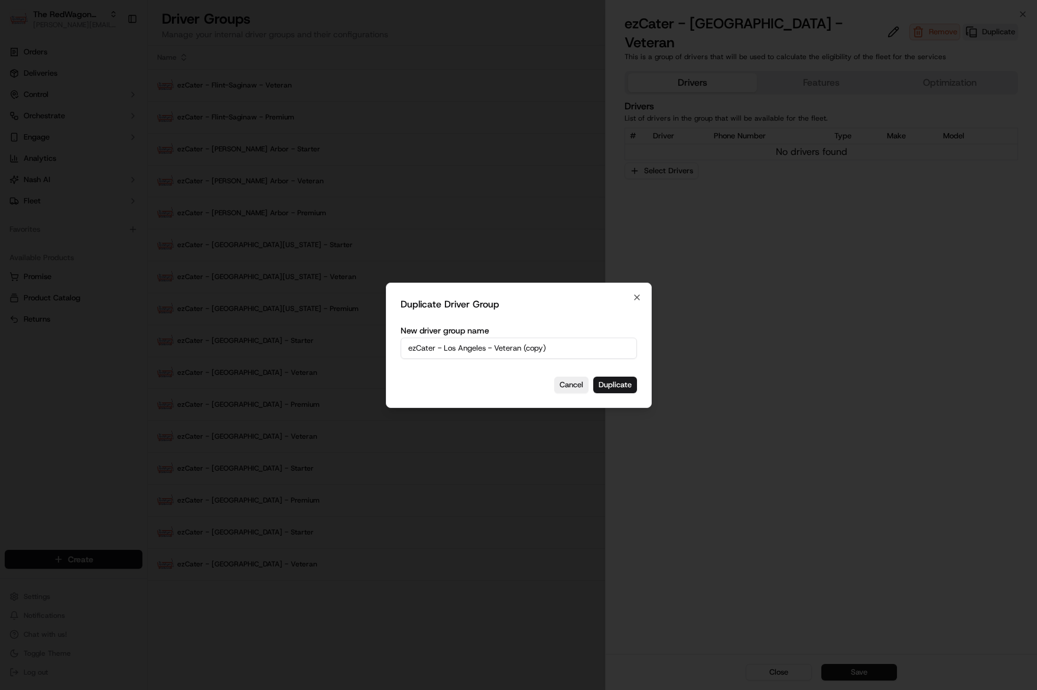
drag, startPoint x: 518, startPoint y: 347, endPoint x: 508, endPoint y: 348, distance: 10.7
click at [518, 347] on input "ezCater - Los Angeles - Veteran (copy)" at bounding box center [519, 347] width 236 height 21
drag, startPoint x: 496, startPoint y: 349, endPoint x: 568, endPoint y: 346, distance: 72.8
click at [568, 346] on input "ezCater - Los Angeles - Veteran (copy)" at bounding box center [519, 347] width 236 height 21
type input "ezCater - [GEOGRAPHIC_DATA] - Premium"
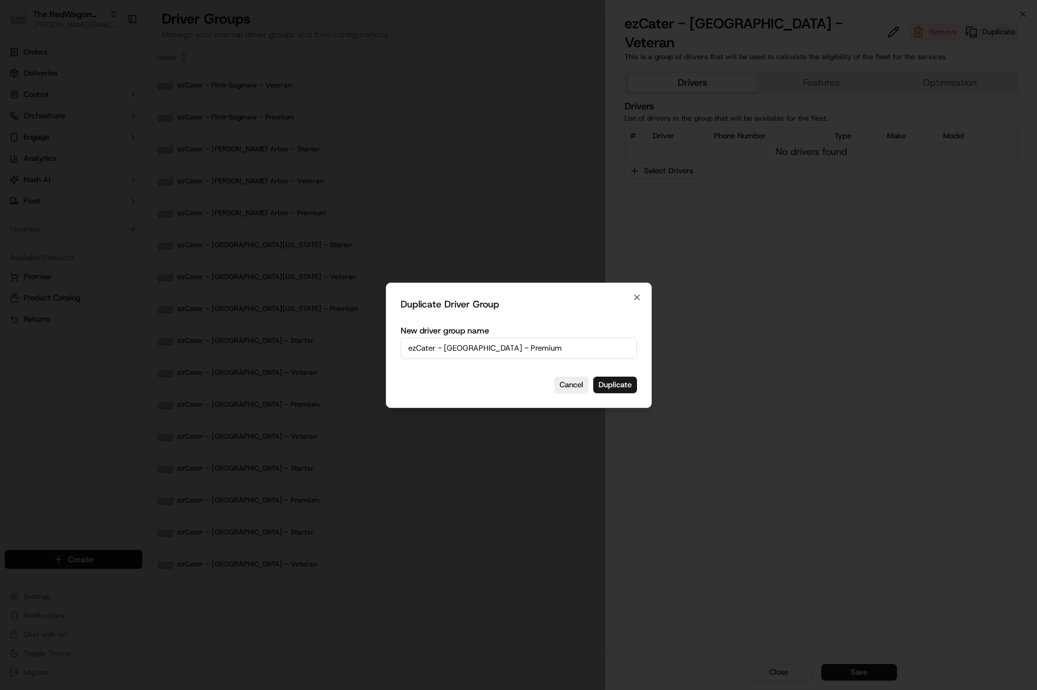
click at [616, 373] on div "Duplicate Driver Group New driver group name ezCater - Los Angeles - Premium Ca…" at bounding box center [519, 344] width 266 height 125
click at [615, 379] on button "Duplicate" at bounding box center [615, 384] width 44 height 17
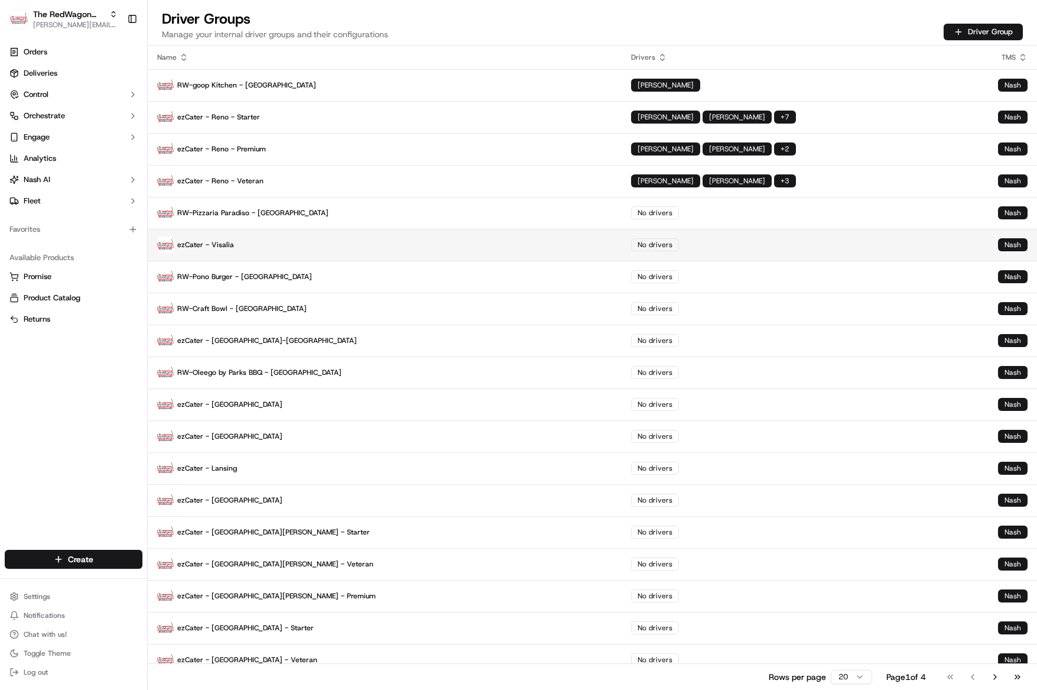
click at [225, 241] on p "ezCater - Visalia" at bounding box center [384, 244] width 455 height 17
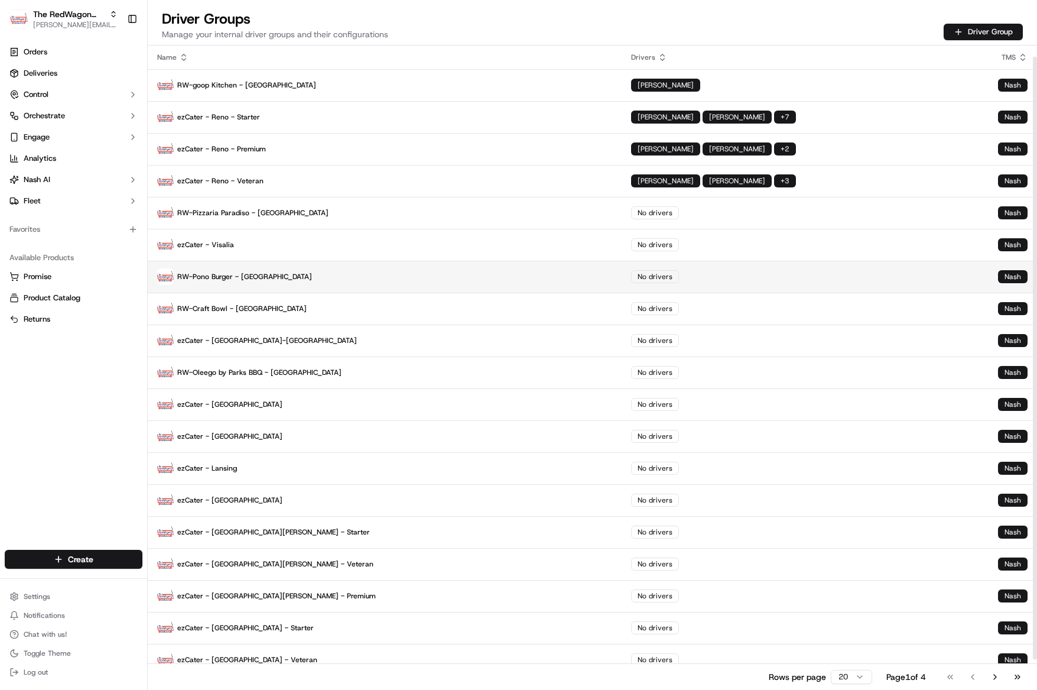
scroll to position [44, 0]
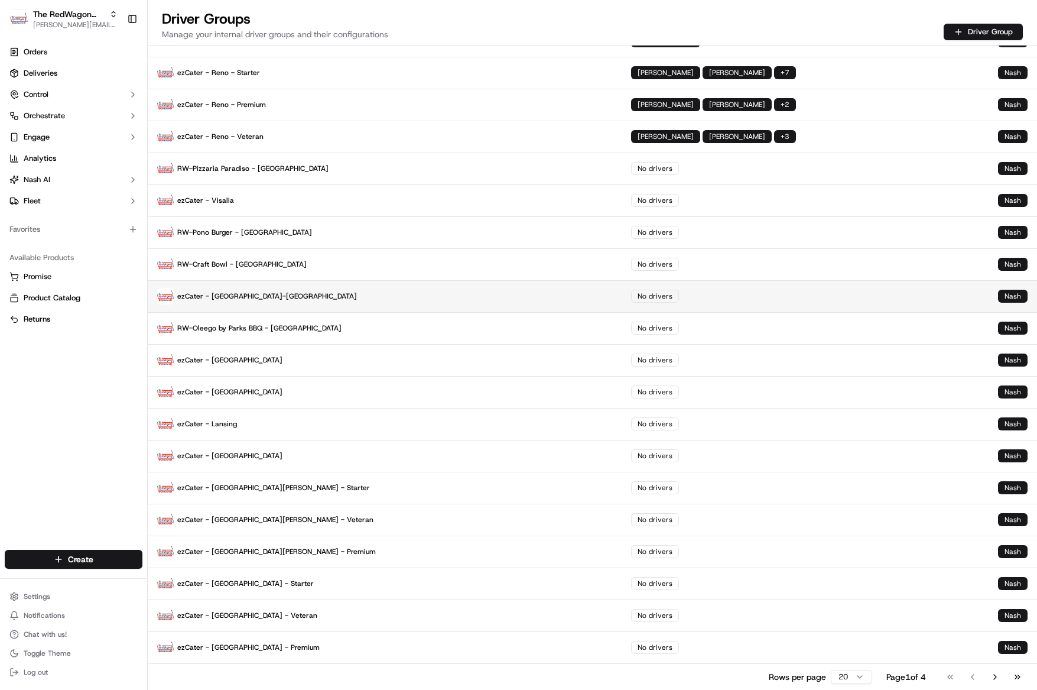
click at [229, 300] on p "ezCater - Dallas-Fort Worth" at bounding box center [384, 296] width 455 height 17
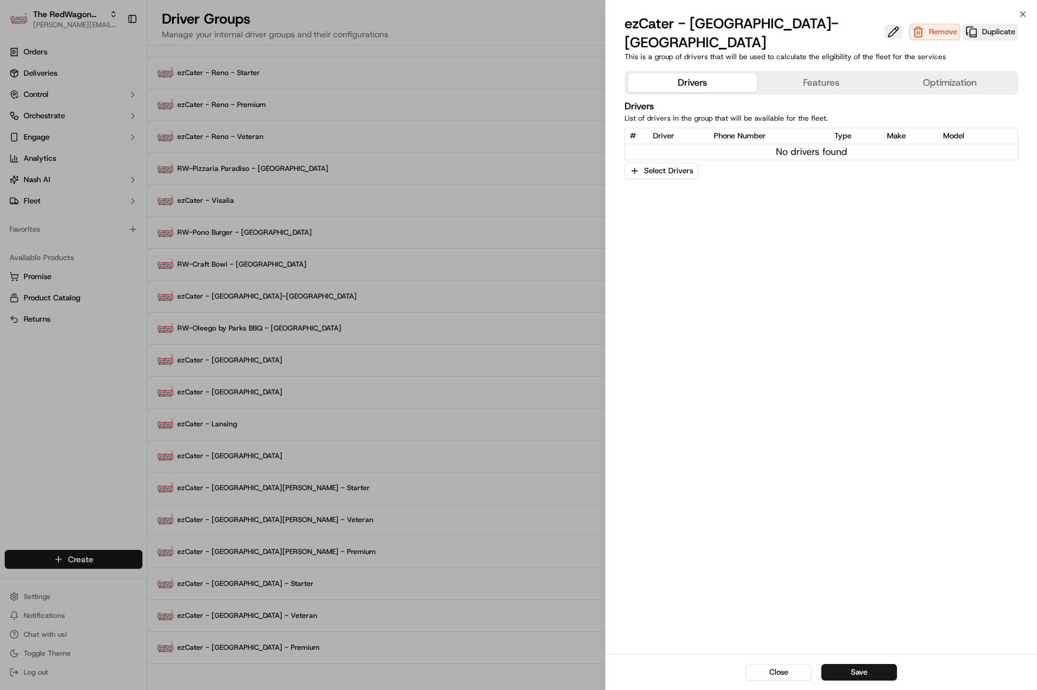
click at [885, 25] on button at bounding box center [894, 32] width 18 height 14
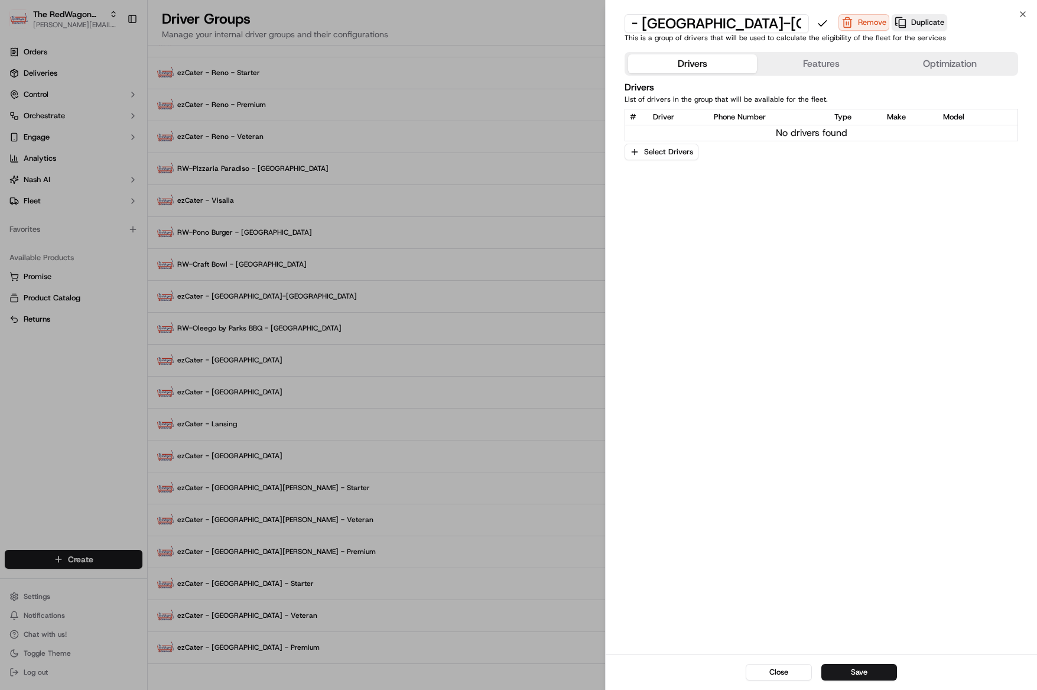
scroll to position [0, 61]
type input "ezCater - [GEOGRAPHIC_DATA]-[GEOGRAPHIC_DATA] - Starter"
click at [849, 672] on button "Save" at bounding box center [859, 672] width 76 height 17
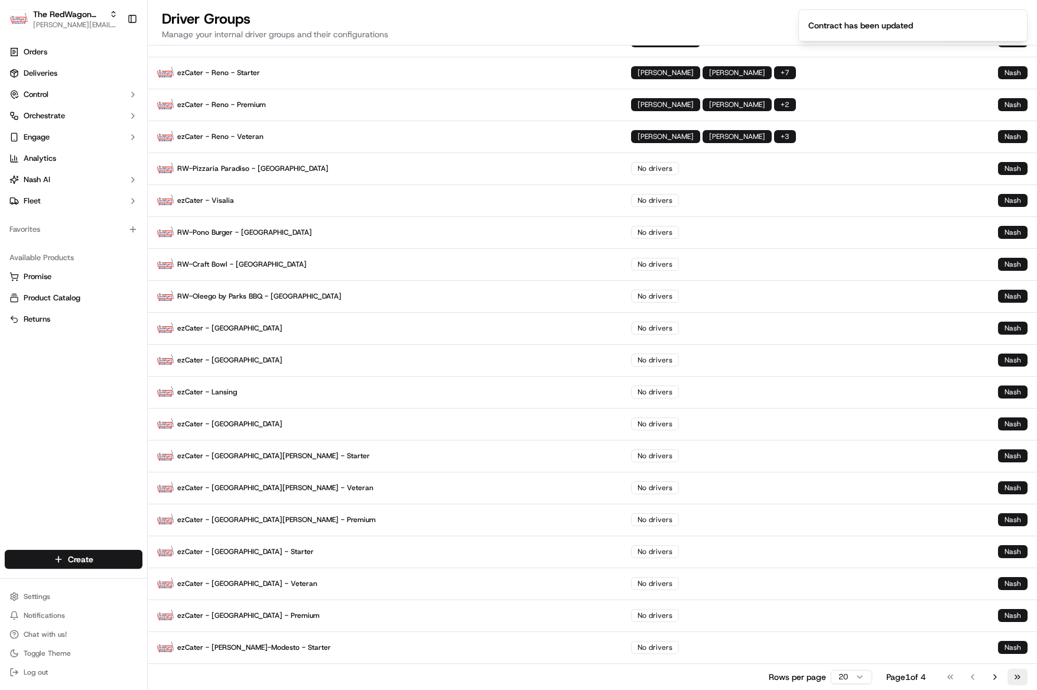
click at [1019, 680] on button "Go to last page" at bounding box center [1017, 676] width 20 height 17
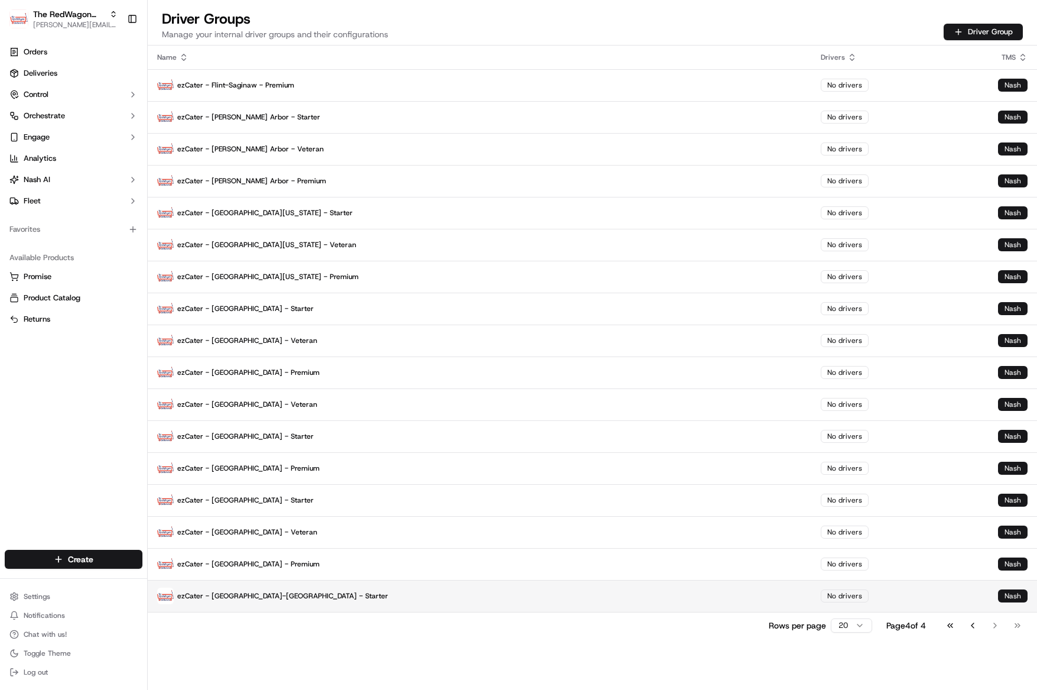
scroll to position [0, 0]
click at [220, 592] on p "ezCater - [GEOGRAPHIC_DATA]-[GEOGRAPHIC_DATA] - Starter" at bounding box center [479, 595] width 645 height 17
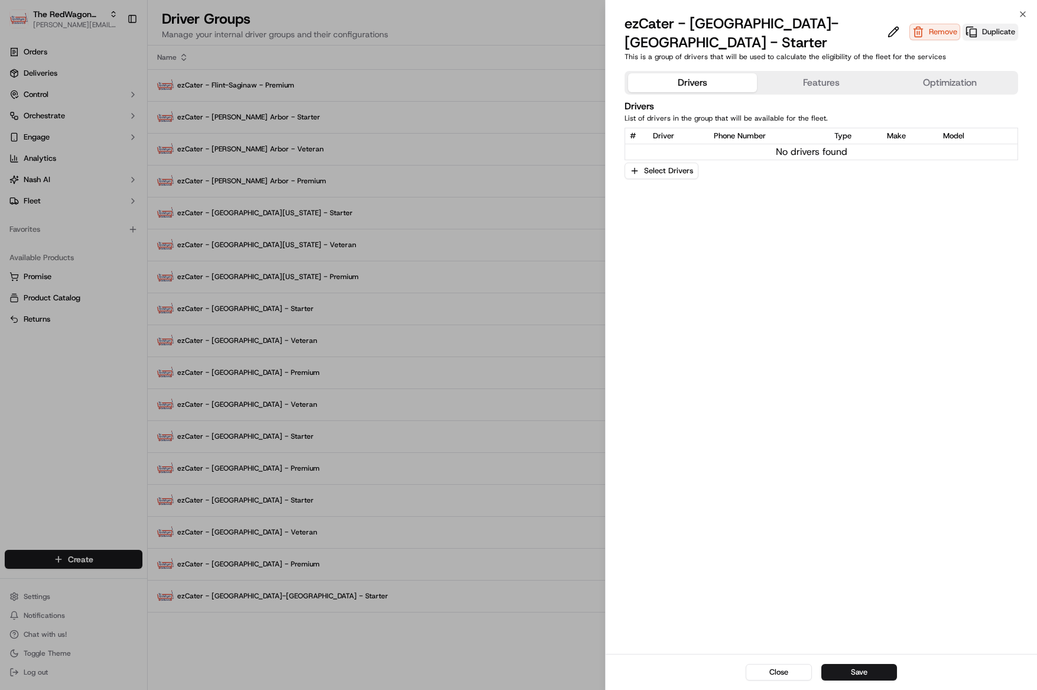
click at [973, 24] on button "Duplicate" at bounding box center [991, 32] width 56 height 17
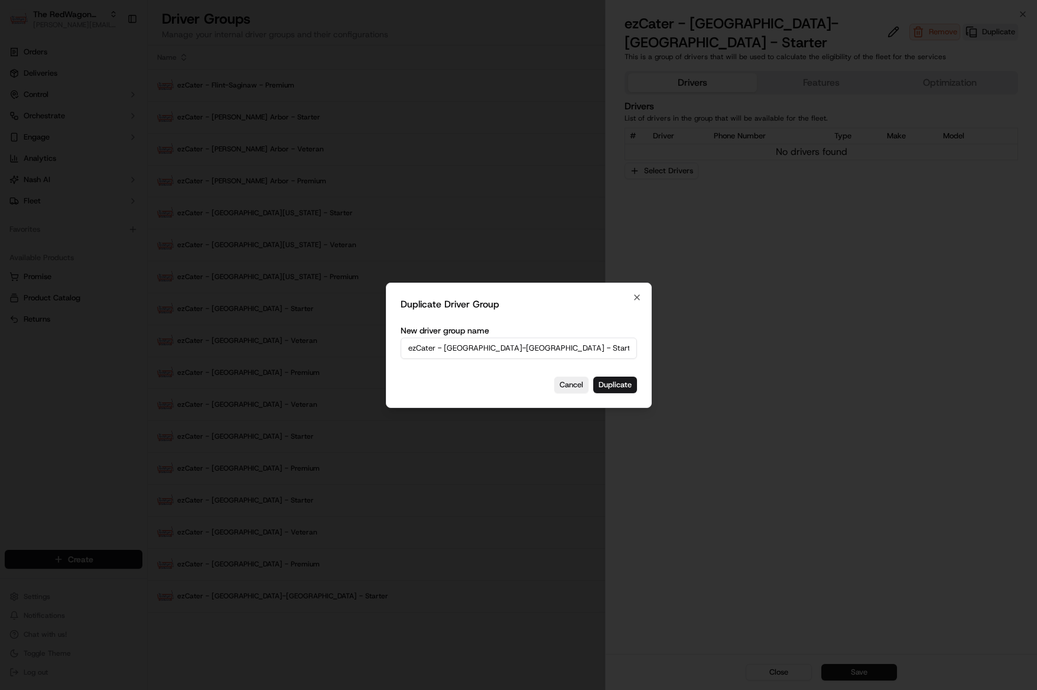
drag, startPoint x: 532, startPoint y: 345, endPoint x: 507, endPoint y: 347, distance: 24.9
click at [530, 345] on input "ezCater - Dallas-Fort Worth - Starter (copy)" at bounding box center [519, 347] width 236 height 21
drag, startPoint x: 522, startPoint y: 347, endPoint x: 571, endPoint y: 349, distance: 49.1
click at [571, 349] on input "ezCater - Dallas-Fort Worth - Starter (copy)" at bounding box center [519, 347] width 236 height 21
type input "ezCater - [GEOGRAPHIC_DATA]-[GEOGRAPHIC_DATA] - Veteran"
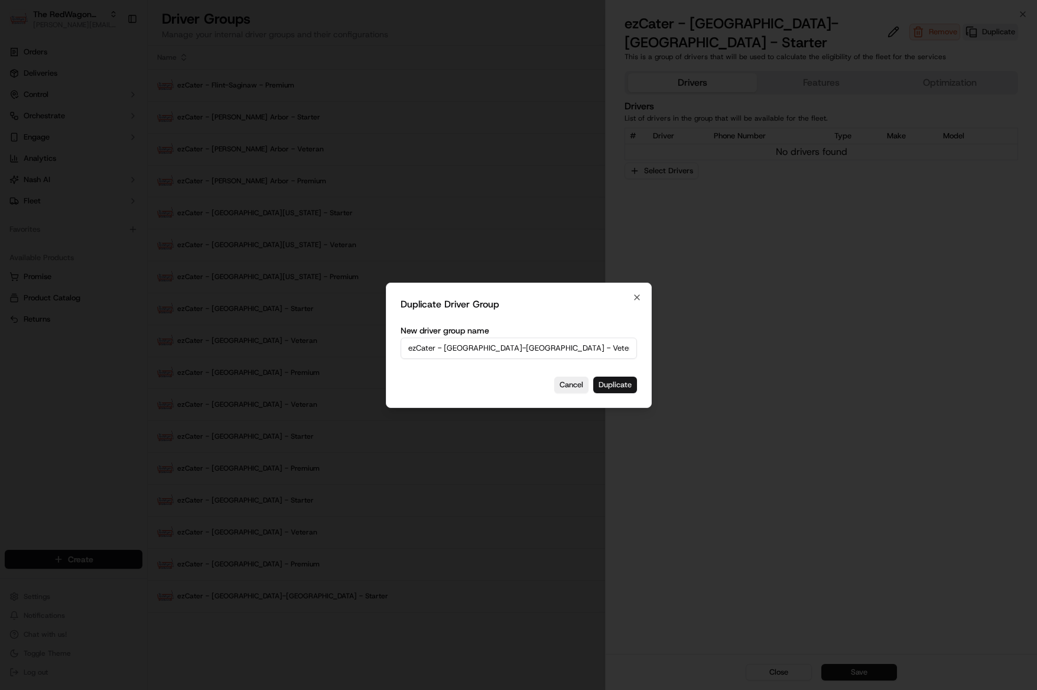
click at [626, 383] on button "Duplicate" at bounding box center [615, 384] width 44 height 17
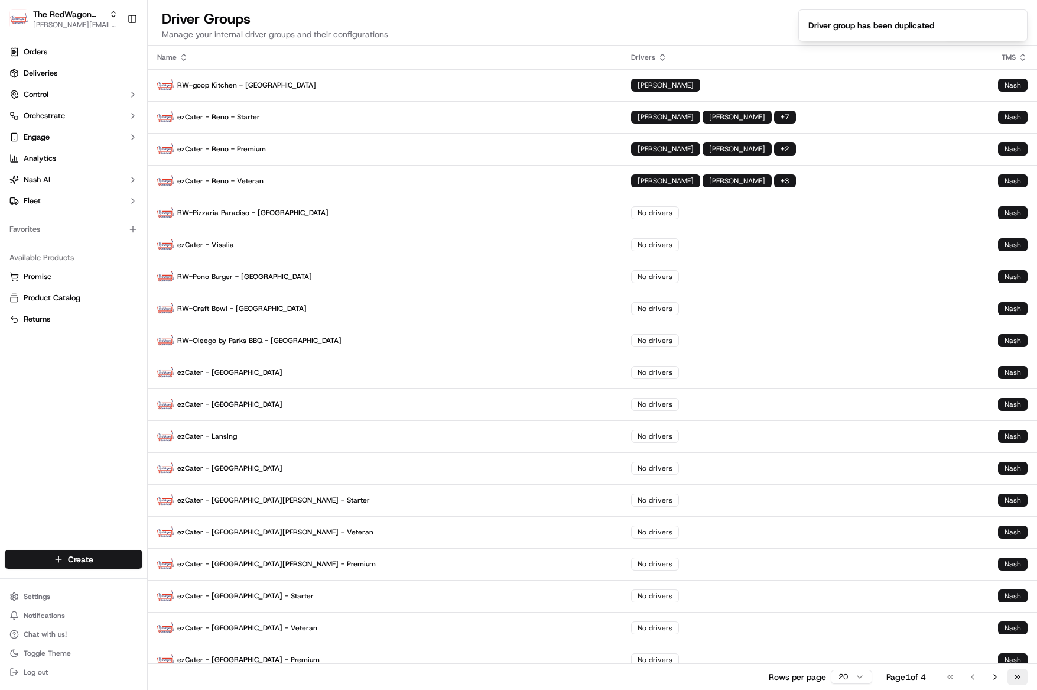
click at [1019, 674] on button "Go to last page" at bounding box center [1017, 676] width 20 height 17
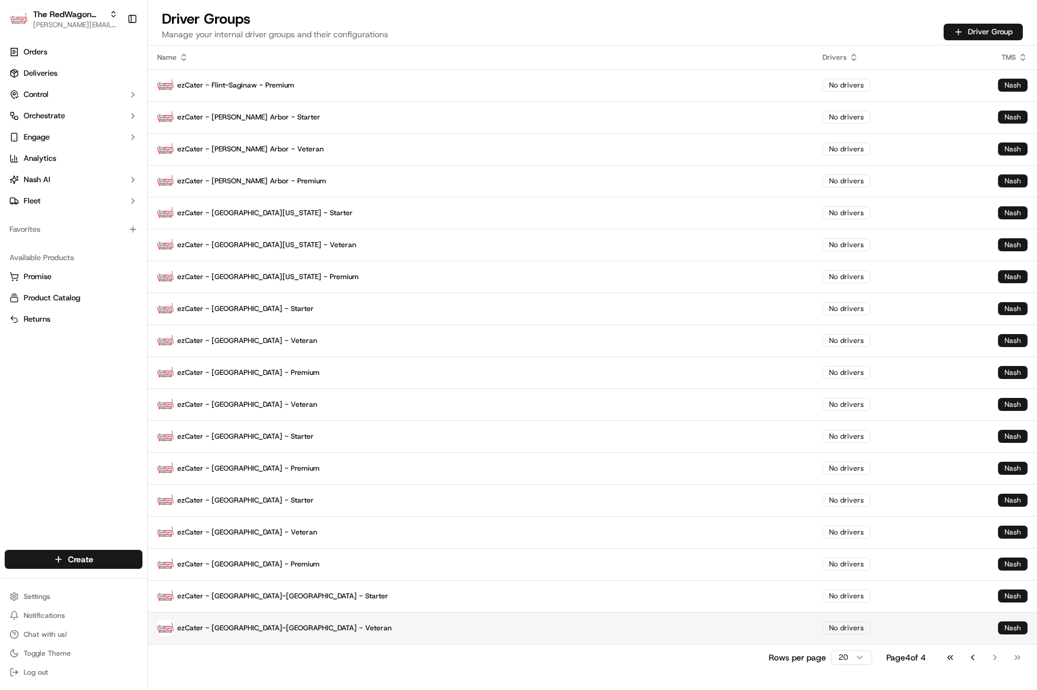
click at [297, 639] on td "ezCater - [GEOGRAPHIC_DATA]-[GEOGRAPHIC_DATA] - Veteran" at bounding box center [480, 628] width 665 height 32
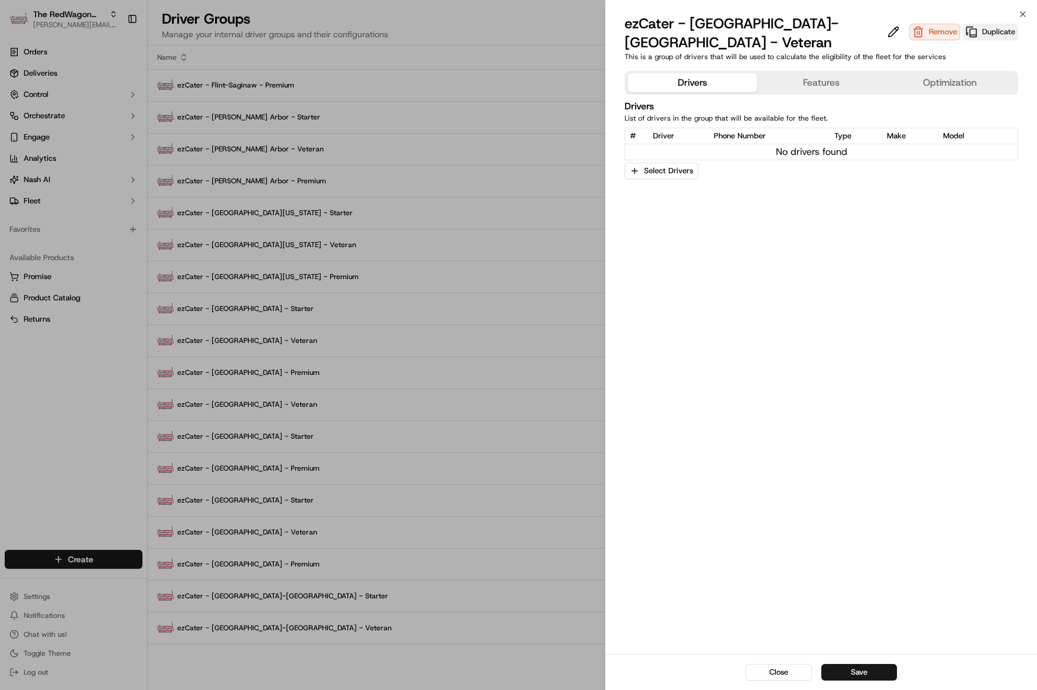
click at [986, 24] on button "Duplicate" at bounding box center [991, 32] width 56 height 17
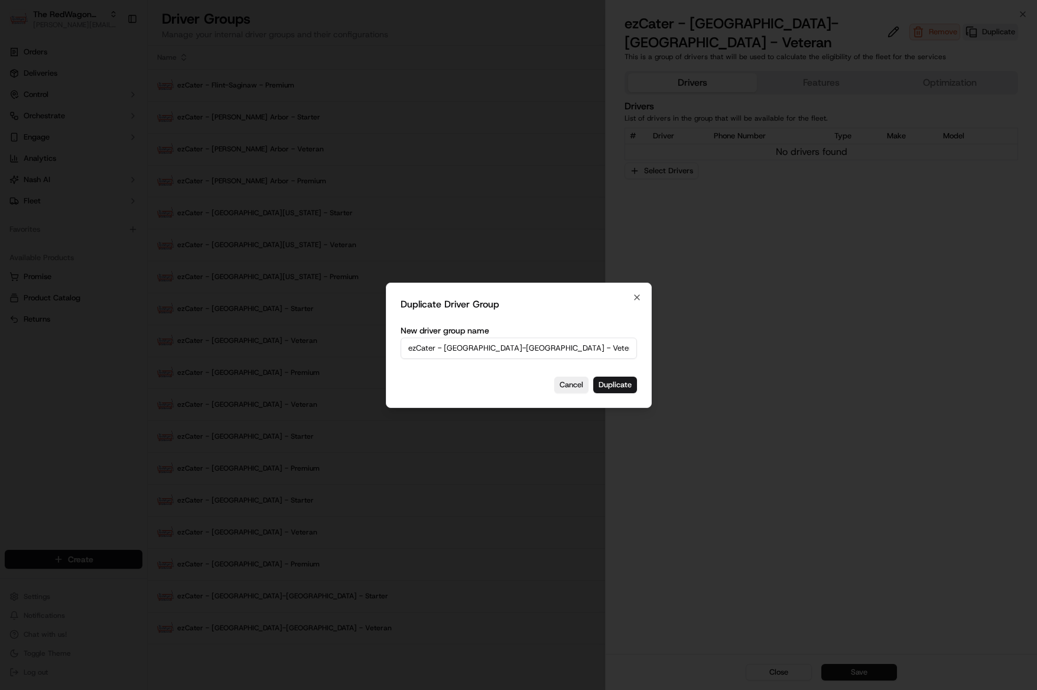
drag, startPoint x: 558, startPoint y: 343, endPoint x: 528, endPoint y: 345, distance: 29.6
click at [556, 343] on input "ezCater - Dallas-Fort Worth - Veteran (copy)" at bounding box center [519, 347] width 236 height 21
drag, startPoint x: 515, startPoint y: 349, endPoint x: 610, endPoint y: 350, distance: 95.1
click at [610, 350] on input "ezCater - Dallas-Fort Worth - Veteran (copy)" at bounding box center [519, 347] width 236 height 21
type input "ezCater - [GEOGRAPHIC_DATA]-[GEOGRAPHIC_DATA] - Premium"
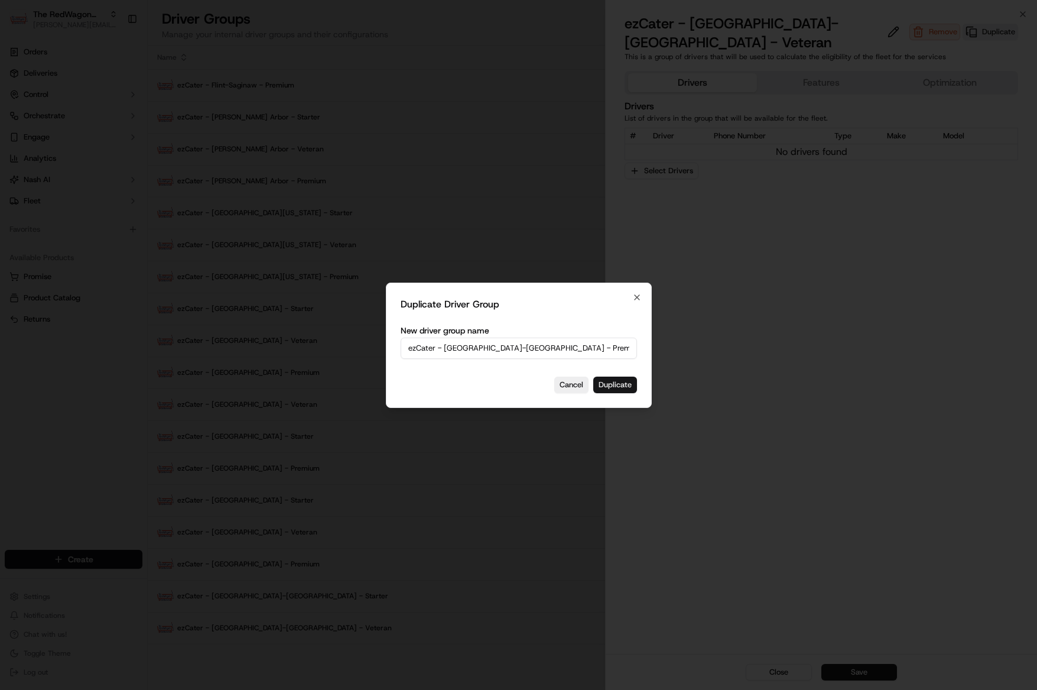
click at [622, 386] on button "Duplicate" at bounding box center [615, 384] width 44 height 17
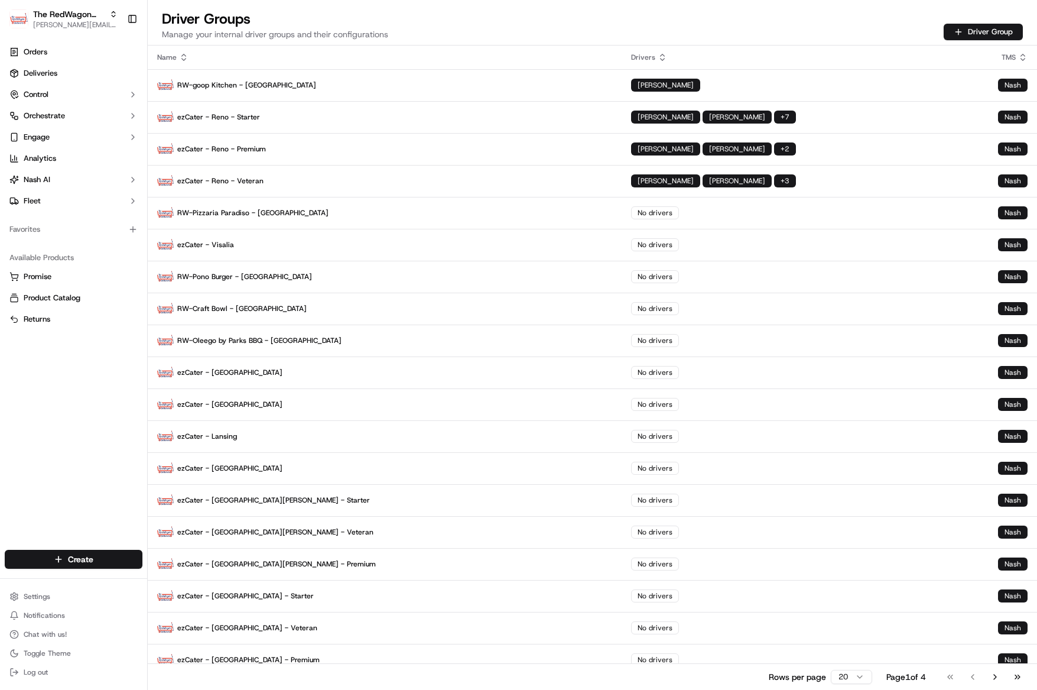
click at [1018, 677] on button "Go to last page" at bounding box center [1017, 676] width 20 height 17
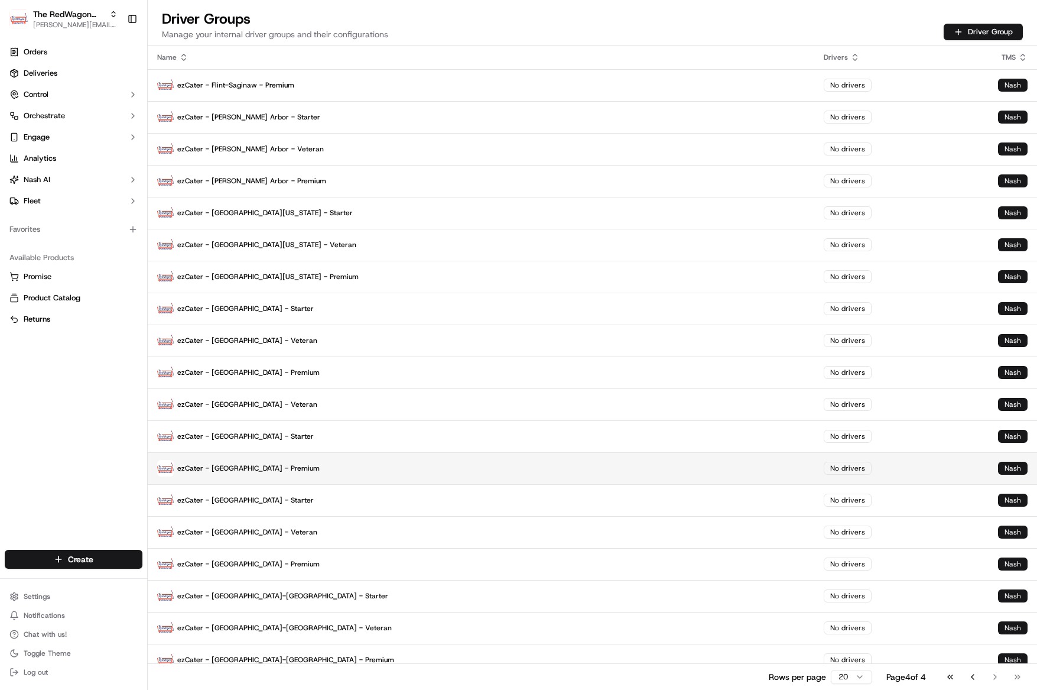
scroll to position [12, 0]
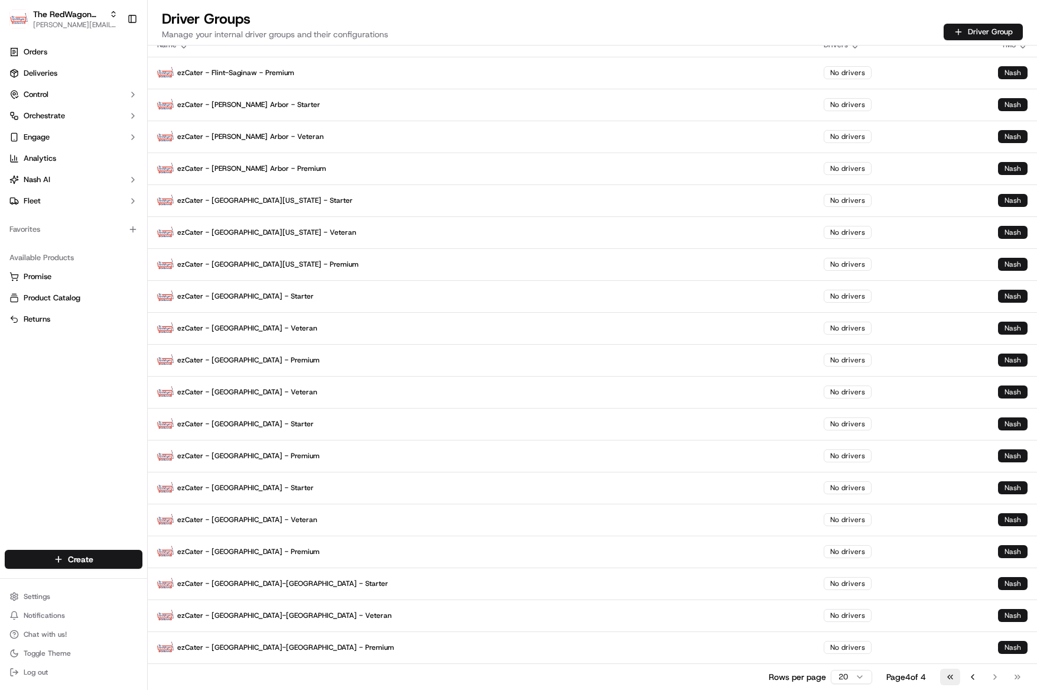
click at [945, 679] on button "Go to first page" at bounding box center [950, 676] width 20 height 17
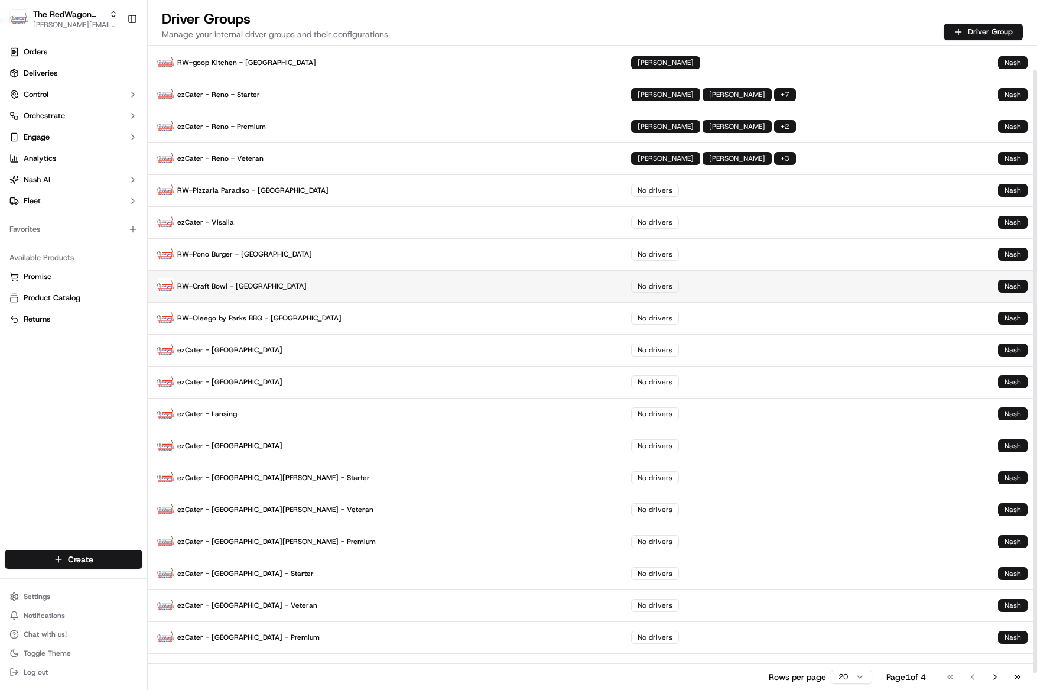
scroll to position [44, 0]
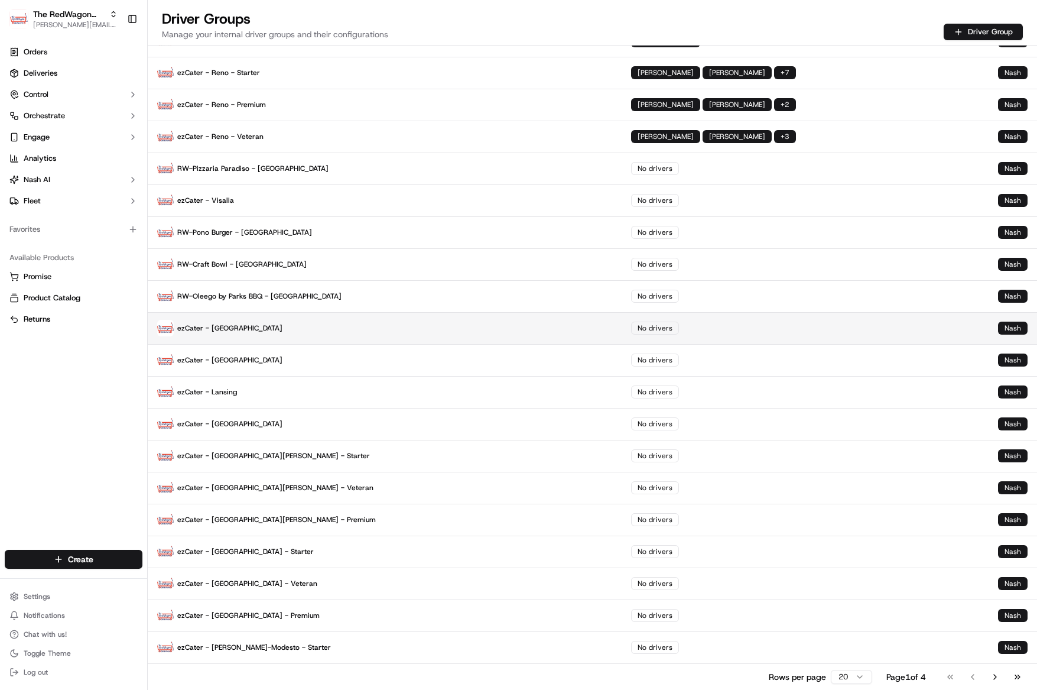
click at [231, 330] on p "ezCater - Baltimore" at bounding box center [384, 328] width 455 height 17
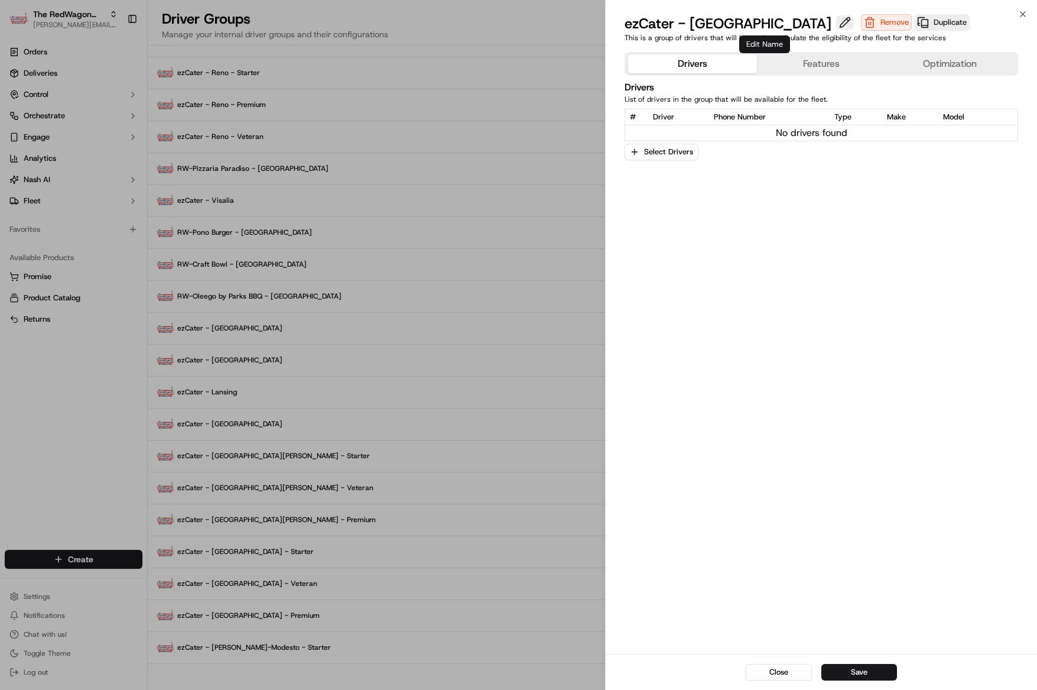
click at [836, 23] on button at bounding box center [845, 22] width 18 height 14
type input "ezCater - [GEOGRAPHIC_DATA] - Starter"
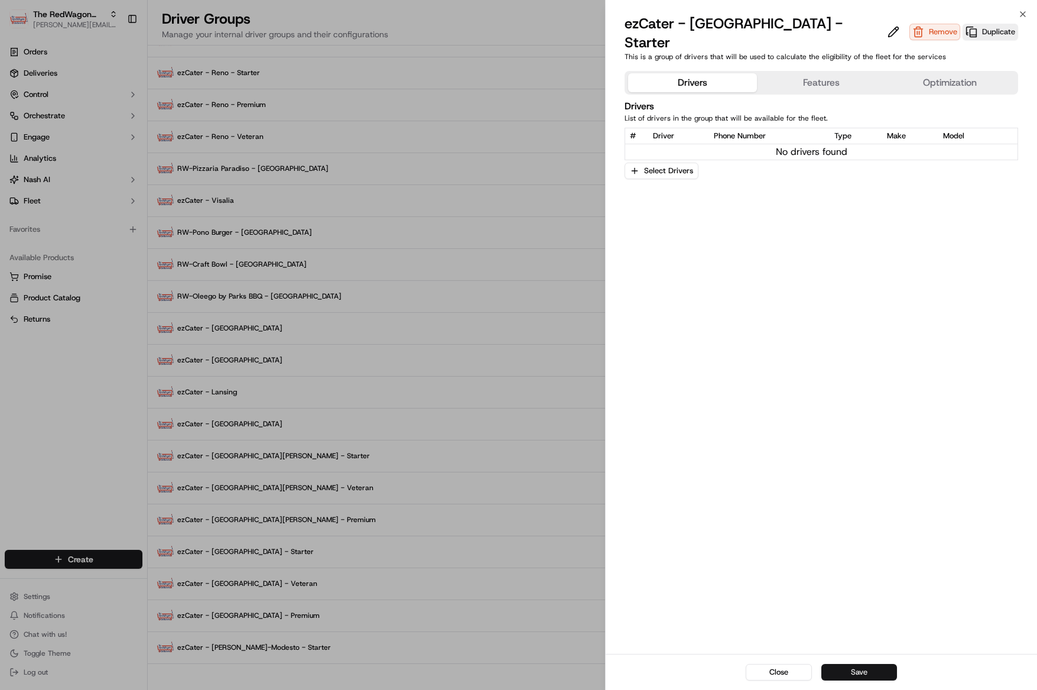
click at [860, 668] on button "Save" at bounding box center [859, 672] width 76 height 17
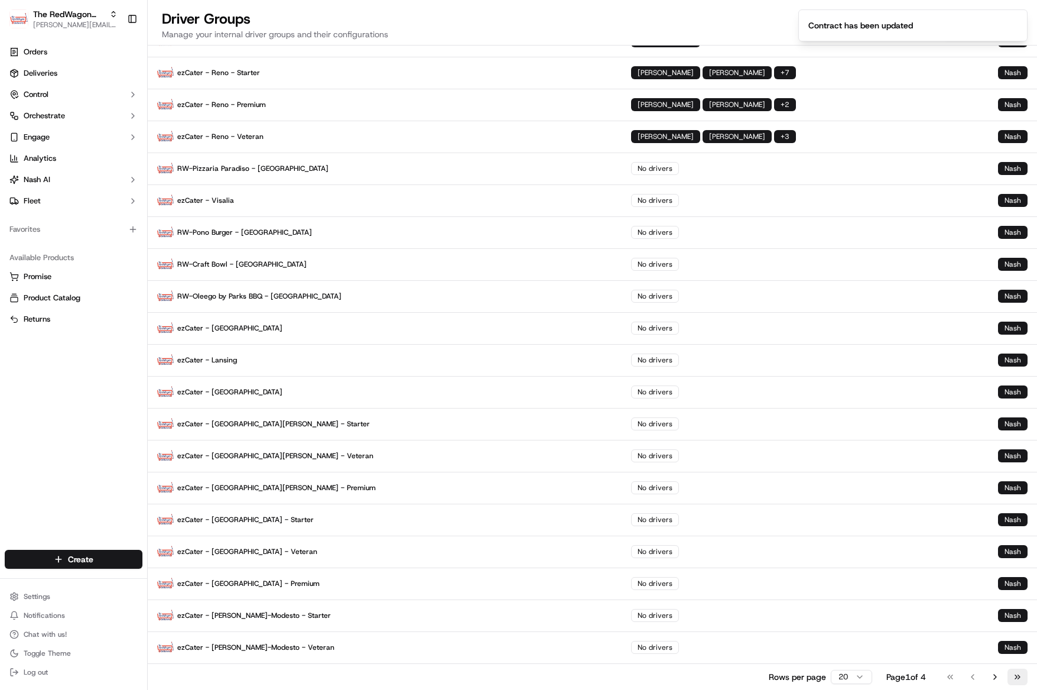
click at [1023, 672] on button "Go to last page" at bounding box center [1017, 676] width 20 height 17
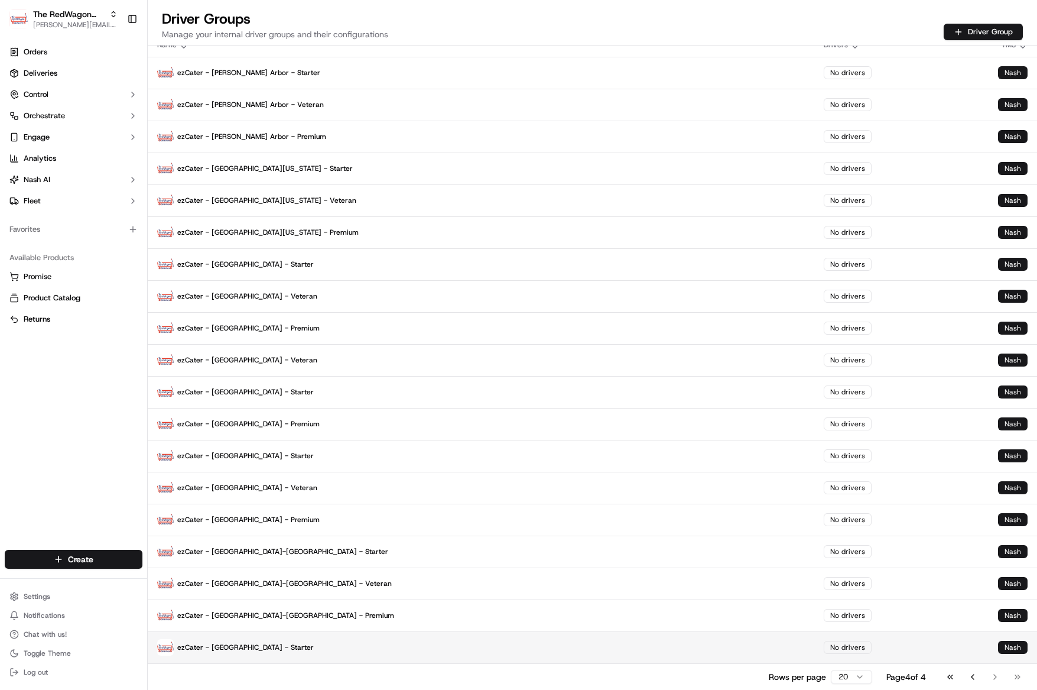
click at [301, 654] on p "ezCater - [GEOGRAPHIC_DATA] - Starter" at bounding box center [481, 647] width 648 height 17
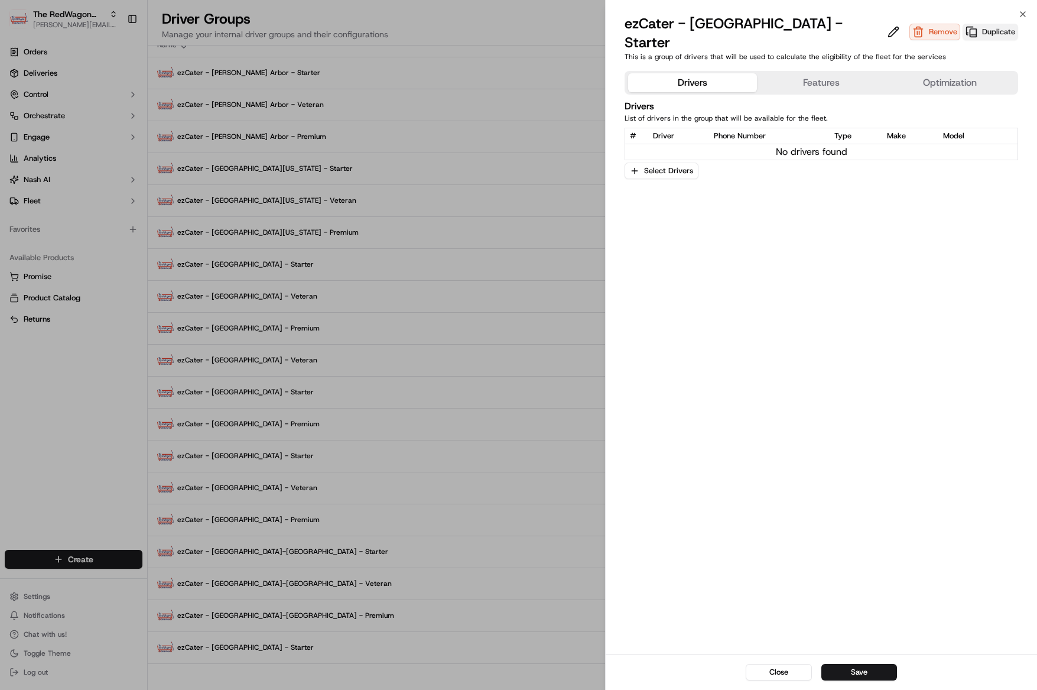
click at [963, 25] on button "Duplicate" at bounding box center [991, 32] width 56 height 17
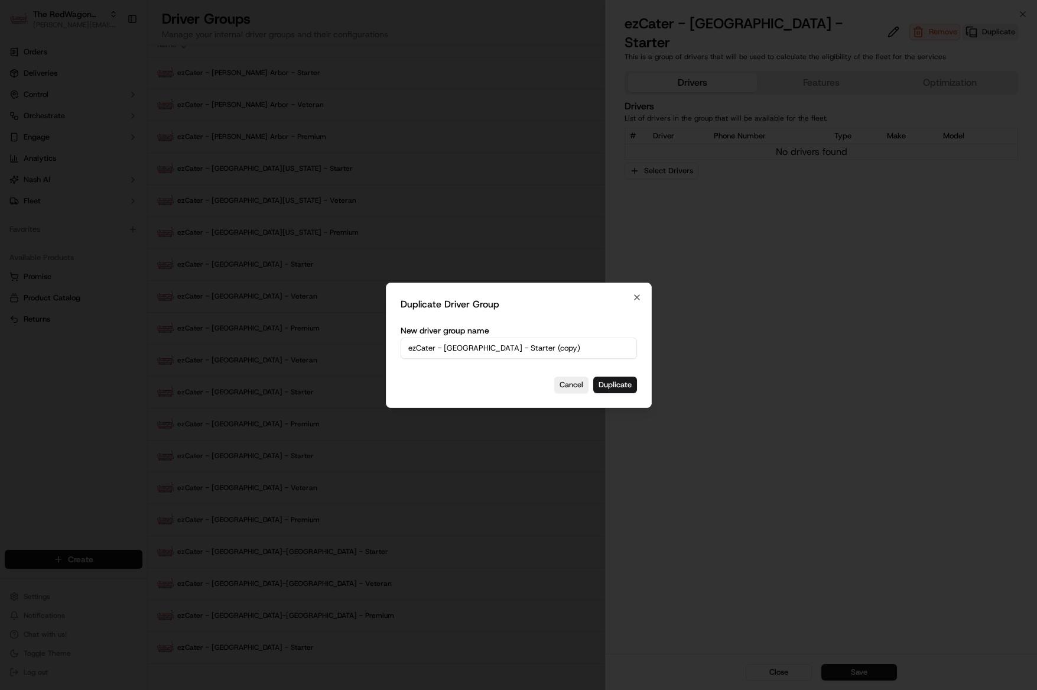
drag, startPoint x: 532, startPoint y: 364, endPoint x: 498, endPoint y: 343, distance: 40.0
click at [526, 362] on div "Duplicate Driver Group New driver group name ezCater - Baltimore - Starter (cop…" at bounding box center [519, 344] width 266 height 125
drag, startPoint x: 485, startPoint y: 347, endPoint x: 612, endPoint y: 335, distance: 127.6
click at [612, 339] on input "ezCater - Baltimore - Starter (copy)" at bounding box center [519, 347] width 236 height 21
click at [482, 345] on input "ezCater - Baltimore - Starter (copy)" at bounding box center [519, 347] width 236 height 21
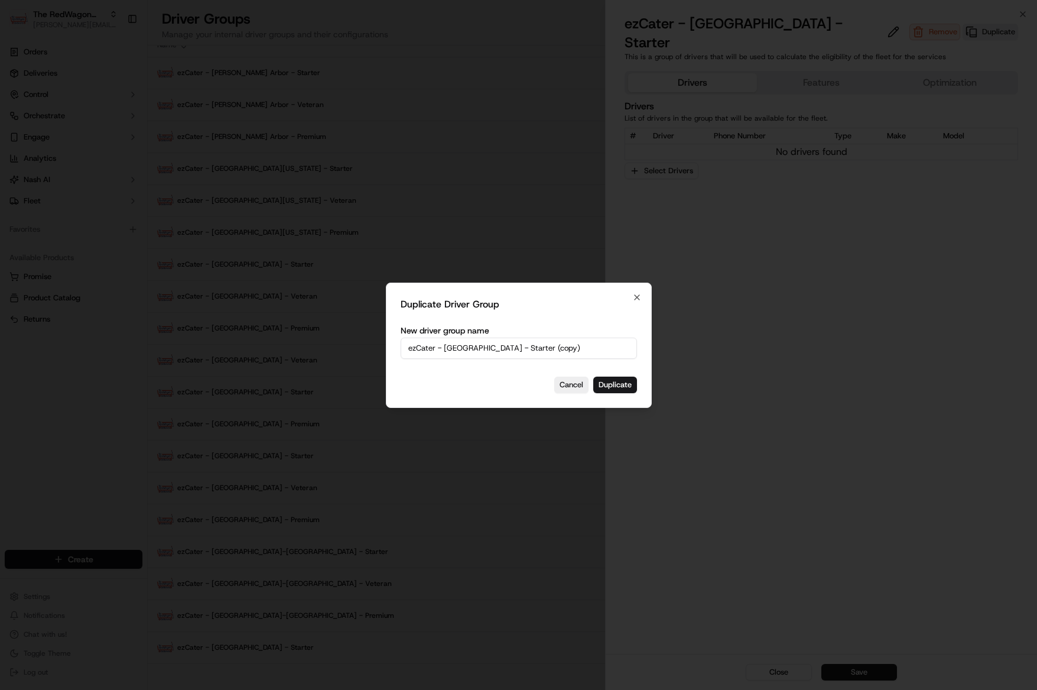
drag, startPoint x: 486, startPoint y: 348, endPoint x: 557, endPoint y: 347, distance: 70.9
click at [557, 347] on input "ezCater - Baltimore - Starter (copy)" at bounding box center [519, 347] width 236 height 21
type input "ezCater - [GEOGRAPHIC_DATA] - Veteran"
click at [597, 386] on button "Duplicate" at bounding box center [615, 384] width 44 height 17
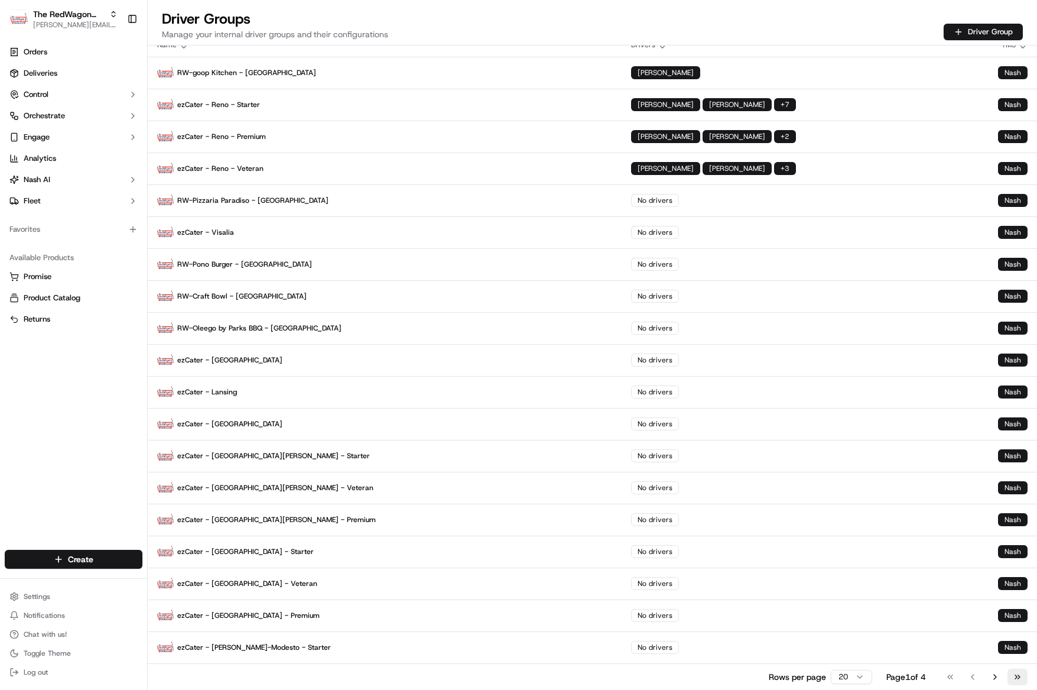
click at [1009, 680] on button "Go to last page" at bounding box center [1017, 676] width 20 height 17
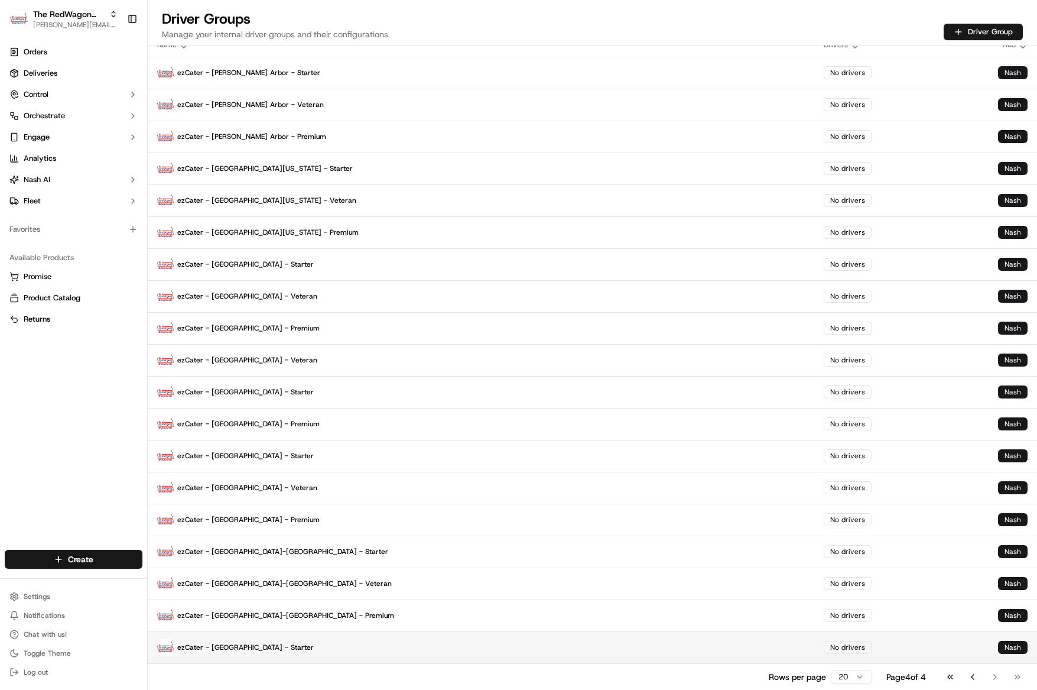
click at [249, 654] on p "ezCater - [GEOGRAPHIC_DATA] - Starter" at bounding box center [481, 647] width 648 height 17
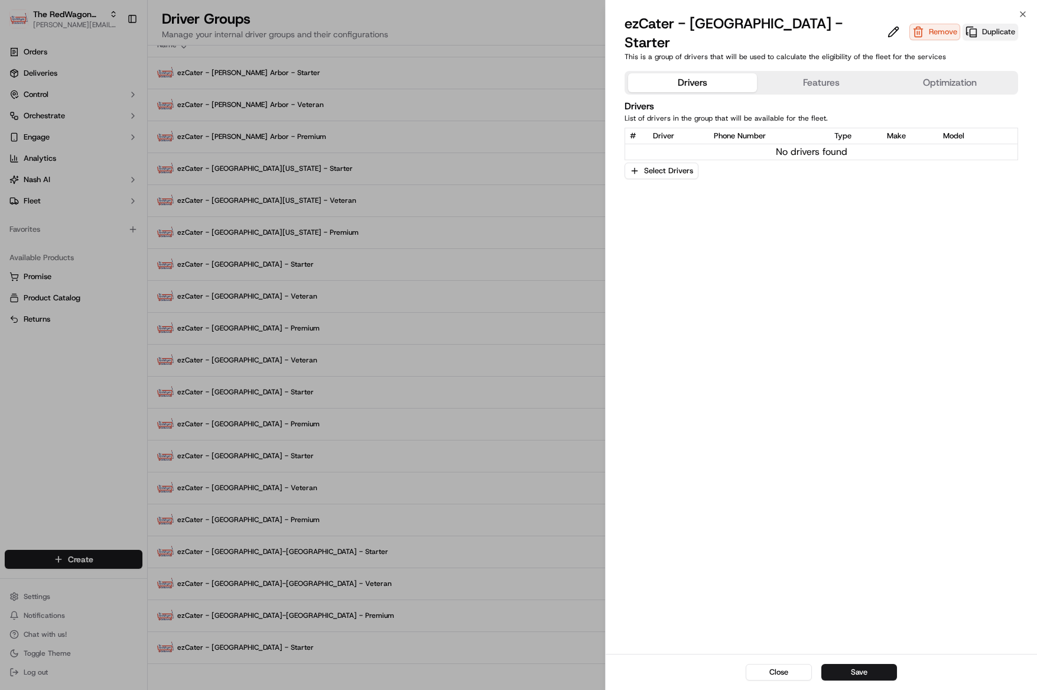
click at [963, 27] on button "Duplicate" at bounding box center [991, 32] width 56 height 17
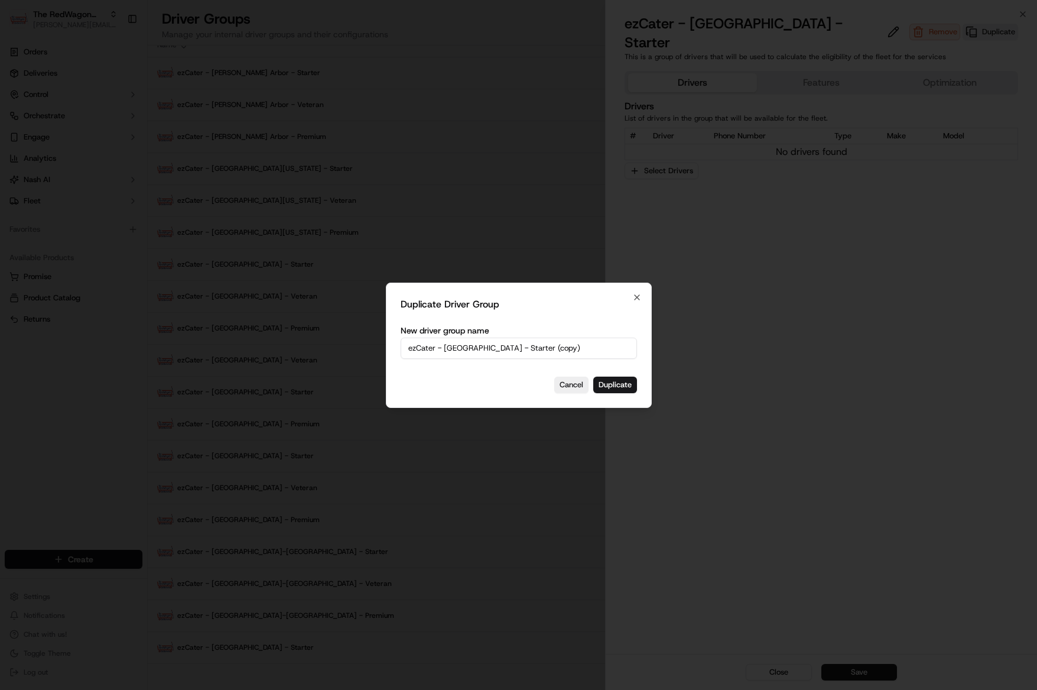
click at [496, 349] on input "ezCater - Baltimore - Starter (copy)" at bounding box center [519, 347] width 236 height 21
drag, startPoint x: 487, startPoint y: 350, endPoint x: 581, endPoint y: 350, distance: 94.0
click at [581, 350] on input "ezCater - Baltimore - Starter (copy)" at bounding box center [519, 347] width 236 height 21
type input "ezCater - [GEOGRAPHIC_DATA] - Veteran"
click at [623, 390] on button "Duplicate" at bounding box center [615, 384] width 44 height 17
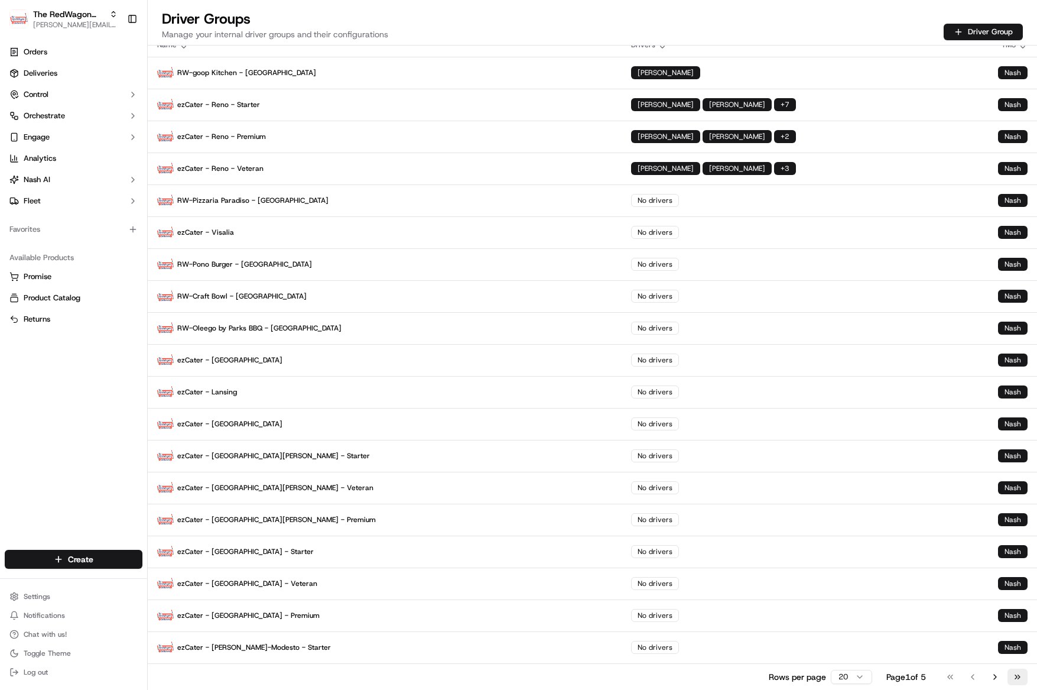
click at [1018, 671] on button "Go to last page" at bounding box center [1017, 676] width 20 height 17
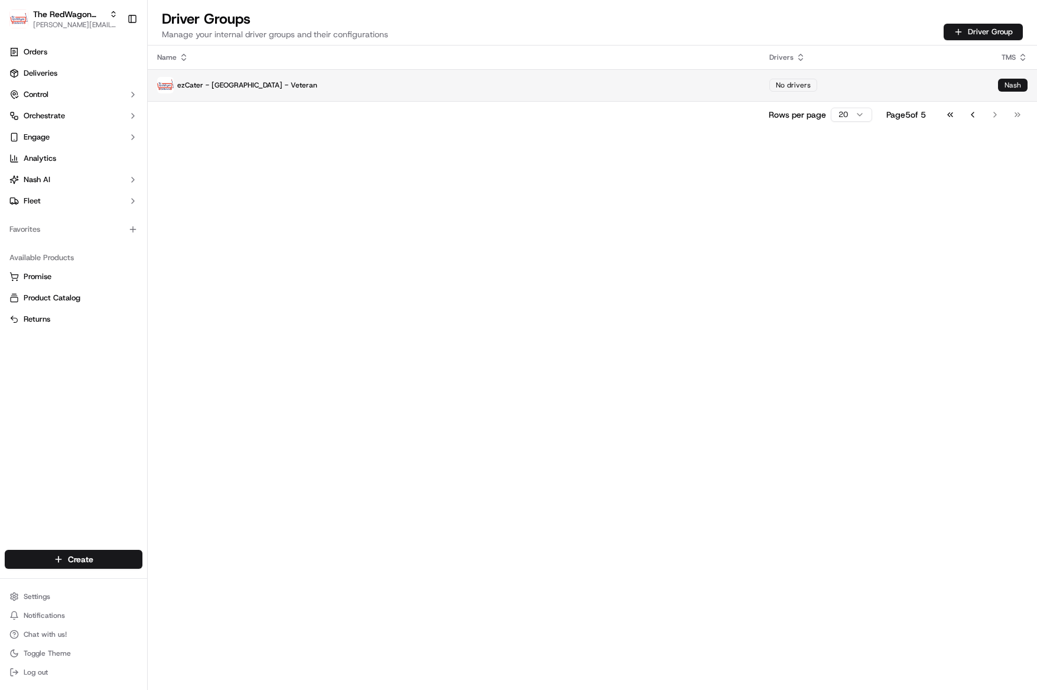
click at [232, 85] on p "ezCater - [GEOGRAPHIC_DATA] - Veteran" at bounding box center [453, 85] width 593 height 17
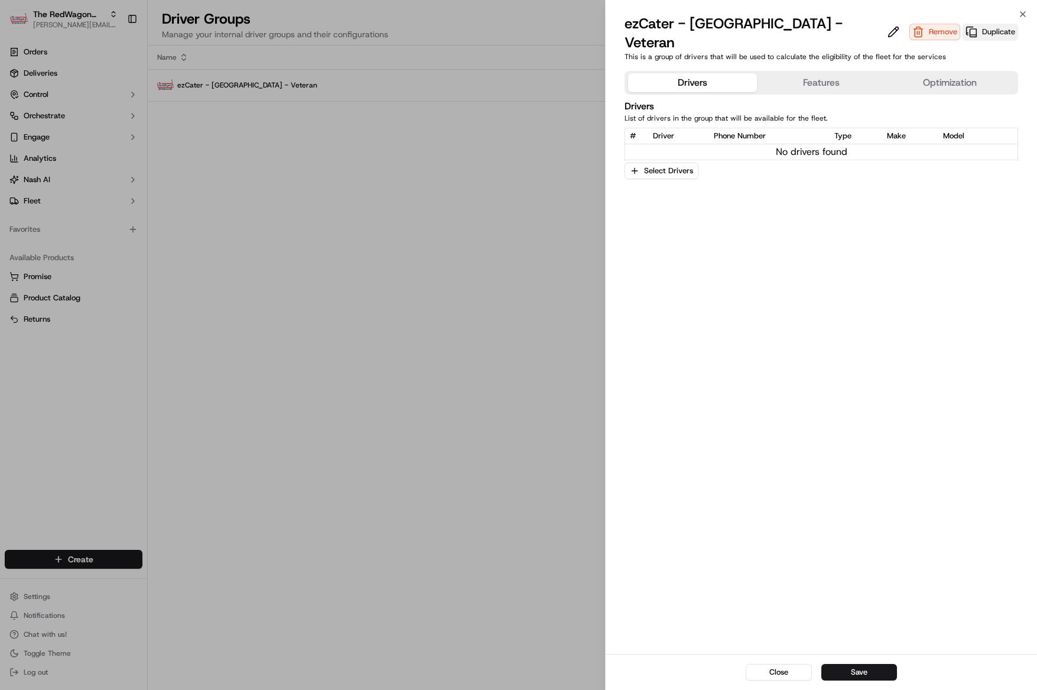
click at [963, 24] on button "Duplicate" at bounding box center [991, 32] width 56 height 17
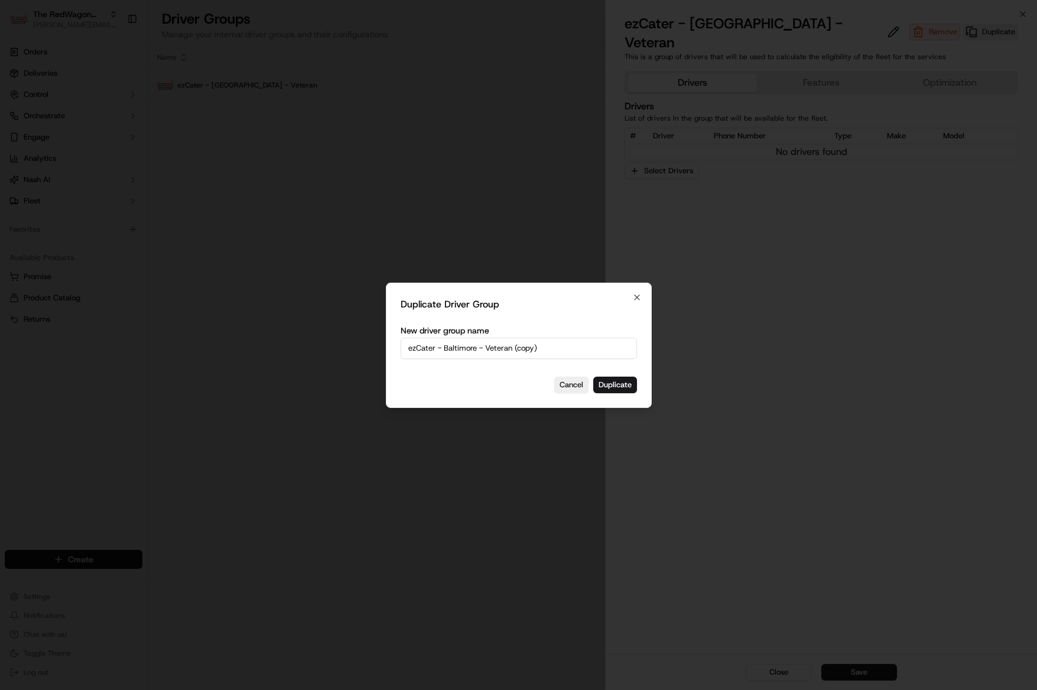
drag, startPoint x: 496, startPoint y: 356, endPoint x: 492, endPoint y: 351, distance: 7.1
click at [496, 356] on input "ezCater - Baltimore - Veteran (copy)" at bounding box center [519, 347] width 236 height 21
drag, startPoint x: 485, startPoint y: 347, endPoint x: 576, endPoint y: 343, distance: 90.5
click at [576, 343] on input "ezCater - Baltimore - Veteran (copy)" at bounding box center [519, 347] width 236 height 21
type input "ezCater - [GEOGRAPHIC_DATA] - Premium"
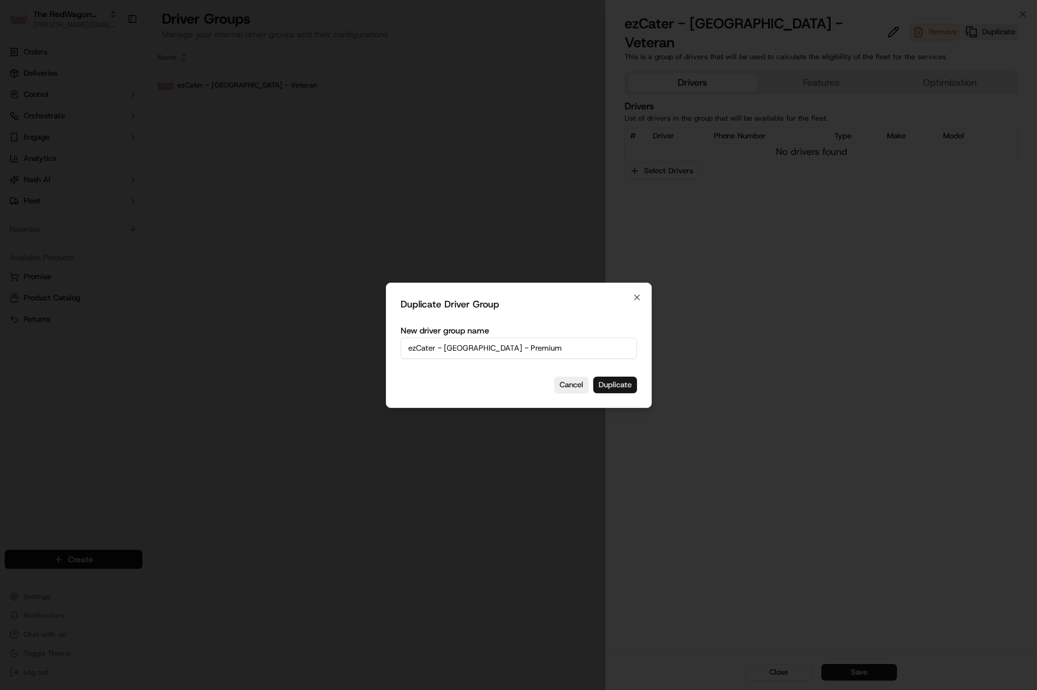
click at [623, 389] on button "Duplicate" at bounding box center [615, 384] width 44 height 17
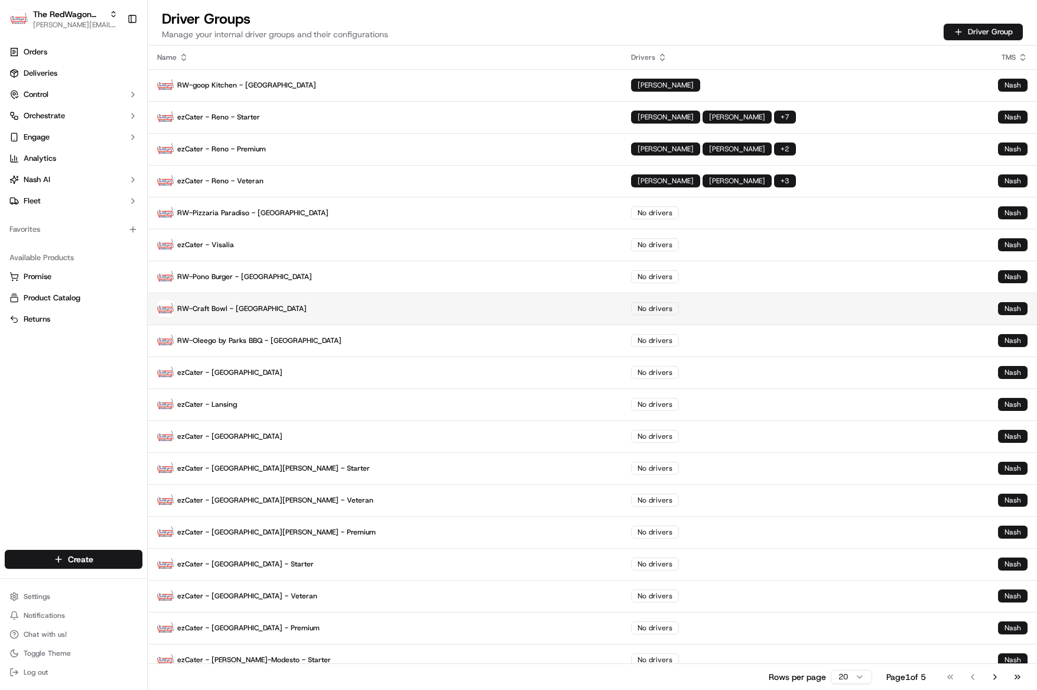
scroll to position [44, 0]
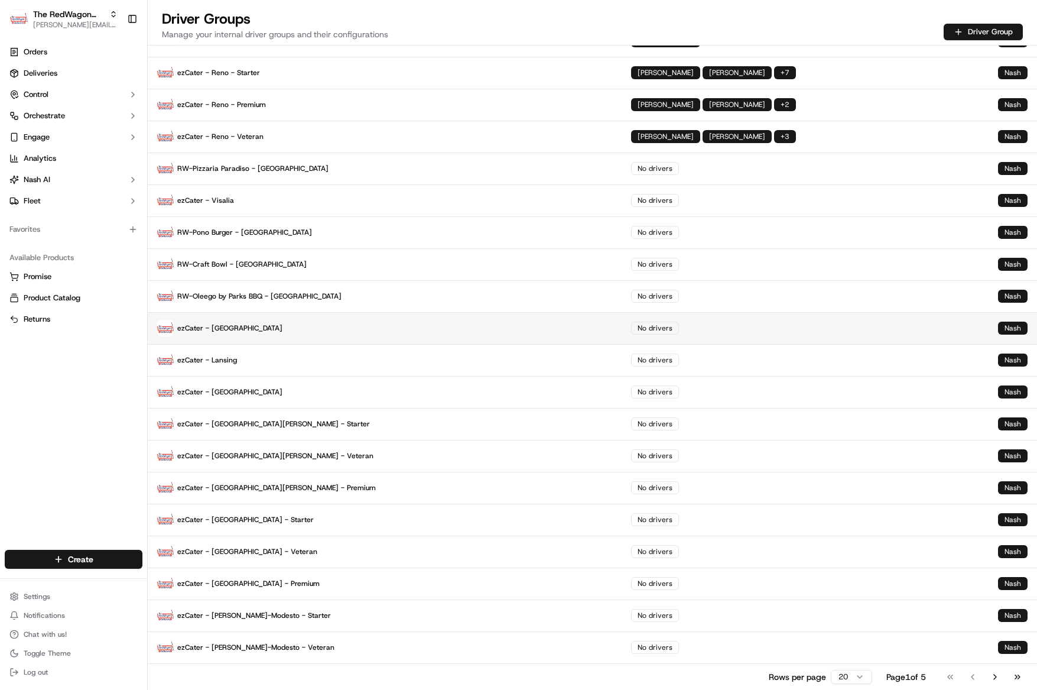
click at [241, 330] on p "ezCater - San Francisco" at bounding box center [384, 328] width 455 height 17
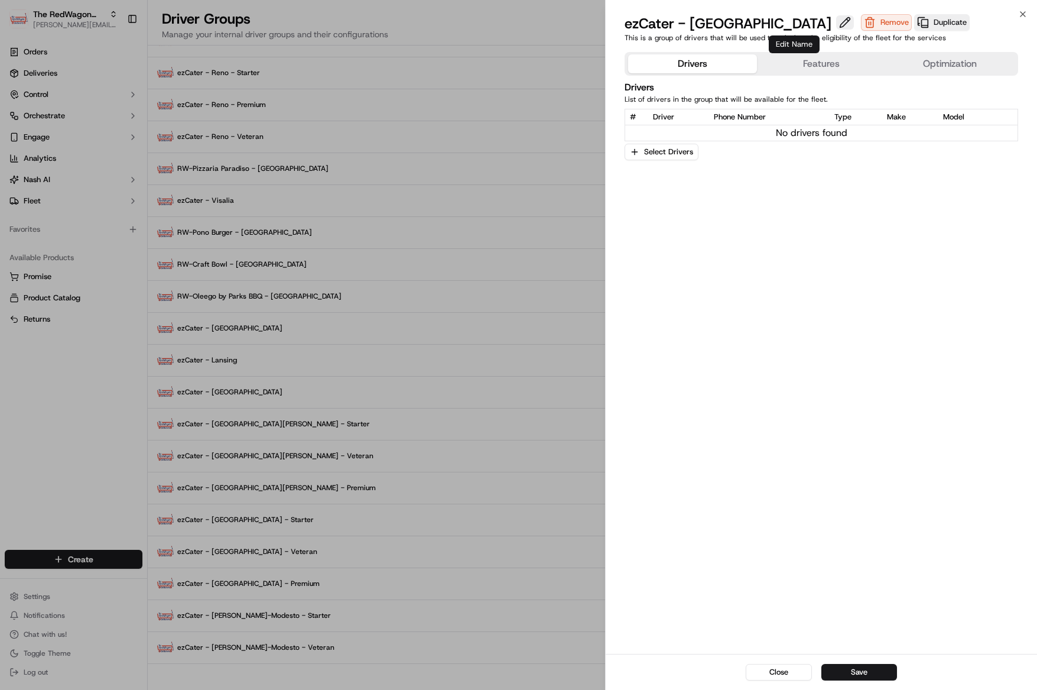
click at [836, 25] on button at bounding box center [845, 22] width 18 height 14
type input "ezCater - [GEOGRAPHIC_DATA] - Starter"
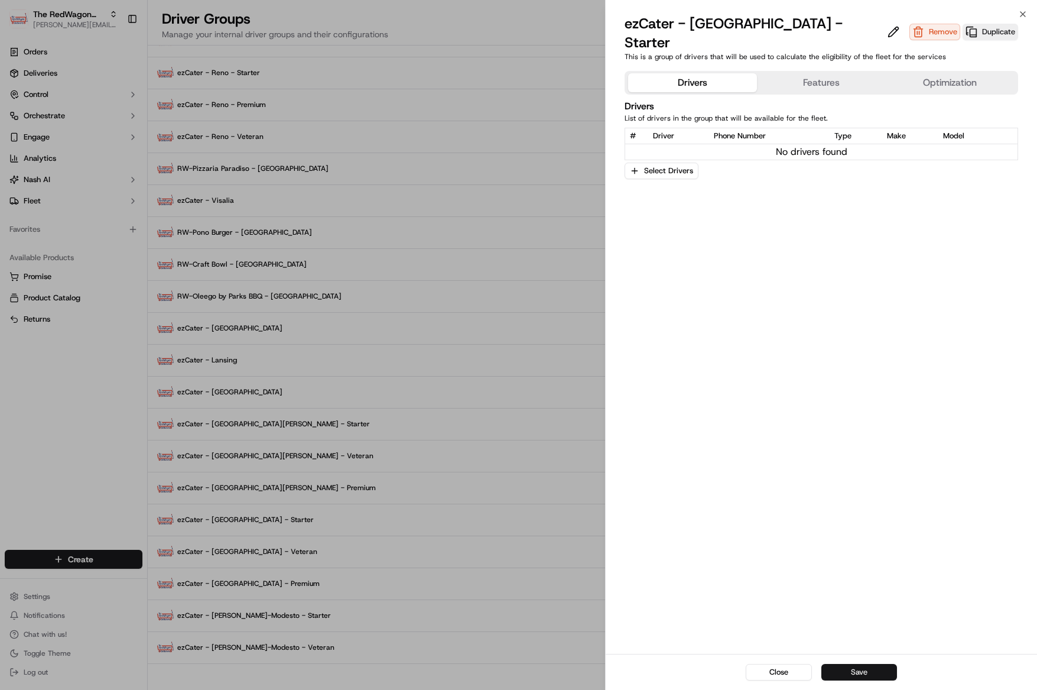
click at [883, 668] on button "Save" at bounding box center [859, 672] width 76 height 17
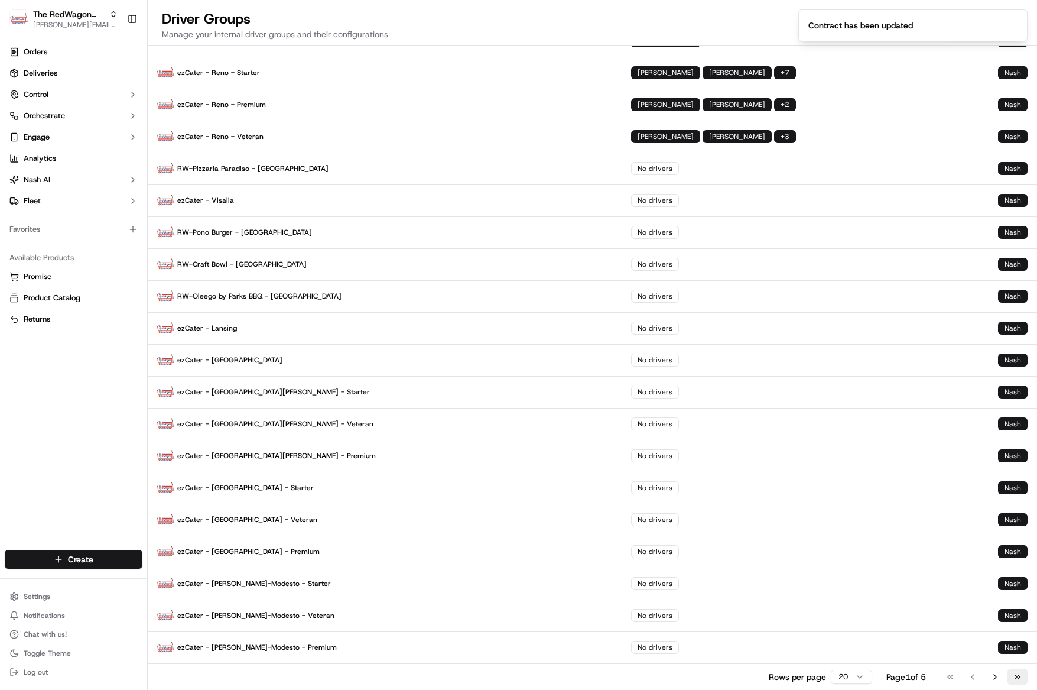
click at [1023, 675] on button "Go to last page" at bounding box center [1017, 676] width 20 height 17
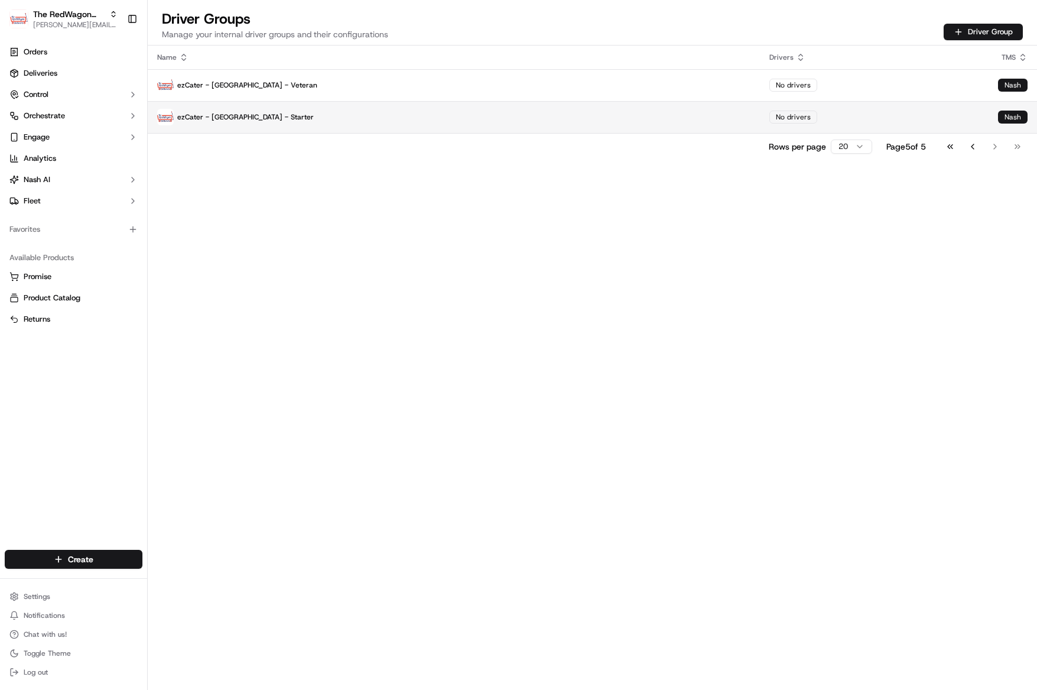
click at [253, 118] on p "ezCater - [GEOGRAPHIC_DATA] - Starter" at bounding box center [453, 117] width 593 height 17
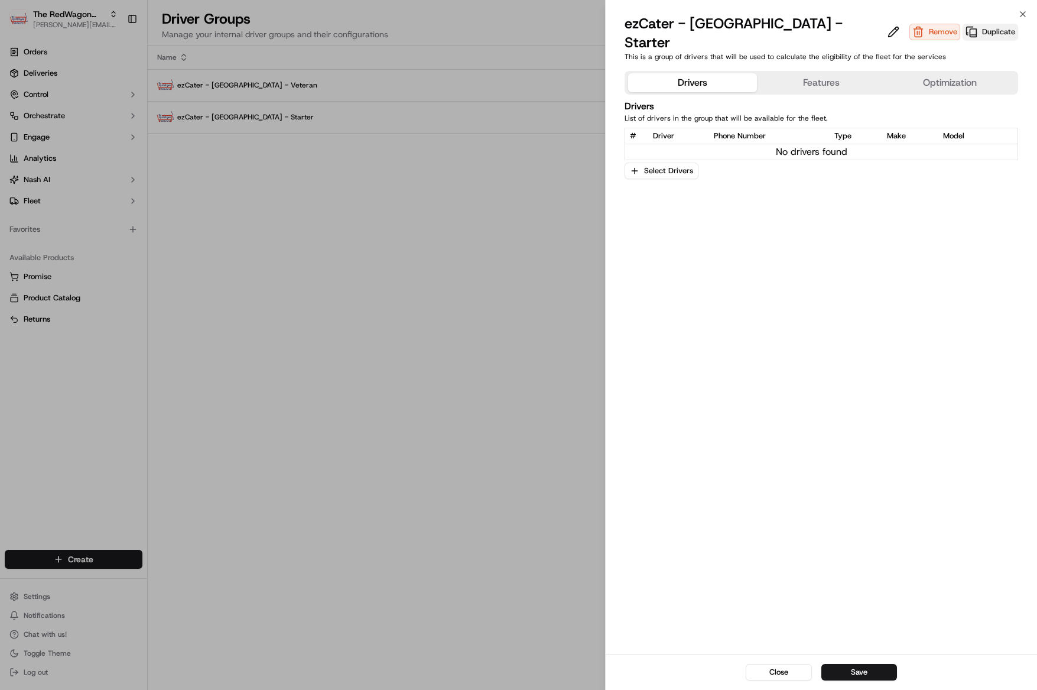
click at [963, 28] on button "Duplicate" at bounding box center [991, 32] width 56 height 17
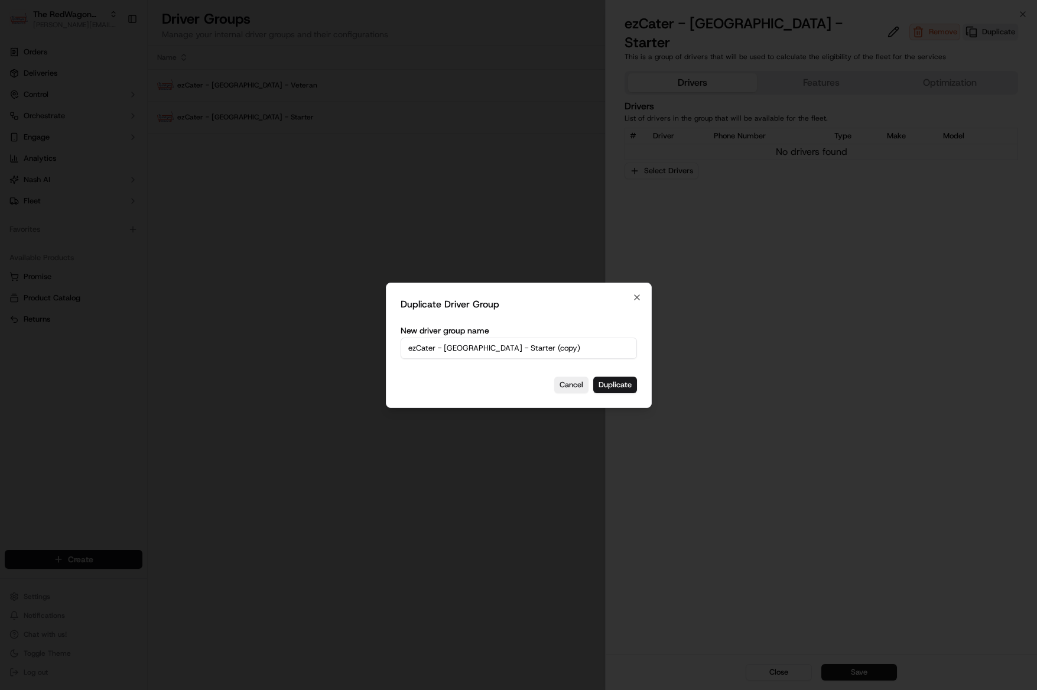
drag, startPoint x: 547, startPoint y: 343, endPoint x: 500, endPoint y: 355, distance: 47.6
click at [545, 344] on input "ezCater - San Francisco - Starter (copy)" at bounding box center [519, 347] width 236 height 21
drag, startPoint x: 502, startPoint y: 352, endPoint x: 590, endPoint y: 344, distance: 88.3
click at [587, 346] on input "ezCater - San Francisco - Starter (copy)" at bounding box center [519, 347] width 236 height 21
type input "ezCater - [GEOGRAPHIC_DATA] - Veteran"
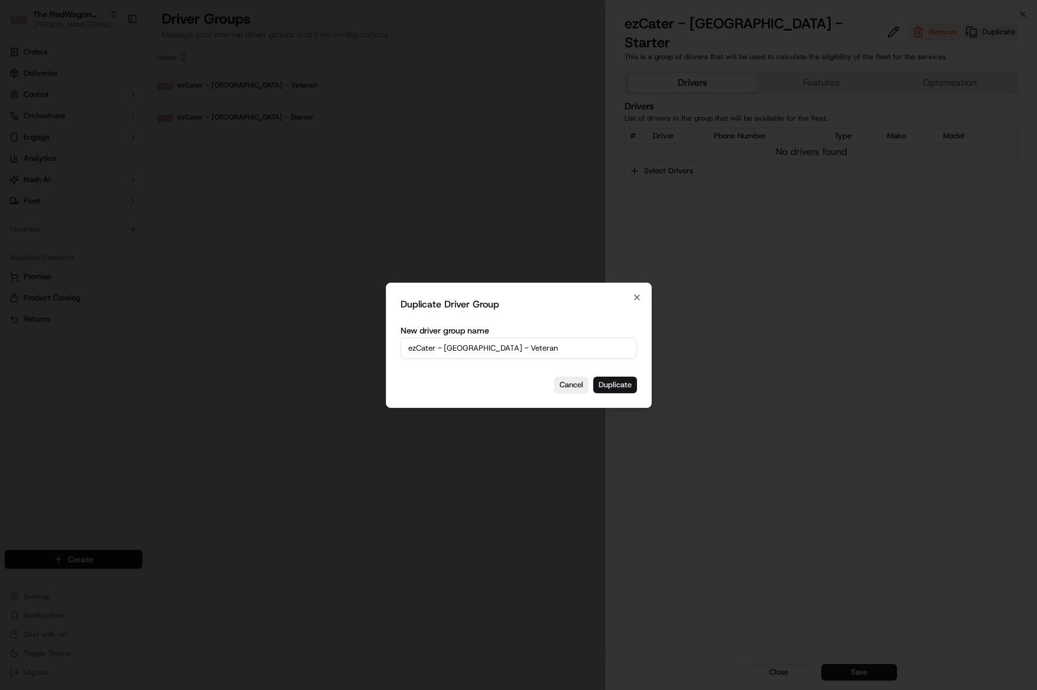
click at [629, 381] on button "Duplicate" at bounding box center [615, 384] width 44 height 17
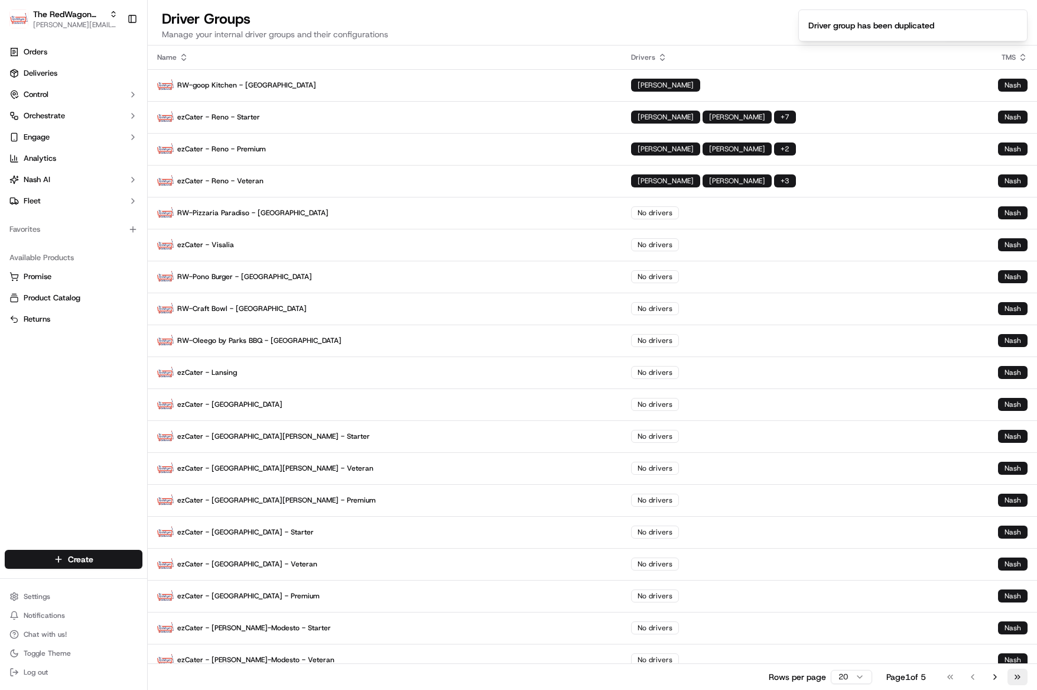
click at [1019, 678] on button "Go to last page" at bounding box center [1017, 676] width 20 height 17
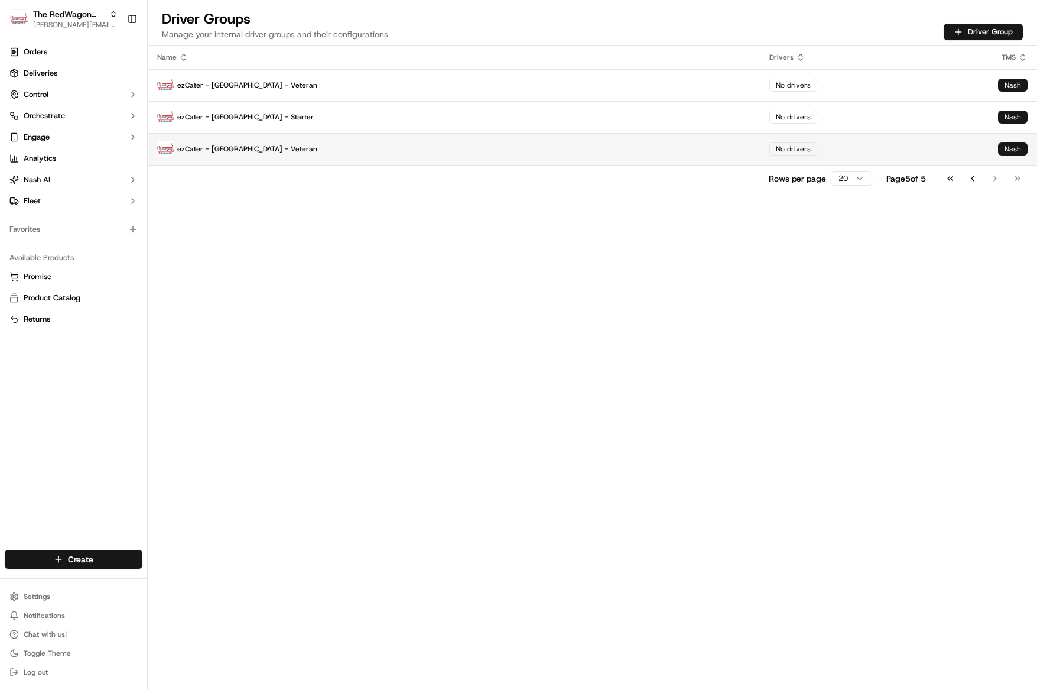
click at [233, 152] on p "ezCater - [GEOGRAPHIC_DATA] - Veteran" at bounding box center [453, 149] width 593 height 17
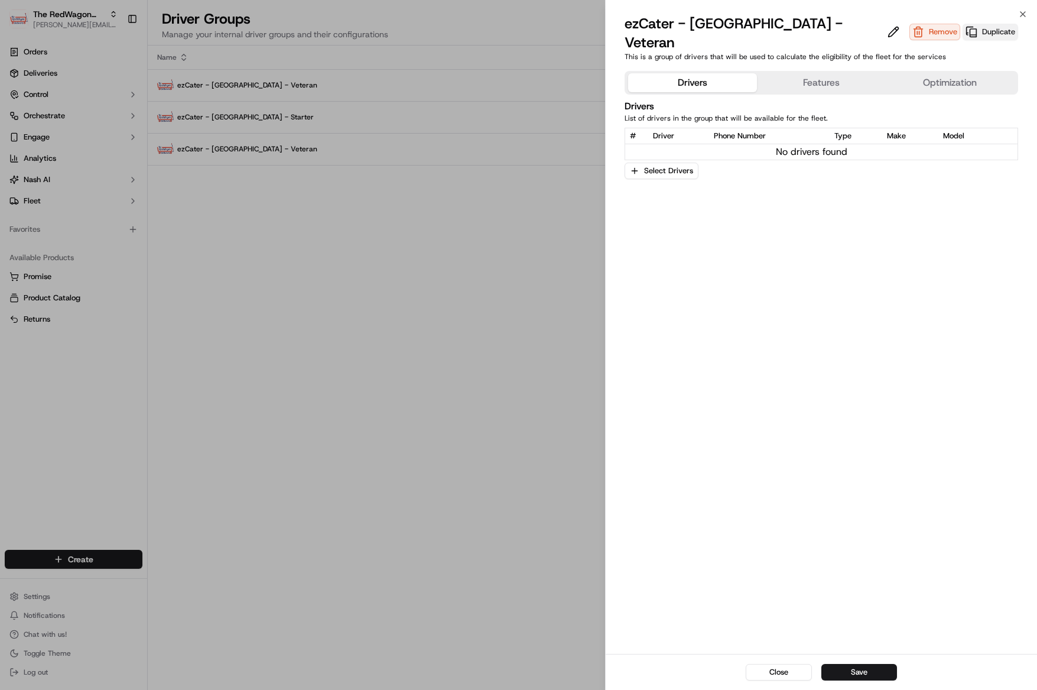
click at [966, 24] on button "Duplicate" at bounding box center [991, 32] width 56 height 17
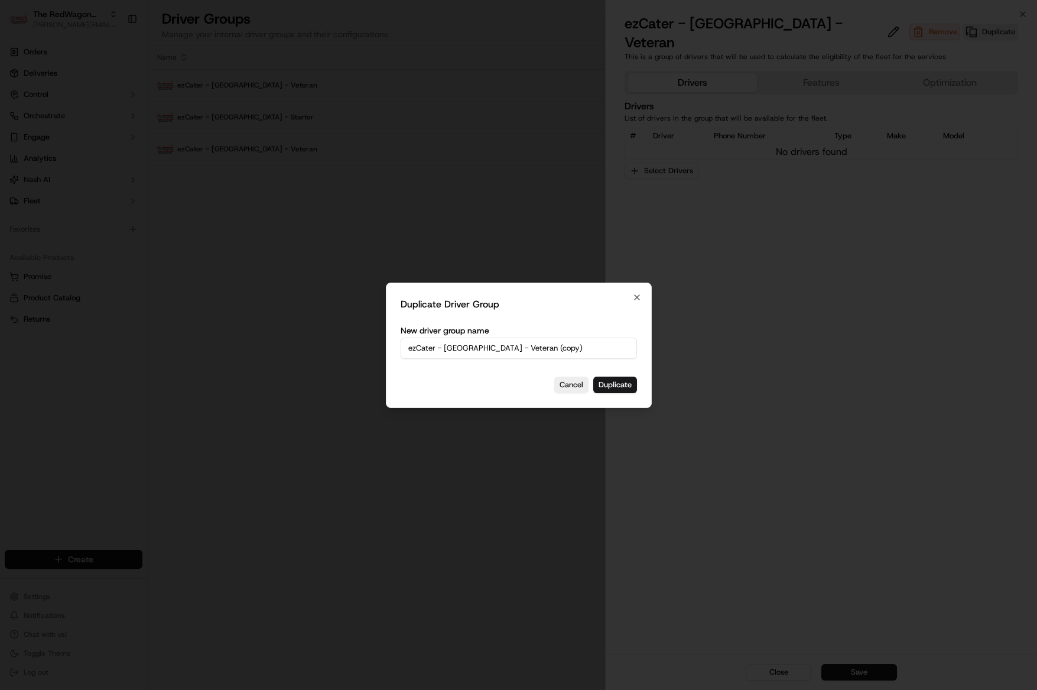
drag, startPoint x: 544, startPoint y: 357, endPoint x: 500, endPoint y: 352, distance: 44.0
click at [544, 357] on input "ezCater - San Francisco - Veteran (copy)" at bounding box center [519, 347] width 236 height 21
drag, startPoint x: 502, startPoint y: 347, endPoint x: 594, endPoint y: 342, distance: 92.4
click at [594, 342] on input "ezCater - San Francisco - Veteran (copy)" at bounding box center [519, 347] width 236 height 21
drag, startPoint x: 521, startPoint y: 350, endPoint x: 502, endPoint y: 347, distance: 18.6
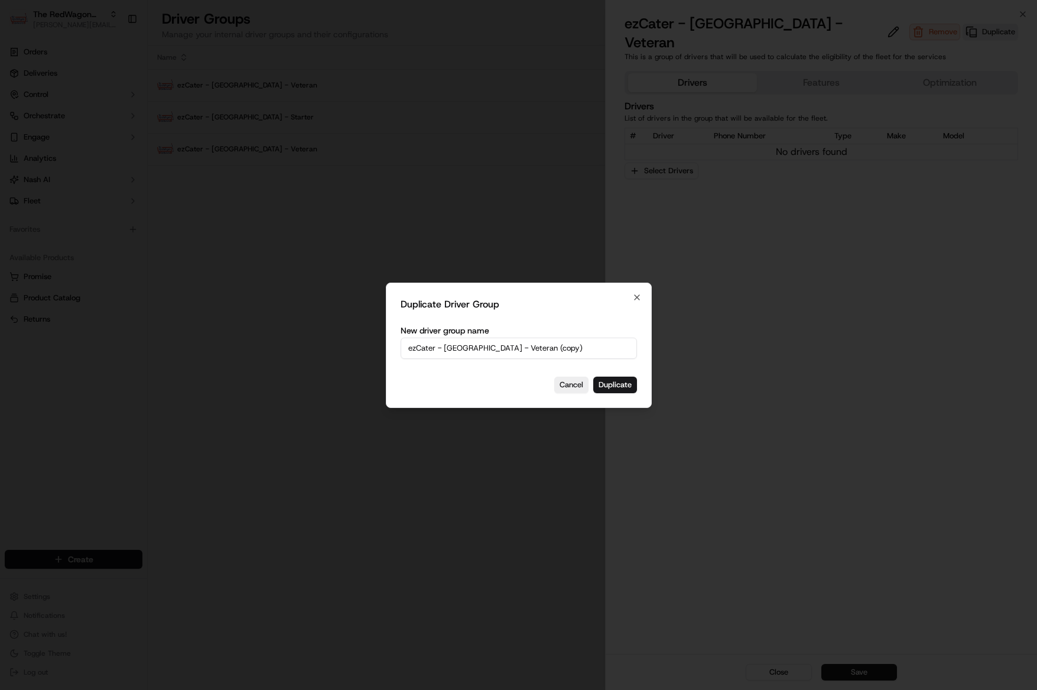
click at [519, 350] on input "ezCater - San Francisco - Veteran (copy)" at bounding box center [519, 347] width 236 height 21
click at [506, 347] on input "ezCater - San Francisco - Veteran (copy)" at bounding box center [519, 347] width 236 height 21
drag, startPoint x: 502, startPoint y: 347, endPoint x: 597, endPoint y: 347, distance: 95.1
click at [597, 347] on input "ezCater - San Francisco - Veteran (copy)" at bounding box center [519, 347] width 236 height 21
type input "ezCater - [GEOGRAPHIC_DATA] - Premium"
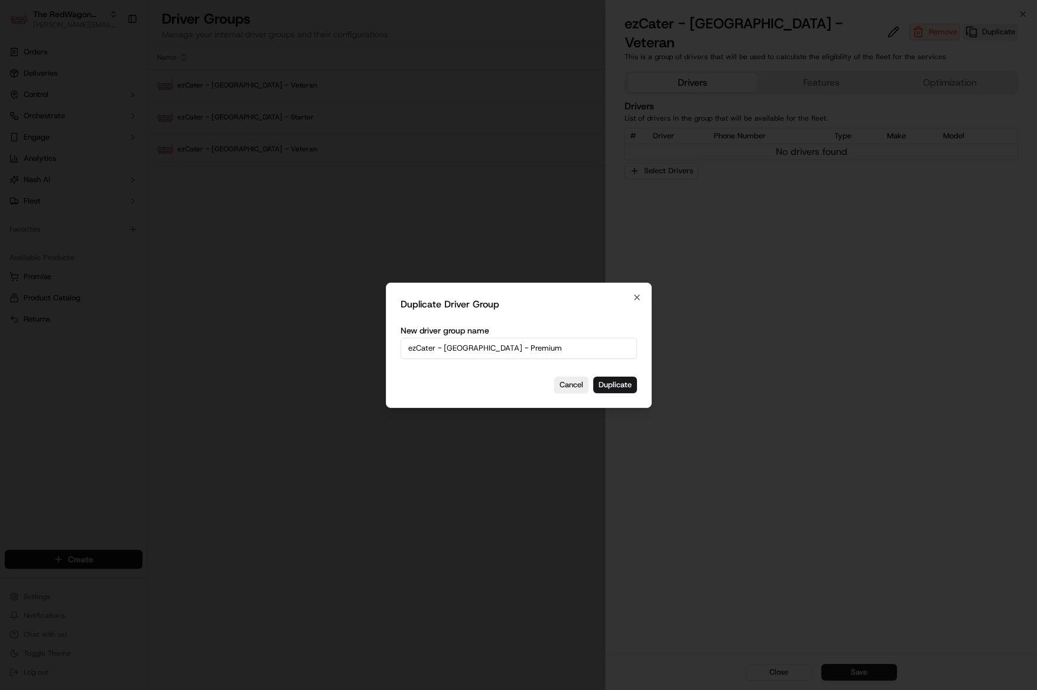
click at [608, 392] on div "Duplicate Driver Group New driver group name ezCater - San Francisco - Premium …" at bounding box center [519, 344] width 266 height 125
click at [618, 385] on button "Duplicate" at bounding box center [615, 384] width 44 height 17
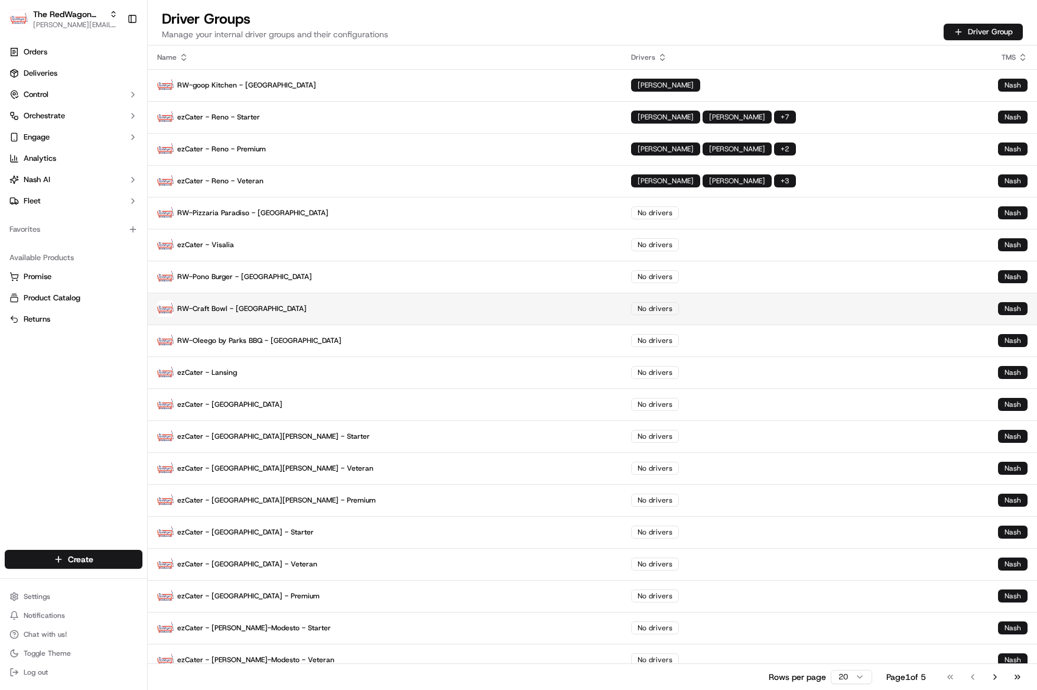
scroll to position [44, 0]
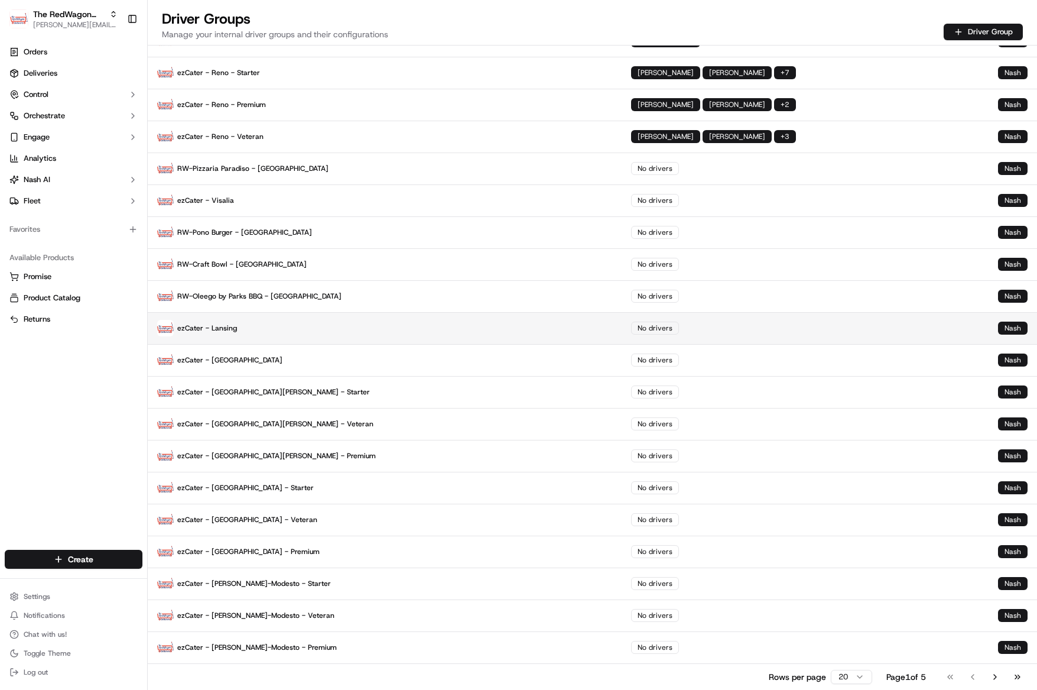
click at [216, 327] on p "ezCater - Lansing" at bounding box center [384, 328] width 455 height 17
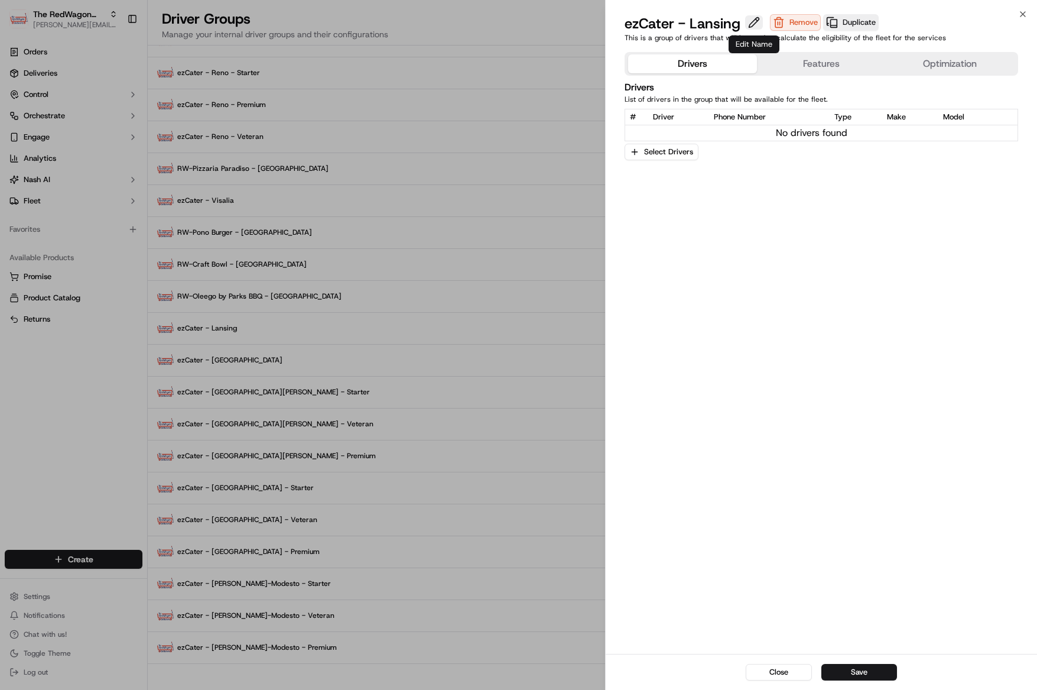
click at [751, 22] on button at bounding box center [754, 22] width 18 height 14
type input "ezCater - Lansing - Starter"
click at [866, 667] on button "Save" at bounding box center [859, 672] width 76 height 17
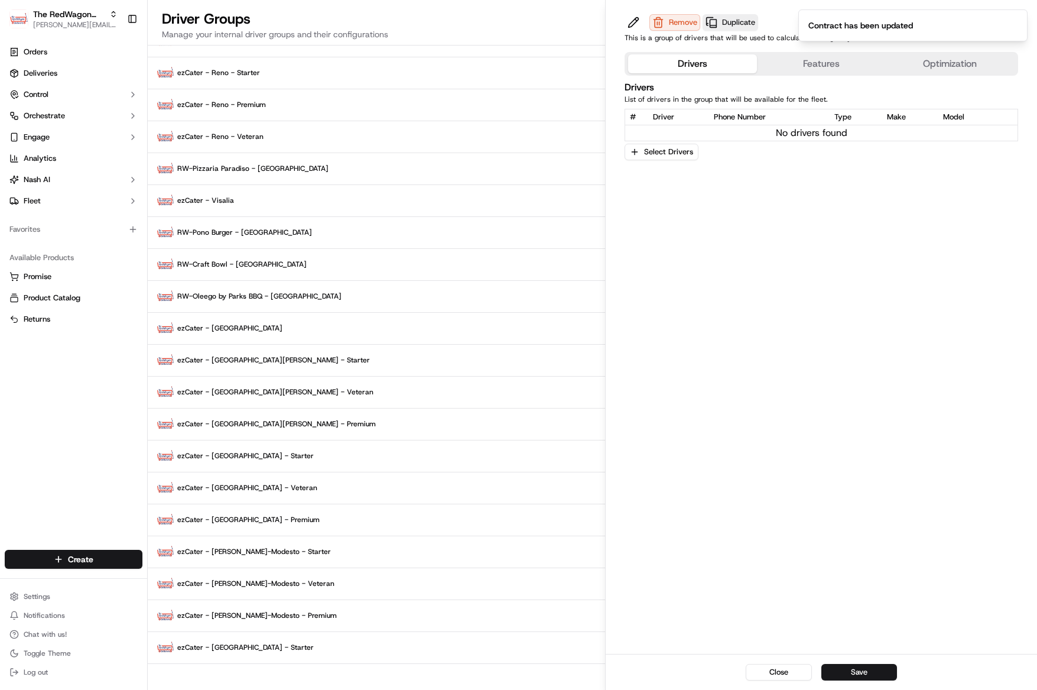
scroll to position [0, 0]
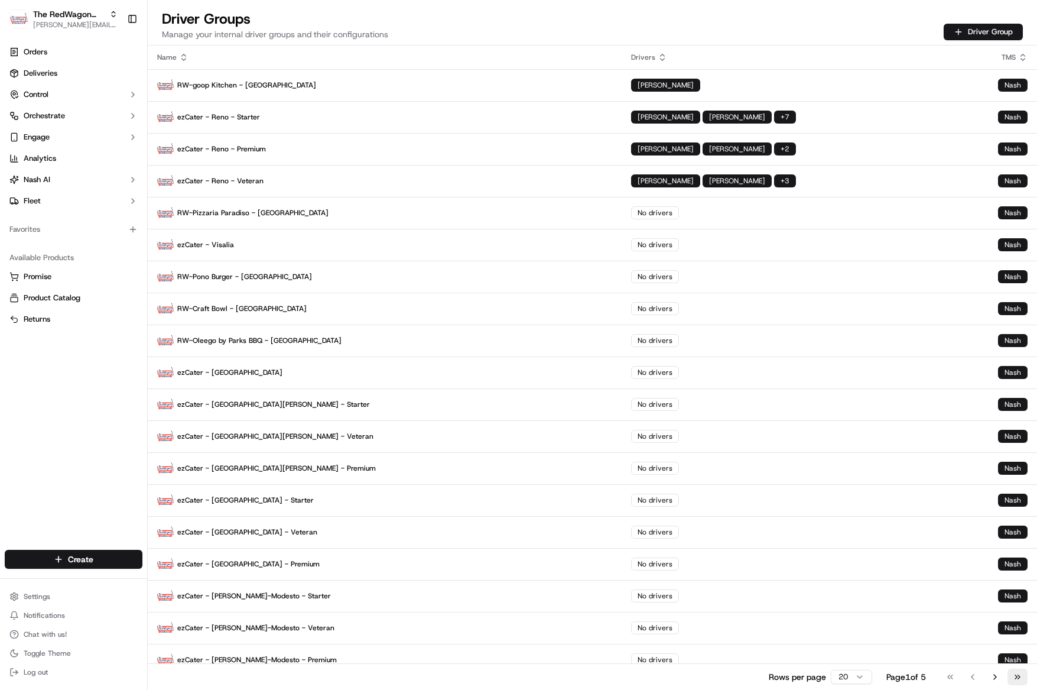
click at [1013, 676] on button "Go to last page" at bounding box center [1017, 676] width 20 height 17
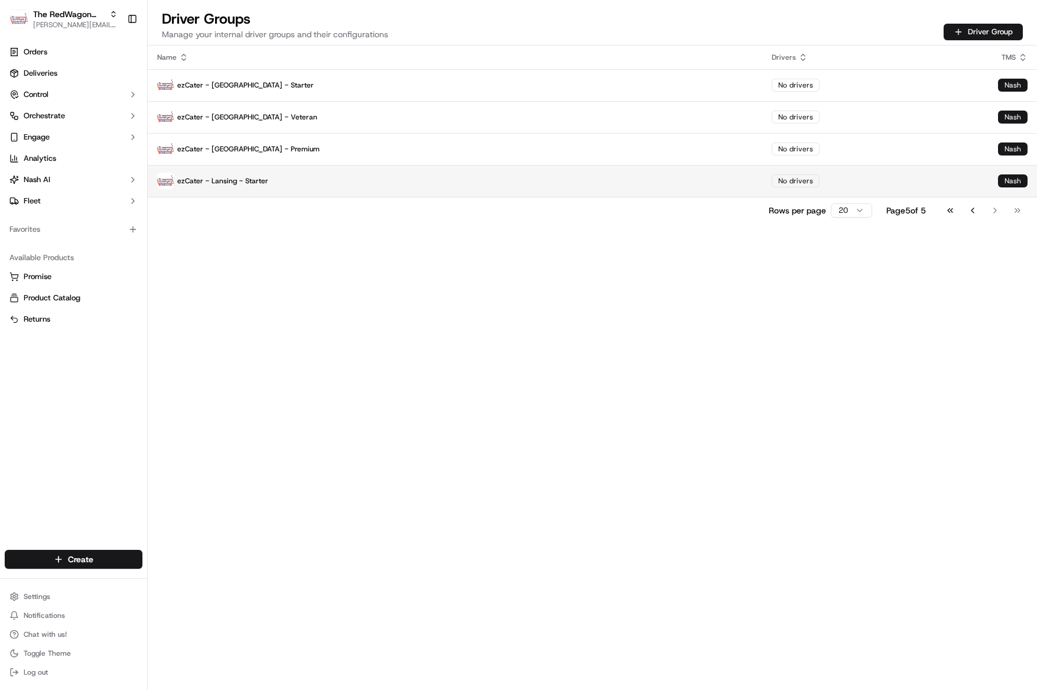
click at [252, 180] on p "ezCater - Lansing - Starter" at bounding box center [455, 181] width 596 height 17
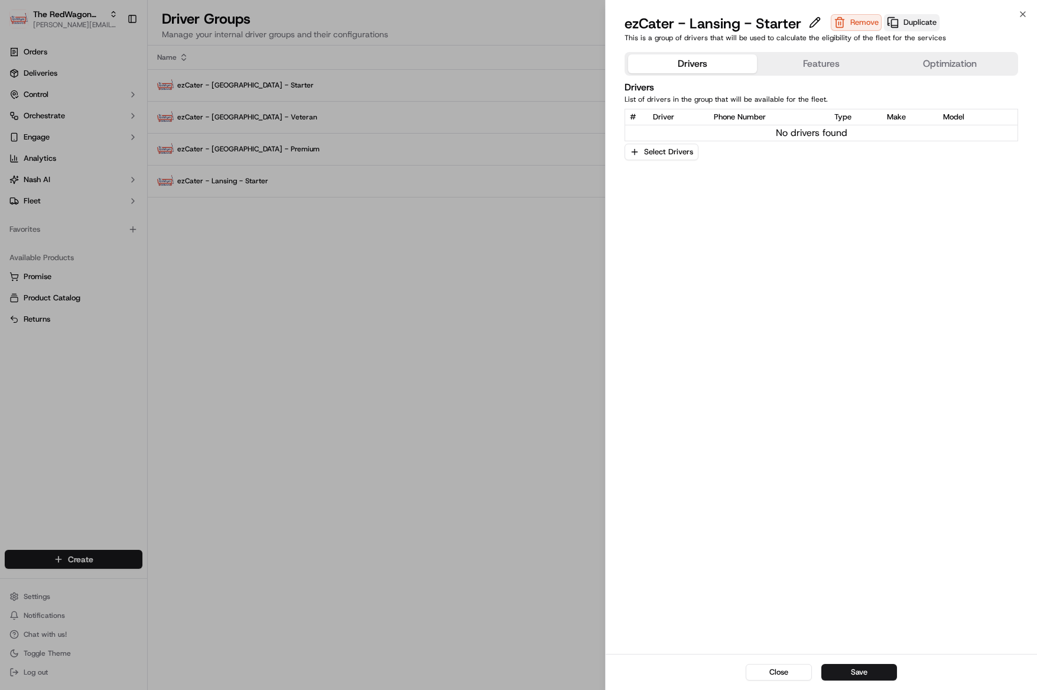
click at [915, 25] on button "Duplicate" at bounding box center [912, 22] width 56 height 17
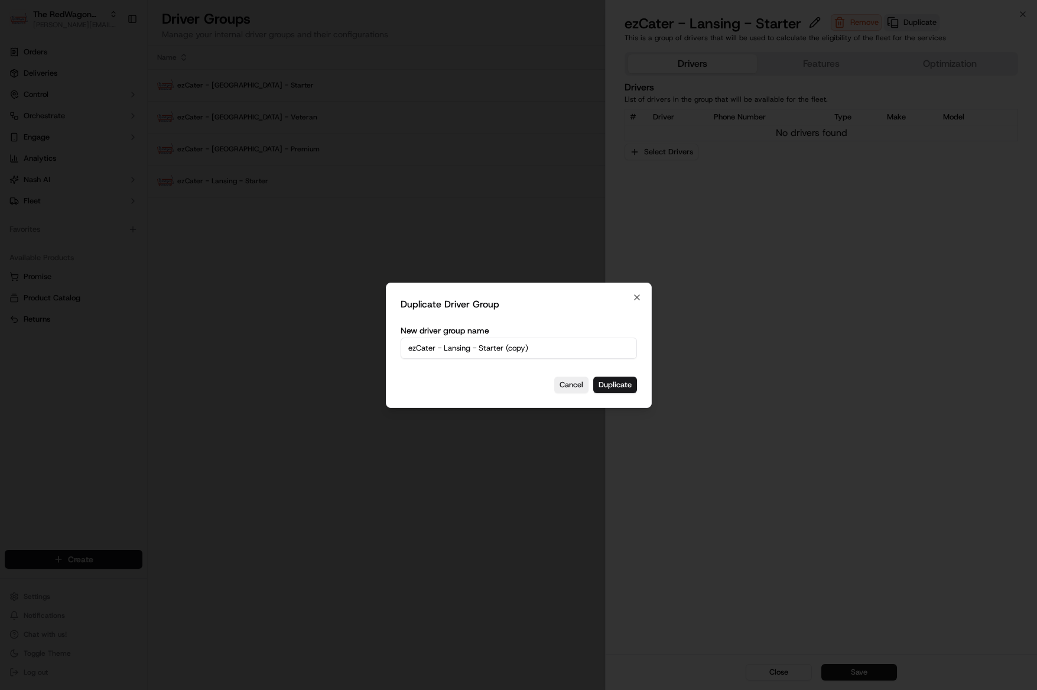
drag, startPoint x: 516, startPoint y: 346, endPoint x: 507, endPoint y: 347, distance: 9.0
click at [515, 346] on input "ezCater - Lansing - Starter (copy)" at bounding box center [519, 347] width 236 height 21
drag, startPoint x: 480, startPoint y: 347, endPoint x: 547, endPoint y: 344, distance: 66.8
click at [545, 347] on input "ezCater - Lansing - Starter (copy)" at bounding box center [519, 347] width 236 height 21
type input "ezCater - Lansing - Veteran"
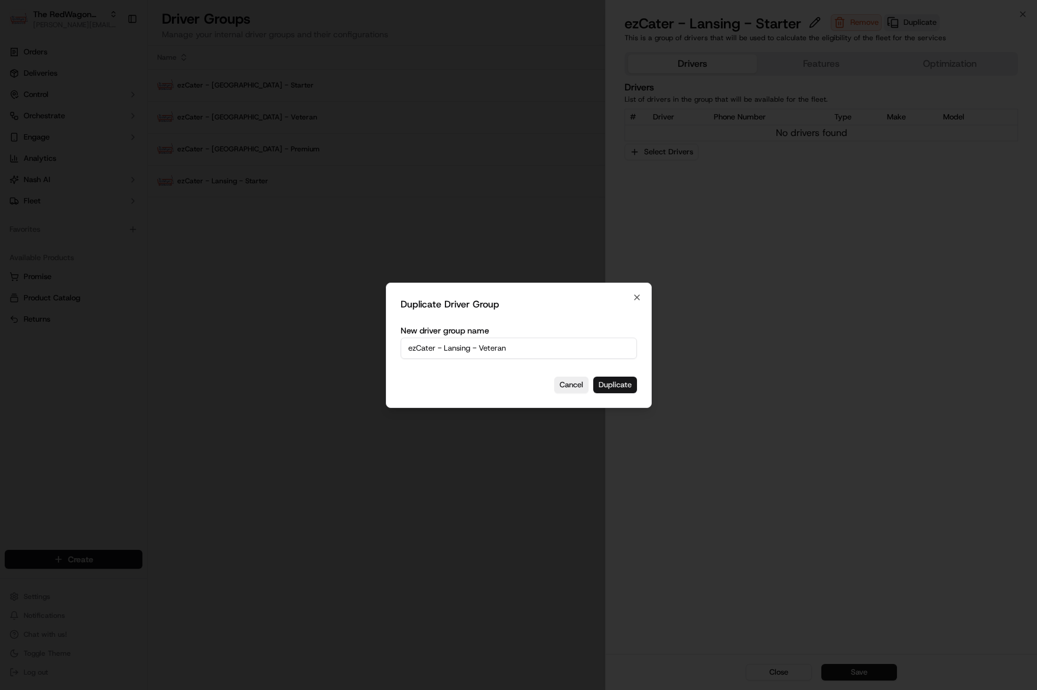
click at [606, 385] on button "Duplicate" at bounding box center [615, 384] width 44 height 17
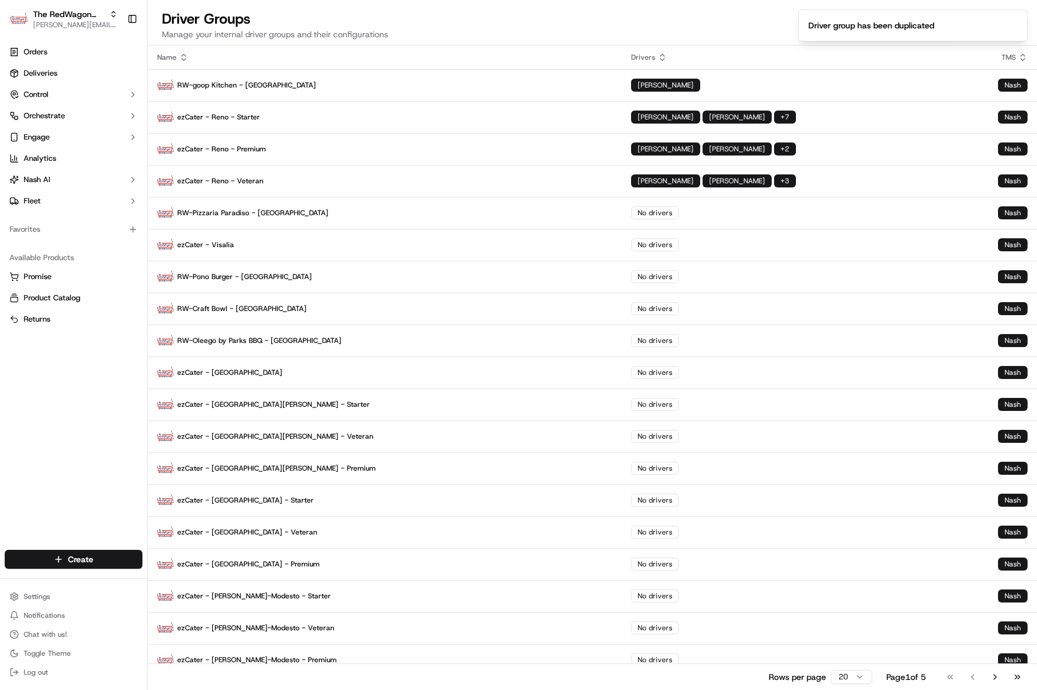
click at [1016, 677] on button "Go to last page" at bounding box center [1017, 676] width 20 height 17
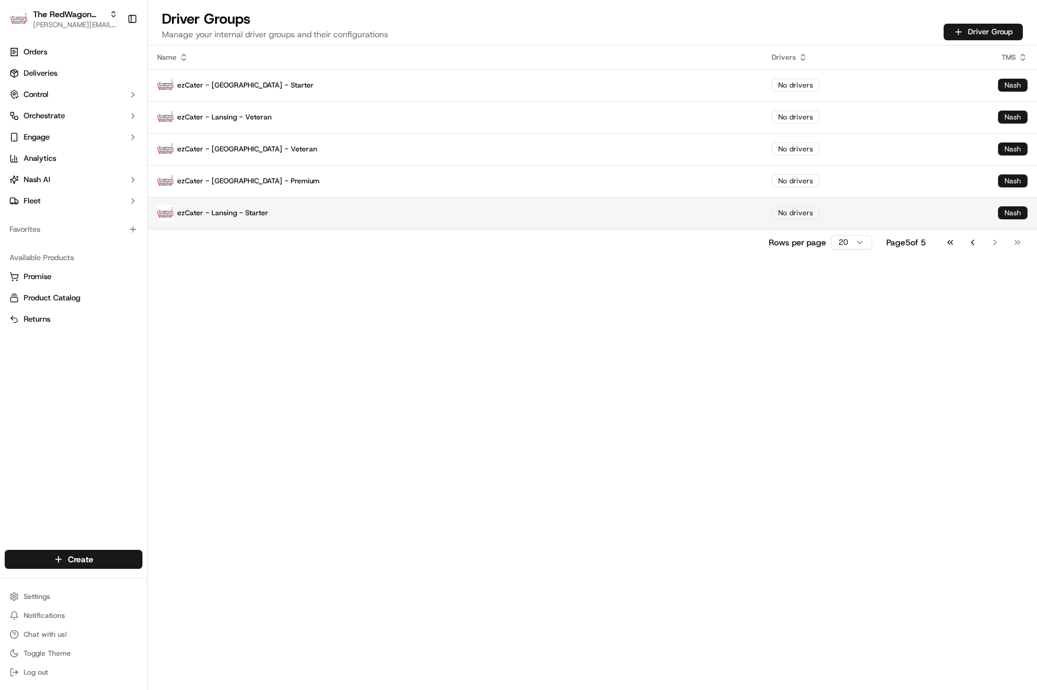
click at [376, 206] on p "ezCater - Lansing - Starter" at bounding box center [455, 212] width 596 height 17
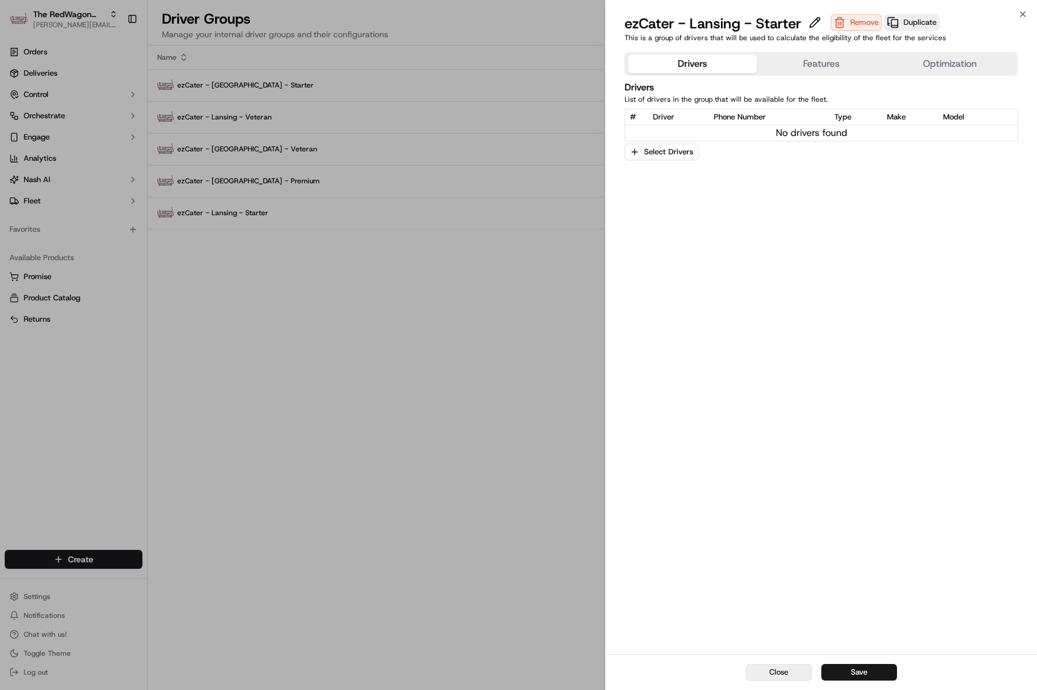
click at [778, 671] on button "Close" at bounding box center [779, 672] width 66 height 17
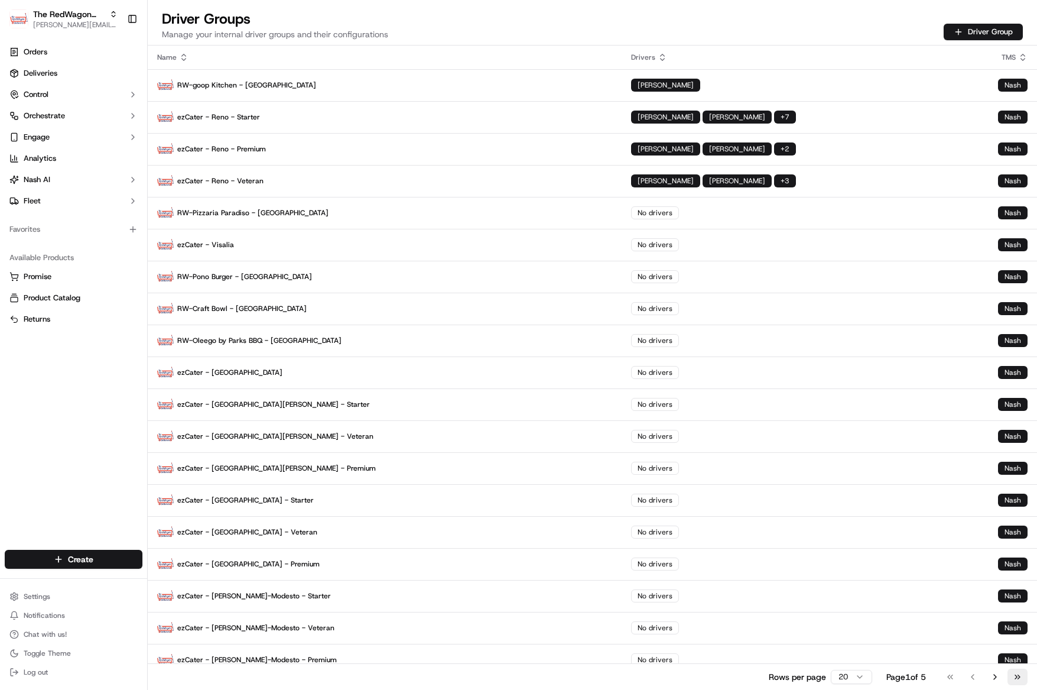
click at [1015, 683] on button "Go to last page" at bounding box center [1017, 676] width 20 height 17
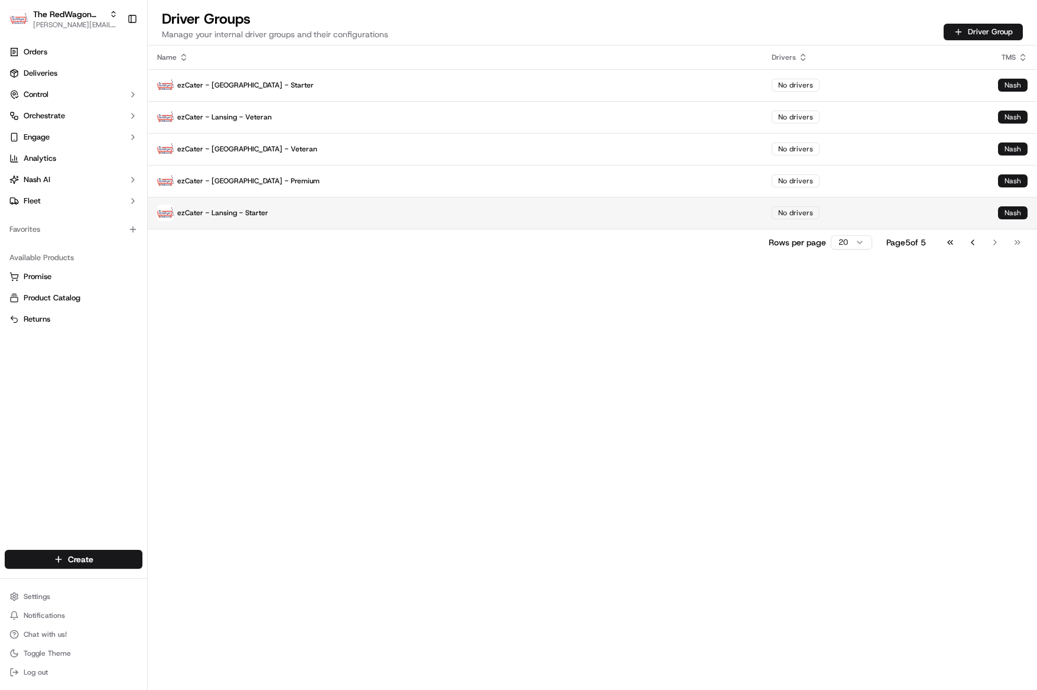
click at [246, 212] on p "ezCater - Lansing - Starter" at bounding box center [455, 212] width 596 height 17
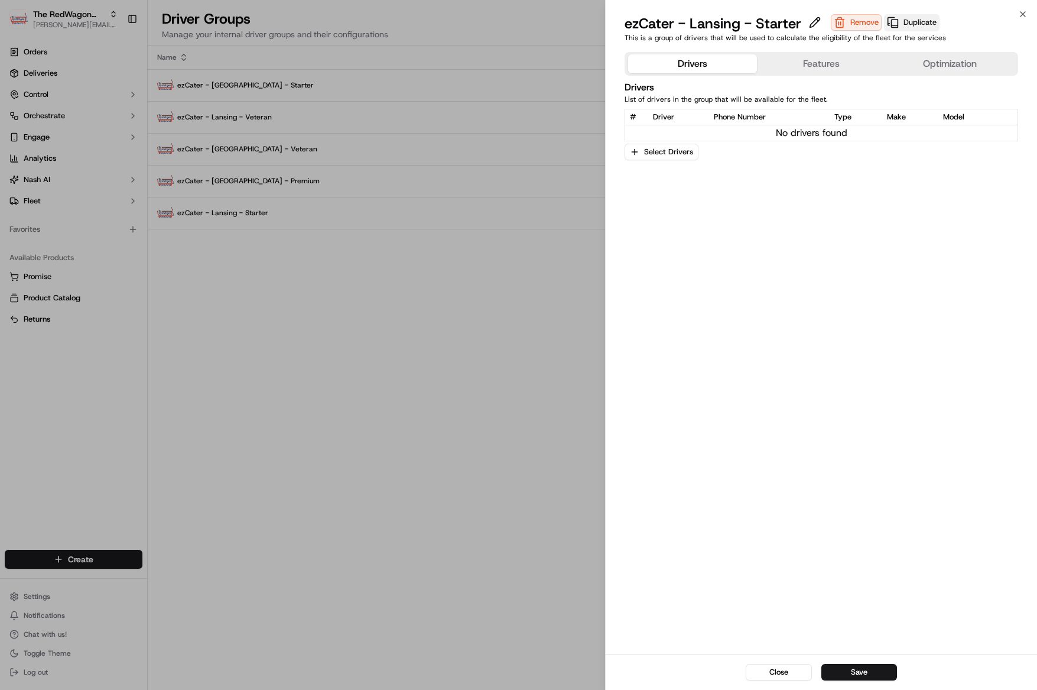
click at [919, 19] on button "Duplicate" at bounding box center [912, 22] width 56 height 17
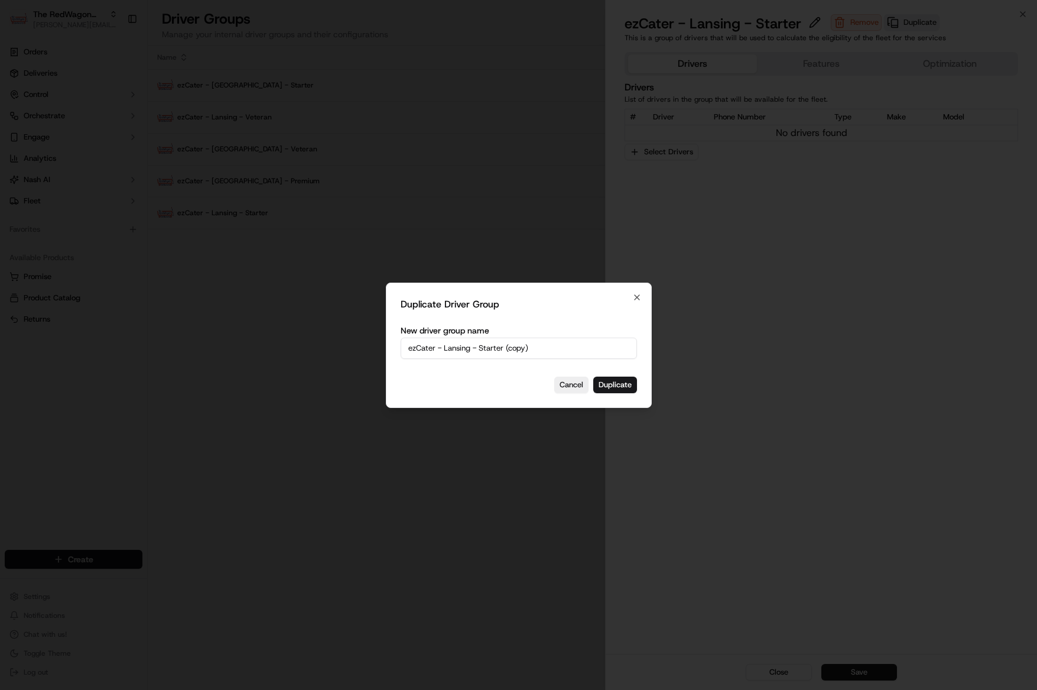
drag, startPoint x: 496, startPoint y: 353, endPoint x: 487, endPoint y: 350, distance: 9.2
click at [496, 353] on input "ezCater - Lansing - Starter (copy)" at bounding box center [519, 347] width 236 height 21
drag, startPoint x: 481, startPoint y: 350, endPoint x: 600, endPoint y: 343, distance: 119.6
click at [600, 343] on input "ezCater - Lansing - Starter (copy)" at bounding box center [519, 347] width 236 height 21
type input "ezCater - Lansing - Veteran"
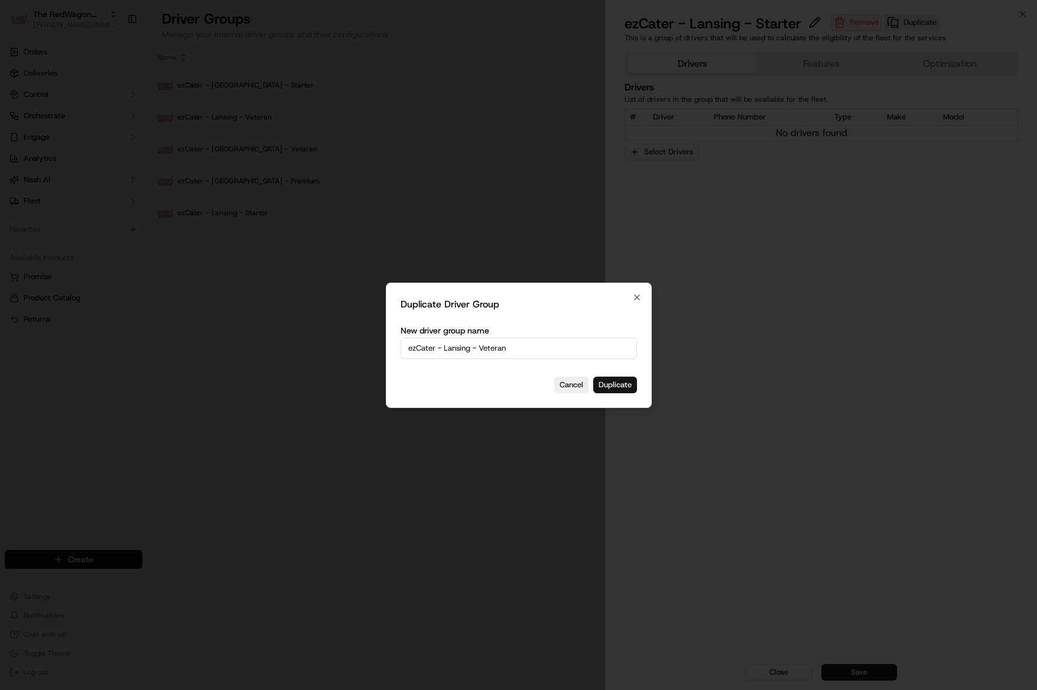
click at [622, 381] on button "Duplicate" at bounding box center [615, 384] width 44 height 17
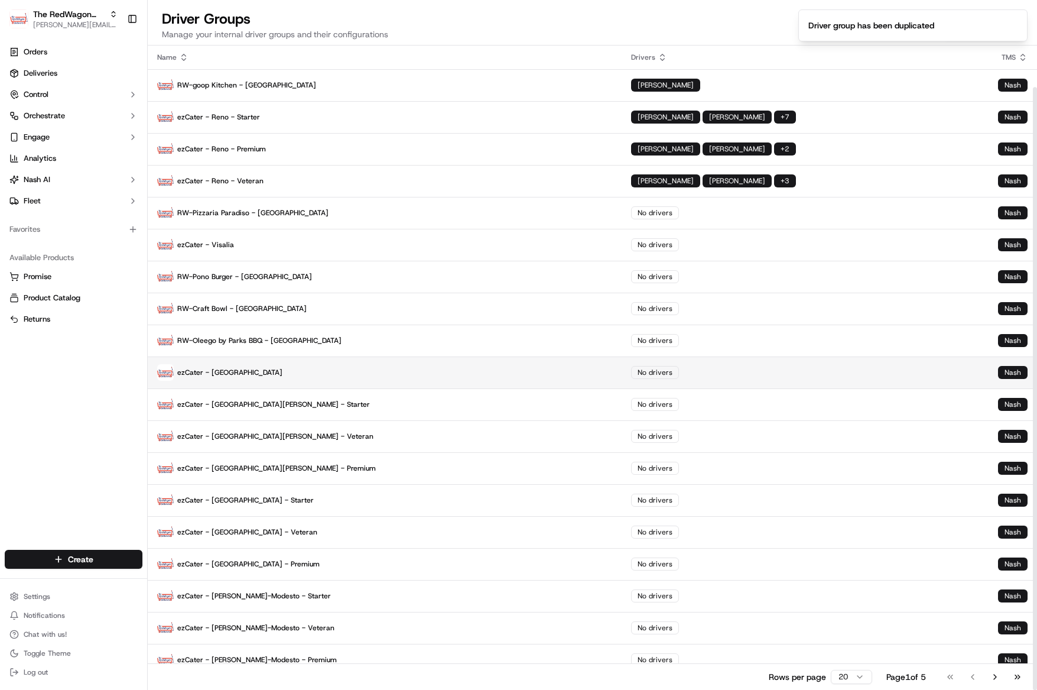
scroll to position [44, 0]
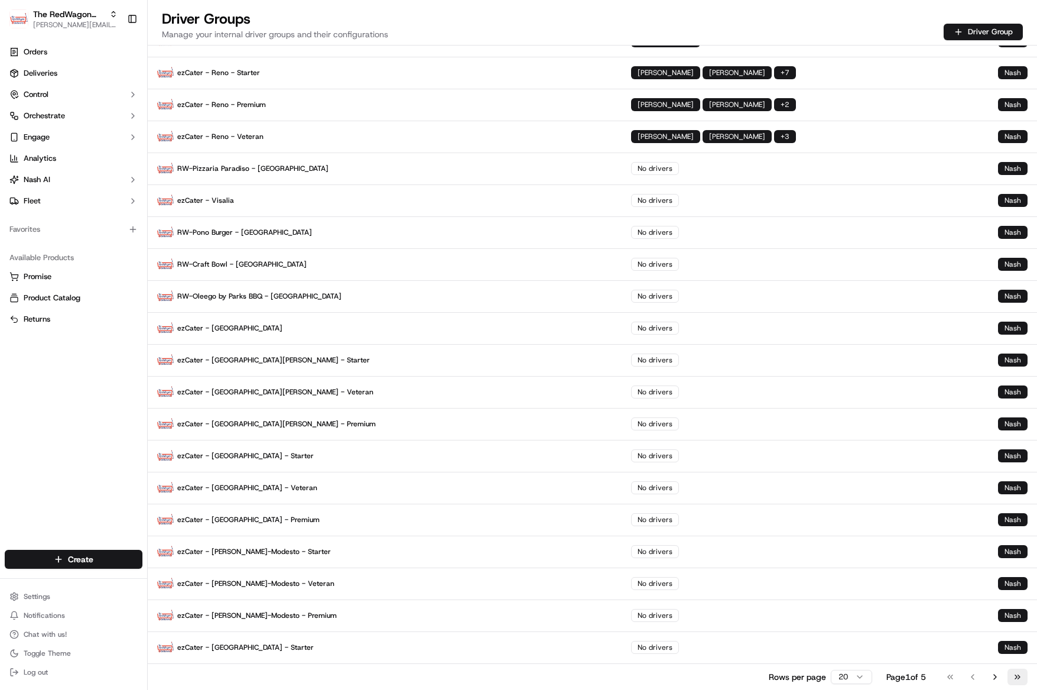
click at [1016, 671] on button "Go to last page" at bounding box center [1017, 676] width 20 height 17
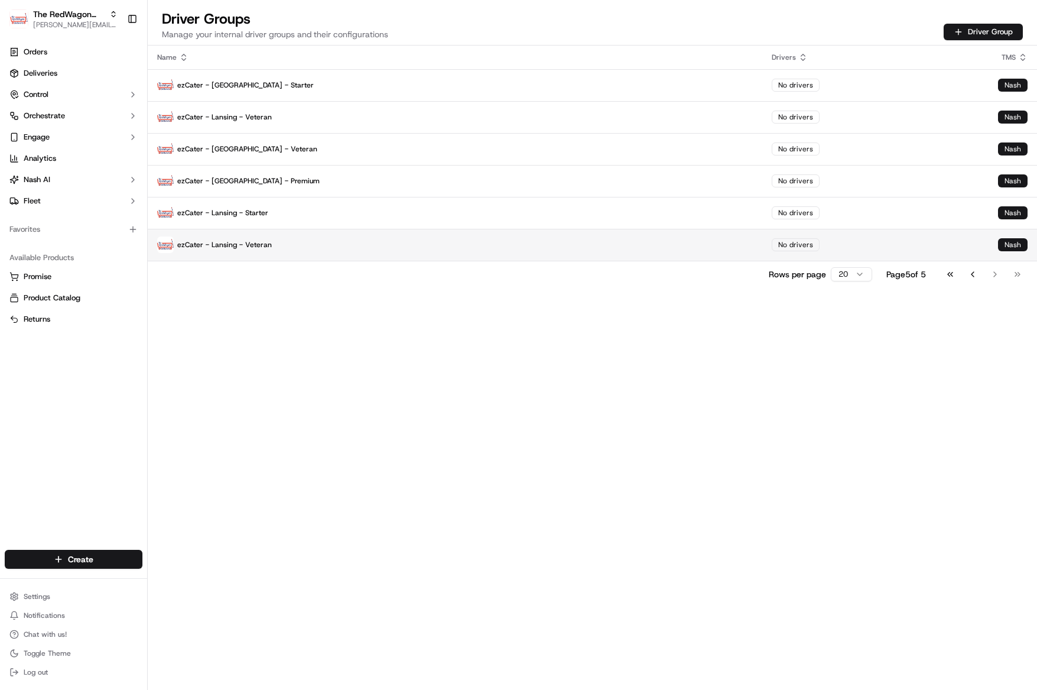
click at [217, 244] on p "ezCater - Lansing - Veteran" at bounding box center [455, 244] width 596 height 17
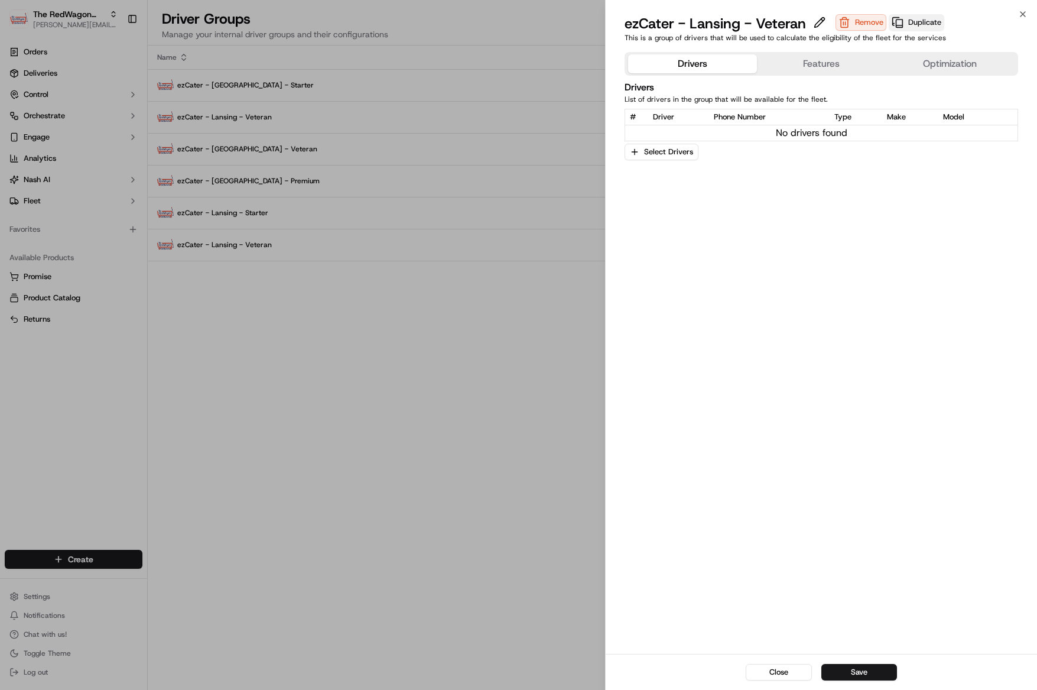
click at [930, 23] on button "Duplicate" at bounding box center [917, 22] width 56 height 17
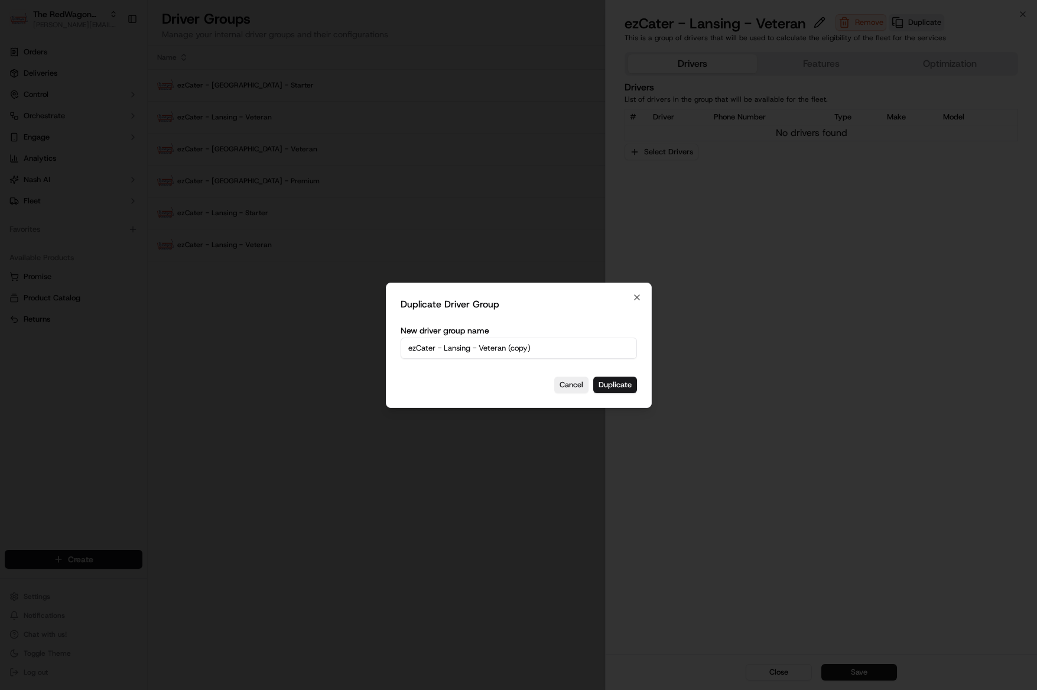
click at [490, 355] on input "ezCater - Lansing - Veteran (copy)" at bounding box center [519, 347] width 236 height 21
drag, startPoint x: 480, startPoint y: 350, endPoint x: 595, endPoint y: 346, distance: 114.7
click at [595, 346] on input "ezCater - Lansing - Veteran (copy)" at bounding box center [519, 347] width 236 height 21
type input "ezCater - Lansing - Premium"
click at [625, 382] on button "Duplicate" at bounding box center [615, 384] width 44 height 17
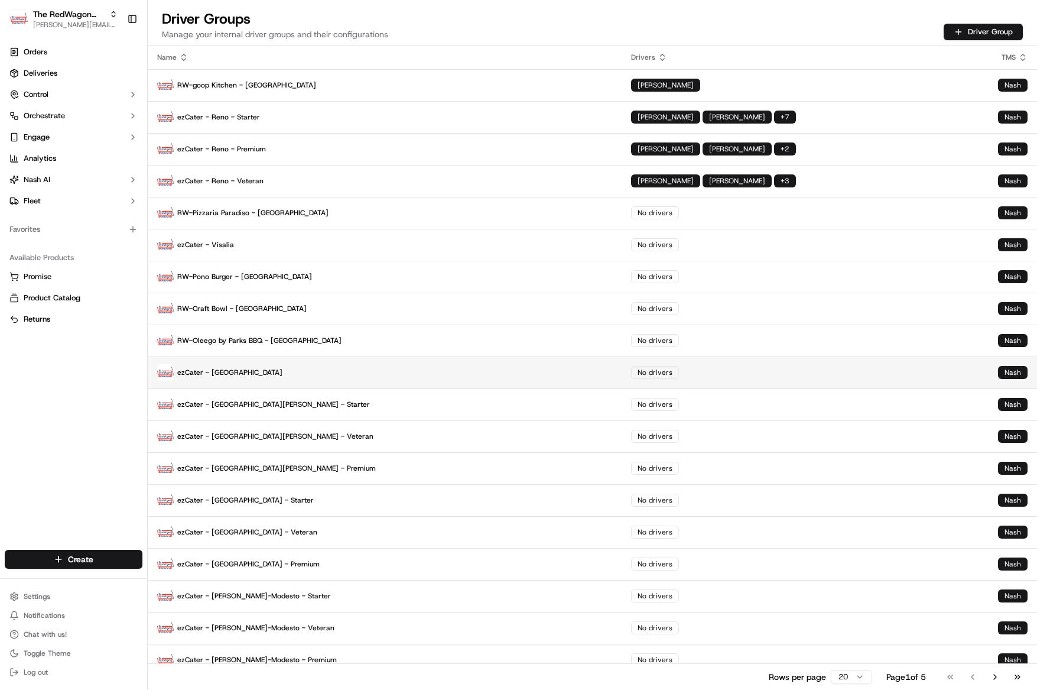
click at [227, 374] on p "ezCater - [GEOGRAPHIC_DATA]" at bounding box center [384, 372] width 455 height 17
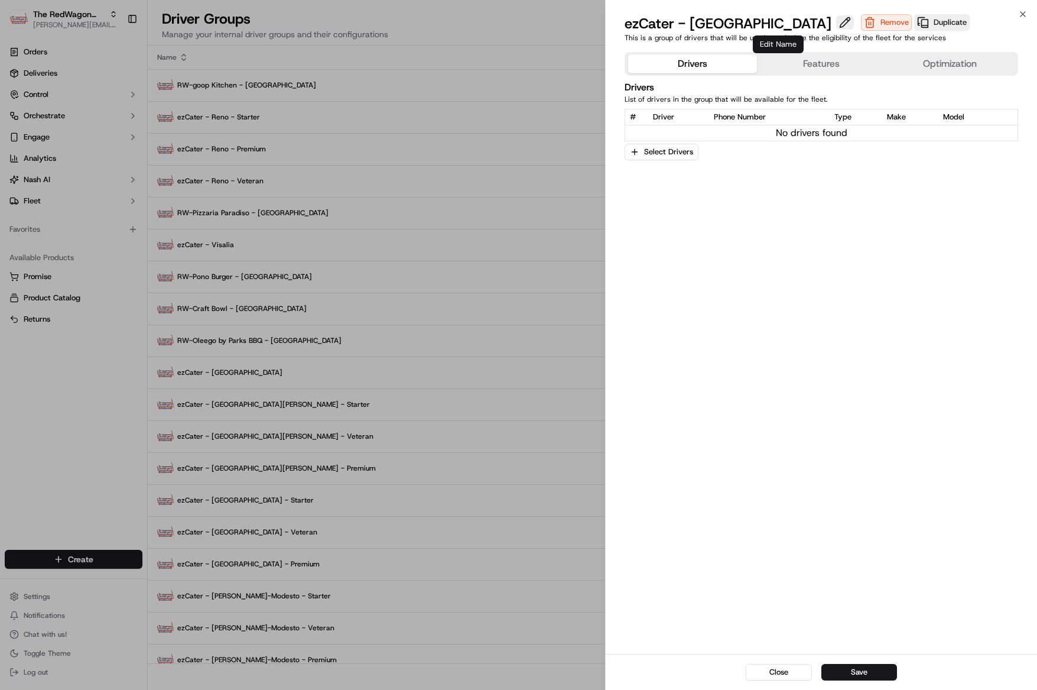
click at [836, 25] on button at bounding box center [845, 22] width 18 height 14
type input "ezCater - [GEOGRAPHIC_DATA] - Starter"
click at [883, 671] on button "Save" at bounding box center [859, 672] width 76 height 17
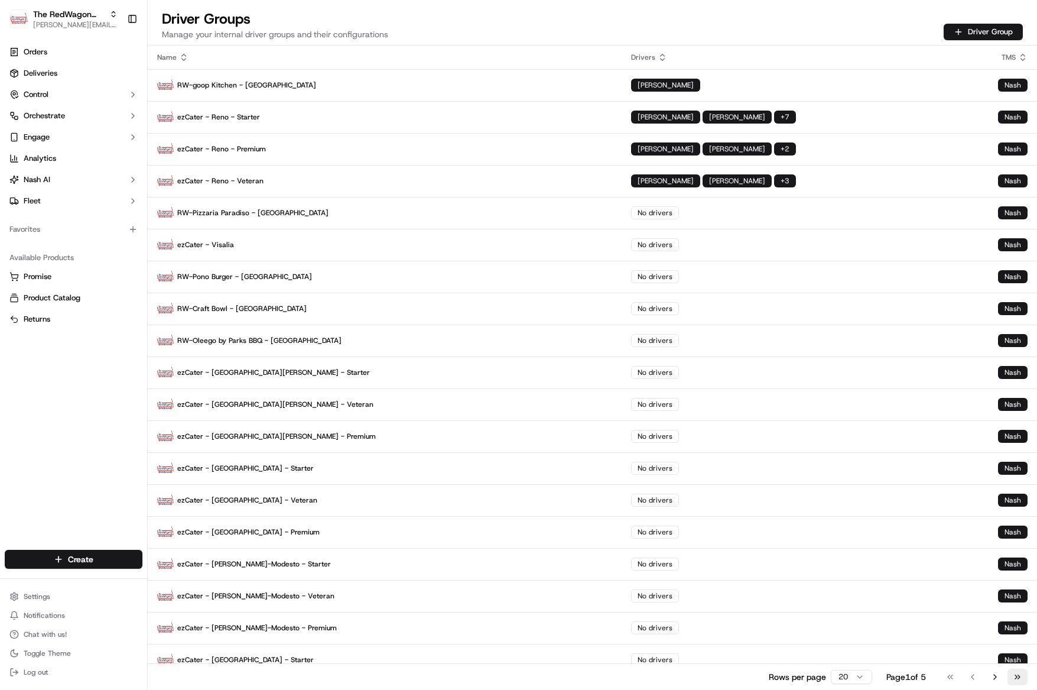
click at [1022, 678] on button "Go to last page" at bounding box center [1017, 676] width 20 height 17
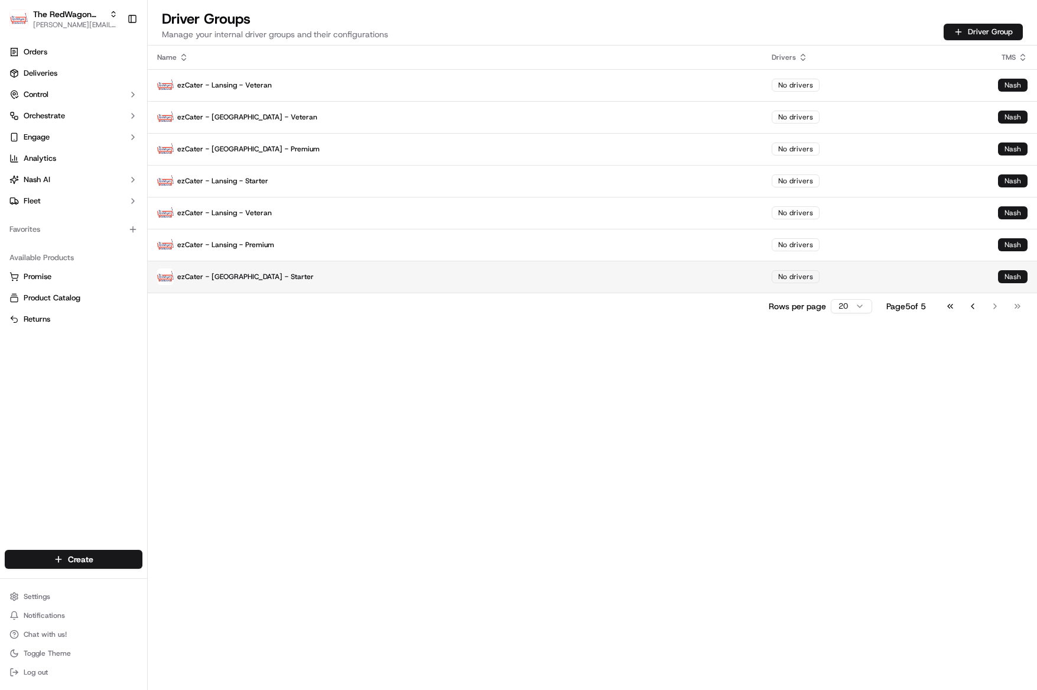
click at [260, 277] on p "ezCater - [GEOGRAPHIC_DATA] - Starter" at bounding box center [455, 276] width 596 height 17
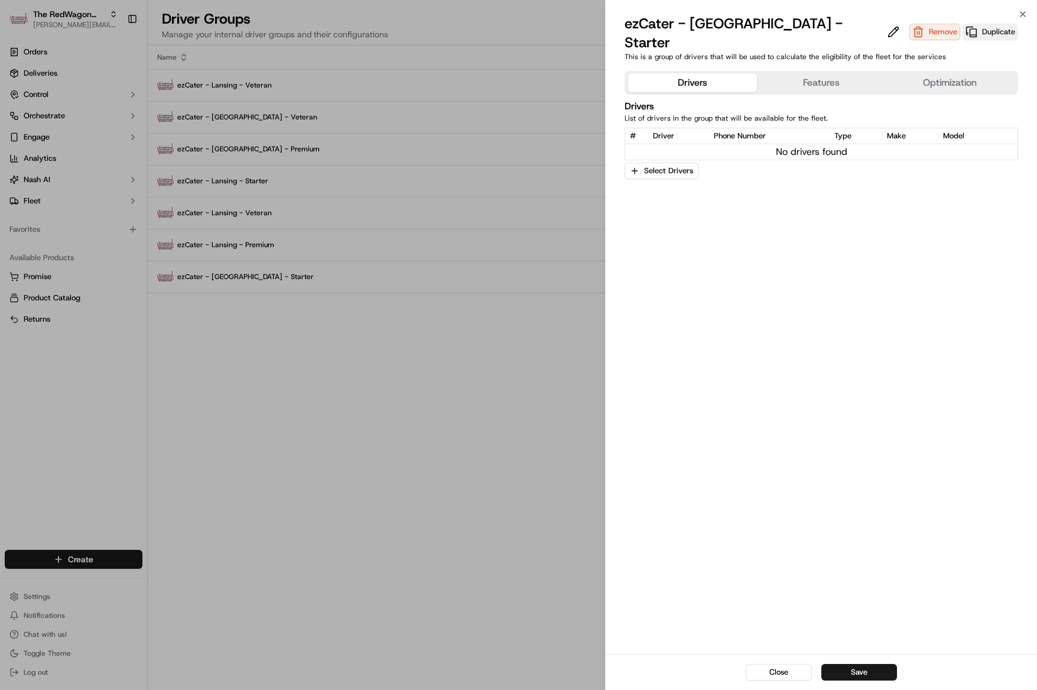
click at [963, 24] on button "Duplicate" at bounding box center [991, 32] width 56 height 17
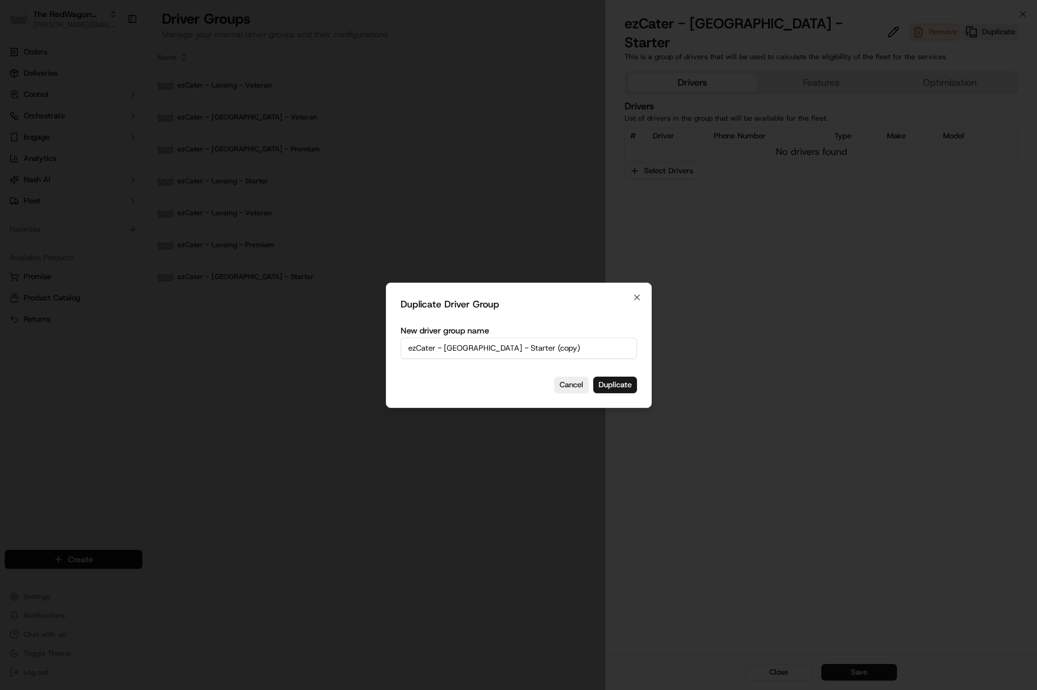
drag, startPoint x: 503, startPoint y: 360, endPoint x: 495, endPoint y: 349, distance: 14.4
click at [503, 360] on div "New driver group name ezCater - [GEOGRAPHIC_DATA] - Starter (copy)" at bounding box center [519, 341] width 236 height 40
drag, startPoint x: 493, startPoint y: 347, endPoint x: 557, endPoint y: 345, distance: 63.9
click at [557, 345] on input "ezCater - [GEOGRAPHIC_DATA] - Starter (copy)" at bounding box center [519, 347] width 236 height 21
type input "ezCater - [GEOGRAPHIC_DATA] - Veteran"
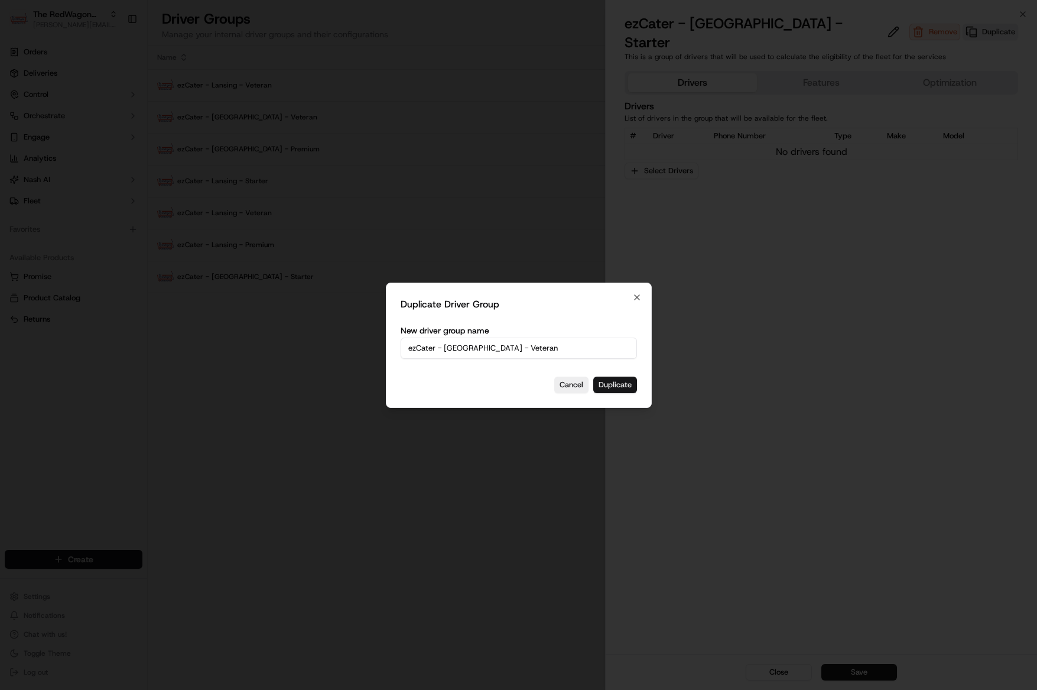
click at [626, 385] on button "Duplicate" at bounding box center [615, 384] width 44 height 17
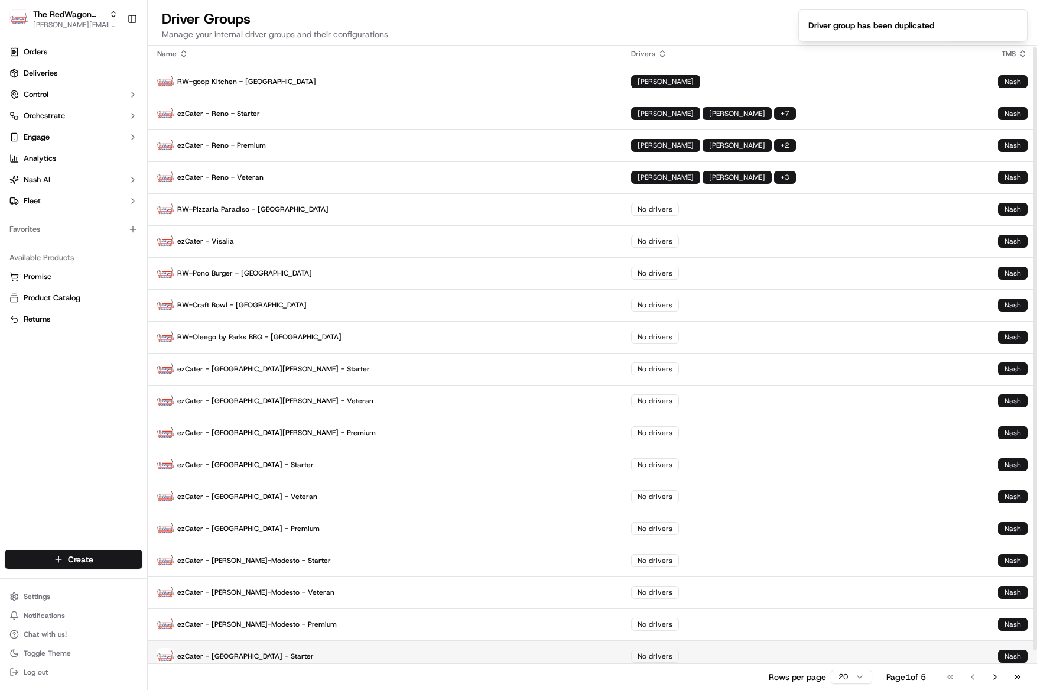
scroll to position [2, 0]
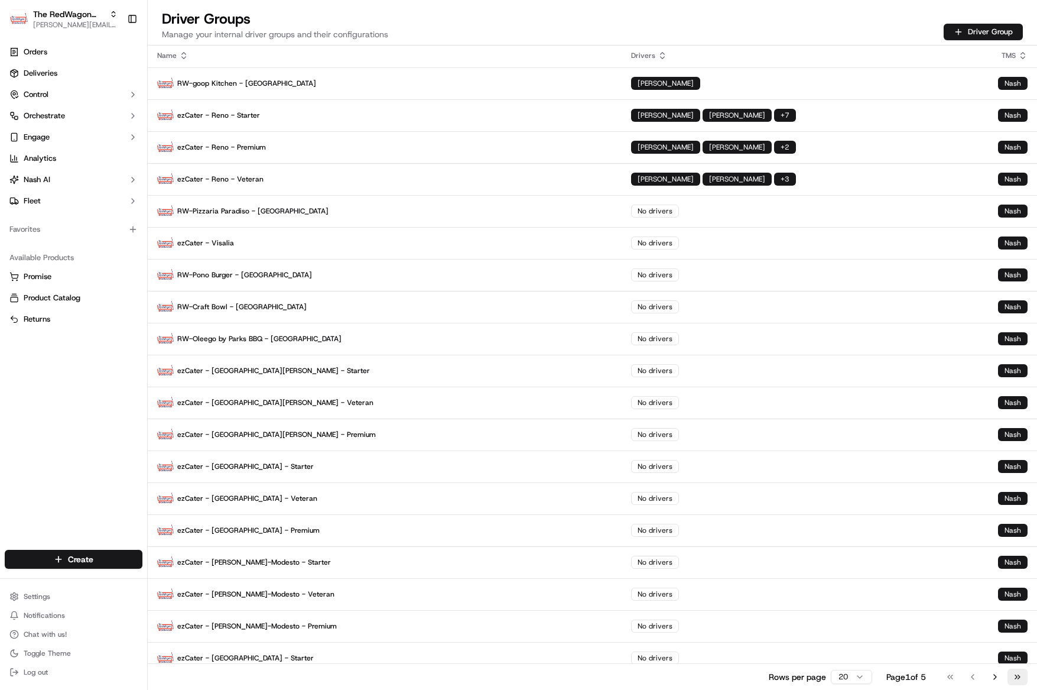
click at [1023, 675] on button "Go to last page" at bounding box center [1017, 676] width 20 height 17
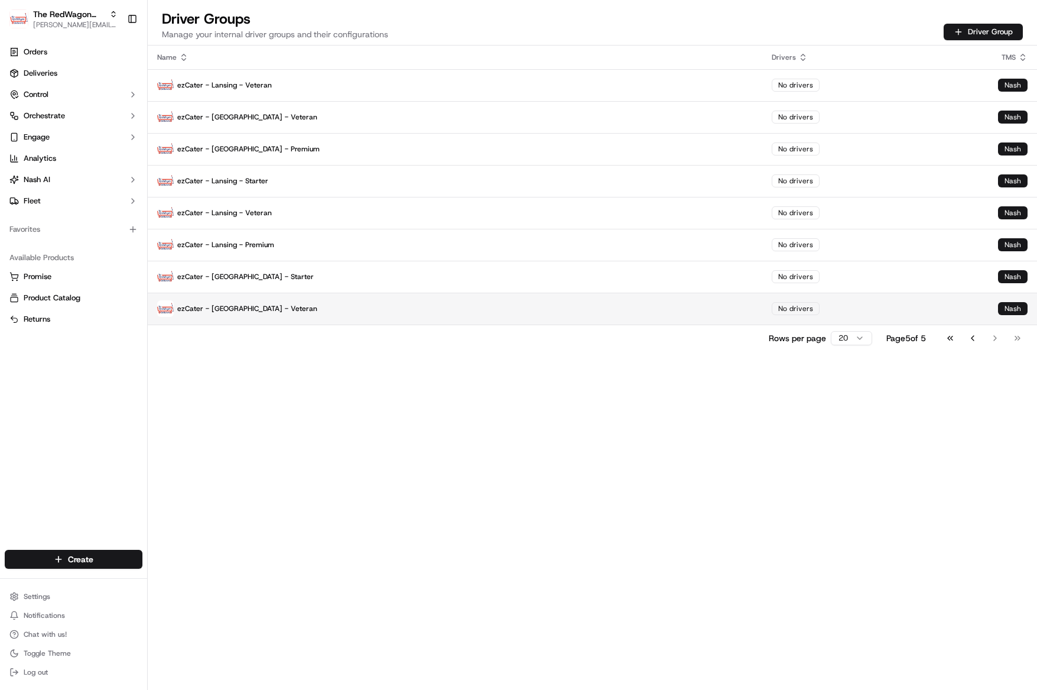
click at [234, 309] on p "ezCater - [GEOGRAPHIC_DATA] - Veteran" at bounding box center [455, 308] width 596 height 17
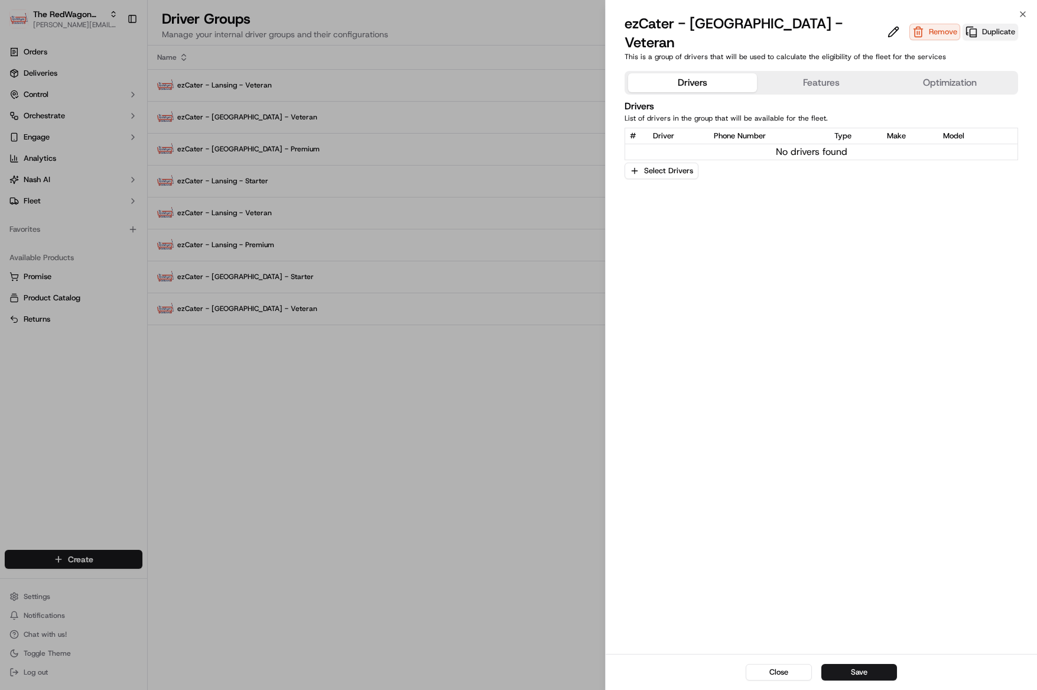
click at [963, 24] on button "Duplicate" at bounding box center [991, 32] width 56 height 17
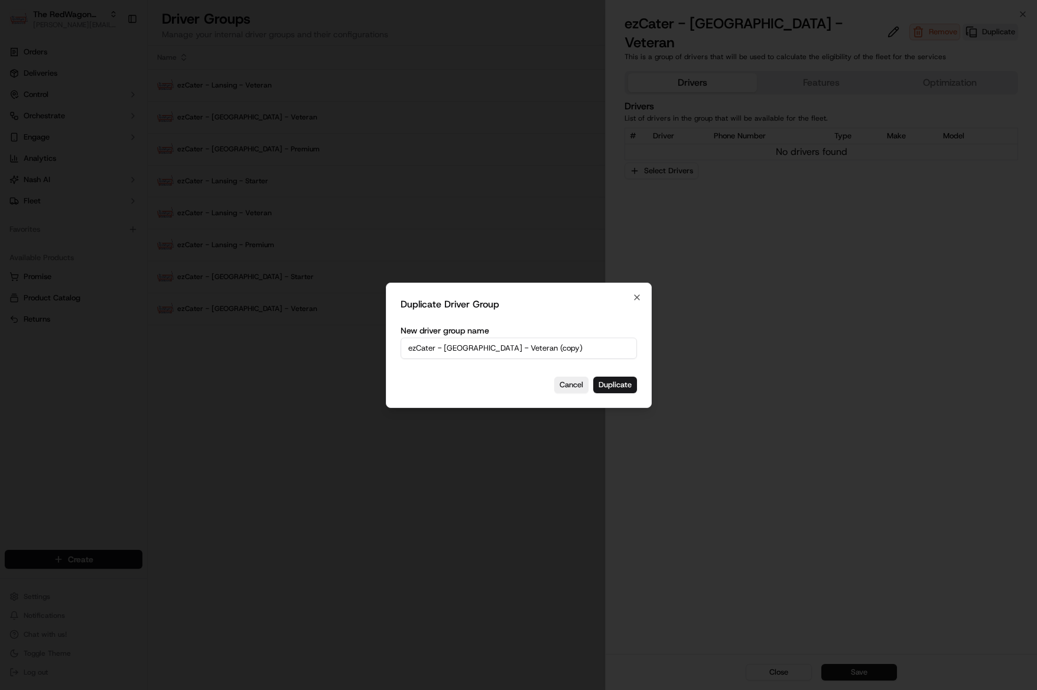
click at [544, 349] on input "ezCater - [GEOGRAPHIC_DATA] - Veteran (copy)" at bounding box center [519, 347] width 236 height 21
drag, startPoint x: 513, startPoint y: 349, endPoint x: 576, endPoint y: 350, distance: 62.0
click at [576, 350] on input "ezCater - [GEOGRAPHIC_DATA] - Veteran (copy)" at bounding box center [519, 347] width 236 height 21
type input "ezCater - [GEOGRAPHIC_DATA] - Premium"
click at [620, 382] on button "Duplicate" at bounding box center [615, 384] width 44 height 17
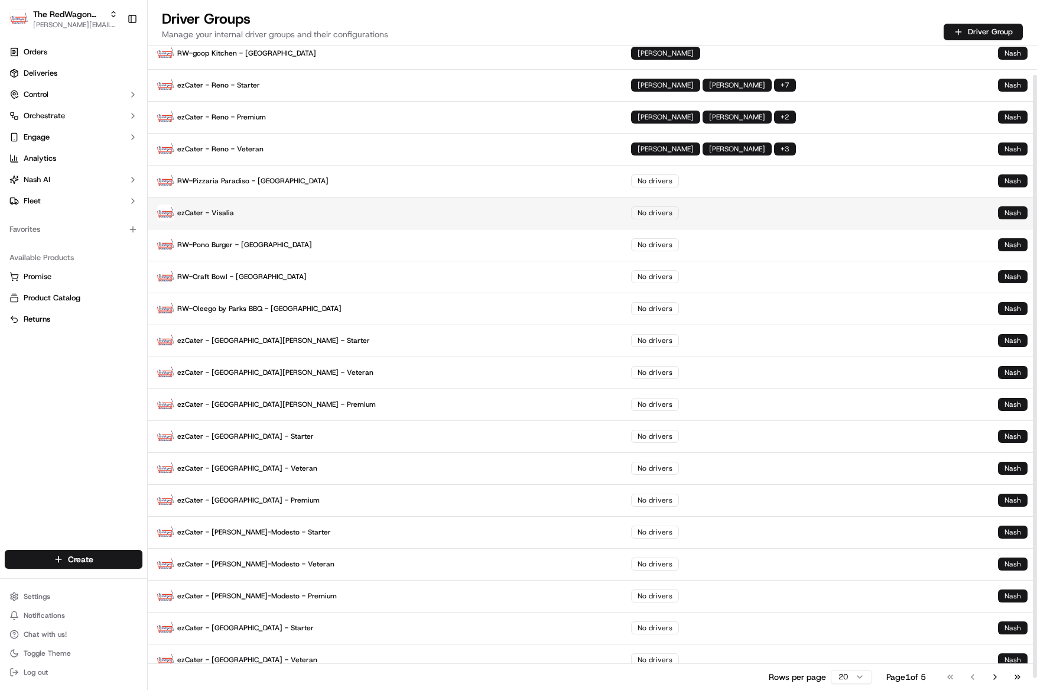
scroll to position [44, 0]
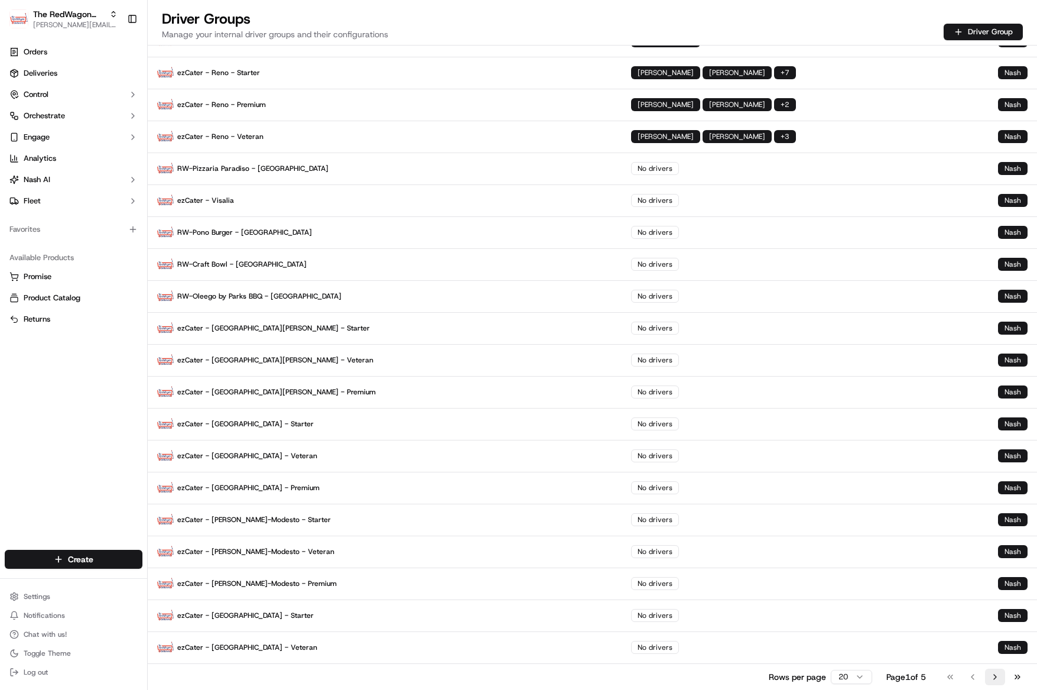
click at [993, 677] on button "Go to next page" at bounding box center [995, 676] width 20 height 17
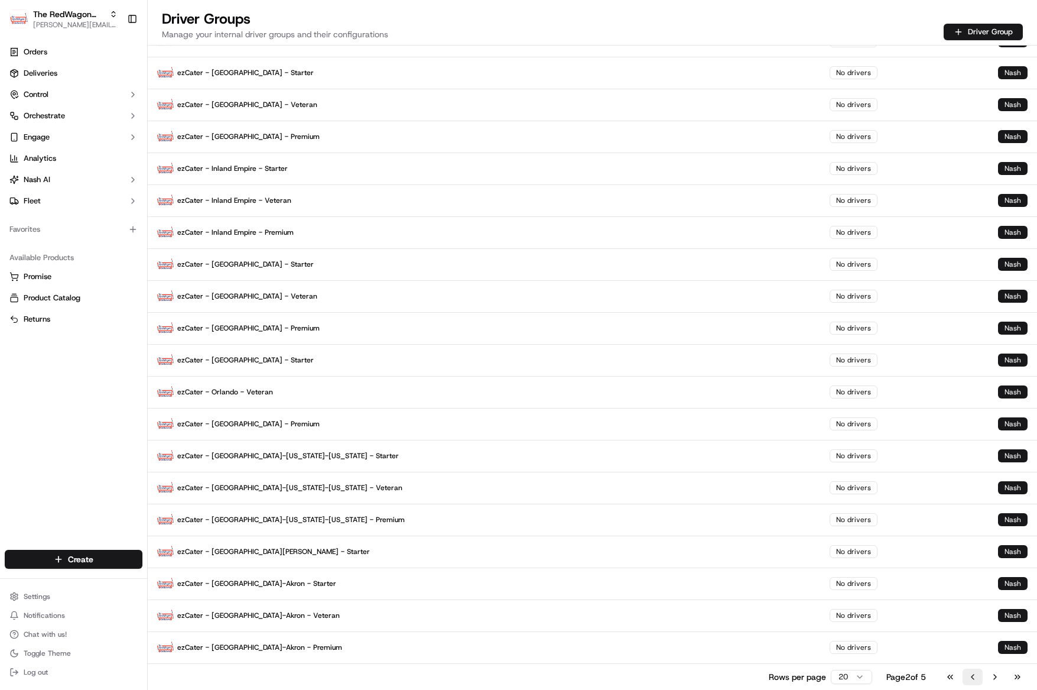
click at [974, 676] on button "Go to previous page" at bounding box center [973, 676] width 20 height 17
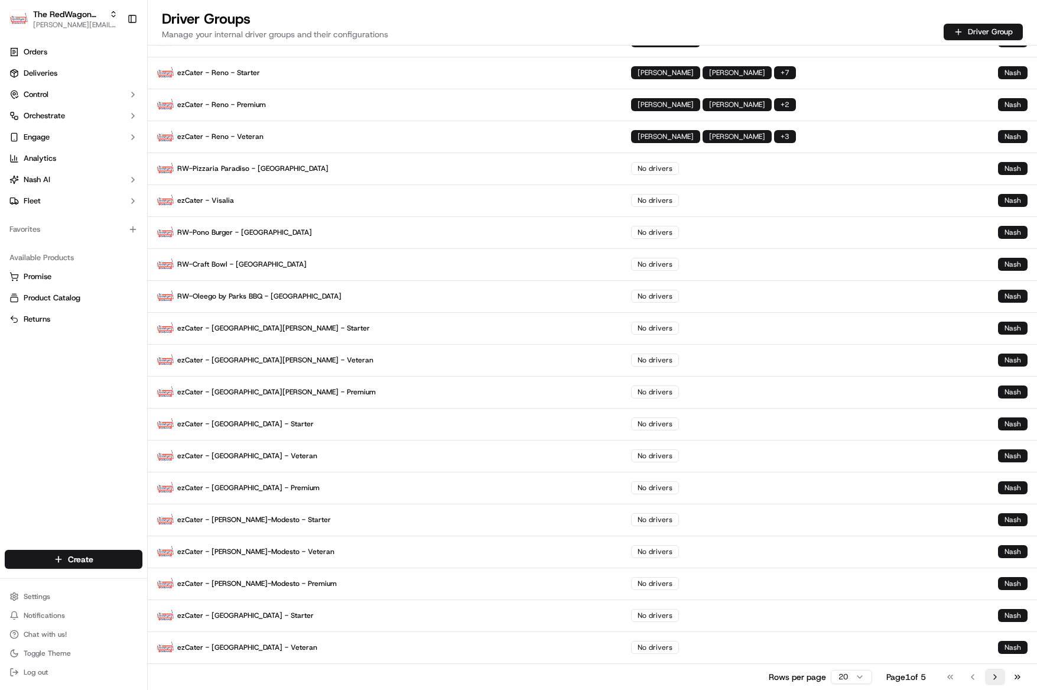
click at [992, 675] on button "Go to next page" at bounding box center [995, 676] width 20 height 17
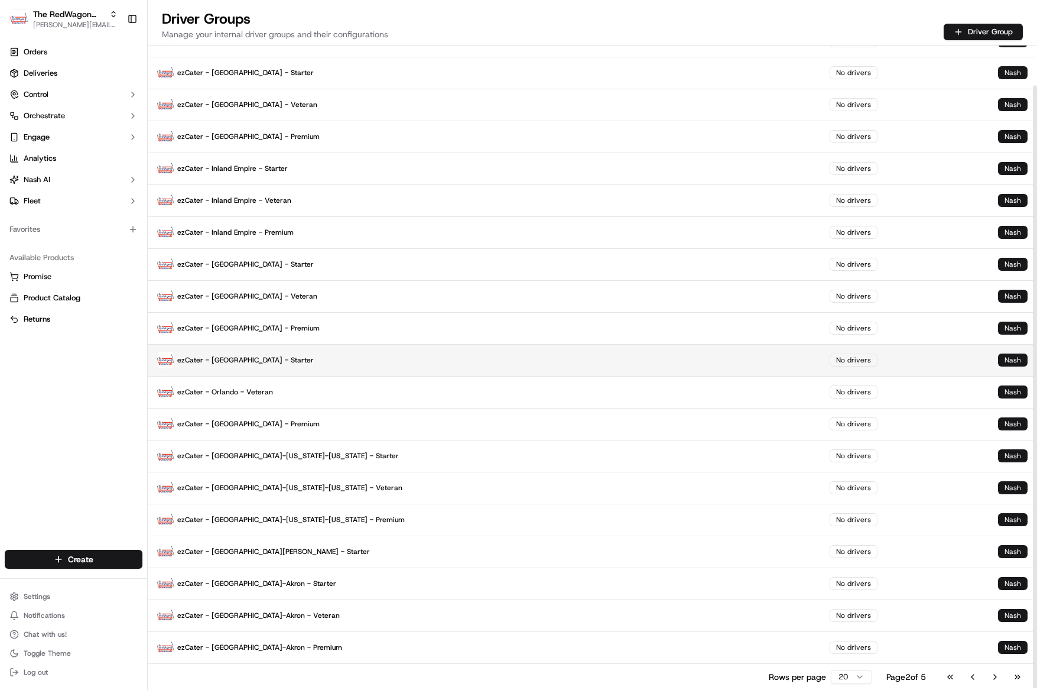
scroll to position [43, 0]
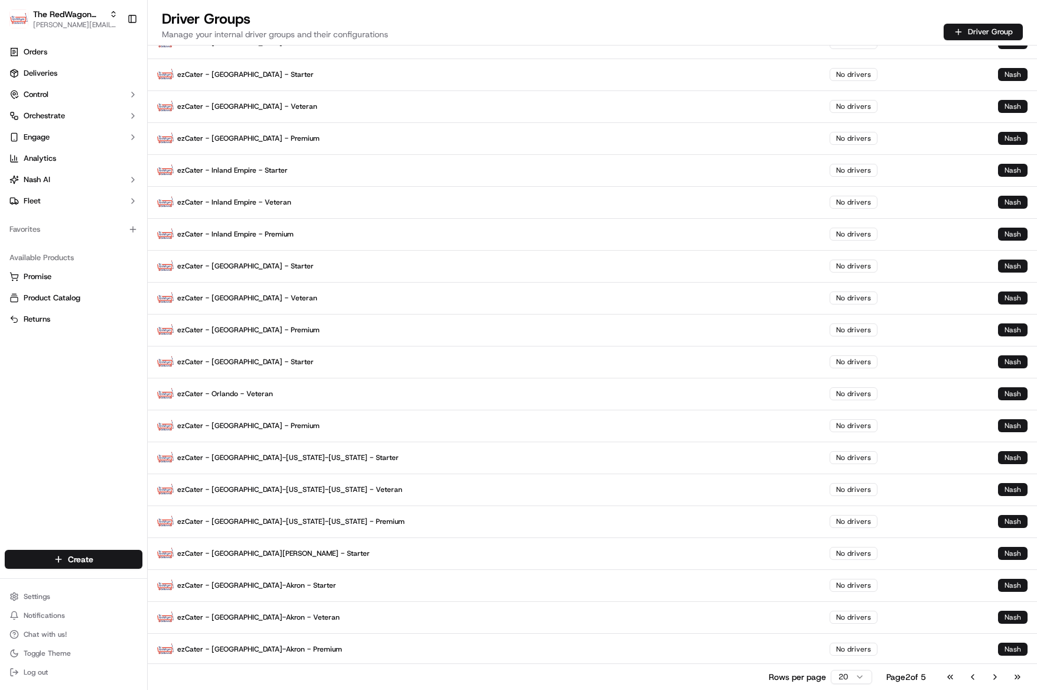
drag, startPoint x: 974, startPoint y: 682, endPoint x: 954, endPoint y: 674, distance: 22.5
click at [974, 682] on button "Go to previous page" at bounding box center [973, 676] width 20 height 17
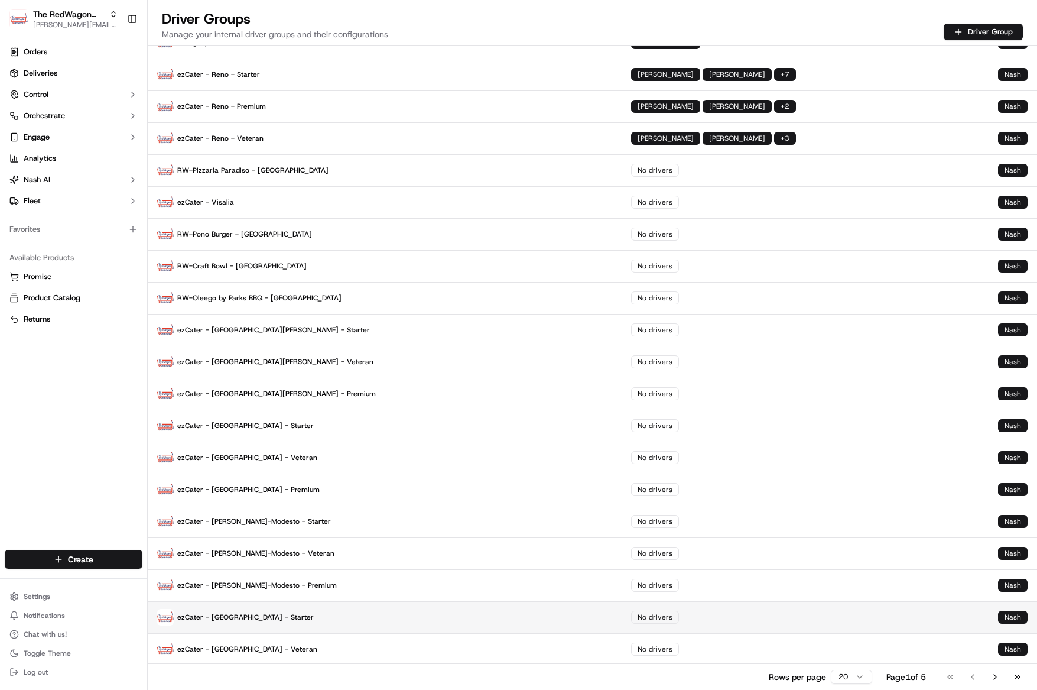
click at [256, 617] on p "ezCater - [GEOGRAPHIC_DATA] - Starter" at bounding box center [384, 617] width 455 height 17
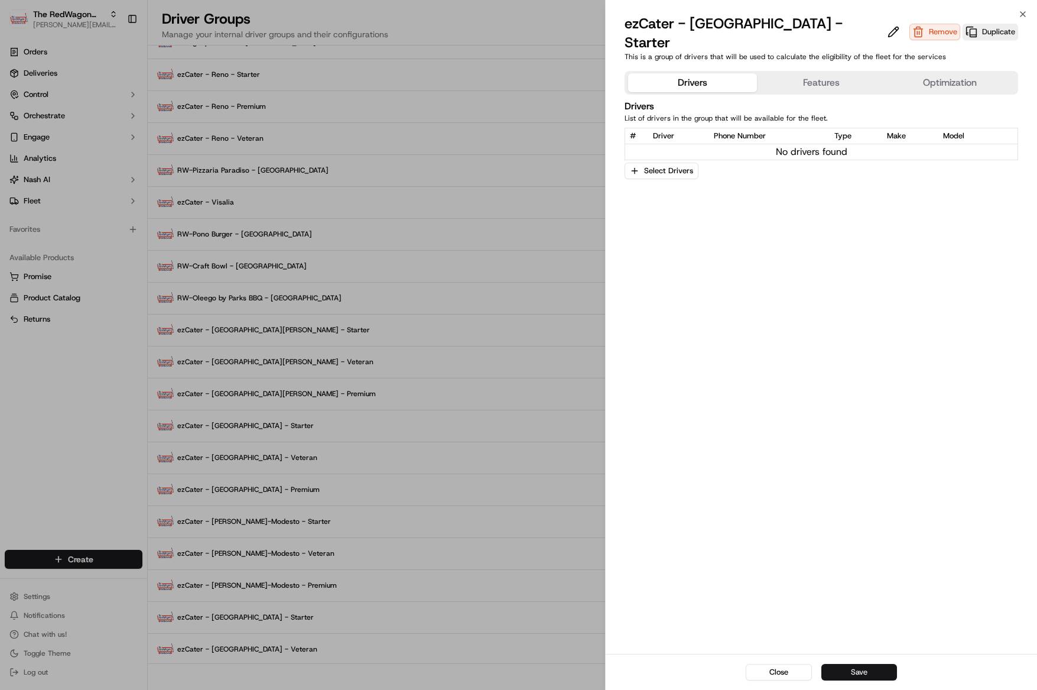
click at [851, 667] on button "Save" at bounding box center [859, 672] width 76 height 17
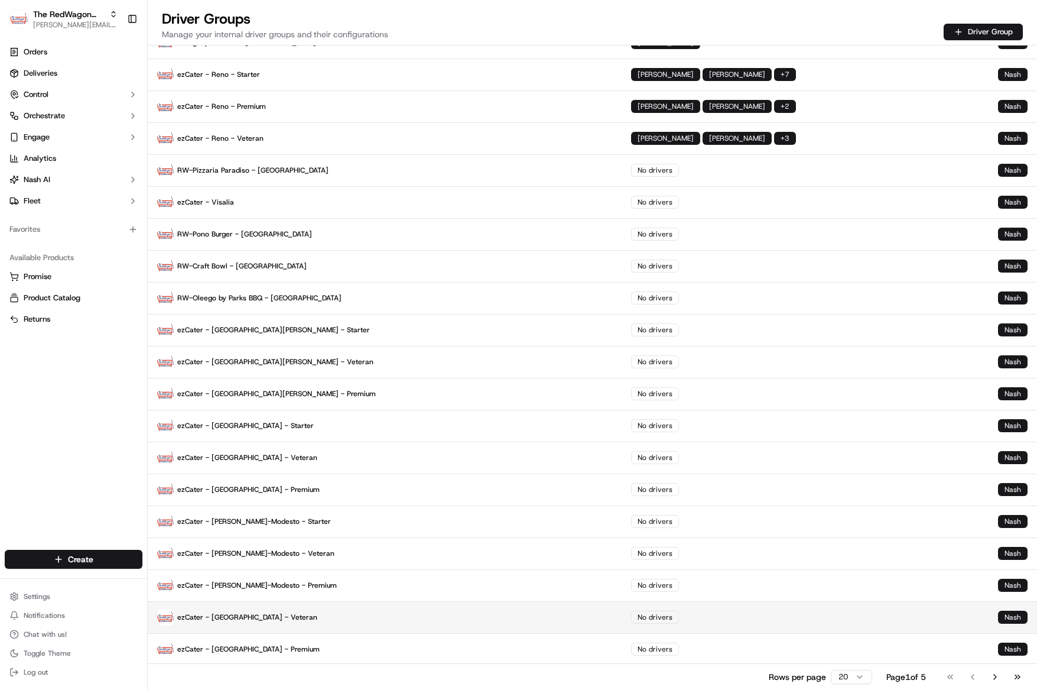
click at [265, 617] on p "ezCater - [GEOGRAPHIC_DATA] - Veteran" at bounding box center [384, 617] width 455 height 17
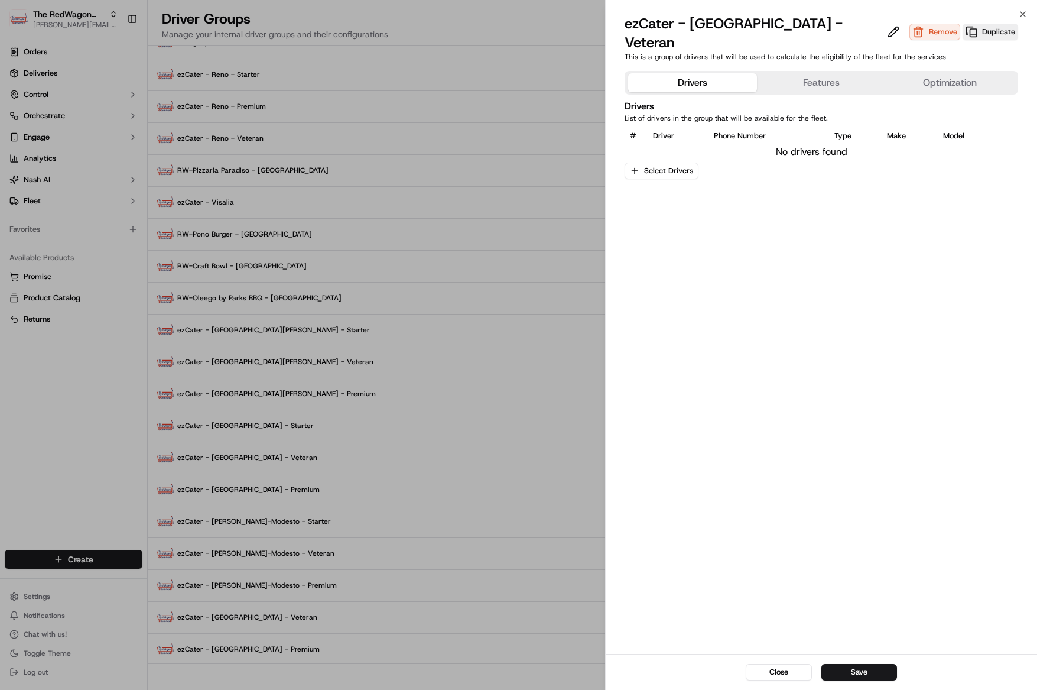
click at [862, 676] on button "Save" at bounding box center [859, 672] width 76 height 17
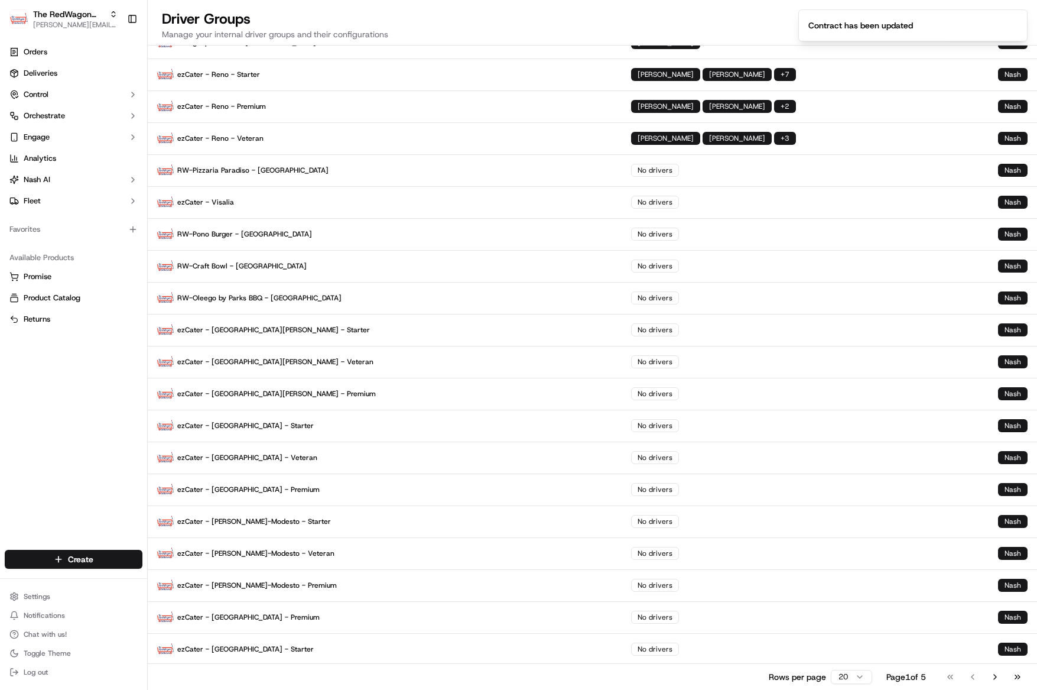
click at [287, 648] on p "ezCater - [GEOGRAPHIC_DATA] - Starter" at bounding box center [384, 649] width 455 height 17
click at [201, 615] on p "ezCater - [GEOGRAPHIC_DATA] - Premium" at bounding box center [384, 617] width 455 height 17
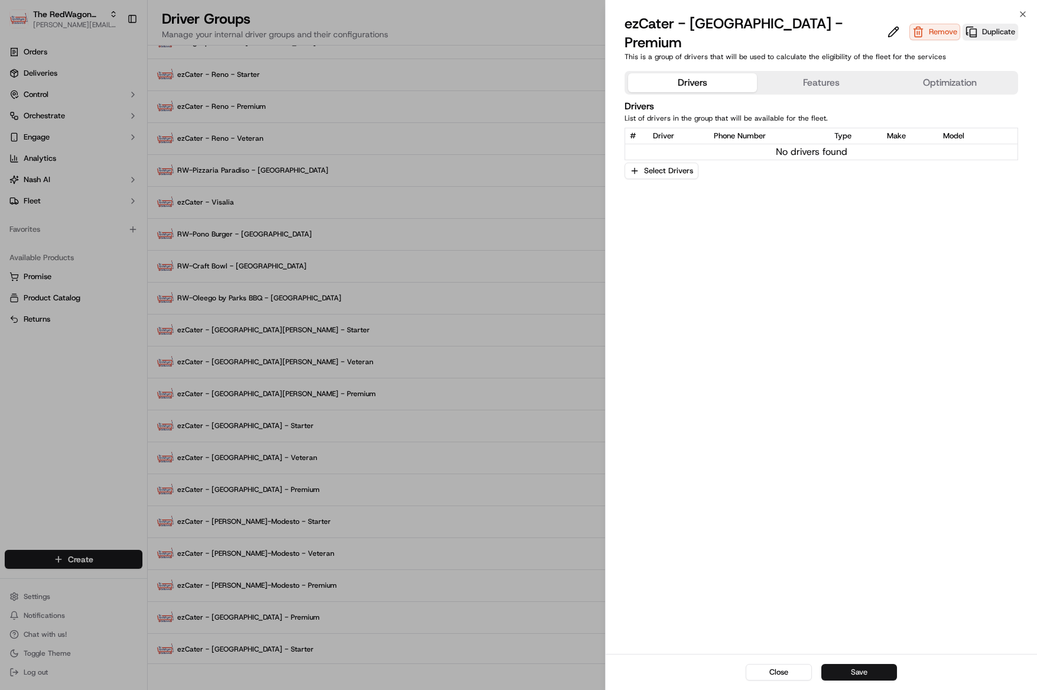
click at [868, 672] on button "Save" at bounding box center [859, 672] width 76 height 17
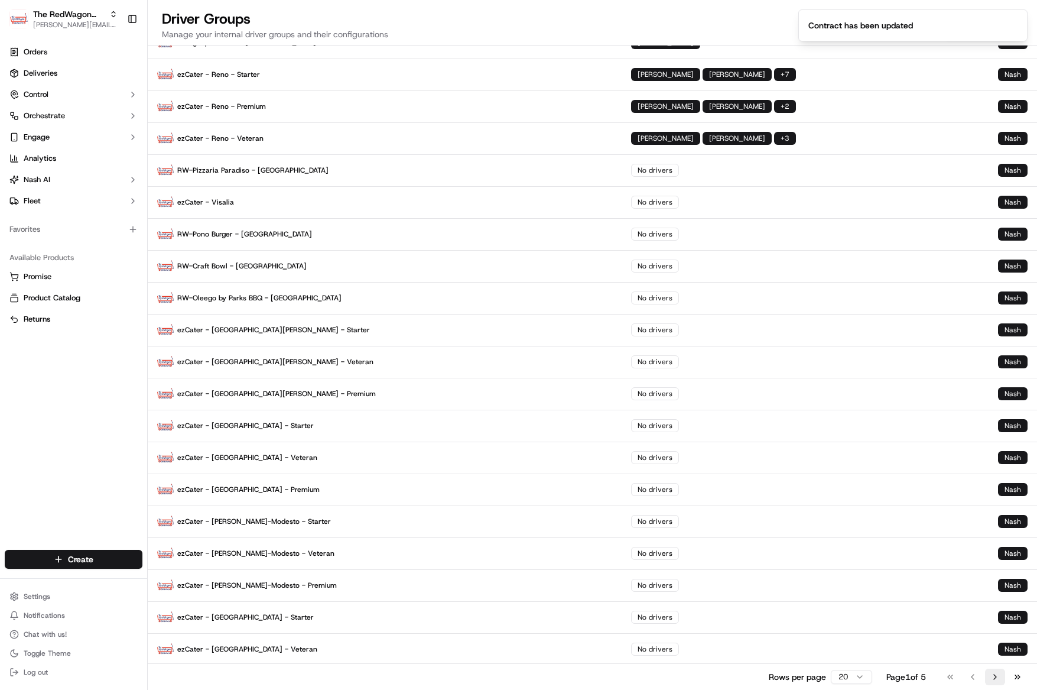
click at [993, 676] on button "Go to next page" at bounding box center [995, 676] width 20 height 17
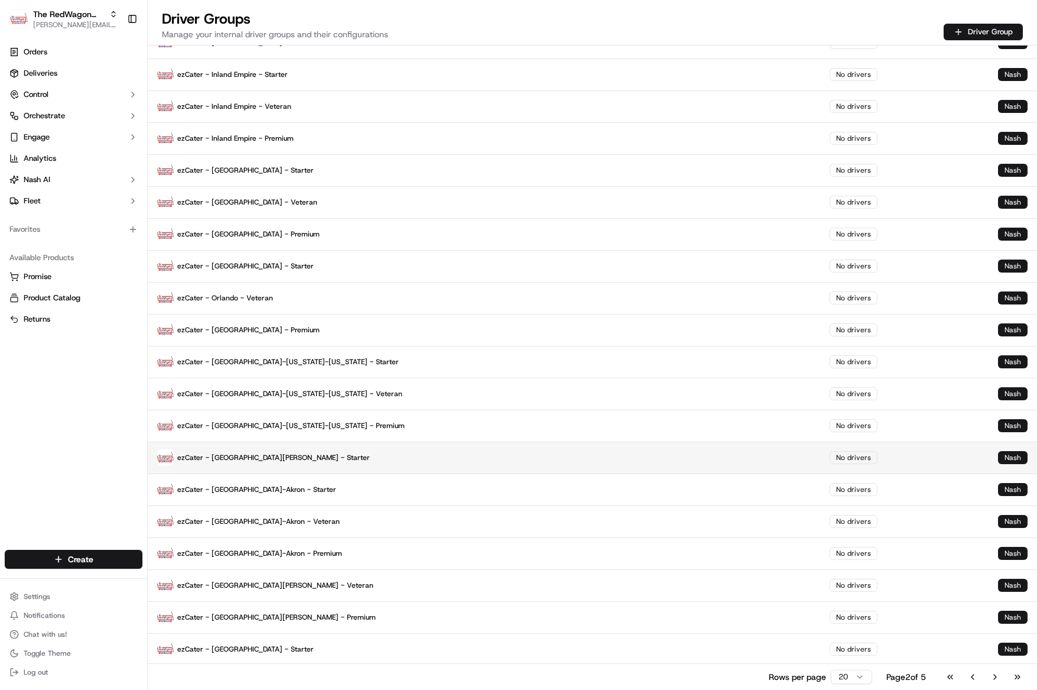
click at [216, 457] on p "ezCater - [GEOGRAPHIC_DATA][PERSON_NAME] - Starter" at bounding box center [484, 457] width 654 height 17
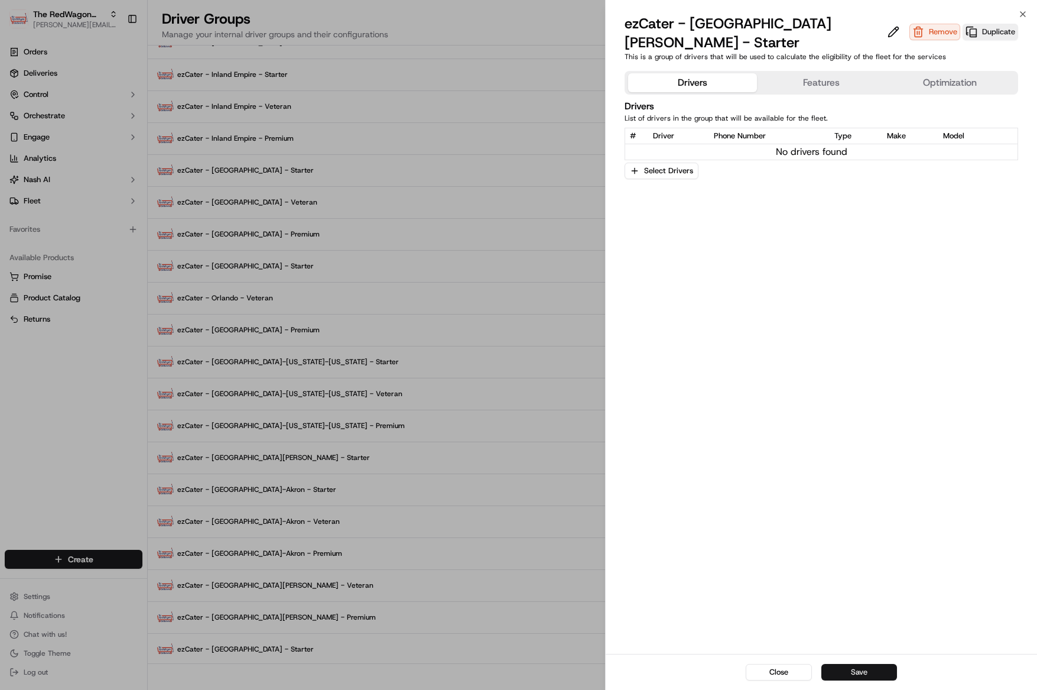
click at [869, 677] on button "Save" at bounding box center [859, 672] width 76 height 17
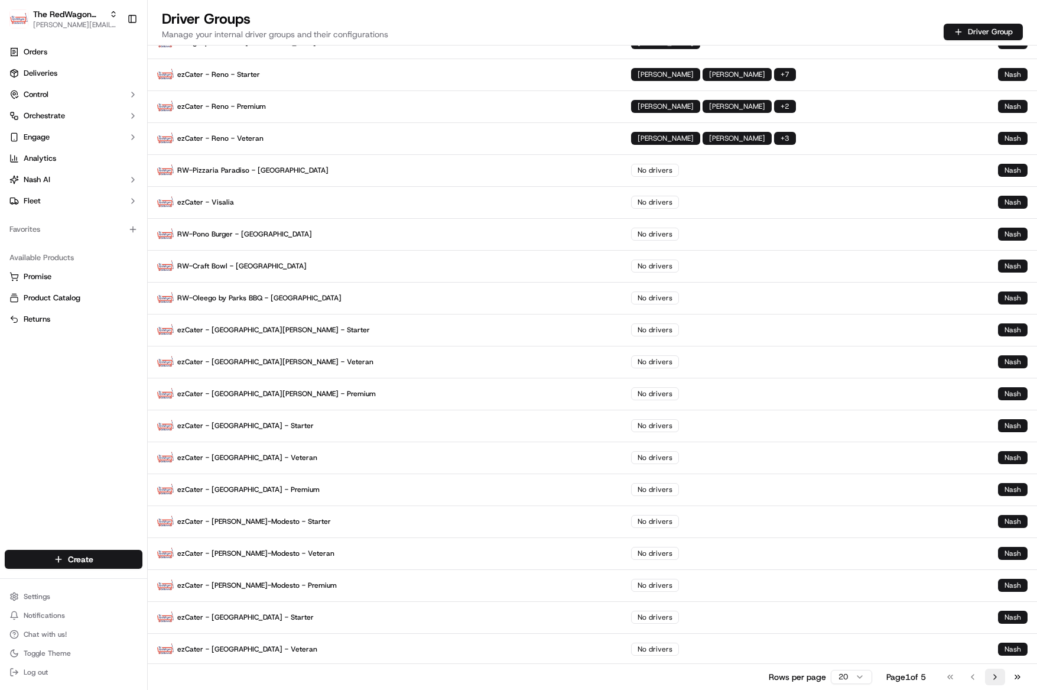
click at [999, 682] on button "Go to next page" at bounding box center [995, 676] width 20 height 17
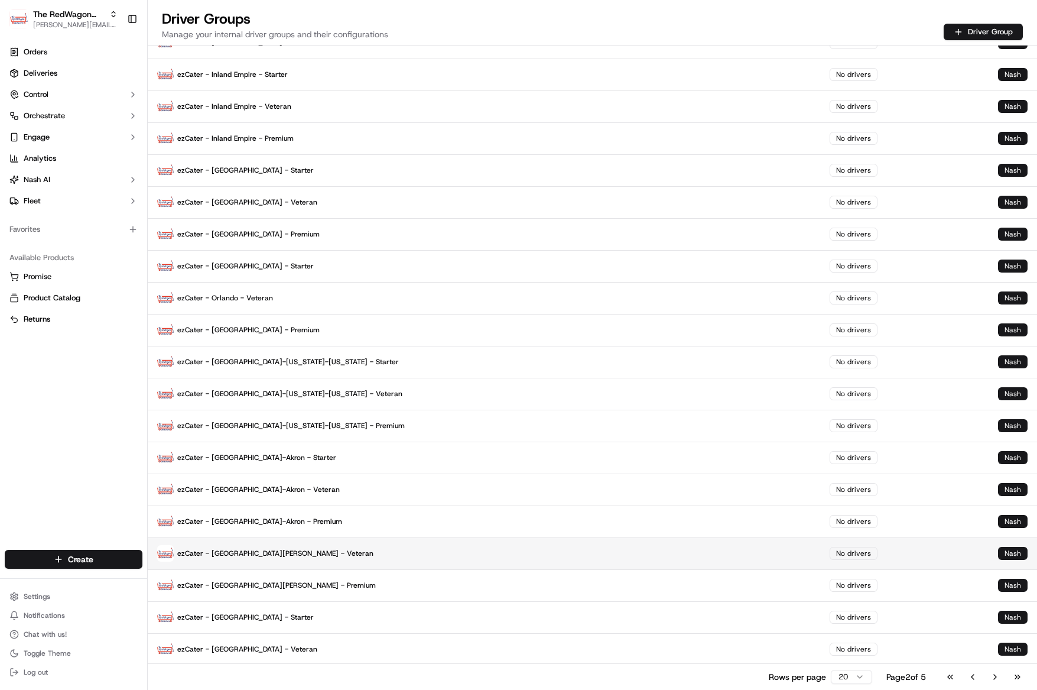
click at [291, 551] on p "ezCater - [GEOGRAPHIC_DATA][PERSON_NAME] - Veteran" at bounding box center [484, 553] width 654 height 17
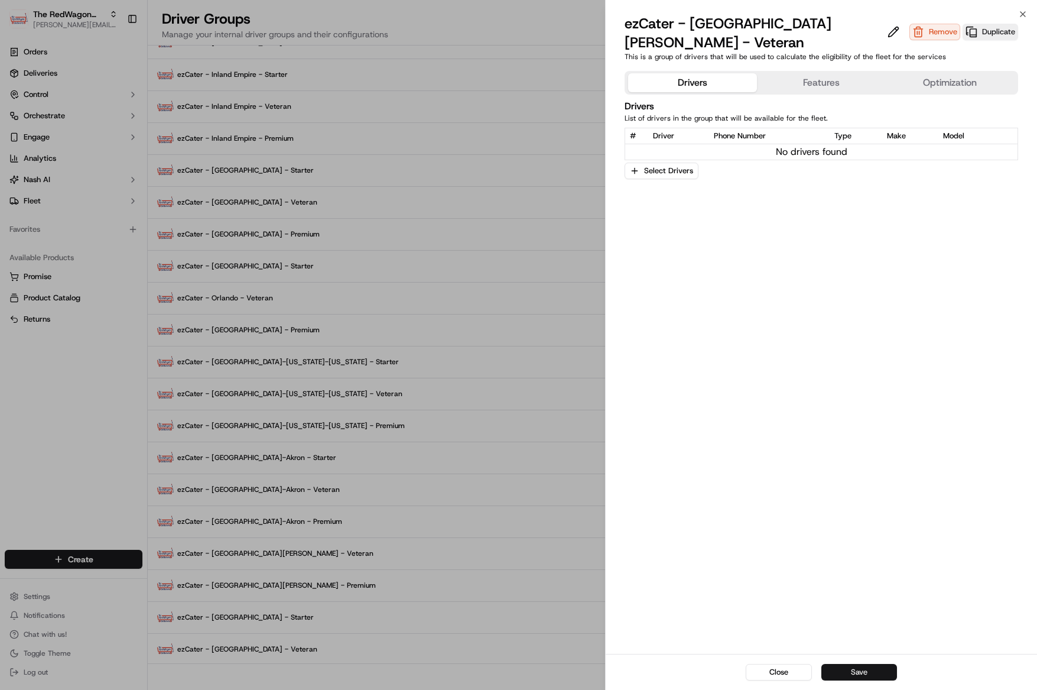
click at [860, 664] on button "Save" at bounding box center [859, 672] width 76 height 17
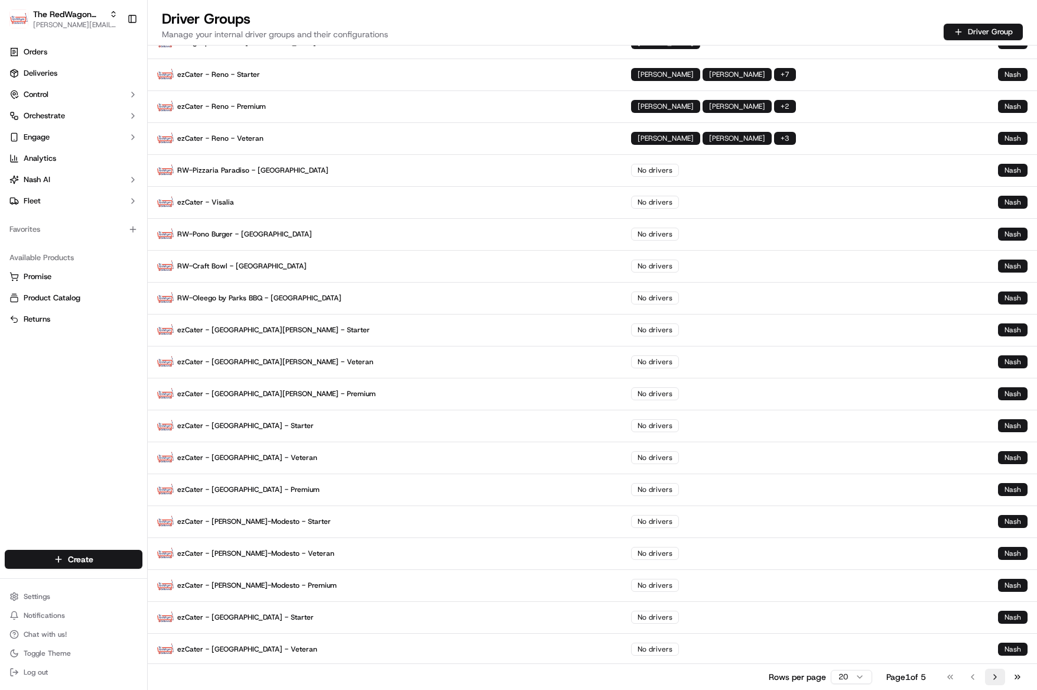
click at [994, 675] on button "Go to next page" at bounding box center [995, 676] width 20 height 17
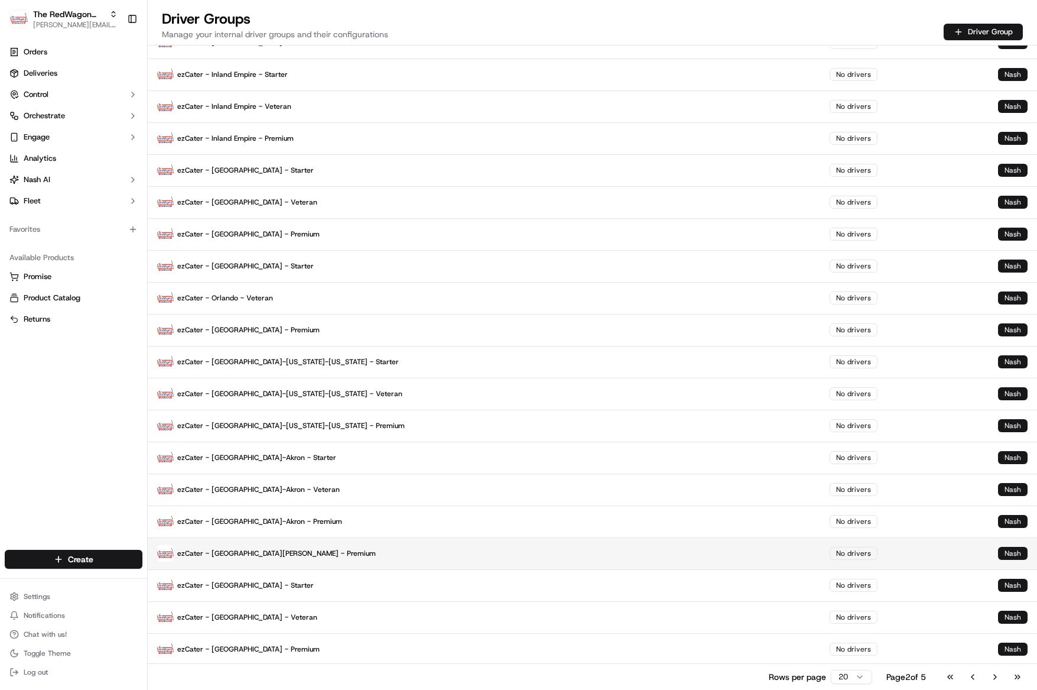
click at [291, 551] on p "ezCater - [GEOGRAPHIC_DATA][PERSON_NAME] - Premium" at bounding box center [484, 553] width 654 height 17
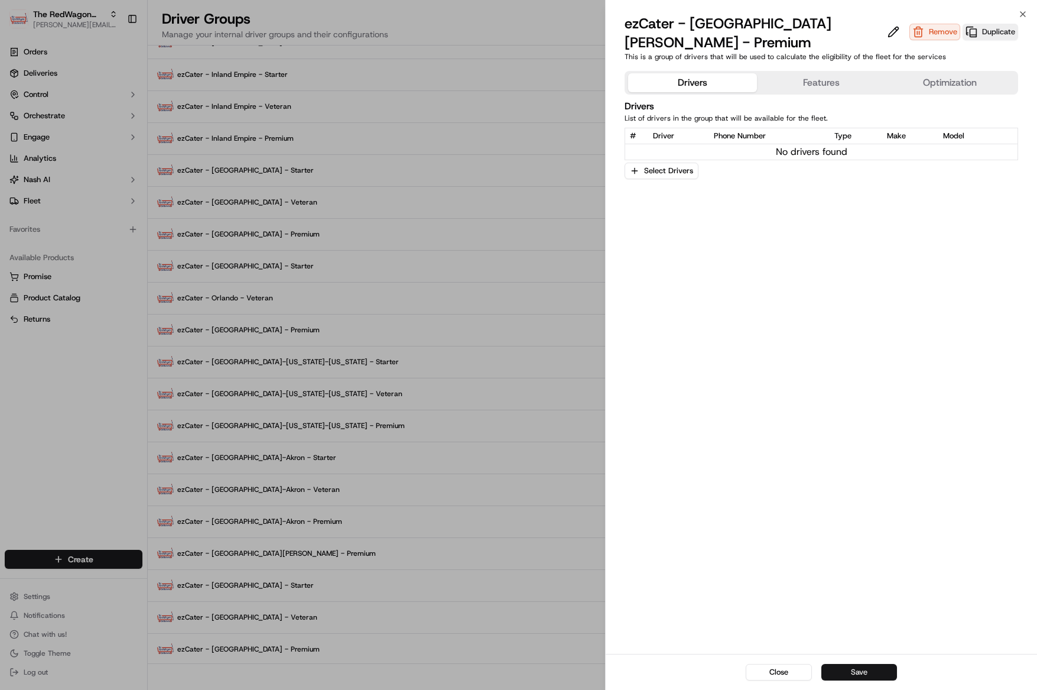
click at [864, 669] on button "Save" at bounding box center [859, 672] width 76 height 17
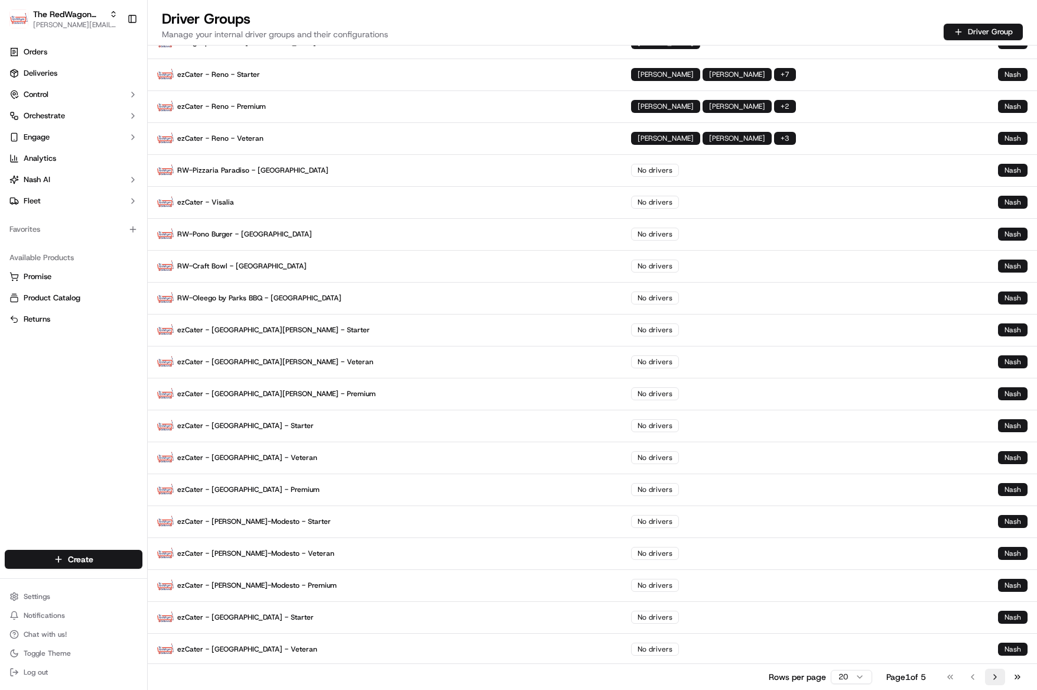
click at [996, 674] on button "Go to next page" at bounding box center [995, 676] width 20 height 17
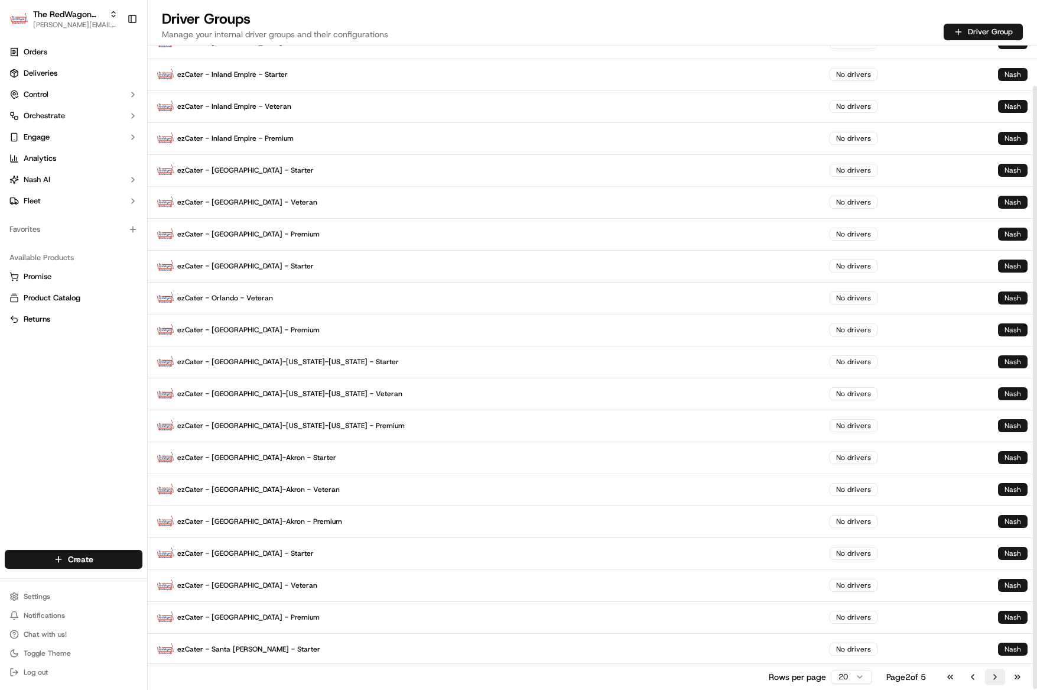
scroll to position [43, 0]
click at [996, 674] on button "Go to next page" at bounding box center [995, 676] width 20 height 17
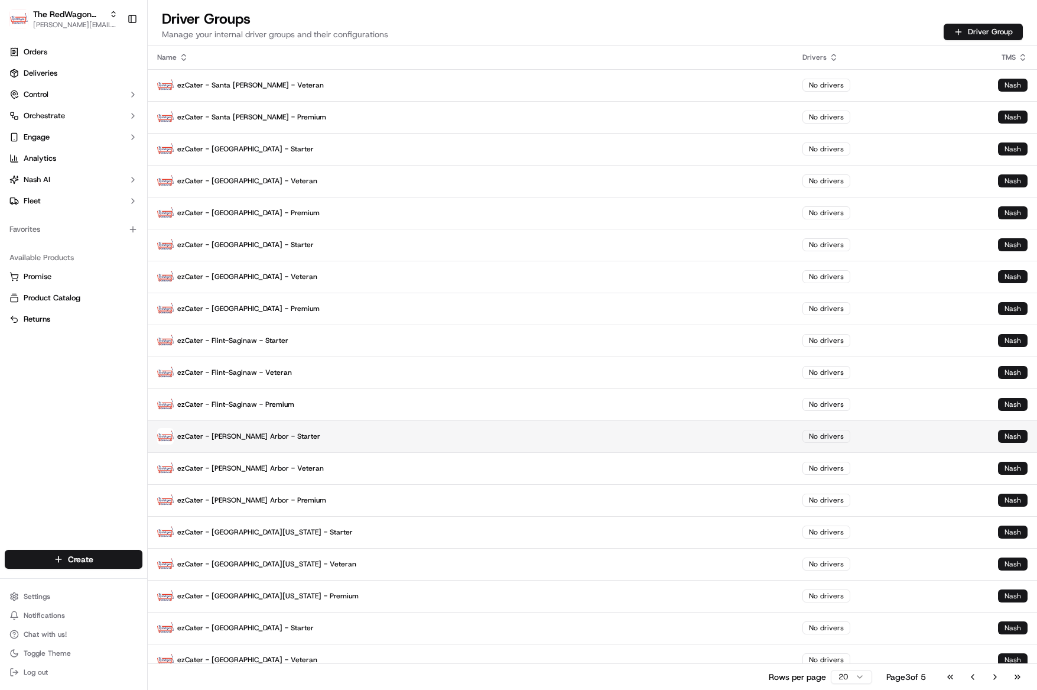
scroll to position [44, 0]
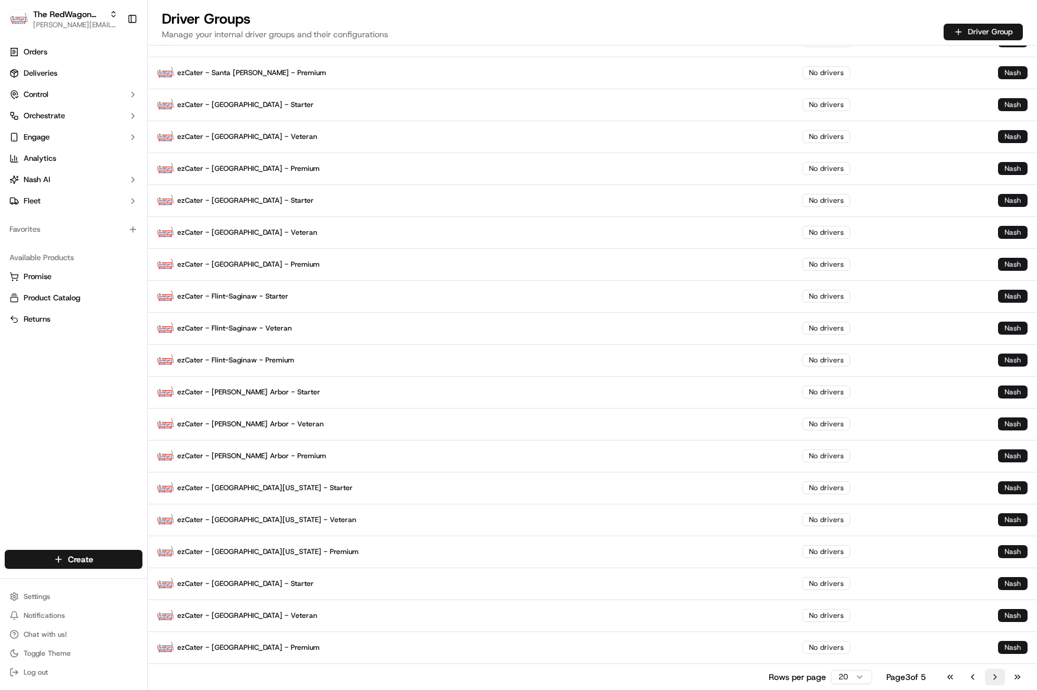
drag, startPoint x: 999, startPoint y: 674, endPoint x: 994, endPoint y: 668, distance: 7.6
click at [999, 674] on button "Go to next page" at bounding box center [995, 676] width 20 height 17
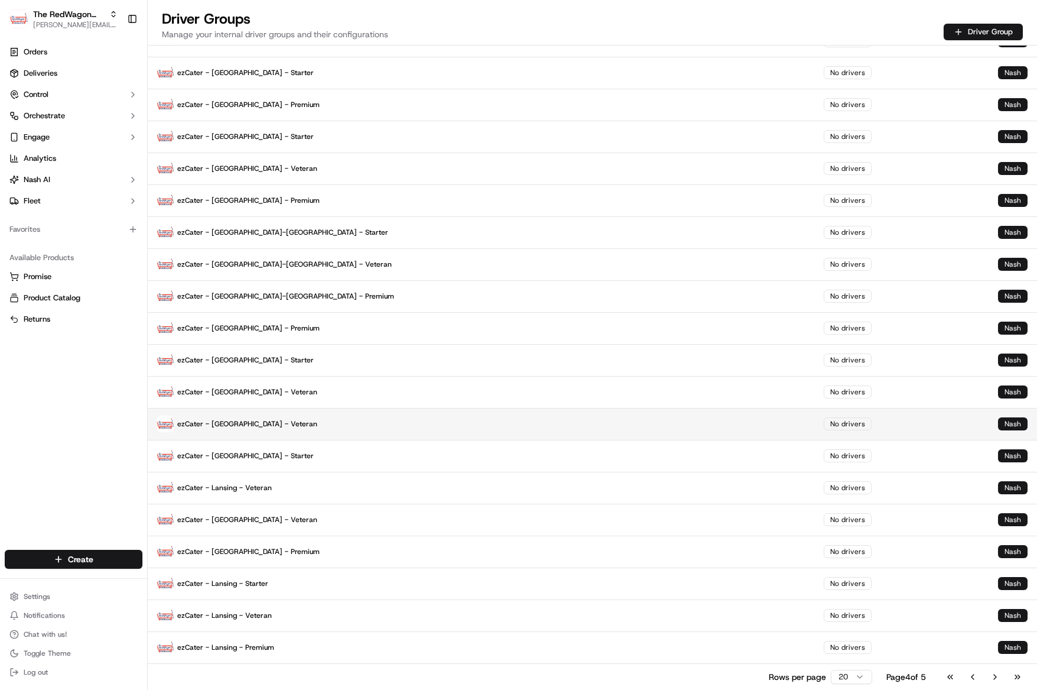
click at [263, 428] on p "ezCater - [GEOGRAPHIC_DATA] - Veteran" at bounding box center [481, 423] width 648 height 17
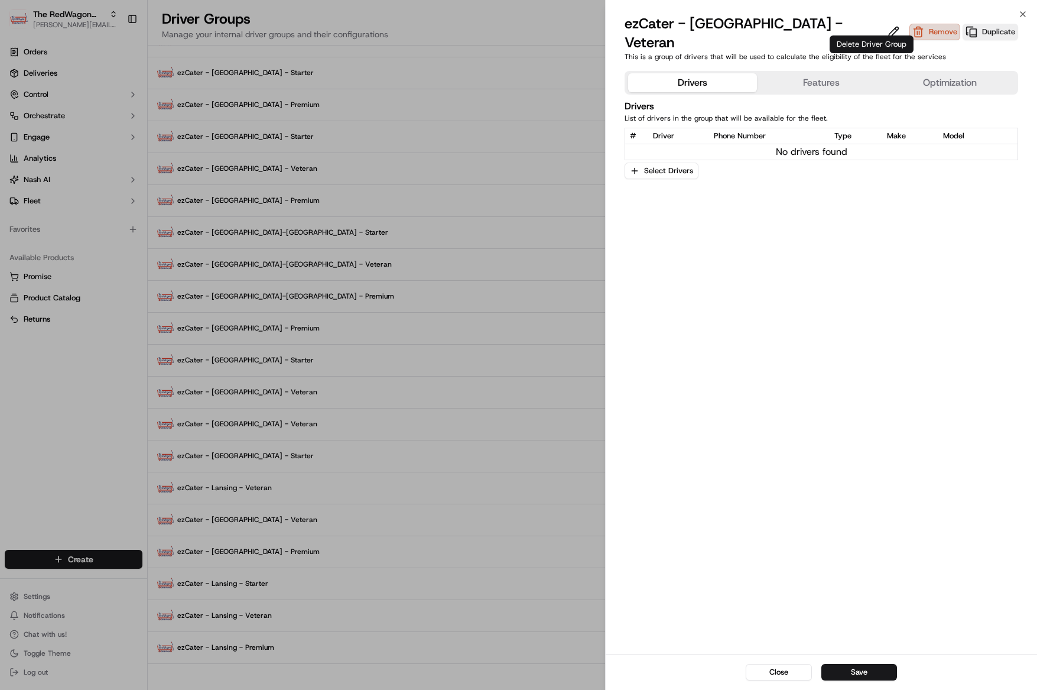
click at [909, 24] on button "Remove" at bounding box center [934, 32] width 51 height 17
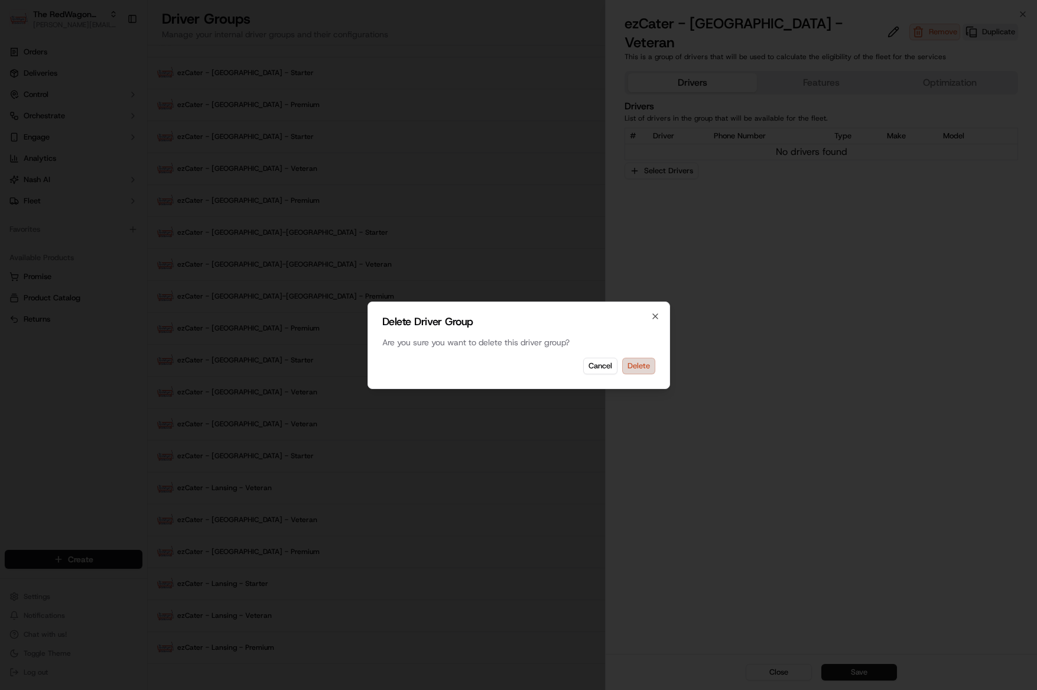
click at [638, 369] on button "Delete" at bounding box center [638, 365] width 33 height 17
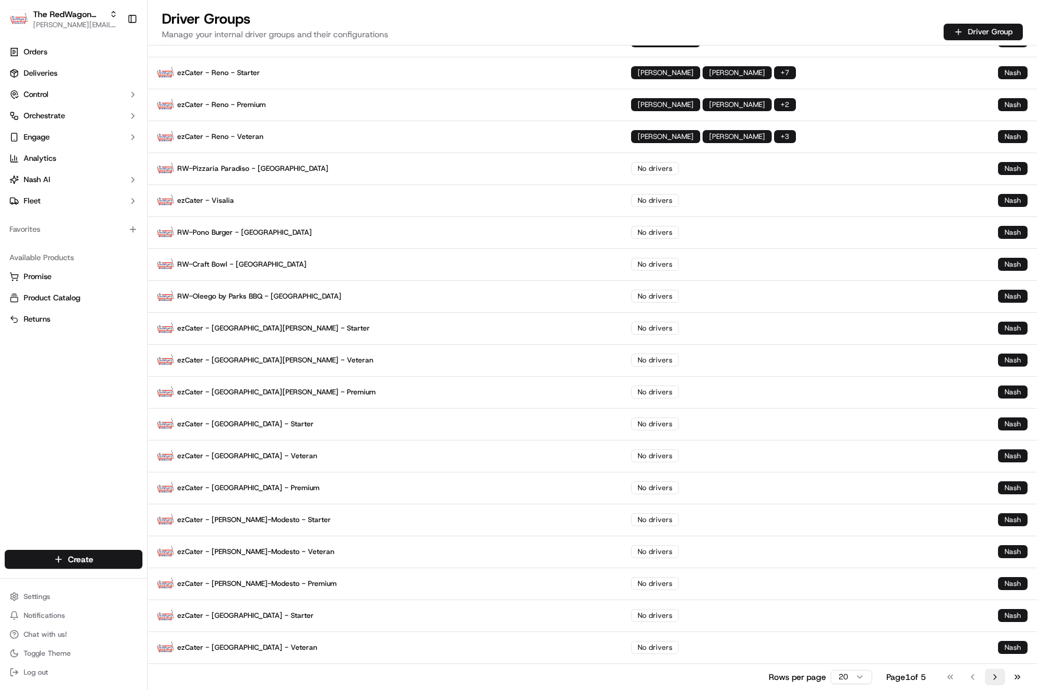
click at [1001, 684] on button "Go to next page" at bounding box center [995, 676] width 20 height 17
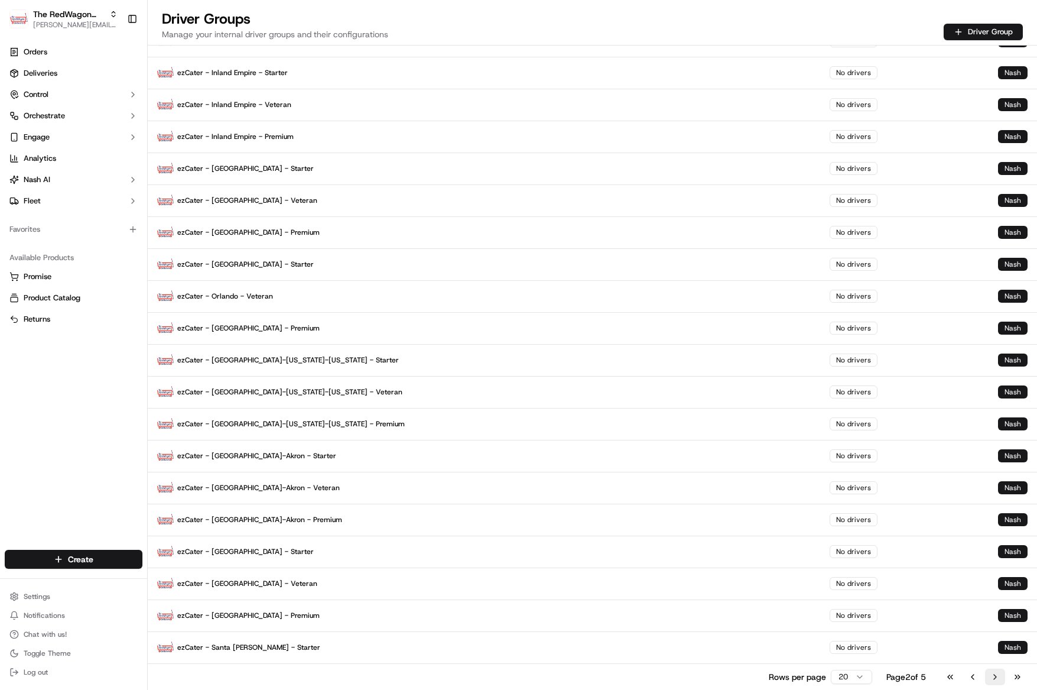
click at [998, 681] on button "Go to next page" at bounding box center [995, 676] width 20 height 17
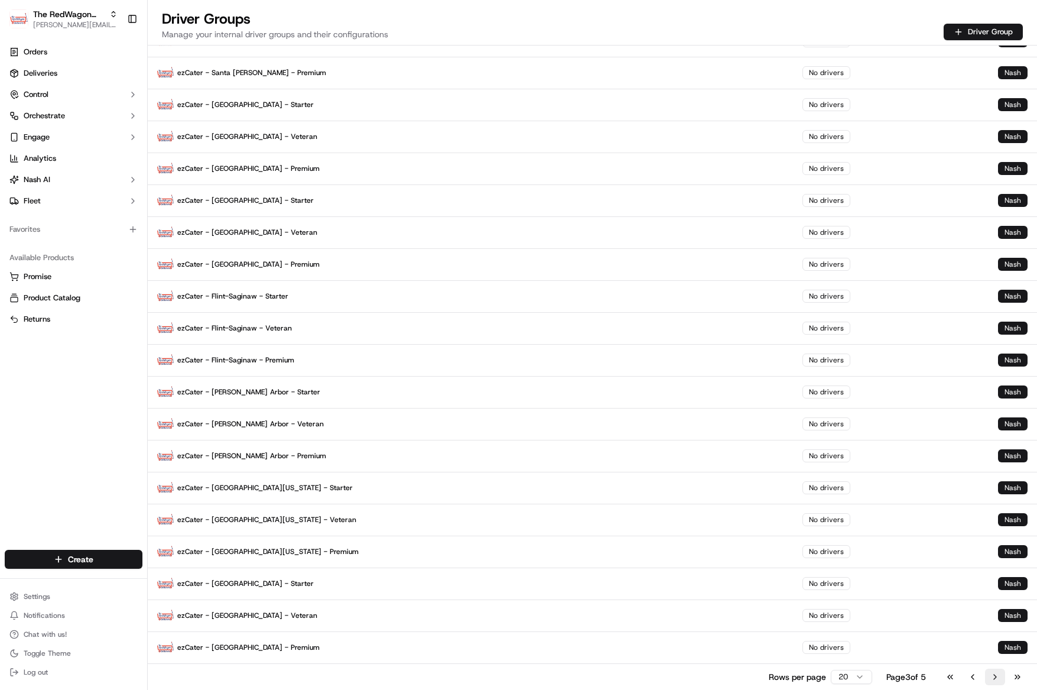
click at [996, 678] on button "Go to next page" at bounding box center [995, 676] width 20 height 17
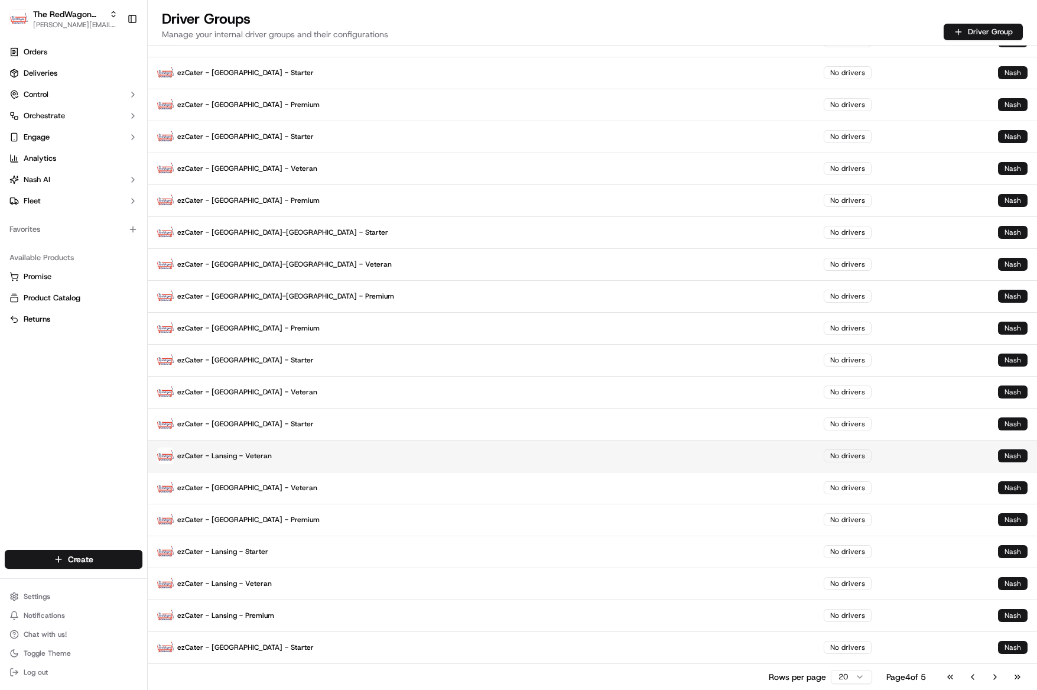
click at [287, 455] on p "ezCater - Lansing - Veteran" at bounding box center [481, 455] width 648 height 17
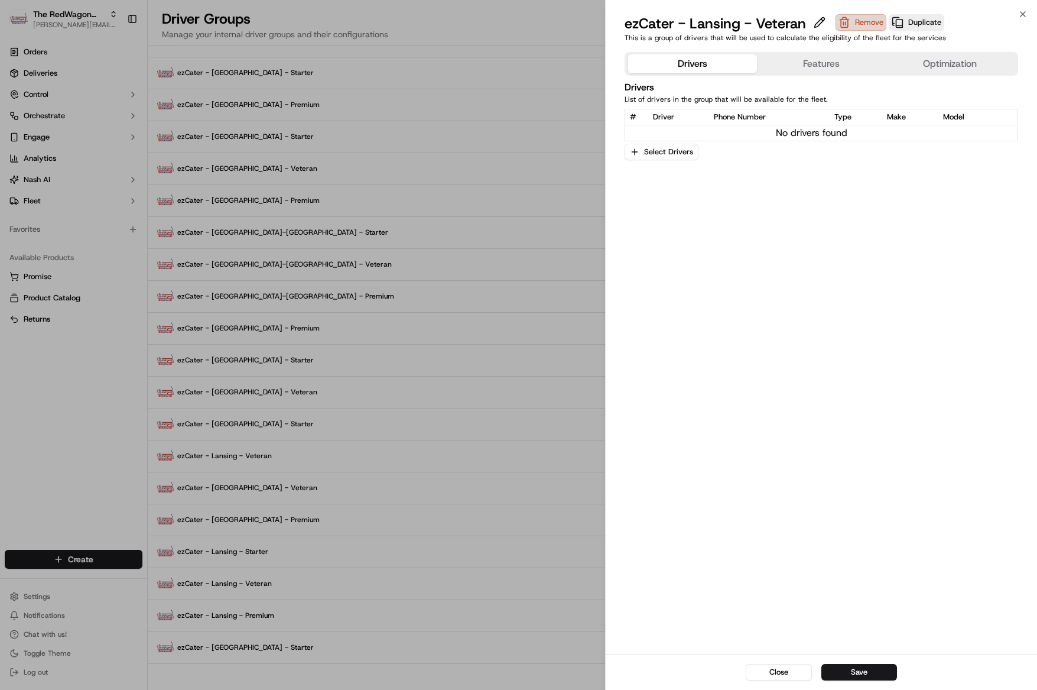
click at [864, 25] on button "Remove" at bounding box center [861, 22] width 51 height 17
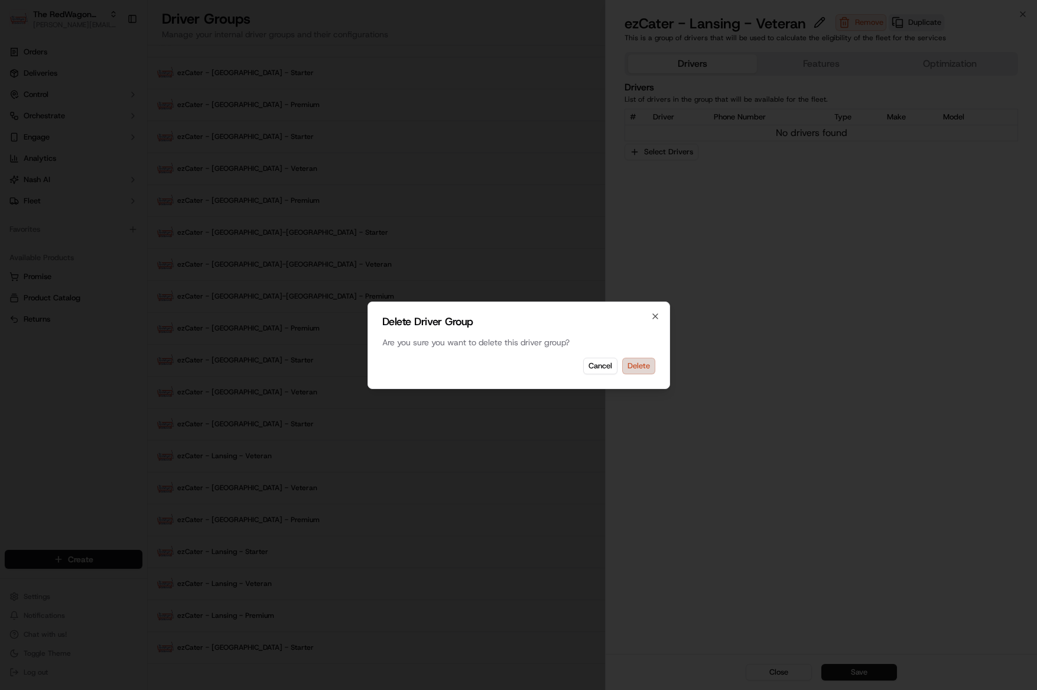
click at [649, 366] on button "Delete" at bounding box center [638, 365] width 33 height 17
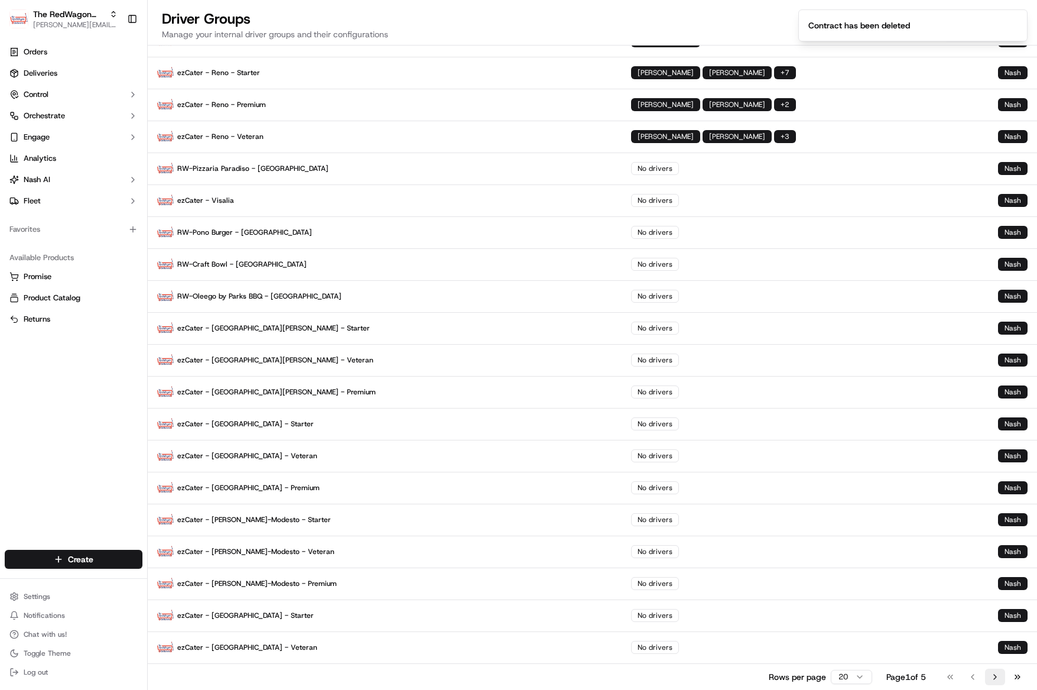
click at [987, 675] on button "Go to next page" at bounding box center [995, 676] width 20 height 17
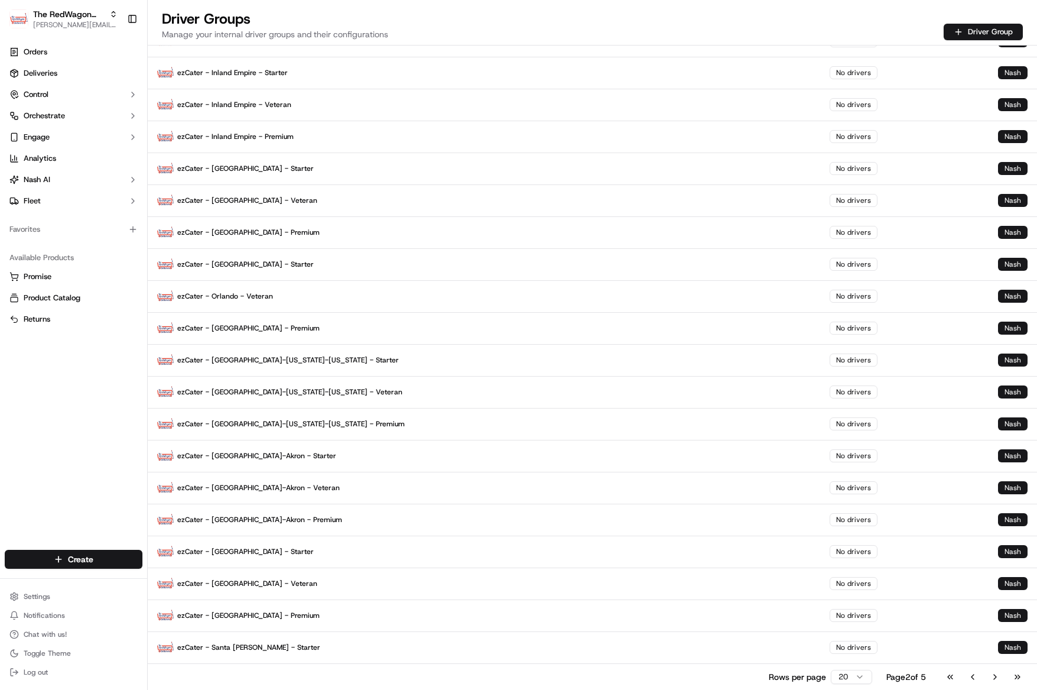
click at [860, 677] on html "The RedWagon Delivers [EMAIL_ADDRESS][DOMAIN_NAME] Toggle Sidebar Orders Delive…" at bounding box center [518, 345] width 1037 height 690
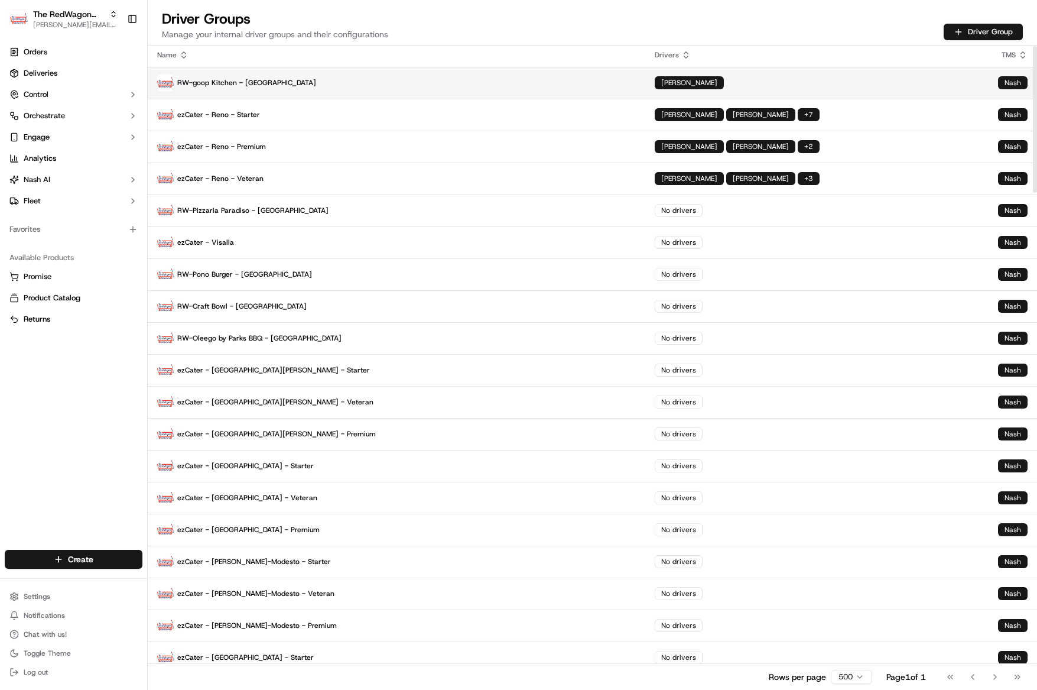
scroll to position [0, 0]
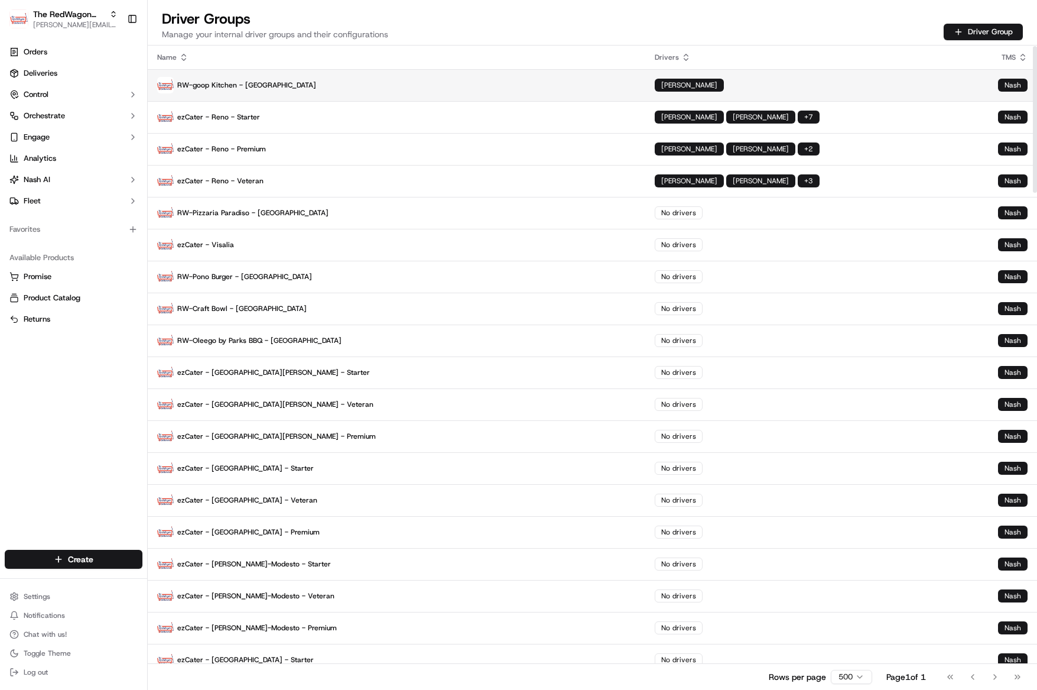
click at [272, 87] on p "RW-goop Kitchen - [GEOGRAPHIC_DATA]" at bounding box center [396, 85] width 479 height 17
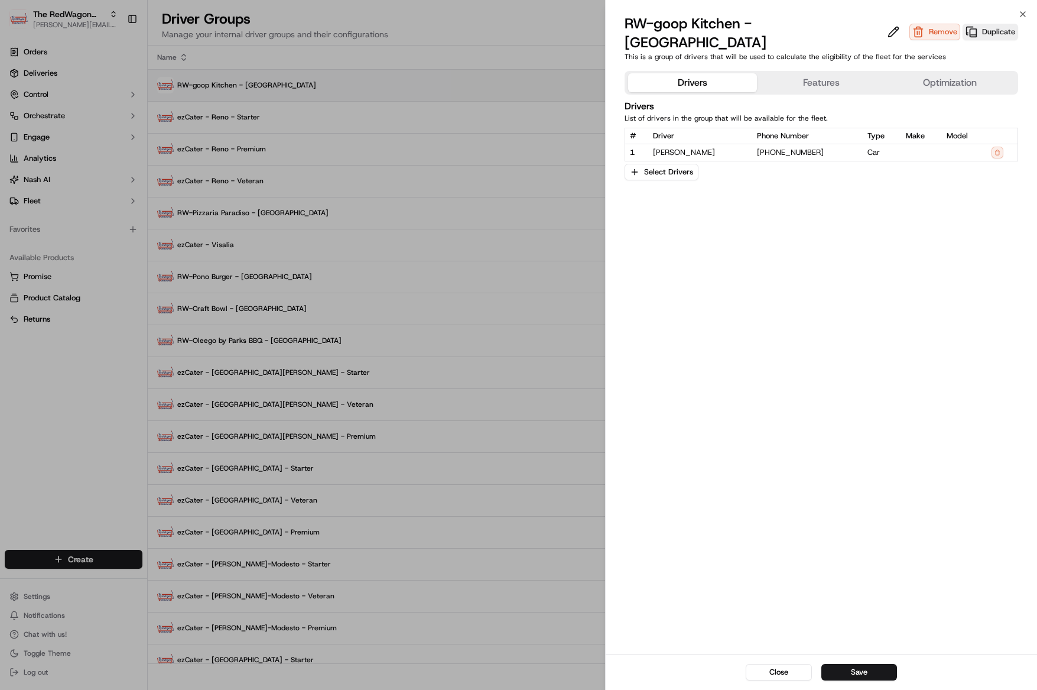
scroll to position [4, 0]
drag, startPoint x: 846, startPoint y: 22, endPoint x: 834, endPoint y: 21, distance: 11.2
click at [885, 25] on button at bounding box center [894, 32] width 18 height 14
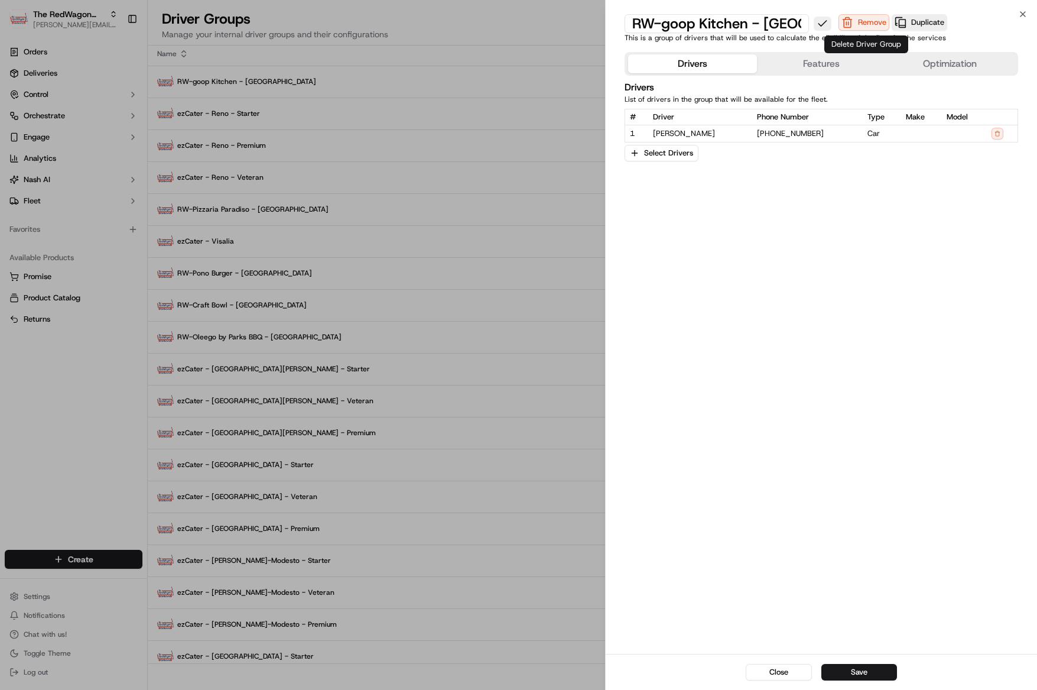
scroll to position [0, 38]
drag, startPoint x: 804, startPoint y: 22, endPoint x: 732, endPoint y: 24, distance: 71.5
click at [732, 24] on input "RW-goop Kitchen - [GEOGRAPHIC_DATA]" at bounding box center [717, 23] width 184 height 19
type input "RW-goop Kitchen - L.A."
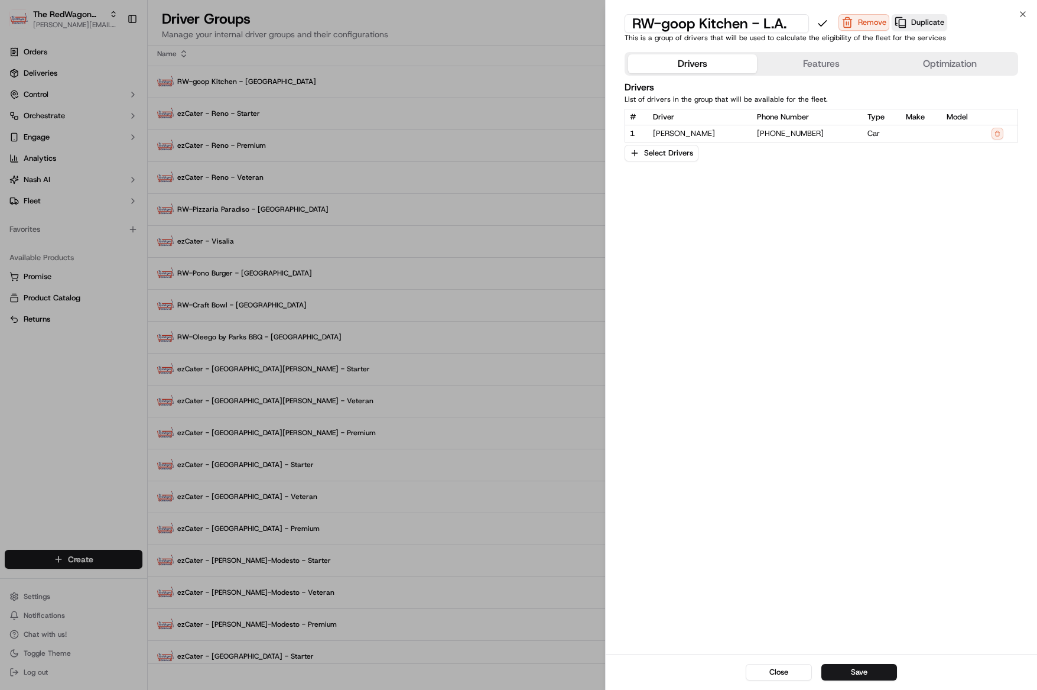
click at [791, 21] on input "RW-goop Kitchen - L.A." at bounding box center [717, 23] width 184 height 19
drag, startPoint x: 791, startPoint y: 23, endPoint x: 762, endPoint y: 27, distance: 29.8
click at [762, 27] on input "RW-goop Kitchen - L.A." at bounding box center [717, 23] width 184 height 19
click at [854, 674] on button "Save" at bounding box center [859, 672] width 76 height 17
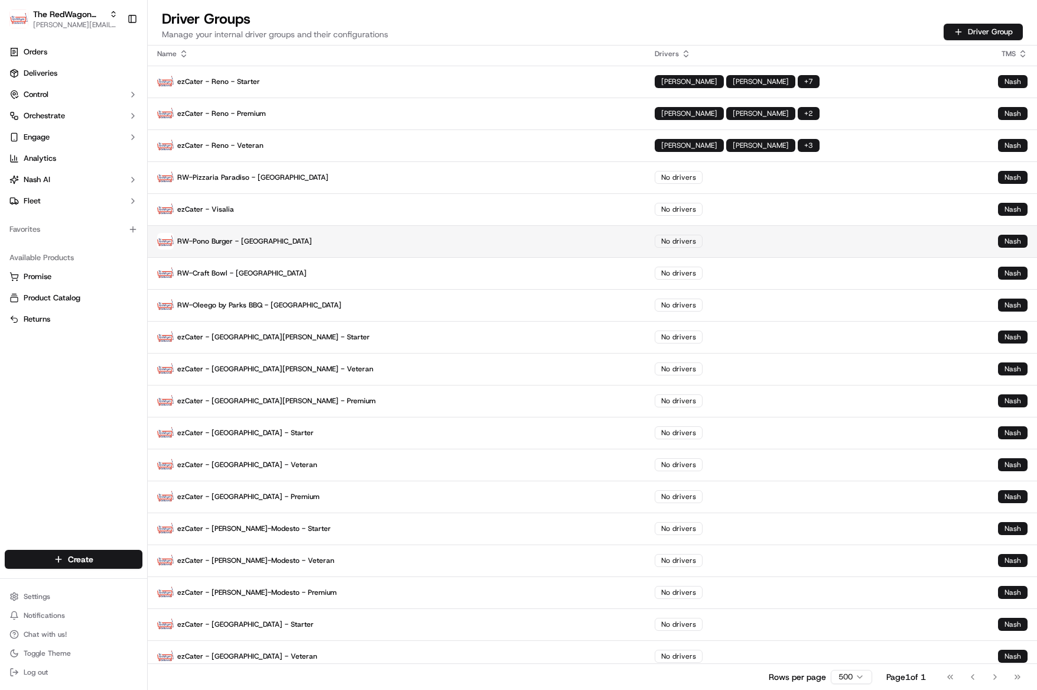
click at [273, 244] on p "RW-Pono Burger - [GEOGRAPHIC_DATA]" at bounding box center [396, 241] width 479 height 17
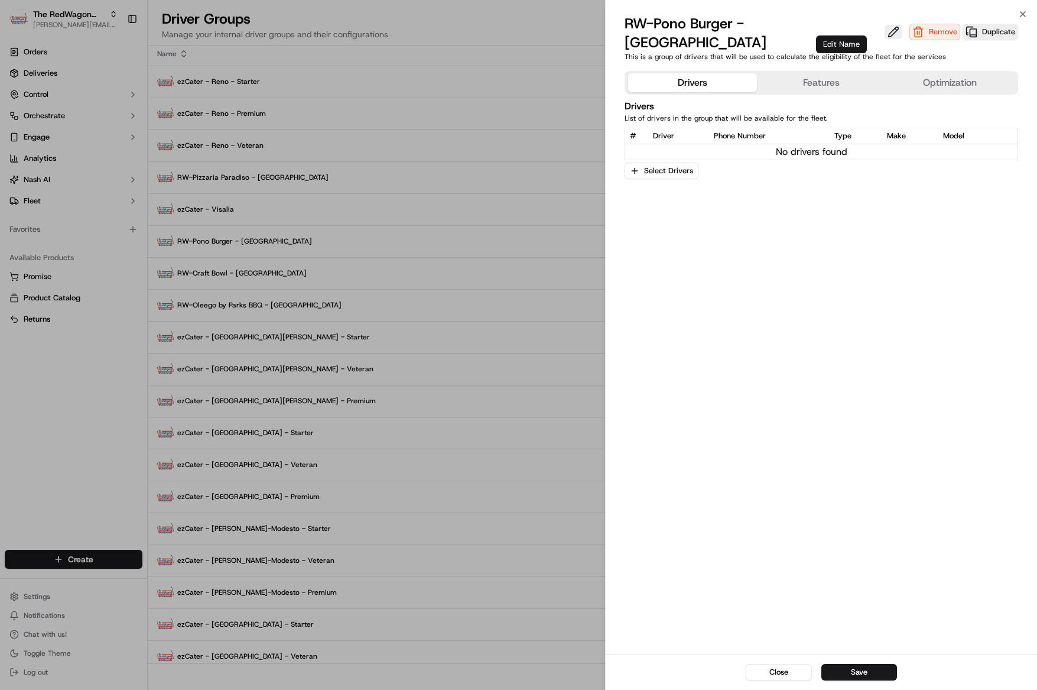
click at [885, 25] on button at bounding box center [894, 32] width 18 height 14
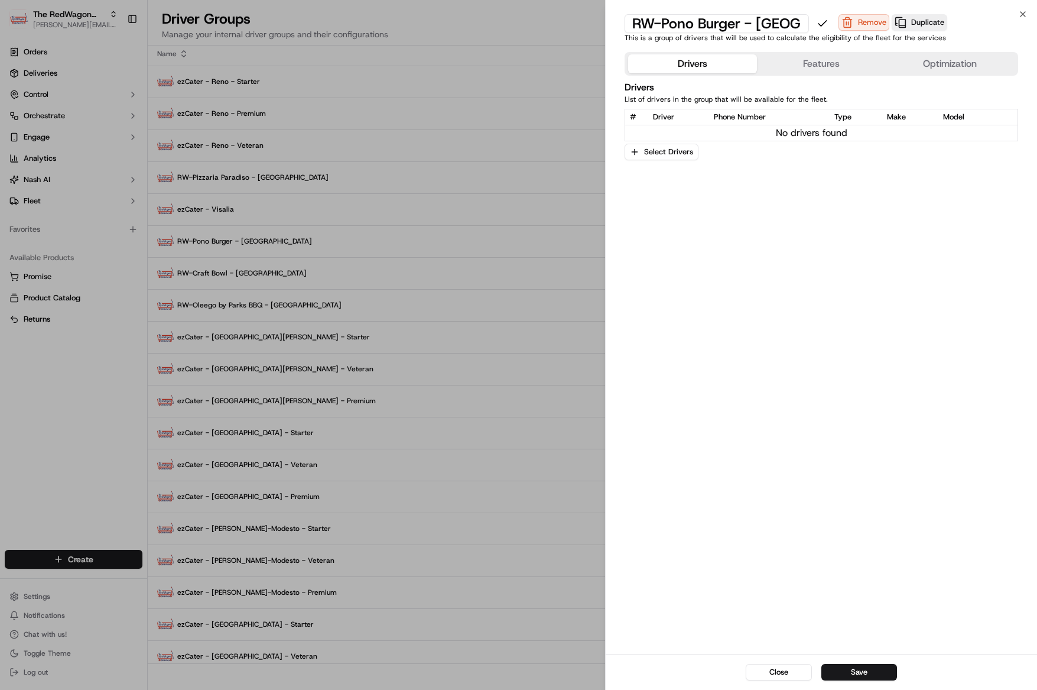
scroll to position [0, 32]
drag, startPoint x: 724, startPoint y: 25, endPoint x: 821, endPoint y: 27, distance: 96.3
click at [821, 27] on div "RW-Pono Burger - [GEOGRAPHIC_DATA]" at bounding box center [728, 23] width 207 height 19
type input "RW-Pono Burger - L.A."
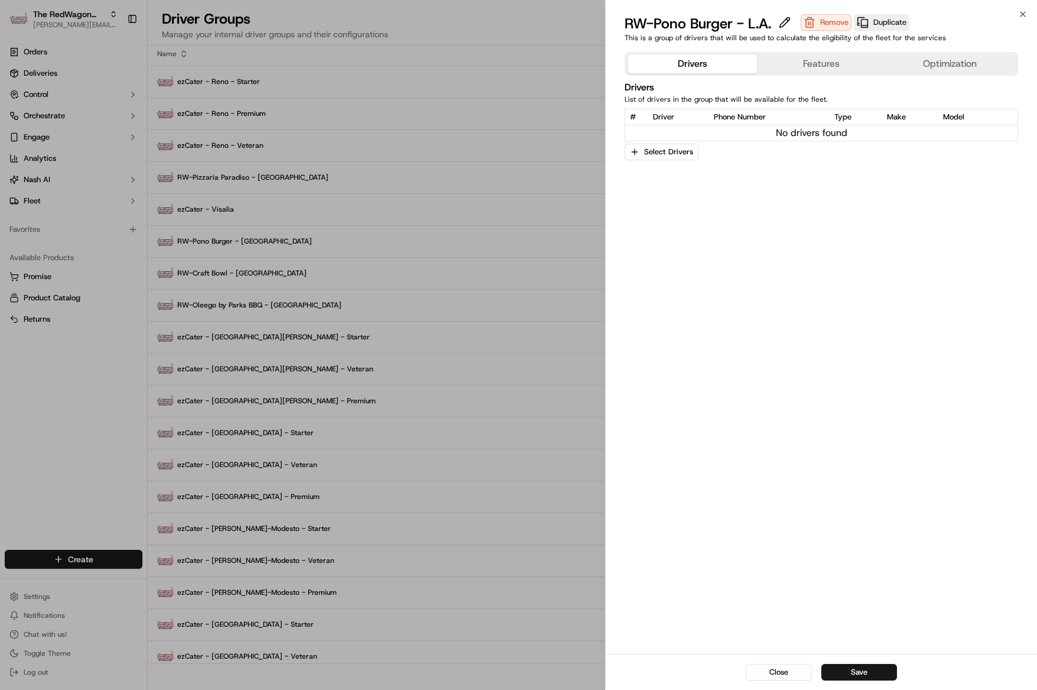
click at [866, 664] on button "Save" at bounding box center [859, 672] width 76 height 17
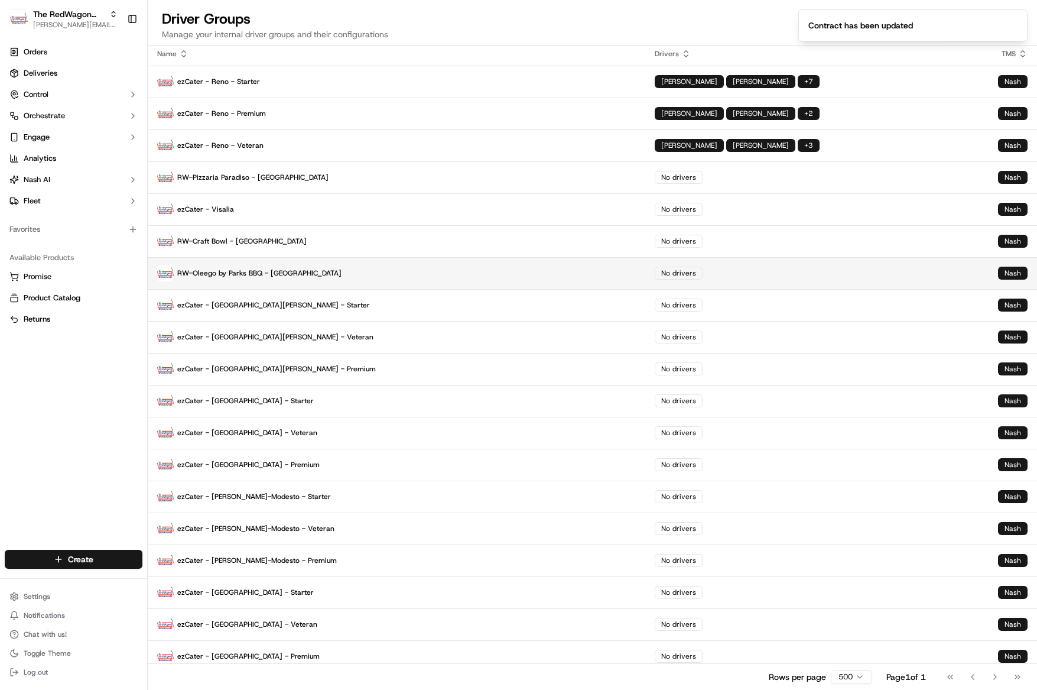
click at [265, 271] on p "RW-Oleego by Parks BBQ - [GEOGRAPHIC_DATA]" at bounding box center [396, 273] width 479 height 17
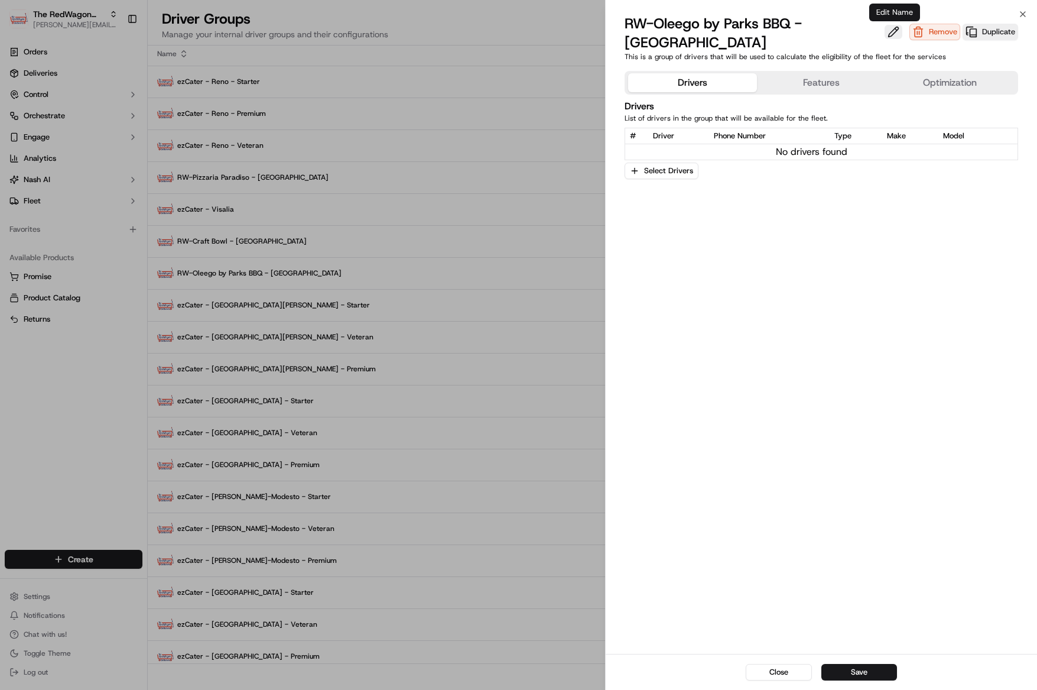
click at [891, 28] on button at bounding box center [894, 32] width 18 height 14
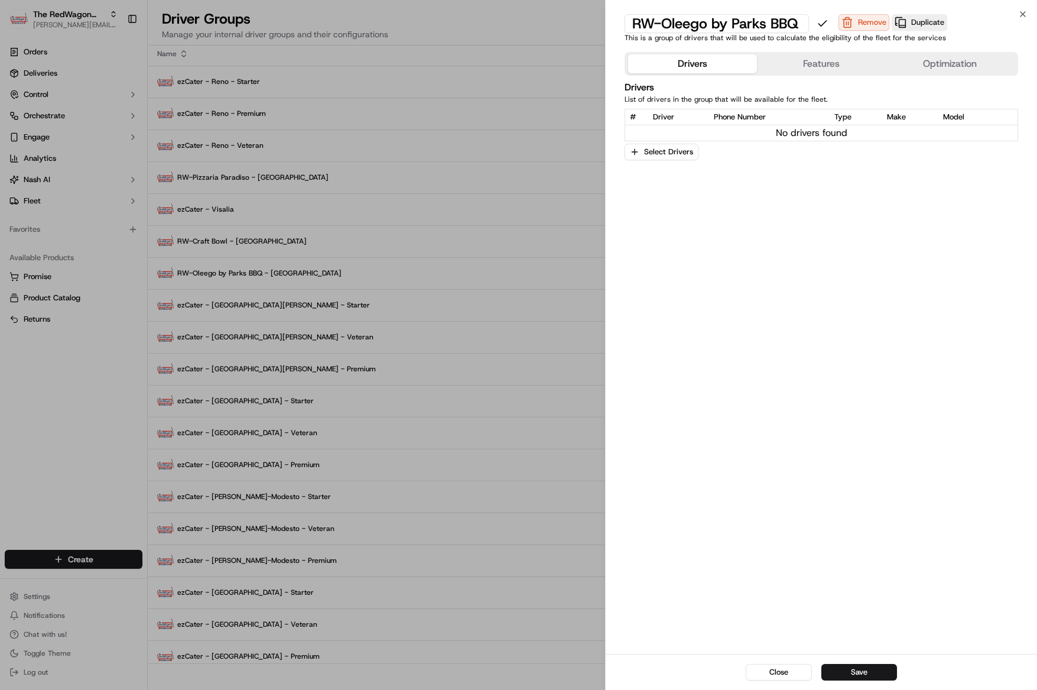
scroll to position [0, 91]
drag, startPoint x: 726, startPoint y: 22, endPoint x: 896, endPoint y: 41, distance: 171.3
click at [896, 41] on div "RW-Oleego by Parks BBQ - Los Angeles Remove Duplicate This is a group of driver…" at bounding box center [821, 30] width 431 height 33
type input "RW-Oleego by Parks BBQ - L.A."
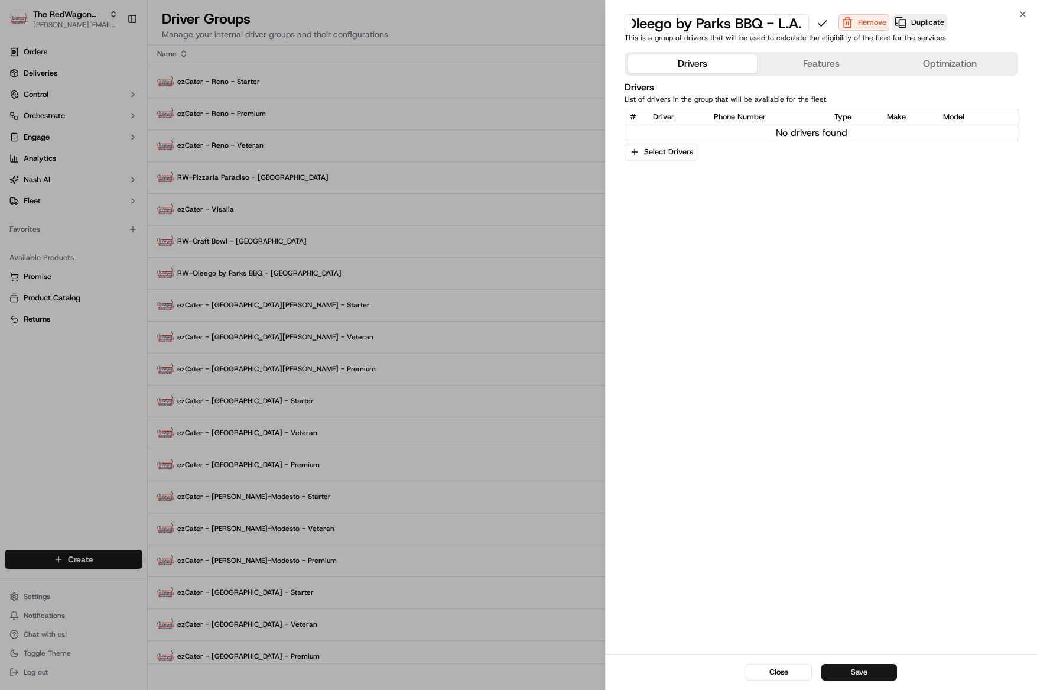
click at [857, 675] on button "Save" at bounding box center [859, 672] width 76 height 17
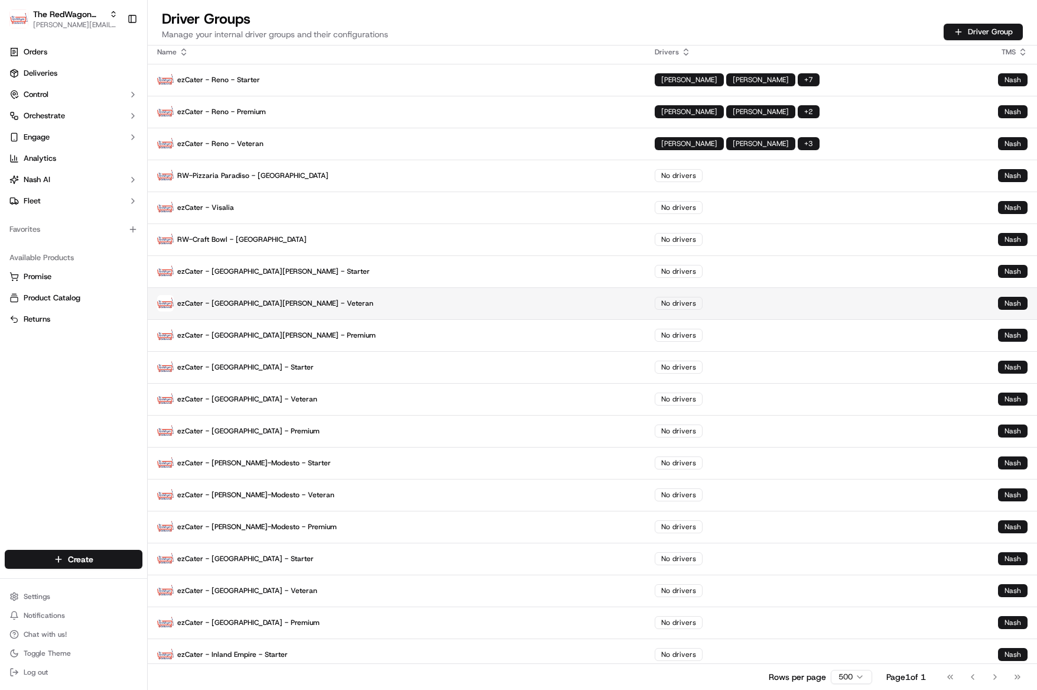
scroll to position [0, 0]
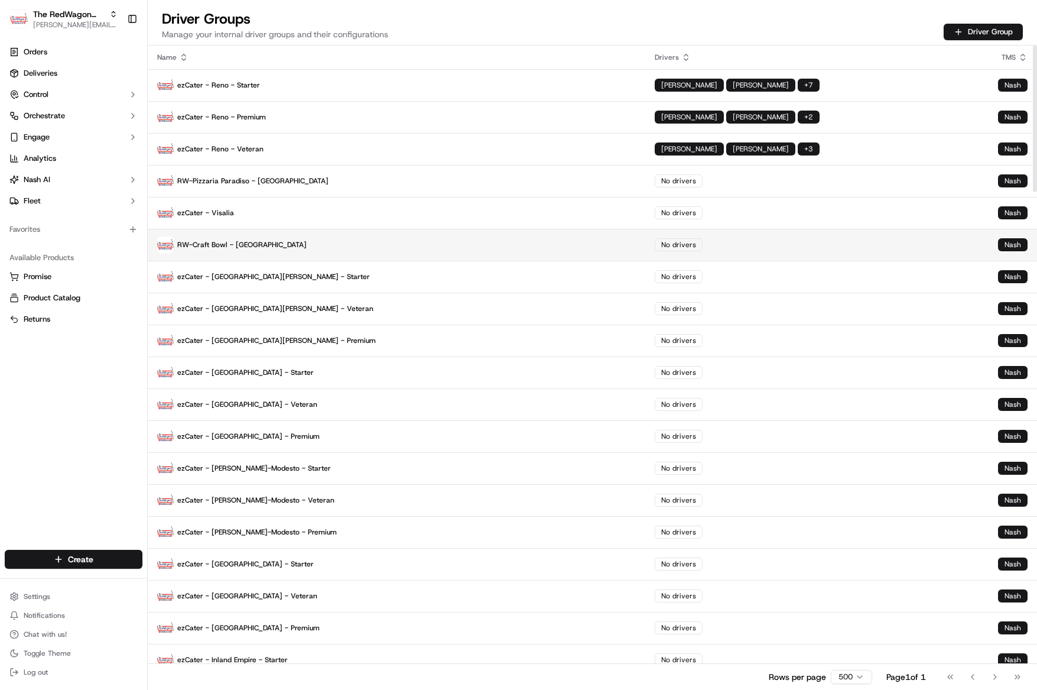
click at [258, 242] on p "RW-Craft Bowl - [GEOGRAPHIC_DATA]" at bounding box center [396, 244] width 479 height 17
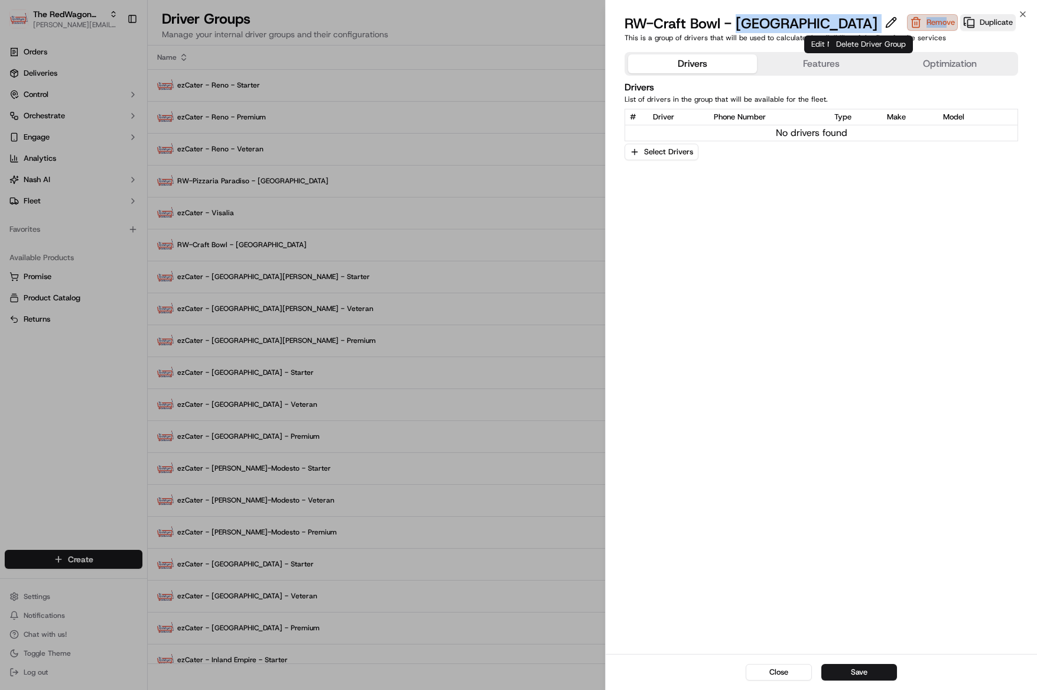
drag, startPoint x: 737, startPoint y: 24, endPoint x: 880, endPoint y: 25, distance: 142.4
click at [880, 25] on div "RW-Craft Bowl - [GEOGRAPHIC_DATA] Remove Duplicate" at bounding box center [822, 23] width 394 height 19
click at [882, 20] on button at bounding box center [891, 22] width 18 height 14
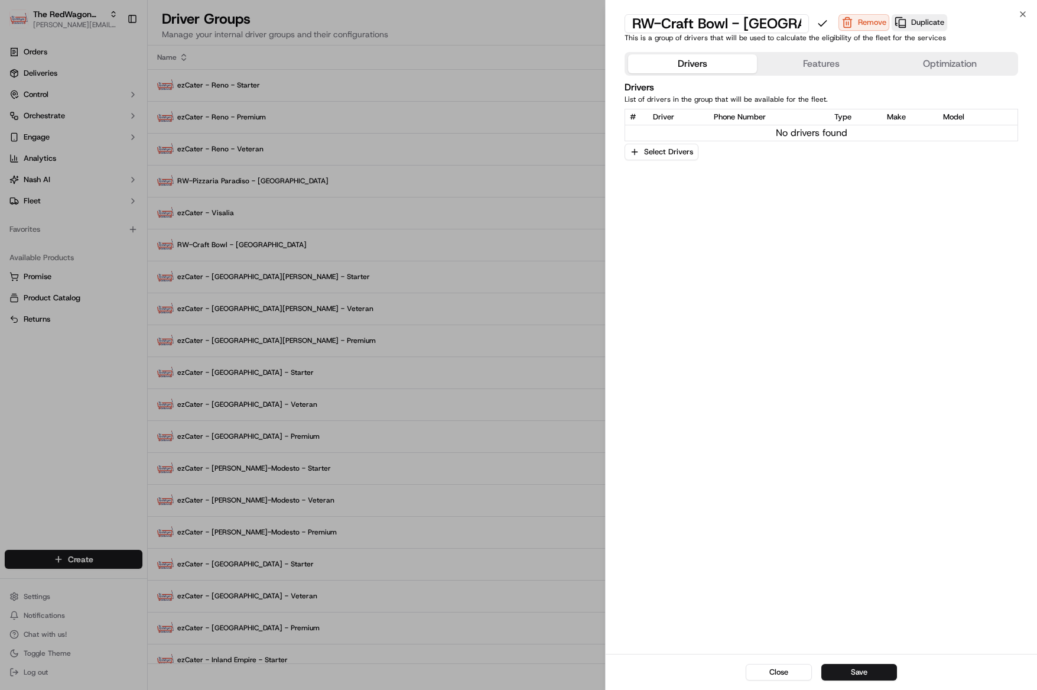
scroll to position [0, 19]
drag, startPoint x: 734, startPoint y: 24, endPoint x: 840, endPoint y: 37, distance: 105.9
click at [840, 37] on div "RW-Craft Bowl - [GEOGRAPHIC_DATA] Remove Duplicate This is a group of drivers t…" at bounding box center [821, 30] width 431 height 33
type input "RW-Craft Bowl - L.A."
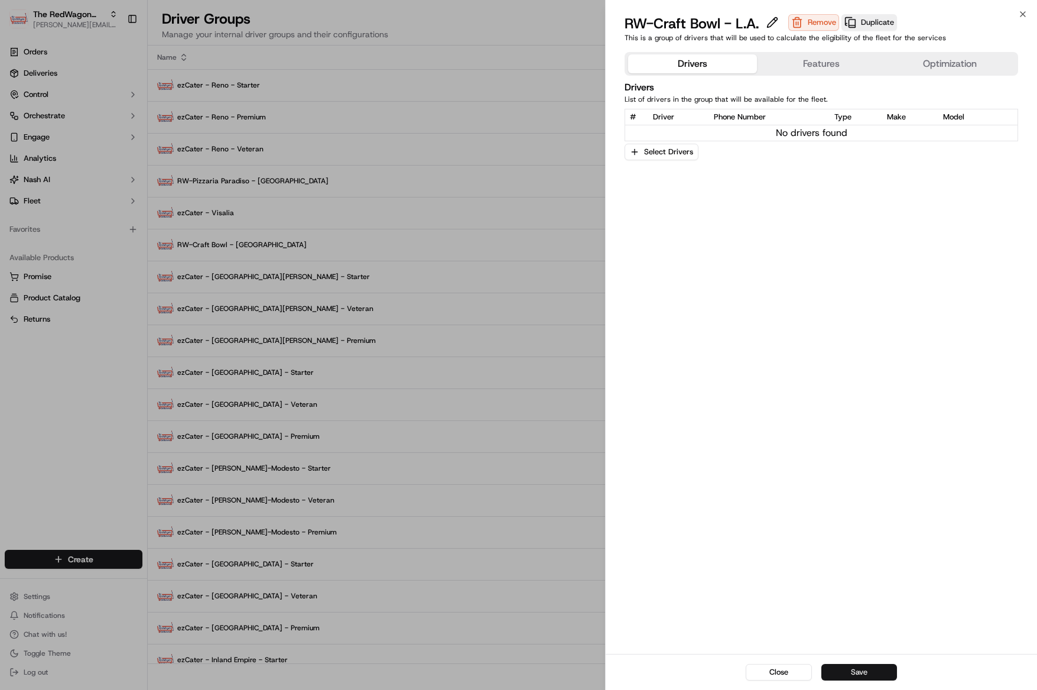
click at [869, 676] on button "Save" at bounding box center [859, 672] width 76 height 17
